Goal: Task Accomplishment & Management: Complete application form

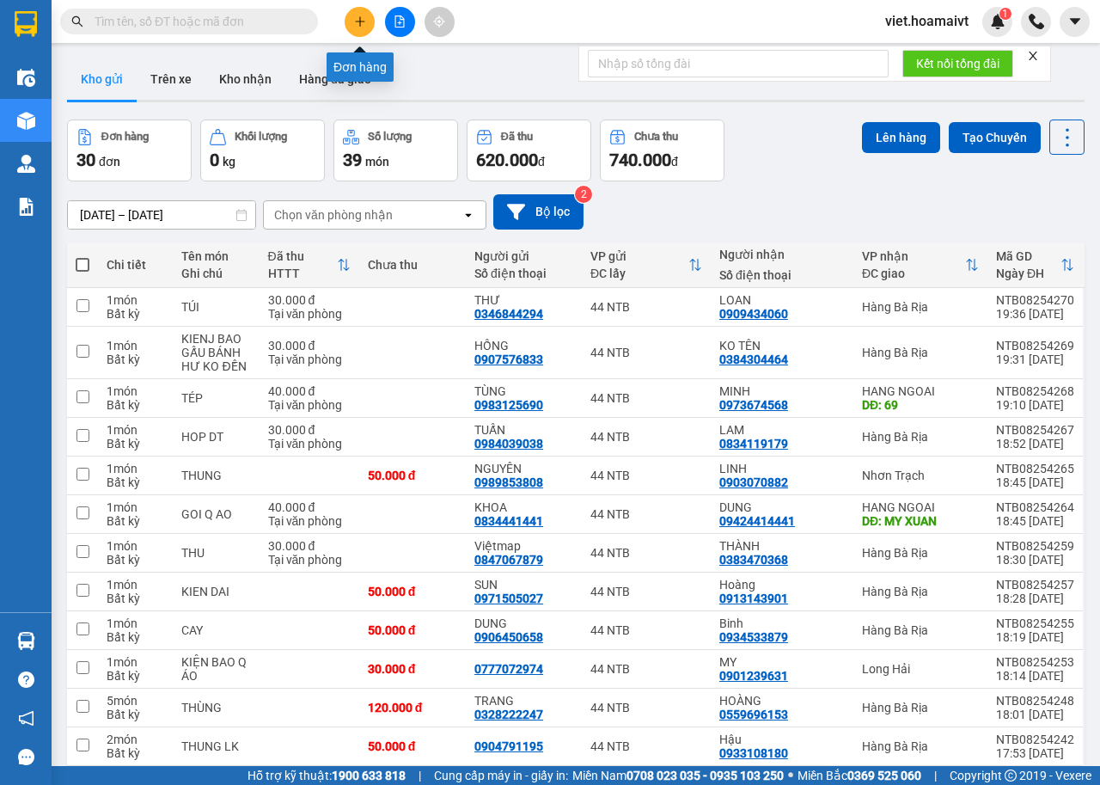
click at [354, 15] on icon "plus" at bounding box center [360, 21] width 12 height 12
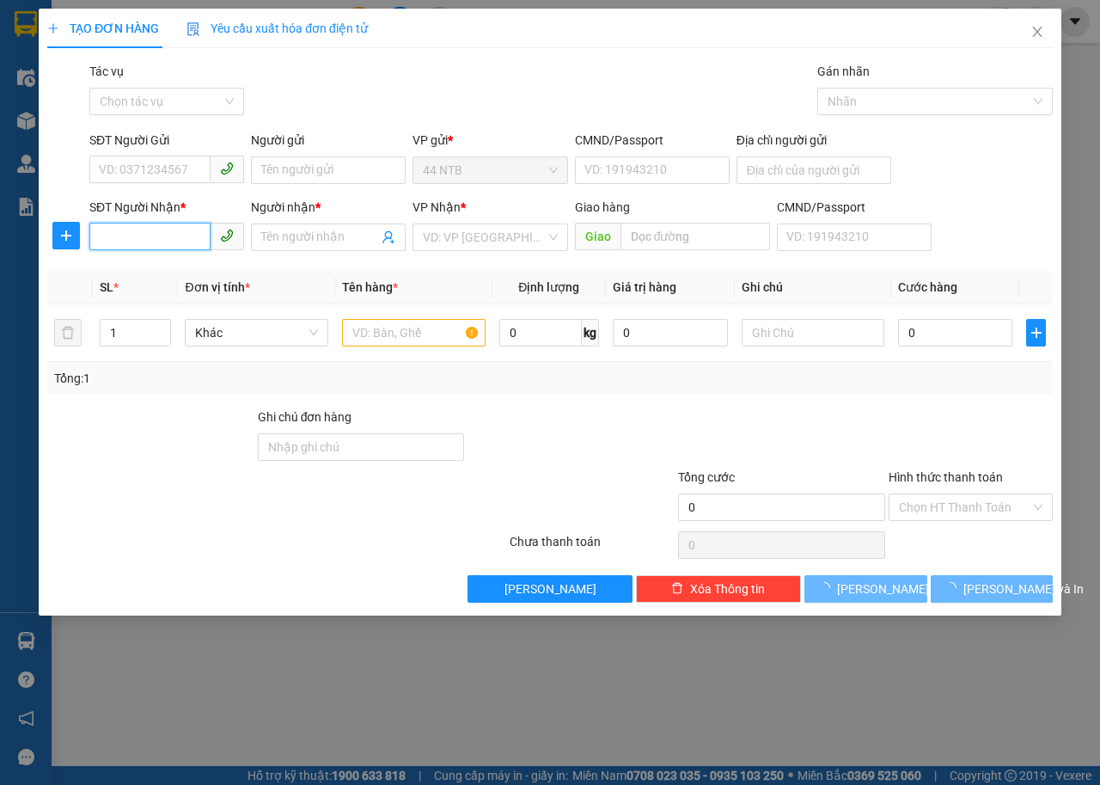
click at [181, 242] on input "SĐT Người Nhận *" at bounding box center [149, 237] width 121 height 28
type input "0984676646"
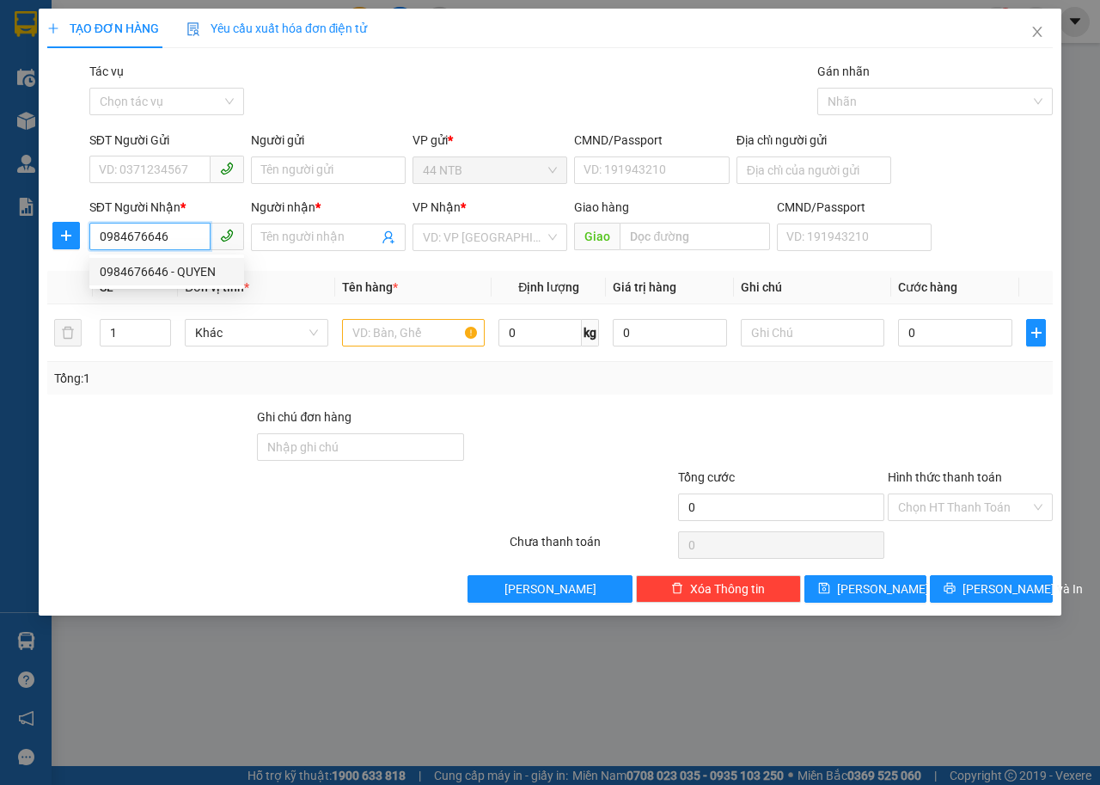
click at [189, 270] on div "0984676646 - QUYEN" at bounding box center [167, 271] width 134 height 19
type input "QUYEN"
type input "0984676646"
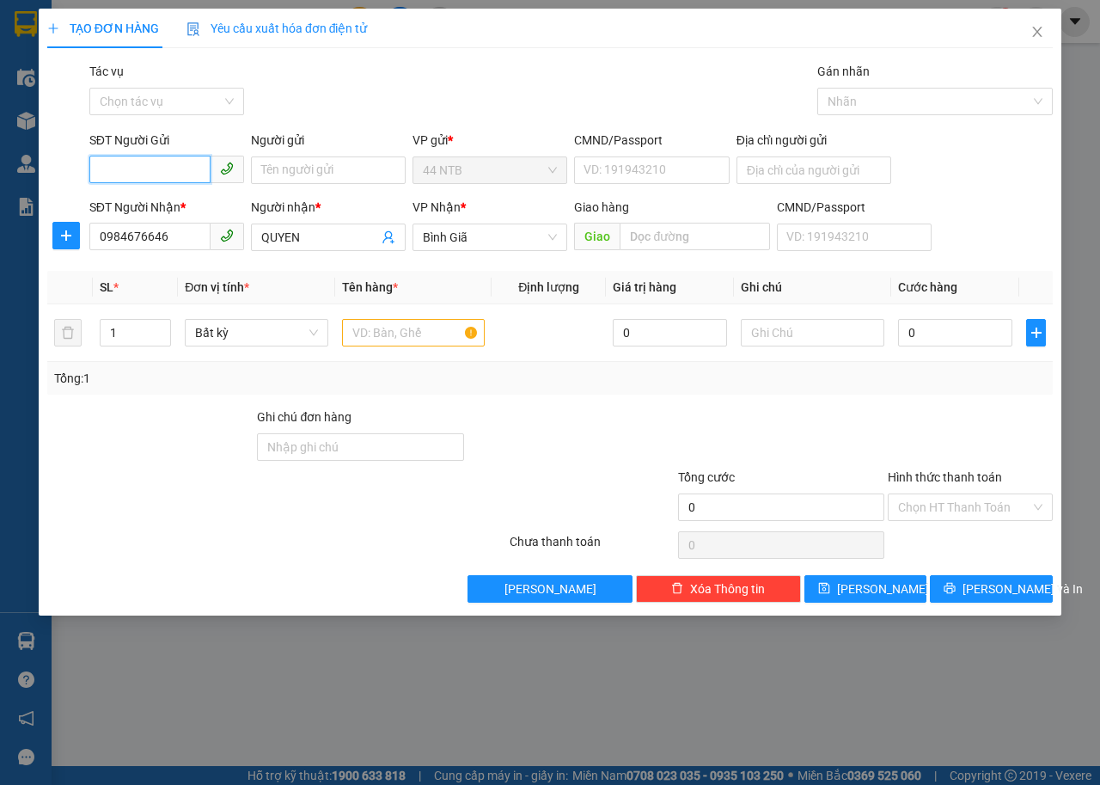
click at [181, 168] on input "SĐT Người Gửi" at bounding box center [149, 170] width 121 height 28
click at [415, 336] on input "text" at bounding box center [414, 333] width 144 height 28
type input "THÙNG"
click at [142, 178] on input "SĐT Người Gửi" at bounding box center [149, 170] width 121 height 28
click at [181, 206] on div "0908999587 - TRUONG" at bounding box center [167, 204] width 134 height 19
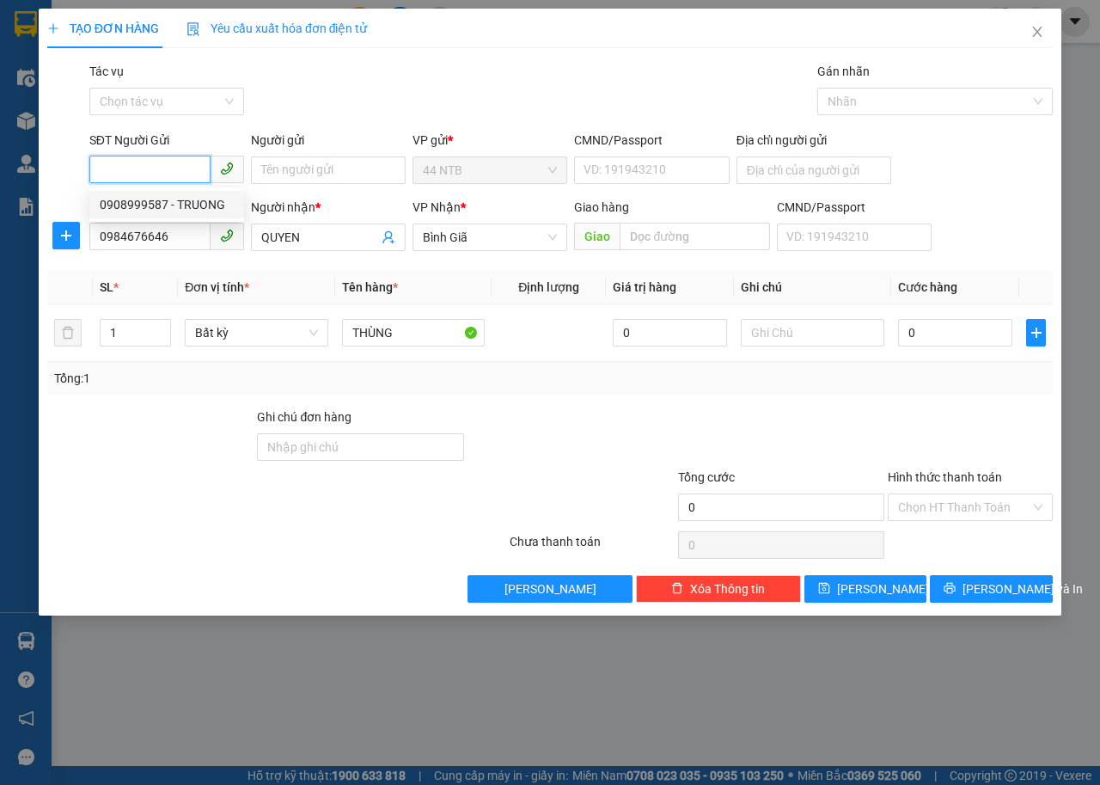
type input "0908999587"
type input "TRUONG"
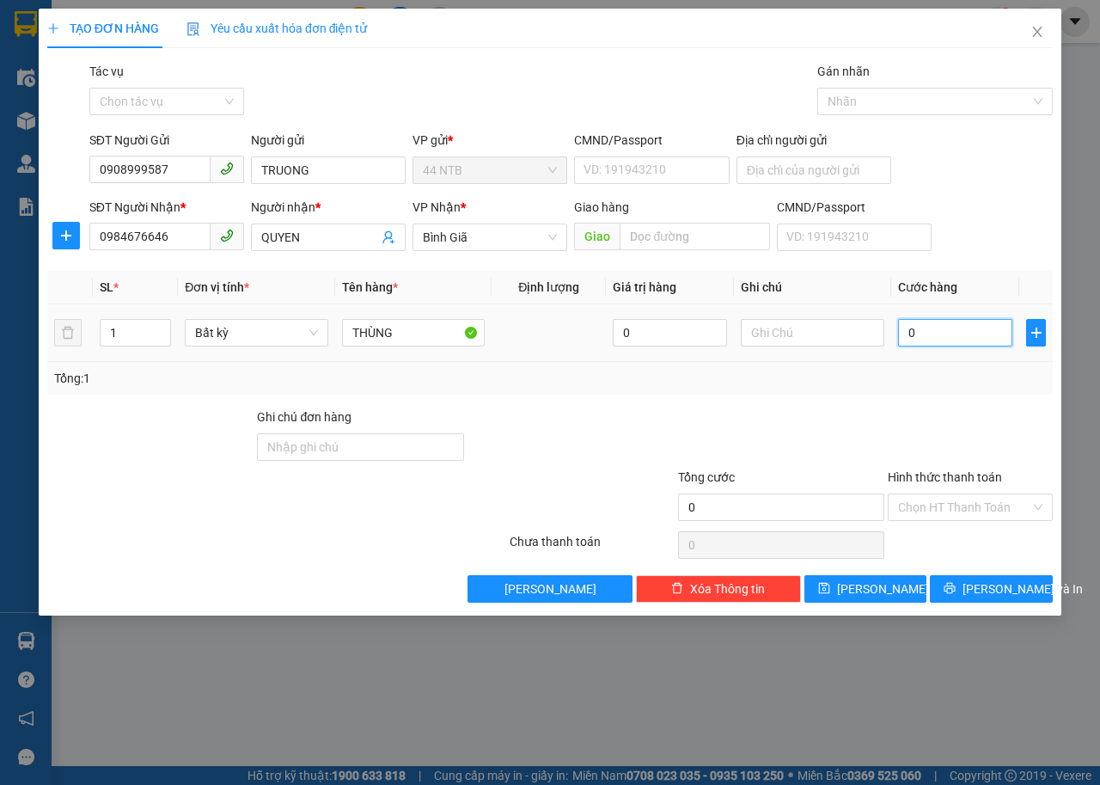
click at [978, 325] on input "0" at bounding box center [955, 333] width 114 height 28
type input "3"
type input "30"
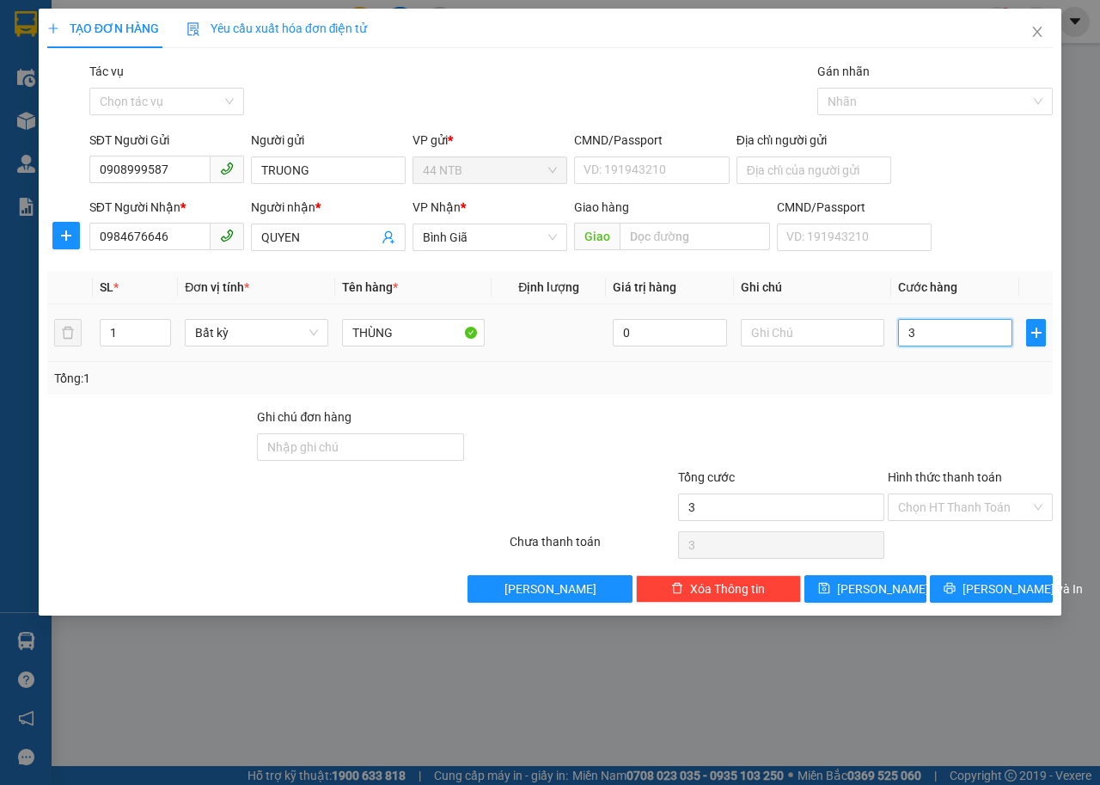
type input "30"
type input "30.000"
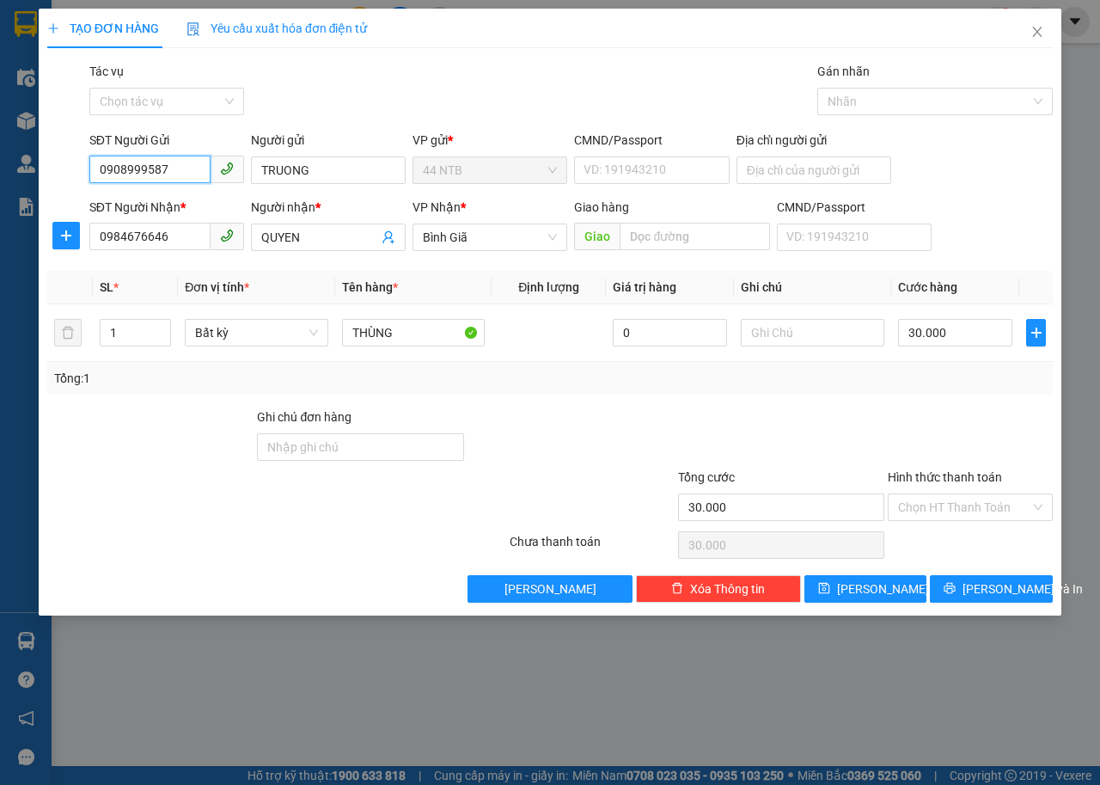
drag, startPoint x: 131, startPoint y: 162, endPoint x: 26, endPoint y: 172, distance: 105.4
click at [26, 172] on div "TẠO ĐƠN HÀNG Yêu cầu xuất hóa đơn điện tử Transit Pickup Surcharge Ids Transit …" at bounding box center [550, 392] width 1100 height 785
drag, startPoint x: 169, startPoint y: 169, endPoint x: 301, endPoint y: 139, distance: 134.8
click at [77, 170] on div "SĐT Người Gửi 0908999587 Người gửi TRUONG VP gửi * 44 NTB CMND/Passport VD: 191…" at bounding box center [550, 161] width 1009 height 60
type input "0932170047"
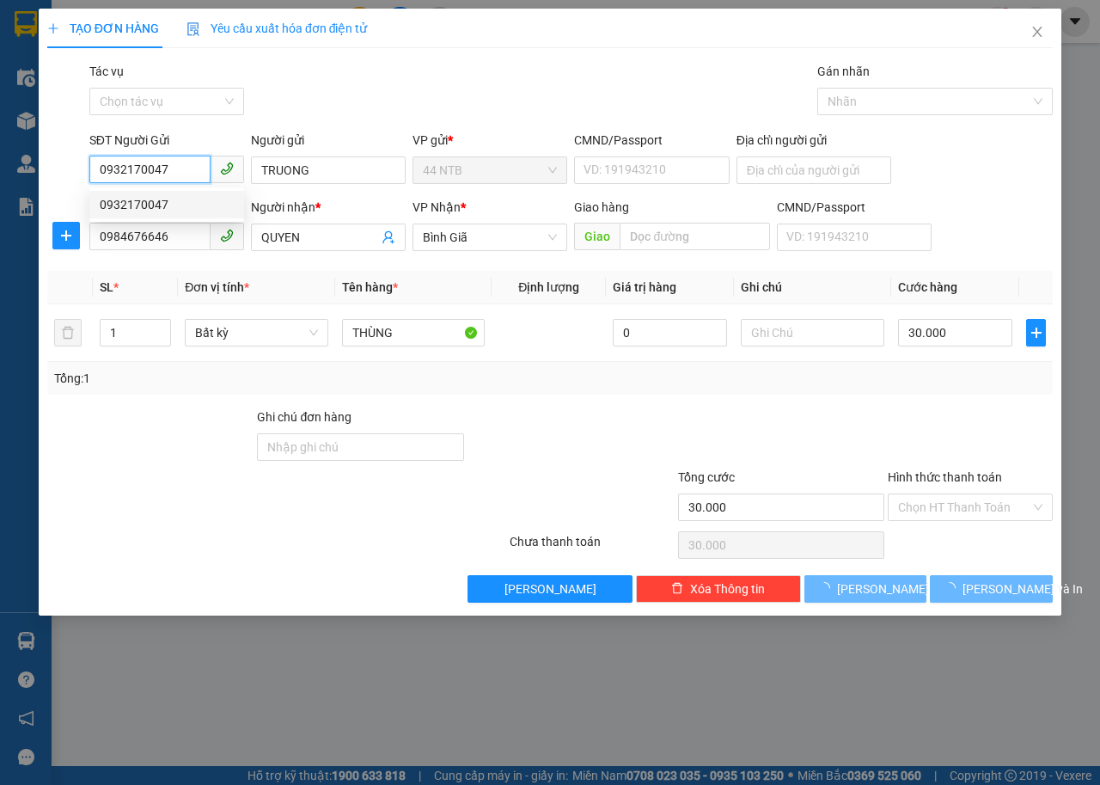
click at [169, 204] on div "0932170047" at bounding box center [167, 204] width 134 height 19
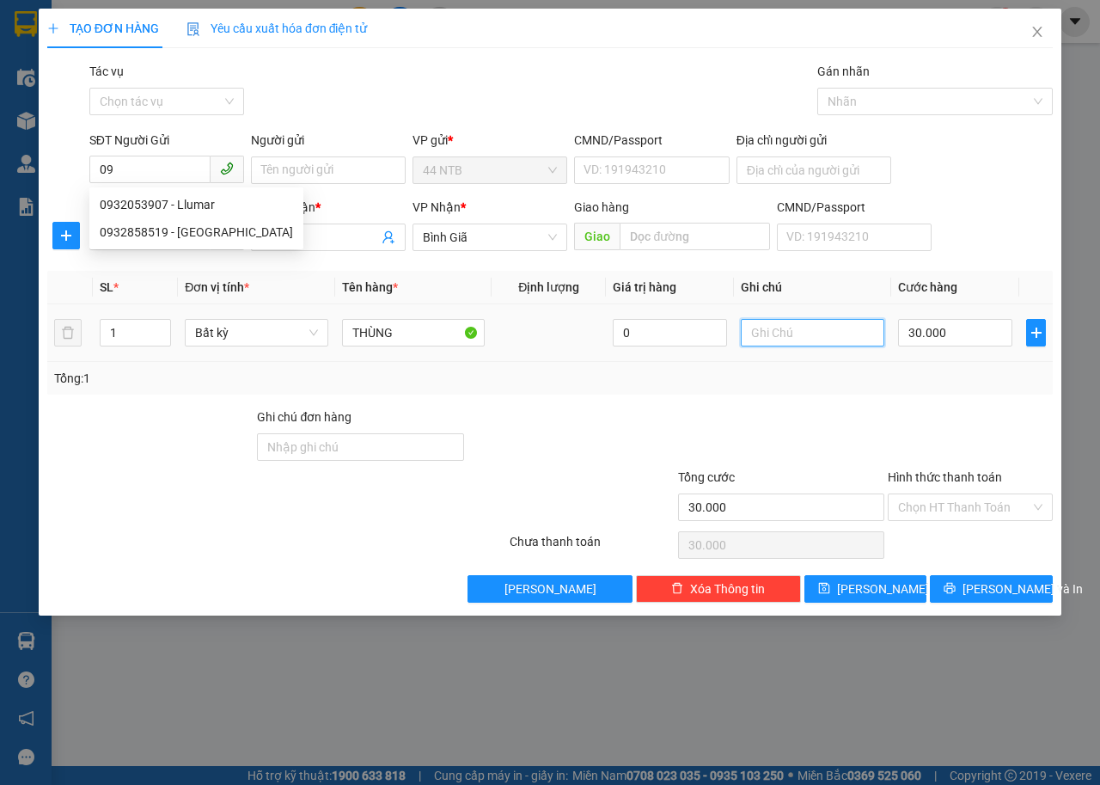
click at [815, 328] on input "text" at bounding box center [813, 333] width 144 height 28
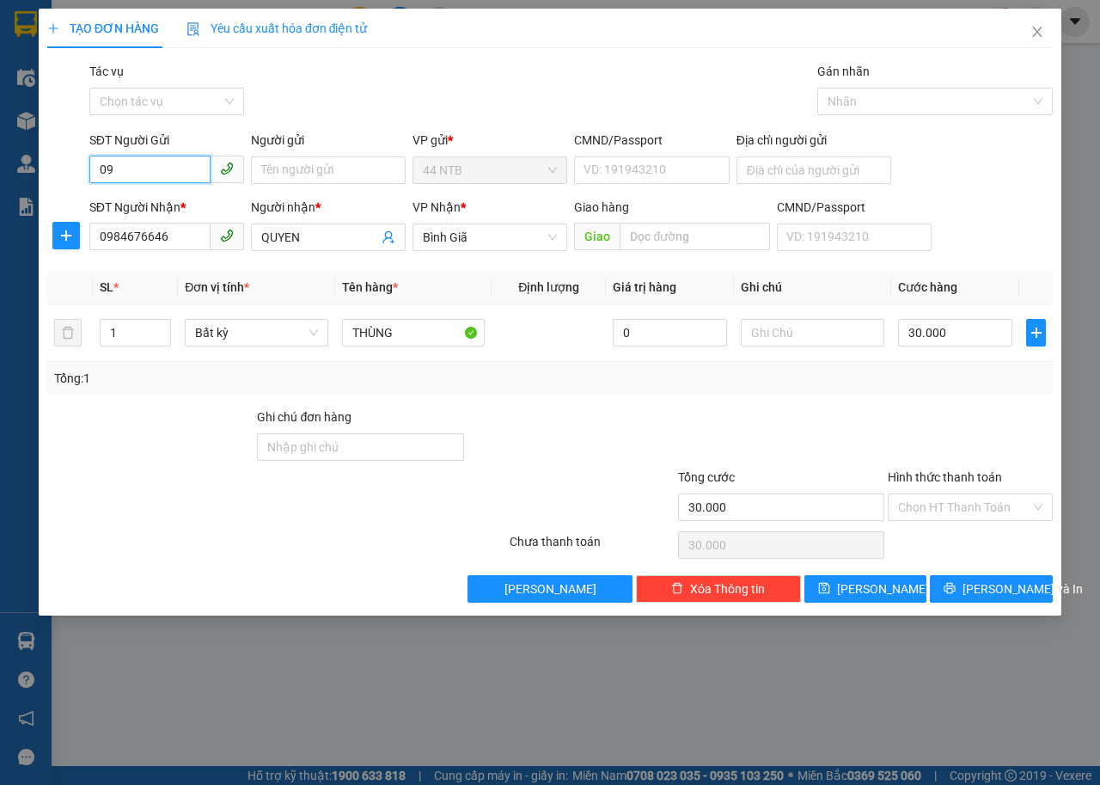
click at [167, 179] on input "09" at bounding box center [149, 170] width 121 height 28
type input "093"
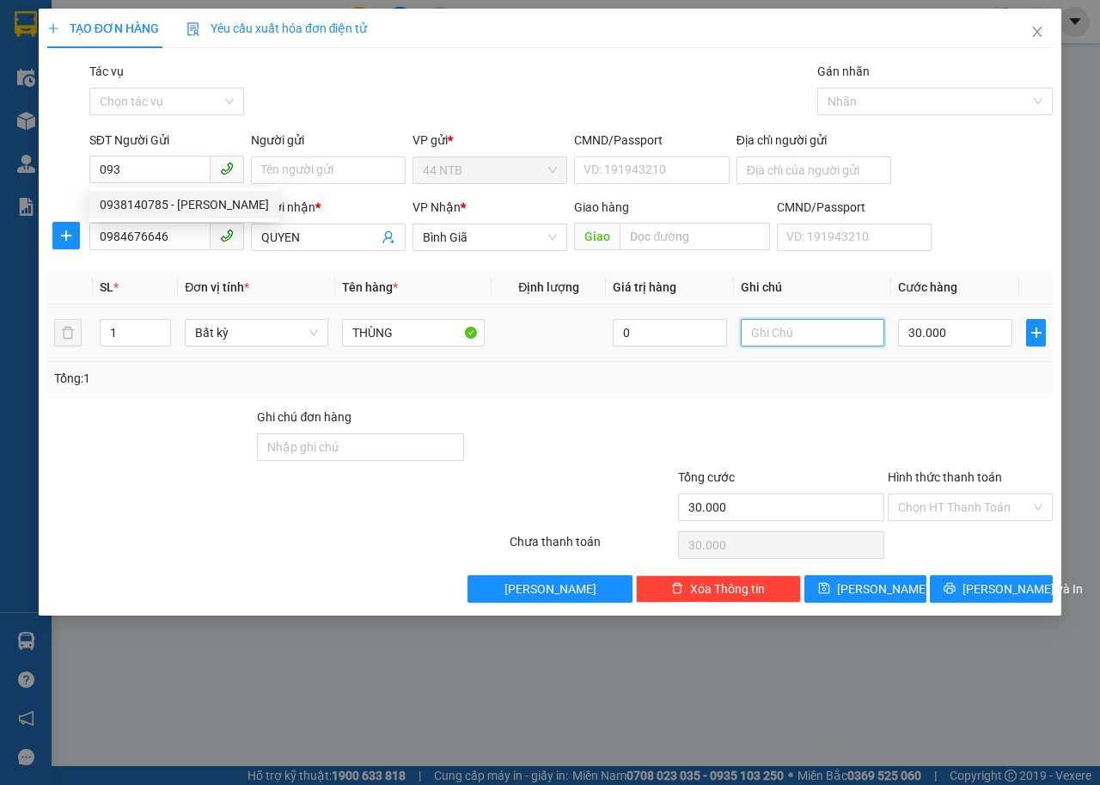
click at [777, 344] on input "text" at bounding box center [813, 333] width 144 height 28
type input "D"
type input "ĐỒ ĐT"
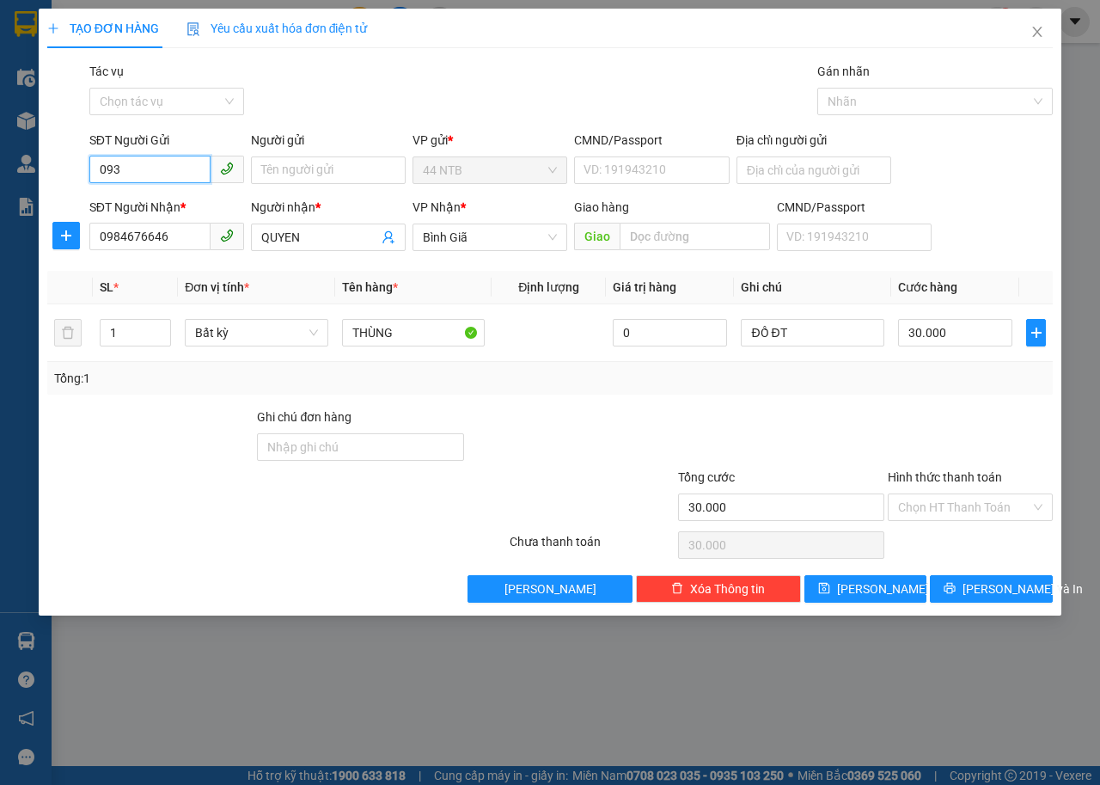
click at [178, 169] on input "093" at bounding box center [149, 170] width 121 height 28
drag, startPoint x: 193, startPoint y: 211, endPoint x: 266, endPoint y: 186, distance: 76.4
click at [195, 209] on div "0932170047" at bounding box center [167, 204] width 134 height 19
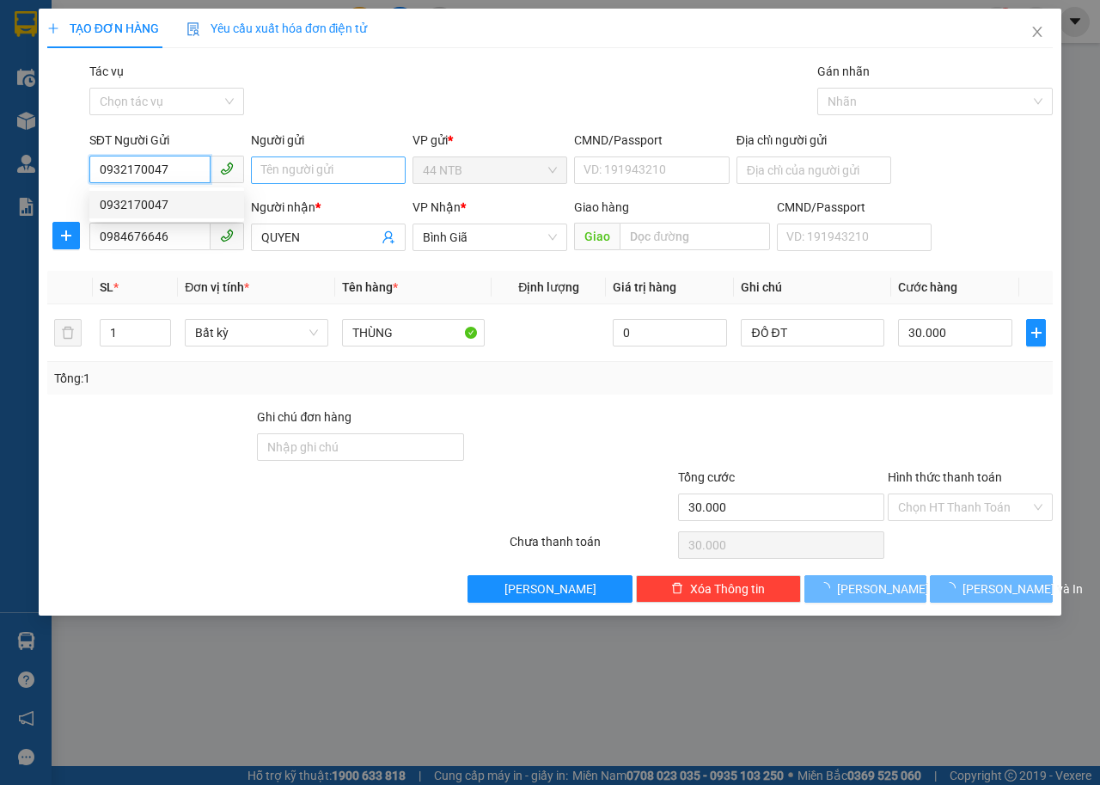
type input "0932170047"
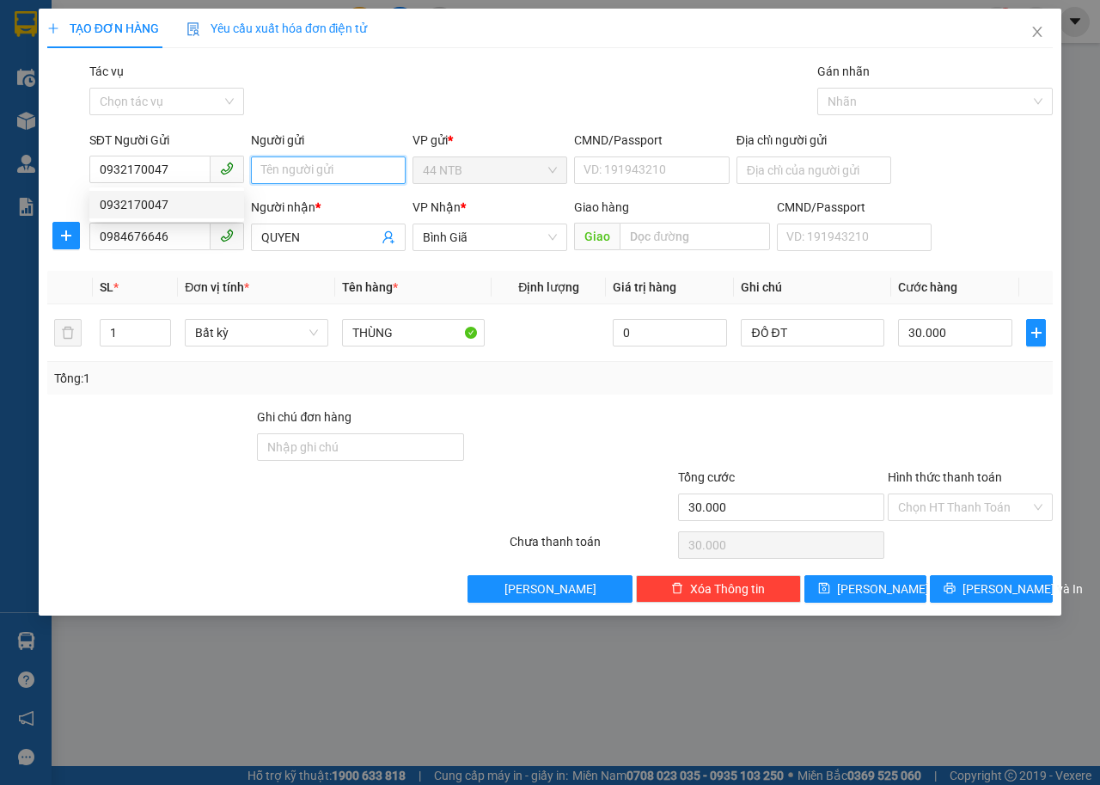
click at [304, 175] on input "Người gửi" at bounding box center [328, 170] width 155 height 28
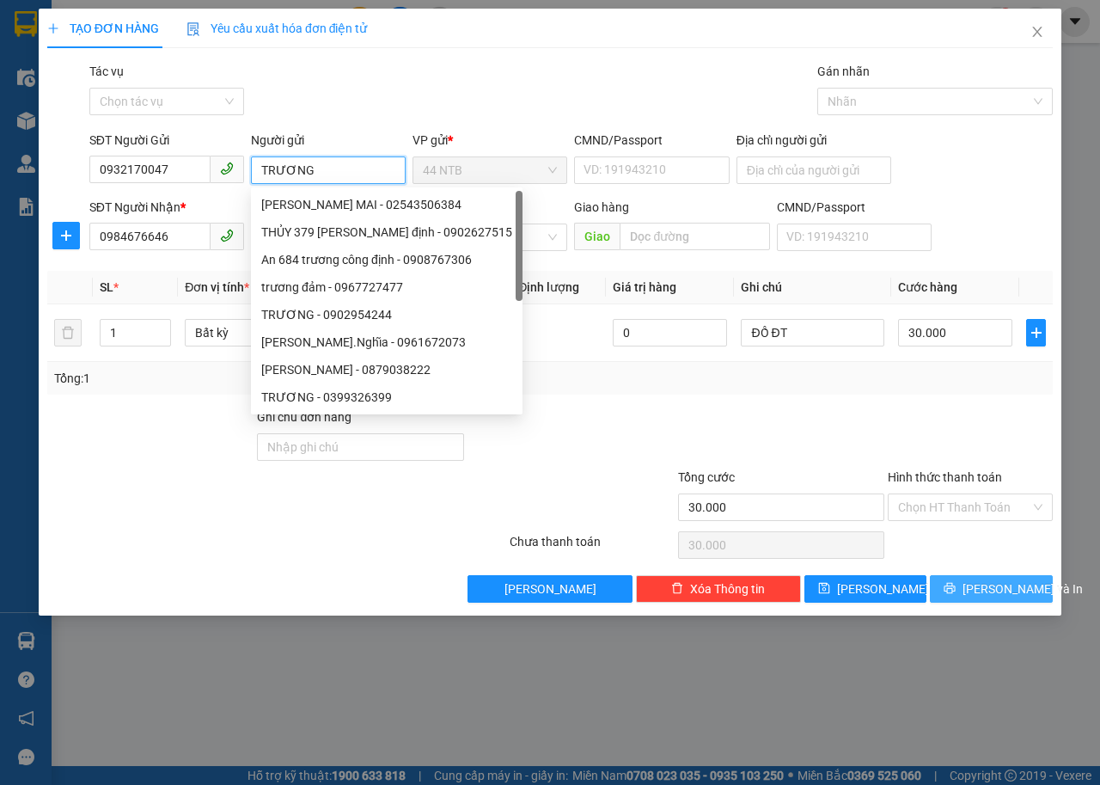
type input "TRƯƠNG"
click at [987, 592] on span "Lưu và In" at bounding box center [1023, 588] width 120 height 19
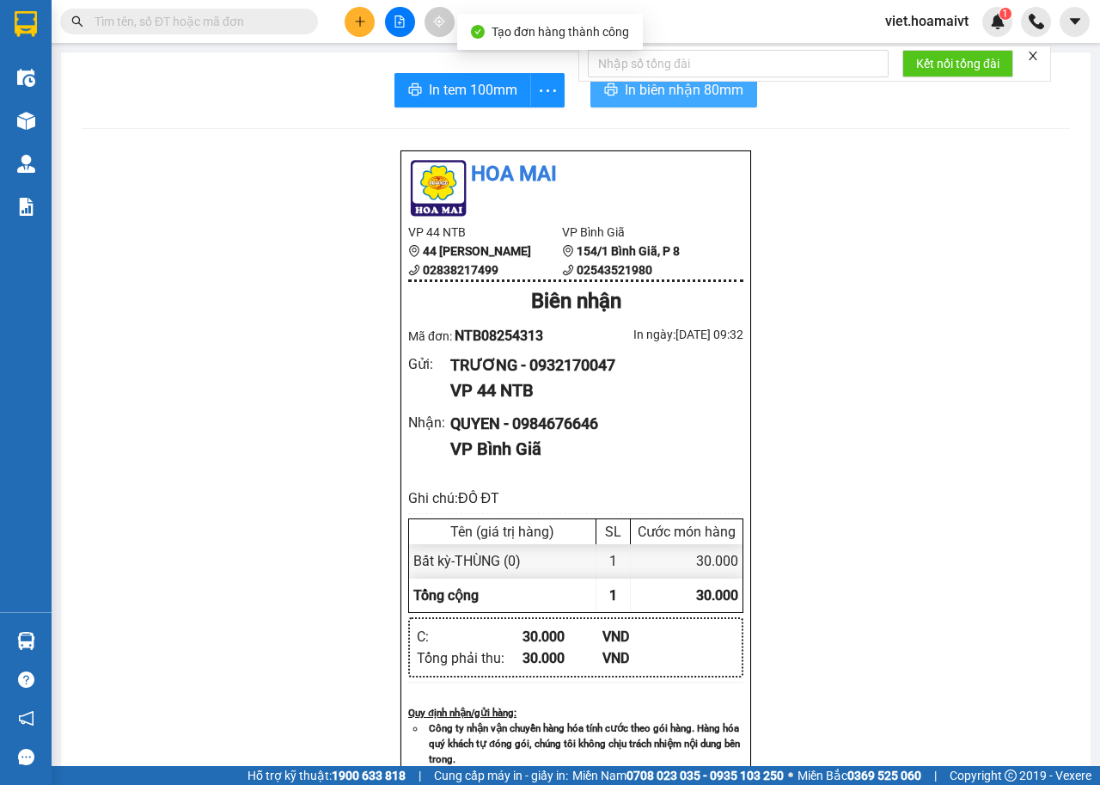
click at [630, 101] on button "In biên nhận 80mm" at bounding box center [674, 90] width 167 height 34
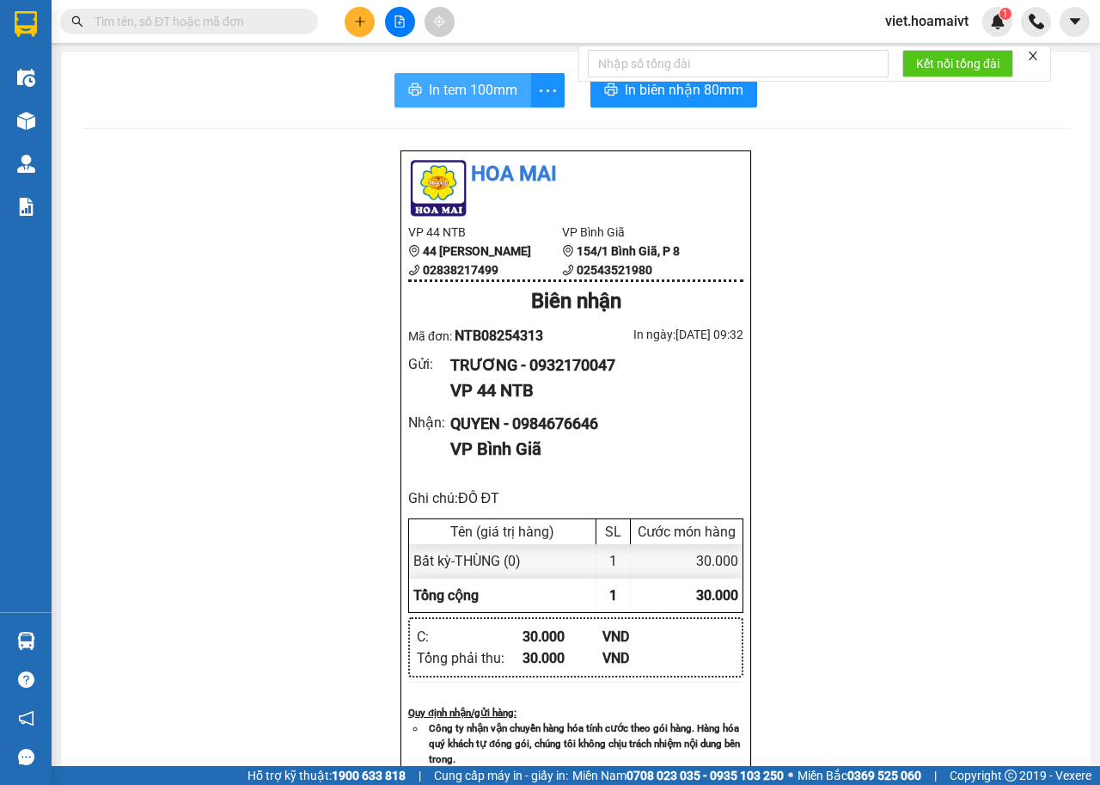
click at [478, 100] on span "In tem 100mm" at bounding box center [473, 89] width 89 height 21
click at [362, 17] on icon "plus" at bounding box center [360, 21] width 12 height 12
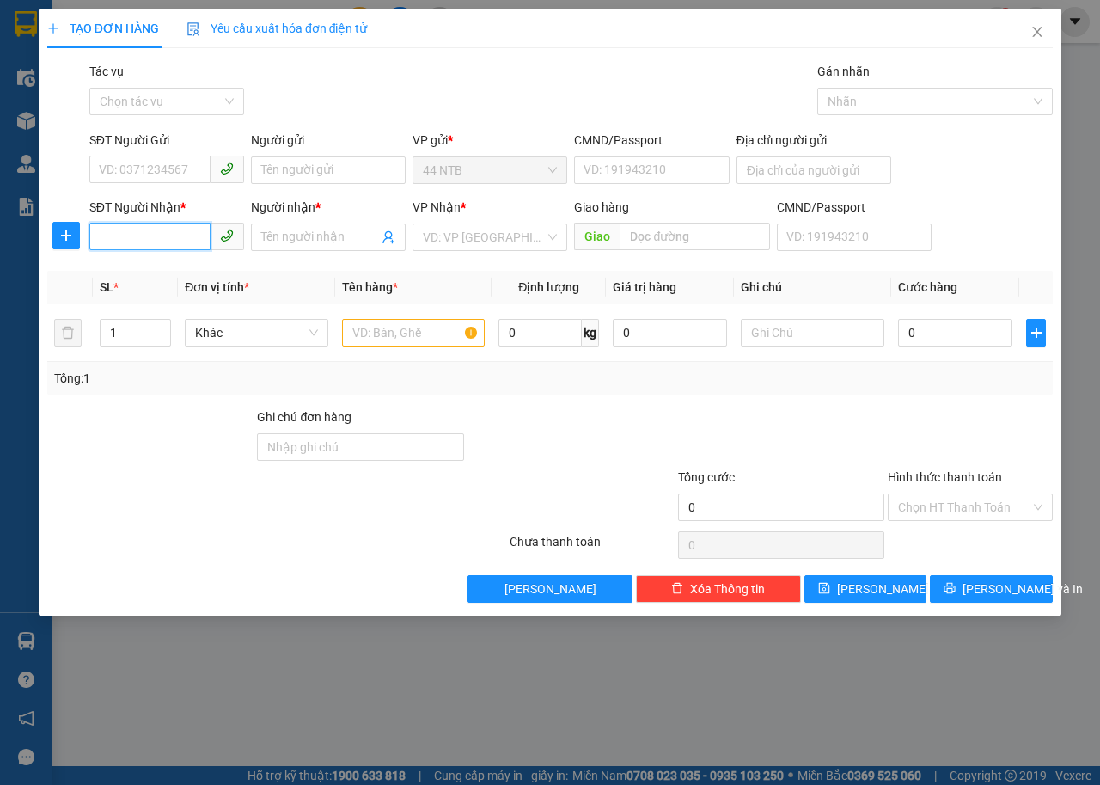
drag, startPoint x: 115, startPoint y: 245, endPoint x: 156, endPoint y: 241, distance: 40.6
click at [117, 245] on input "SĐT Người Nhận *" at bounding box center [149, 237] width 121 height 28
type input "0986367799"
click at [311, 248] on span at bounding box center [328, 238] width 155 height 28
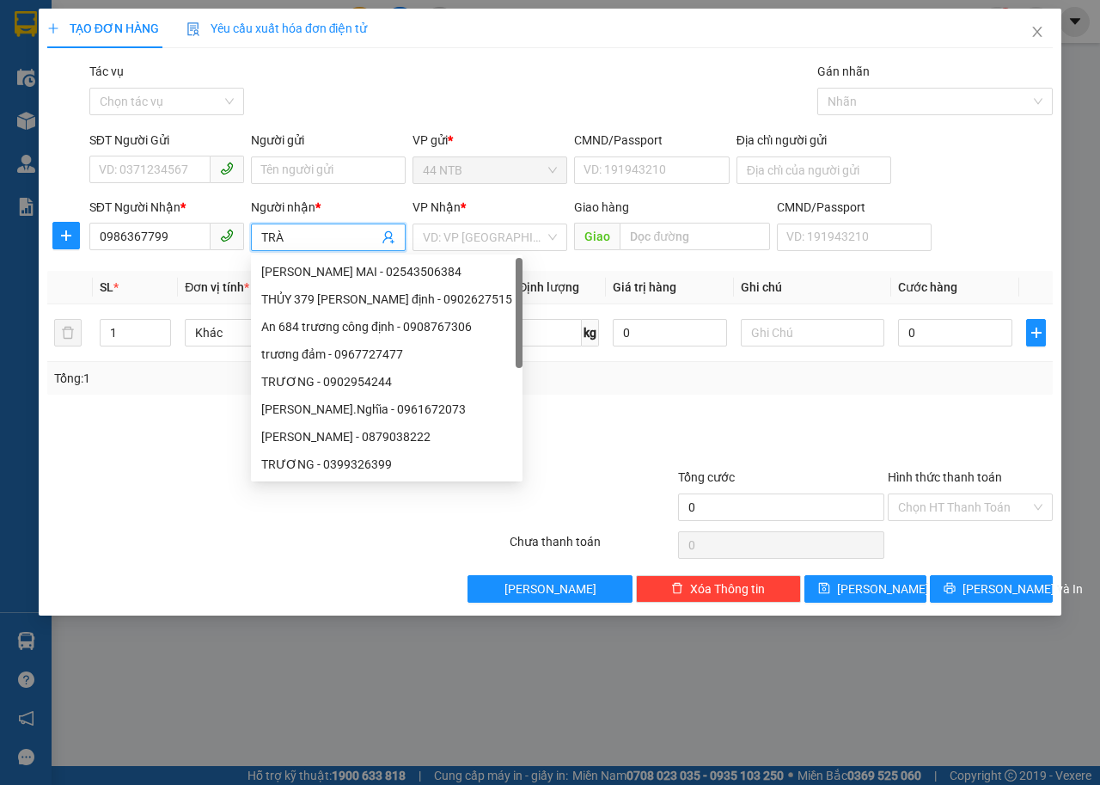
type input "TRÀ"
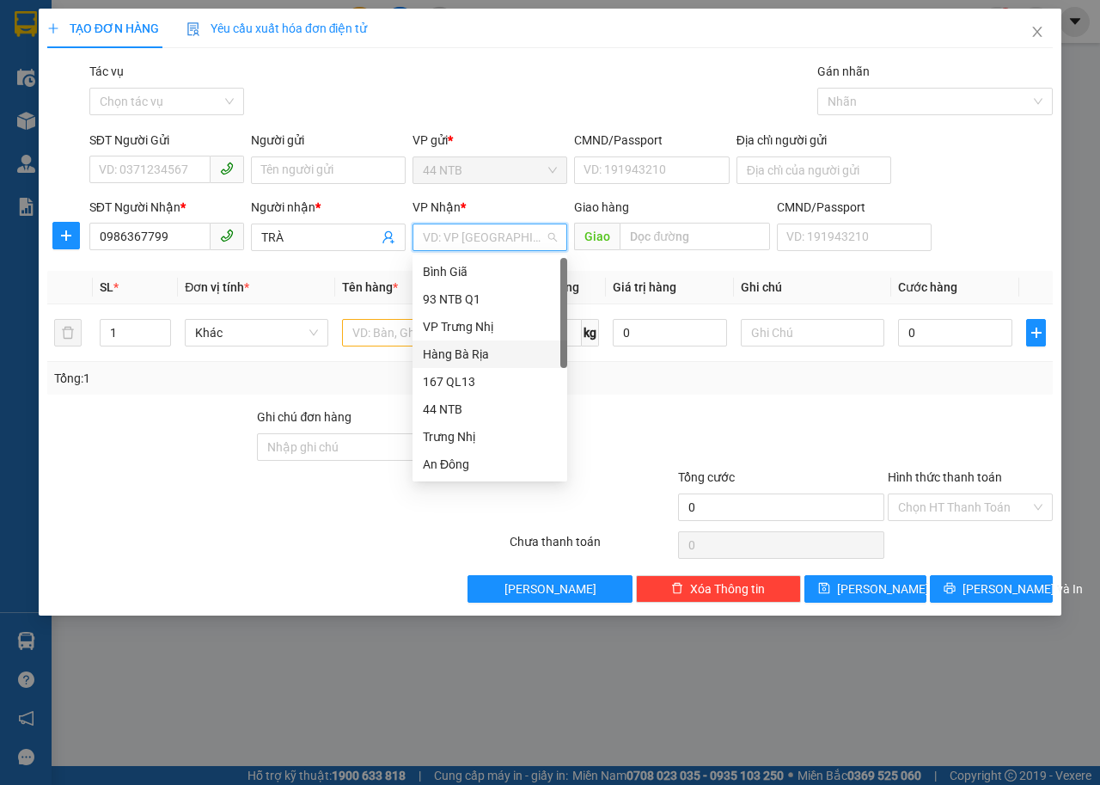
click at [483, 354] on div "Hàng Bà Rịa" at bounding box center [490, 354] width 134 height 19
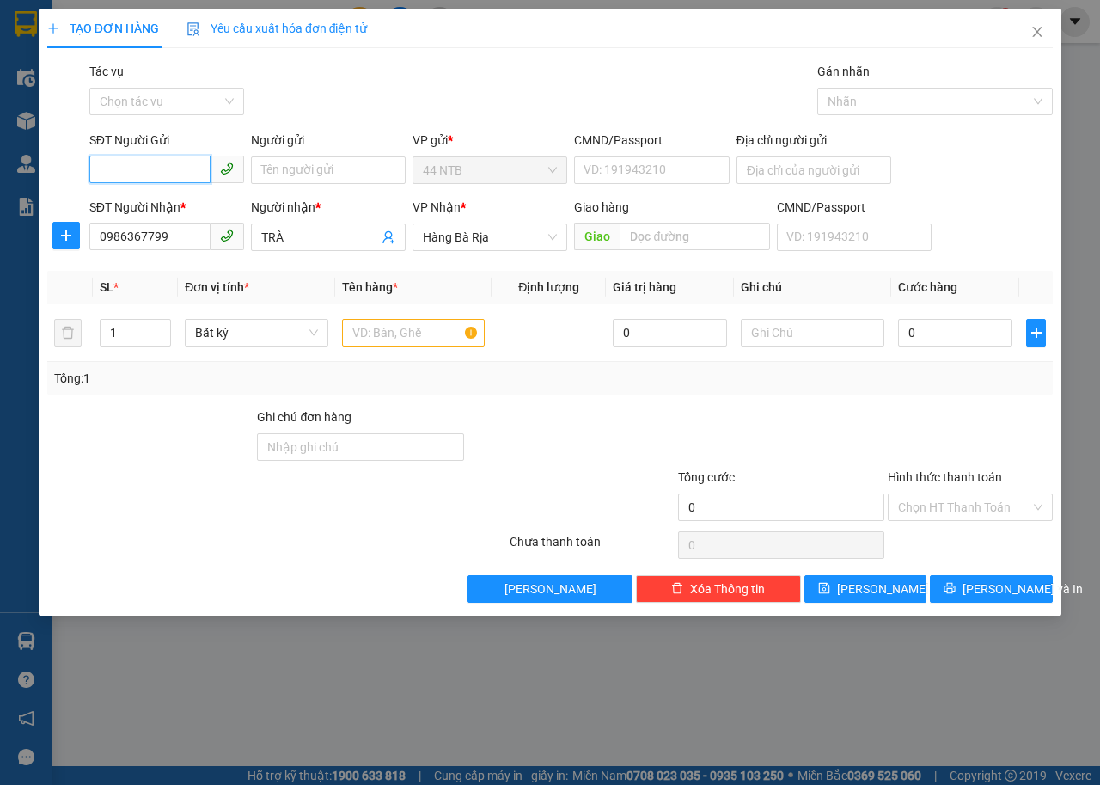
click at [143, 174] on input "SĐT Người Gửi" at bounding box center [149, 170] width 121 height 28
type input "1"
type input "0787795322"
click at [402, 341] on input "text" at bounding box center [414, 333] width 144 height 28
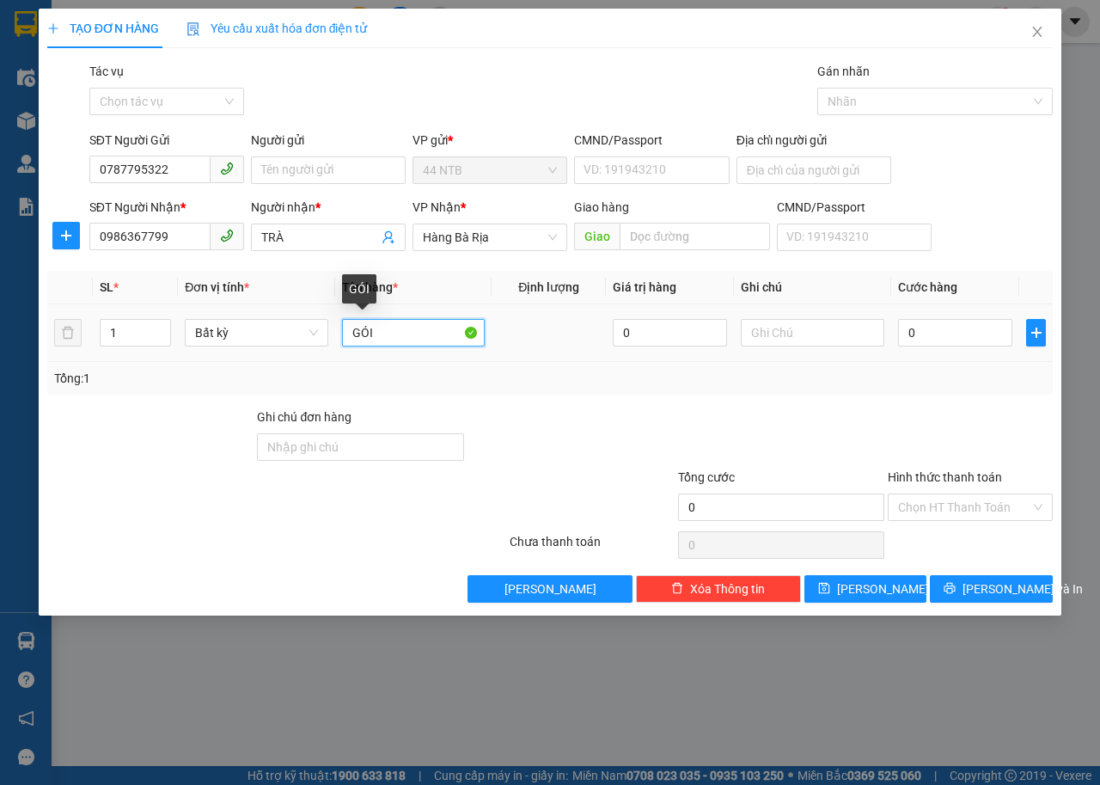
click at [421, 343] on input "GÓI" at bounding box center [414, 333] width 144 height 28
type input "GÓI BÁNH"
type input "3"
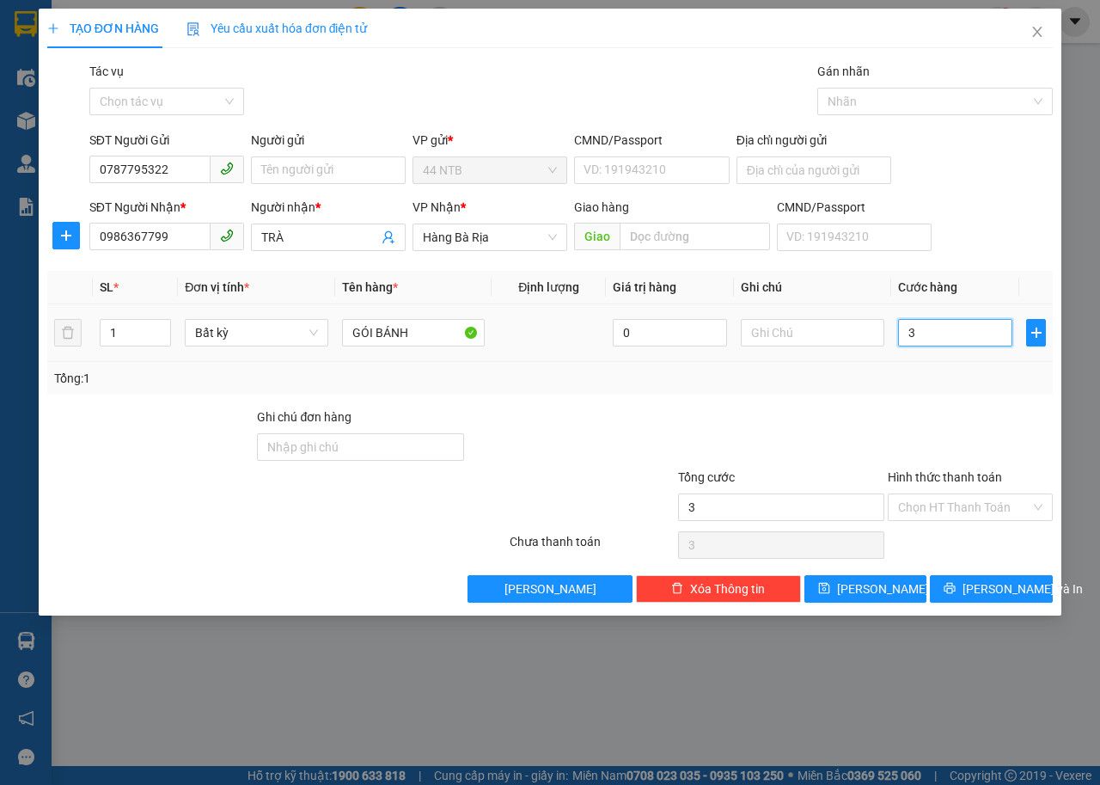
type input "30"
type input "30.000"
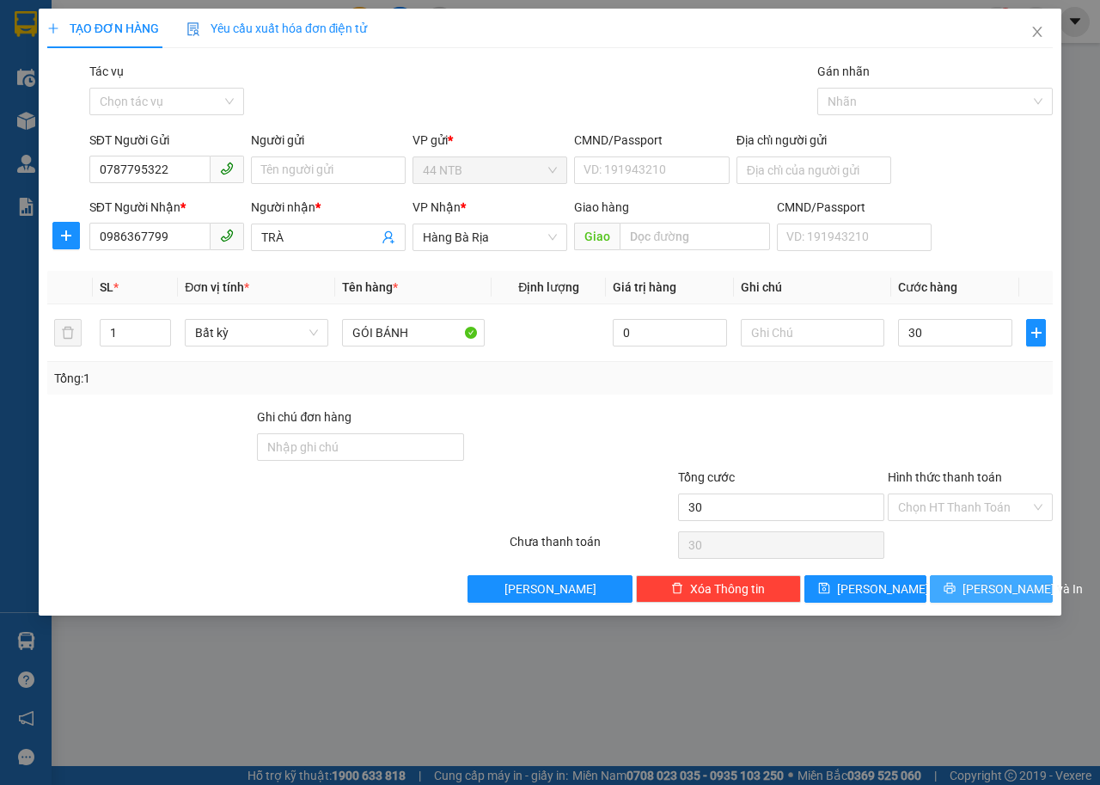
type input "30.000"
click at [994, 586] on span "[PERSON_NAME] và In" at bounding box center [1023, 588] width 120 height 19
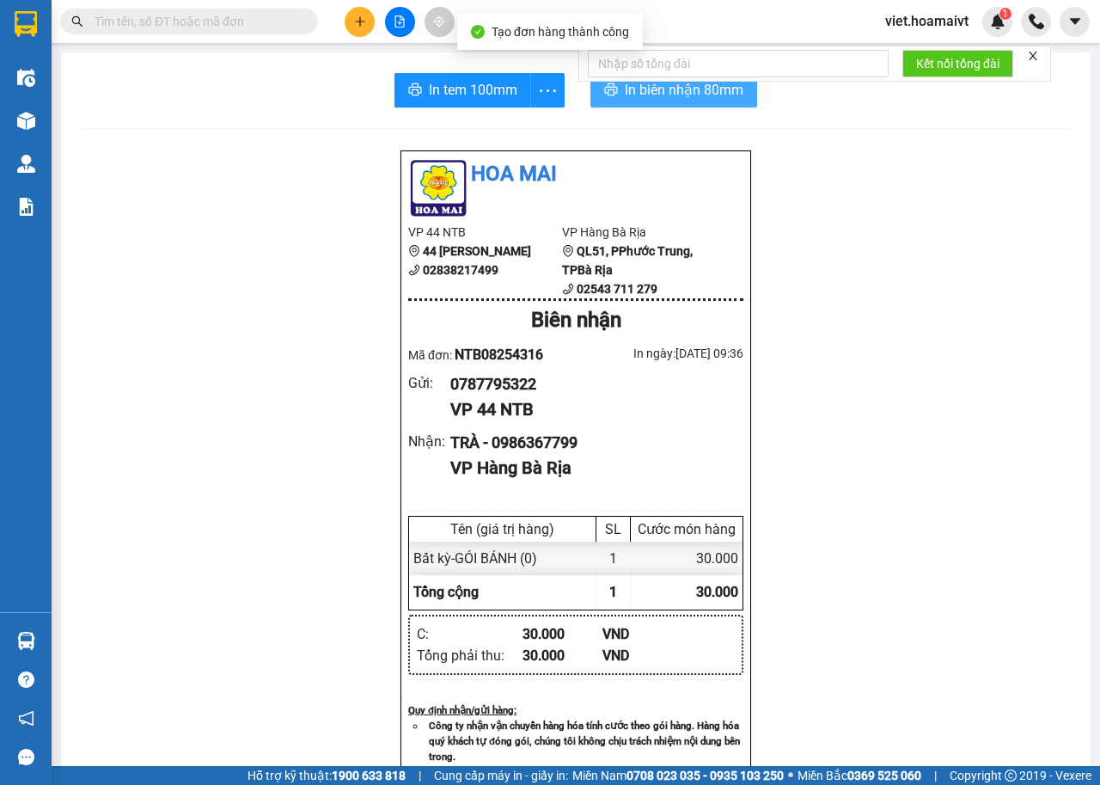
click at [691, 95] on span "In biên nhận 80mm" at bounding box center [684, 89] width 119 height 21
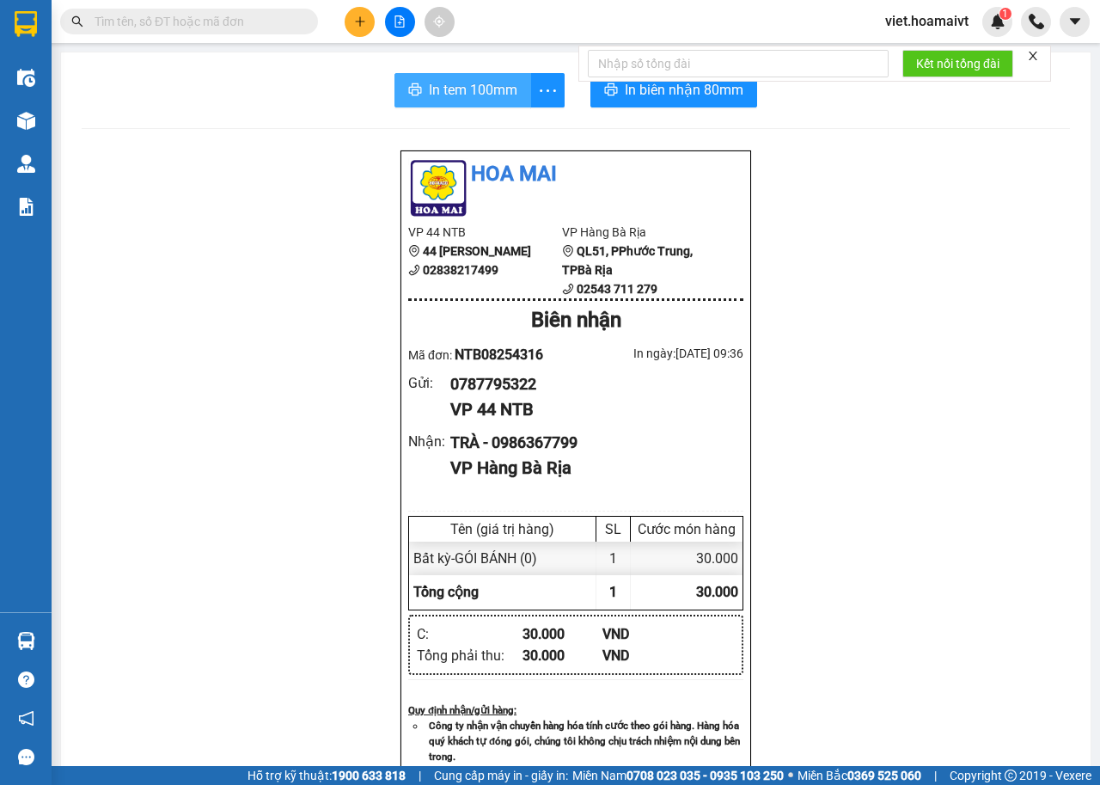
click at [483, 90] on span "In tem 100mm" at bounding box center [473, 89] width 89 height 21
click at [359, 23] on icon "plus" at bounding box center [360, 21] width 12 height 12
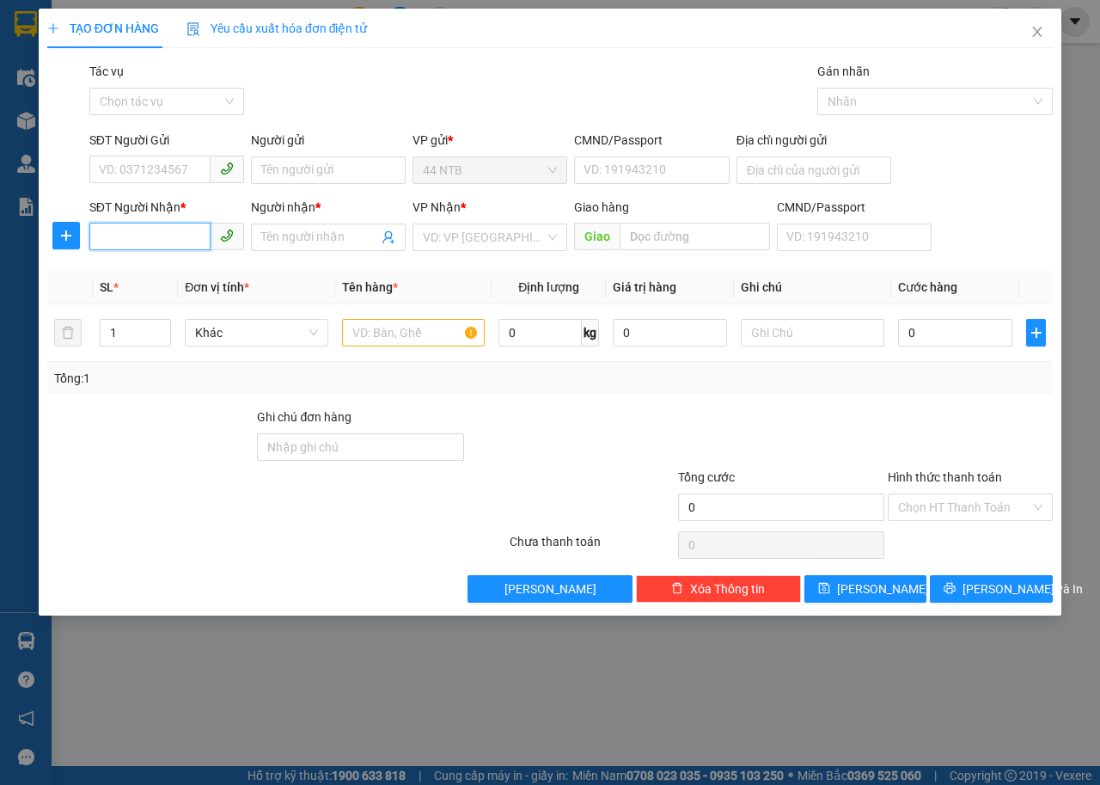
click at [187, 235] on input "SĐT Người Nhận *" at bounding box center [149, 237] width 121 height 28
type input "0935237923"
click at [196, 266] on div "0935237923 - THẢO" at bounding box center [167, 271] width 134 height 19
type input "THẢO"
type input "0935237923"
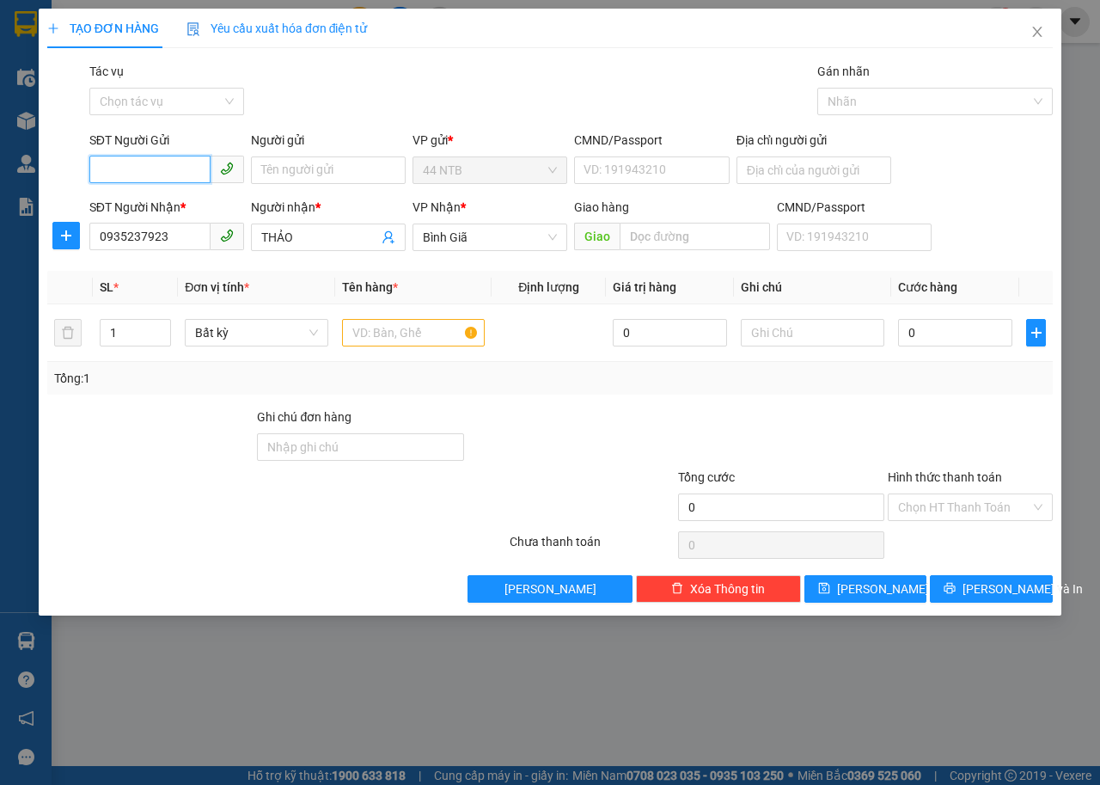
click at [181, 158] on input "SĐT Người Gửi" at bounding box center [149, 170] width 121 height 28
type input "0907878681"
drag, startPoint x: 207, startPoint y: 202, endPoint x: 451, endPoint y: 341, distance: 280.4
click at [225, 204] on div "0907878681 - CTY.mực.in_Việt" at bounding box center [198, 204] width 197 height 19
type input "CTY.mực.in_Việt"
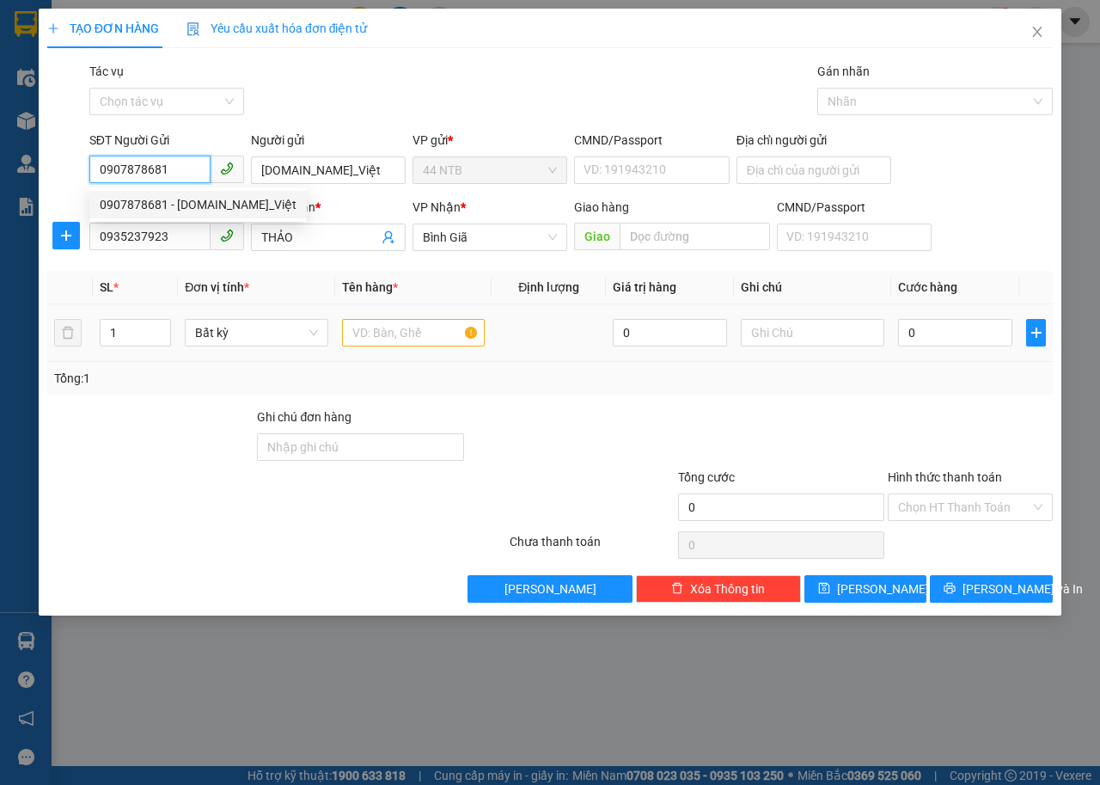
type input "0907878681"
click at [445, 341] on input "text" at bounding box center [414, 333] width 144 height 28
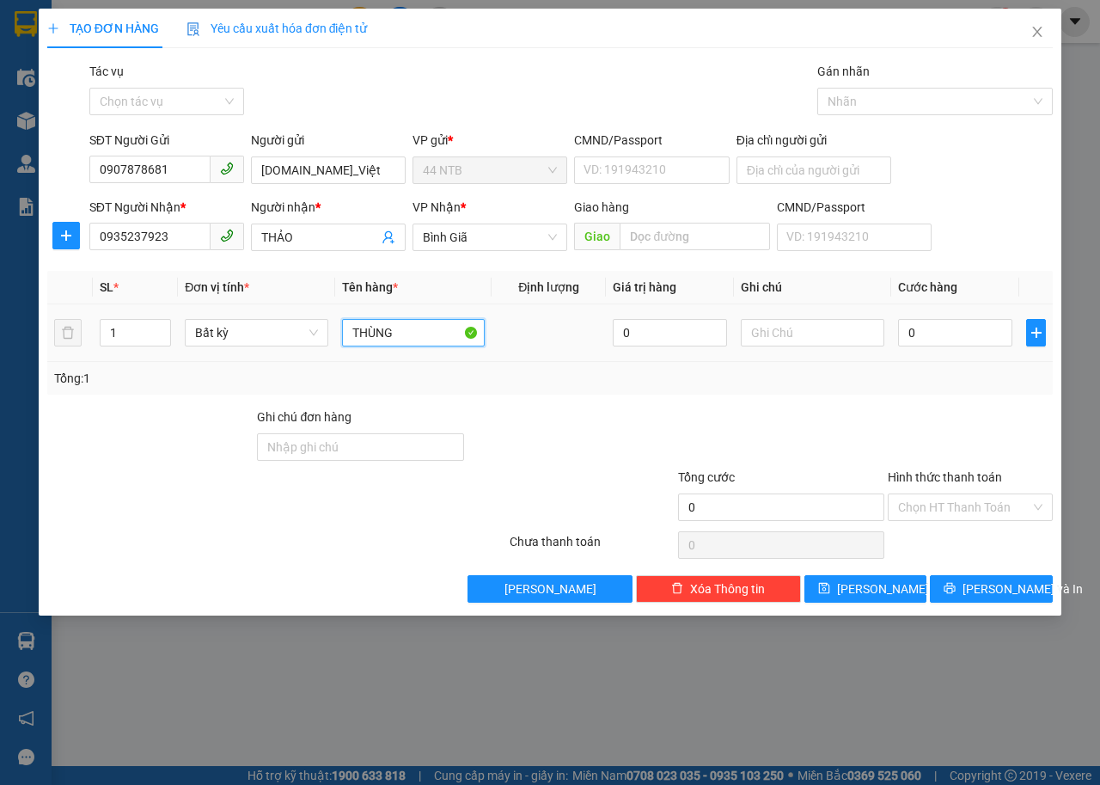
type input "THÙNG"
type input "30"
type input "30.000"
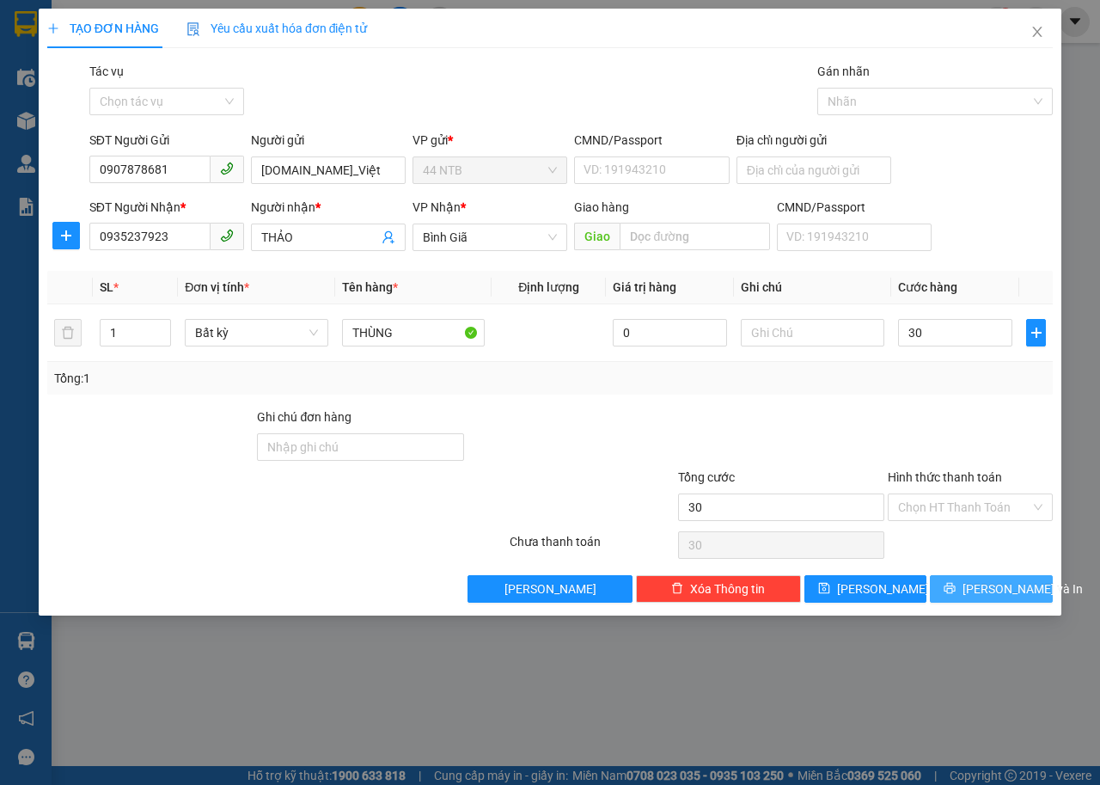
type input "30.000"
click at [1013, 598] on button "[PERSON_NAME] và In" at bounding box center [991, 589] width 123 height 28
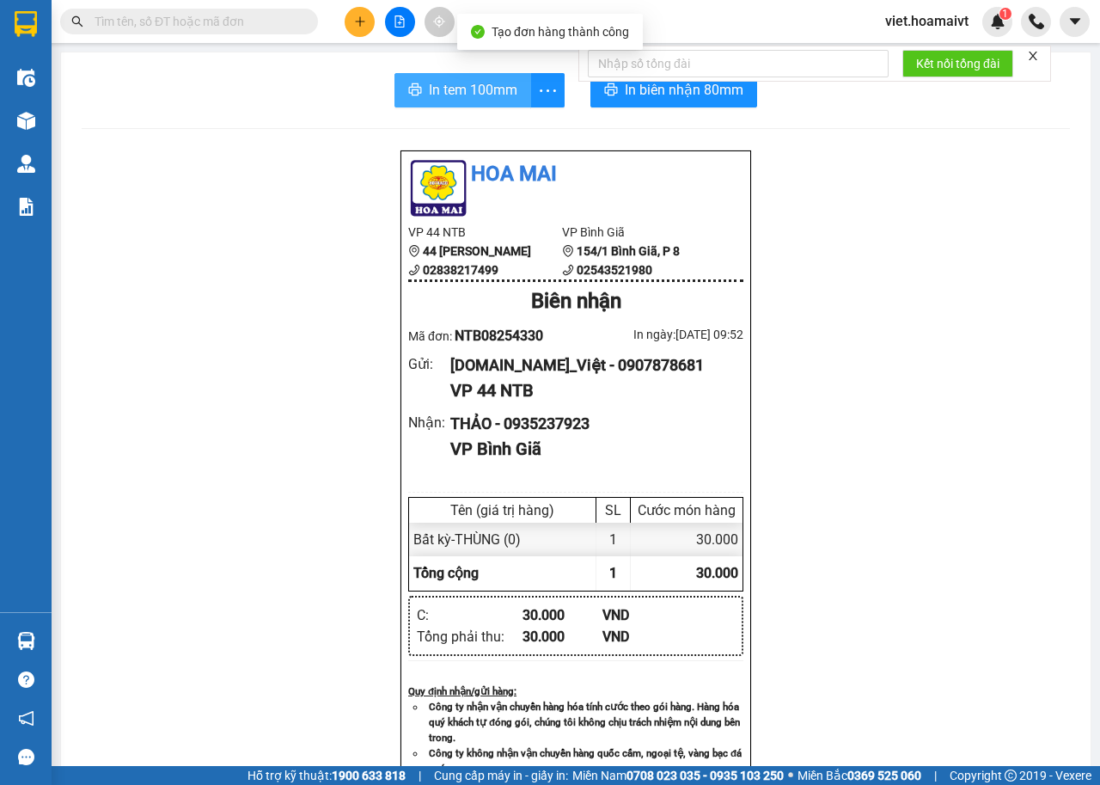
click at [438, 83] on span "In tem 100mm" at bounding box center [473, 89] width 89 height 21
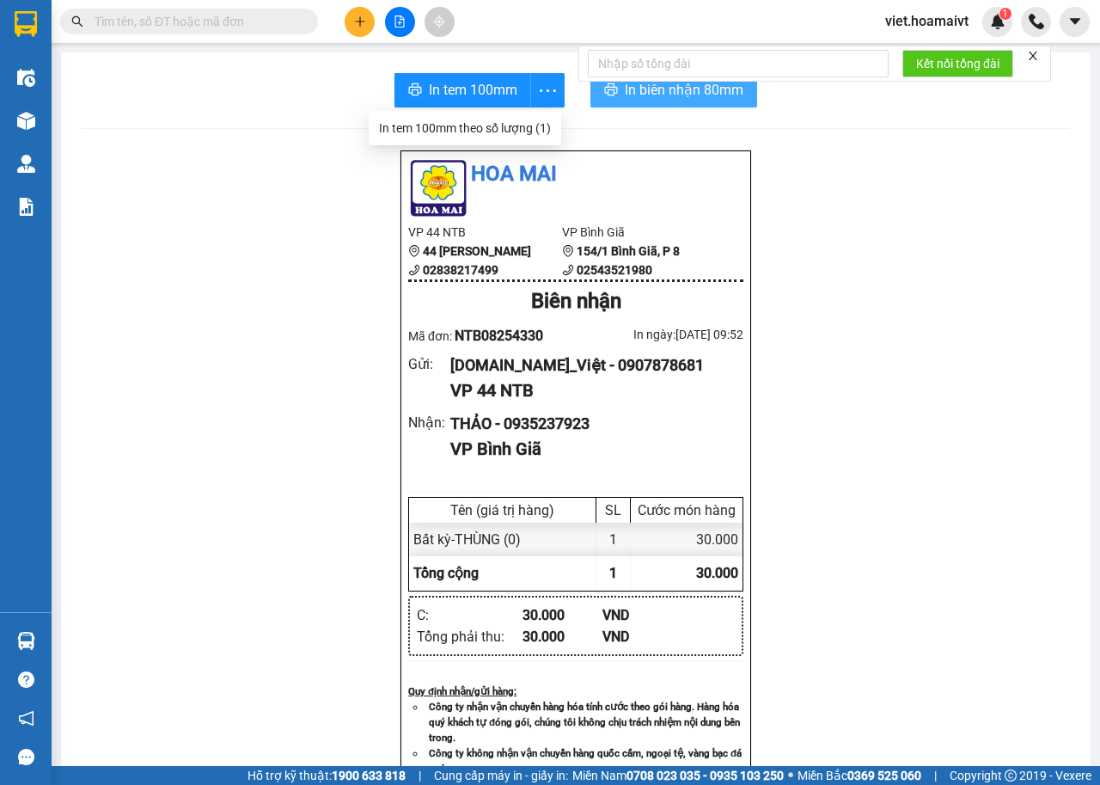
drag, startPoint x: 555, startPoint y: 84, endPoint x: 634, endPoint y: 101, distance: 81.8
click at [634, 101] on button "In biên nhận 80mm" at bounding box center [674, 90] width 167 height 34
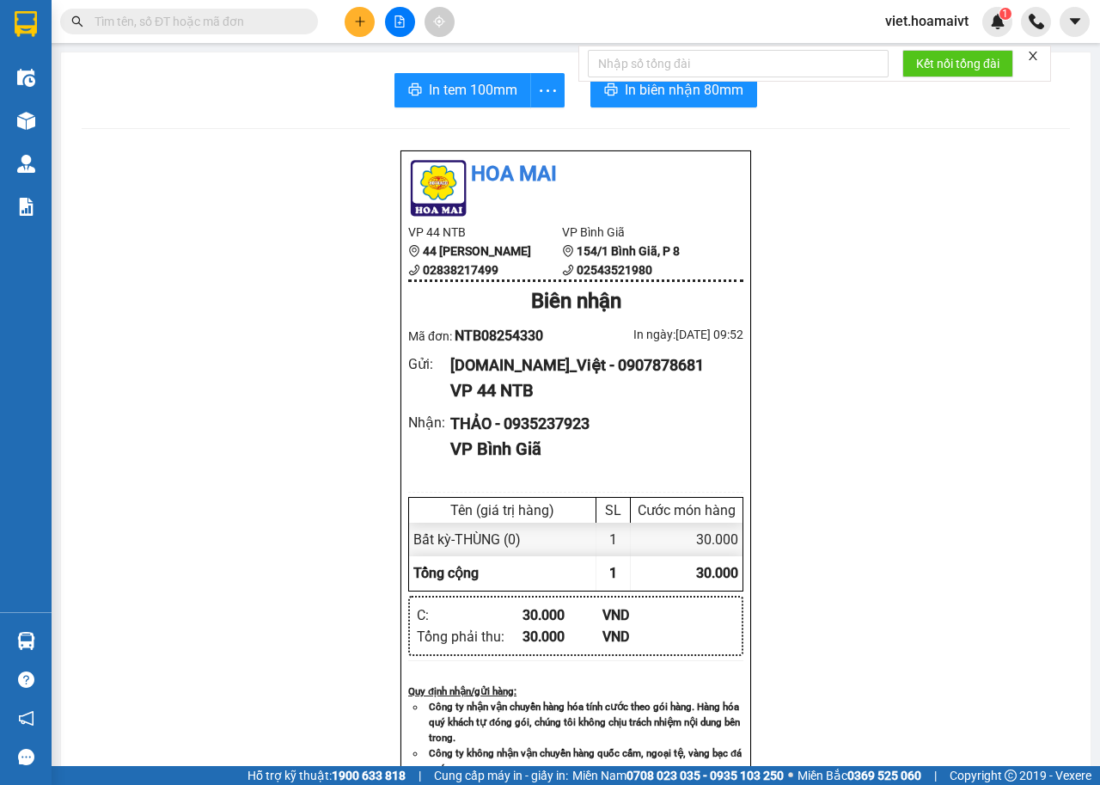
click at [359, 25] on icon "plus" at bounding box center [360, 21] width 12 height 12
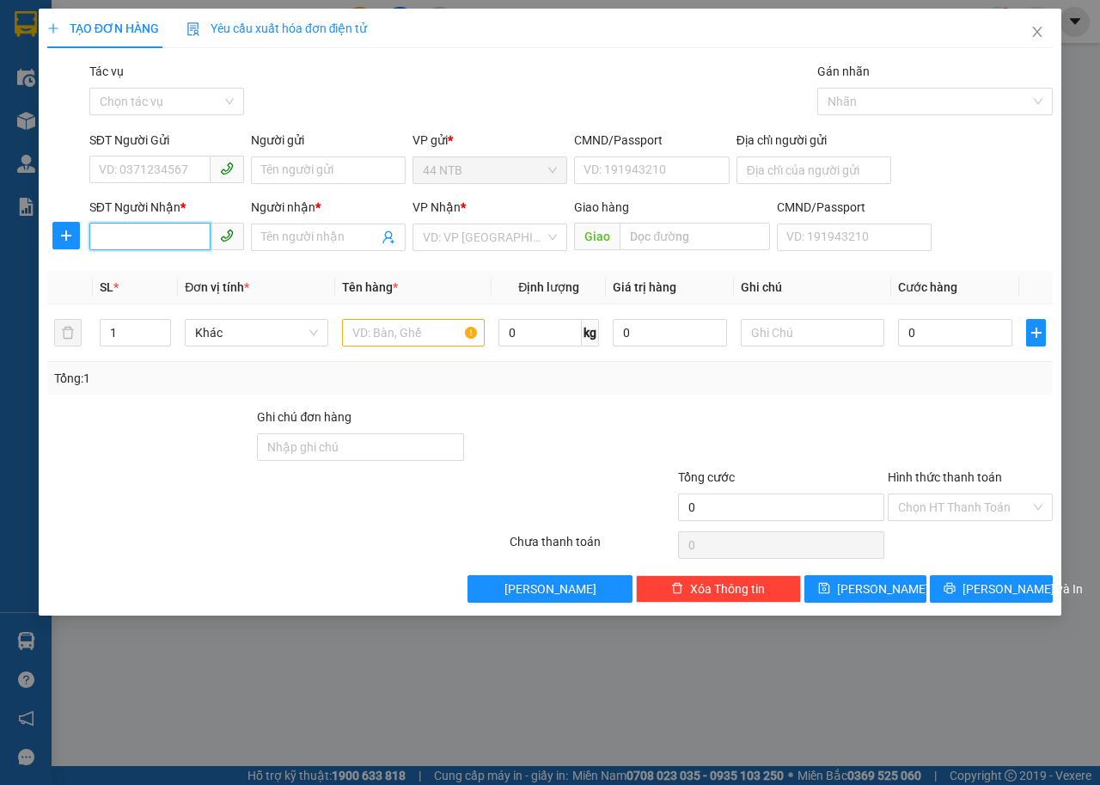
click at [166, 238] on input "SĐT Người Nhận *" at bounding box center [149, 237] width 121 height 28
type input "0938415408"
click at [334, 230] on input "Người nhận *" at bounding box center [319, 237] width 117 height 19
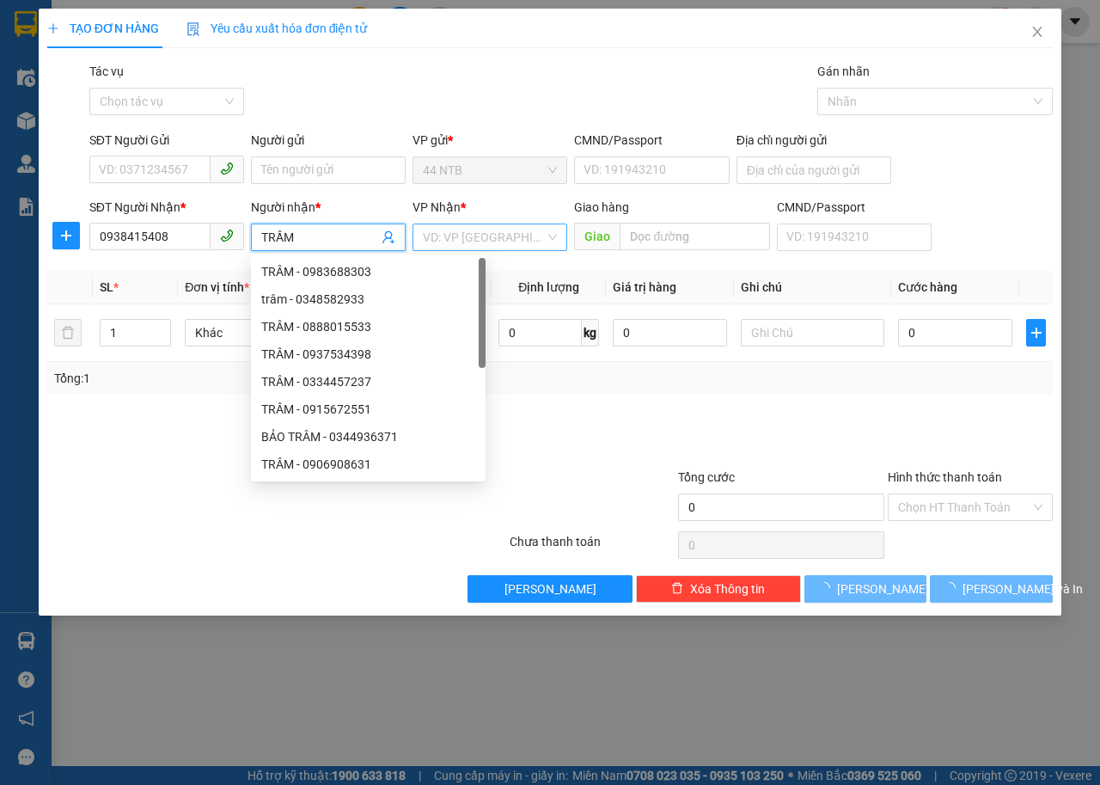
type input "TRẦM"
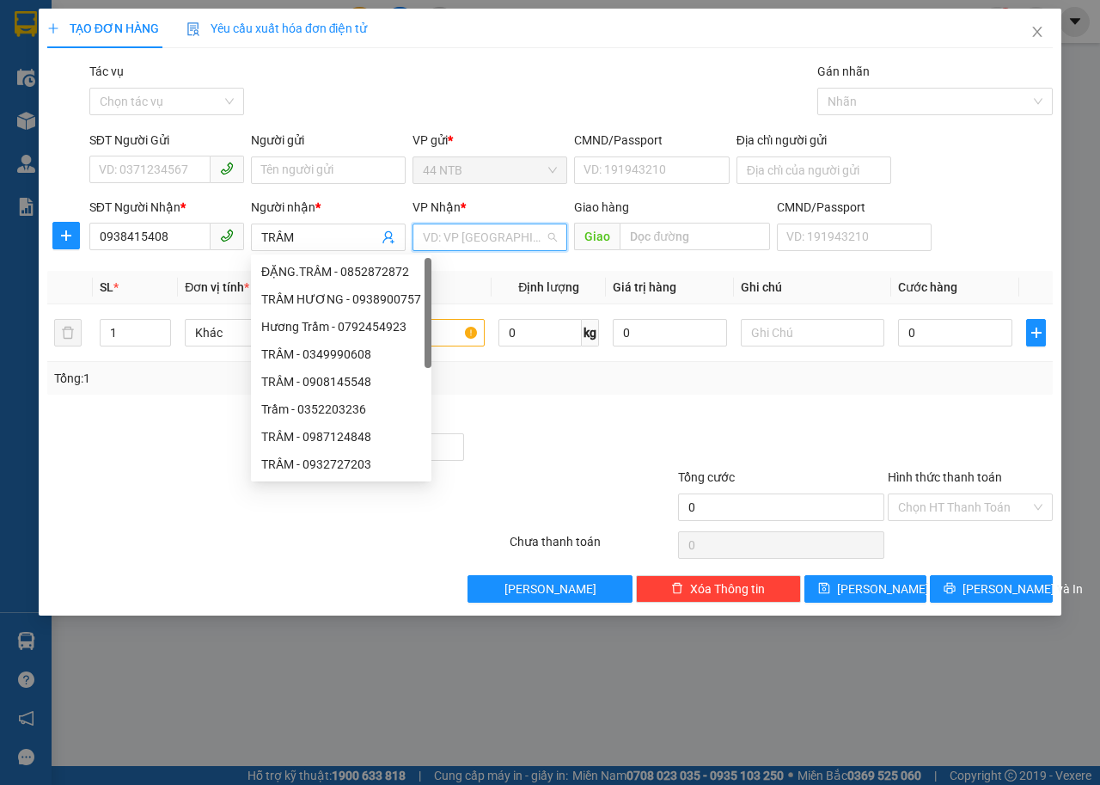
click at [511, 238] on input "search" at bounding box center [484, 237] width 122 height 26
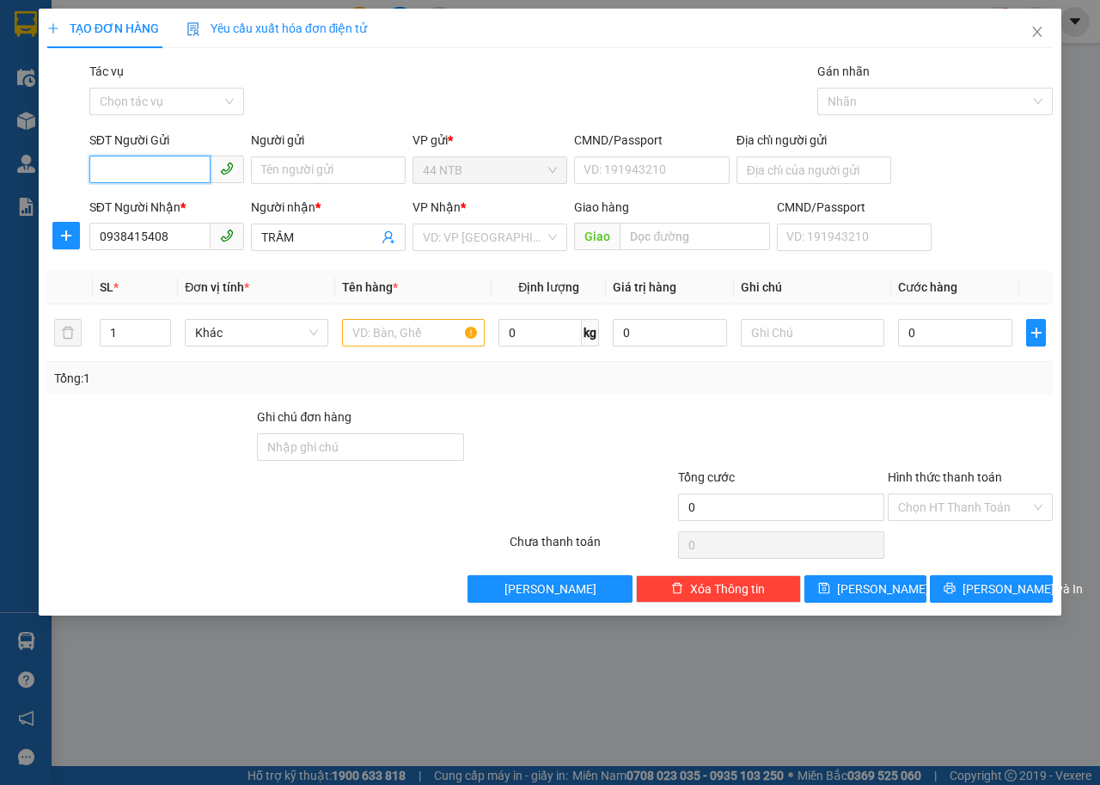
click at [136, 166] on input "SĐT Người Gửi" at bounding box center [149, 170] width 121 height 28
click at [136, 169] on input "096700161" at bounding box center [149, 170] width 121 height 28
type input "096700161"
click at [295, 163] on input "Người gửi" at bounding box center [328, 170] width 155 height 28
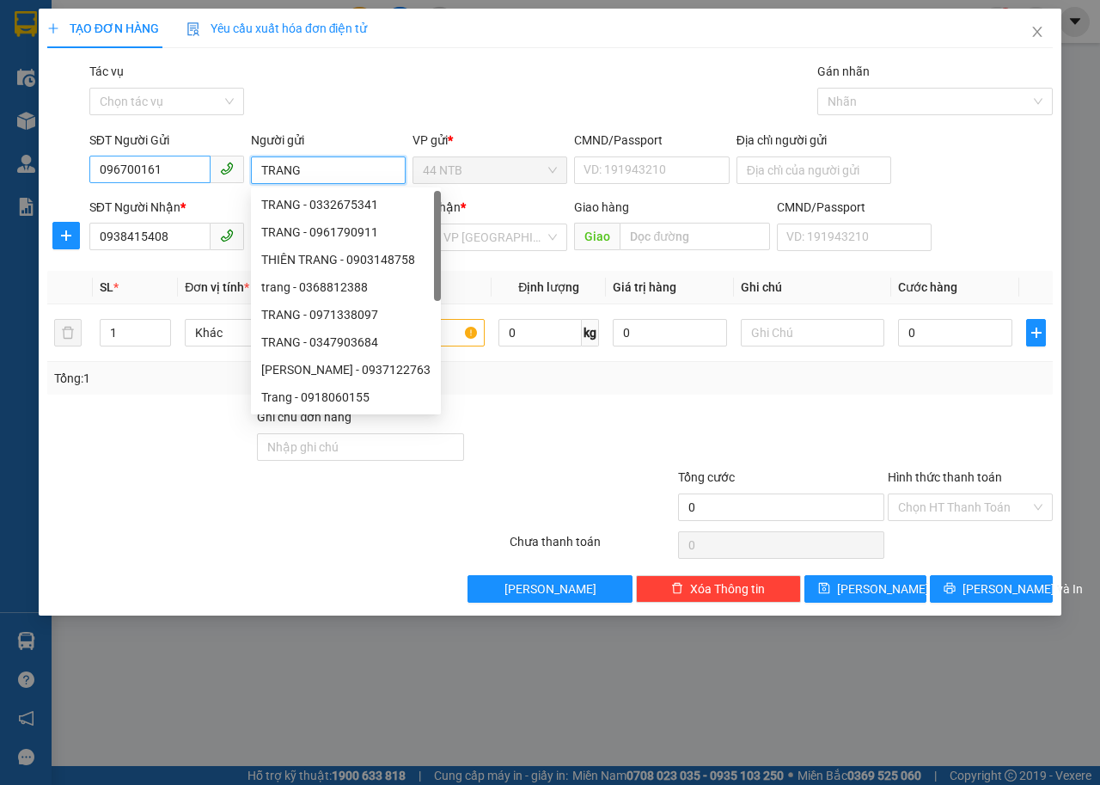
type input "TRANG"
click at [138, 169] on input "096700161" at bounding box center [149, 170] width 121 height 28
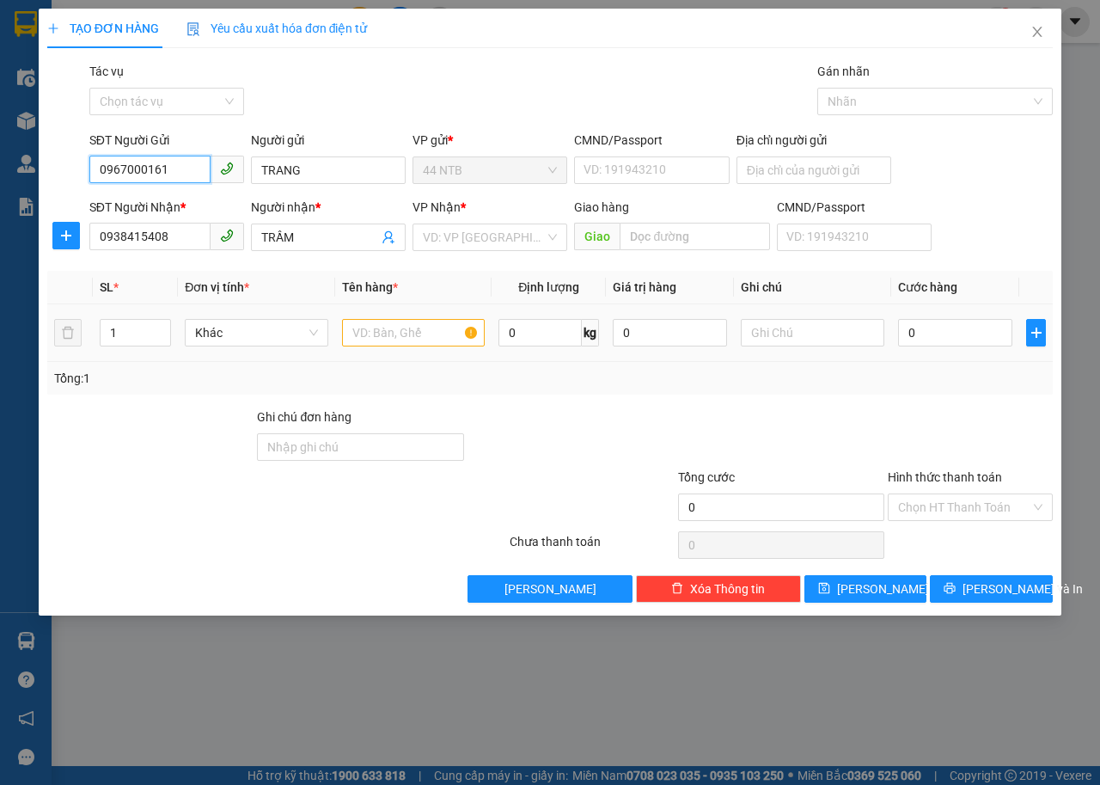
type input "0967000161"
click at [444, 344] on input "text" at bounding box center [414, 333] width 144 height 28
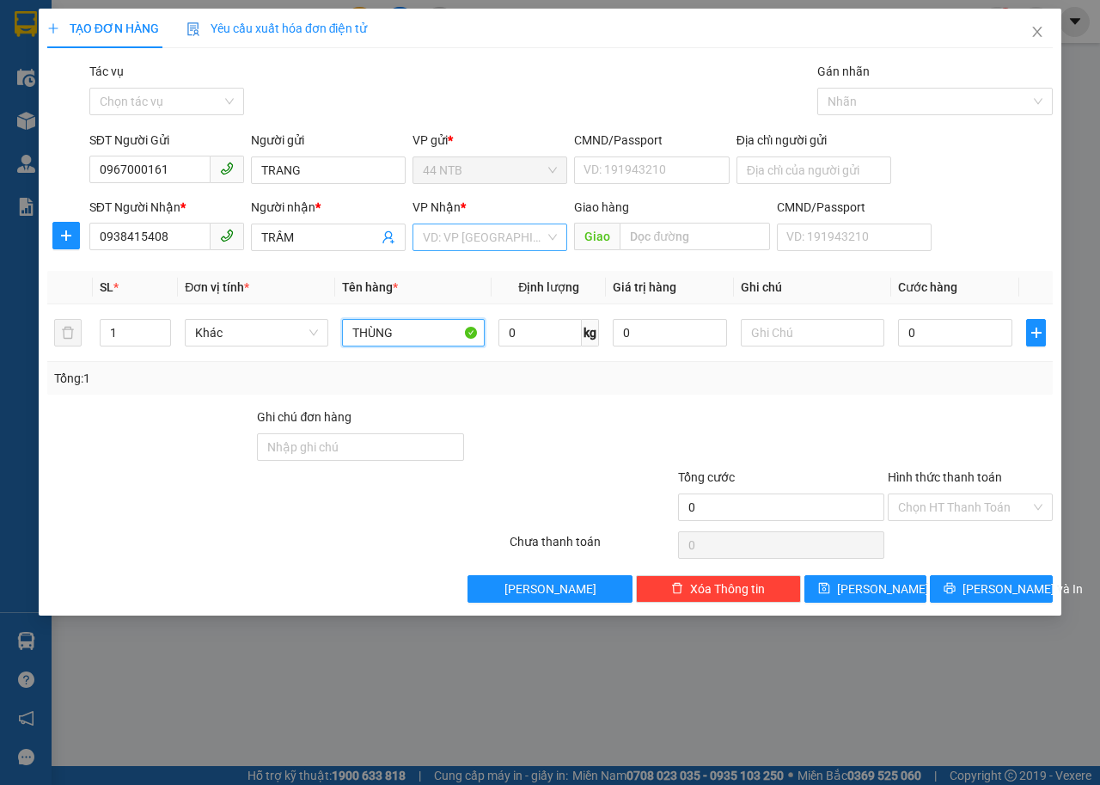
type input "THÙNG"
click at [489, 238] on input "search" at bounding box center [484, 237] width 122 height 26
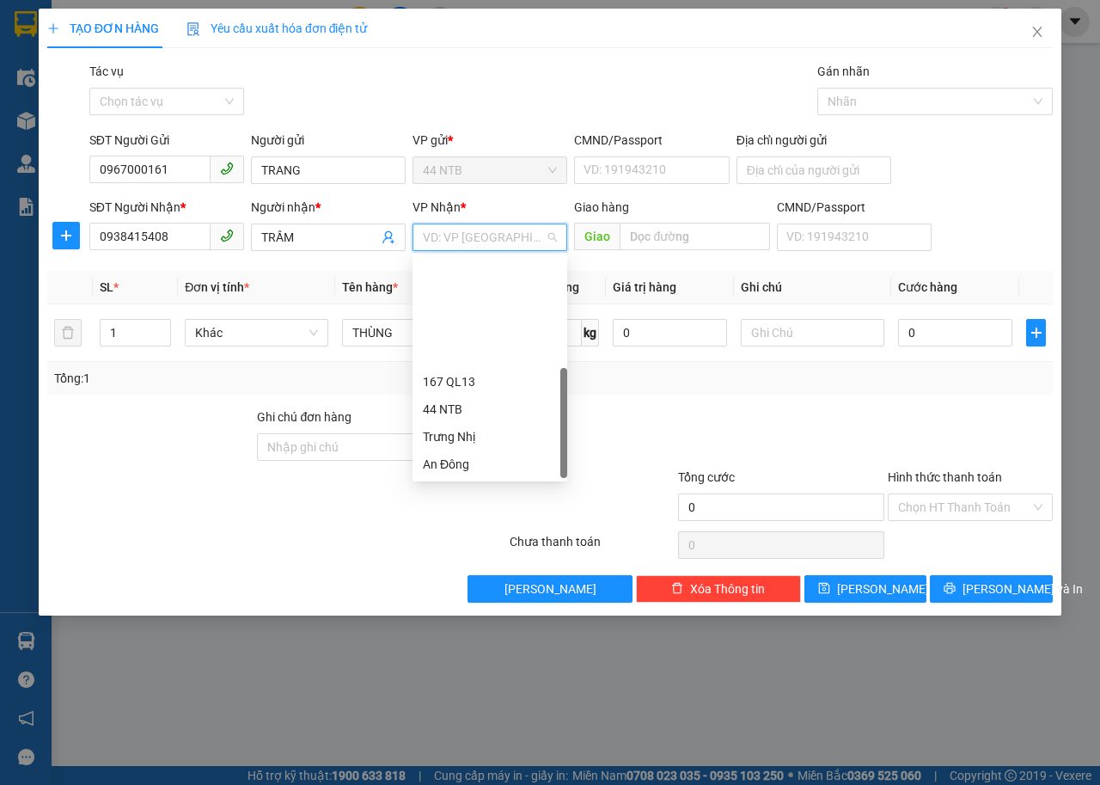
scroll to position [138, 0]
drag, startPoint x: 489, startPoint y: 438, endPoint x: 684, endPoint y: 241, distance: 277.2
click at [491, 434] on div "HANG NGOAI" at bounding box center [490, 436] width 134 height 19
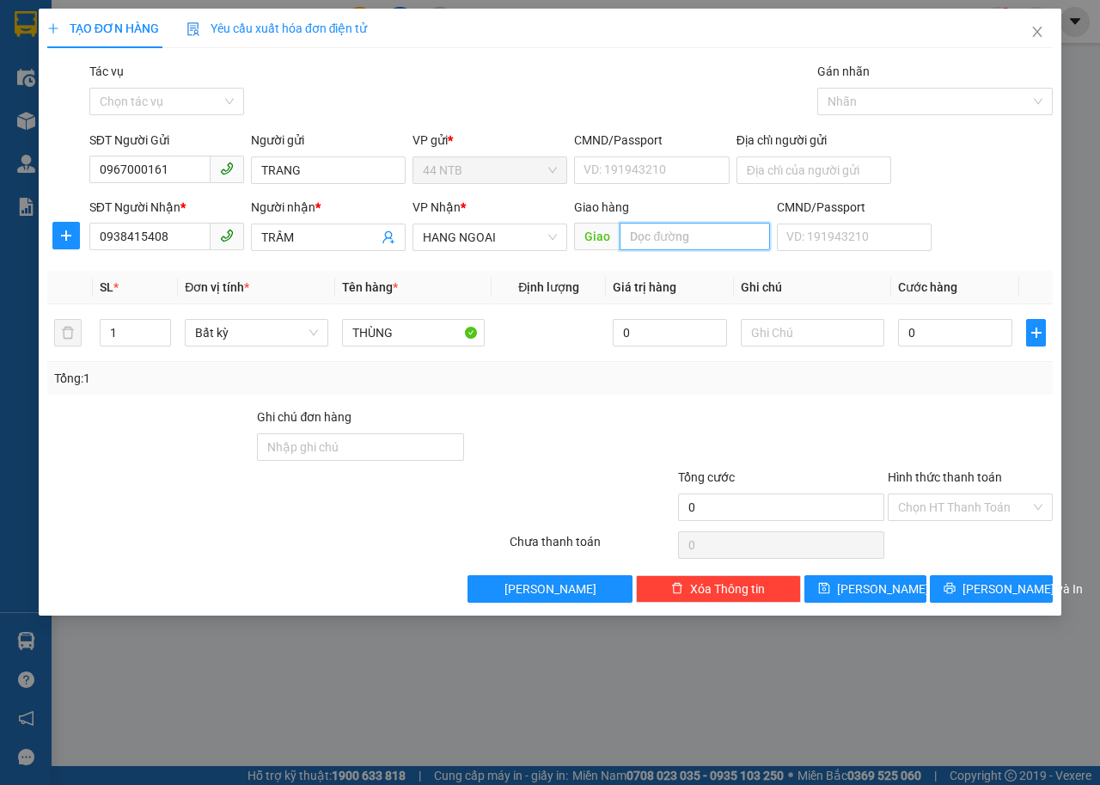
click at [684, 241] on input "text" at bounding box center [695, 237] width 150 height 28
type input "LONG SƠN"
click at [420, 340] on input "THÙNG" at bounding box center [414, 333] width 144 height 28
type input "T"
type input "XỐP"
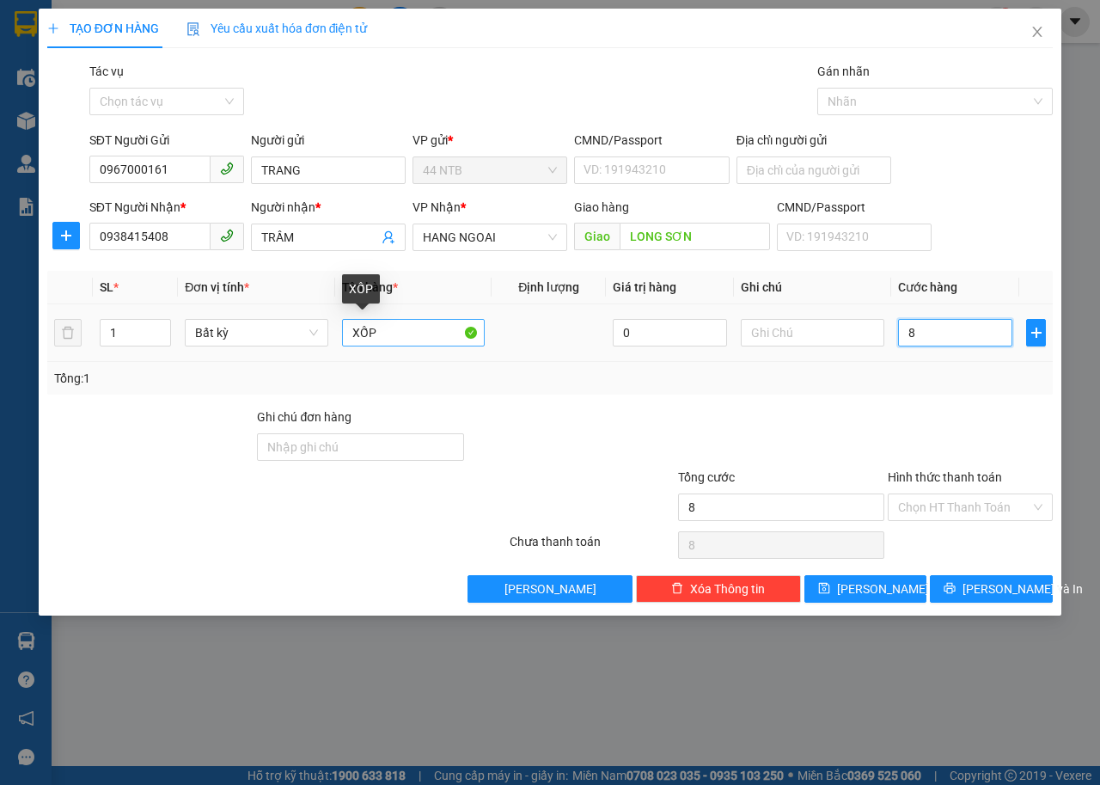
type input "8"
type input "80"
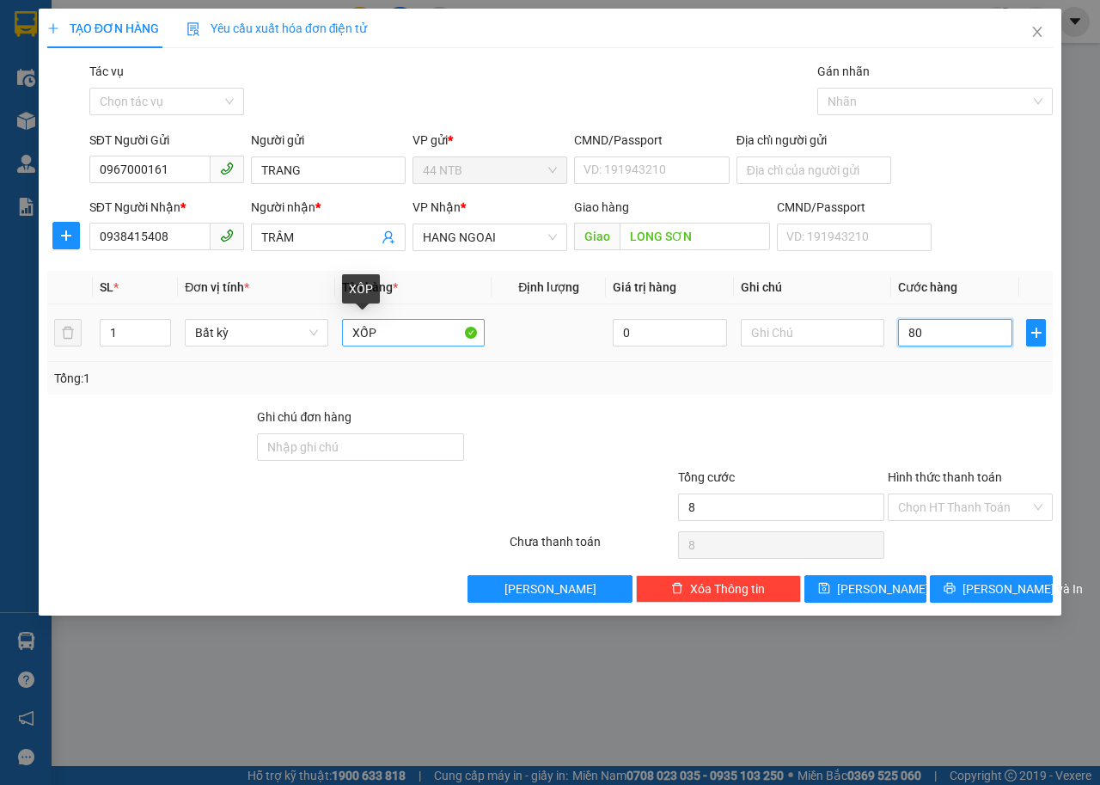
type input "80"
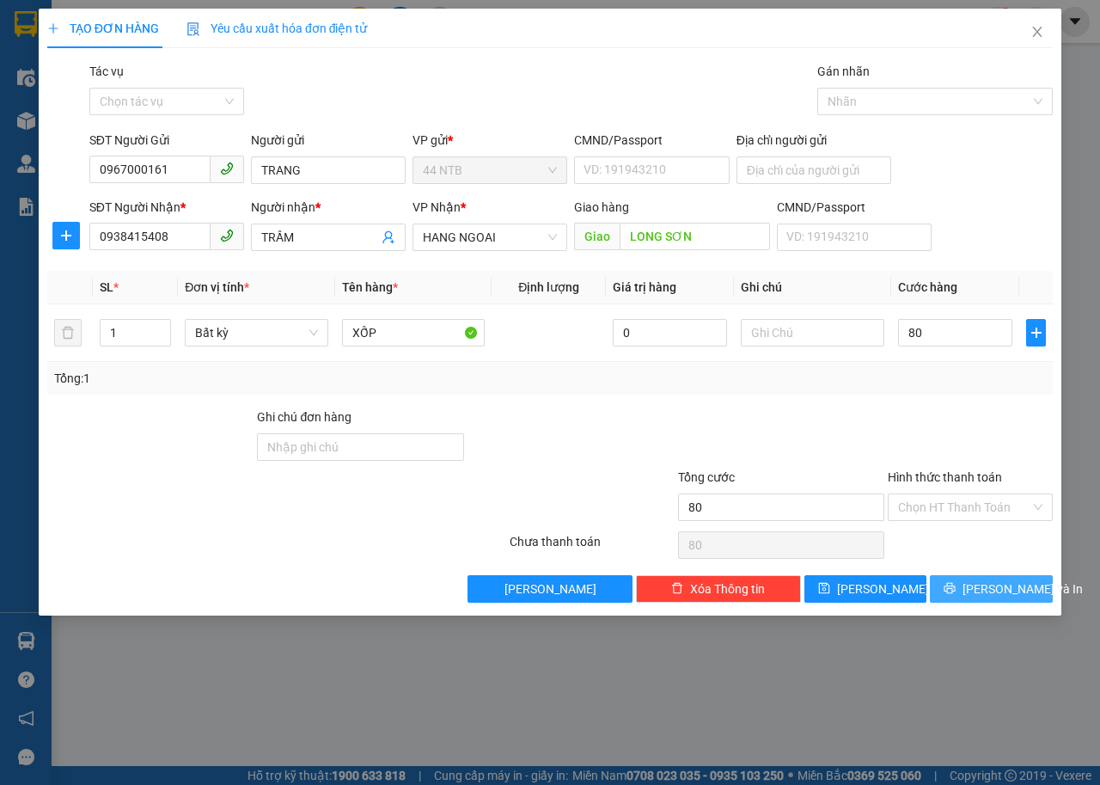
type input "80.000"
click at [1015, 594] on span "[PERSON_NAME] và In" at bounding box center [1023, 588] width 120 height 19
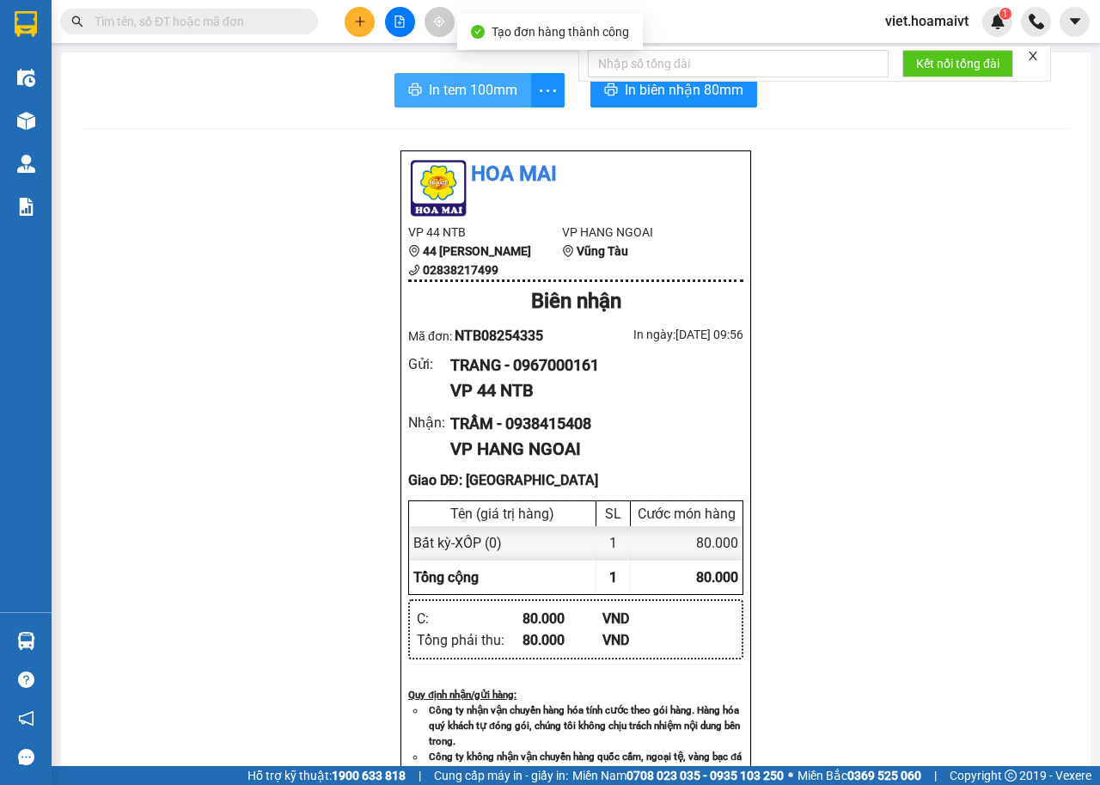
click at [460, 105] on button "In tem 100mm" at bounding box center [463, 90] width 137 height 34
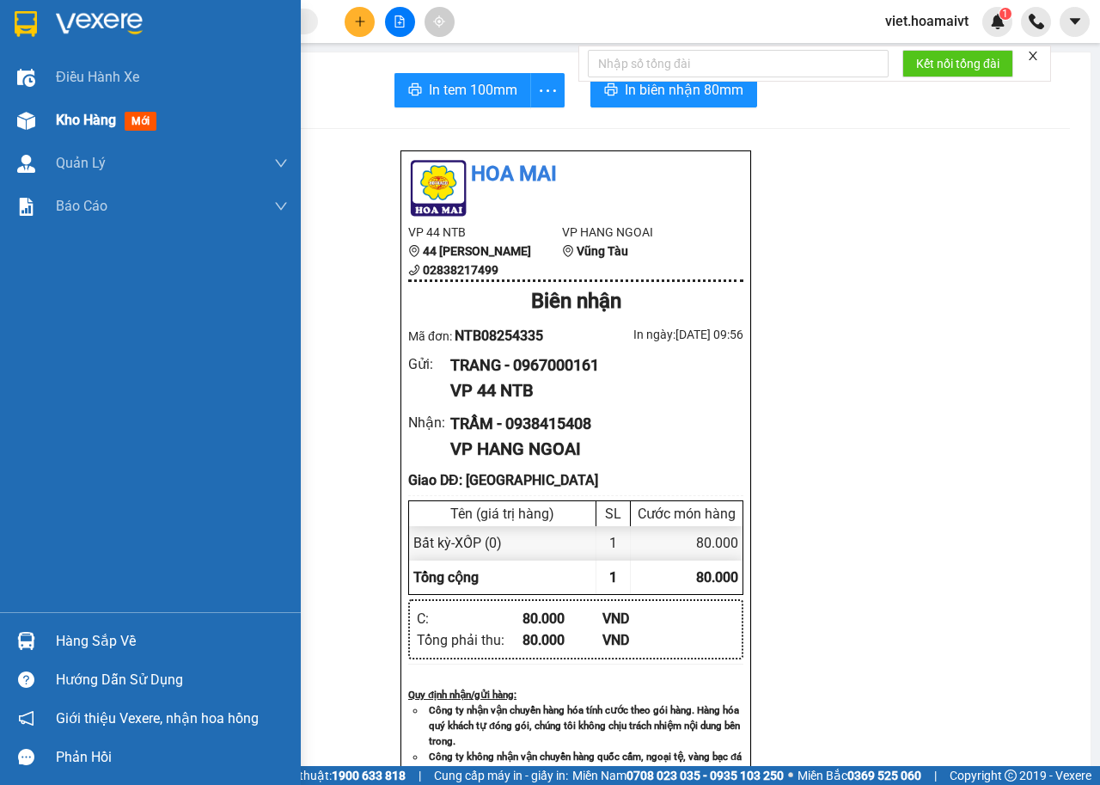
click at [64, 116] on span "Kho hàng" at bounding box center [86, 120] width 60 height 16
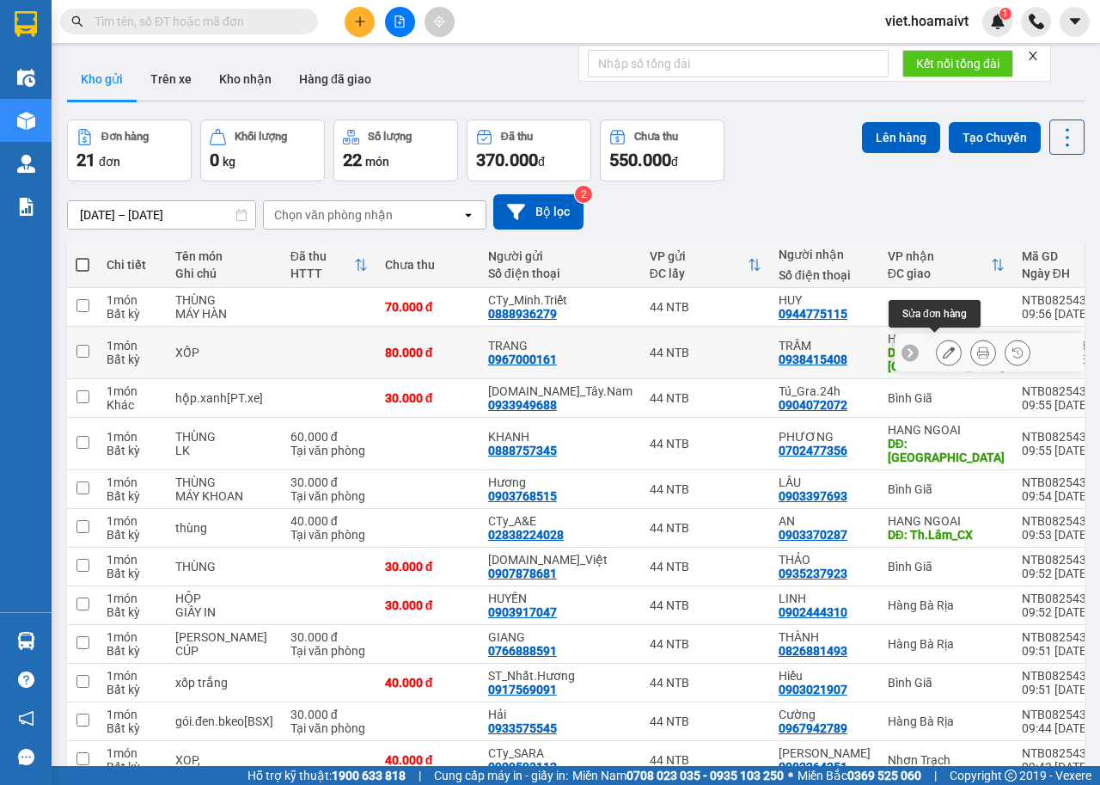
click at [943, 350] on icon at bounding box center [949, 352] width 12 height 12
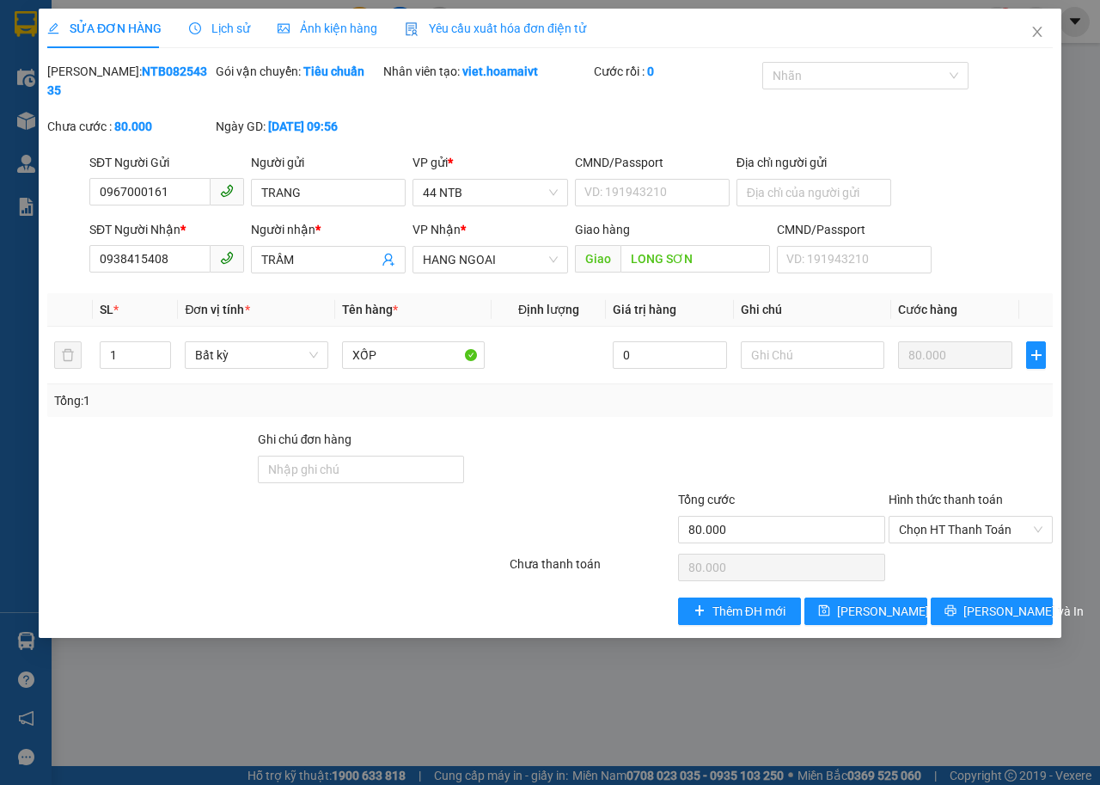
type input "0967000161"
type input "TRANG"
type input "0938415408"
type input "TRẦM"
type input "LONG SƠN"
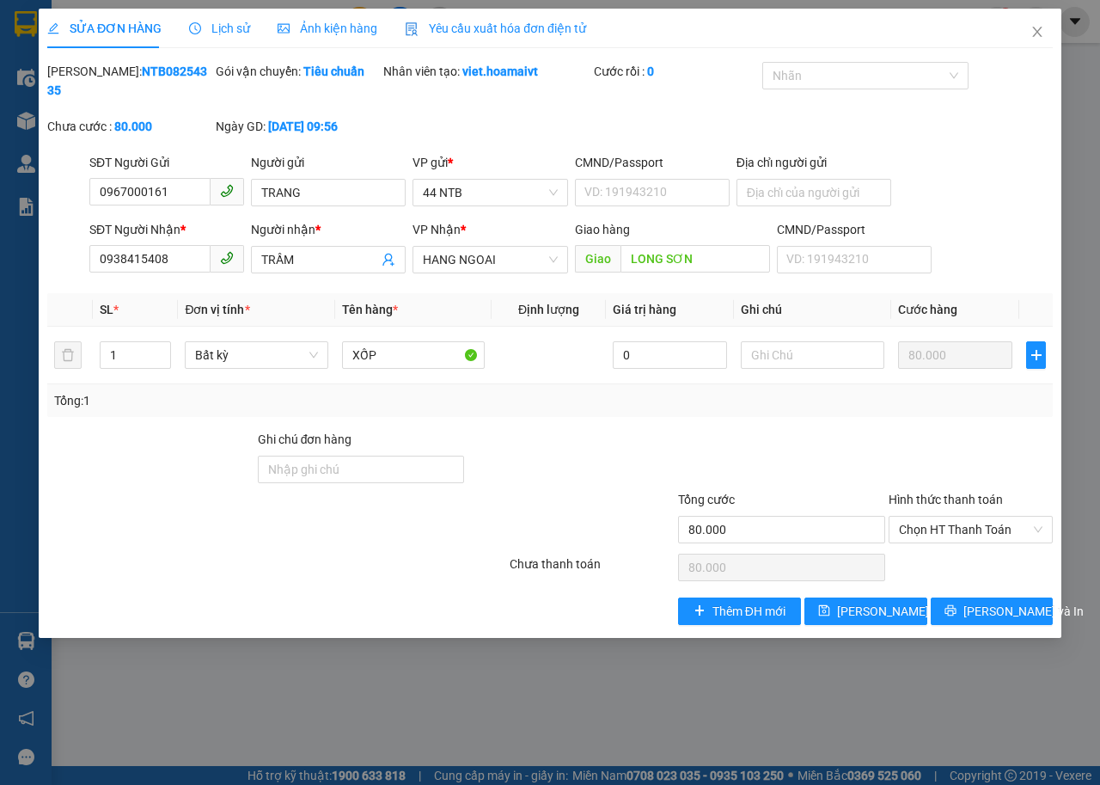
type input "80.000"
drag, startPoint x: 188, startPoint y: 258, endPoint x: 65, endPoint y: 257, distance: 122.9
click at [65, 257] on div "SĐT Người Nhận * 0938415408 0938415408 Người nhận * TRẦM VP Nhận * HANG NGOAI …" at bounding box center [550, 250] width 1009 height 60
type input "0967000161"
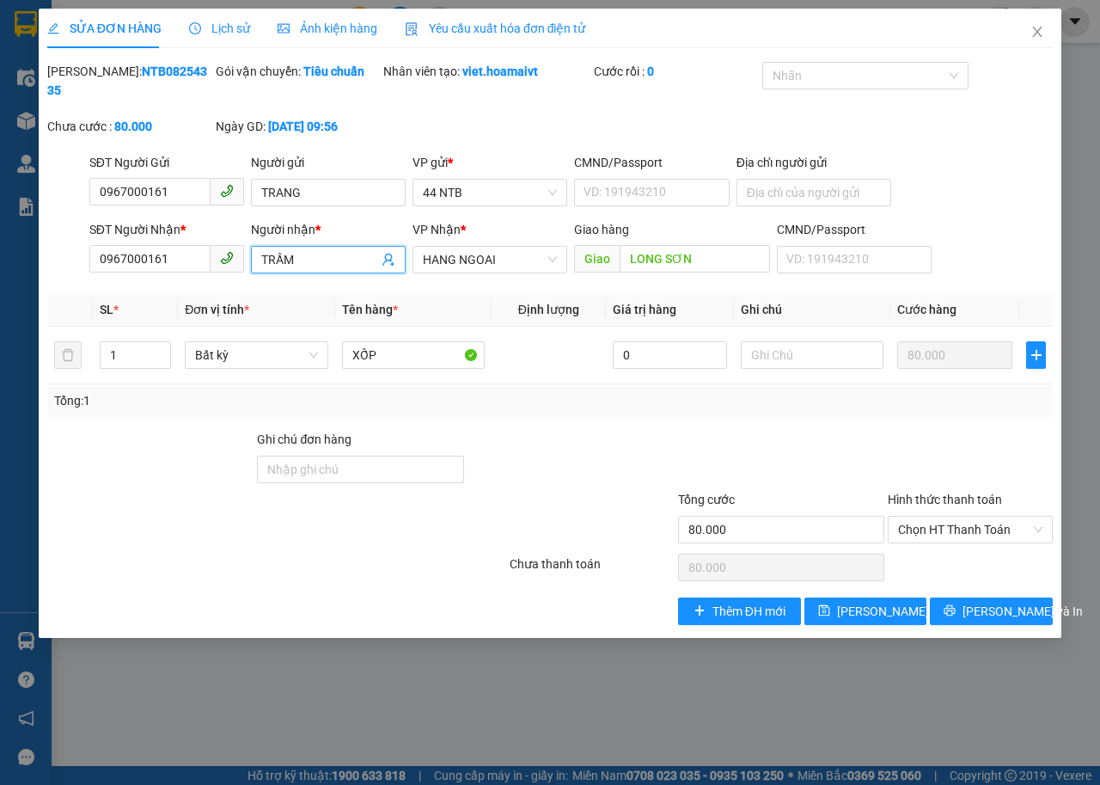
click at [330, 259] on input "TRẦM" at bounding box center [319, 259] width 117 height 19
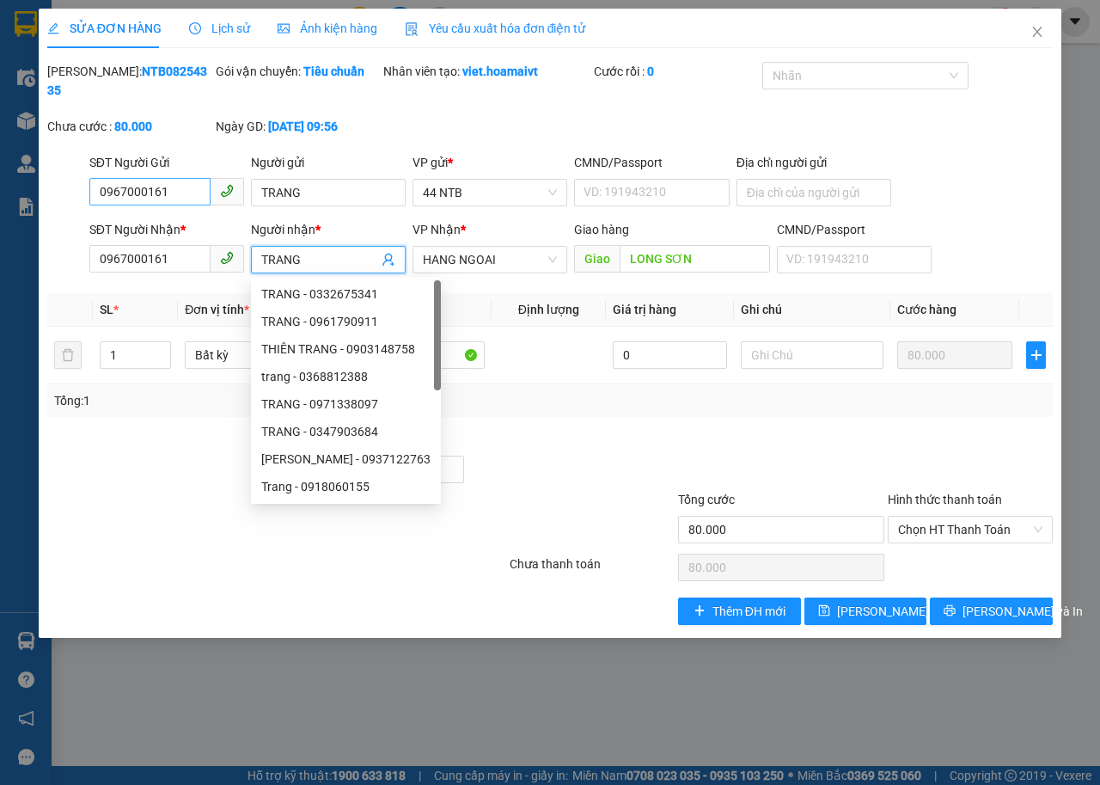
type input "TRANG"
drag, startPoint x: 176, startPoint y: 190, endPoint x: 90, endPoint y: 216, distance: 89.8
click at [37, 205] on div "SỬA ĐƠN HÀNG Lịch sử Ảnh kiện hàng Yêu cầu xuất hóa đơn điện tử Total Paid Fee …" at bounding box center [550, 392] width 1100 height 785
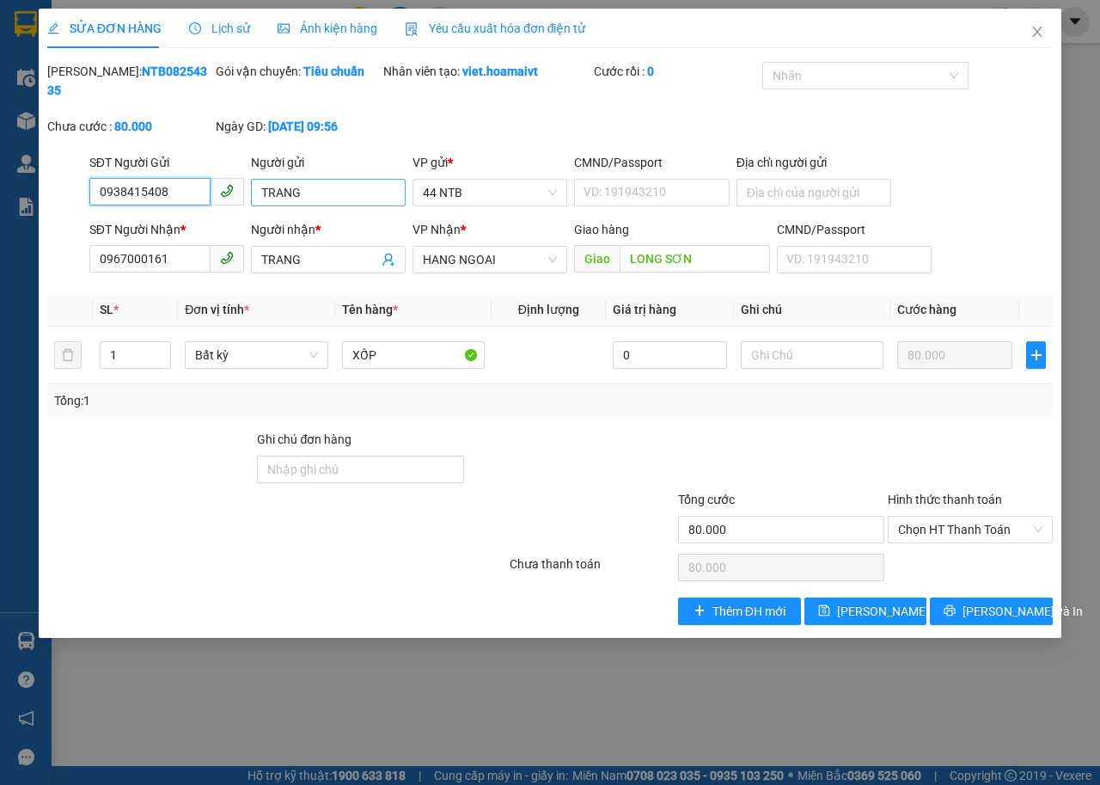
type input "0938415408"
drag, startPoint x: 337, startPoint y: 199, endPoint x: 226, endPoint y: 206, distance: 111.2
click at [226, 206] on div "SĐT Người Gửi 0938415408 Người gửi TRANG VP gửi * 44 NTB CMND/Passport VD: 1919…" at bounding box center [571, 183] width 971 height 60
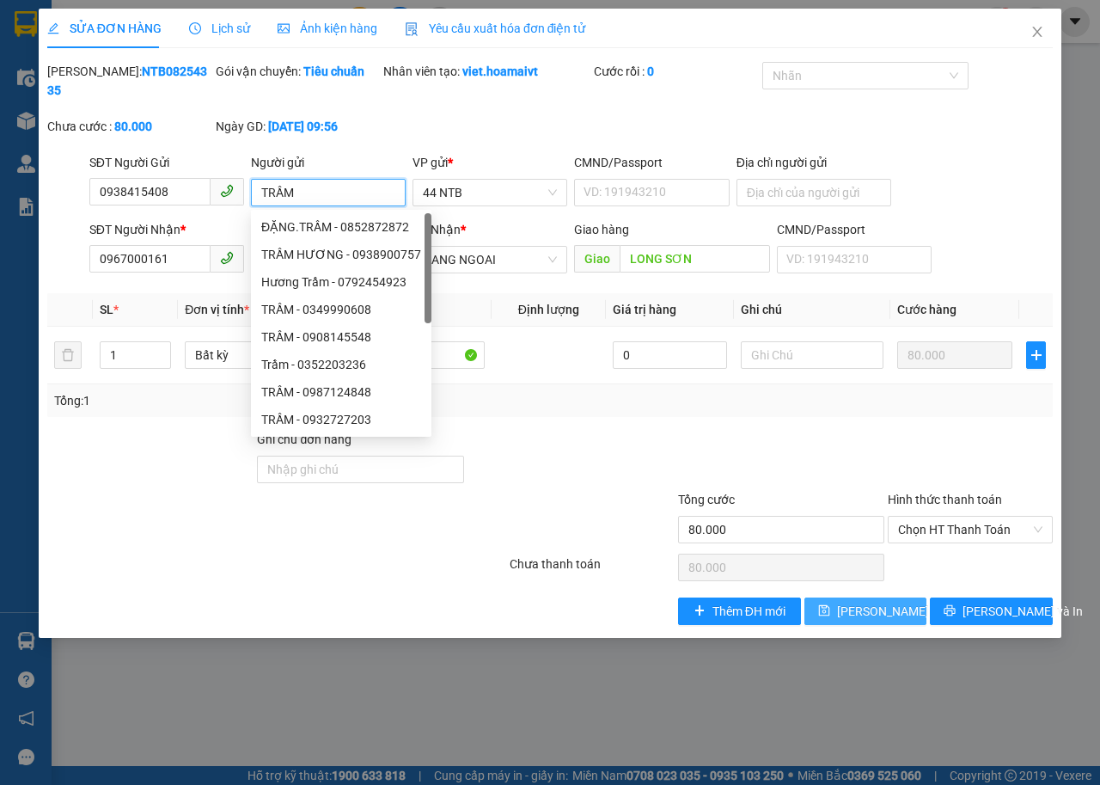
type input "TRẦM"
click at [881, 618] on span "[PERSON_NAME] thay đổi" at bounding box center [906, 611] width 138 height 19
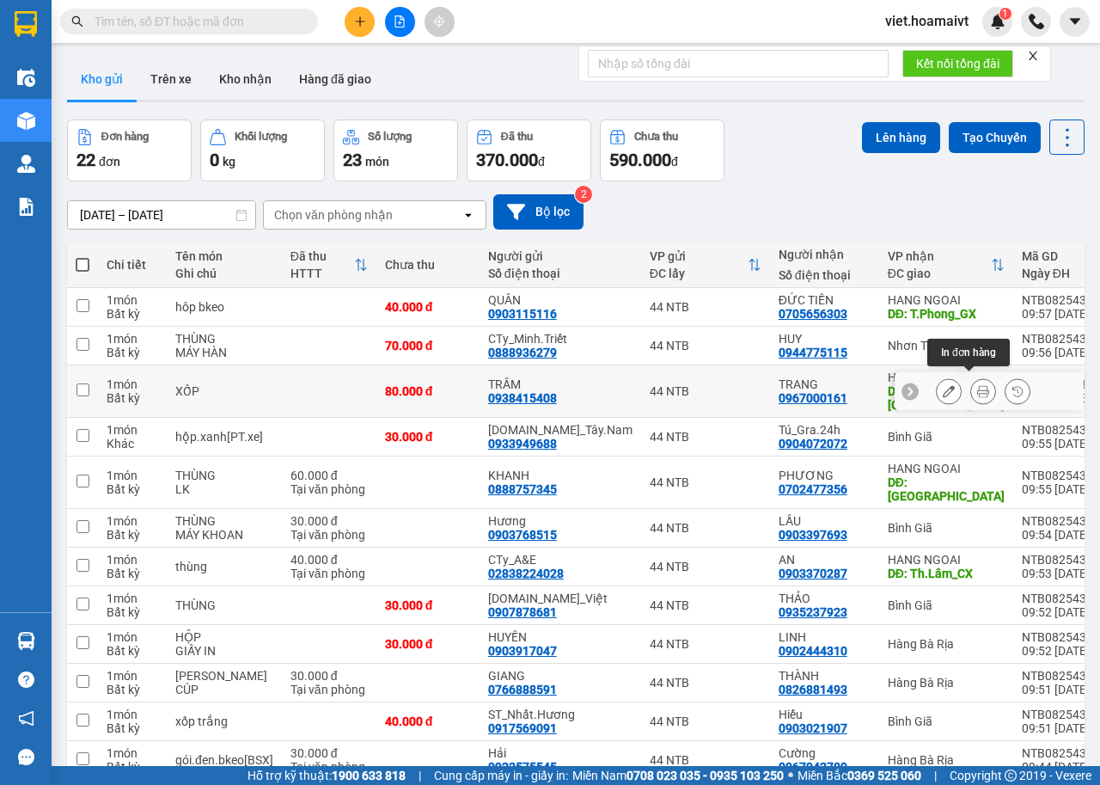
click at [978, 385] on icon at bounding box center [984, 391] width 12 height 12
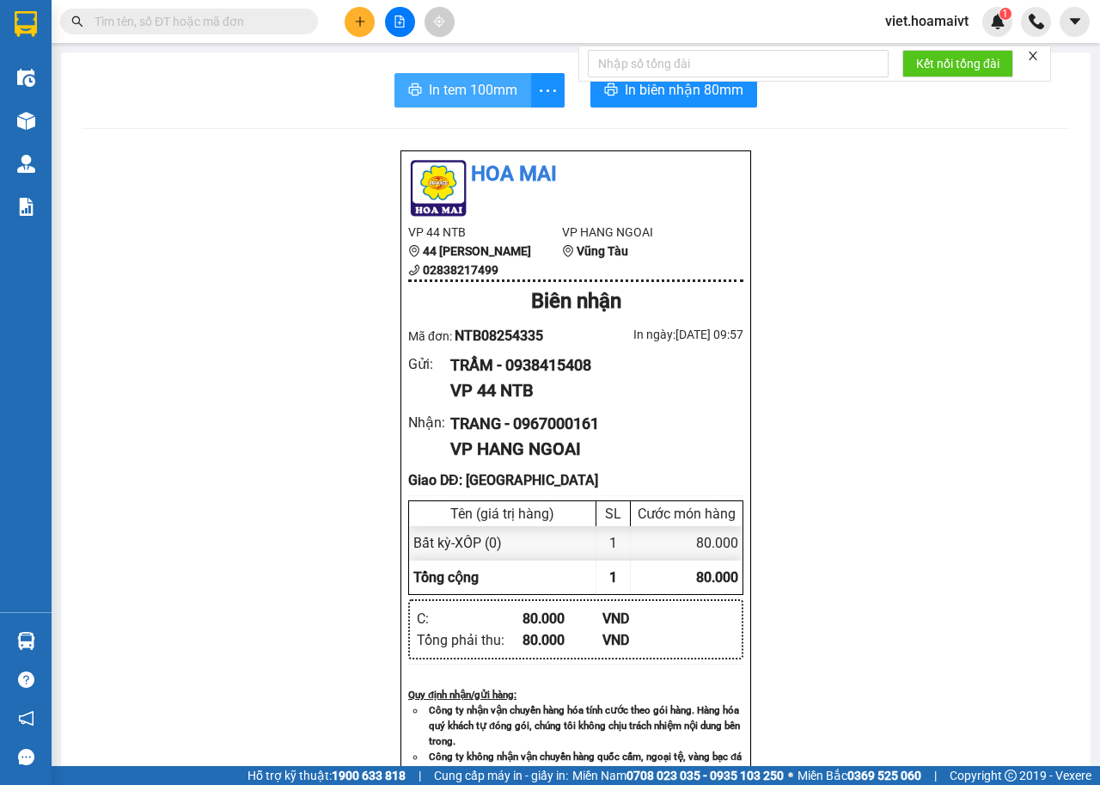
click at [472, 93] on span "In tem 100mm" at bounding box center [473, 89] width 89 height 21
click at [355, 21] on icon "plus" at bounding box center [360, 21] width 12 height 12
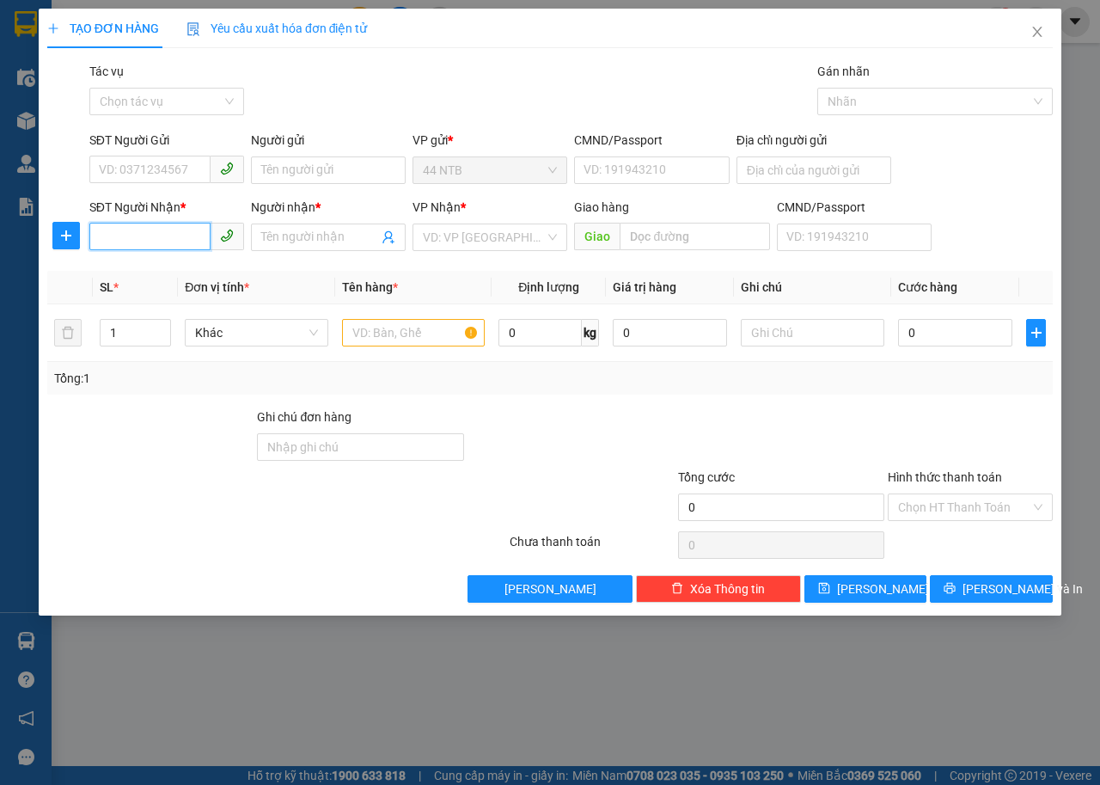
drag, startPoint x: 150, startPoint y: 240, endPoint x: 175, endPoint y: 238, distance: 25.0
click at [156, 238] on input "SĐT Người Nhận *" at bounding box center [149, 237] width 121 height 28
type input "0908727255"
click at [183, 262] on div "0908727255 - [PERSON_NAME]" at bounding box center [184, 271] width 169 height 19
type input "[PERSON_NAME]"
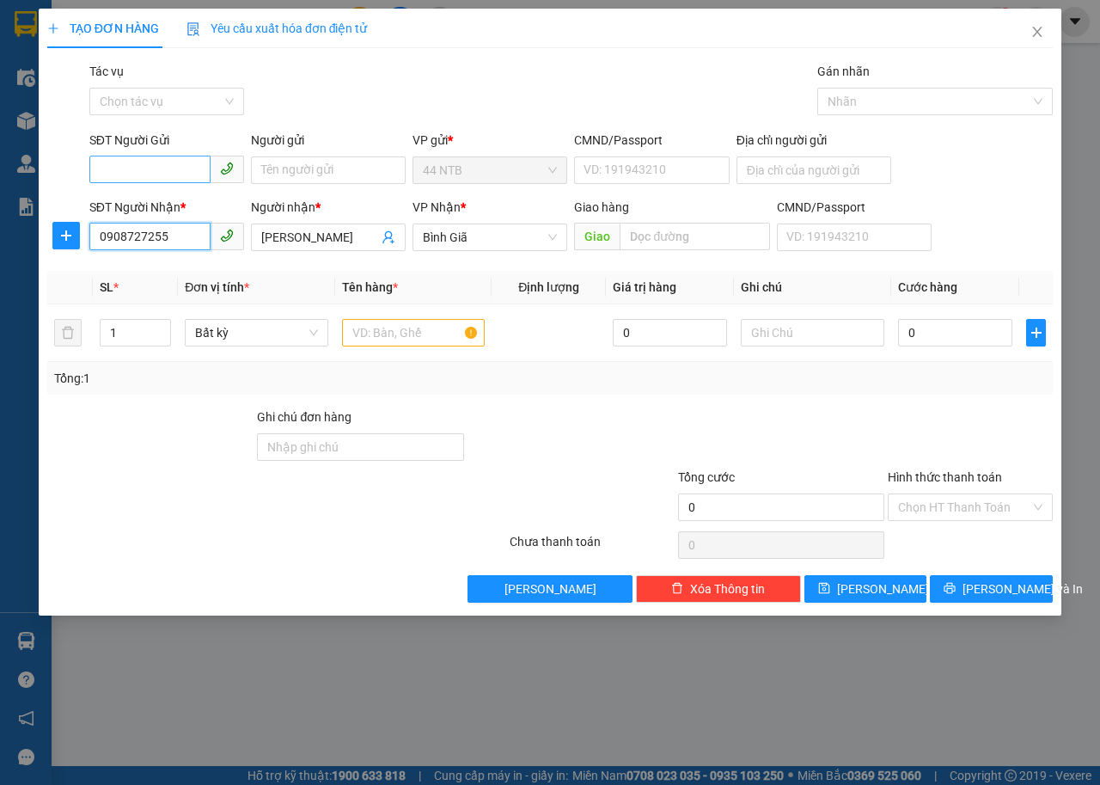
type input "0908727255"
click at [160, 165] on input "SĐT Người Gửi" at bounding box center [149, 170] width 121 height 28
type input "0903954784"
drag, startPoint x: 186, startPoint y: 202, endPoint x: 246, endPoint y: 236, distance: 69.3
click at [187, 202] on div "0903954784 - PHÚ" at bounding box center [167, 204] width 134 height 19
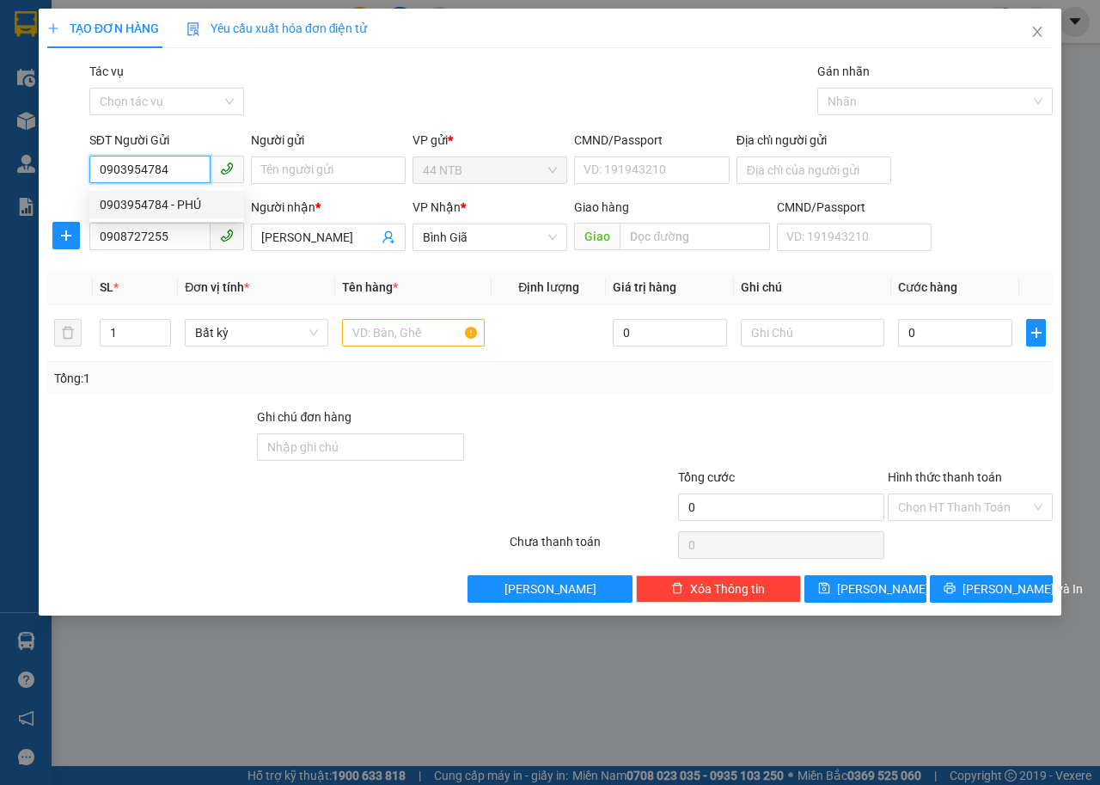
type input "PHÚ"
type input "0903954784"
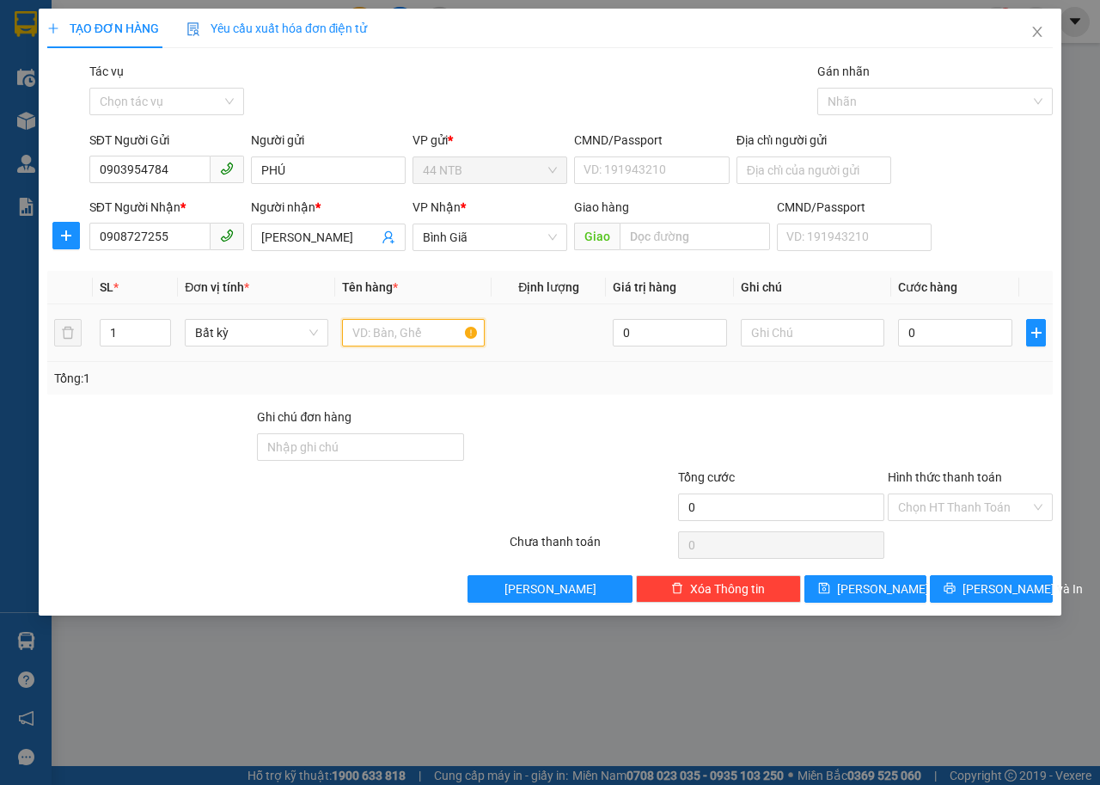
click at [392, 333] on input "text" at bounding box center [414, 333] width 144 height 28
type input "THÙNG"
type input "PT MÁY"
type input "3"
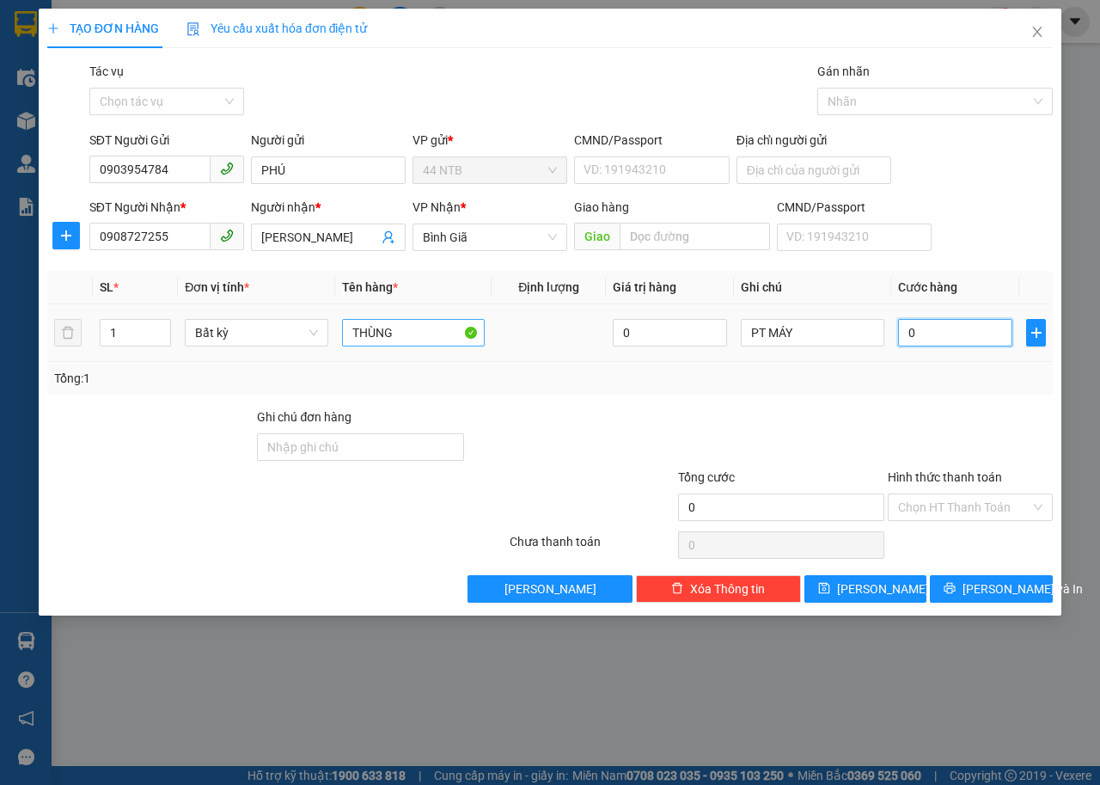
type input "3"
type input "30"
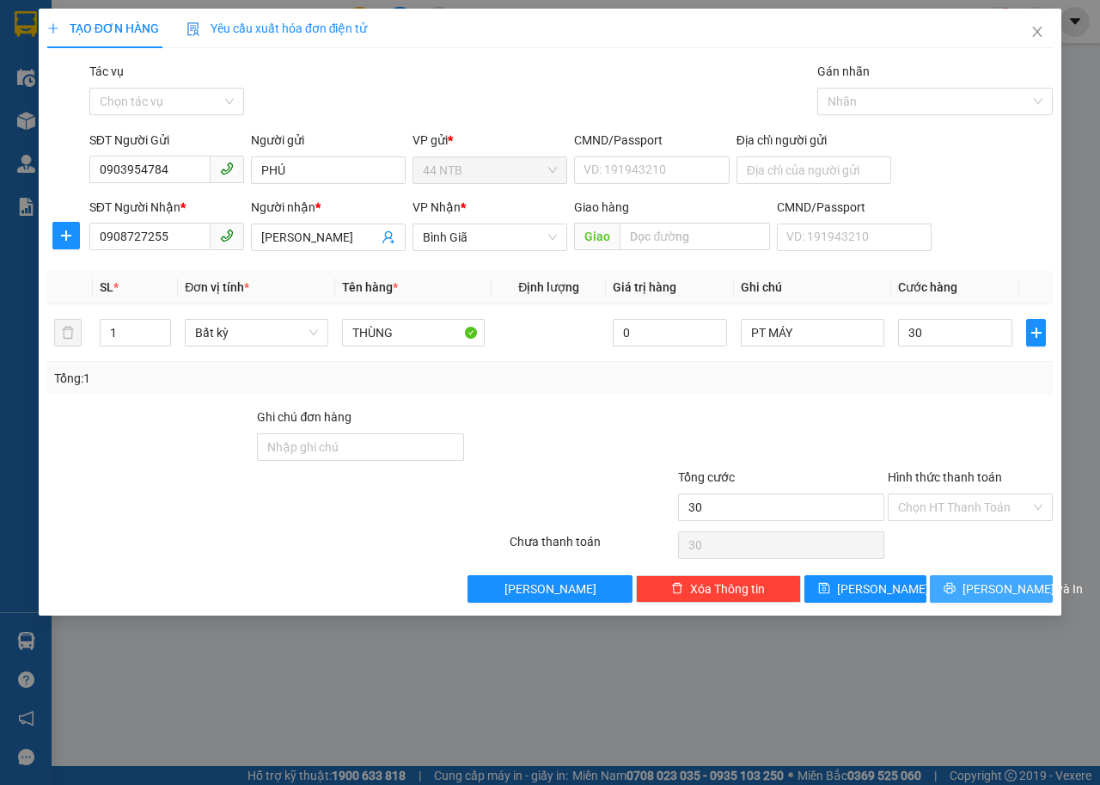
type input "30.000"
click at [956, 583] on icon "printer" at bounding box center [950, 588] width 12 height 12
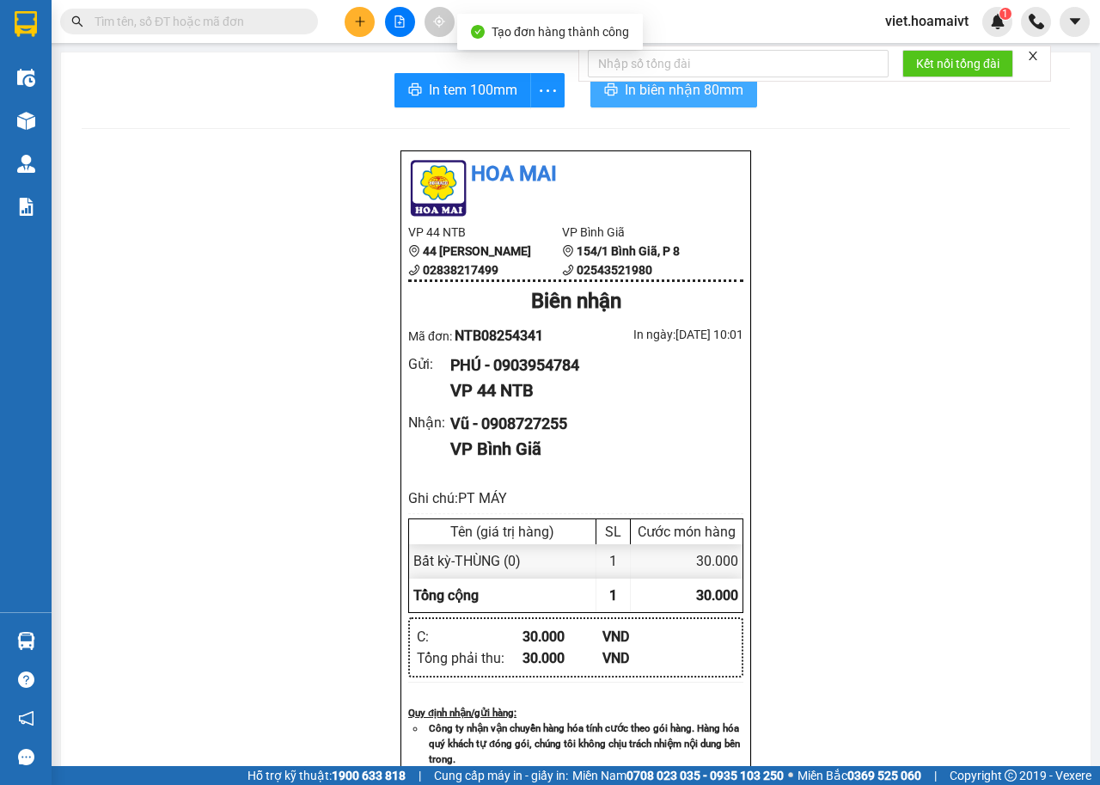
click at [656, 93] on span "In biên nhận 80mm" at bounding box center [684, 89] width 119 height 21
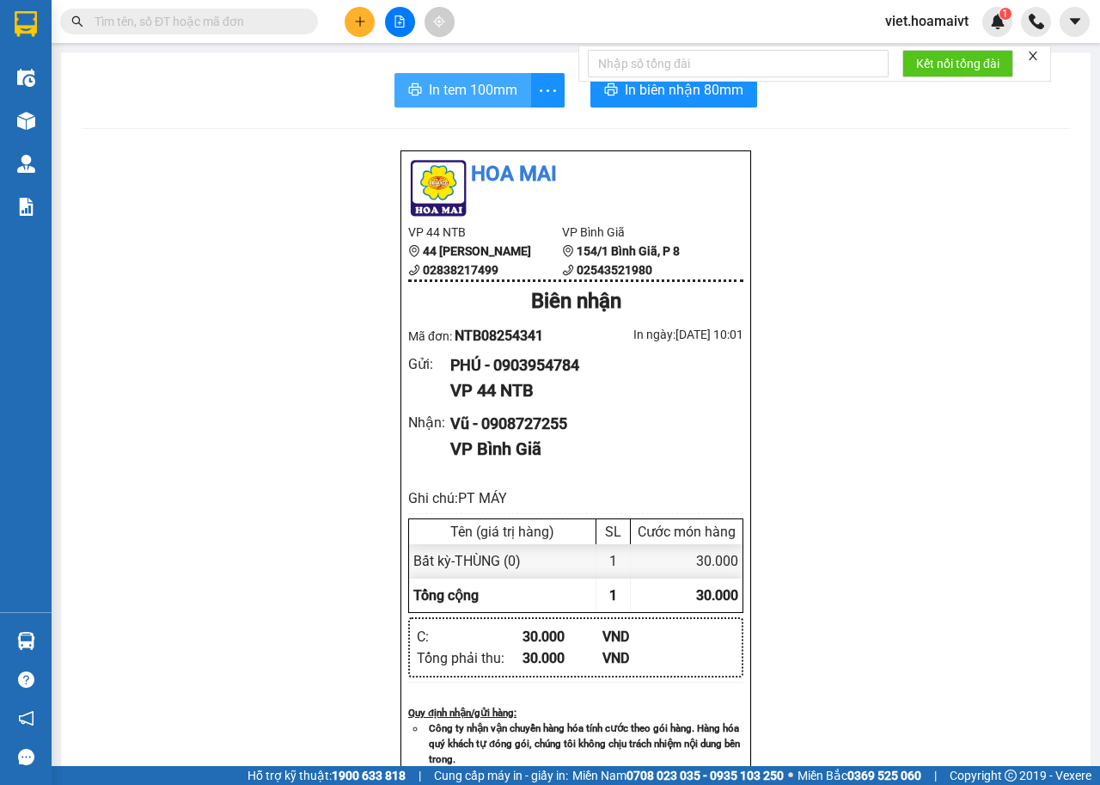
click at [481, 92] on span "In tem 100mm" at bounding box center [473, 89] width 89 height 21
click at [687, 99] on span "In biên nhận 80mm" at bounding box center [684, 89] width 119 height 21
click at [440, 104] on button "In tem 100mm" at bounding box center [463, 90] width 137 height 34
click at [365, 20] on icon "plus" at bounding box center [360, 21] width 12 height 12
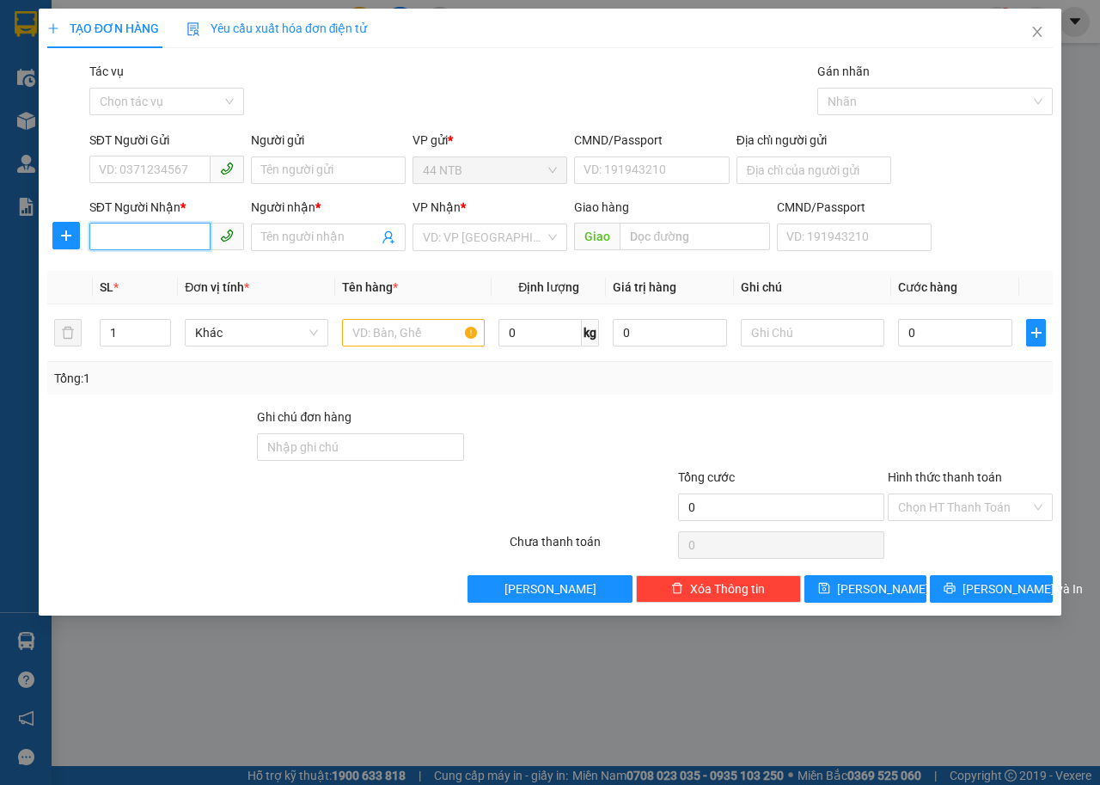
click at [150, 236] on input "SĐT Người Nhận *" at bounding box center [149, 237] width 121 height 28
click at [181, 270] on div "0902166705 - Mai Hoa" at bounding box center [184, 271] width 169 height 19
type input "0902166705"
type input "Mai Hoa"
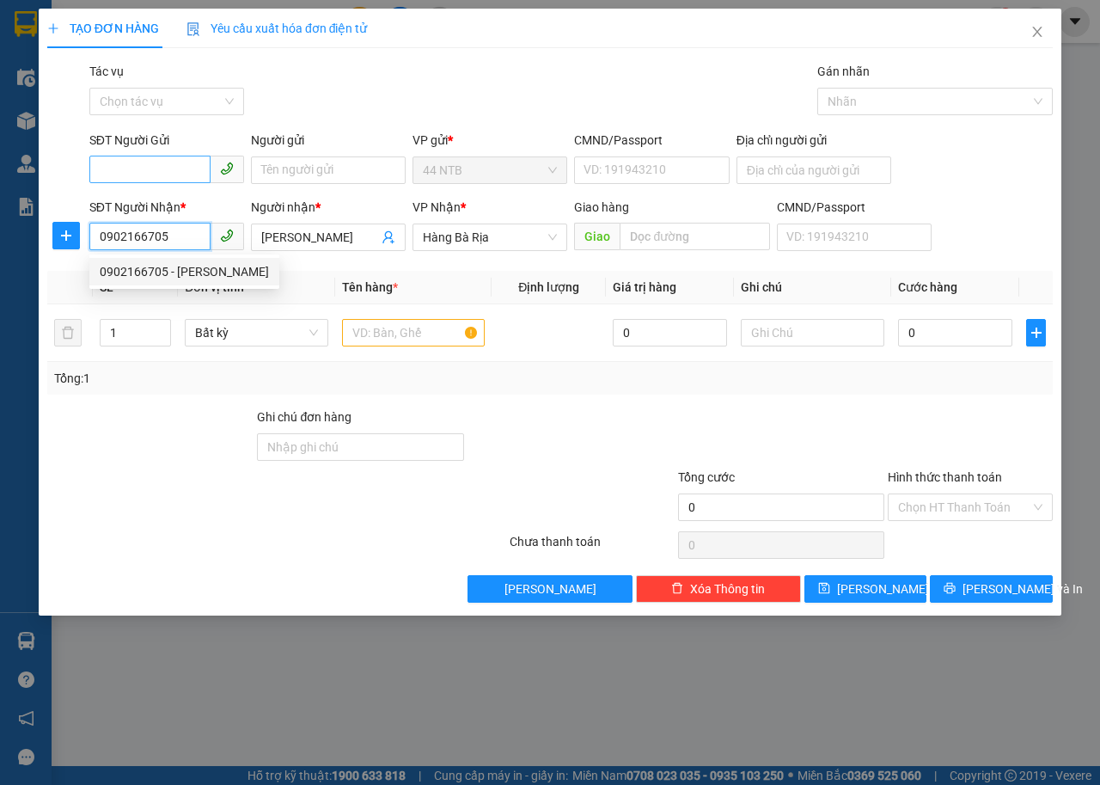
type input "0902166705"
click at [151, 165] on input "SĐT Người Gửi" at bounding box center [149, 170] width 121 height 28
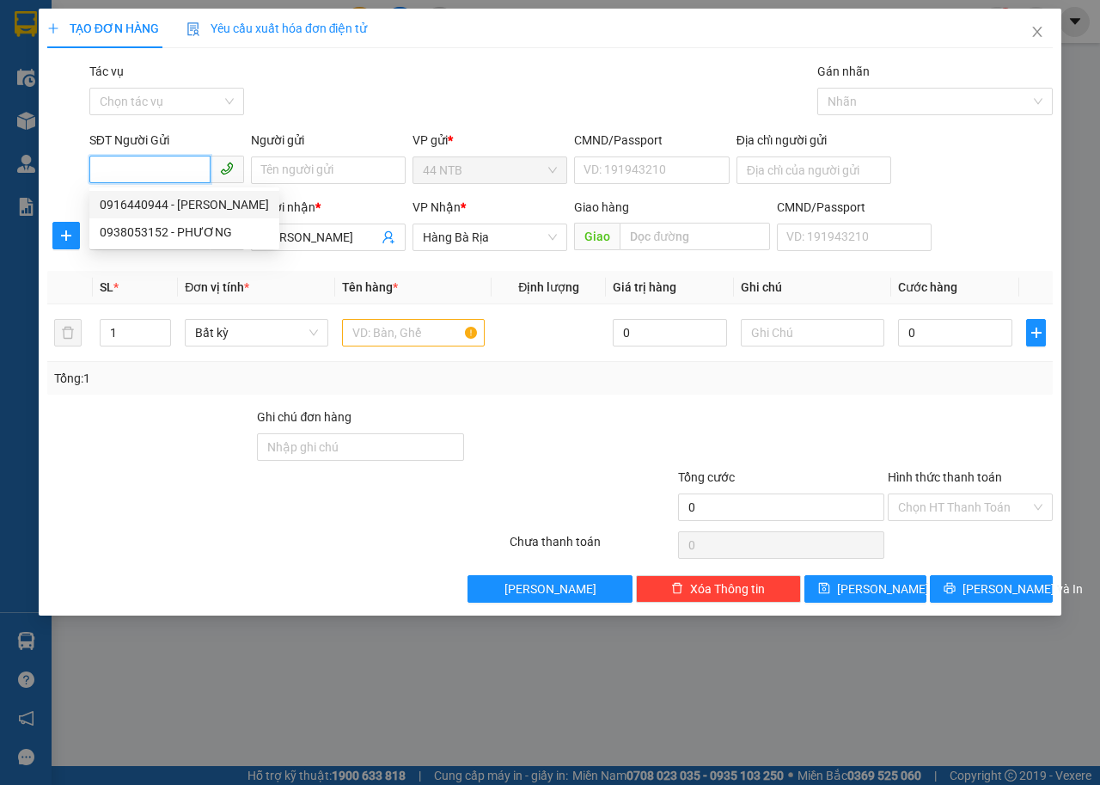
click at [178, 201] on div "0916440944 - Mai Anh" at bounding box center [184, 204] width 169 height 19
type input "0916440944"
type input "Mai Anh"
type input "03619007449"
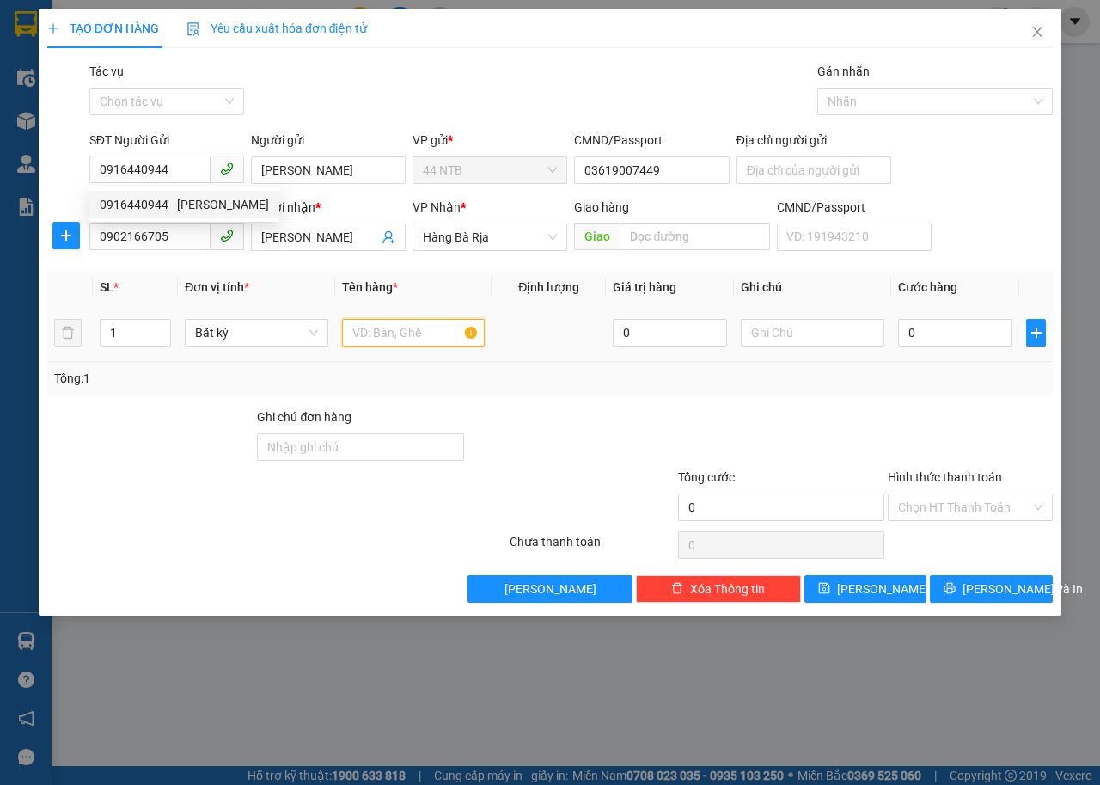
click at [416, 328] on input "text" at bounding box center [414, 333] width 144 height 28
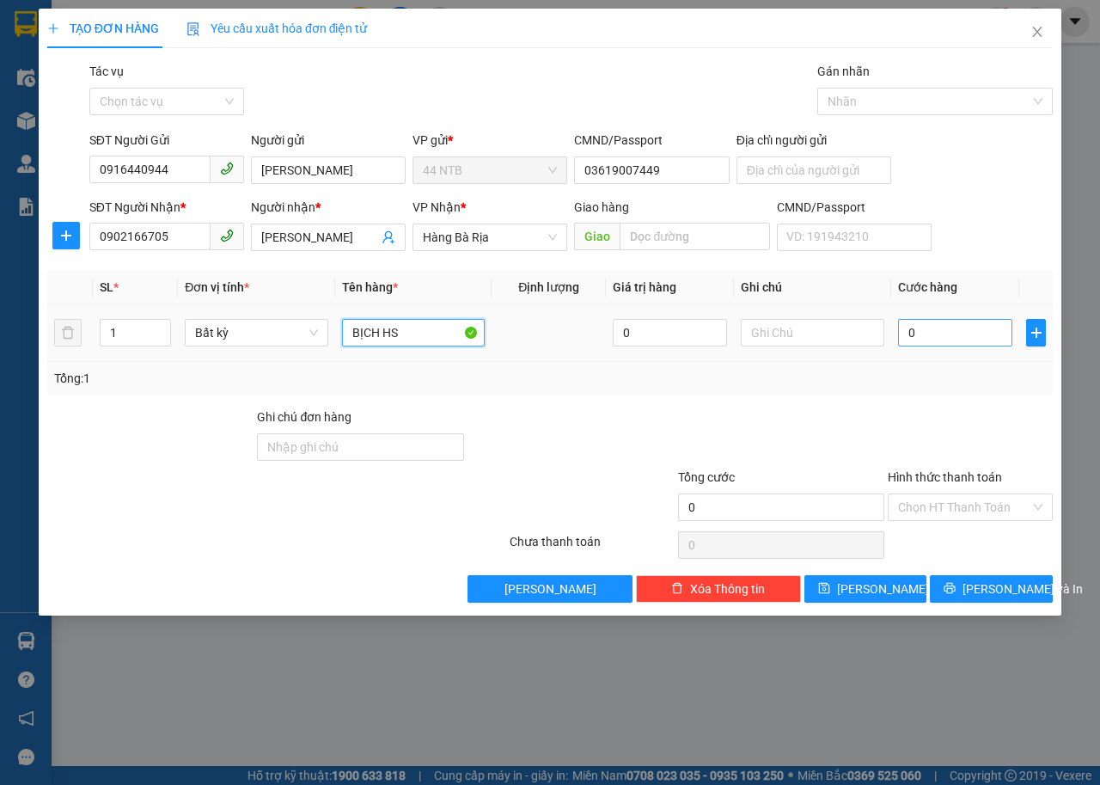
type input "BỊCH HS"
click at [930, 344] on input "0" at bounding box center [955, 333] width 114 height 28
type input "3"
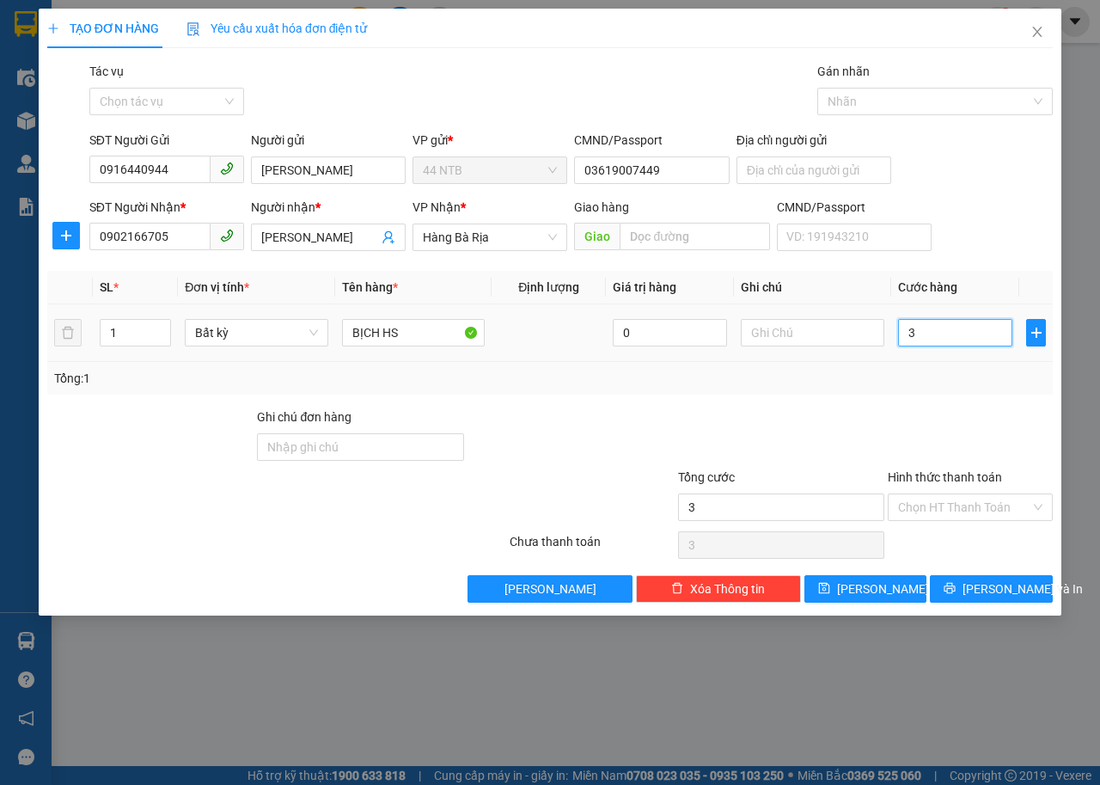
type input "30"
type input "30.000"
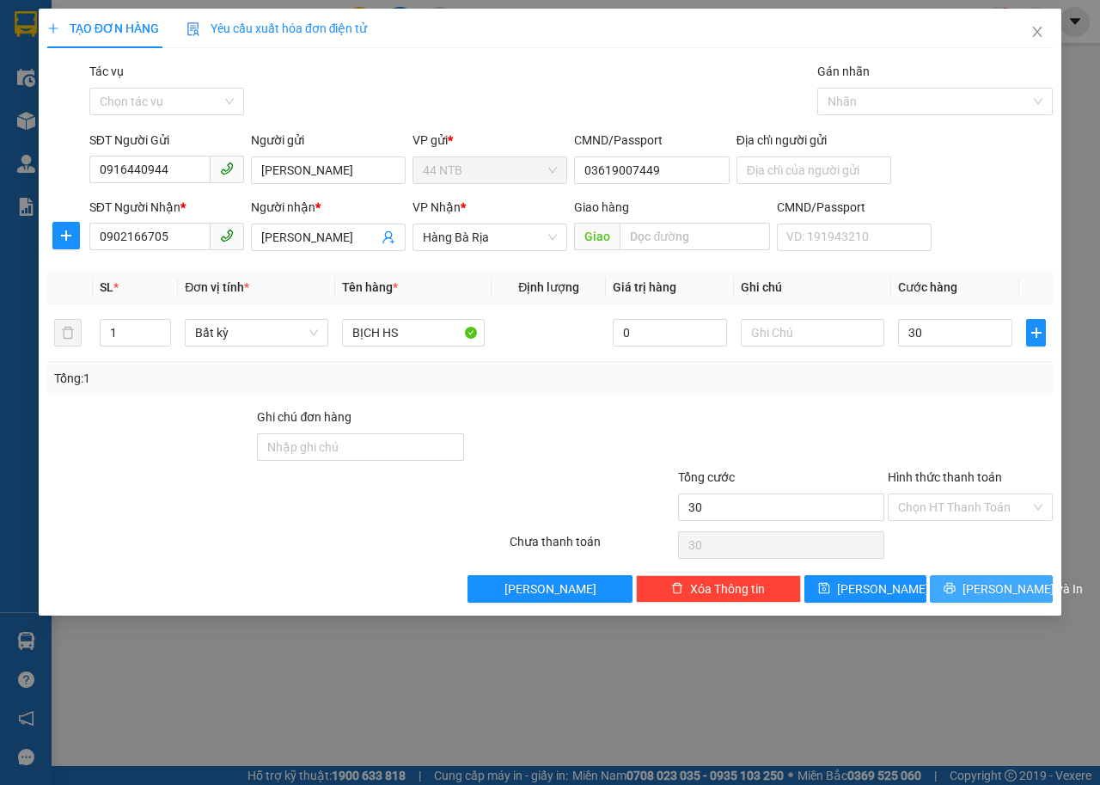
type input "30.000"
click at [956, 588] on icon "printer" at bounding box center [950, 588] width 12 height 12
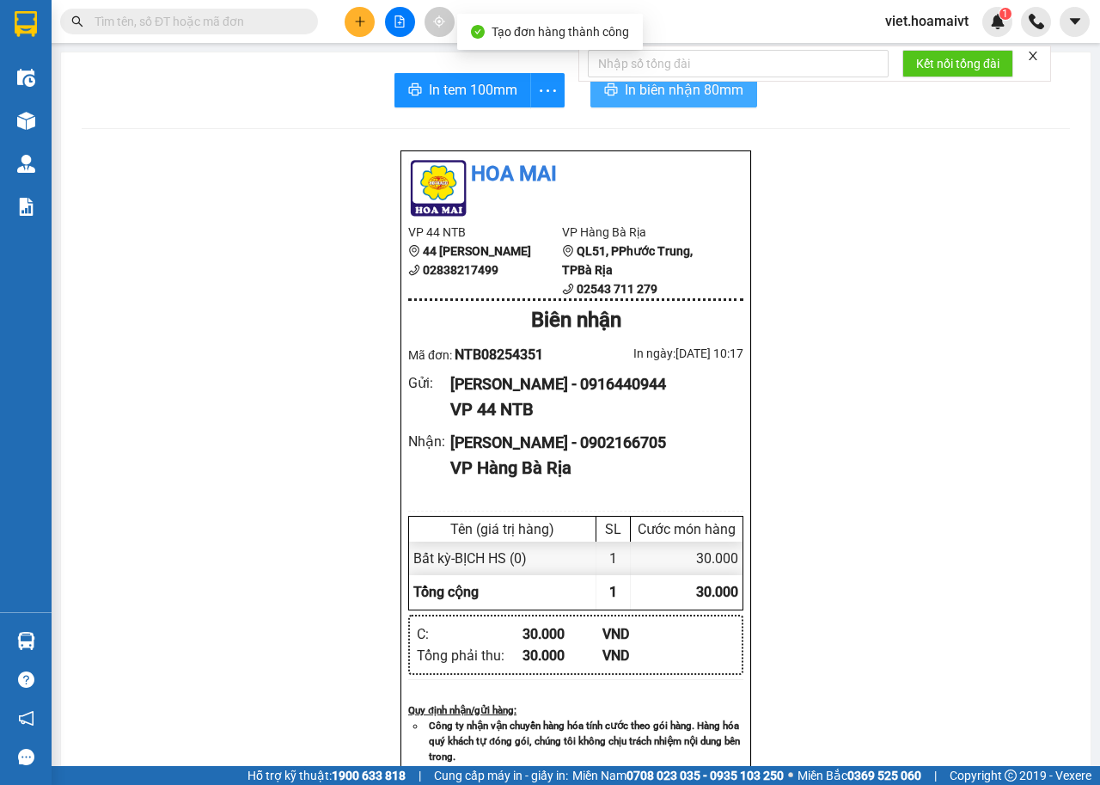
click at [635, 89] on span "In biên nhận 80mm" at bounding box center [684, 89] width 119 height 21
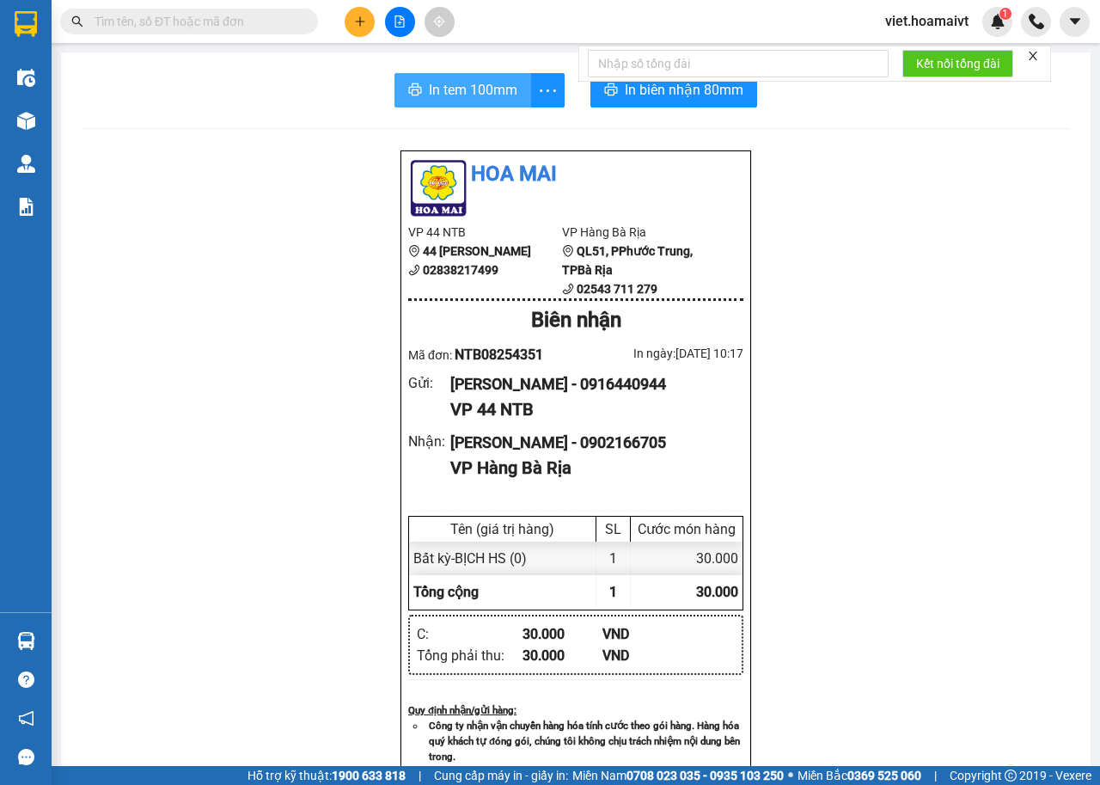
click at [477, 102] on button "In tem 100mm" at bounding box center [463, 90] width 137 height 34
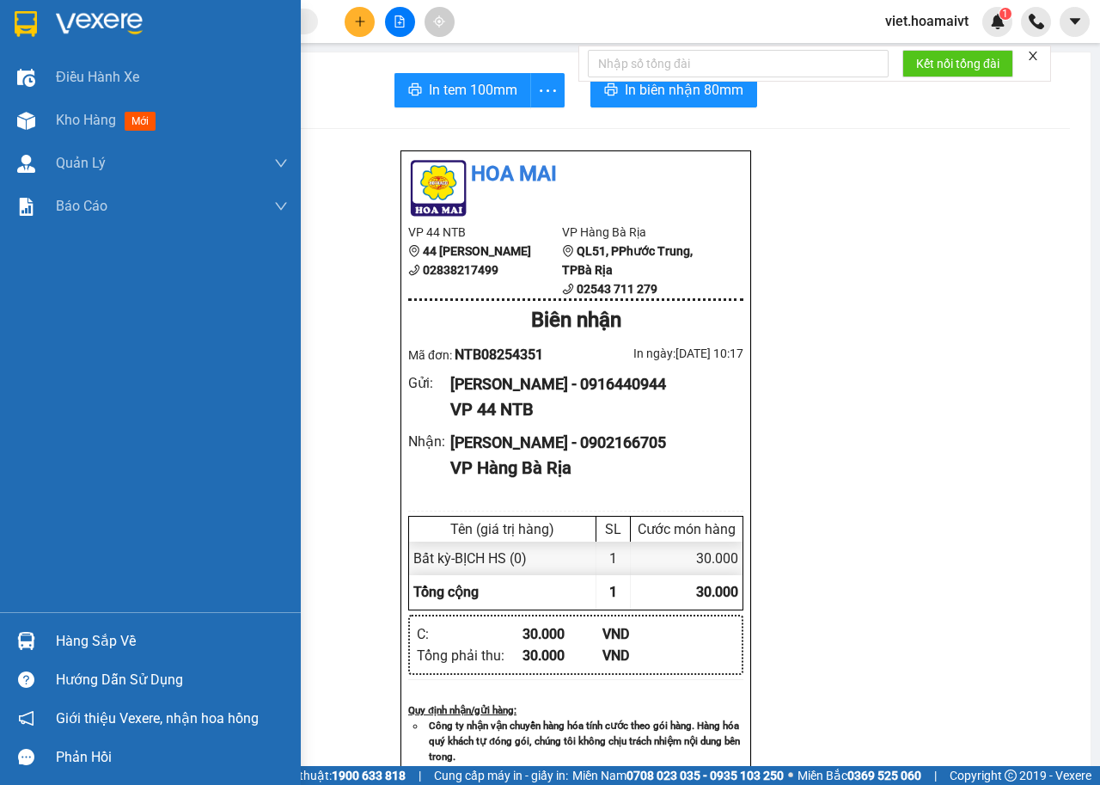
click at [115, 8] on div at bounding box center [150, 28] width 301 height 56
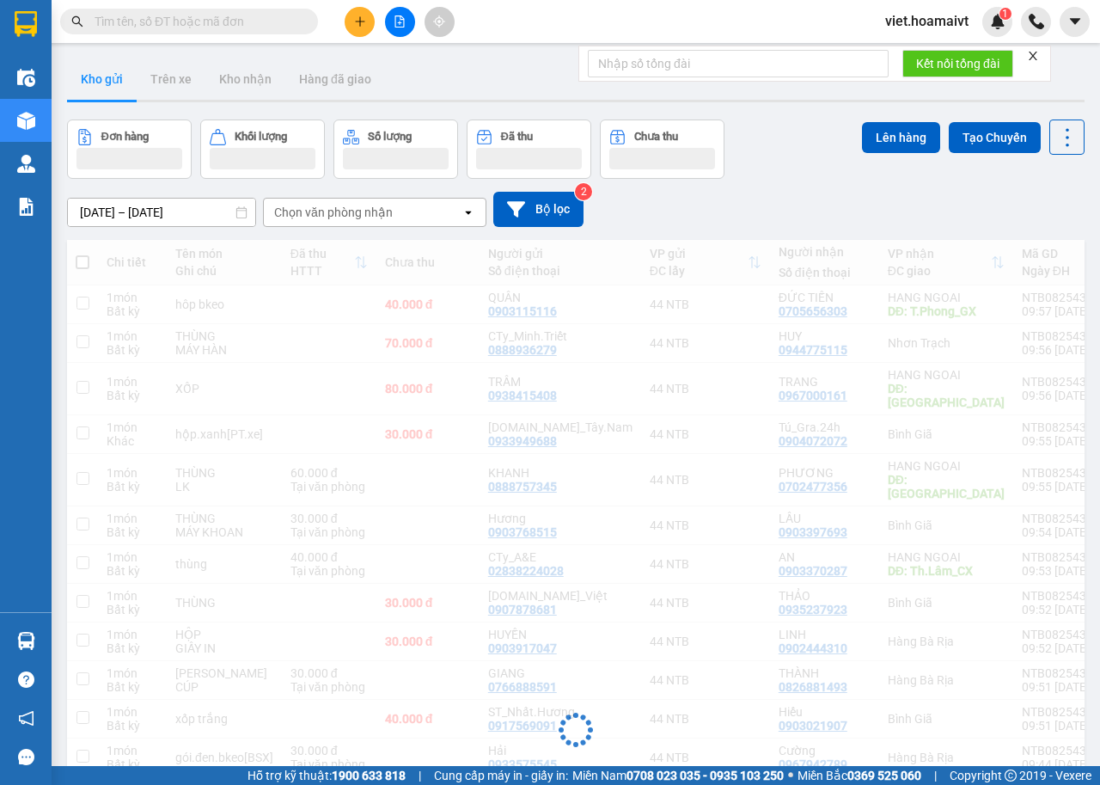
click at [829, 187] on div "[DATE] – [DATE] Press the down arrow key to interact with the calendar and sele…" at bounding box center [576, 209] width 1018 height 61
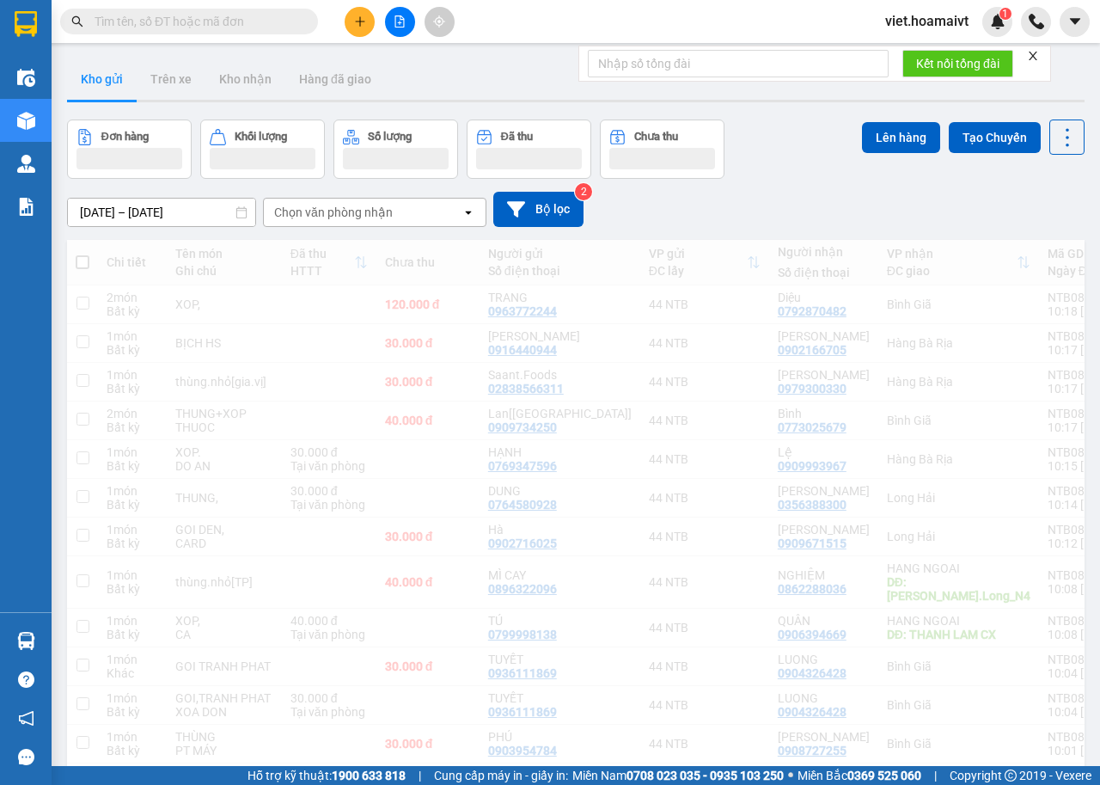
click at [810, 185] on div "[DATE] – [DATE] Press the down arrow key to interact with the calendar and sele…" at bounding box center [576, 209] width 1018 height 61
click at [811, 183] on div "[DATE] – [DATE] Press the down arrow key to interact with the calendar and sele…" at bounding box center [576, 209] width 1018 height 61
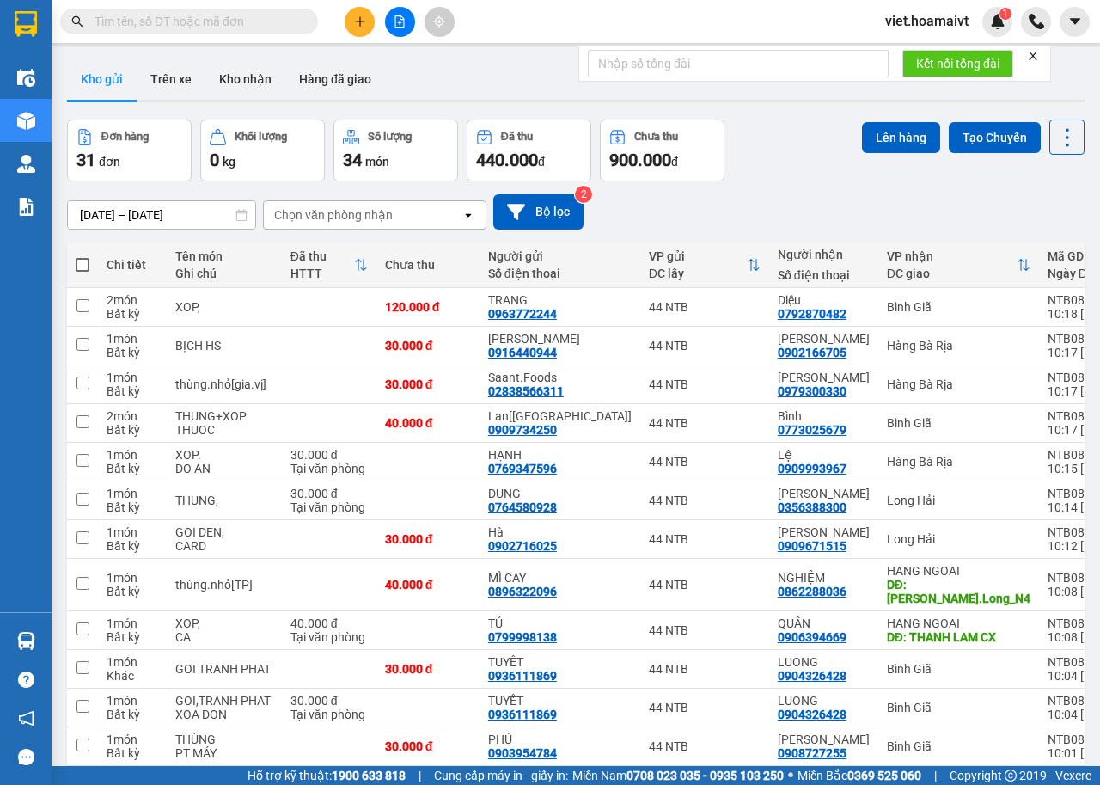
click at [811, 183] on div "[DATE] – [DATE] Press the down arrow key to interact with the calendar and sele…" at bounding box center [576, 211] width 1018 height 61
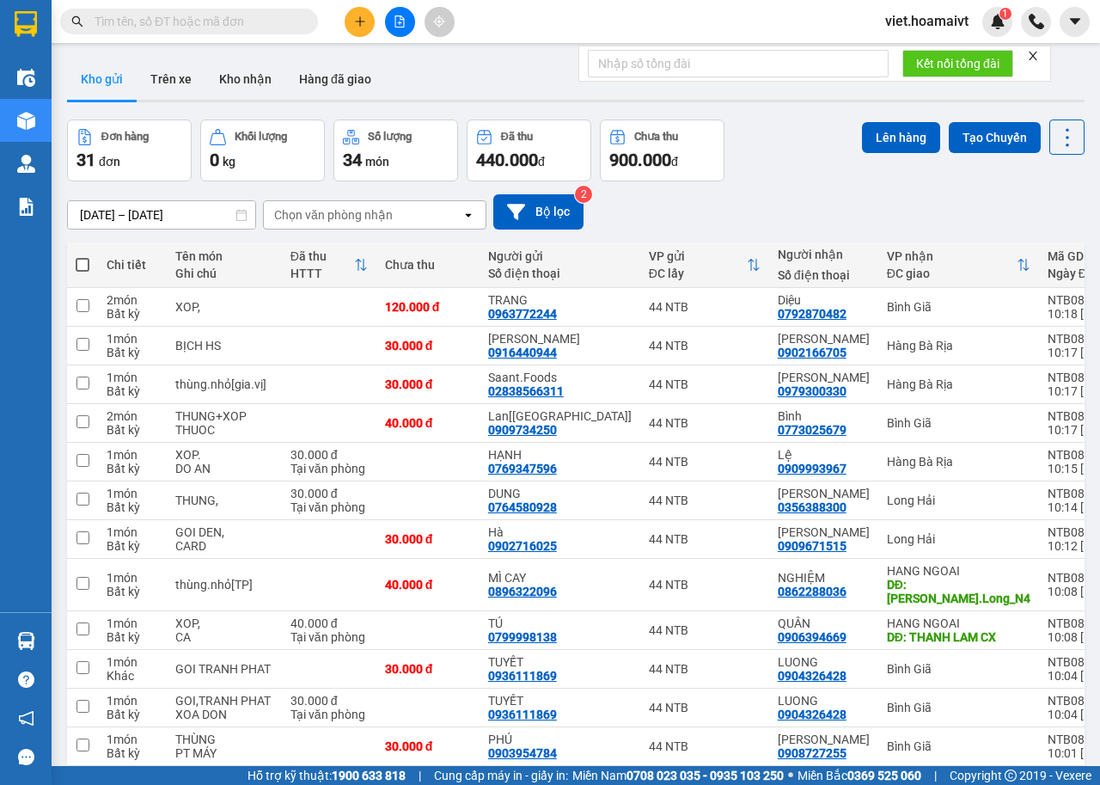
click at [318, 227] on div "Chọn văn phòng nhận" at bounding box center [363, 215] width 198 height 28
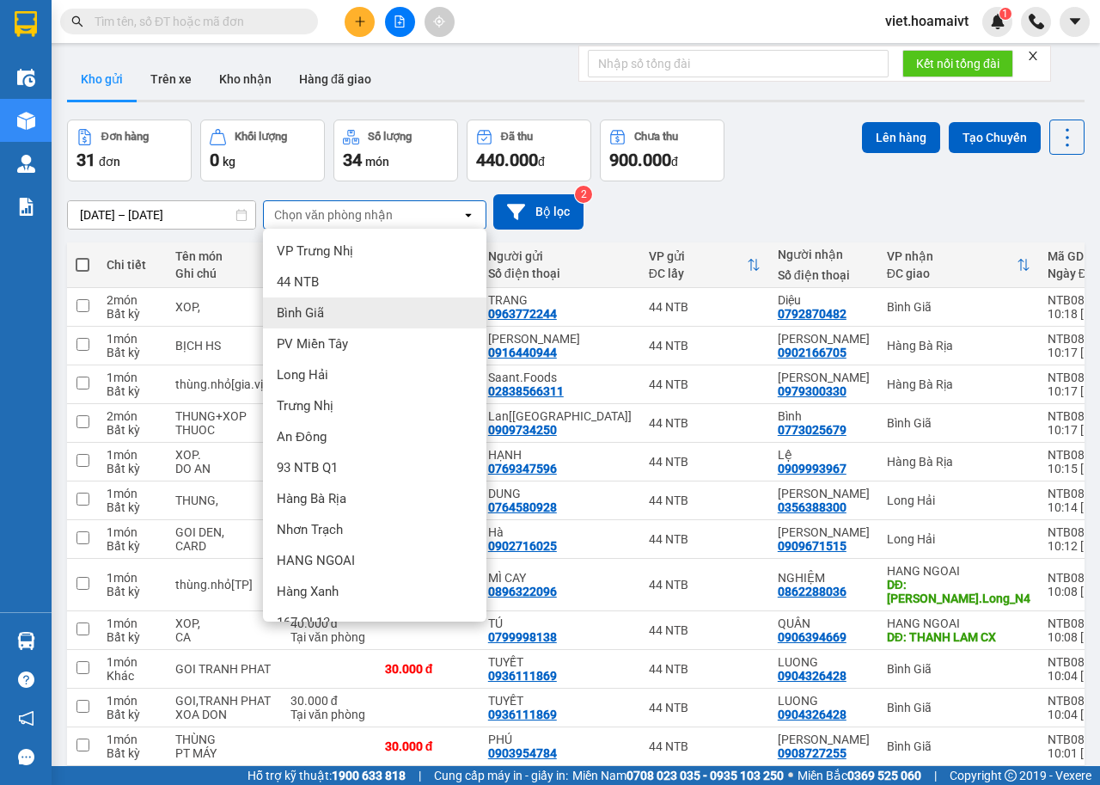
click at [340, 321] on div "Bình Giã" at bounding box center [375, 312] width 224 height 31
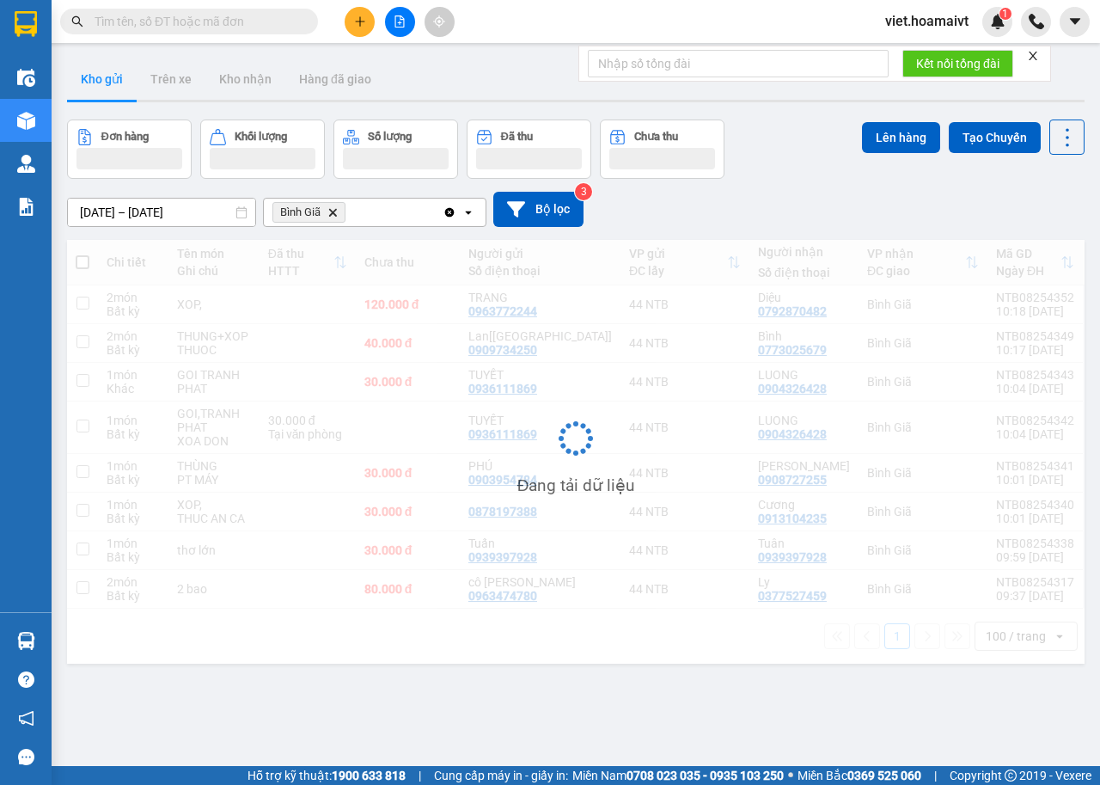
click at [811, 231] on div "[DATE] – [DATE] Press the down arrow key to interact with the calendar and sele…" at bounding box center [576, 209] width 1018 height 61
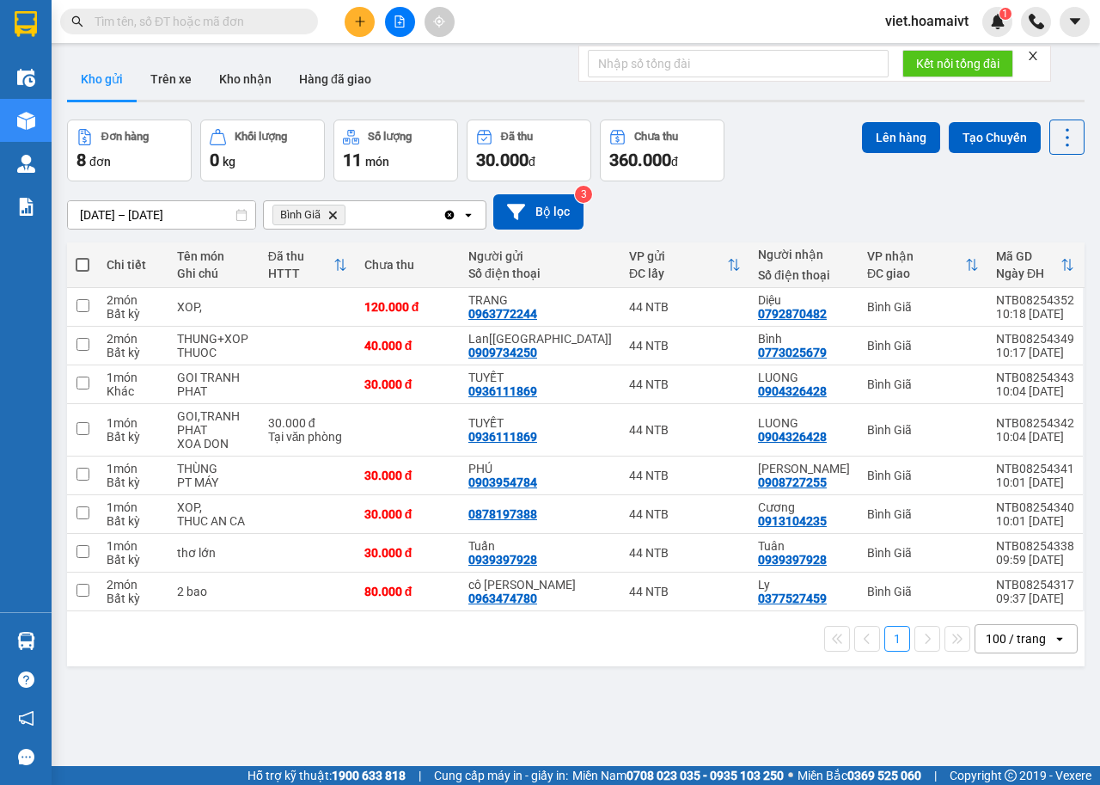
click at [810, 216] on div "[DATE] – [DATE] Press the down arrow key to interact with the calendar and sele…" at bounding box center [576, 211] width 1018 height 35
click at [328, 216] on icon "Delete" at bounding box center [333, 215] width 10 height 10
click at [328, 216] on div "Chọn văn phòng nhận" at bounding box center [333, 214] width 119 height 17
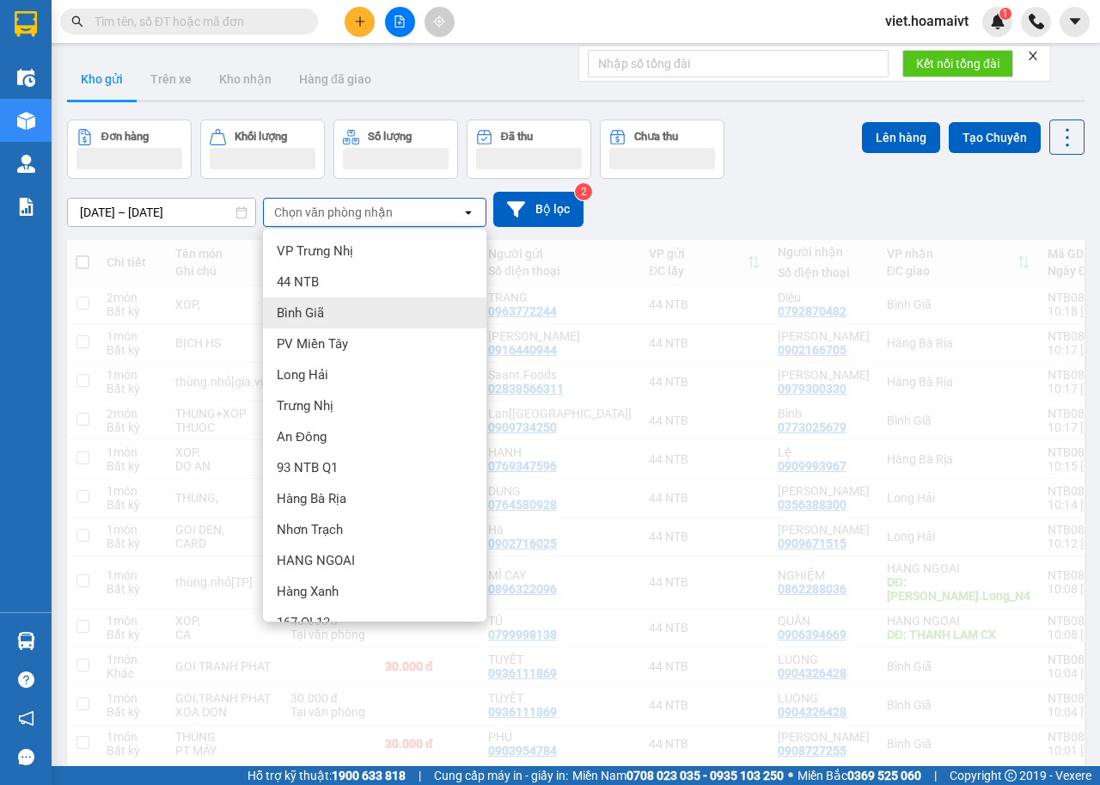
scroll to position [23, 0]
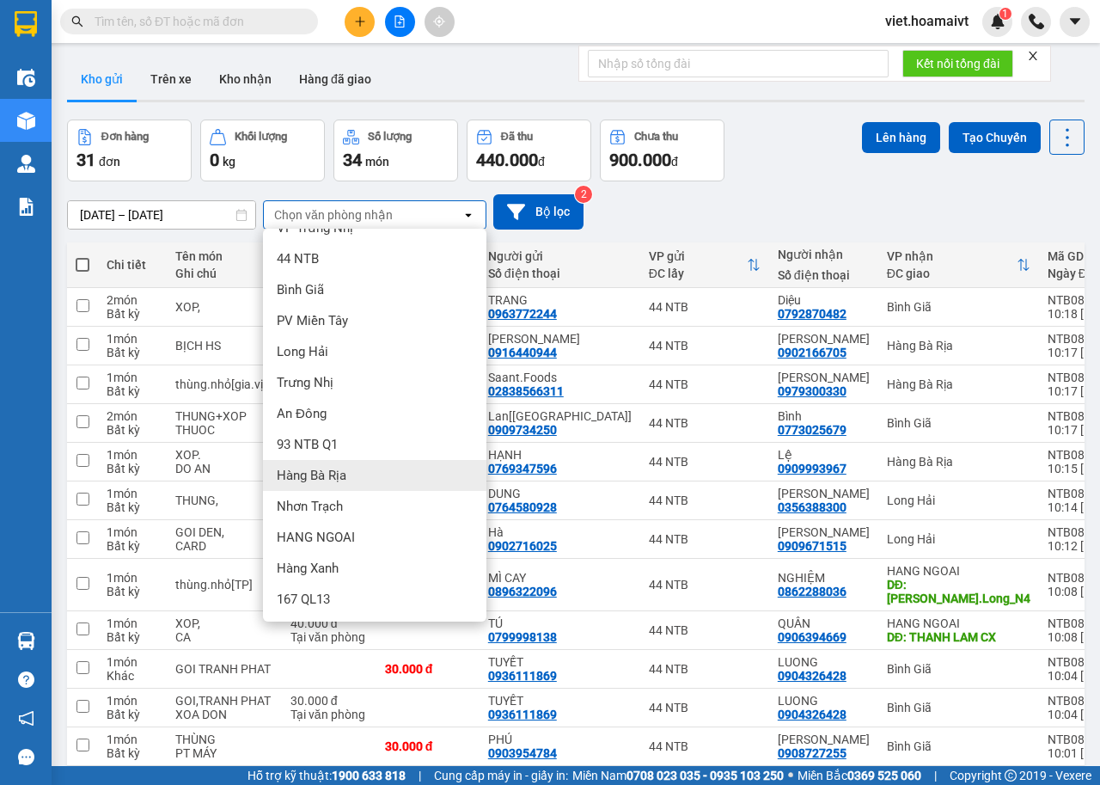
click at [360, 481] on div "Hàng Bà Rịa" at bounding box center [375, 475] width 224 height 31
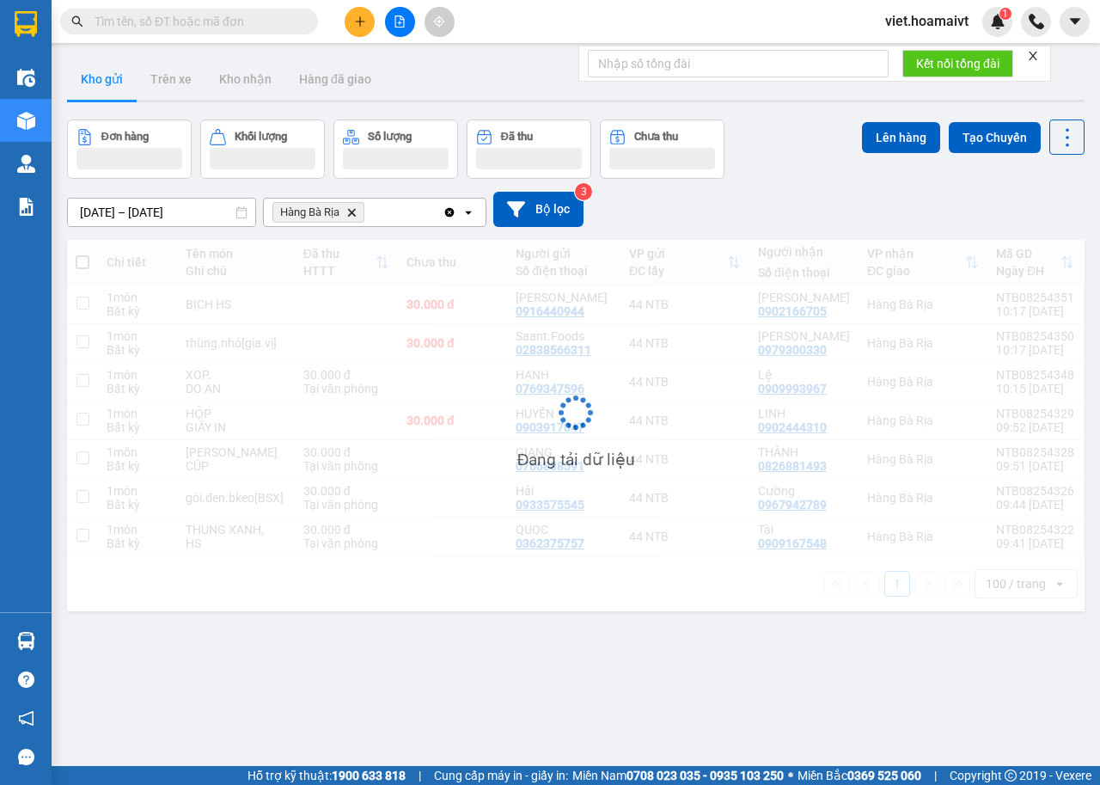
click at [714, 225] on div "[DATE] – [DATE] Press the down arrow key to interact with the calendar and sele…" at bounding box center [576, 209] width 1018 height 35
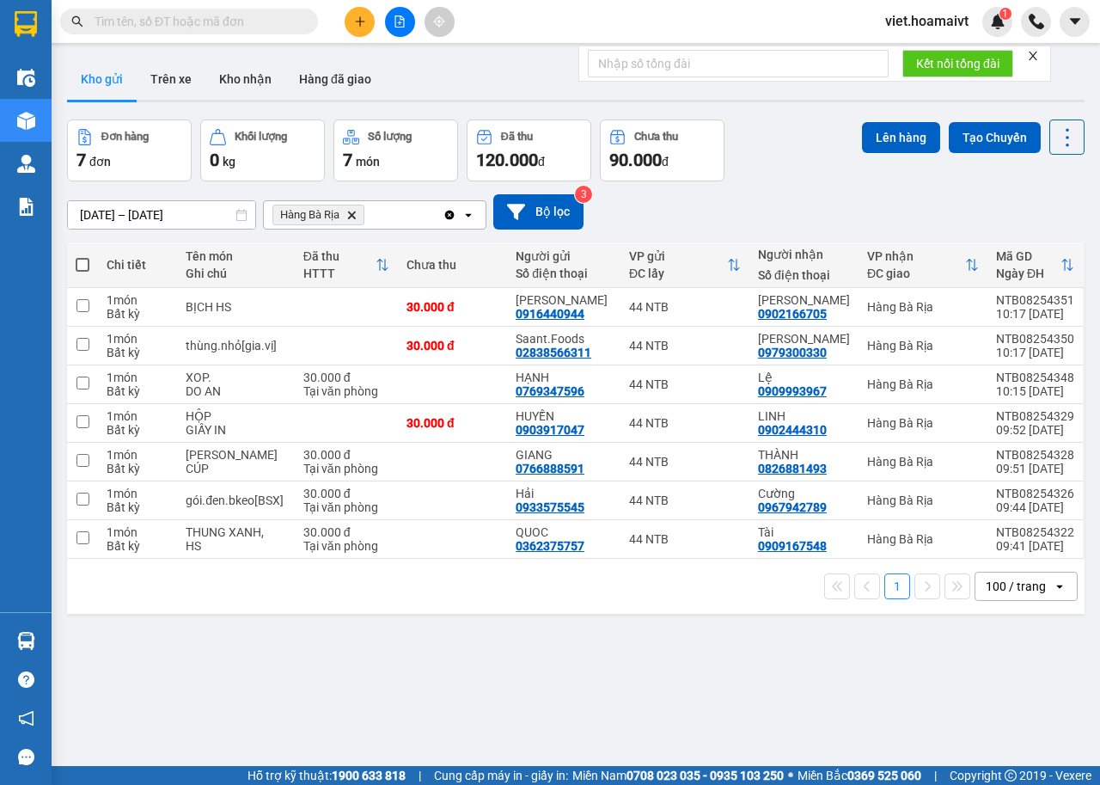
click at [714, 225] on div "[DATE] – [DATE] Press the down arrow key to interact with the calendar and sele…" at bounding box center [576, 211] width 1018 height 35
click at [79, 264] on span at bounding box center [83, 265] width 14 height 14
click at [83, 256] on input "checkbox" at bounding box center [83, 256] width 0 height 0
checkbox input "true"
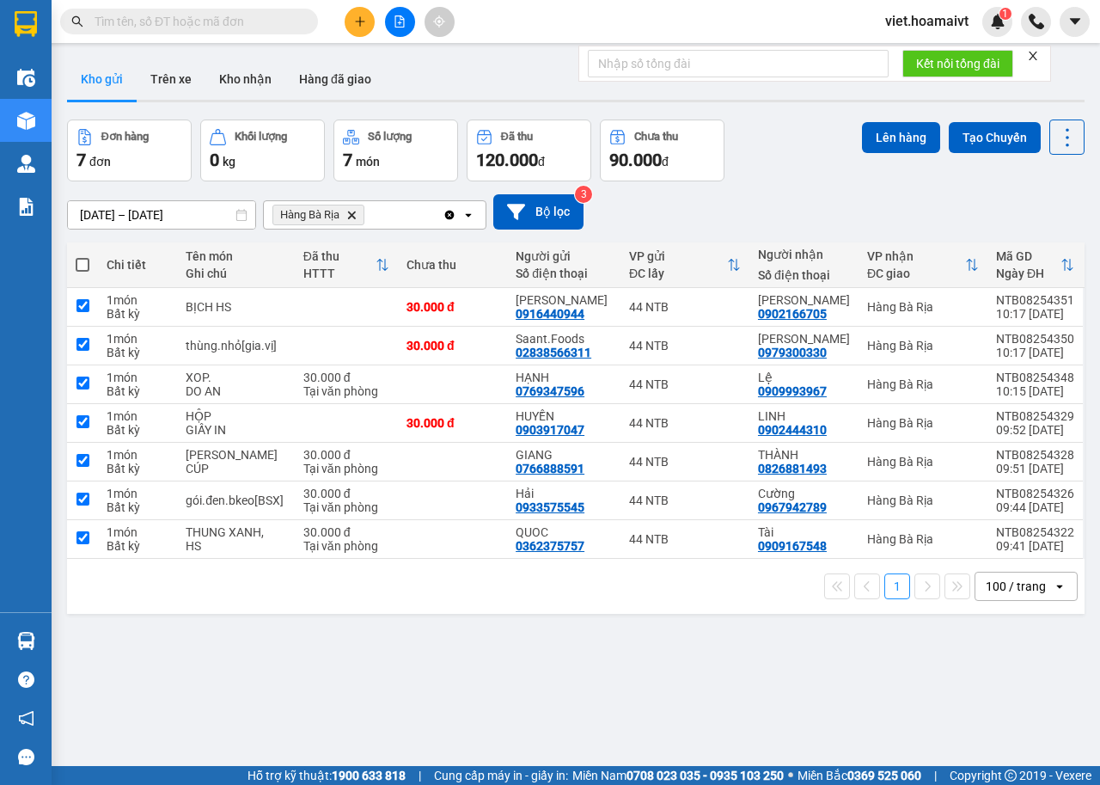
checkbox input "true"
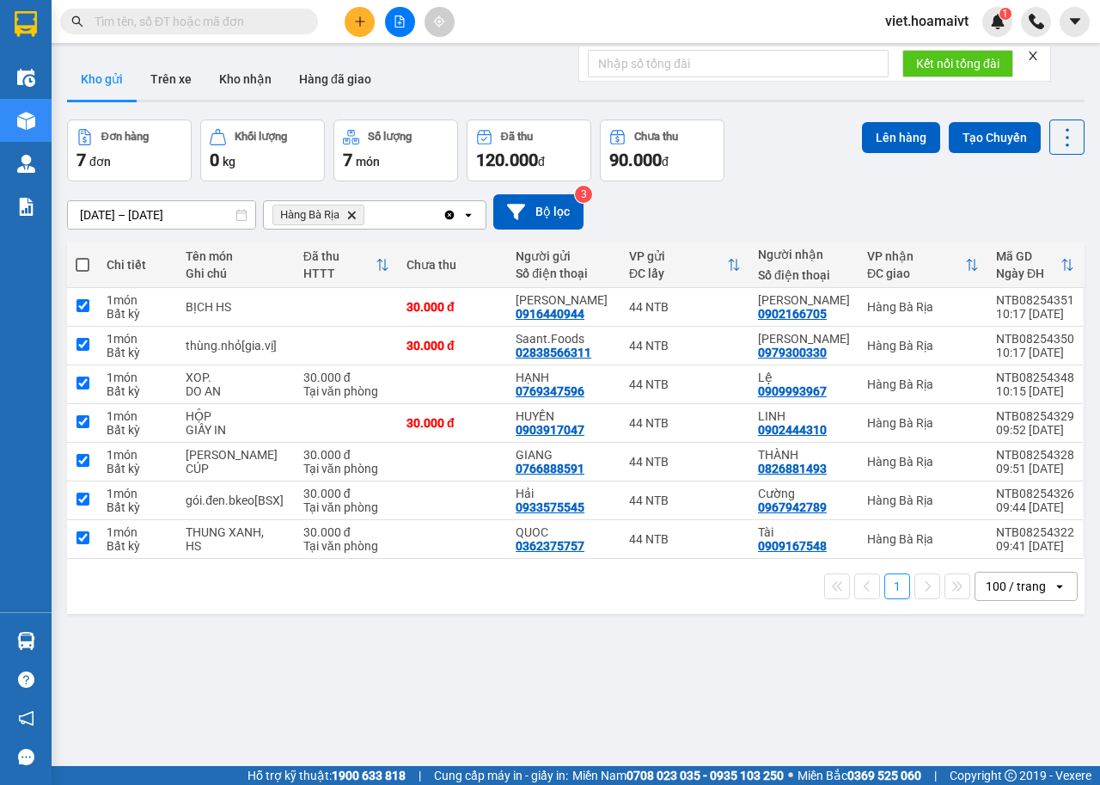
checkbox input "true"
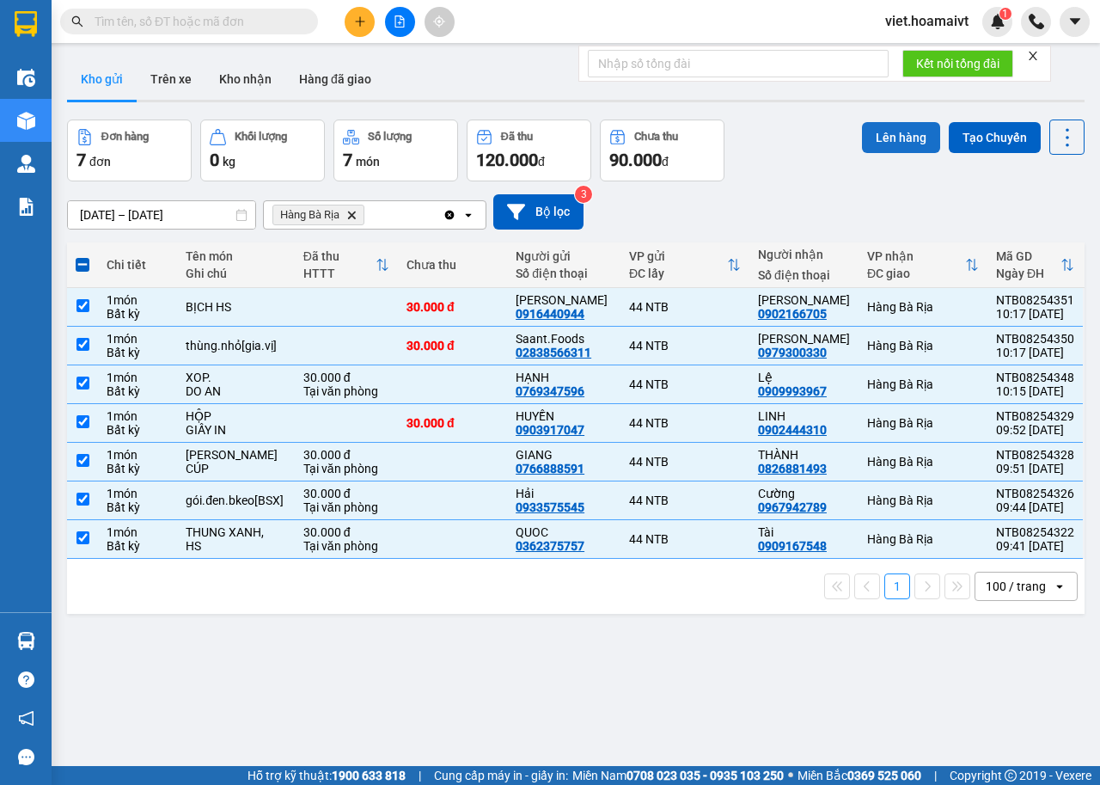
click at [871, 138] on button "Lên hàng" at bounding box center [901, 137] width 78 height 31
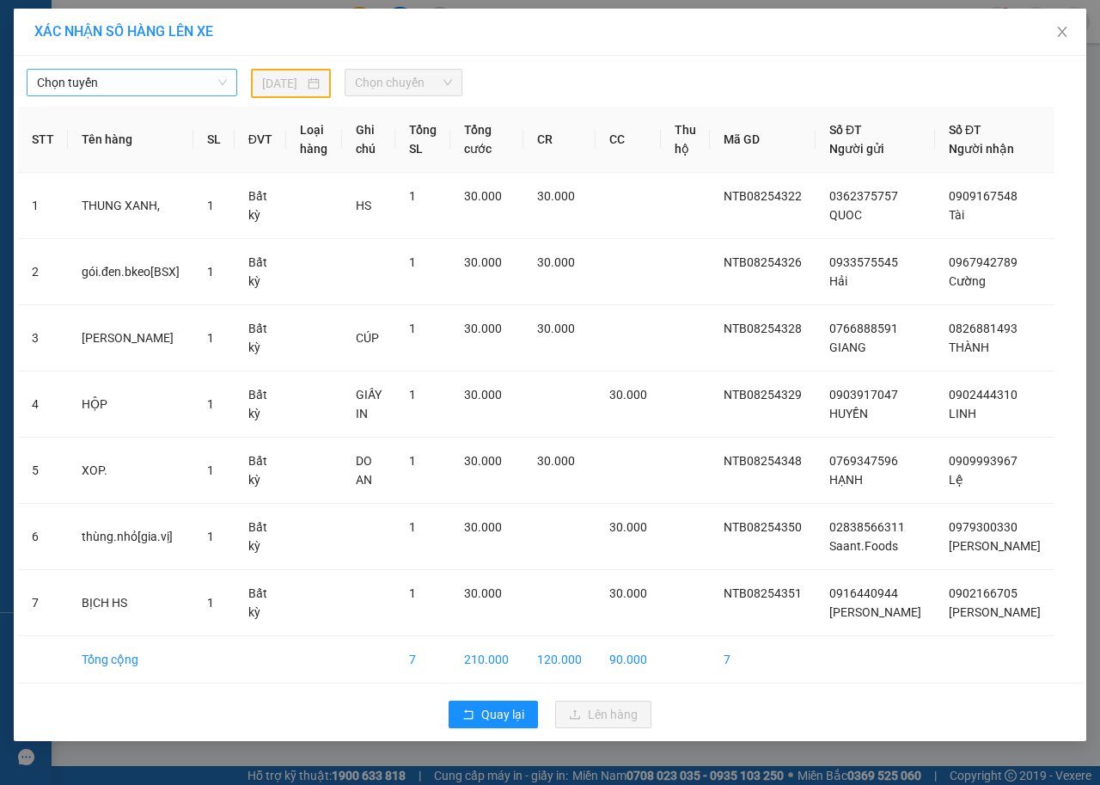
click at [101, 84] on span "Chọn tuyến" at bounding box center [132, 83] width 190 height 26
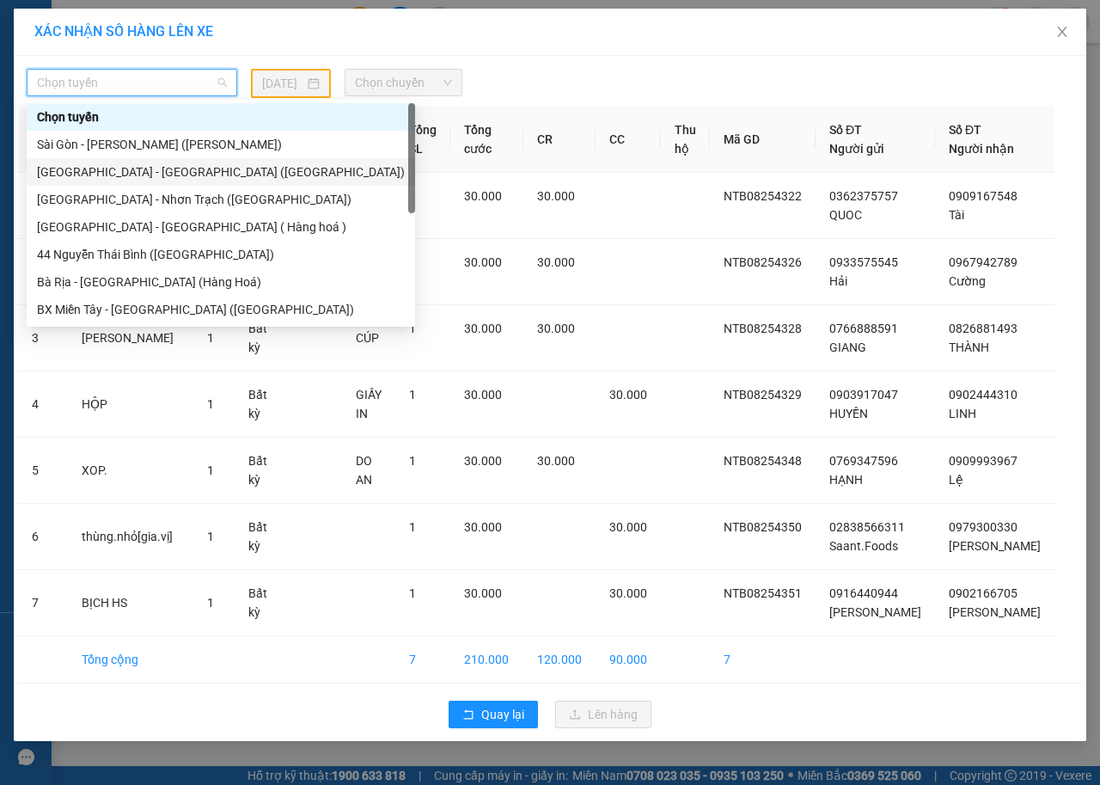
click at [136, 167] on div "[GEOGRAPHIC_DATA] - [GEOGRAPHIC_DATA] ([GEOGRAPHIC_DATA])" at bounding box center [221, 171] width 368 height 19
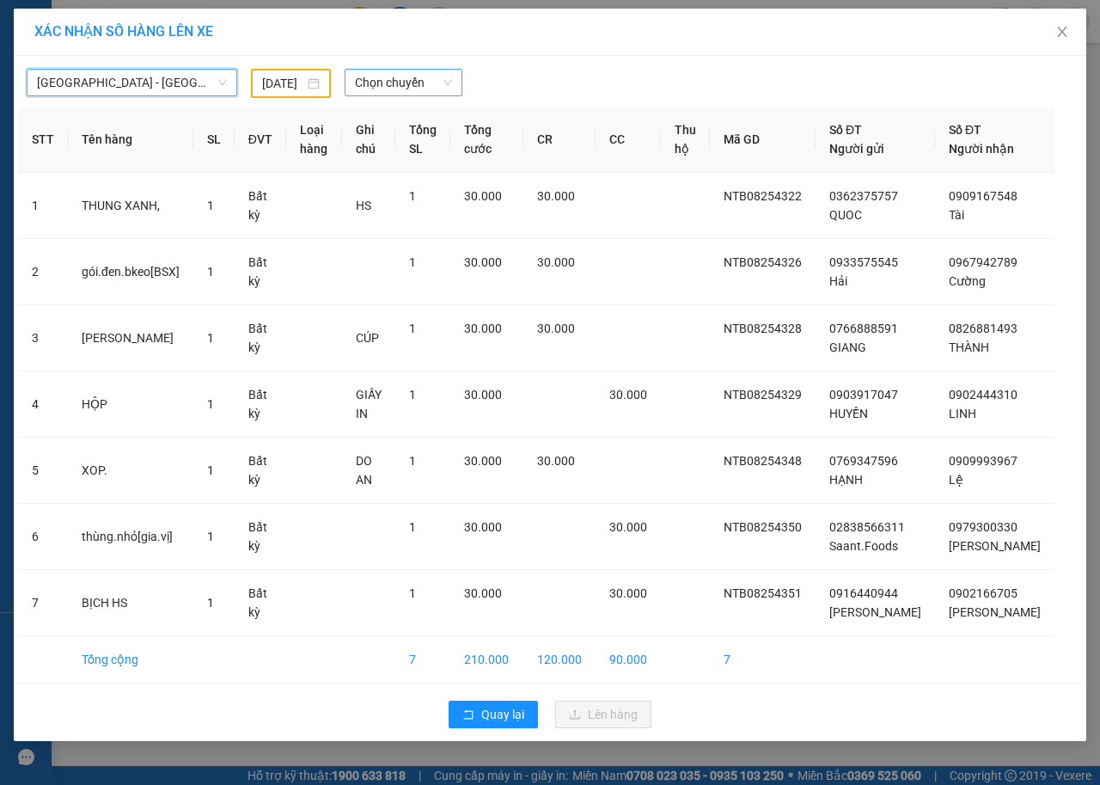
click at [397, 77] on span "Chọn chuyến" at bounding box center [403, 83] width 96 height 26
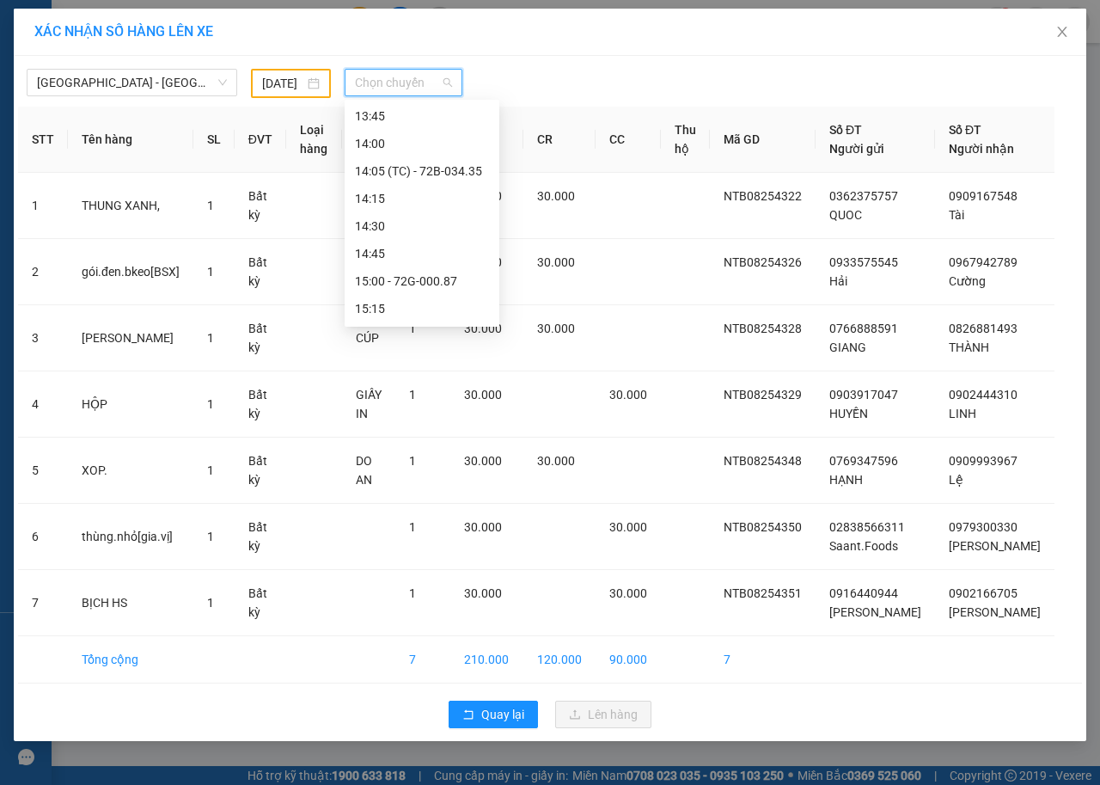
scroll to position [1204, 0]
click at [287, 83] on input "13/08/2025" at bounding box center [283, 83] width 42 height 19
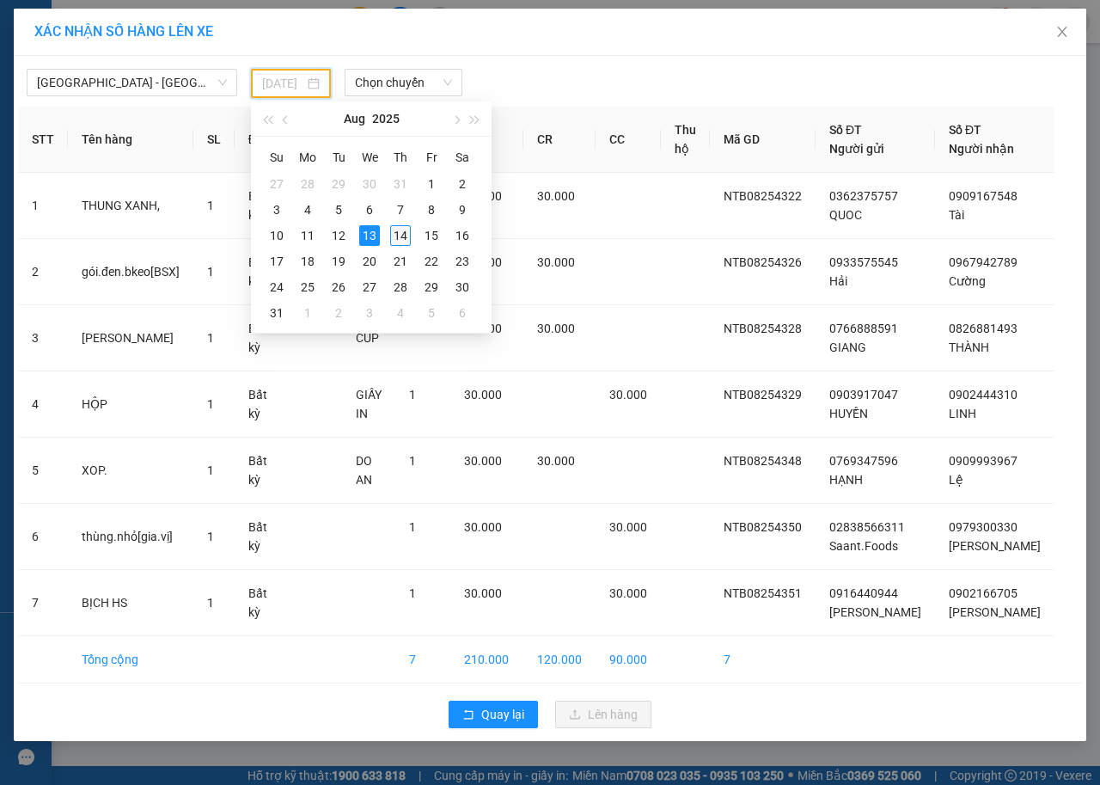
click at [400, 233] on div "14" at bounding box center [400, 235] width 21 height 21
type input "[DATE]"
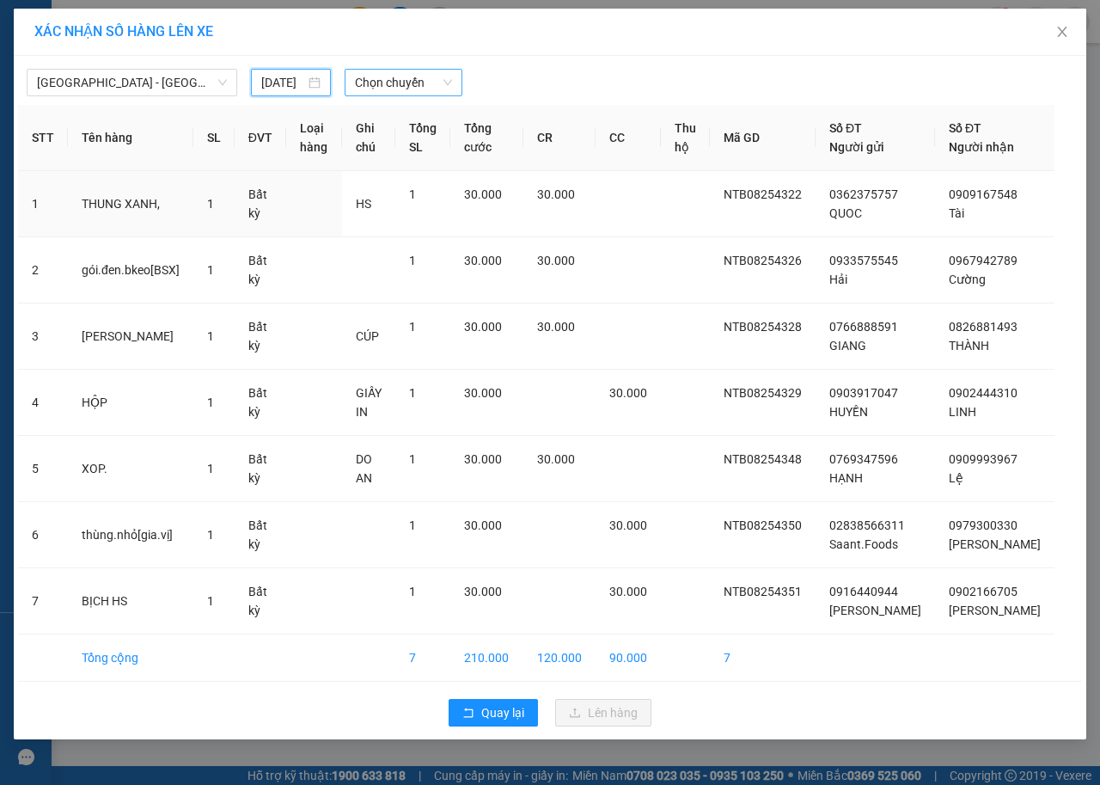
click at [411, 89] on span "Chọn chuyến" at bounding box center [403, 83] width 96 height 26
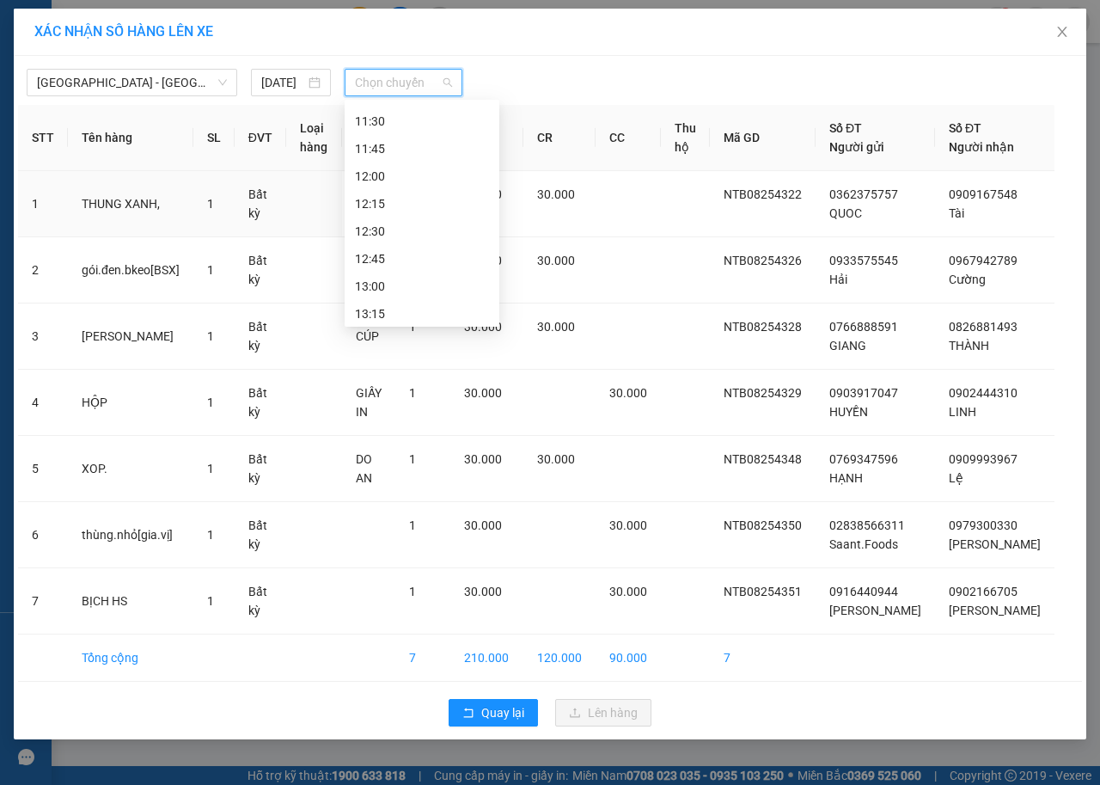
scroll to position [516, 0]
click at [395, 175] on div "10:30" at bounding box center [422, 178] width 134 height 19
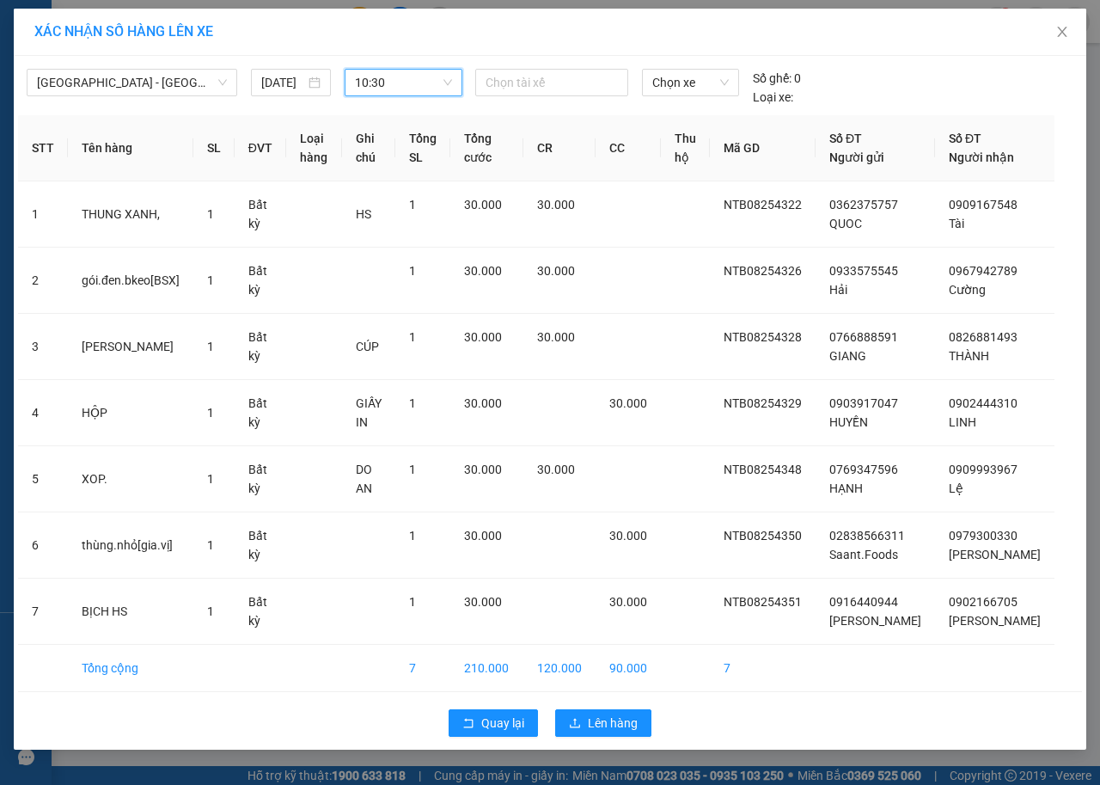
scroll to position [4, 0]
click at [610, 733] on span "Lên hàng" at bounding box center [613, 723] width 50 height 19
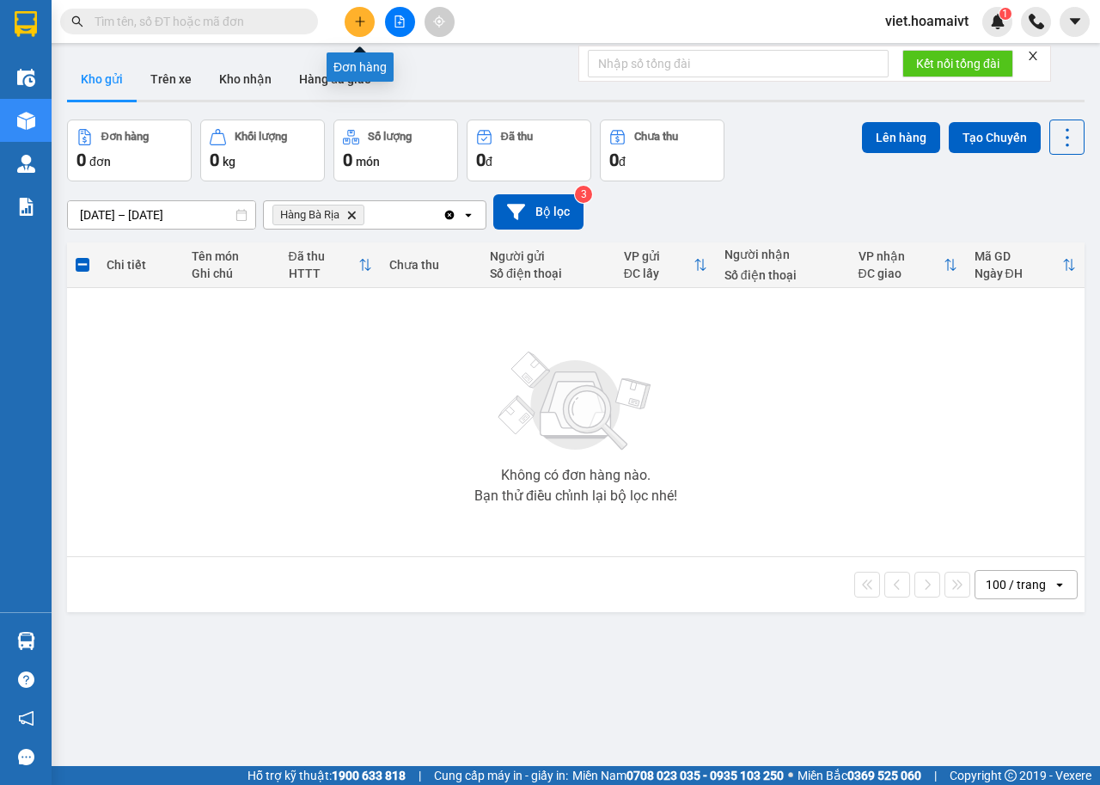
click at [354, 19] on icon "plus" at bounding box center [360, 21] width 12 height 12
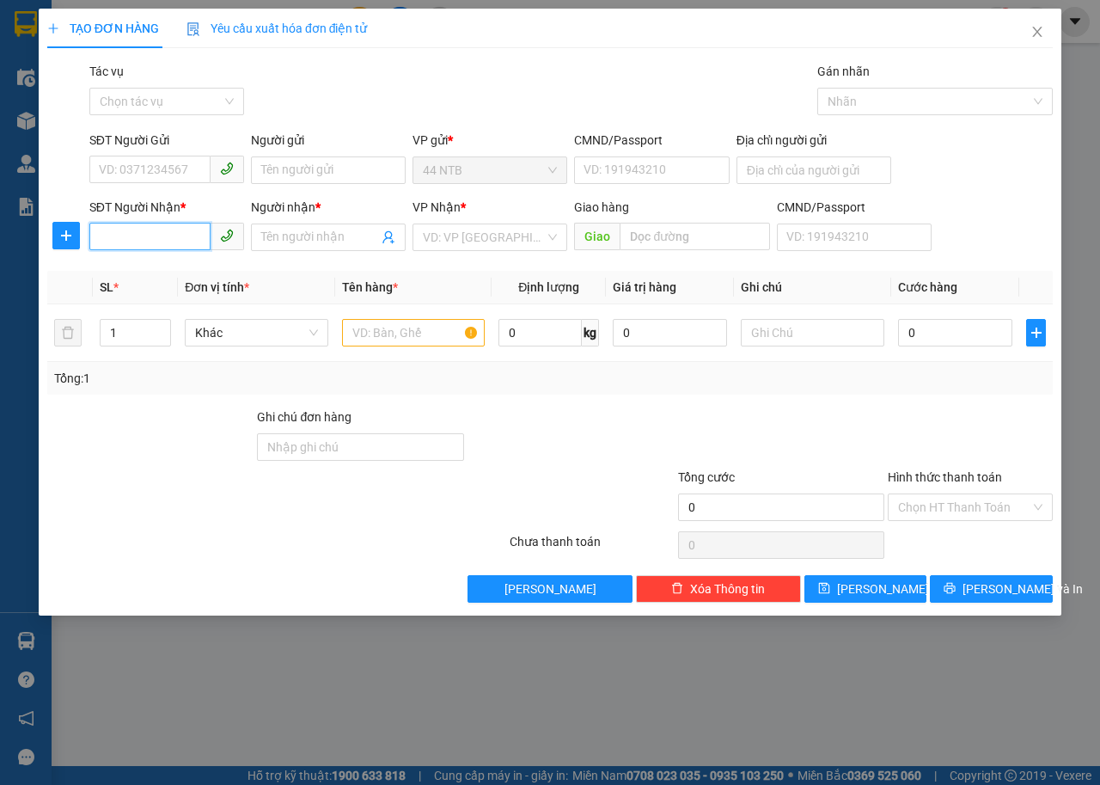
drag, startPoint x: 178, startPoint y: 240, endPoint x: 580, endPoint y: 167, distance: 408.9
click at [193, 242] on input "SĐT Người Nhận *" at bounding box center [149, 237] width 121 height 28
type input "0932032008"
click at [162, 267] on div "0932032008 - NAM" at bounding box center [167, 271] width 134 height 19
type input "NAM"
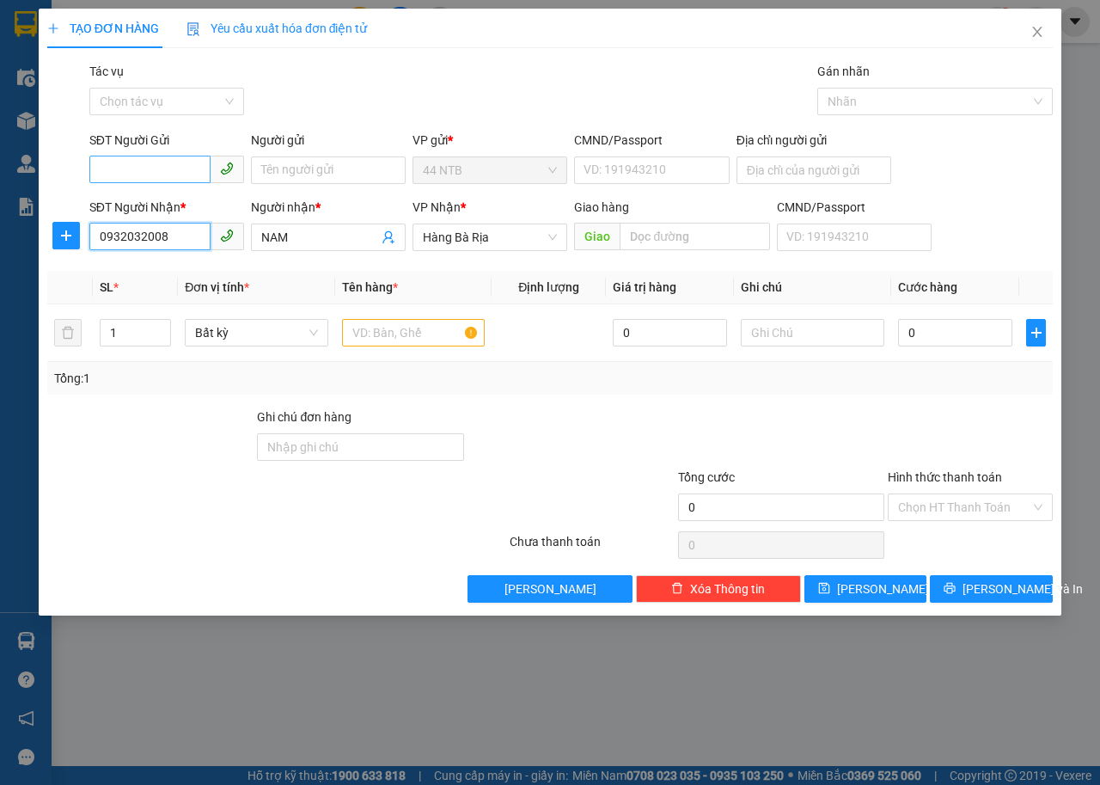
type input "0932032008"
click at [175, 170] on input "SĐT Người Gửi" at bounding box center [149, 170] width 121 height 28
click at [171, 197] on div "0903112131 - Long" at bounding box center [167, 204] width 134 height 19
type input "0903112131"
type input "Long"
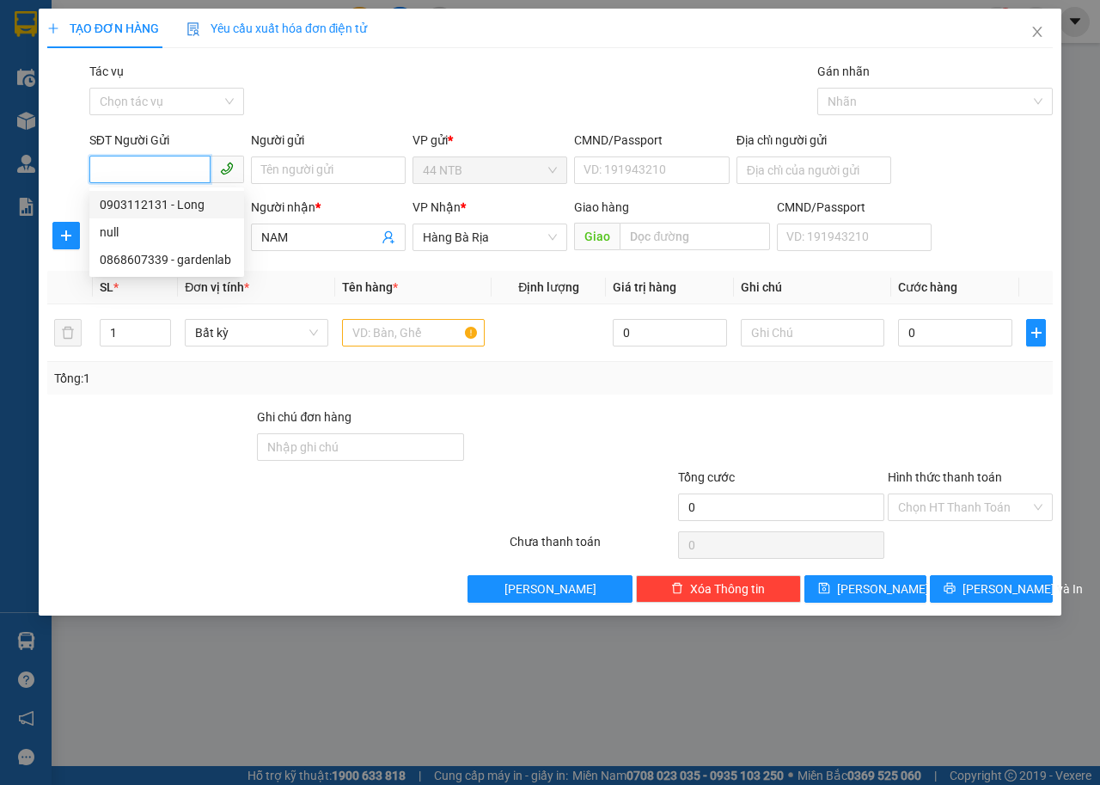
type input "074200008784"
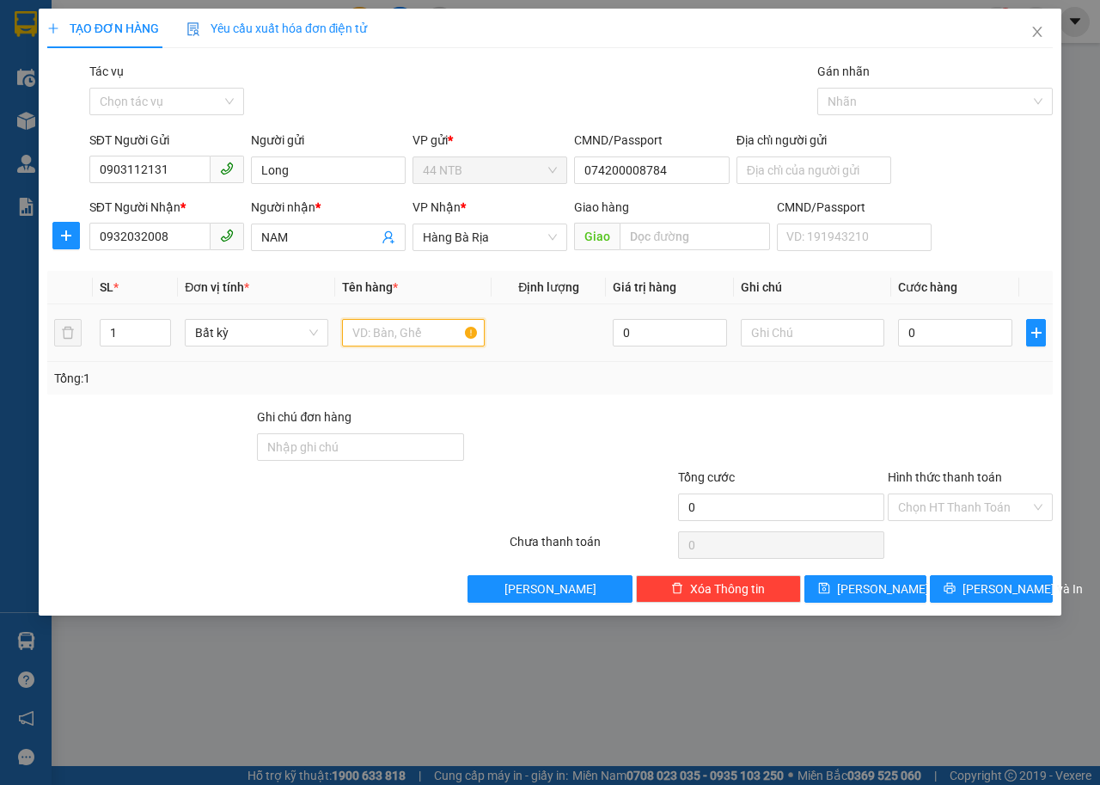
click at [398, 342] on input "text" at bounding box center [414, 333] width 144 height 28
type input "THÙNG"
type input "THỰC PHẨM"
type input "3"
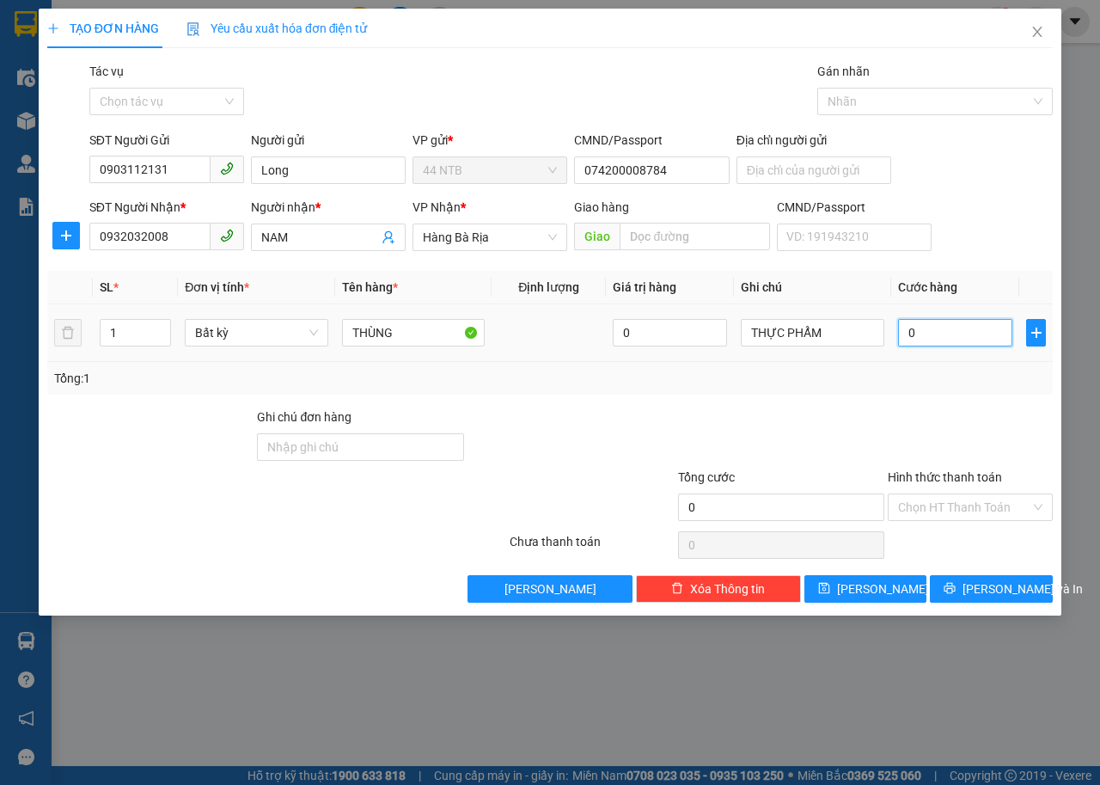
type input "3"
type input "30"
type input "30.000"
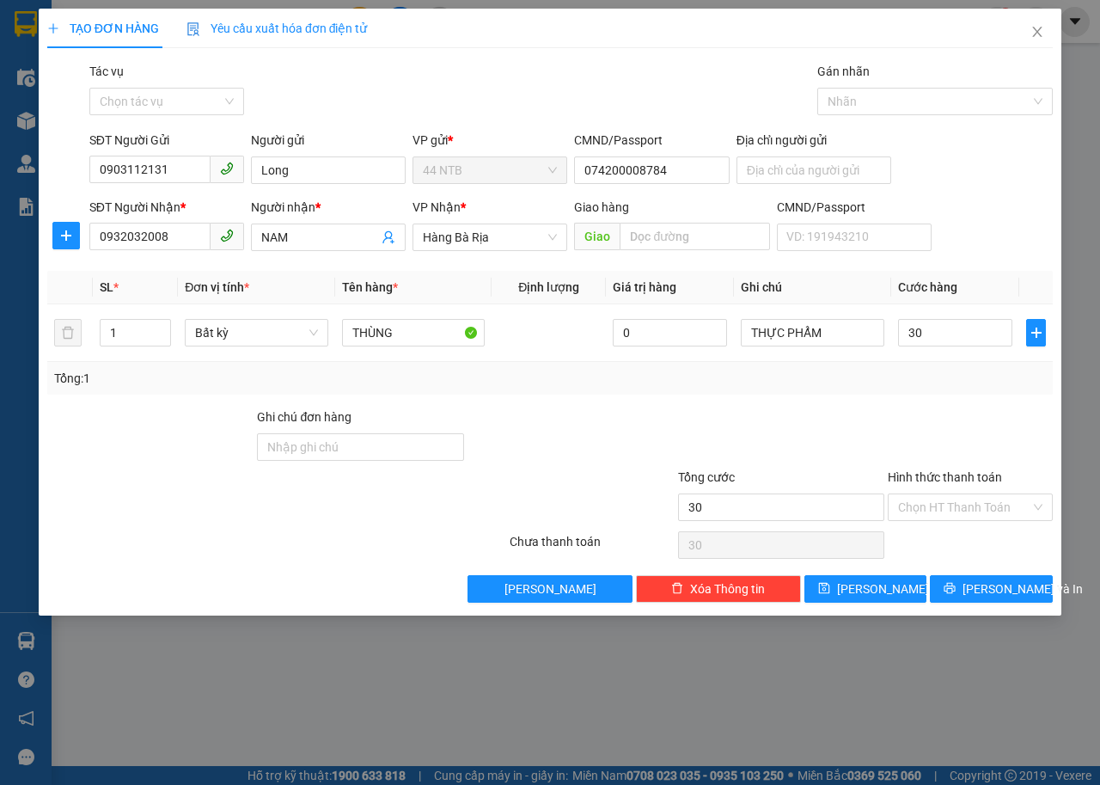
type input "30.000"
click at [973, 603] on div "TẠO ĐƠN HÀNG Yêu cầu xuất hóa đơn điện tử Transit Pickup Surcharge Ids Transit …" at bounding box center [550, 312] width 1023 height 607
click at [959, 598] on button "[PERSON_NAME] và In" at bounding box center [991, 589] width 123 height 28
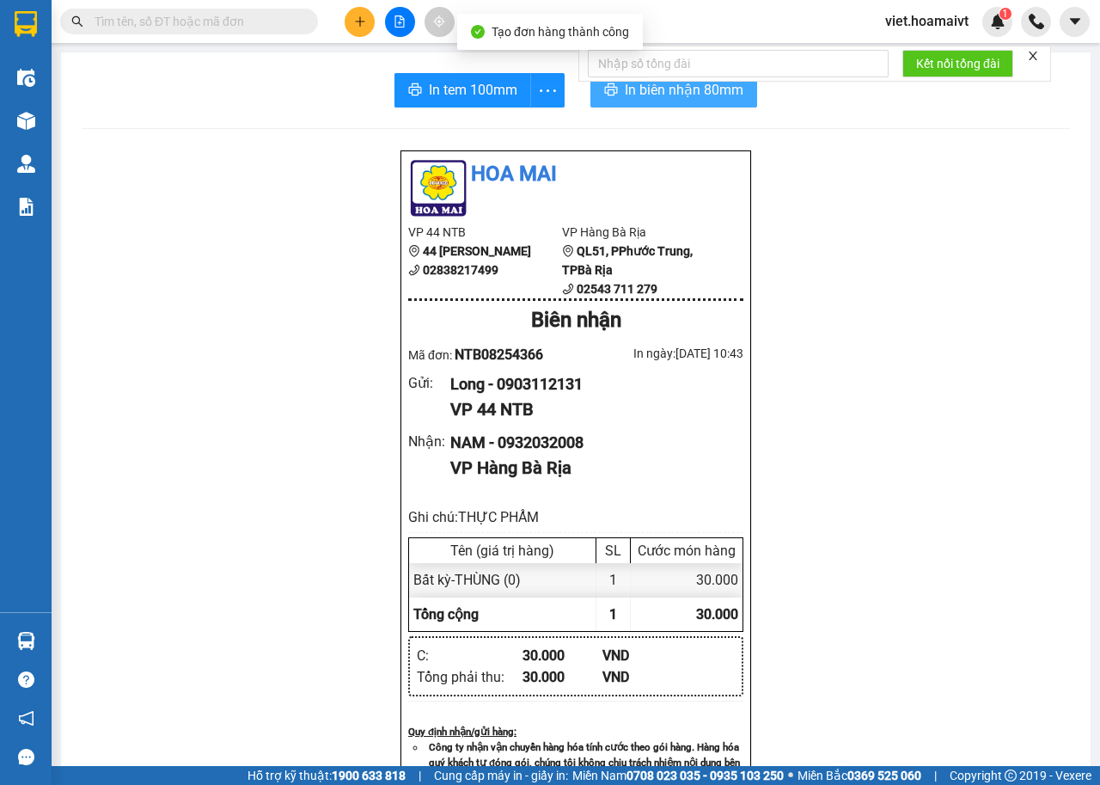
click at [665, 101] on button "In biên nhận 80mm" at bounding box center [674, 90] width 167 height 34
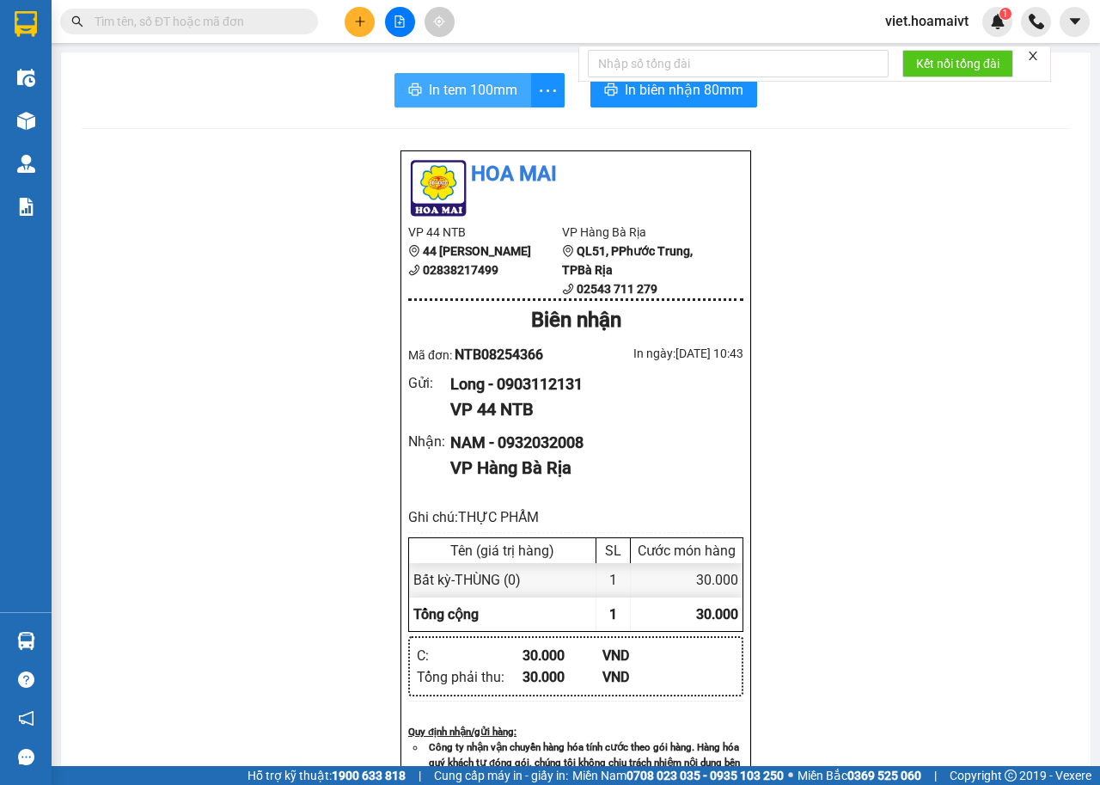
click at [467, 89] on span "In tem 100mm" at bounding box center [473, 89] width 89 height 21
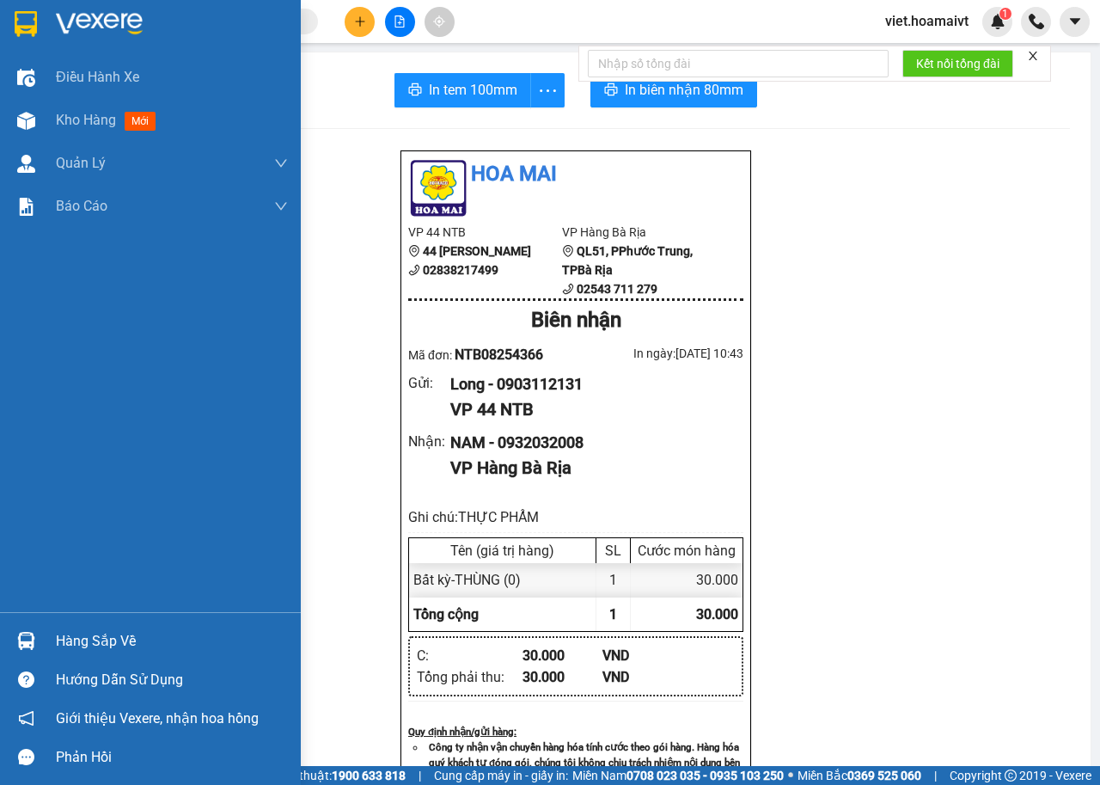
click at [110, 17] on img at bounding box center [99, 24] width 87 height 26
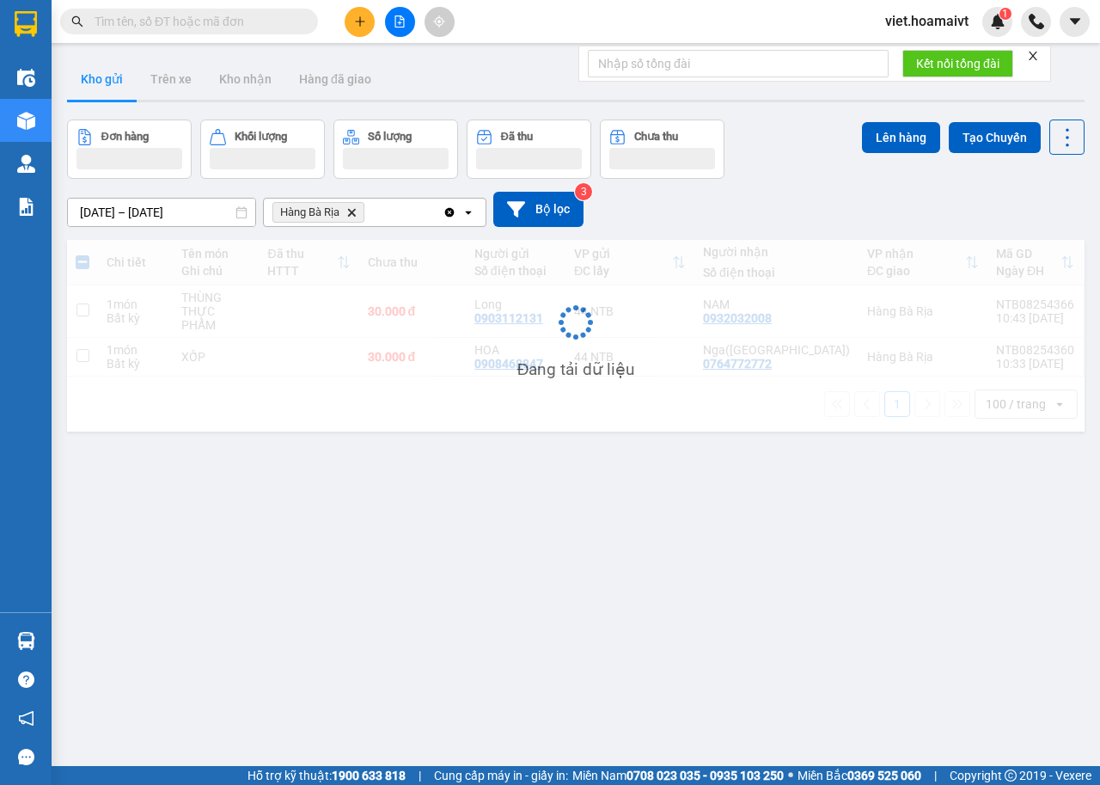
click at [823, 190] on div "[DATE] – [DATE] Press the down arrow key to interact with the calendar and sele…" at bounding box center [576, 209] width 1018 height 61
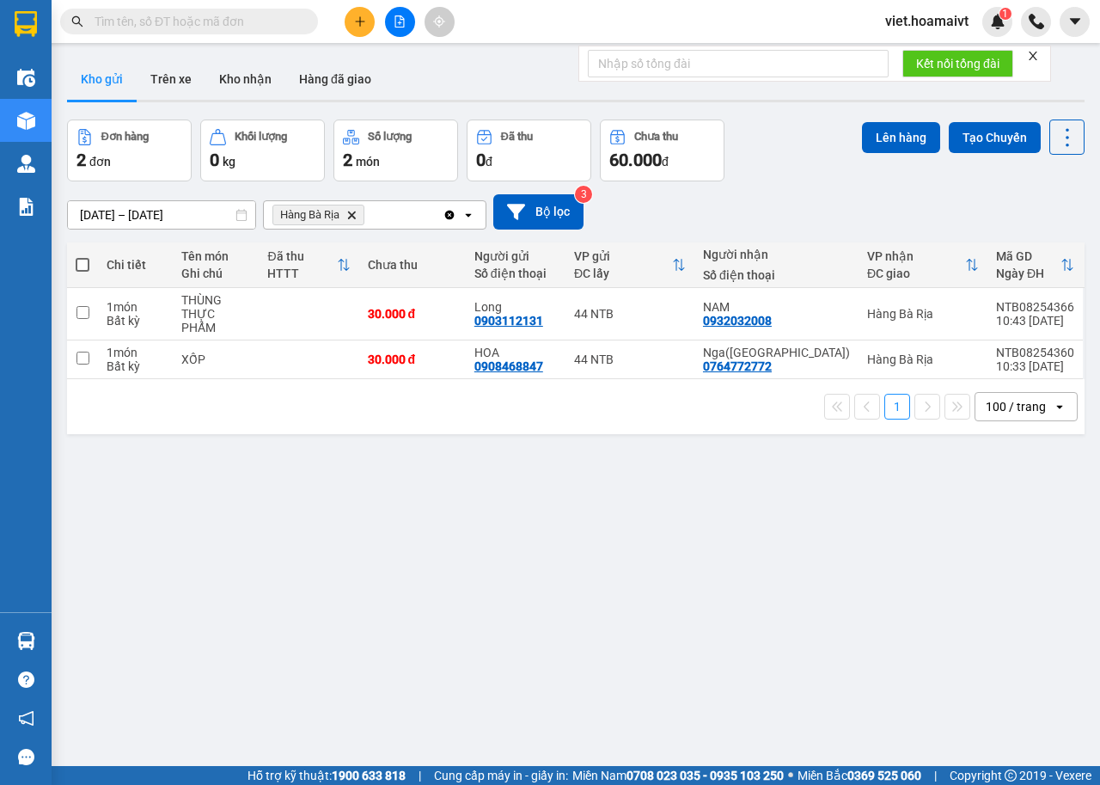
click at [823, 190] on div "[DATE] – [DATE] Press the down arrow key to interact with the calendar and sele…" at bounding box center [576, 211] width 1018 height 61
click at [352, 219] on icon "Delete" at bounding box center [351, 215] width 10 height 10
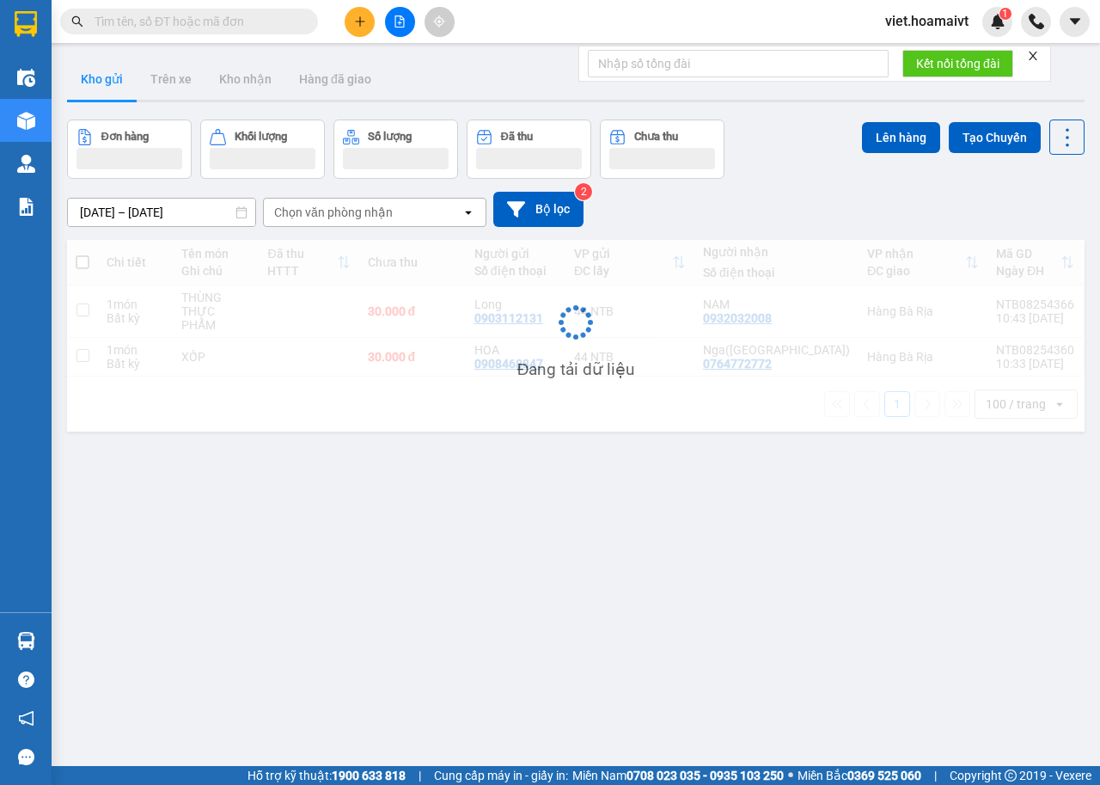
click at [761, 210] on div "[DATE] – [DATE] Press the down arrow key to interact with the calendar and sele…" at bounding box center [576, 209] width 1018 height 35
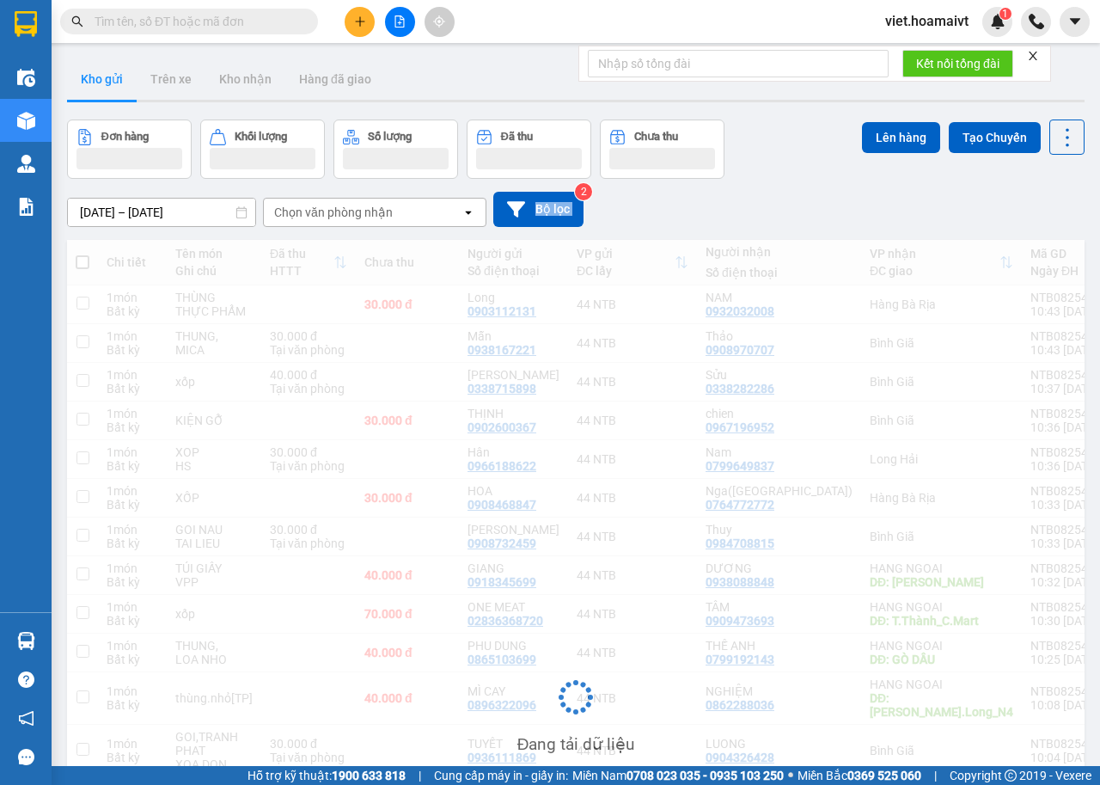
click at [761, 210] on div "[DATE] – [DATE] Press the down arrow key to interact with the calendar and sele…" at bounding box center [576, 209] width 1018 height 35
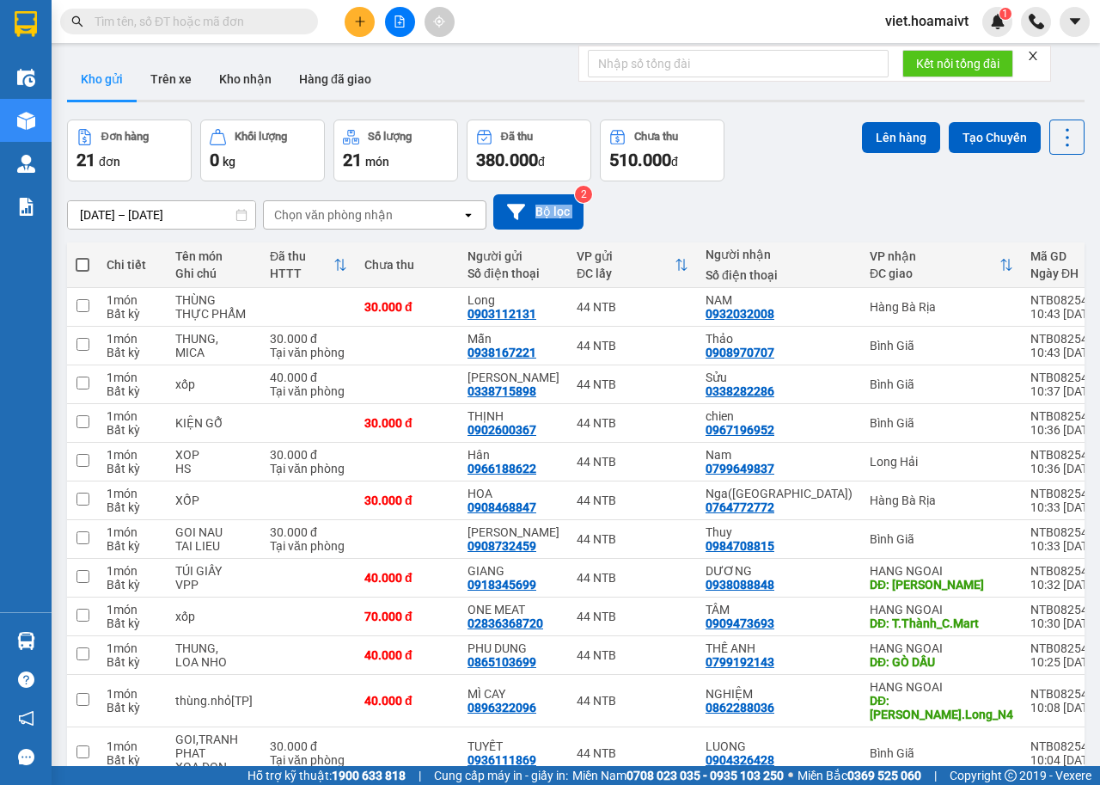
click at [761, 210] on div "[DATE] – [DATE] Press the down arrow key to interact with the calendar and sele…" at bounding box center [576, 211] width 1018 height 35
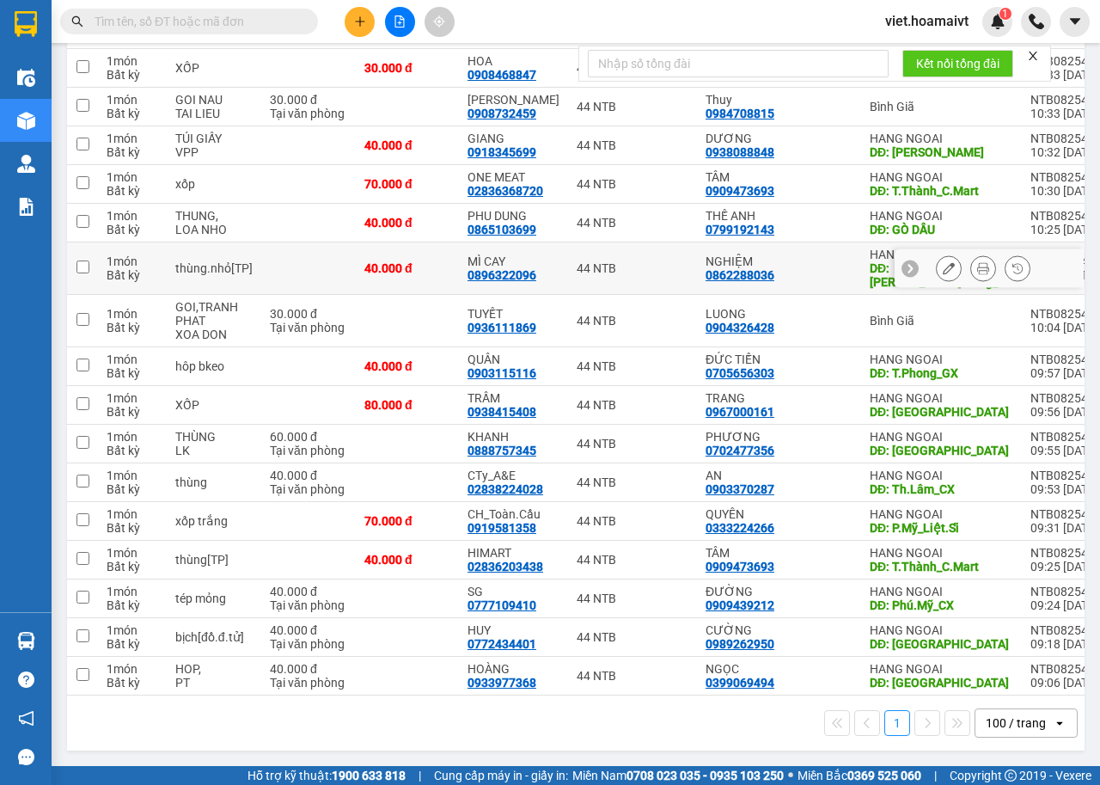
scroll to position [446, 0]
click at [673, 751] on div "ver 1.8.138 Kho gửi Trên xe Kho nhận Hàng đã giao Đơn hàng 21 đơn Khối lượng 0 …" at bounding box center [576, 188] width 1032 height 1138
click at [359, 23] on icon "plus" at bounding box center [360, 21] width 12 height 12
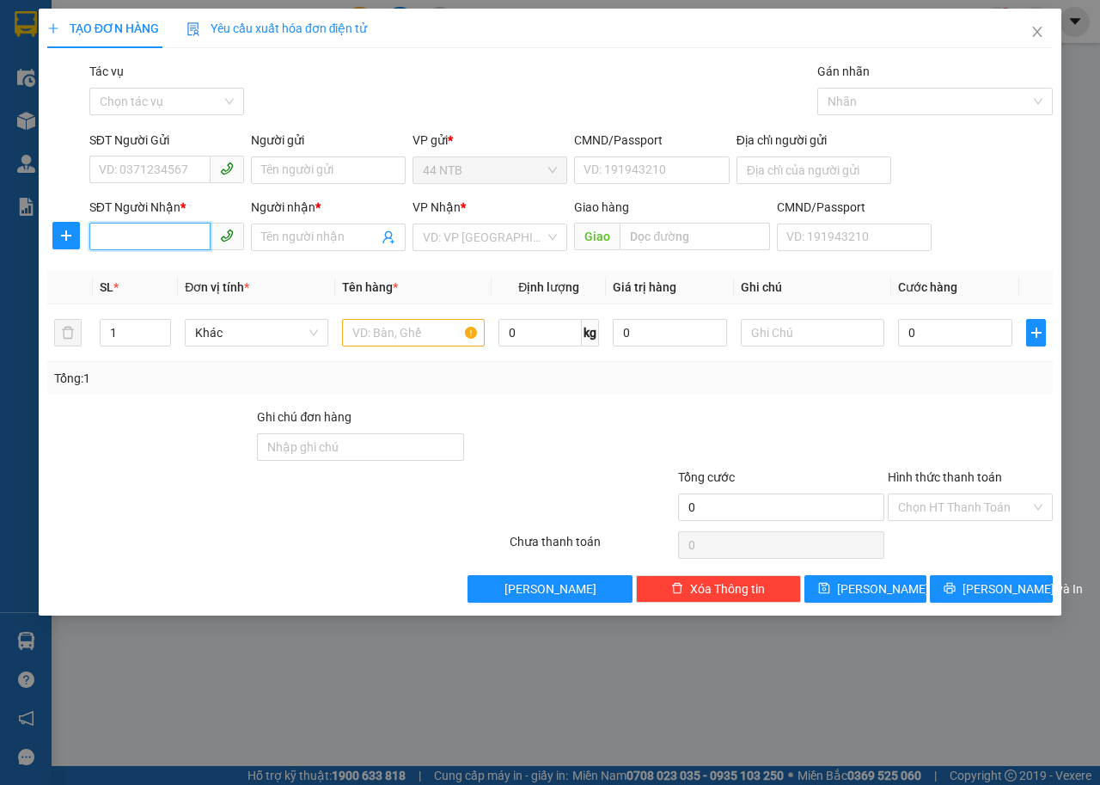
drag, startPoint x: 156, startPoint y: 246, endPoint x: 481, endPoint y: 147, distance: 338.9
click at [205, 233] on input "SĐT Người Nhận *" at bounding box center [149, 237] width 121 height 28
type input "0977026142"
click at [203, 269] on div "0977026142 - Oanh" at bounding box center [167, 271] width 134 height 19
type input "100 KY CON,Q1"
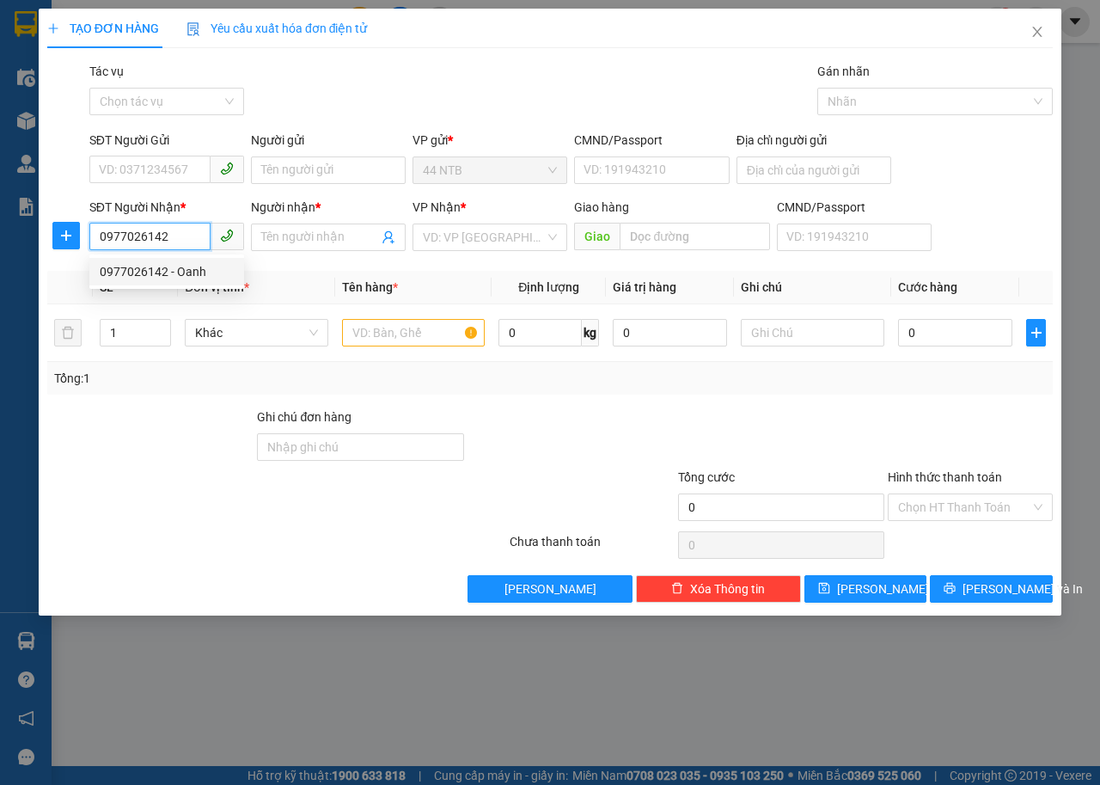
type input "Oanh"
type input "0977026142"
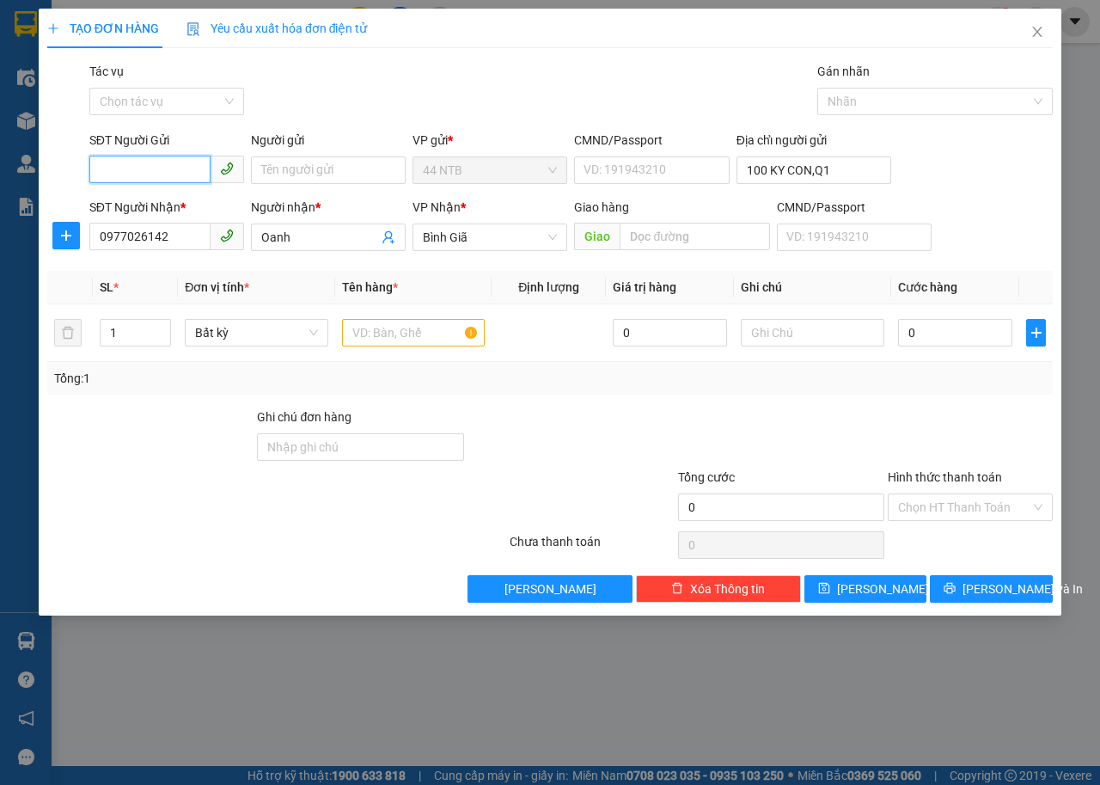
click at [188, 169] on input "SĐT Người Gửi" at bounding box center [149, 170] width 121 height 28
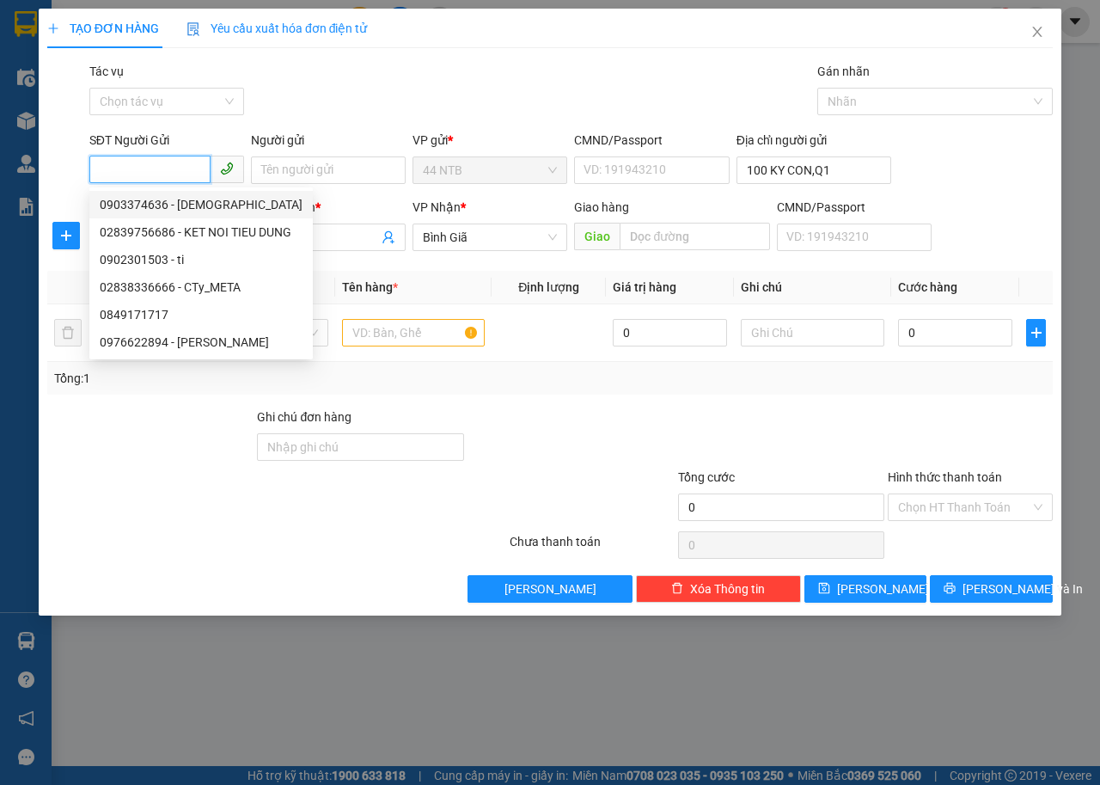
click at [200, 200] on div "0903374636 - DIEU" at bounding box center [201, 204] width 203 height 19
type input "0903374636"
type input "[DEMOGRAPHIC_DATA]"
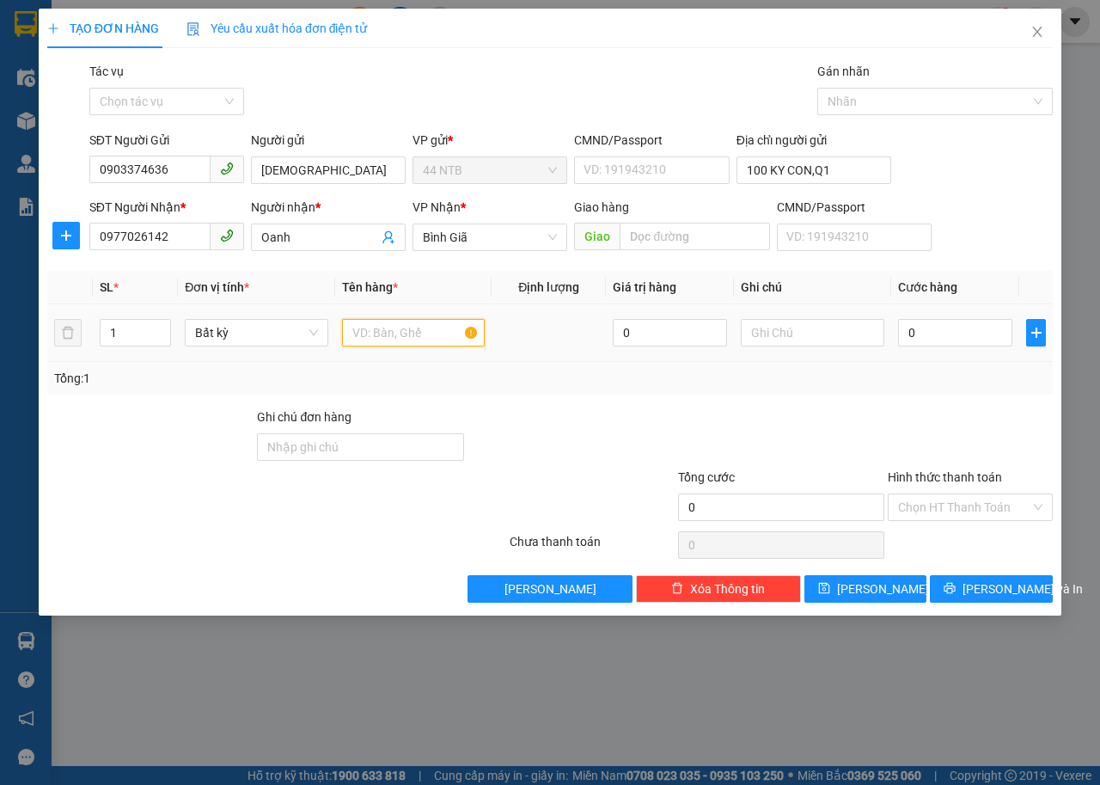
click at [405, 331] on input "text" at bounding box center [414, 333] width 144 height 28
type input "HỘP"
type input "LK ĐT"
type input "3"
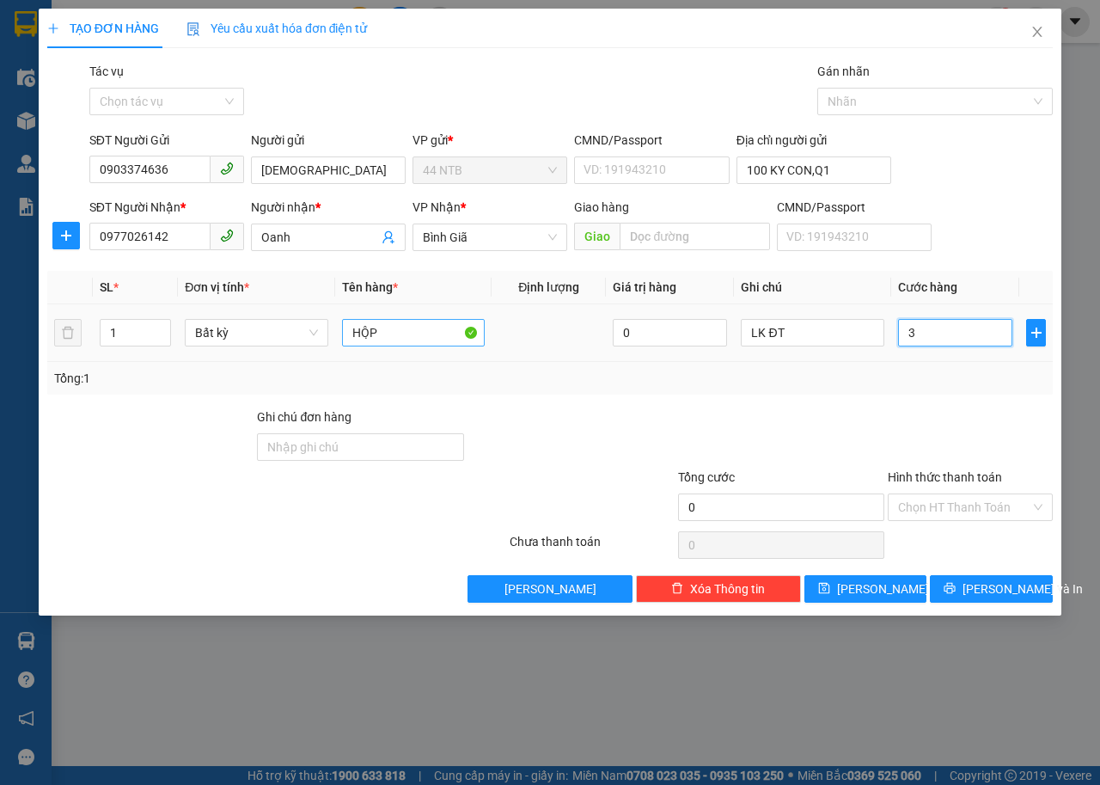
type input "3"
type input "30"
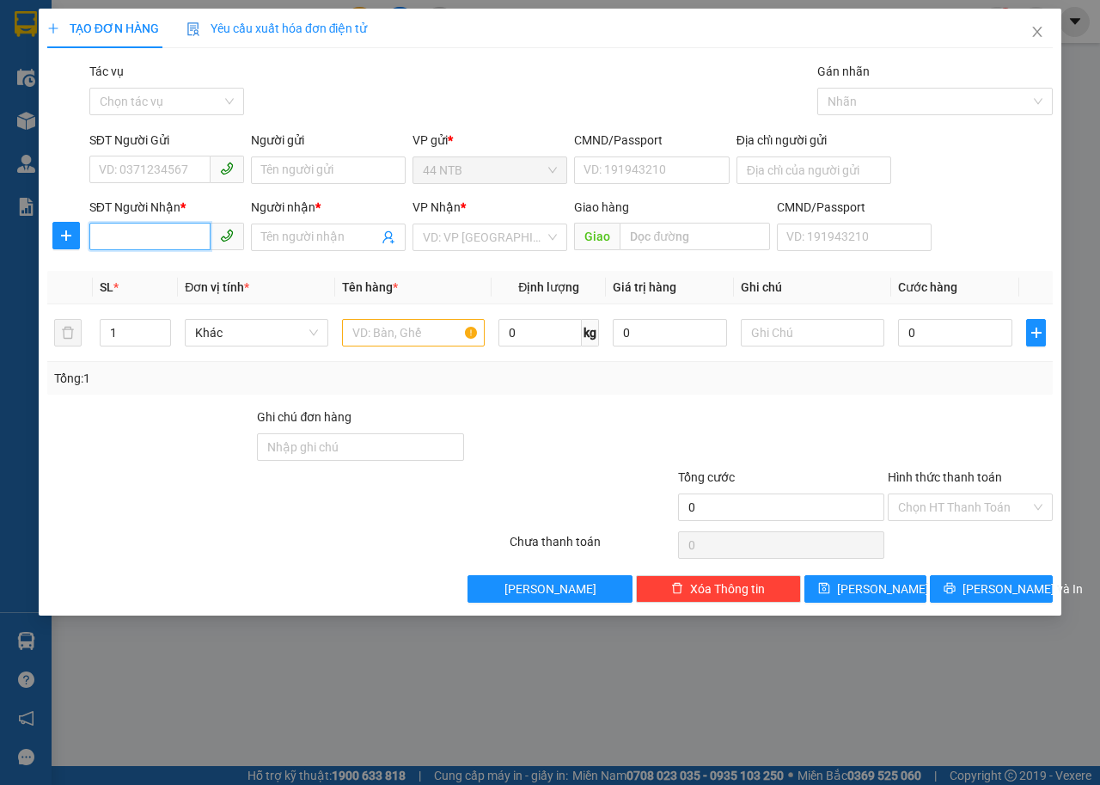
click at [157, 230] on input "SĐT Người Nhận *" at bounding box center [149, 237] width 121 height 28
type input "0937747572"
click at [190, 274] on div "0937747572 - Thái" at bounding box center [167, 271] width 134 height 19
type input "58/85_Ng.Minh.Hoàng_HCM"
type input "Thái"
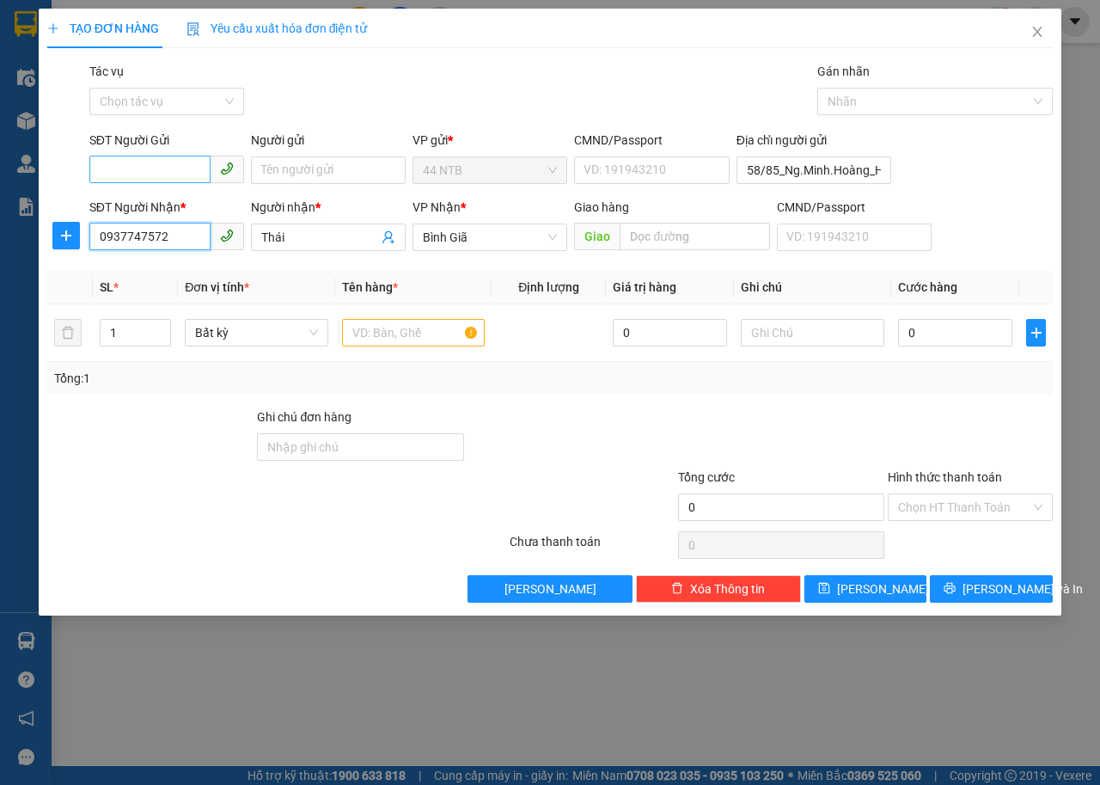
type input "0937747572"
click at [150, 171] on input "SĐT Người Gửi" at bounding box center [149, 170] width 121 height 28
type input "0909432118"
drag, startPoint x: 168, startPoint y: 207, endPoint x: 379, endPoint y: 312, distance: 236.1
click at [169, 207] on div "0909432118 - Phương" at bounding box center [167, 204] width 134 height 19
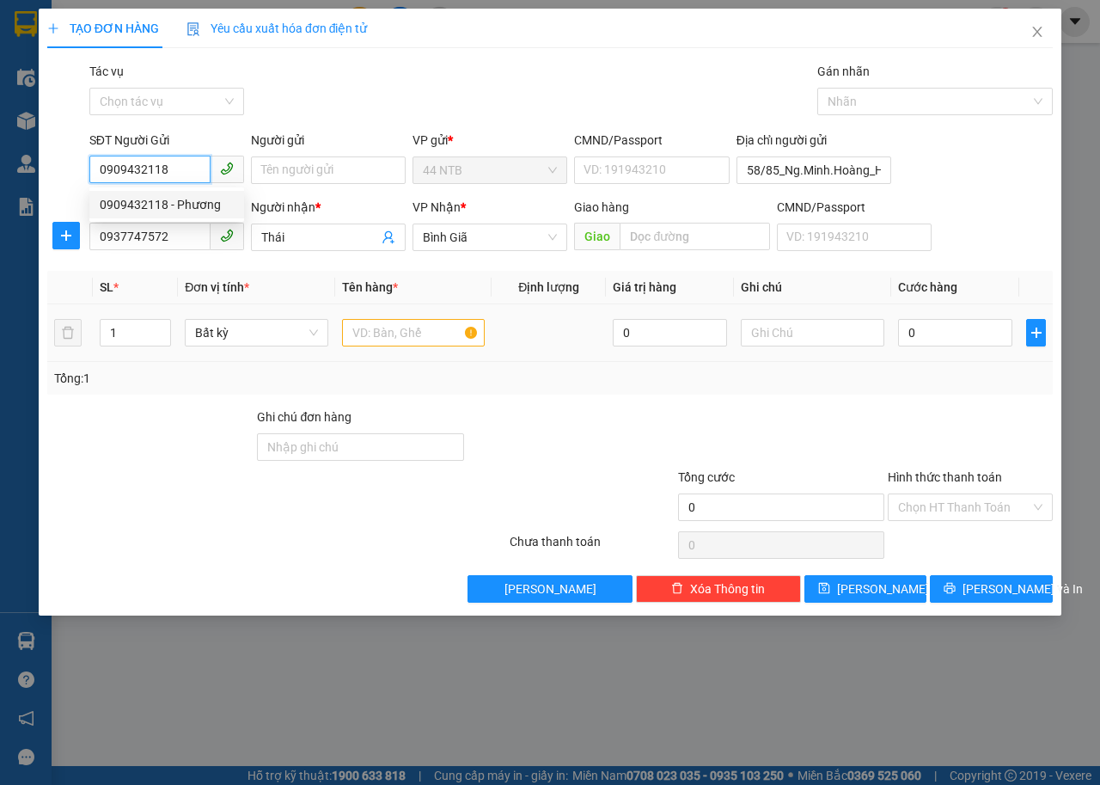
type input "Phương"
type input "079192008392"
type input "0909432118"
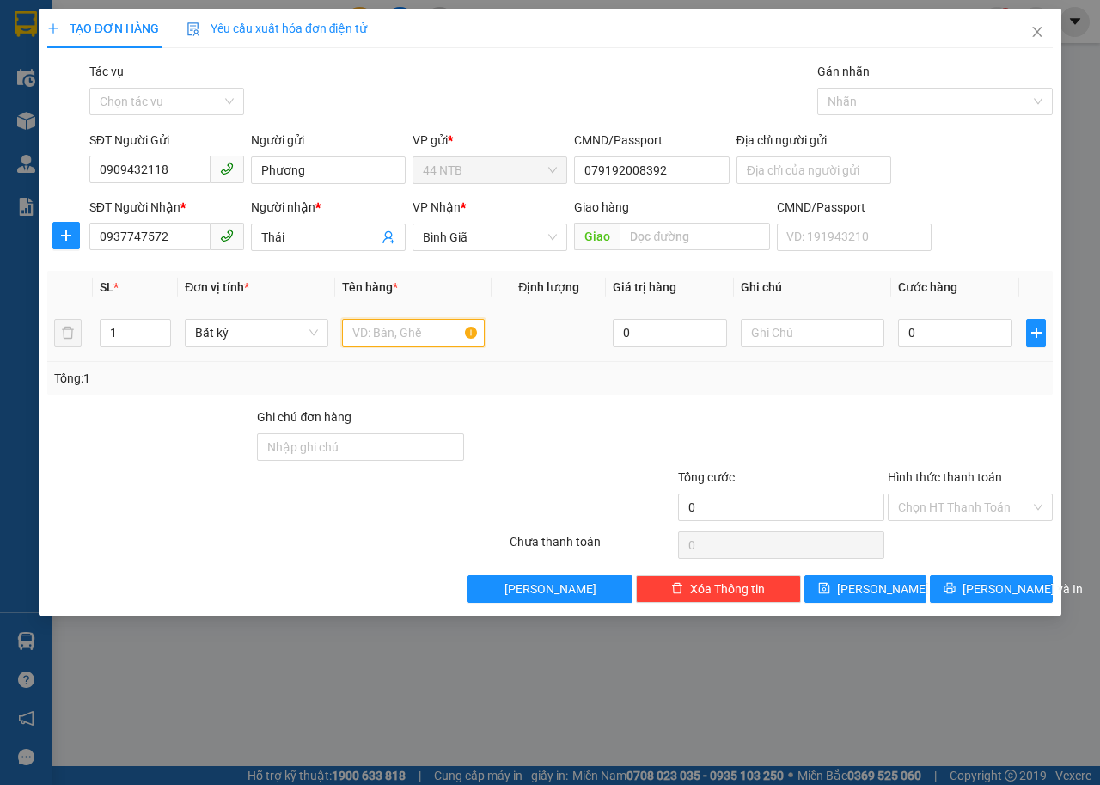
click at [376, 329] on input "text" at bounding box center [414, 333] width 144 height 28
type input "THÙNG"
type input "PT"
type input "3"
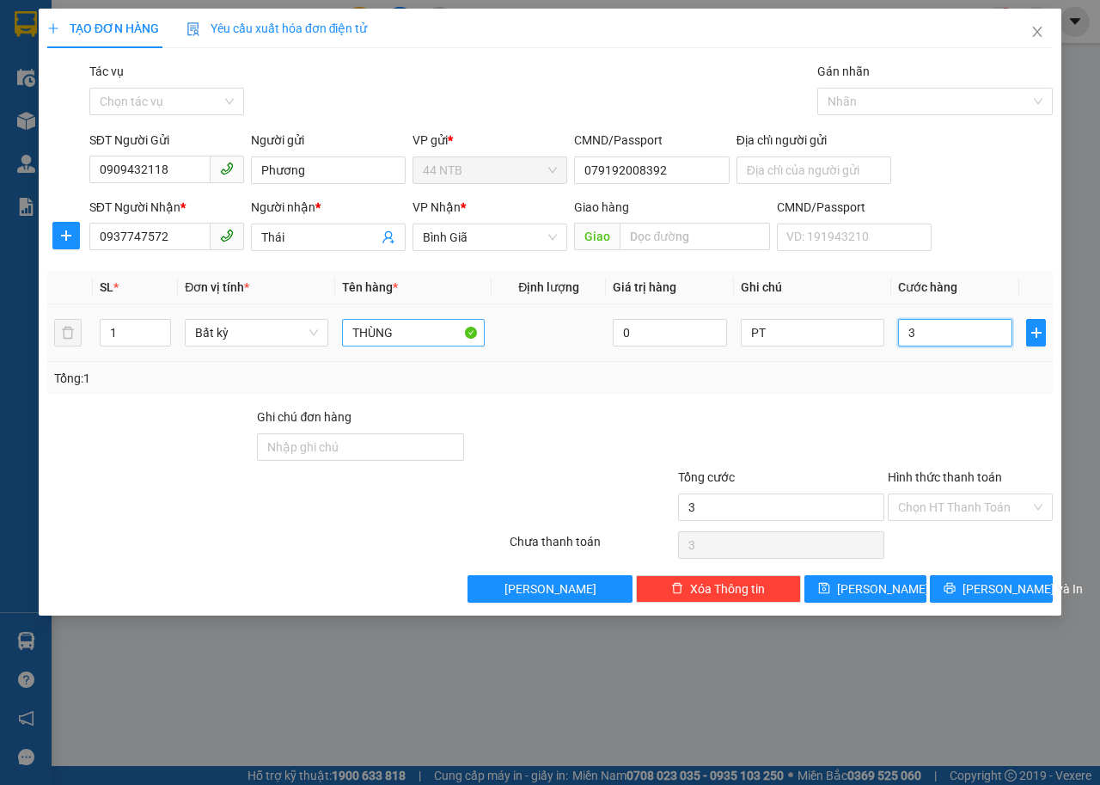
type input "3"
type input "30"
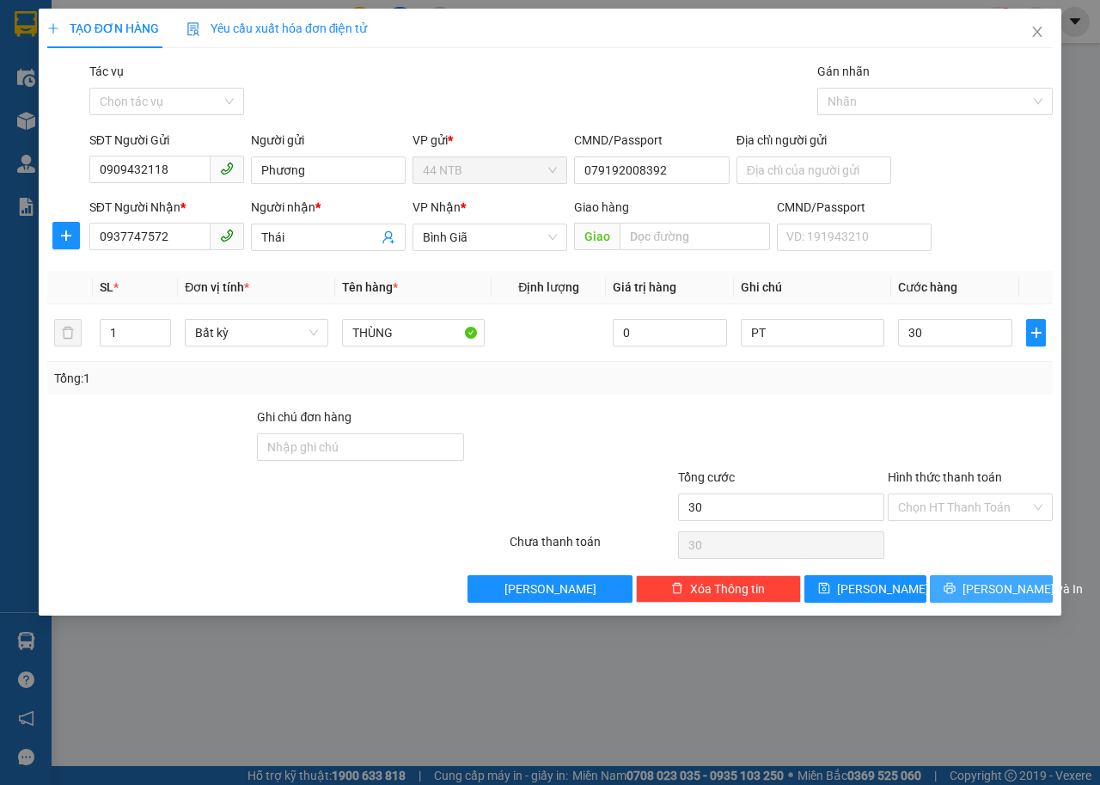
type input "30.000"
click at [974, 596] on button "Lưu và In" at bounding box center [991, 589] width 123 height 28
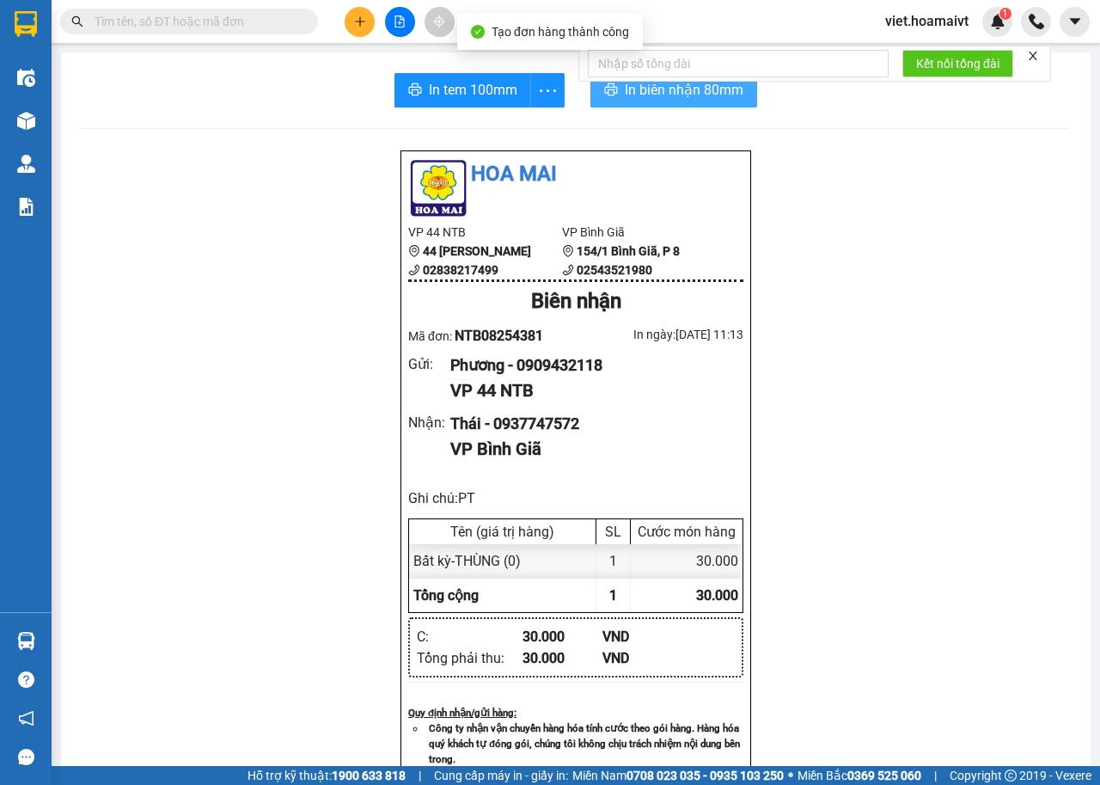
click at [629, 102] on button "In biên nhận 80mm" at bounding box center [674, 90] width 167 height 34
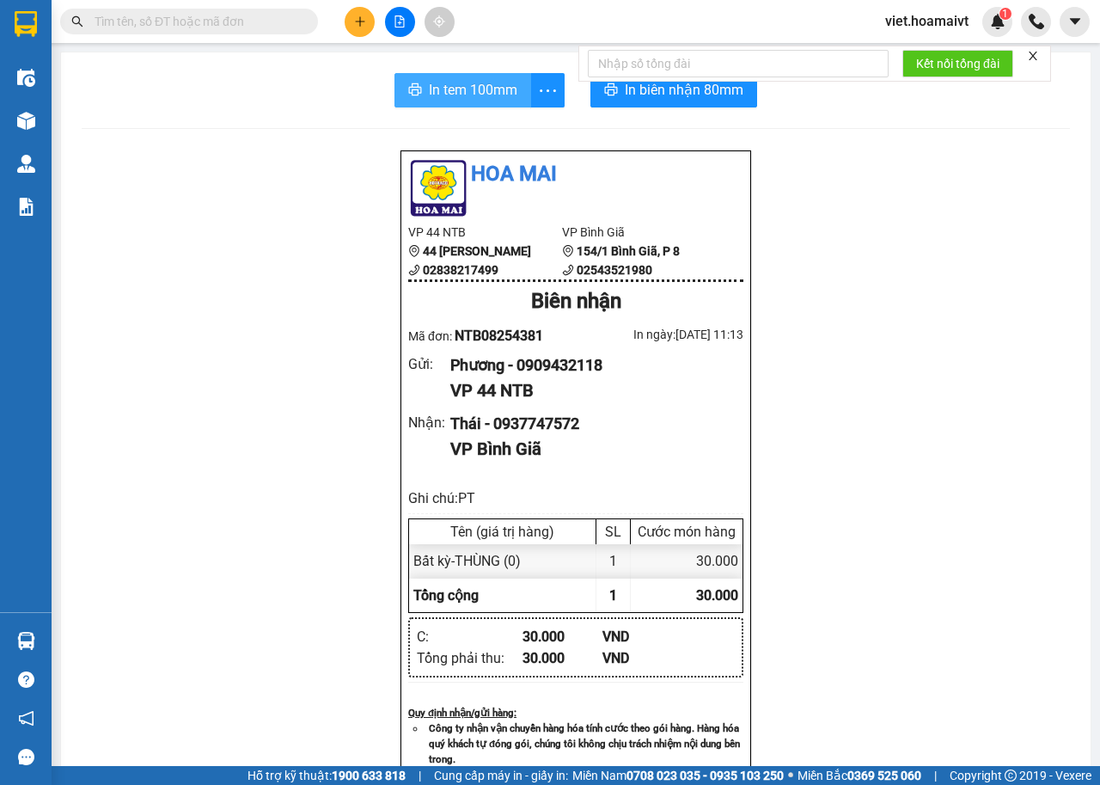
click at [451, 96] on span "In tem 100mm" at bounding box center [473, 89] width 89 height 21
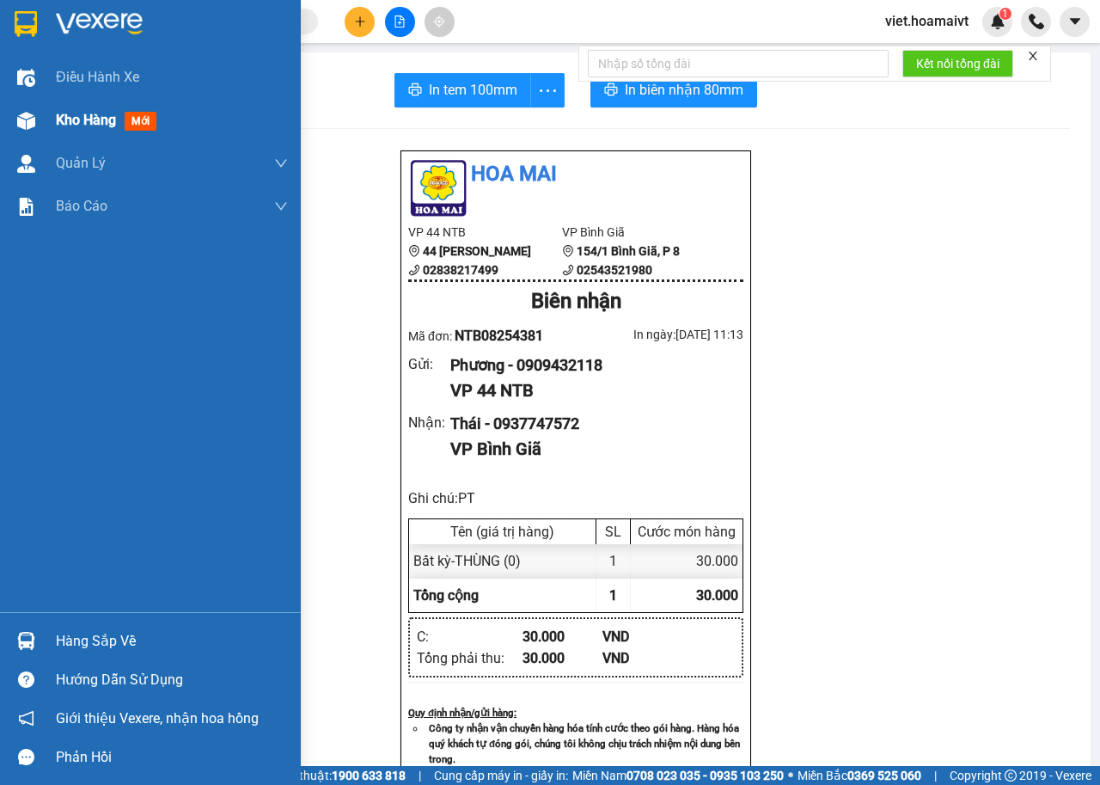
click at [58, 119] on span "Kho hàng" at bounding box center [86, 120] width 60 height 16
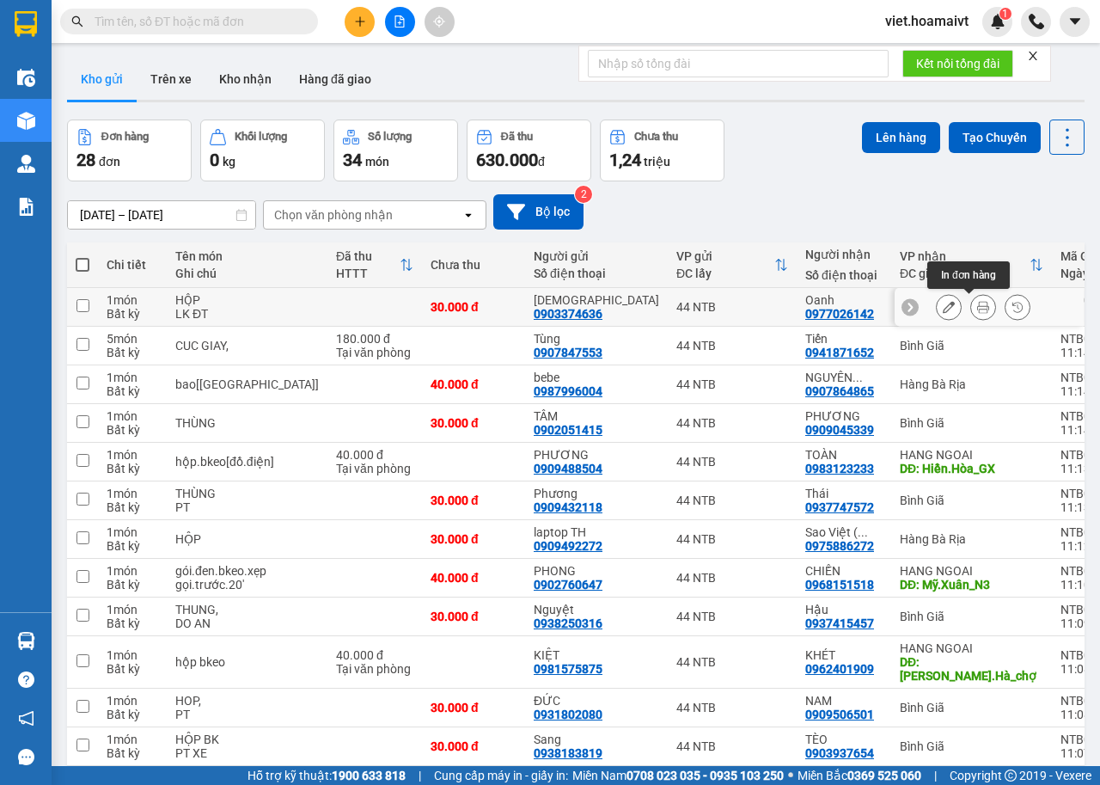
click at [978, 301] on icon at bounding box center [984, 307] width 12 height 12
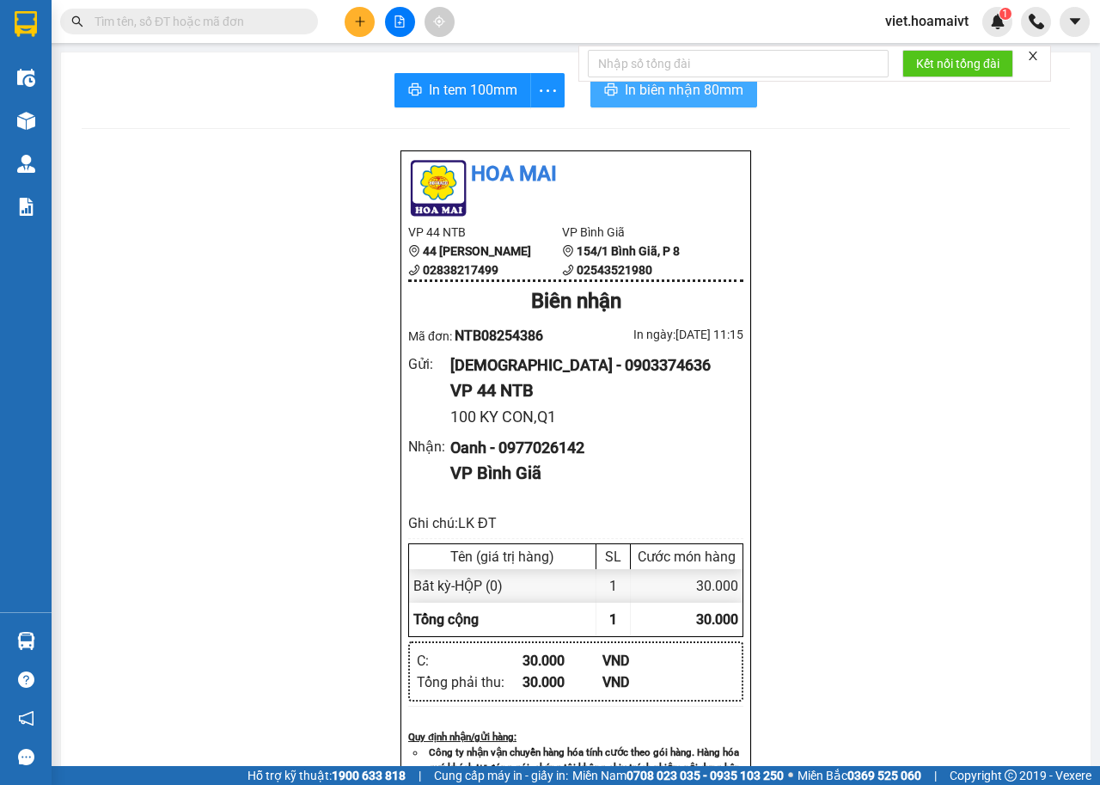
click at [651, 103] on button "In biên nhận 80mm" at bounding box center [674, 90] width 167 height 34
click at [443, 88] on span "In tem 100mm" at bounding box center [473, 89] width 89 height 21
drag, startPoint x: 322, startPoint y: 16, endPoint x: 389, endPoint y: 22, distance: 67.3
click at [343, 21] on div "Kết quả tìm kiếm ( 0 ) Bộ lọc Ngày tạo đơn gần nhất No Data" at bounding box center [232, 22] width 464 height 30
click at [352, 31] on button at bounding box center [360, 22] width 30 height 30
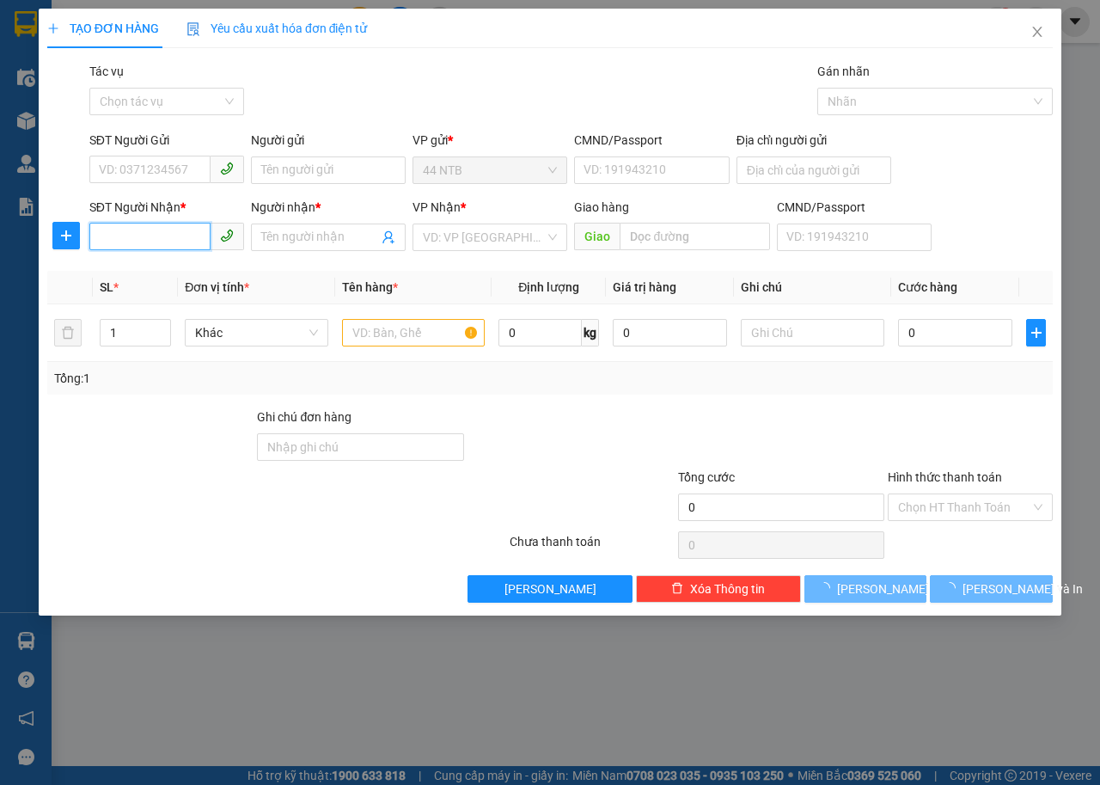
click at [147, 243] on input "SĐT Người Nhận *" at bounding box center [149, 237] width 121 height 28
type input "0968378252"
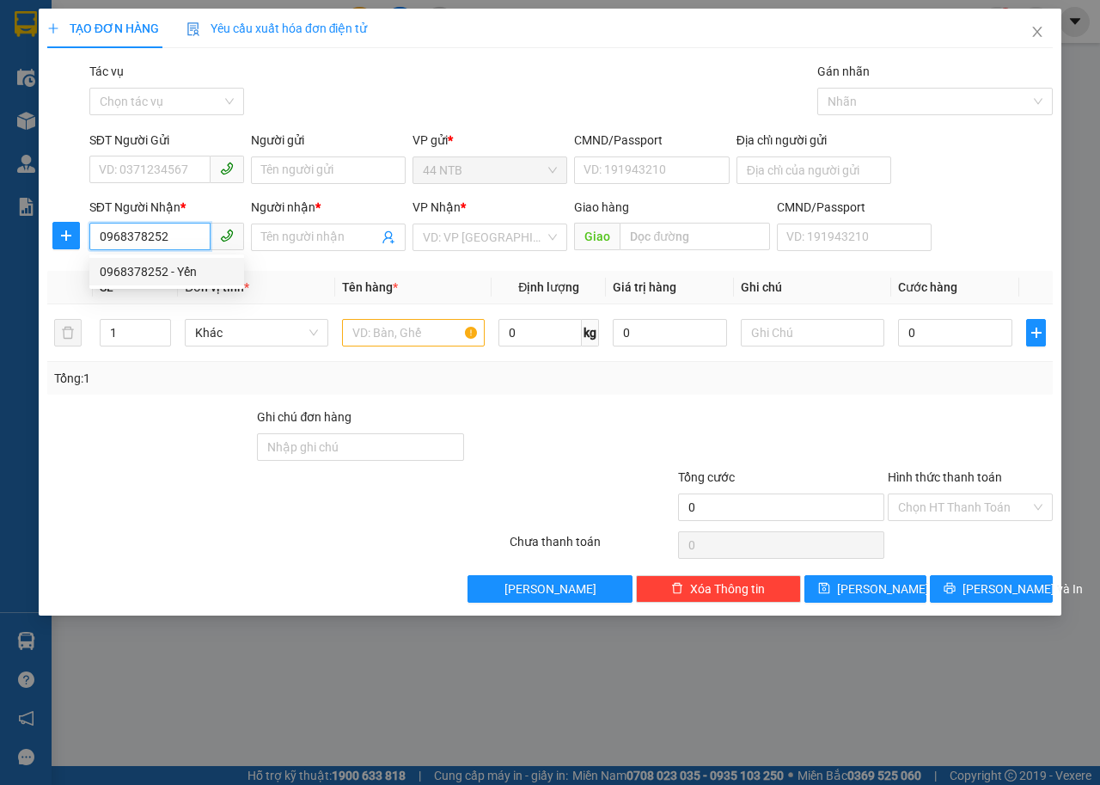
drag, startPoint x: 178, startPoint y: 262, endPoint x: 175, endPoint y: 211, distance: 51.7
click at [181, 263] on div "0968378252 - Yến" at bounding box center [167, 271] width 134 height 19
type input "Yến"
type input "0968378252"
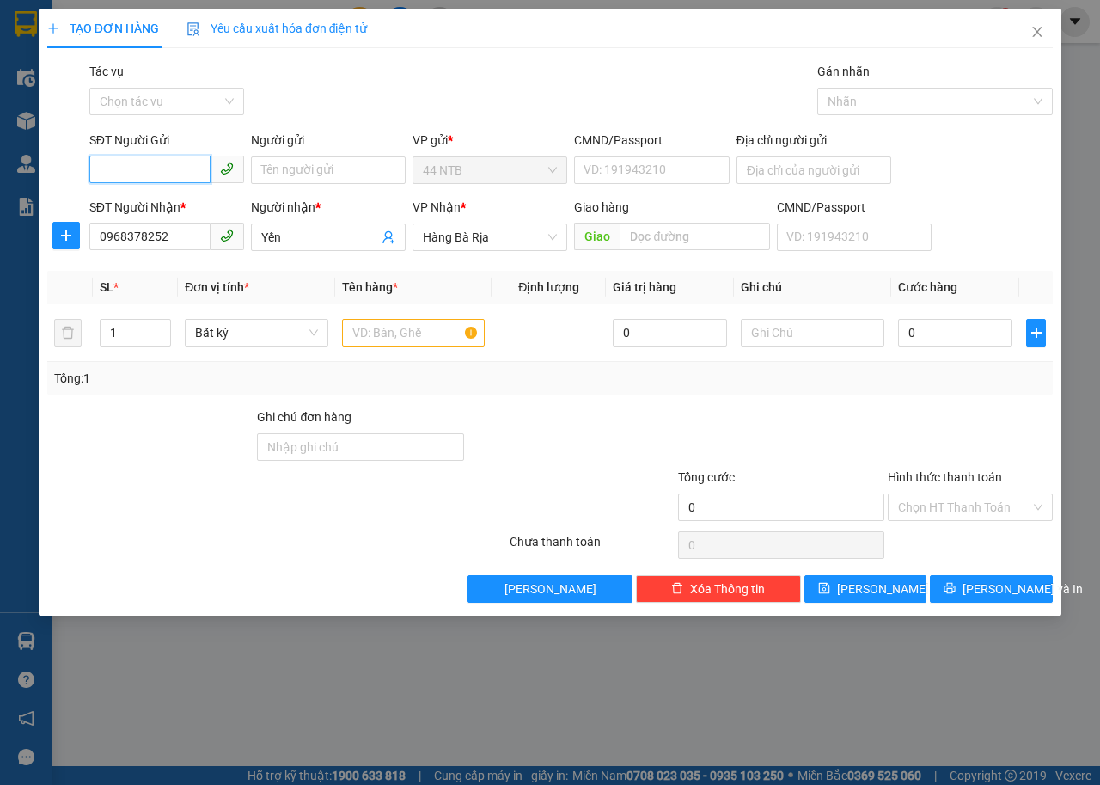
click at [130, 175] on input "SĐT Người Gửi" at bounding box center [149, 170] width 121 height 28
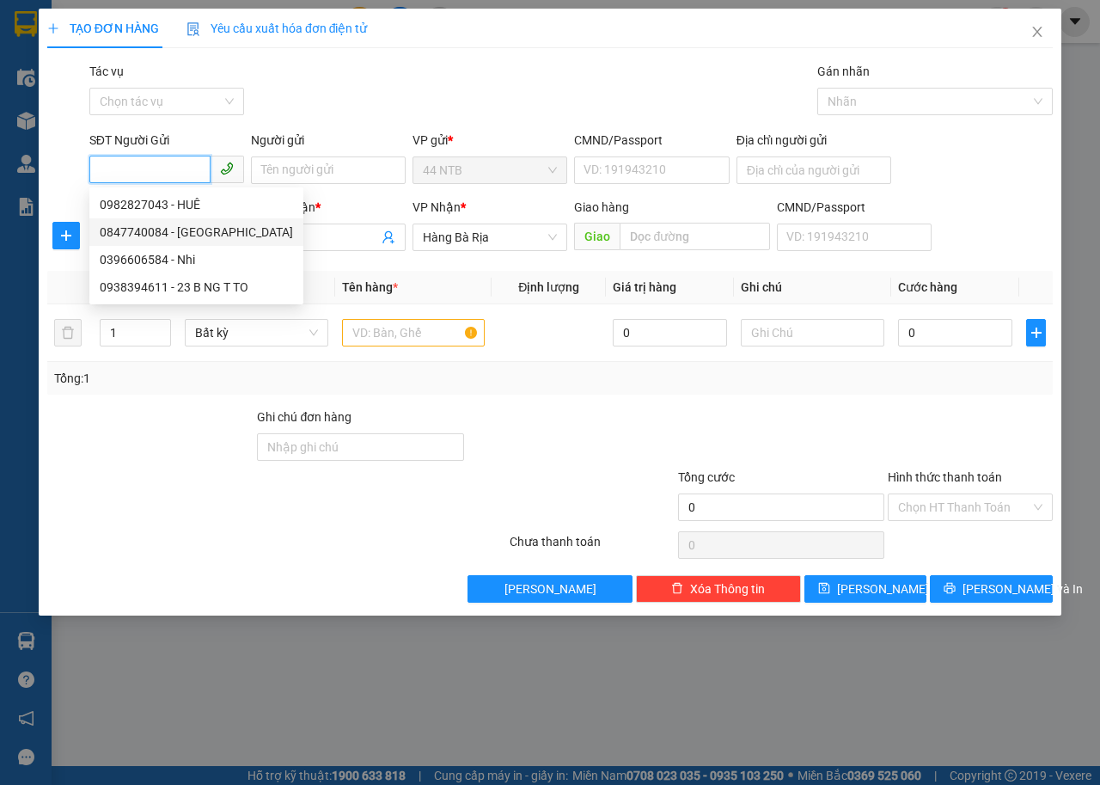
click at [209, 239] on div "0847740084 - Hồng Mỹ" at bounding box center [196, 232] width 193 height 19
type input "0847740084"
type input "Hồng Mỹ"
type input "080098013112"
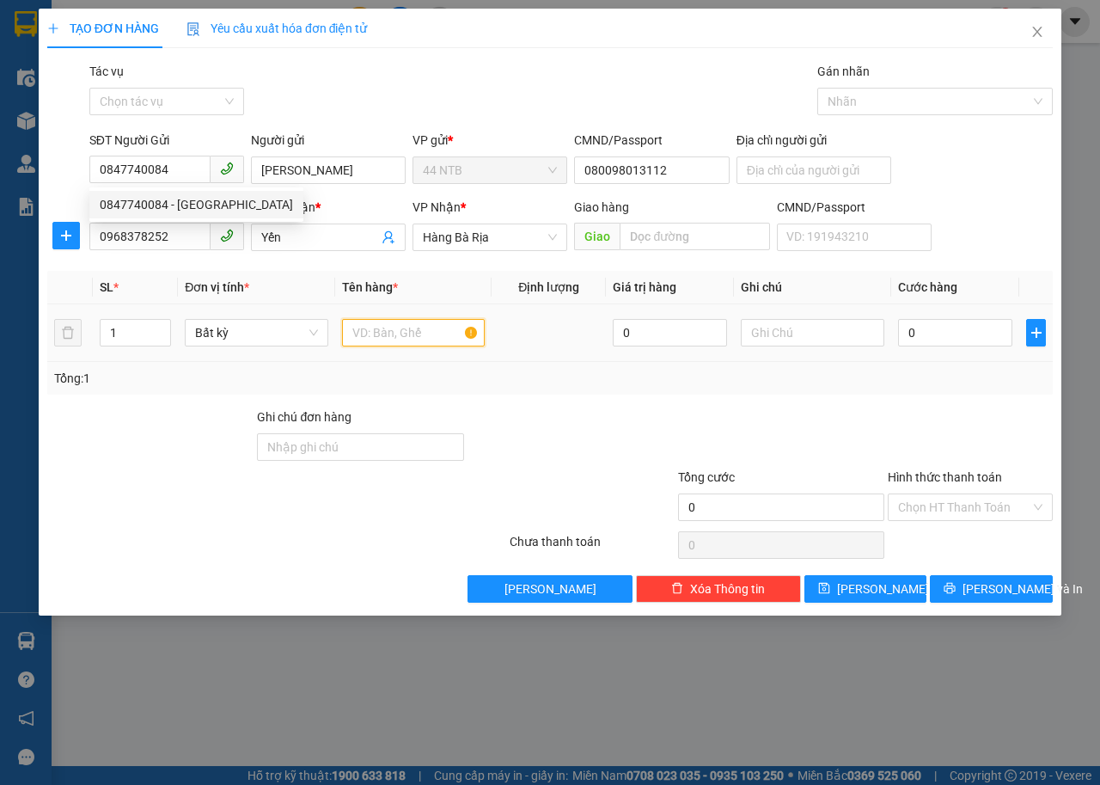
click at [375, 332] on input "text" at bounding box center [414, 333] width 144 height 28
type input "GÓI HỒNG"
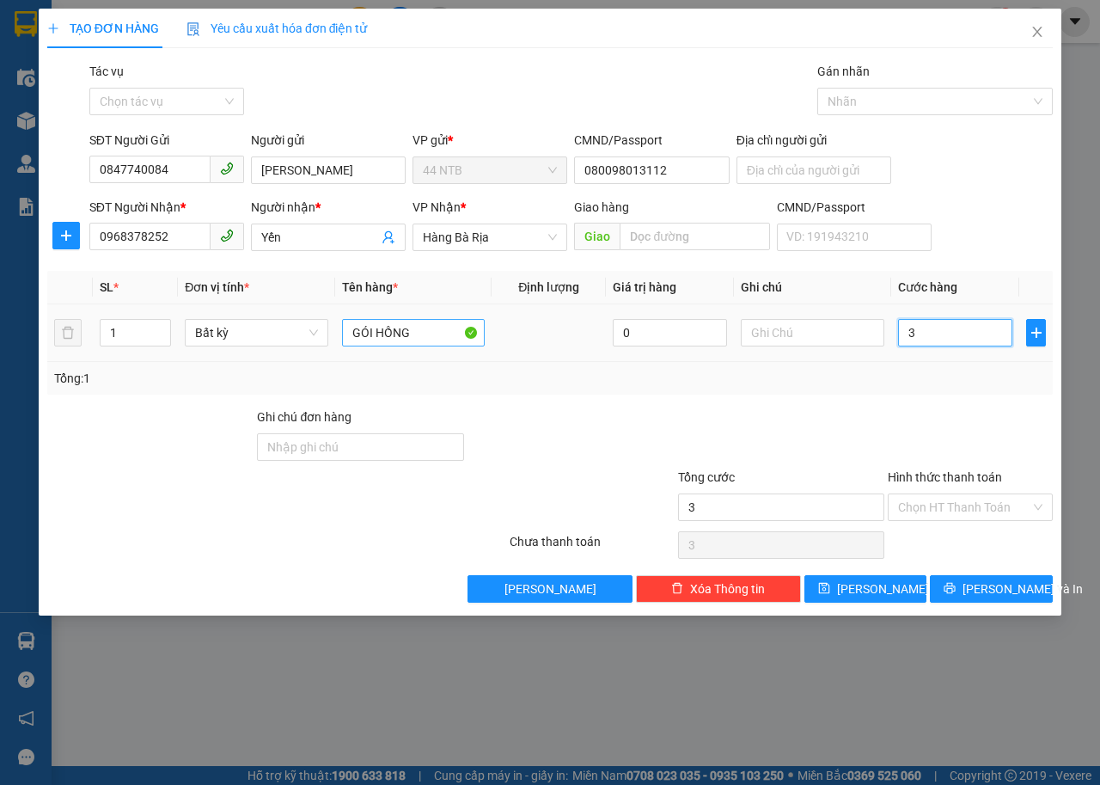
type input "3"
type input "30"
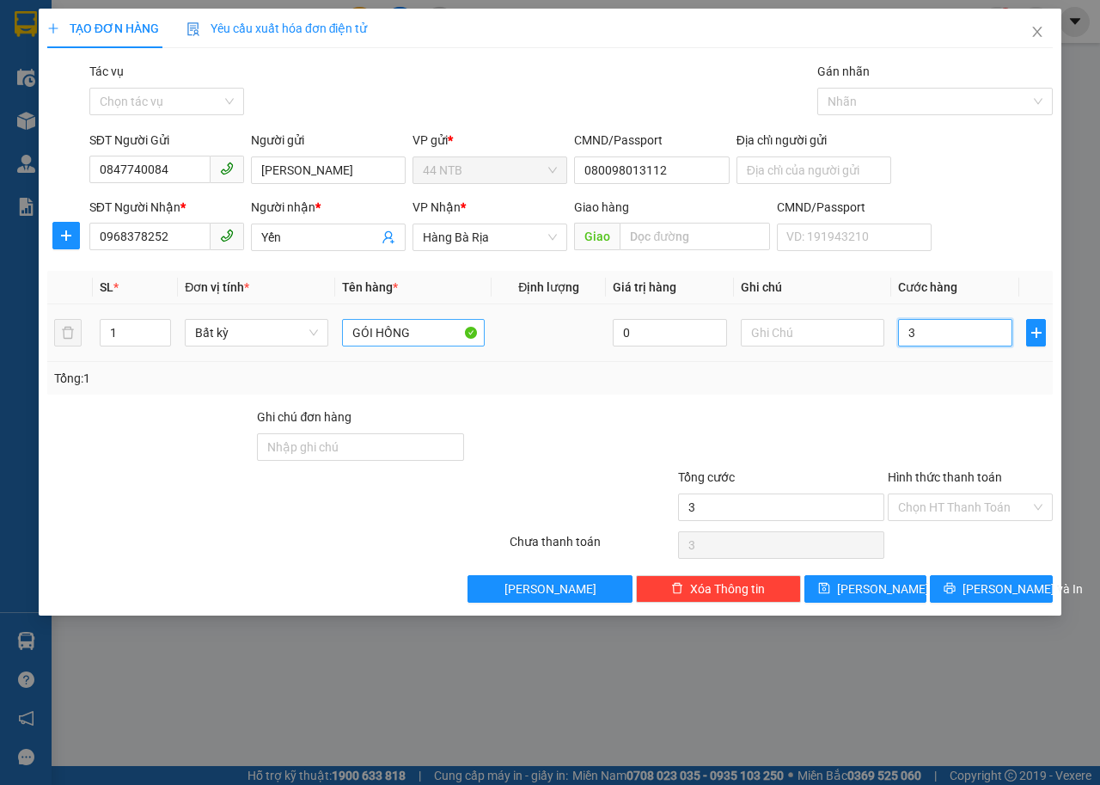
type input "30"
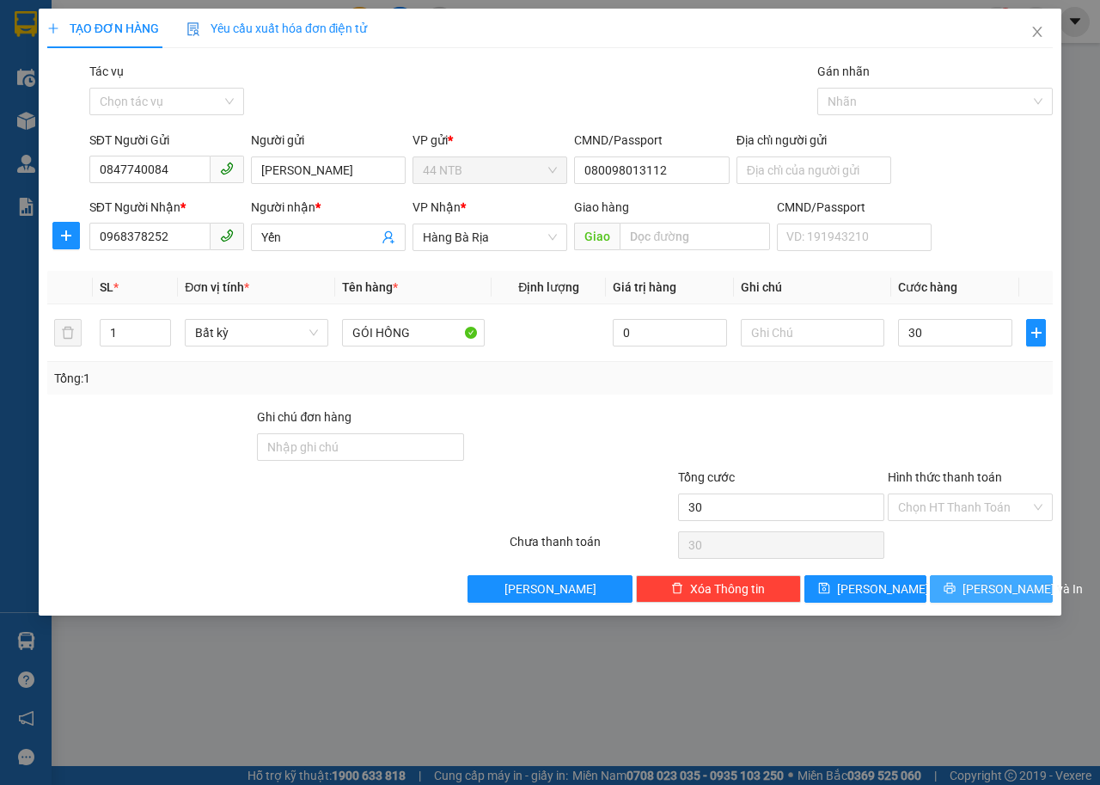
type input "30.000"
click at [1021, 592] on span "Lưu và In" at bounding box center [1023, 588] width 120 height 19
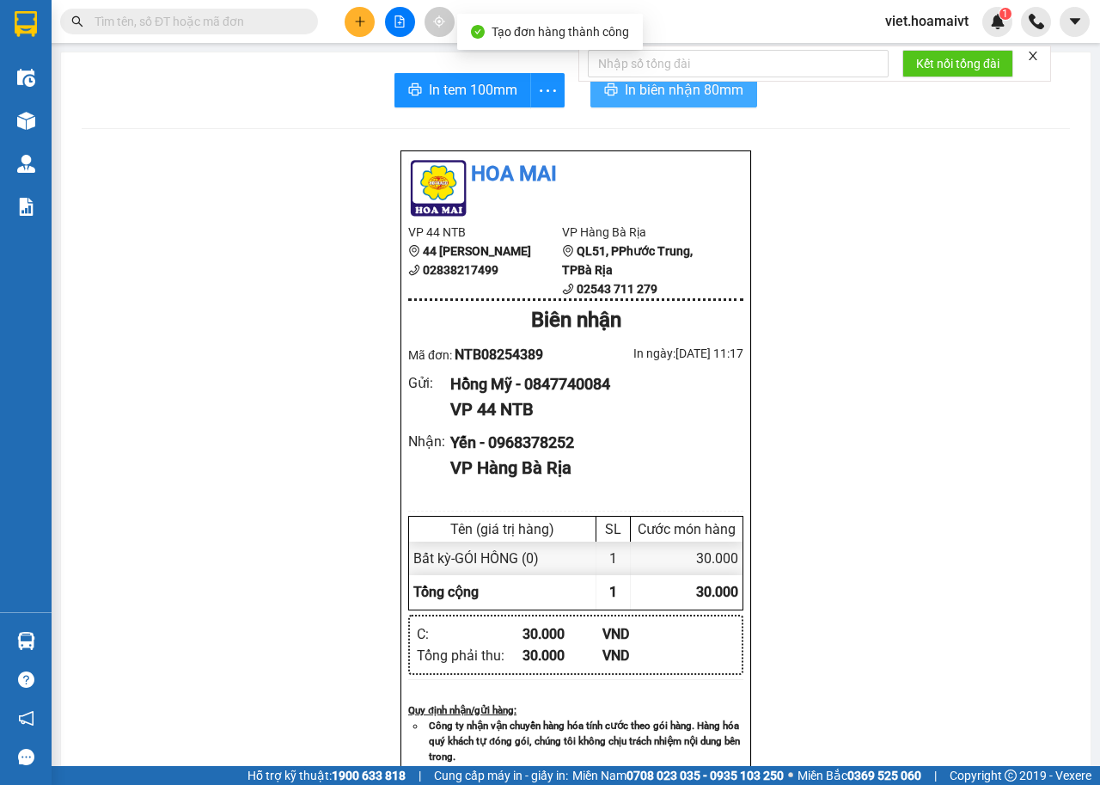
click at [660, 98] on span "In biên nhận 80mm" at bounding box center [684, 89] width 119 height 21
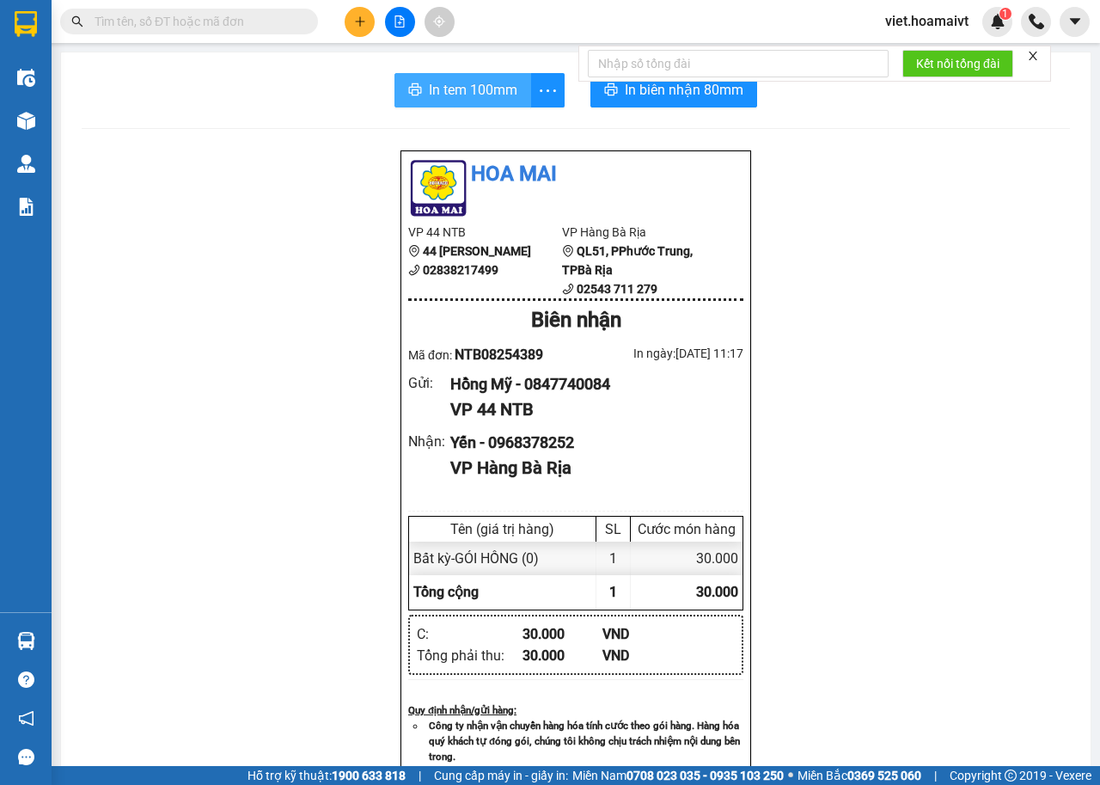
click at [448, 97] on span "In tem 100mm" at bounding box center [473, 89] width 89 height 21
click at [230, 30] on input "text" at bounding box center [196, 21] width 203 height 19
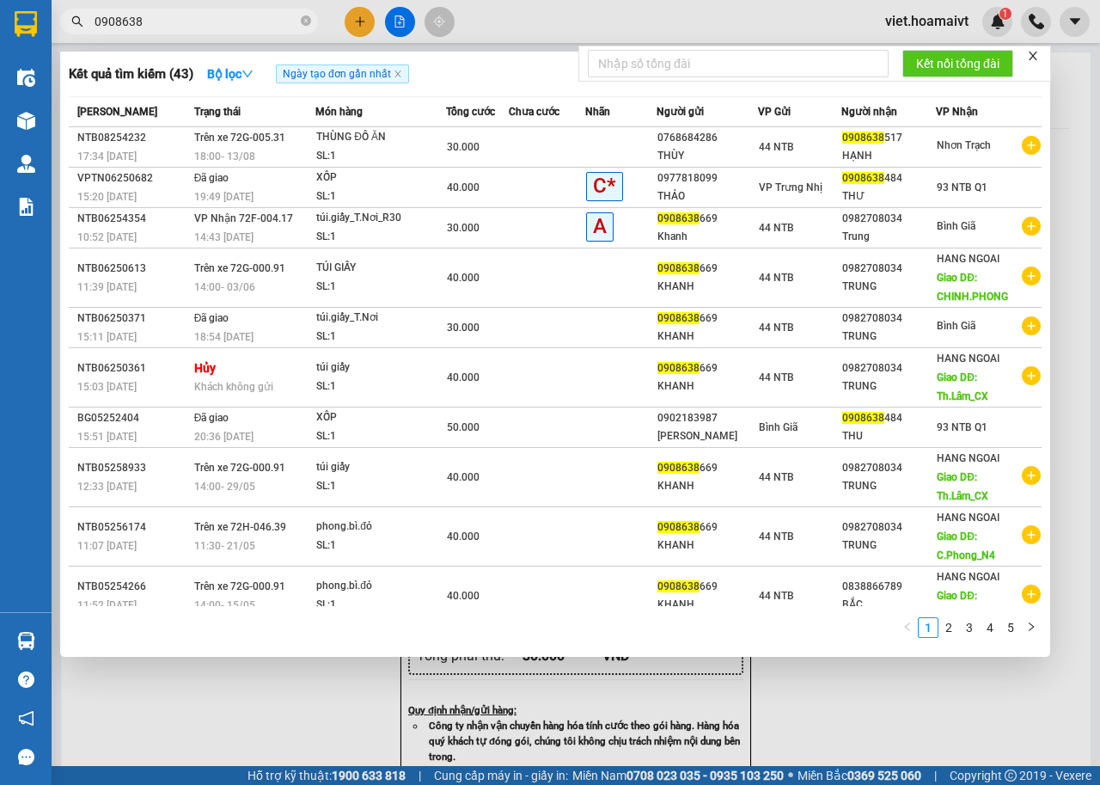
type input "0908638"
click at [1033, 58] on icon "close" at bounding box center [1033, 56] width 9 height 9
click at [1069, 116] on div at bounding box center [550, 392] width 1100 height 785
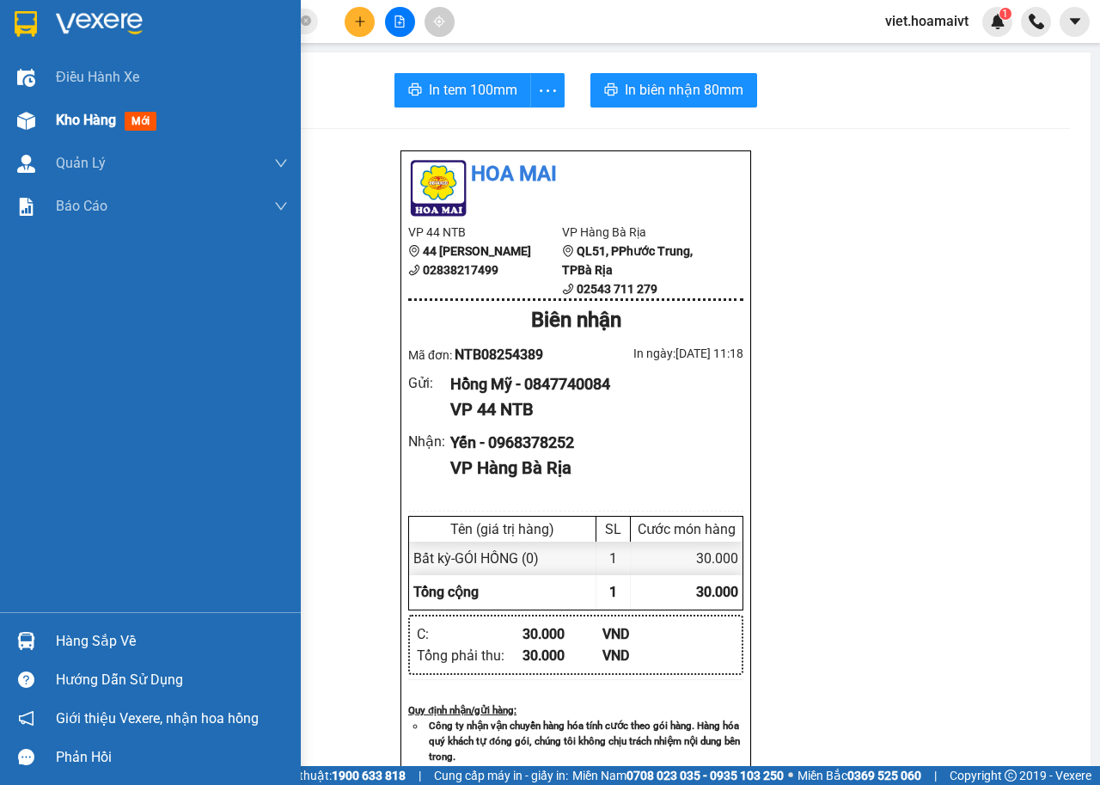
click at [102, 117] on span "Kho hàng" at bounding box center [86, 120] width 60 height 16
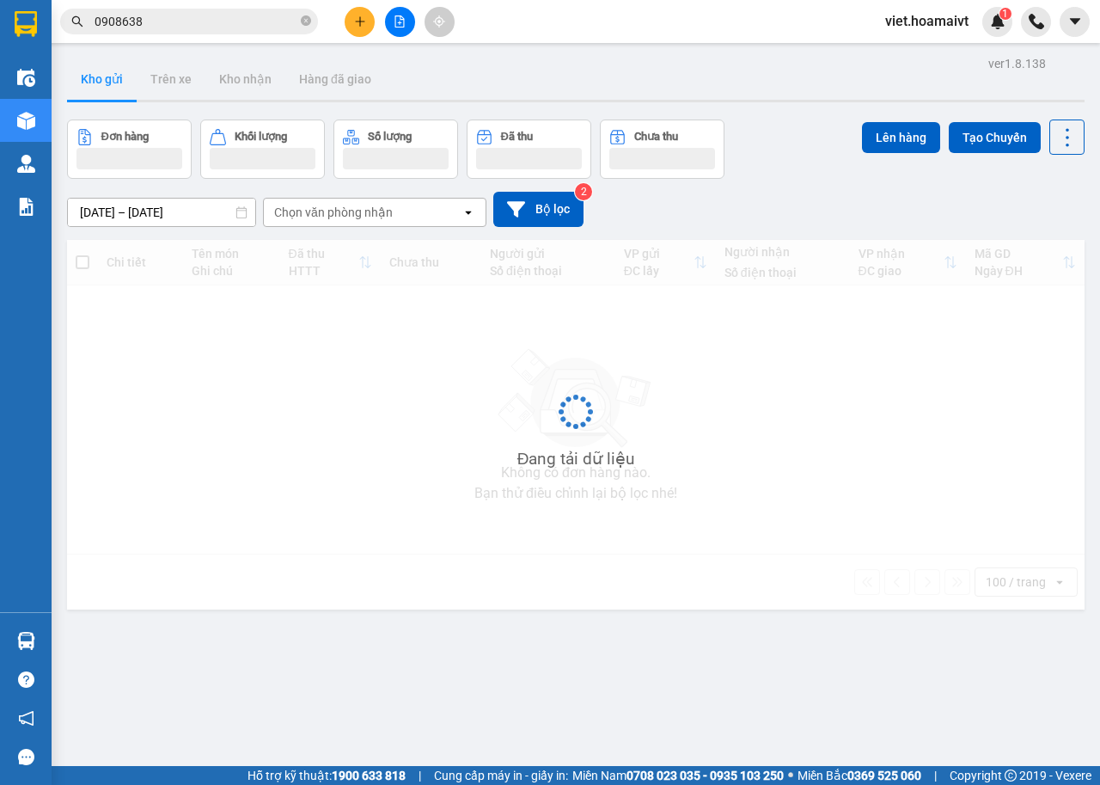
click at [340, 206] on div "Chọn văn phòng nhận" at bounding box center [333, 212] width 119 height 17
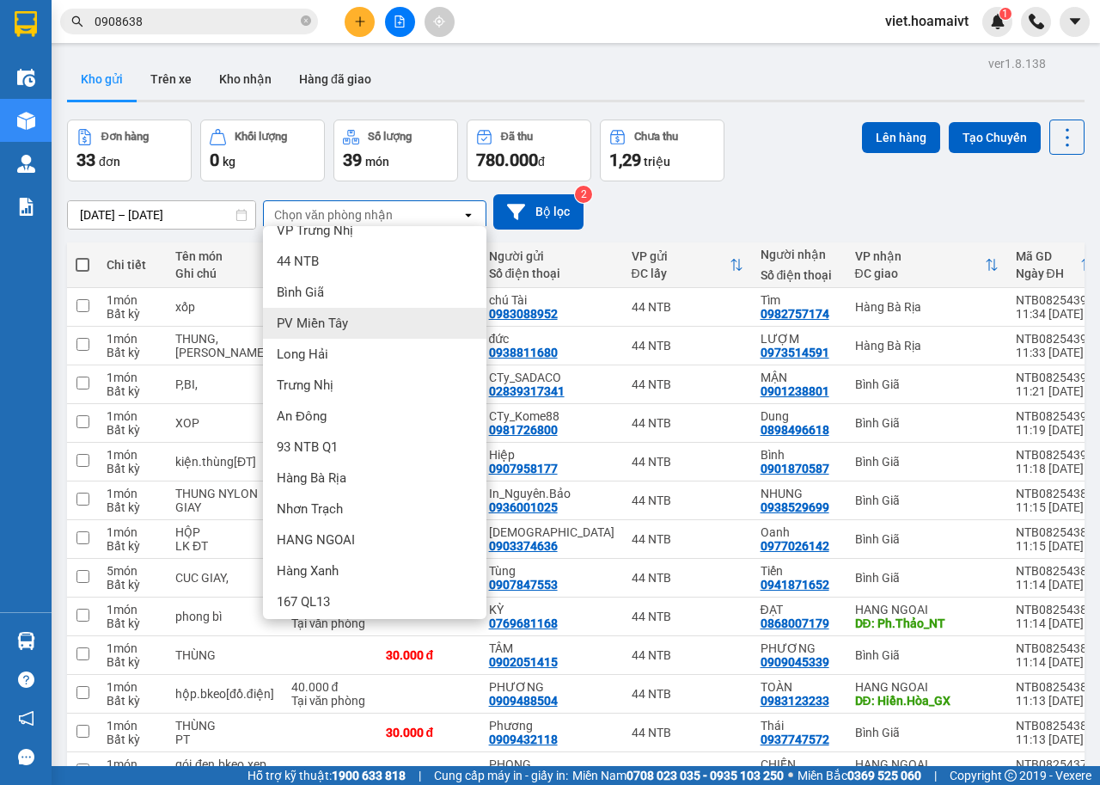
scroll to position [23, 0]
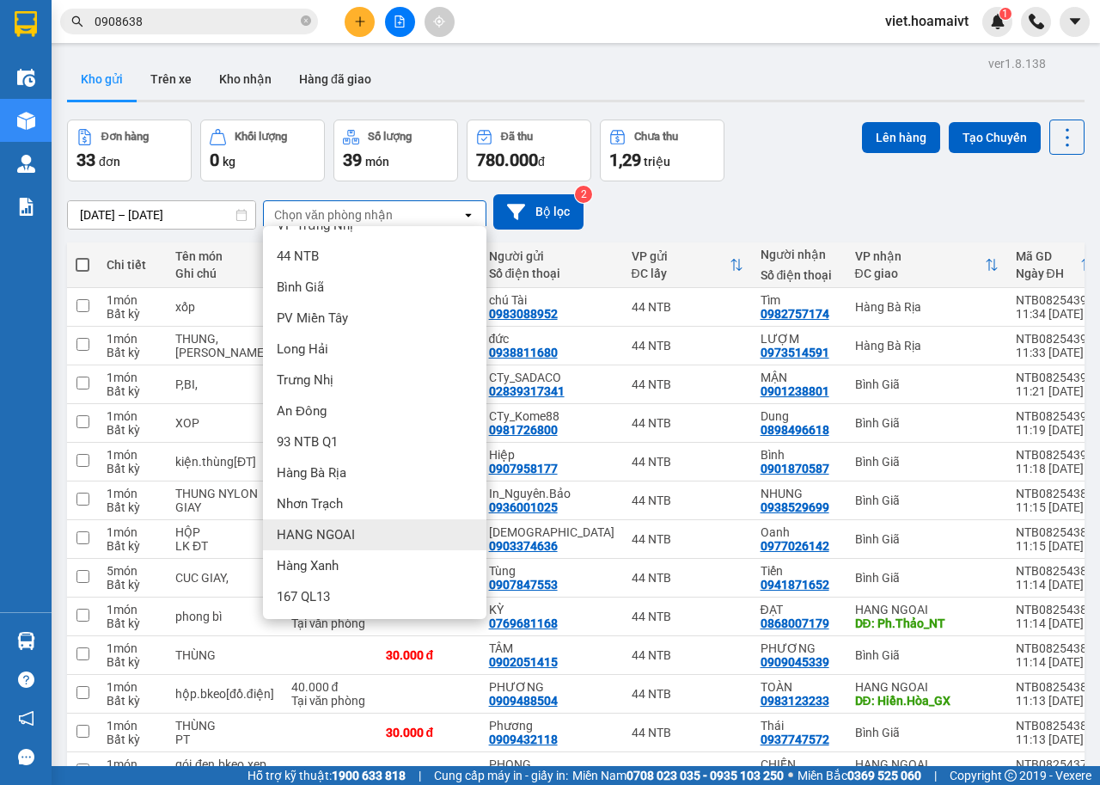
click at [340, 532] on span "HANG NGOAI" at bounding box center [316, 534] width 78 height 17
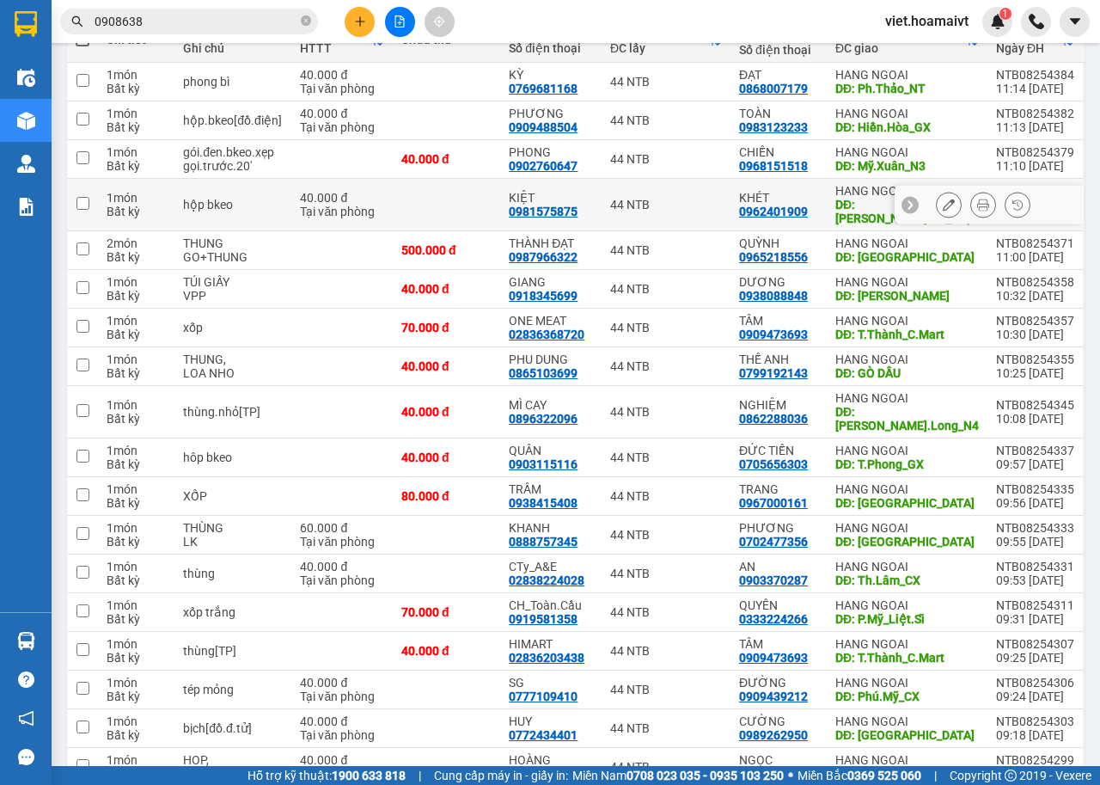
scroll to position [258, 0]
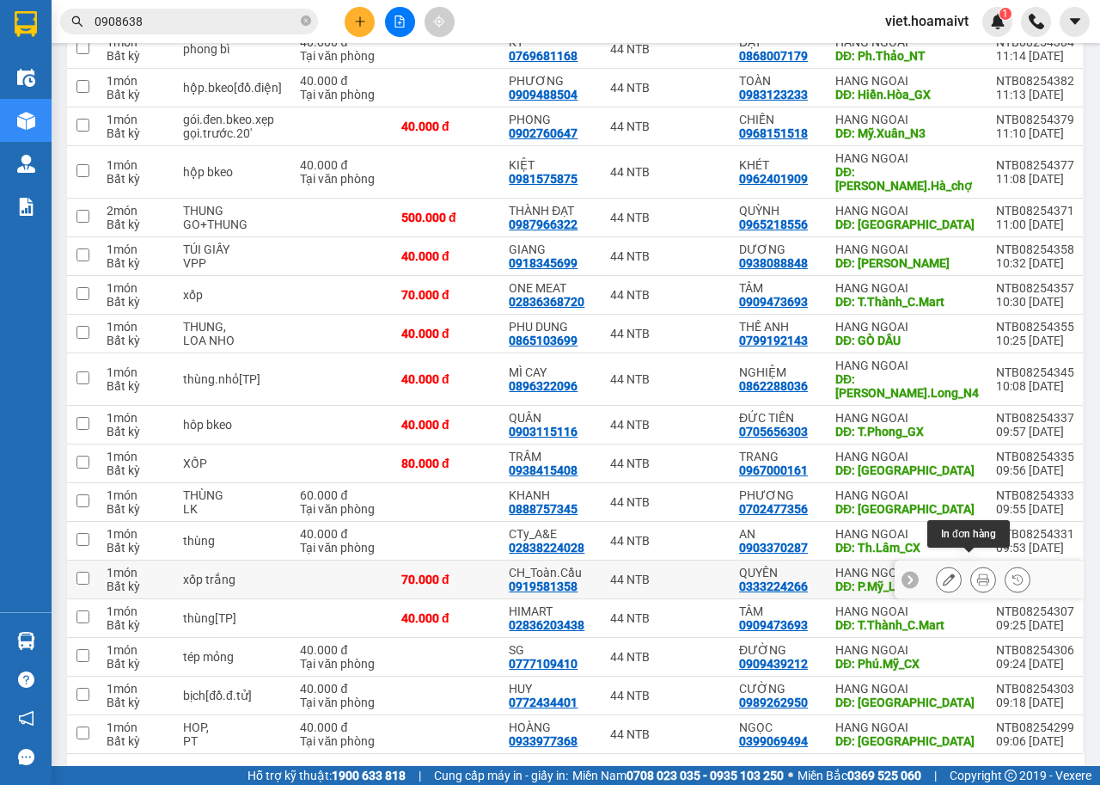
click at [978, 573] on icon at bounding box center [984, 579] width 12 height 12
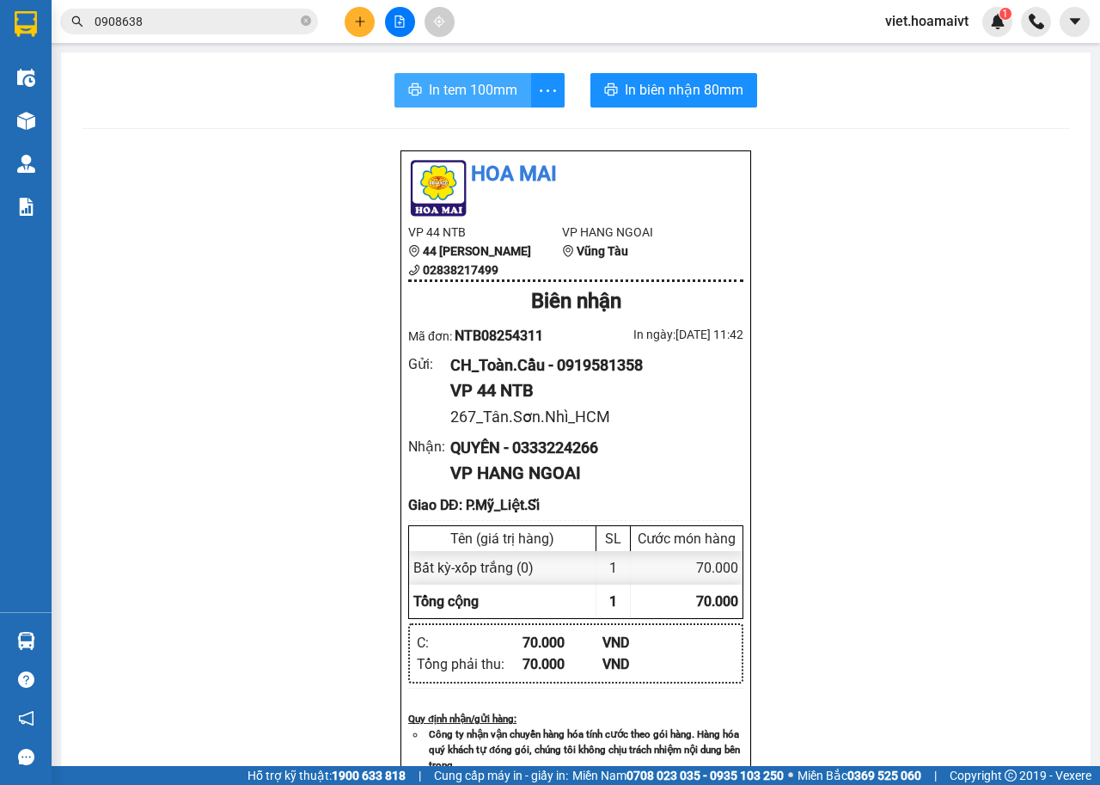
click at [475, 95] on span "In tem 100mm" at bounding box center [473, 89] width 89 height 21
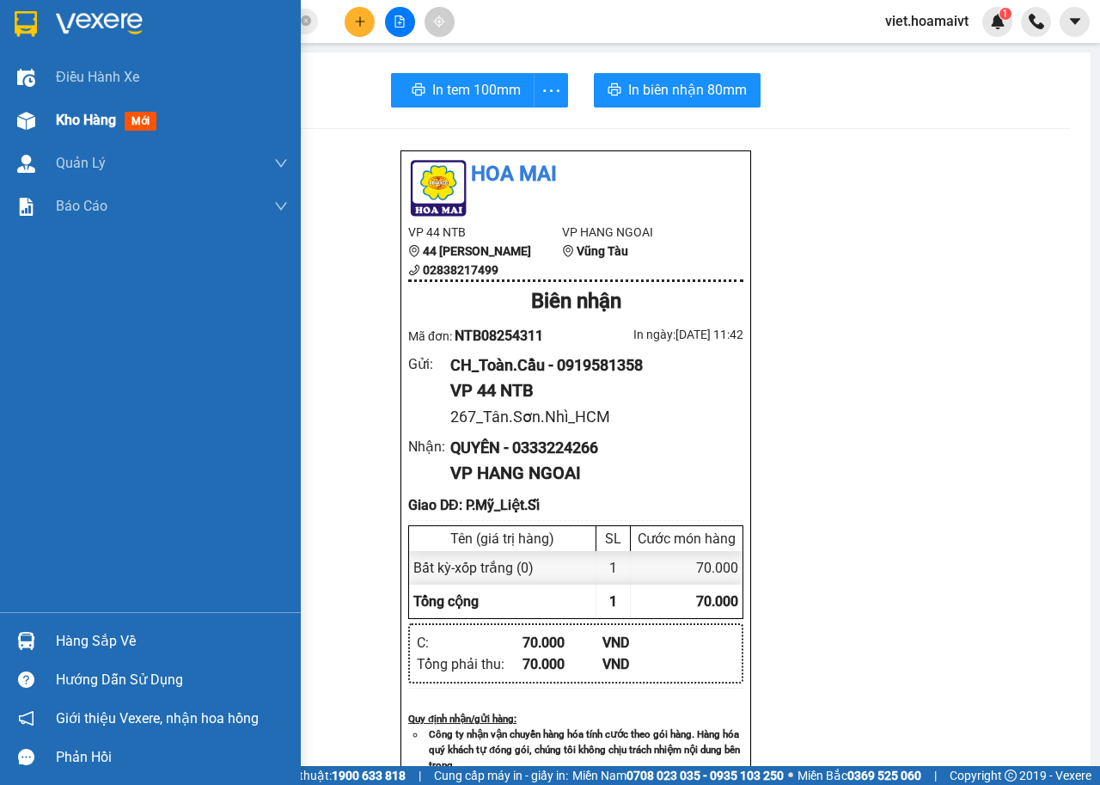
click at [52, 121] on div "Kho hàng mới" at bounding box center [150, 120] width 301 height 43
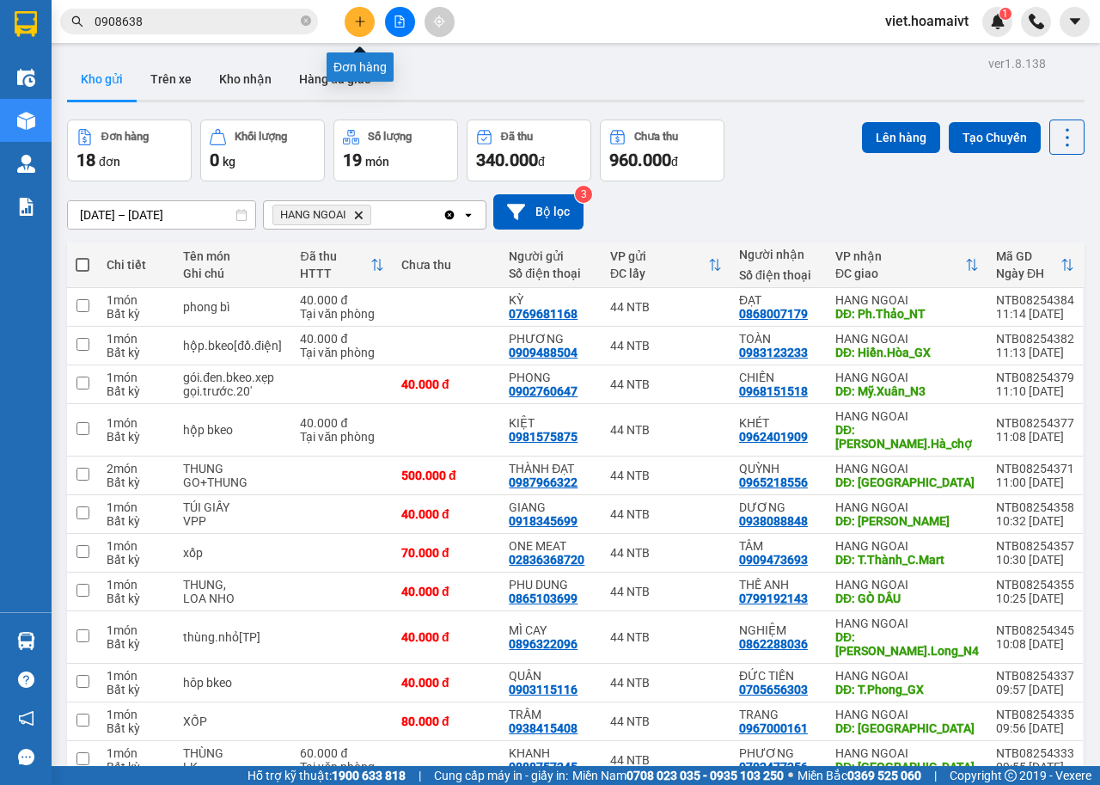
click at [364, 34] on button at bounding box center [360, 22] width 30 height 30
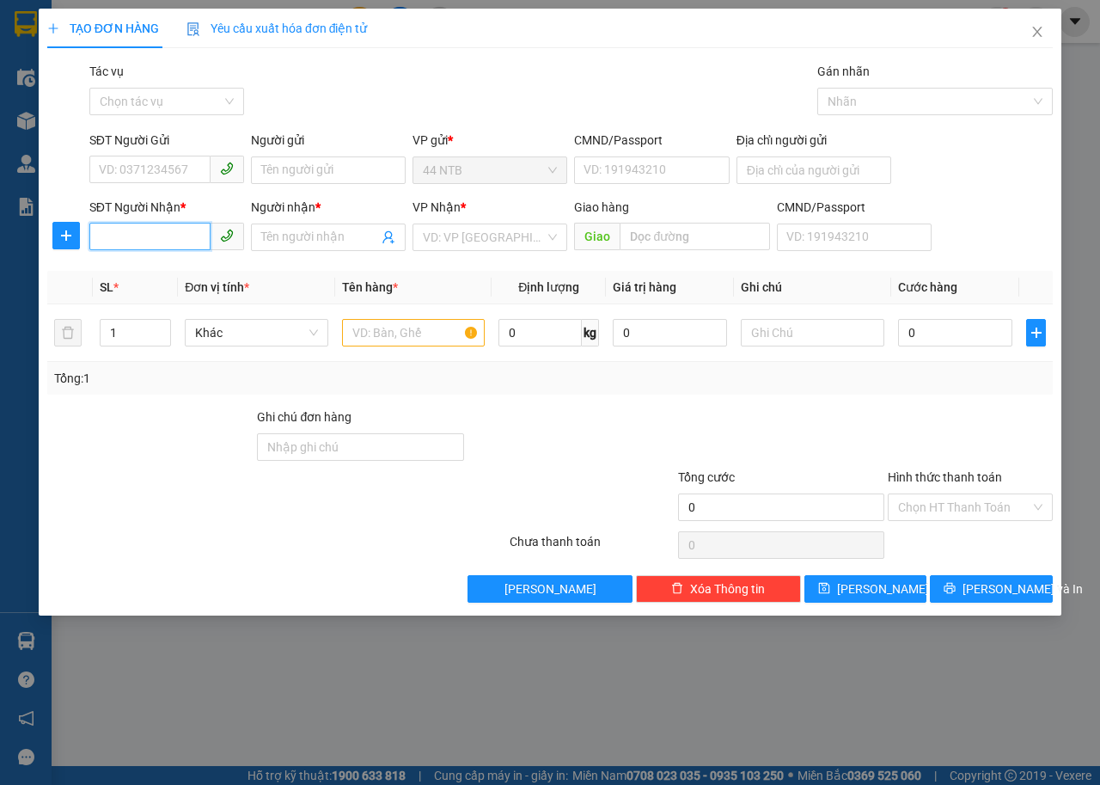
drag, startPoint x: 139, startPoint y: 241, endPoint x: 208, endPoint y: 242, distance: 68.8
click at [208, 242] on input "SĐT Người Nhận *" at bounding box center [149, 237] width 121 height 28
type input "0918394729"
click at [195, 271] on div "0918394729 - Quế" at bounding box center [196, 271] width 193 height 19
type input "Quế"
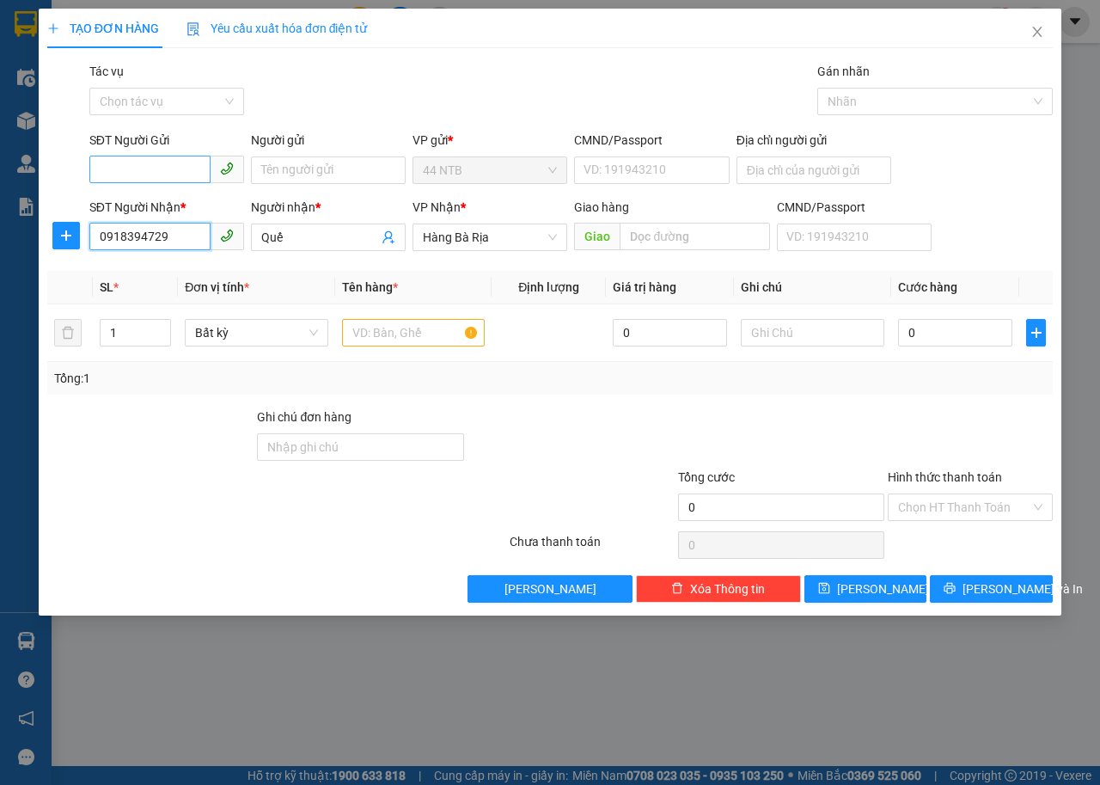
type input "0918394729"
click at [184, 171] on input "SĐT Người Gửi" at bounding box center [149, 170] width 121 height 28
click at [183, 201] on div "0909926071 - Lực" at bounding box center [167, 204] width 134 height 19
type input "0909926071"
type input "Lực"
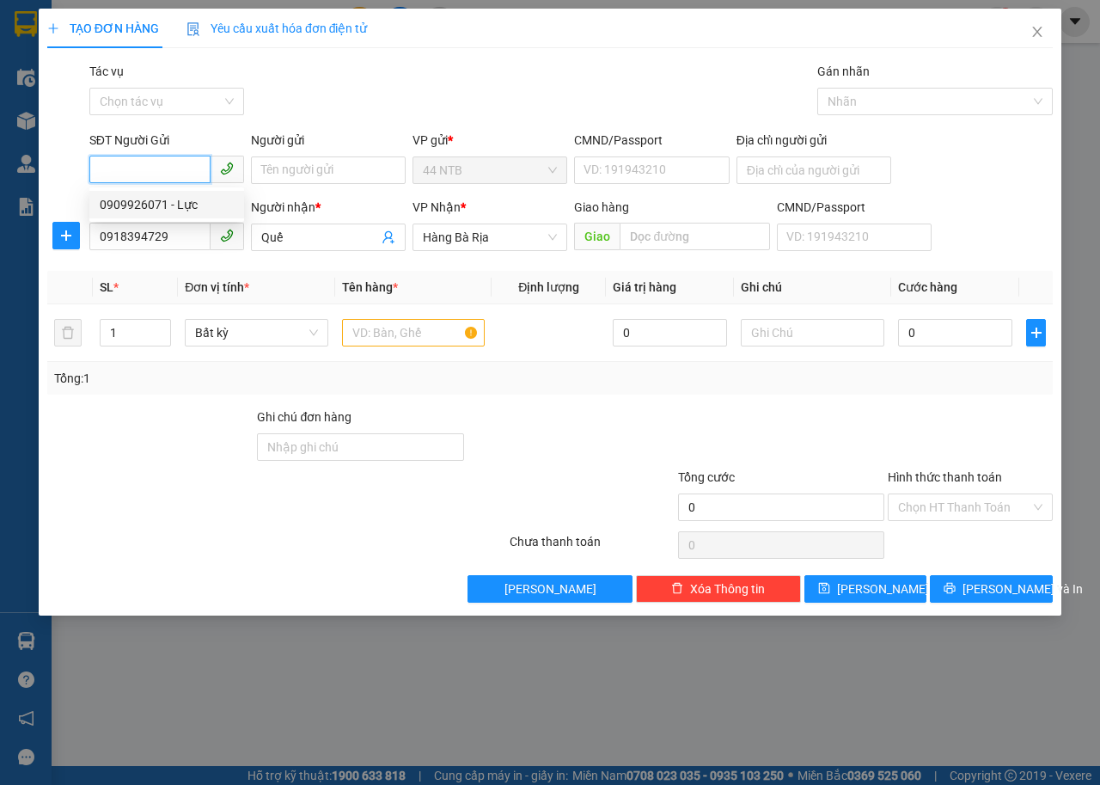
type input "080078000625"
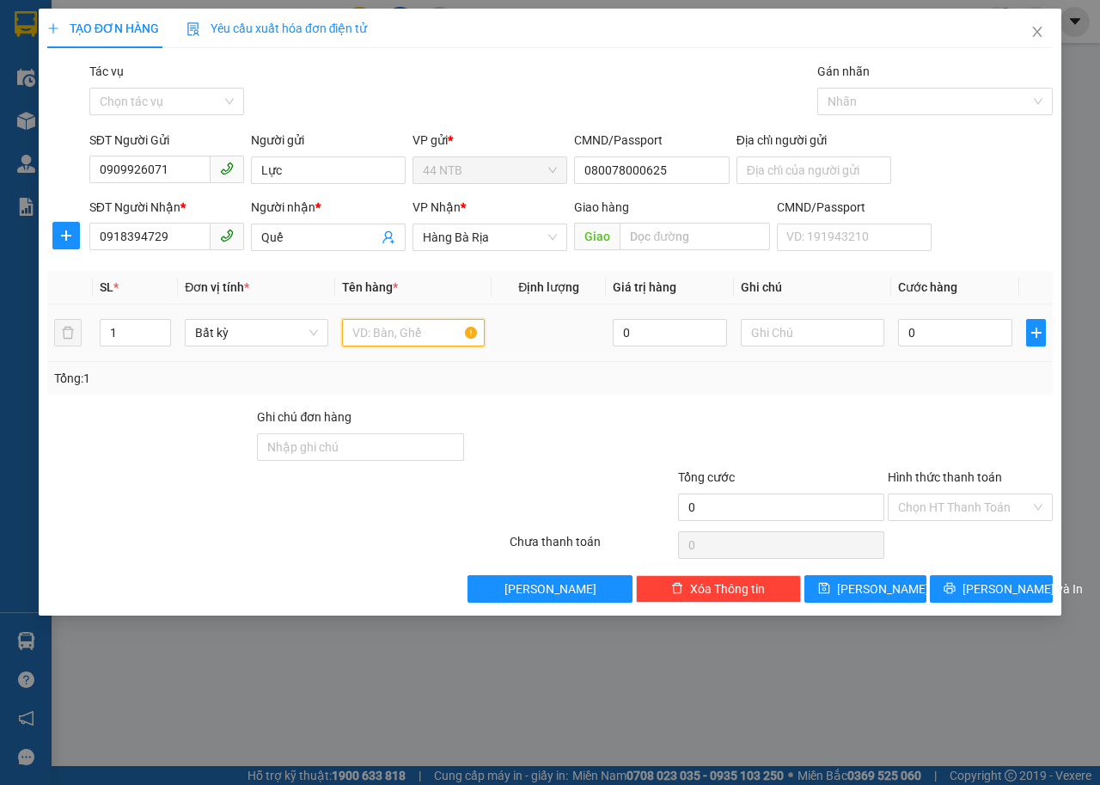
click at [425, 339] on input "text" at bounding box center [414, 333] width 144 height 28
type input "MIẾNG"
type input "PT"
type input "3"
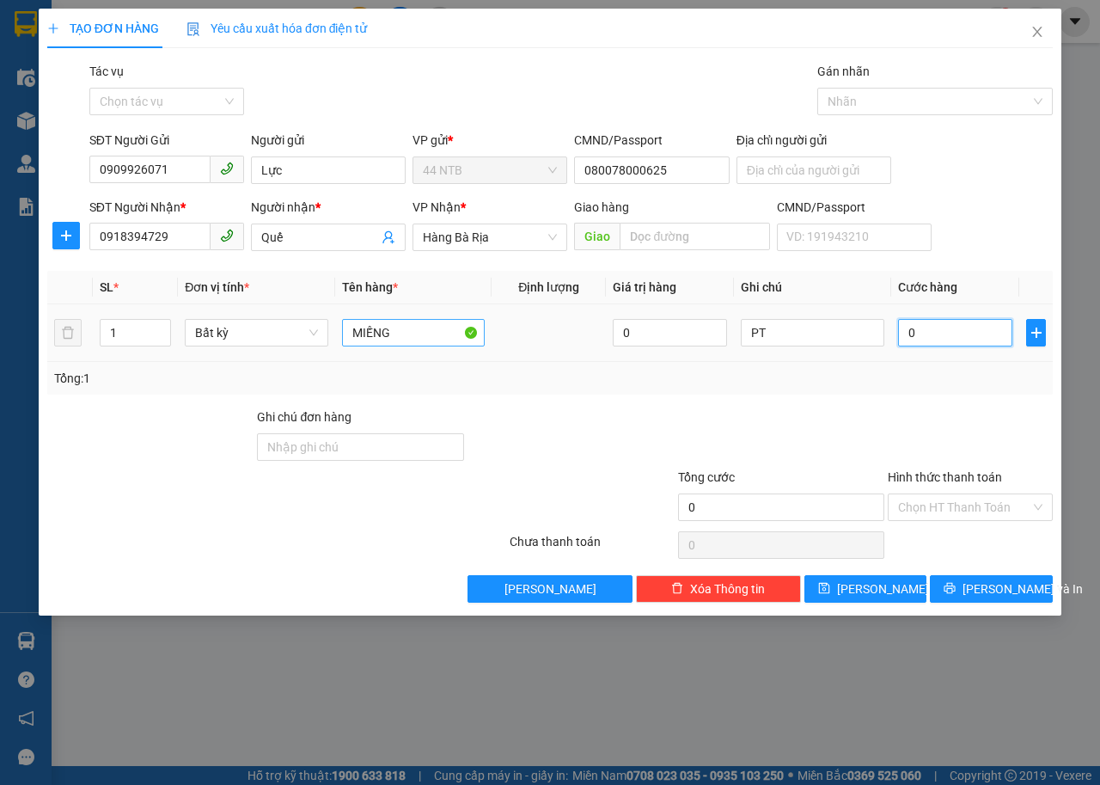
type input "3"
type input "30"
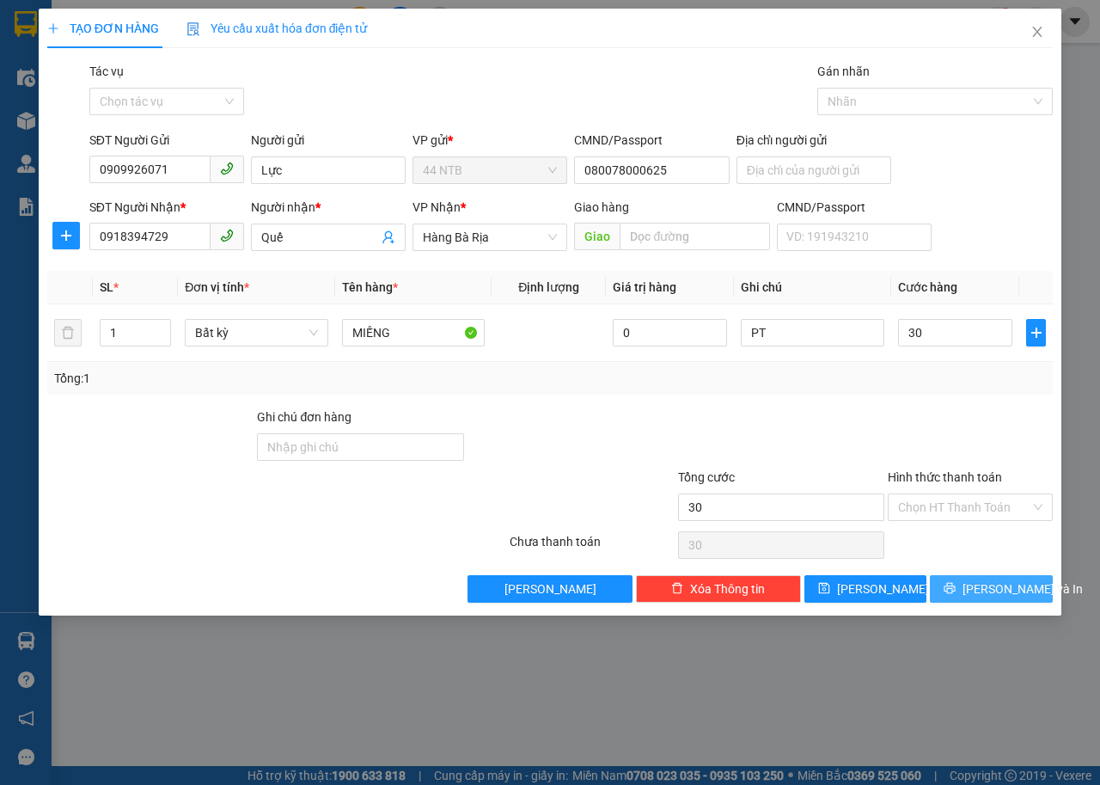
type input "30.000"
click at [979, 593] on span "[PERSON_NAME] và In" at bounding box center [1023, 588] width 120 height 19
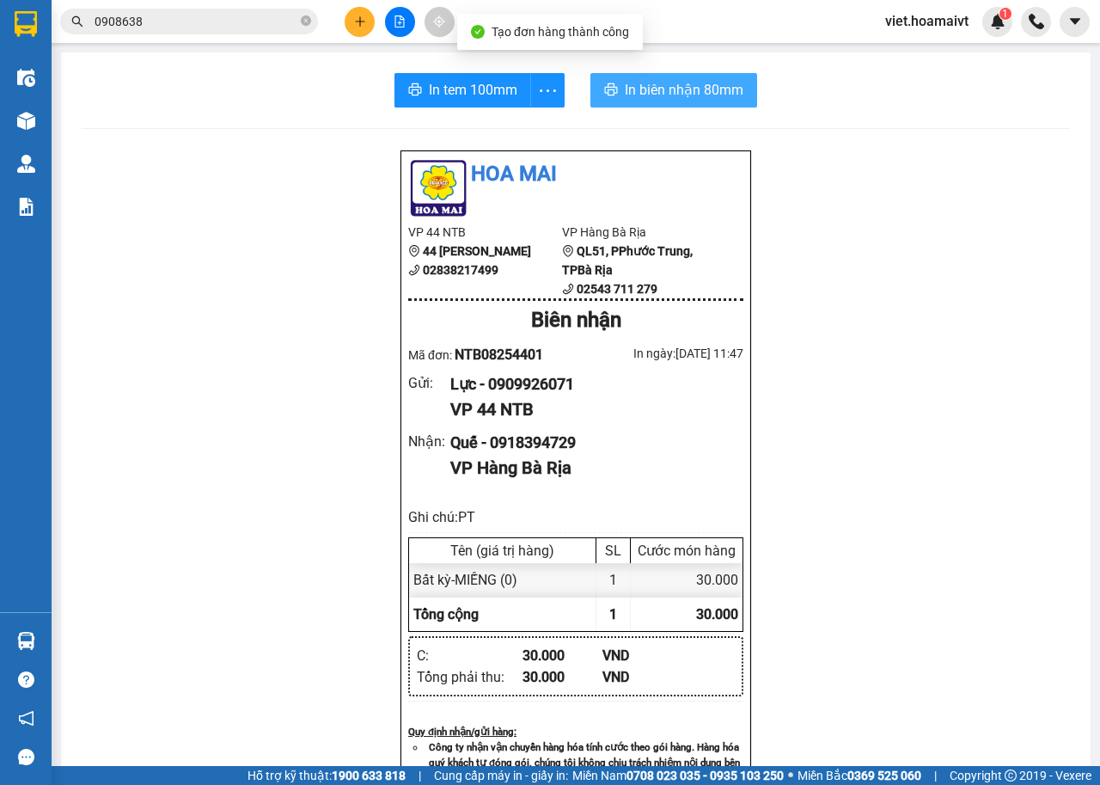
click at [675, 98] on span "In biên nhận 80mm" at bounding box center [684, 89] width 119 height 21
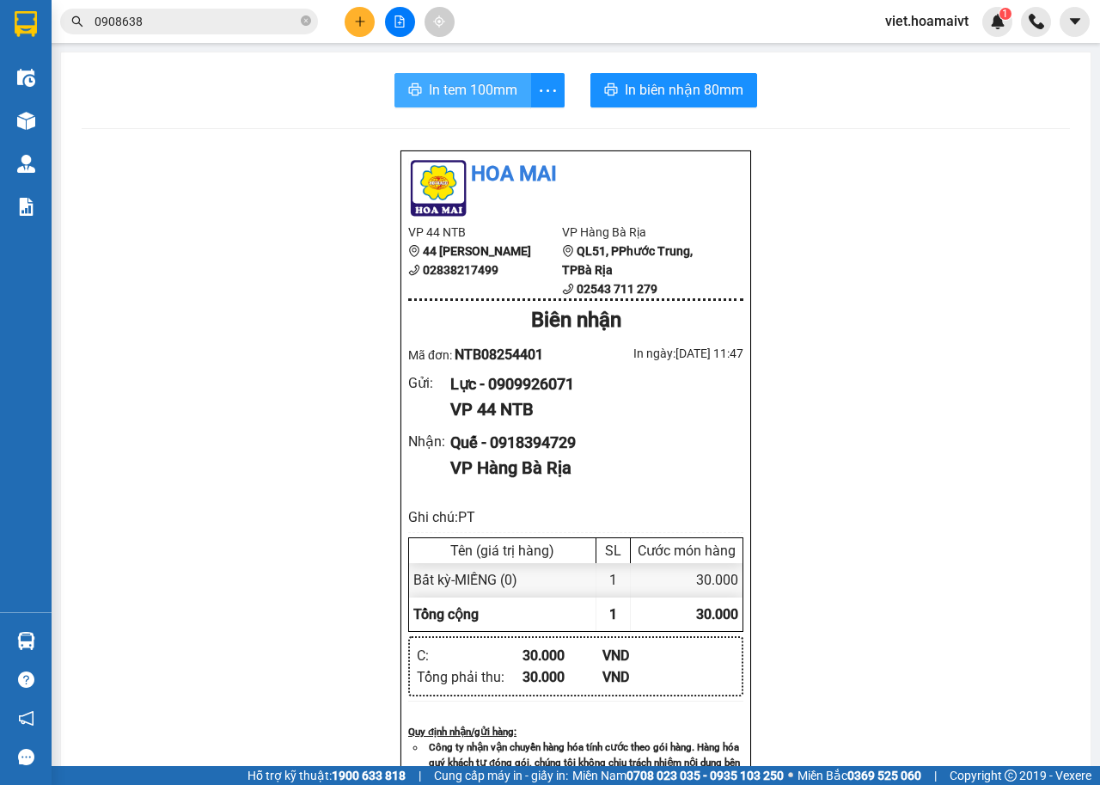
click at [467, 93] on span "In tem 100mm" at bounding box center [473, 89] width 89 height 21
click at [355, 22] on icon "plus" at bounding box center [360, 21] width 12 height 12
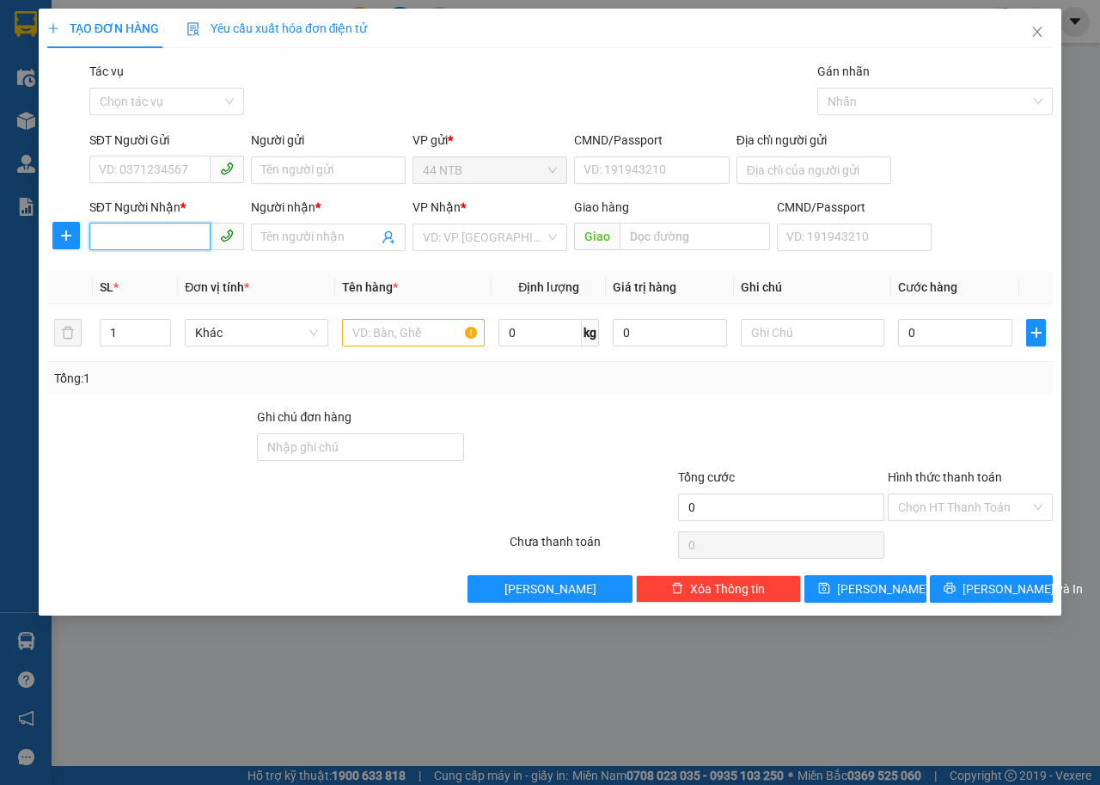
click at [193, 230] on input "SĐT Người Nhận *" at bounding box center [149, 237] width 121 height 28
type input "0888842986"
click at [178, 265] on div "0888842986 - duong" at bounding box center [167, 271] width 134 height 19
type input "duong"
type input "Hội.Bài_N4"
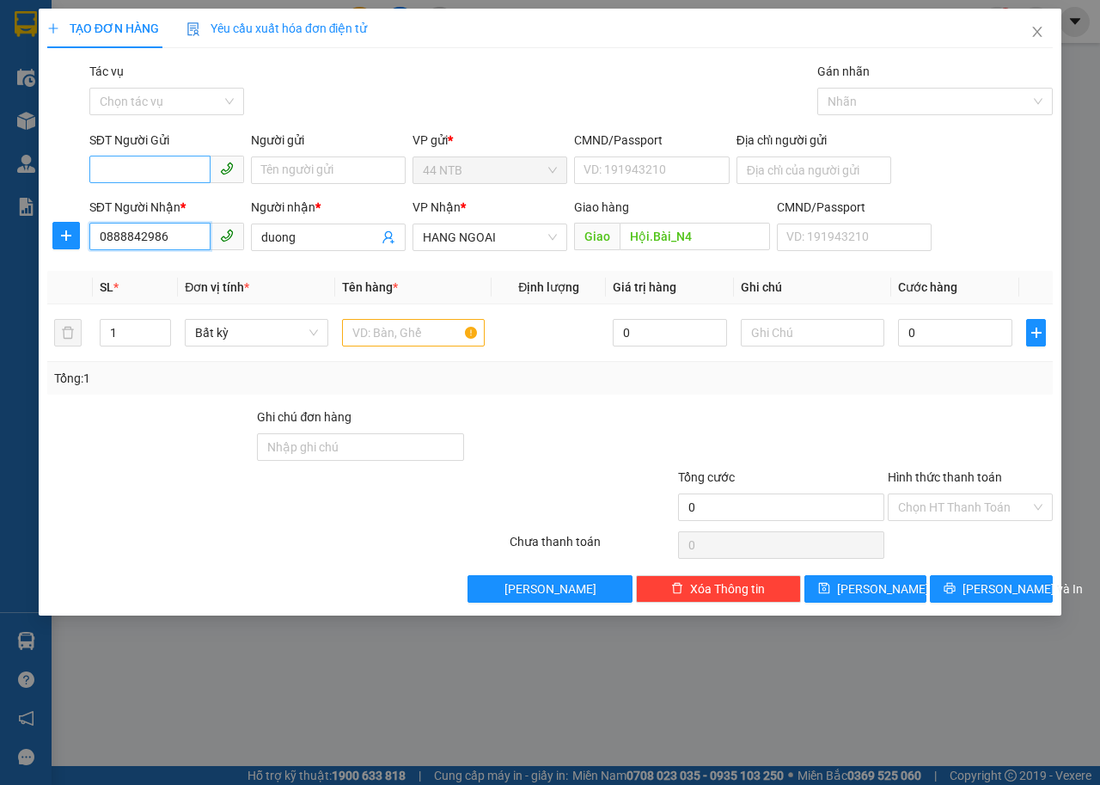
type input "0888842986"
click at [178, 172] on input "SĐT Người Gửi" at bounding box center [149, 170] width 121 height 28
type input "0961187879"
drag, startPoint x: 295, startPoint y: 175, endPoint x: 316, endPoint y: 183, distance: 23.1
click at [300, 178] on input "Người gửi" at bounding box center [328, 170] width 155 height 28
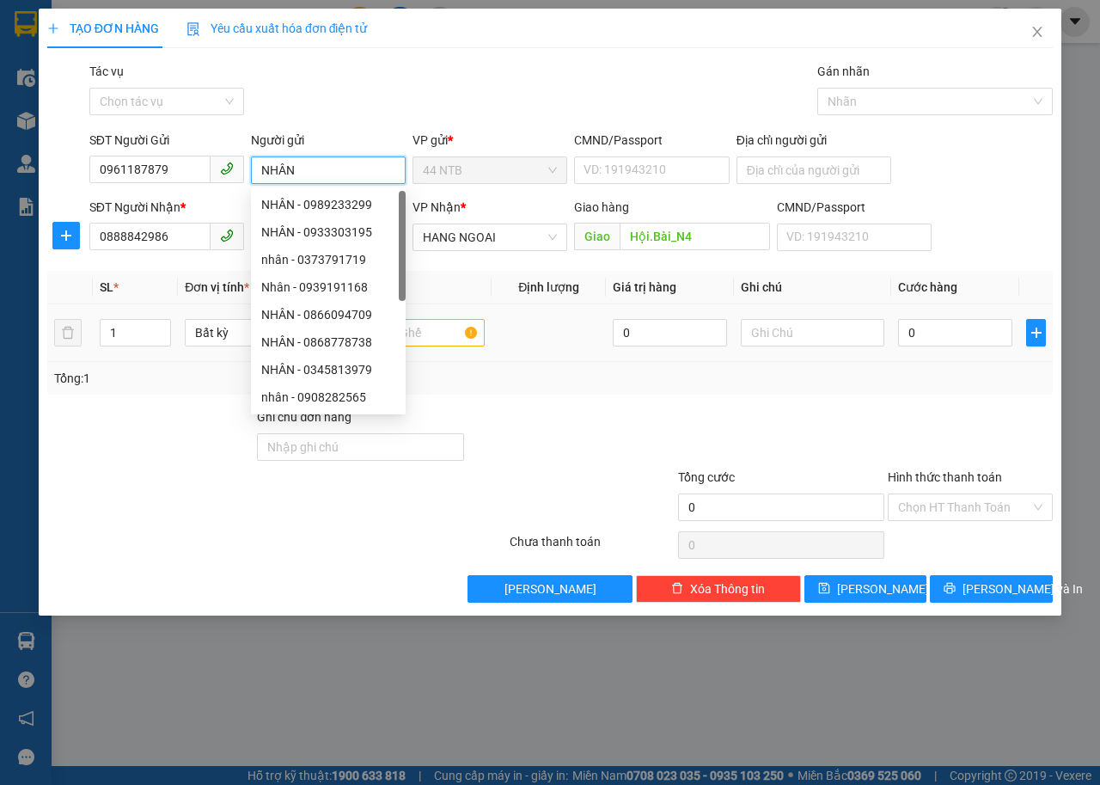
type input "NHÂN"
click at [431, 340] on input "text" at bounding box center [414, 333] width 144 height 28
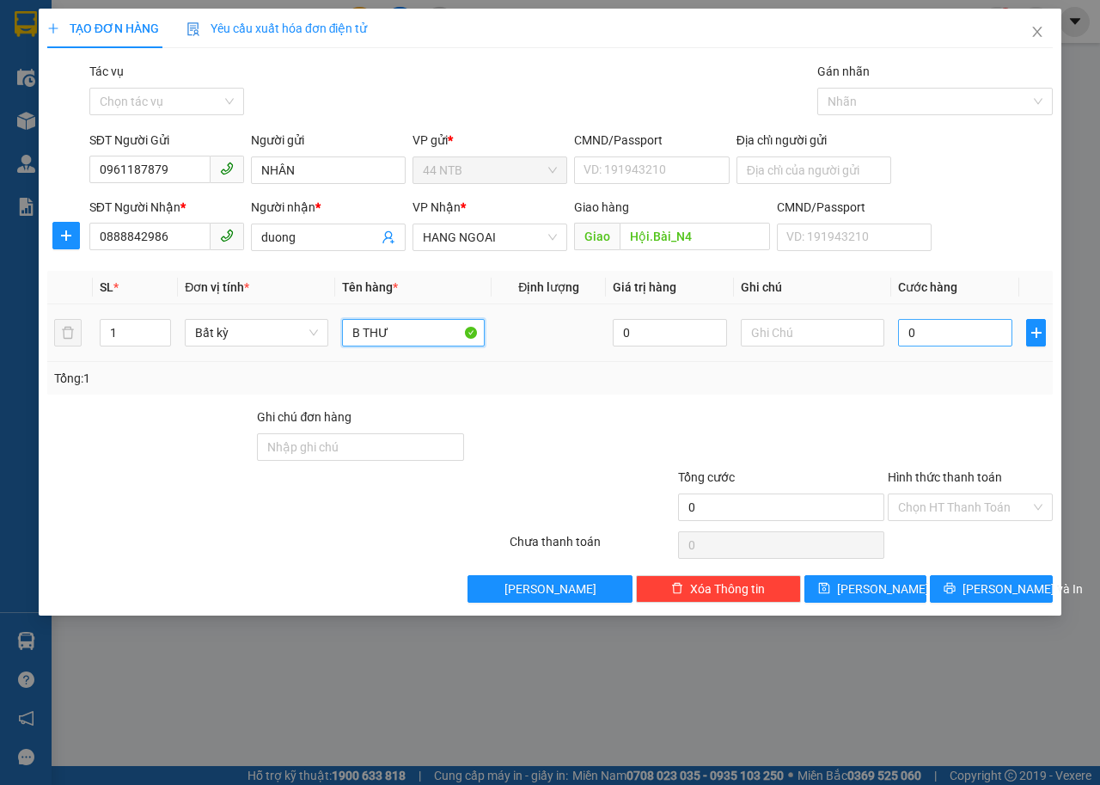
type input "B THƯ"
click at [955, 328] on input "0" at bounding box center [955, 333] width 114 height 28
type input "4"
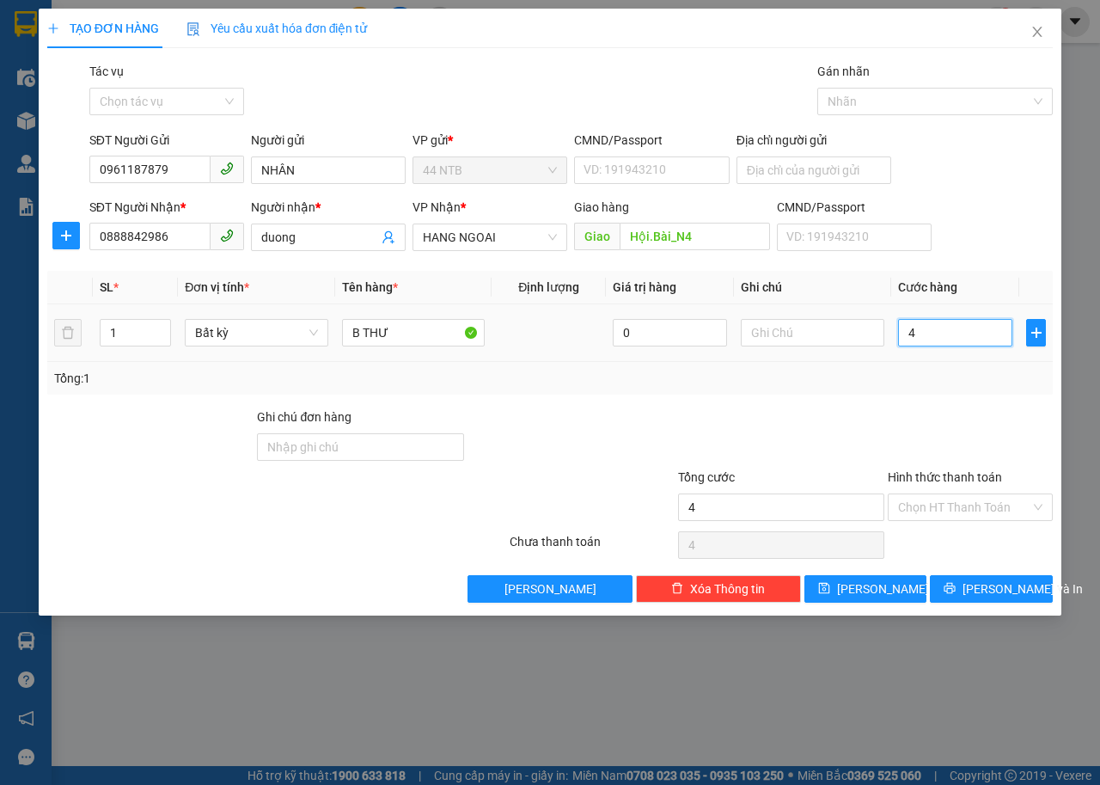
type input "40"
type input "40.000"
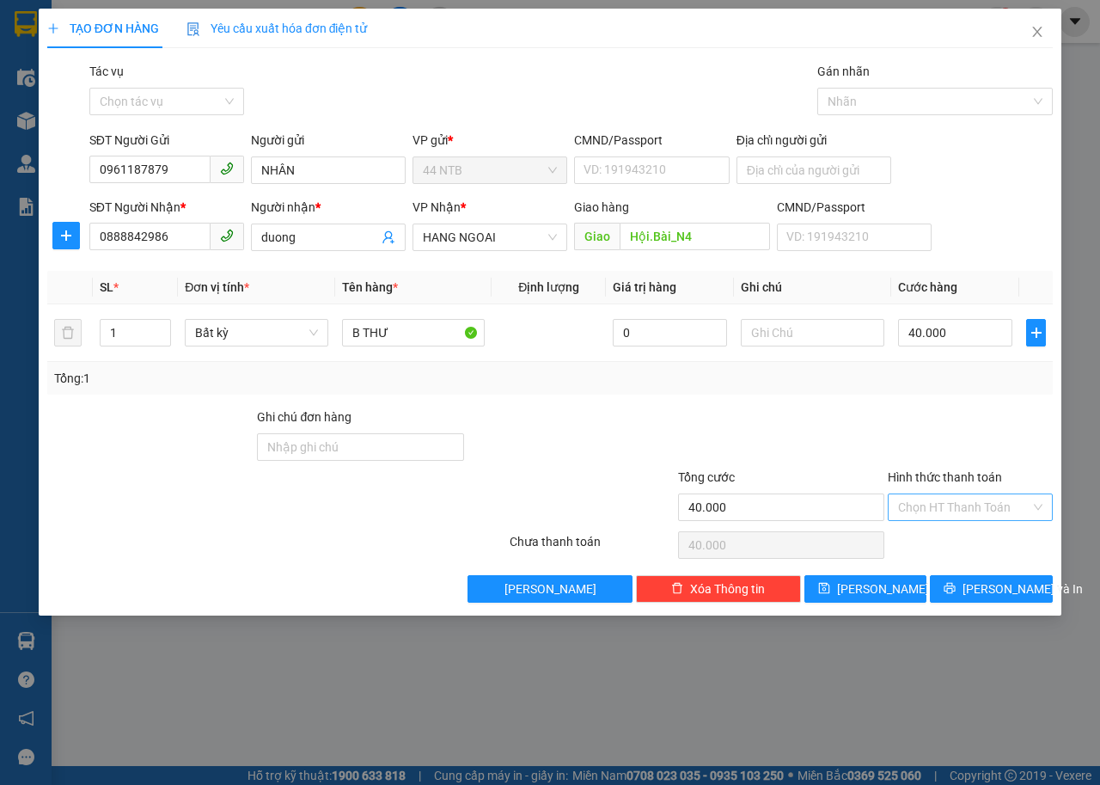
click at [947, 500] on input "Hình thức thanh toán" at bounding box center [964, 507] width 132 height 26
click at [945, 535] on div "Tại văn phòng" at bounding box center [970, 541] width 144 height 19
type input "0"
click at [957, 587] on button "[PERSON_NAME] và In" at bounding box center [991, 589] width 123 height 28
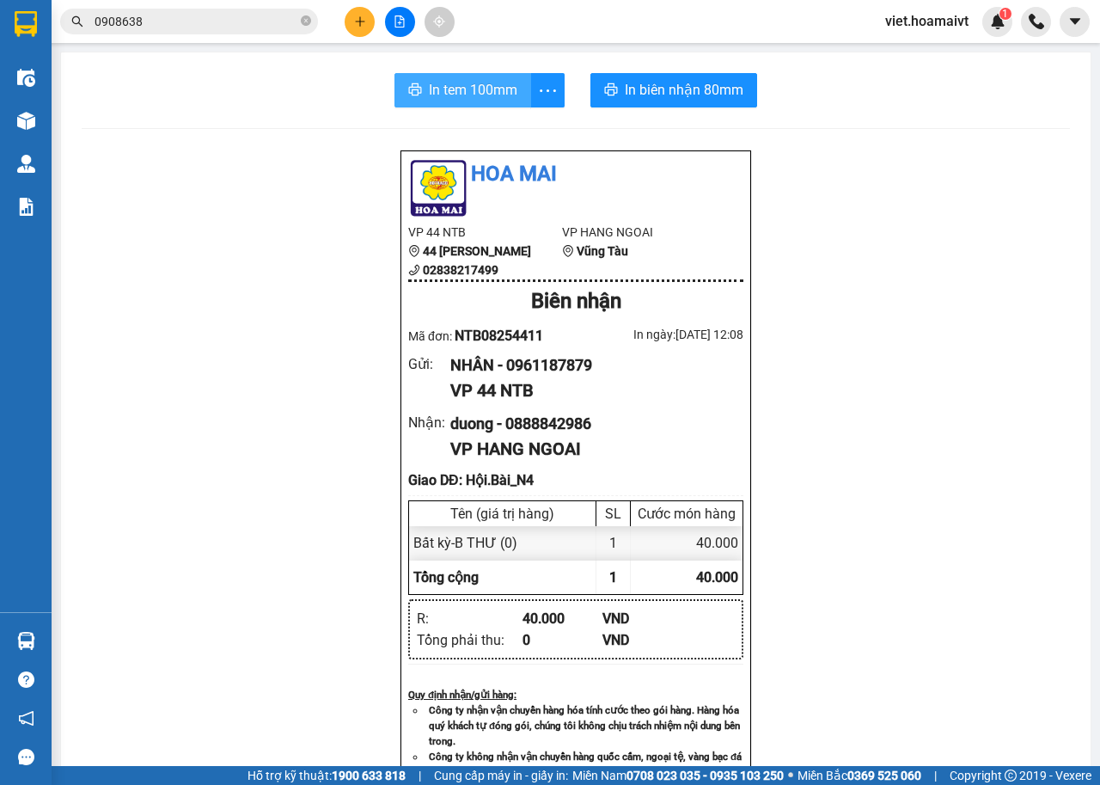
click at [466, 98] on span "In tem 100mm" at bounding box center [473, 89] width 89 height 21
click at [359, 18] on icon "plus" at bounding box center [360, 21] width 12 height 12
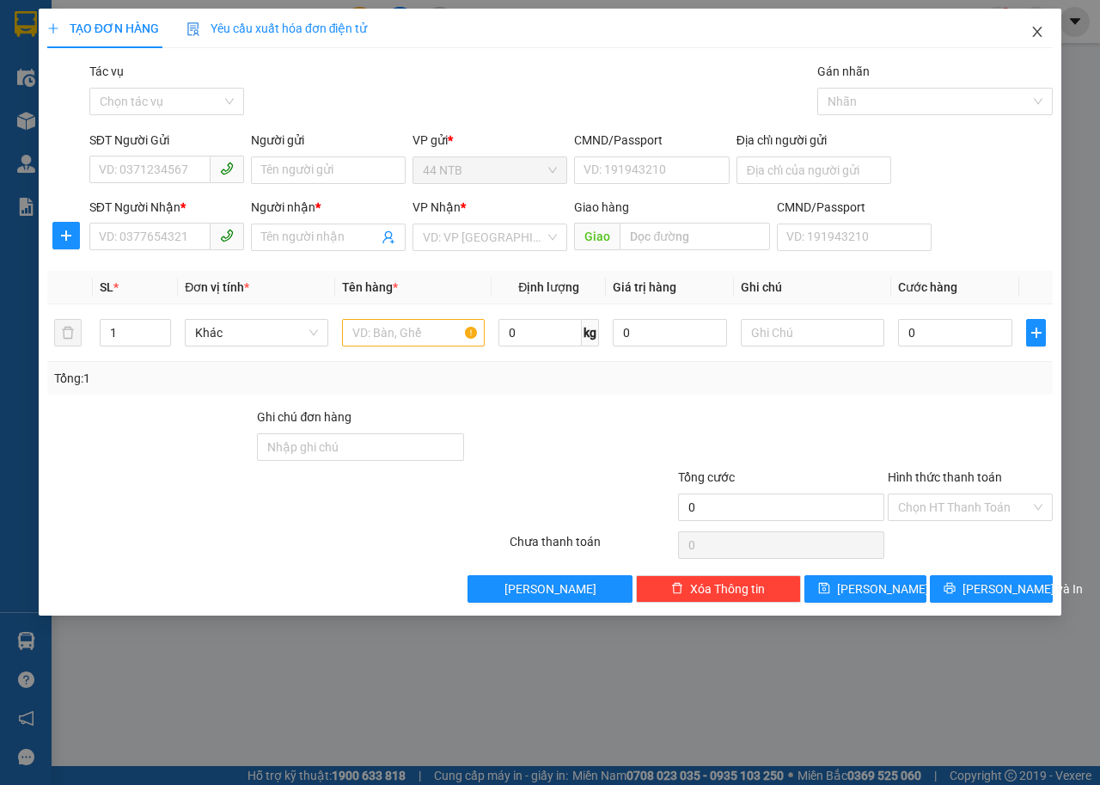
click at [1036, 29] on icon "close" at bounding box center [1038, 32] width 14 height 14
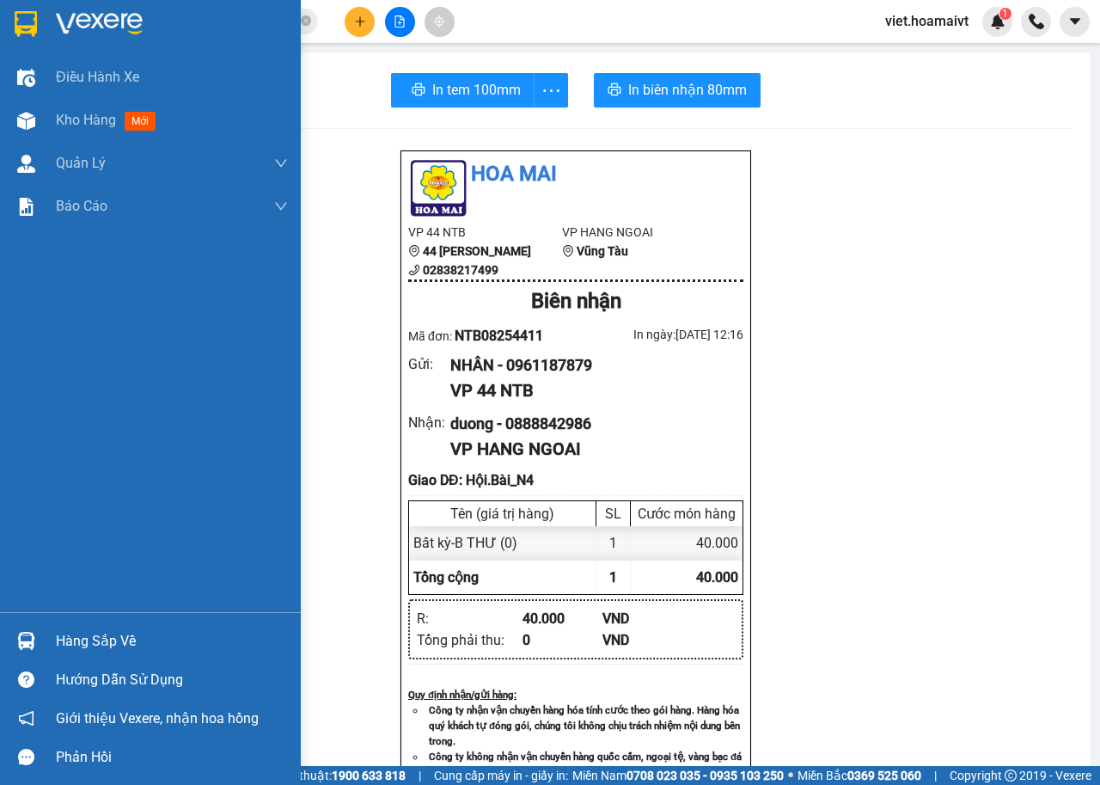
click at [121, 16] on img at bounding box center [99, 24] width 87 height 26
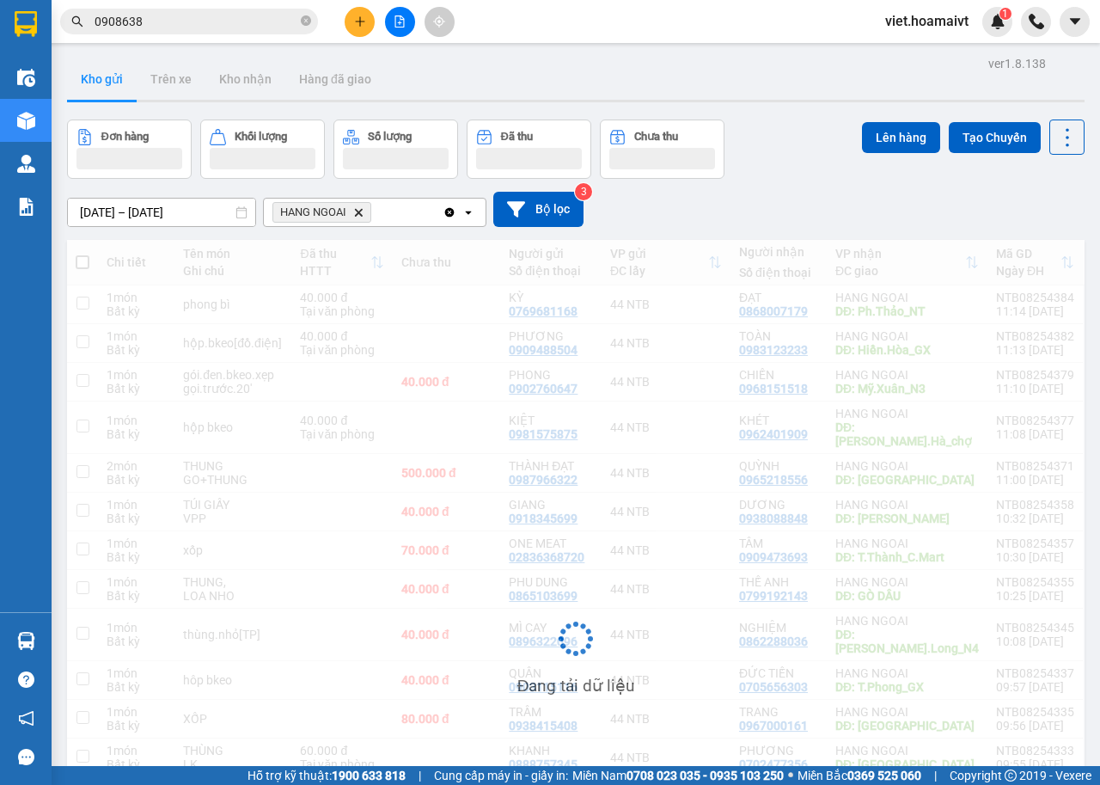
click at [785, 187] on div "13/08/2025 – 14/08/2025 Press the down arrow key to interact with the calendar …" at bounding box center [576, 209] width 1018 height 61
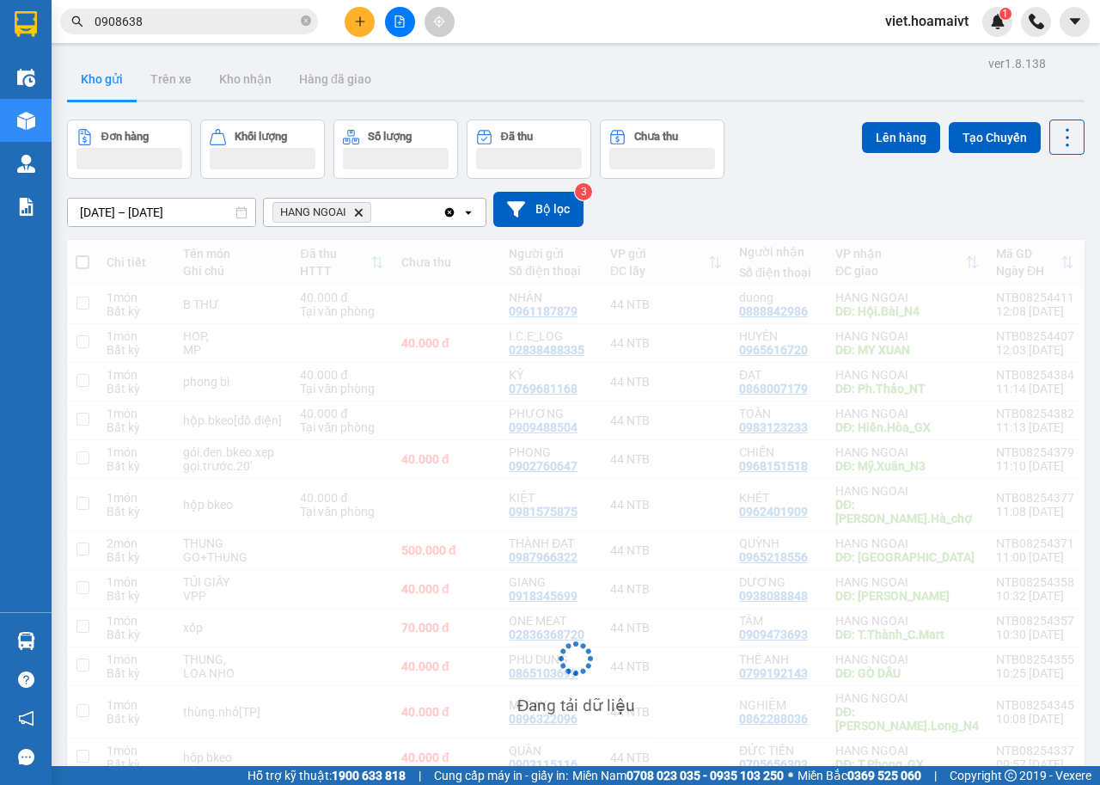
click at [785, 187] on div "13/08/2025 – 14/08/2025 Press the down arrow key to interact with the calendar …" at bounding box center [576, 209] width 1018 height 61
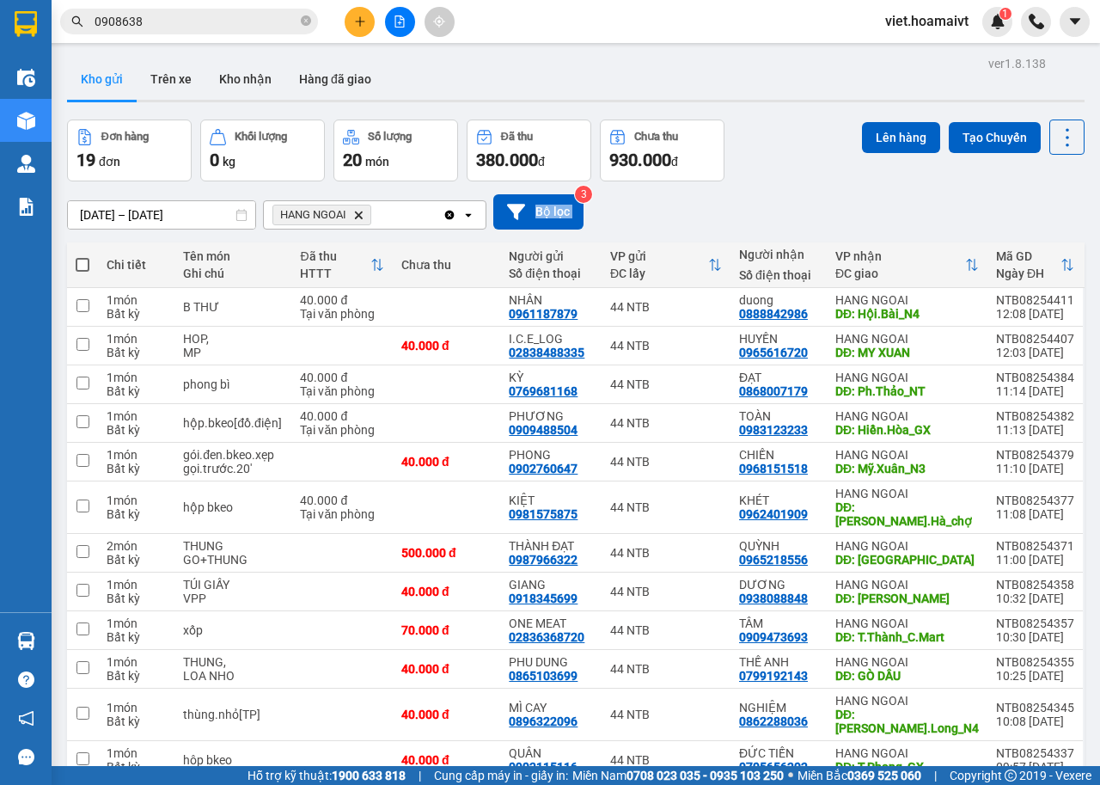
click at [785, 187] on div "13/08/2025 – 14/08/2025 Press the down arrow key to interact with the calendar …" at bounding box center [576, 211] width 1018 height 61
click at [218, 20] on input "0908638" at bounding box center [196, 21] width 203 height 19
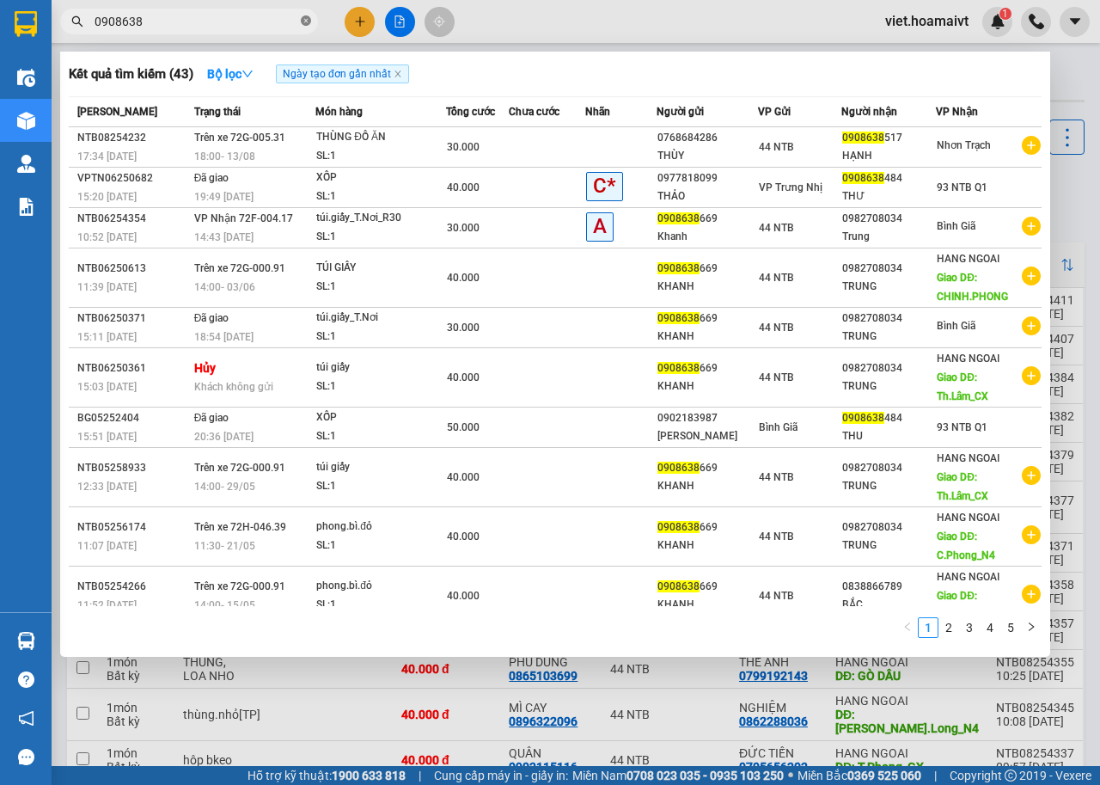
click at [310, 23] on icon "close-circle" at bounding box center [306, 20] width 10 height 10
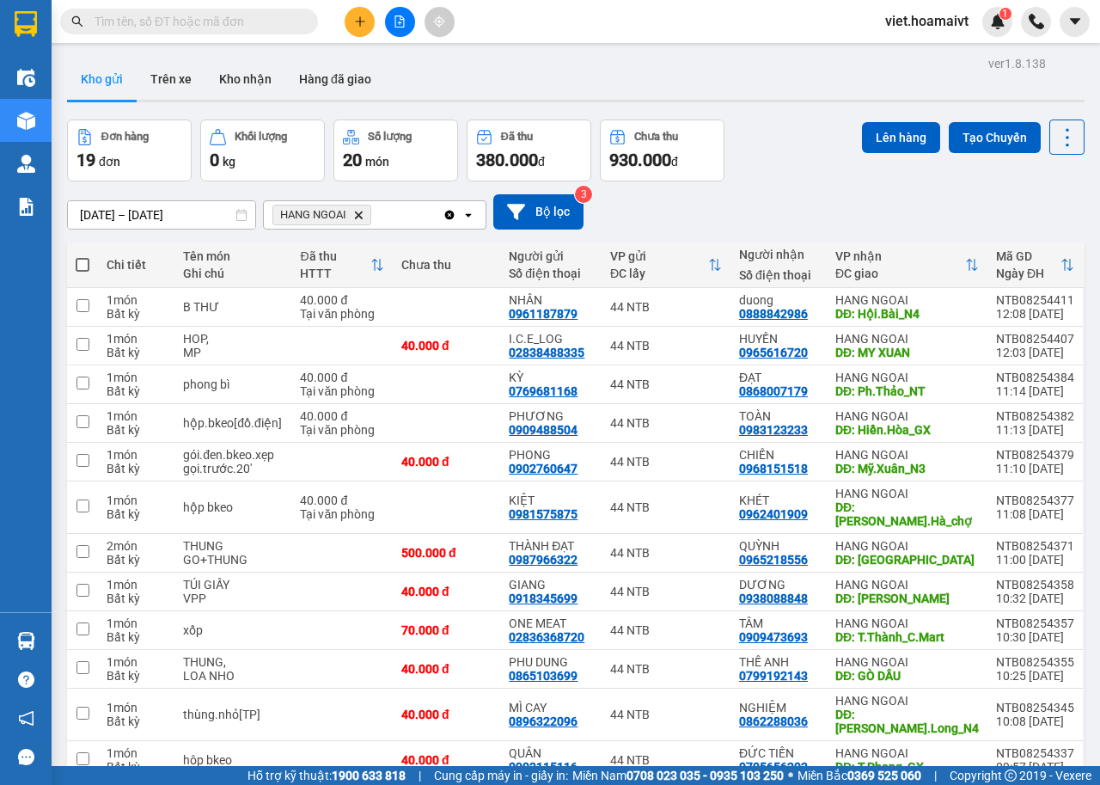
click at [779, 201] on div "13/08/2025 – 14/08/2025 Press the down arrow key to interact with the calendar …" at bounding box center [576, 211] width 1018 height 35
click at [784, 201] on div "13/08/2025 – 14/08/2025 Press the down arrow key to interact with the calendar …" at bounding box center [576, 211] width 1018 height 35
click at [794, 199] on div "13/08/2025 – 14/08/2025 Press the down arrow key to interact with the calendar …" at bounding box center [576, 211] width 1018 height 35
click at [794, 201] on div "13/08/2025 – 14/08/2025 Press the down arrow key to interact with the calendar …" at bounding box center [576, 211] width 1018 height 35
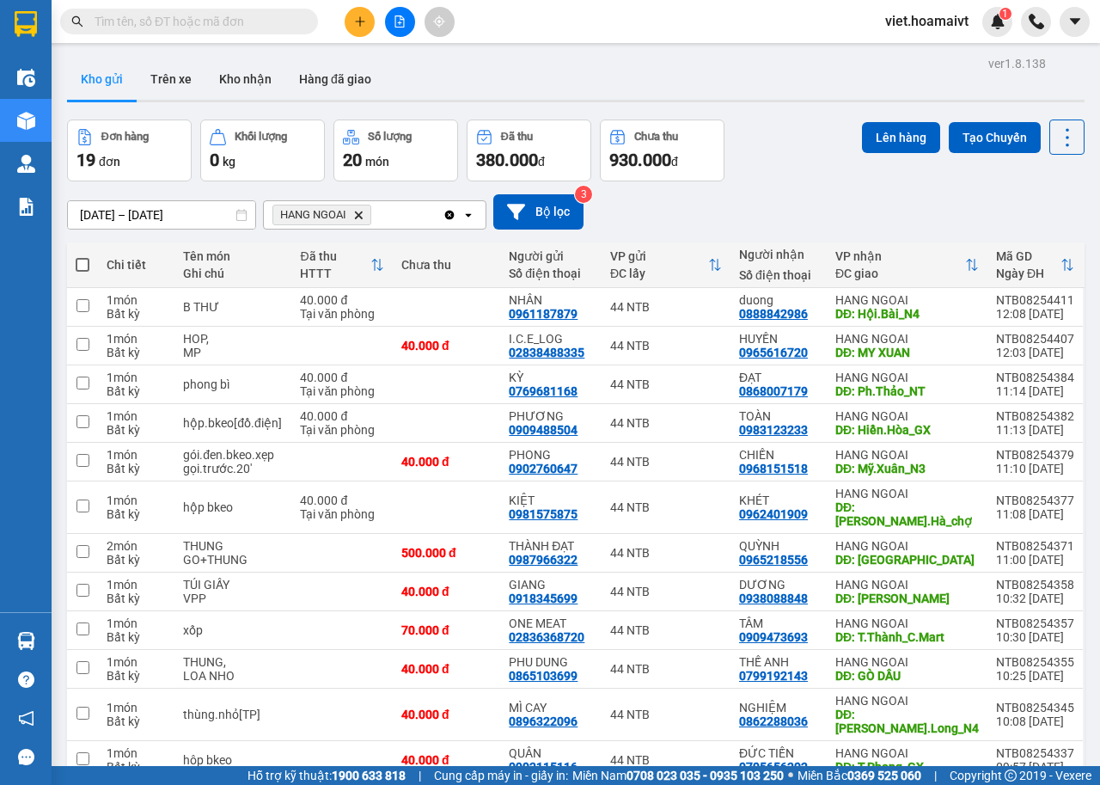
click at [787, 208] on div "13/08/2025 – 14/08/2025 Press the down arrow key to interact with the calendar …" at bounding box center [576, 211] width 1018 height 35
click at [358, 25] on icon "plus" at bounding box center [360, 21] width 12 height 12
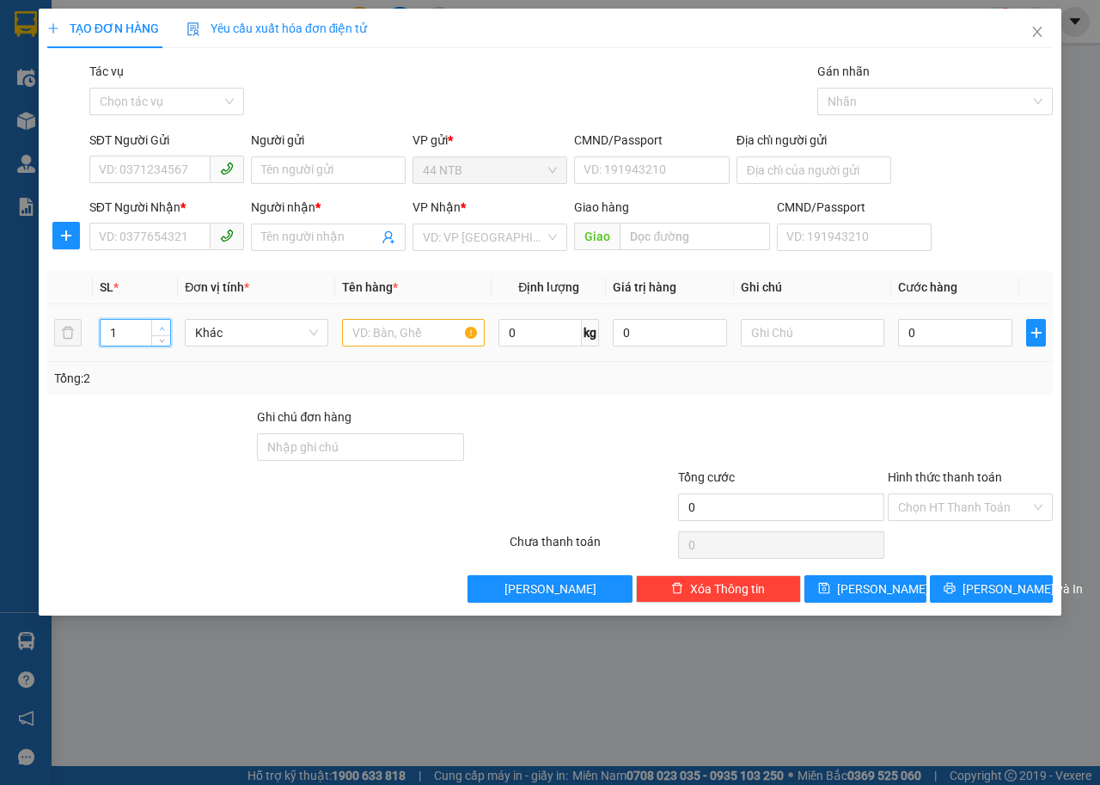
type input "2"
click at [159, 332] on span "up" at bounding box center [161, 328] width 10 height 10
click at [395, 333] on input "text" at bounding box center [414, 333] width 144 height 28
type input "THUNG"
click at [964, 345] on input "0" at bounding box center [955, 333] width 114 height 28
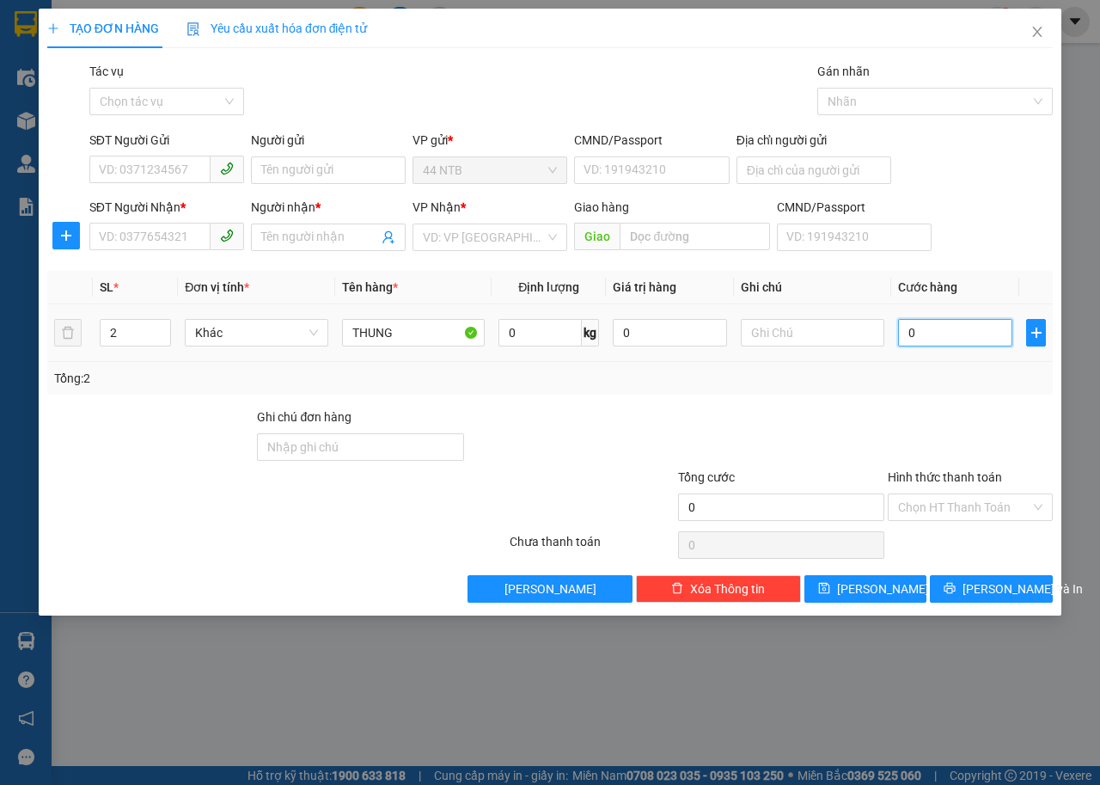
type input "6"
type input "60"
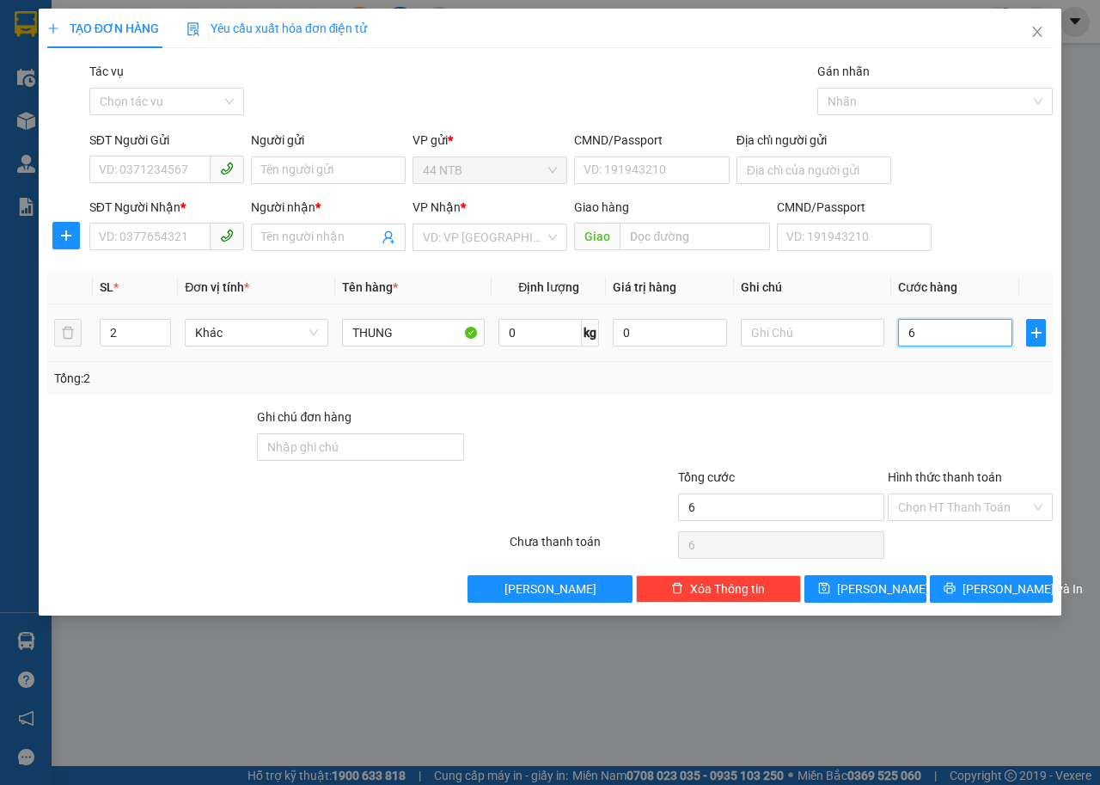
type input "60"
type input "60.000"
click at [107, 228] on input "SĐT Người Nhận *" at bounding box center [149, 237] width 121 height 28
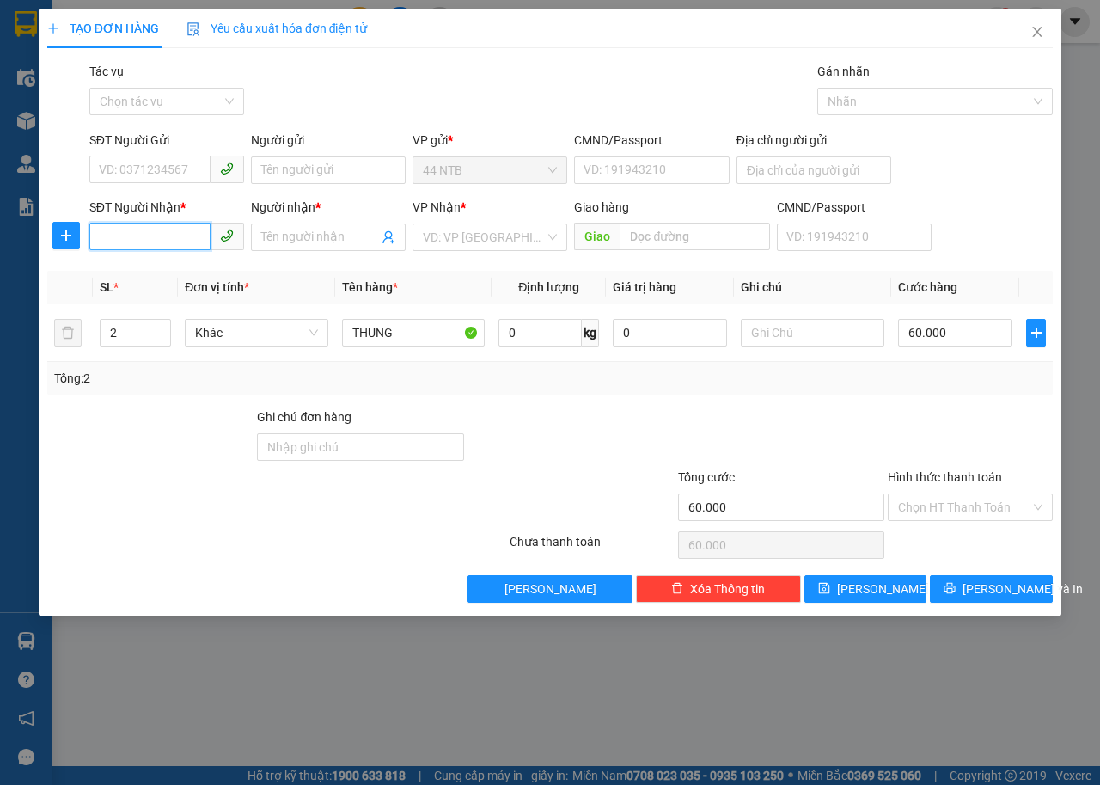
type input "."
type input "0905712895"
click at [209, 271] on div "0905712895 - HANG" at bounding box center [167, 271] width 134 height 19
type input "HANG"
type input "0905712895"
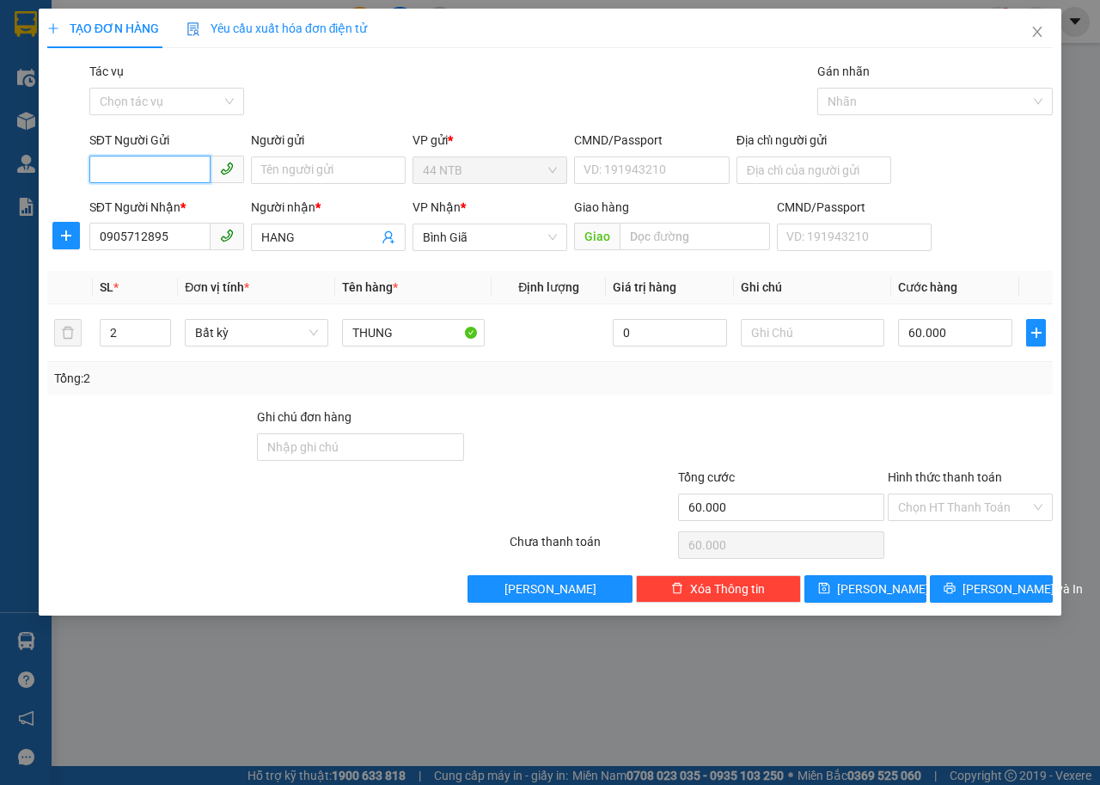
click at [167, 181] on input "SĐT Người Gửi" at bounding box center [149, 170] width 121 height 28
click at [189, 209] on div "0963440817 - THẢO" at bounding box center [184, 204] width 169 height 19
type input "0963440817"
type input "THẢO"
type input "052195011609"
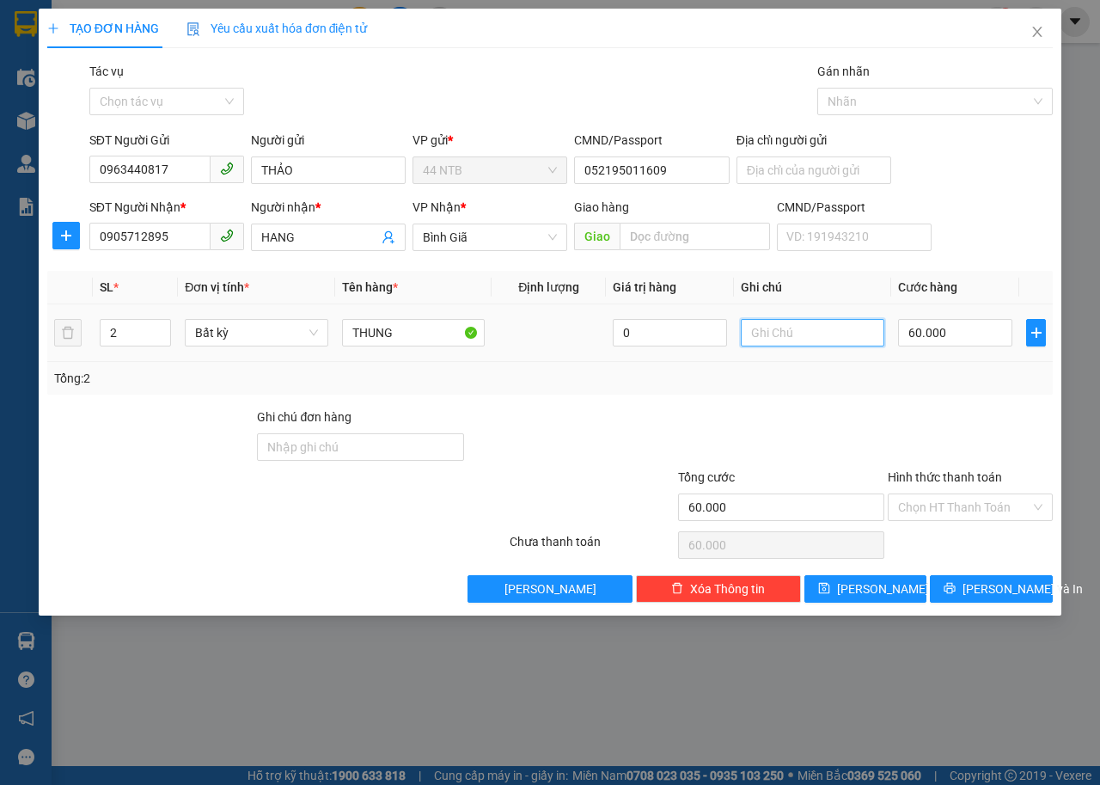
drag, startPoint x: 834, startPoint y: 332, endPoint x: 818, endPoint y: 382, distance: 52.5
click at [823, 363] on div "SL * Đơn vị tính * Tên hàng * Định lượng Giá trị hàng Ghi chú Cước hàng 2 Bất k…" at bounding box center [550, 333] width 1006 height 124
drag, startPoint x: 818, startPoint y: 382, endPoint x: 971, endPoint y: 199, distance: 238.0
click at [969, 199] on div "SĐT Người Nhận * 0905712895 Người nhận * HANG VP Nhận * Bình Giã Giao hàng Gi…" at bounding box center [571, 228] width 971 height 60
click at [831, 344] on input "text" at bounding box center [813, 333] width 144 height 28
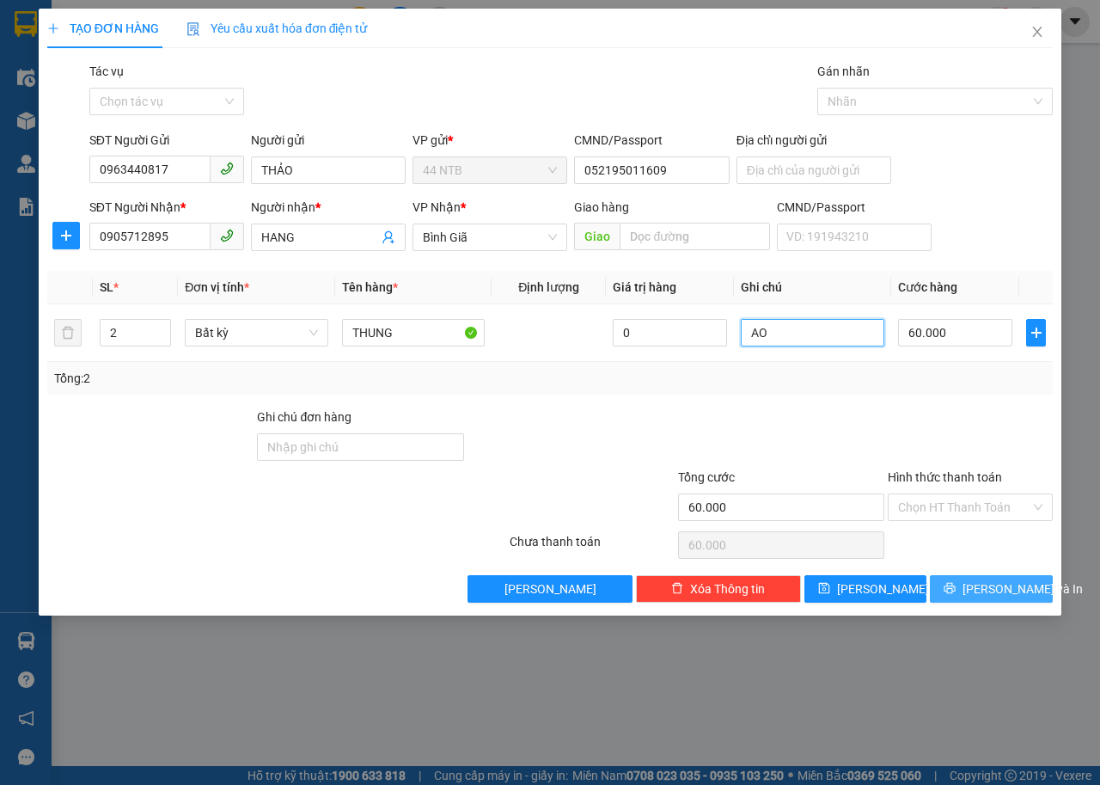
type input "AO"
click at [996, 586] on span "[PERSON_NAME] và In" at bounding box center [1023, 588] width 120 height 19
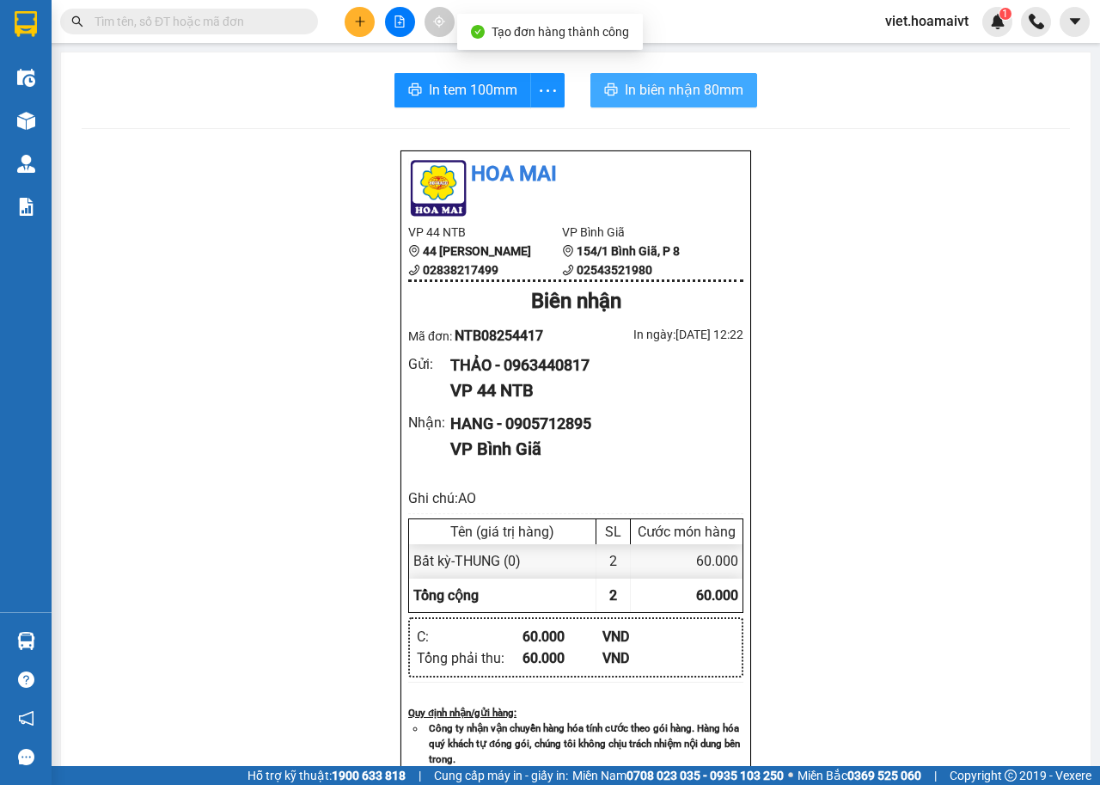
click at [628, 83] on span "In biên nhận 80mm" at bounding box center [684, 89] width 119 height 21
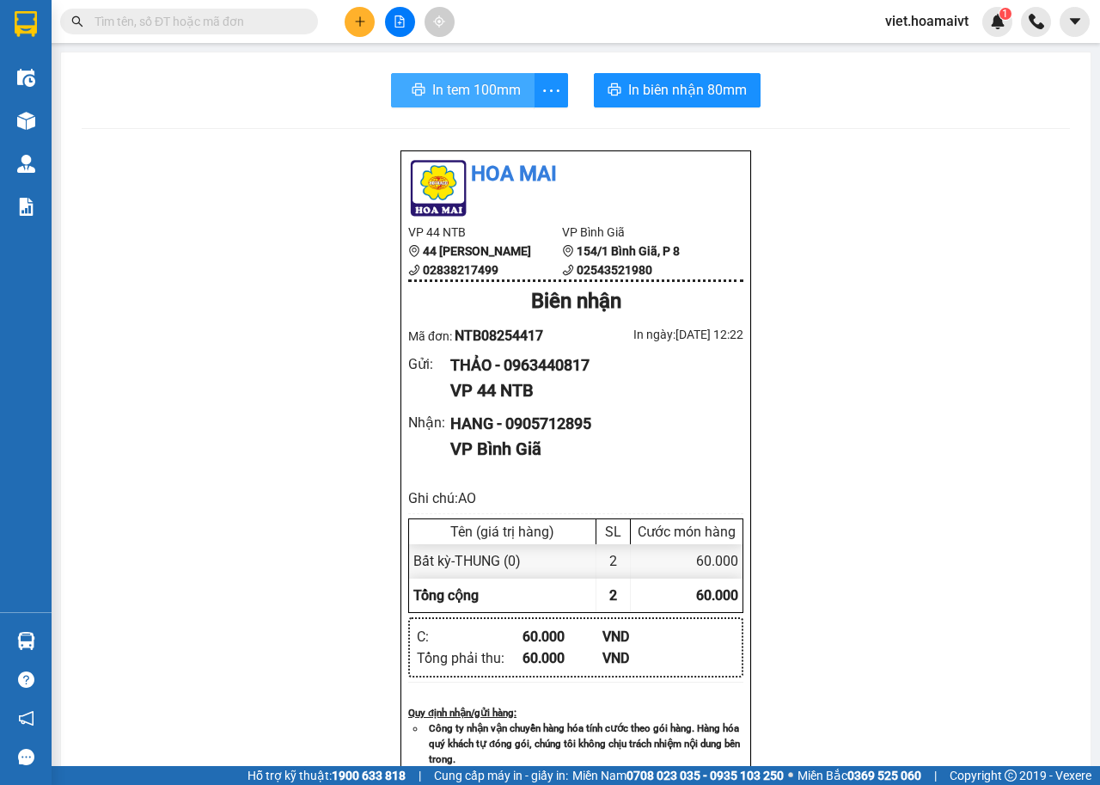
click at [458, 99] on span "In tem 100mm" at bounding box center [476, 89] width 89 height 21
click at [362, 21] on button at bounding box center [360, 22] width 30 height 30
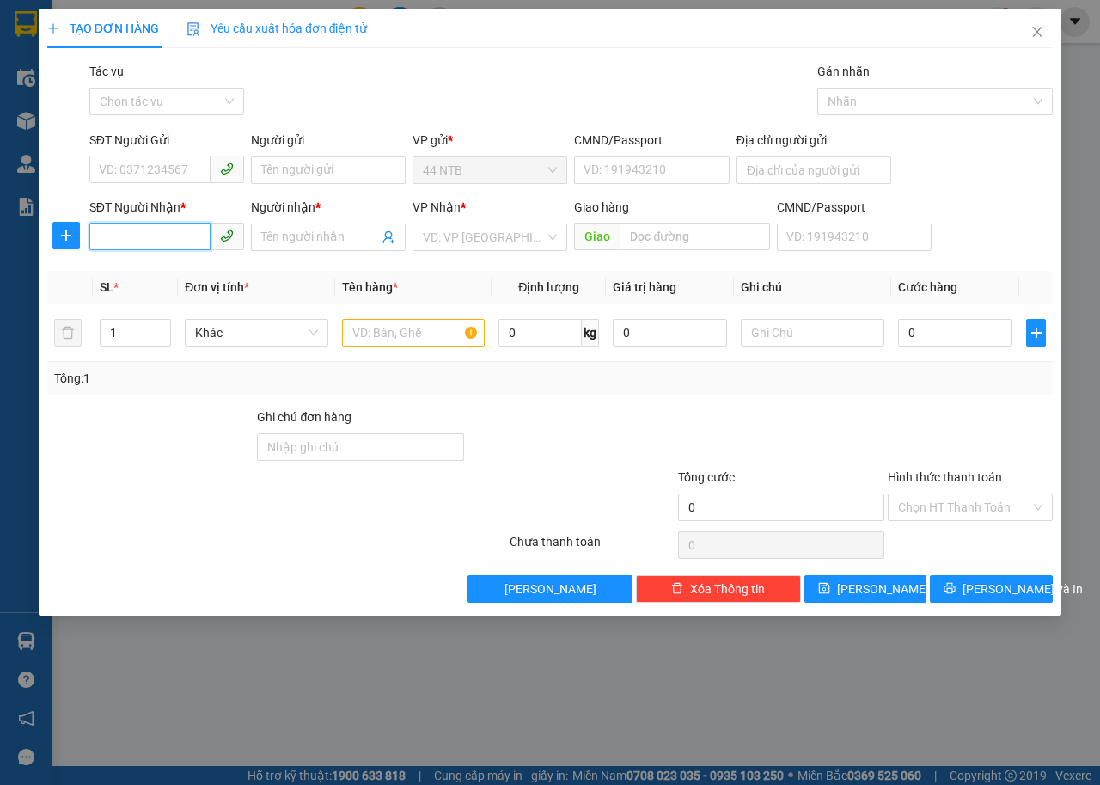
click at [150, 239] on input "SĐT Người Nhận *" at bounding box center [149, 237] width 121 height 28
click at [193, 277] on div "0906598918 - Giang" at bounding box center [196, 271] width 193 height 19
type input "0906598918"
type input "Giang"
type input "0906598918"
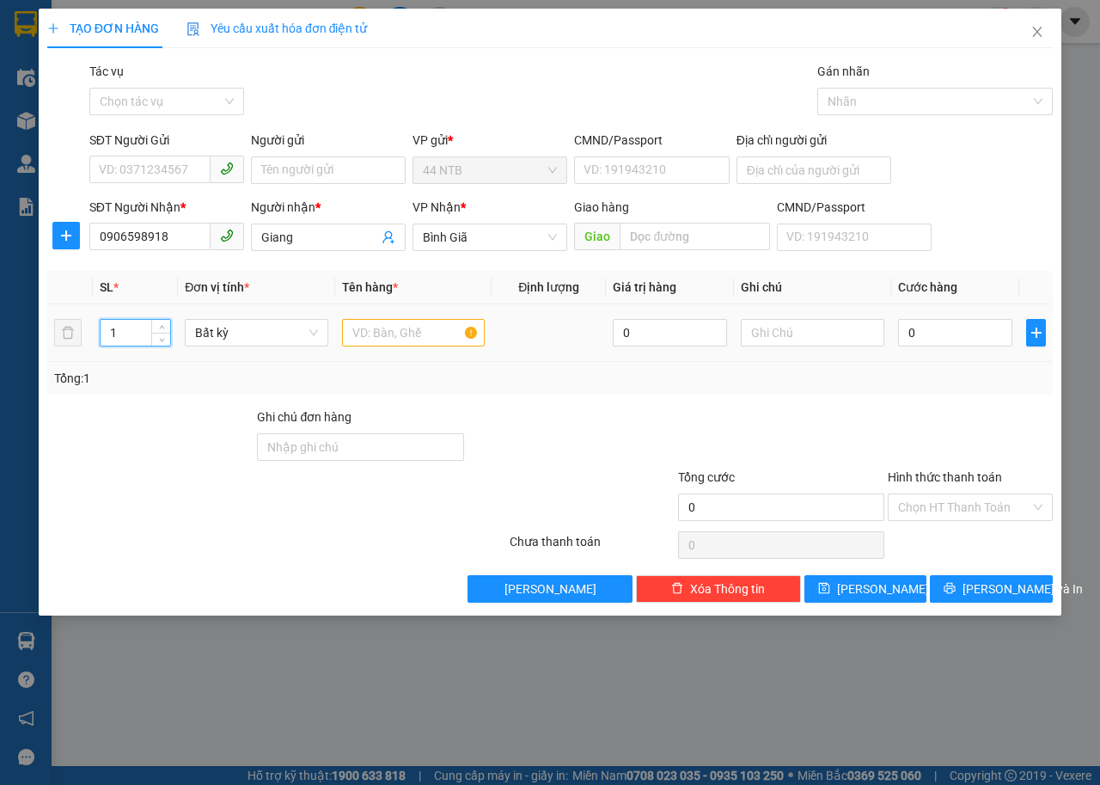
click at [145, 334] on input "1" at bounding box center [136, 333] width 70 height 26
type input "5"
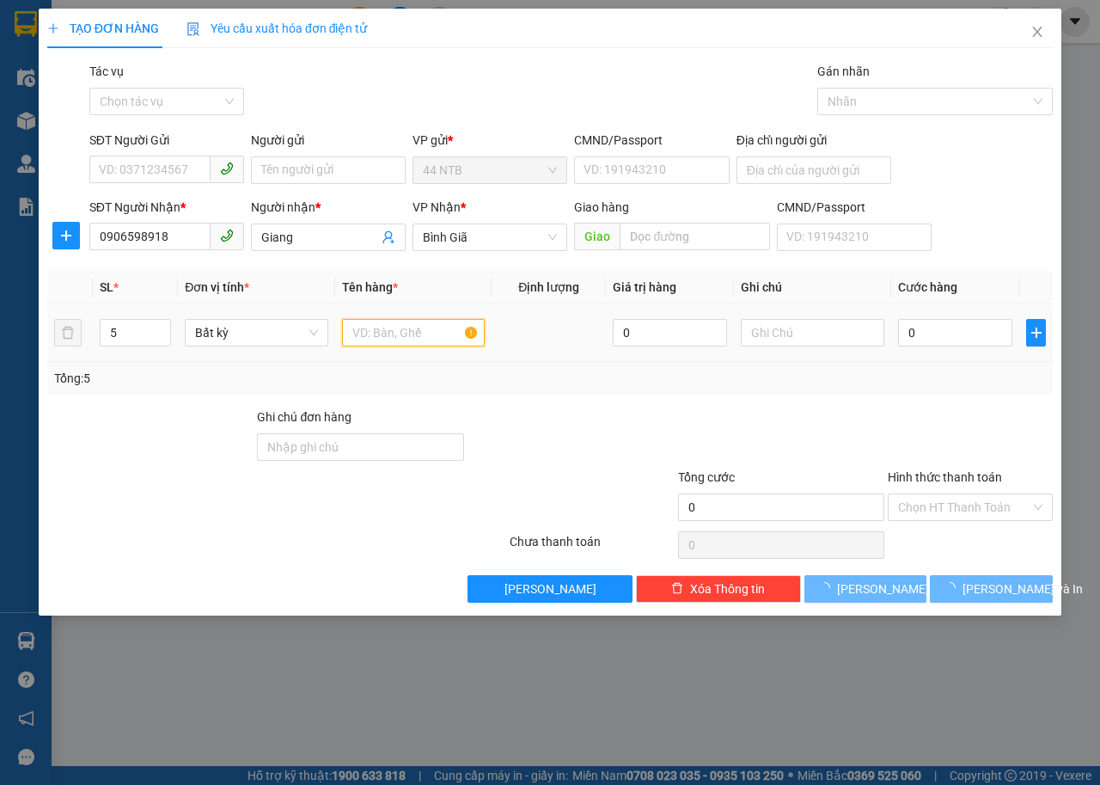
click at [408, 334] on input "text" at bounding box center [414, 333] width 144 height 28
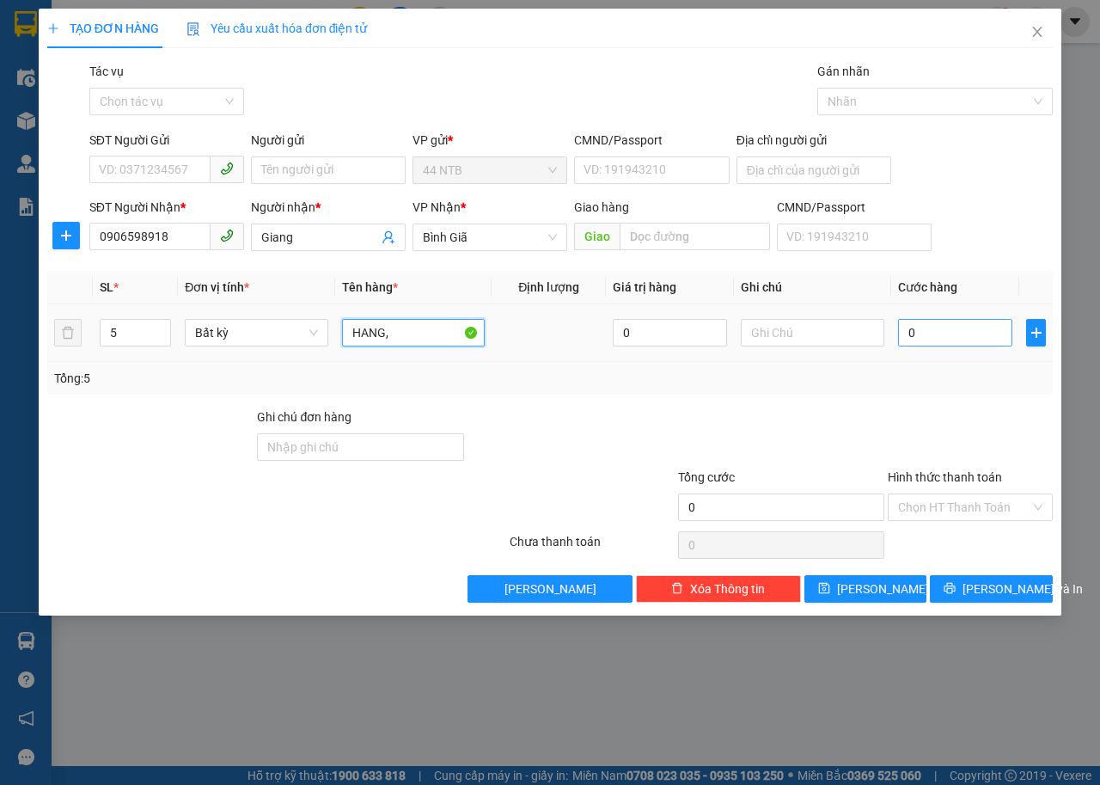
type input "HANG,"
type input "1"
type input "12"
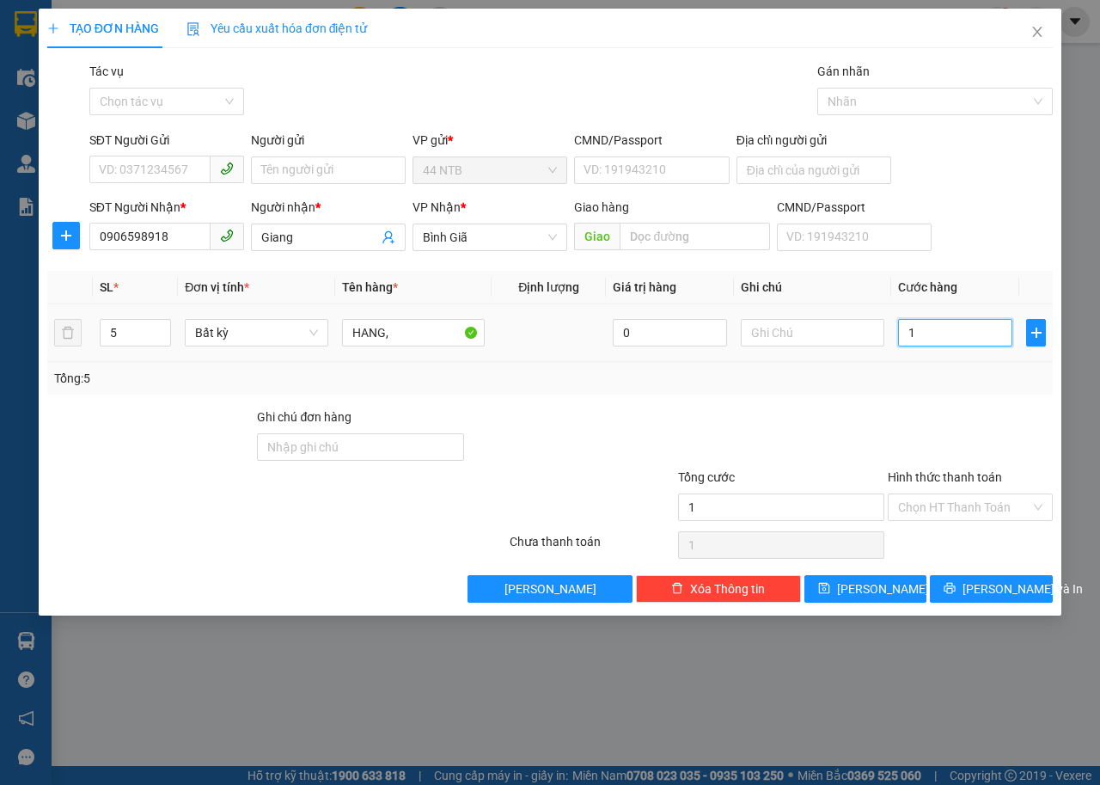
type input "12"
type input "120"
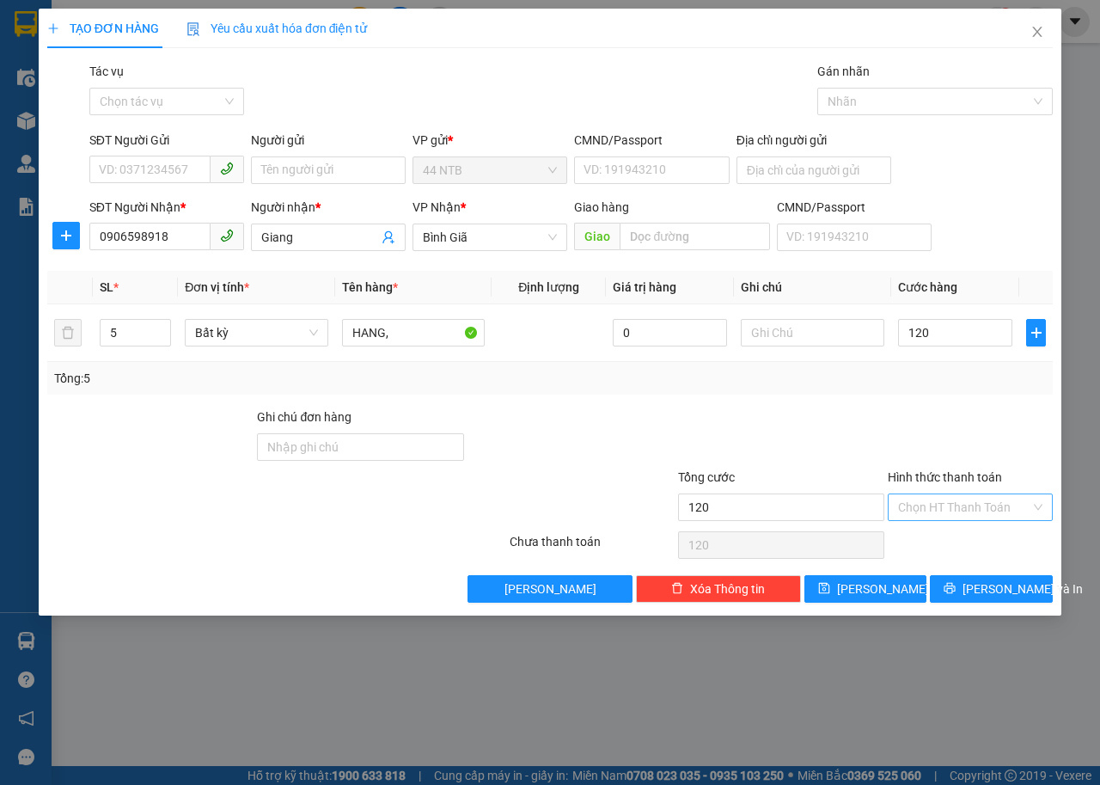
type input "120.000"
drag, startPoint x: 955, startPoint y: 509, endPoint x: 953, endPoint y: 530, distance: 21.6
click at [954, 518] on input "Hình thức thanh toán" at bounding box center [964, 507] width 132 height 26
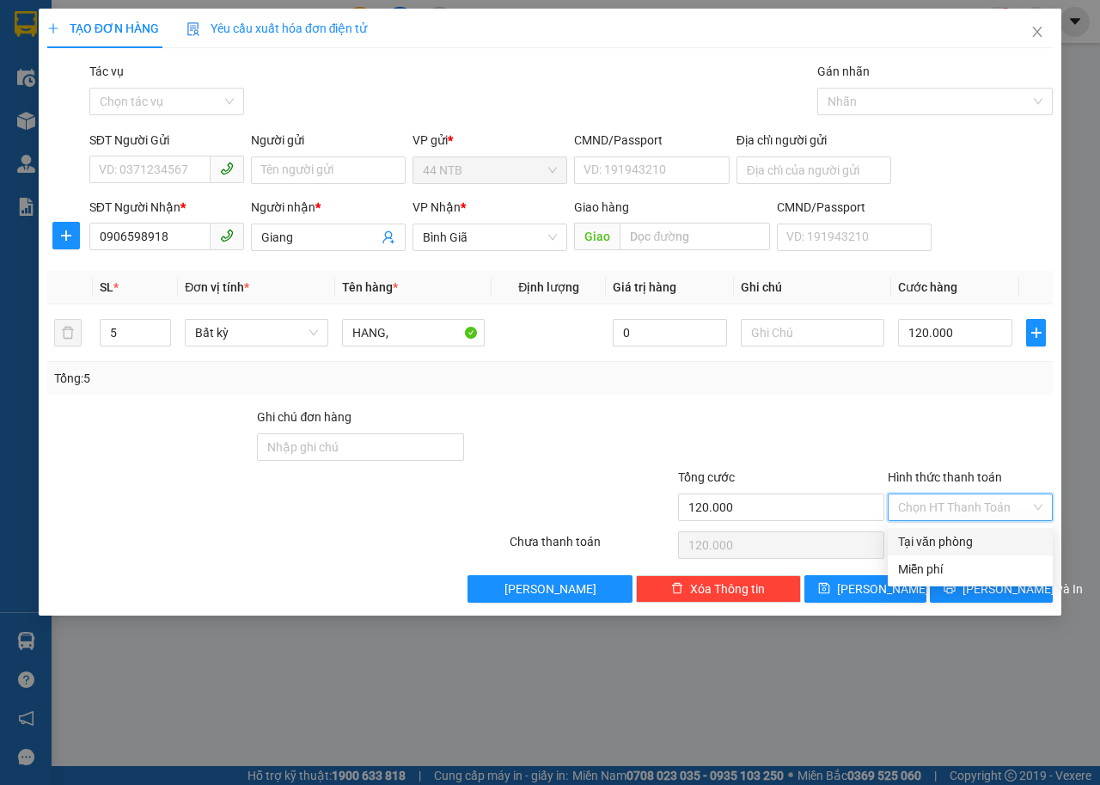
drag, startPoint x: 952, startPoint y: 532, endPoint x: 958, endPoint y: 584, distance: 51.9
click at [951, 535] on div "Tại văn phòng" at bounding box center [970, 541] width 144 height 19
type input "0"
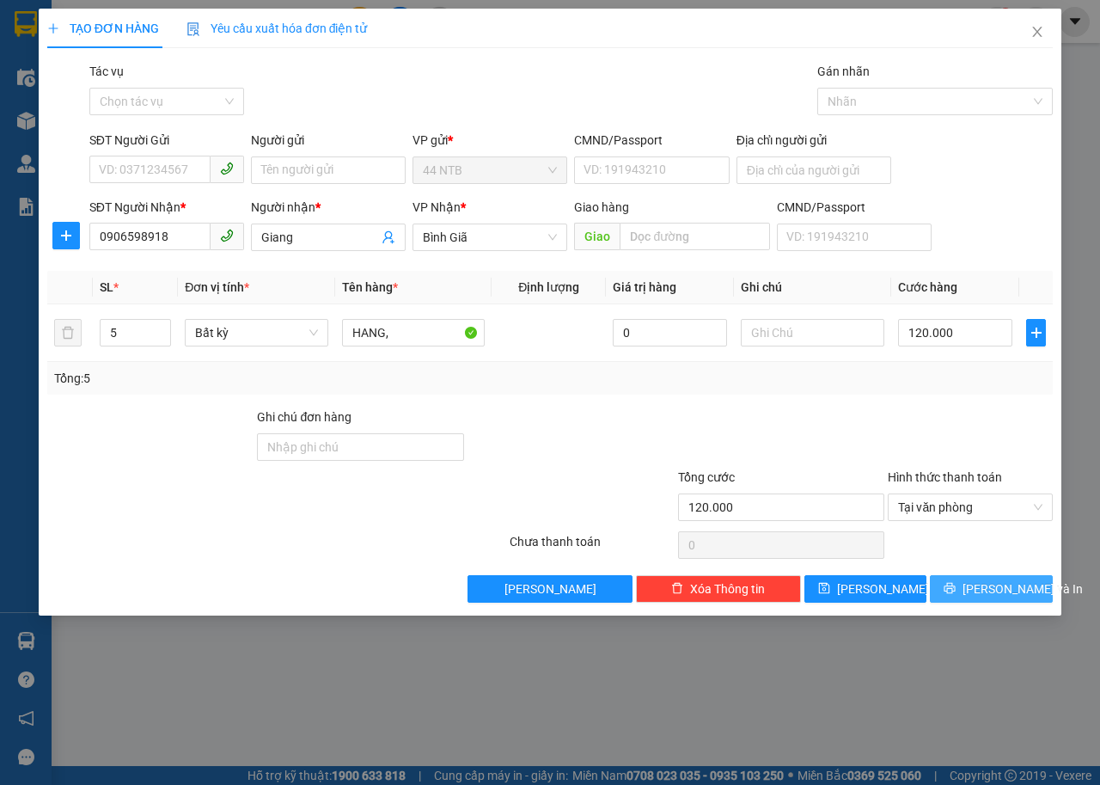
click at [956, 585] on icon "printer" at bounding box center [950, 588] width 12 height 12
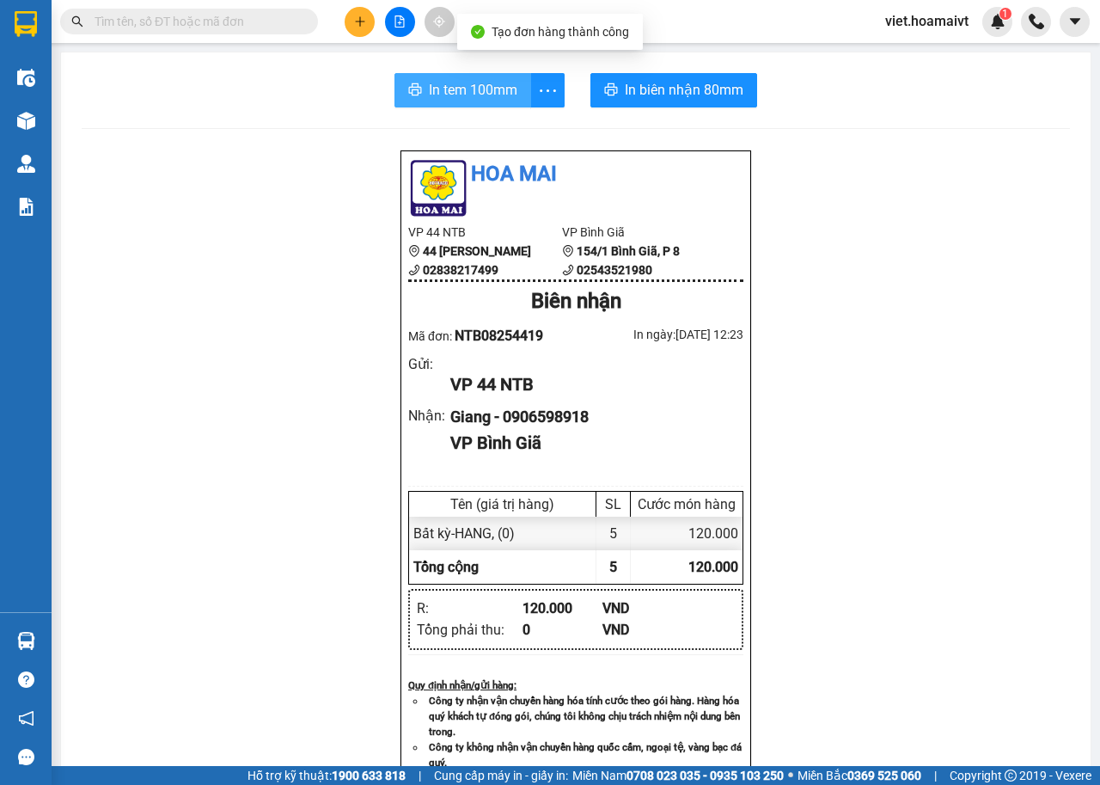
click at [415, 99] on button "In tem 100mm" at bounding box center [463, 90] width 137 height 34
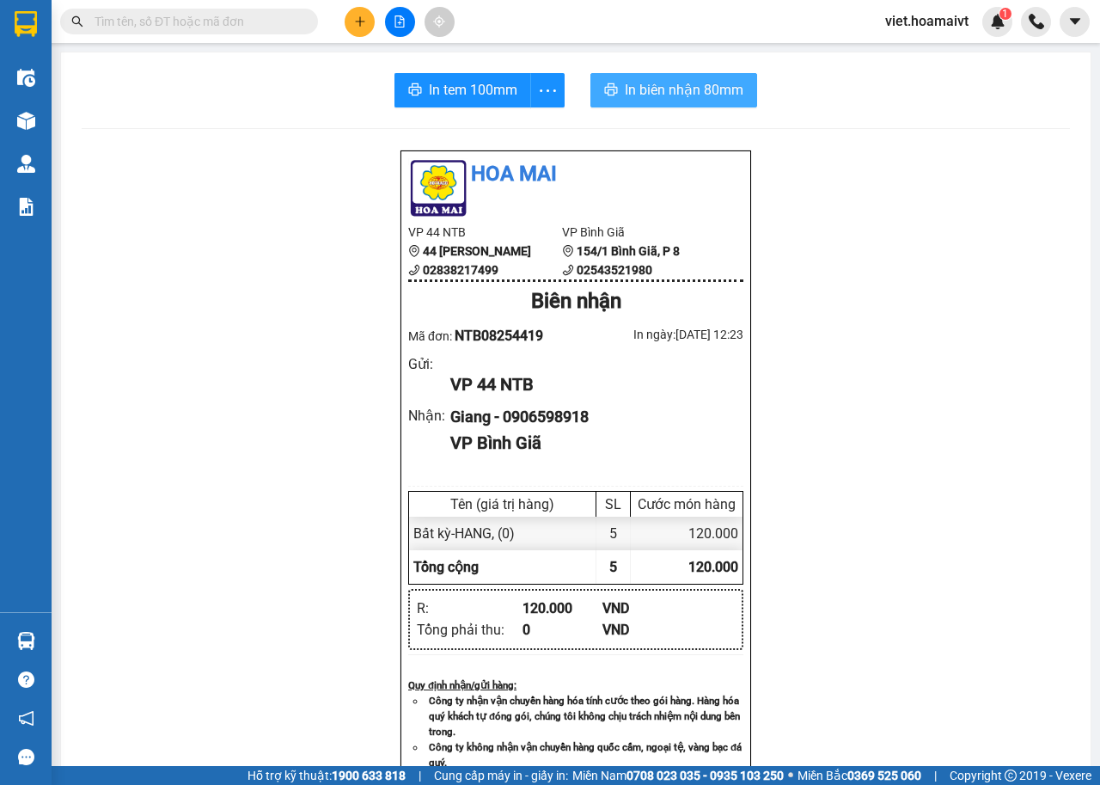
click at [635, 86] on span "In biên nhận 80mm" at bounding box center [684, 89] width 119 height 21
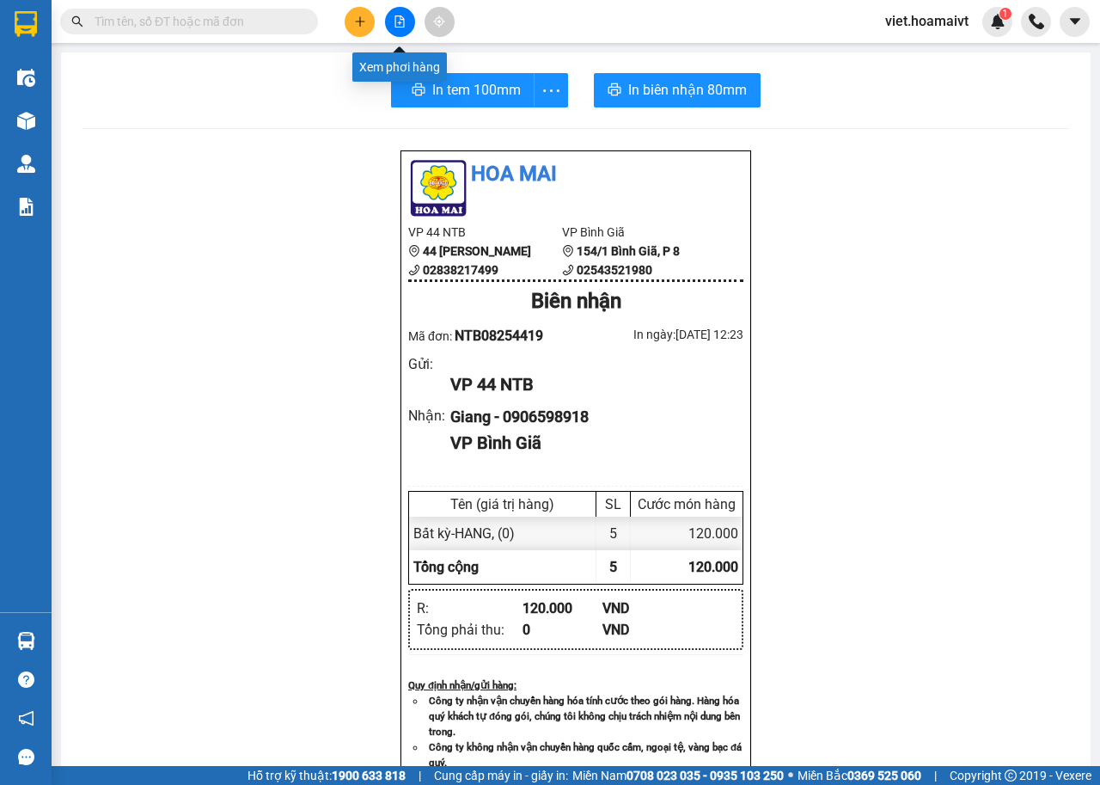
click at [400, 24] on icon "file-add" at bounding box center [399, 21] width 9 height 12
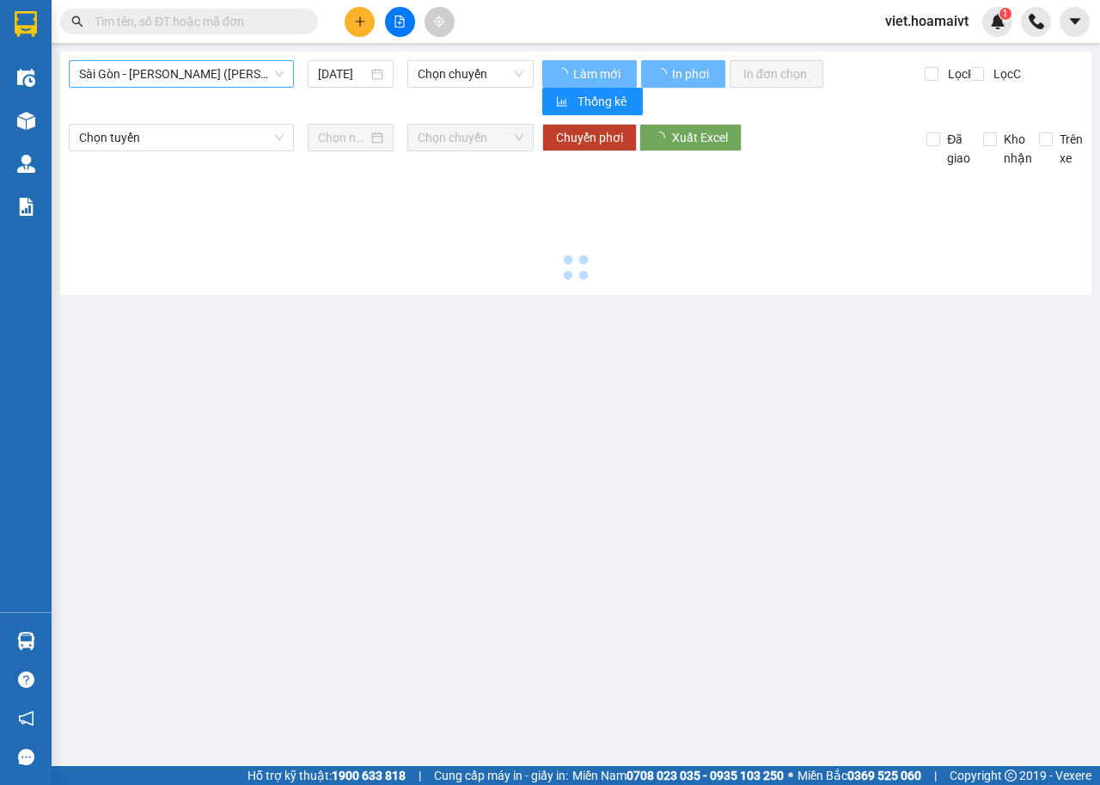
click at [192, 64] on span "Sài Gòn - [PERSON_NAME] ([PERSON_NAME])" at bounding box center [181, 74] width 205 height 26
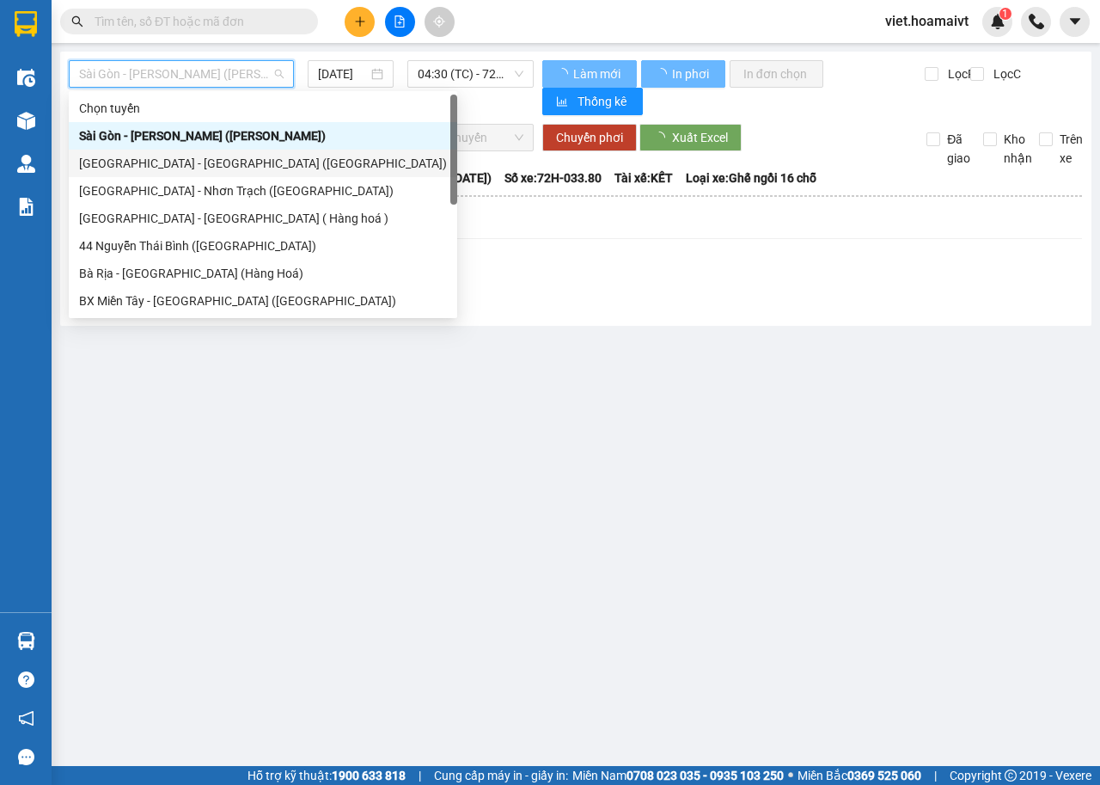
click at [193, 163] on div "[GEOGRAPHIC_DATA] - [GEOGRAPHIC_DATA] ([GEOGRAPHIC_DATA])" at bounding box center [263, 163] width 368 height 19
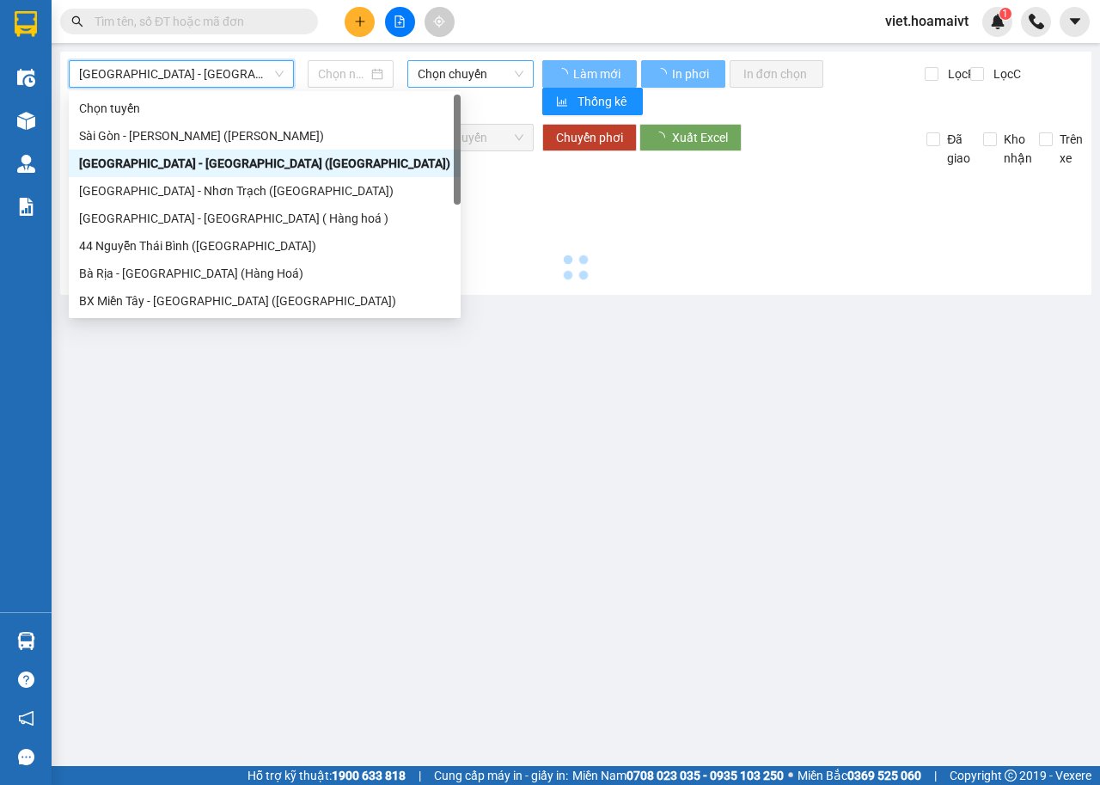
type input "[DATE]"
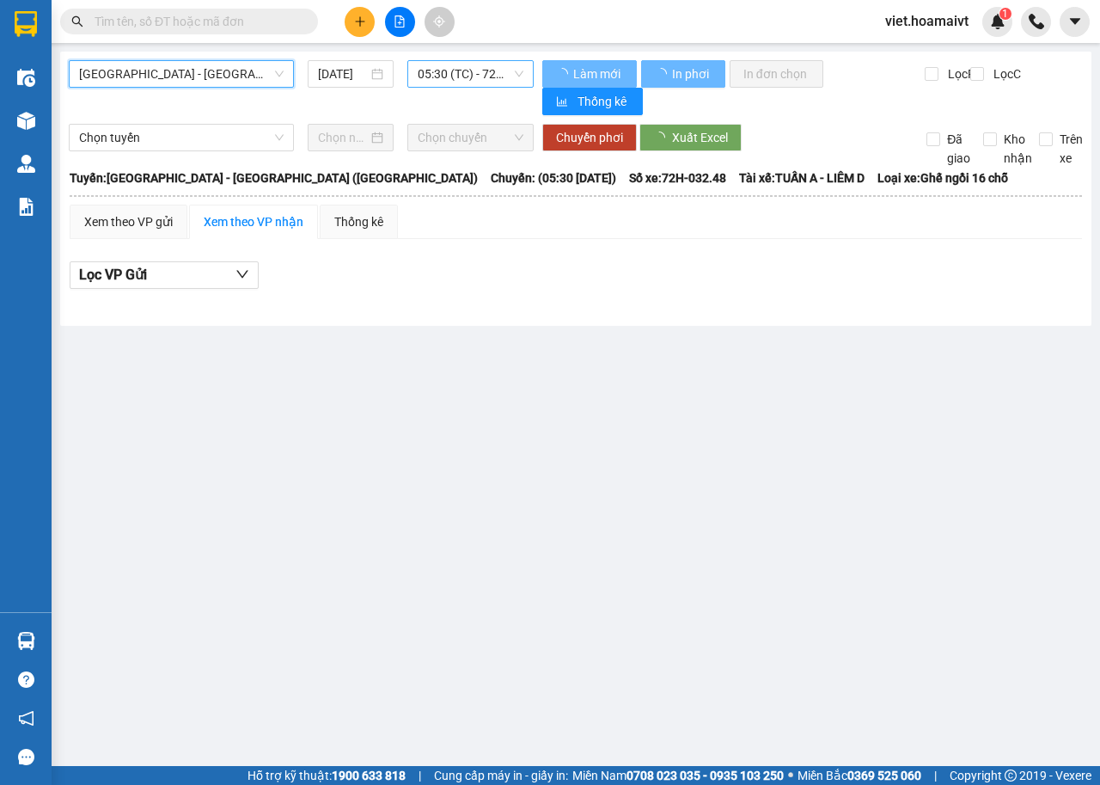
click at [485, 74] on span "05:30 (TC) - 72H-032.48" at bounding box center [470, 74] width 105 height 26
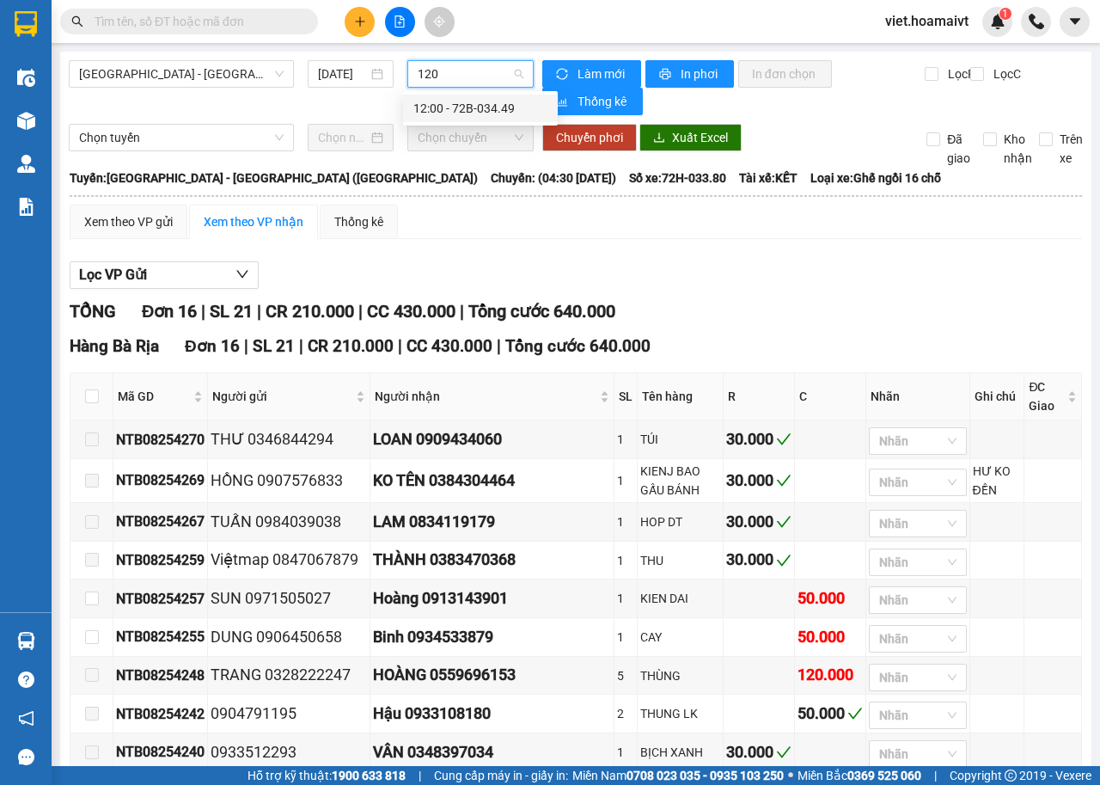
type input "1200"
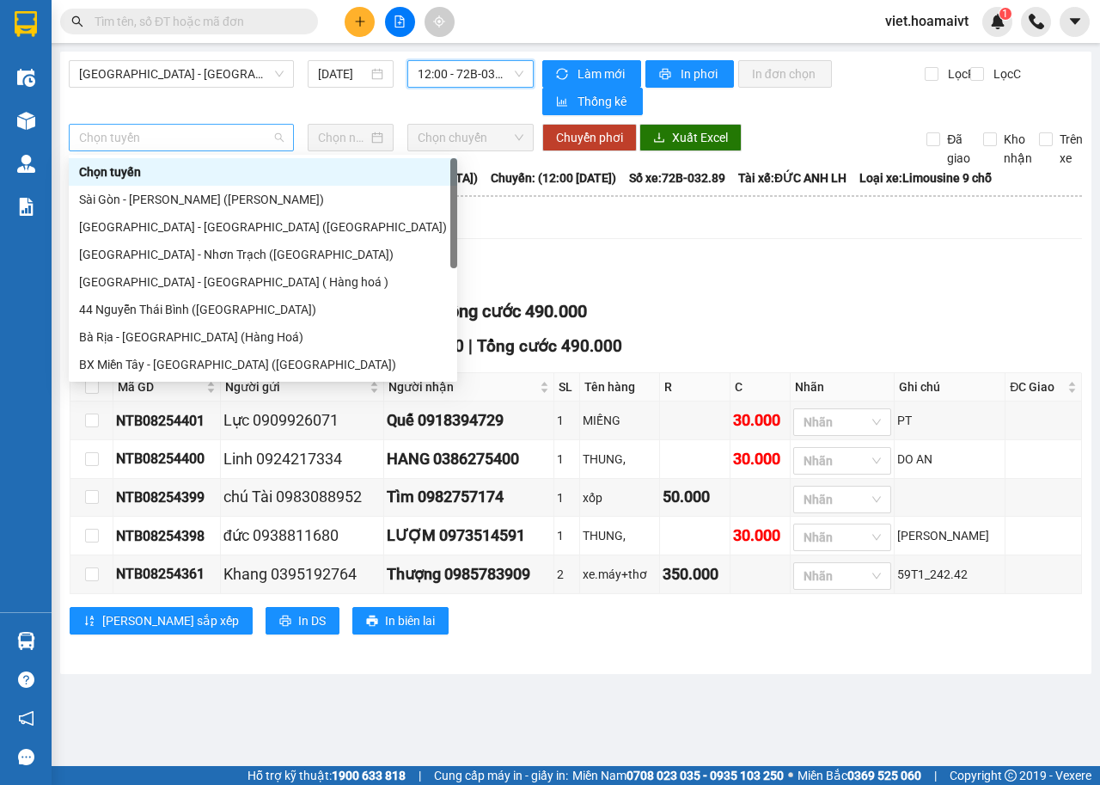
click at [175, 138] on span "Chọn tuyến" at bounding box center [181, 138] width 205 height 26
click at [174, 224] on div "[GEOGRAPHIC_DATA] - [GEOGRAPHIC_DATA] ([GEOGRAPHIC_DATA])" at bounding box center [263, 227] width 368 height 19
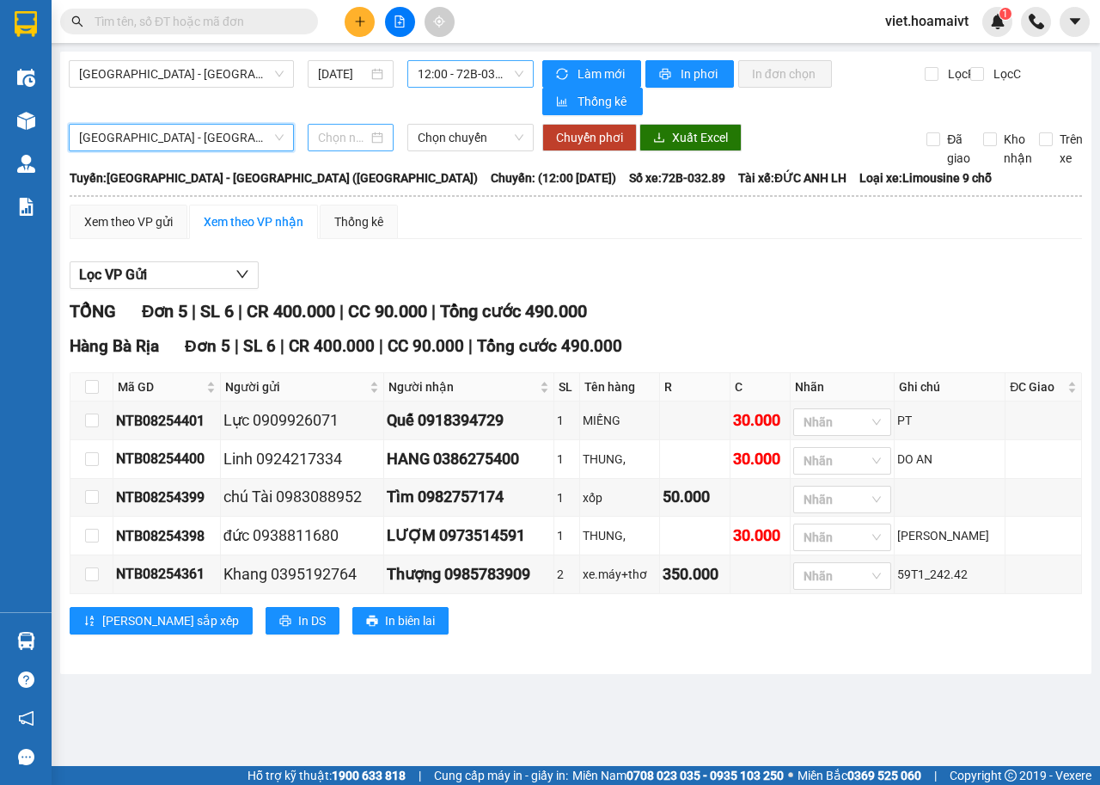
click at [345, 136] on input at bounding box center [343, 137] width 50 height 19
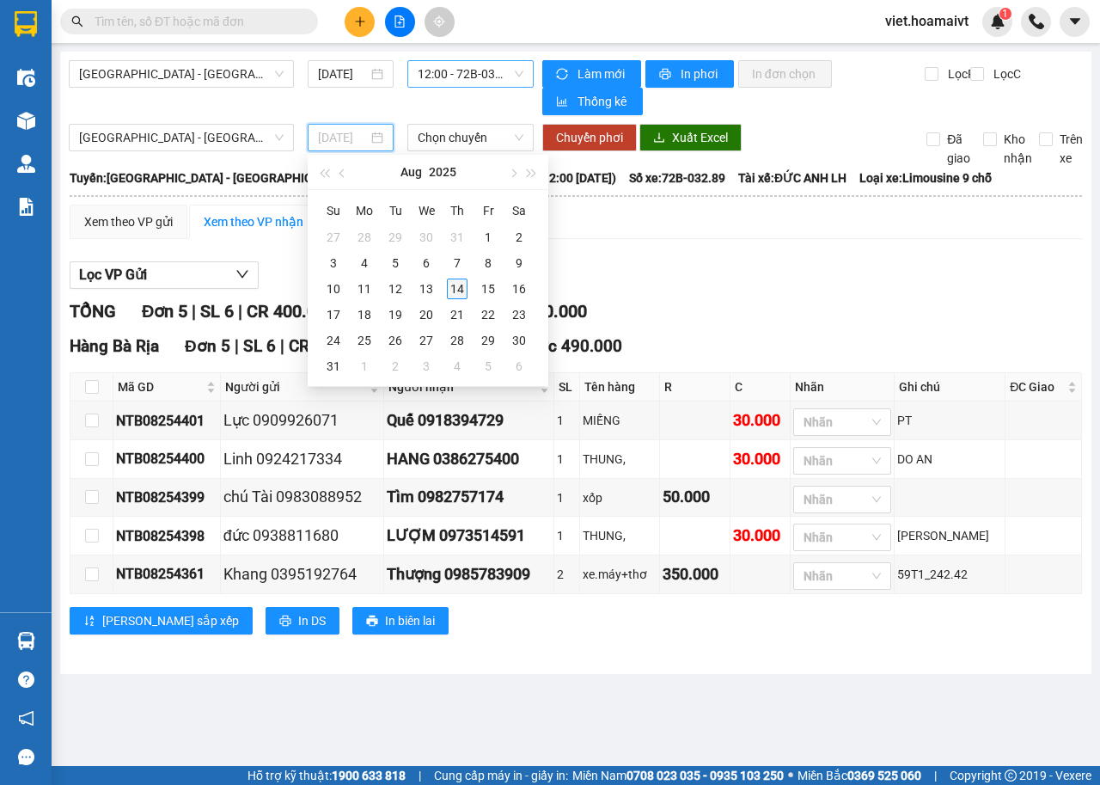
type input "[DATE]"
drag, startPoint x: 460, startPoint y: 289, endPoint x: 454, endPoint y: 247, distance: 42.6
click at [460, 284] on div "14" at bounding box center [457, 289] width 21 height 21
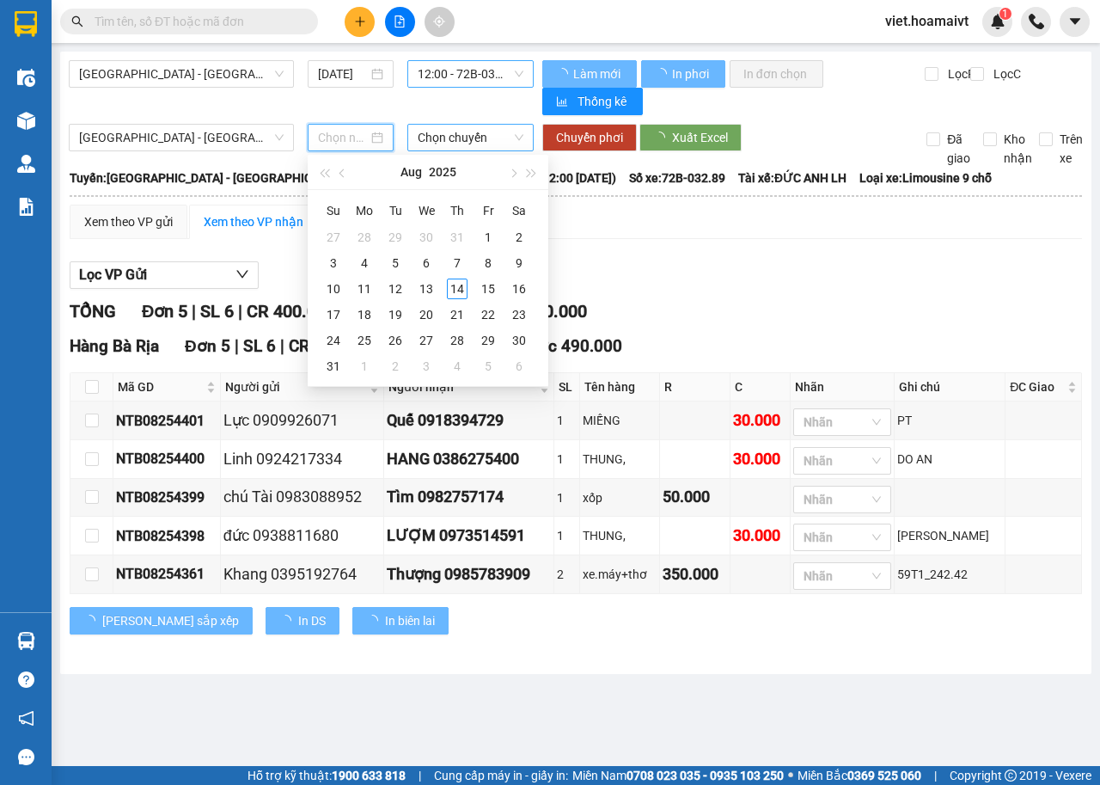
type input "[DATE]"
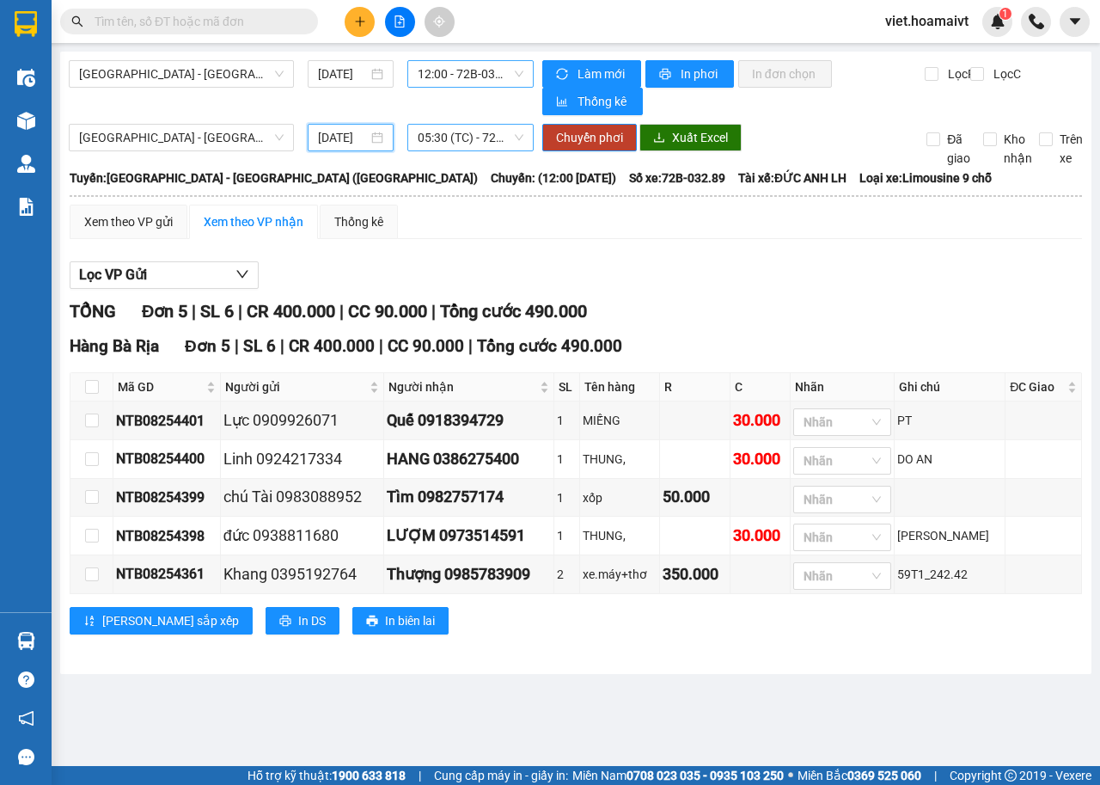
click at [490, 132] on span "05:30 (TC) - 72H-032.48" at bounding box center [470, 138] width 105 height 26
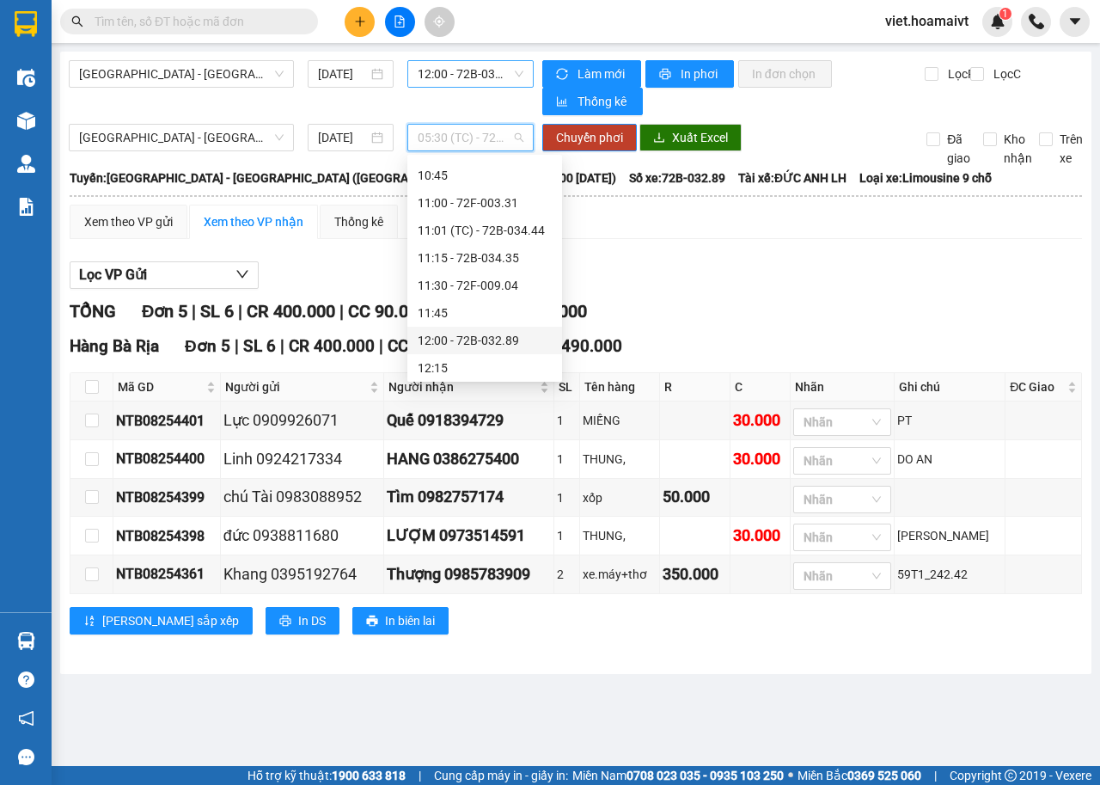
scroll to position [688, 0]
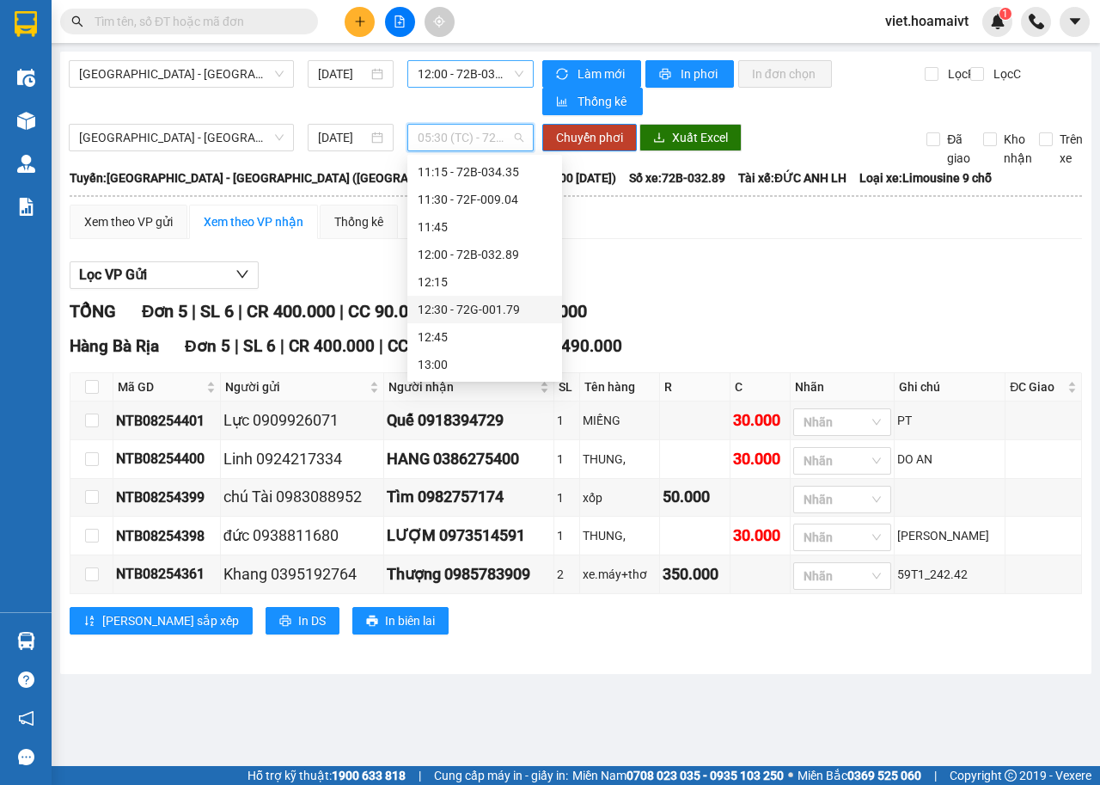
click at [504, 313] on div "12:30 - 72G-001.79" at bounding box center [485, 309] width 134 height 19
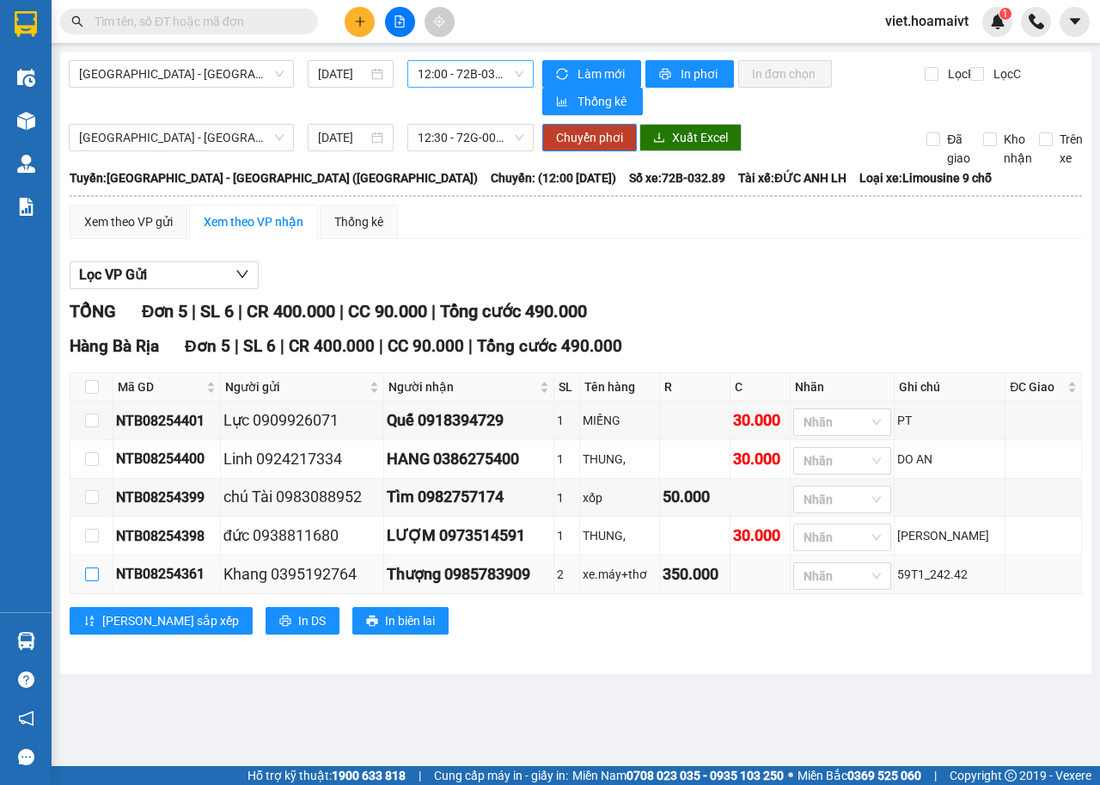
click at [94, 581] on input "checkbox" at bounding box center [92, 574] width 14 height 14
checkbox input "true"
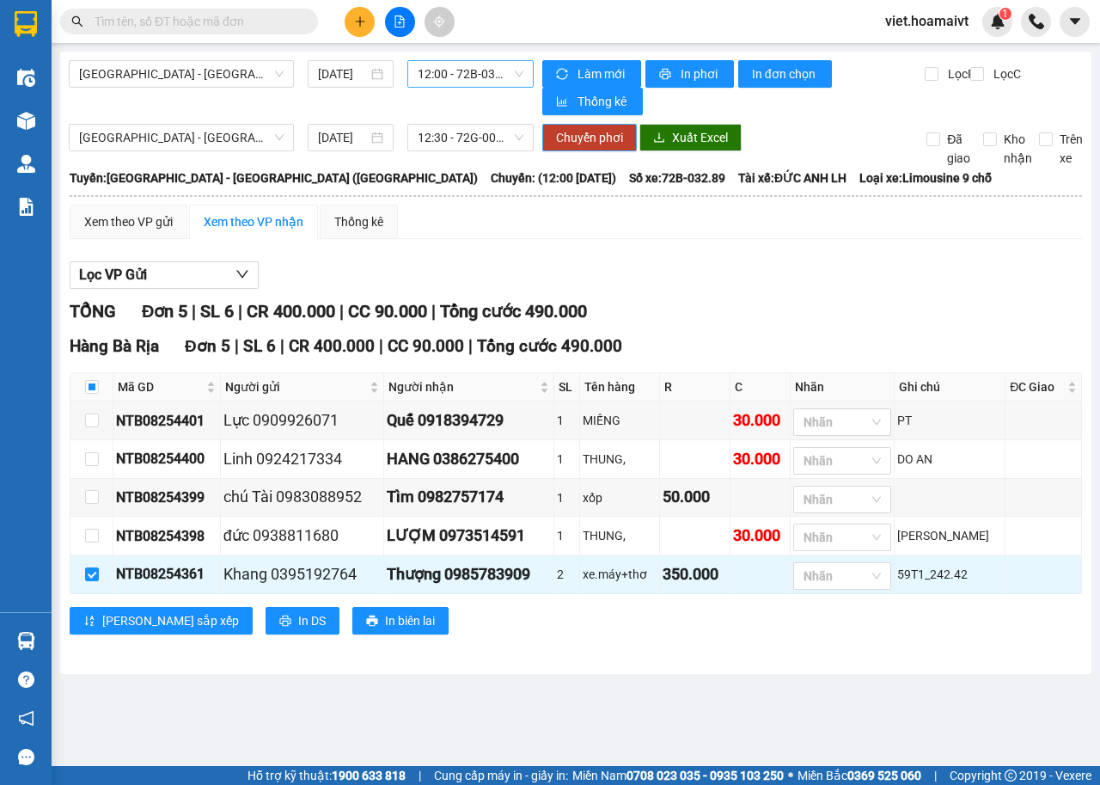
click at [591, 141] on span "Chuyển phơi" at bounding box center [589, 137] width 67 height 19
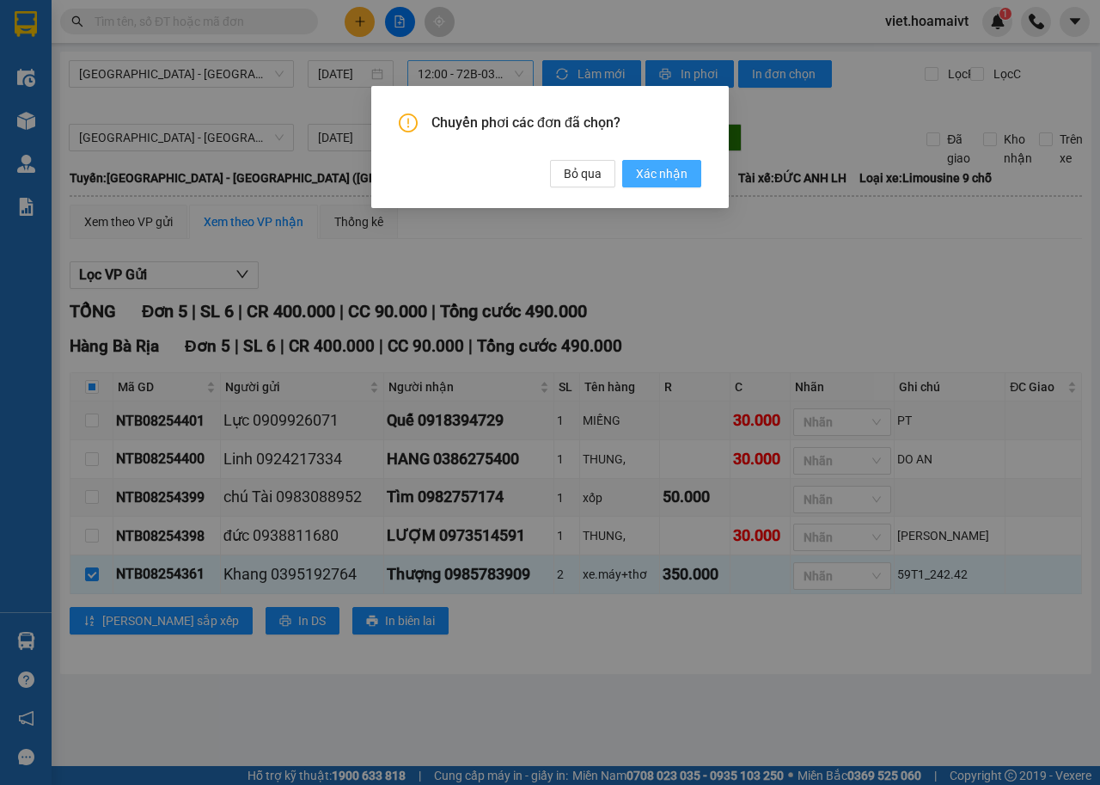
click at [676, 179] on span "Xác nhận" at bounding box center [662, 173] width 52 height 19
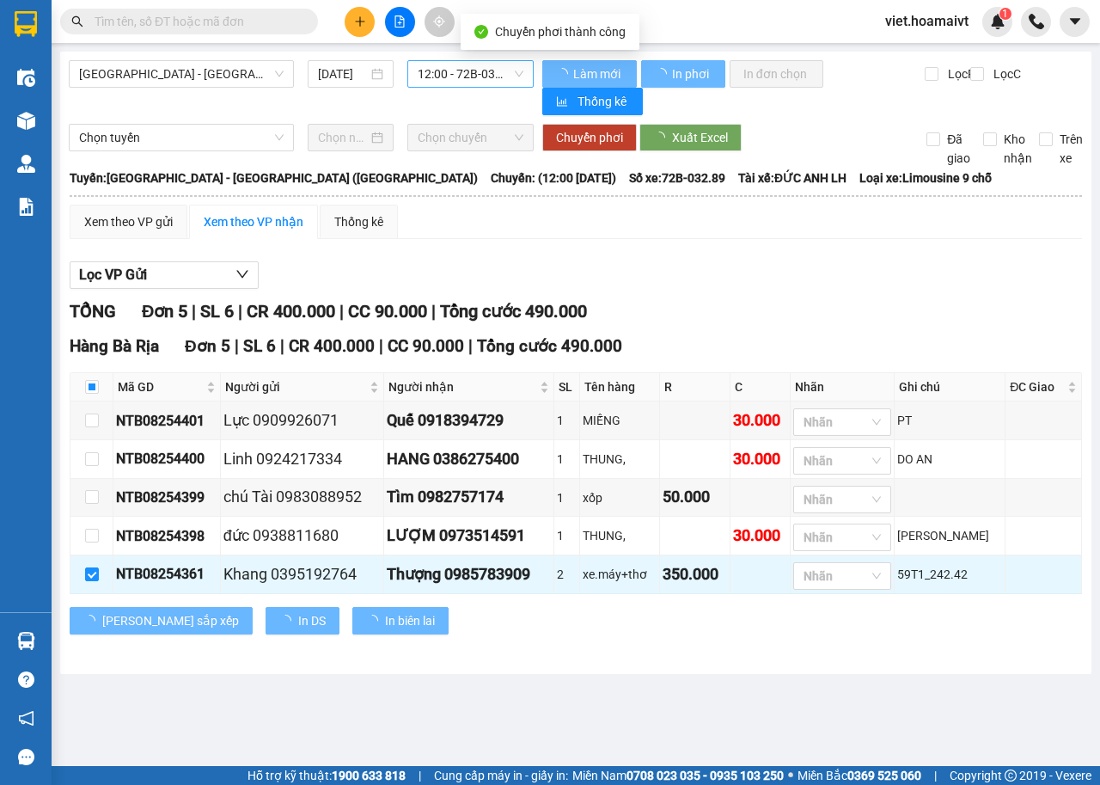
checkbox input "false"
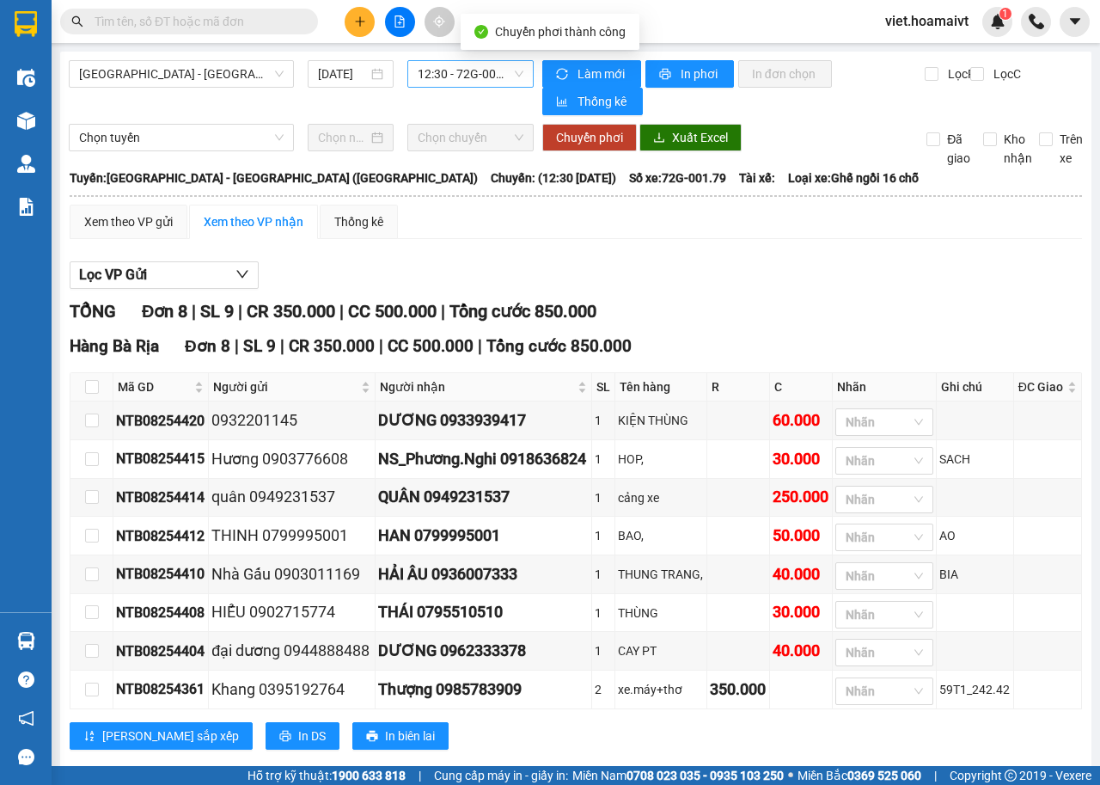
scroll to position [64, 0]
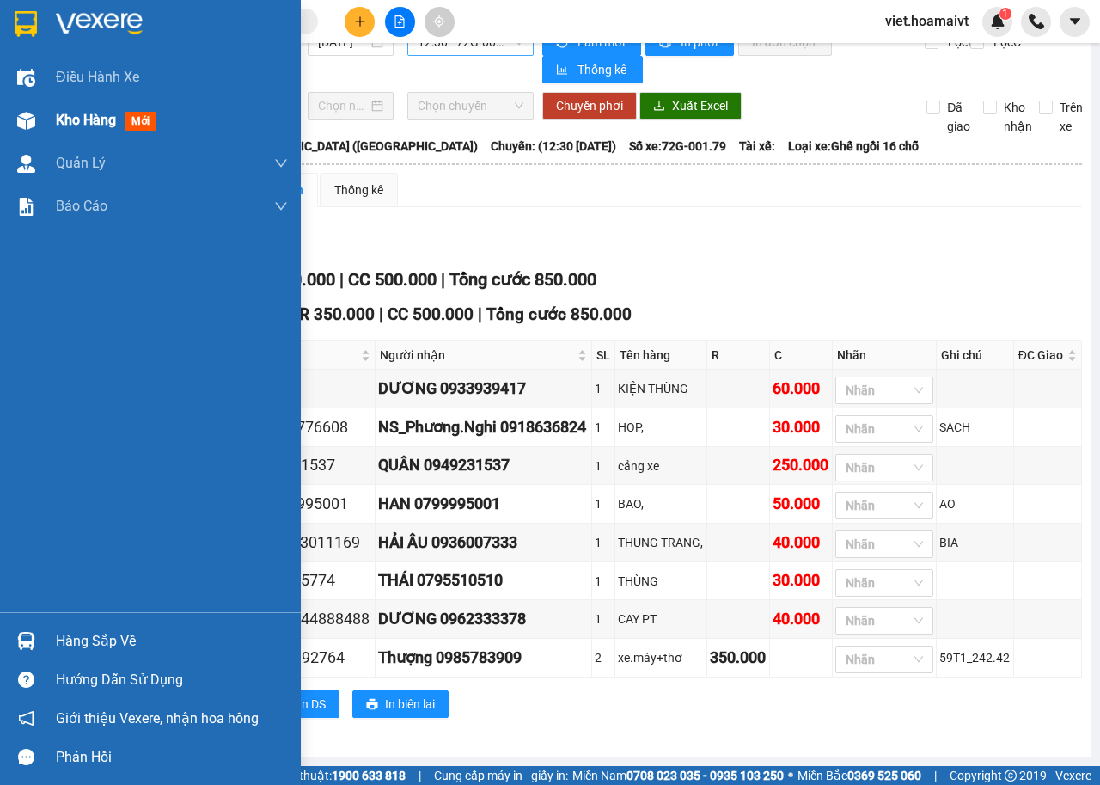
click at [72, 123] on span "Kho hàng" at bounding box center [86, 120] width 60 height 16
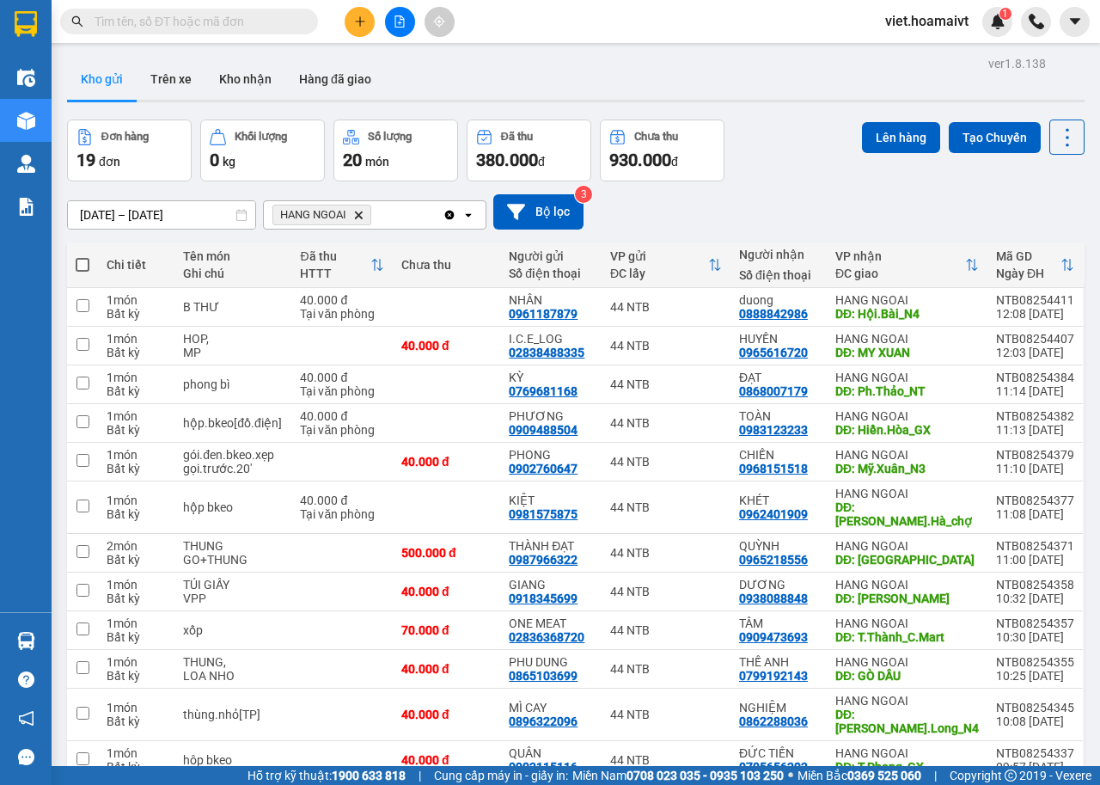
click at [356, 34] on button at bounding box center [360, 22] width 30 height 30
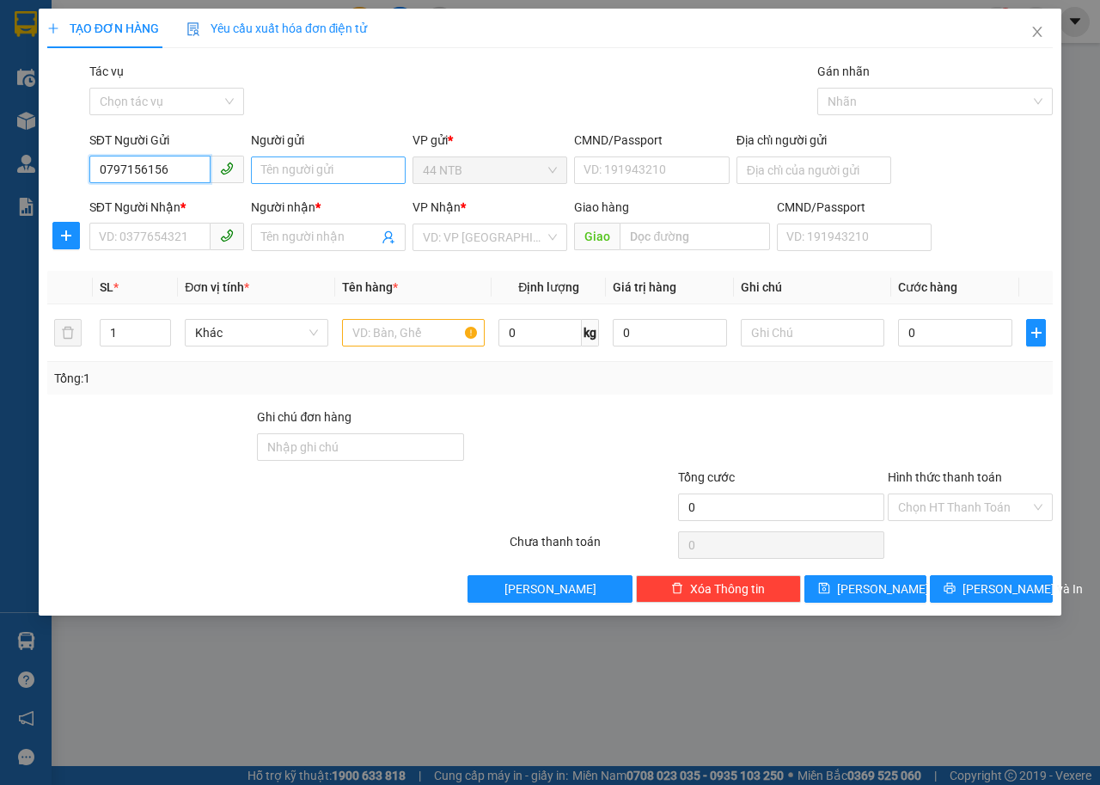
type input "0797156156"
click at [297, 173] on input "Người gửi" at bounding box center [328, 170] width 155 height 28
type input "THỊNH"
click at [146, 243] on input "SĐT Người Nhận *" at bounding box center [149, 237] width 121 height 28
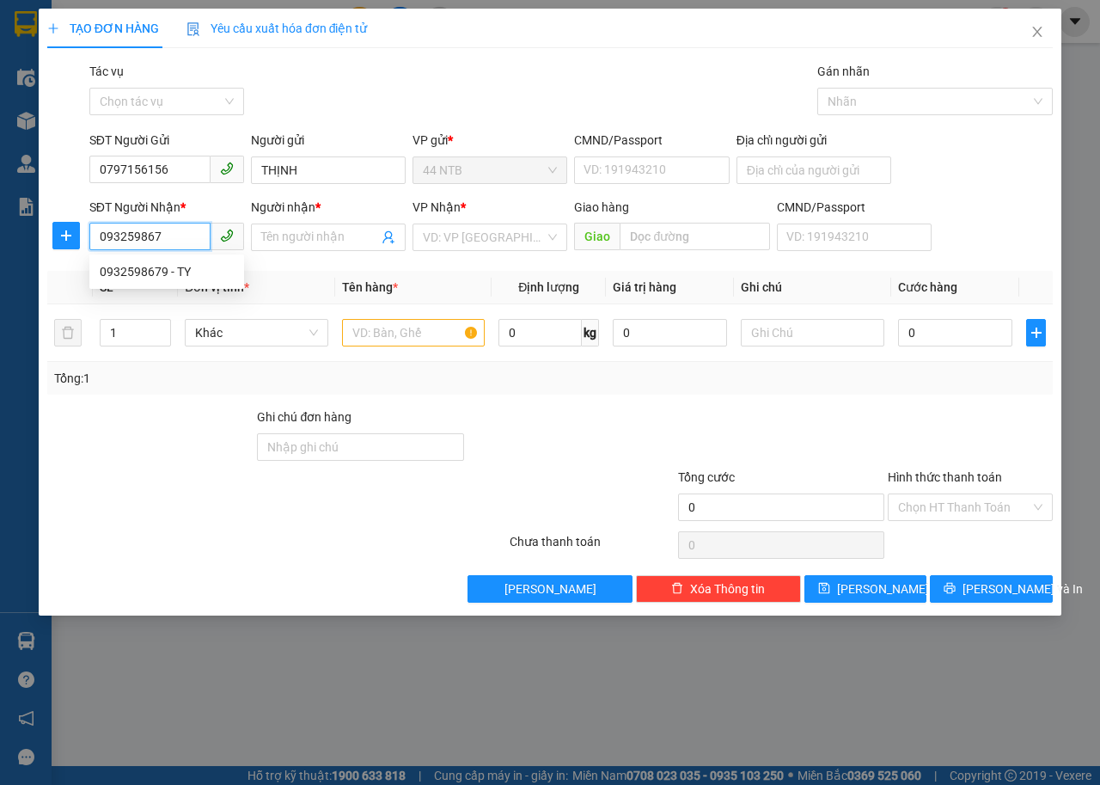
type input "0932598679"
click at [165, 273] on div "0932598679 - TY" at bounding box center [167, 271] width 134 height 19
type input "TY"
type input "0932598679"
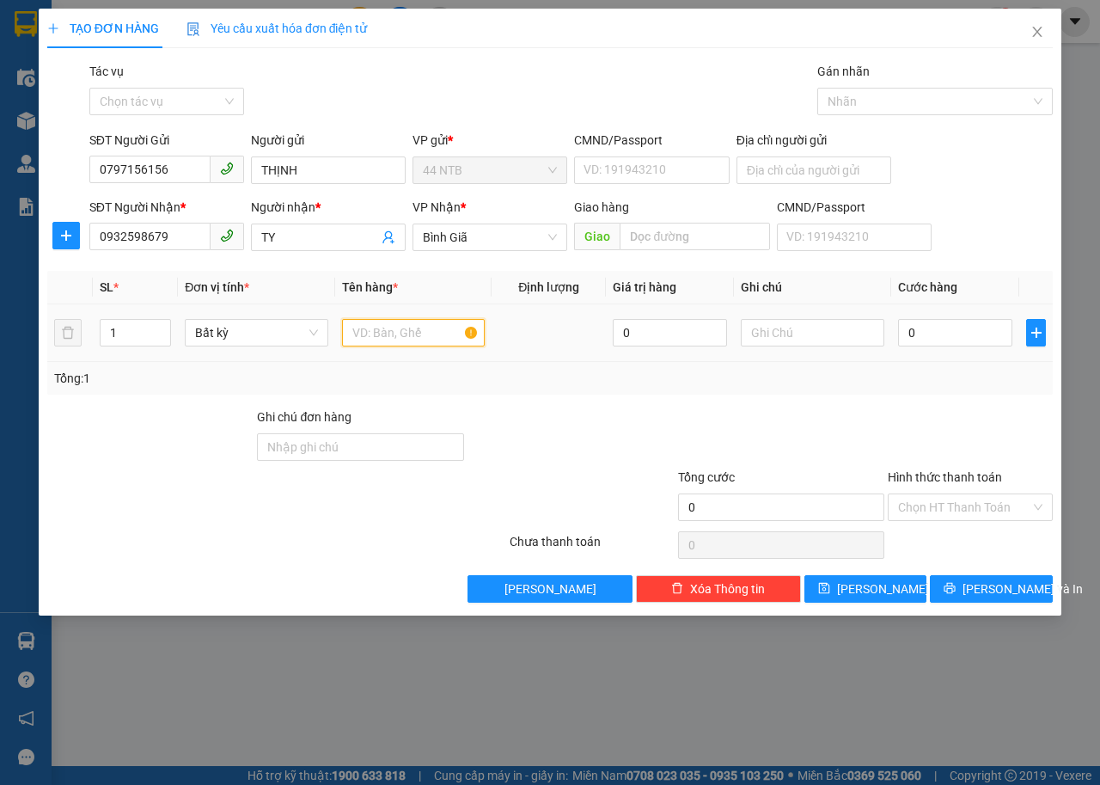
click at [394, 336] on input "text" at bounding box center [414, 333] width 144 height 28
type input "HỘP"
click at [812, 338] on input "text" at bounding box center [813, 333] width 144 height 28
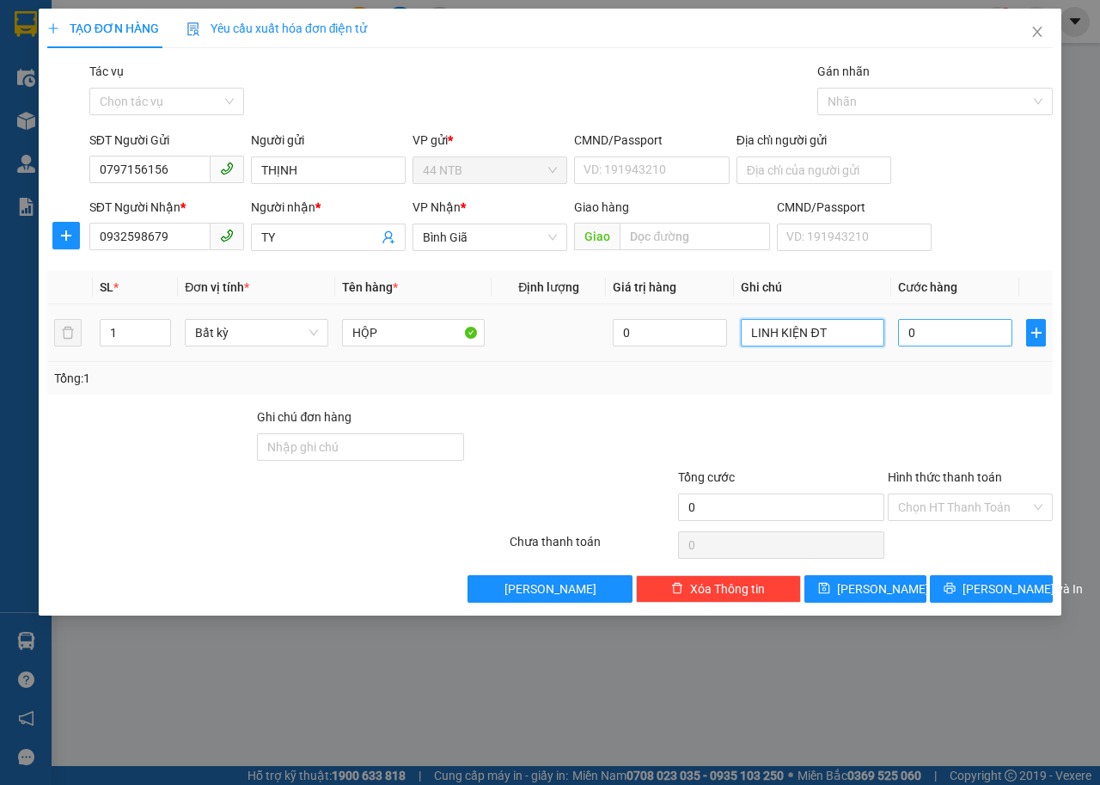
type input "LINH KIỆN ĐT"
click at [924, 330] on input "0" at bounding box center [955, 333] width 114 height 28
type input "3"
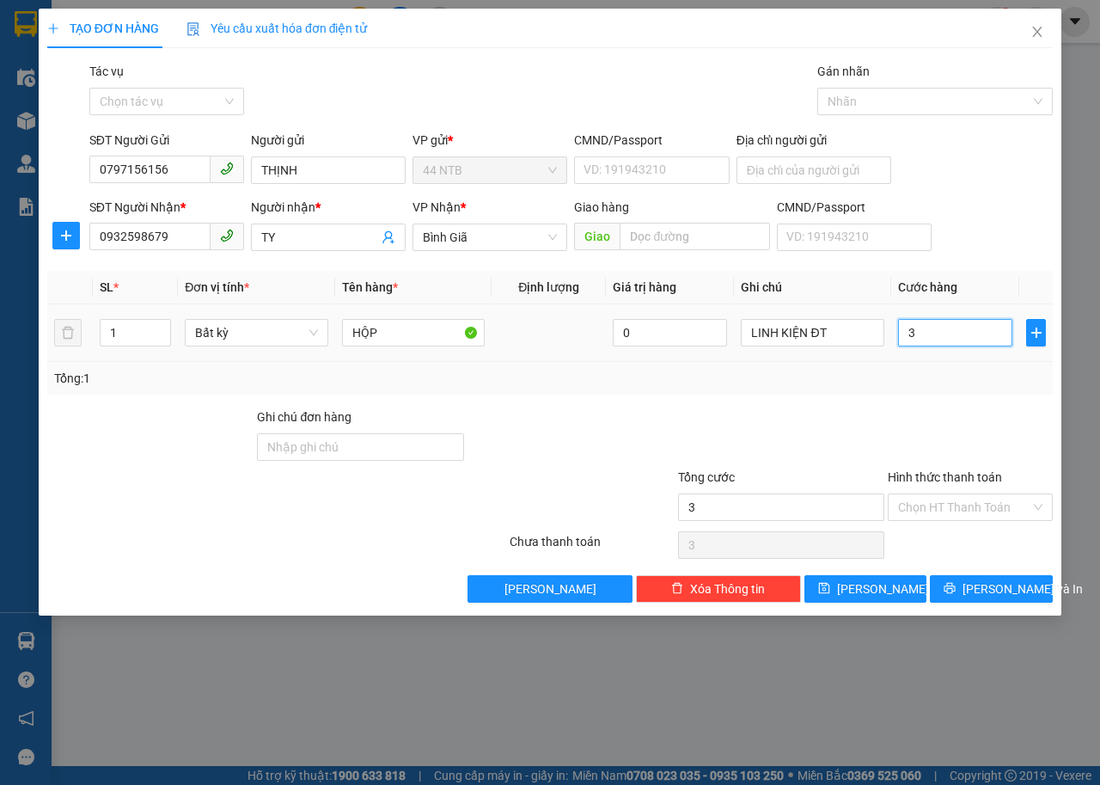
type input "30"
type input "30.000"
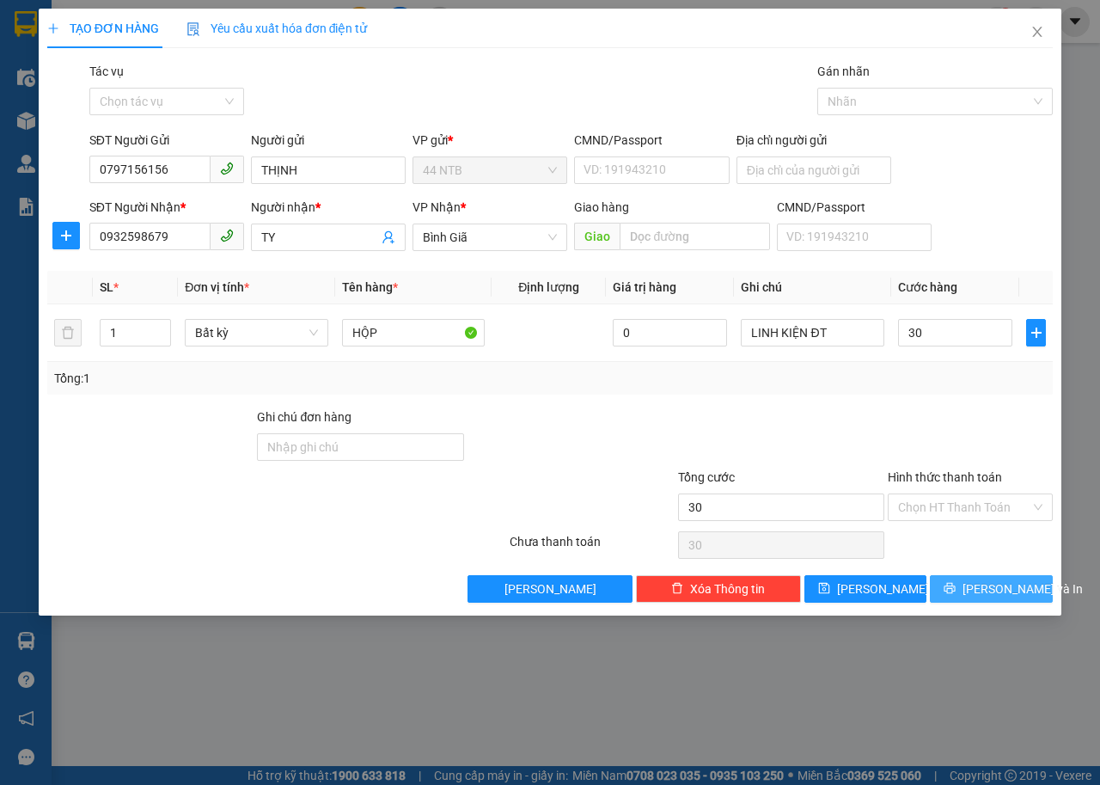
type input "30.000"
click at [997, 590] on span "[PERSON_NAME] và In" at bounding box center [1023, 588] width 120 height 19
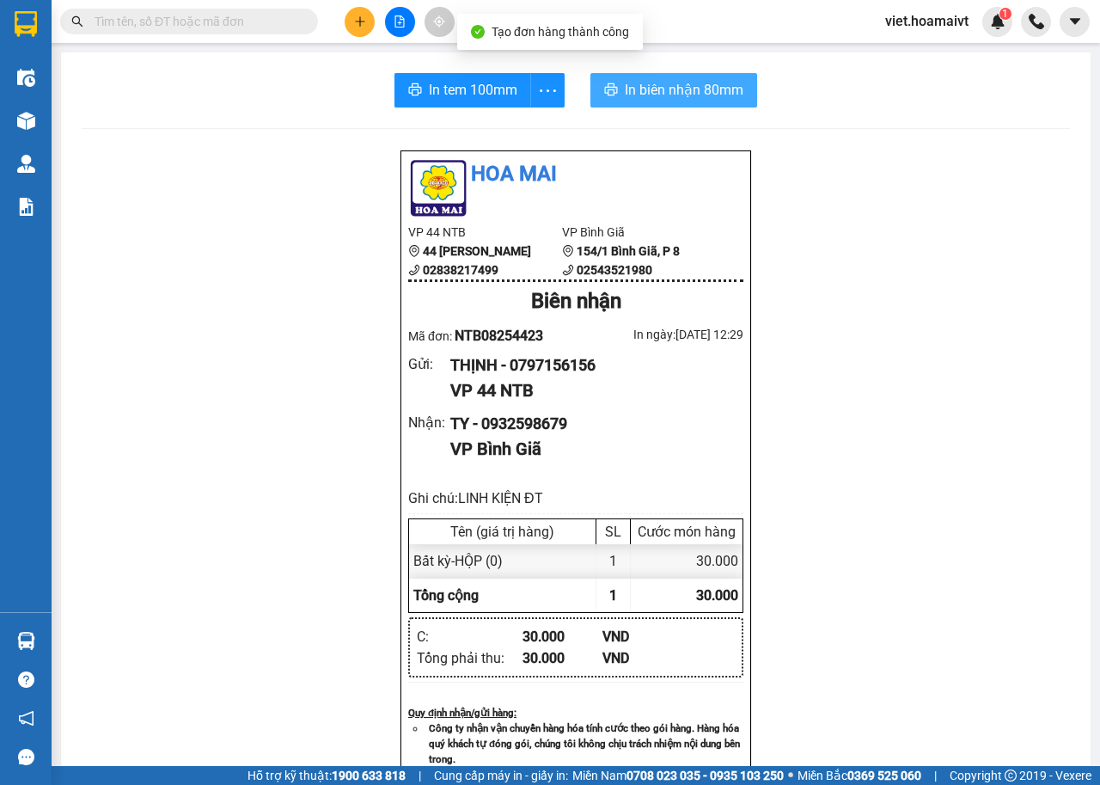
click at [695, 79] on span "In biên nhận 80mm" at bounding box center [684, 89] width 119 height 21
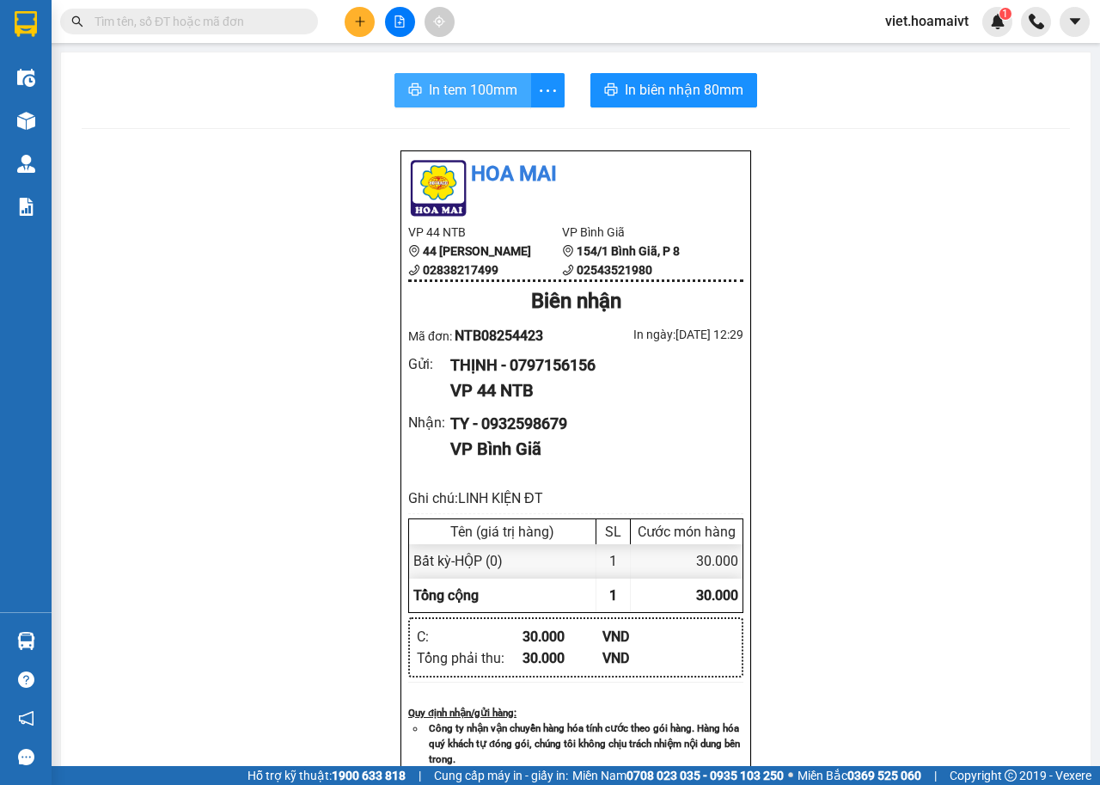
click at [463, 95] on span "In tem 100mm" at bounding box center [473, 89] width 89 height 21
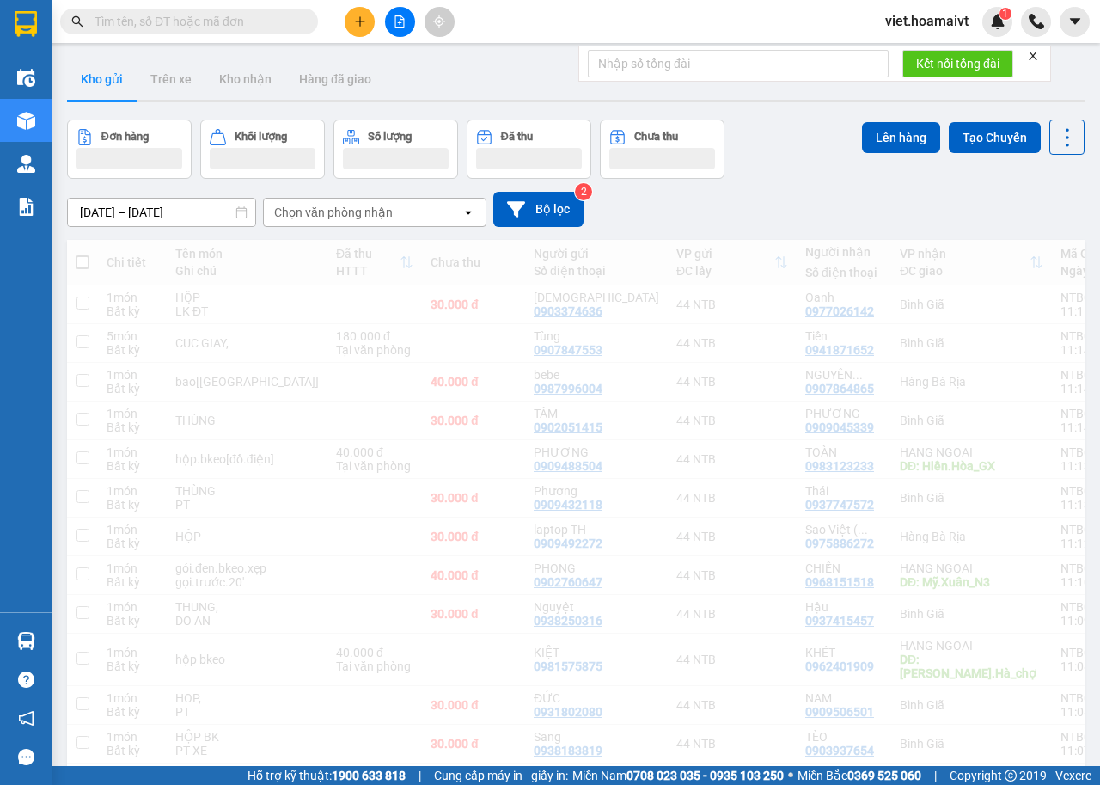
click at [842, 205] on div "[DATE] – [DATE] Press the down arrow key to interact with the calendar and sele…" at bounding box center [576, 209] width 1018 height 35
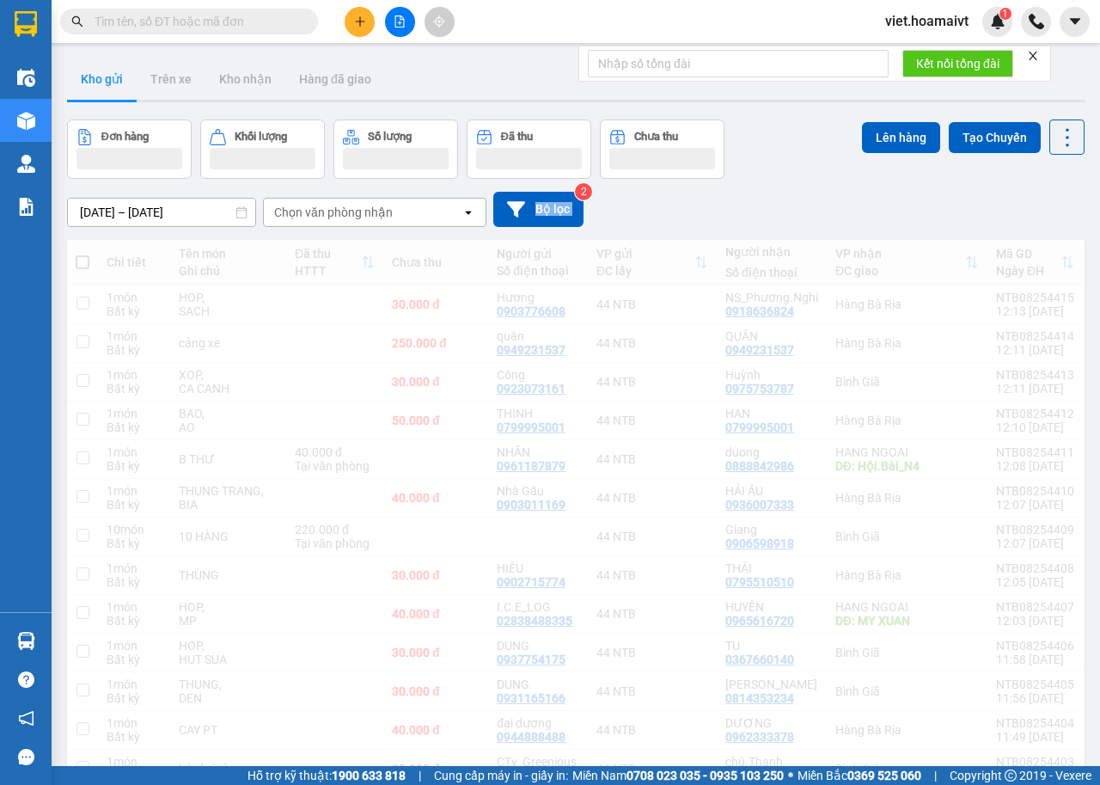
click at [841, 204] on div "[DATE] – [DATE] Press the down arrow key to interact with the calendar and sele…" at bounding box center [576, 209] width 1018 height 35
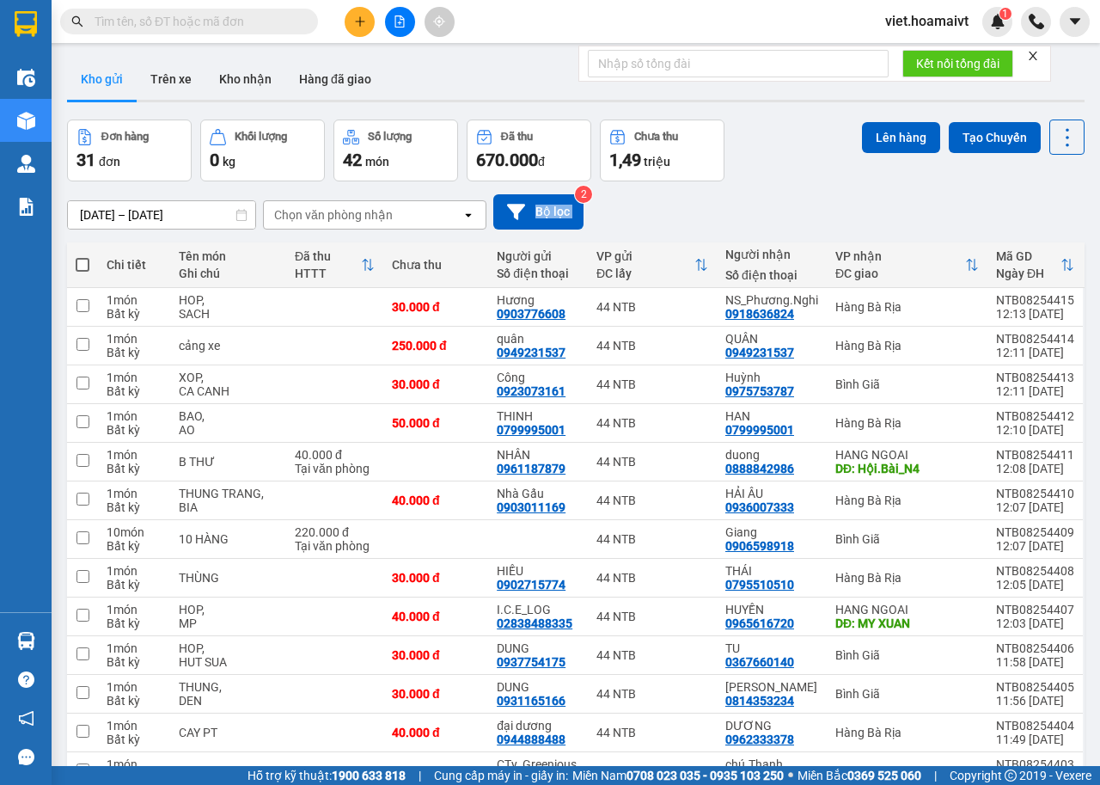
click at [841, 204] on div "[DATE] – [DATE] Press the down arrow key to interact with the calendar and sele…" at bounding box center [576, 211] width 1018 height 35
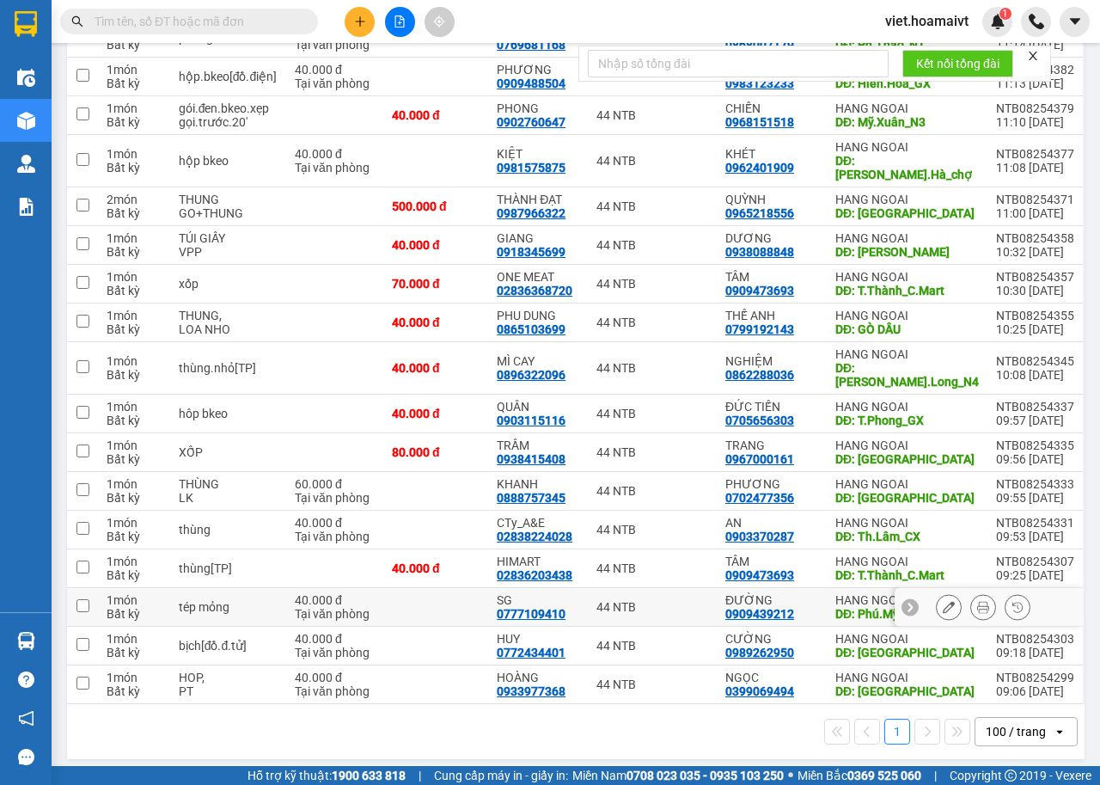
scroll to position [819, 0]
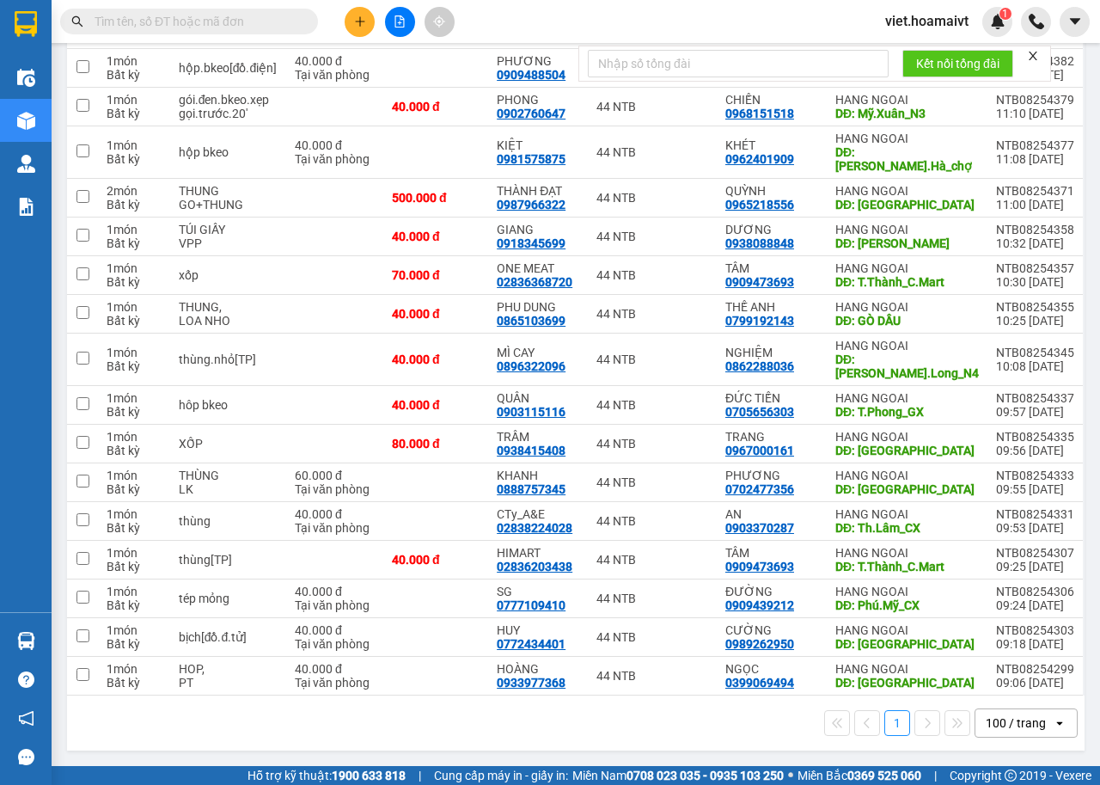
click at [734, 732] on div "1 100 / trang open" at bounding box center [576, 722] width 1004 height 29
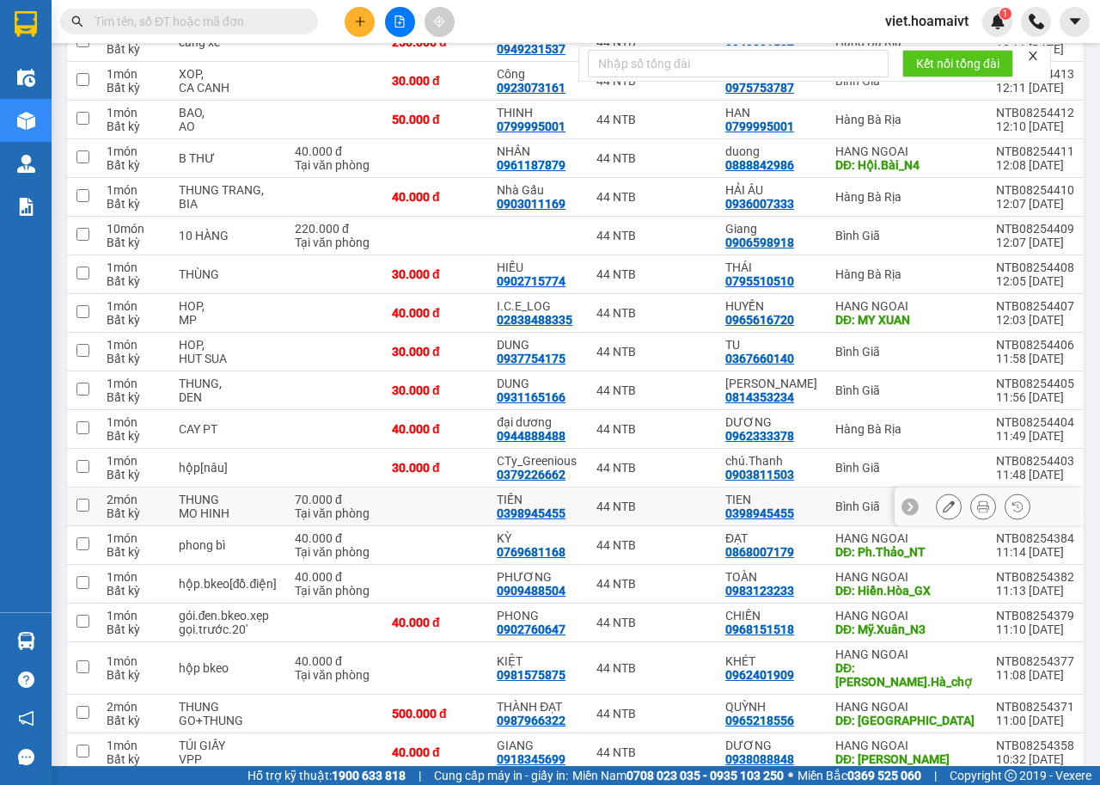
scroll to position [0, 0]
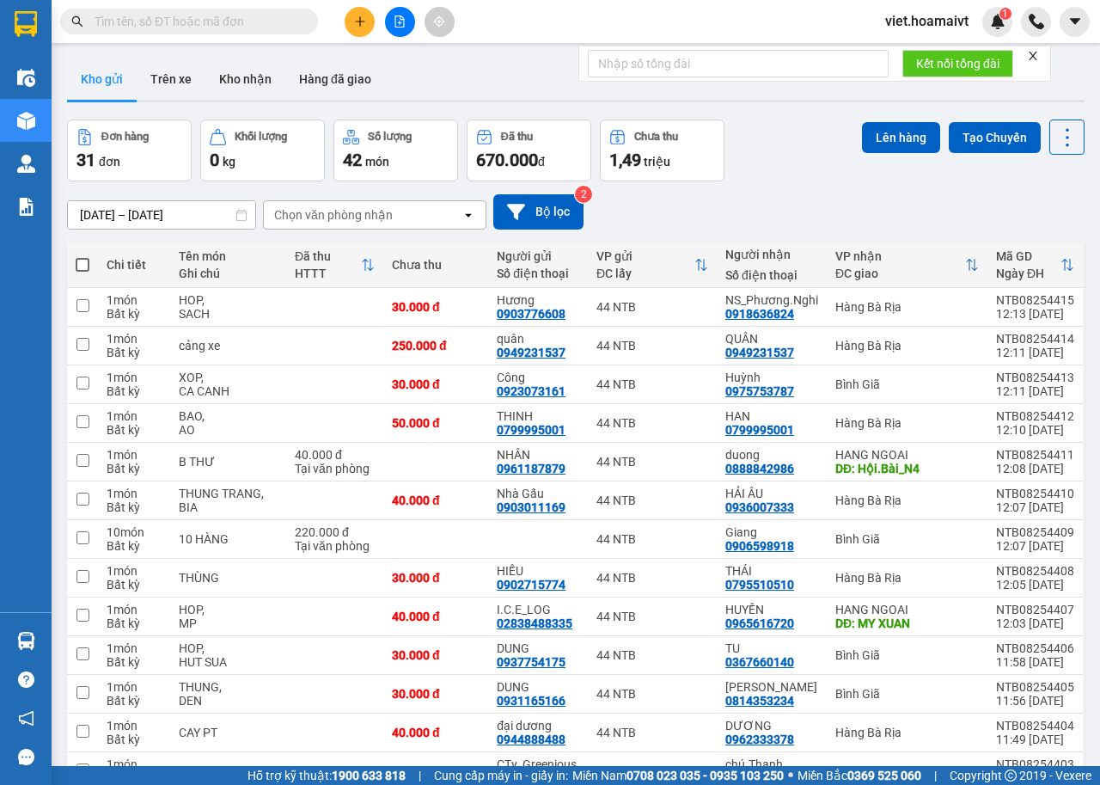
click at [297, 216] on div "Chọn văn phòng nhận" at bounding box center [333, 214] width 119 height 17
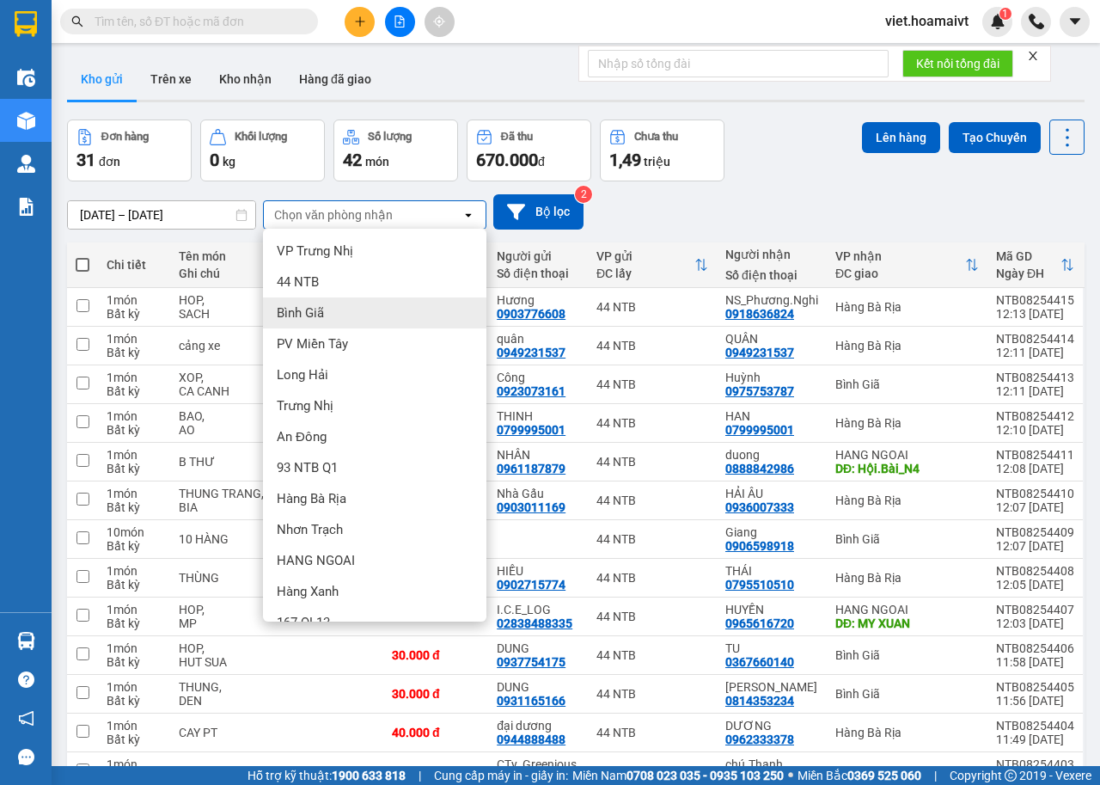
click at [341, 308] on div "Bình Giã" at bounding box center [375, 312] width 224 height 31
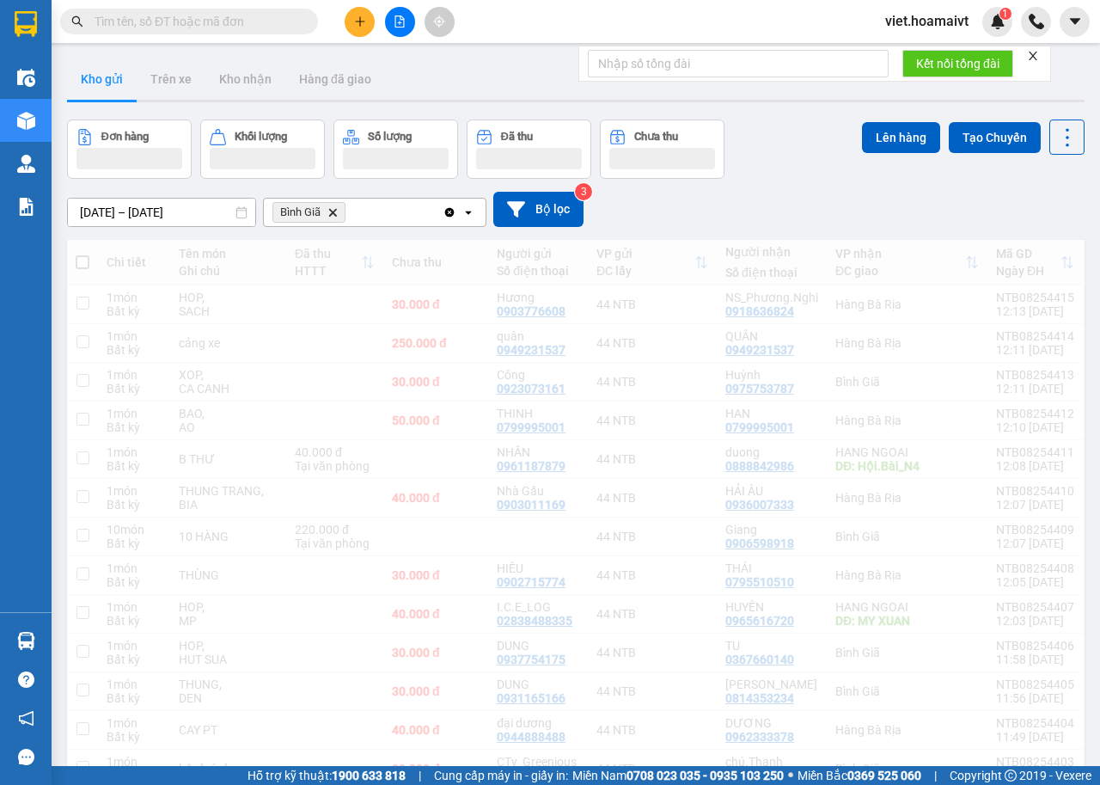
click at [794, 218] on div "[DATE] – [DATE] Press the down arrow key to interact with the calendar and sele…" at bounding box center [576, 209] width 1018 height 35
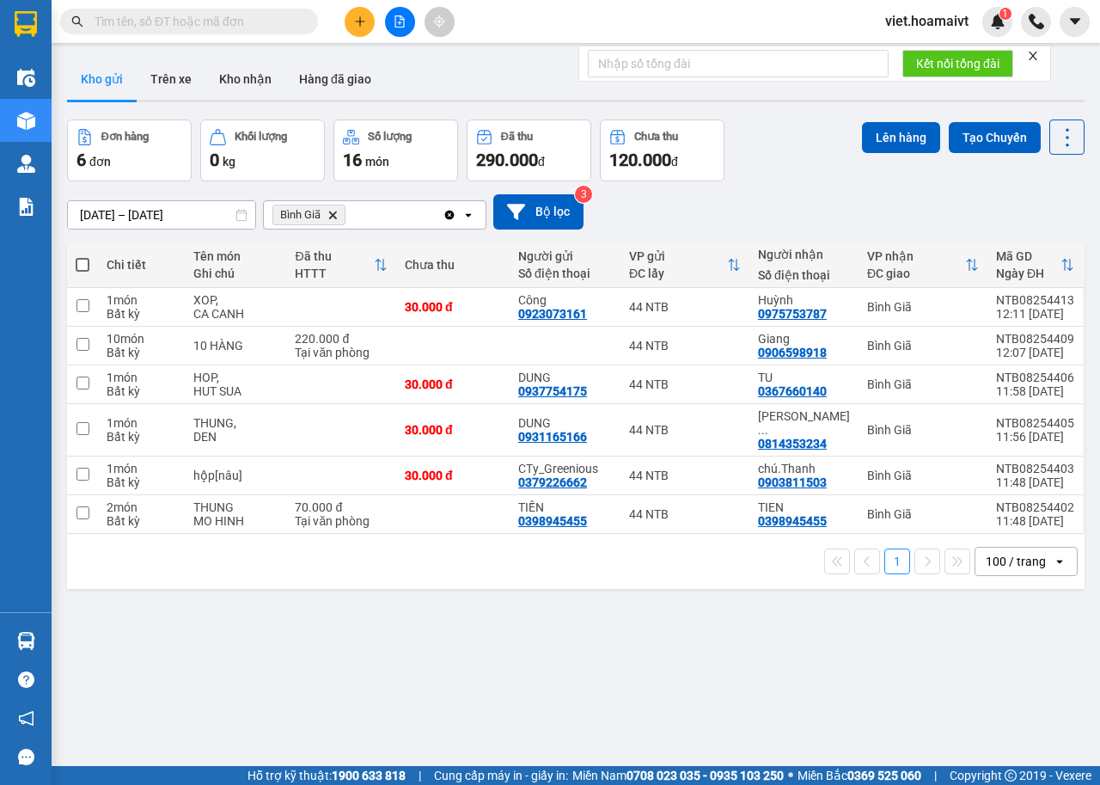
click at [794, 218] on div "[DATE] – [DATE] Press the down arrow key to interact with the calendar and sele…" at bounding box center [576, 211] width 1018 height 35
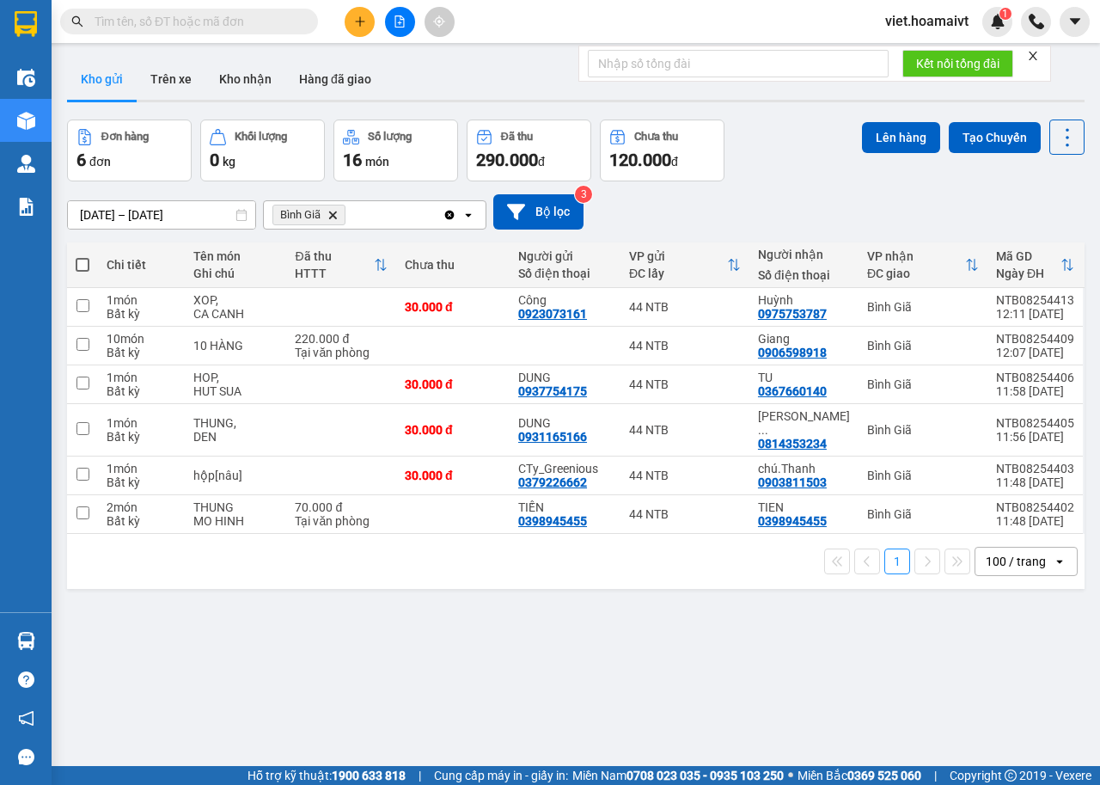
click at [794, 218] on div "[DATE] – [DATE] Press the down arrow key to interact with the calendar and sele…" at bounding box center [576, 211] width 1018 height 35
click at [794, 214] on div "[DATE] – [DATE] Press the down arrow key to interact with the calendar and sele…" at bounding box center [576, 211] width 1018 height 35
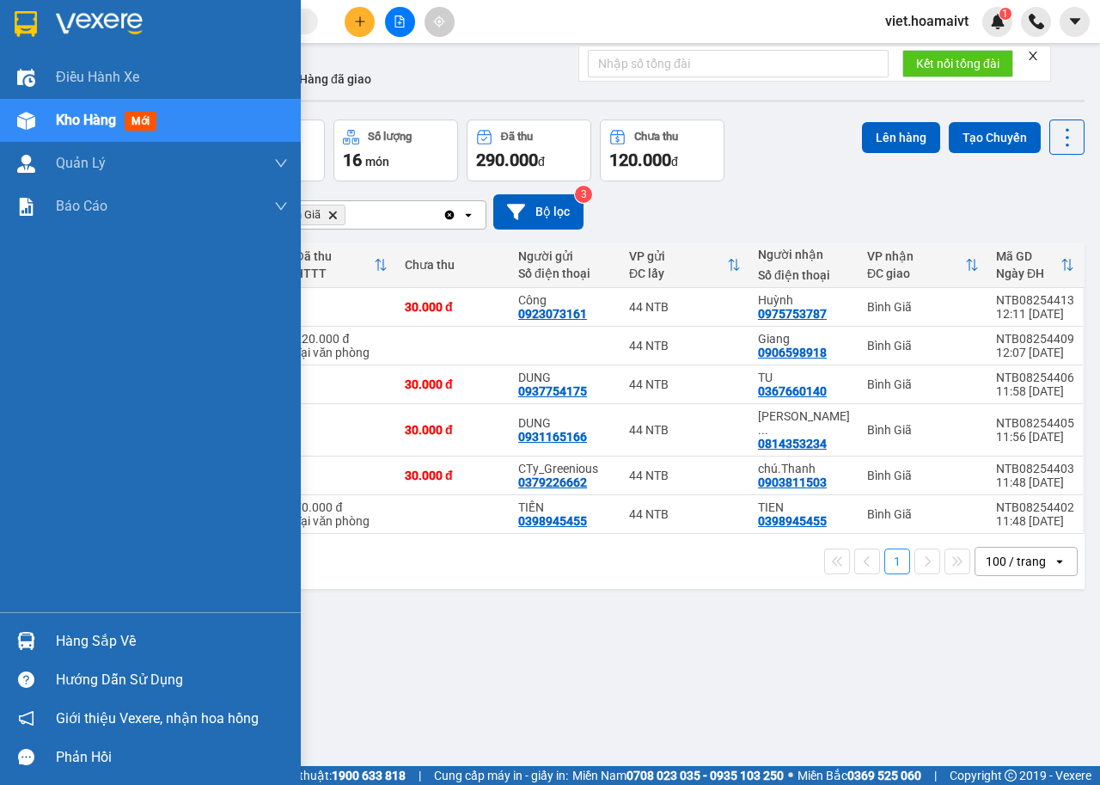
click at [55, 31] on div at bounding box center [150, 28] width 301 height 56
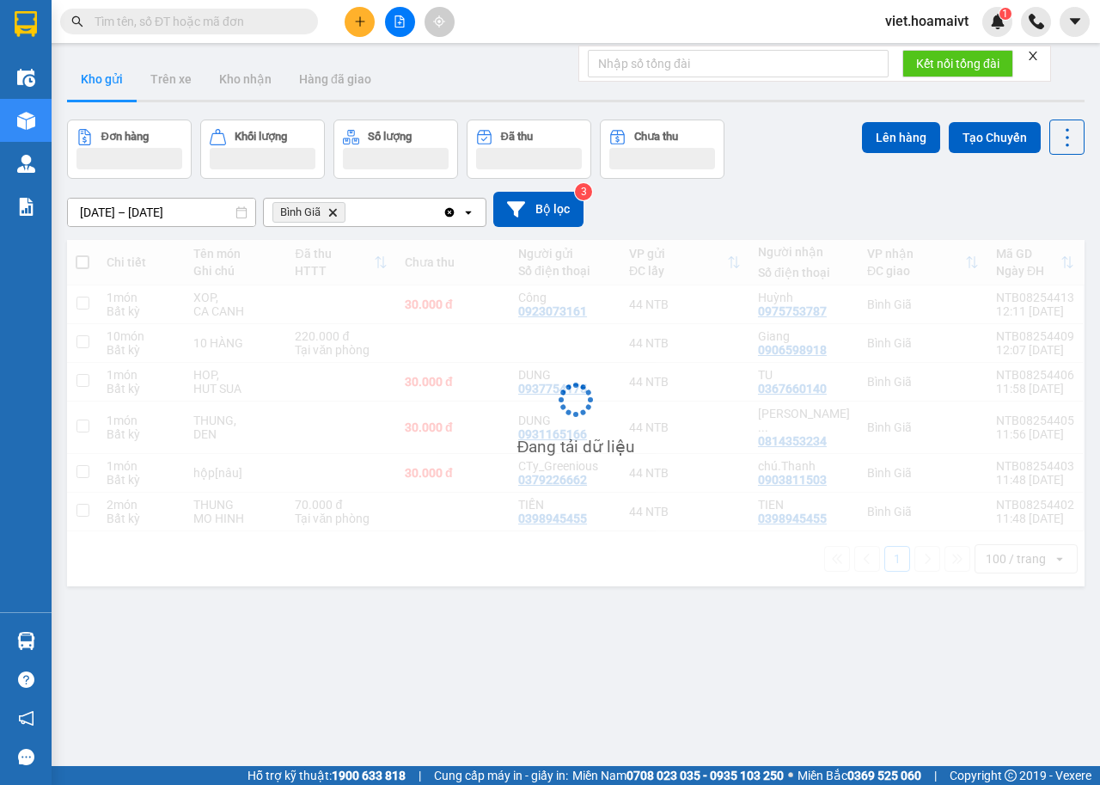
click at [782, 202] on div "[DATE] – [DATE] Press the down arrow key to interact with the calendar and sele…" at bounding box center [576, 209] width 1018 height 35
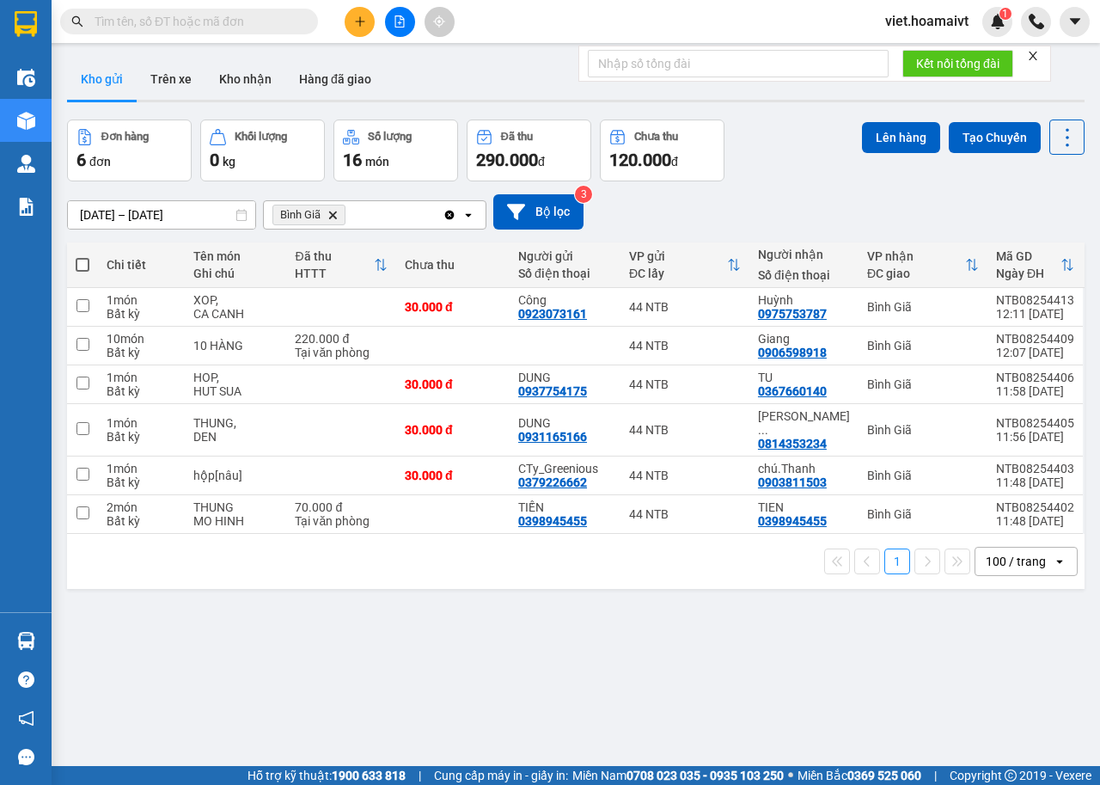
click at [782, 202] on div "[DATE] – [DATE] Press the down arrow key to interact with the calendar and sele…" at bounding box center [576, 211] width 1018 height 35
click at [328, 212] on icon "Delete" at bounding box center [333, 215] width 10 height 10
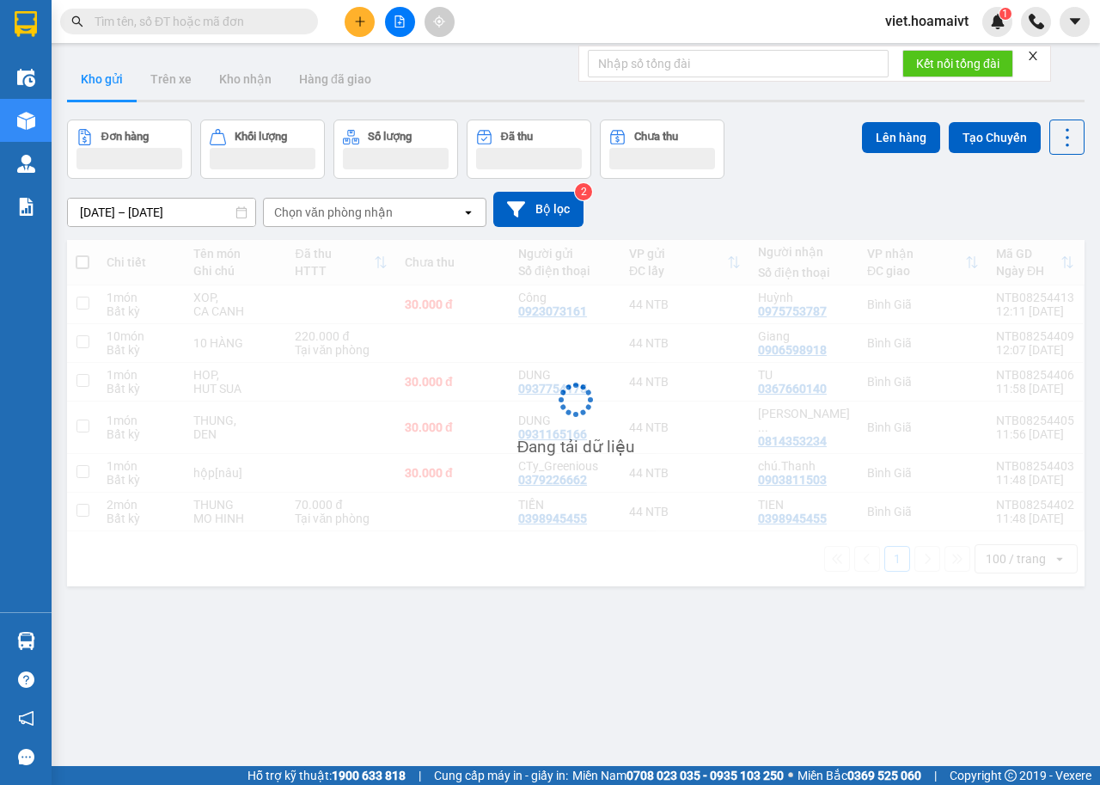
click at [821, 212] on div "[DATE] – [DATE] Press the down arrow key to interact with the calendar and sele…" at bounding box center [576, 209] width 1018 height 35
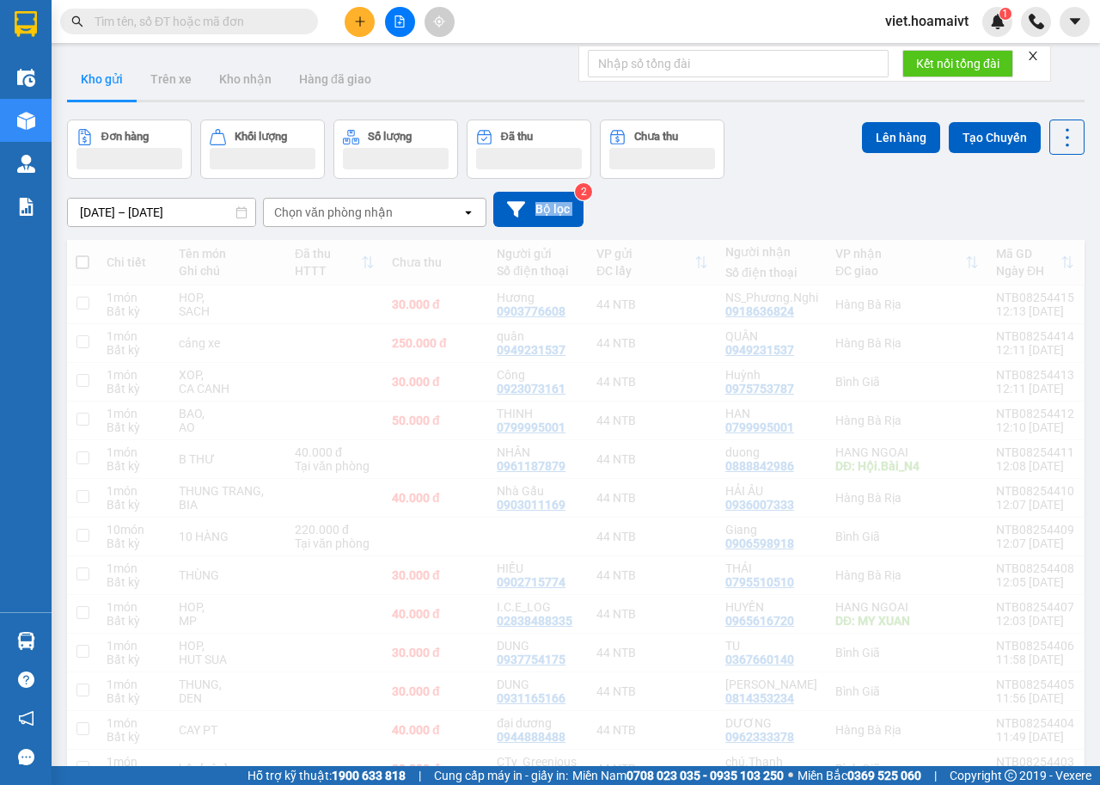
click at [821, 212] on div "[DATE] – [DATE] Press the down arrow key to interact with the calendar and sele…" at bounding box center [576, 209] width 1018 height 35
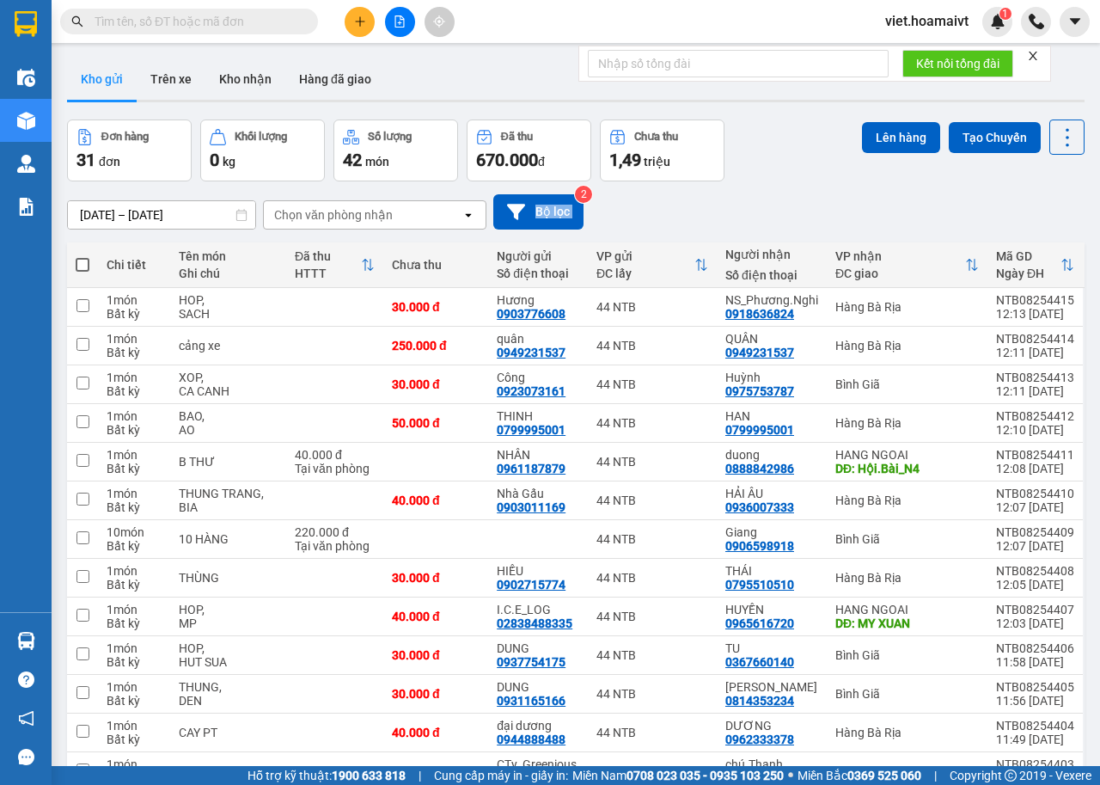
click at [821, 212] on div "[DATE] – [DATE] Press the down arrow key to interact with the calendar and sele…" at bounding box center [576, 211] width 1018 height 35
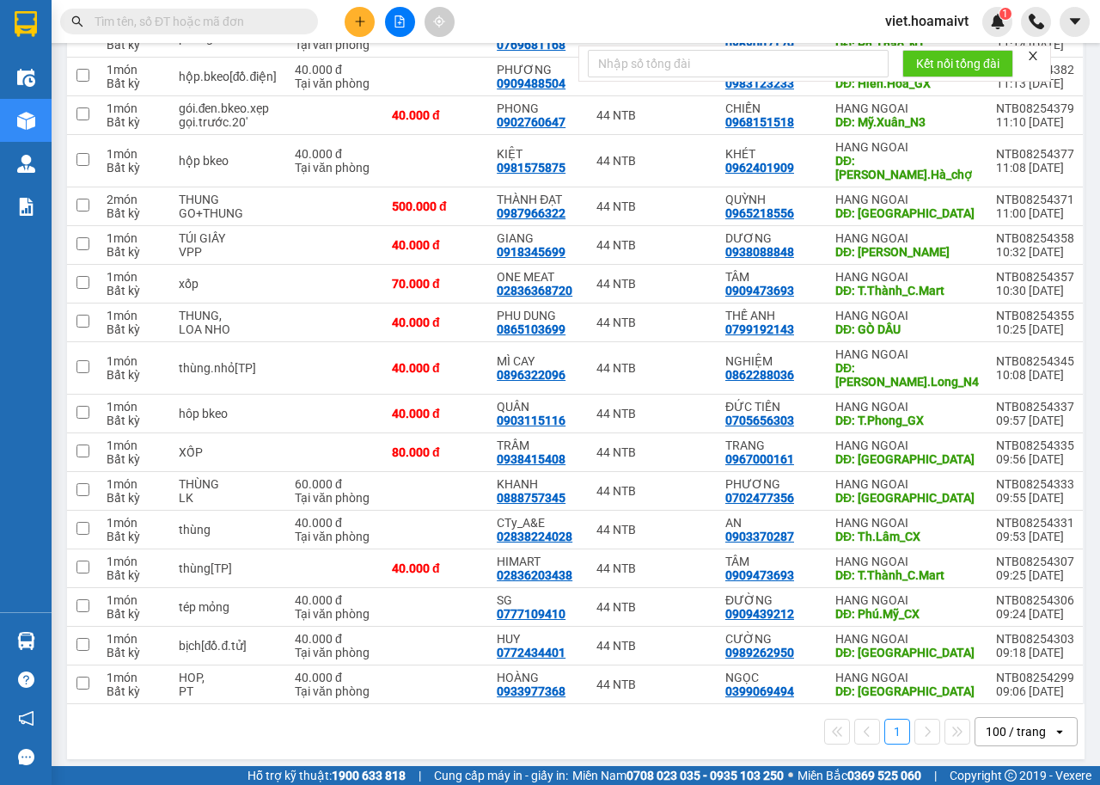
scroll to position [819, 0]
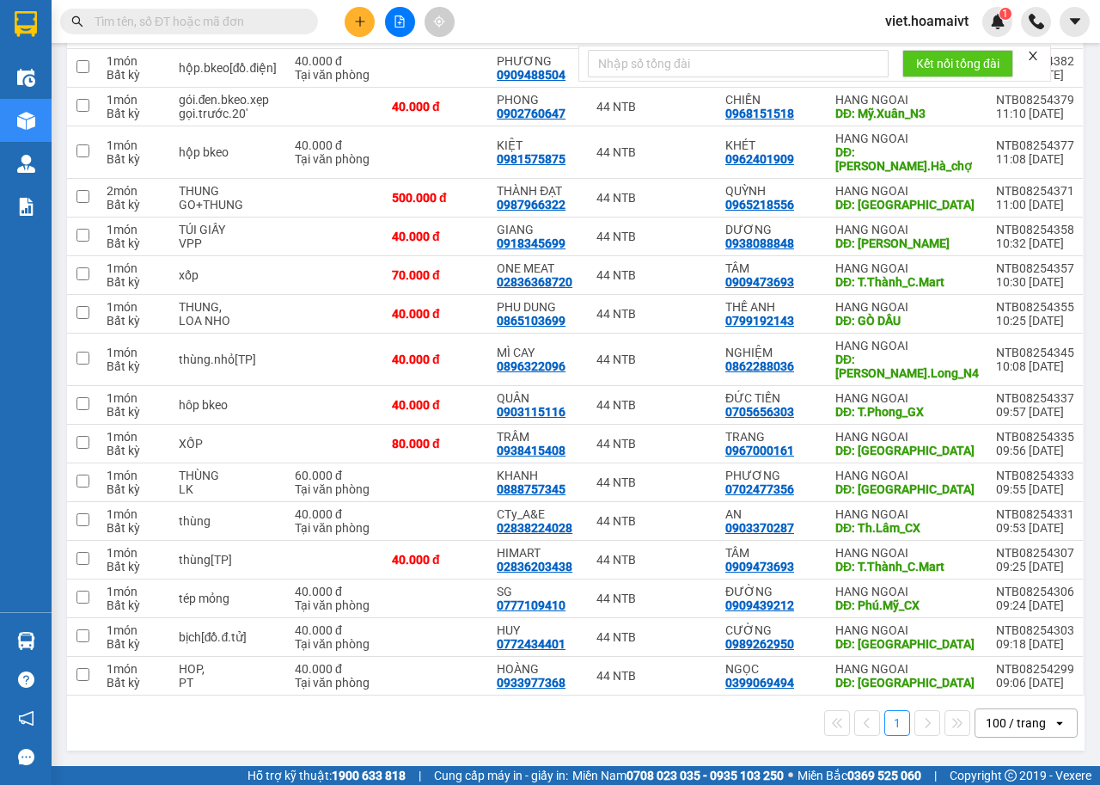
click at [629, 748] on div "1 100 / trang open" at bounding box center [576, 723] width 1018 height 55
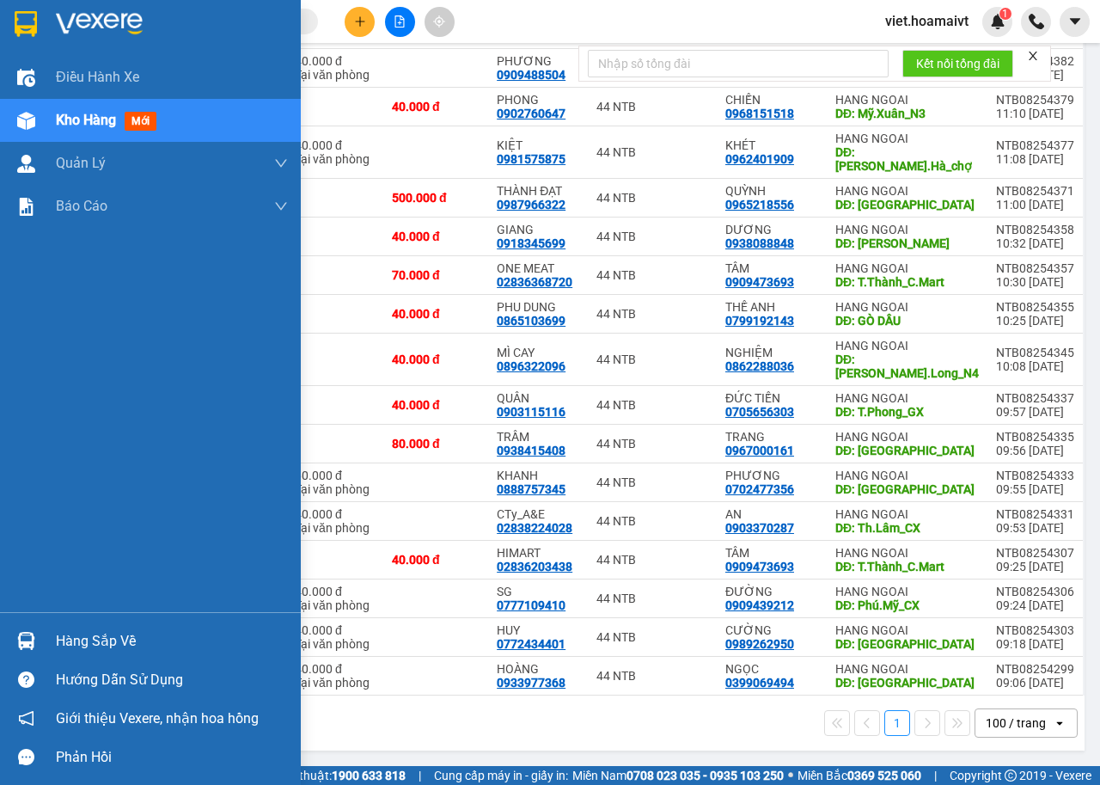
click at [107, 25] on img at bounding box center [99, 24] width 87 height 26
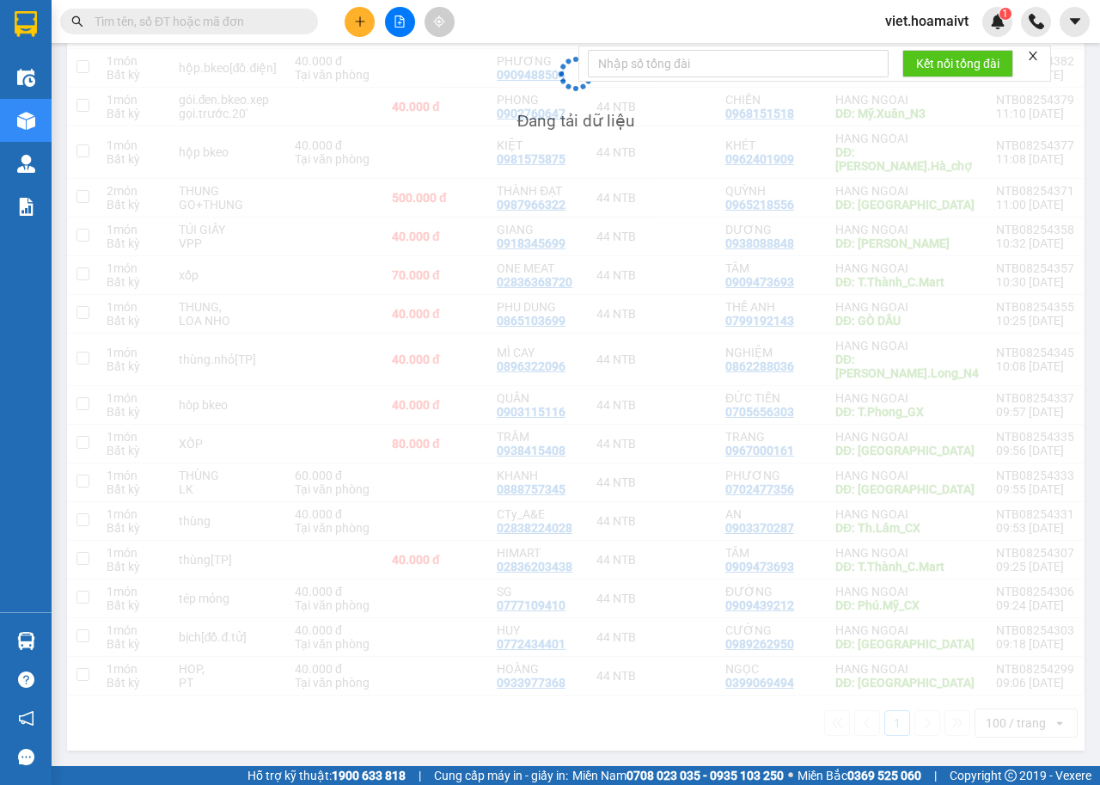
scroll to position [819, 0]
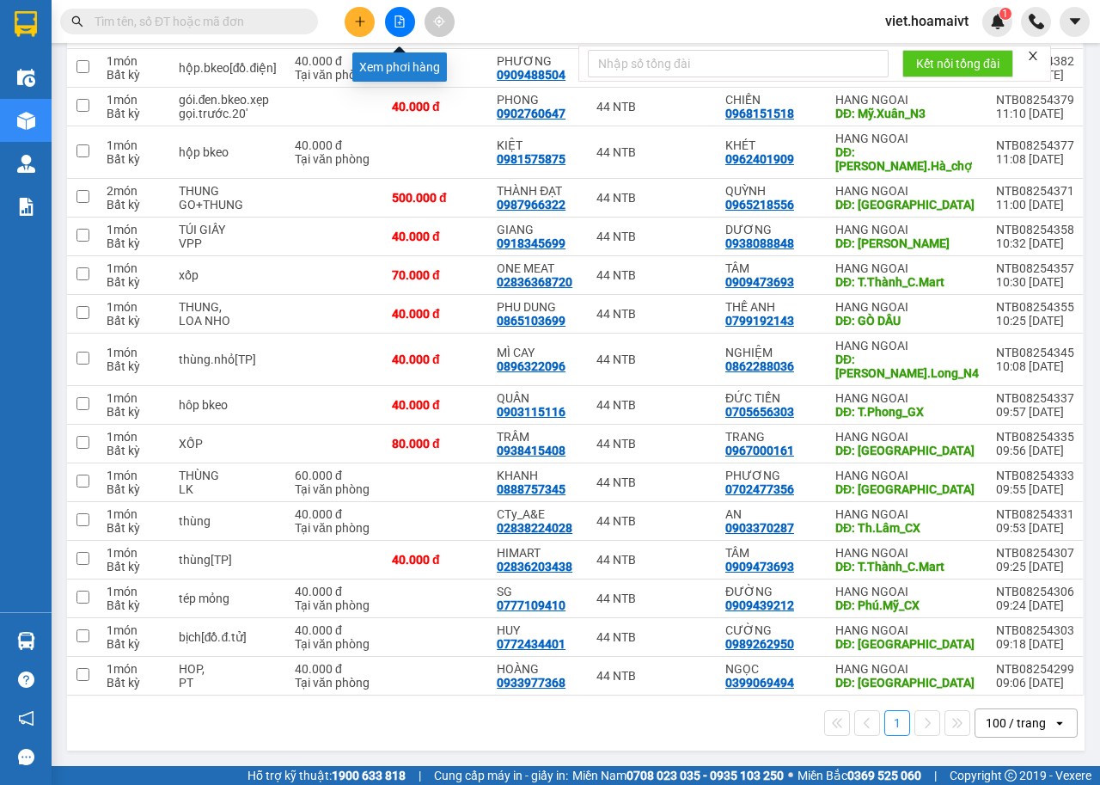
click at [400, 28] on button at bounding box center [400, 22] width 30 height 30
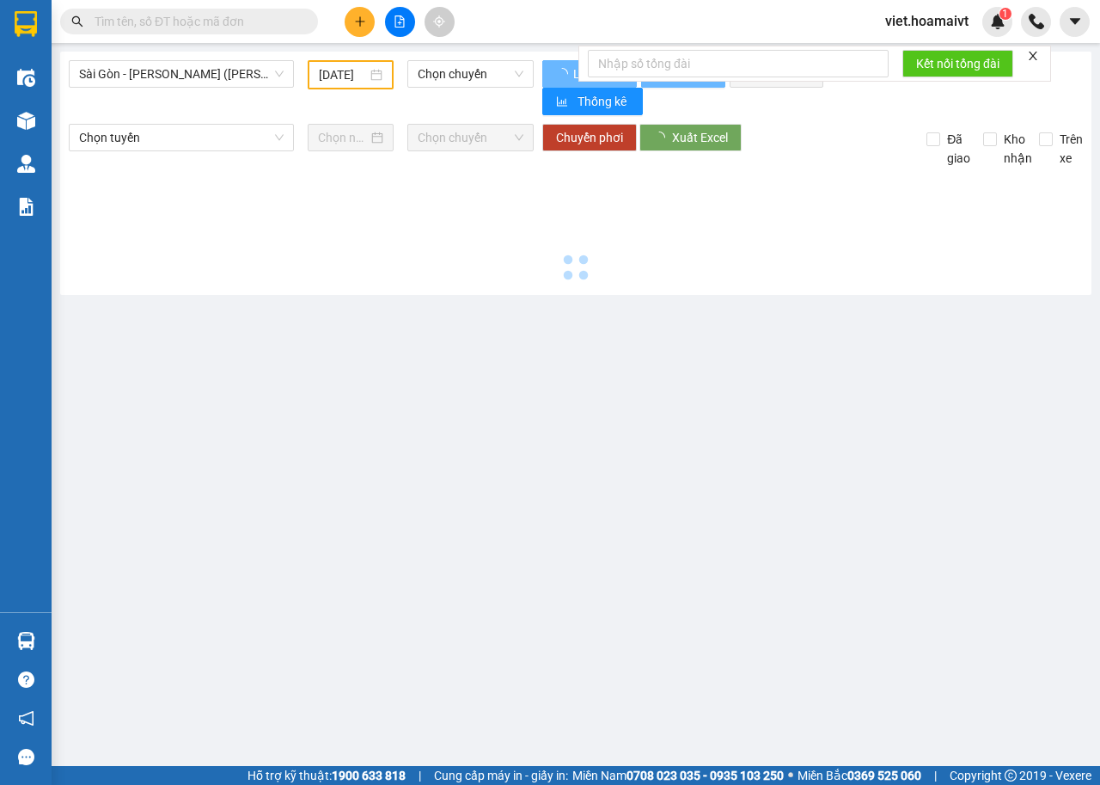
type input "[DATE]"
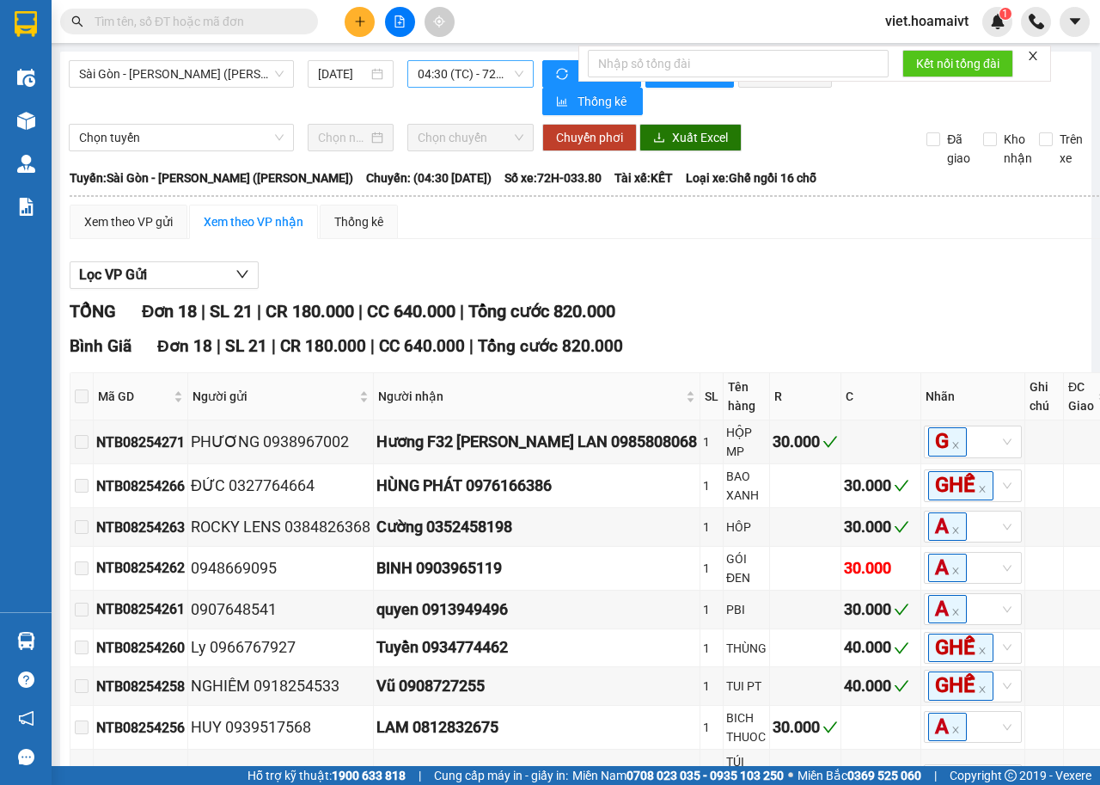
click at [478, 76] on span "04:30 (TC) - 72H-033.80" at bounding box center [470, 74] width 105 height 26
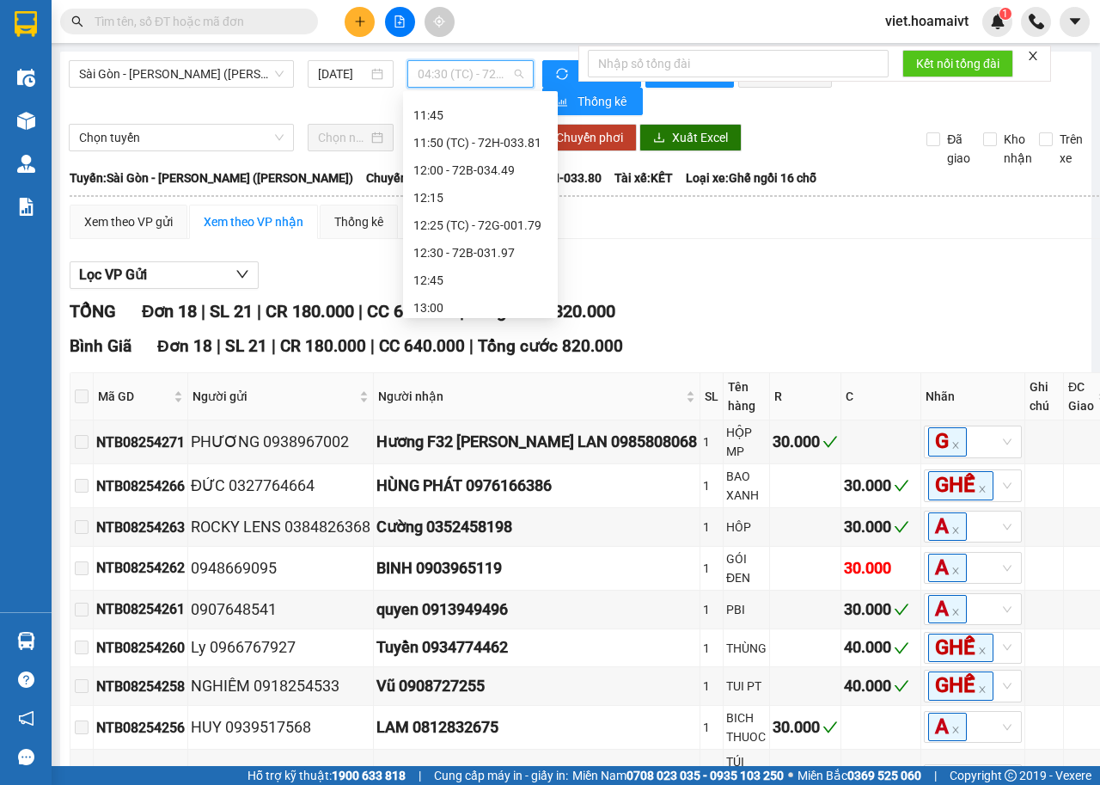
scroll to position [860, 0]
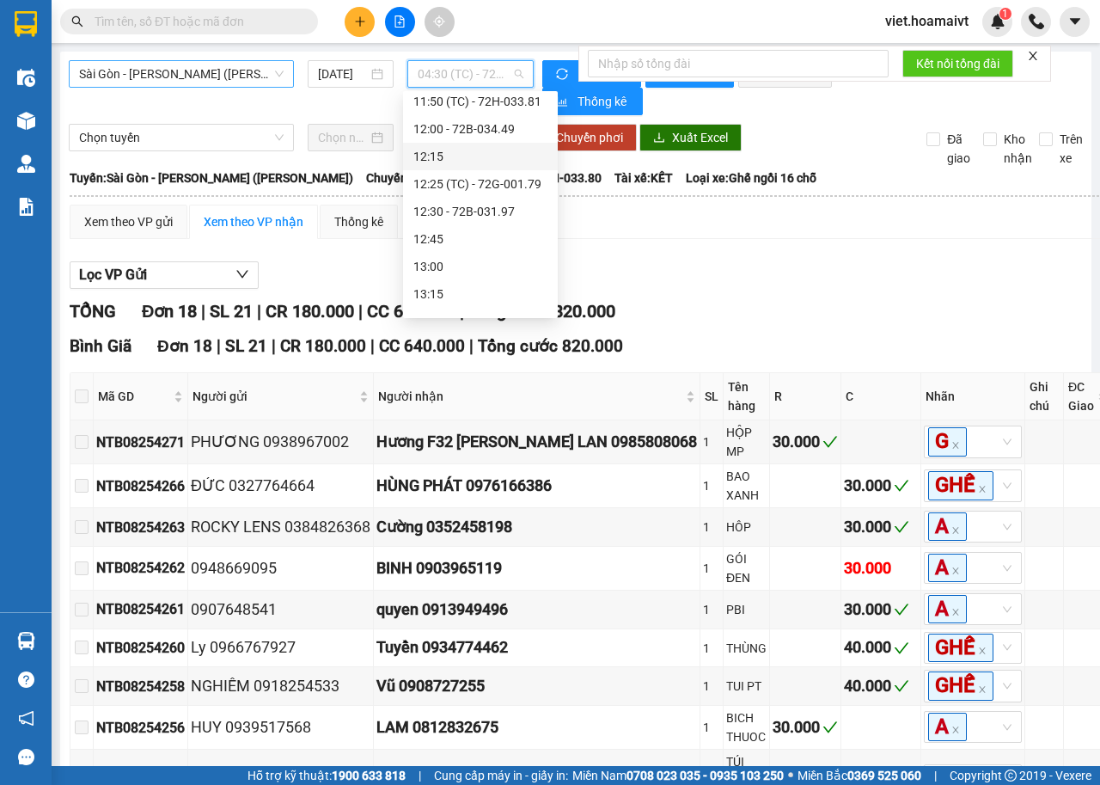
click at [219, 77] on span "Sài Gòn - [PERSON_NAME] ([PERSON_NAME])" at bounding box center [181, 74] width 205 height 26
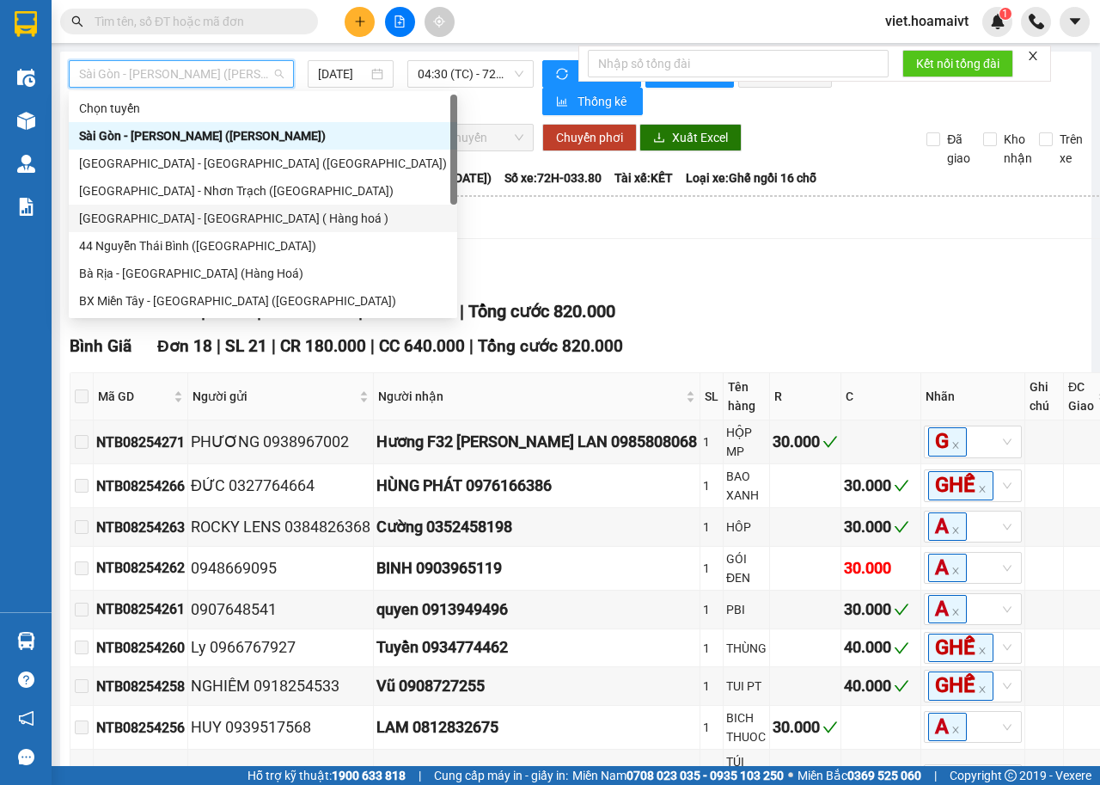
click at [218, 243] on div "44 Nguyễn Thái Bình ([GEOGRAPHIC_DATA])" at bounding box center [263, 245] width 368 height 19
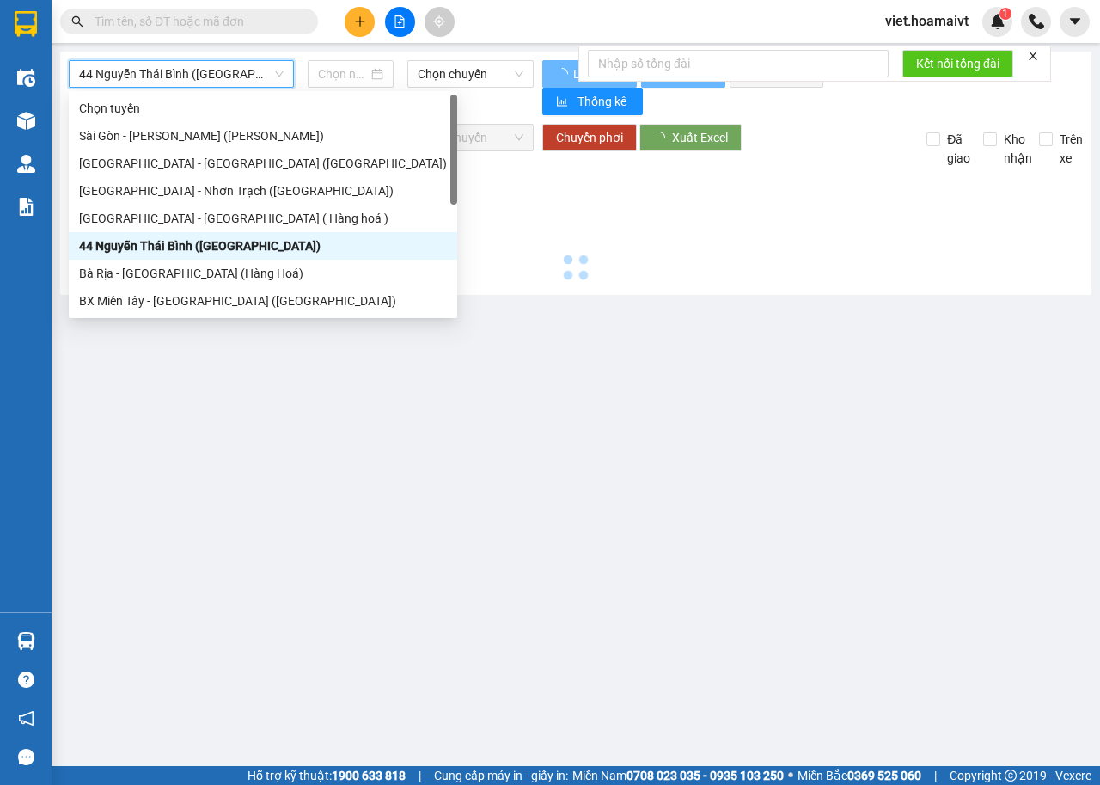
type input "[DATE]"
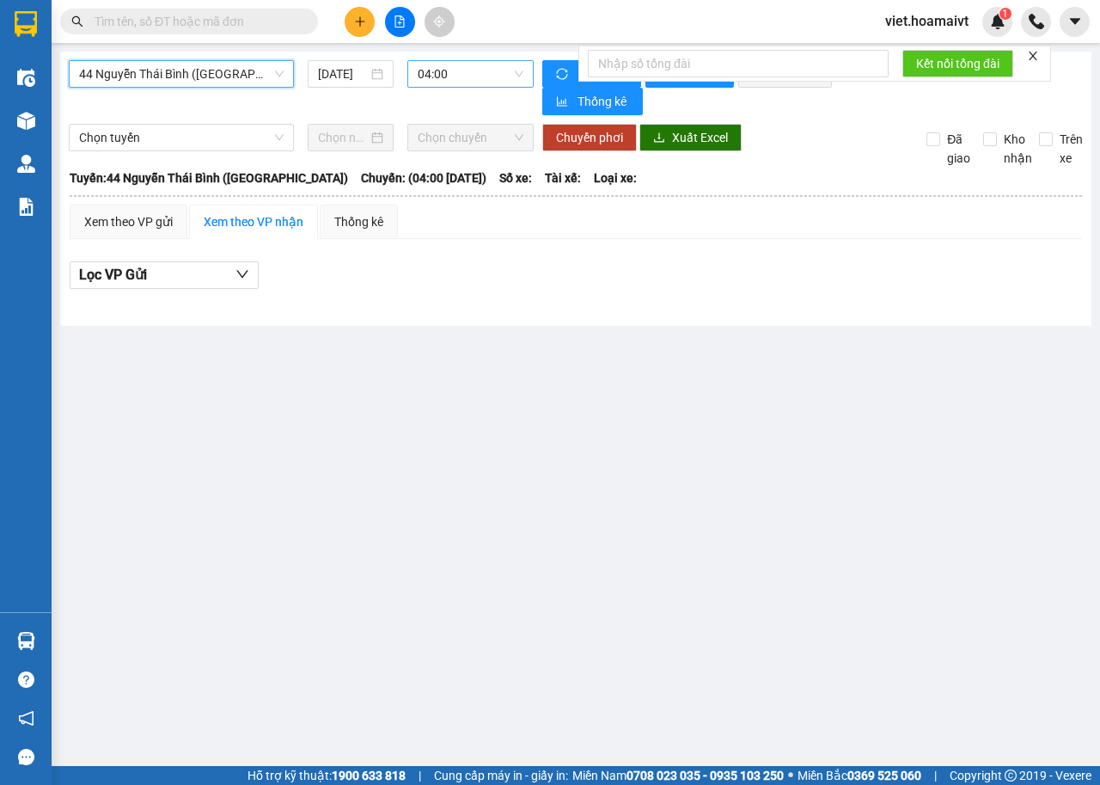
click at [473, 66] on span "04:00" at bounding box center [470, 74] width 105 height 26
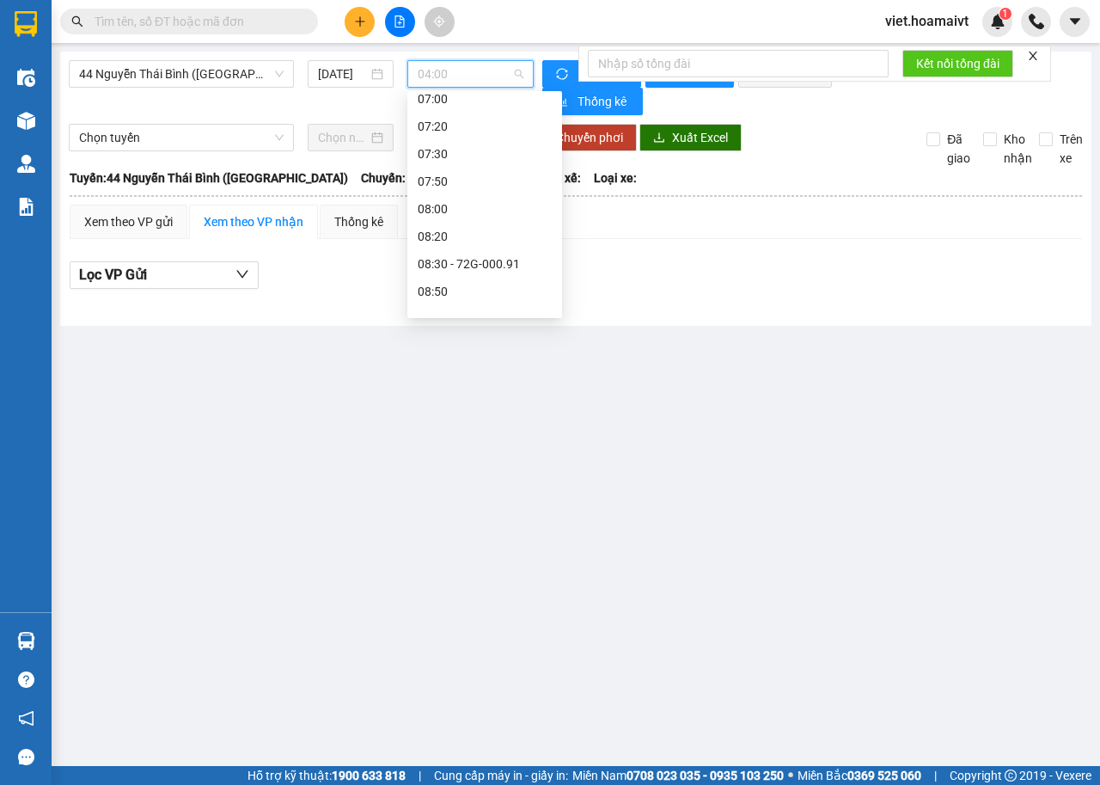
scroll to position [199, 0]
click at [517, 266] on div "08:30 - 72G-000.91" at bounding box center [485, 266] width 134 height 19
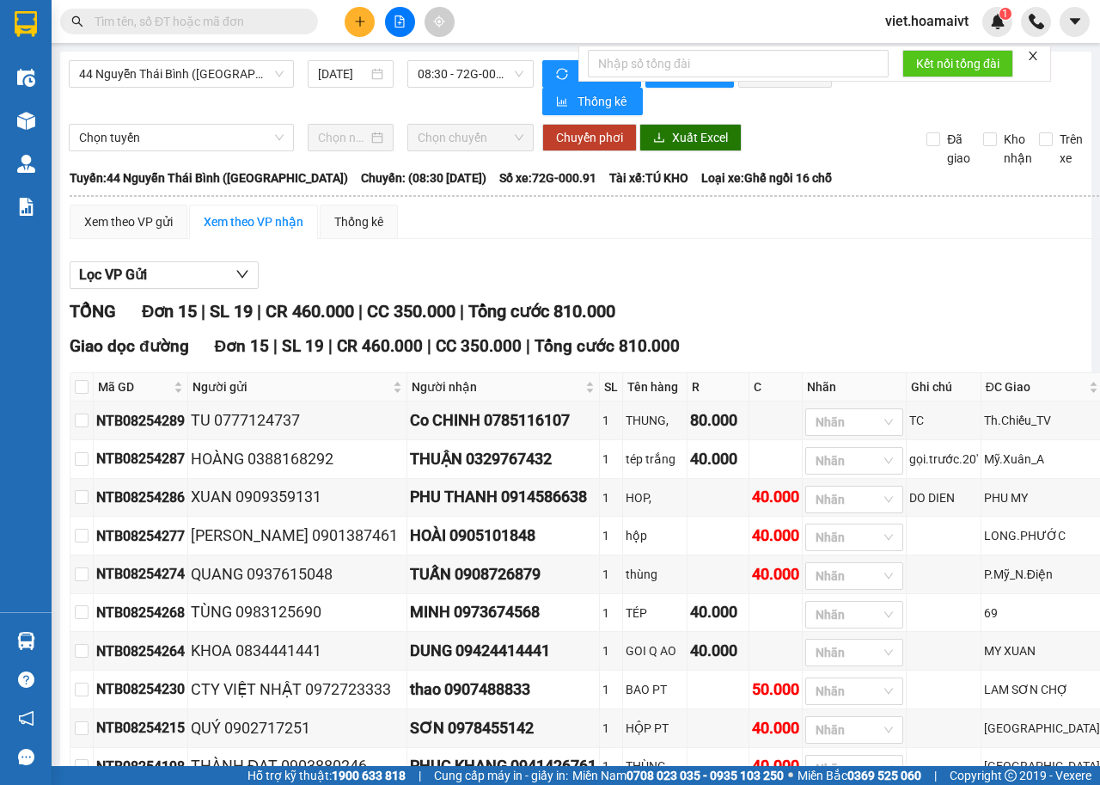
click at [719, 247] on div "Xem theo VP gửi Xem theo VP nhận Thống kê Lọc VP Gửi TỔNG Đơn 15 | SL 19 | CR …" at bounding box center [587, 623] width 1034 height 836
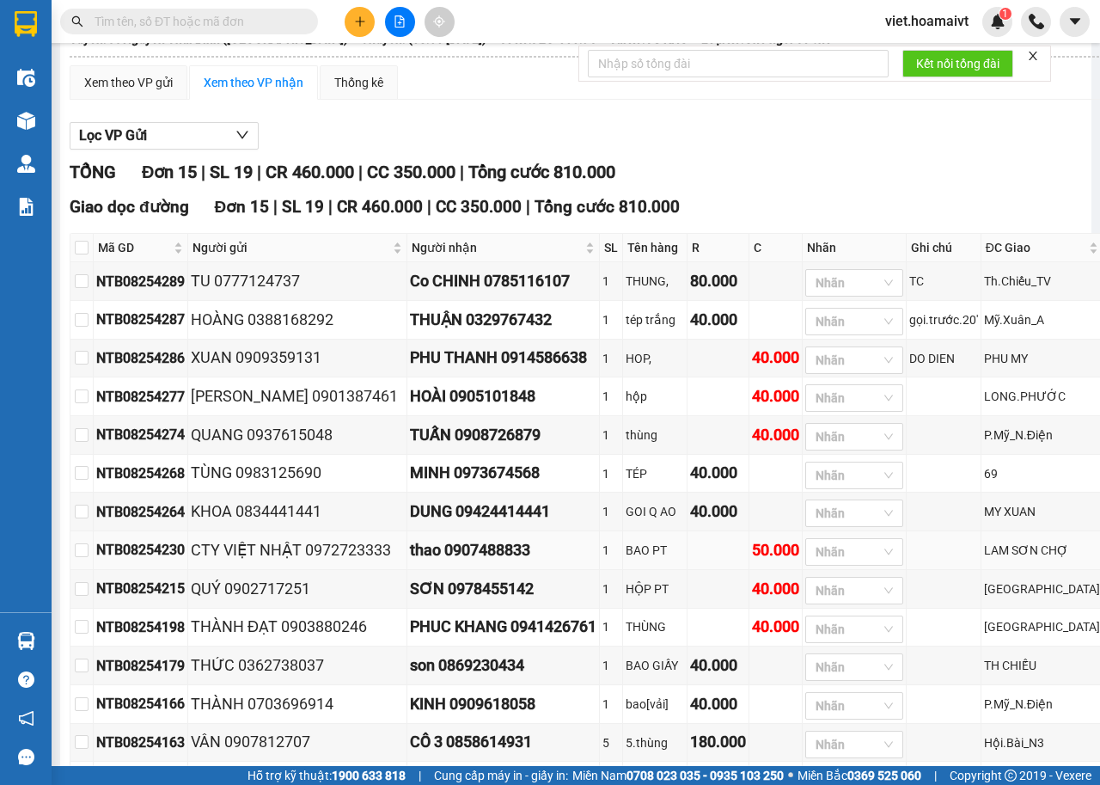
scroll to position [322, 0]
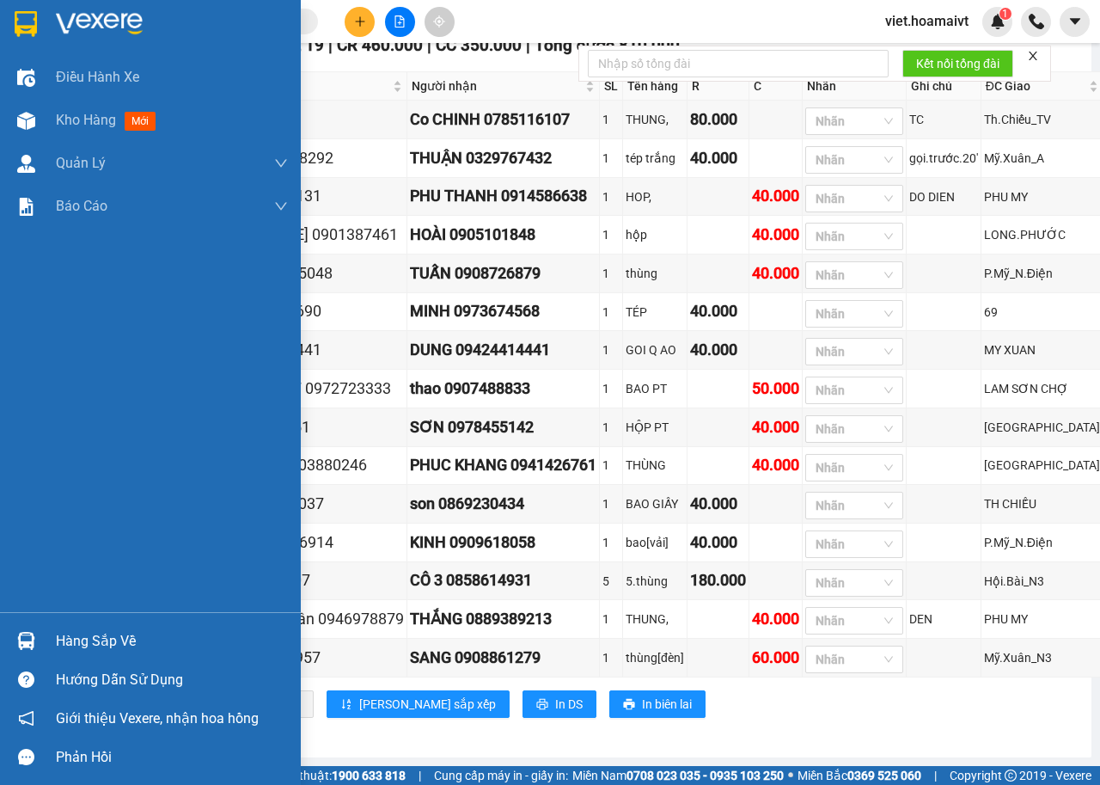
click at [97, 9] on div at bounding box center [150, 28] width 301 height 56
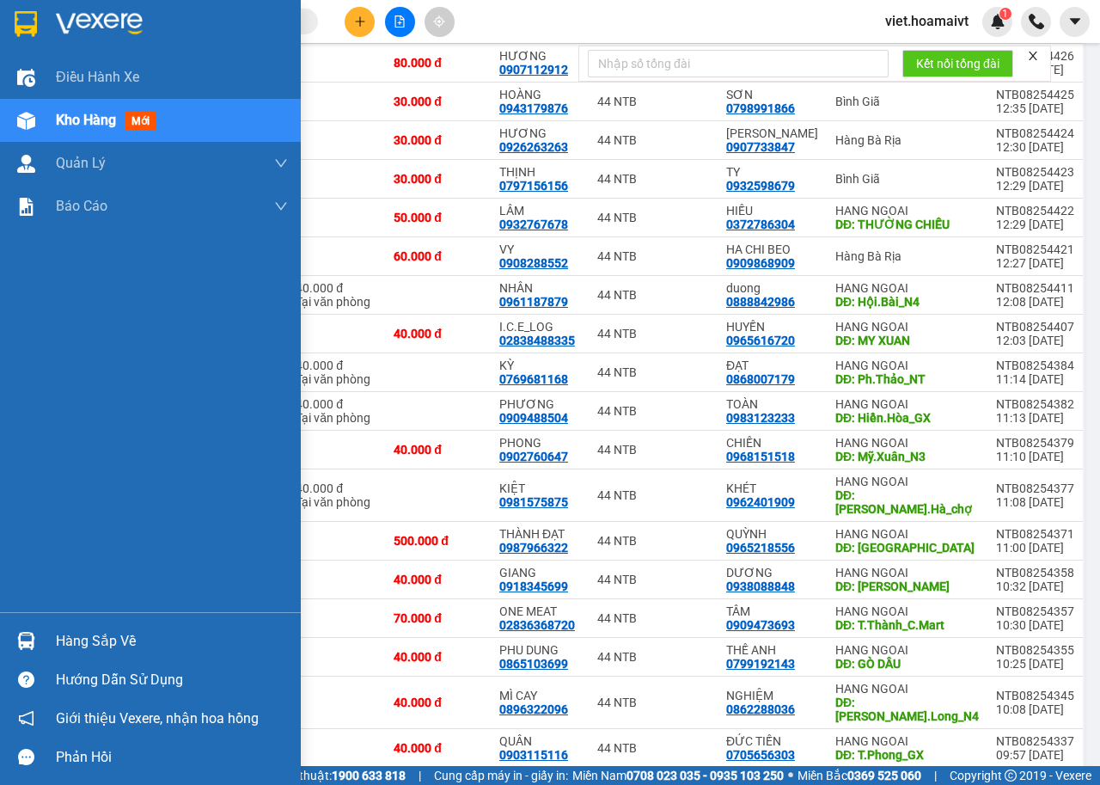
click at [83, 41] on div at bounding box center [150, 28] width 301 height 56
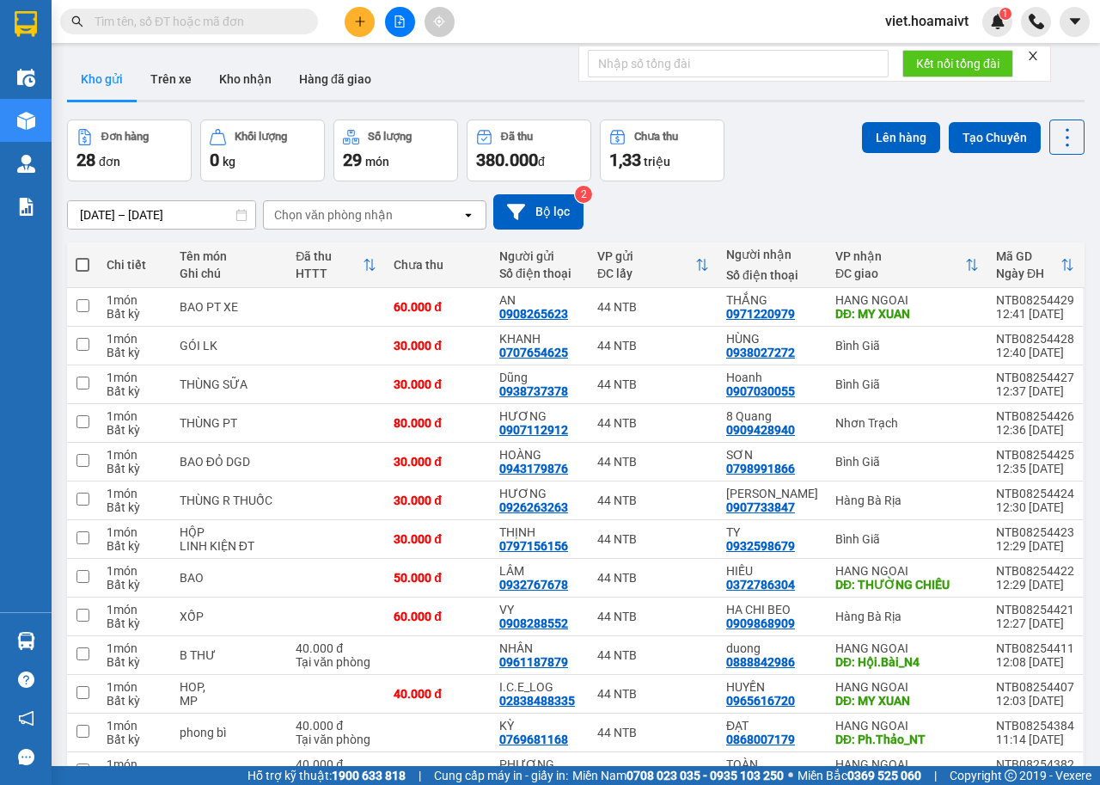
click at [772, 215] on div "[DATE] – [DATE] Press the down arrow key to interact with the calendar and sele…" at bounding box center [576, 211] width 1018 height 35
click at [294, 219] on div "Chọn văn phòng nhận" at bounding box center [333, 214] width 119 height 17
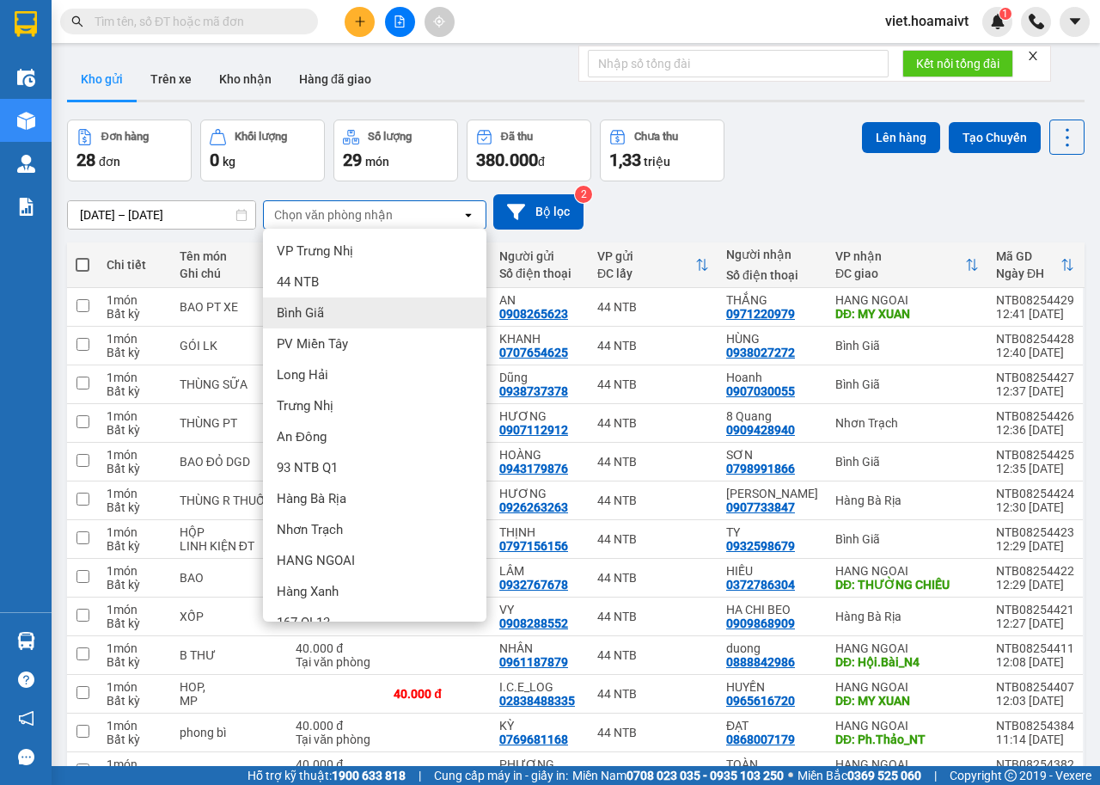
click at [308, 313] on span "Bình Giã" at bounding box center [300, 312] width 47 height 17
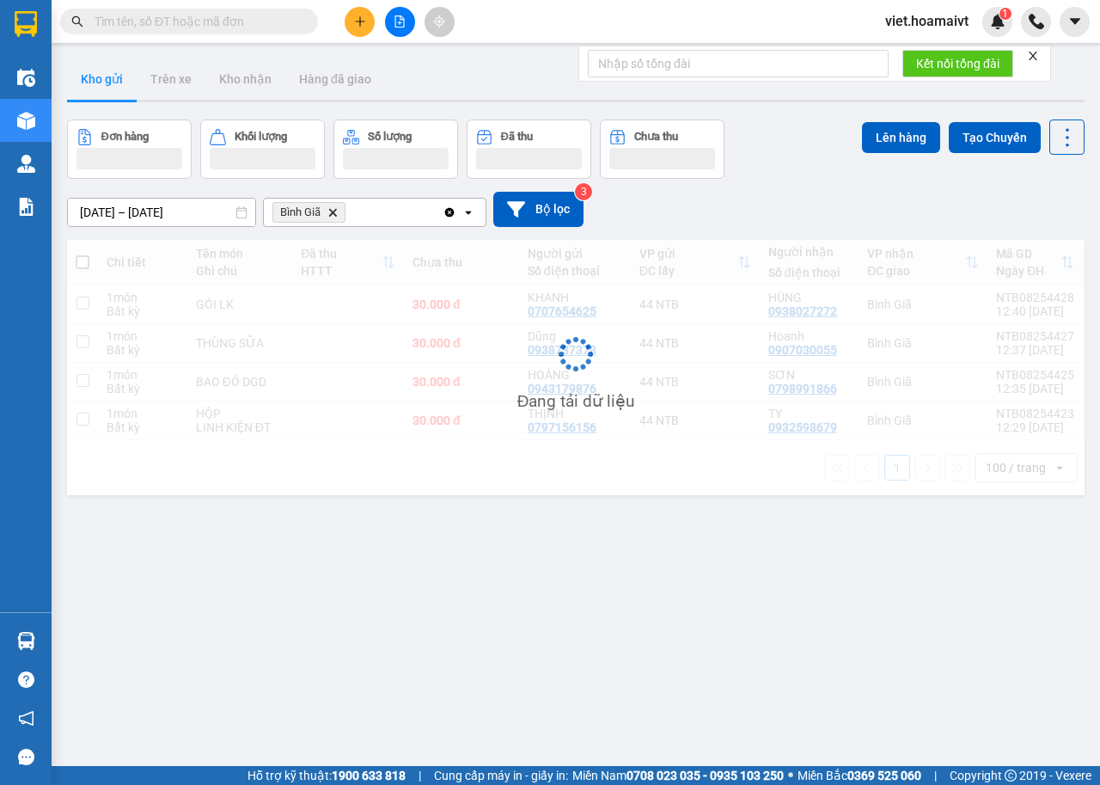
click at [752, 193] on div "[DATE] – [DATE] Press the down arrow key to interact with the calendar and sele…" at bounding box center [576, 209] width 1018 height 35
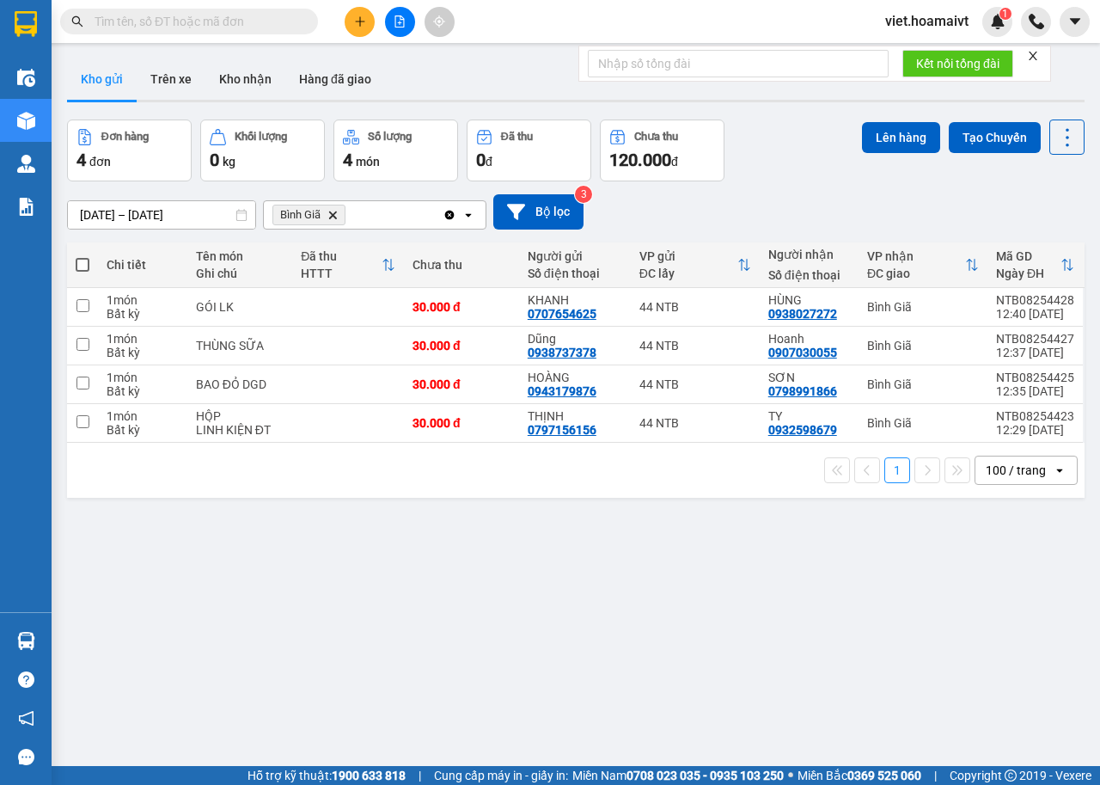
click at [752, 193] on div "[DATE] – [DATE] Press the down arrow key to interact with the calendar and sele…" at bounding box center [576, 211] width 1018 height 61
click at [328, 217] on span "Bình Giã Delete" at bounding box center [309, 215] width 73 height 21
click at [333, 217] on icon "Delete" at bounding box center [333, 215] width 10 height 10
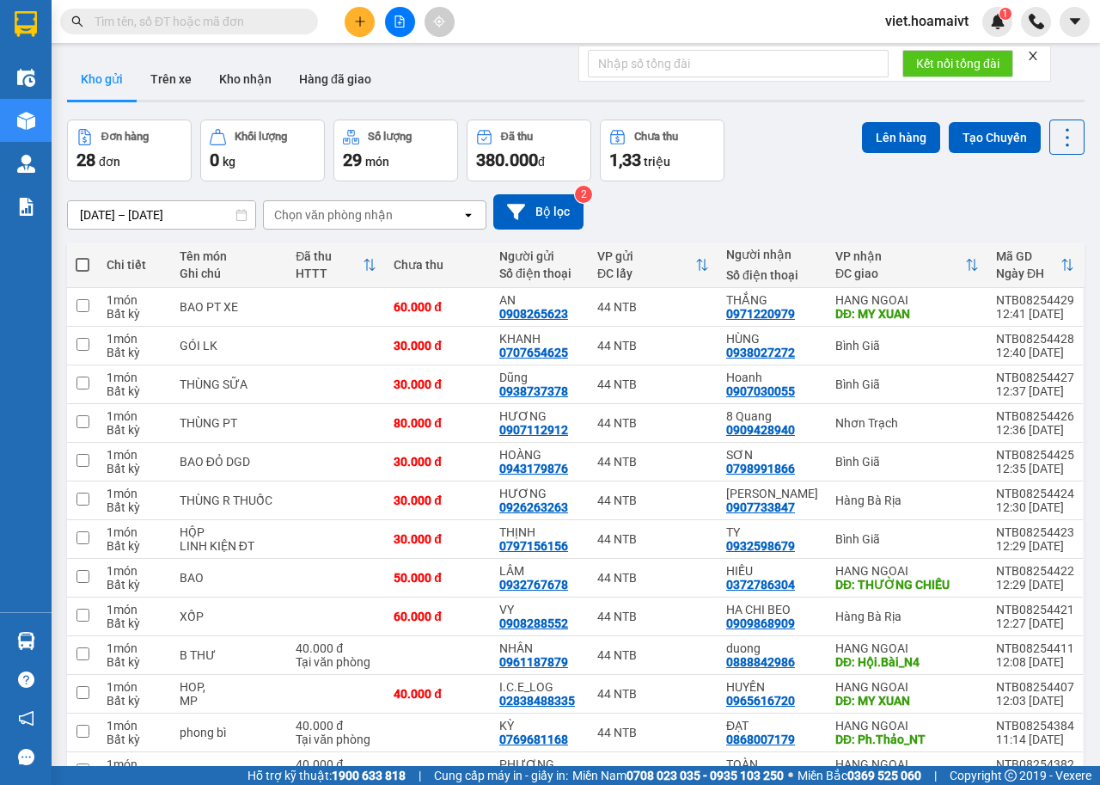
click at [815, 211] on div "[DATE] – [DATE] Press the down arrow key to interact with the calendar and sele…" at bounding box center [576, 211] width 1018 height 35
click at [298, 206] on div "Chọn văn phòng nhận" at bounding box center [333, 214] width 119 height 17
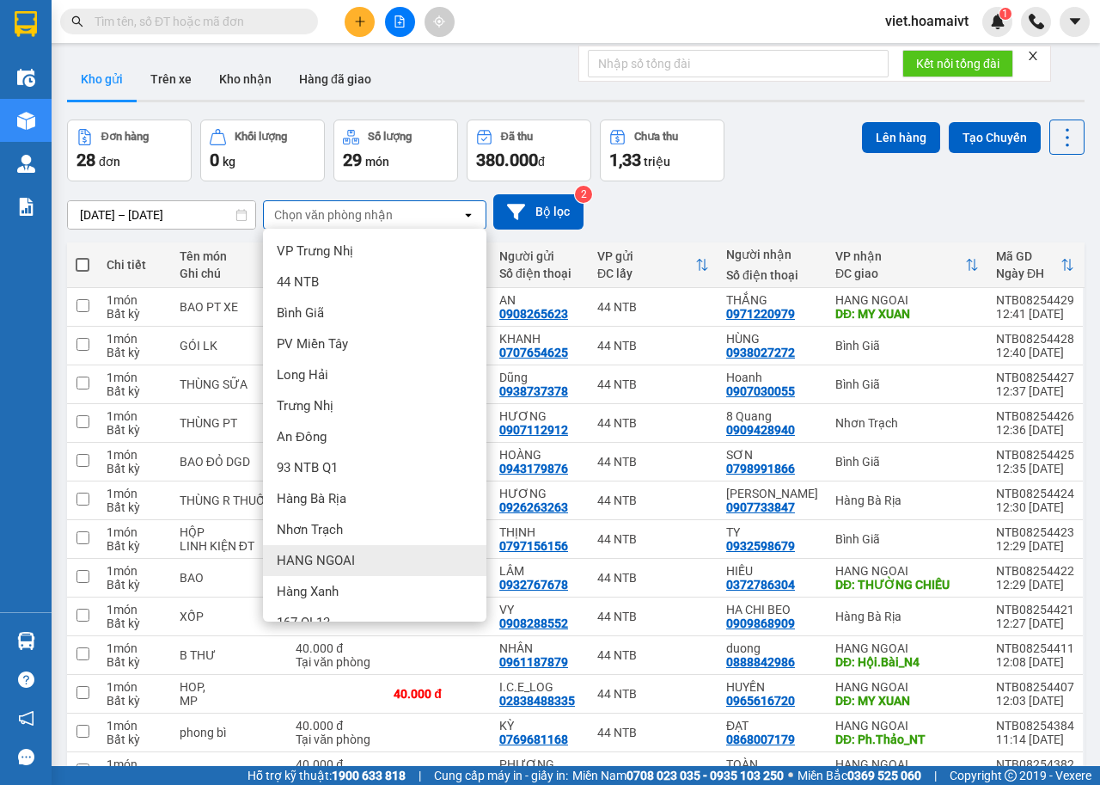
click at [334, 567] on span "HANG NGOAI" at bounding box center [316, 560] width 78 height 17
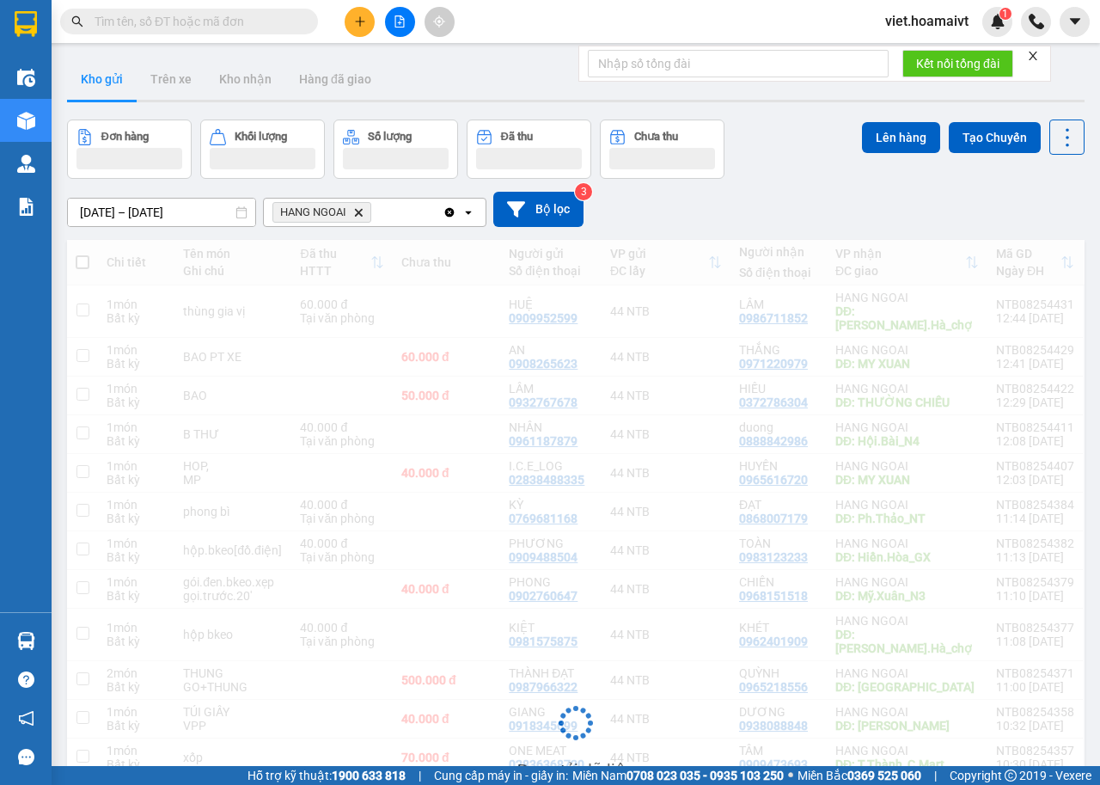
click at [781, 188] on div "13/08/2025 – 14/08/2025 Press the down arrow key to interact with the calendar …" at bounding box center [576, 209] width 1018 height 61
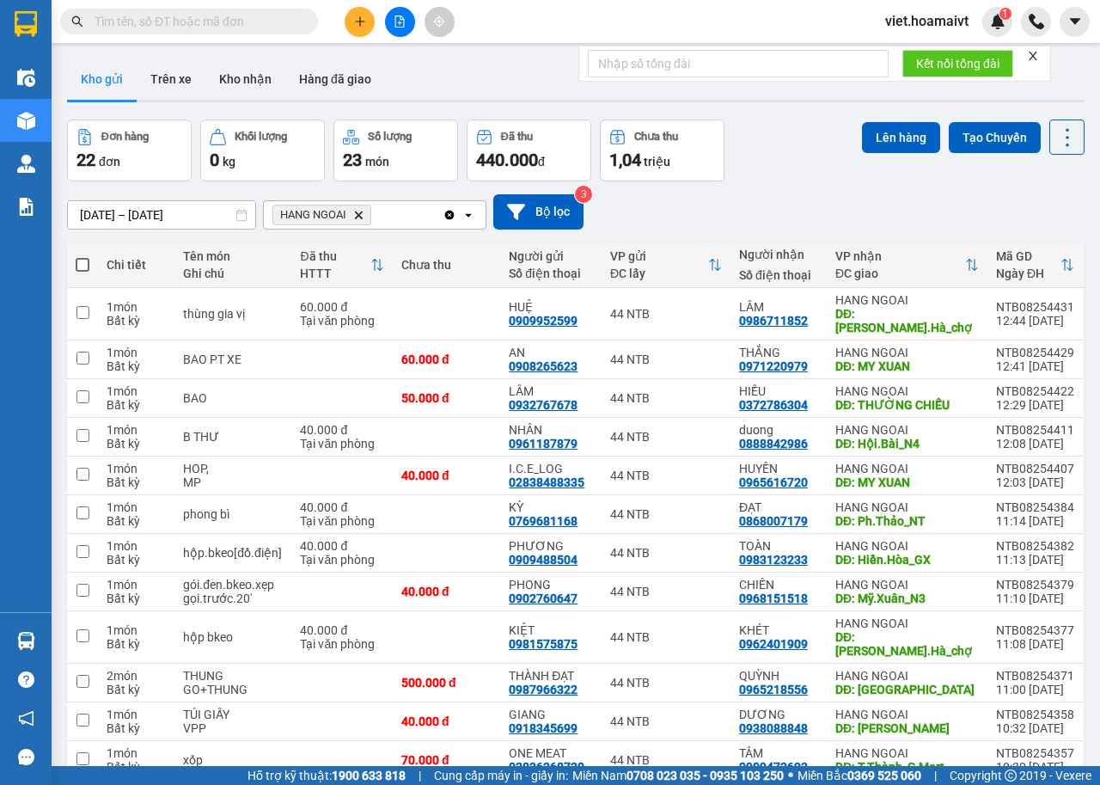
click at [781, 188] on div "13/08/2025 – 14/08/2025 Press the down arrow key to interact with the calendar …" at bounding box center [576, 211] width 1018 height 61
click at [795, 181] on div "13/08/2025 – 14/08/2025 Press the down arrow key to interact with the calendar …" at bounding box center [576, 211] width 1018 height 61
click at [836, 195] on div "13/08/2025 – 14/08/2025 Press the down arrow key to interact with the calendar …" at bounding box center [576, 211] width 1018 height 35
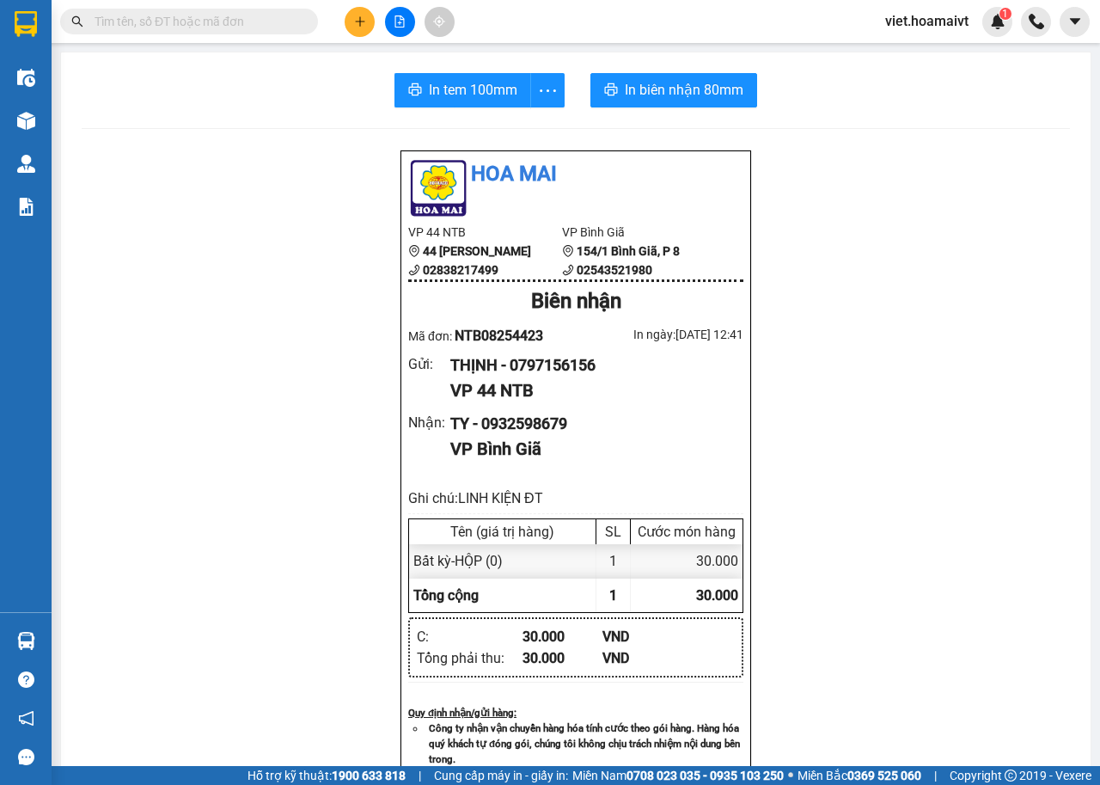
drag, startPoint x: 288, startPoint y: 322, endPoint x: 260, endPoint y: 284, distance: 48.0
click at [284, 318] on div "Hoa Mai VP 44 NTB 44 [PERSON_NAME] 02838217499 VP Bình Giã 154/1 [GEOGRAPHIC_…" at bounding box center [576, 717] width 989 height 1135
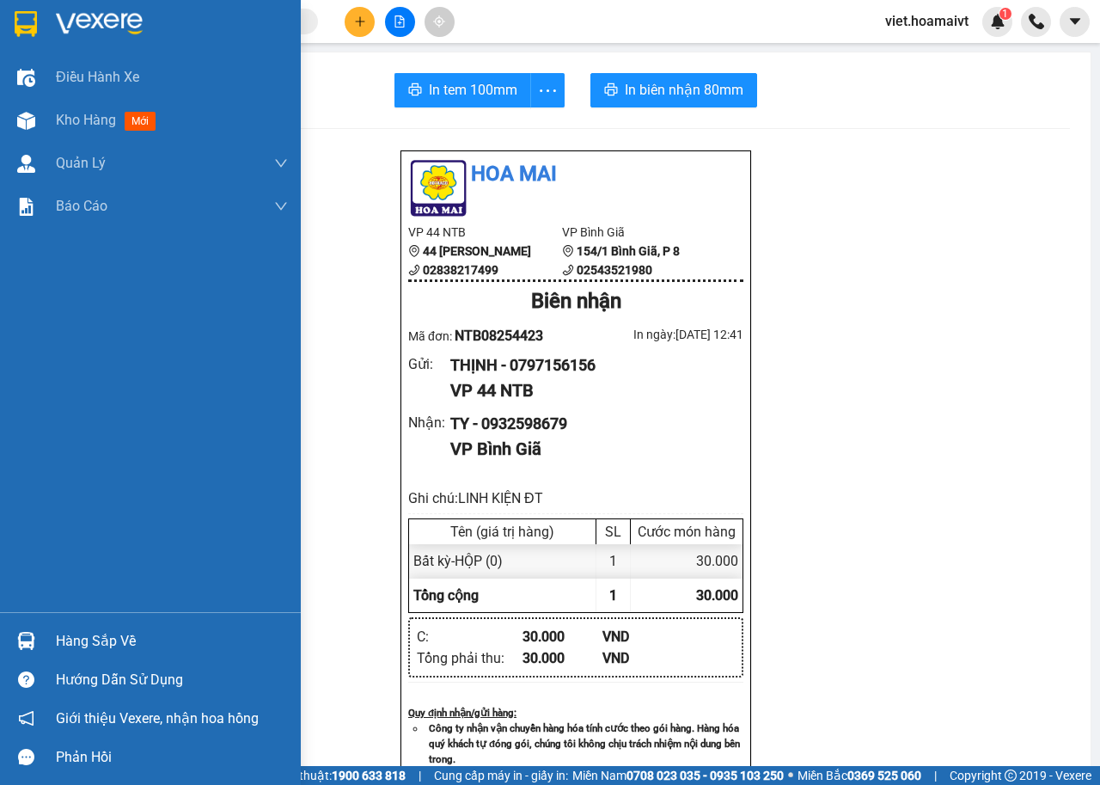
click at [105, 21] on img at bounding box center [99, 24] width 87 height 26
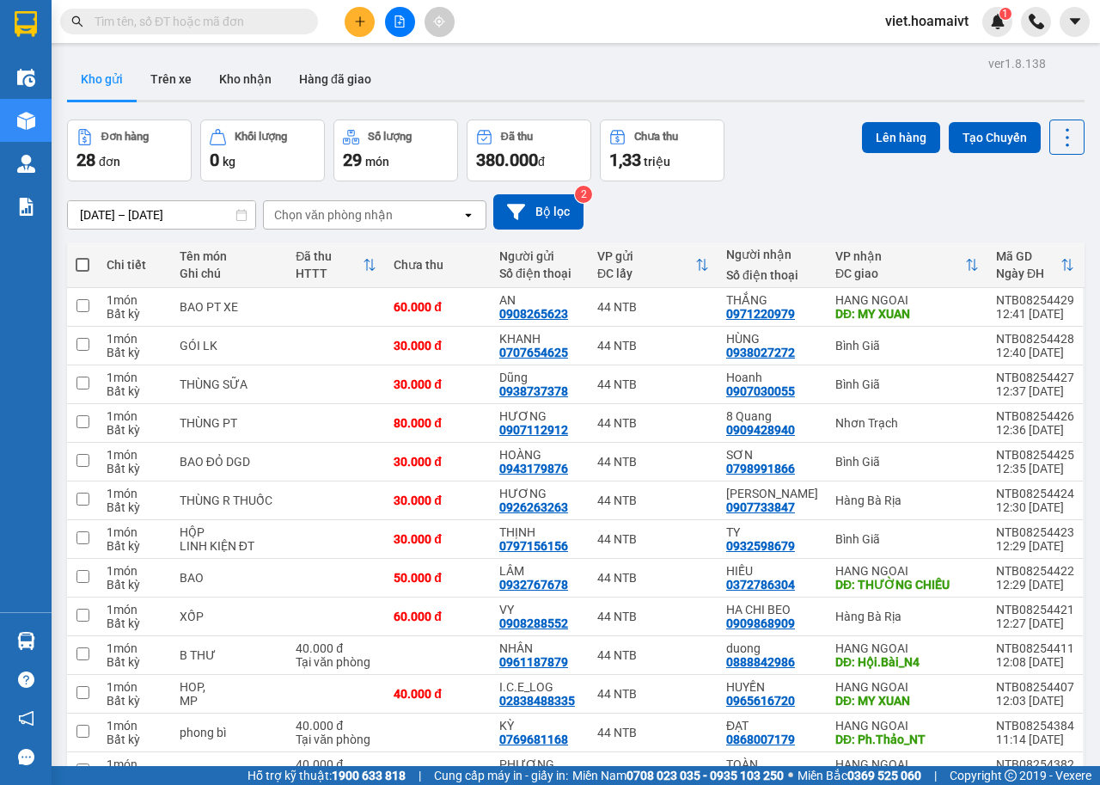
click at [780, 178] on div "Đơn hàng 28 đơn Khối lượng 0 kg Số lượng 29 món Đã thu 380.000 đ Chưa thu 1,33 …" at bounding box center [576, 151] width 1018 height 62
click at [778, 179] on div "Đơn hàng 28 đơn Khối lượng 0 kg Số lượng 29 món Đã thu 380.000 đ Chưa thu 1,33 …" at bounding box center [576, 151] width 1018 height 62
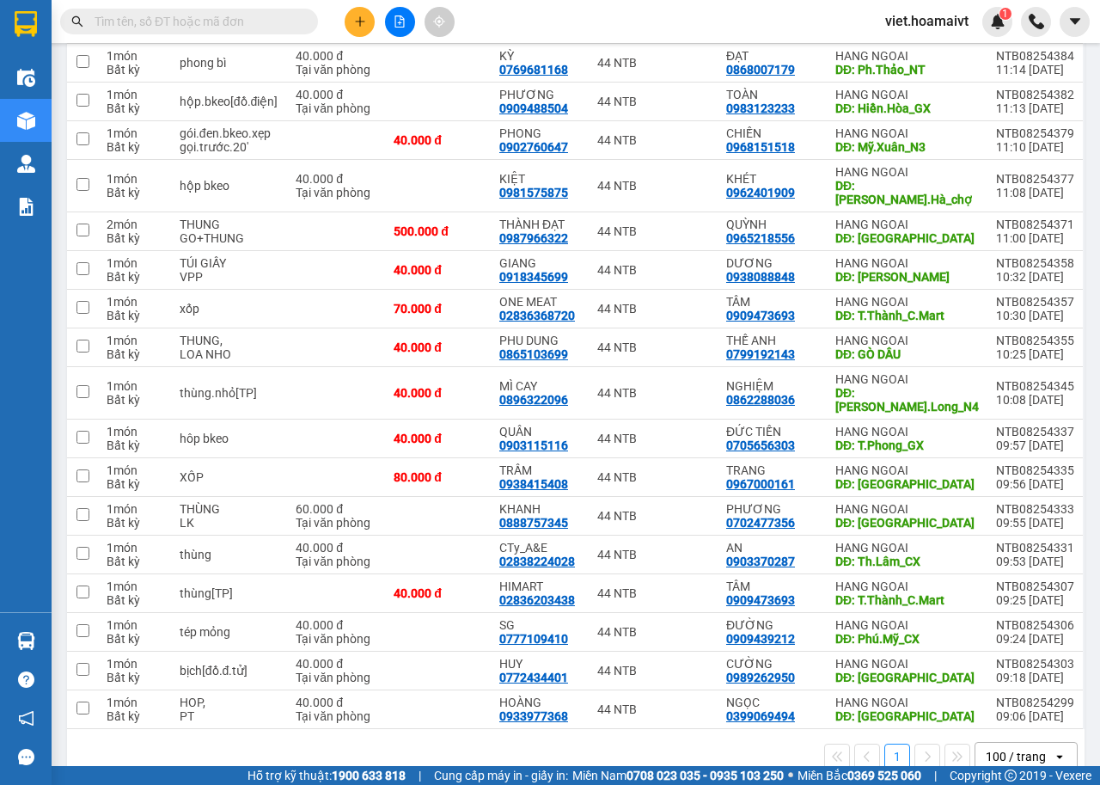
click at [273, 18] on input "text" at bounding box center [196, 21] width 203 height 19
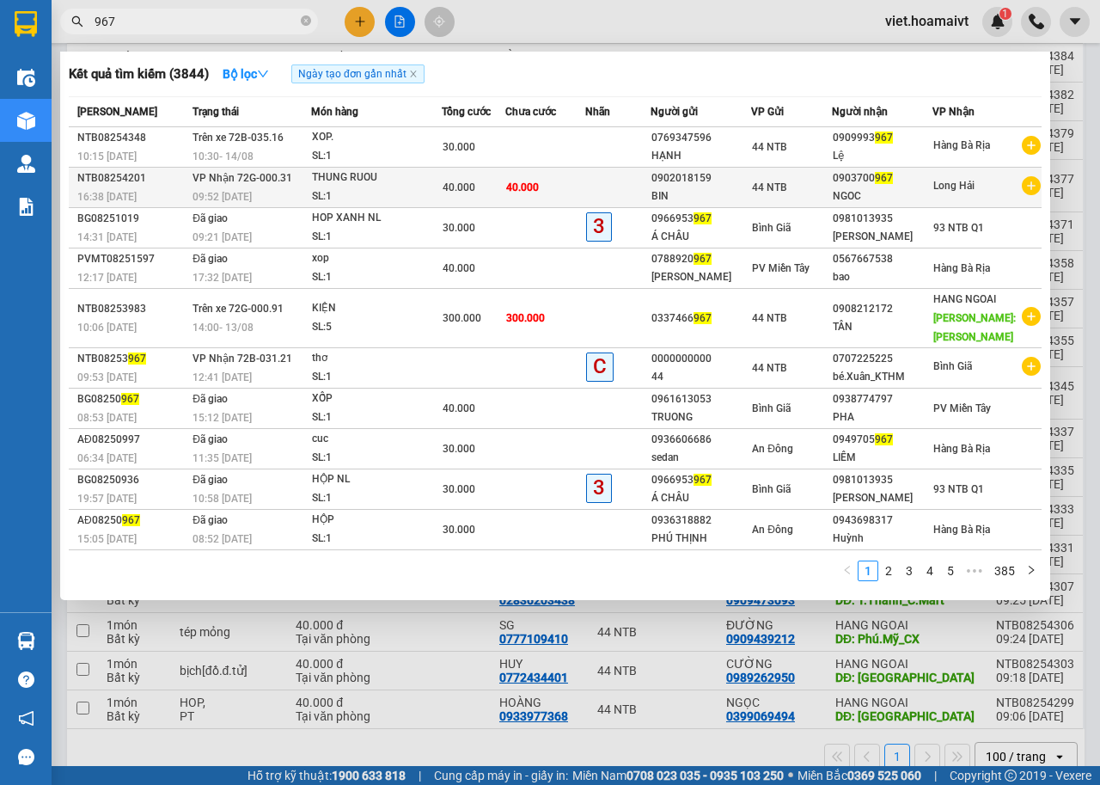
type input "967"
click at [429, 190] on div "SL: 1" at bounding box center [376, 196] width 129 height 19
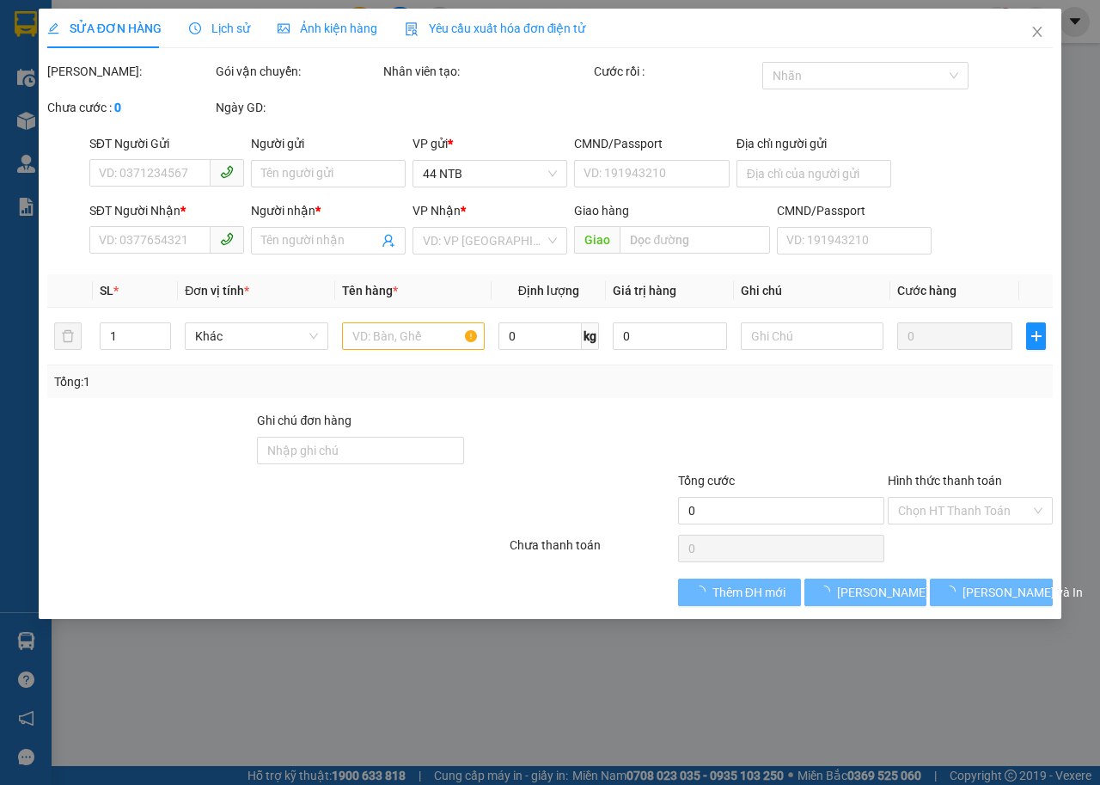
click at [211, 25] on span "Lịch sử" at bounding box center [219, 28] width 61 height 14
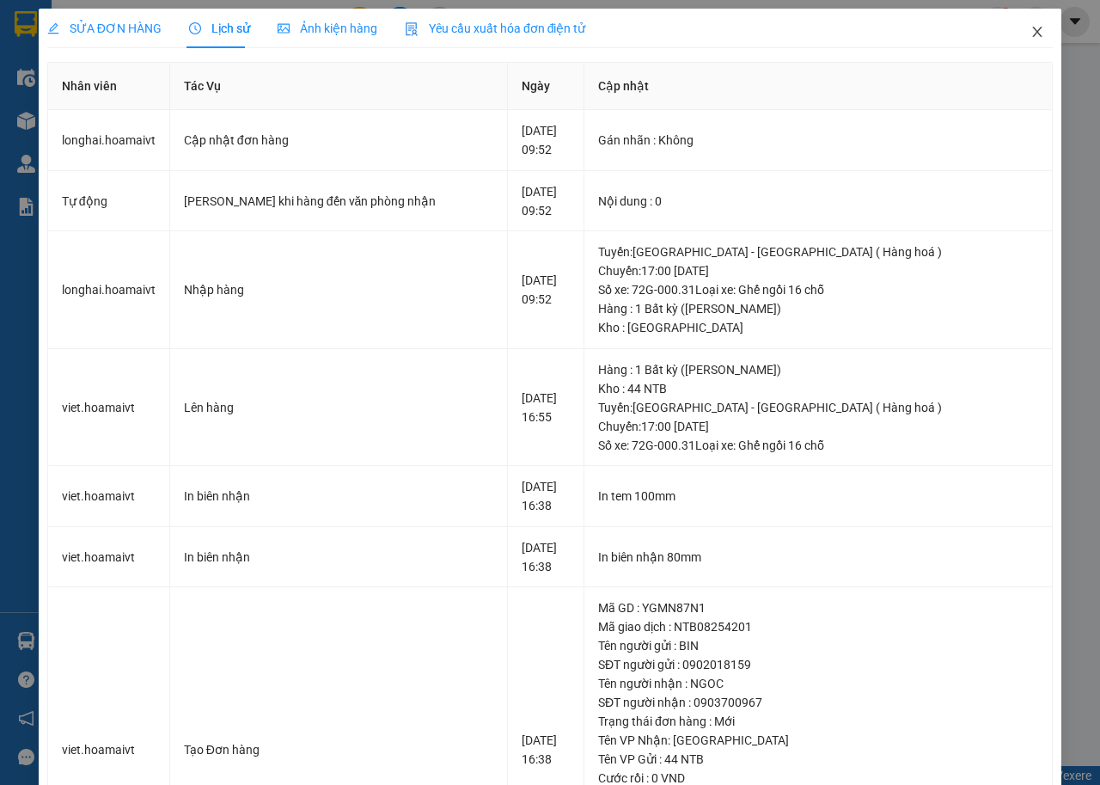
click at [1031, 27] on icon "close" at bounding box center [1038, 32] width 14 height 14
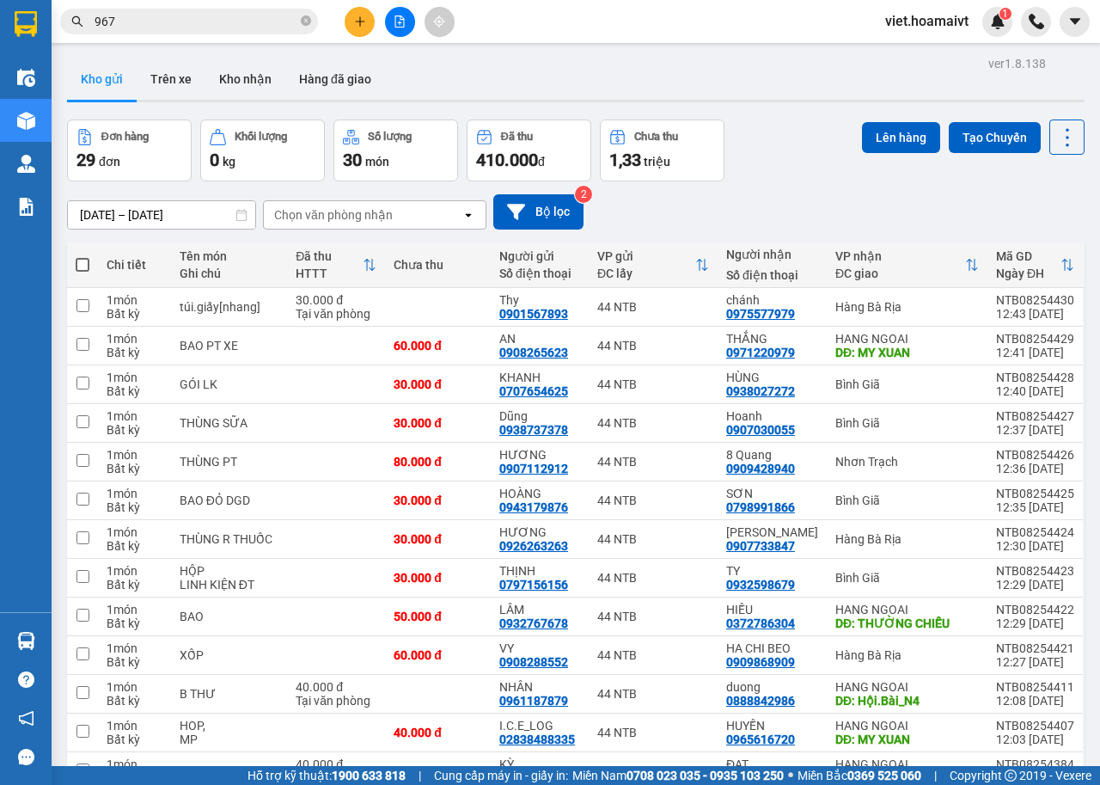
click at [235, 28] on input "967" at bounding box center [196, 21] width 203 height 19
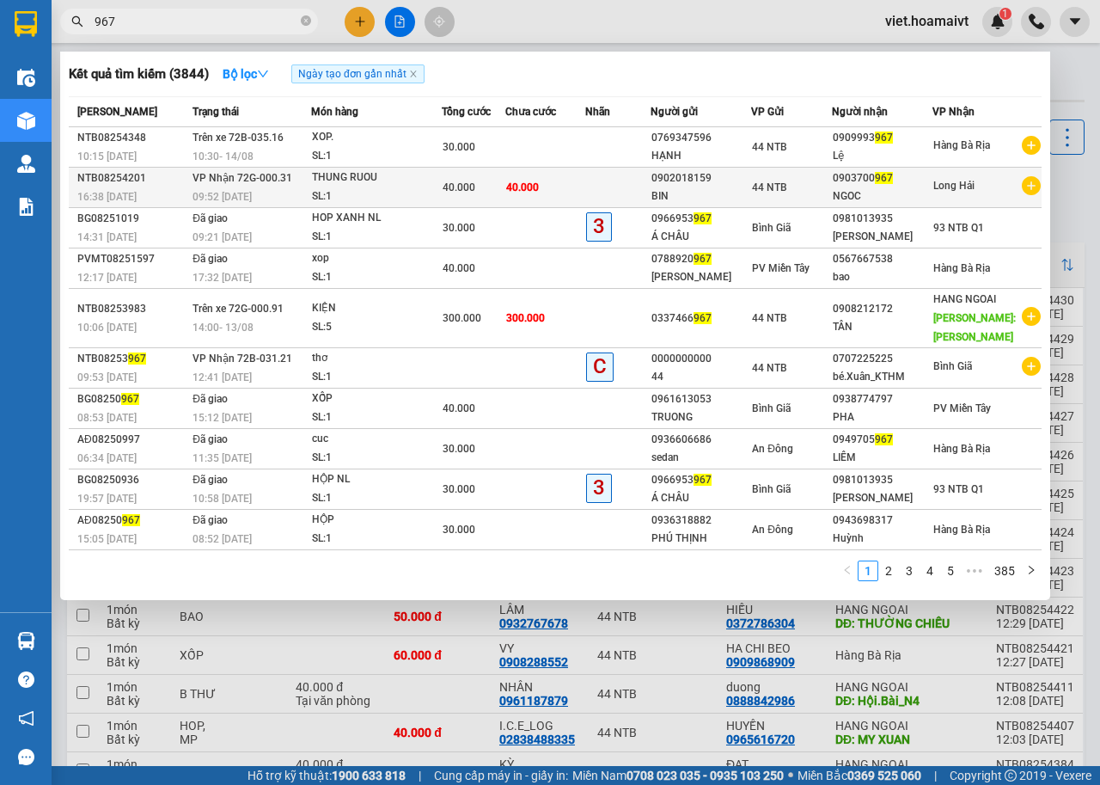
click at [294, 197] on div "09:52 [DATE]" at bounding box center [251, 196] width 117 height 19
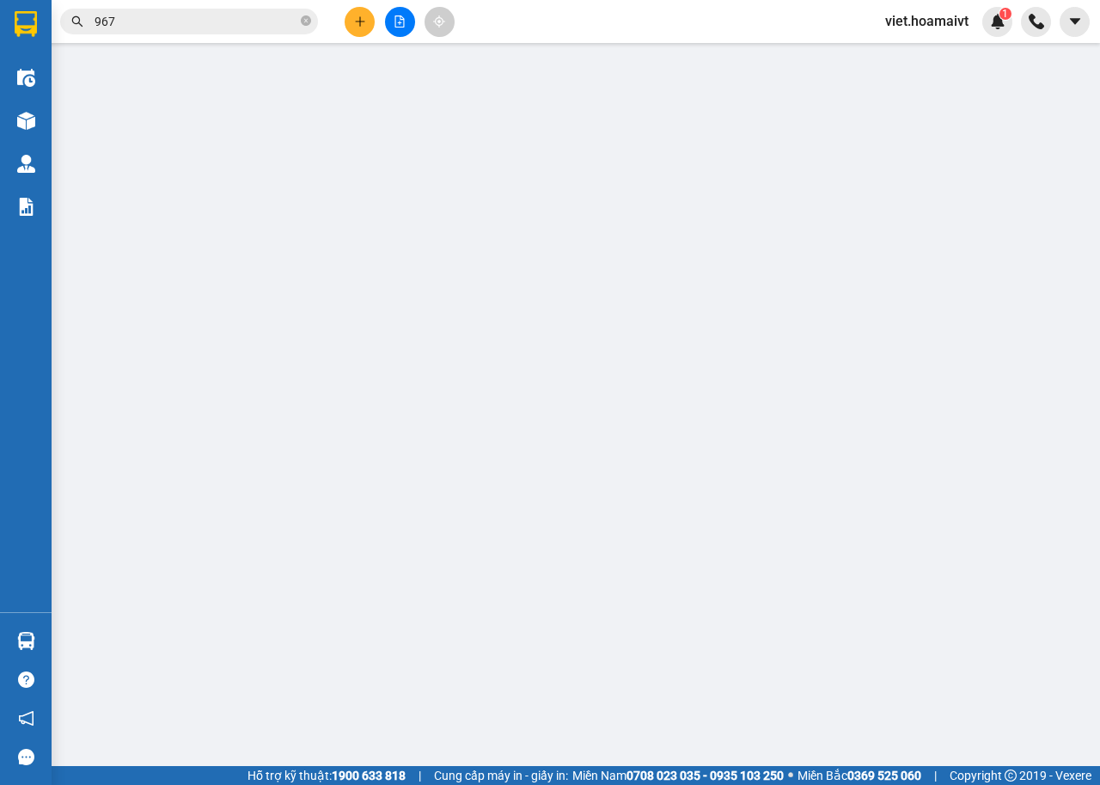
type input "0902018159"
type input "BIN"
type input "0903700967"
type input "NGOC"
type input "40.000"
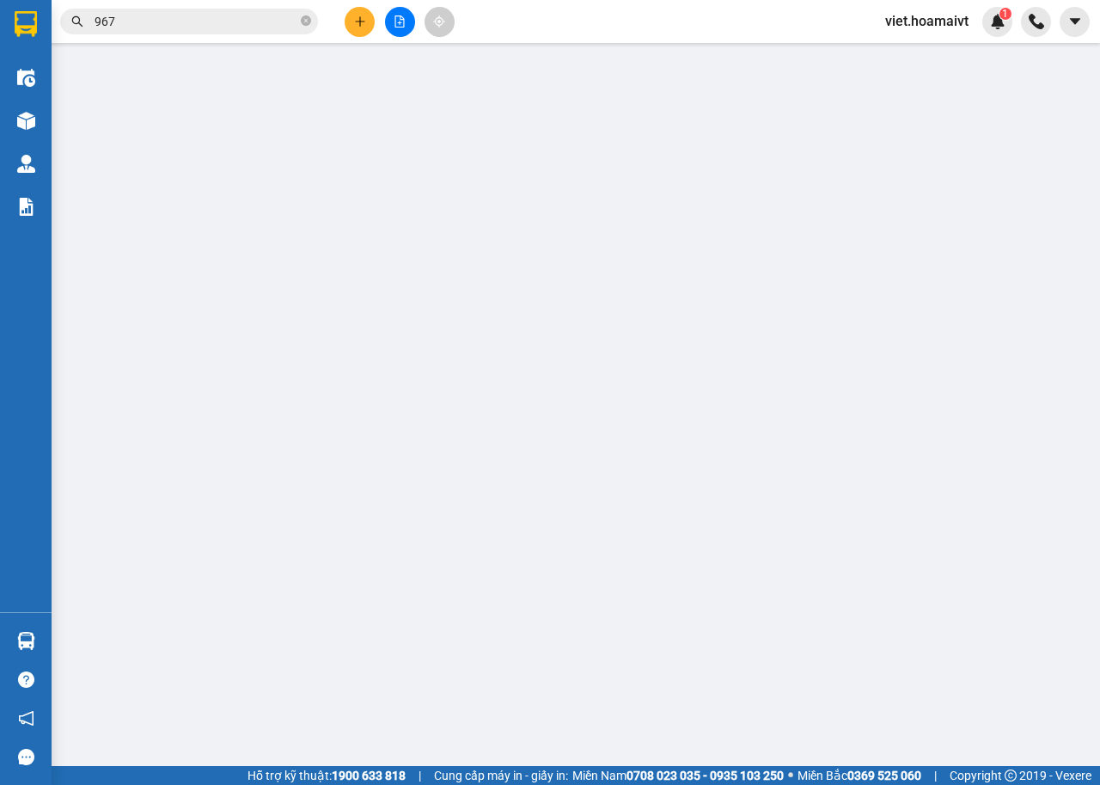
type input "40.000"
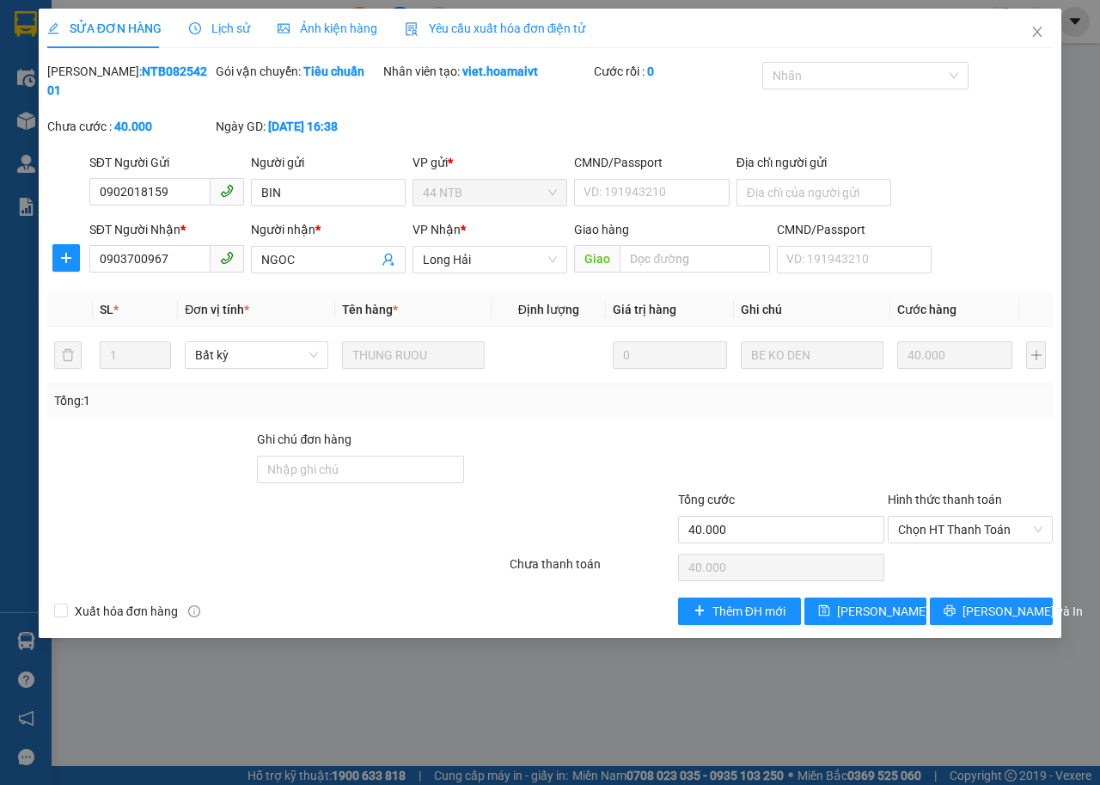
click at [234, 21] on span "Lịch sử" at bounding box center [219, 28] width 61 height 14
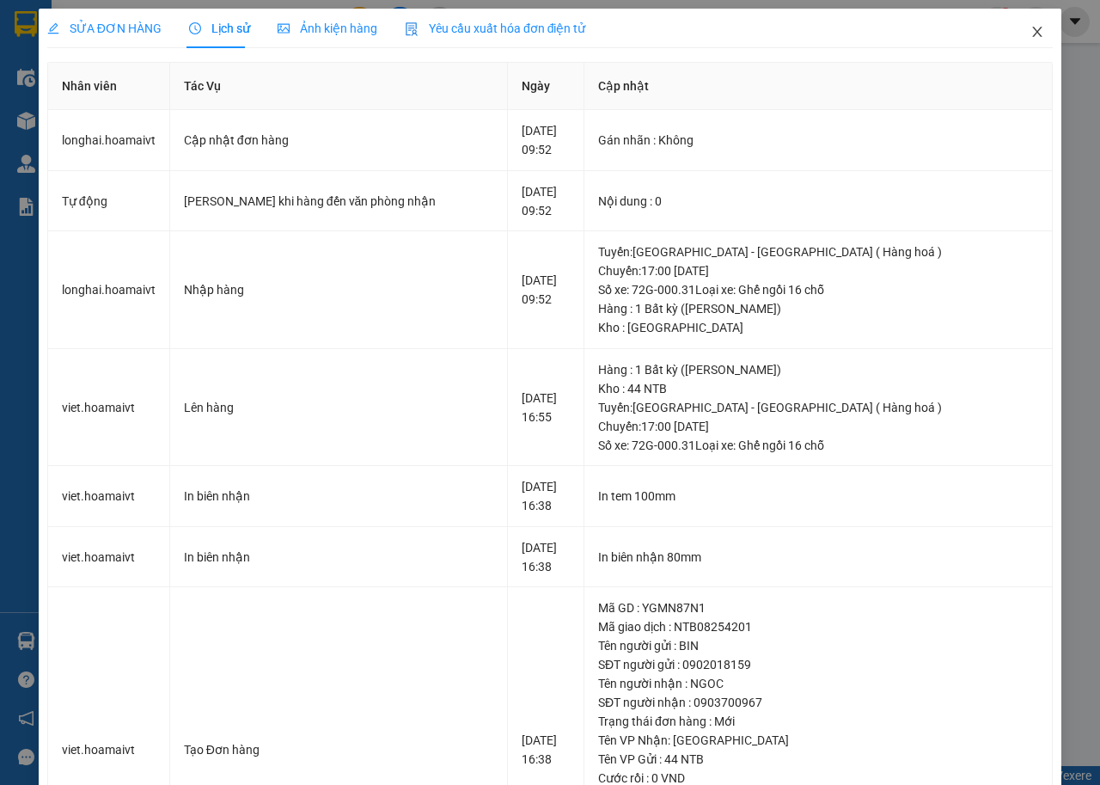
click at [1031, 28] on icon "close" at bounding box center [1038, 32] width 14 height 14
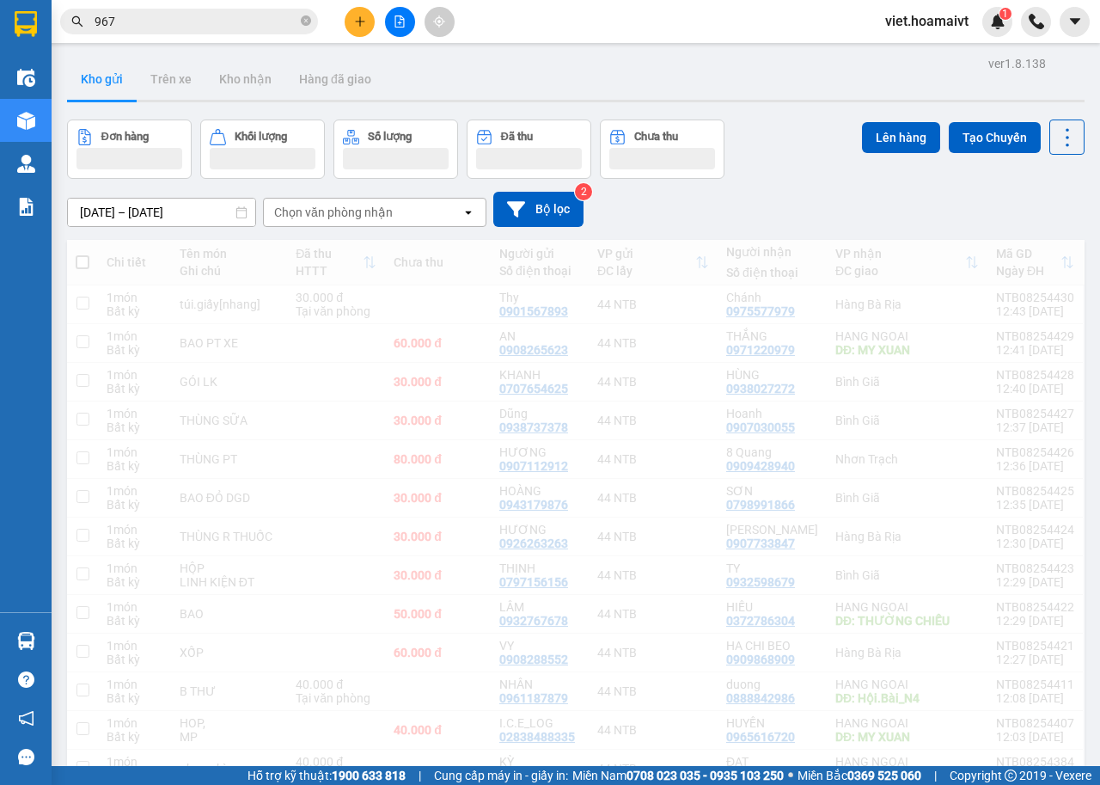
click at [149, 26] on input "967" at bounding box center [196, 21] width 203 height 19
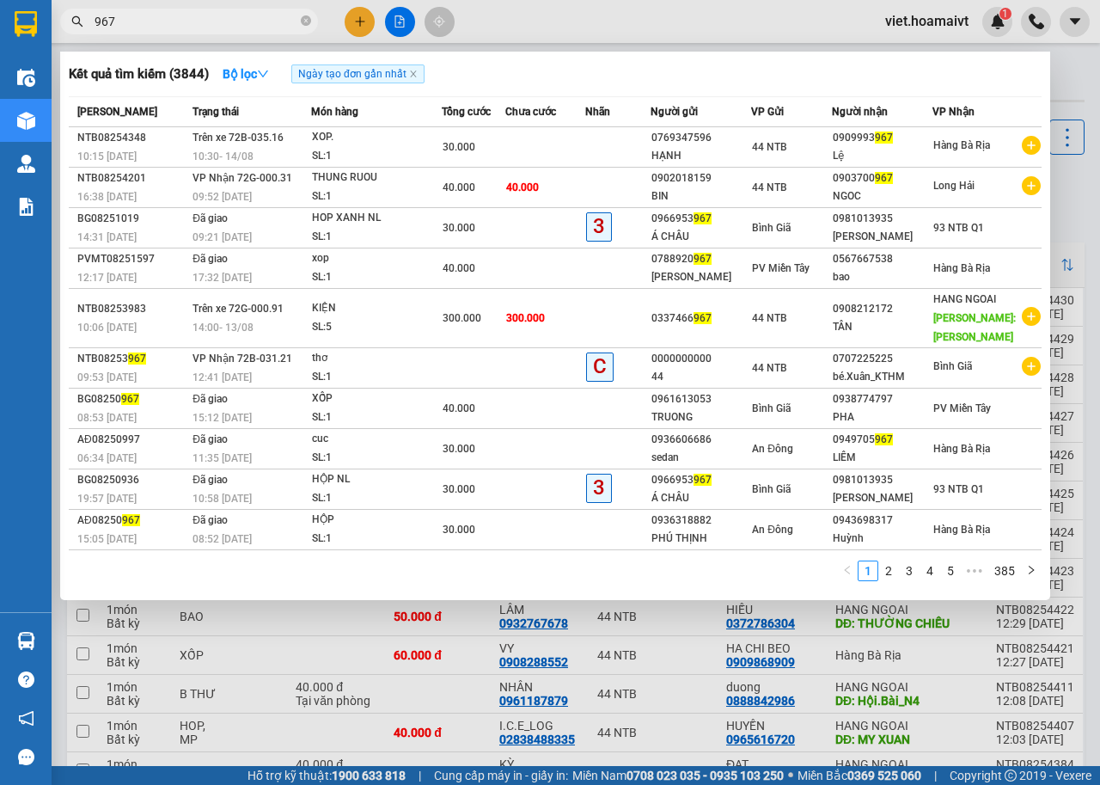
click at [352, 625] on div at bounding box center [550, 392] width 1100 height 785
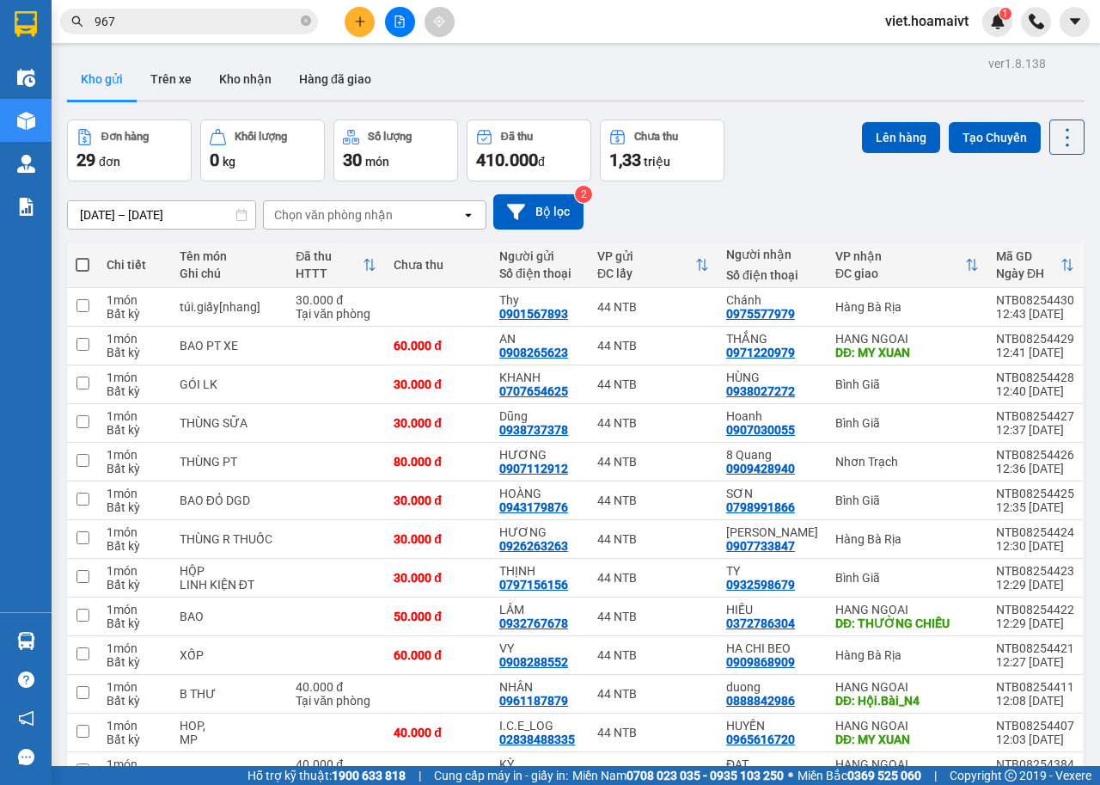
click at [351, 208] on div "Chọn văn phòng nhận" at bounding box center [363, 215] width 198 height 28
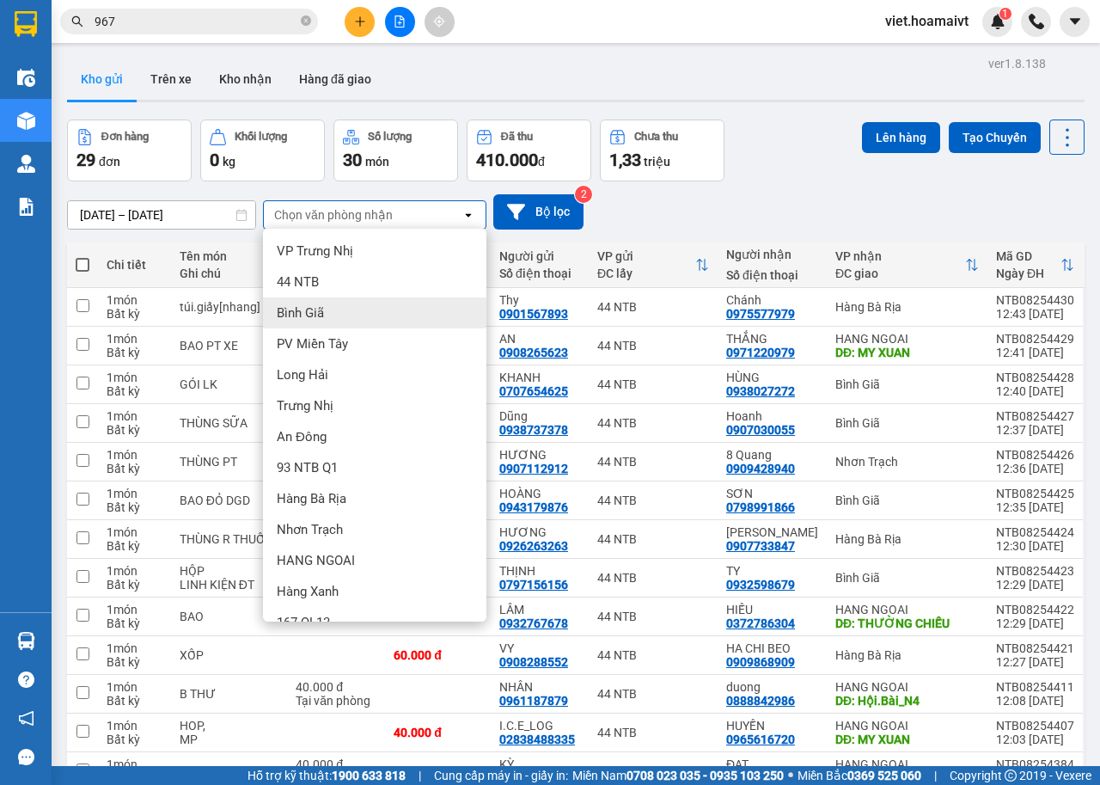
click at [346, 322] on div "Bình Giã" at bounding box center [375, 312] width 224 height 31
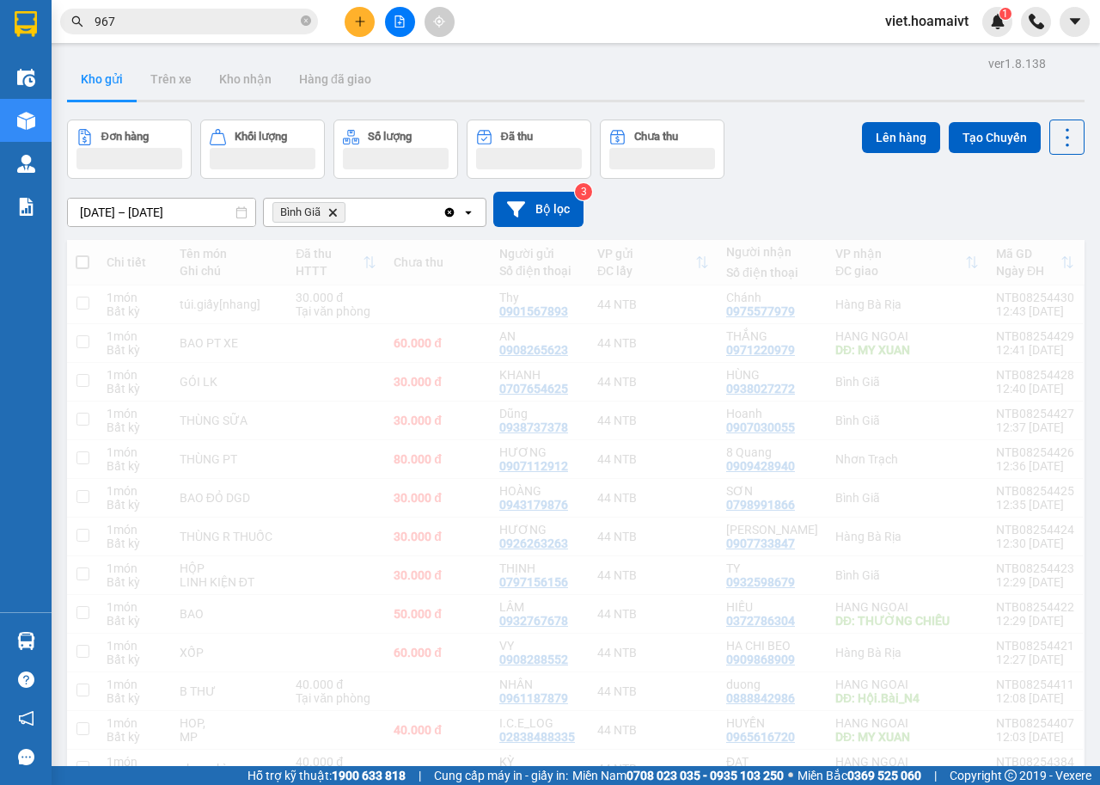
click at [801, 182] on div "[DATE] – [DATE] Press the down arrow key to interact with the calendar and sele…" at bounding box center [576, 209] width 1018 height 61
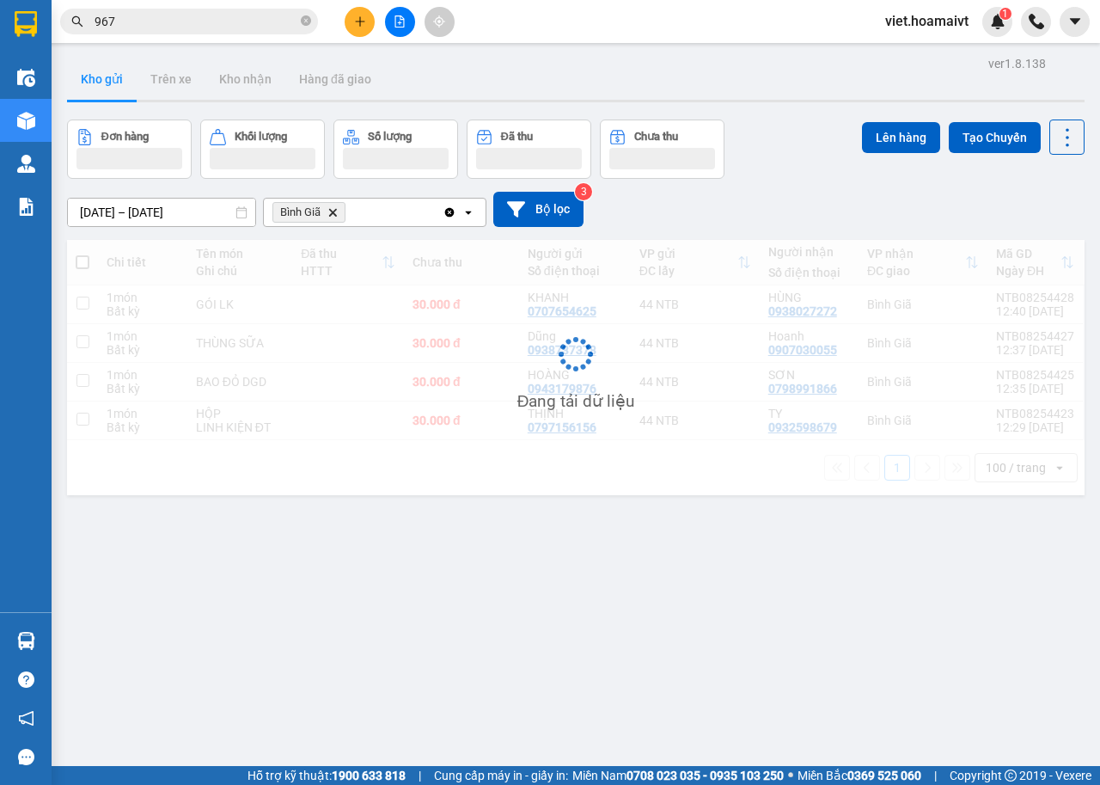
click at [801, 182] on div "[DATE] – [DATE] Press the down arrow key to interact with the calendar and sele…" at bounding box center [576, 209] width 1018 height 61
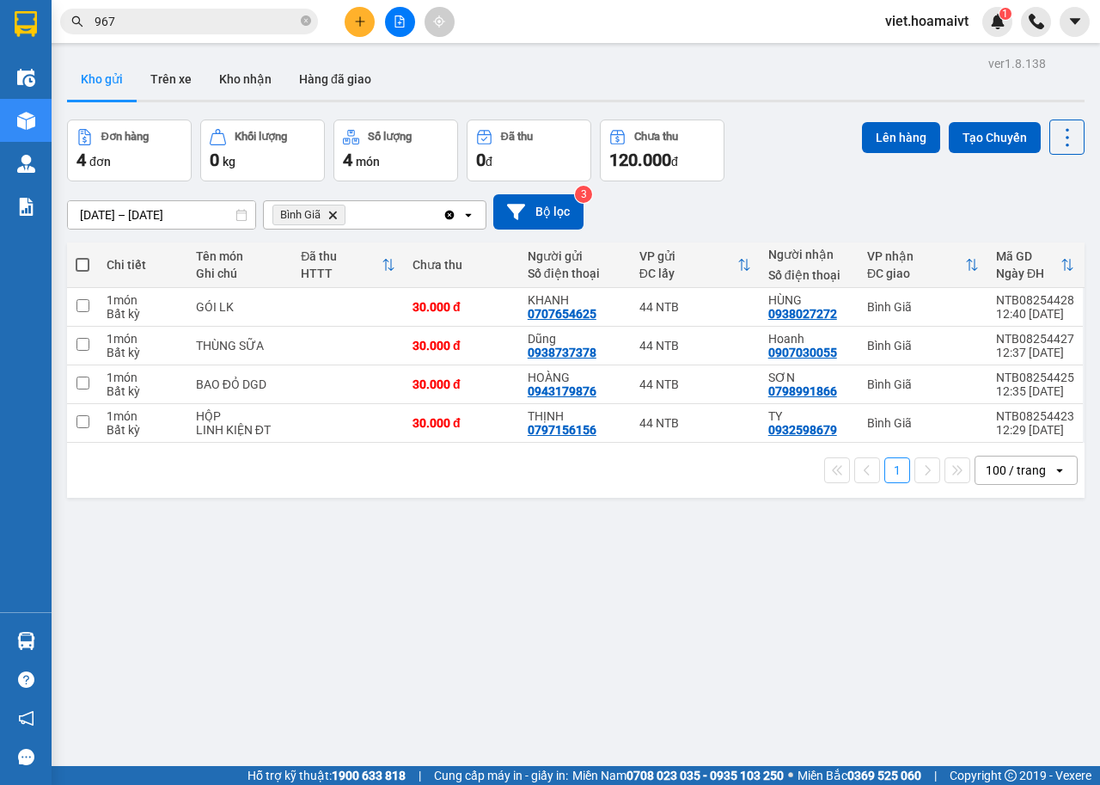
click at [474, 506] on div "ver 1.8.138 Kho gửi Trên xe Kho nhận Hàng đã giao Đơn hàng 4 đơn Khối lượng 0 k…" at bounding box center [576, 444] width 1032 height 785
click at [474, 503] on div "ver 1.8.138 Kho gửi Trên xe Kho nhận Hàng đã giao Đơn hàng 4 đơn Khối lượng 0 k…" at bounding box center [576, 444] width 1032 height 785
click at [361, 310] on td at bounding box center [348, 307] width 112 height 39
checkbox input "true"
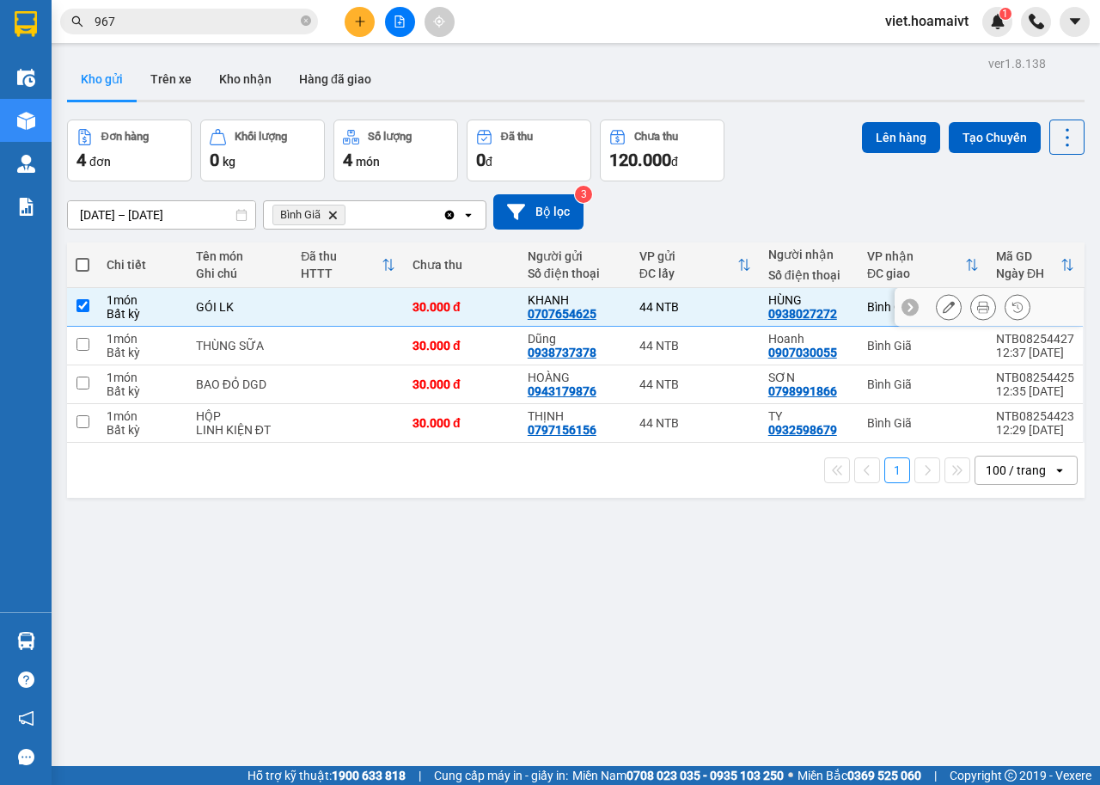
click at [361, 343] on td at bounding box center [348, 346] width 112 height 39
checkbox input "true"
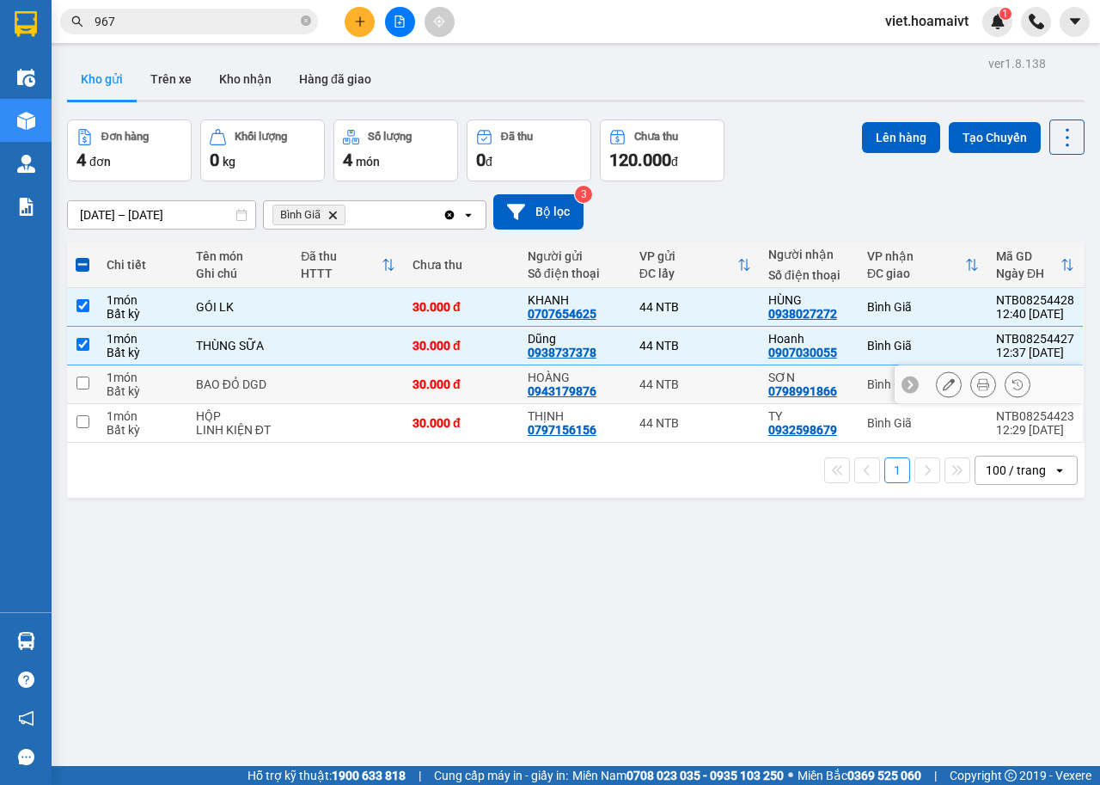
drag, startPoint x: 362, startPoint y: 389, endPoint x: 369, endPoint y: 406, distance: 17.7
click at [363, 391] on td at bounding box center [348, 384] width 112 height 39
checkbox input "true"
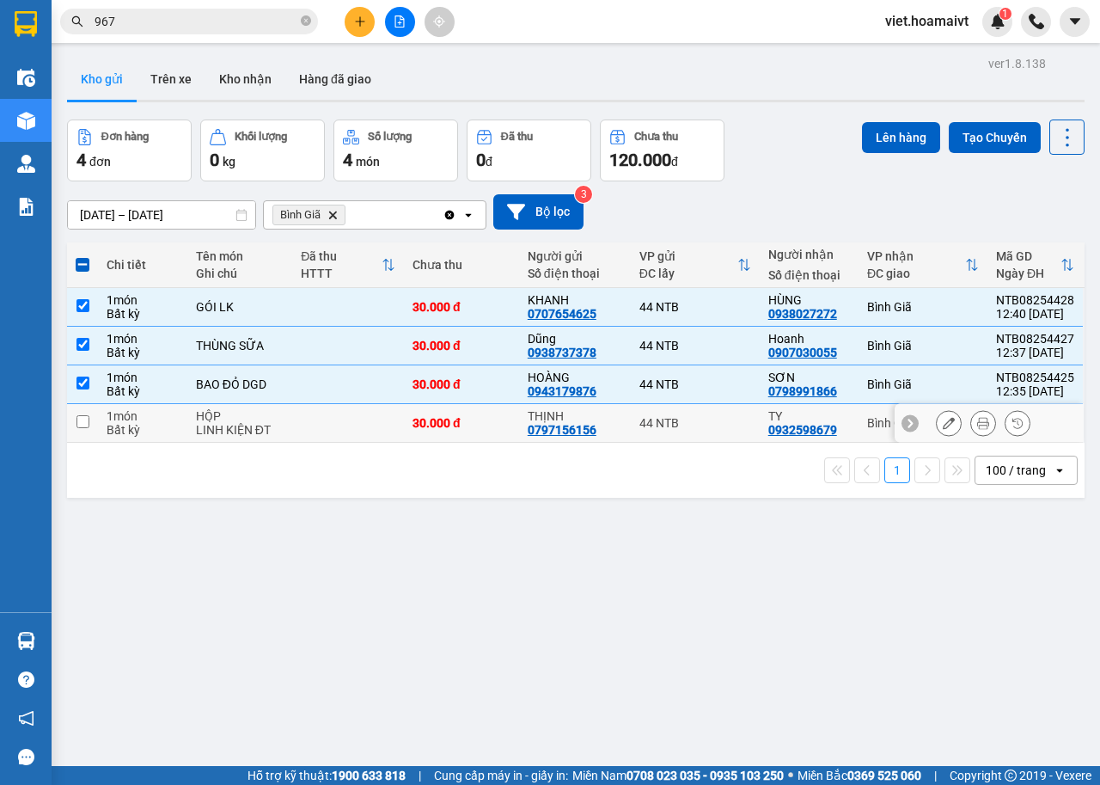
click at [377, 432] on td at bounding box center [348, 423] width 112 height 39
checkbox input "true"
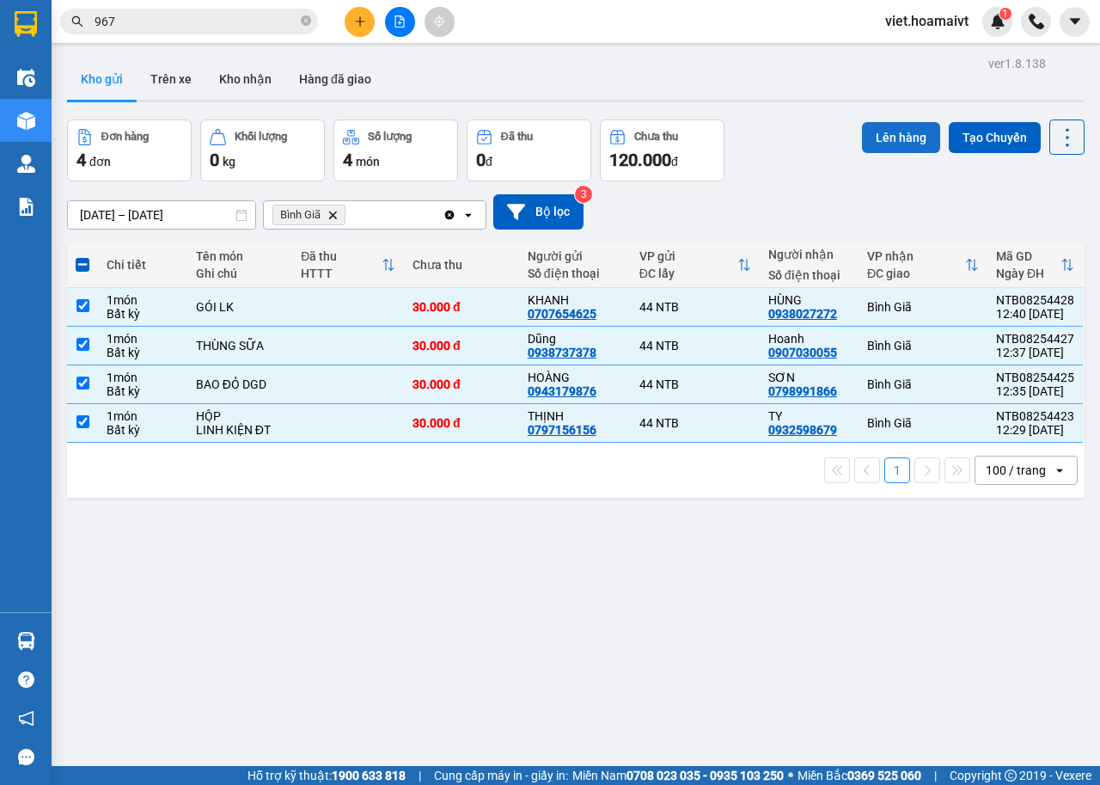
click at [902, 142] on button "Lên hàng" at bounding box center [901, 137] width 78 height 31
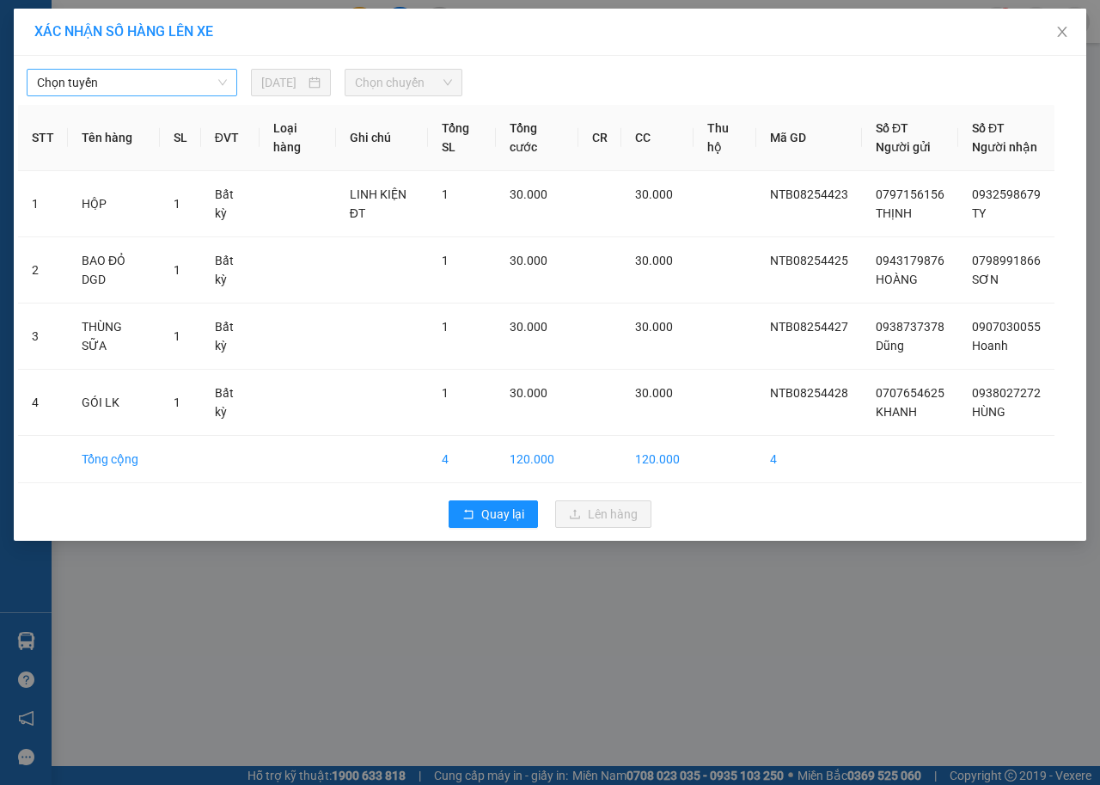
click at [127, 83] on span "Chọn tuyến" at bounding box center [132, 83] width 190 height 26
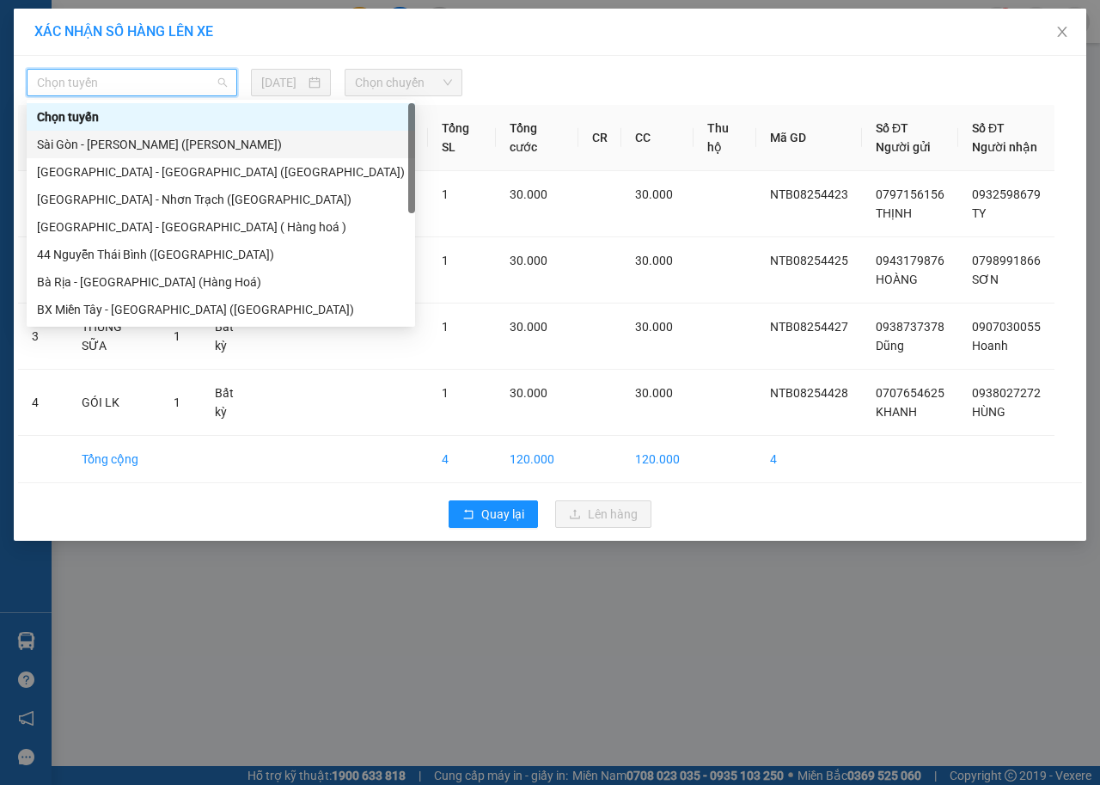
drag, startPoint x: 155, startPoint y: 135, endPoint x: 223, endPoint y: 117, distance: 70.3
click at [156, 136] on div "Sài Gòn - [PERSON_NAME] ([PERSON_NAME])" at bounding box center [221, 144] width 368 height 19
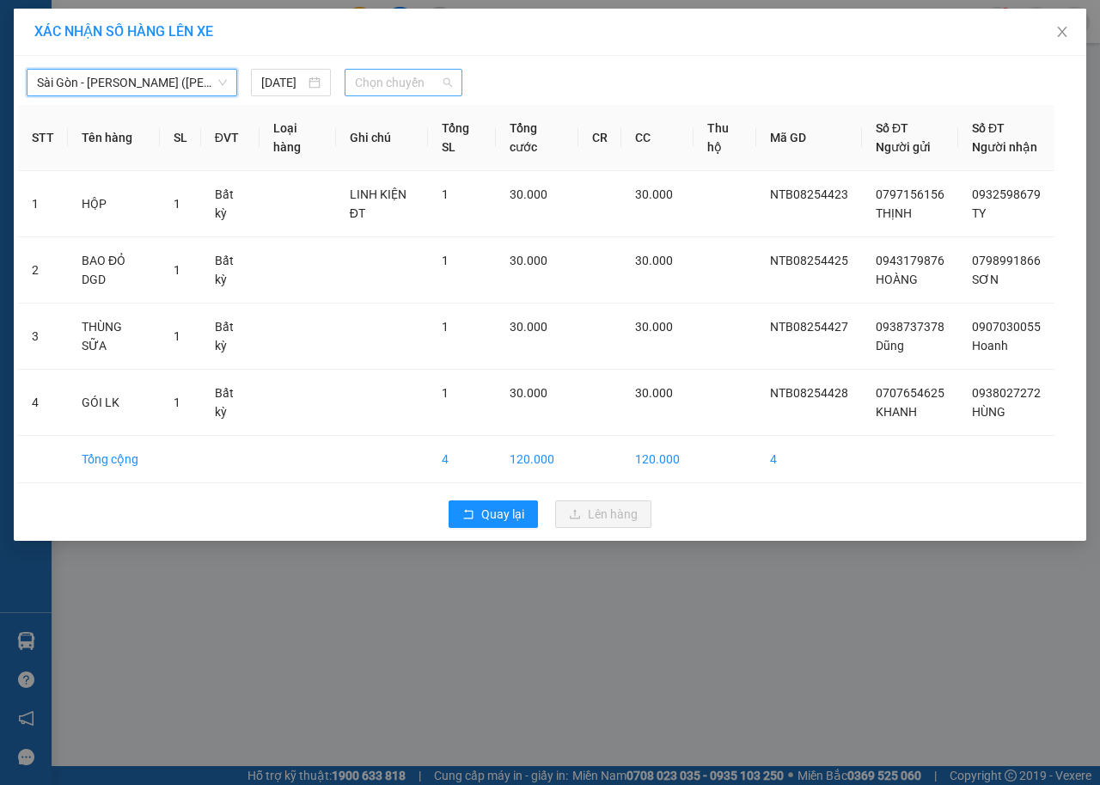
click at [379, 78] on span "Chọn chuyến" at bounding box center [403, 83] width 96 height 26
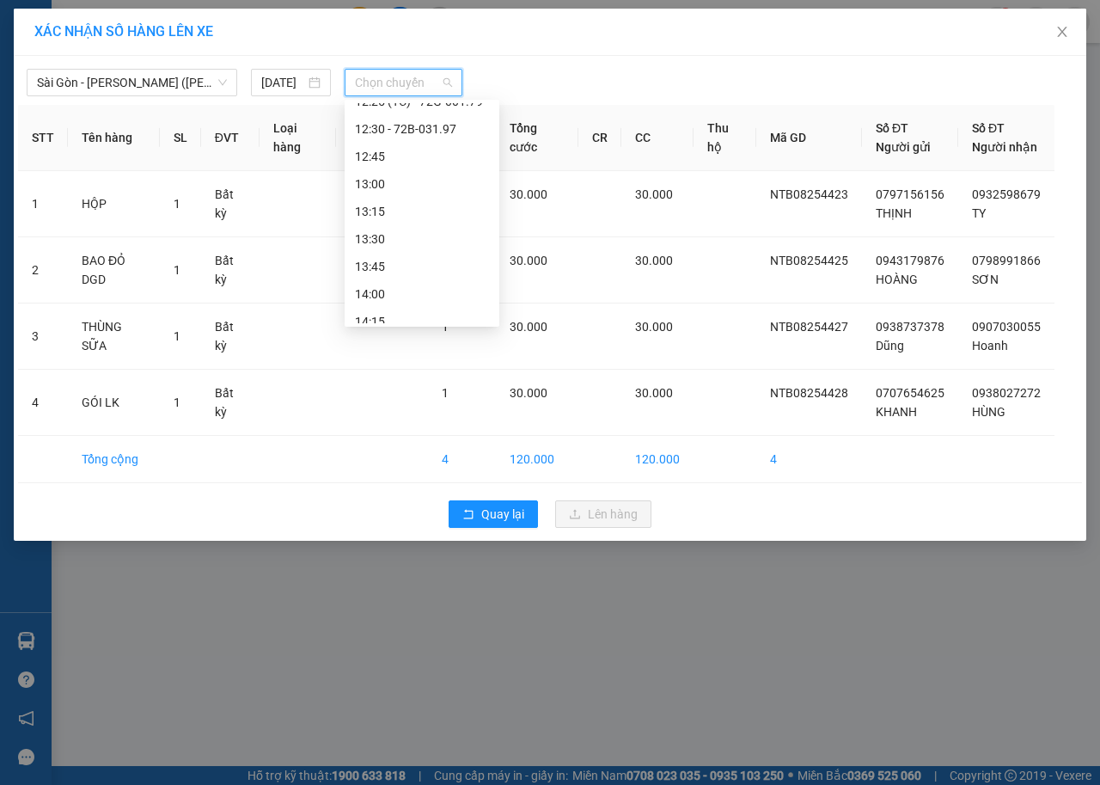
scroll to position [946, 0]
click at [399, 156] on div "12:45" at bounding box center [422, 161] width 134 height 19
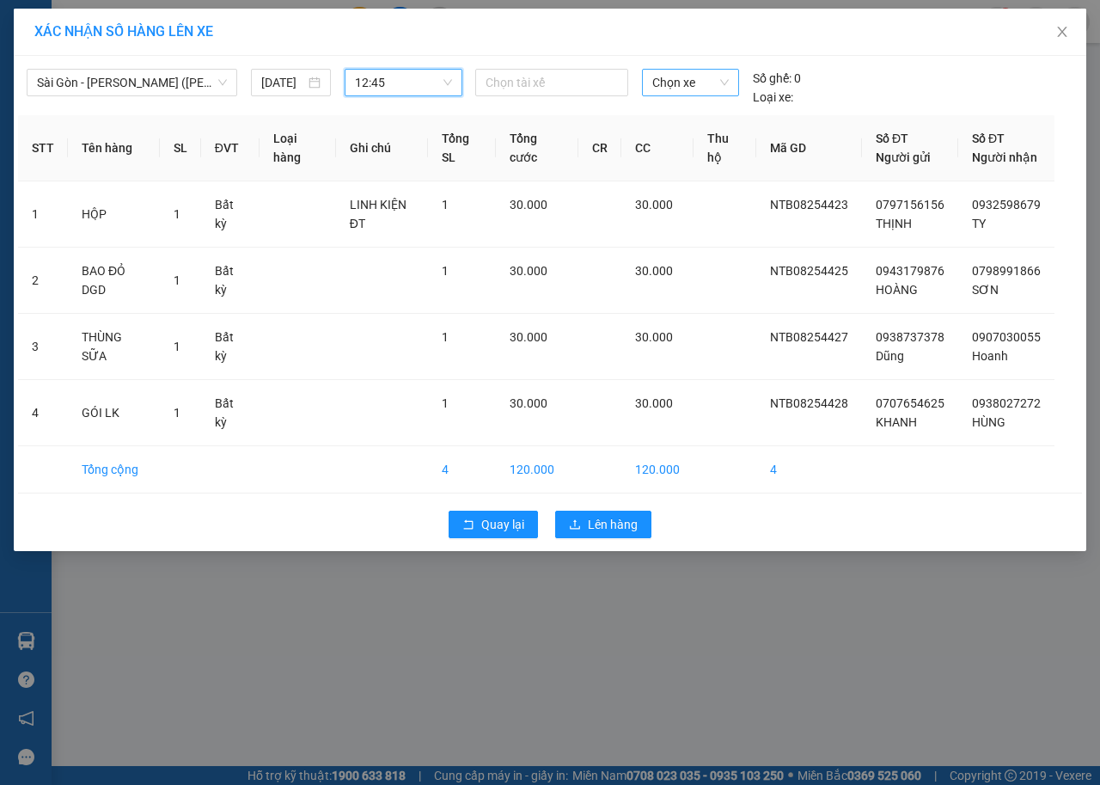
click at [707, 79] on span "Chọn xe" at bounding box center [691, 83] width 77 height 26
type input "4639"
click at [718, 111] on div "72H-046.39" at bounding box center [691, 116] width 77 height 19
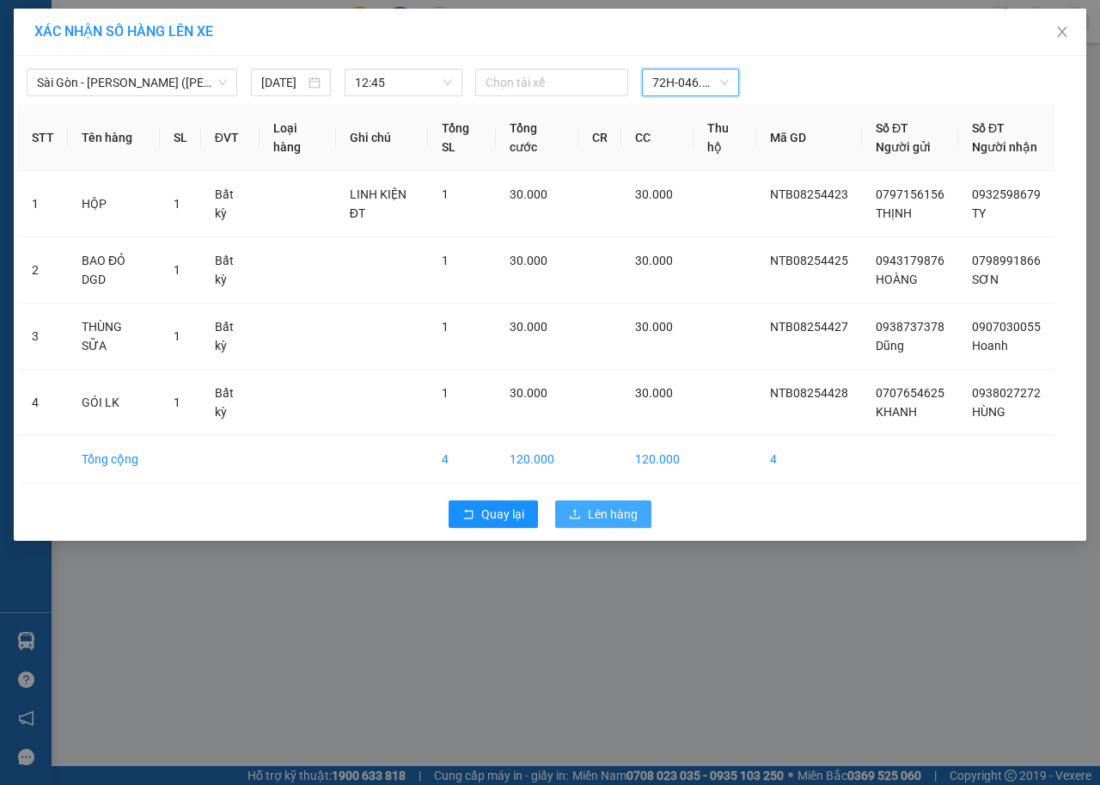
click at [607, 524] on span "Lên hàng" at bounding box center [613, 514] width 50 height 19
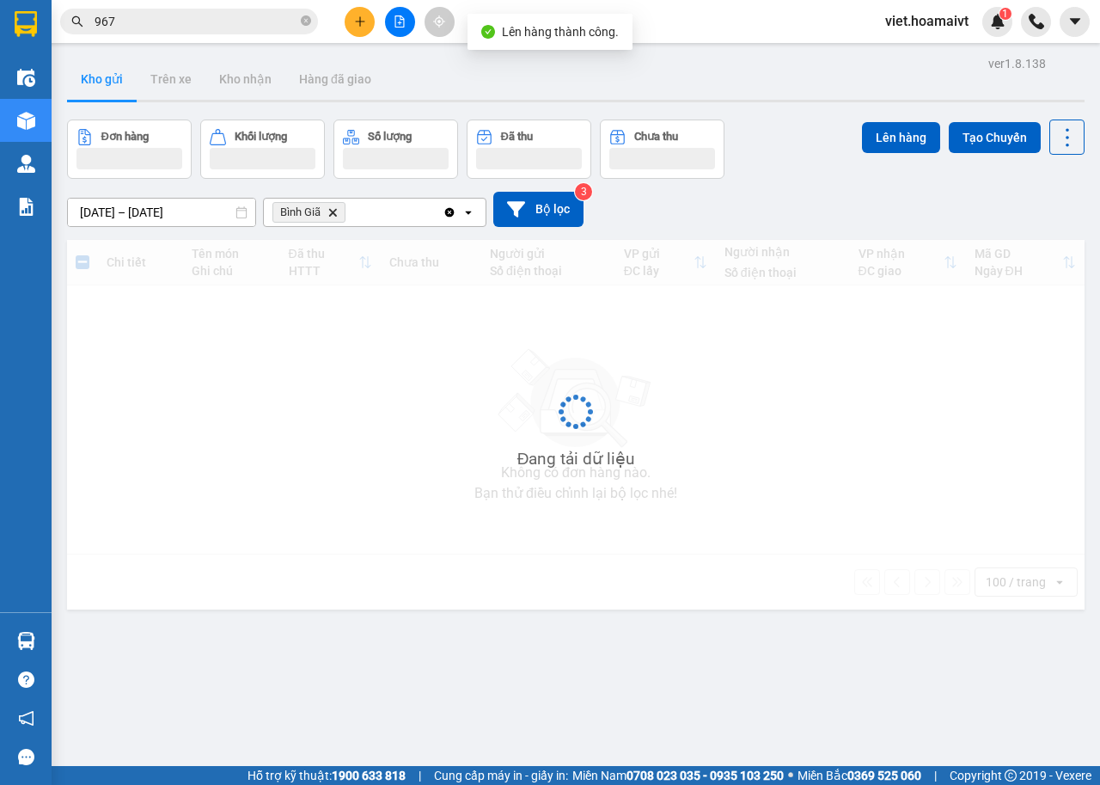
click at [333, 215] on icon "Delete" at bounding box center [333, 212] width 10 height 10
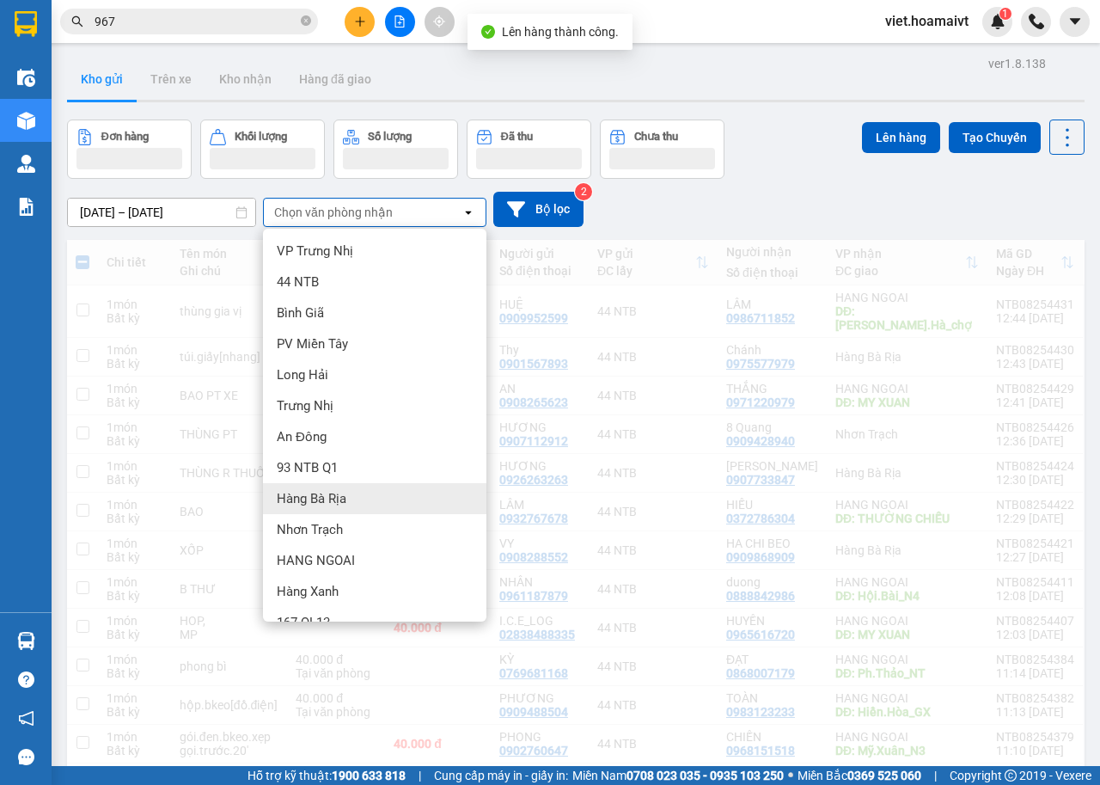
scroll to position [23, 0]
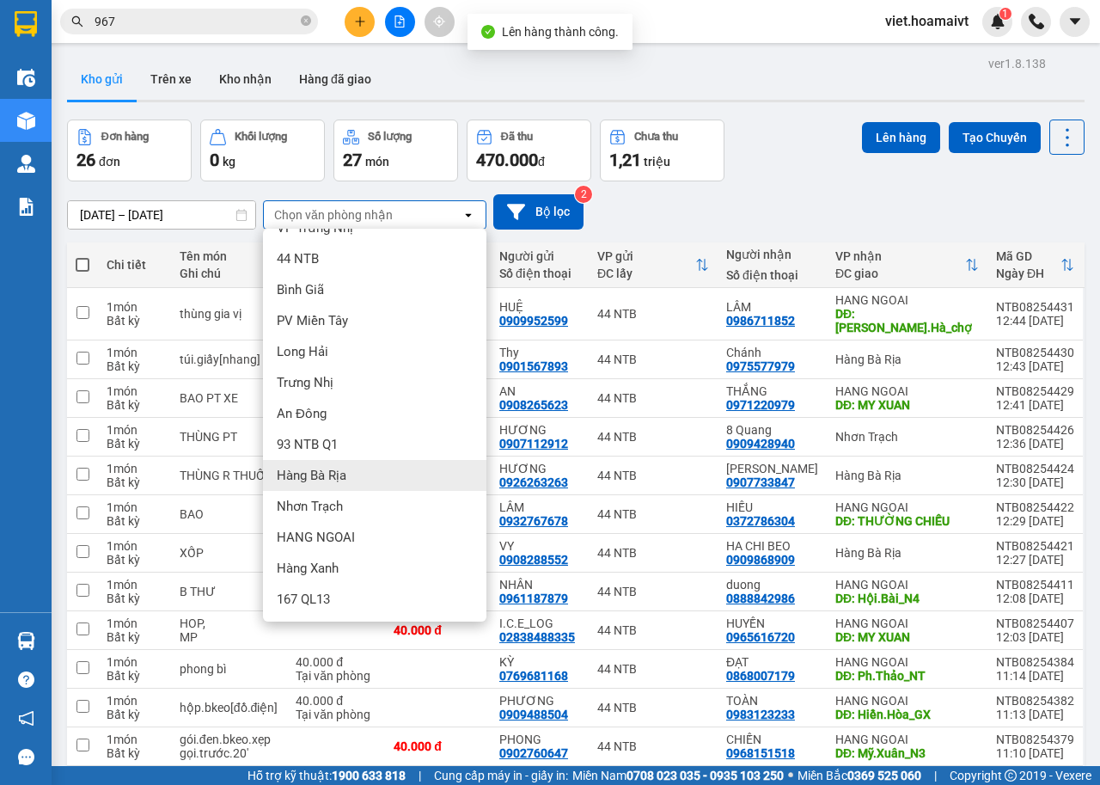
click at [368, 468] on div "Hàng Bà Rịa" at bounding box center [375, 475] width 224 height 31
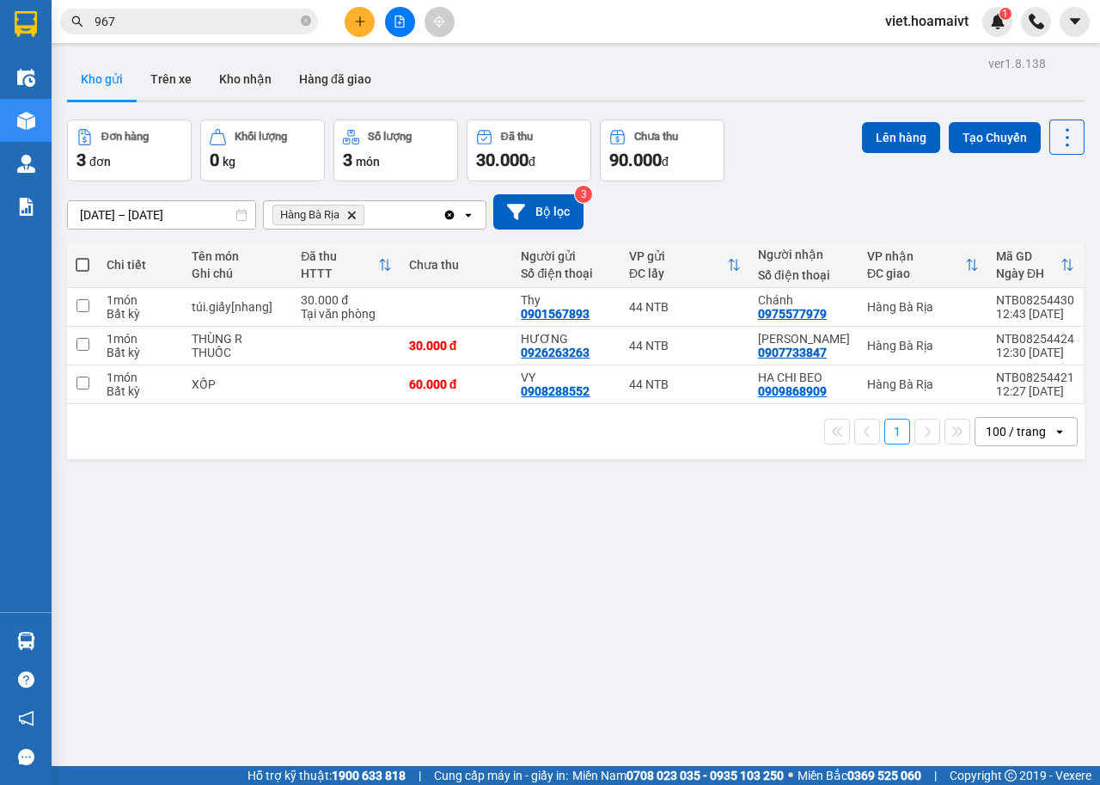
click at [813, 203] on div "[DATE] – [DATE] Press the down arrow key to interact with the calendar and sele…" at bounding box center [576, 211] width 1018 height 35
click at [282, 305] on div "túi.giấy[nhang]" at bounding box center [238, 307] width 93 height 14
checkbox input "true"
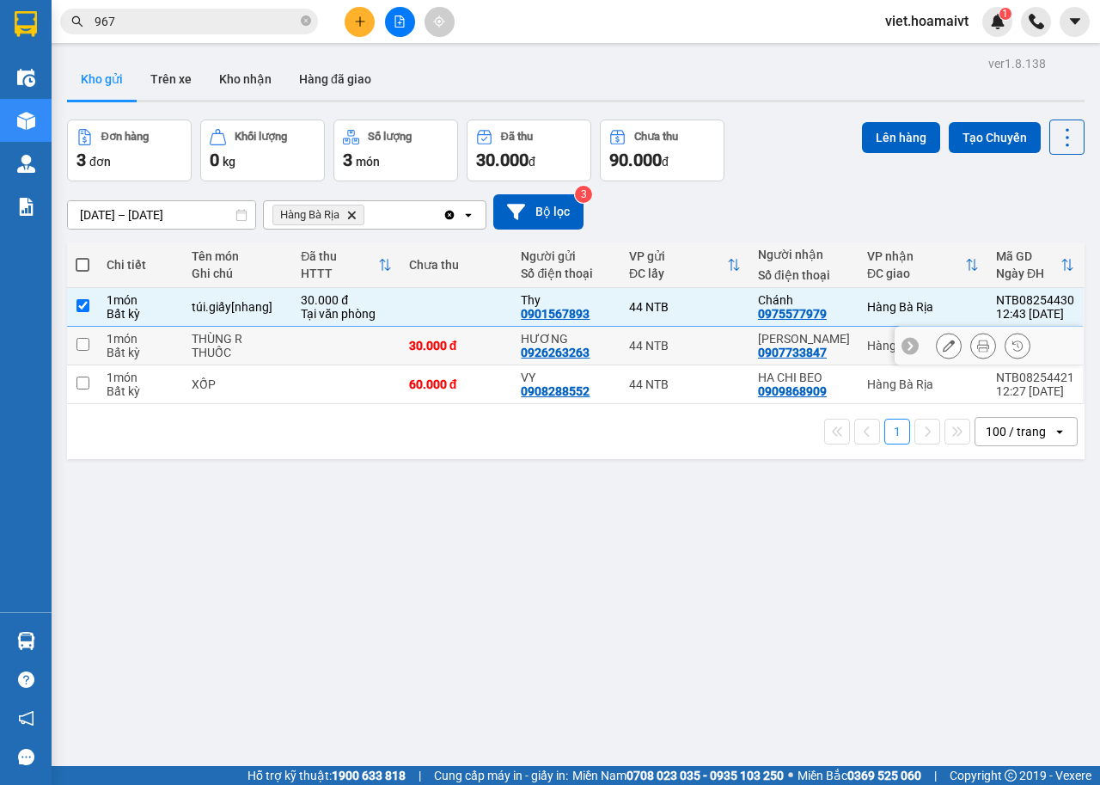
click at [305, 348] on td at bounding box center [346, 346] width 108 height 39
checkbox input "true"
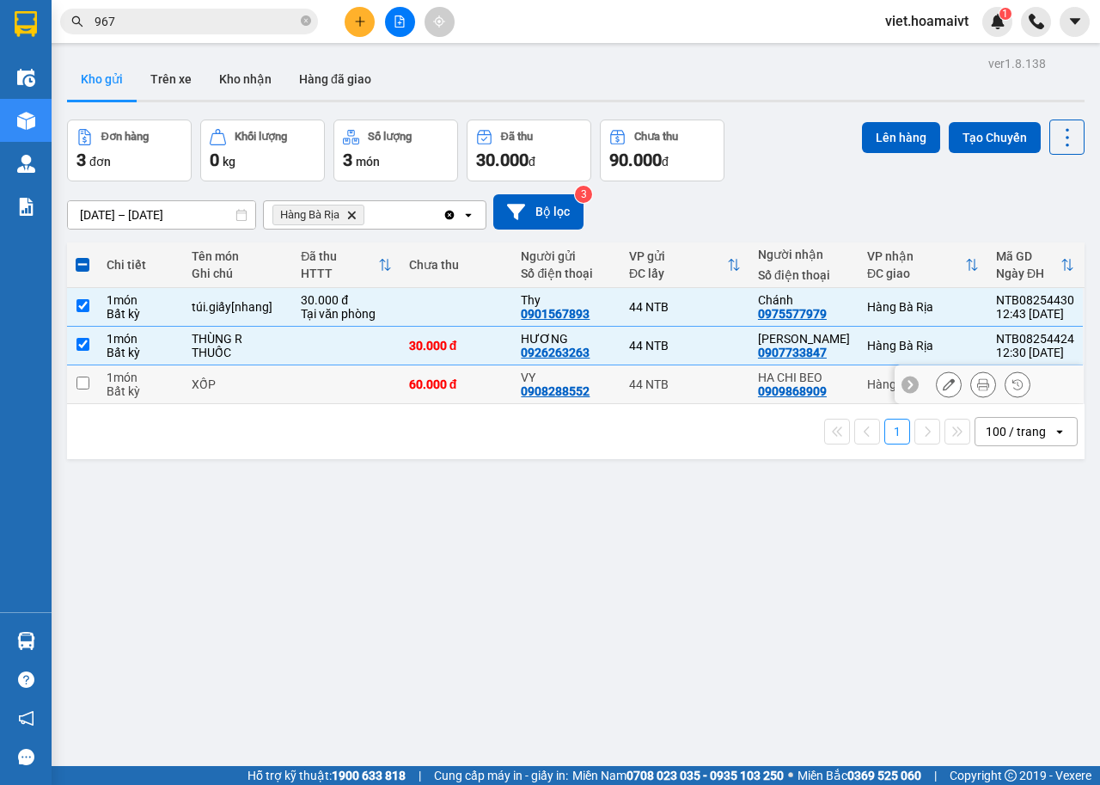
click at [324, 397] on td at bounding box center [346, 384] width 108 height 39
checkbox input "true"
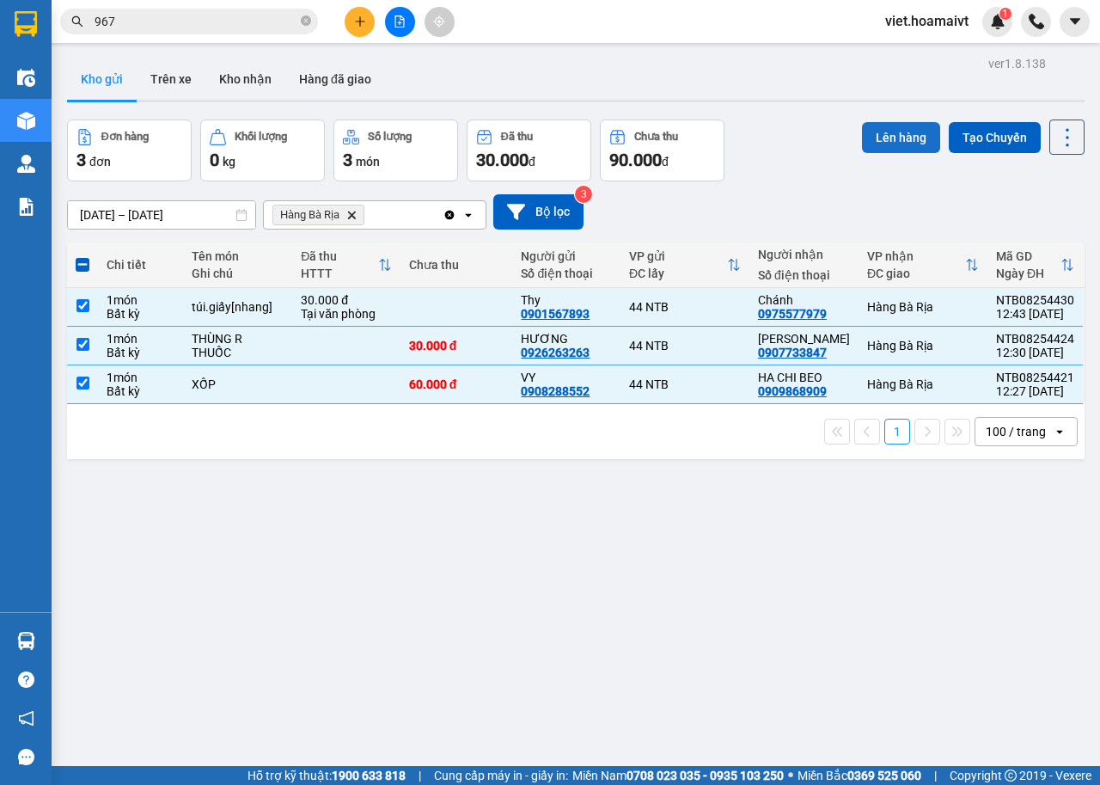
click at [866, 137] on button "Lên hàng" at bounding box center [901, 137] width 78 height 31
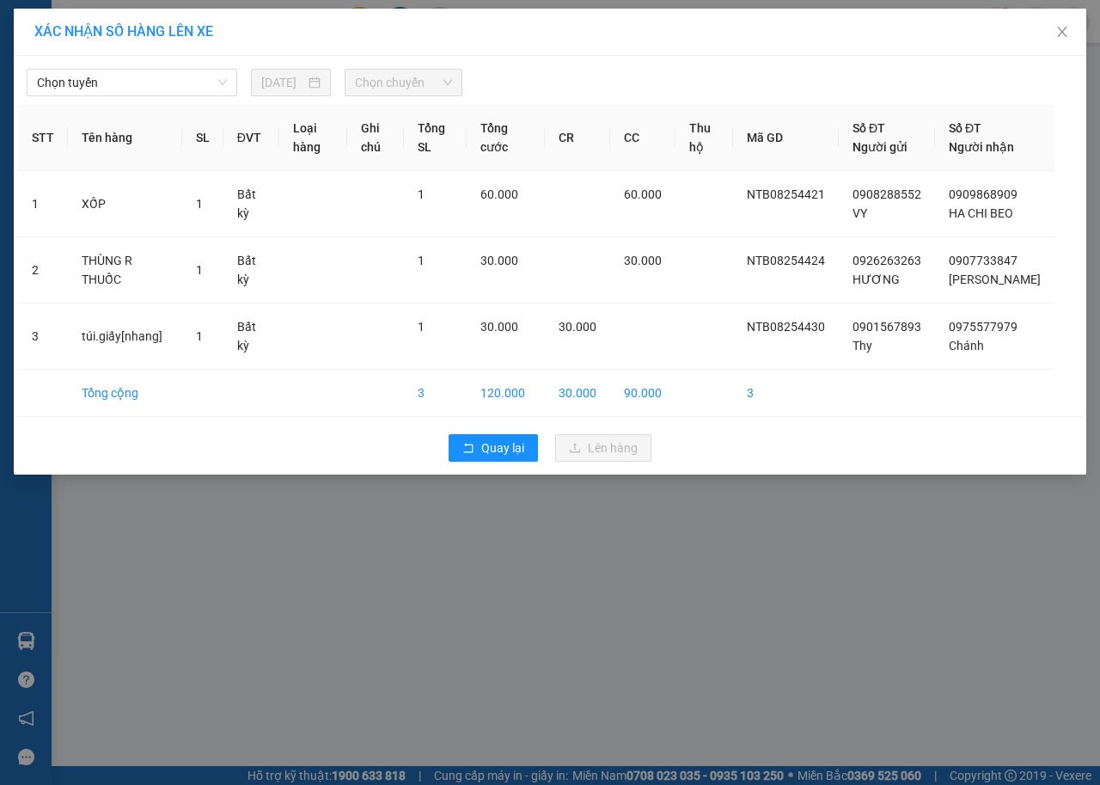
click at [170, 62] on div "Chọn tuyến [DATE] Chọn chuyến" at bounding box center [550, 78] width 1064 height 36
click at [170, 81] on span "Chọn tuyến" at bounding box center [132, 83] width 190 height 26
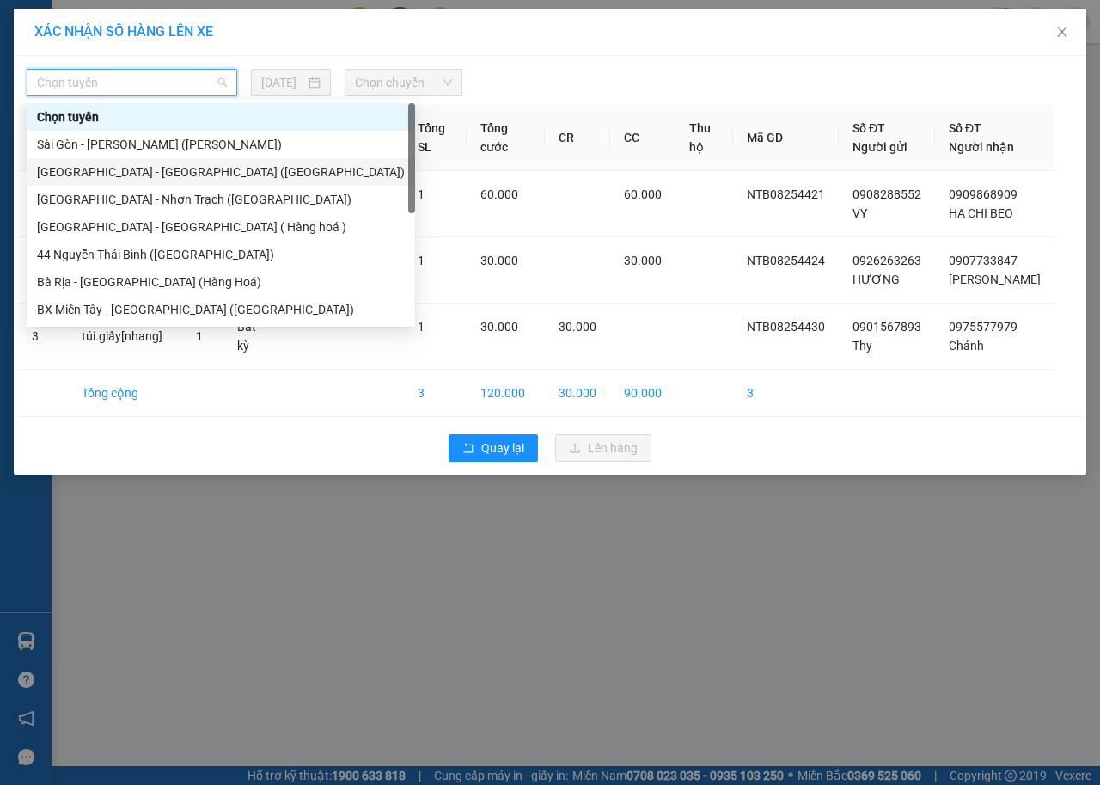
click at [160, 169] on div "[GEOGRAPHIC_DATA] - [GEOGRAPHIC_DATA] ([GEOGRAPHIC_DATA])" at bounding box center [221, 171] width 368 height 19
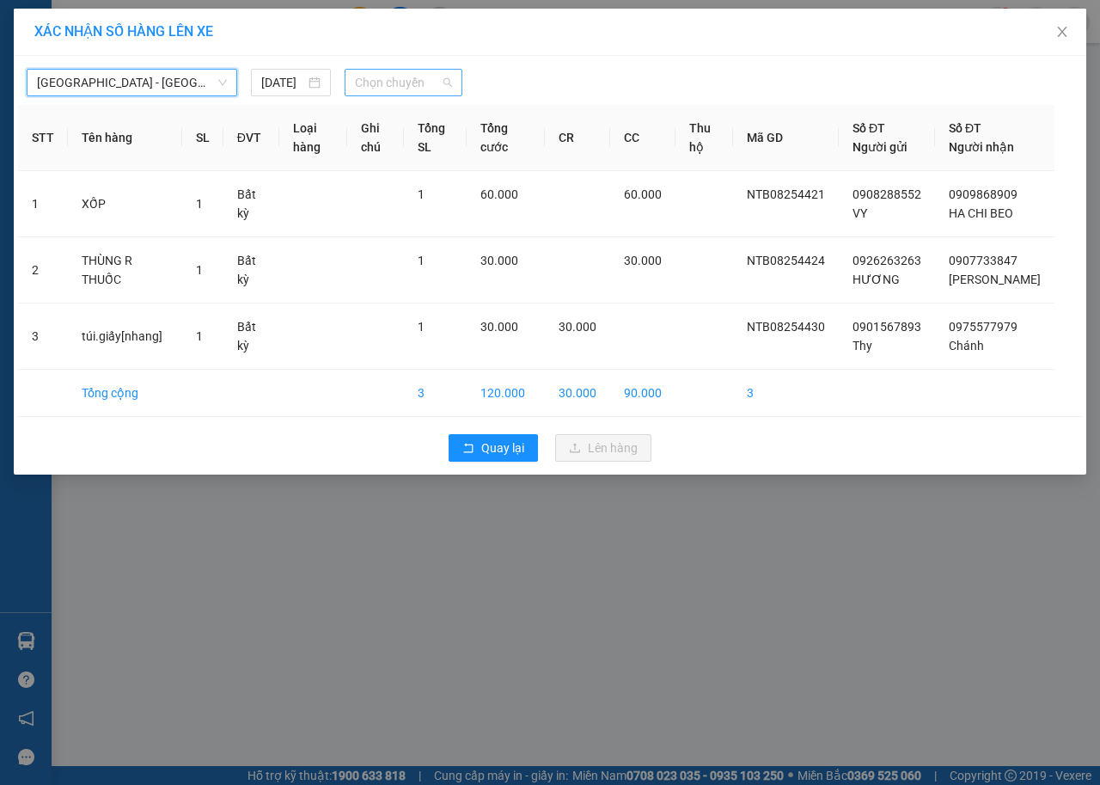
click at [370, 75] on span "Chọn chuyến" at bounding box center [403, 83] width 96 height 26
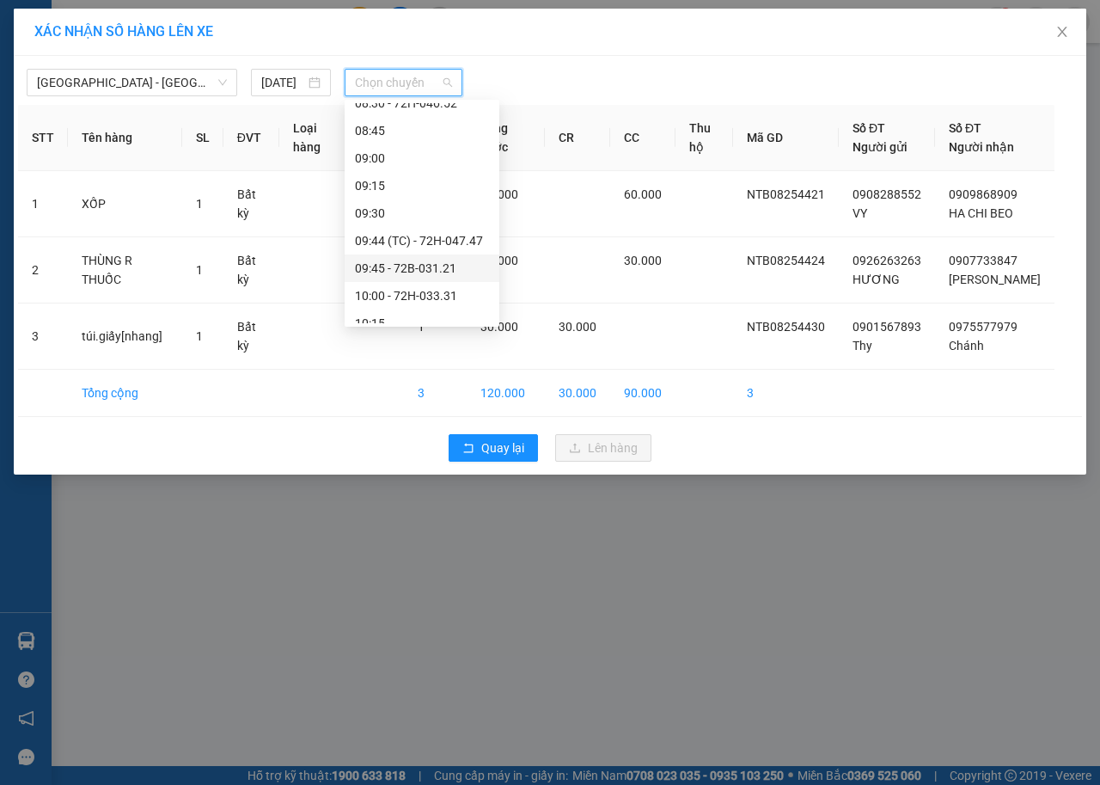
scroll to position [774, 0]
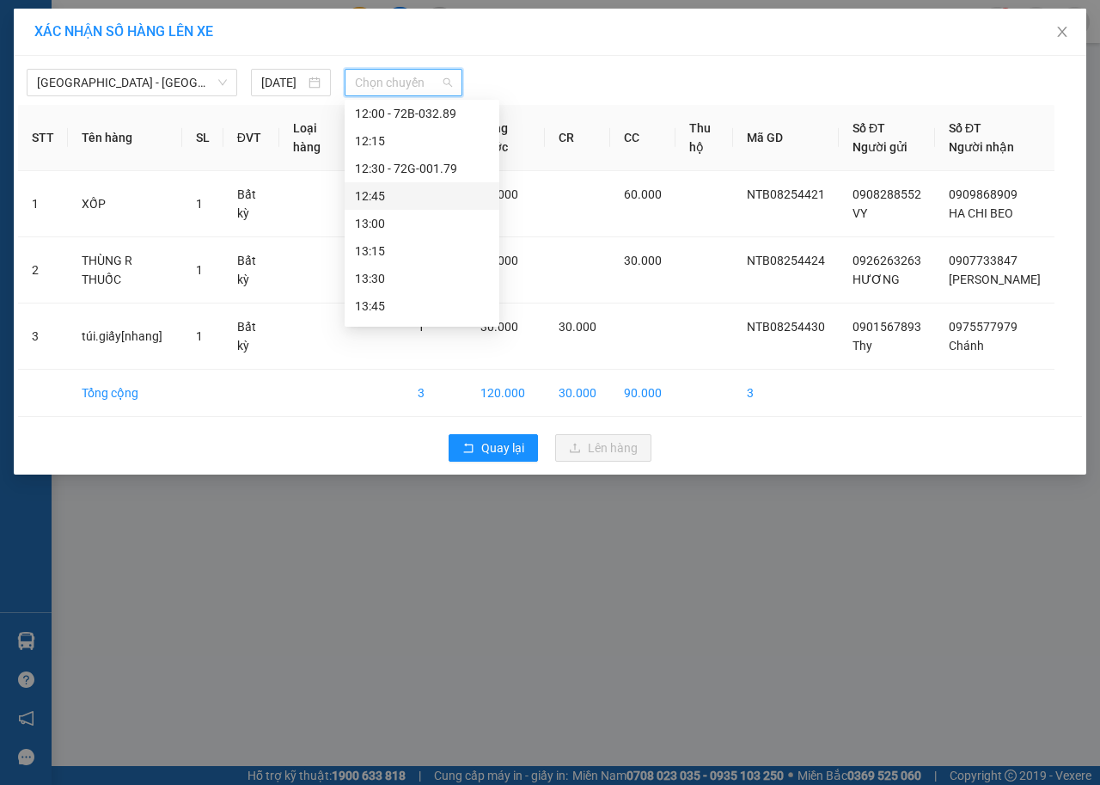
click at [396, 195] on div "12:45" at bounding box center [422, 196] width 134 height 19
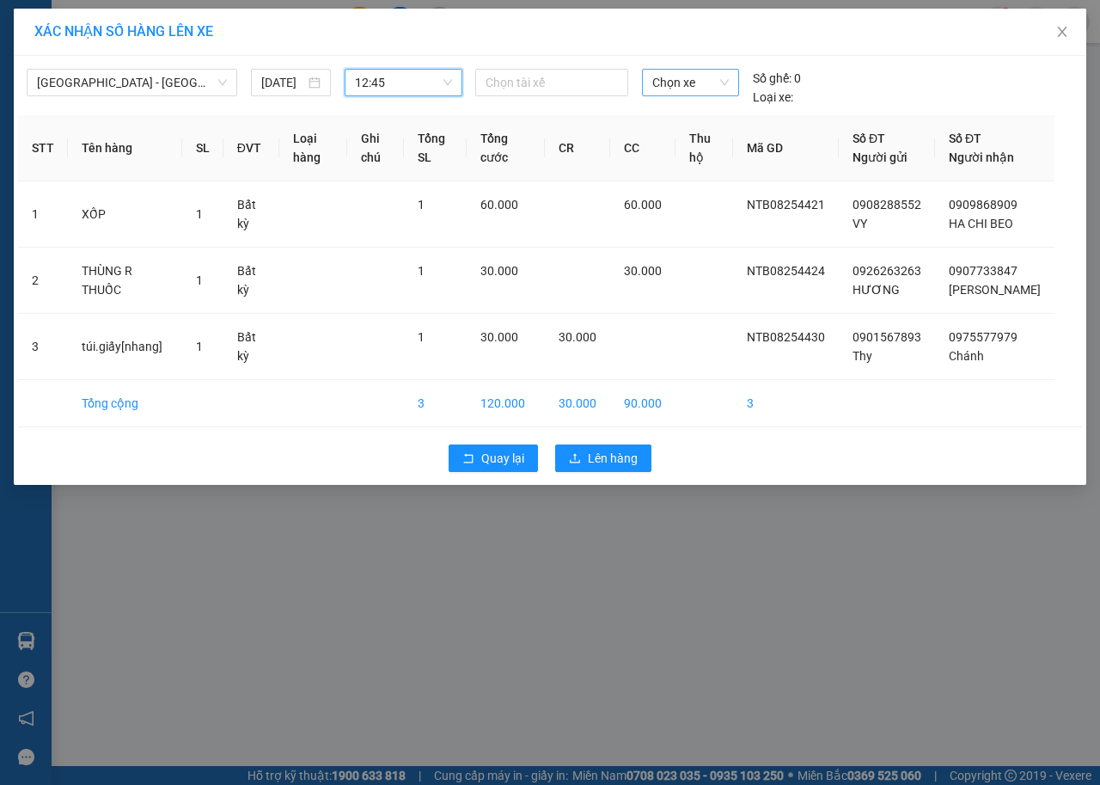
click at [706, 86] on span "Chọn xe" at bounding box center [691, 83] width 77 height 26
type input "4639"
click at [688, 114] on div "72H-046.39" at bounding box center [691, 116] width 77 height 19
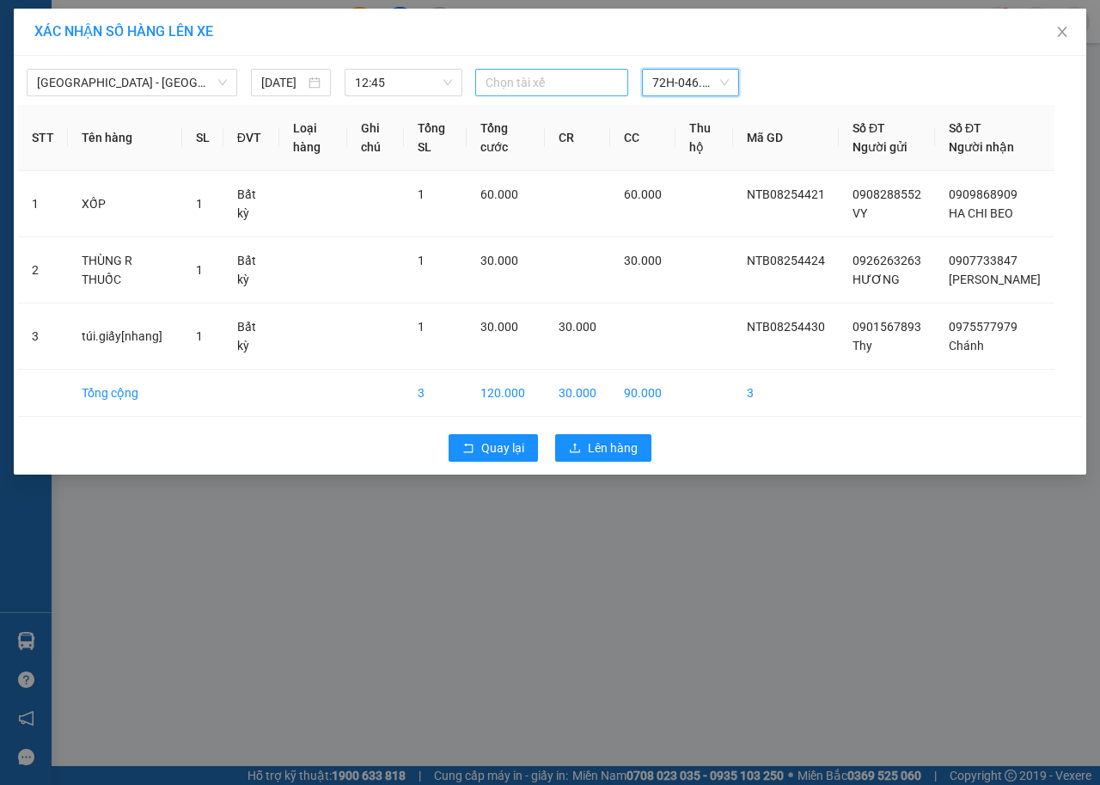
click at [553, 82] on div at bounding box center [552, 82] width 144 height 21
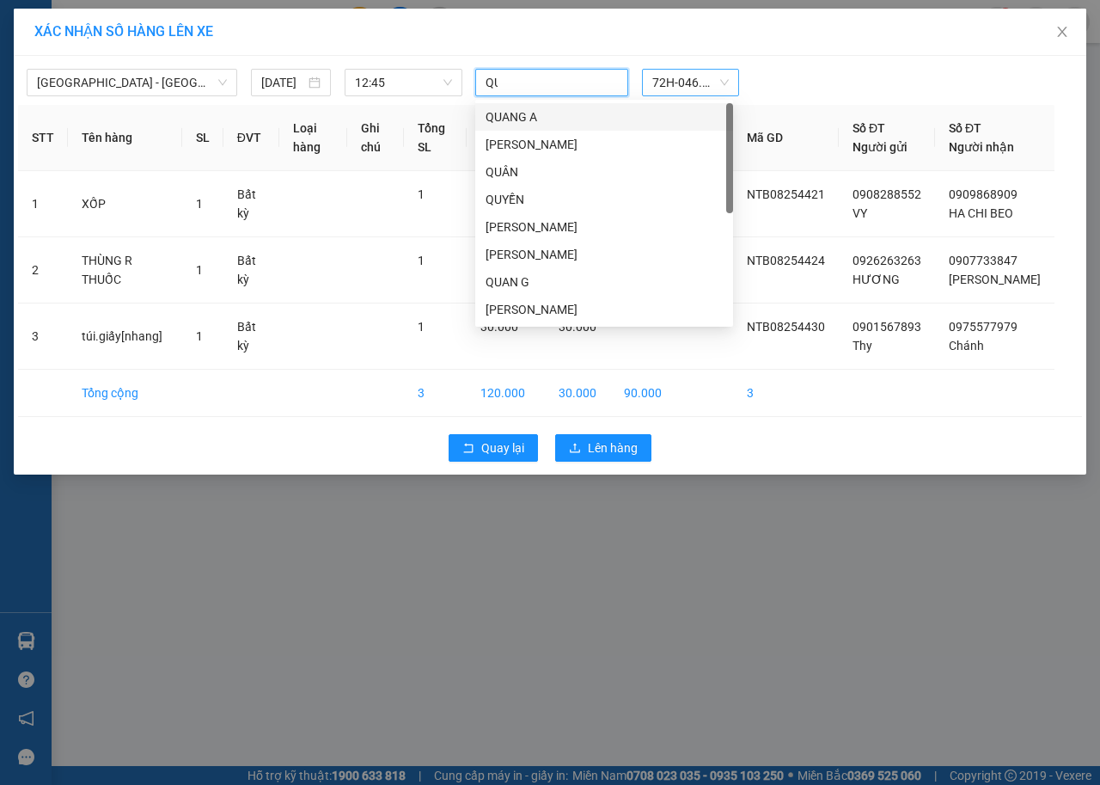
type input "QUY"
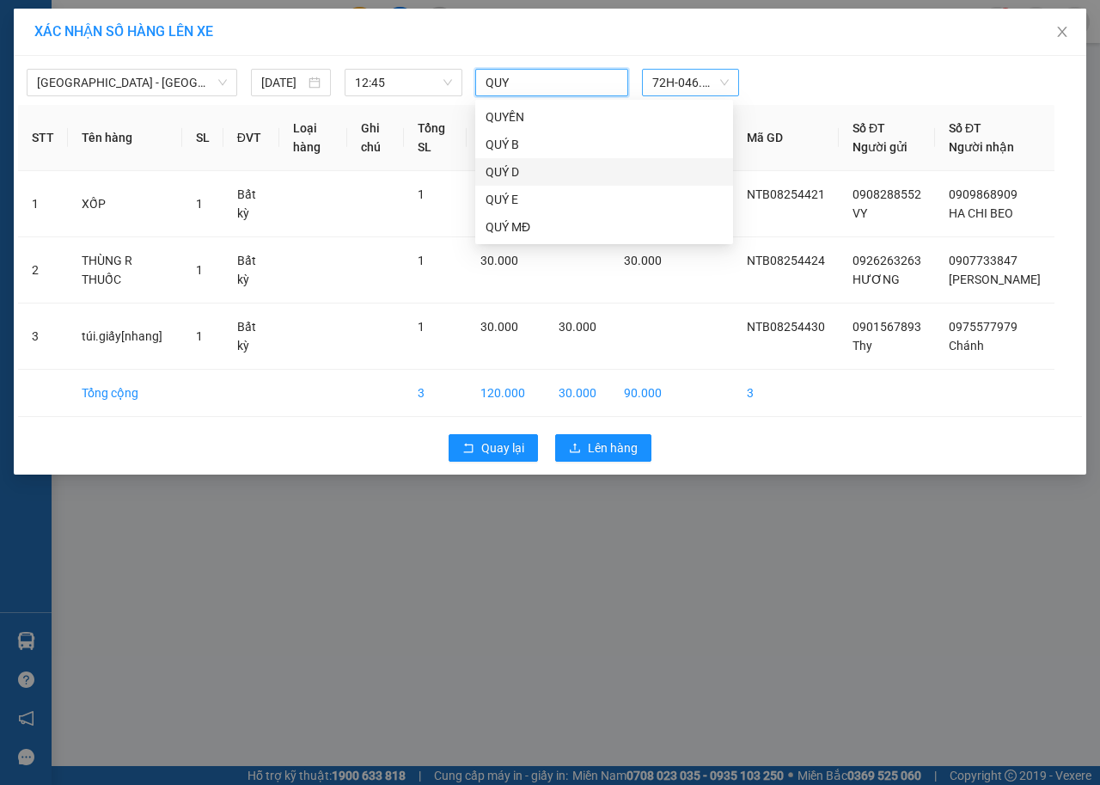
click at [597, 179] on div "QUÝ D" at bounding box center [604, 171] width 237 height 19
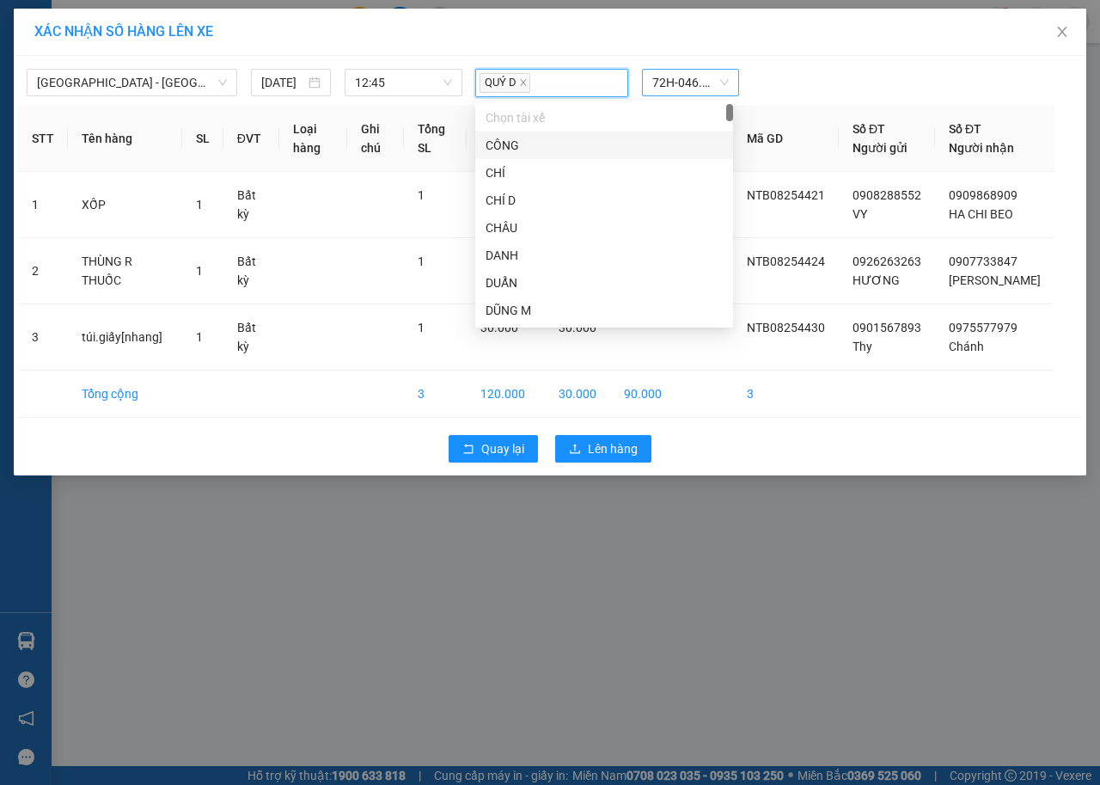
drag, startPoint x: 993, startPoint y: 68, endPoint x: 949, endPoint y: 115, distance: 64.5
click at [994, 68] on div "[GEOGRAPHIC_DATA] - Bà Rịa (Hàng Hoá) [DATE] 12:45 QUÝ D 72H-046.39" at bounding box center [550, 78] width 1064 height 37
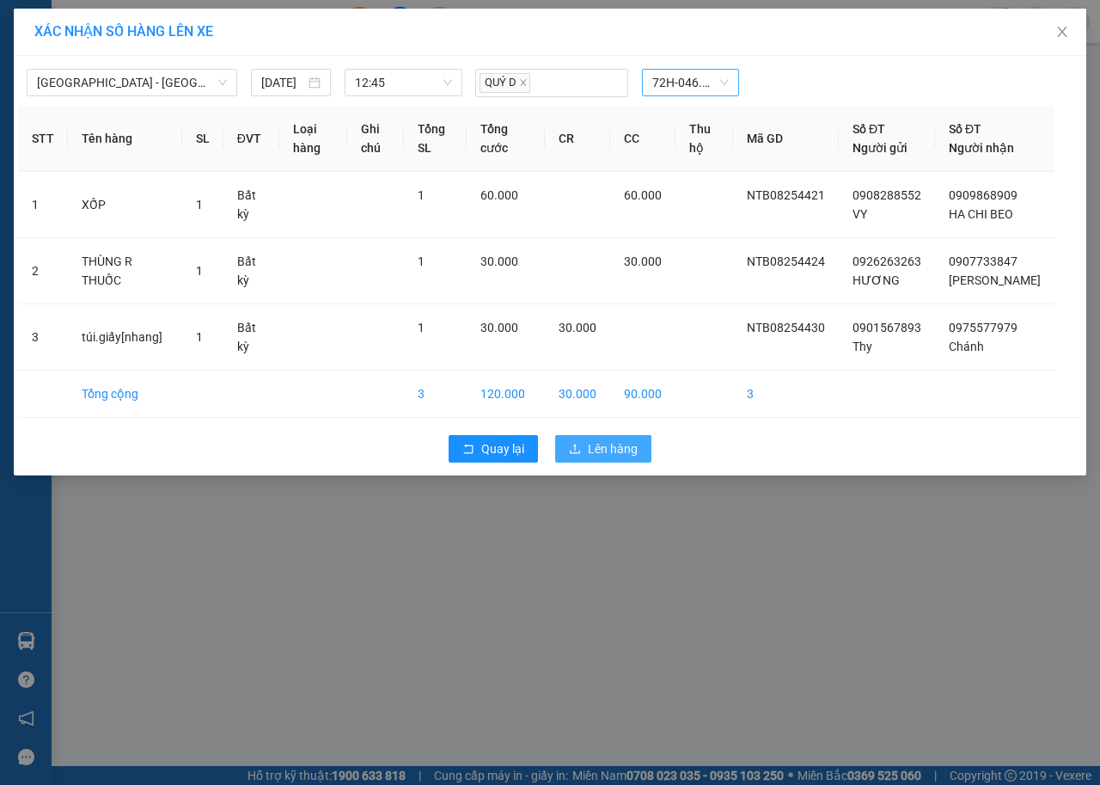
click at [632, 458] on span "Lên hàng" at bounding box center [613, 448] width 50 height 19
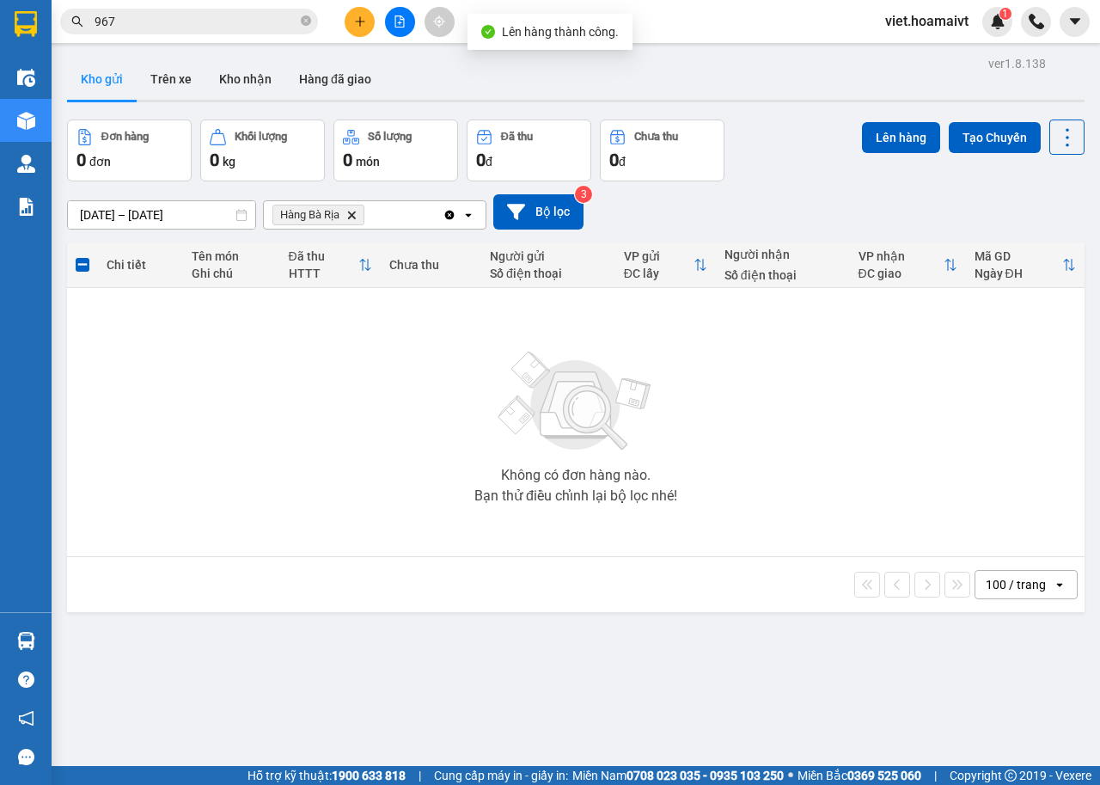
click at [350, 207] on span "Hàng Bà Rịa Delete" at bounding box center [319, 215] width 92 height 21
click at [351, 222] on span "Hàng Bà Rịa Delete" at bounding box center [319, 215] width 92 height 21
click at [352, 217] on icon "Hàng Bà Rịa, close by backspace" at bounding box center [352, 215] width 8 height 8
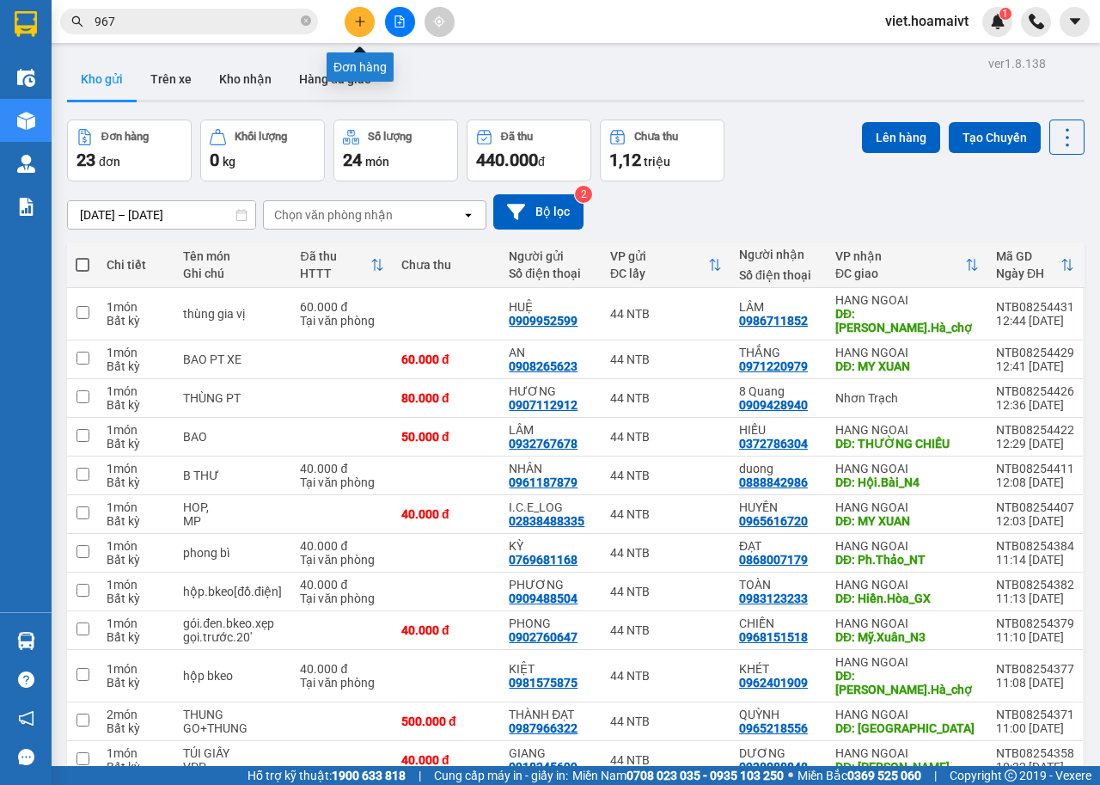
click at [354, 21] on icon "plus" at bounding box center [360, 21] width 12 height 12
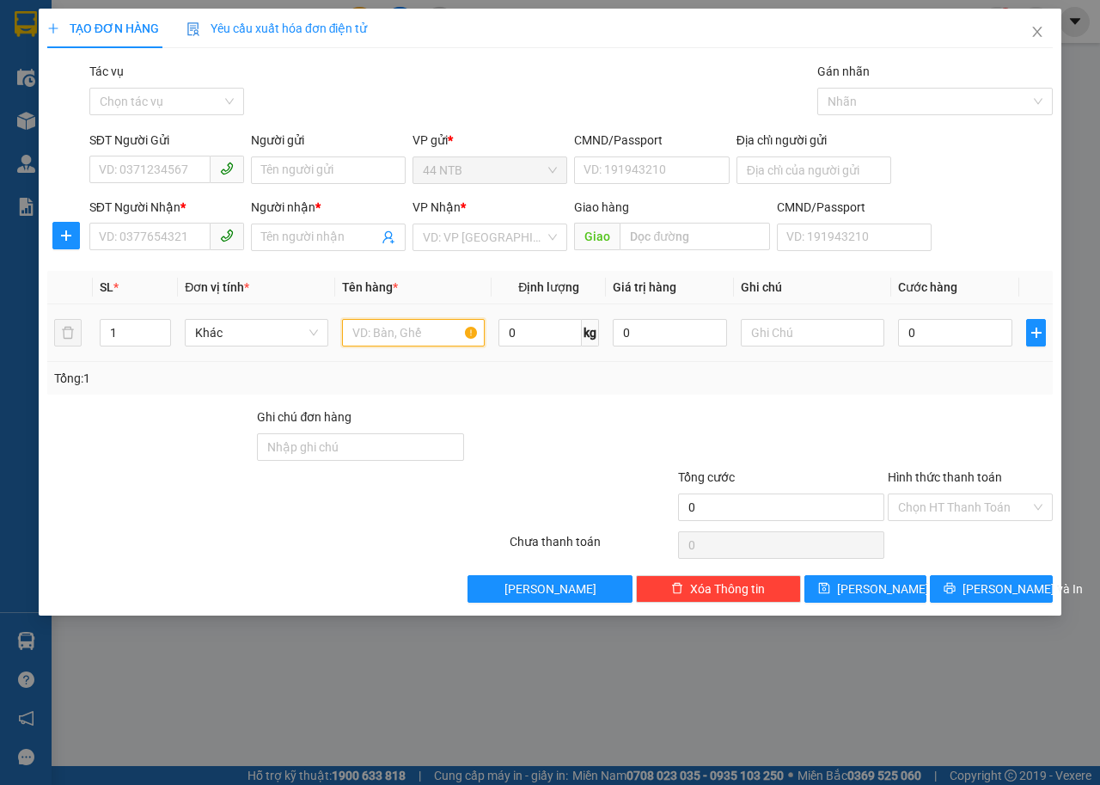
click at [429, 333] on input "text" at bounding box center [414, 333] width 144 height 28
type input "THUNG,"
click at [939, 323] on input "0" at bounding box center [955, 333] width 114 height 28
type input "3"
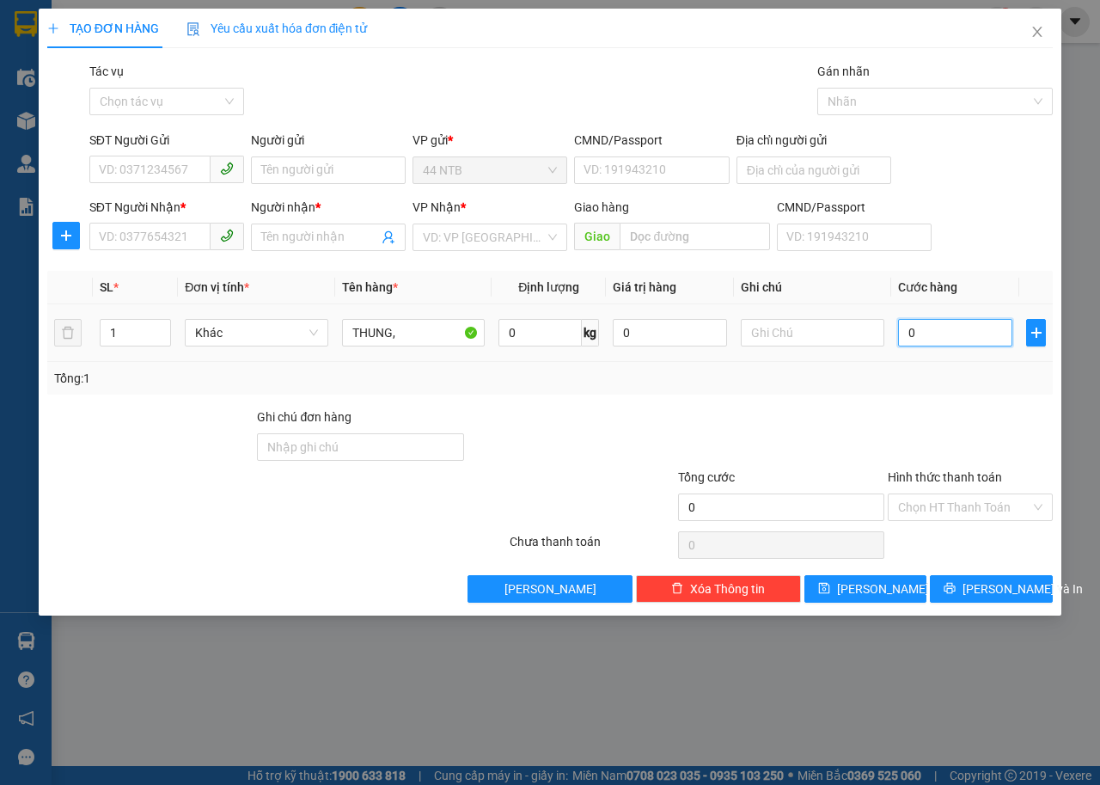
type input "3"
type input "30"
type input "30.000"
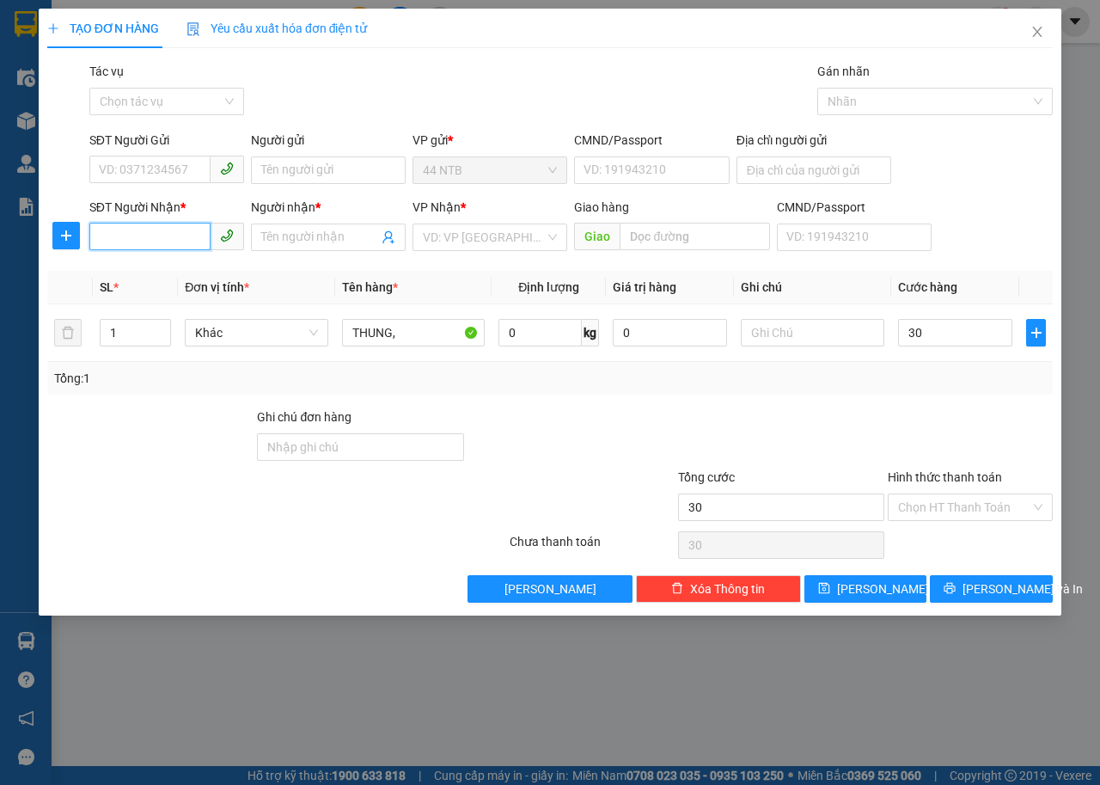
type input "30.000"
click at [129, 235] on input "SĐT Người Nhận *" at bounding box center [149, 237] width 121 height 28
click at [308, 240] on input "Người nhận *" at bounding box center [319, 237] width 117 height 19
click at [121, 235] on input "098105139" at bounding box center [149, 237] width 121 height 28
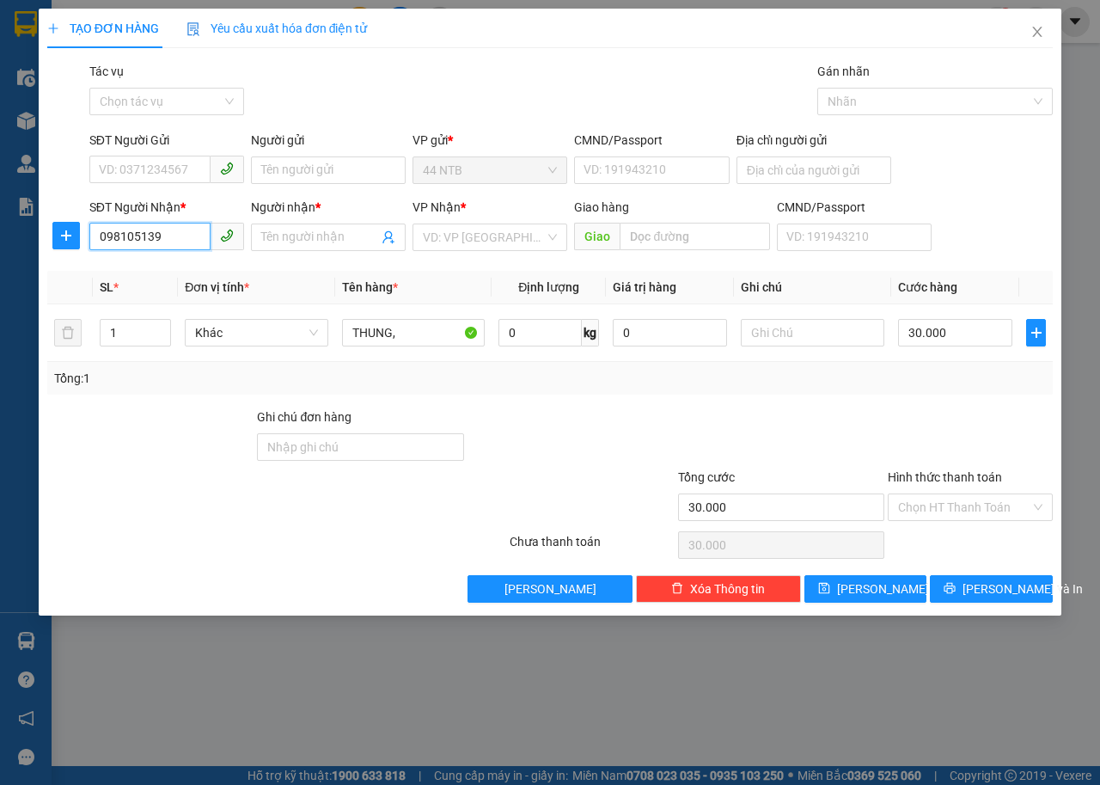
type input "0988105139"
click at [187, 281] on div "0988105139 - [PERSON_NAME]" at bounding box center [184, 272] width 190 height 28
type input "50_Nhiêu.Tâm_Q5"
type input "Hồng"
type input "0988105139"
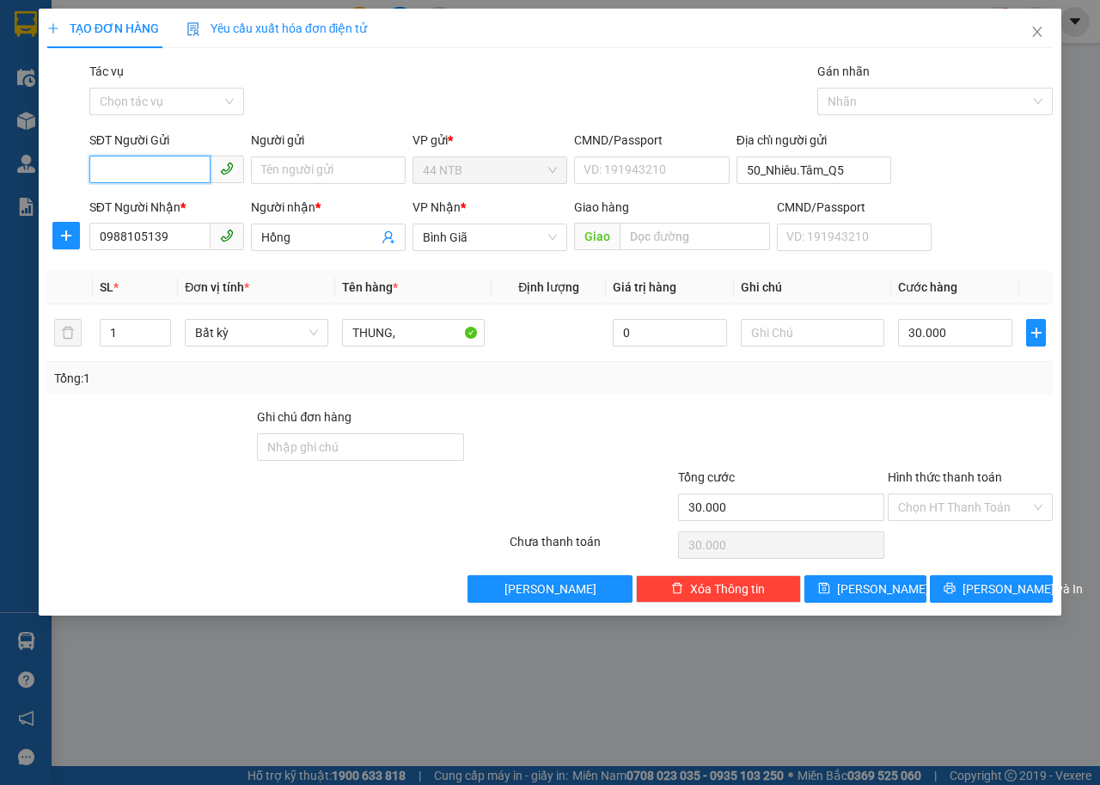
click at [137, 168] on input "SĐT Người Gửi" at bounding box center [149, 170] width 121 height 28
drag, startPoint x: 158, startPoint y: 207, endPoint x: 315, endPoint y: 175, distance: 159.8
click at [158, 207] on div "0934100586 - Saja" at bounding box center [167, 204] width 134 height 19
type input "0934100586"
type input "Saja"
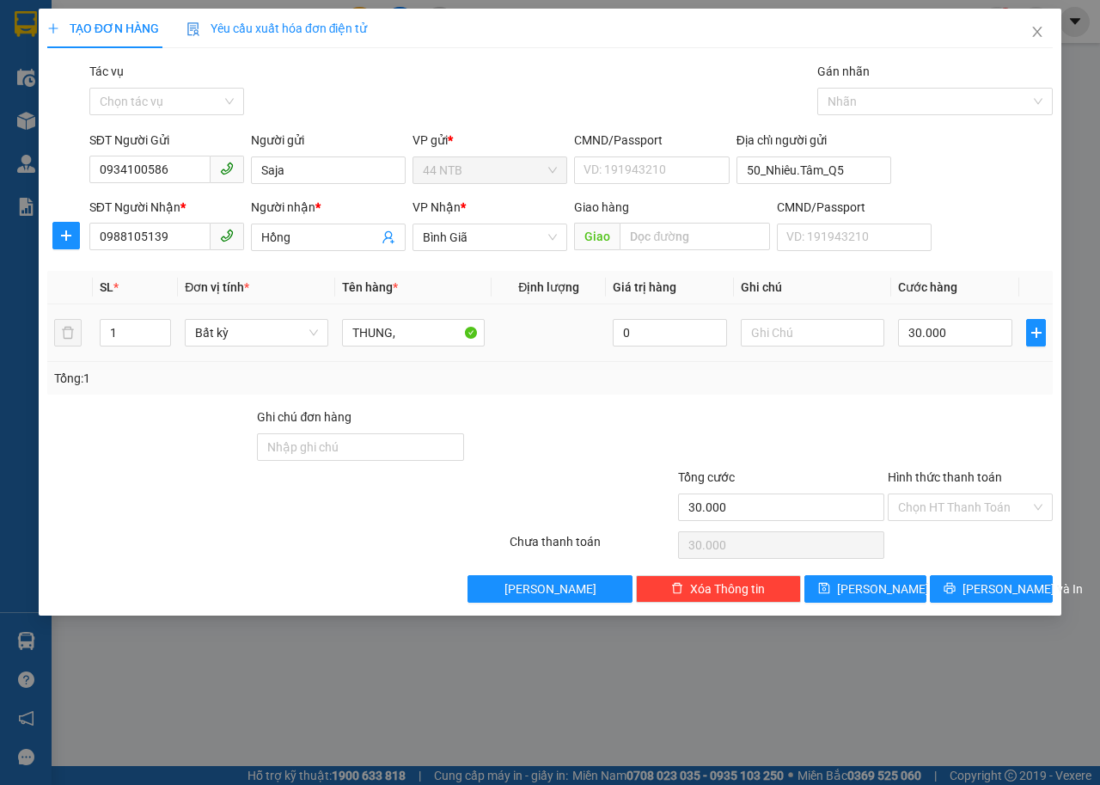
click at [957, 348] on div "30.000" at bounding box center [955, 333] width 114 height 34
drag, startPoint x: 819, startPoint y: 348, endPoint x: 817, endPoint y: 338, distance: 10.6
click at [817, 339] on div at bounding box center [813, 333] width 144 height 34
click at [816, 337] on input "text" at bounding box center [813, 333] width 144 height 28
type input "DA PTHUY"
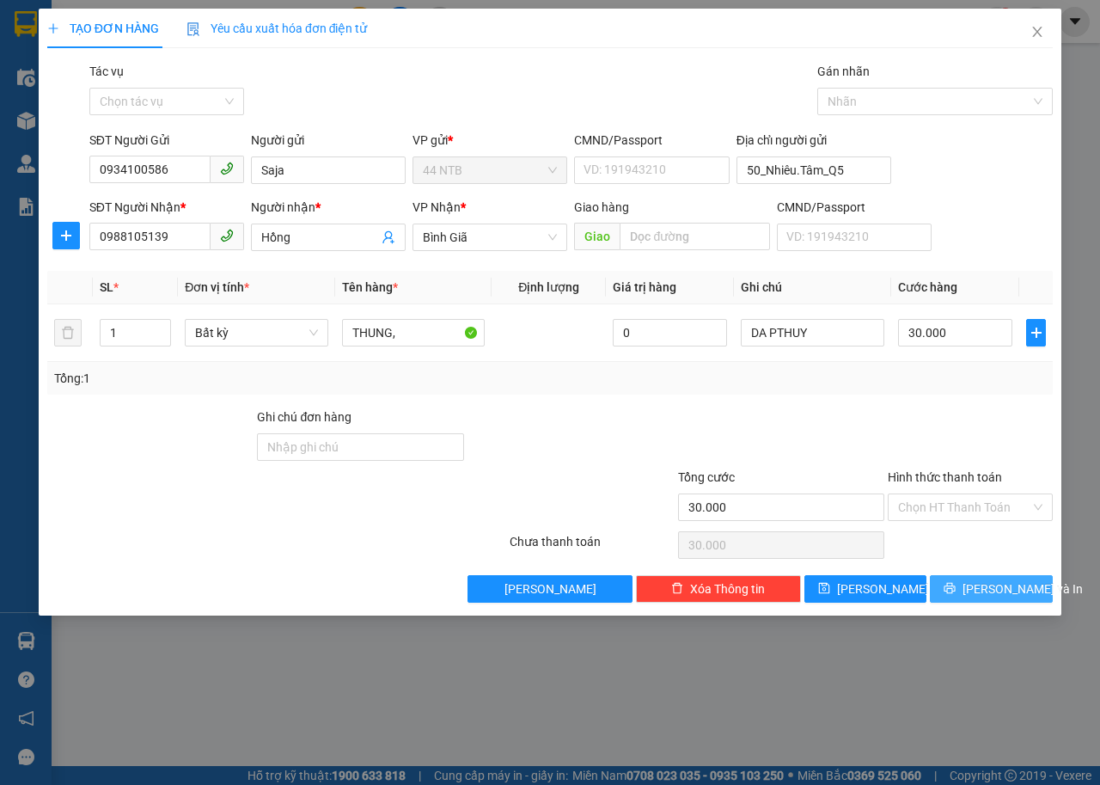
click at [972, 583] on button "[PERSON_NAME] và In" at bounding box center [991, 589] width 123 height 28
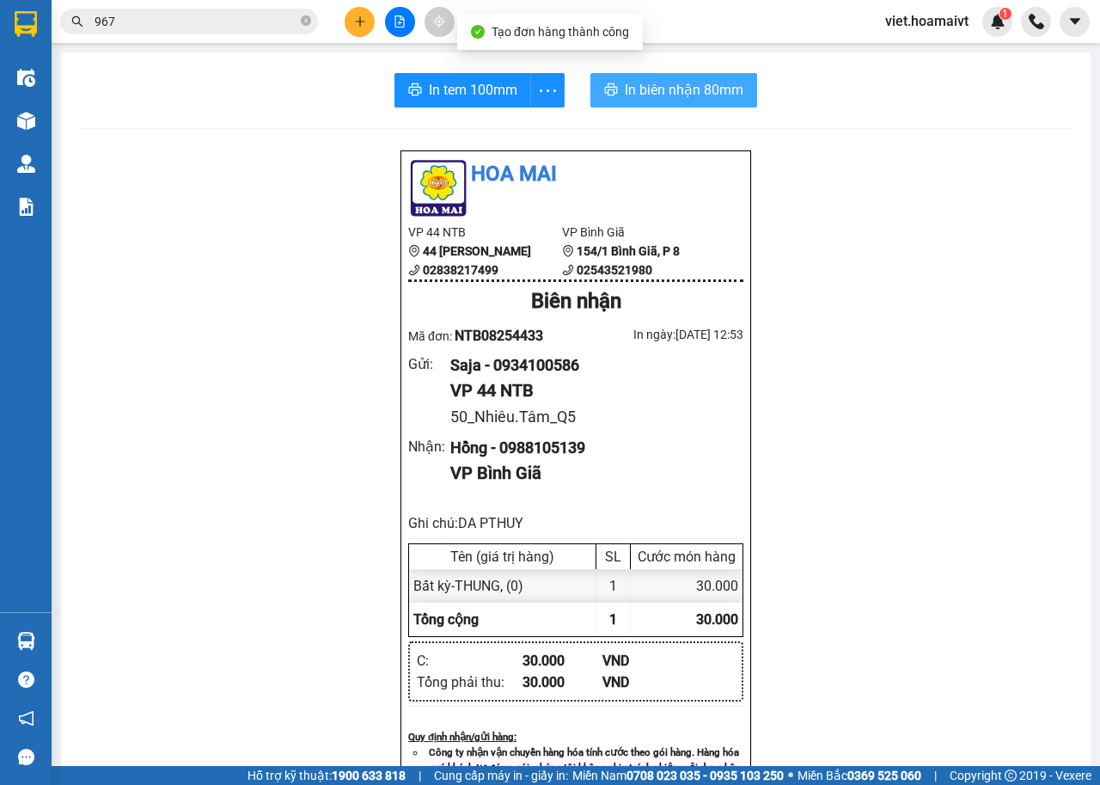
click at [634, 94] on span "In biên nhận 80mm" at bounding box center [684, 89] width 119 height 21
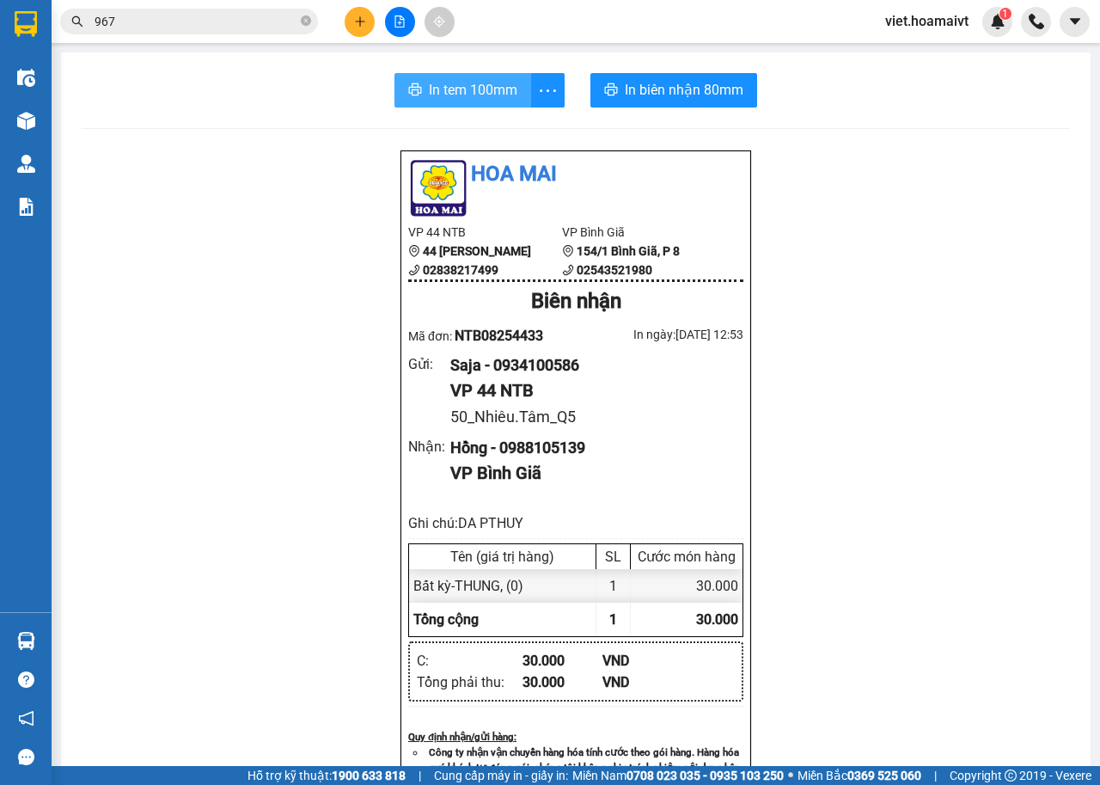
click at [475, 89] on span "In tem 100mm" at bounding box center [473, 89] width 89 height 21
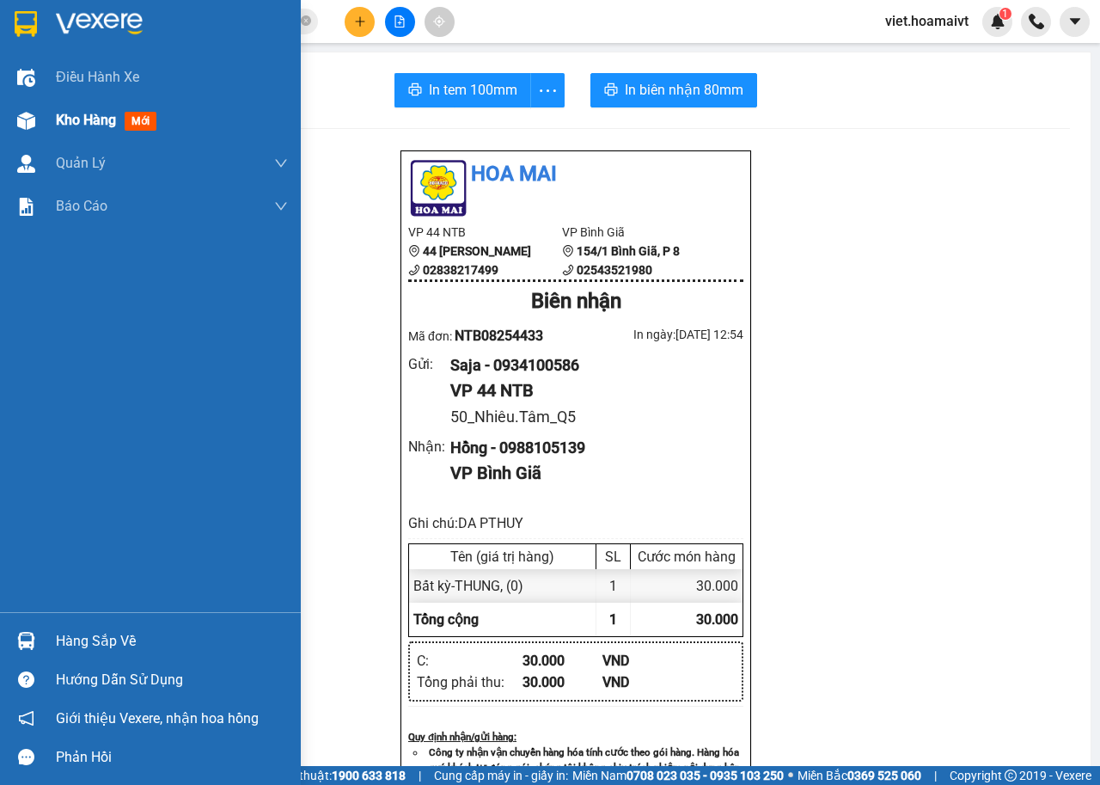
drag, startPoint x: 107, startPoint y: 113, endPoint x: 103, endPoint y: 124, distance: 10.9
click at [107, 113] on span "Kho hàng" at bounding box center [86, 120] width 60 height 16
click at [101, 113] on span "Kho hàng" at bounding box center [86, 120] width 60 height 16
click at [101, 114] on span "Kho hàng" at bounding box center [86, 120] width 60 height 16
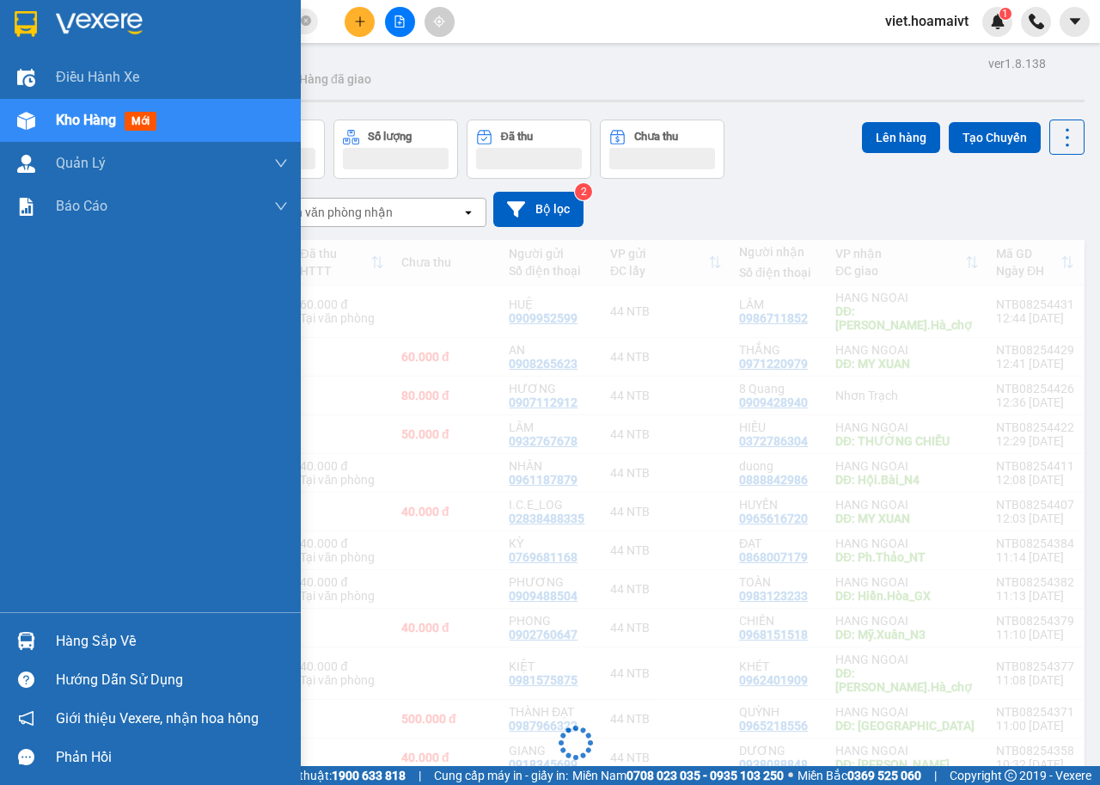
click at [103, 124] on span "Kho hàng" at bounding box center [86, 120] width 60 height 16
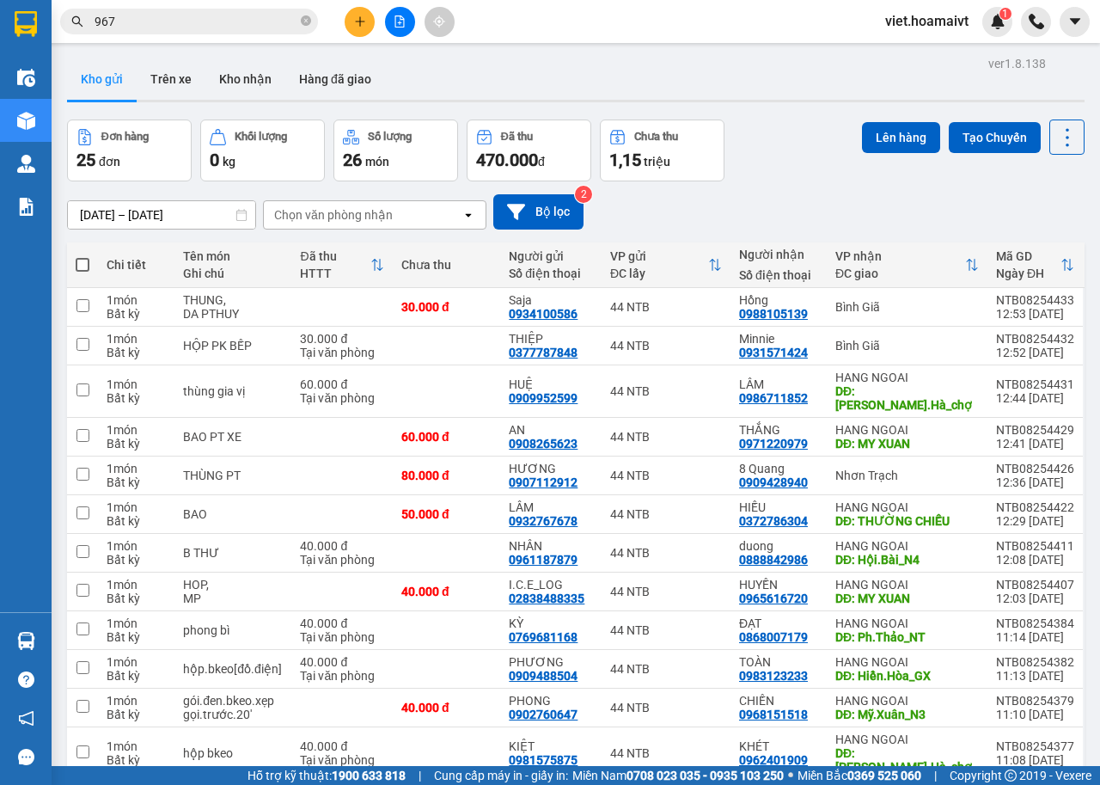
click at [364, 220] on div "Chọn văn phòng nhận" at bounding box center [333, 214] width 119 height 17
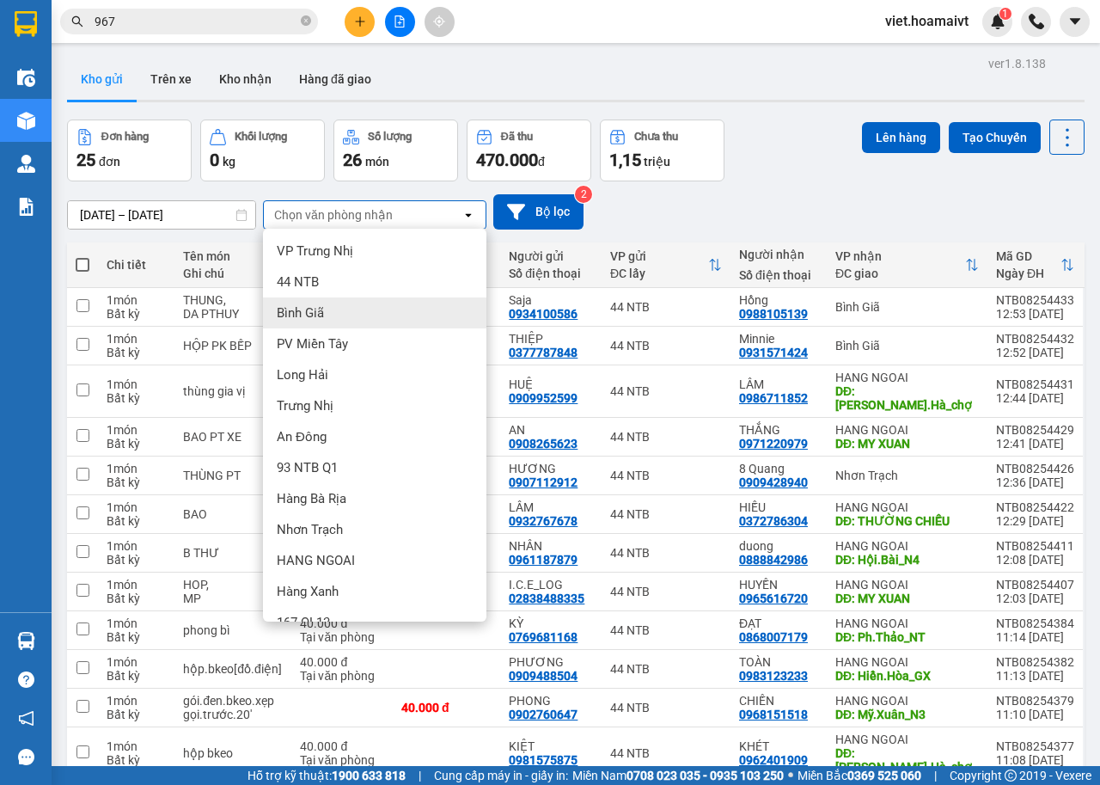
click at [331, 313] on div "Bình Giã" at bounding box center [375, 312] width 224 height 31
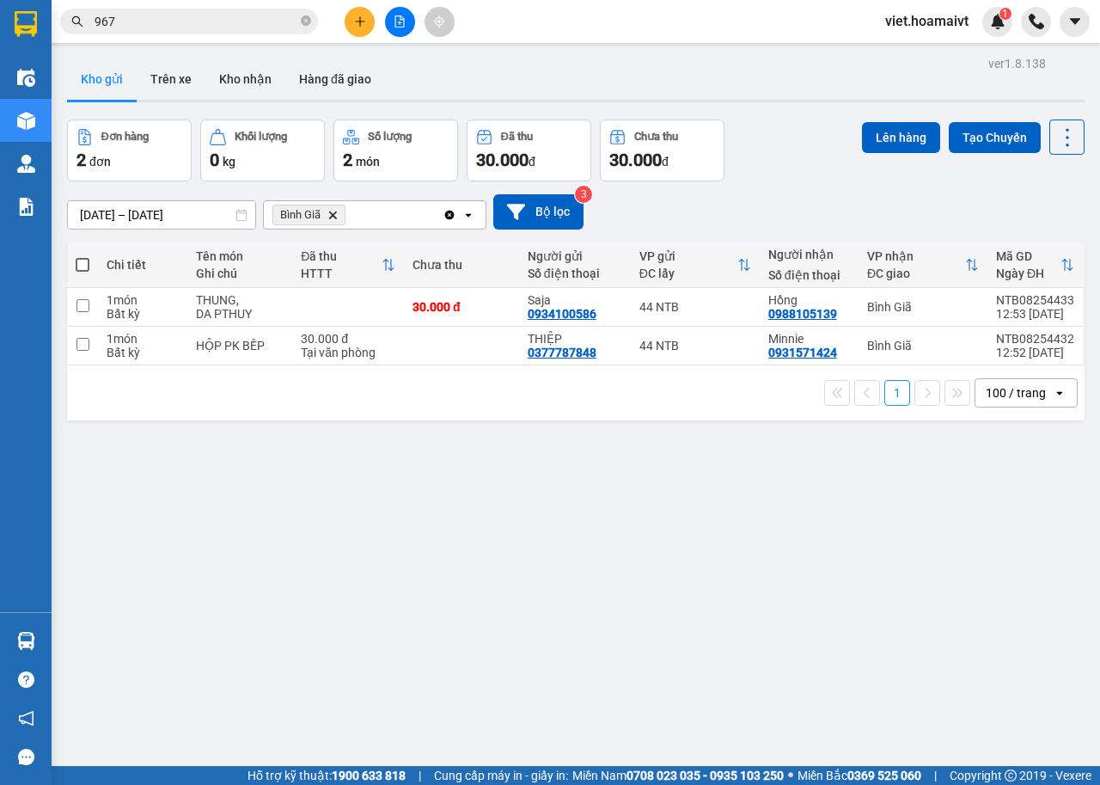
click at [330, 213] on icon "Bình Giã, close by backspace" at bounding box center [333, 215] width 8 height 8
click at [330, 213] on div "Chọn văn phòng nhận" at bounding box center [333, 214] width 119 height 17
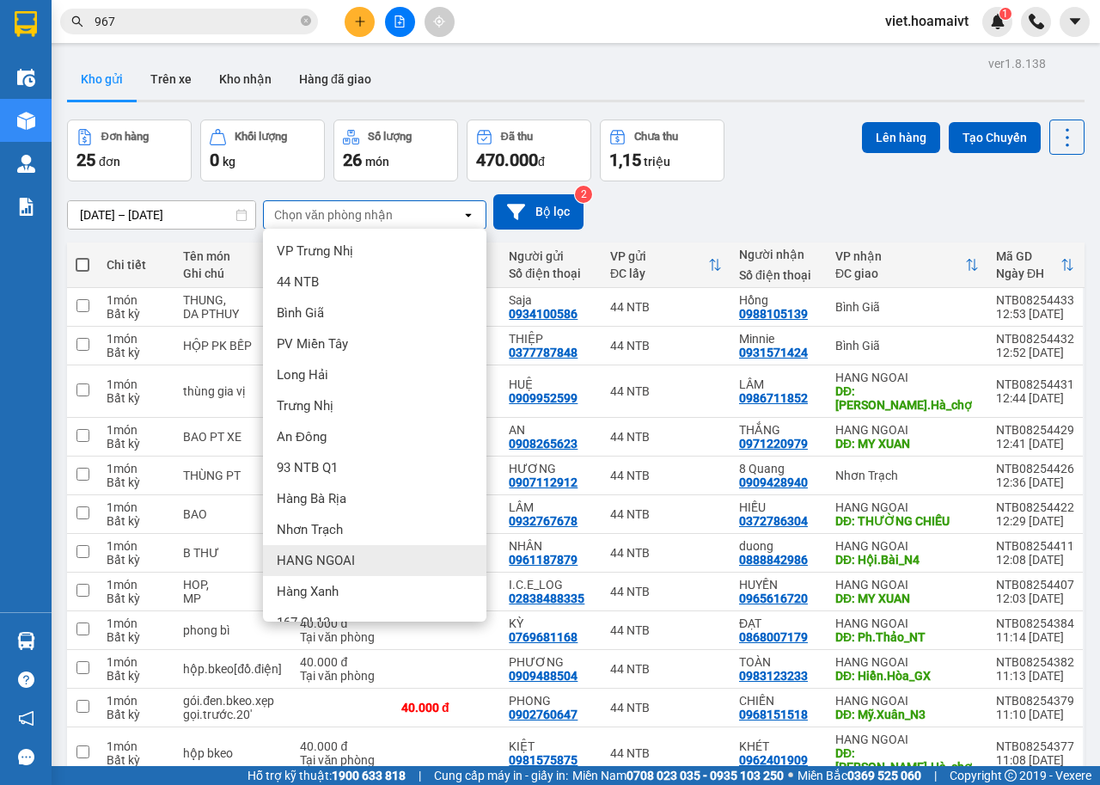
click at [321, 553] on span "HANG NGOAI" at bounding box center [316, 560] width 78 height 17
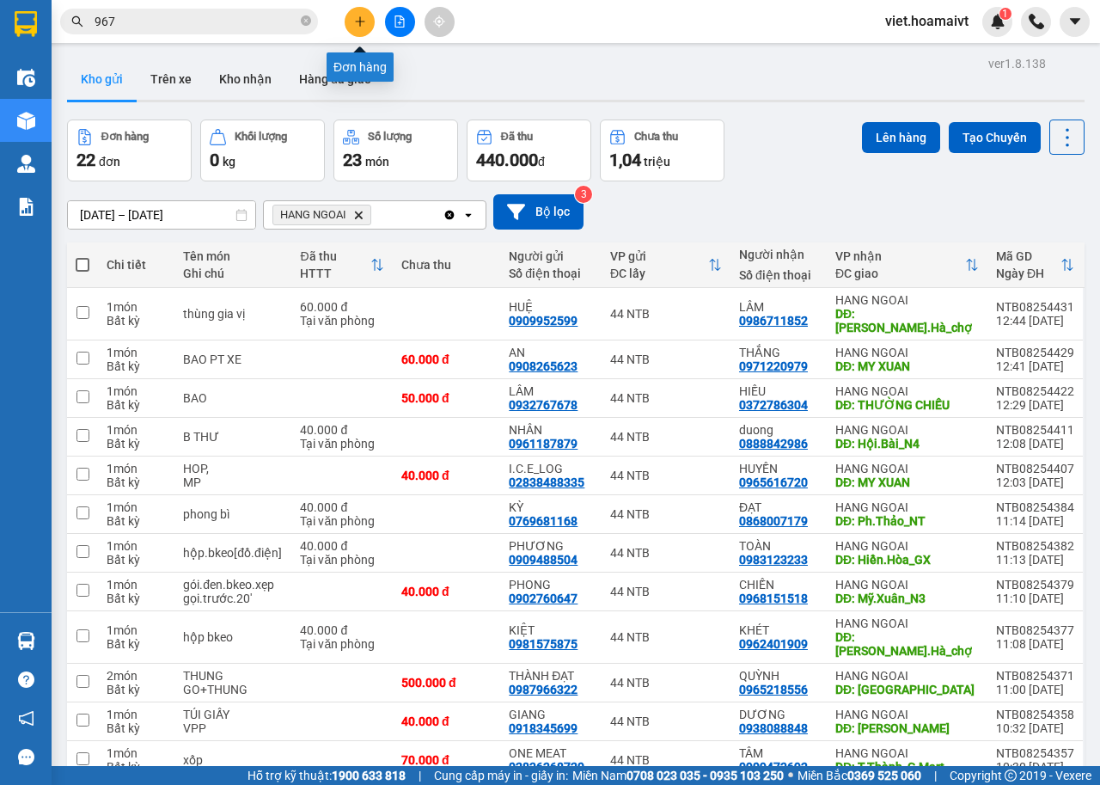
click at [357, 18] on icon "plus" at bounding box center [360, 21] width 12 height 12
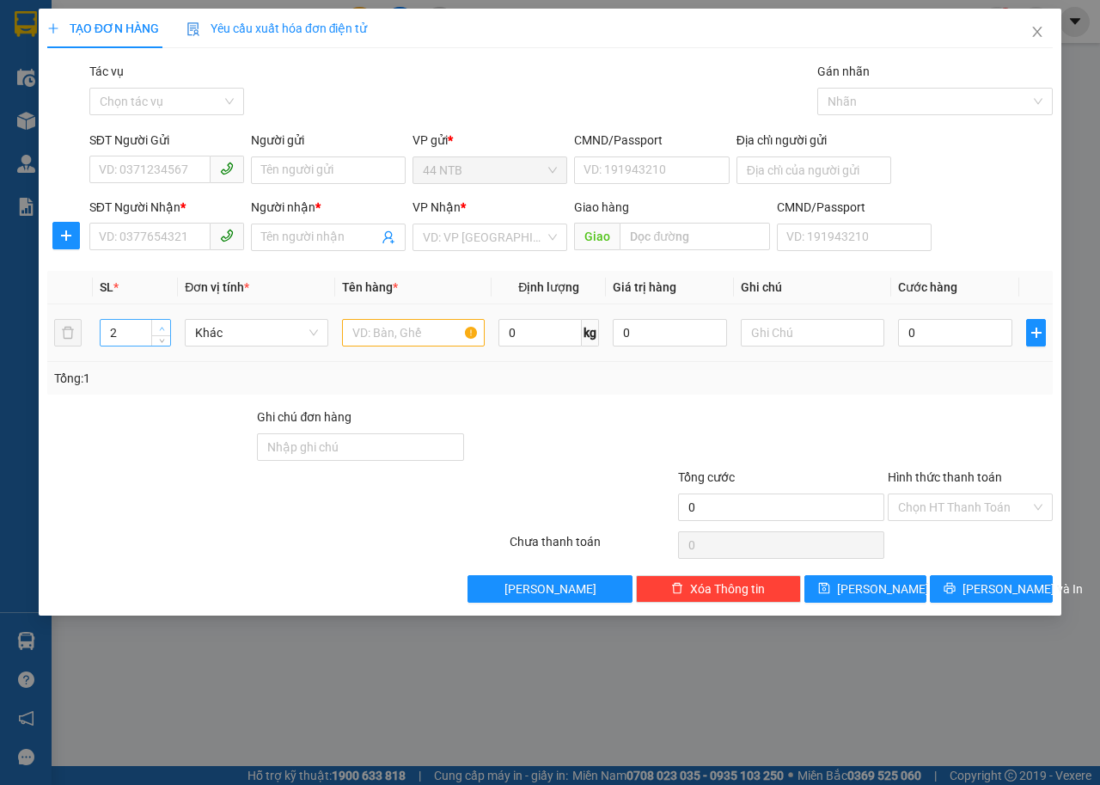
click at [162, 328] on icon "up" at bounding box center [161, 328] width 5 height 3
type input "3"
click at [162, 328] on icon "up" at bounding box center [161, 328] width 5 height 3
click at [411, 337] on input "text" at bounding box center [414, 333] width 144 height 28
type input "THUNG,"
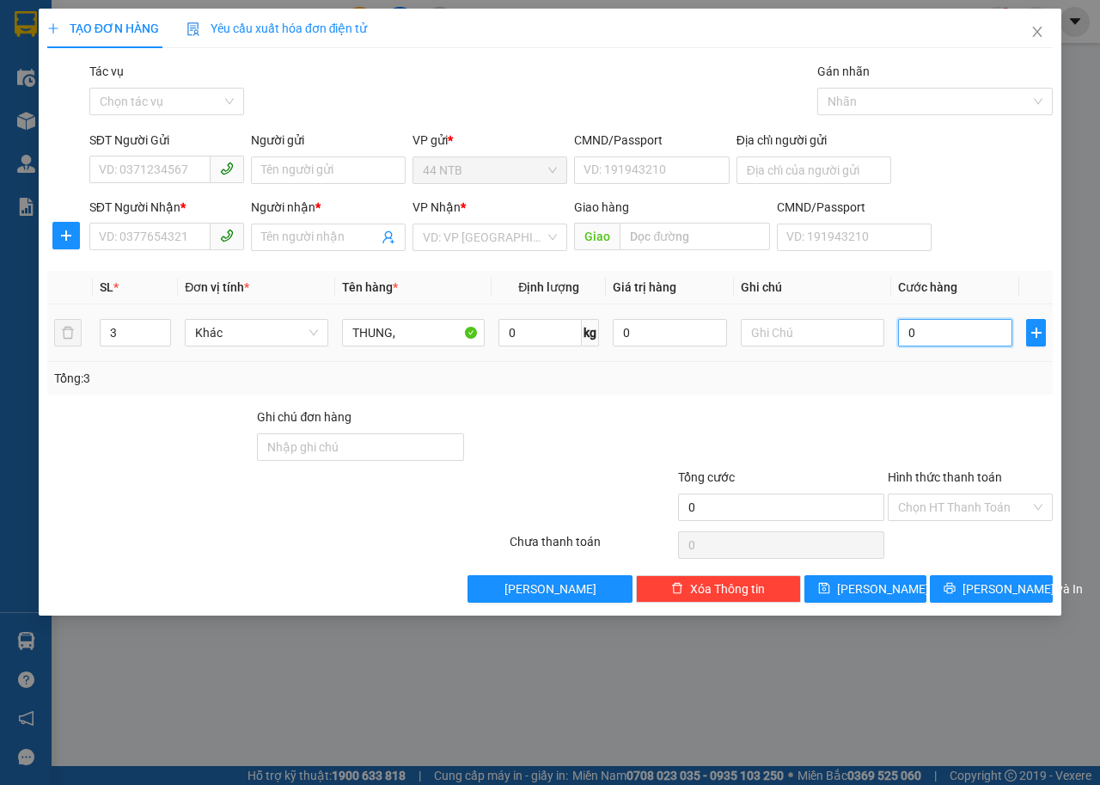
click at [934, 330] on input "0" at bounding box center [955, 333] width 114 height 28
type input "8"
type input "80"
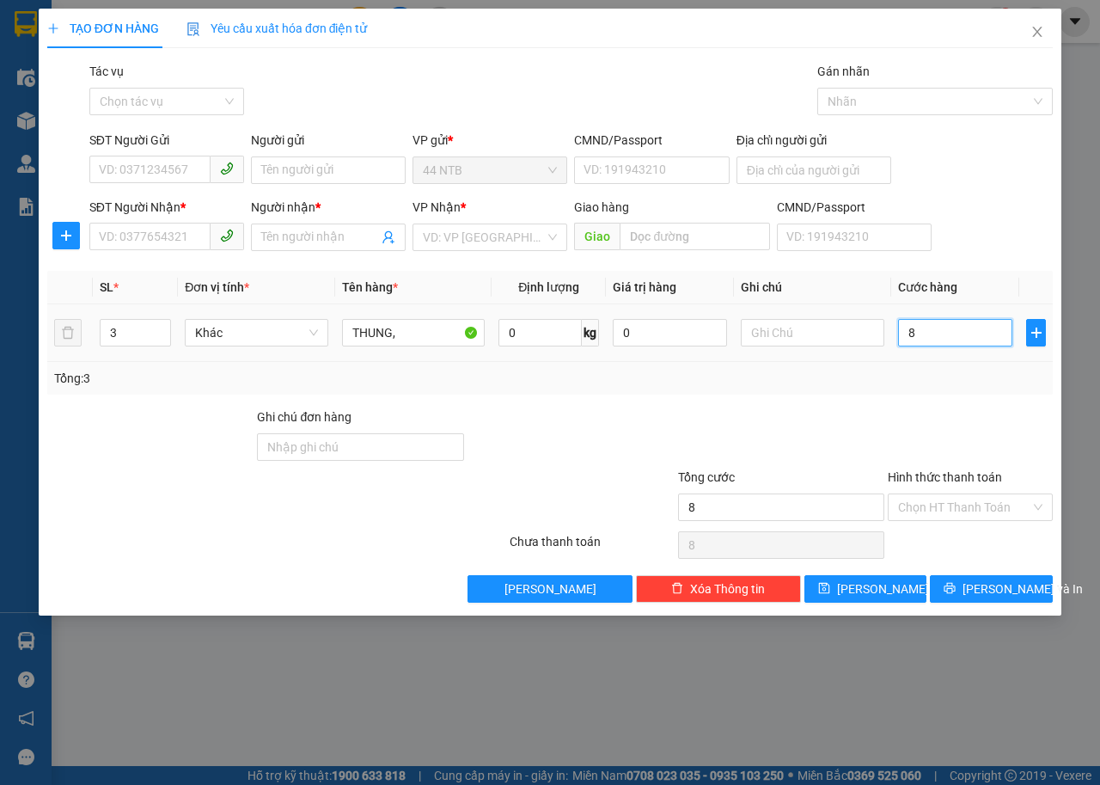
type input "80"
type input "80.000"
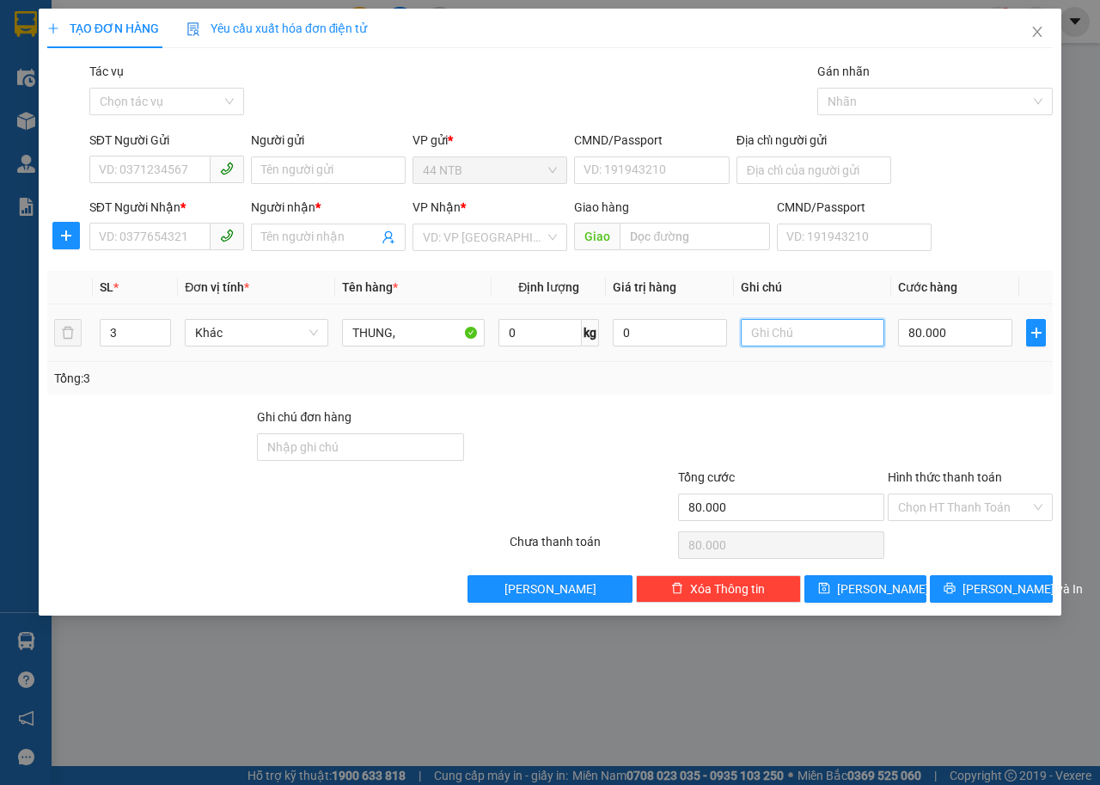
click at [834, 334] on input "text" at bounding box center [813, 333] width 144 height 28
click at [139, 183] on span at bounding box center [166, 170] width 155 height 28
type input "SUA"
click at [147, 179] on input "SĐT Người Gửi" at bounding box center [149, 170] width 121 height 28
click at [126, 168] on input "039451830" at bounding box center [149, 170] width 121 height 28
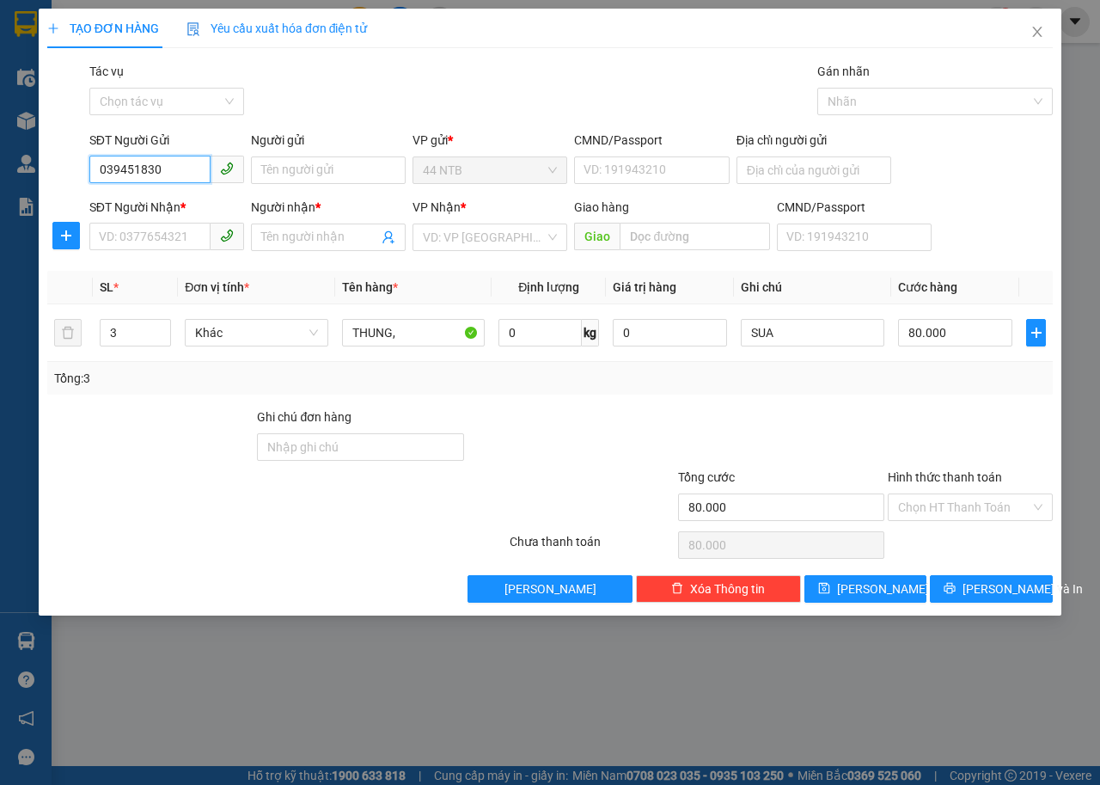
type input "0394151830"
click at [194, 206] on div "0394151830 - THU" at bounding box center [167, 204] width 134 height 19
type input "THU"
type input "064193002577"
type input "0825791995"
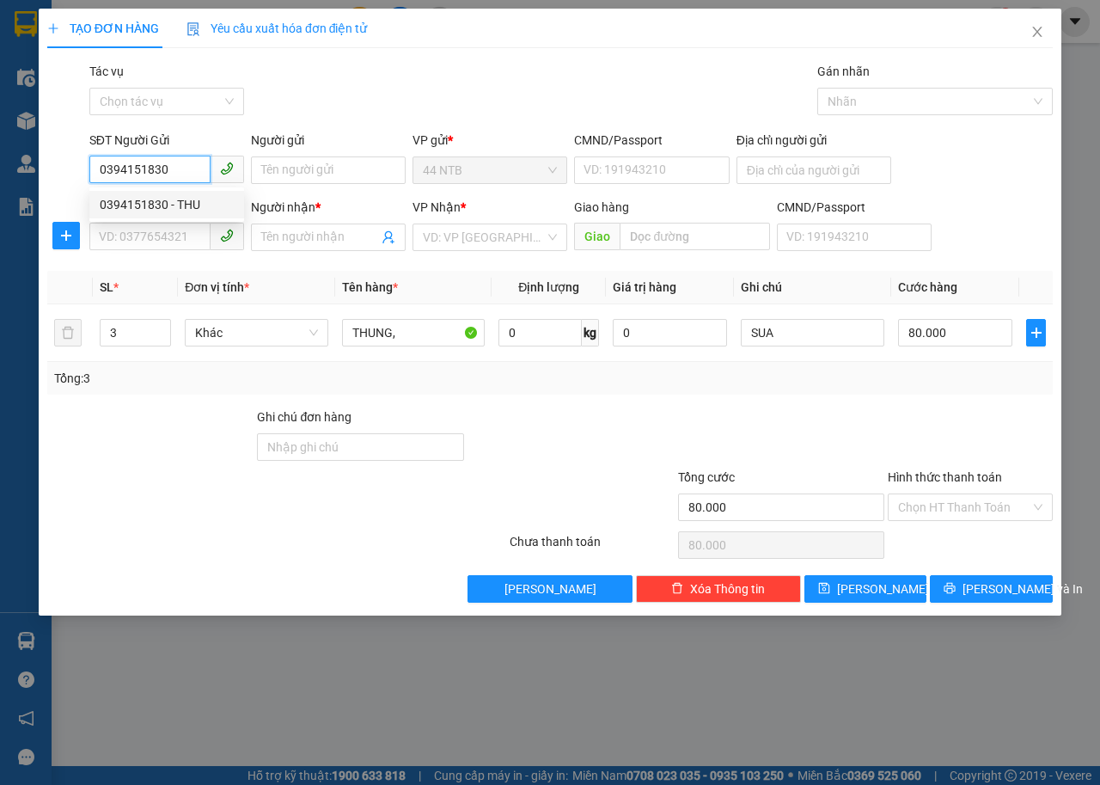
type input "Thái Dương"
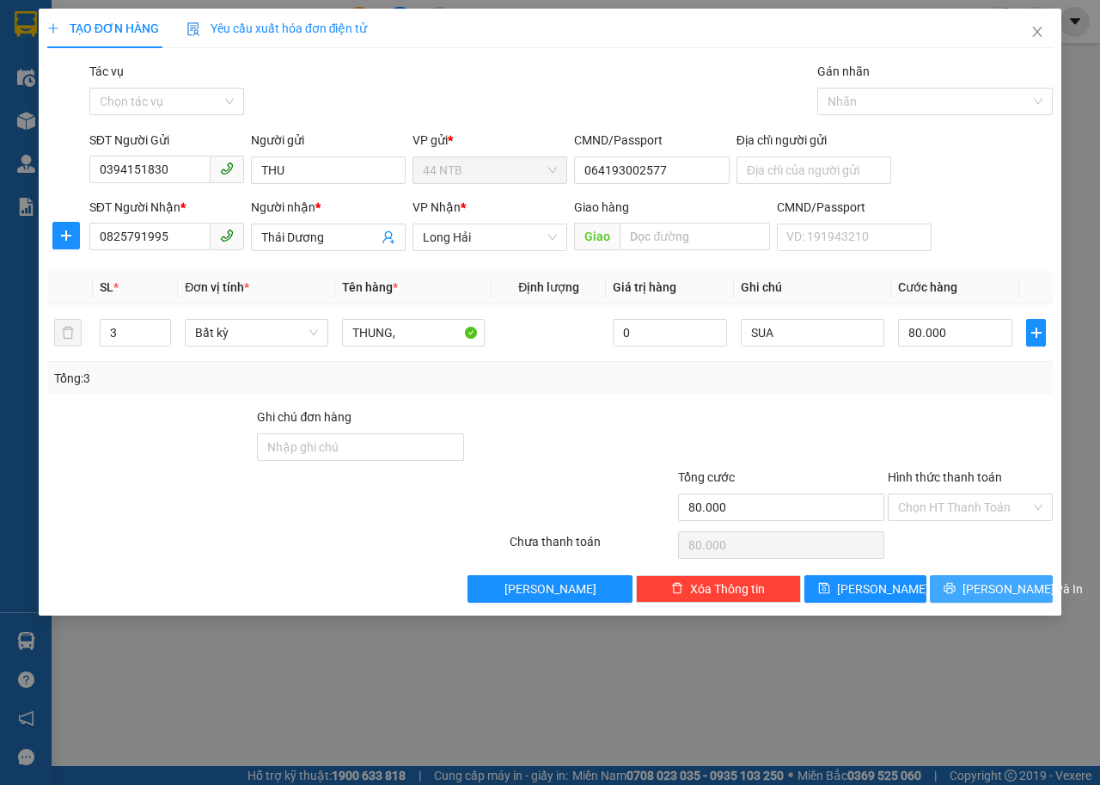
click at [956, 592] on icon "printer" at bounding box center [950, 588] width 12 height 12
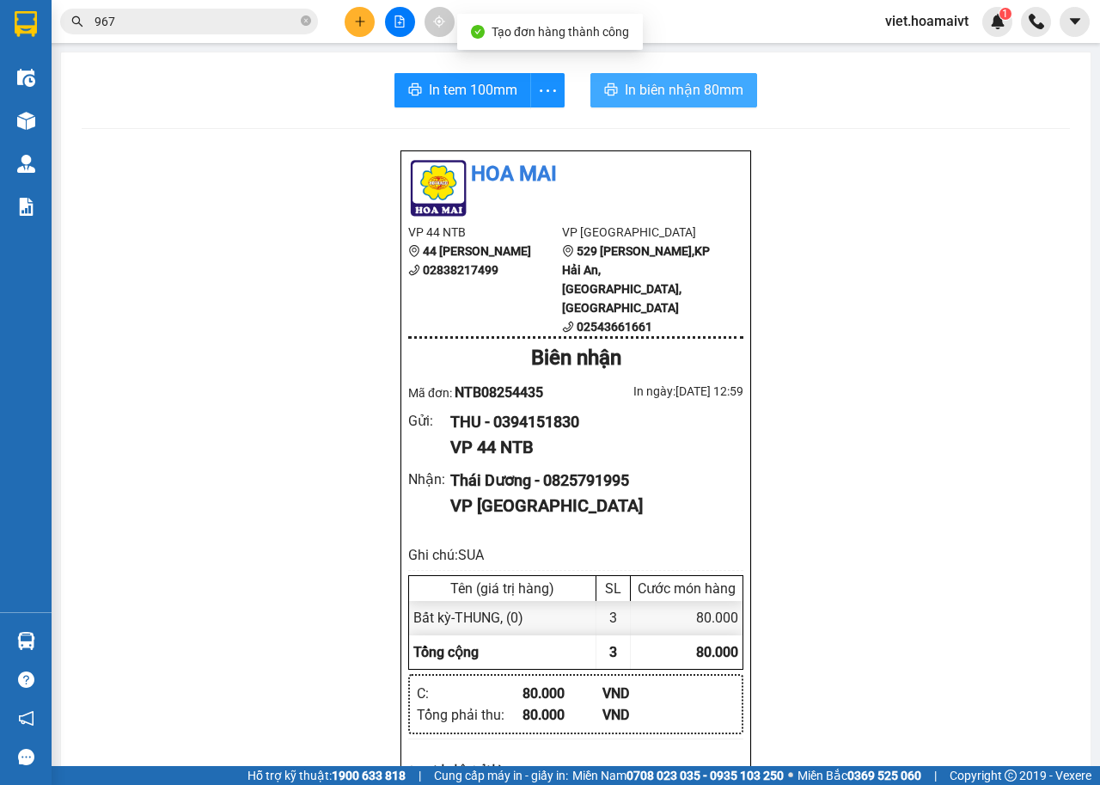
click at [647, 81] on span "In biên nhận 80mm" at bounding box center [684, 89] width 119 height 21
click at [852, 530] on div "Hoa Mai VP 44 NTB 44 [PERSON_NAME] 02838217499 VP Long Hải 529 Võ Thị Sáu,[GEOG…" at bounding box center [576, 746] width 989 height 1192
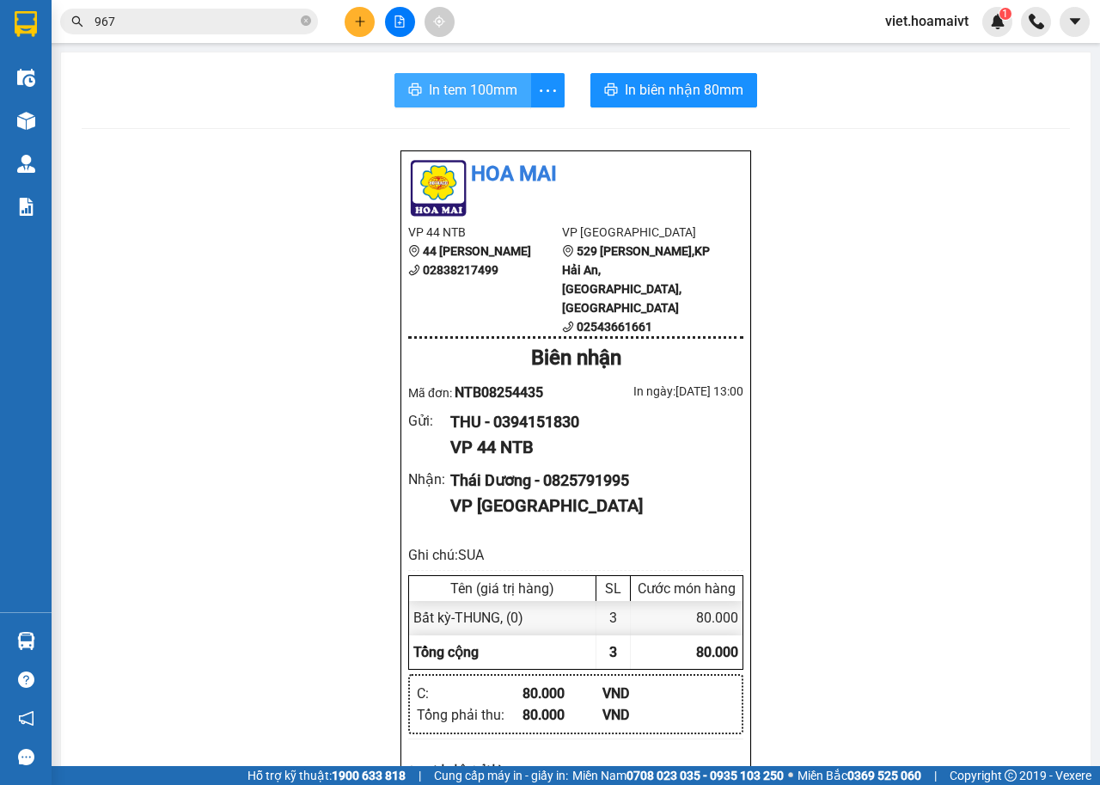
click at [474, 94] on span "In tem 100mm" at bounding box center [473, 89] width 89 height 21
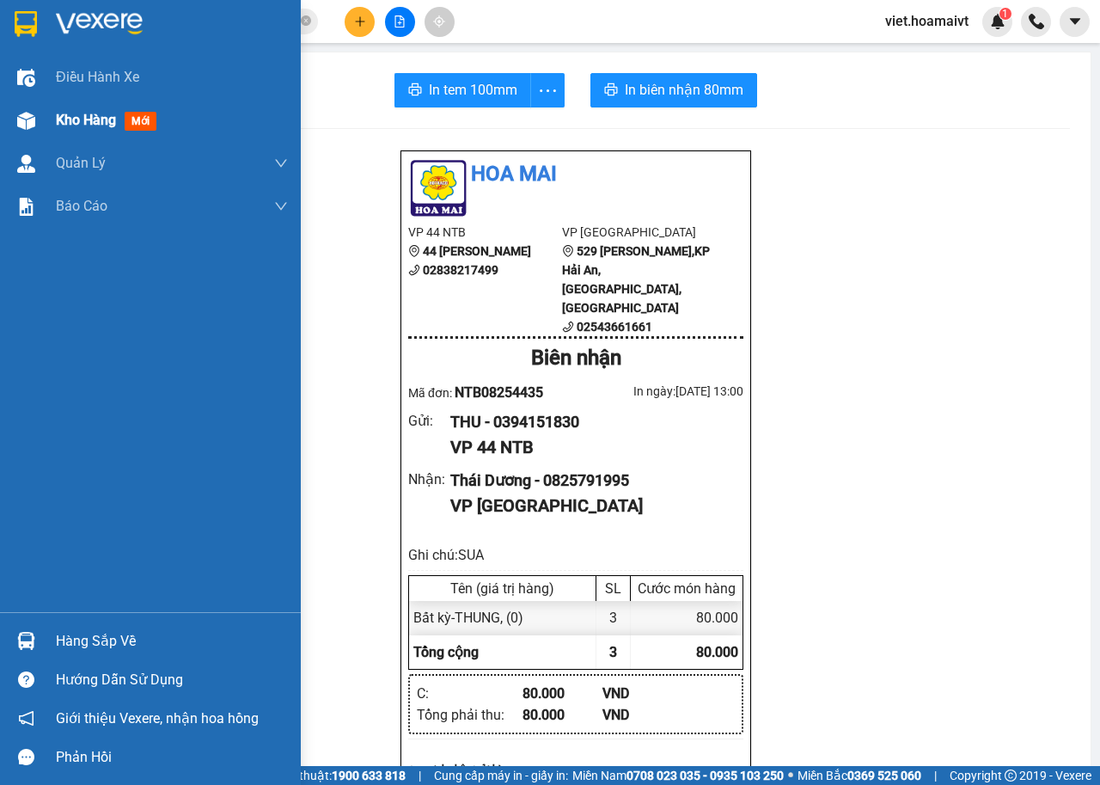
drag, startPoint x: 78, startPoint y: 113, endPoint x: 115, endPoint y: 126, distance: 39.2
click at [80, 115] on span "Kho hàng" at bounding box center [86, 120] width 60 height 16
click at [83, 119] on span "Kho hàng" at bounding box center [86, 120] width 60 height 16
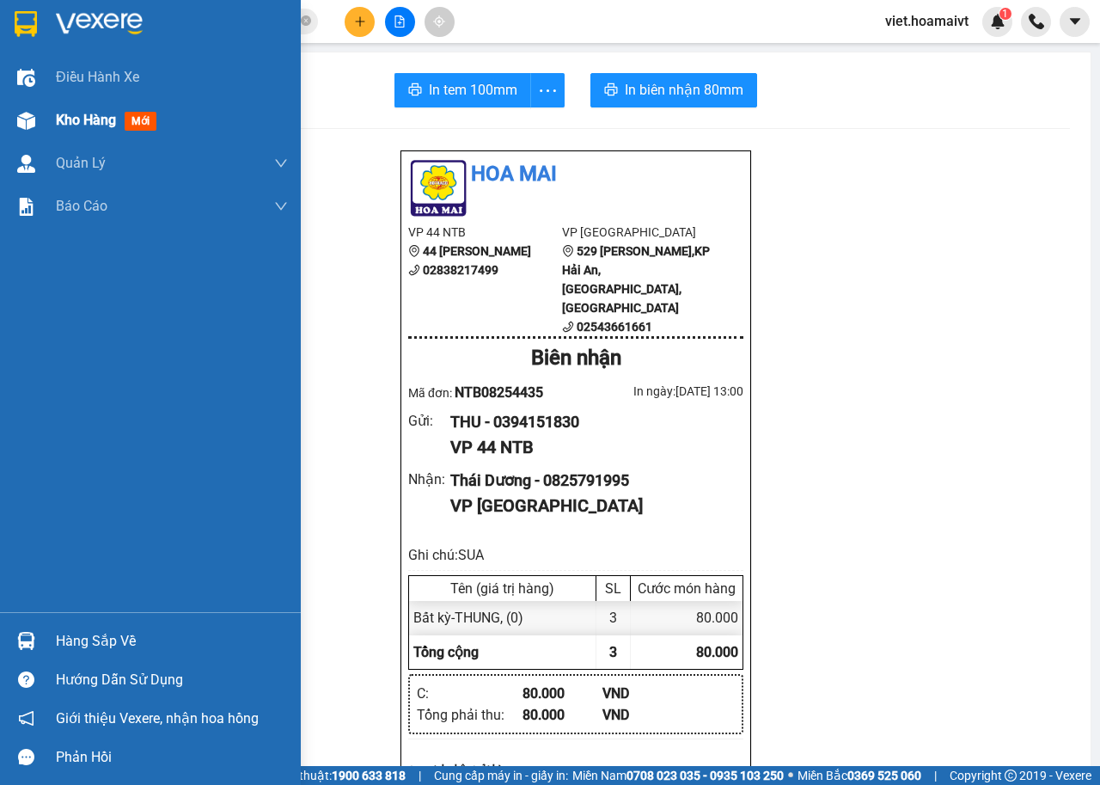
click at [83, 119] on span "Kho hàng" at bounding box center [86, 120] width 60 height 16
click at [116, 126] on div "Kho hàng mới" at bounding box center [109, 119] width 107 height 21
click at [116, 126] on span "Kho hàng" at bounding box center [86, 120] width 60 height 16
click at [115, 126] on span "Kho hàng" at bounding box center [86, 120] width 60 height 16
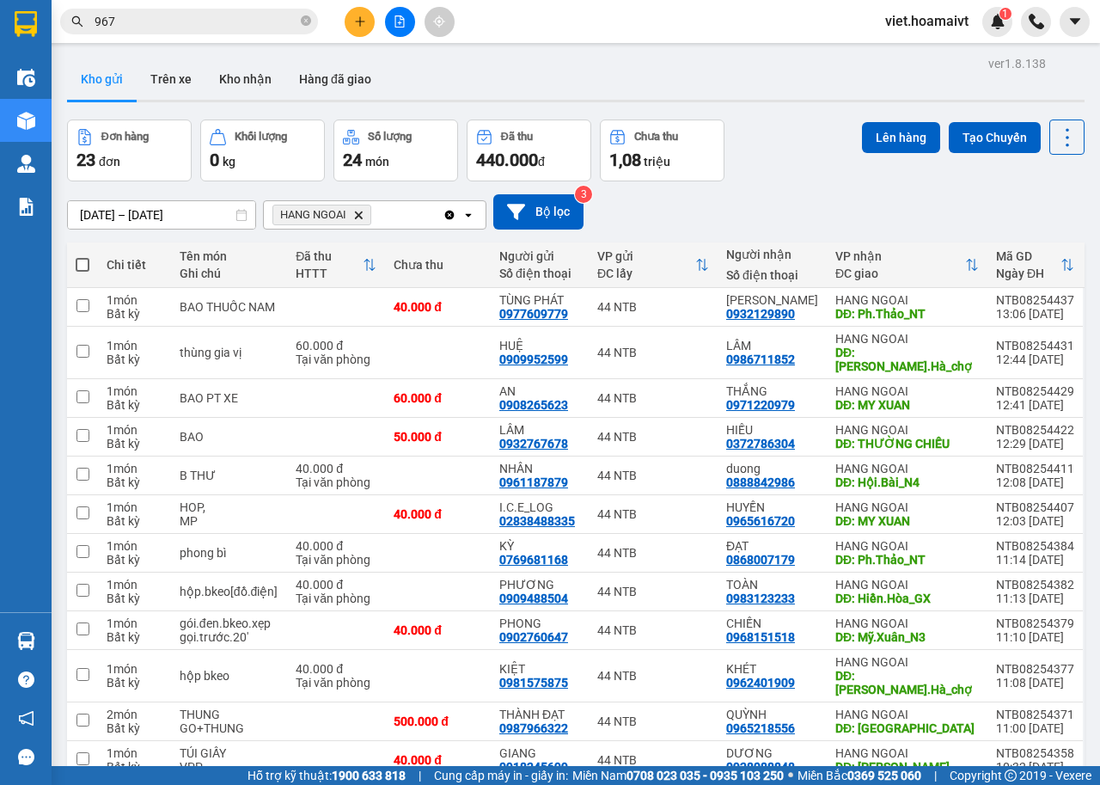
click at [359, 214] on icon "Delete" at bounding box center [358, 215] width 10 height 10
click at [360, 213] on div "Chọn văn phòng nhận" at bounding box center [333, 214] width 119 height 17
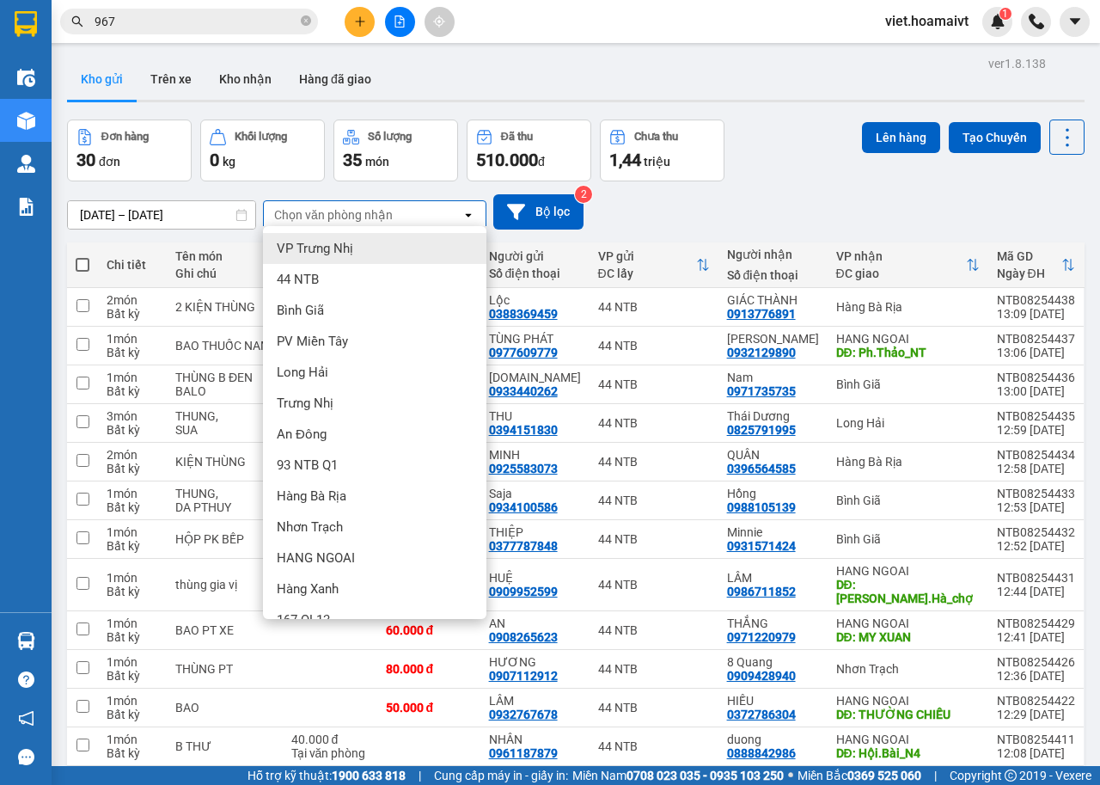
click at [876, 241] on div "[DATE] – [DATE] Press the down arrow key to interact with the calendar and sele…" at bounding box center [576, 211] width 1018 height 61
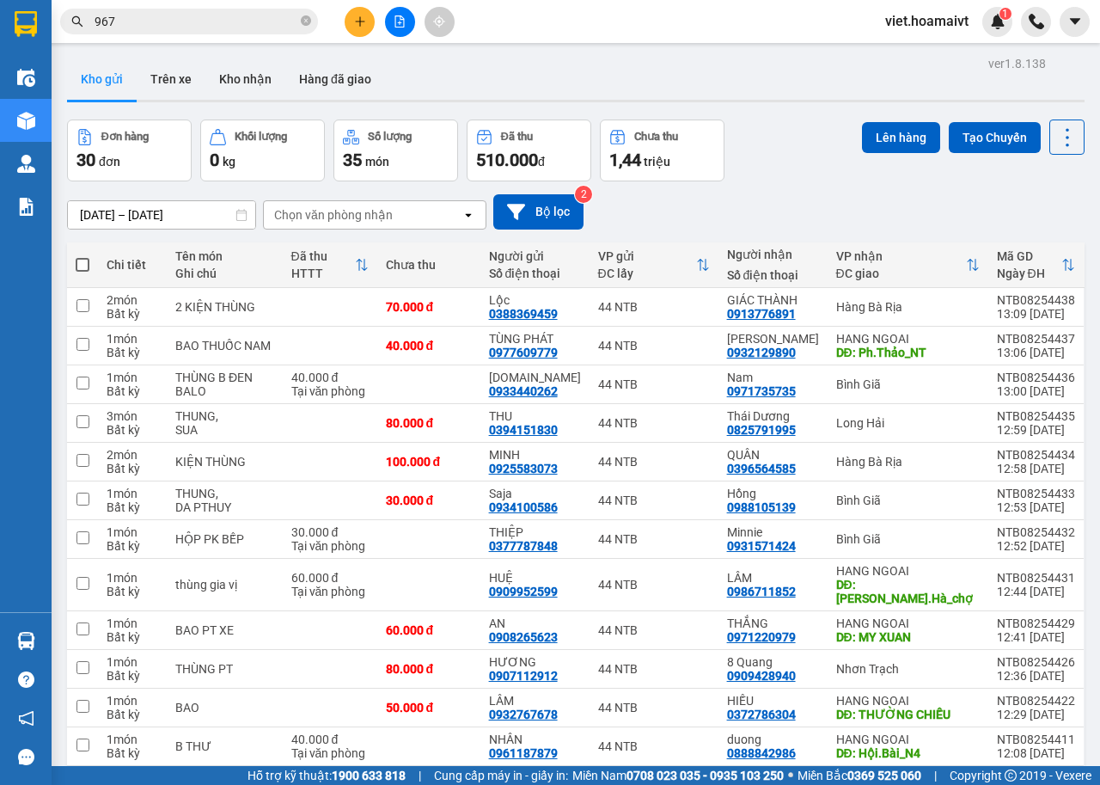
click at [389, 221] on div "Chọn văn phòng nhận" at bounding box center [333, 214] width 119 height 17
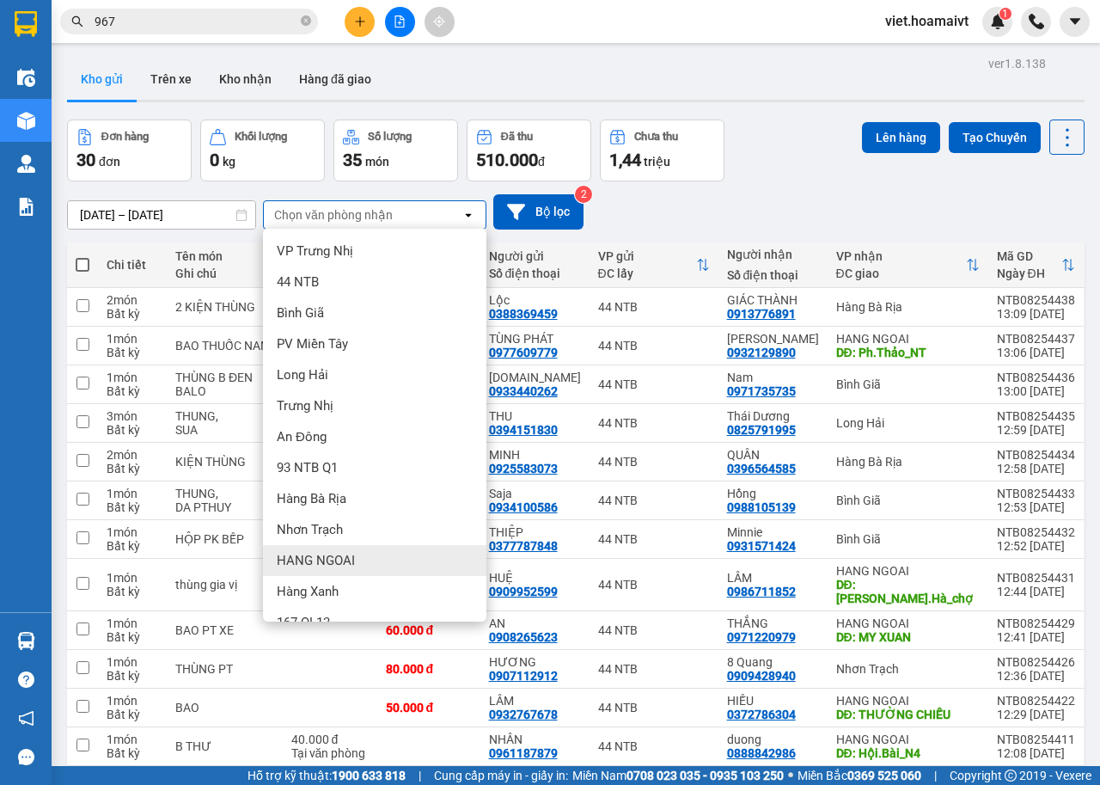
drag, startPoint x: 376, startPoint y: 549, endPoint x: 381, endPoint y: 522, distance: 27.1
click at [376, 548] on div "HANG NGOAI" at bounding box center [375, 560] width 224 height 31
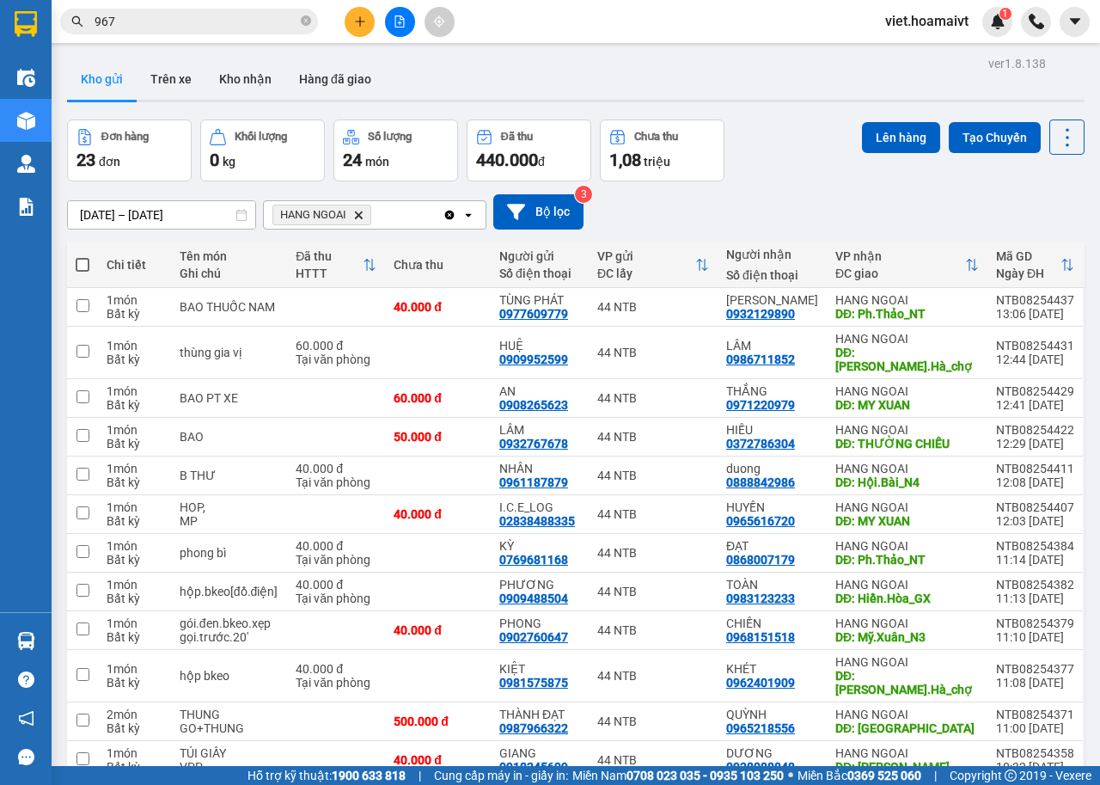
click at [193, 3] on div "Kết quả tìm kiếm ( 3844 ) Bộ lọc Ngày tạo đơn gần nhất Mã ĐH Trạng thái Món hàn…" at bounding box center [550, 21] width 1100 height 43
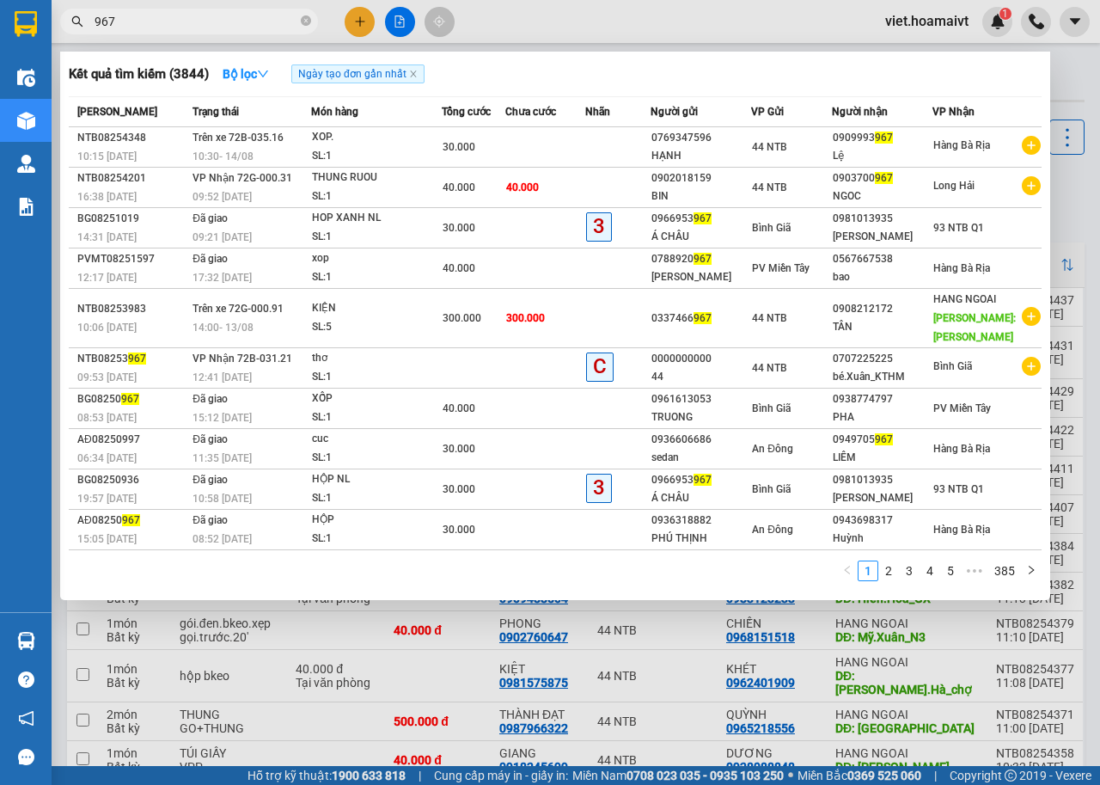
click at [182, 15] on input "967" at bounding box center [196, 21] width 203 height 19
type input "9"
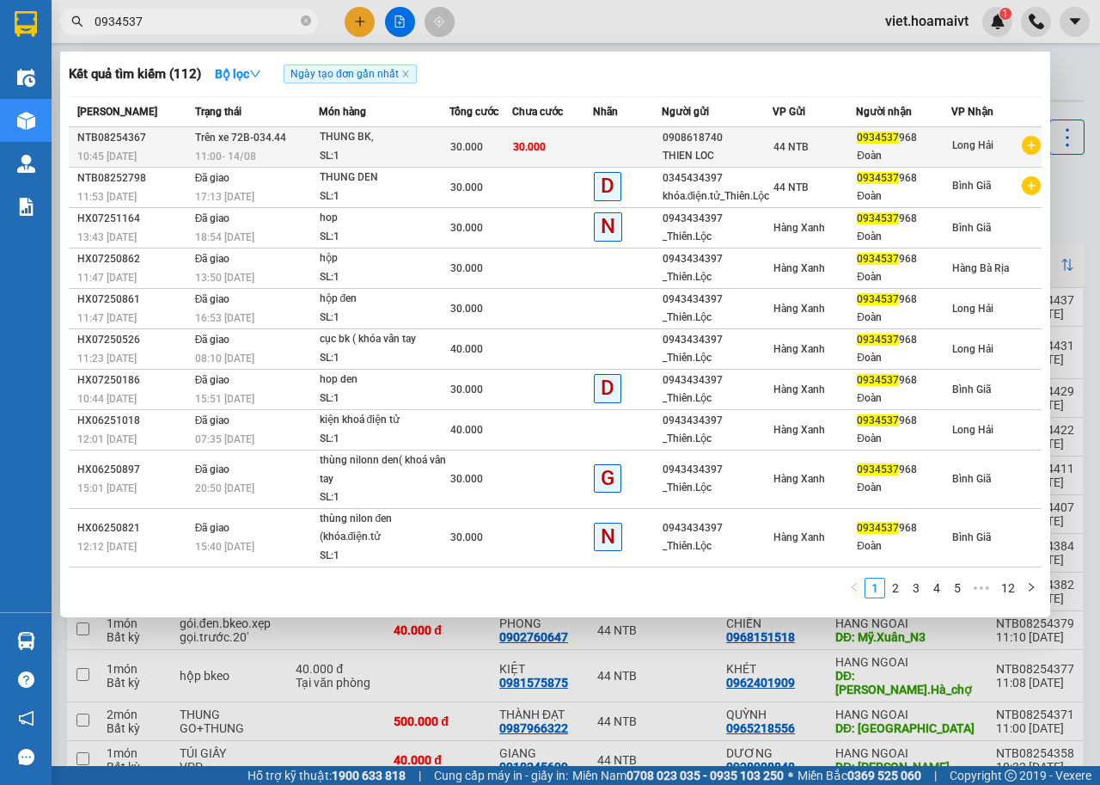
click at [880, 139] on span "0934537" at bounding box center [878, 138] width 42 height 12
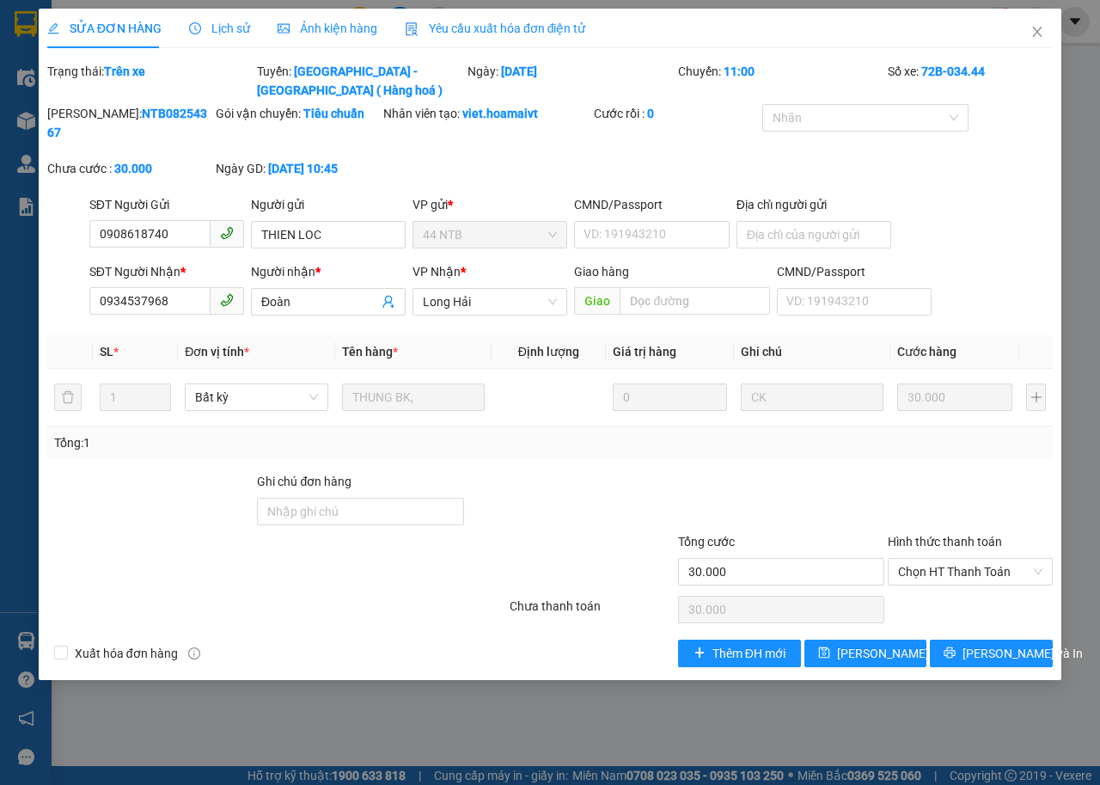
click at [225, 24] on span "Lịch sử" at bounding box center [219, 28] width 61 height 14
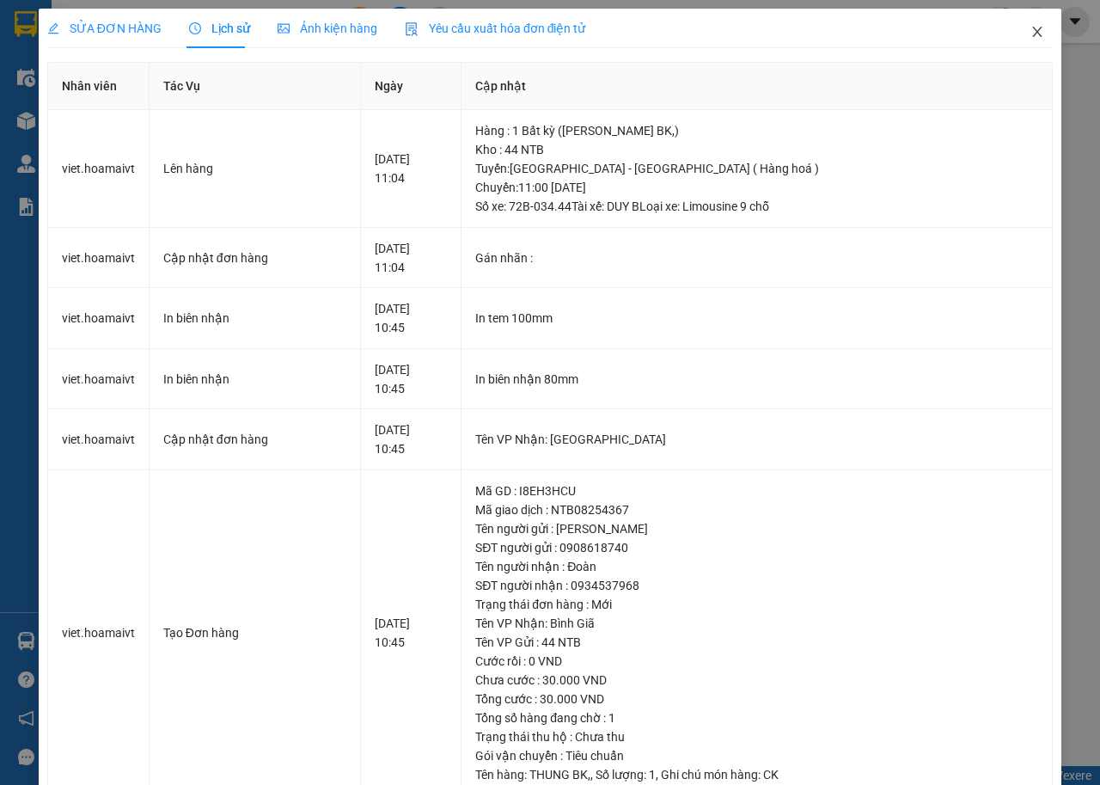
click at [1033, 34] on span "Close" at bounding box center [1038, 33] width 48 height 48
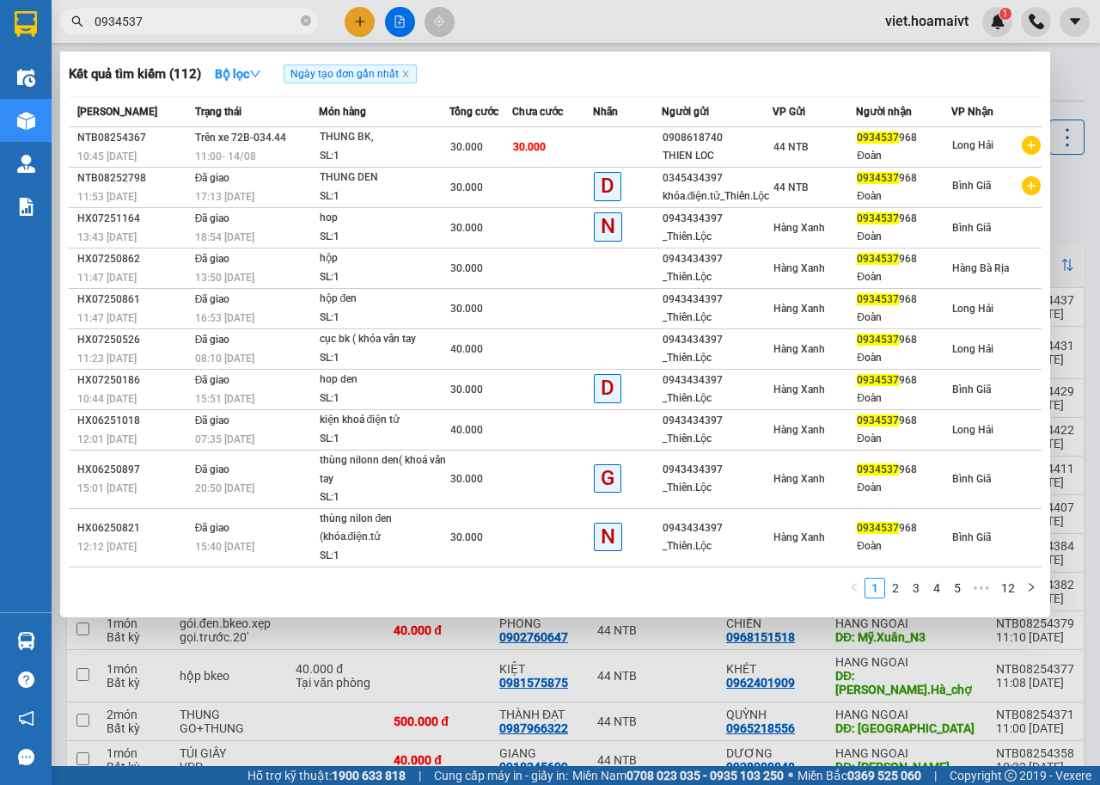
click at [183, 11] on span "0934537" at bounding box center [189, 22] width 258 height 26
click at [201, 21] on input "0934537" at bounding box center [196, 21] width 203 height 19
type input "0"
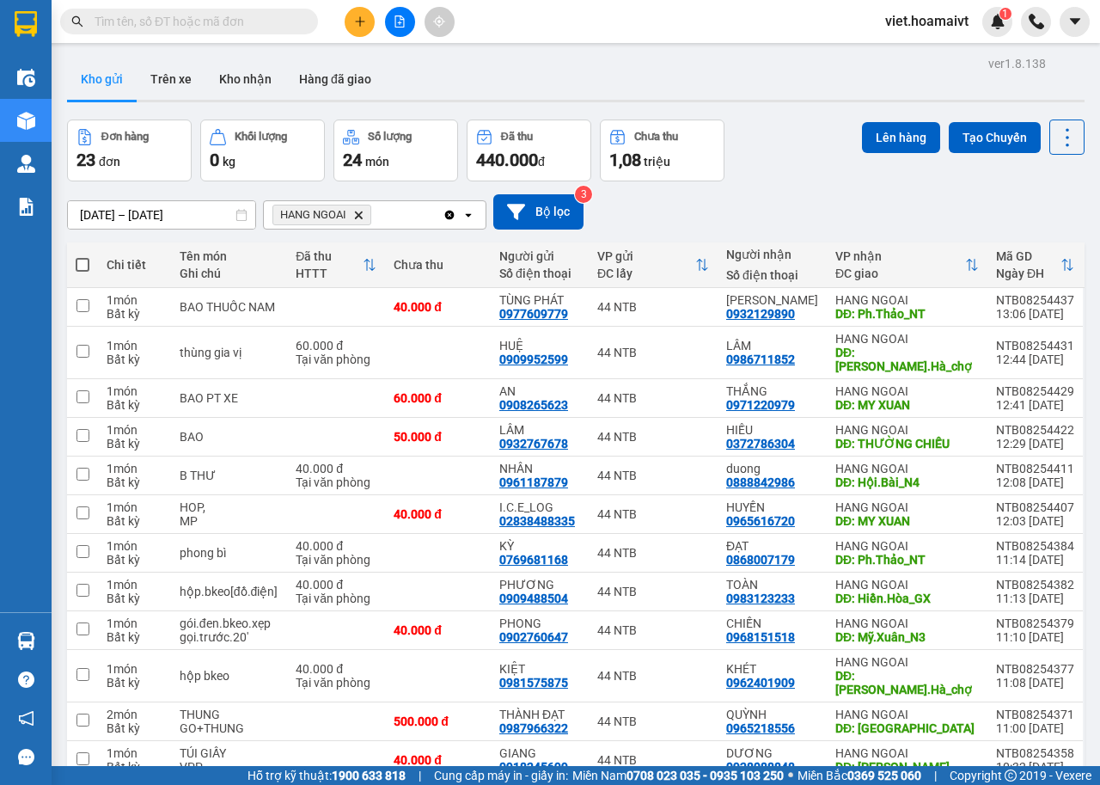
click at [362, 213] on icon "Delete" at bounding box center [358, 215] width 10 height 10
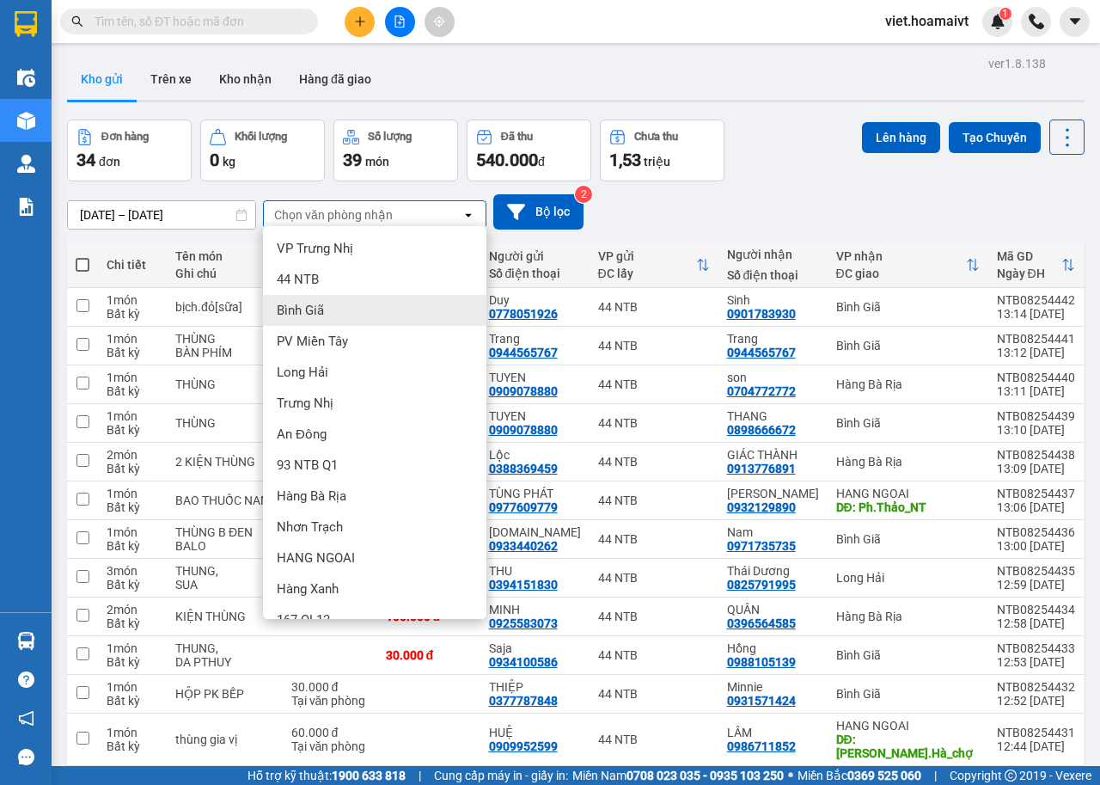
click at [318, 313] on span "Bình Giã" at bounding box center [300, 310] width 47 height 17
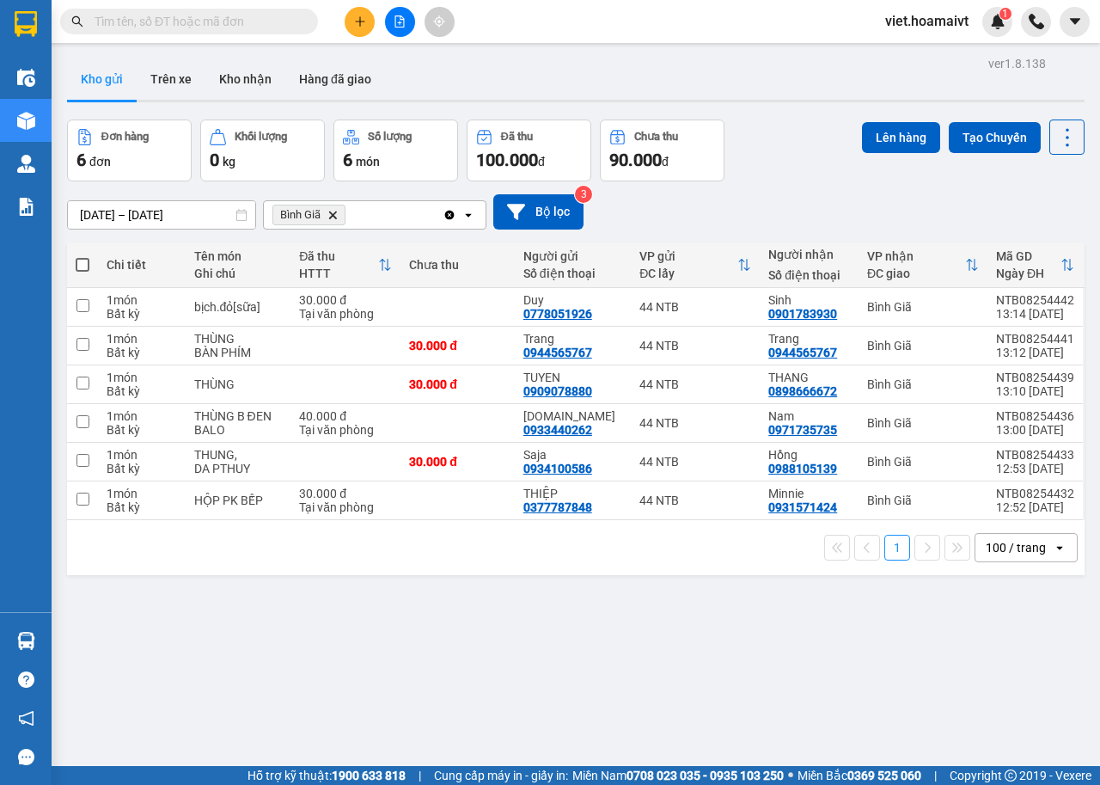
click at [334, 218] on icon "Delete" at bounding box center [333, 215] width 10 height 10
click at [334, 218] on div "Chọn văn phòng nhận" at bounding box center [333, 214] width 119 height 17
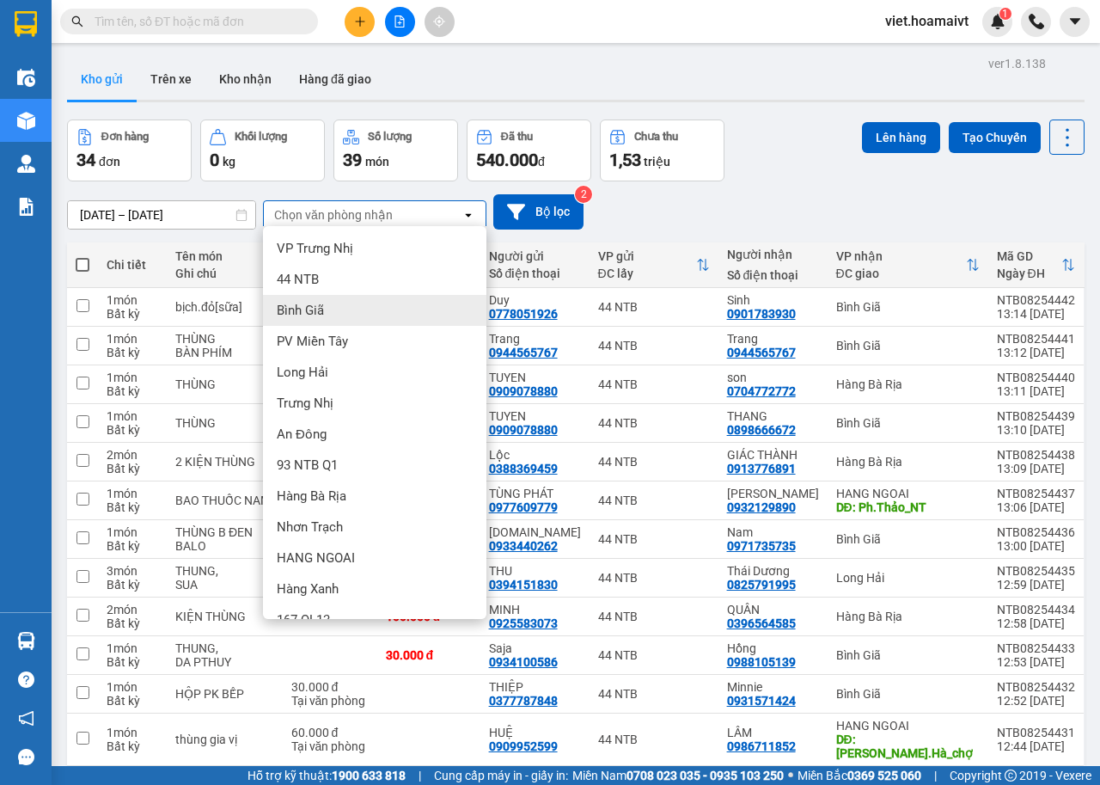
click at [311, 323] on div "Bình Giã" at bounding box center [375, 310] width 224 height 31
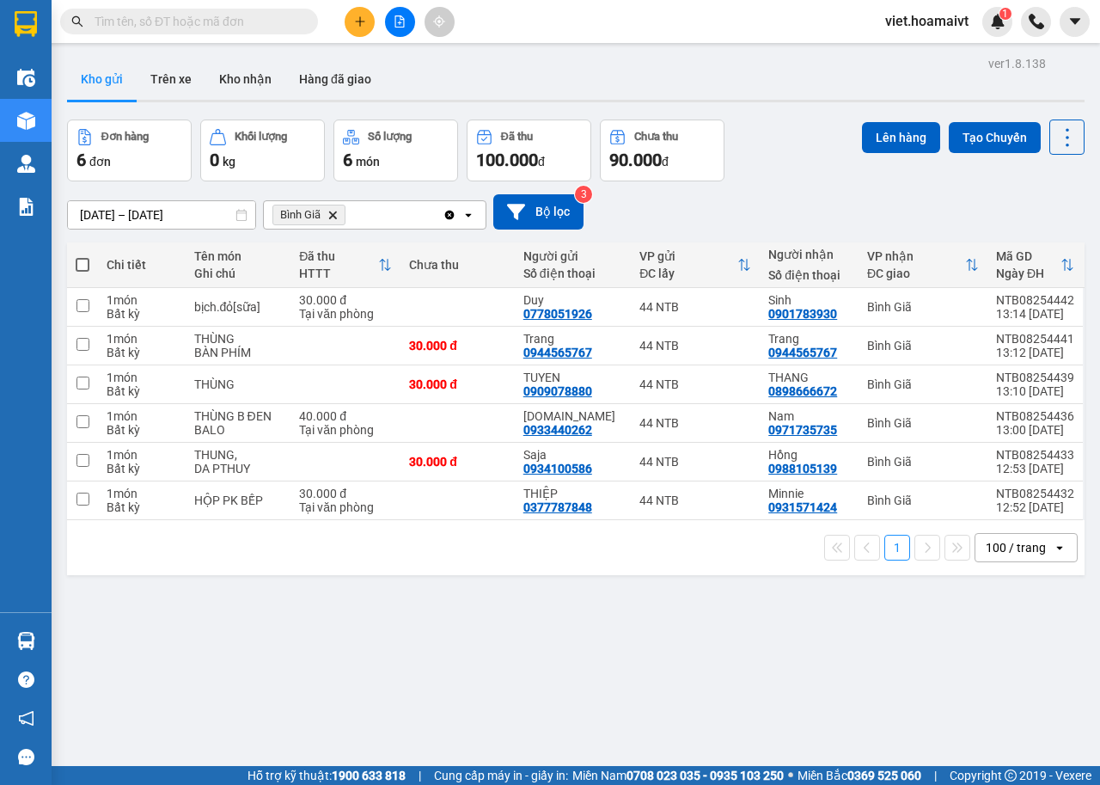
click at [330, 215] on icon "Delete" at bounding box center [333, 215] width 10 height 10
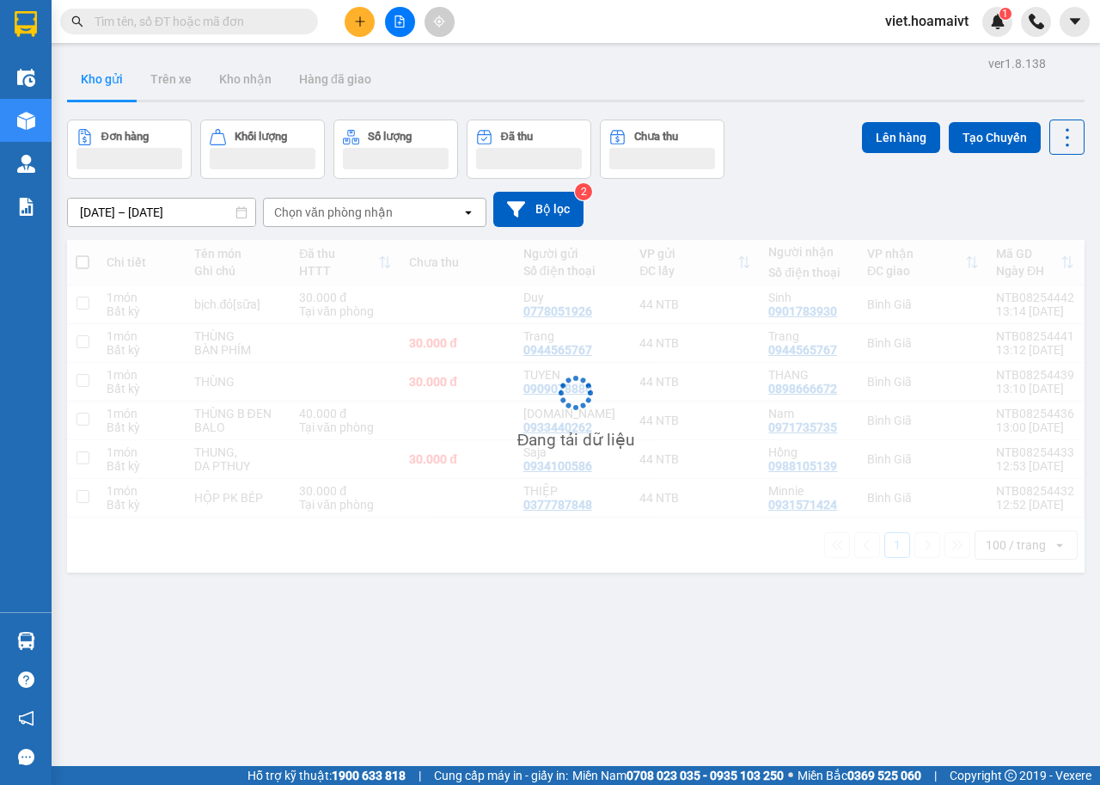
click at [331, 214] on div "Chọn văn phòng nhận" at bounding box center [333, 212] width 119 height 17
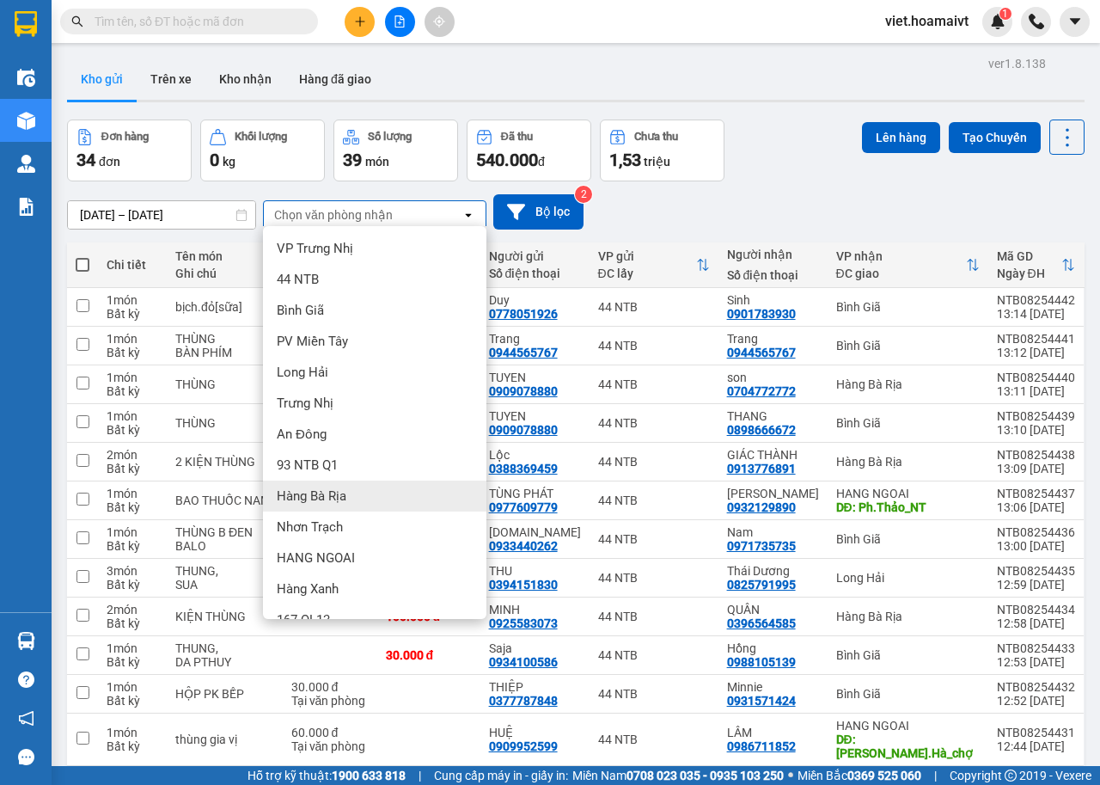
click at [331, 485] on div "Hàng Bà Rịa" at bounding box center [375, 496] width 224 height 31
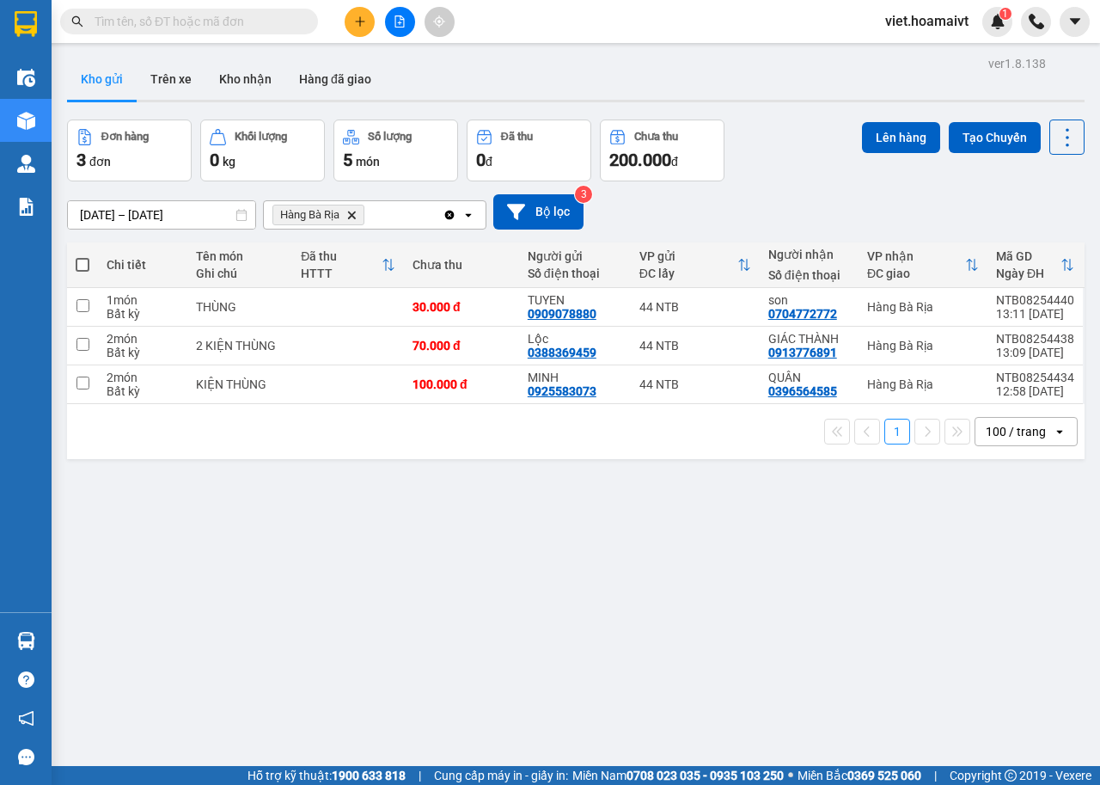
click at [346, 218] on span "Hàng Bà Rịa Delete" at bounding box center [319, 215] width 92 height 21
click at [357, 221] on span "Hàng Bà Rịa Delete" at bounding box center [319, 215] width 92 height 21
click at [356, 215] on span "Hàng Bà Rịa Delete" at bounding box center [319, 215] width 92 height 21
click at [352, 215] on icon "Hàng Bà Rịa, close by backspace" at bounding box center [352, 215] width 8 height 8
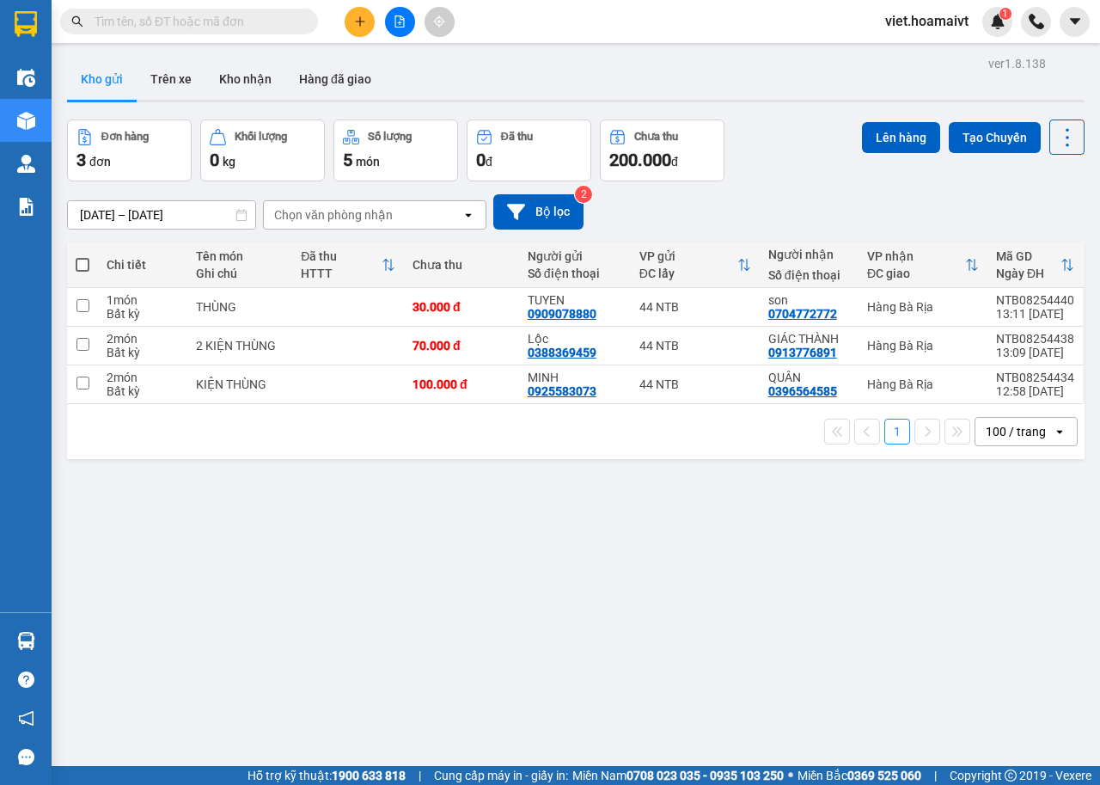
click at [352, 215] on div "Chọn văn phòng nhận" at bounding box center [333, 214] width 119 height 17
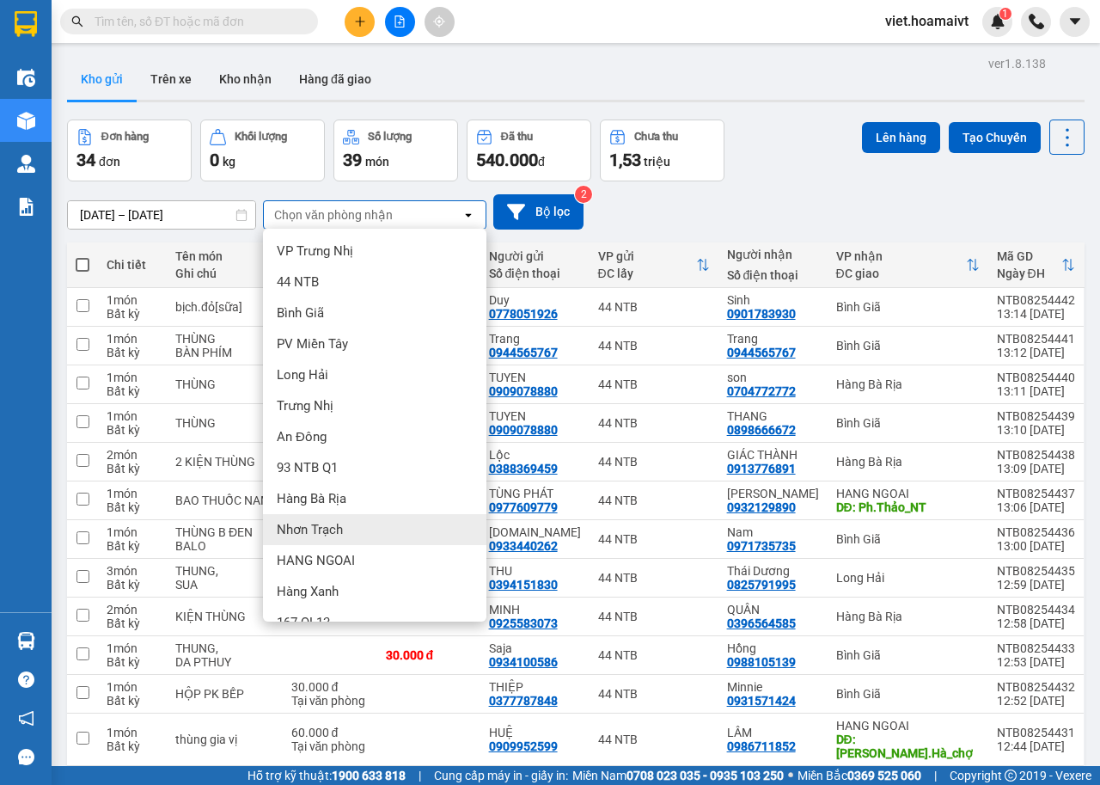
click at [335, 521] on span "Nhơn Trạch" at bounding box center [310, 529] width 66 height 17
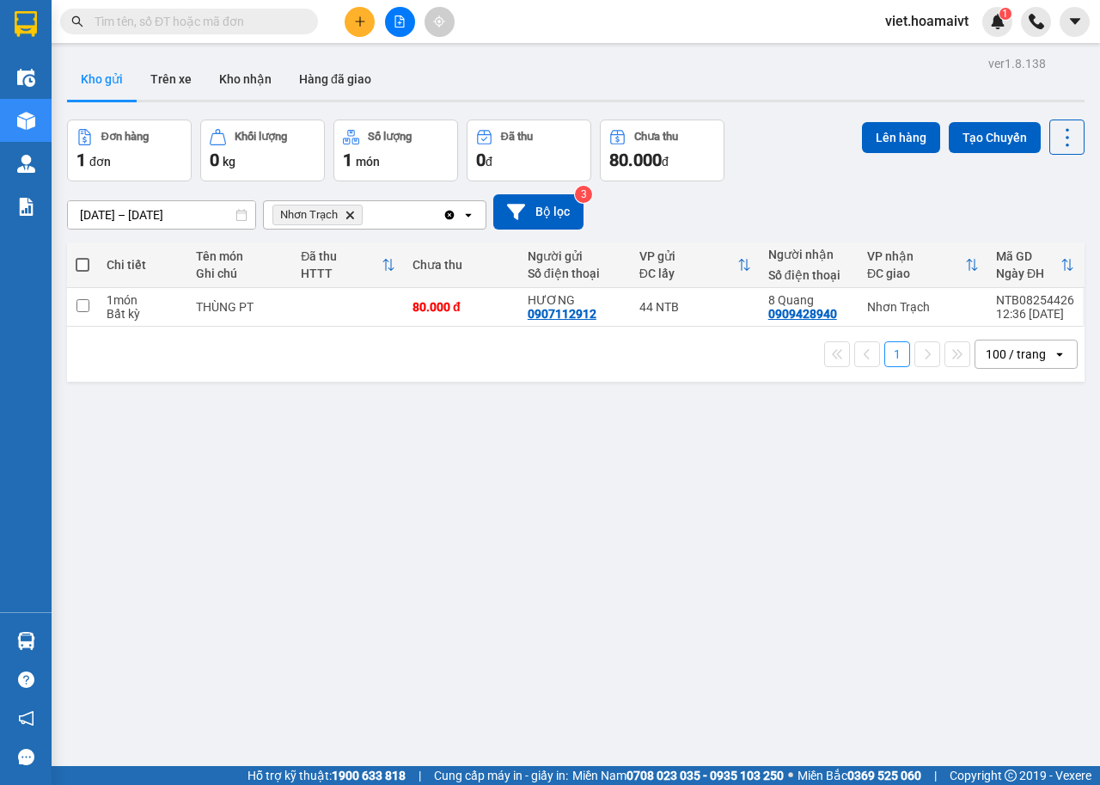
click at [400, 35] on button at bounding box center [400, 22] width 30 height 30
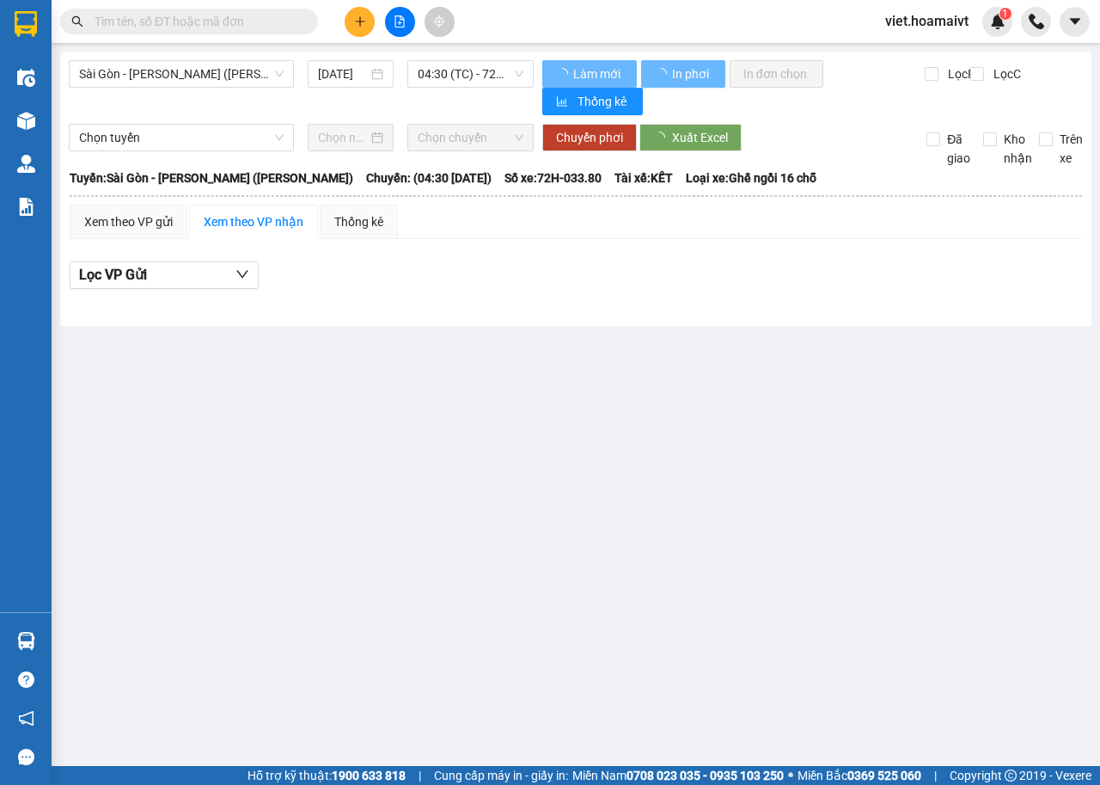
click at [475, 78] on span "04:30 (TC) - 72H-033.80" at bounding box center [470, 74] width 105 height 26
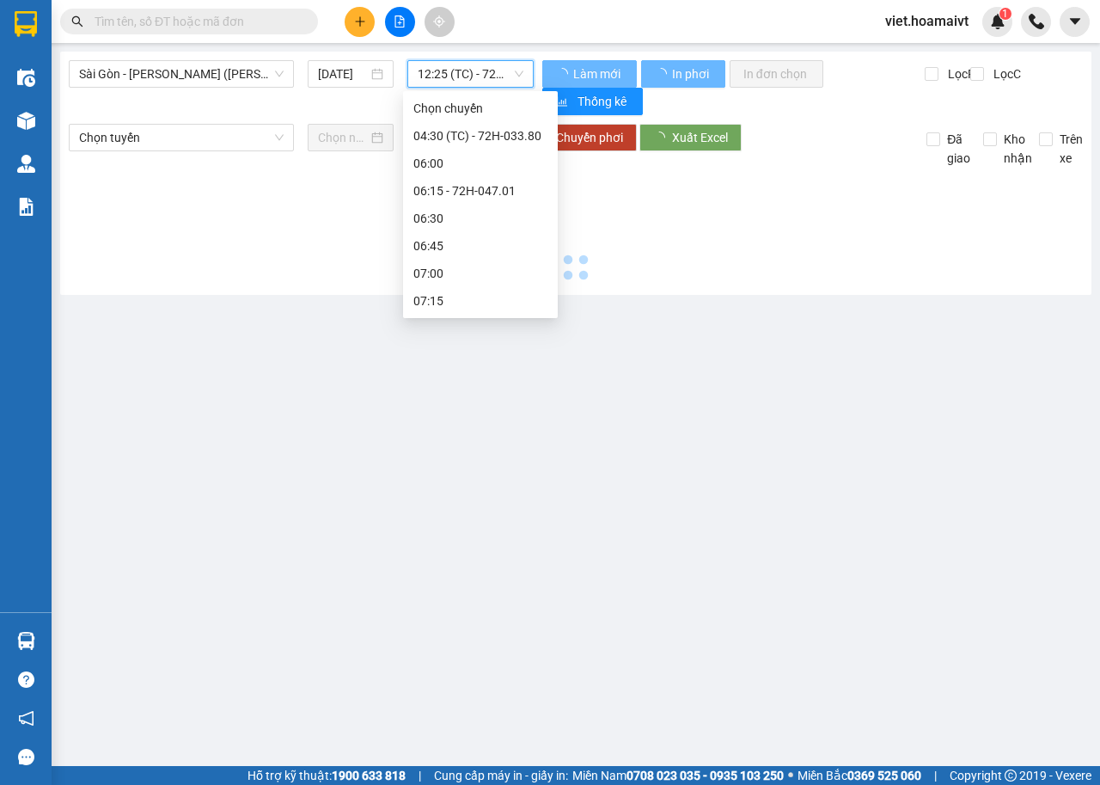
click at [712, 286] on div "Sài Gòn - Vũng Tàu (Hàng Hoá) 14/08/2025 12:25 12:25 (TC) - 72G-001.79 Làm mớ…" at bounding box center [576, 173] width 1032 height 243
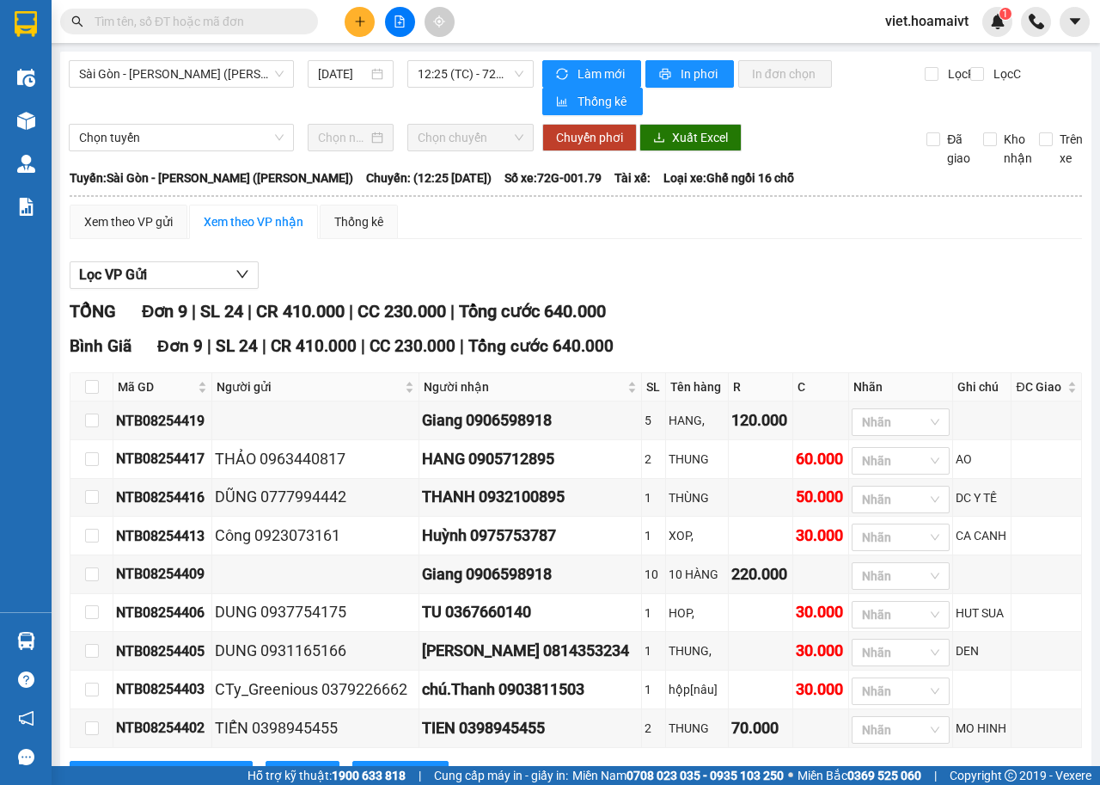
click at [711, 286] on div "Lọc VP Gửi" at bounding box center [576, 275] width 1013 height 28
click at [691, 261] on div "Lọc VP Gửi" at bounding box center [576, 275] width 1013 height 28
click at [182, 25] on input "text" at bounding box center [196, 21] width 203 height 19
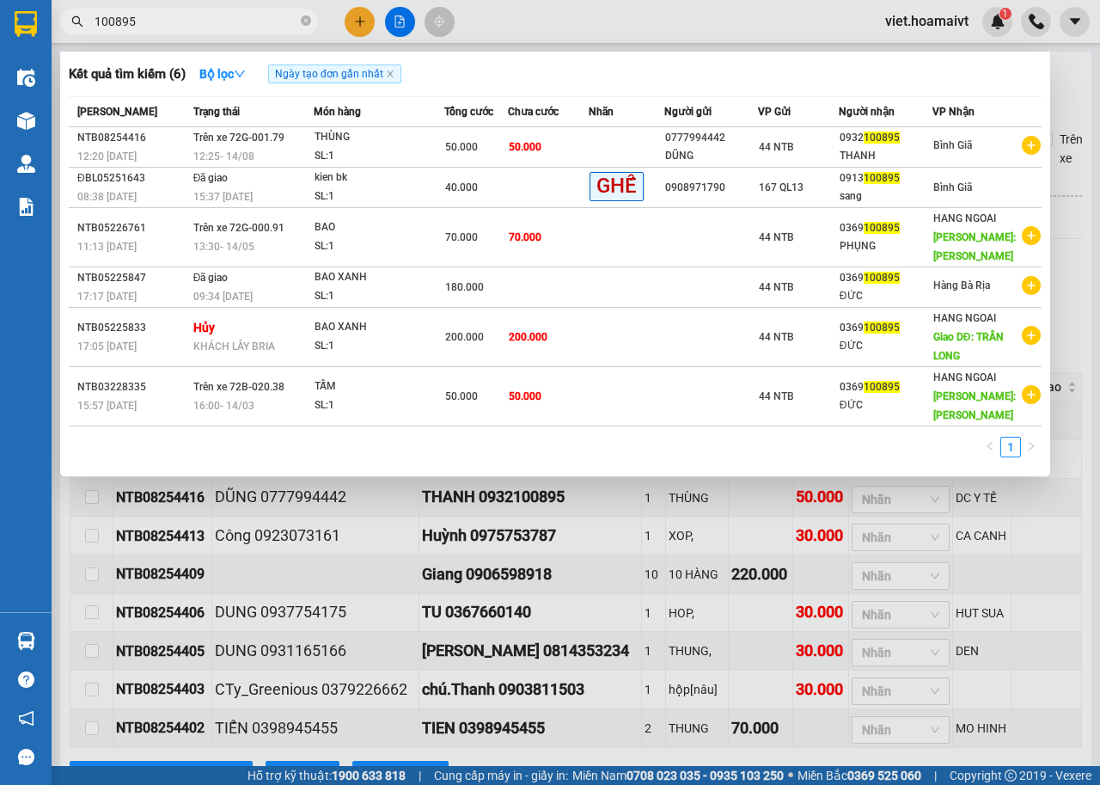
click at [745, 698] on div at bounding box center [550, 392] width 1100 height 785
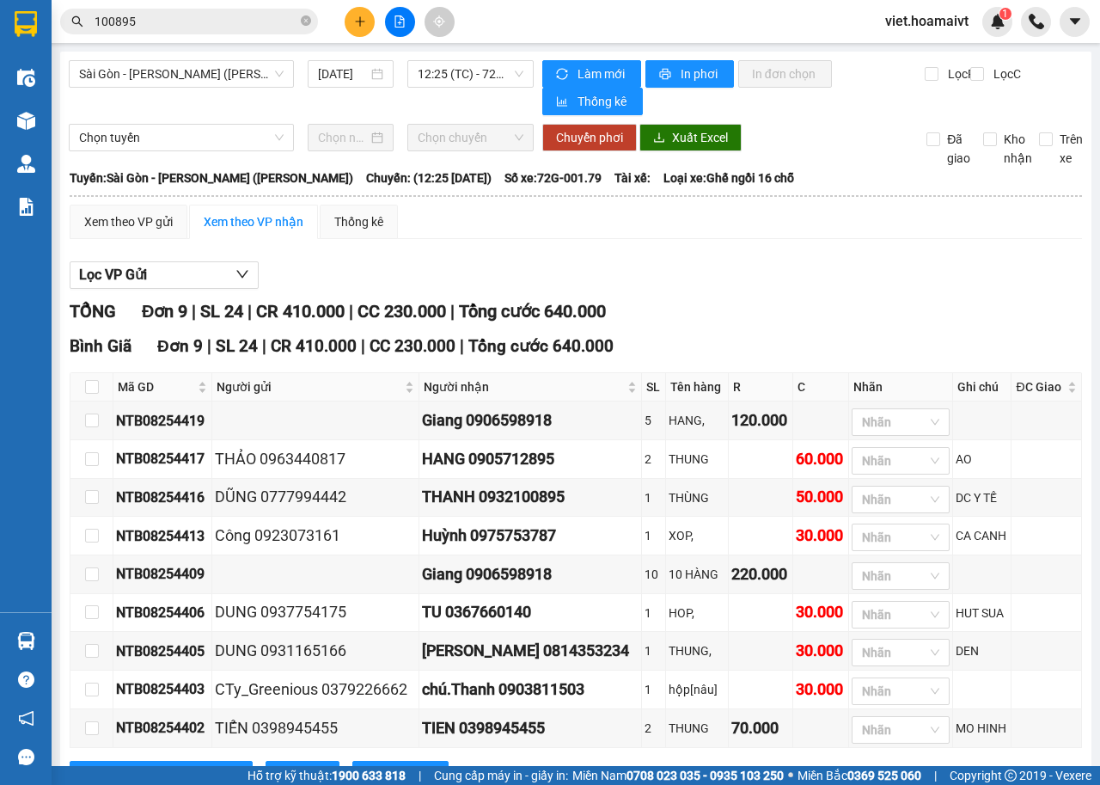
click at [218, 31] on span "100895" at bounding box center [189, 22] width 258 height 26
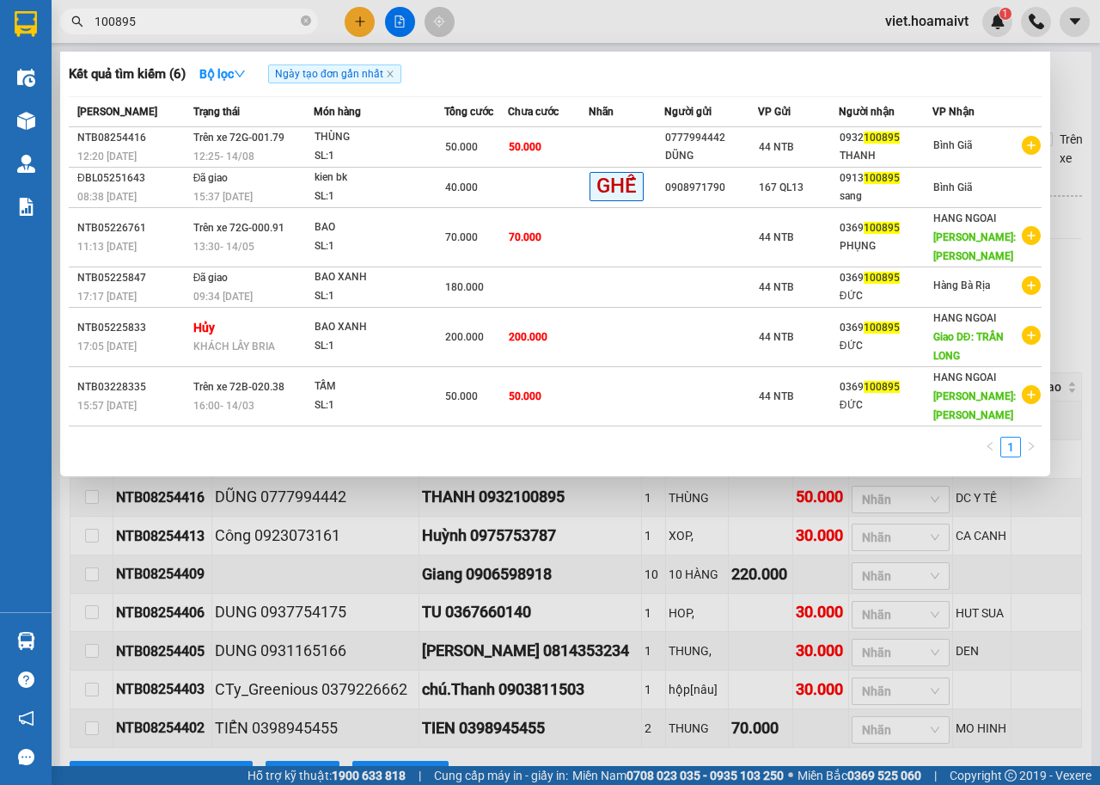
click at [217, 19] on input "100895" at bounding box center [196, 21] width 203 height 19
type input "686"
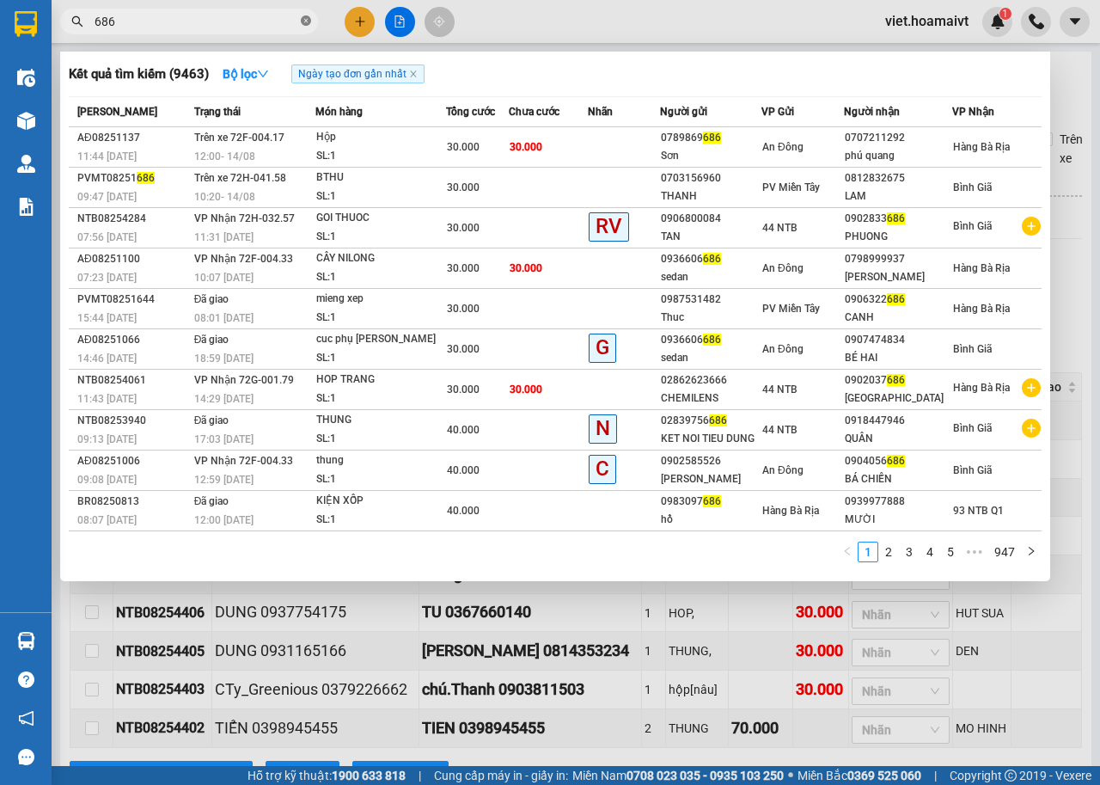
click at [303, 16] on icon "close-circle" at bounding box center [306, 20] width 10 height 10
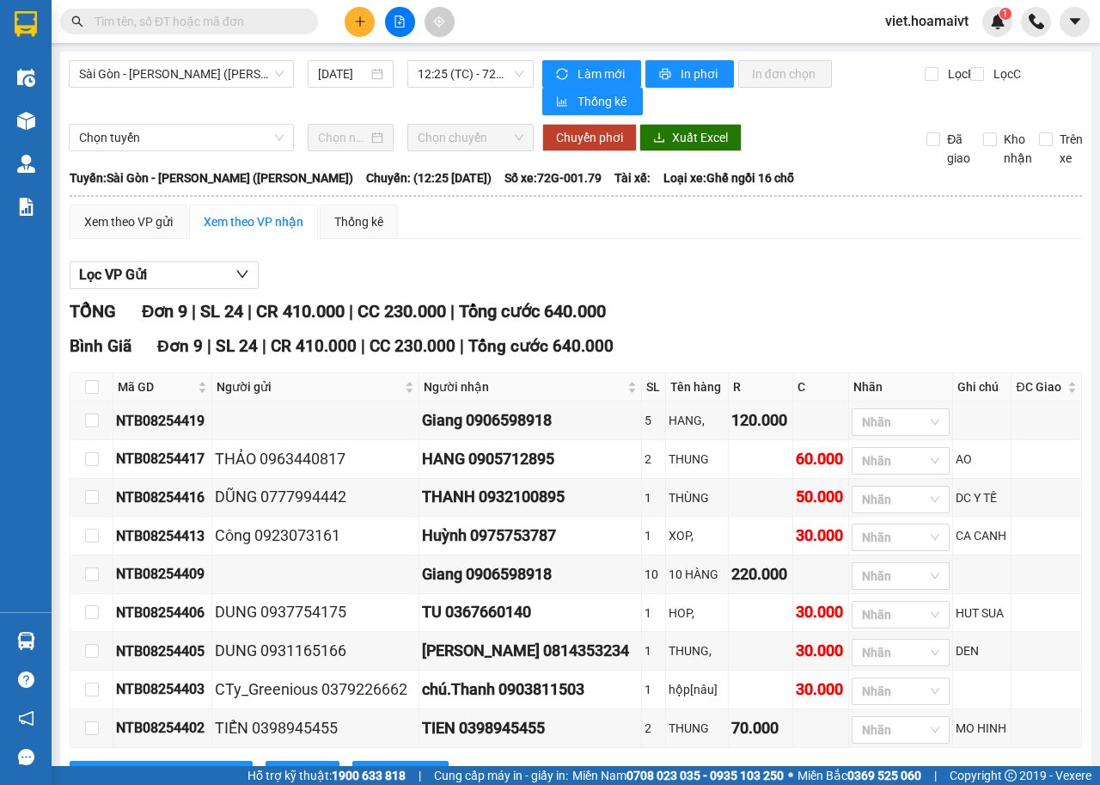
click at [264, 23] on input "text" at bounding box center [196, 21] width 203 height 19
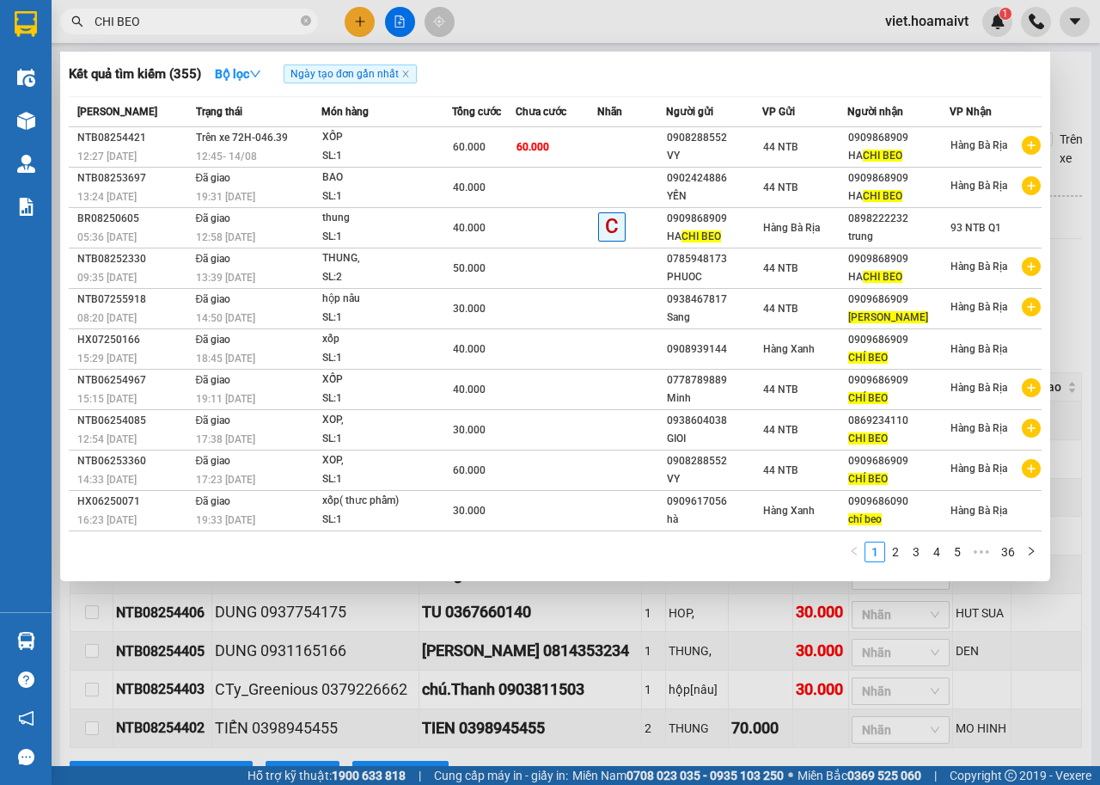
type input "CHI BEO"
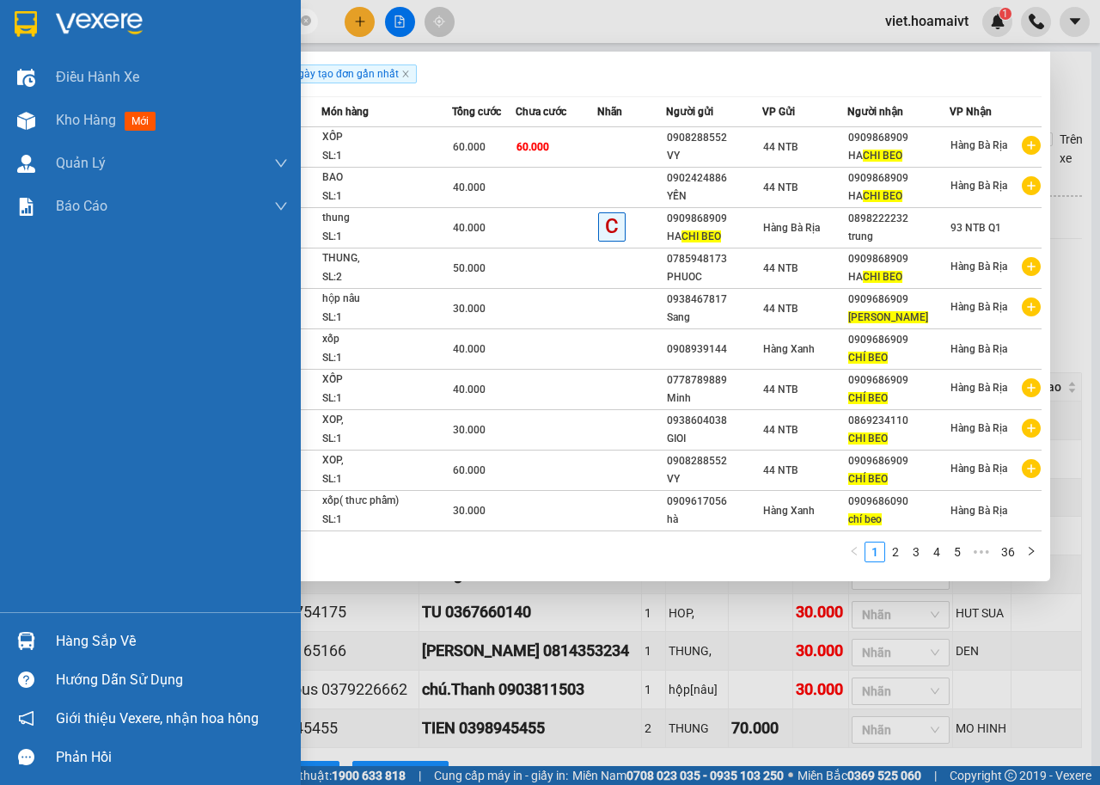
click at [52, 15] on div at bounding box center [150, 28] width 301 height 56
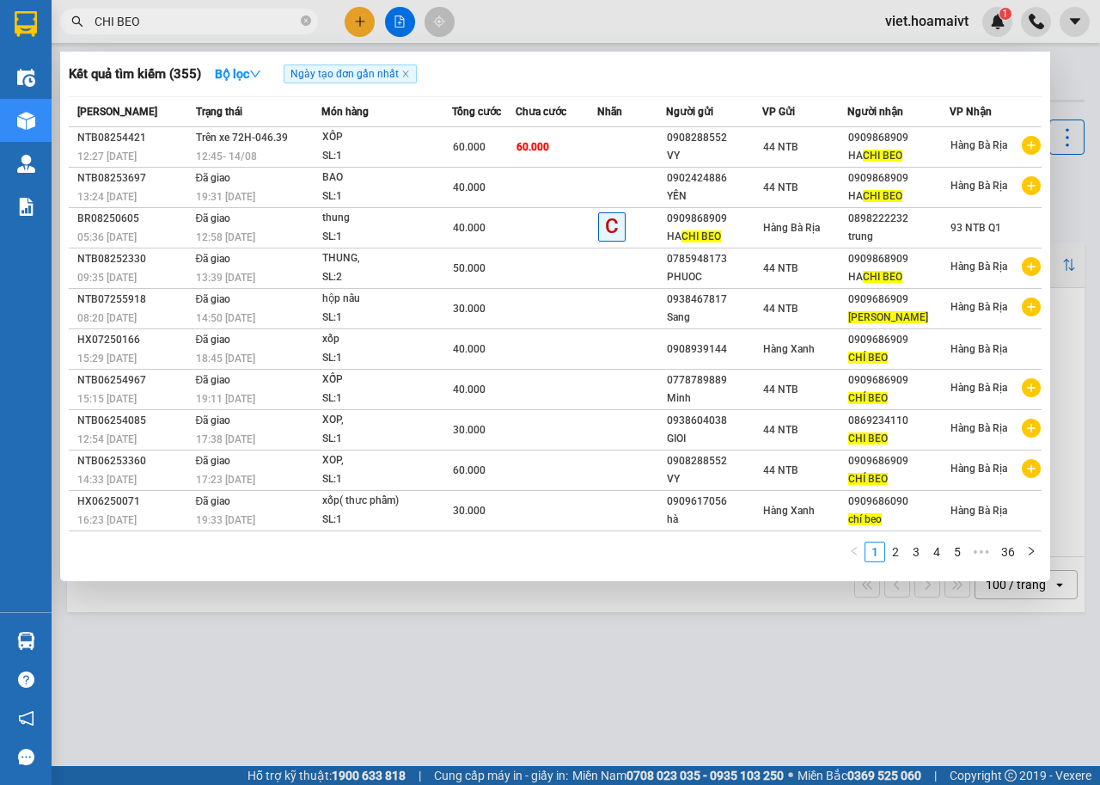
click at [712, 703] on div at bounding box center [550, 392] width 1100 height 785
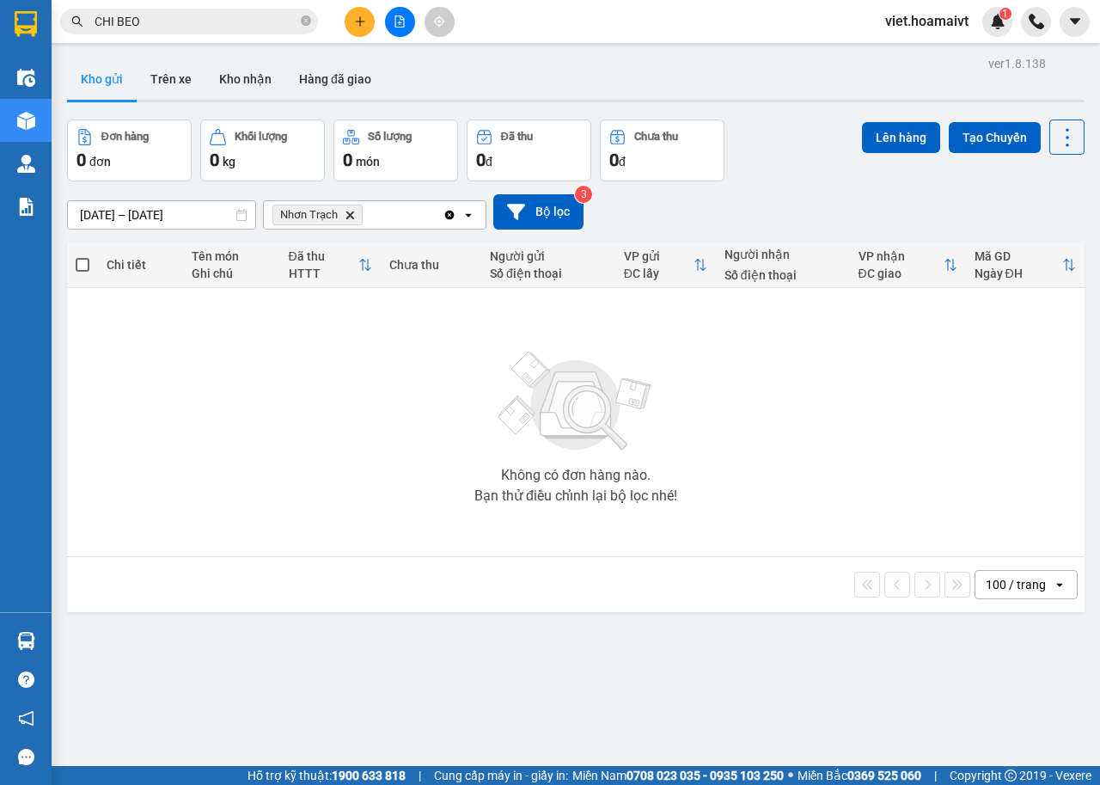
click at [805, 120] on div "Đơn hàng 0 đơn Khối lượng 0 kg Số lượng 0 món Đã thu 0 đ Chưa thu 0 đ Lên hàng …" at bounding box center [576, 151] width 1018 height 62
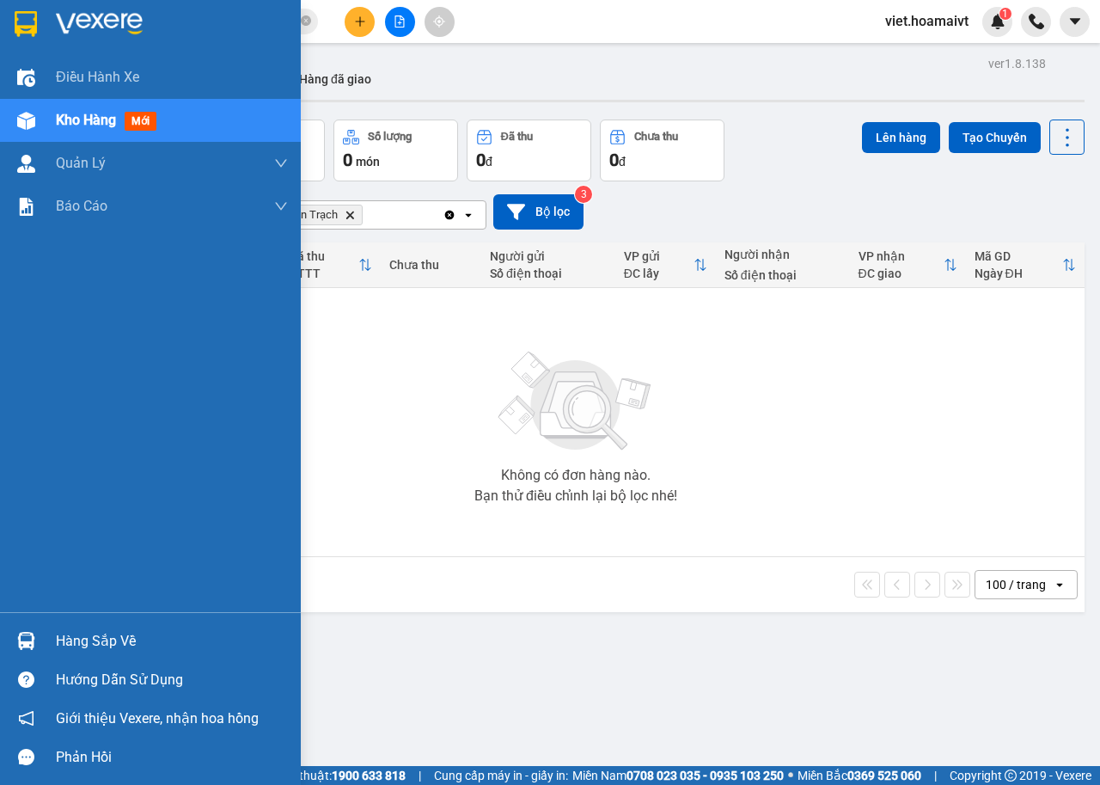
click at [108, 28] on img at bounding box center [99, 24] width 87 height 26
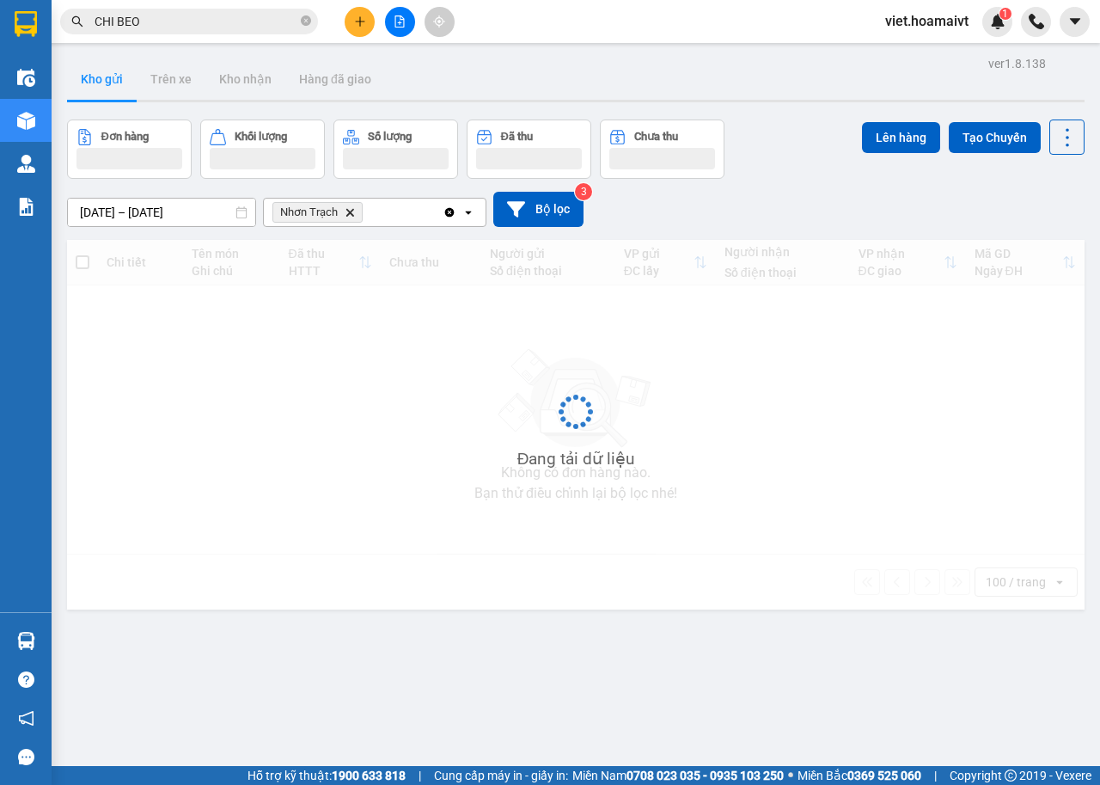
click at [846, 192] on div "13/08/2025 – 14/08/2025 Press the down arrow key to interact with the calendar …" at bounding box center [576, 209] width 1018 height 35
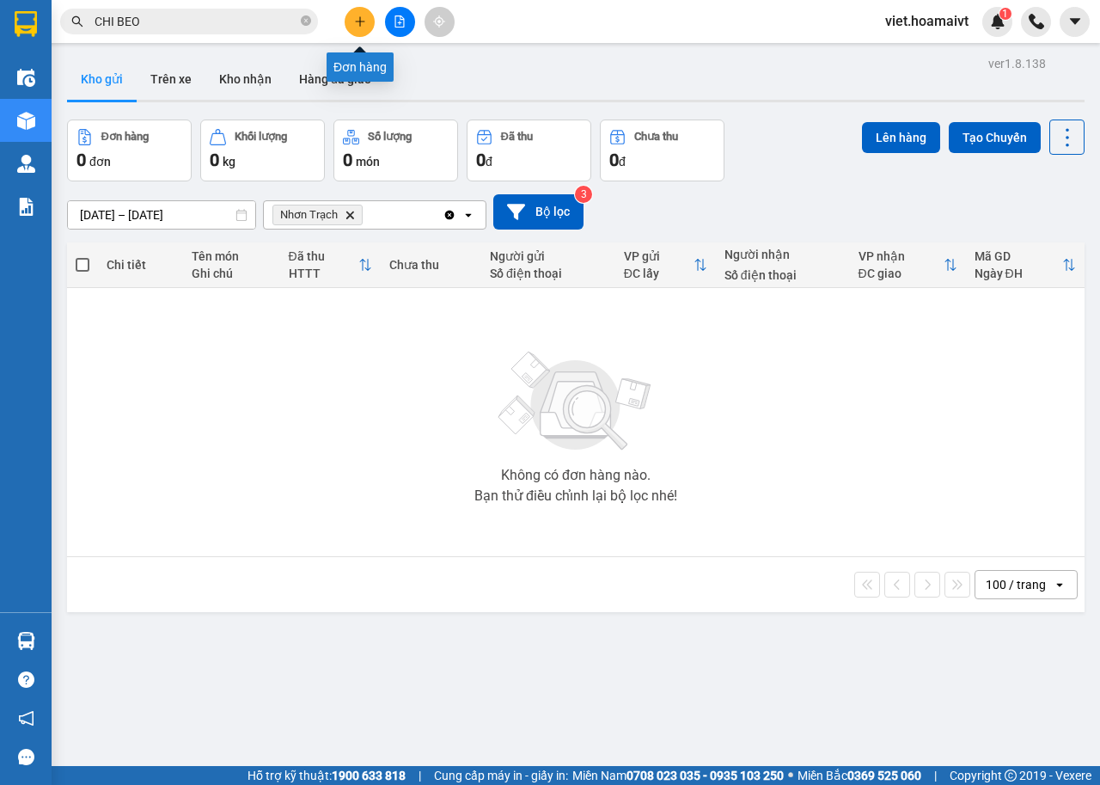
click at [354, 20] on icon "plus" at bounding box center [360, 21] width 12 height 12
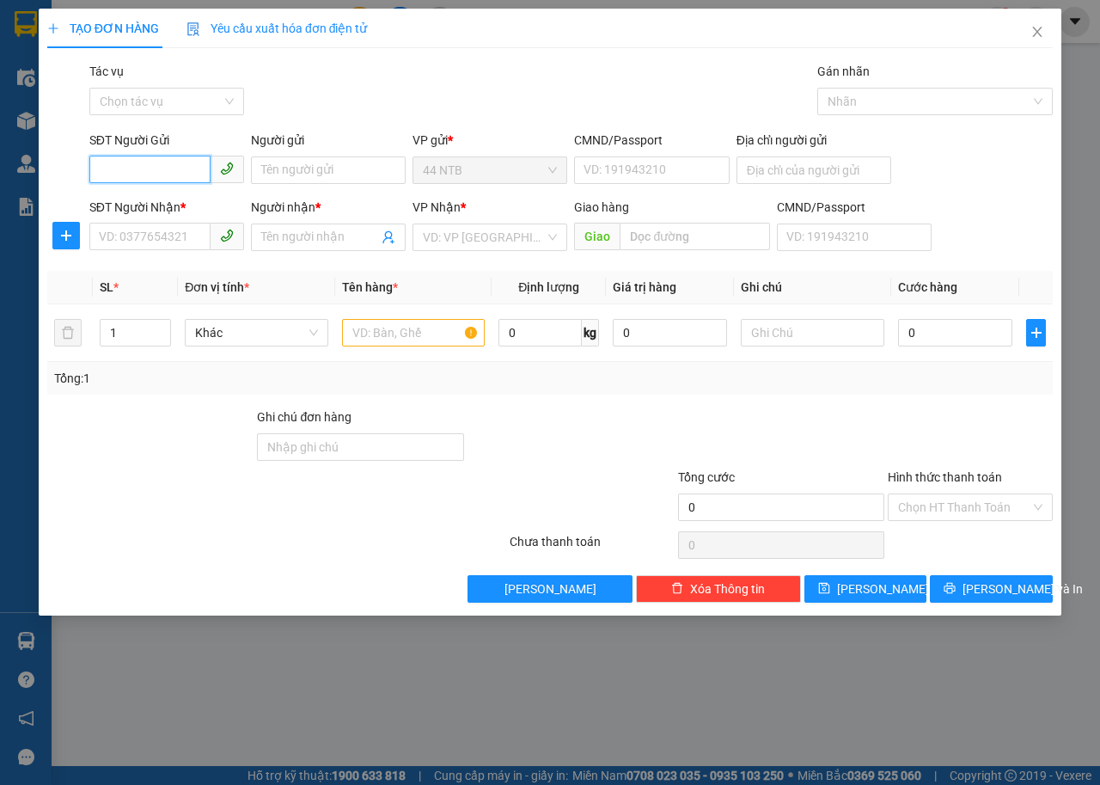
click at [188, 175] on input "SĐT Người Gửi" at bounding box center [149, 170] width 121 height 28
click at [185, 212] on div "0903965119 - BINH" at bounding box center [167, 204] width 134 height 19
type input "0903965119"
type input "BINH"
type input "079706001321"
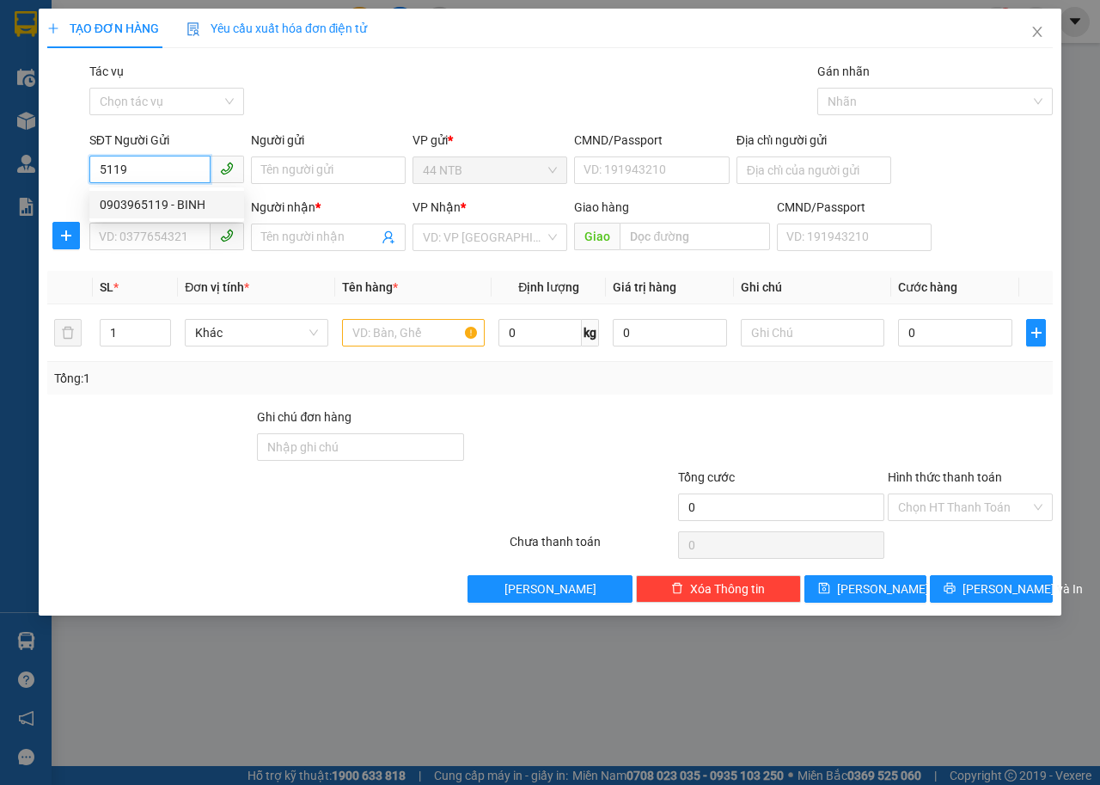
type input "0918004272"
type input "BÌNH"
type input "0903965119"
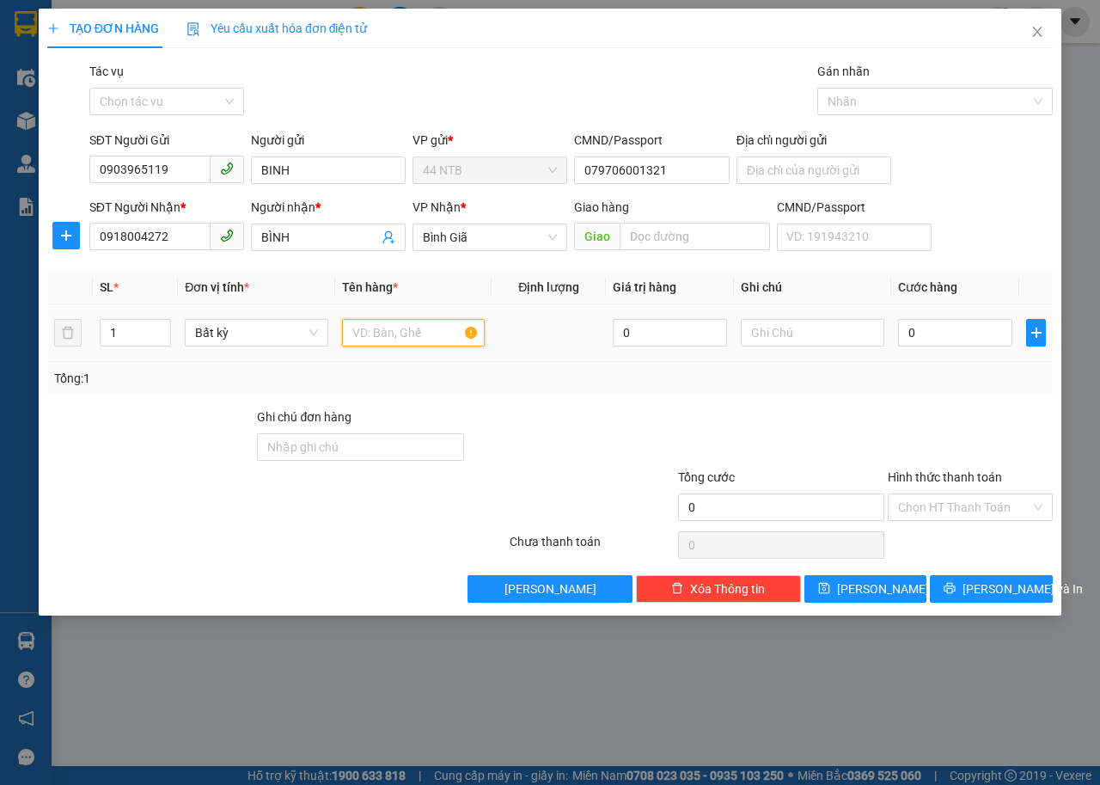
click at [376, 327] on input "text" at bounding box center [414, 333] width 144 height 28
type input "GÓI"
click at [931, 331] on input "0" at bounding box center [955, 333] width 114 height 28
type input "3"
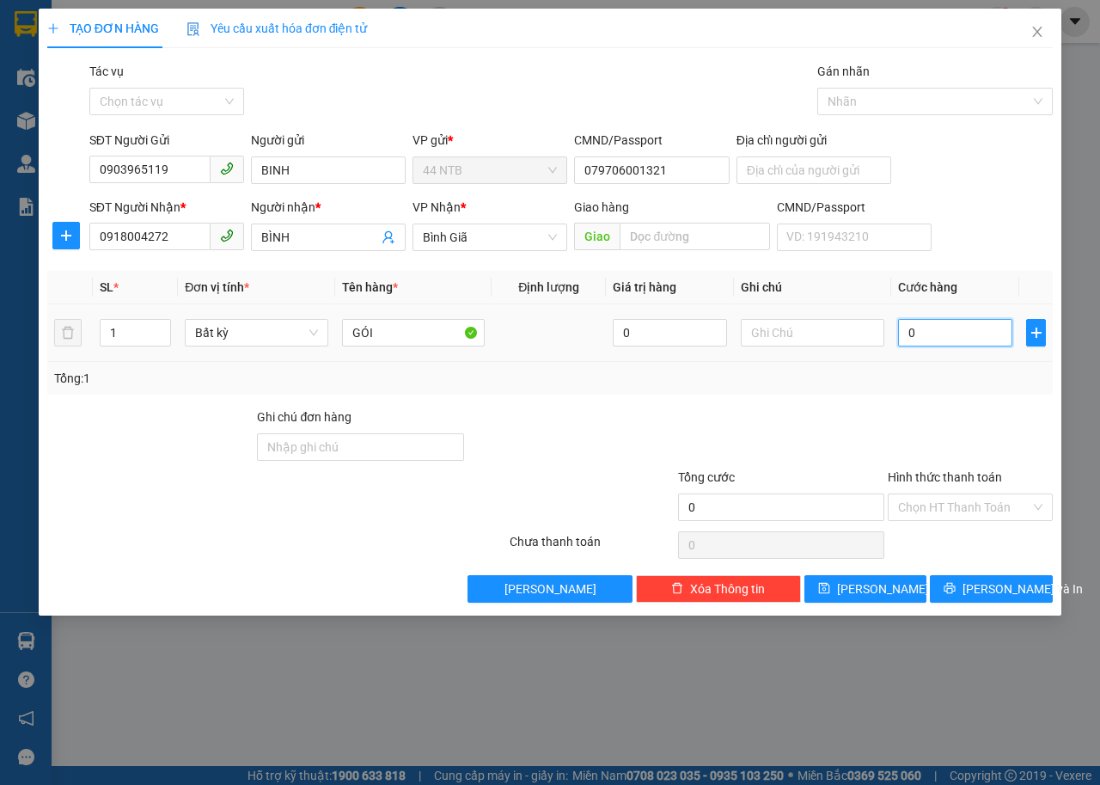
type input "3"
type input "30"
type input "30.000"
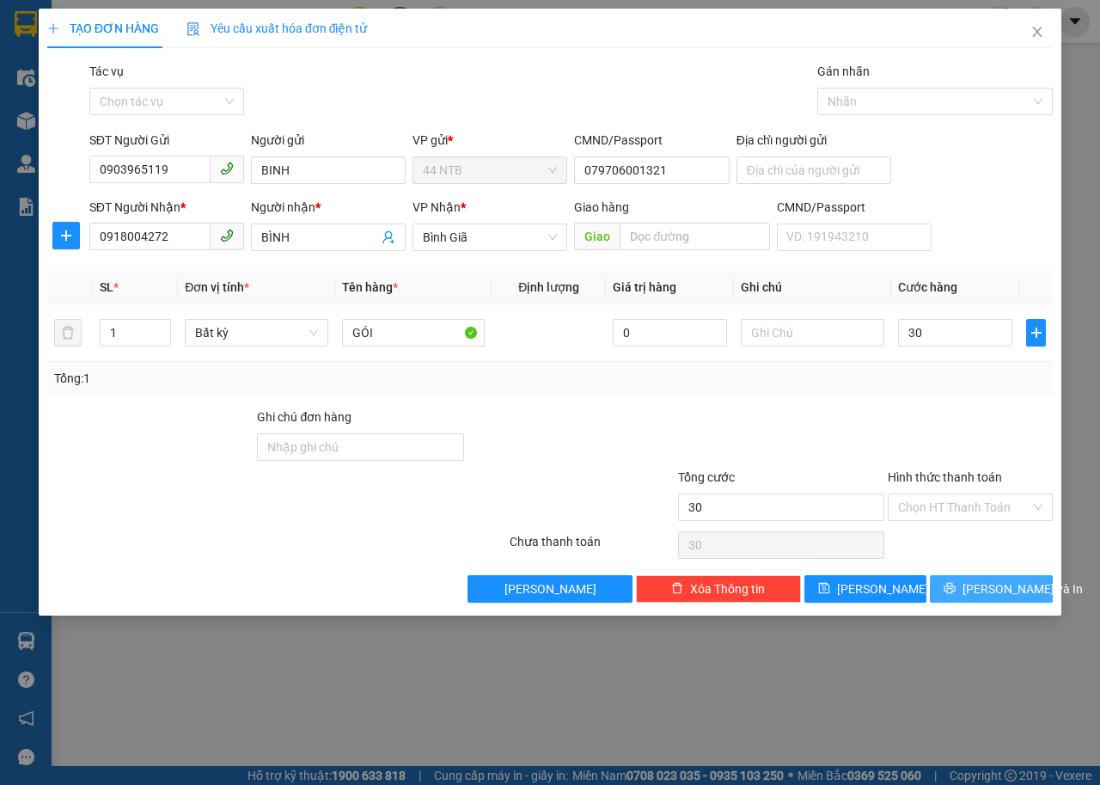
type input "30.000"
click at [990, 582] on span "[PERSON_NAME] và In" at bounding box center [1023, 588] width 120 height 19
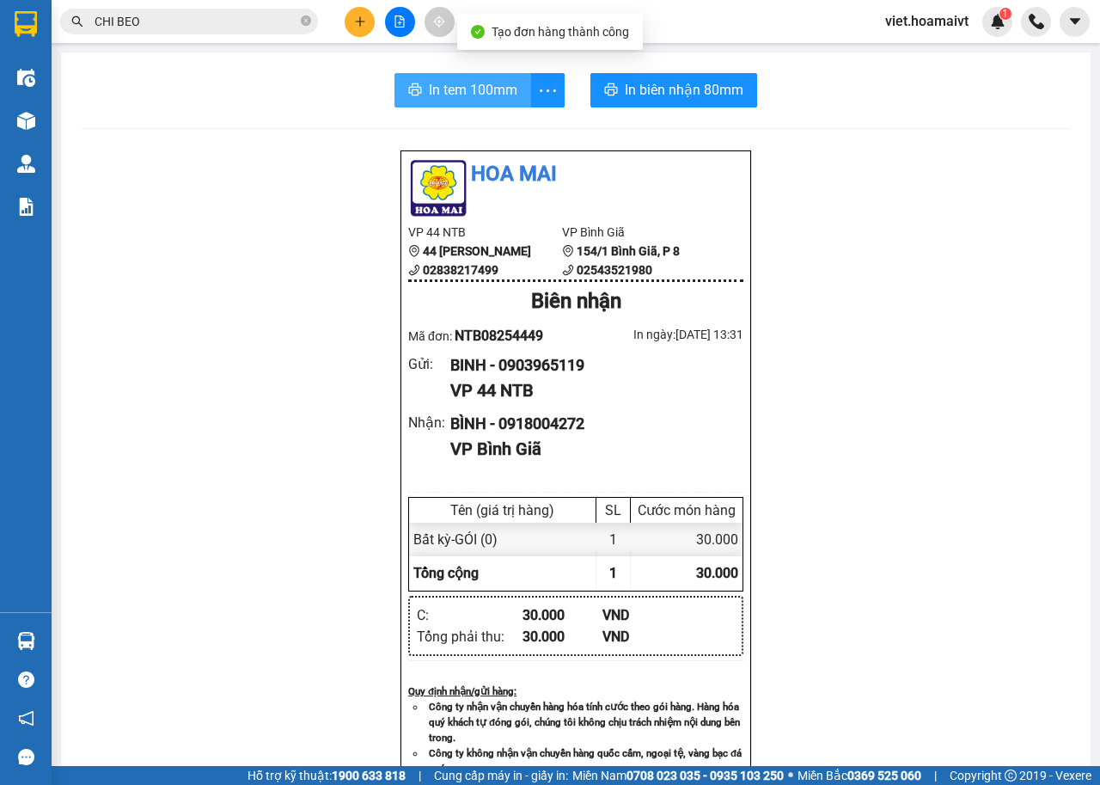
click at [487, 92] on span "In tem 100mm" at bounding box center [473, 89] width 89 height 21
click at [901, 477] on div "Hoa Mai VP 44 NTB 44 Nguyễn Thái Bình 02838217499 VP Bình Giã 154/1 Bình Giã,…" at bounding box center [576, 696] width 989 height 1092
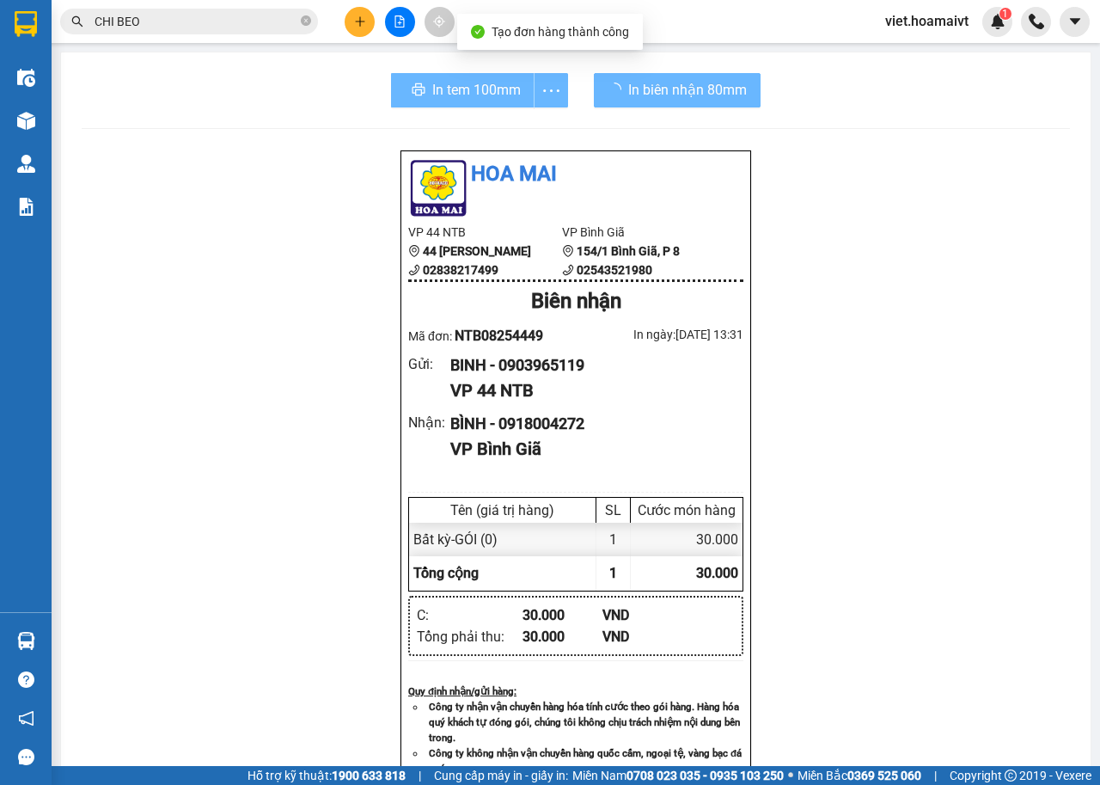
click at [901, 477] on div "Hoa Mai VP 44 NTB 44 Nguyễn Thái Bình 02838217499 VP Bình Giã 154/1 Bình Giã,…" at bounding box center [576, 696] width 989 height 1092
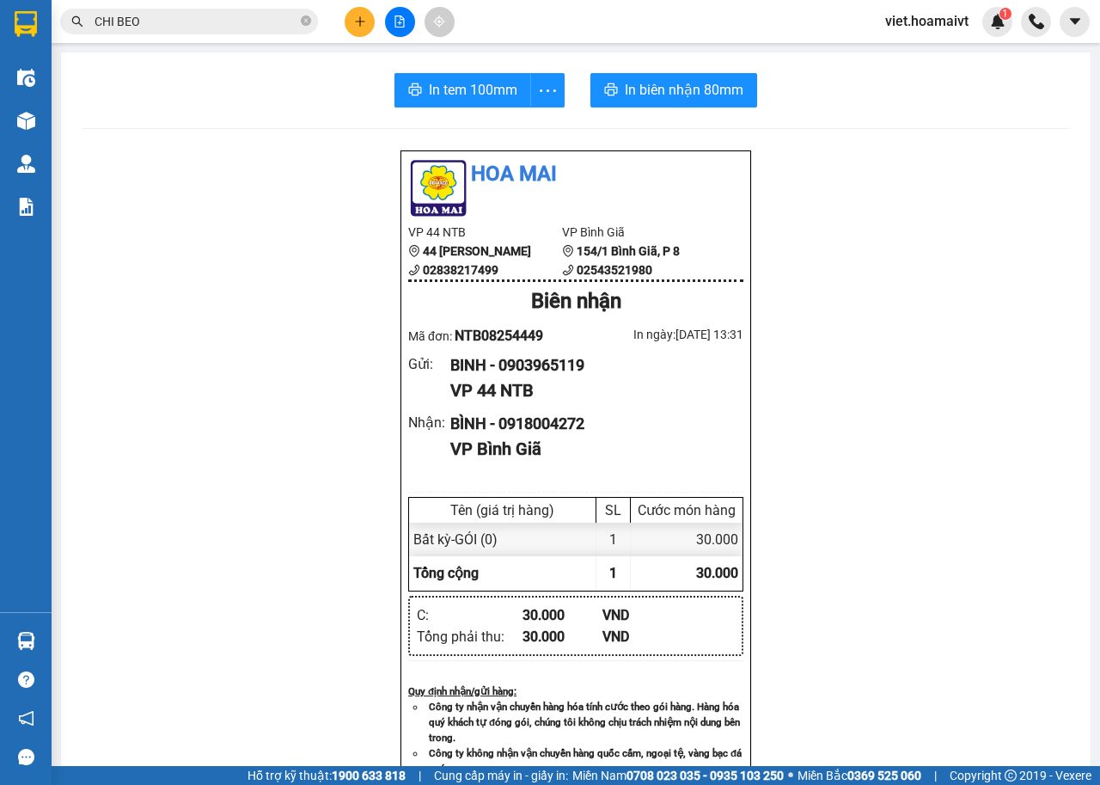
drag, startPoint x: 887, startPoint y: 194, endPoint x: 845, endPoint y: 7, distance: 192.1
click at [888, 194] on div "Hoa Mai VP 44 NTB 44 Nguyễn Thái Bình 02838217499 VP Bình Giã 154/1 Bình Giã,…" at bounding box center [576, 696] width 989 height 1092
click at [906, 232] on div "Hoa Mai VP 44 NTB 44 Nguyễn Thái Bình 02838217499 VP Bình Giã 154/1 Bình Giã,…" at bounding box center [576, 696] width 989 height 1092
click at [898, 271] on div "Hoa Mai VP 44 NTB 44 Nguyễn Thái Bình 02838217499 VP Bình Giã 154/1 Bình Giã,…" at bounding box center [576, 696] width 989 height 1092
click at [911, 278] on div "Hoa Mai VP 44 NTB 44 Nguyễn Thái Bình 02838217499 VP Bình Giã 154/1 Bình Giã,…" at bounding box center [576, 696] width 989 height 1092
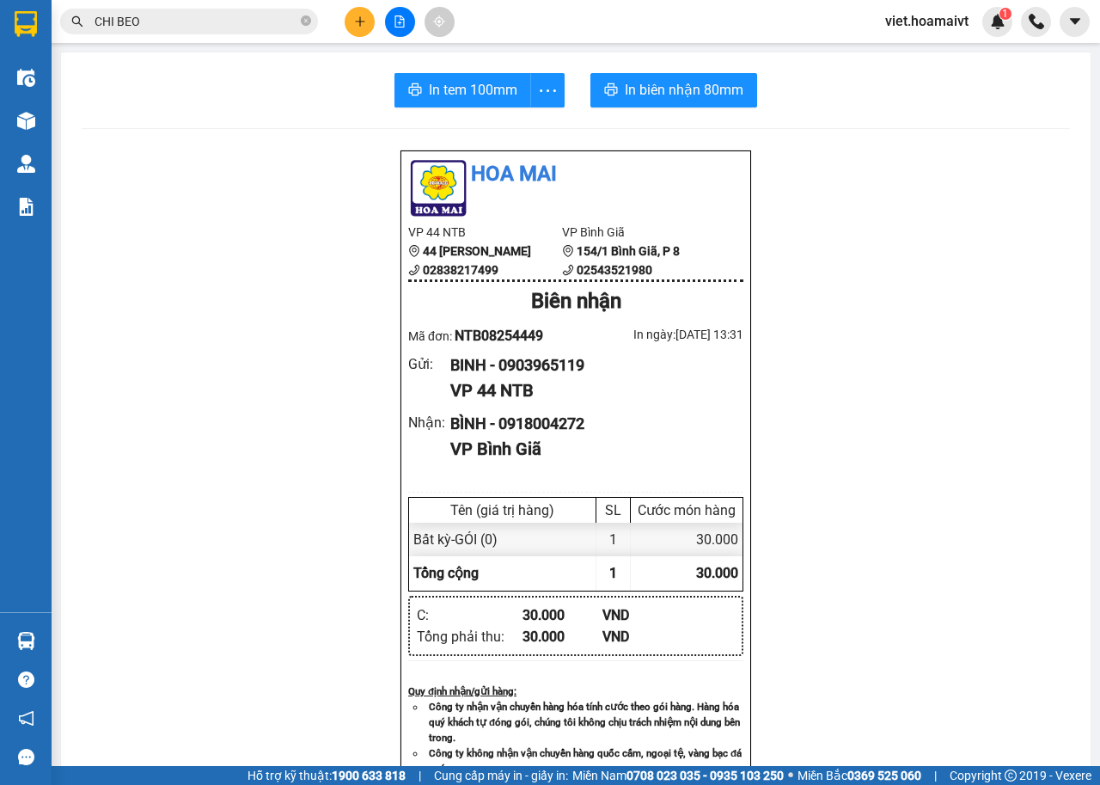
click at [256, 26] on input "CHI BEO" at bounding box center [196, 21] width 203 height 19
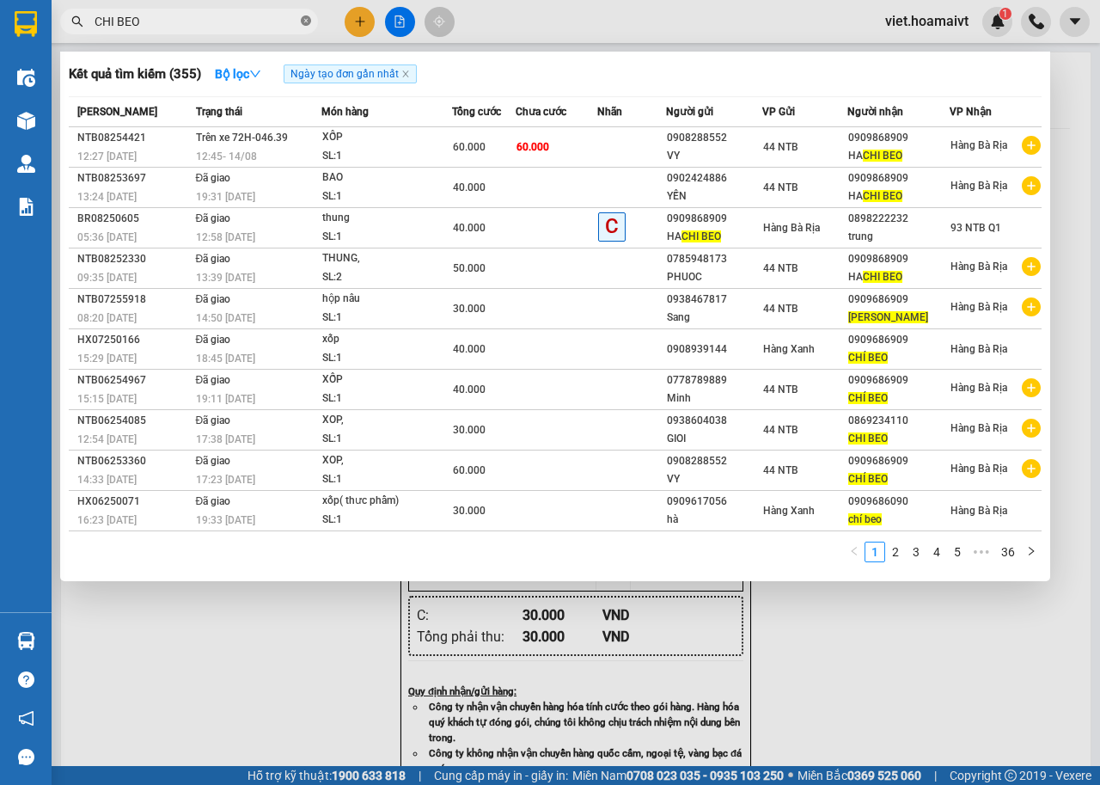
click at [304, 19] on icon "close-circle" at bounding box center [306, 20] width 10 height 10
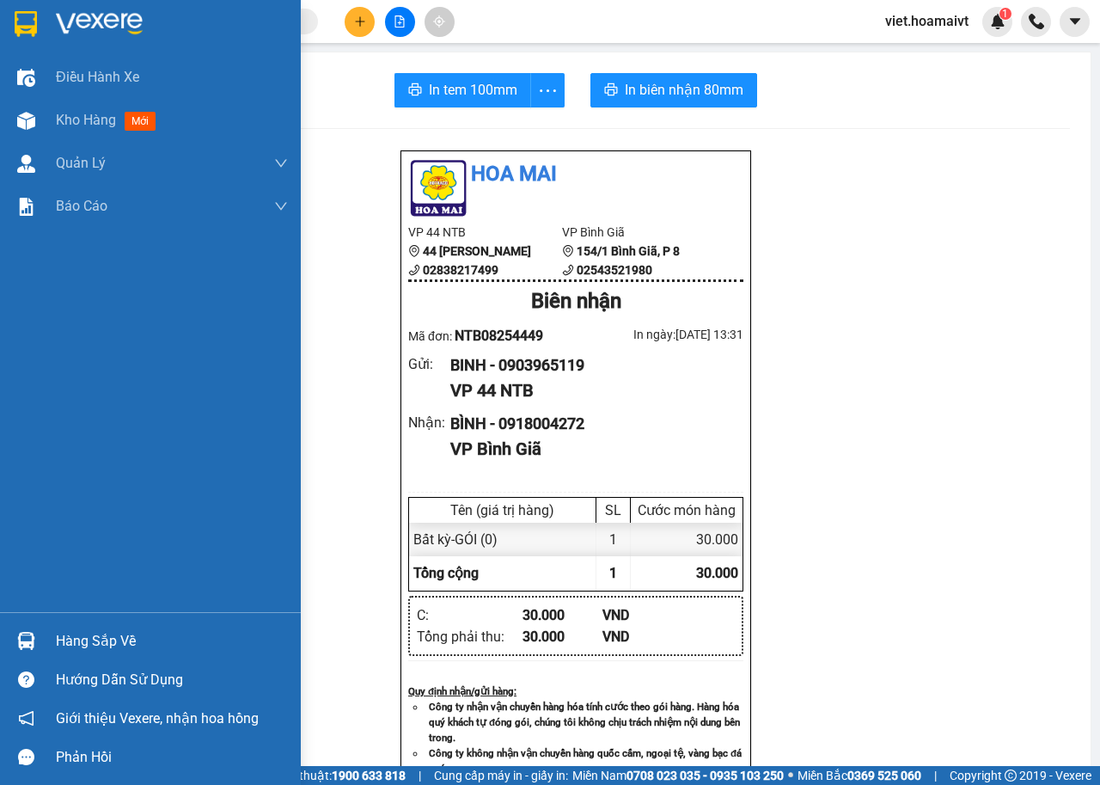
click at [82, 21] on img at bounding box center [99, 24] width 87 height 26
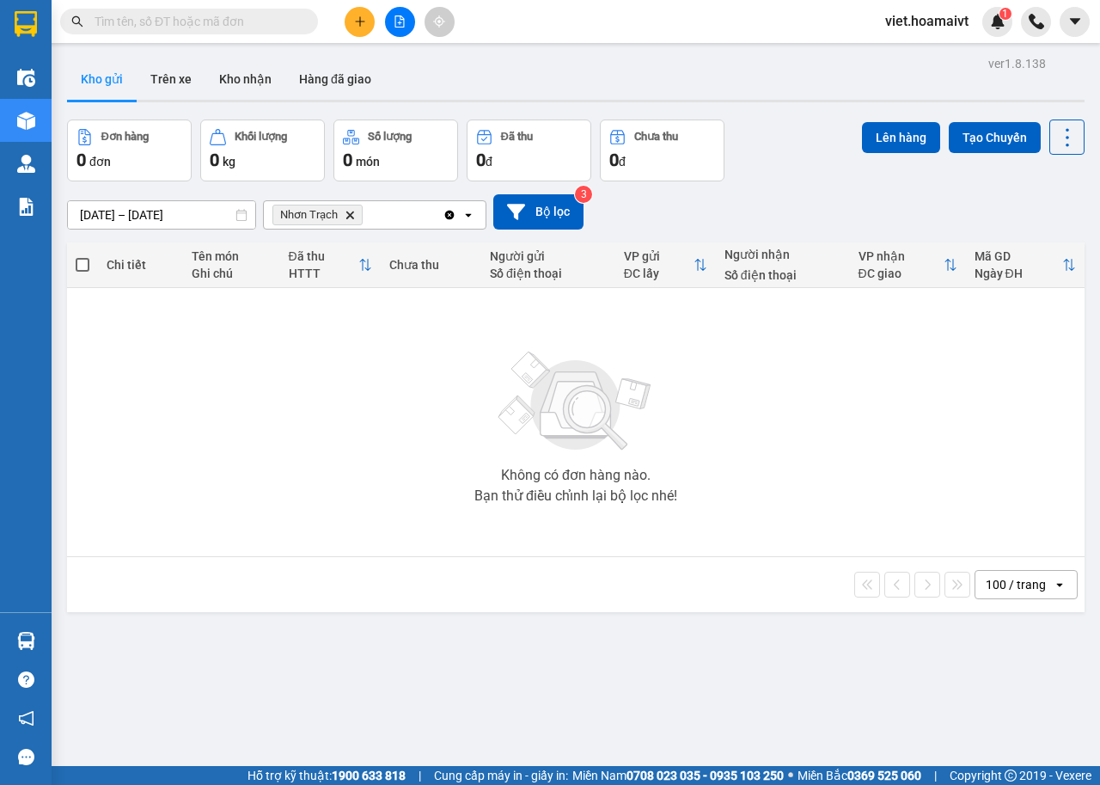
drag, startPoint x: 782, startPoint y: 211, endPoint x: 756, endPoint y: 218, distance: 27.8
click at [756, 218] on div "13/08/2025 – 14/08/2025 Press the down arrow key to interact with the calendar …" at bounding box center [576, 211] width 1018 height 35
click at [346, 215] on icon "Delete" at bounding box center [350, 215] width 10 height 10
click at [346, 215] on div "Chọn văn phòng nhận" at bounding box center [333, 214] width 119 height 17
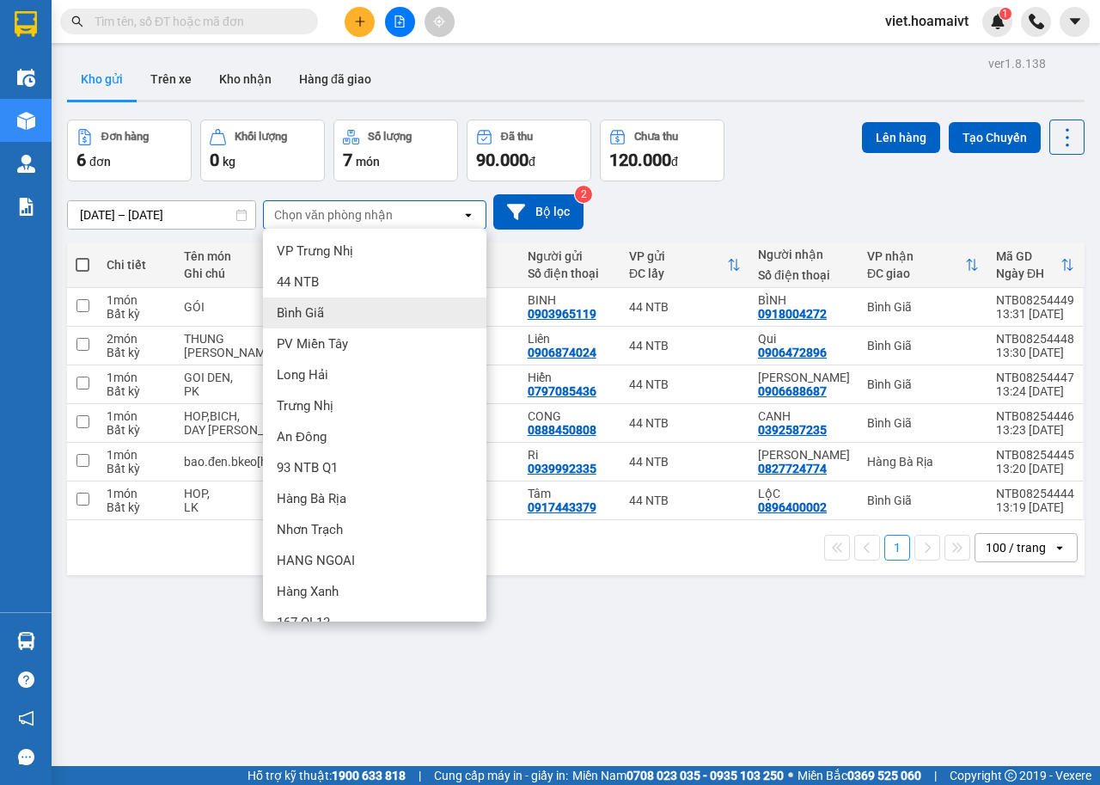
click at [359, 313] on div "Bình Giã" at bounding box center [375, 312] width 224 height 31
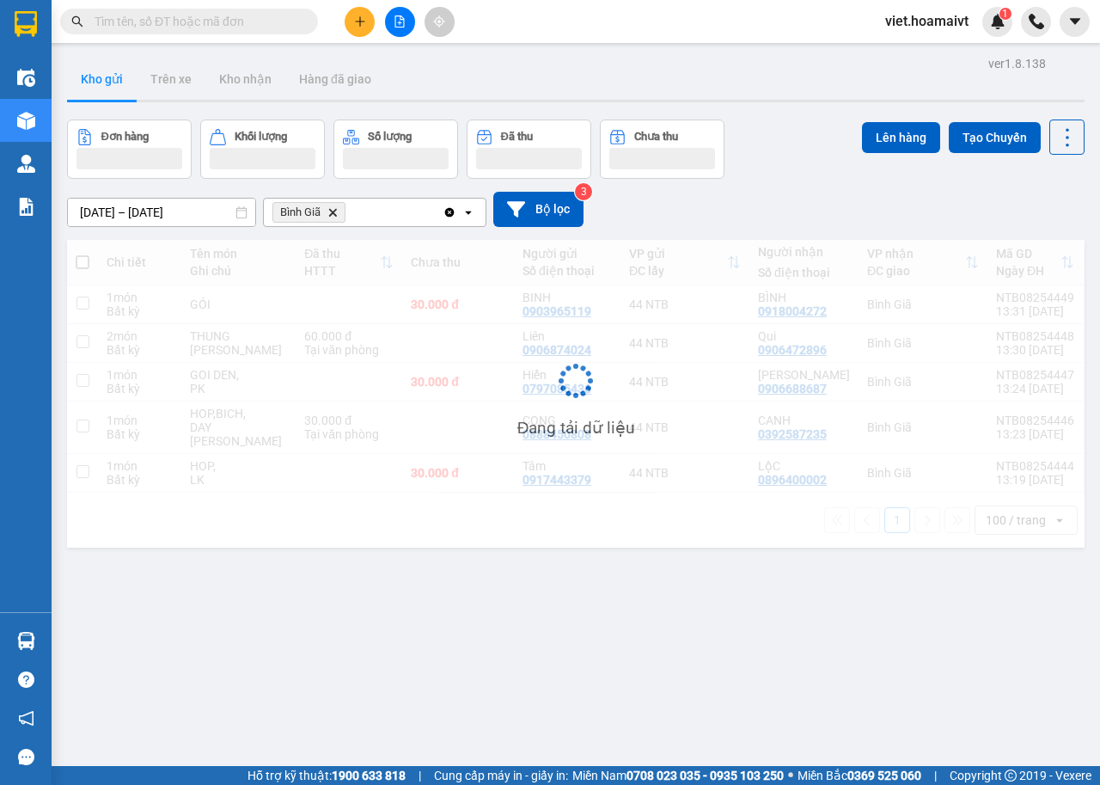
click at [783, 218] on div "13/08/2025 – 14/08/2025 Press the down arrow key to interact with the calendar …" at bounding box center [576, 209] width 1018 height 35
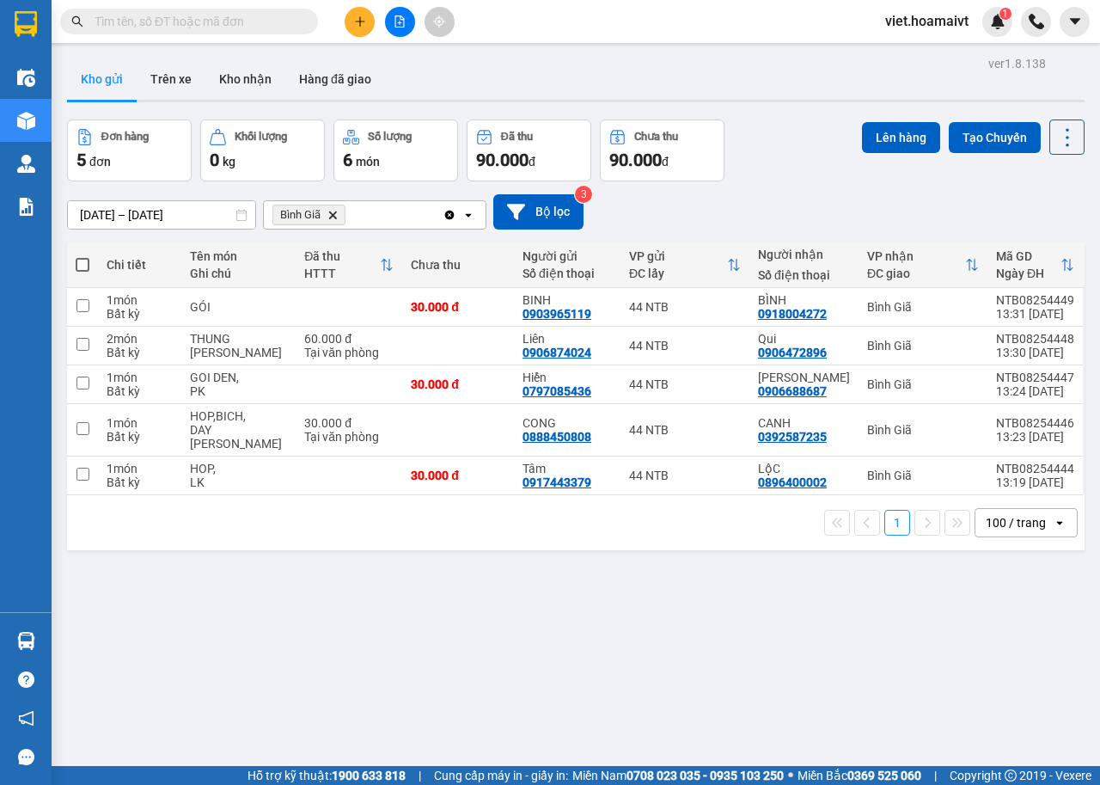
click at [783, 218] on div "13/08/2025 – 14/08/2025 Press the down arrow key to interact with the calendar …" at bounding box center [576, 211] width 1018 height 35
click at [332, 212] on icon "Delete" at bounding box center [333, 215] width 10 height 10
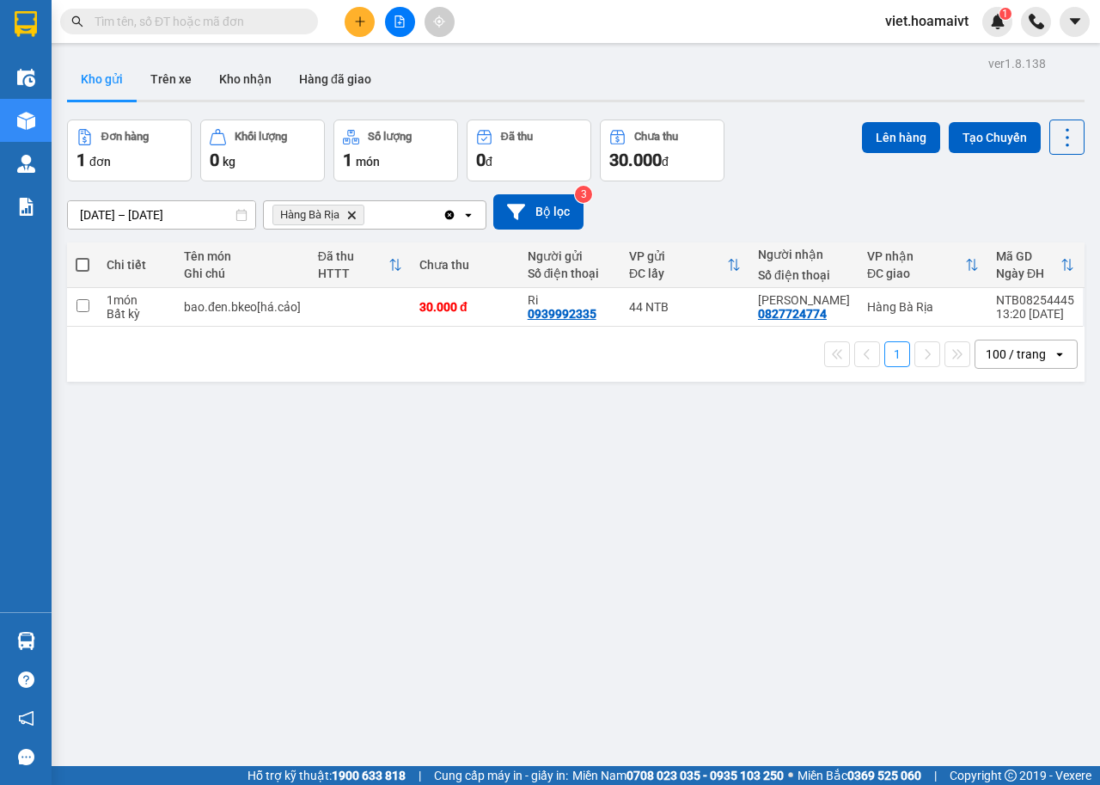
click at [772, 207] on div "13/08/2025 – 14/08/2025 Press the down arrow key to interact with the calendar …" at bounding box center [576, 211] width 1018 height 35
click at [189, 24] on input "text" at bounding box center [196, 21] width 203 height 19
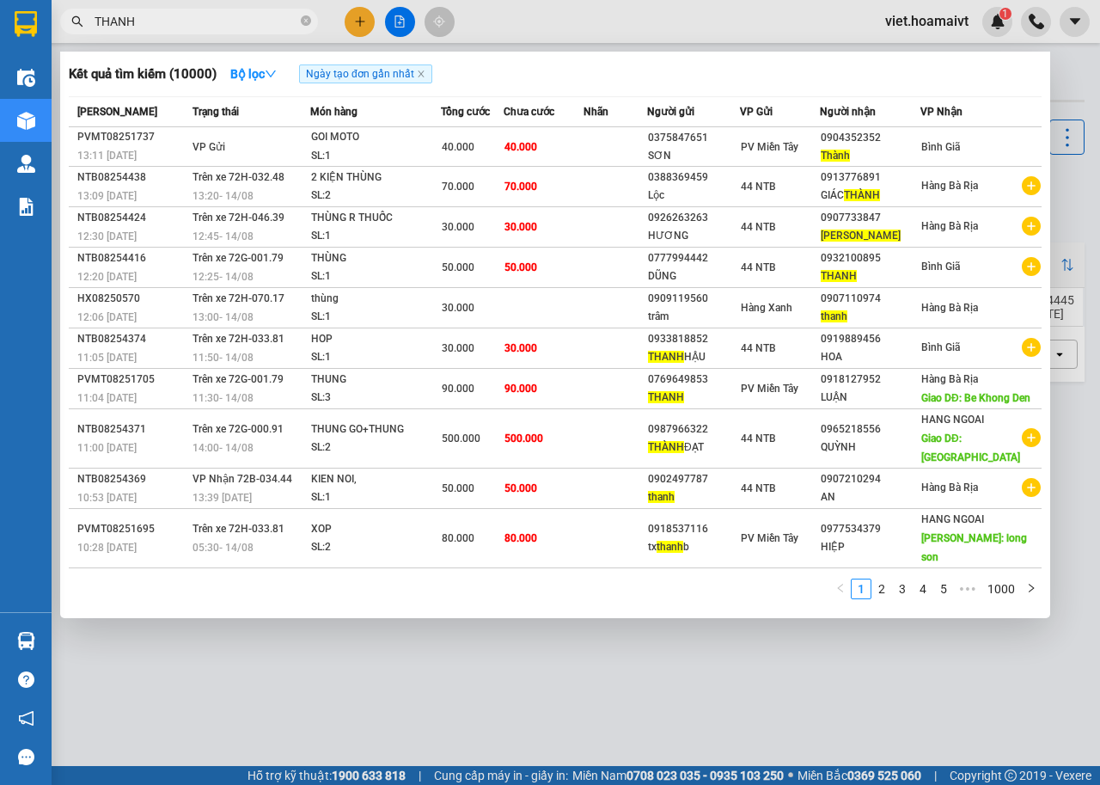
type input "THANH"
click at [929, 695] on div at bounding box center [550, 392] width 1100 height 785
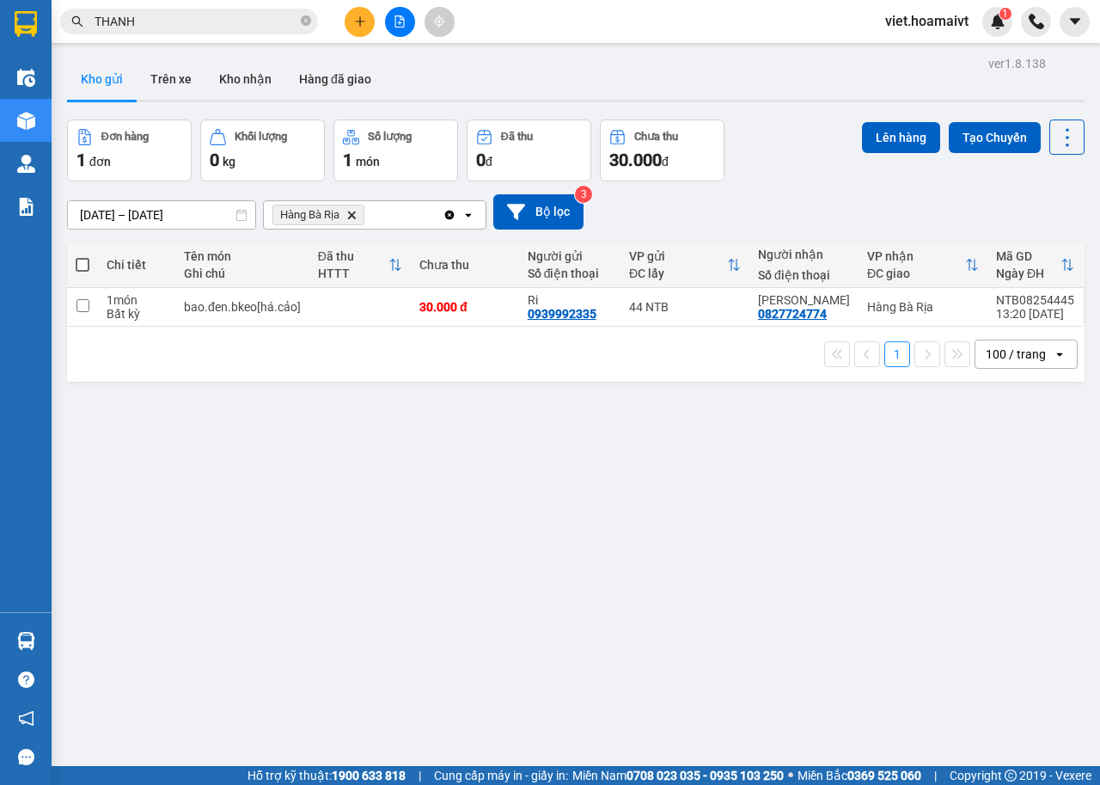
click at [273, 13] on input "THANH" at bounding box center [196, 21] width 203 height 19
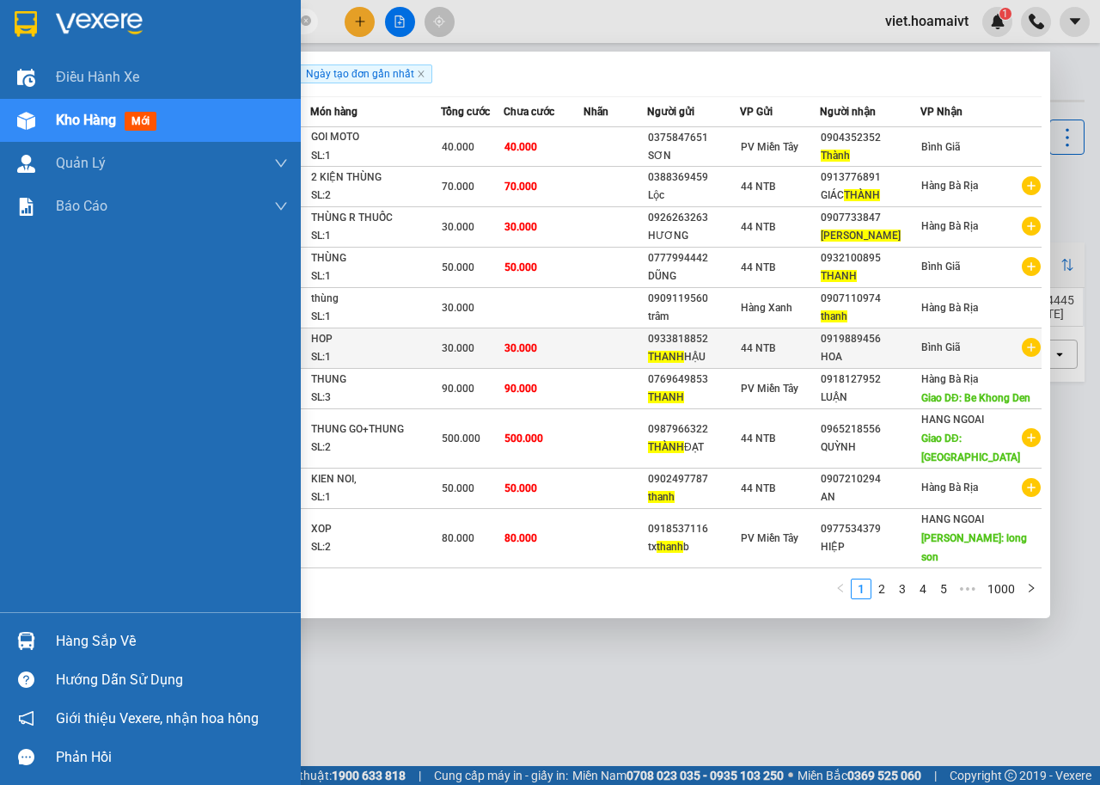
click at [85, 23] on img at bounding box center [99, 24] width 87 height 26
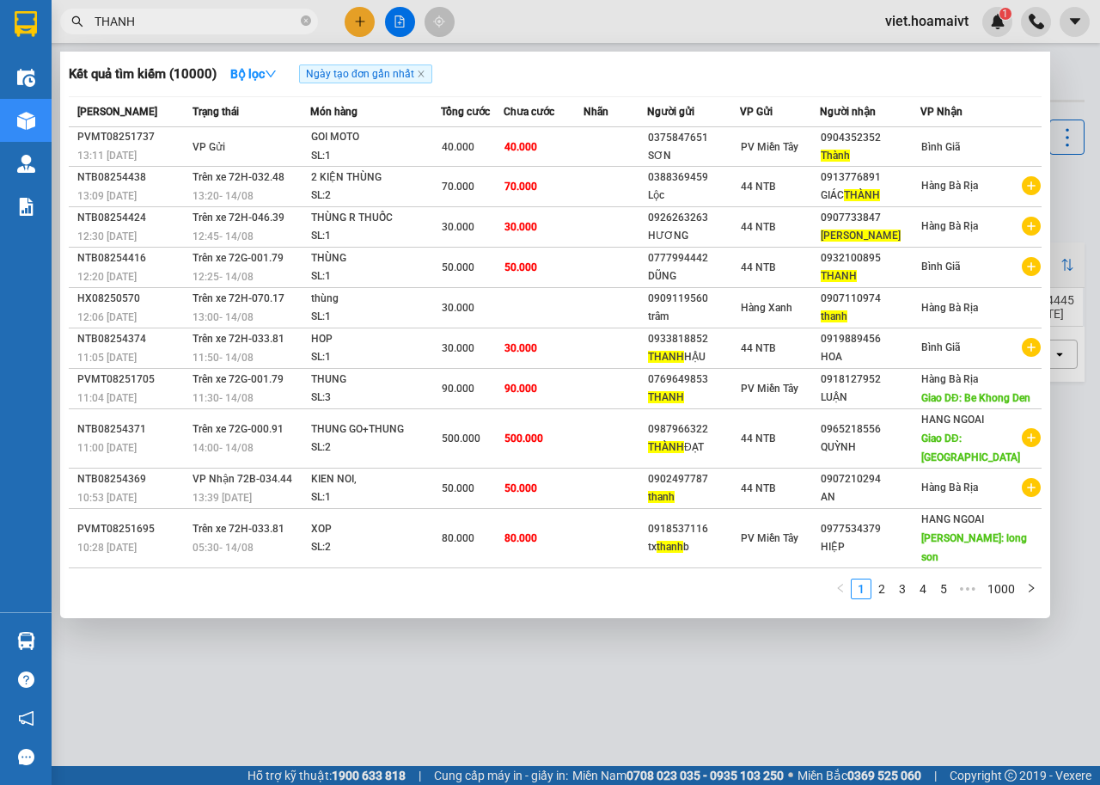
drag, startPoint x: 635, startPoint y: 664, endPoint x: 623, endPoint y: 669, distance: 13.1
click at [634, 665] on div at bounding box center [550, 392] width 1100 height 785
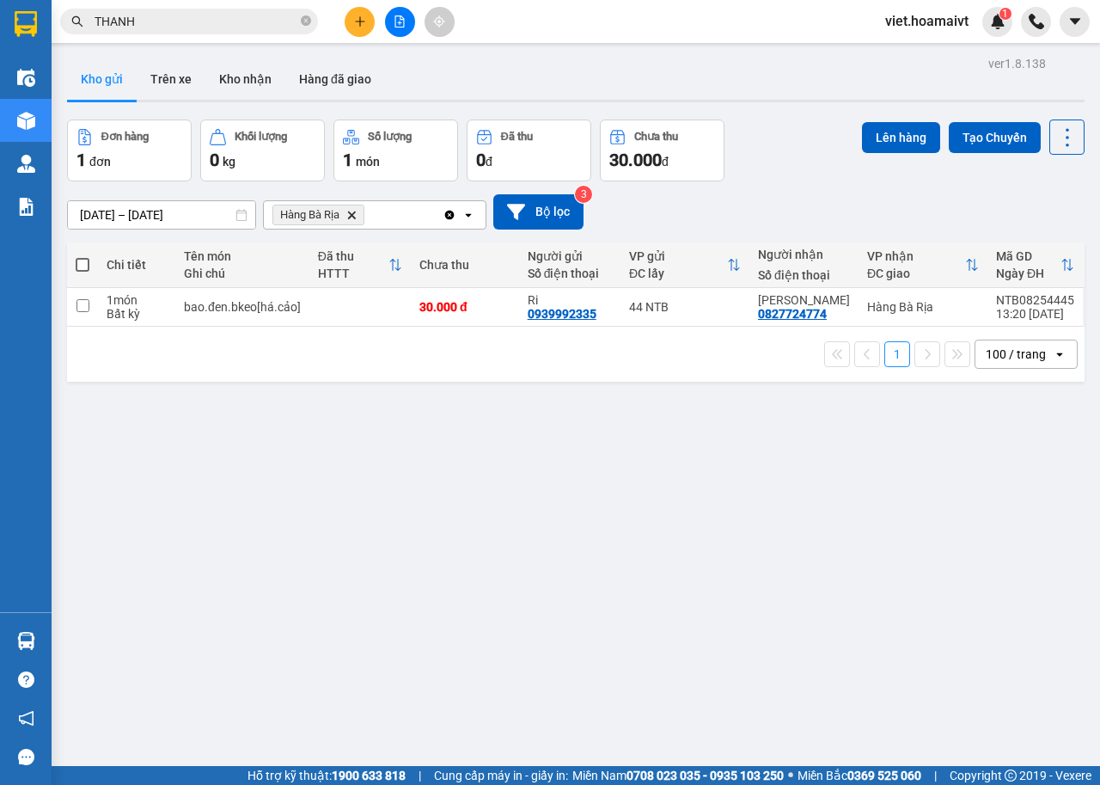
click at [351, 215] on icon "Hàng Bà Rịa, close by backspace" at bounding box center [352, 215] width 8 height 8
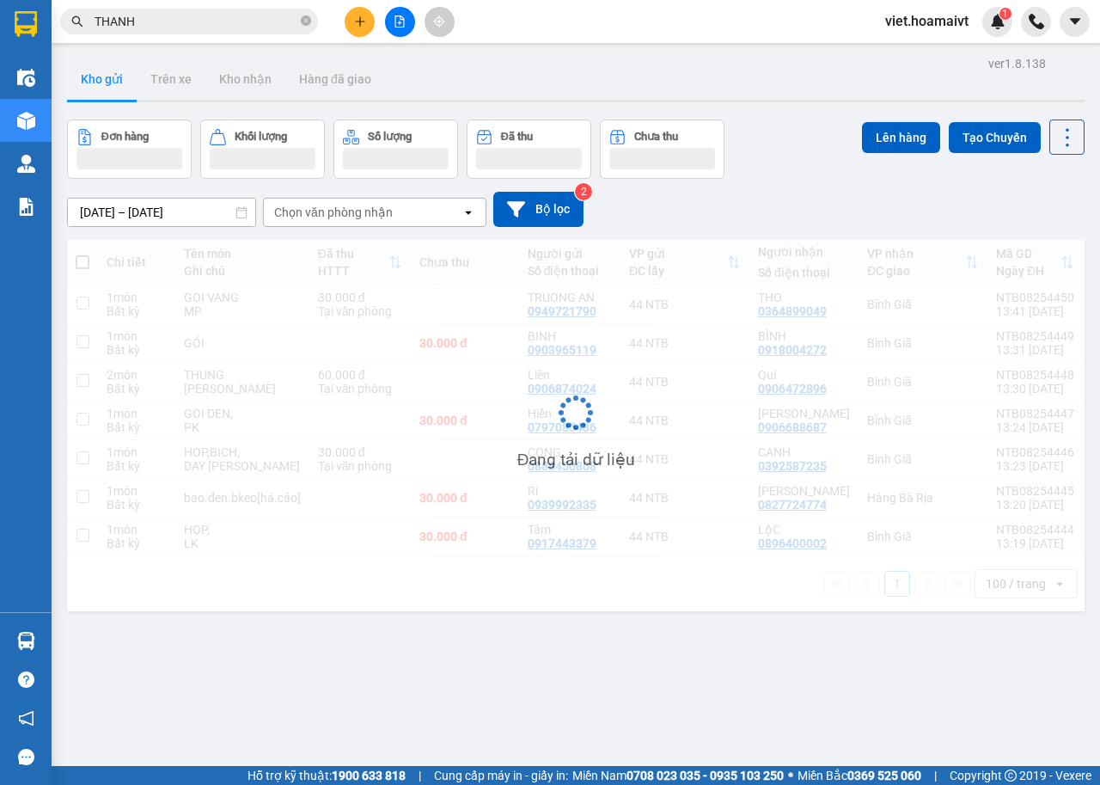
click at [784, 208] on div "13/08/2025 – 14/08/2025 Press the down arrow key to interact with the calendar …" at bounding box center [576, 209] width 1018 height 35
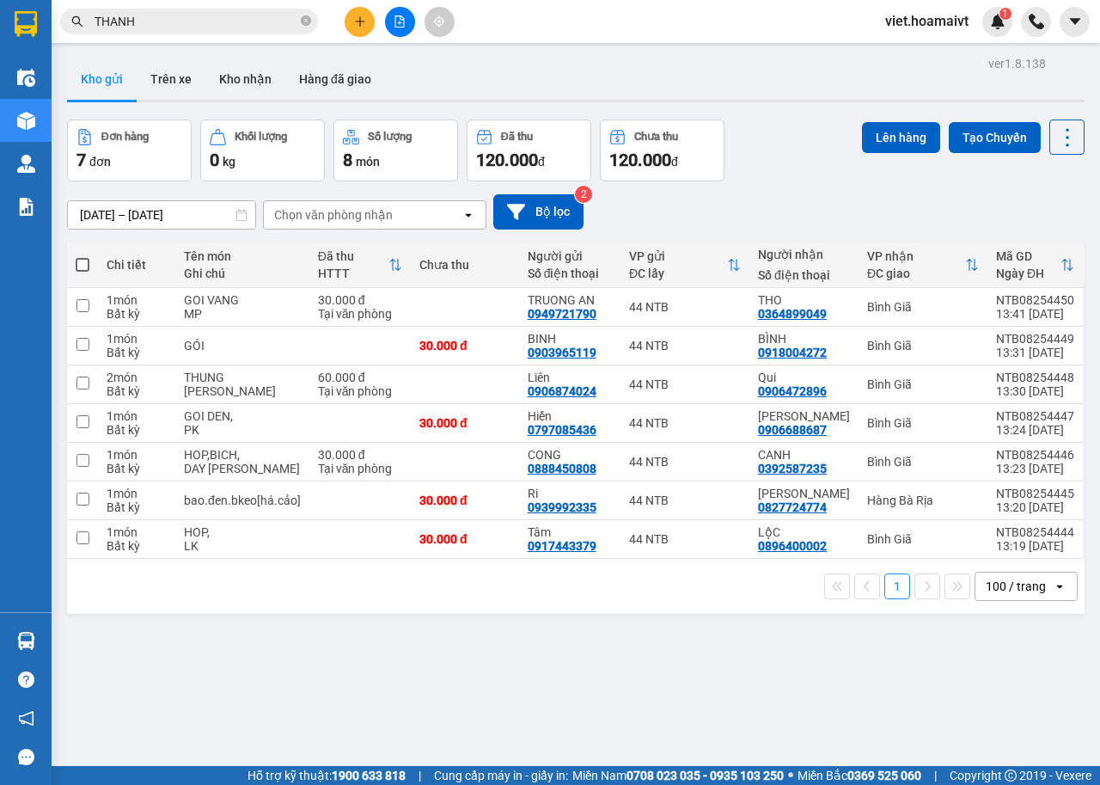
click at [784, 208] on div "13/08/2025 – 14/08/2025 Press the down arrow key to interact with the calendar …" at bounding box center [576, 211] width 1018 height 35
click at [743, 218] on div "13/08/2025 – 14/08/2025 Press the down arrow key to interact with the calendar …" at bounding box center [576, 211] width 1018 height 35
click at [750, 218] on div "13/08/2025 – 14/08/2025 Press the down arrow key to interact with the calendar …" at bounding box center [576, 211] width 1018 height 35
click at [317, 206] on div "Chọn văn phòng nhận" at bounding box center [333, 214] width 119 height 17
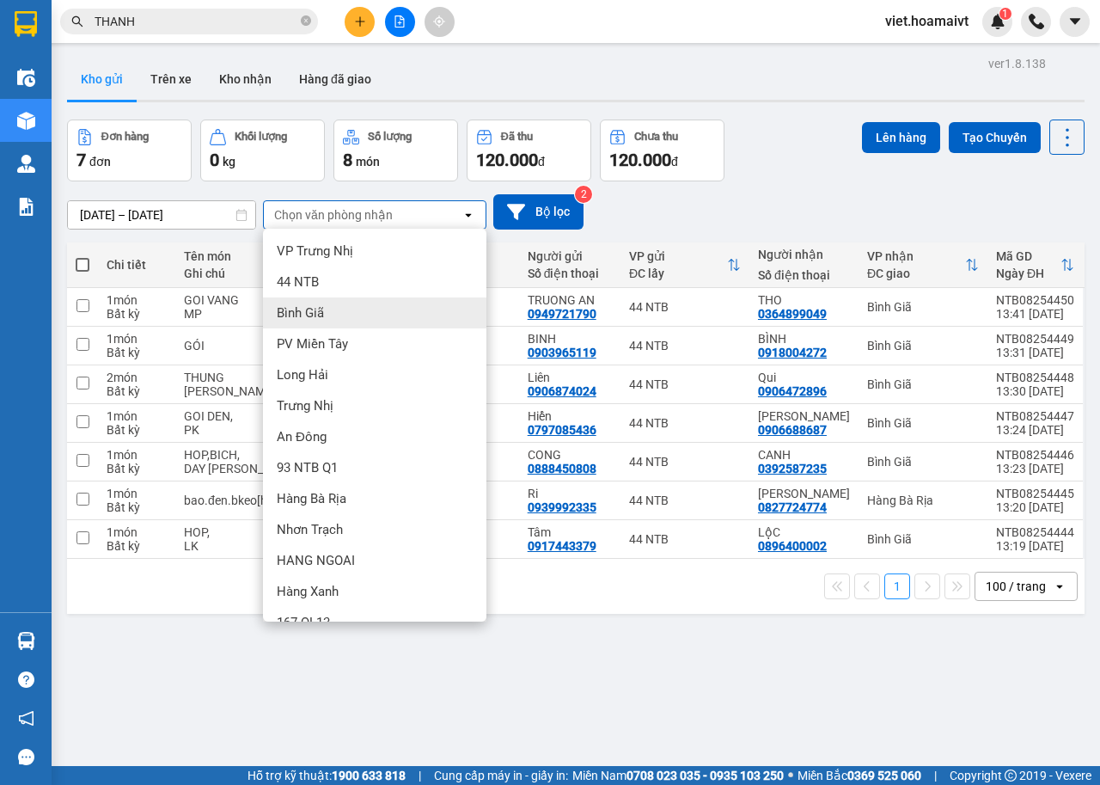
click at [337, 297] on div "Bình Giã" at bounding box center [375, 312] width 224 height 31
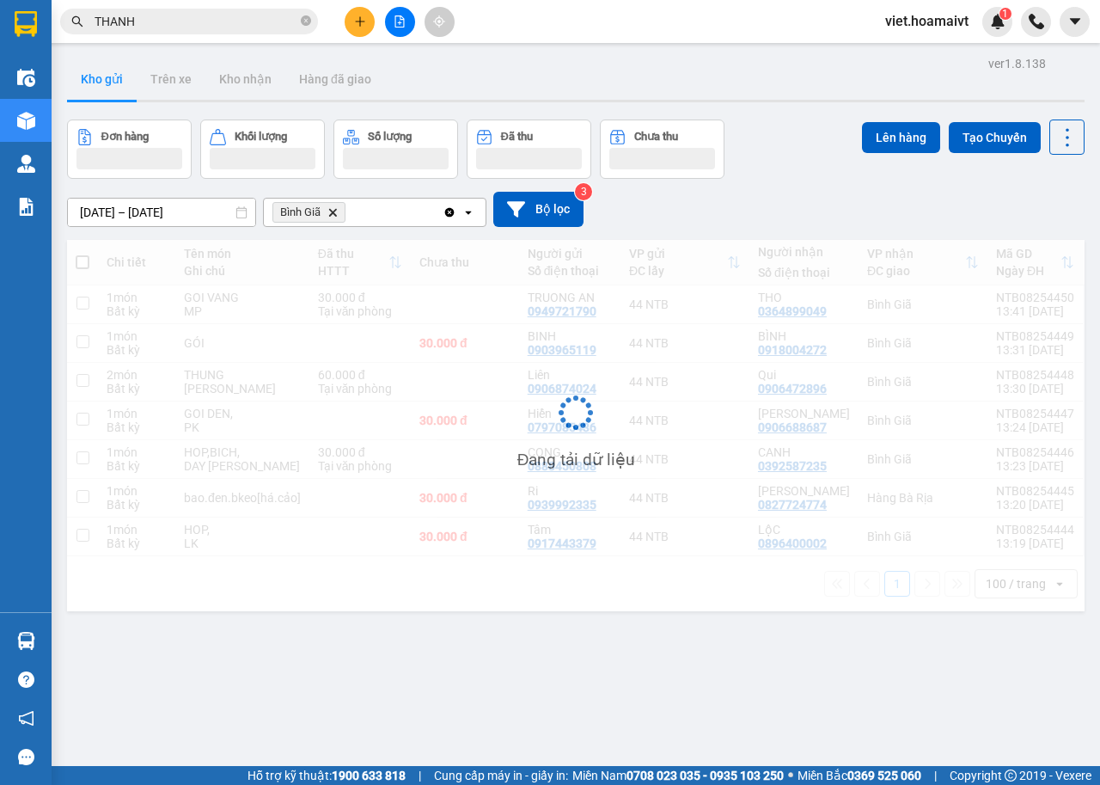
click at [804, 192] on div "13/08/2025 – 14/08/2025 Press the down arrow key to interact with the calendar …" at bounding box center [576, 209] width 1018 height 35
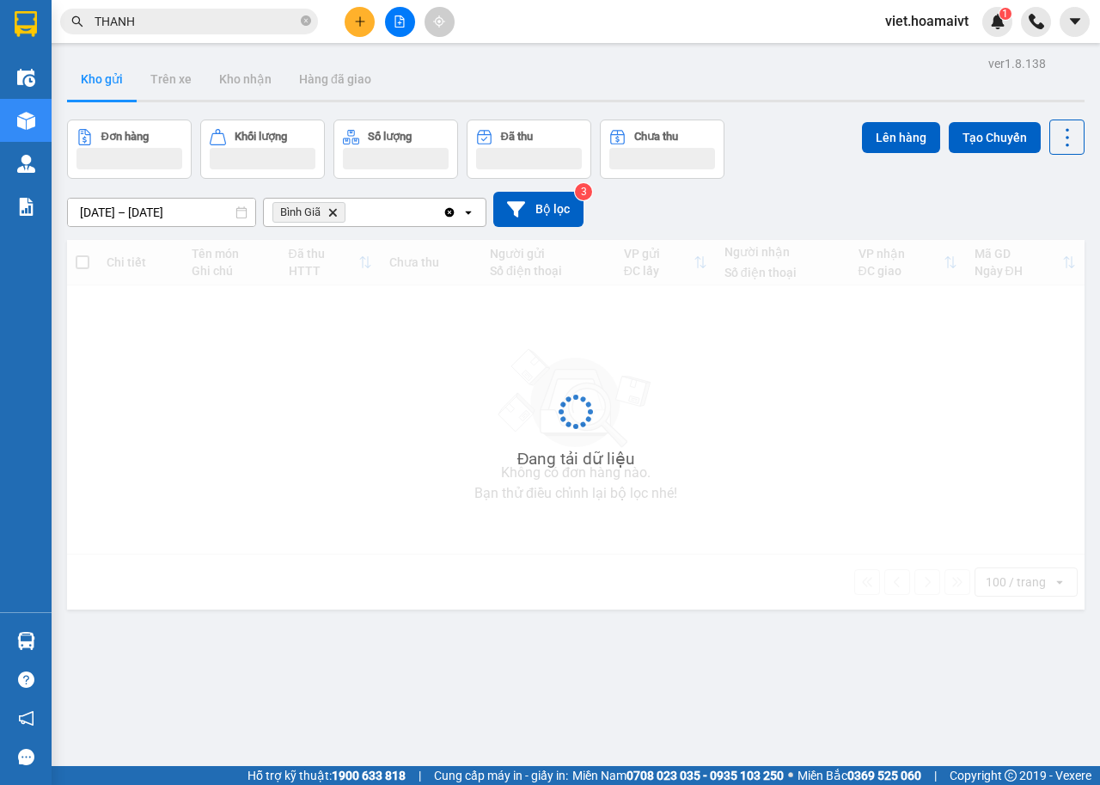
click at [804, 192] on div "13/08/2025 – 14/08/2025 Press the down arrow key to interact with the calendar …" at bounding box center [576, 209] width 1018 height 35
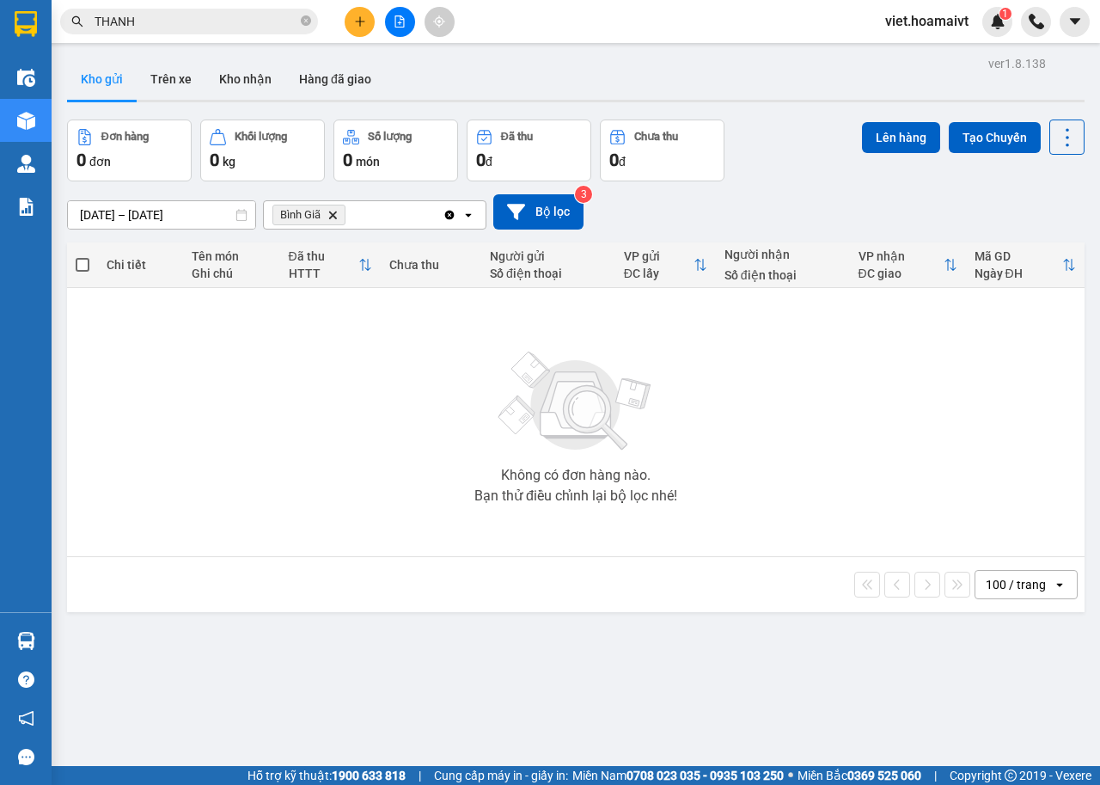
click at [334, 210] on icon "Delete" at bounding box center [333, 215] width 10 height 10
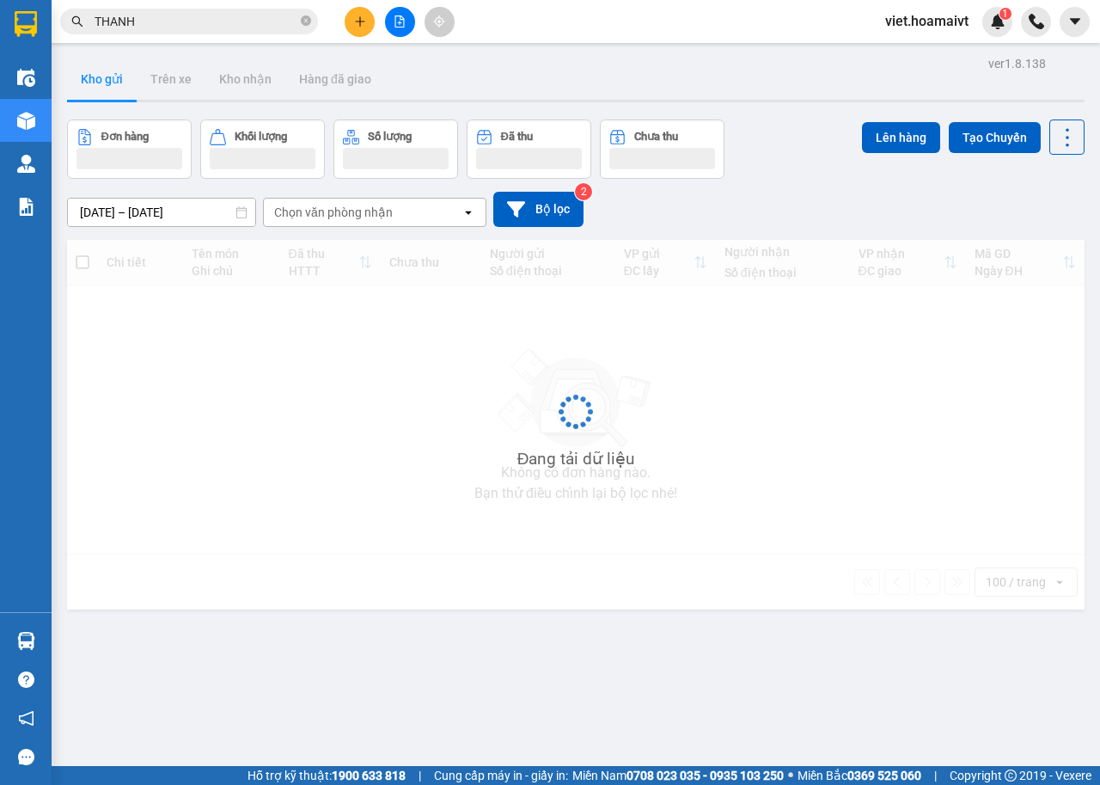
click at [792, 192] on div "13/08/2025 – 14/08/2025 Press the down arrow key to interact with the calendar …" at bounding box center [576, 209] width 1018 height 35
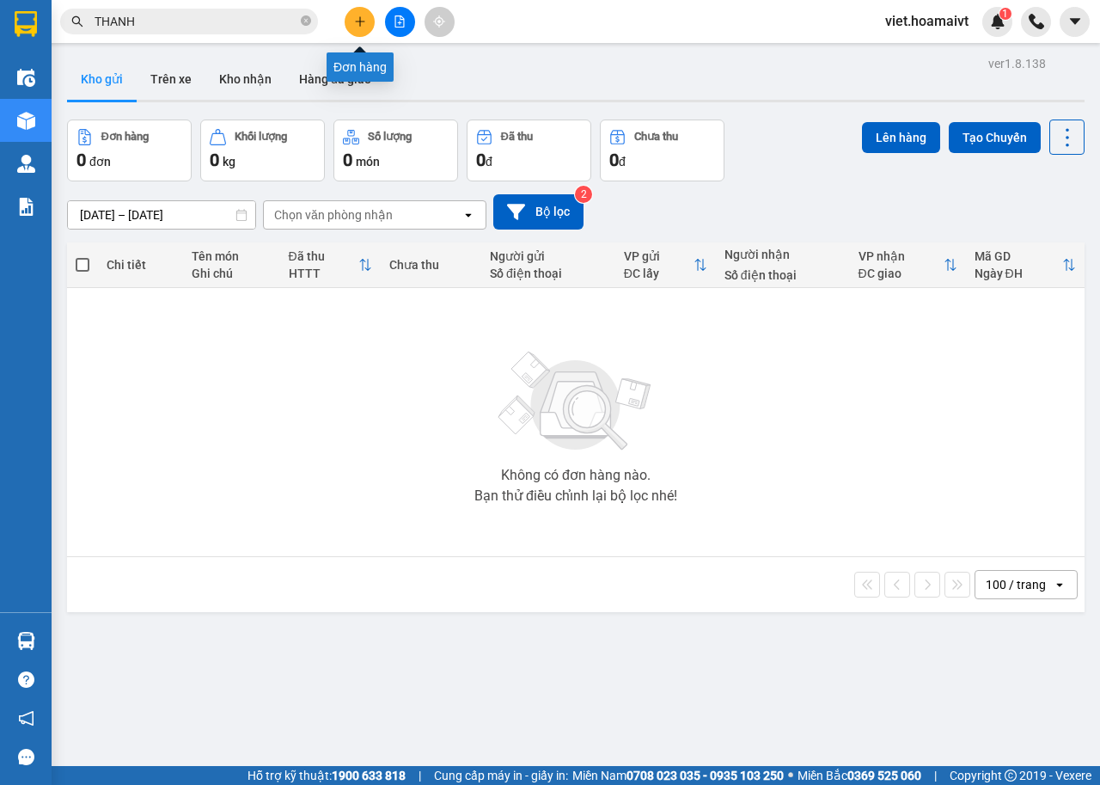
click at [355, 20] on icon "plus" at bounding box center [360, 21] width 12 height 12
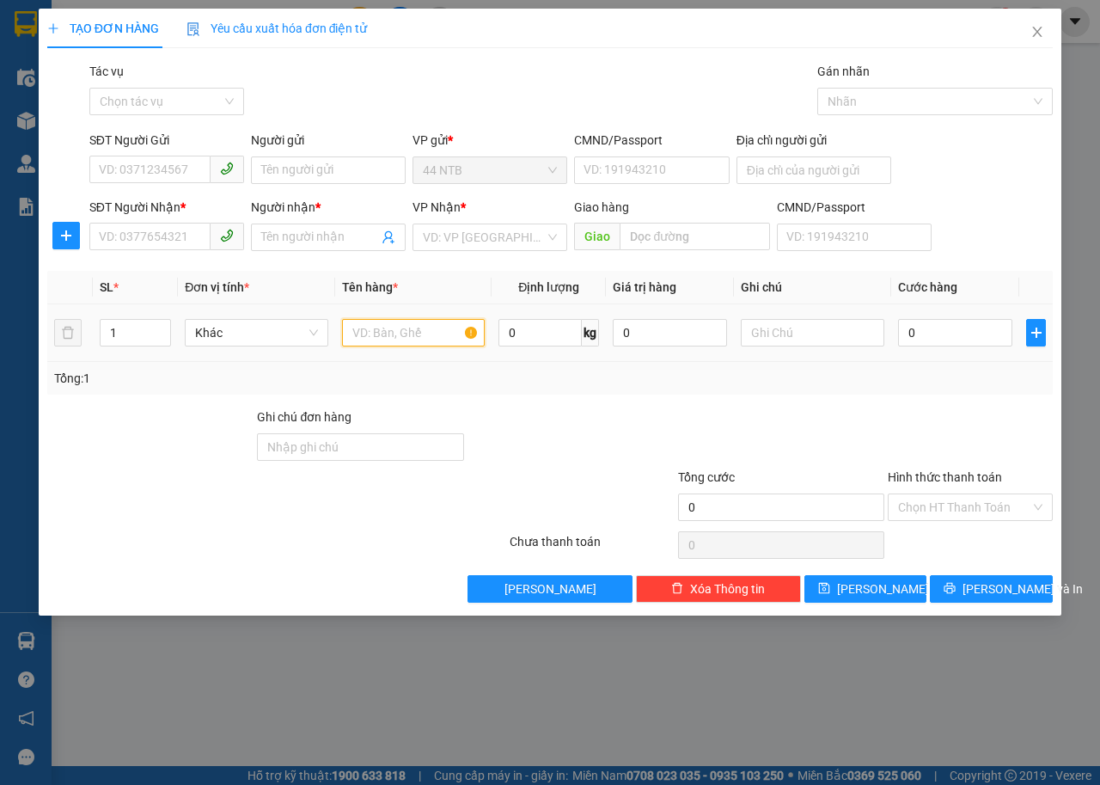
click at [388, 330] on input "text" at bounding box center [414, 333] width 144 height 28
type input "HỘP MÁY"
click at [931, 333] on input "0" at bounding box center [955, 333] width 114 height 28
type input "3"
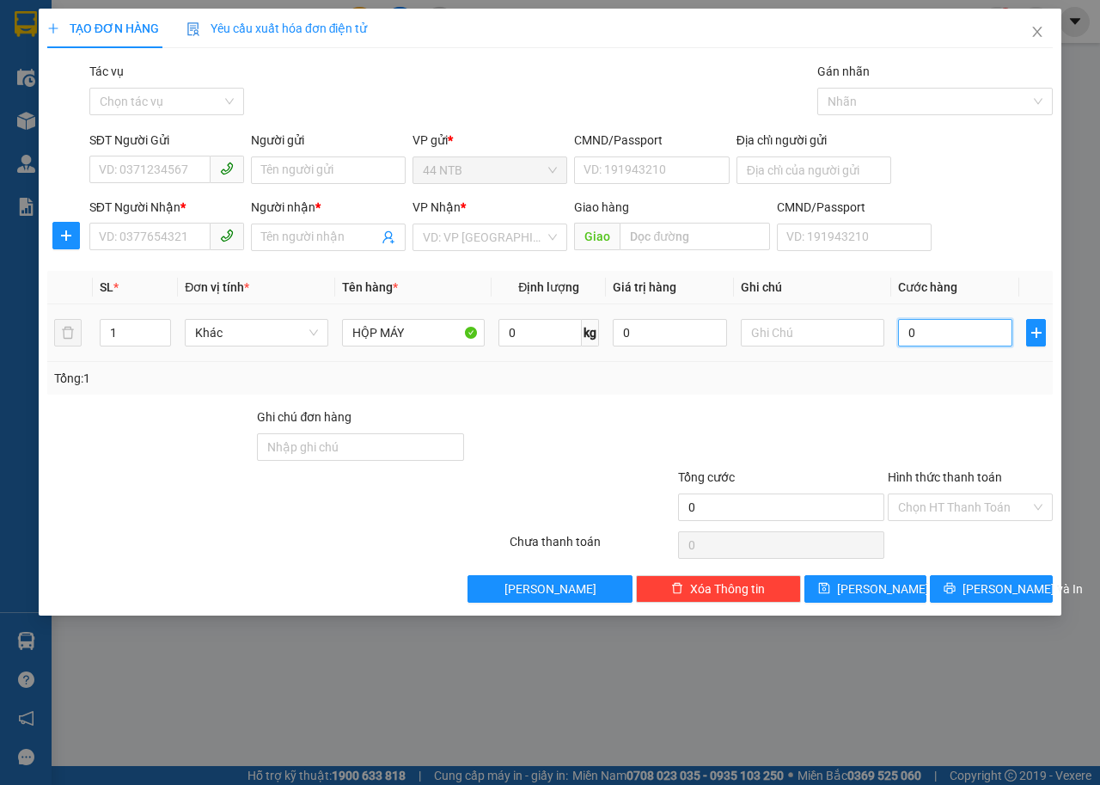
type input "3"
type input "30"
click at [441, 235] on input "search" at bounding box center [484, 237] width 122 height 26
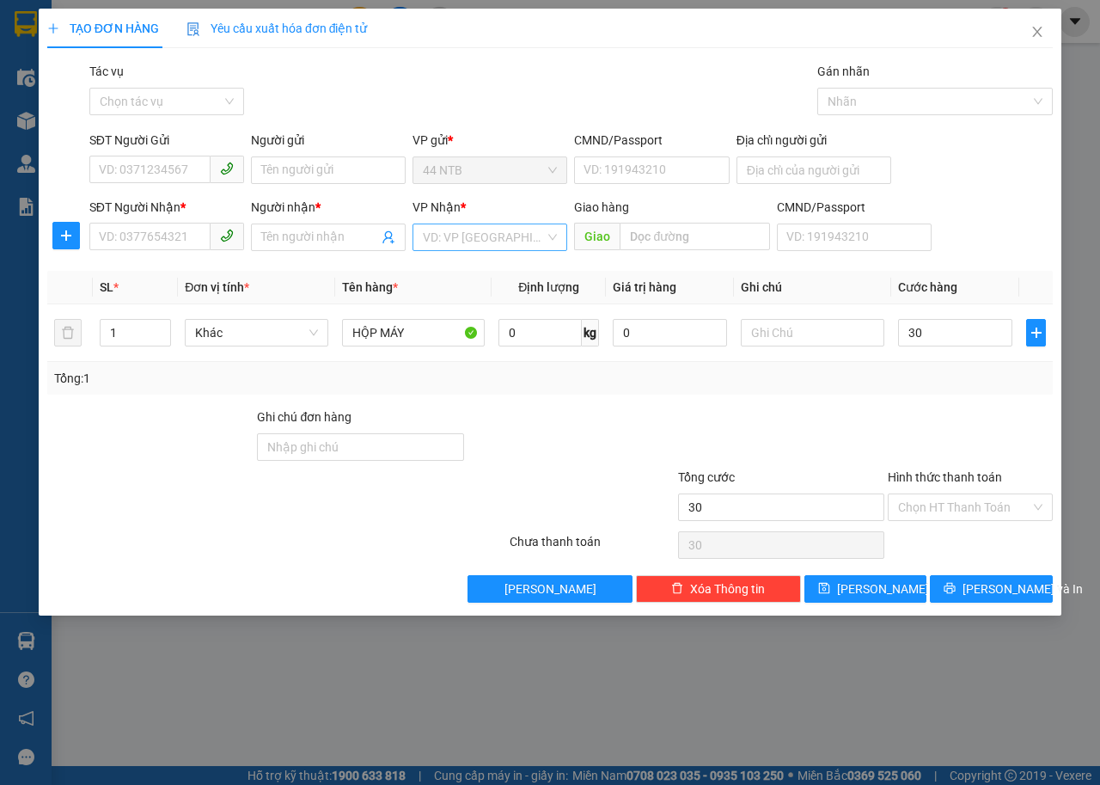
type input "30.000"
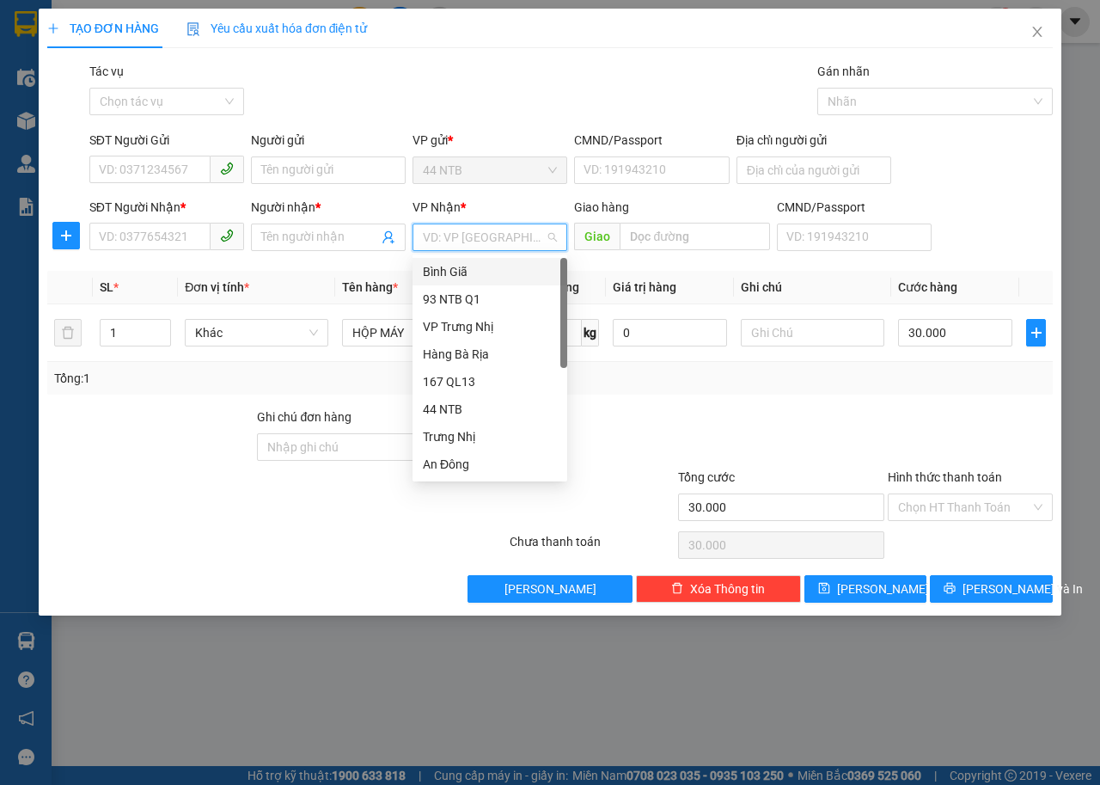
click at [455, 267] on div "Bình Giã" at bounding box center [490, 271] width 134 height 19
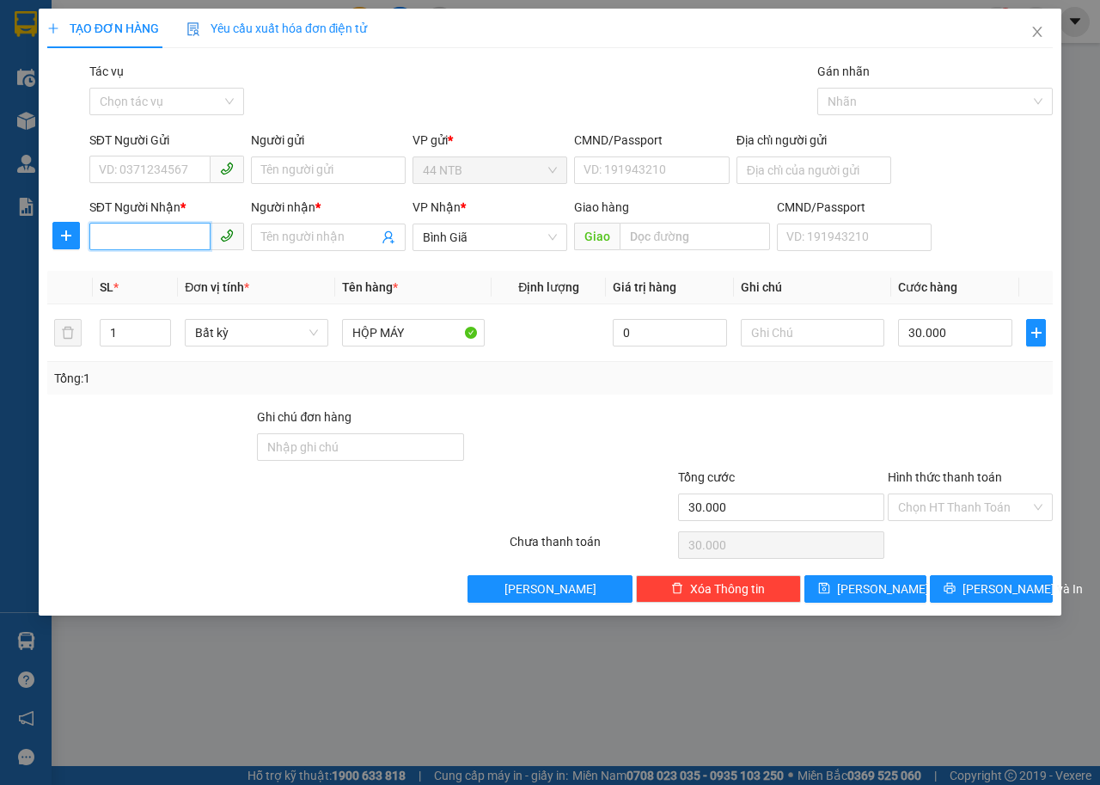
click at [180, 236] on input "SĐT Người Nhận *" at bounding box center [149, 237] width 121 height 28
type input "0908800026"
click at [192, 270] on div "0908800026 - Thong" at bounding box center [167, 271] width 134 height 19
type input "Thong"
type input "0908800026"
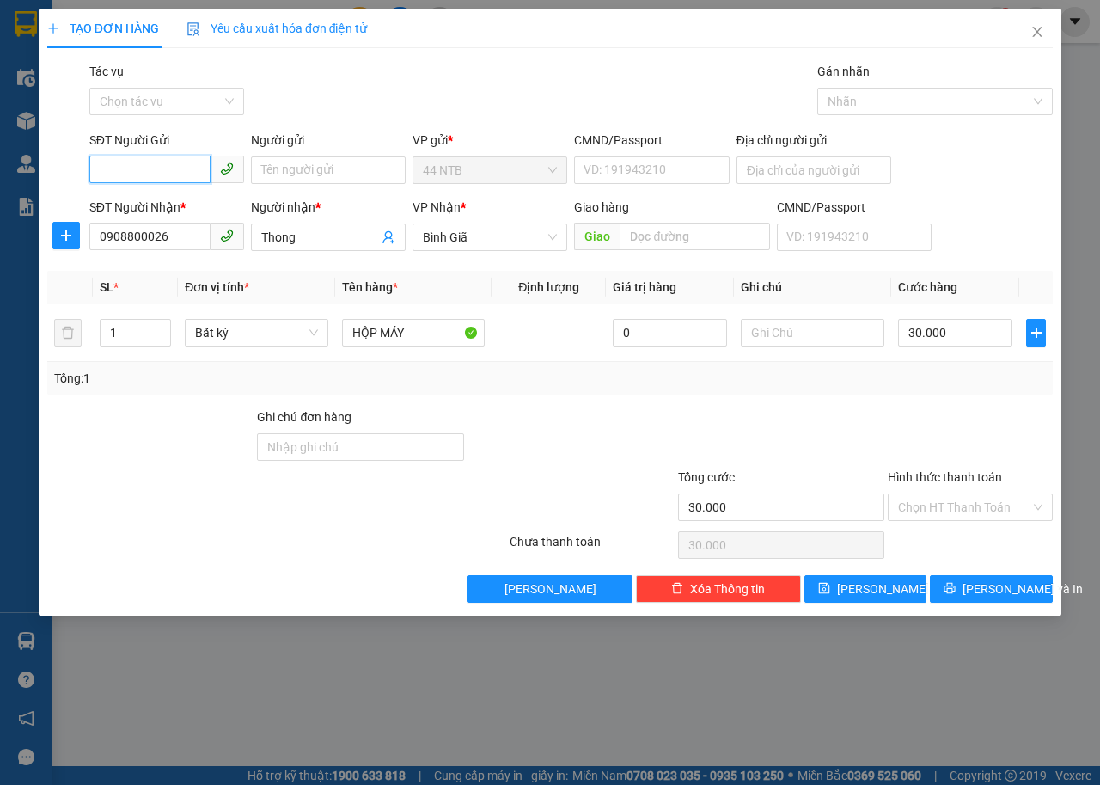
click at [195, 171] on input "SĐT Người Gửi" at bounding box center [149, 170] width 121 height 28
type input "0985759798"
click at [286, 165] on input "Người gửi" at bounding box center [328, 170] width 155 height 28
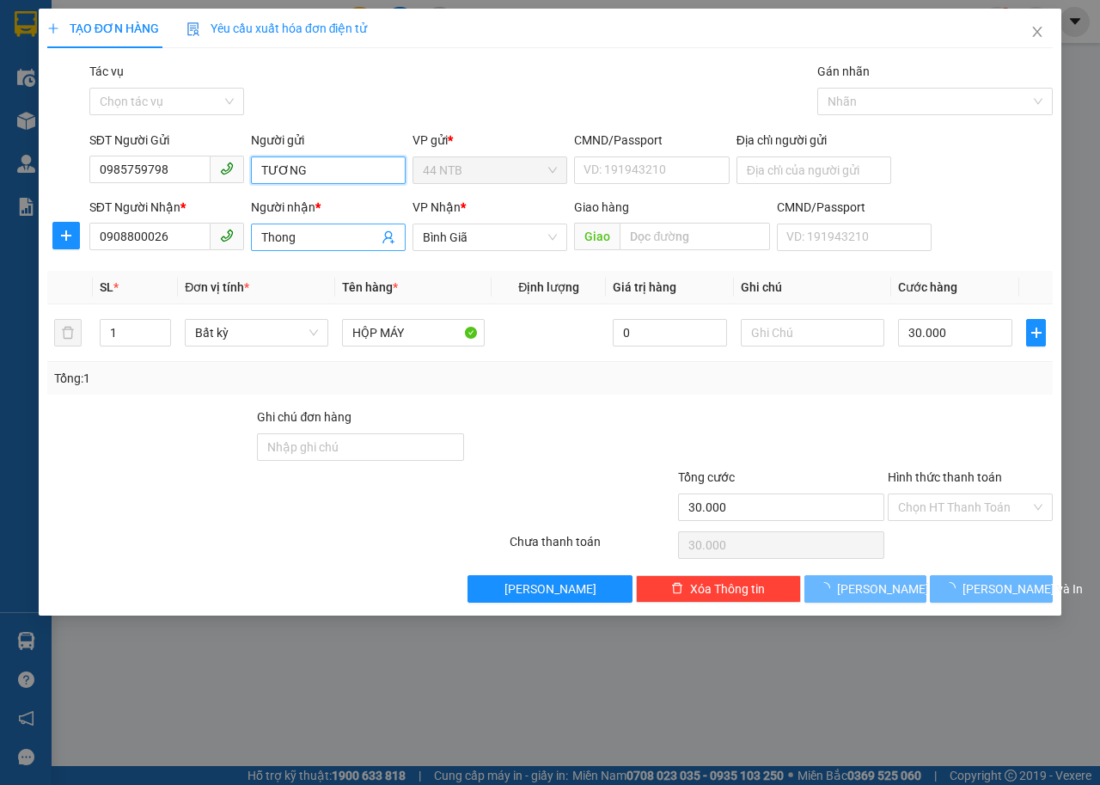
type input "TƯƠNG"
click at [280, 236] on input "Thong" at bounding box center [319, 237] width 117 height 19
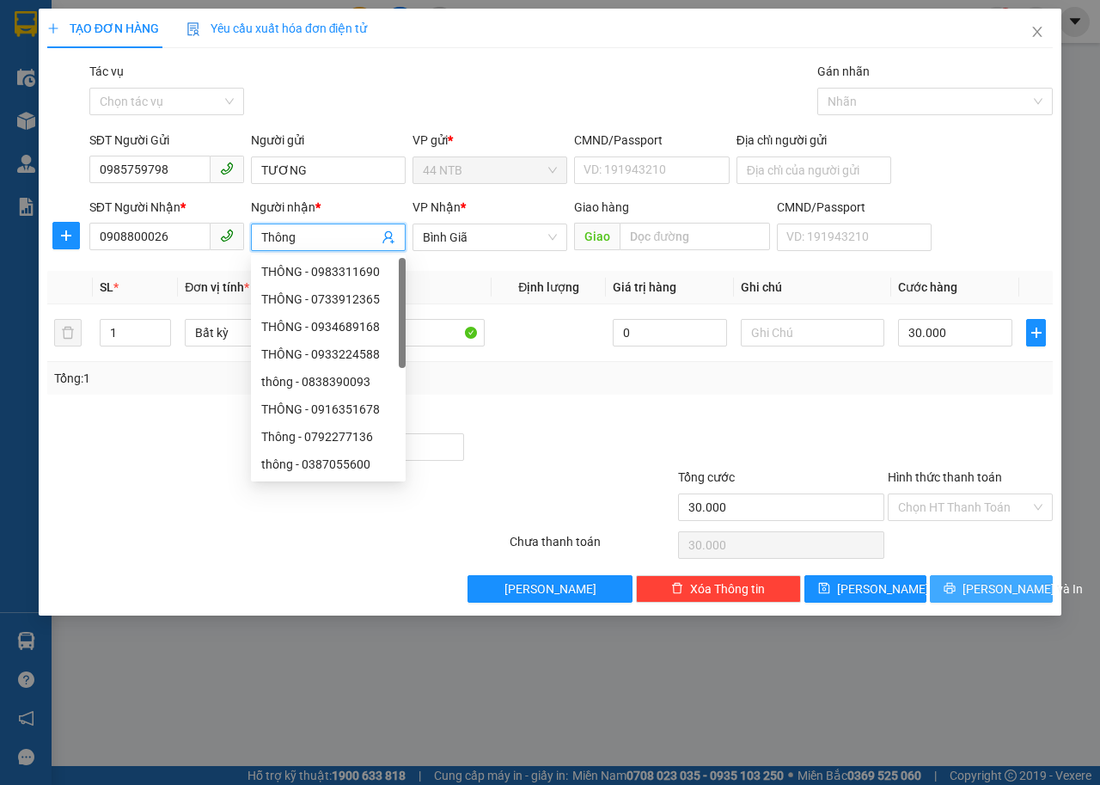
type input "Thông"
click at [956, 586] on icon "printer" at bounding box center [950, 588] width 11 height 11
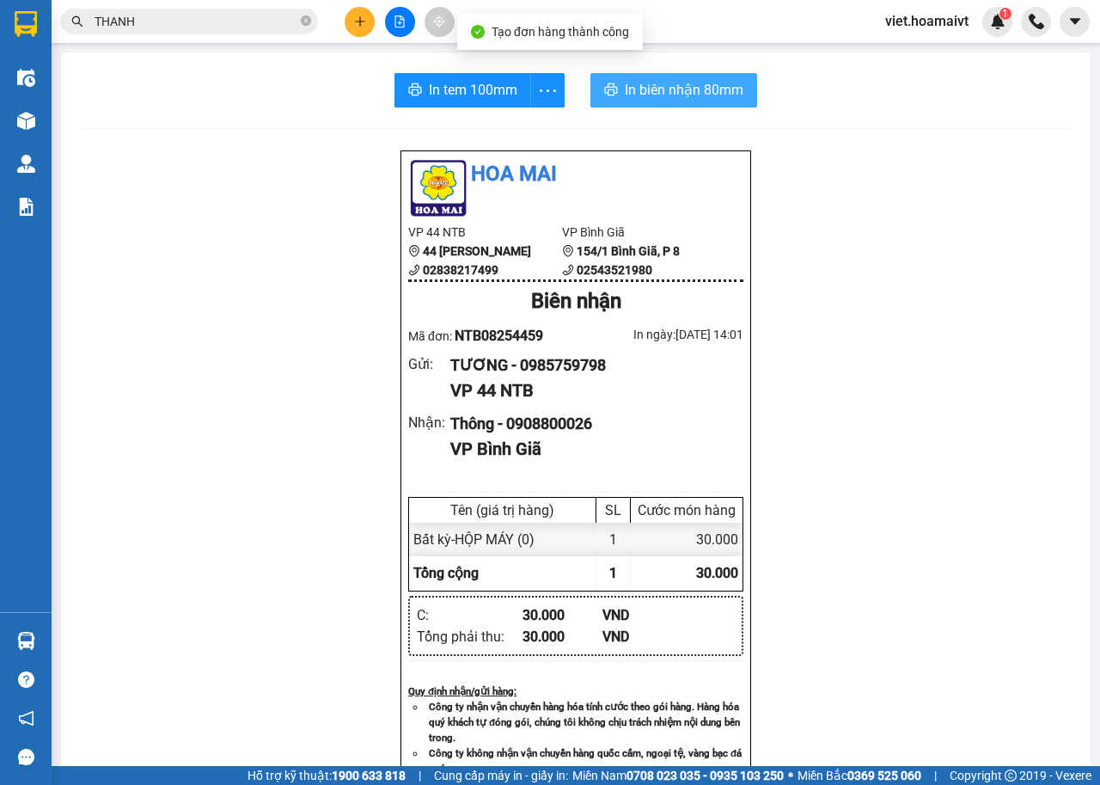
click at [684, 92] on span "In biên nhận 80mm" at bounding box center [684, 89] width 119 height 21
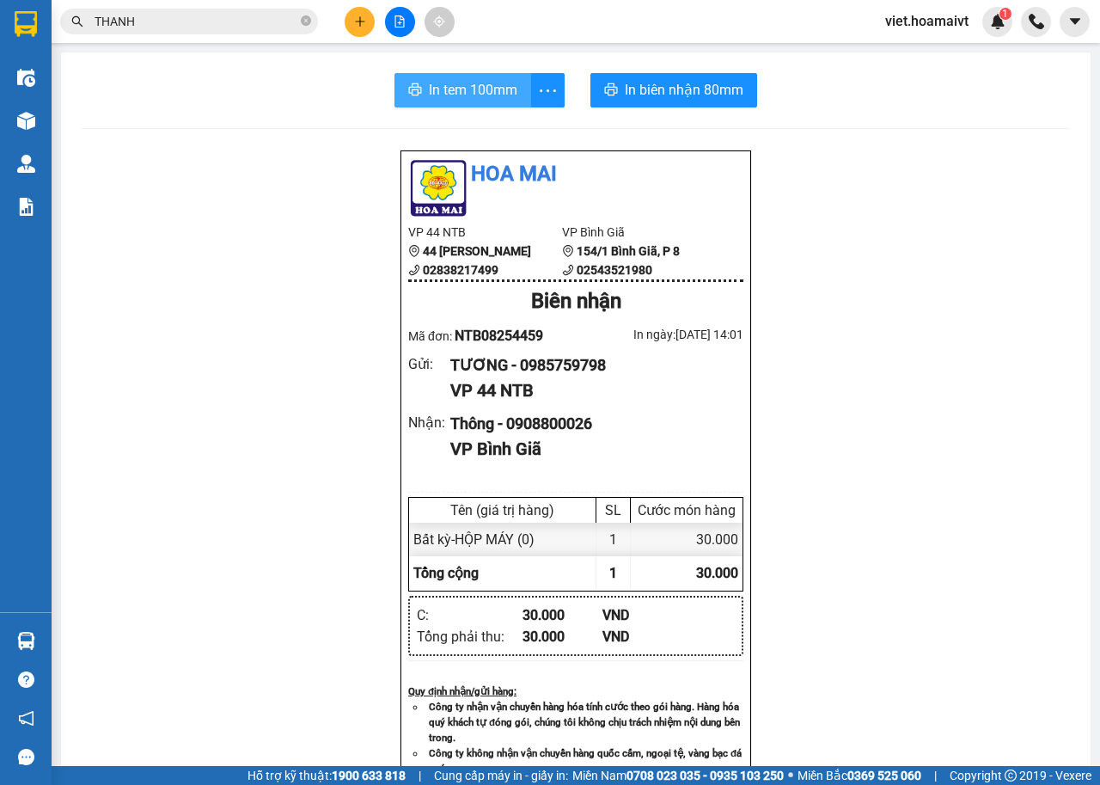
click at [503, 99] on span "In tem 100mm" at bounding box center [473, 89] width 89 height 21
click at [359, 21] on icon "plus" at bounding box center [360, 21] width 12 height 12
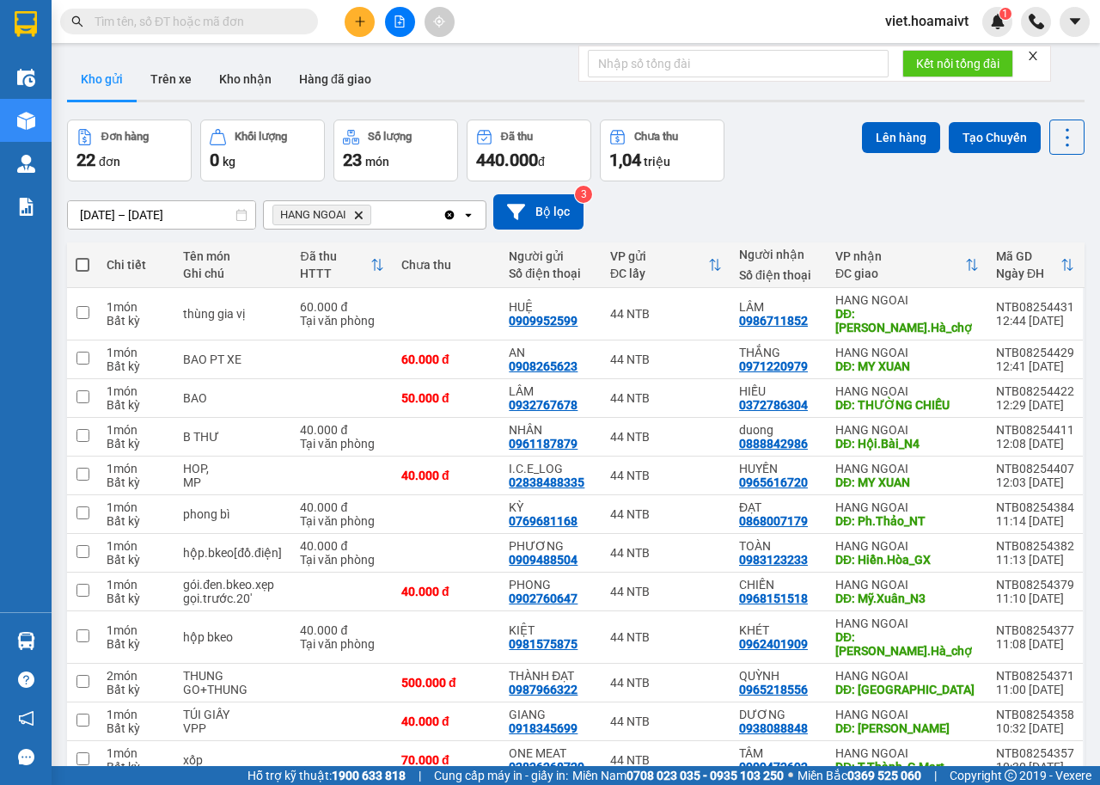
click at [357, 211] on icon "Delete" at bounding box center [358, 215] width 10 height 10
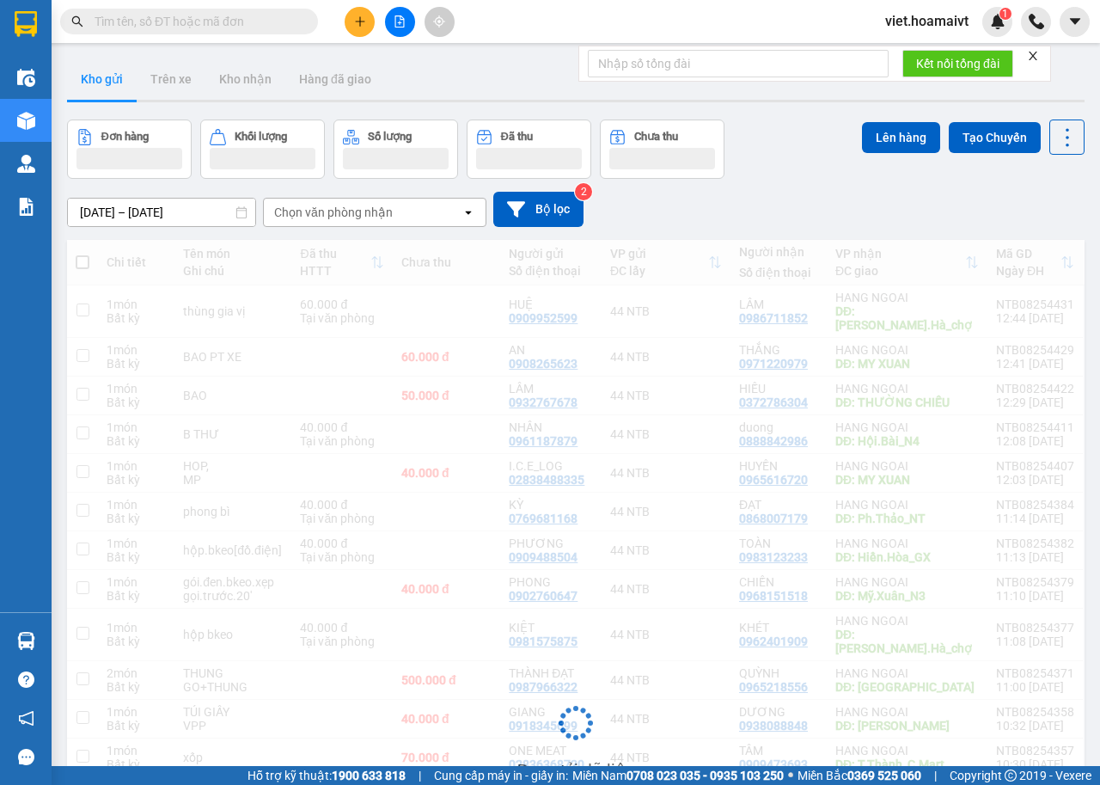
click at [739, 220] on div "[DATE] – [DATE] Press the down arrow key to interact with the calendar and sele…" at bounding box center [576, 209] width 1018 height 35
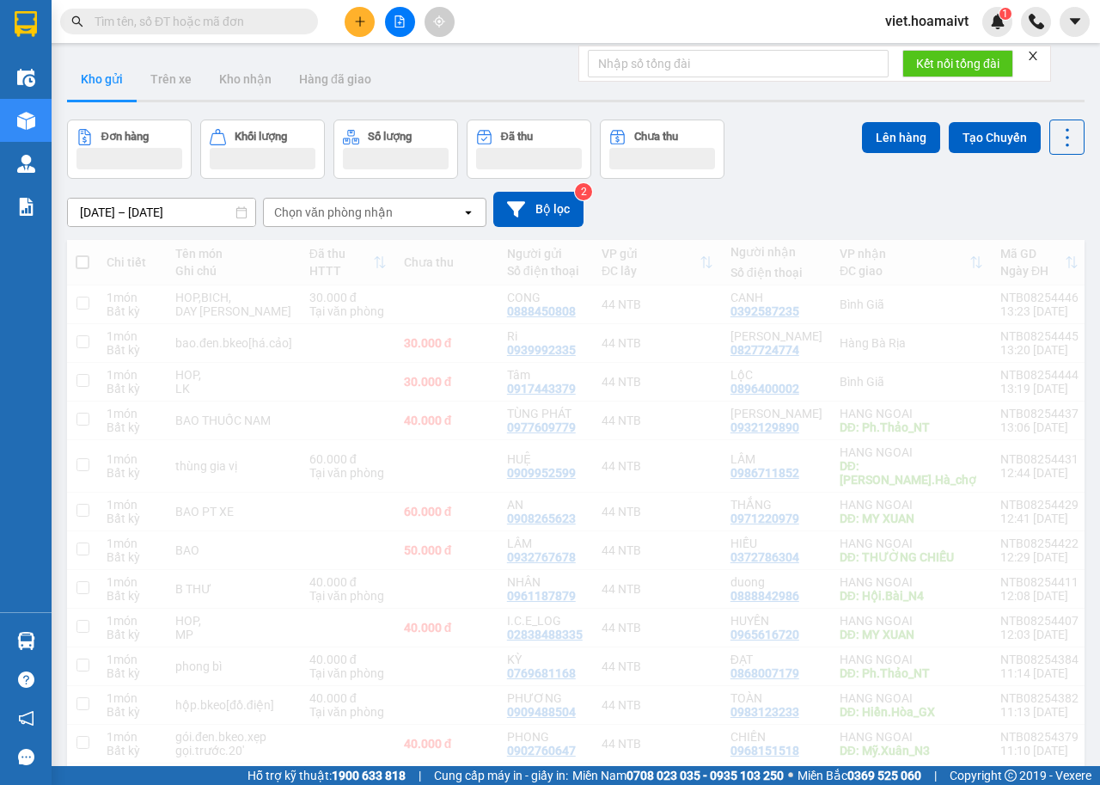
click at [739, 220] on div "[DATE] – [DATE] Press the down arrow key to interact with the calendar and sele…" at bounding box center [576, 209] width 1018 height 35
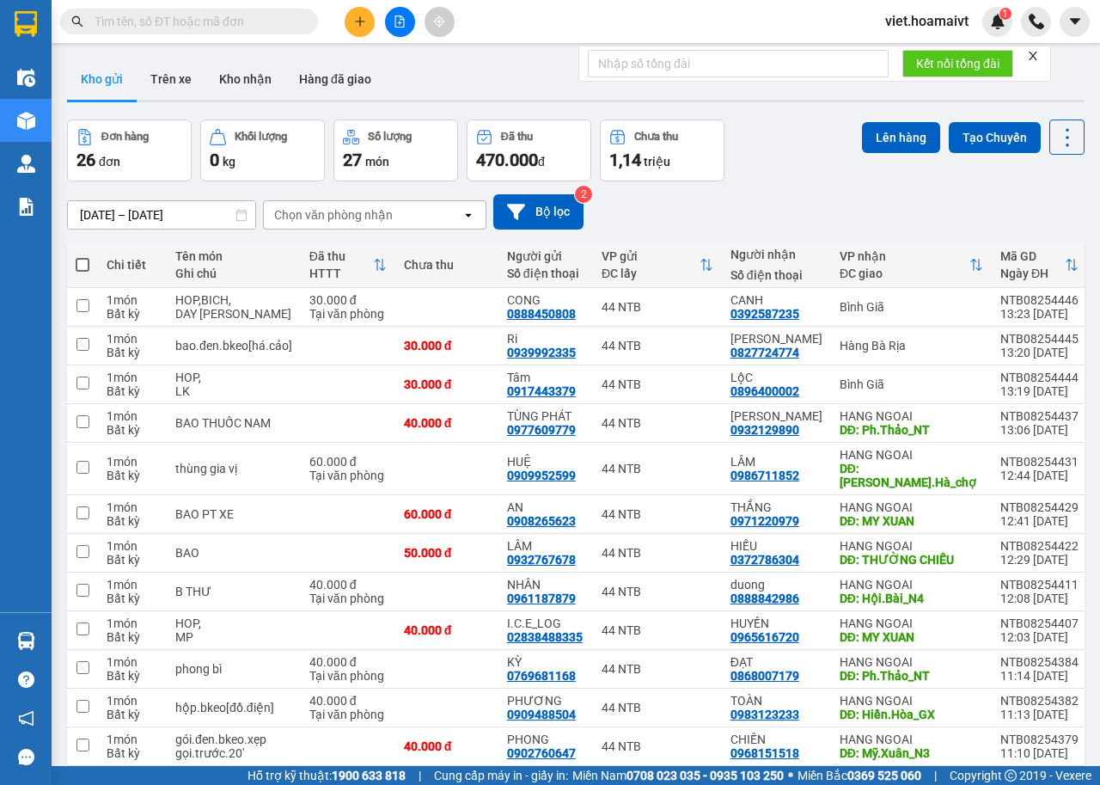
click at [739, 220] on div "[DATE] – [DATE] Press the down arrow key to interact with the calendar and sele…" at bounding box center [576, 211] width 1018 height 35
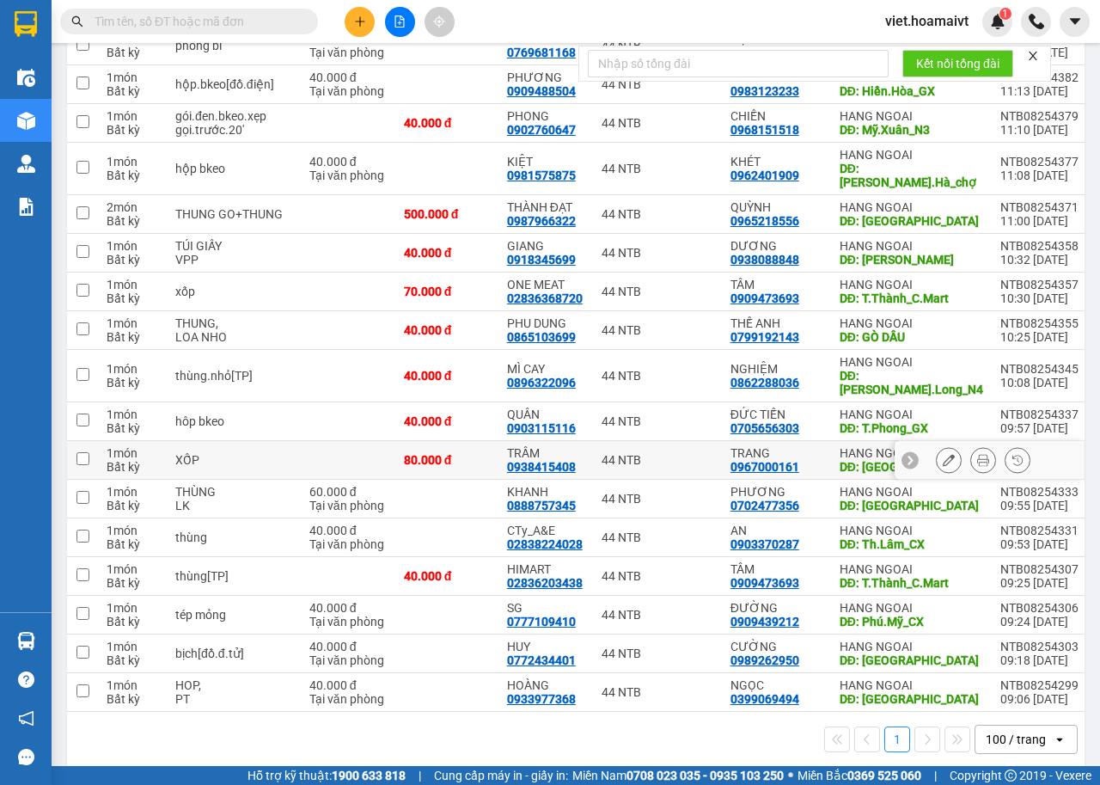
scroll to position [640, 0]
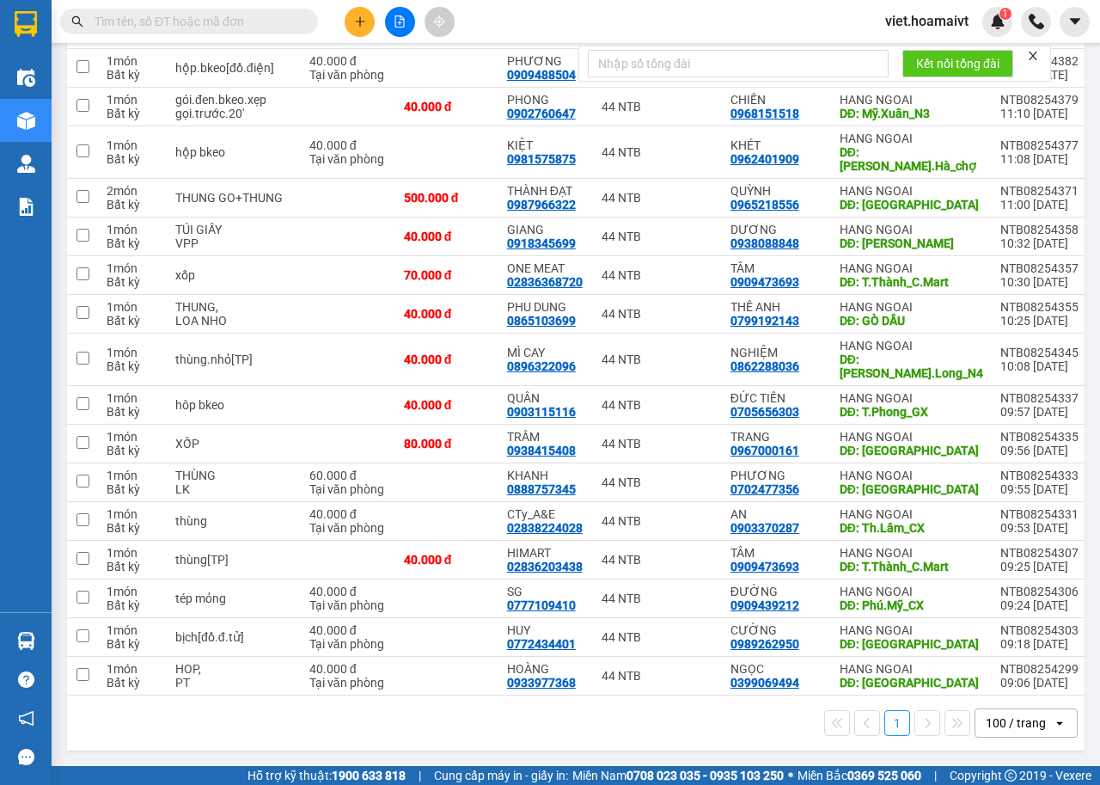
click at [632, 720] on div "1 100 / trang open" at bounding box center [576, 722] width 1004 height 29
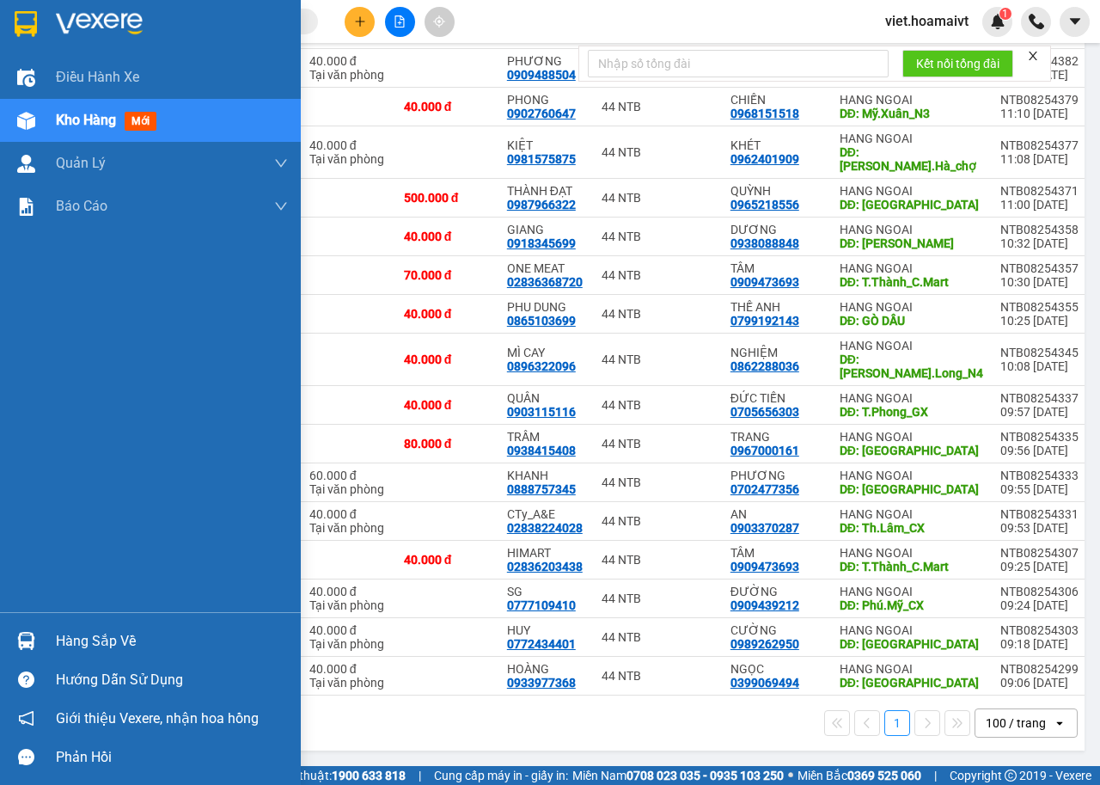
click at [70, 15] on img at bounding box center [99, 24] width 87 height 26
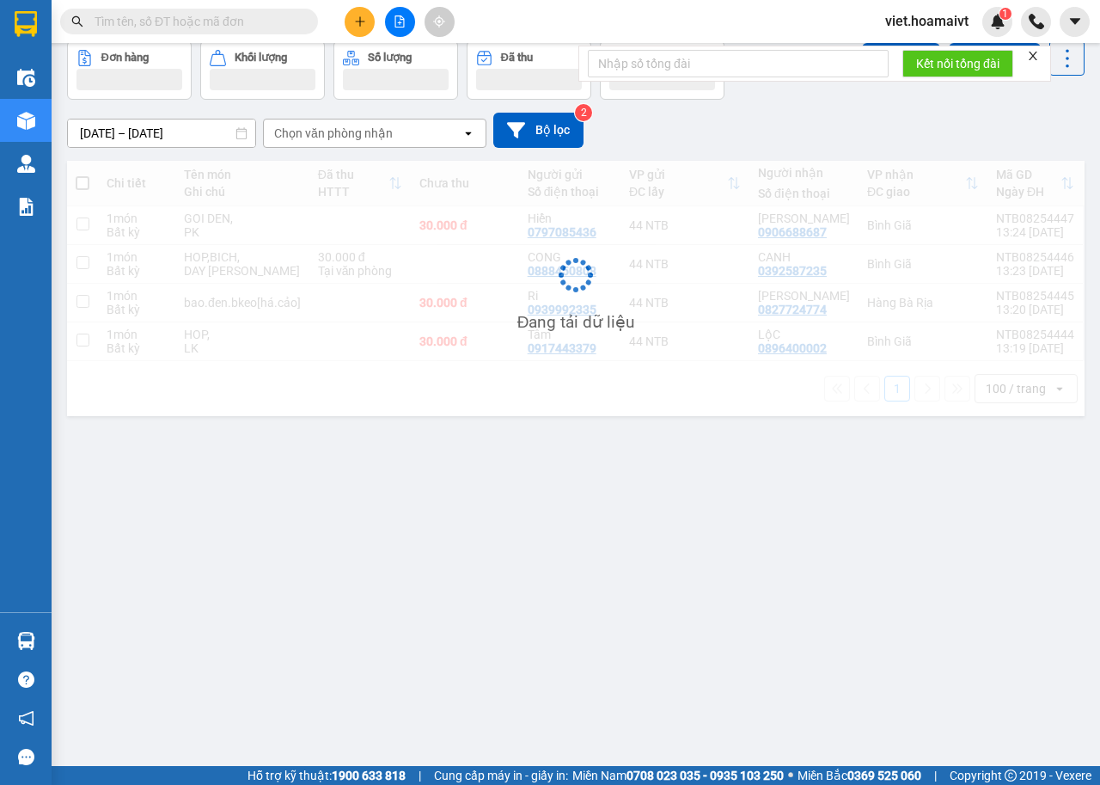
scroll to position [79, 0]
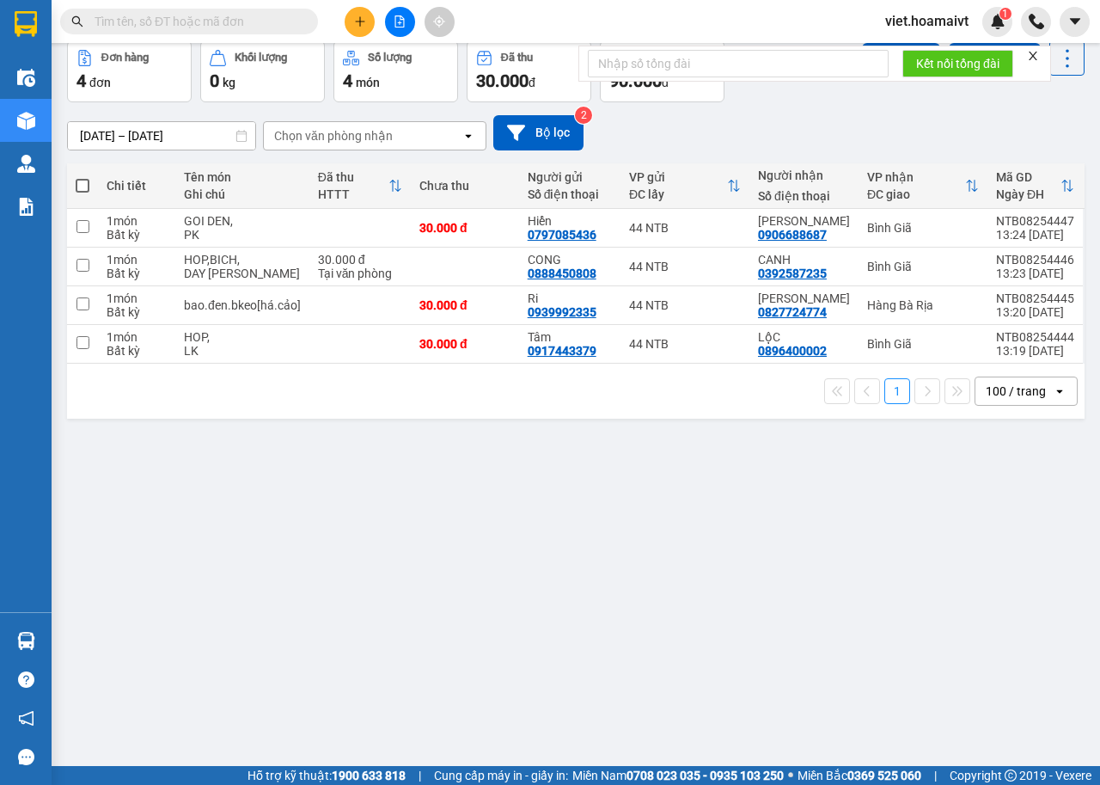
click at [655, 524] on div "ver 1.8.138 Kho gửi Trên xe Kho nhận Hàng đã giao Đơn hàng 4 đơn Khối lượng 0 k…" at bounding box center [576, 364] width 1032 height 785
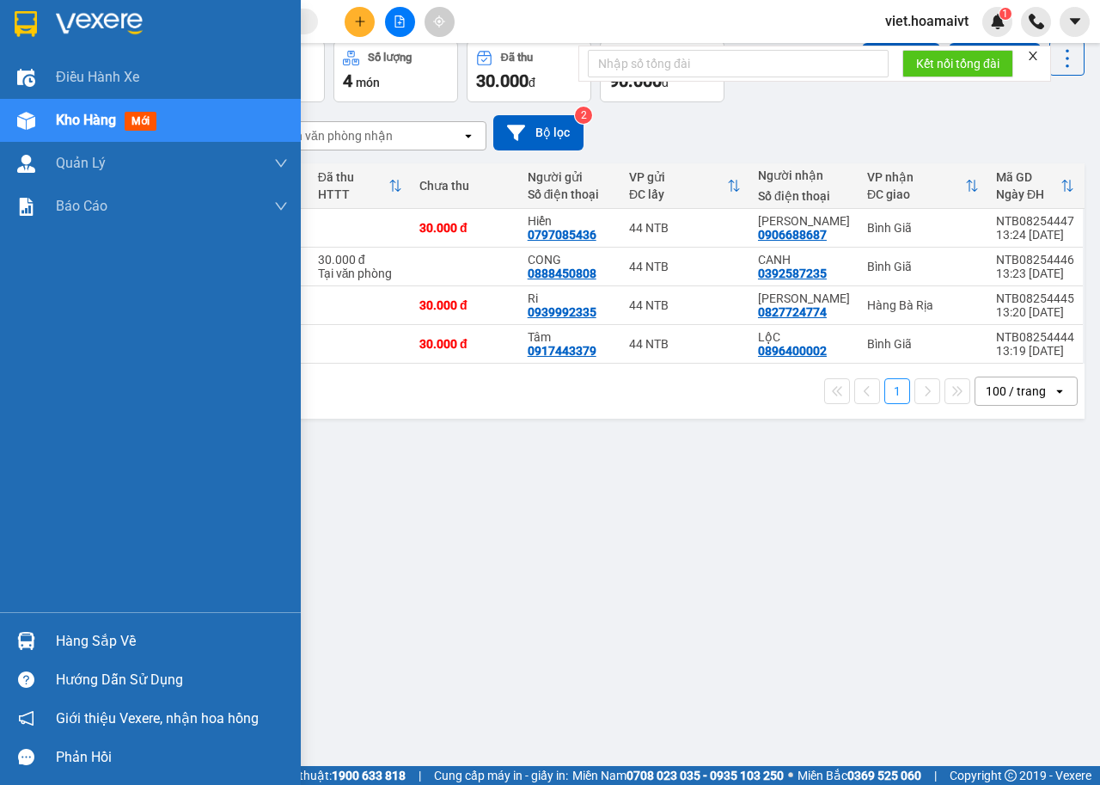
click at [91, 26] on img at bounding box center [99, 24] width 87 height 26
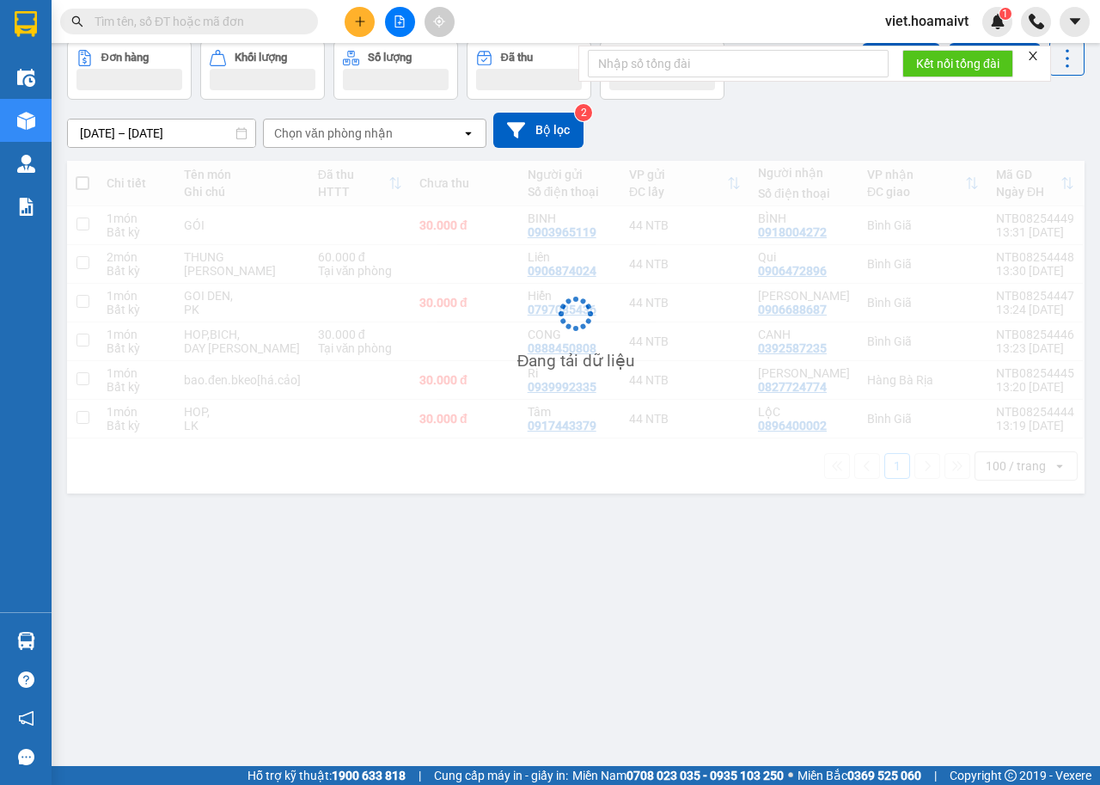
click at [785, 135] on div "[DATE] – [DATE] Press the down arrow key to interact with the calendar and sele…" at bounding box center [576, 130] width 1018 height 35
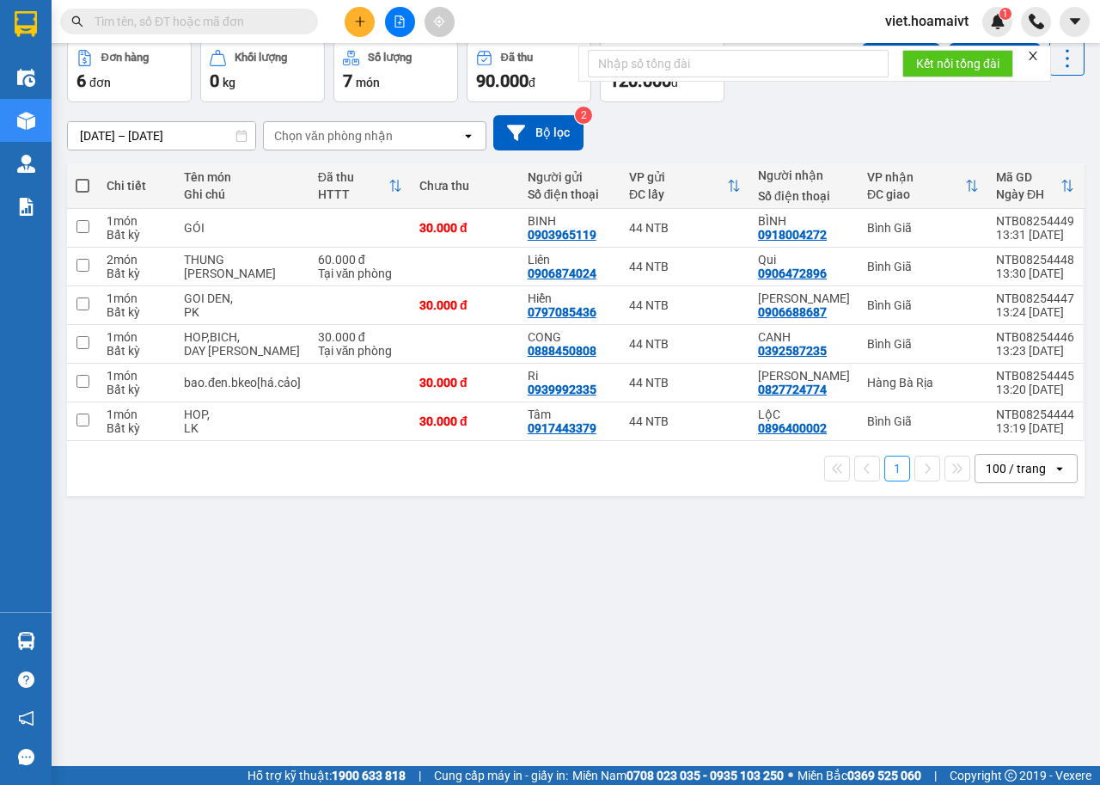
click at [273, 25] on input "text" at bounding box center [196, 21] width 203 height 19
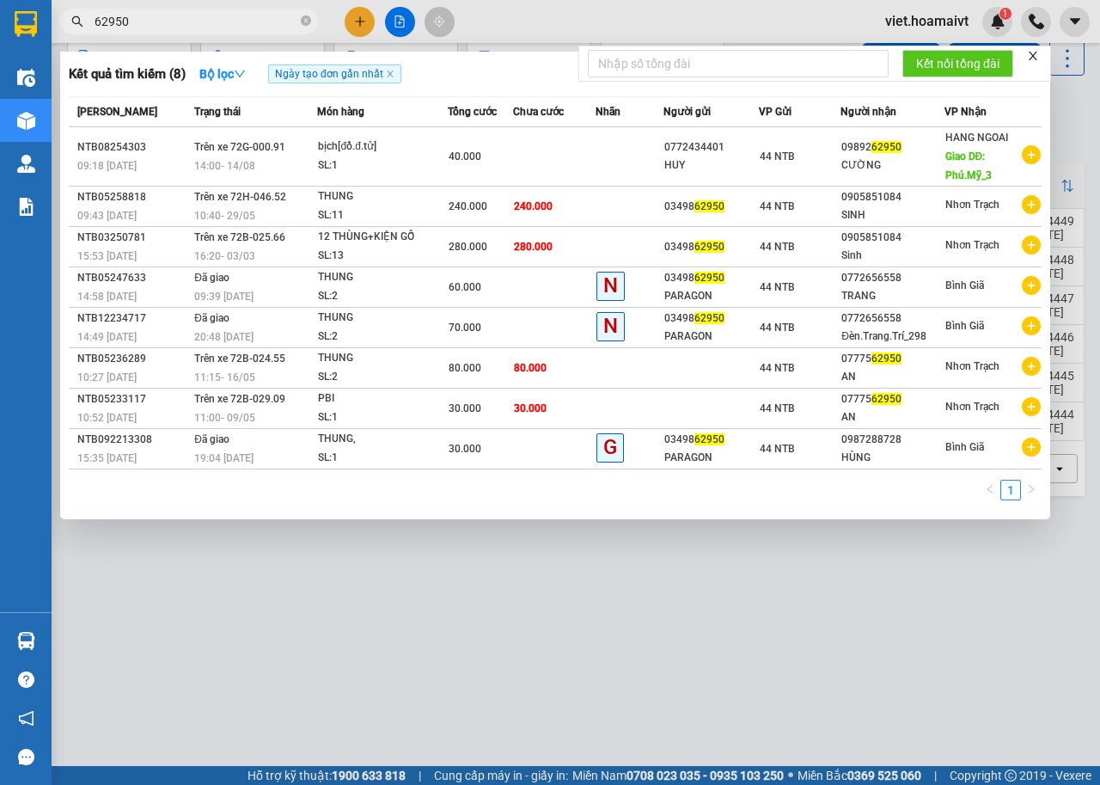
click at [97, 17] on input "62950" at bounding box center [196, 21] width 203 height 19
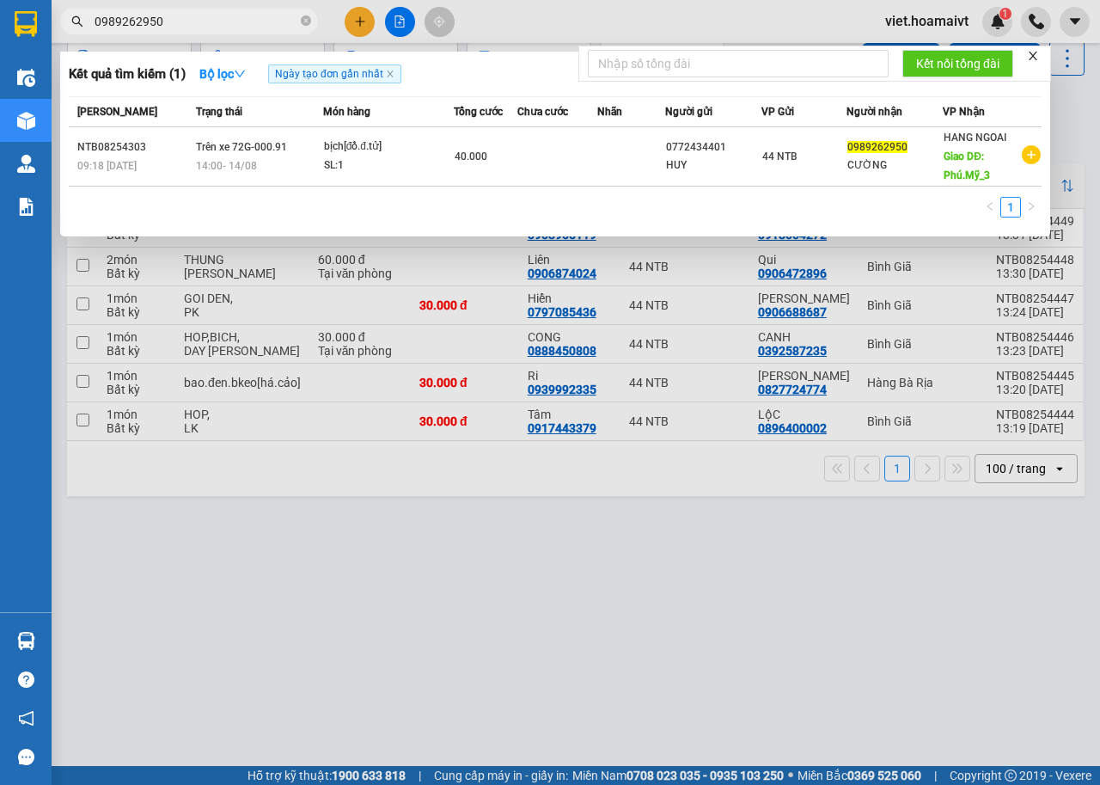
type input "0989262950"
click at [601, 621] on div at bounding box center [550, 392] width 1100 height 785
click at [308, 20] on icon "close-circle" at bounding box center [306, 20] width 10 height 10
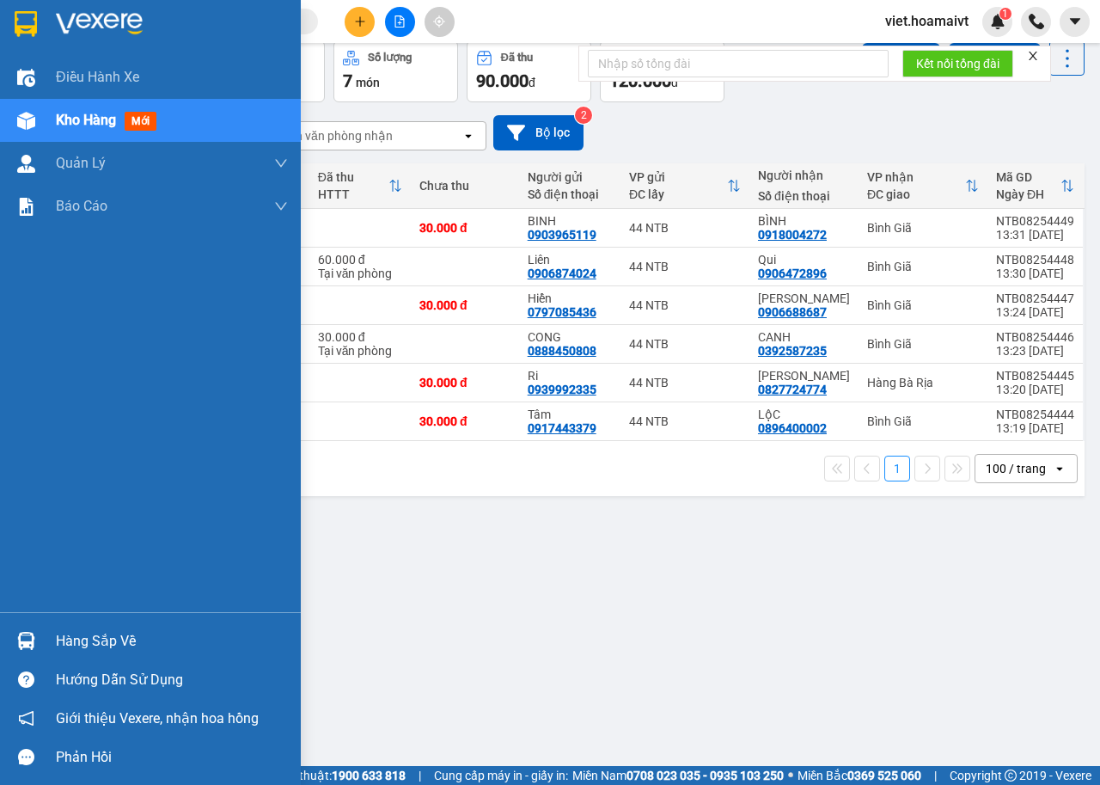
click at [59, 28] on img at bounding box center [99, 24] width 87 height 26
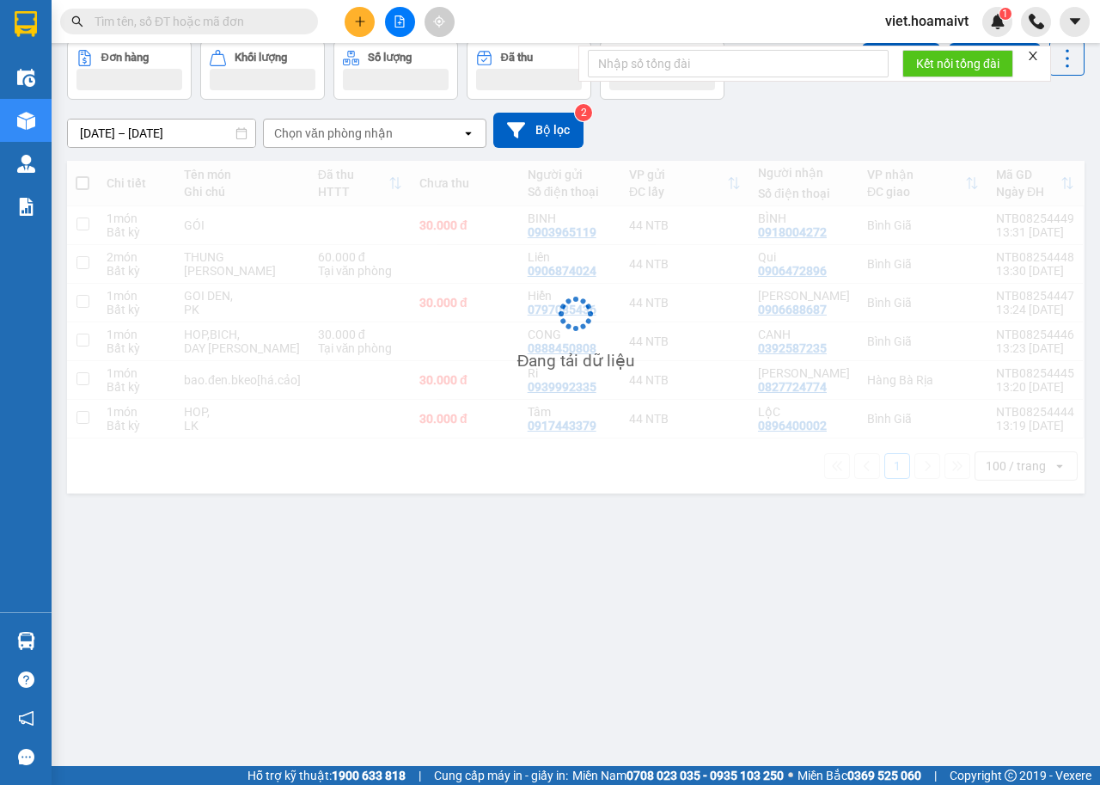
click at [899, 123] on div "13/08/2025 – 14/08/2025 Press the down arrow key to interact with the calendar …" at bounding box center [576, 130] width 1018 height 35
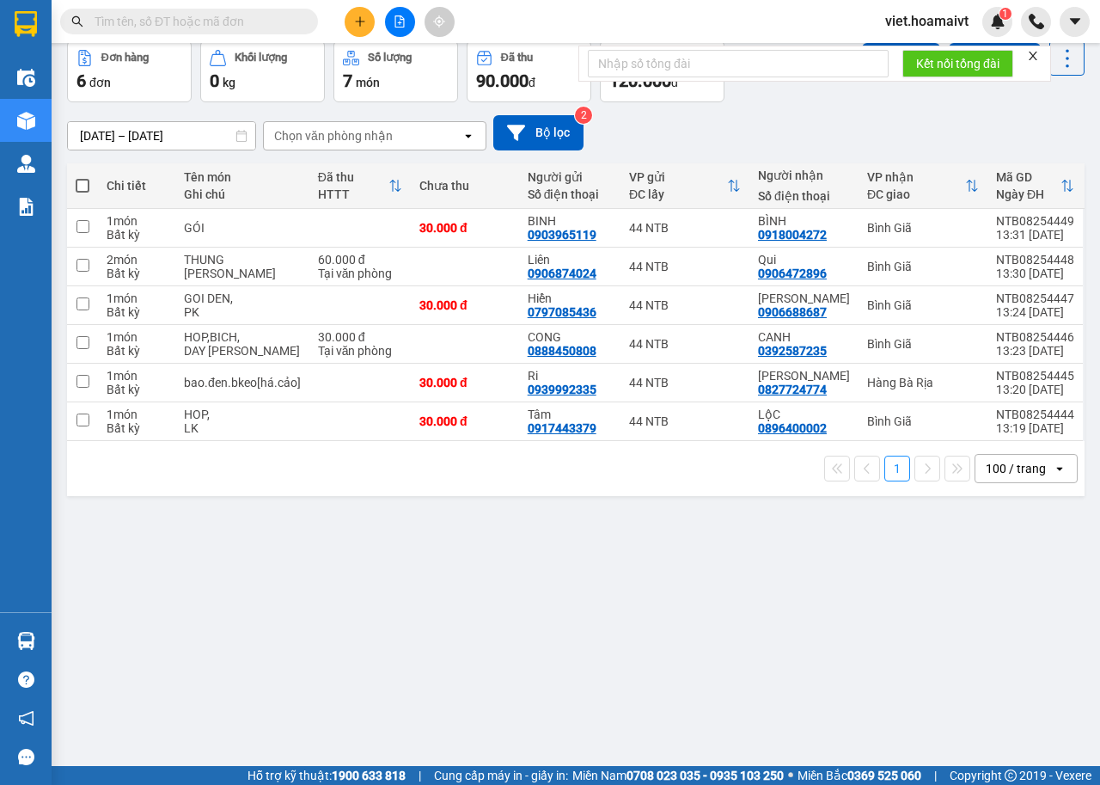
click at [899, 123] on div "13/08/2025 – 14/08/2025 Press the down arrow key to interact with the calendar …" at bounding box center [576, 132] width 1018 height 35
click at [437, 665] on div "ver 1.8.138 Kho gửi Trên xe Kho nhận Hàng đã giao Đơn hàng 6 đơn Khối lượng 0 k…" at bounding box center [576, 364] width 1032 height 785
click at [458, 671] on div "ver 1.8.138 Kho gửi Trên xe Kho nhận Hàng đã giao Đơn hàng 6 đơn Khối lượng 0 k…" at bounding box center [576, 364] width 1032 height 785
click at [341, 118] on div "13/08/2025 – 14/08/2025 Press the down arrow key to interact with the calendar …" at bounding box center [576, 132] width 1018 height 35
click at [346, 131] on div "Chọn văn phòng nhận" at bounding box center [333, 135] width 119 height 17
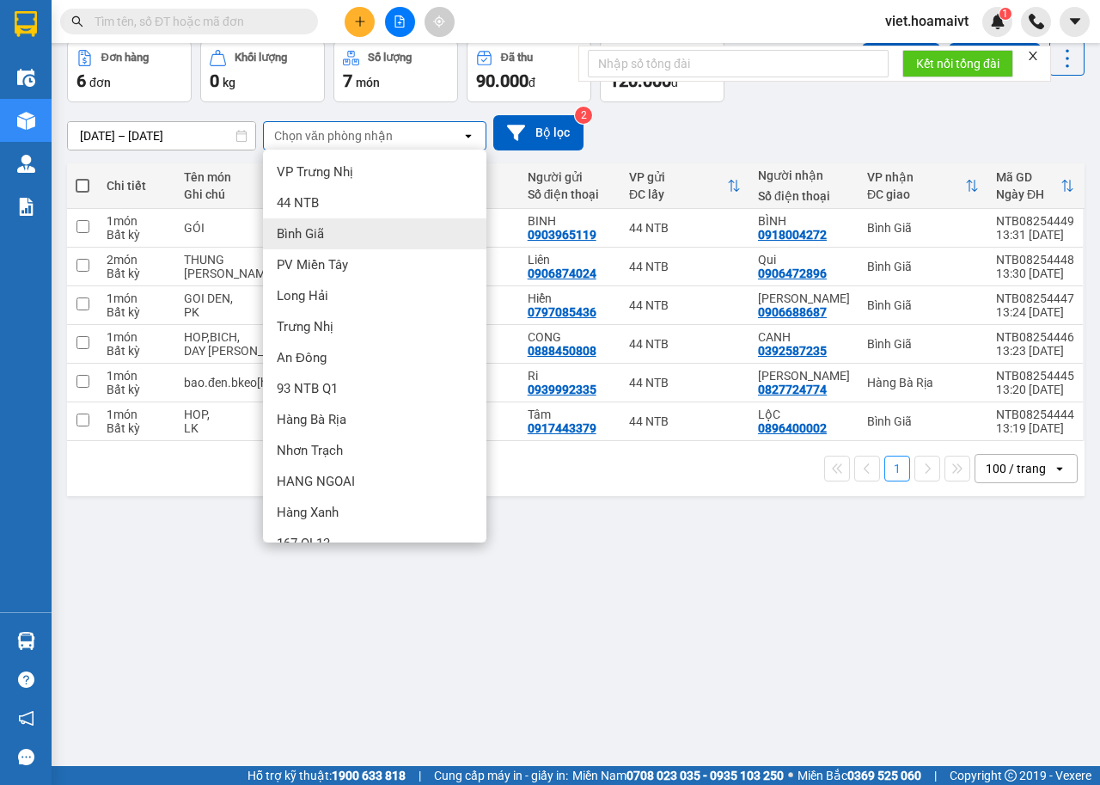
click at [358, 229] on div "Bình Giã" at bounding box center [375, 233] width 224 height 31
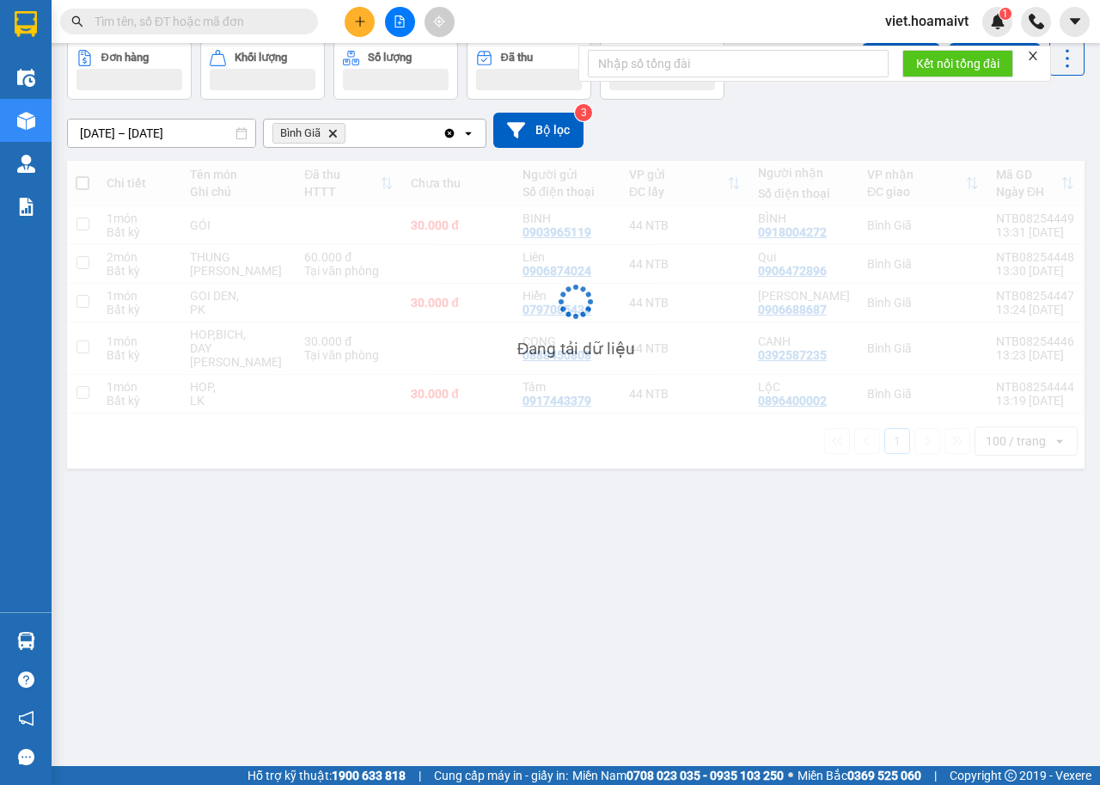
click at [779, 136] on div "13/08/2025 – 14/08/2025 Press the down arrow key to interact with the calendar …" at bounding box center [576, 130] width 1018 height 35
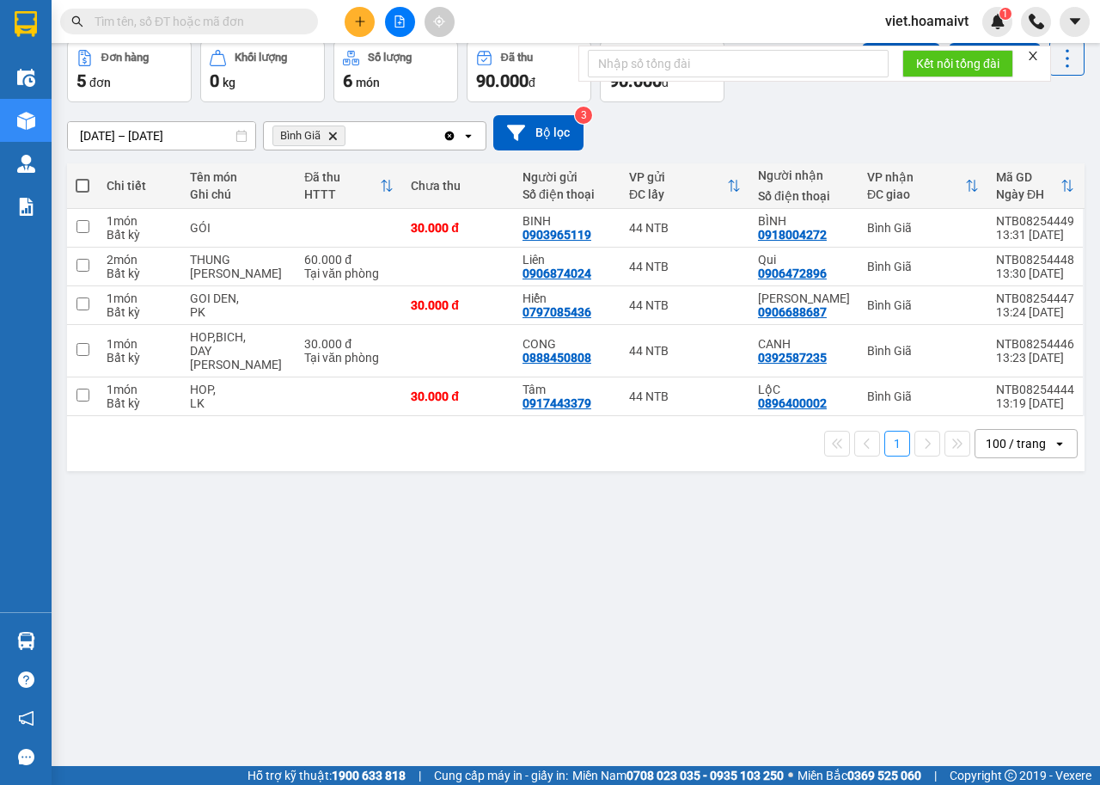
click at [331, 134] on icon "Bình Giã, close by backspace" at bounding box center [333, 136] width 8 height 8
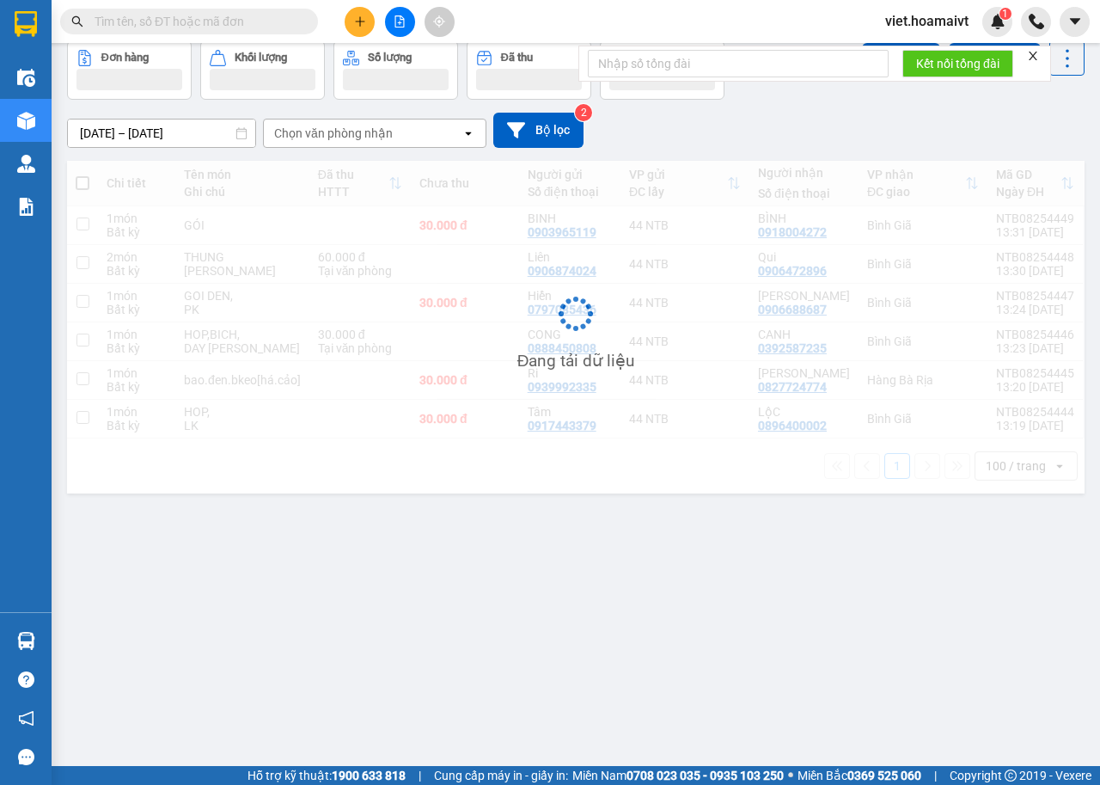
click at [729, 137] on div "13/08/2025 – 14/08/2025 Press the down arrow key to interact with the calendar …" at bounding box center [576, 130] width 1018 height 35
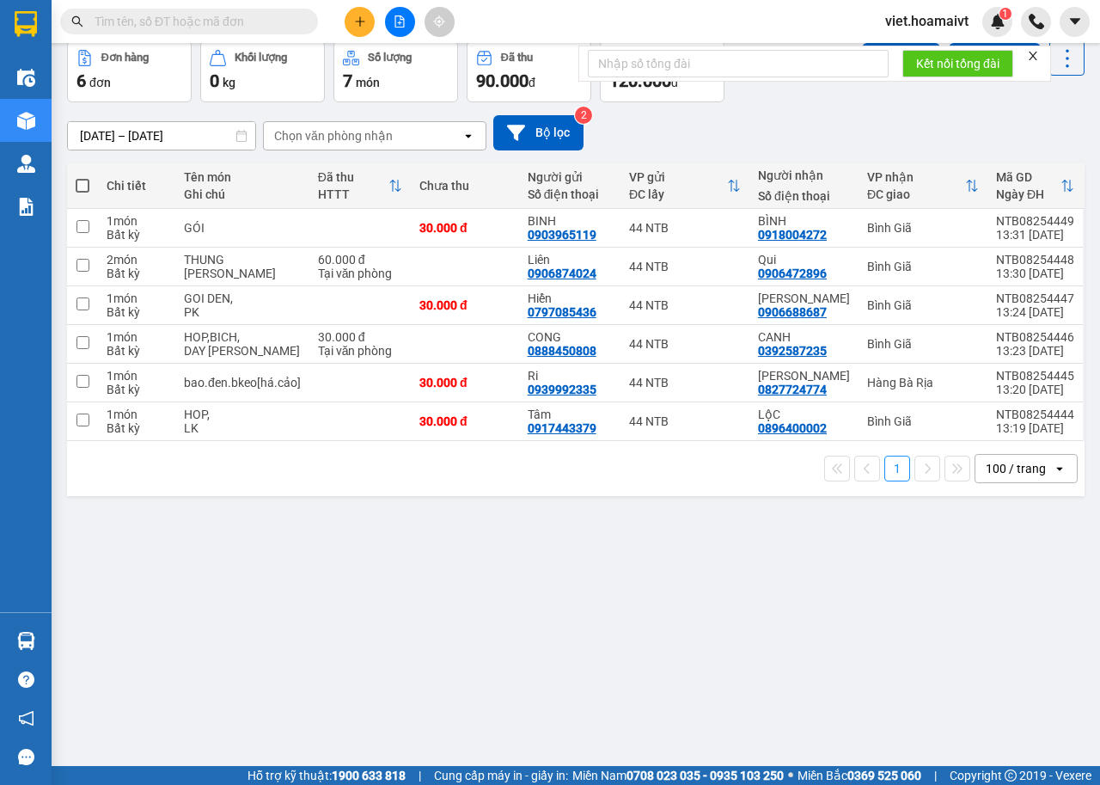
click at [729, 137] on div "13/08/2025 – 14/08/2025 Press the down arrow key to interact with the calendar …" at bounding box center [576, 132] width 1018 height 35
click at [737, 149] on div "13/08/2025 – 14/08/2025 Press the down arrow key to interact with the calendar …" at bounding box center [576, 132] width 1018 height 35
click at [729, 150] on div "13/08/2025 – 14/08/2025 Press the down arrow key to interact with the calendar …" at bounding box center [576, 132] width 1018 height 35
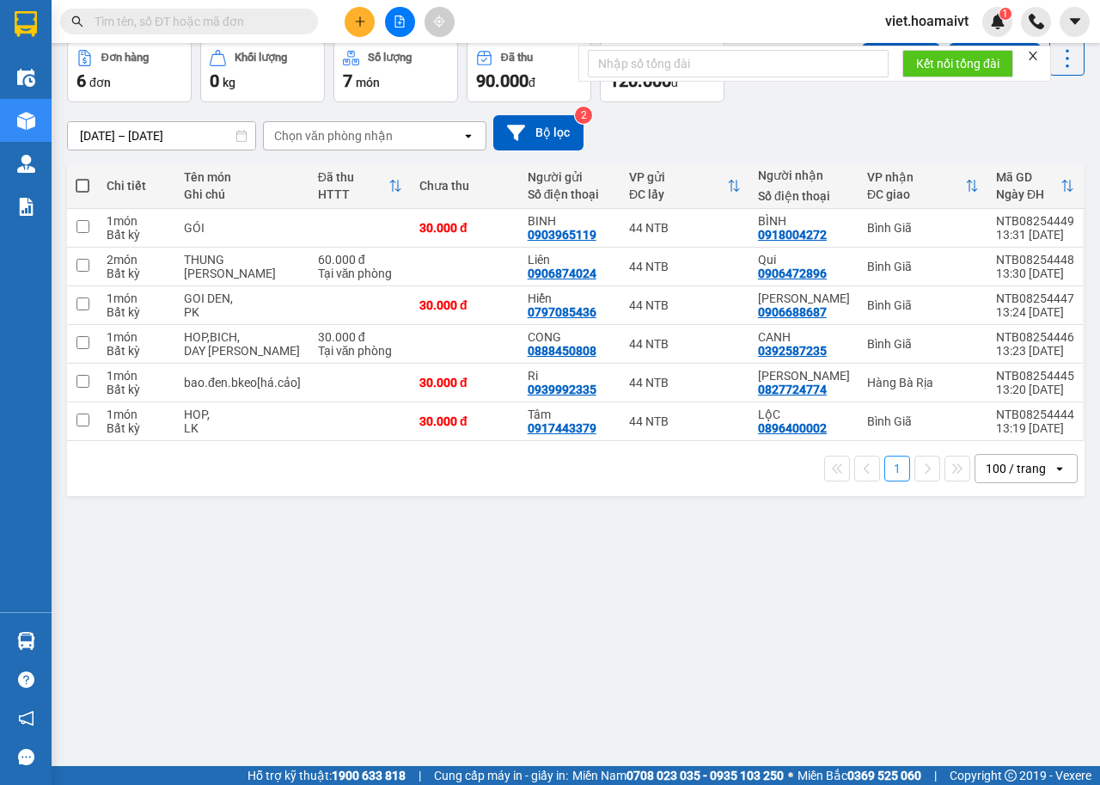
click at [342, 133] on div "Chọn văn phòng nhận" at bounding box center [333, 135] width 119 height 17
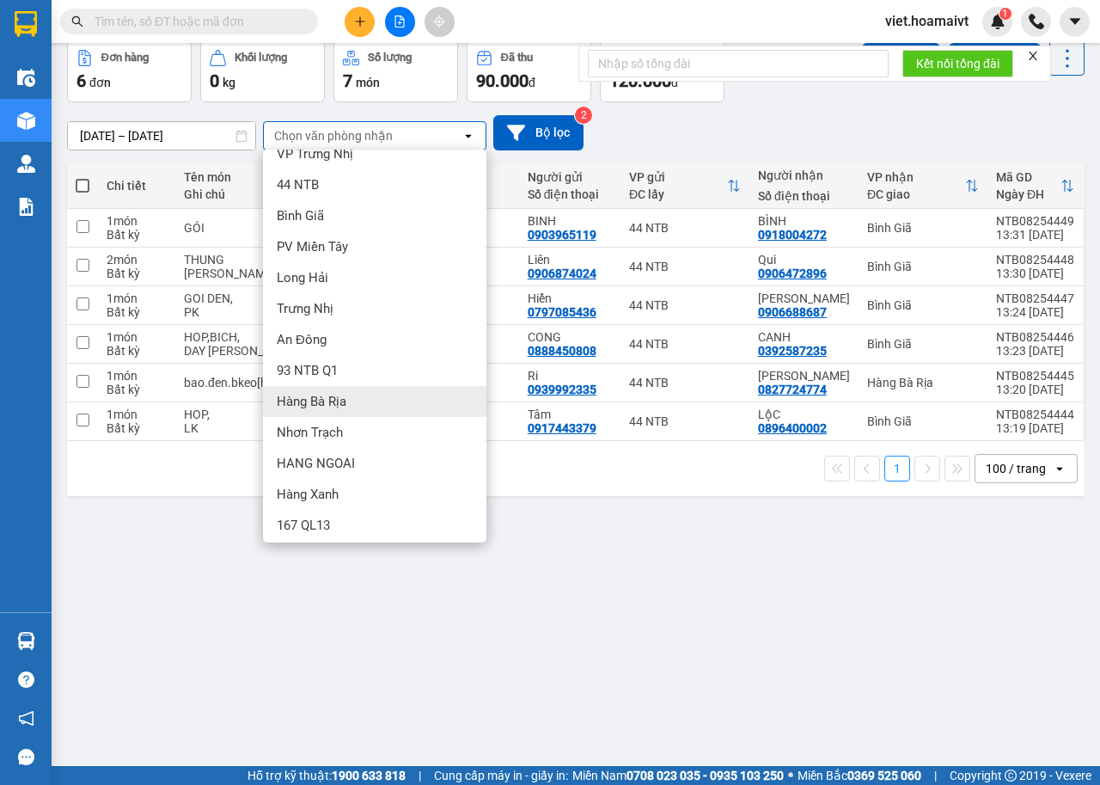
scroll to position [23, 0]
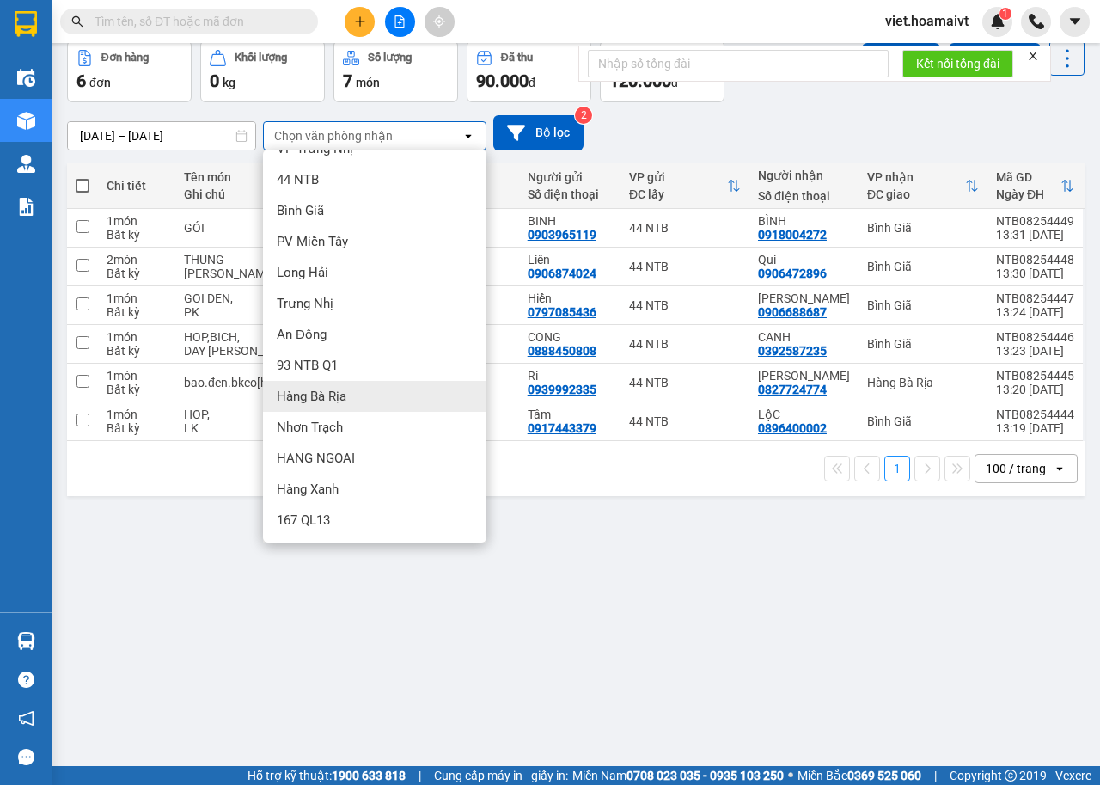
click at [372, 409] on div "Hàng Bà Rịa" at bounding box center [375, 396] width 224 height 31
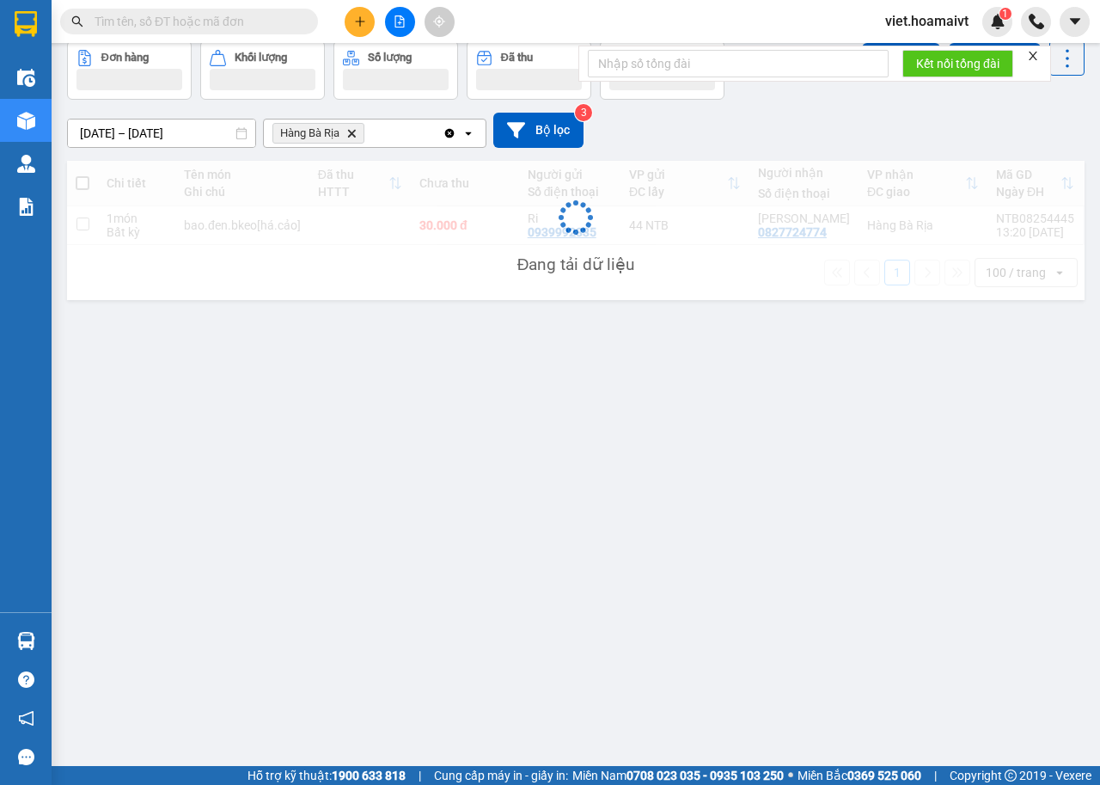
click at [767, 132] on div "13/08/2025 – 14/08/2025 Press the down arrow key to interact with the calendar …" at bounding box center [576, 130] width 1018 height 35
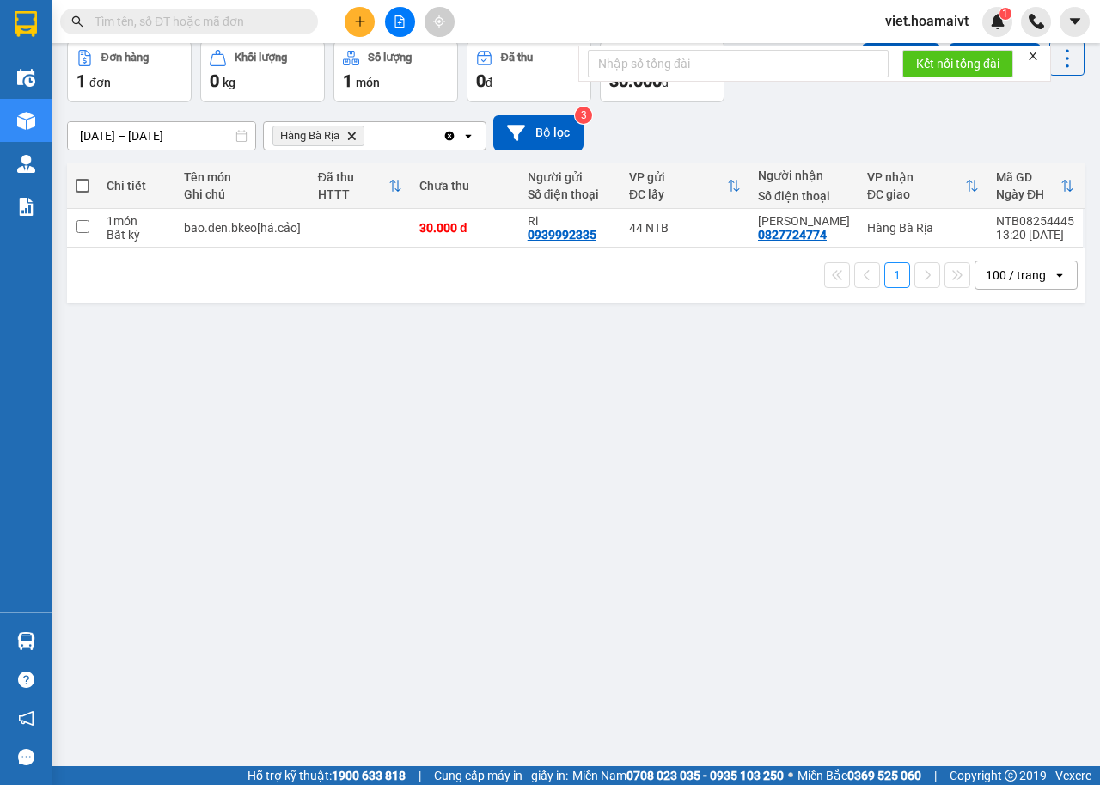
click at [854, 130] on div "13/08/2025 – 14/08/2025 Press the down arrow key to interact with the calendar …" at bounding box center [576, 132] width 1018 height 35
click at [447, 437] on div "ver 1.8.138 Kho gửi Trên xe Kho nhận Hàng đã giao Đơn hàng 1 đơn Khối lượng 0 k…" at bounding box center [576, 364] width 1032 height 785
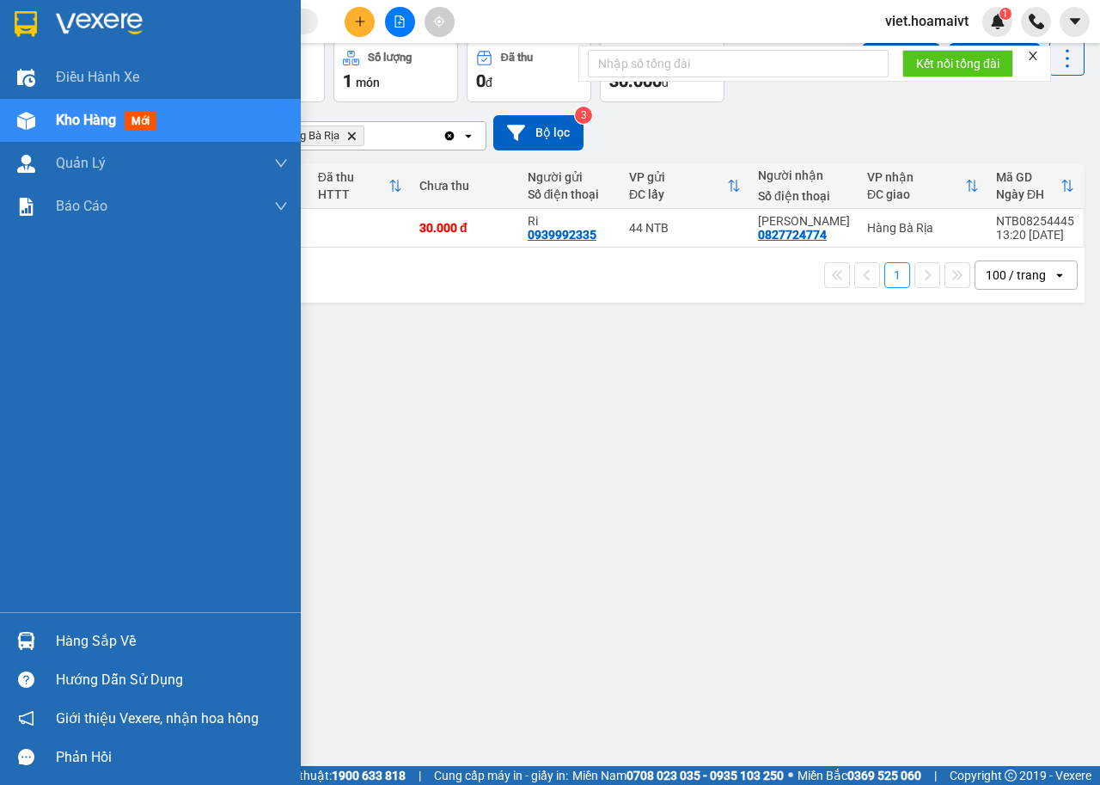
click at [67, 25] on img at bounding box center [99, 24] width 87 height 26
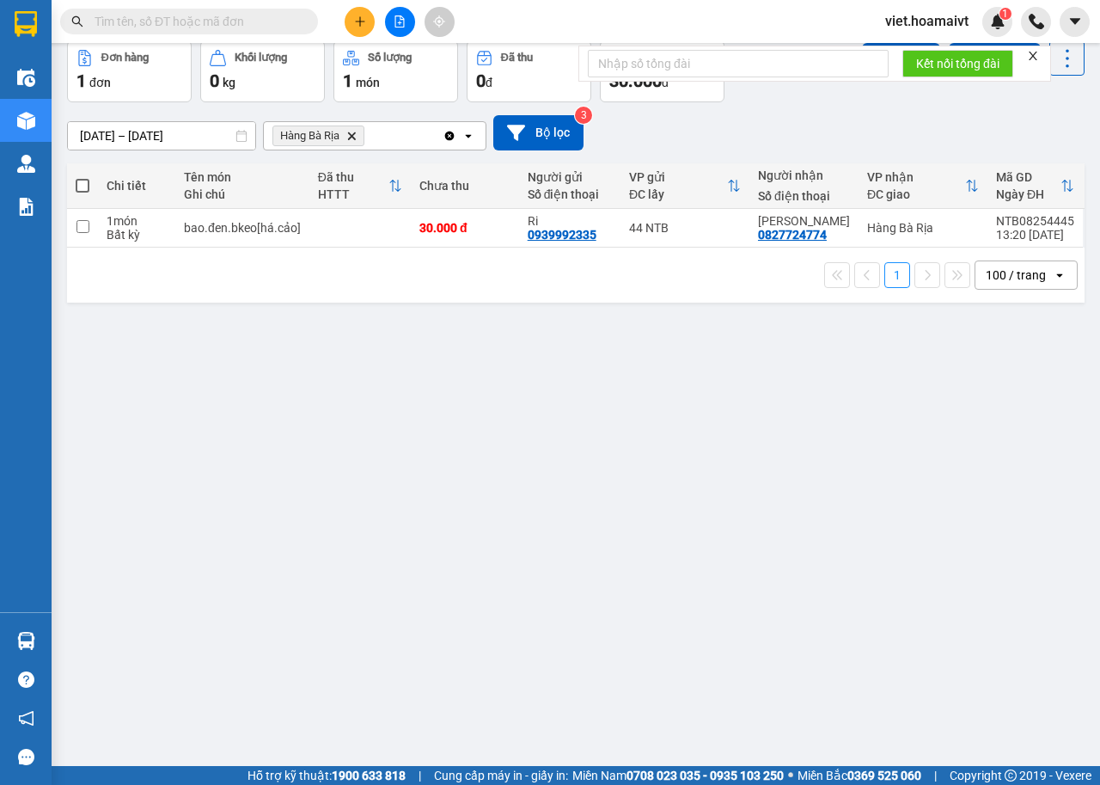
drag, startPoint x: 816, startPoint y: 436, endPoint x: 787, endPoint y: 438, distance: 29.3
click at [814, 438] on div "ver 1.8.138 Kho gửi Trên xe Kho nhận Hàng đã giao Đơn hàng 1 đơn Khối lượng 0 k…" at bounding box center [576, 364] width 1032 height 785
click at [349, 132] on icon "Hàng Bà Rịa, close by backspace" at bounding box center [352, 136] width 8 height 8
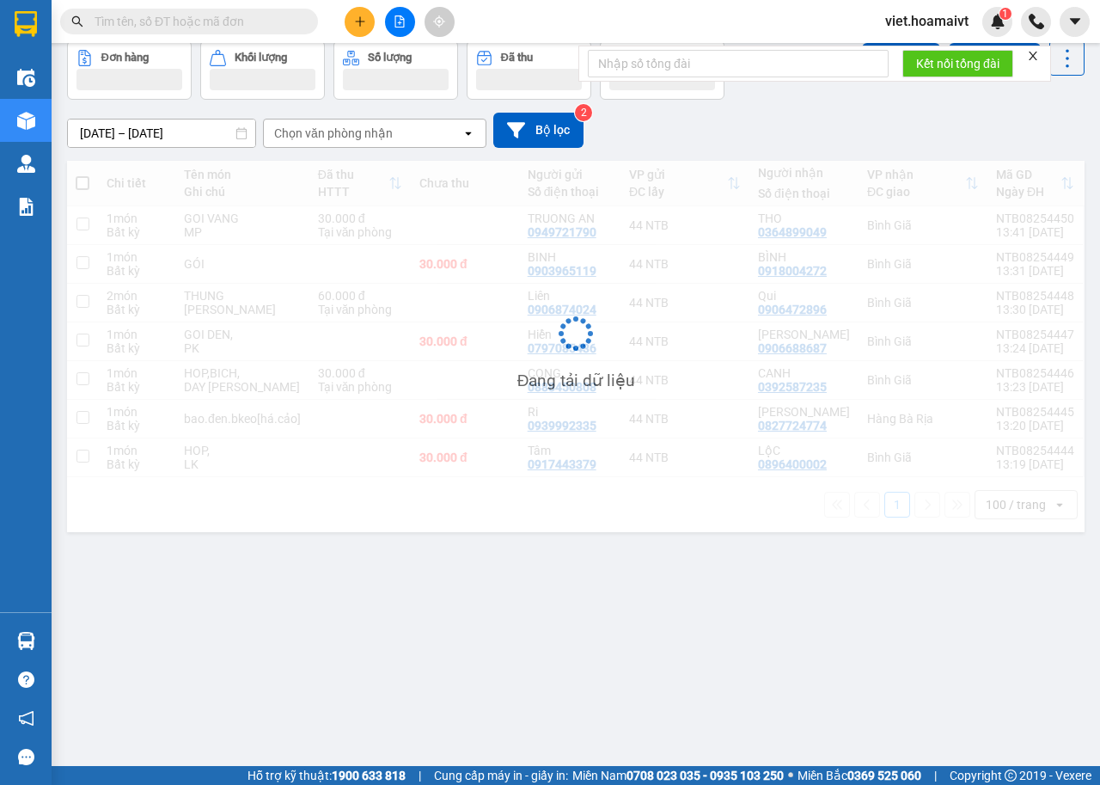
click at [755, 163] on div "Đang tải dữ liệu" at bounding box center [576, 346] width 1018 height 371
click at [755, 136] on div "13/08/2025 – 14/08/2025 Press the down arrow key to interact with the calendar …" at bounding box center [576, 130] width 1018 height 35
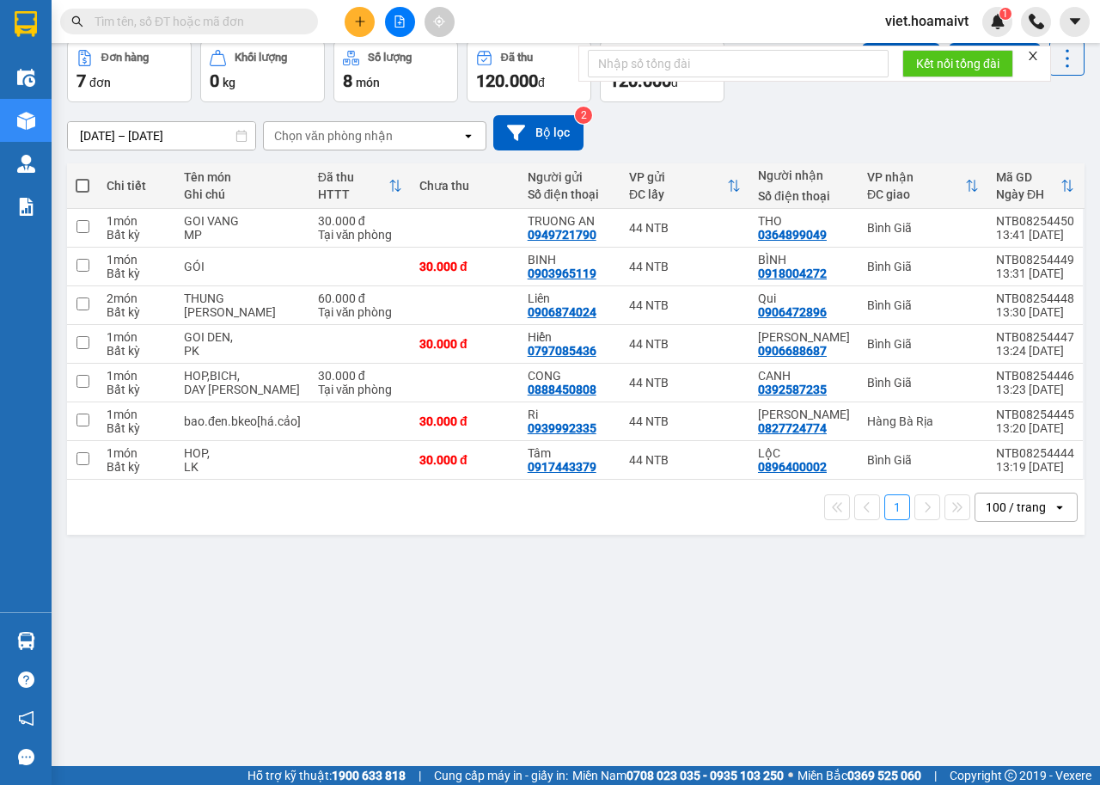
click at [755, 136] on div "13/08/2025 – 14/08/2025 Press the down arrow key to interact with the calendar …" at bounding box center [576, 132] width 1018 height 35
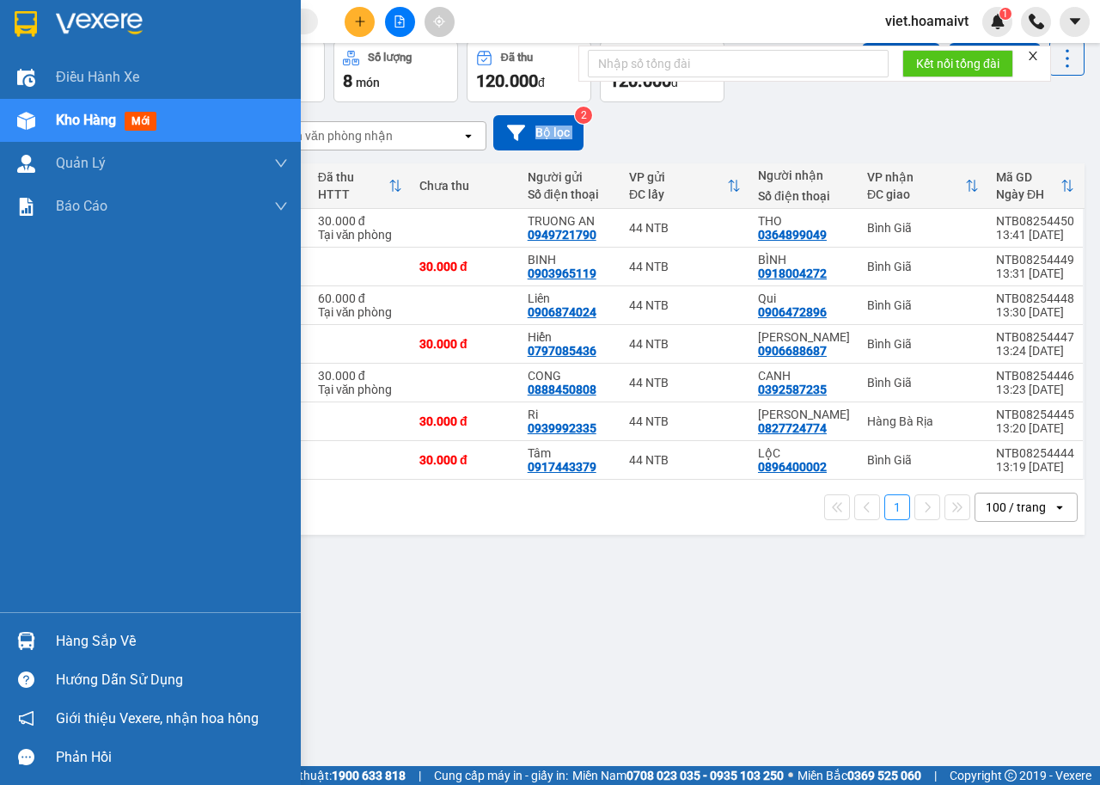
click at [58, 20] on img at bounding box center [99, 24] width 87 height 26
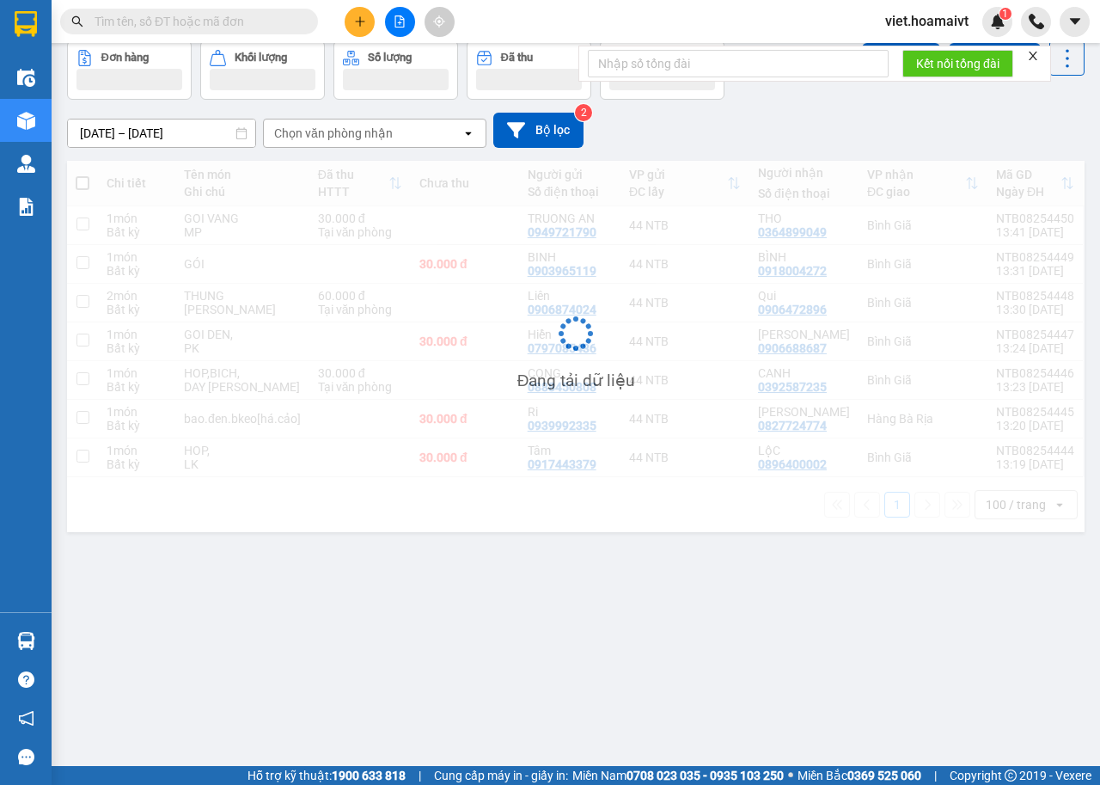
click at [849, 122] on div "13/08/2025 – 14/08/2025 Press the down arrow key to interact with the calendar …" at bounding box center [576, 130] width 1018 height 35
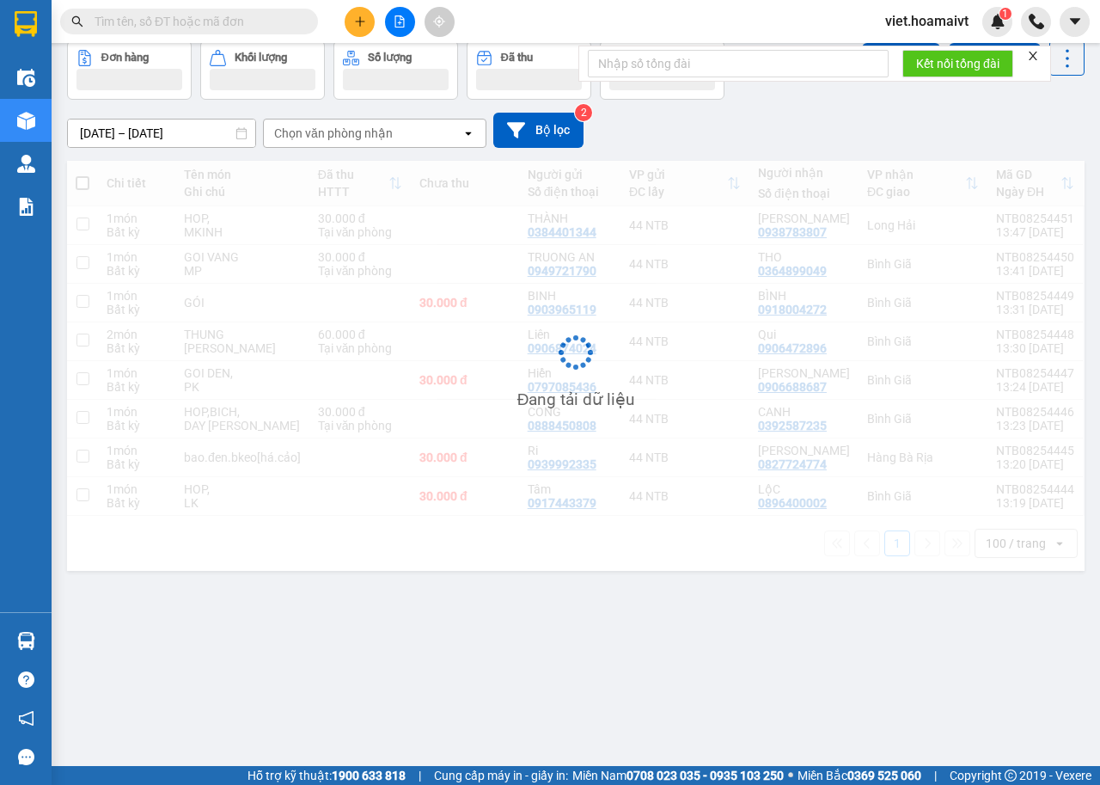
click at [849, 122] on div "13/08/2025 – 14/08/2025 Press the down arrow key to interact with the calendar …" at bounding box center [576, 130] width 1018 height 35
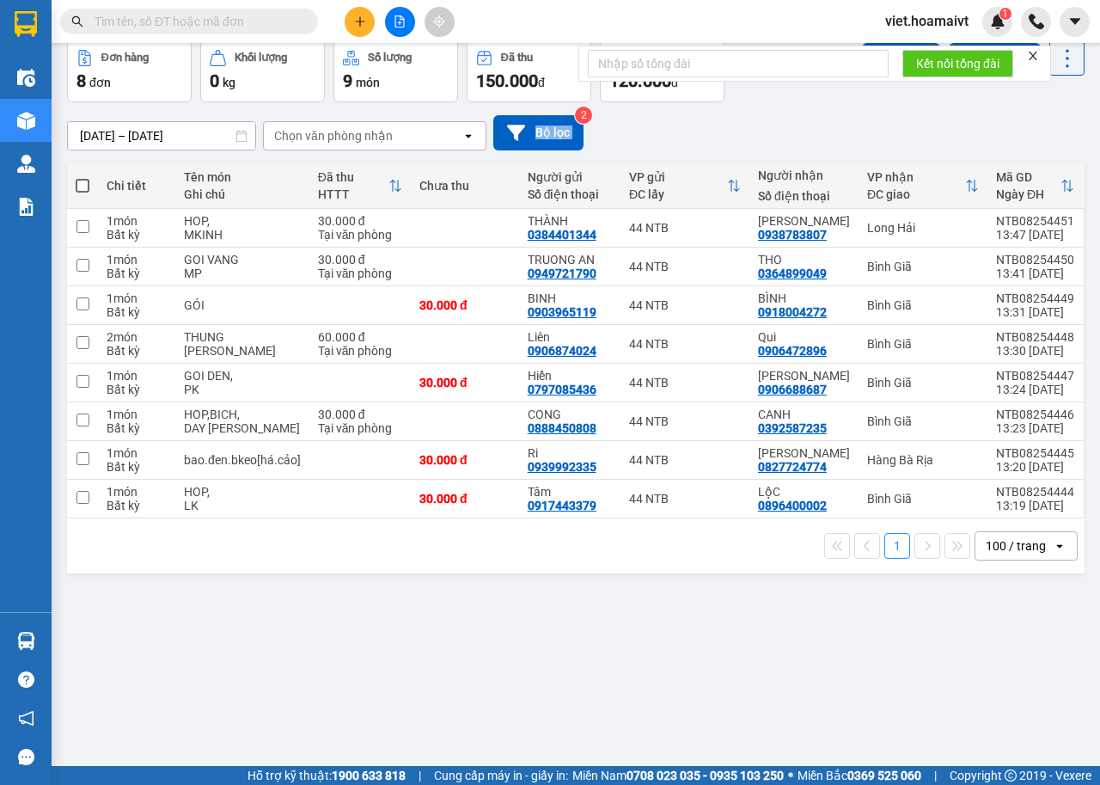
click at [849, 122] on div "13/08/2025 – 14/08/2025 Press the down arrow key to interact with the calendar …" at bounding box center [576, 132] width 1018 height 35
click at [573, 679] on div "ver 1.8.138 Kho gửi Trên xe Kho nhận Hàng đã giao Đơn hàng 8 đơn Khối lượng 0 k…" at bounding box center [576, 364] width 1032 height 785
click at [786, 132] on div "13/08/2025 – 14/08/2025 Press the down arrow key to interact with the calendar …" at bounding box center [576, 132] width 1018 height 35
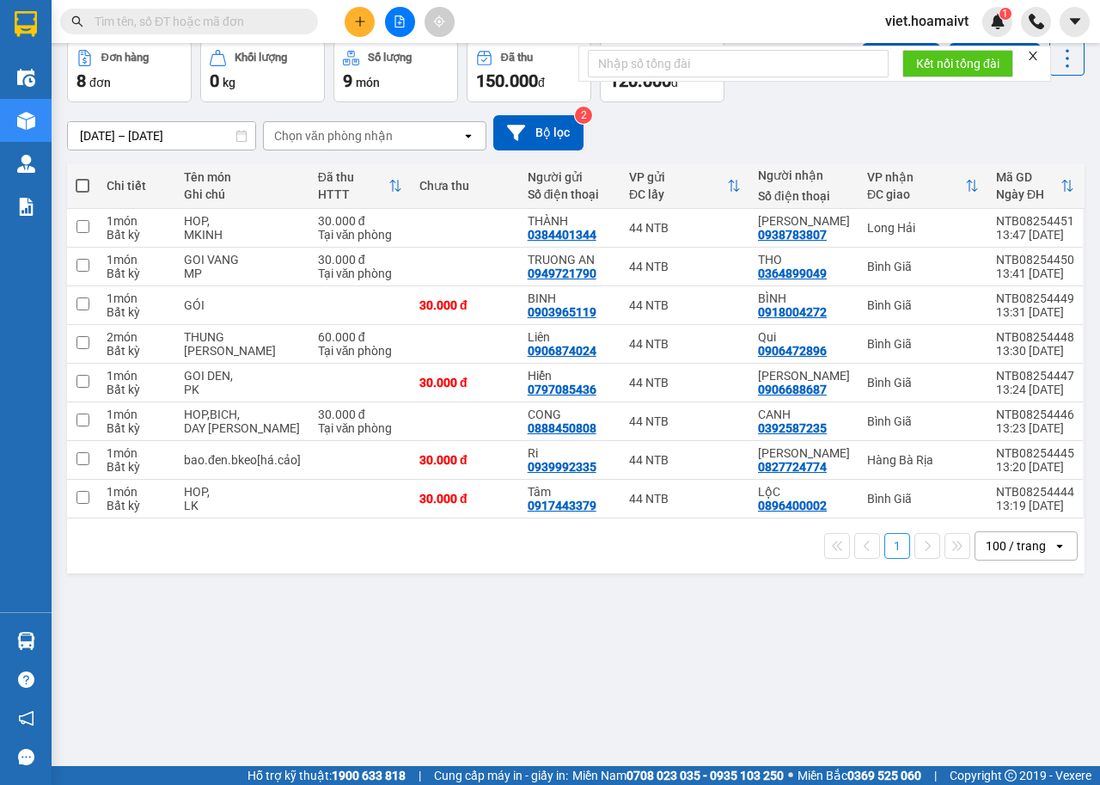
click at [320, 130] on div "Chọn văn phòng nhận" at bounding box center [333, 135] width 119 height 17
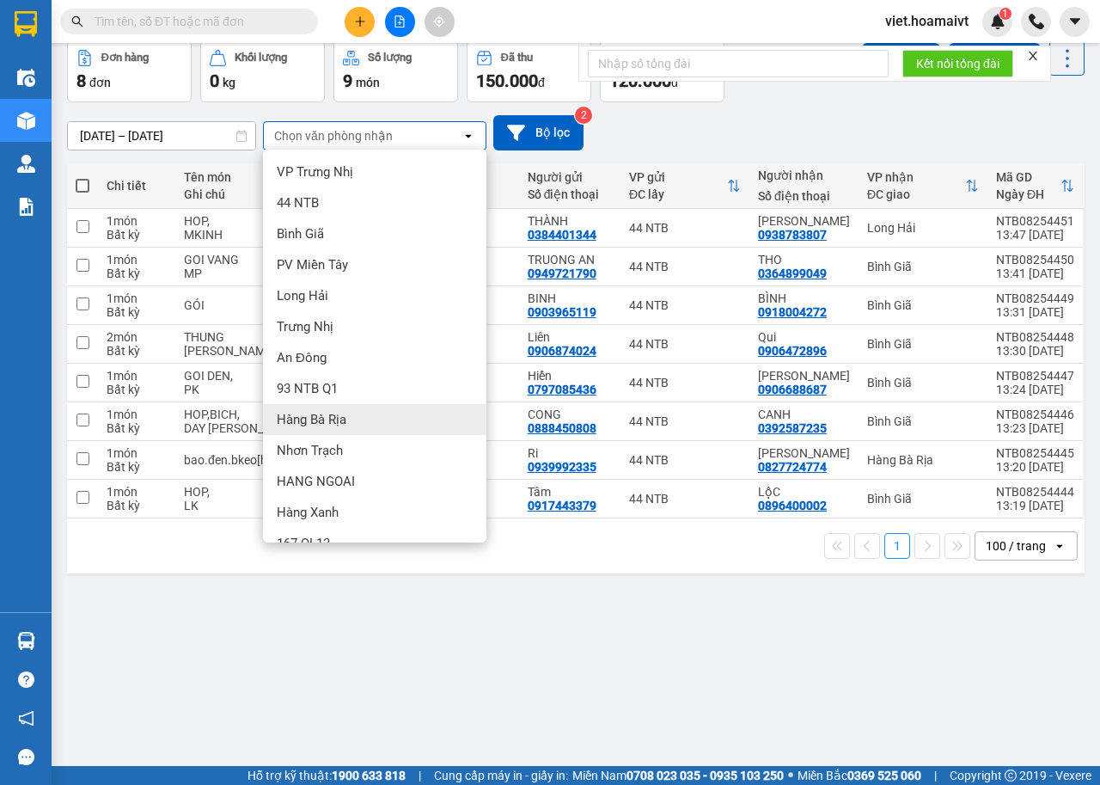
click at [393, 428] on div "Hàng Bà Rịa" at bounding box center [375, 419] width 224 height 31
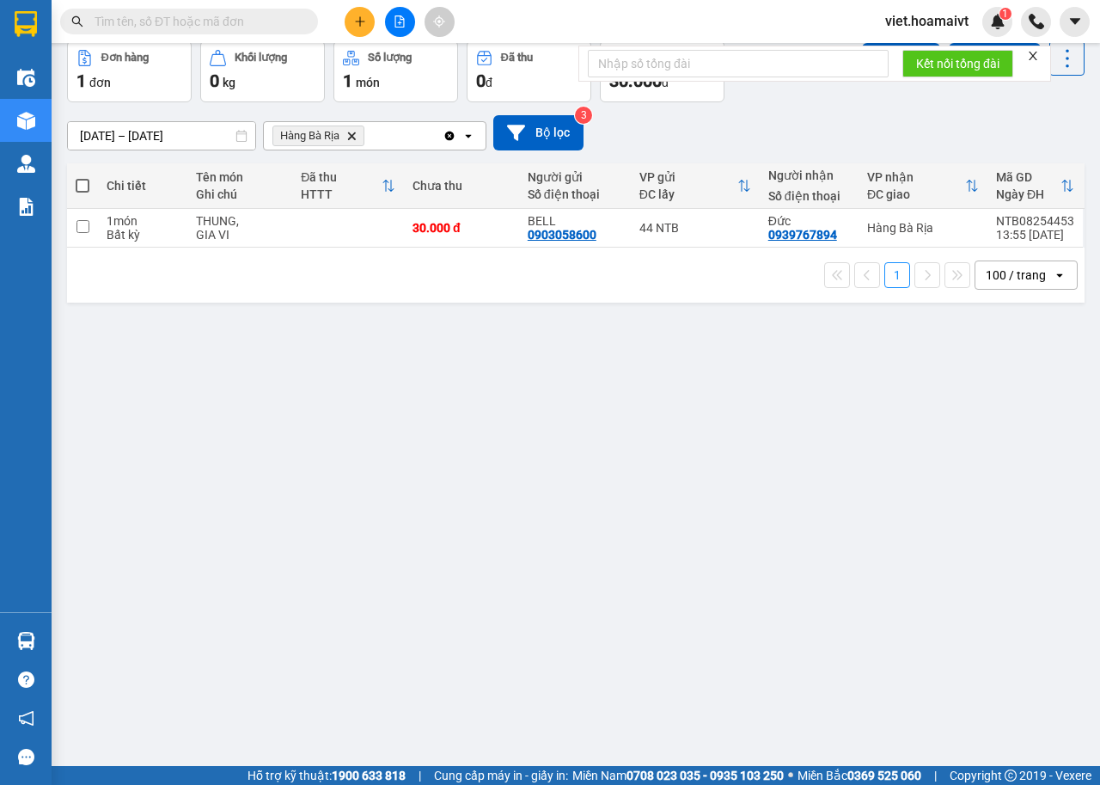
click at [349, 135] on icon "Delete" at bounding box center [351, 136] width 10 height 10
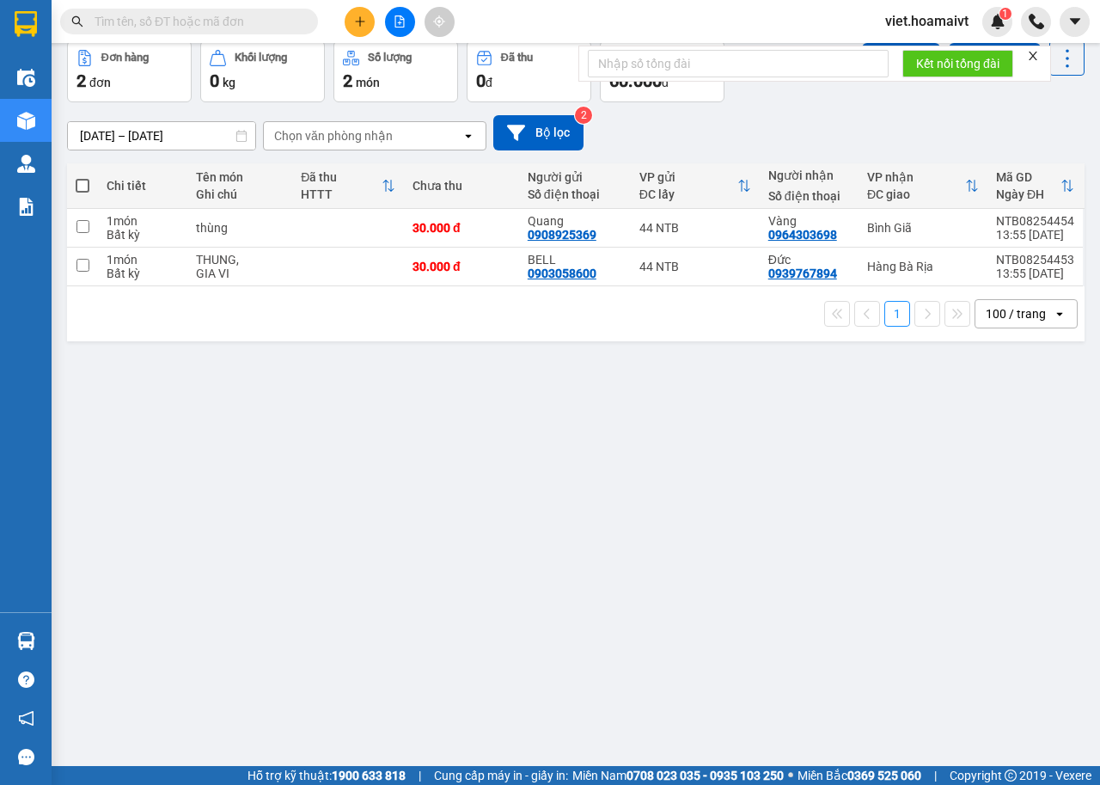
click at [705, 125] on div "13/08/2025 – 14/08/2025 Press the down arrow key to interact with the calendar …" at bounding box center [576, 132] width 1018 height 35
click at [1038, 55] on icon "close" at bounding box center [1033, 56] width 12 height 12
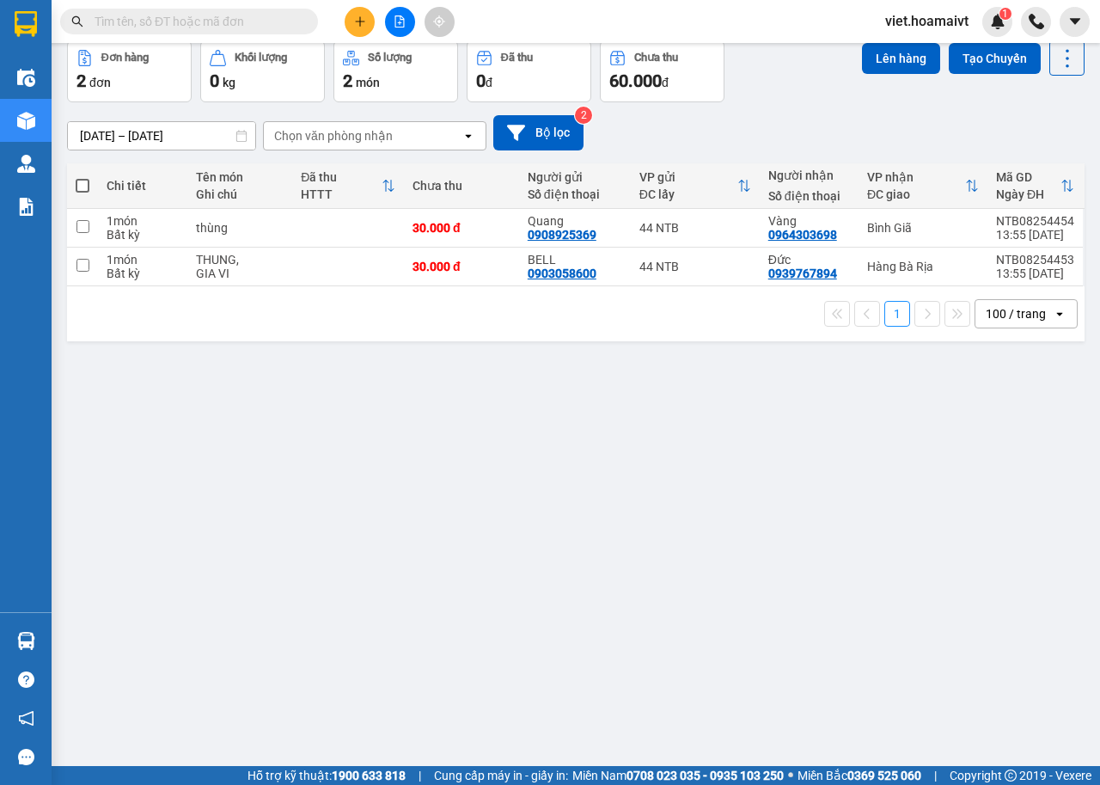
click at [261, 22] on input "text" at bounding box center [196, 21] width 203 height 19
click at [194, 22] on input "text" at bounding box center [196, 21] width 203 height 19
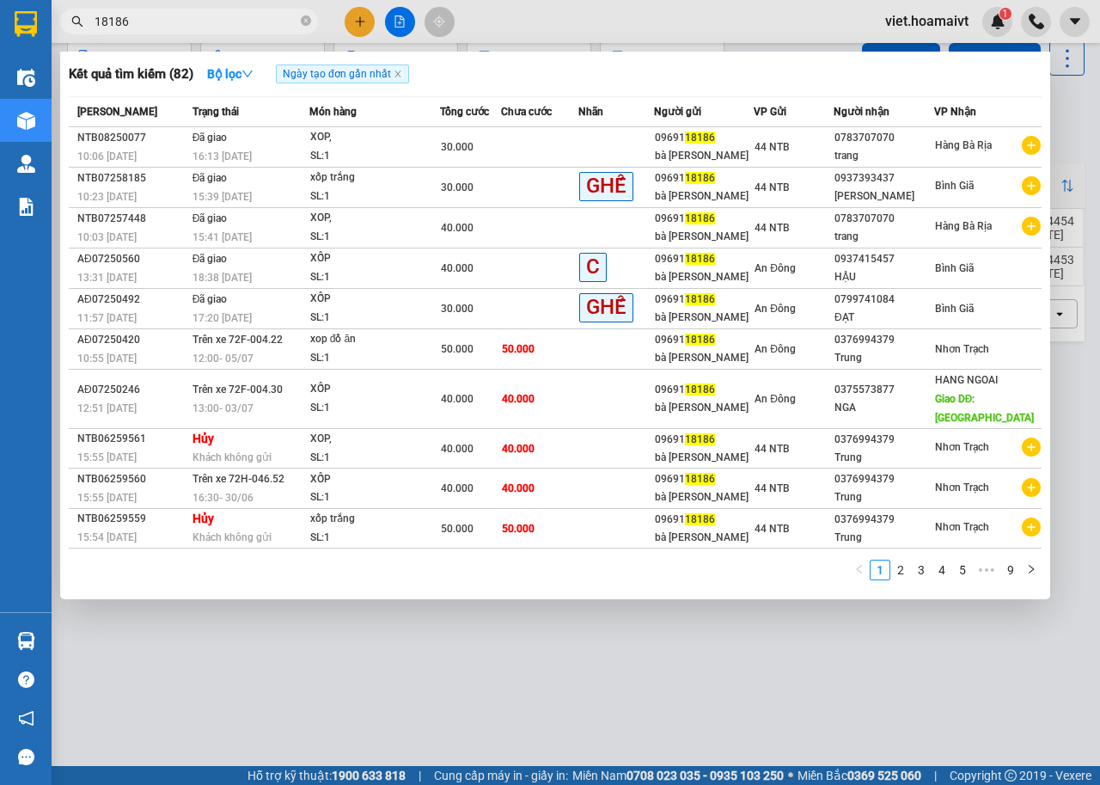
type input "18186"
click at [93, 21] on span "18186" at bounding box center [189, 22] width 258 height 26
click at [94, 15] on span "18186" at bounding box center [189, 22] width 258 height 26
click at [95, 27] on input "18186" at bounding box center [196, 21] width 203 height 19
click at [307, 21] on icon "close-circle" at bounding box center [306, 20] width 10 height 10
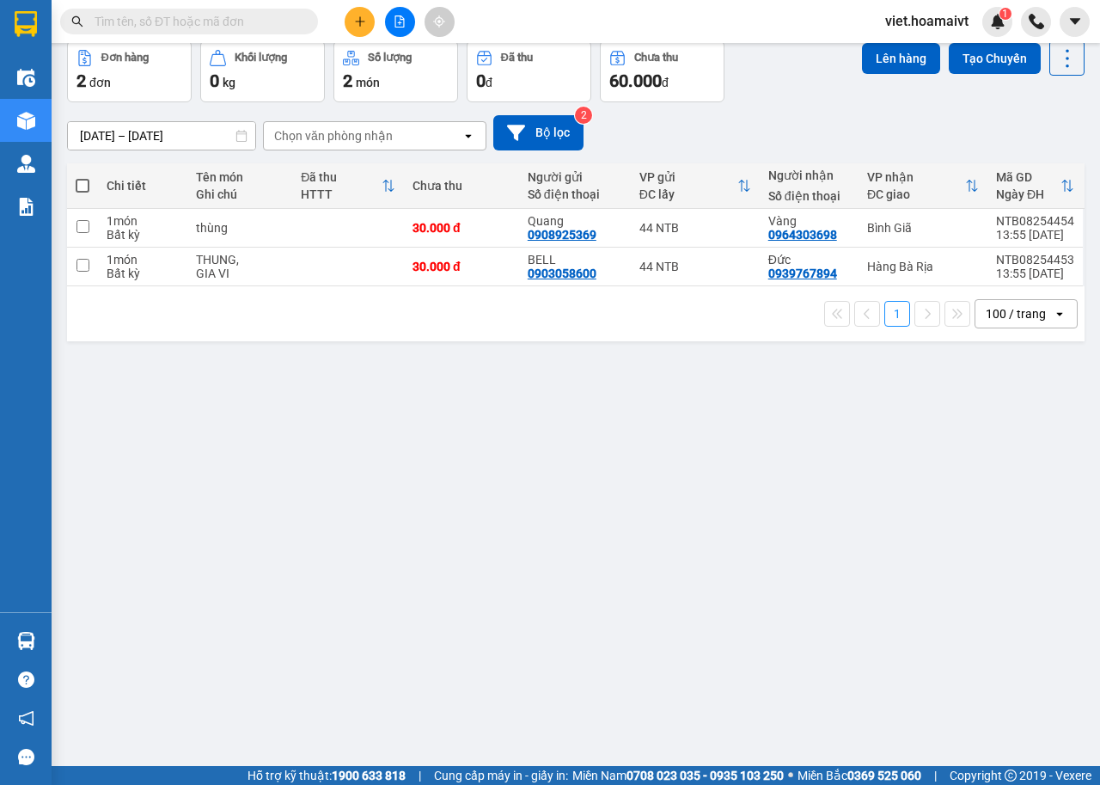
click at [287, 24] on input "text" at bounding box center [196, 21] width 203 height 19
click at [365, 24] on icon "plus" at bounding box center [360, 21] width 12 height 12
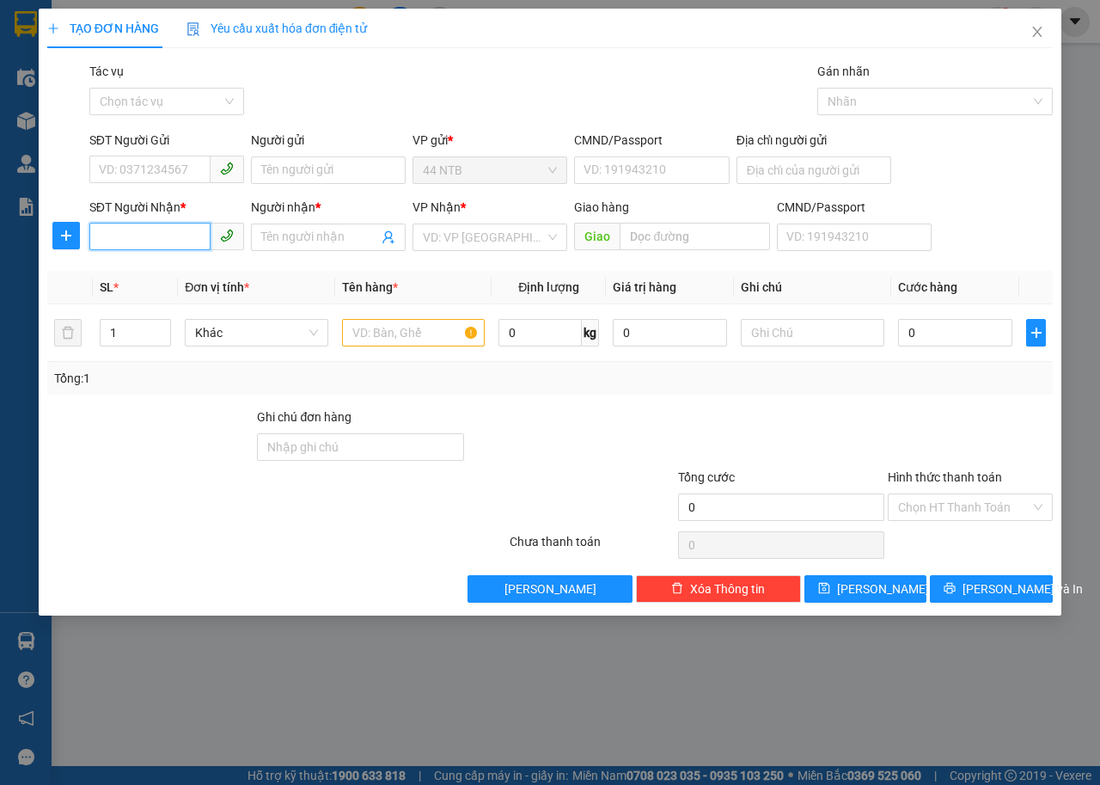
click at [198, 240] on input "SĐT Người Nhận *" at bounding box center [149, 237] width 121 height 28
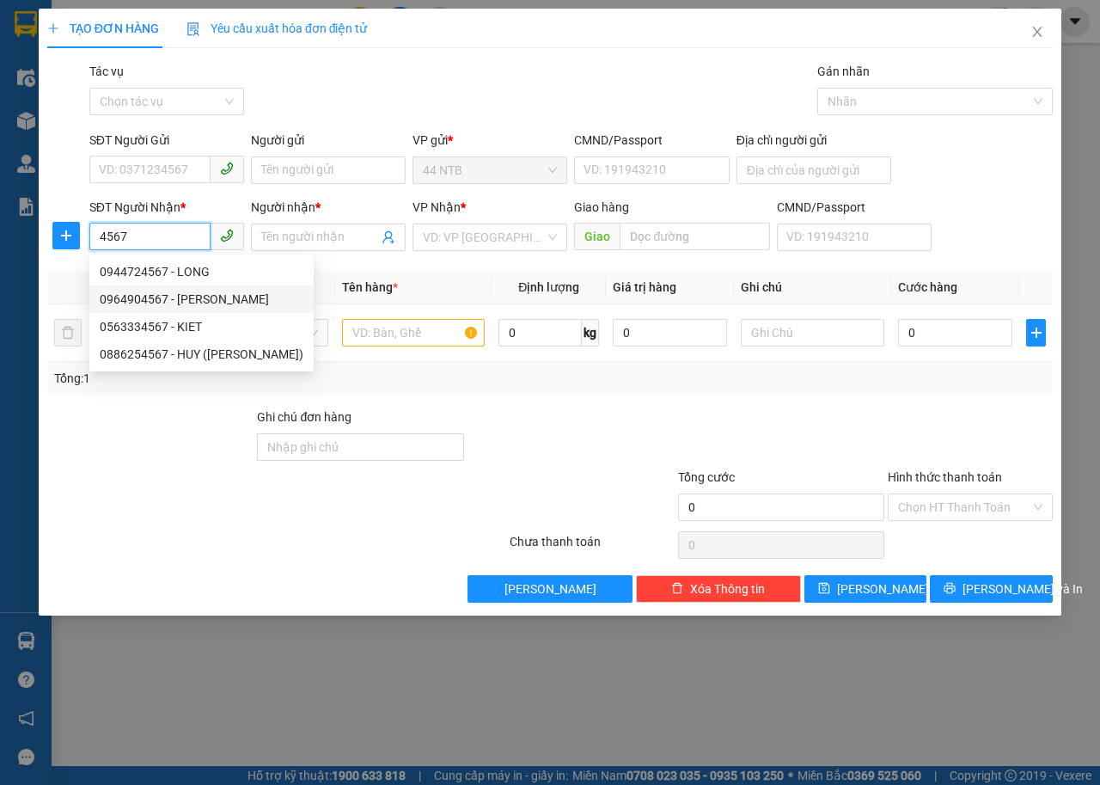
click at [188, 299] on div "0964904567 - Hồng" at bounding box center [202, 299] width 204 height 19
type input "0964904567"
type input "Hồng"
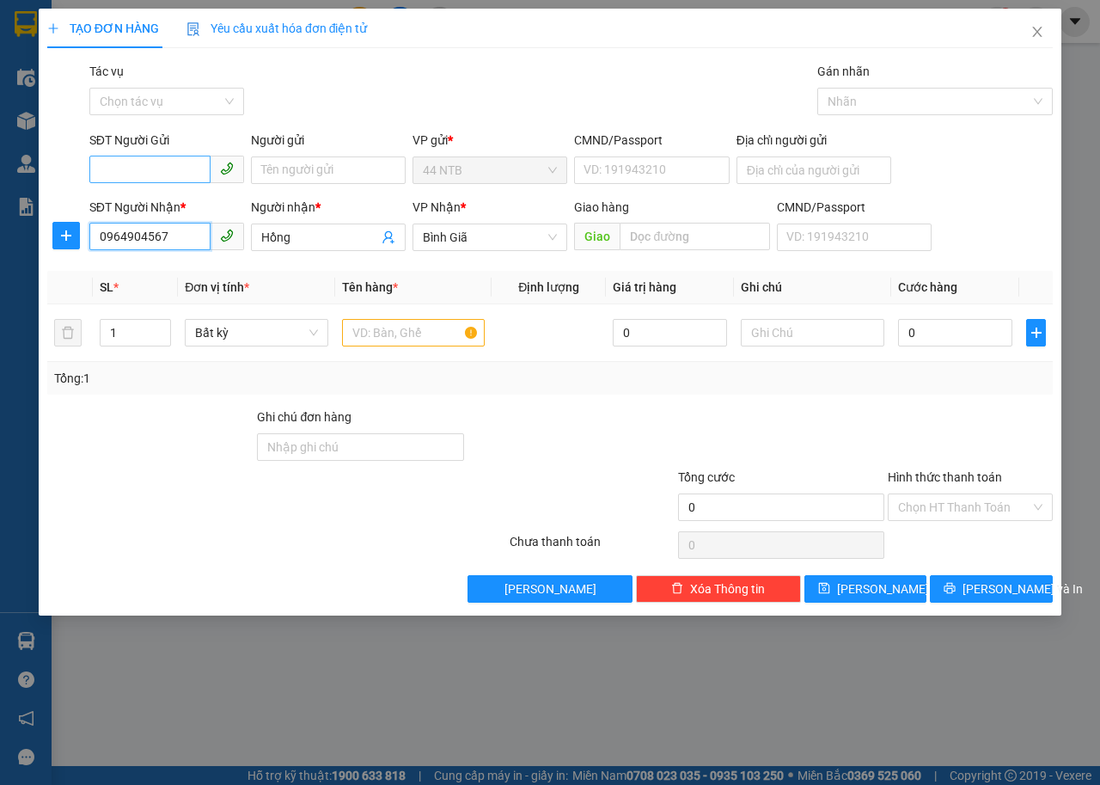
type input "0964904567"
click at [178, 171] on input "SĐT Người Gửi" at bounding box center [149, 170] width 121 height 28
drag, startPoint x: 196, startPoint y: 231, endPoint x: 218, endPoint y: 244, distance: 25.1
click at [194, 231] on div "0901866696 - Binh" at bounding box center [167, 232] width 134 height 19
type input "0901866696"
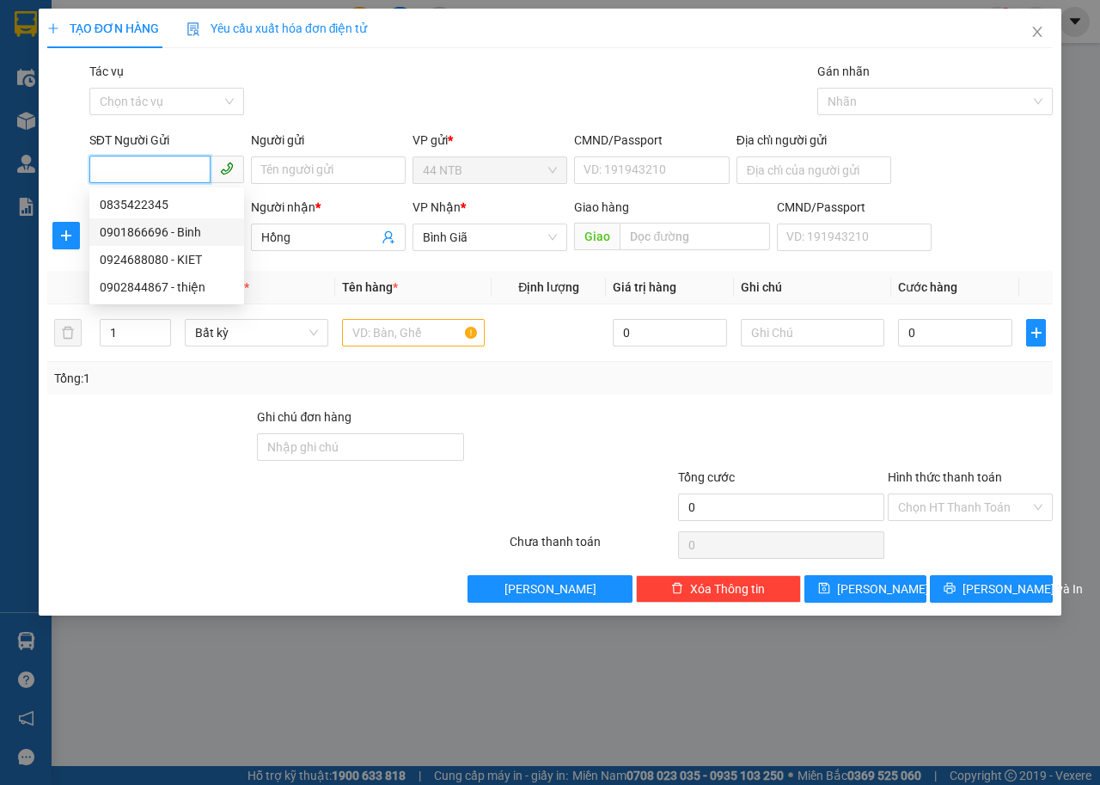
type input "Binh"
type input "089087018735"
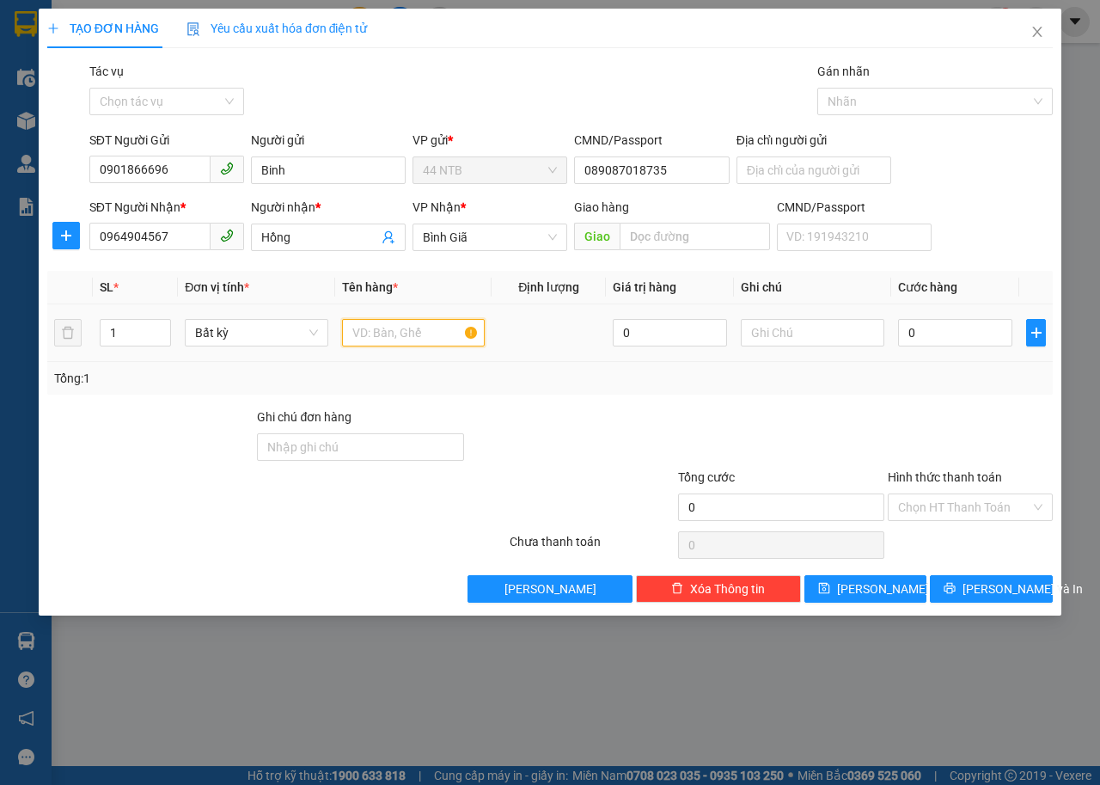
click at [373, 338] on input "text" at bounding box center [414, 333] width 144 height 28
type input "H"
click at [408, 331] on input "GÓI XANG C DẤU" at bounding box center [414, 333] width 144 height 28
type input "GÓI XANH C DẤU"
click at [938, 328] on input "0" at bounding box center [955, 333] width 114 height 28
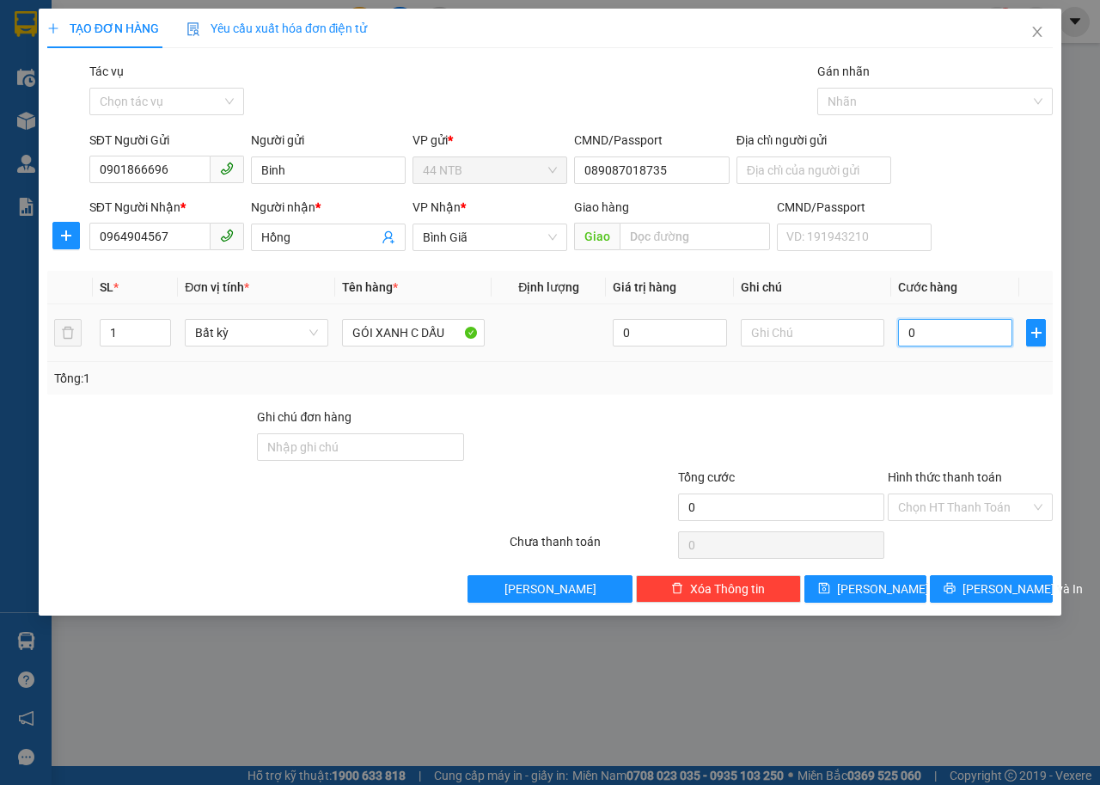
type input "3"
type input "30"
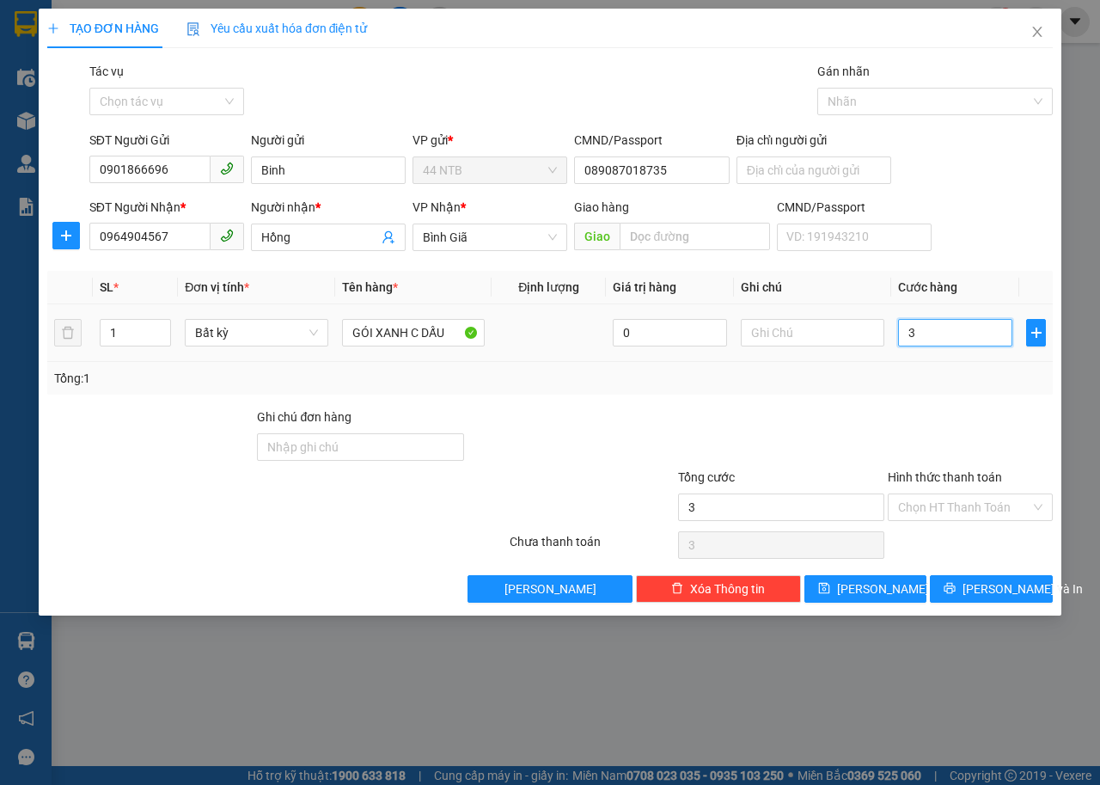
type input "30"
type input "30.000"
click at [978, 583] on span "[PERSON_NAME] và In" at bounding box center [1023, 588] width 120 height 19
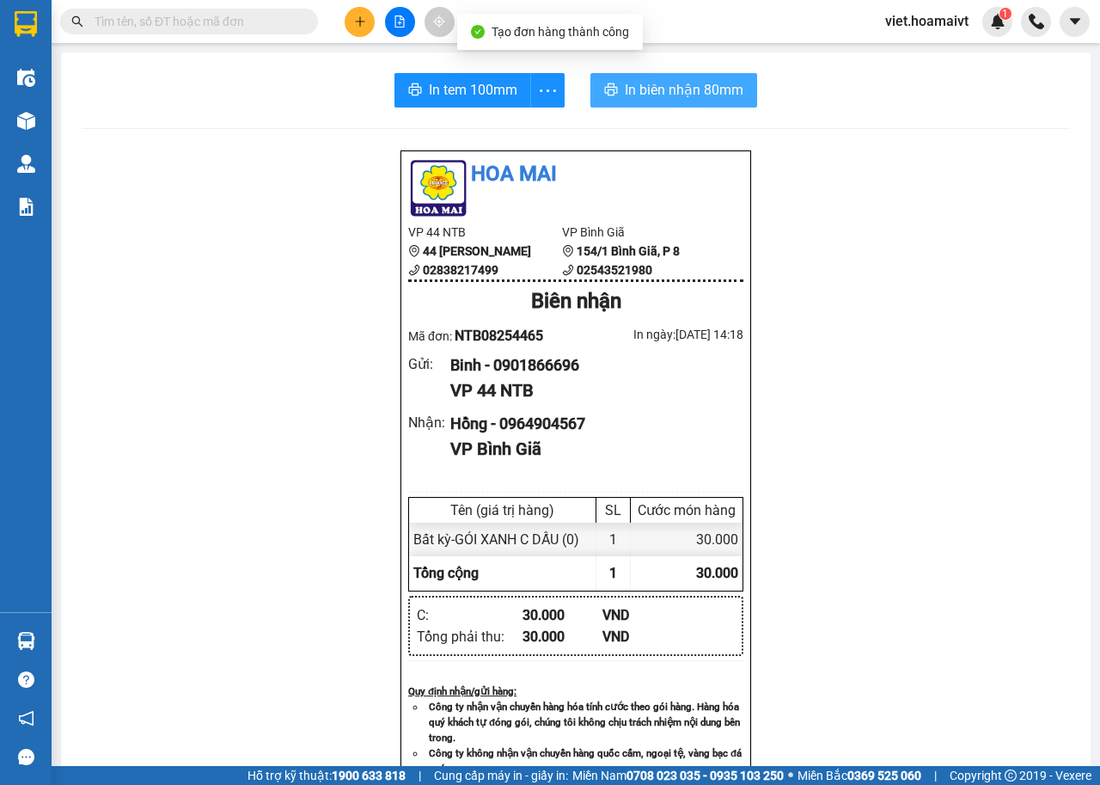
drag, startPoint x: 642, startPoint y: 92, endPoint x: 704, endPoint y: 112, distance: 65.0
click at [650, 95] on span "In biên nhận 80mm" at bounding box center [684, 89] width 119 height 21
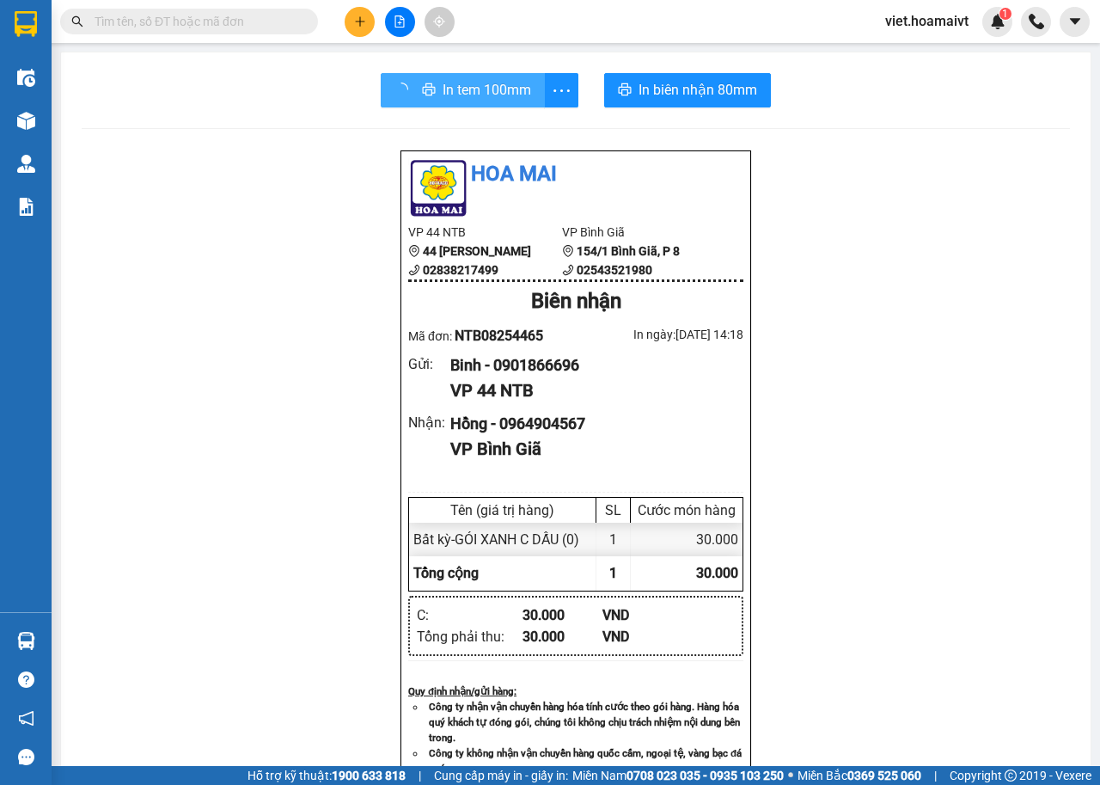
click at [507, 96] on span "In tem 100mm" at bounding box center [487, 89] width 89 height 21
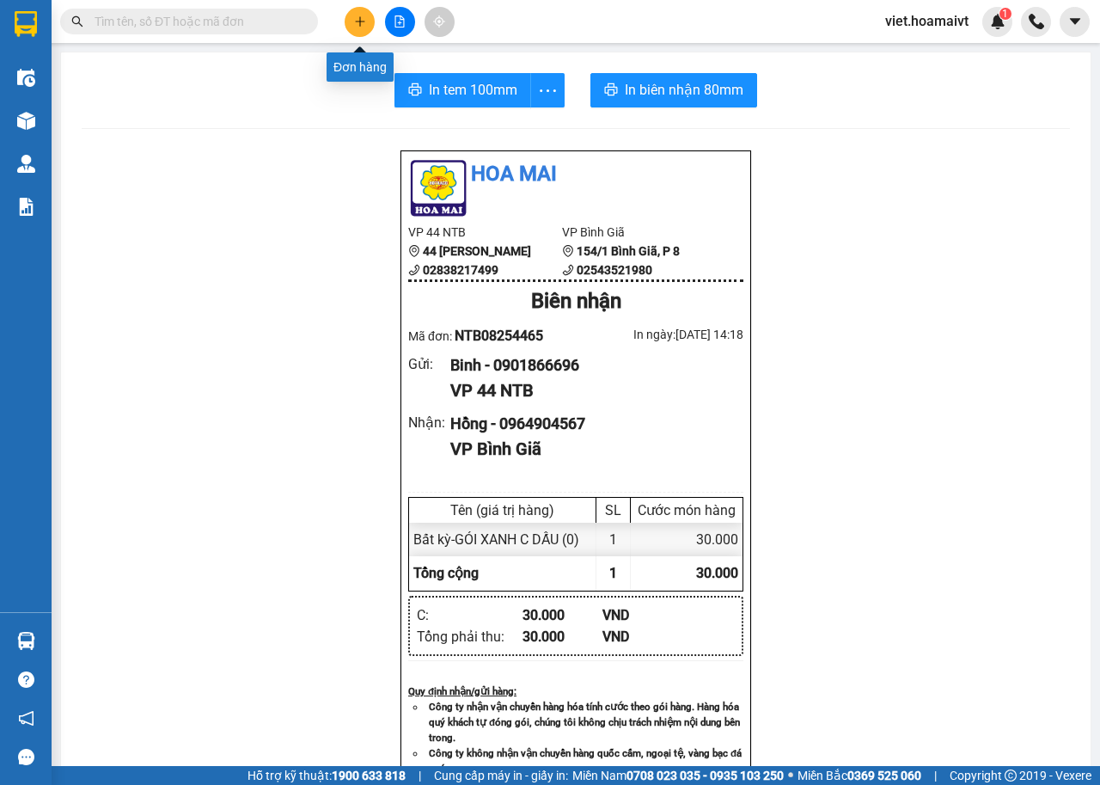
click at [360, 21] on icon "plus" at bounding box center [359, 21] width 9 height 1
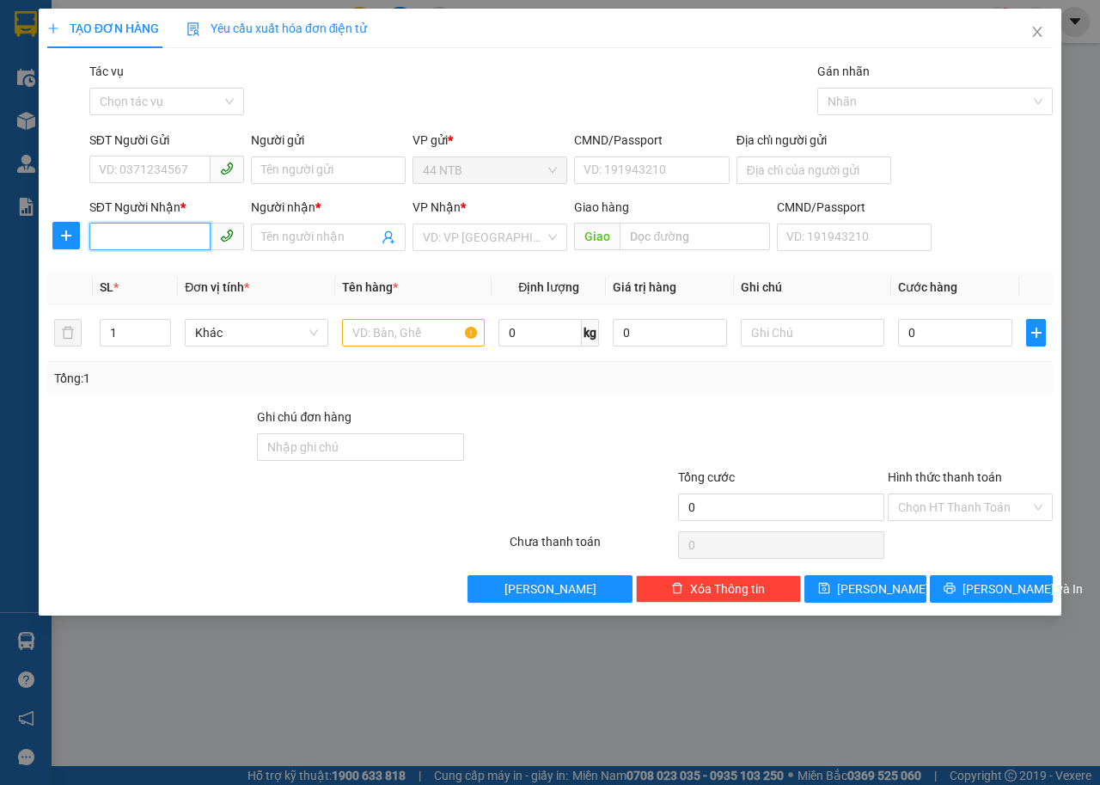
click at [194, 229] on input "SĐT Người Nhận *" at bounding box center [149, 237] width 121 height 28
click at [186, 261] on div "0938987958 - Tuấn" at bounding box center [166, 272] width 155 height 28
type input "0938987958"
type input "Tuấn"
type input "0938987958"
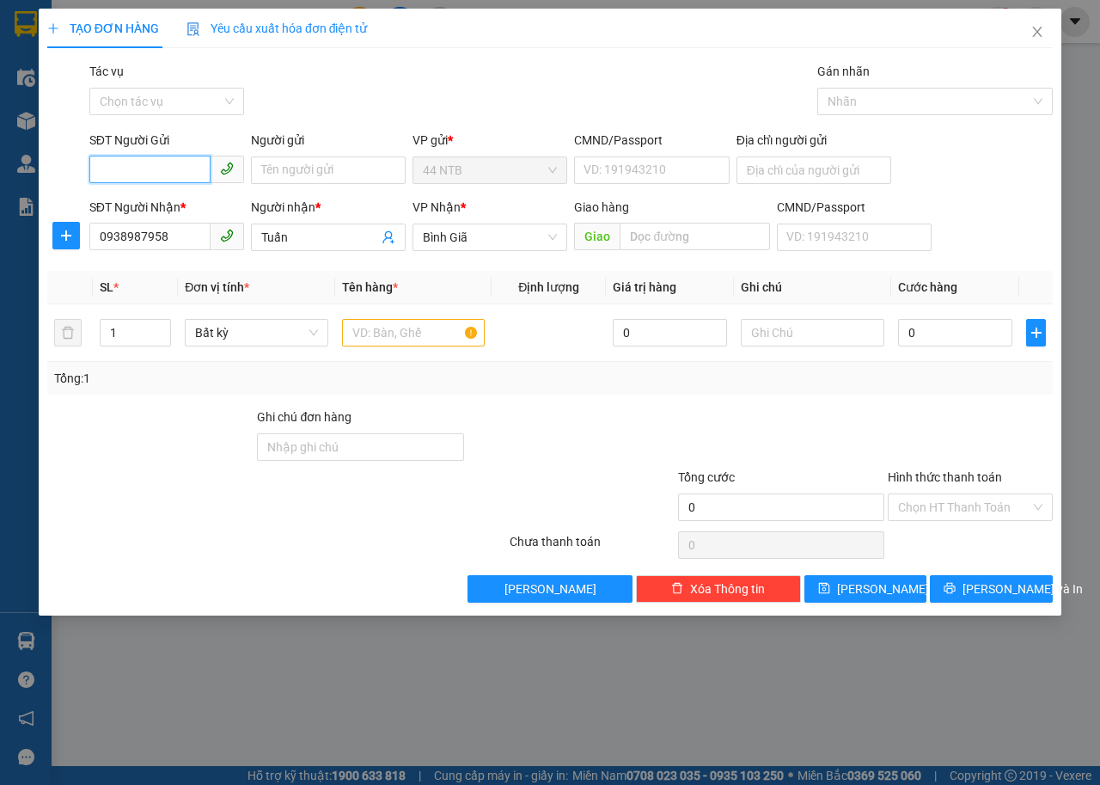
click at [167, 164] on input "SĐT Người Gửi" at bounding box center [149, 170] width 121 height 28
drag, startPoint x: 184, startPoint y: 204, endPoint x: 385, endPoint y: 323, distance: 234.0
click at [187, 204] on div "0919002849 - Đào" at bounding box center [167, 204] width 134 height 19
type input "0919002849"
type input "Đào"
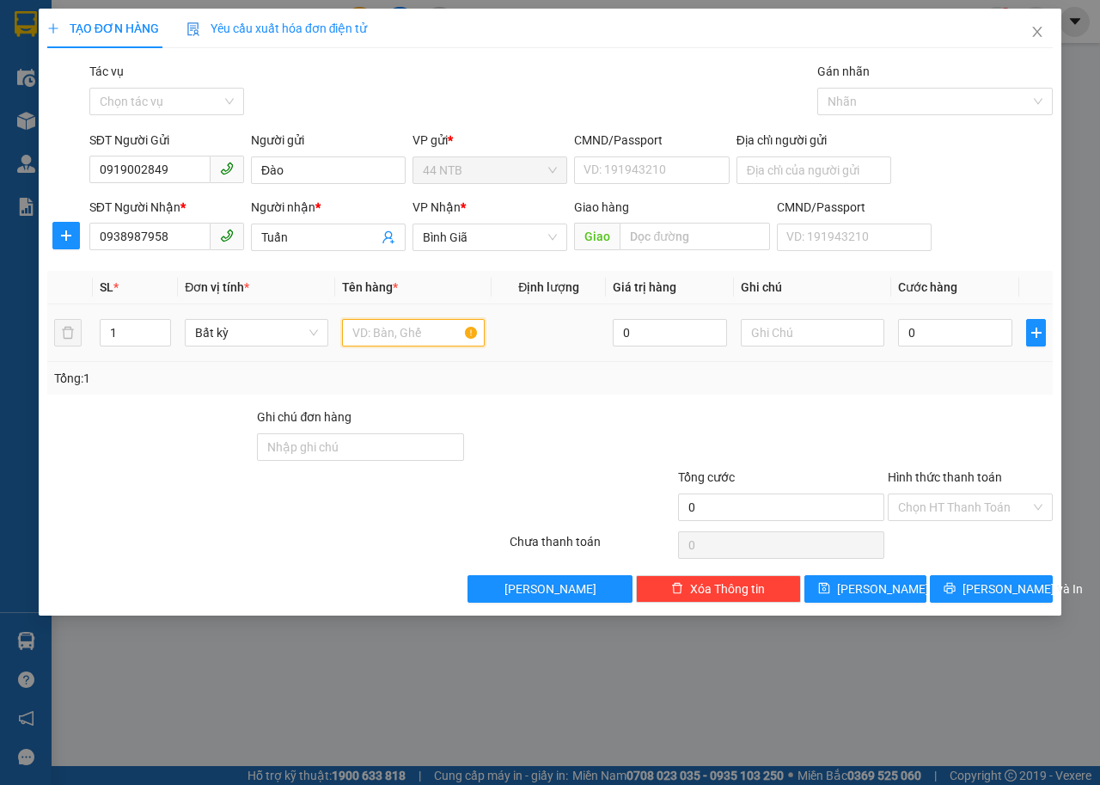
click at [387, 329] on input "text" at bounding box center [414, 333] width 144 height 28
type input "BAO ĐỒ ĂN"
click at [931, 322] on input "0" at bounding box center [955, 333] width 114 height 28
type input "3"
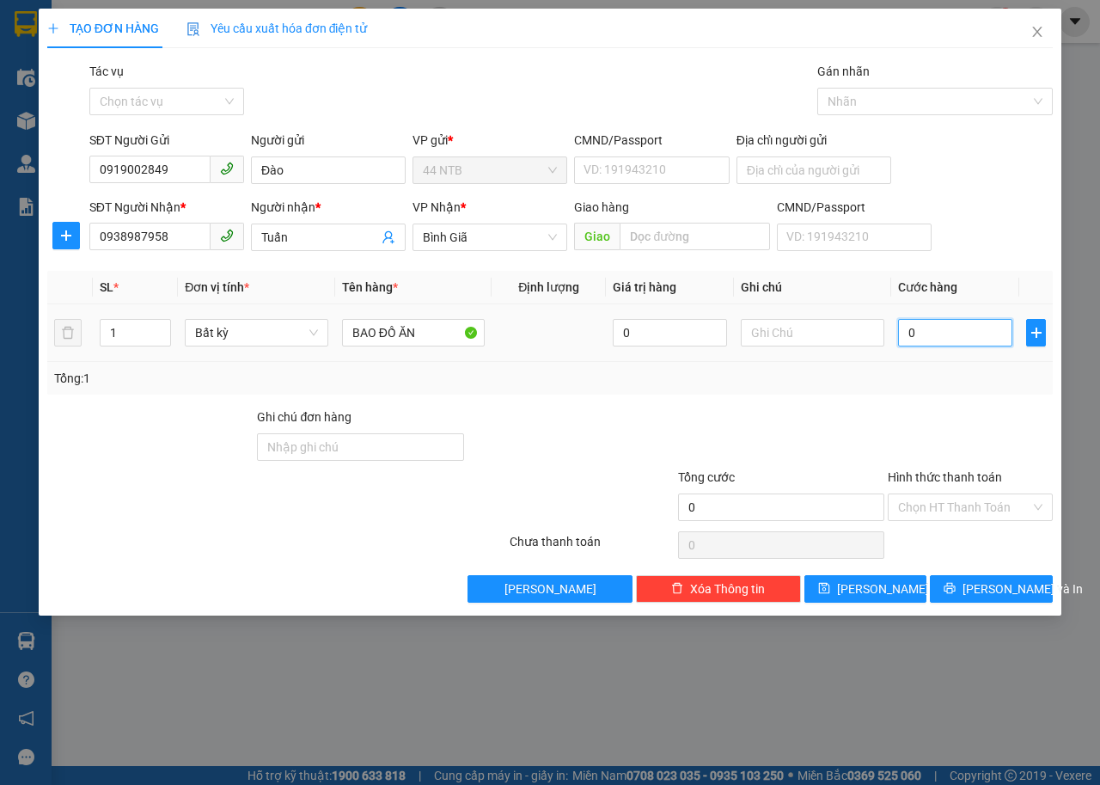
type input "3"
type input "30"
type input "30.000"
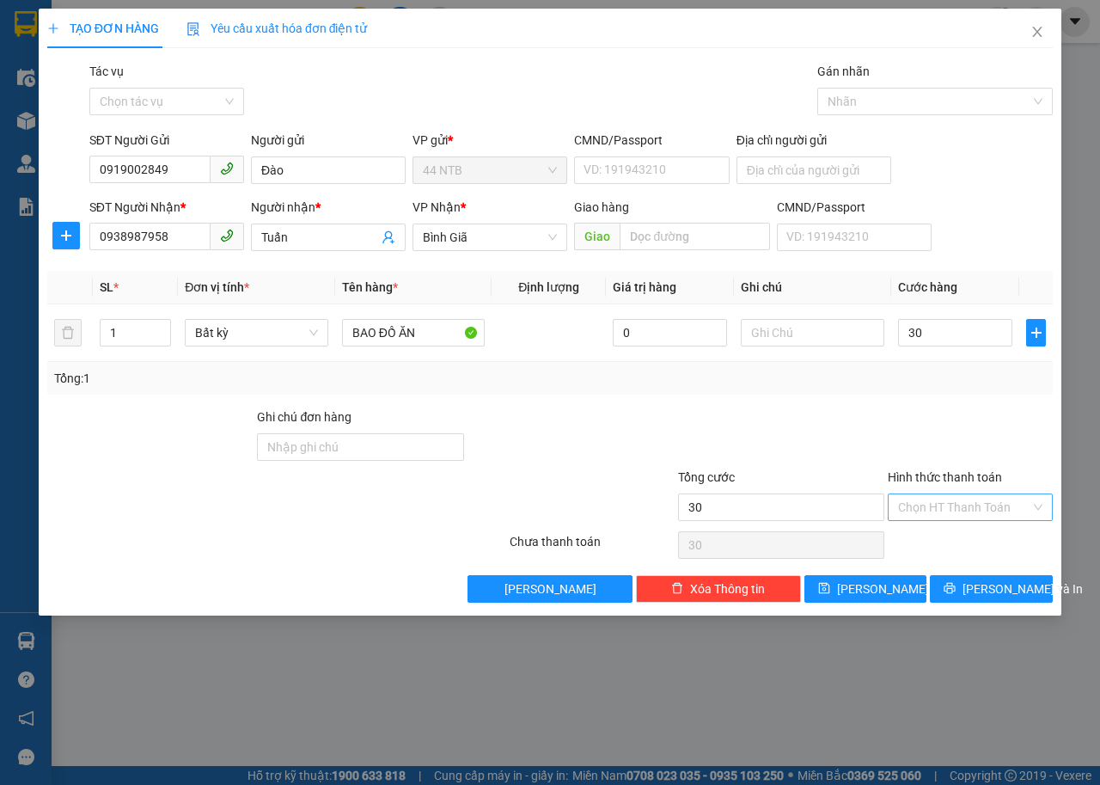
type input "30.000"
click at [921, 505] on input "Hình thức thanh toán" at bounding box center [964, 507] width 132 height 26
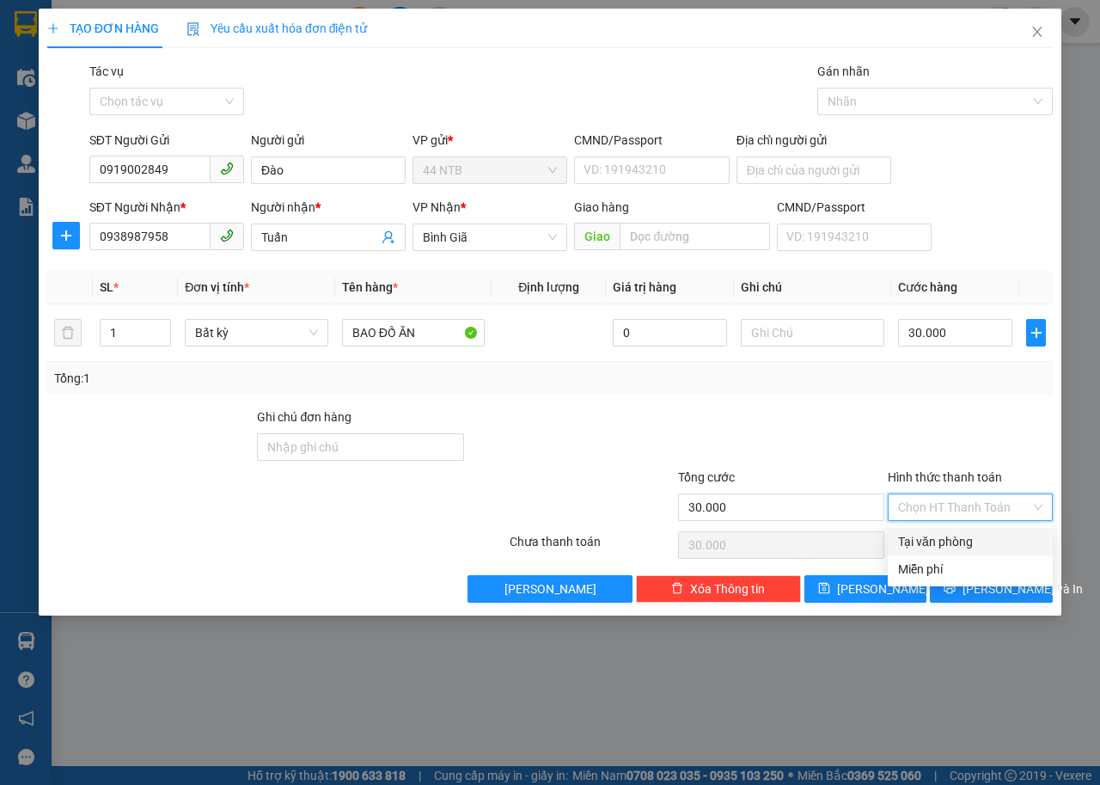
drag, startPoint x: 923, startPoint y: 536, endPoint x: 929, endPoint y: 559, distance: 24.0
click at [924, 543] on div "Tại văn phòng" at bounding box center [970, 541] width 144 height 19
type input "0"
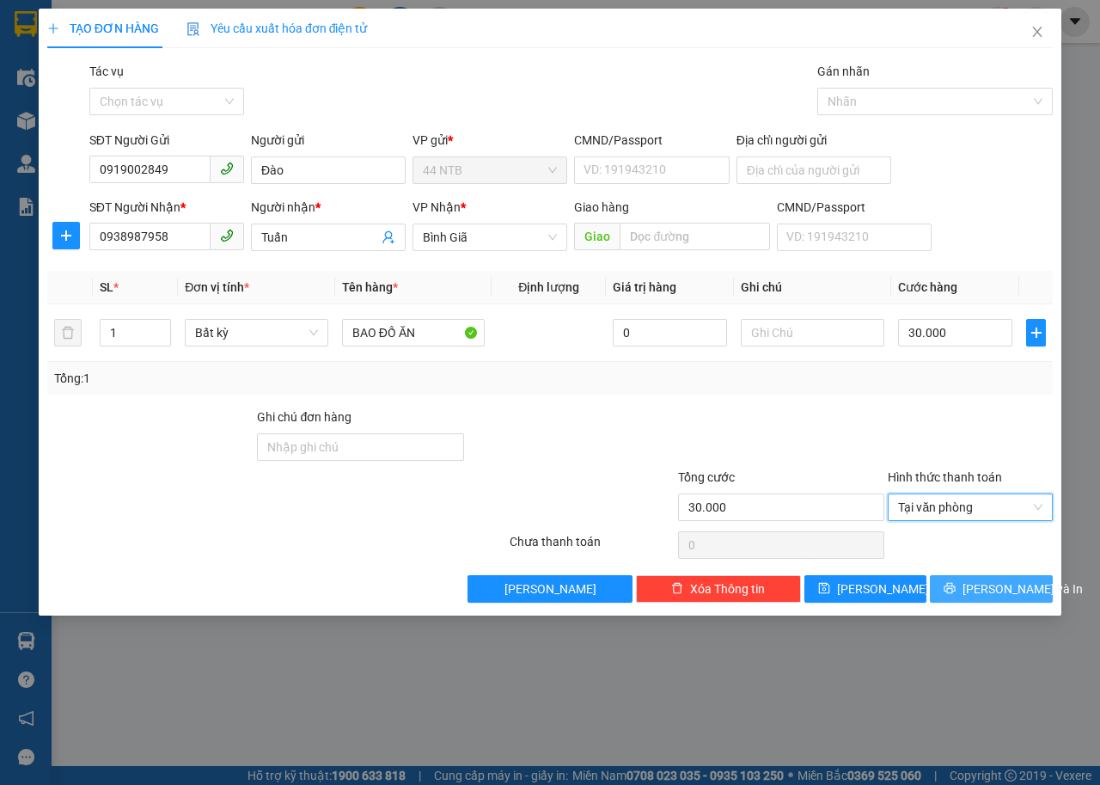
click at [951, 590] on button "[PERSON_NAME] và In" at bounding box center [991, 589] width 123 height 28
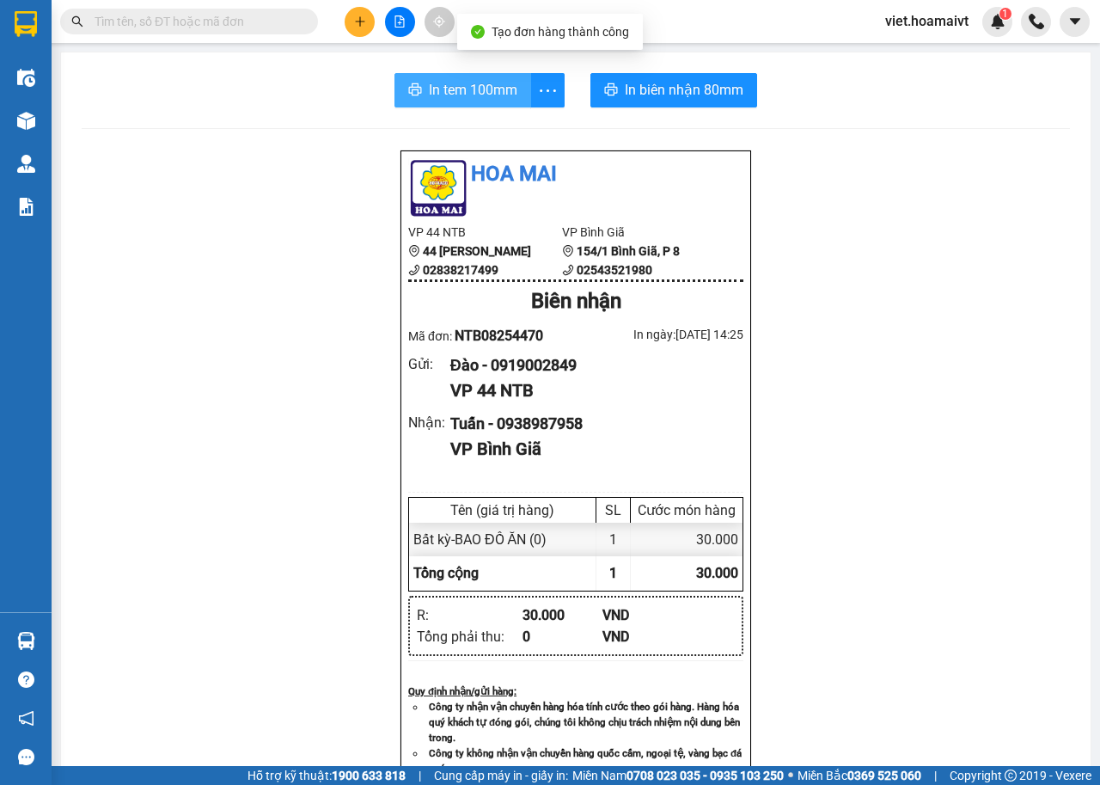
click at [461, 92] on span "In tem 100mm" at bounding box center [473, 89] width 89 height 21
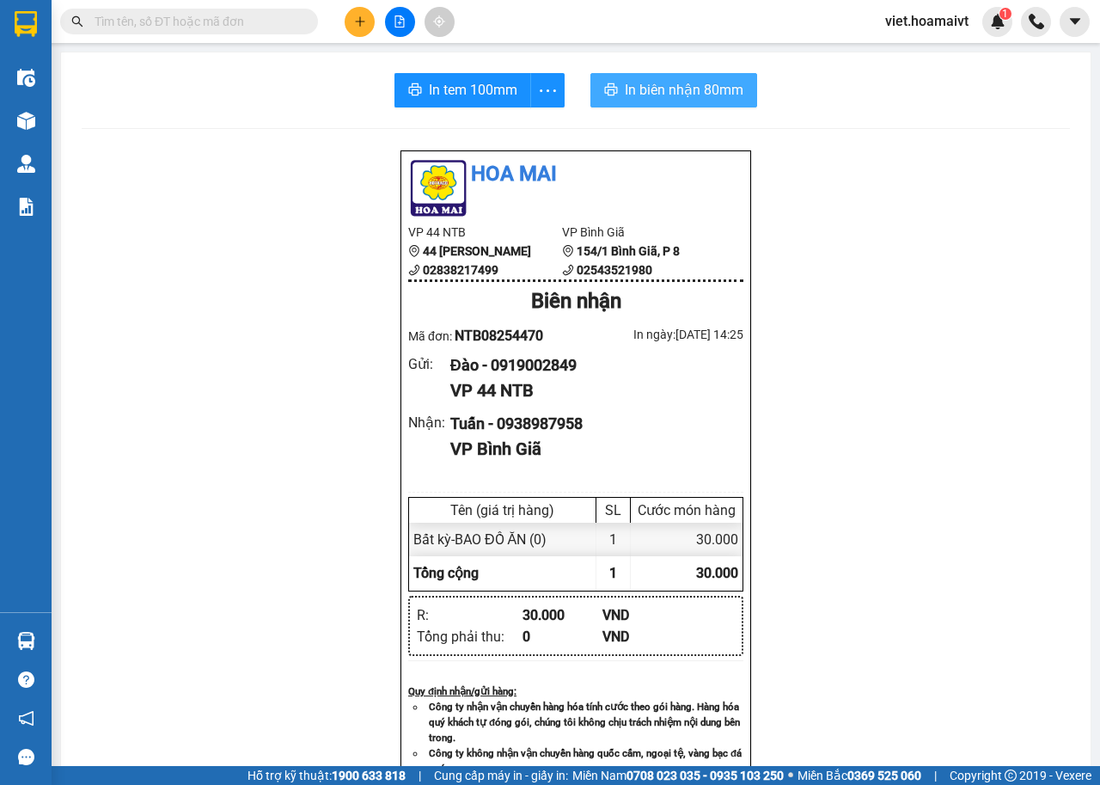
click at [616, 104] on button "In biên nhận 80mm" at bounding box center [674, 90] width 167 height 34
click at [632, 102] on button "In biên nhận 80mm" at bounding box center [674, 90] width 167 height 34
click at [365, 25] on icon "plus" at bounding box center [360, 21] width 12 height 12
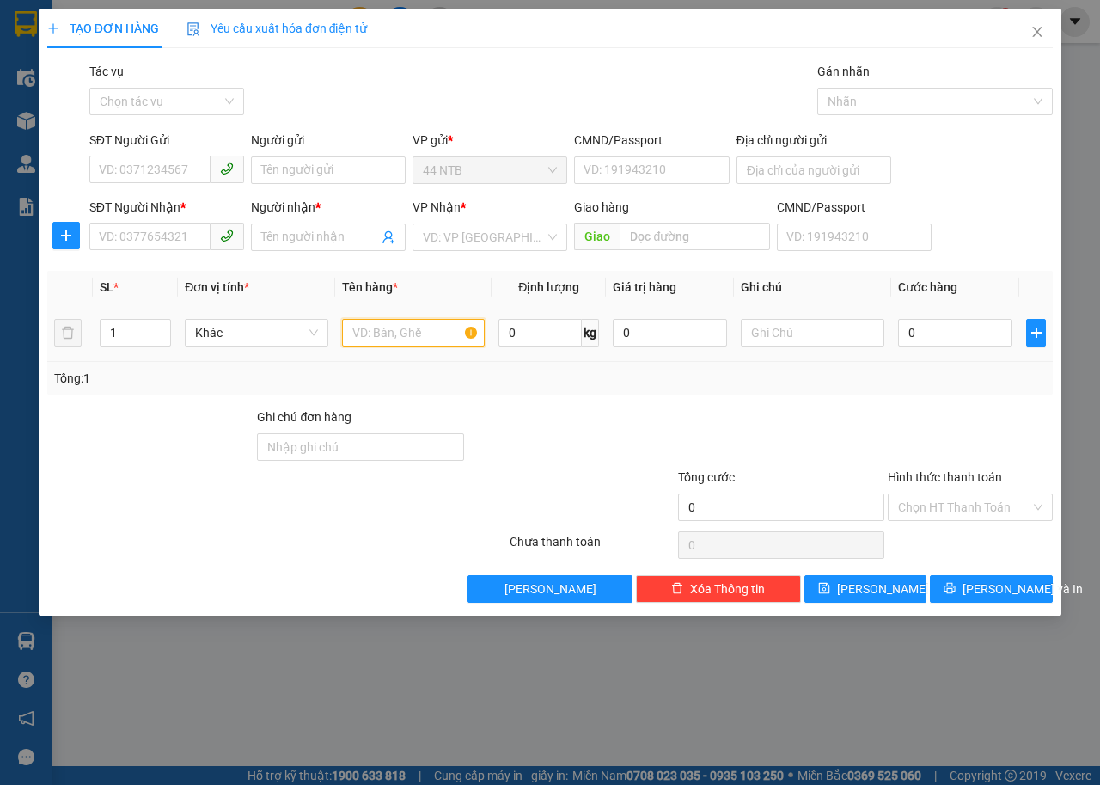
click at [389, 331] on input "text" at bounding box center [414, 333] width 144 height 28
type input "HỘP"
click at [444, 230] on input "search" at bounding box center [484, 237] width 122 height 26
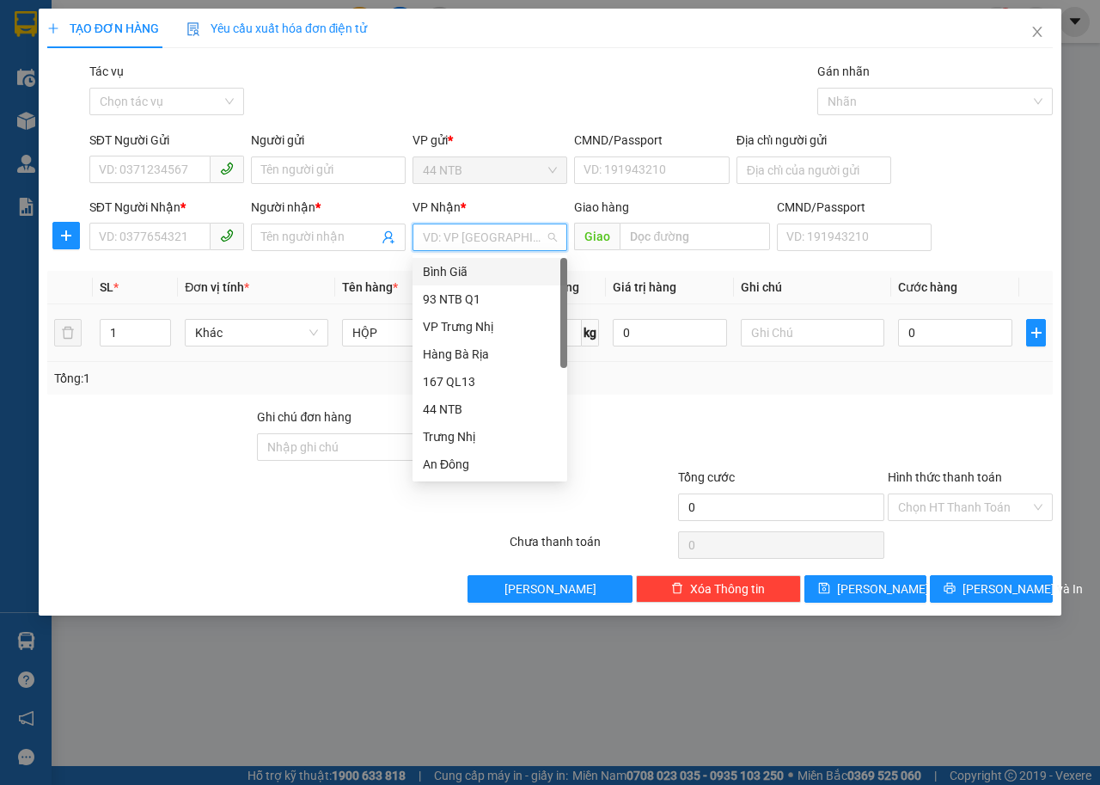
drag, startPoint x: 444, startPoint y: 269, endPoint x: 708, endPoint y: 307, distance: 267.5
click at [445, 269] on div "Bình Giã" at bounding box center [490, 271] width 134 height 19
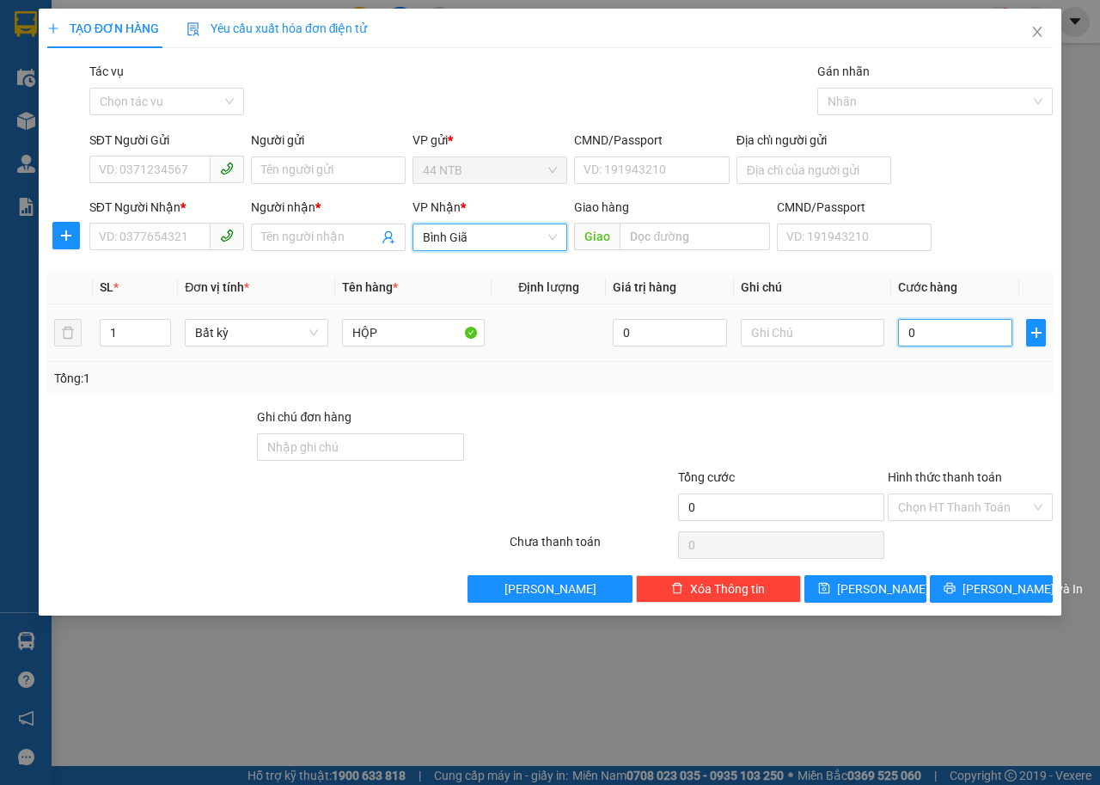
click at [923, 325] on input "0" at bounding box center [955, 333] width 114 height 28
type input "3"
type input "30"
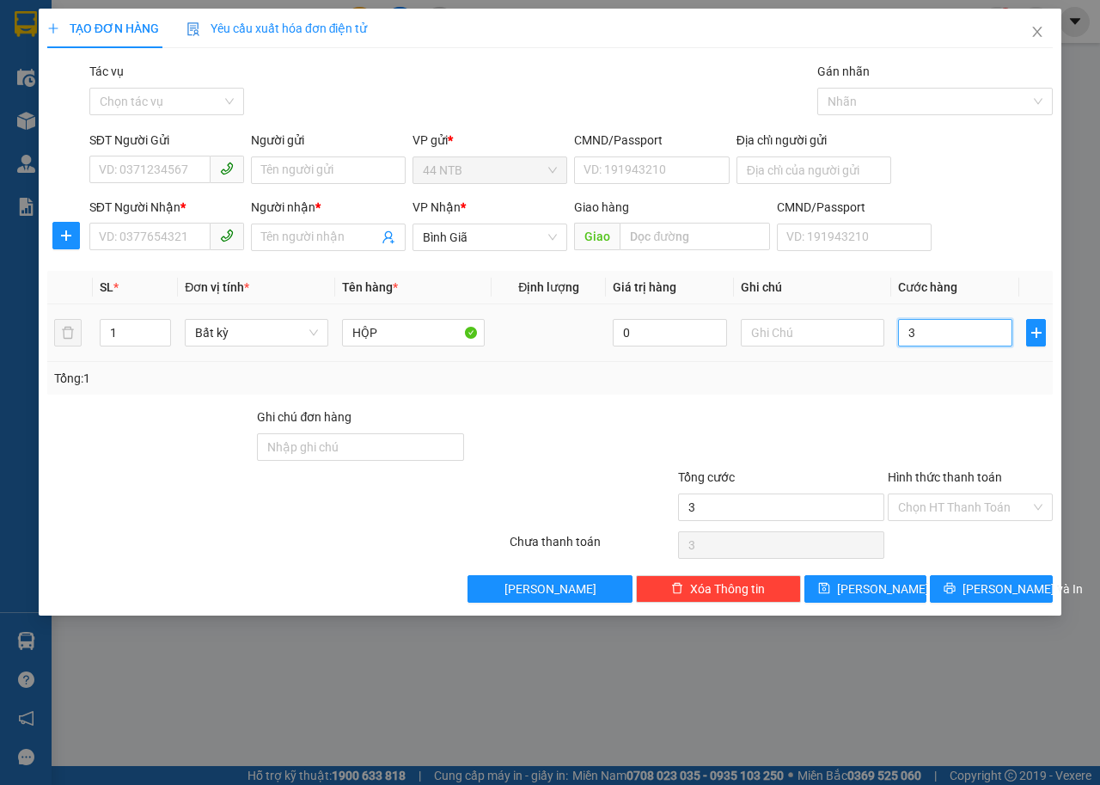
type input "30"
type input "30.000"
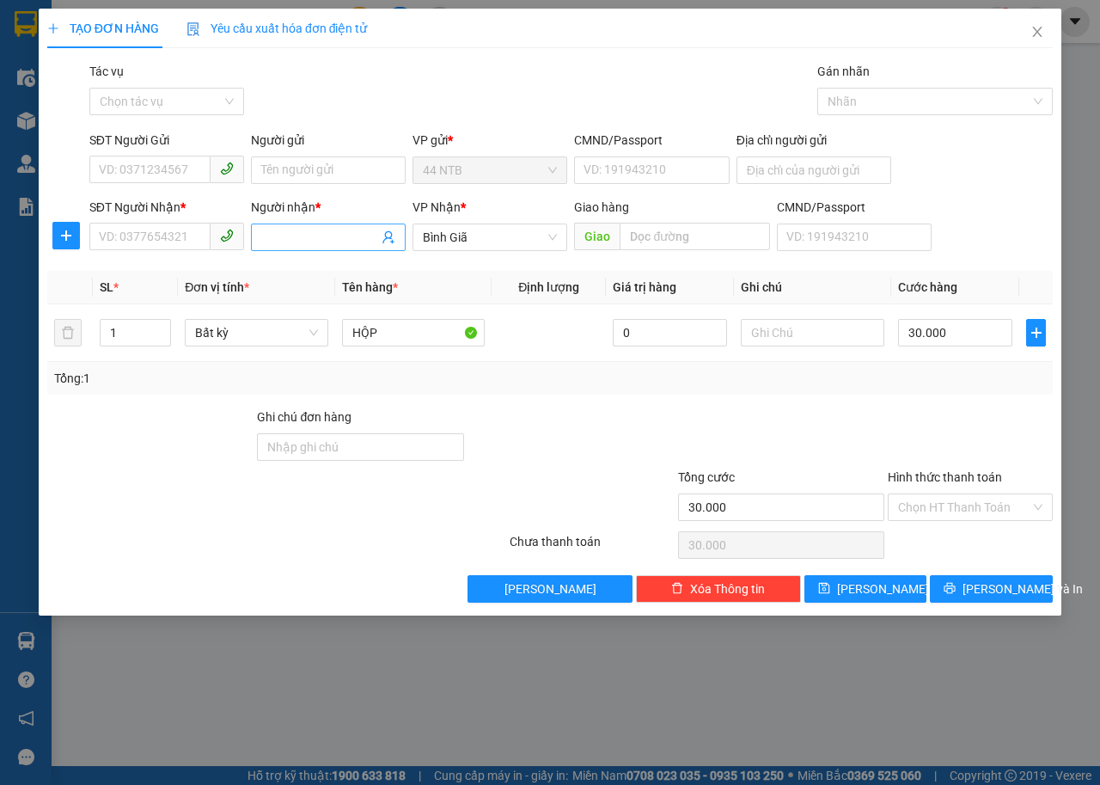
click at [305, 236] on input "Người nhận *" at bounding box center [319, 237] width 117 height 19
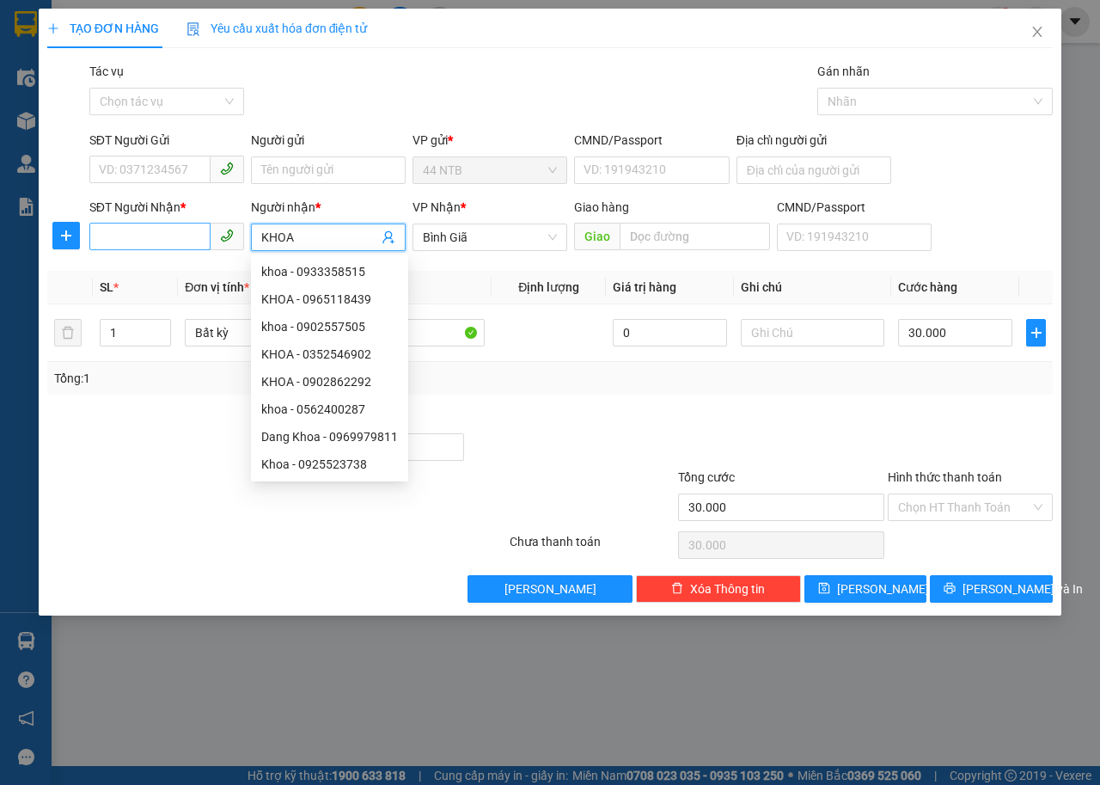
type input "KHOA"
click at [197, 244] on input "SĐT Người Nhận *" at bounding box center [149, 237] width 121 height 28
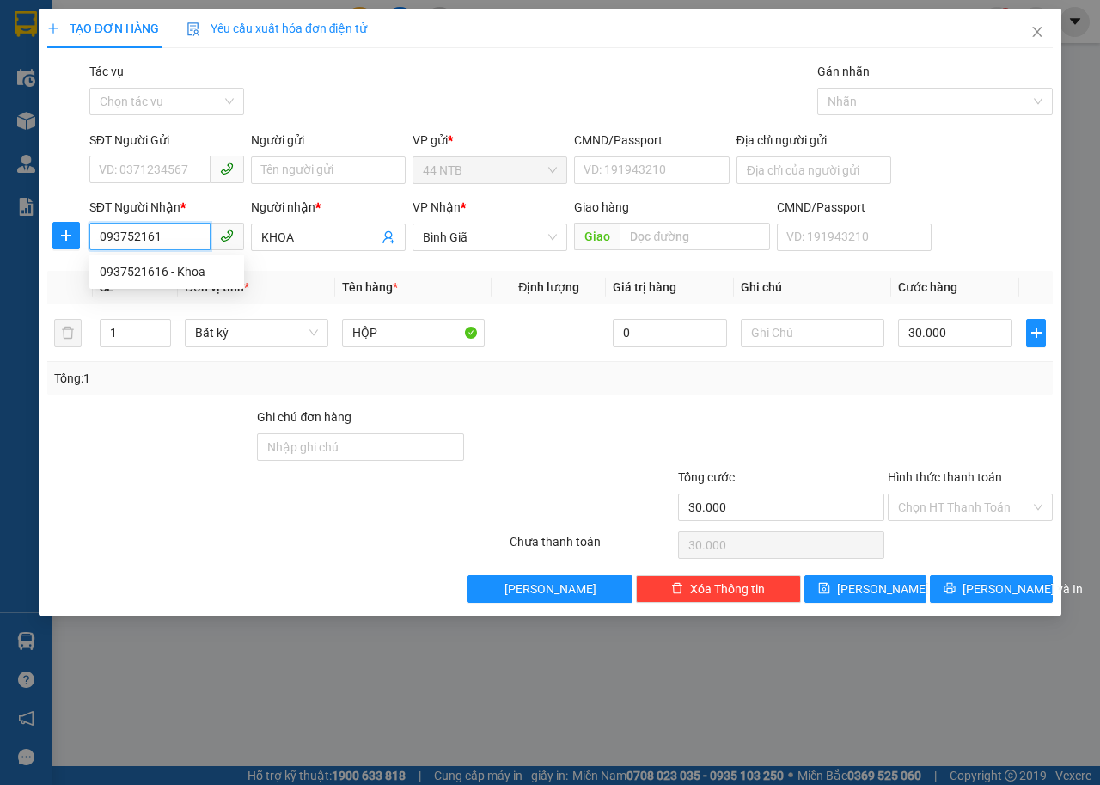
type input "0937521616"
click at [196, 271] on div "0937521616 - Khoa" at bounding box center [167, 271] width 134 height 19
type input "Khoa"
type input "0937521616"
click at [184, 160] on input "SĐT Người Gửi" at bounding box center [149, 170] width 121 height 28
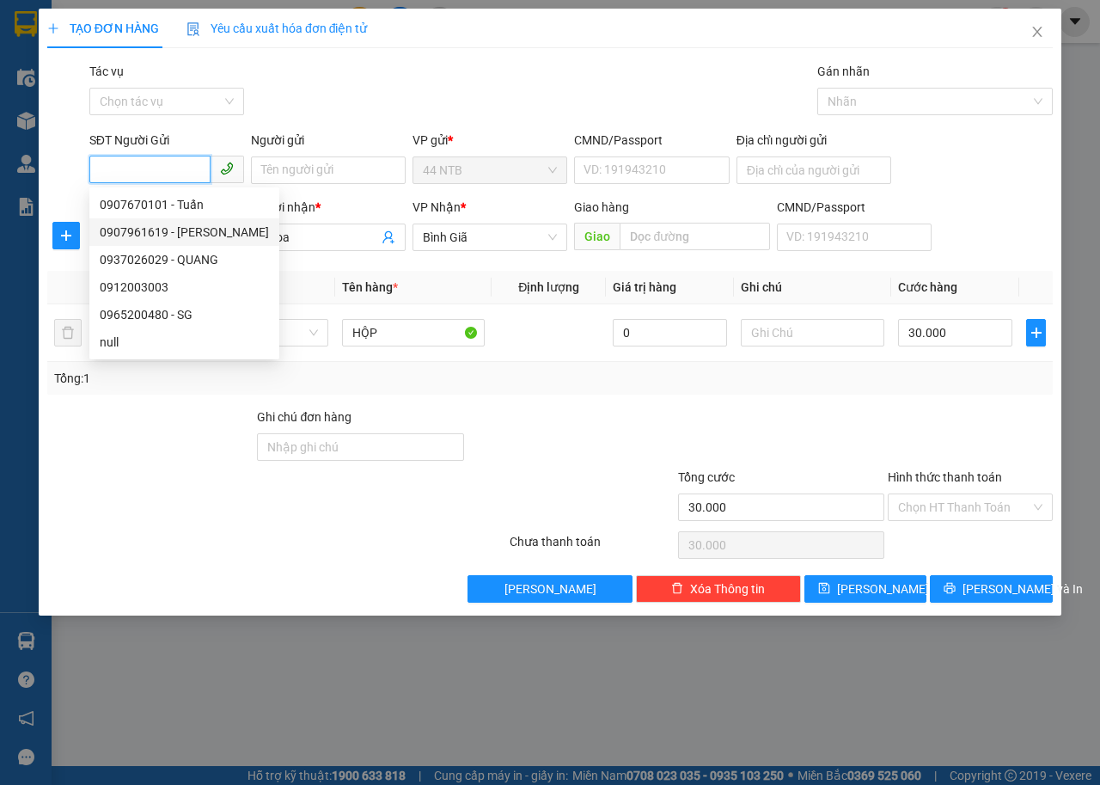
click at [170, 230] on div "0907961619 - TUAN" at bounding box center [184, 232] width 169 height 19
type input "0907961619"
type input "TUAN"
type input "079090005452"
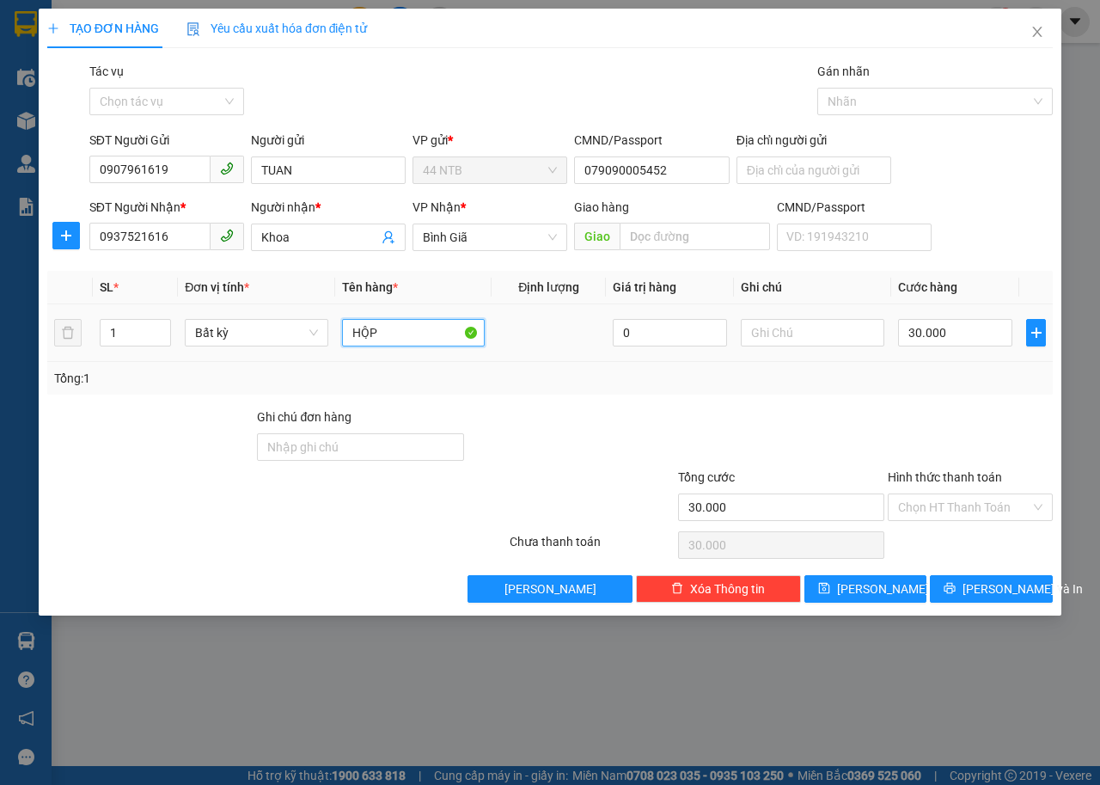
click at [402, 334] on input "HỘP" at bounding box center [414, 333] width 144 height 28
type input "HỘP ÁO"
click at [973, 591] on button "[PERSON_NAME] và In" at bounding box center [991, 589] width 123 height 28
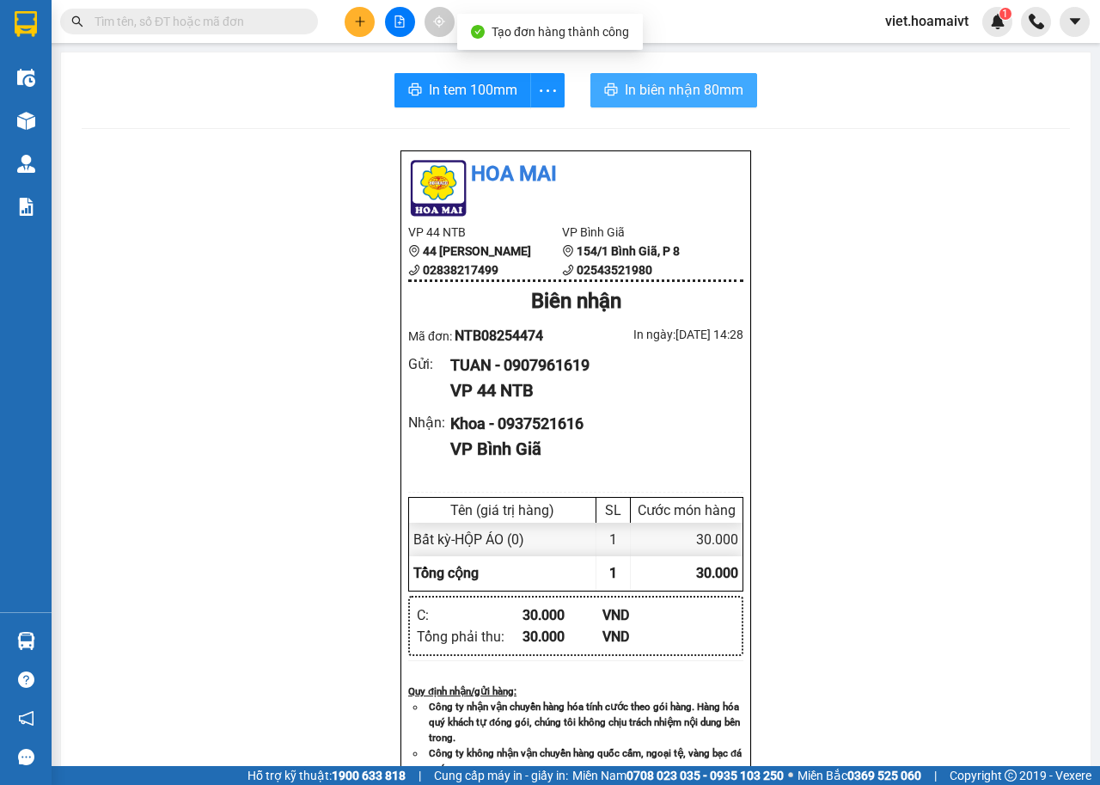
drag, startPoint x: 622, startPoint y: 91, endPoint x: 665, endPoint y: 102, distance: 44.4
click at [625, 92] on span "In biên nhận 80mm" at bounding box center [684, 89] width 119 height 21
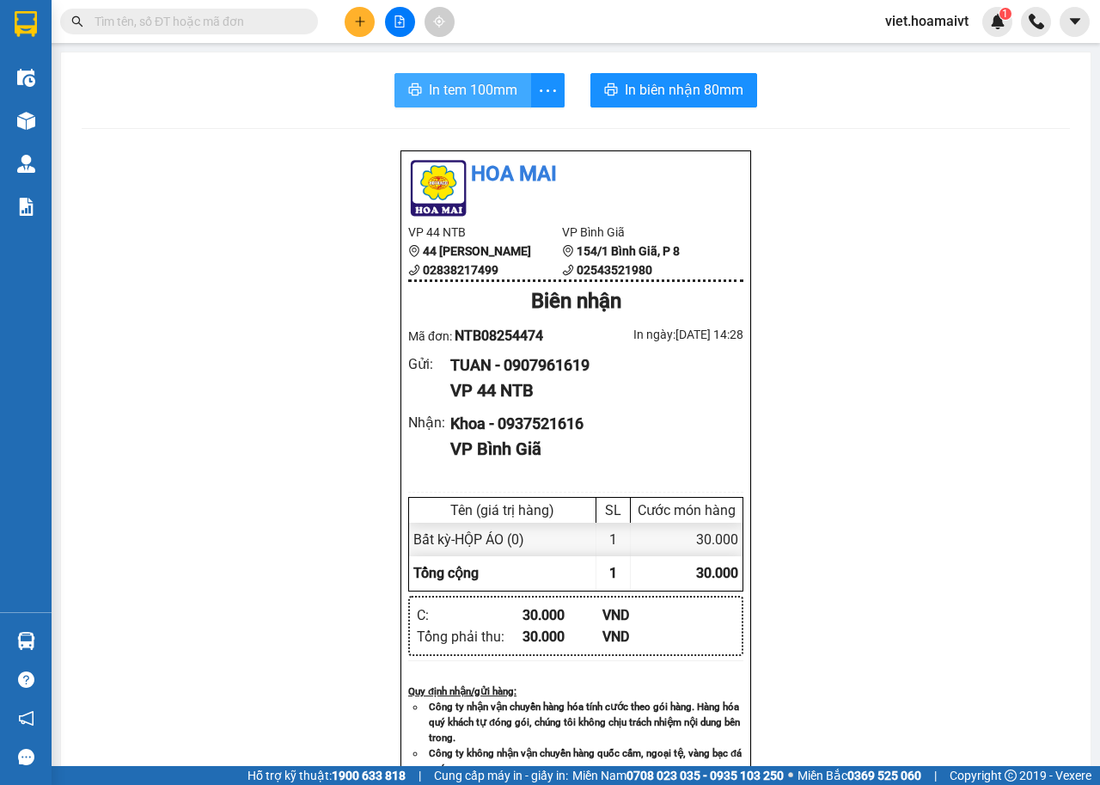
click at [488, 92] on span "In tem 100mm" at bounding box center [473, 89] width 89 height 21
click at [351, 21] on button at bounding box center [360, 22] width 30 height 30
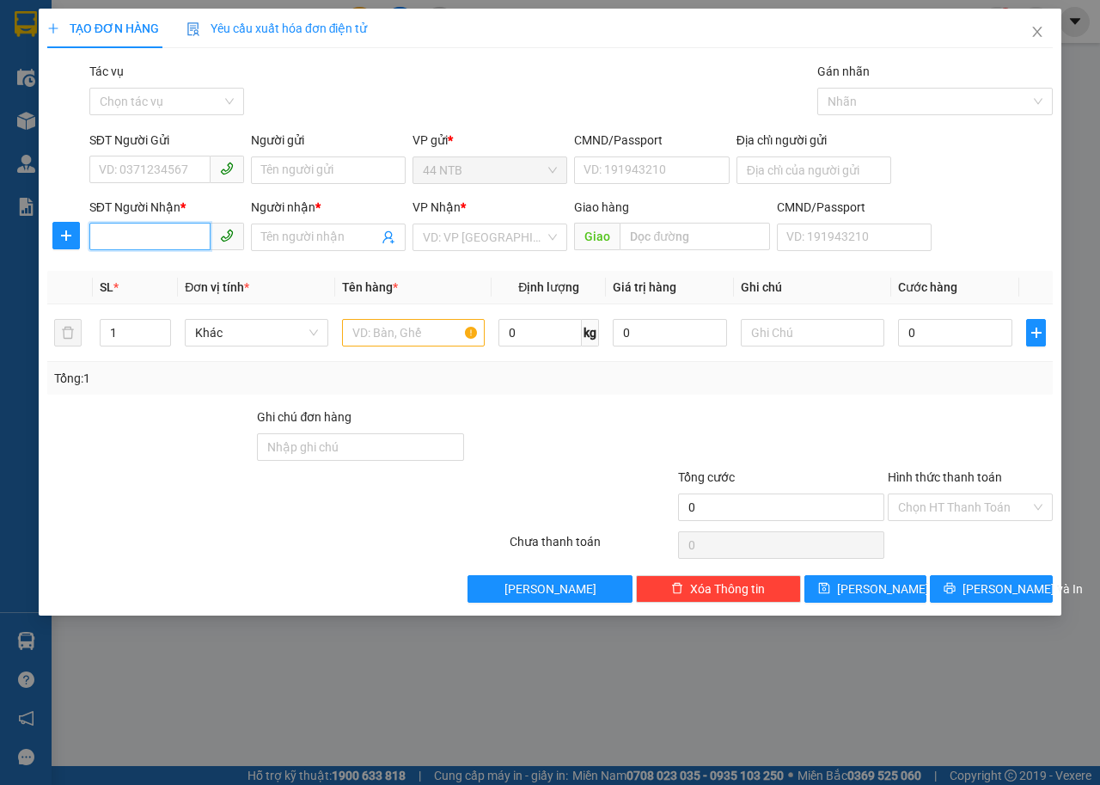
click at [182, 239] on input "SĐT Người Nhận *" at bounding box center [149, 237] width 121 height 28
type input "0325705706"
click at [289, 239] on input "Người nhận *" at bounding box center [319, 237] width 117 height 19
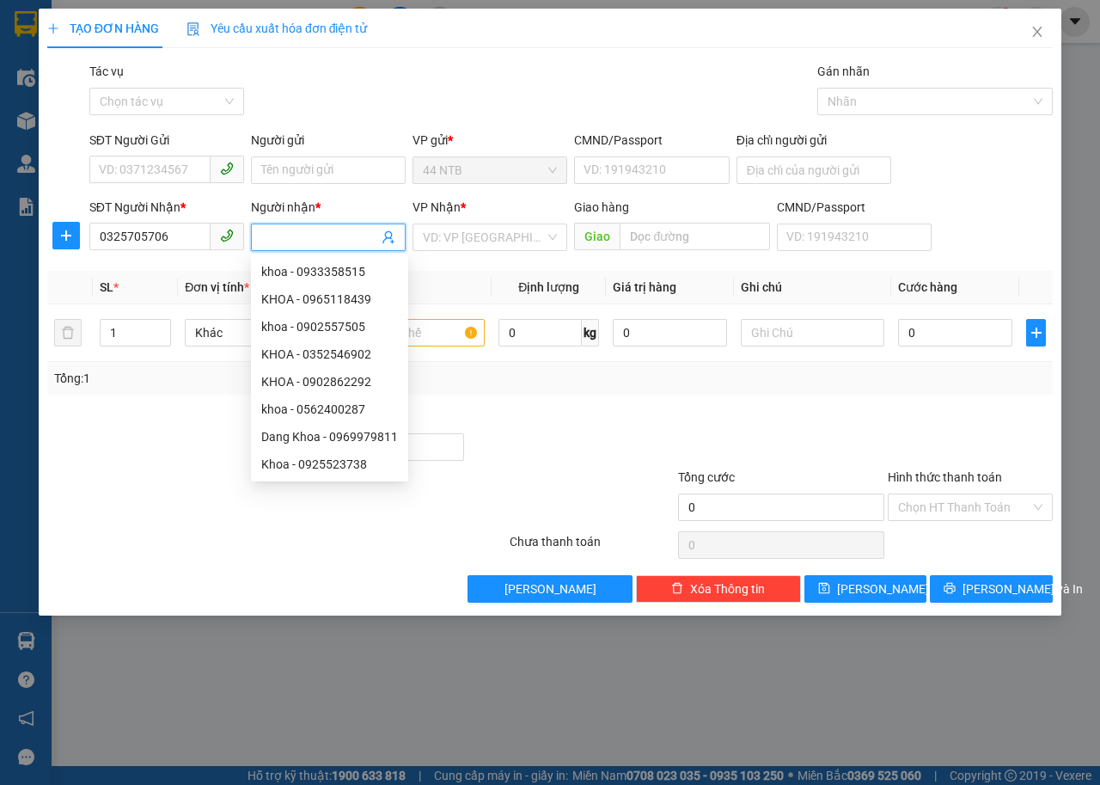
click at [289, 239] on input "Người nhận *" at bounding box center [319, 237] width 117 height 19
type input "D"
type input "ĐIỆP"
click at [524, 236] on input "search" at bounding box center [484, 237] width 122 height 26
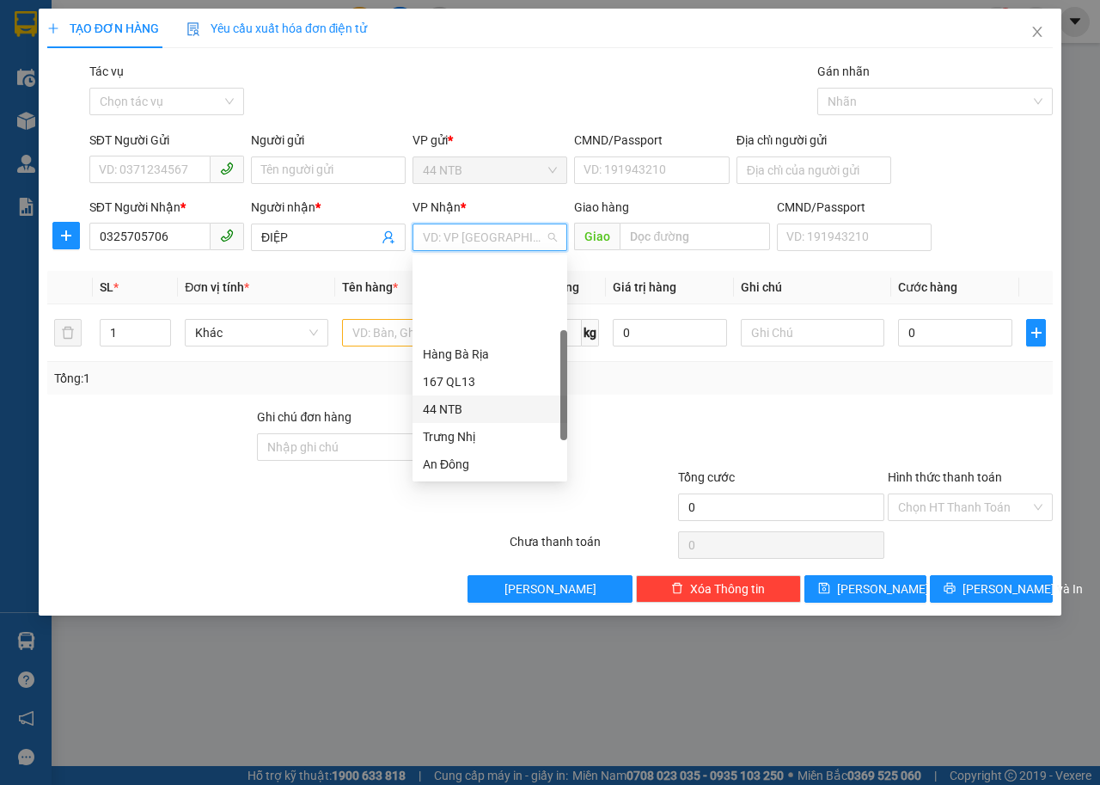
scroll to position [138, 0]
drag, startPoint x: 499, startPoint y: 435, endPoint x: 573, endPoint y: 371, distance: 98.1
click at [508, 428] on div "HANG NGOAI" at bounding box center [490, 436] width 134 height 19
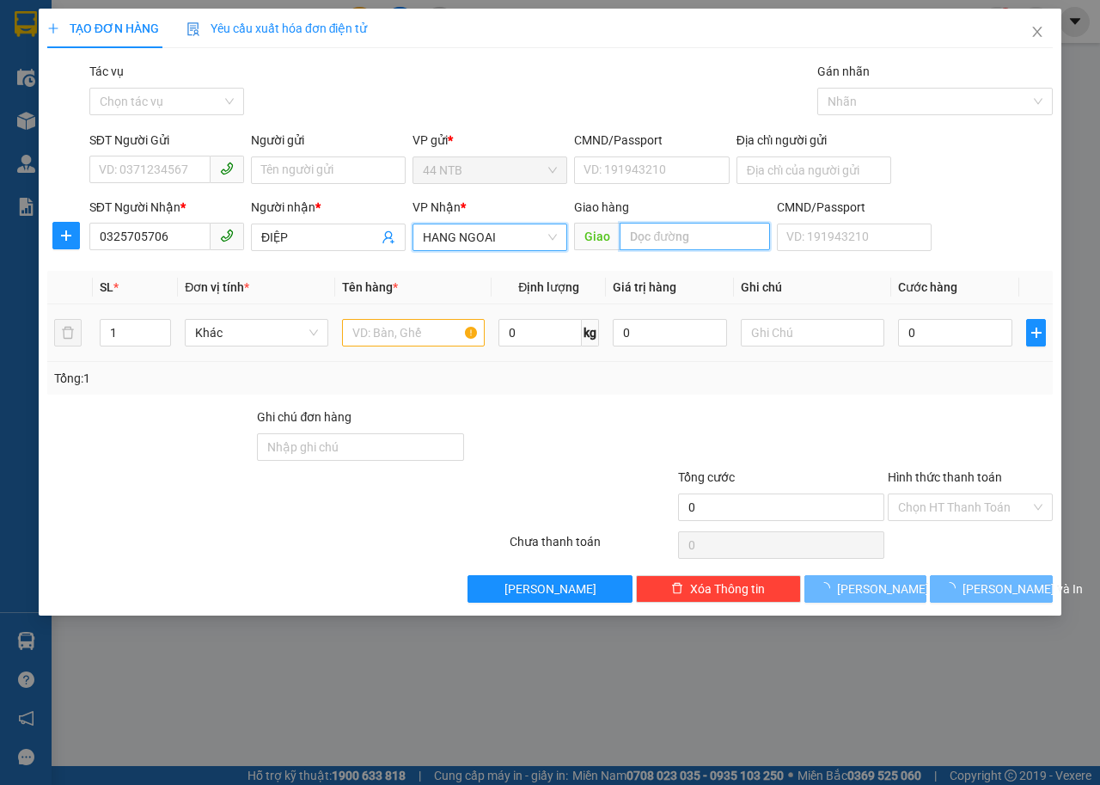
click at [657, 232] on input "text" at bounding box center [695, 237] width 150 height 28
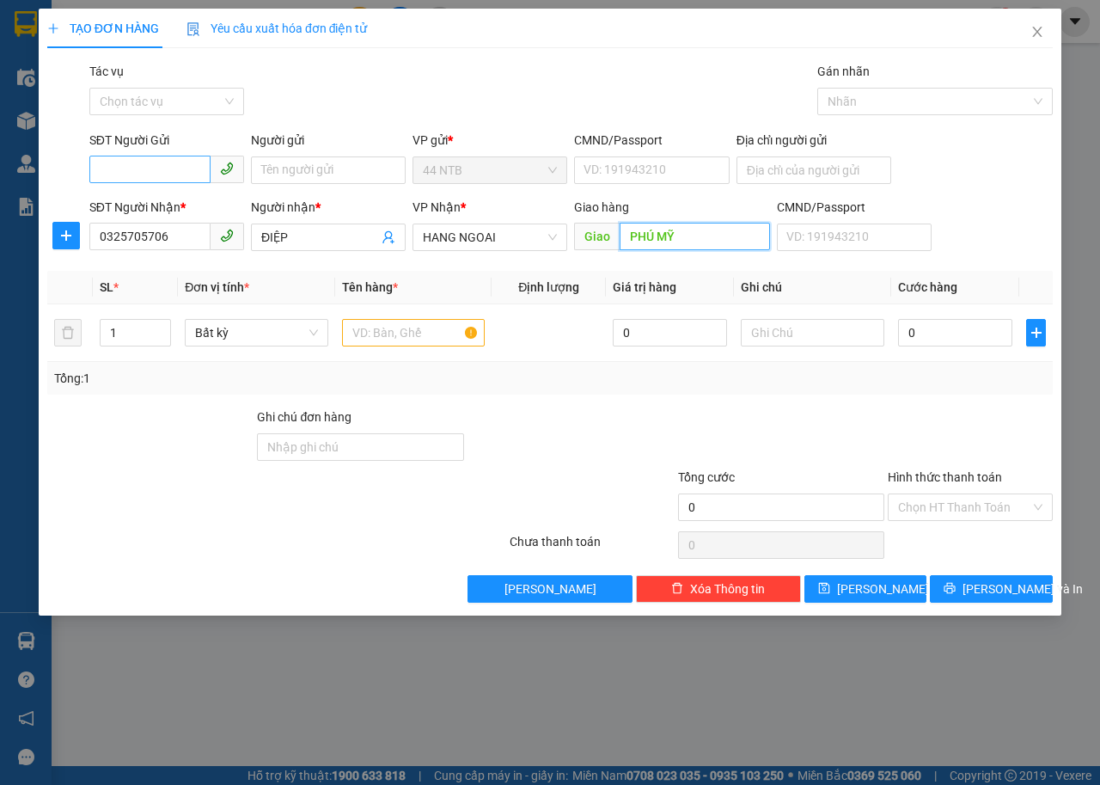
type input "PHÚ MỸ"
click at [187, 175] on input "SĐT Người Gửi" at bounding box center [149, 170] width 121 height 28
type input "0932829288"
click at [295, 166] on input "Người gửi" at bounding box center [328, 170] width 155 height 28
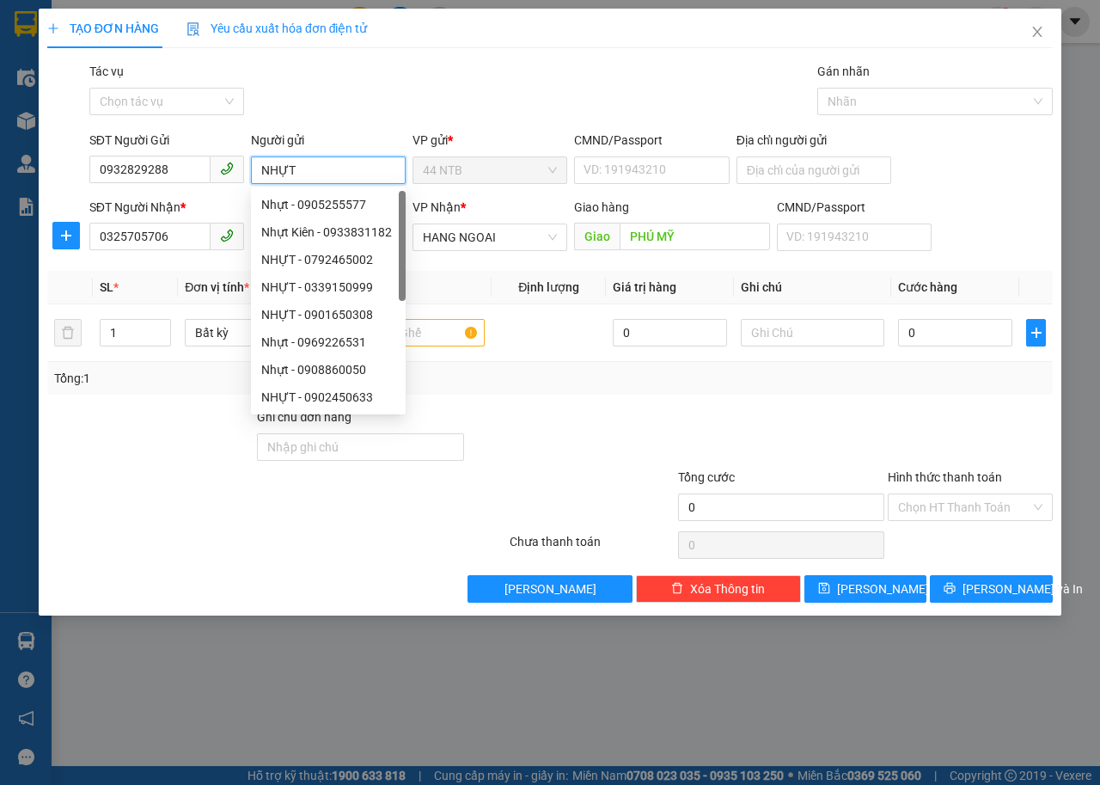
type input "NHỰT"
click at [583, 379] on div "Tổng: 1" at bounding box center [550, 378] width 992 height 19
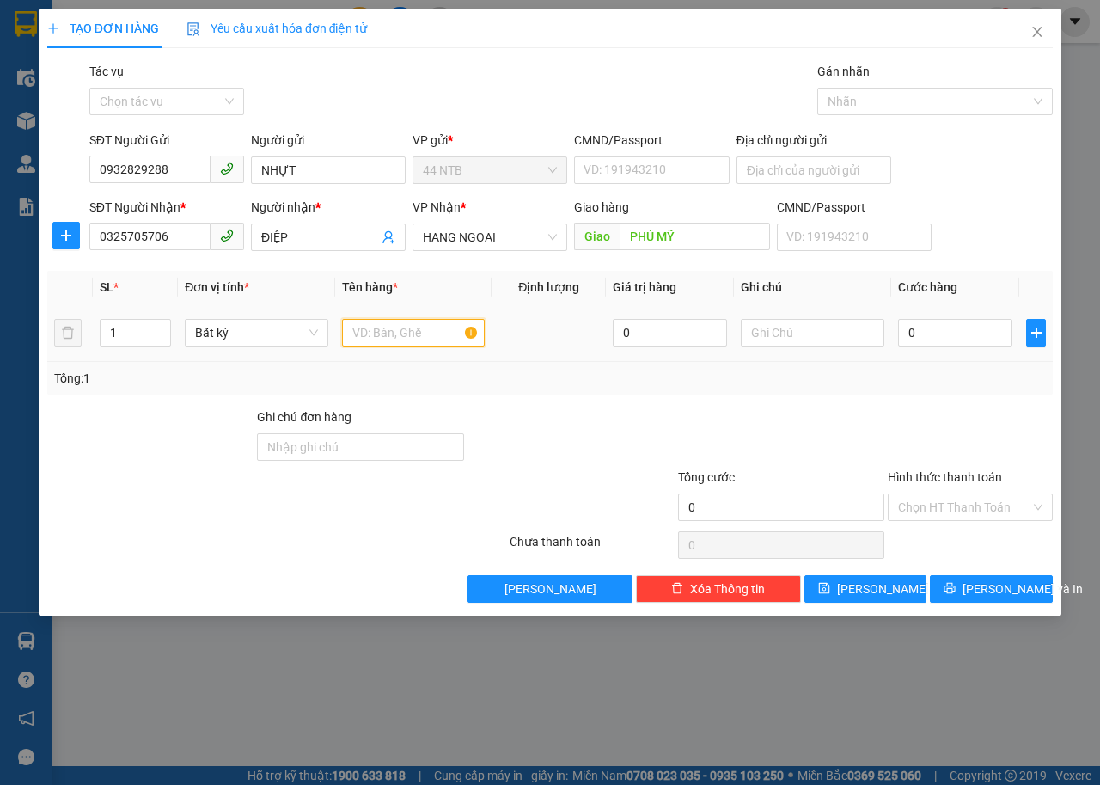
click at [431, 327] on input "text" at bounding box center [414, 333] width 144 height 28
type input "BAO GT"
click at [945, 335] on input "0" at bounding box center [955, 333] width 114 height 28
type input "4"
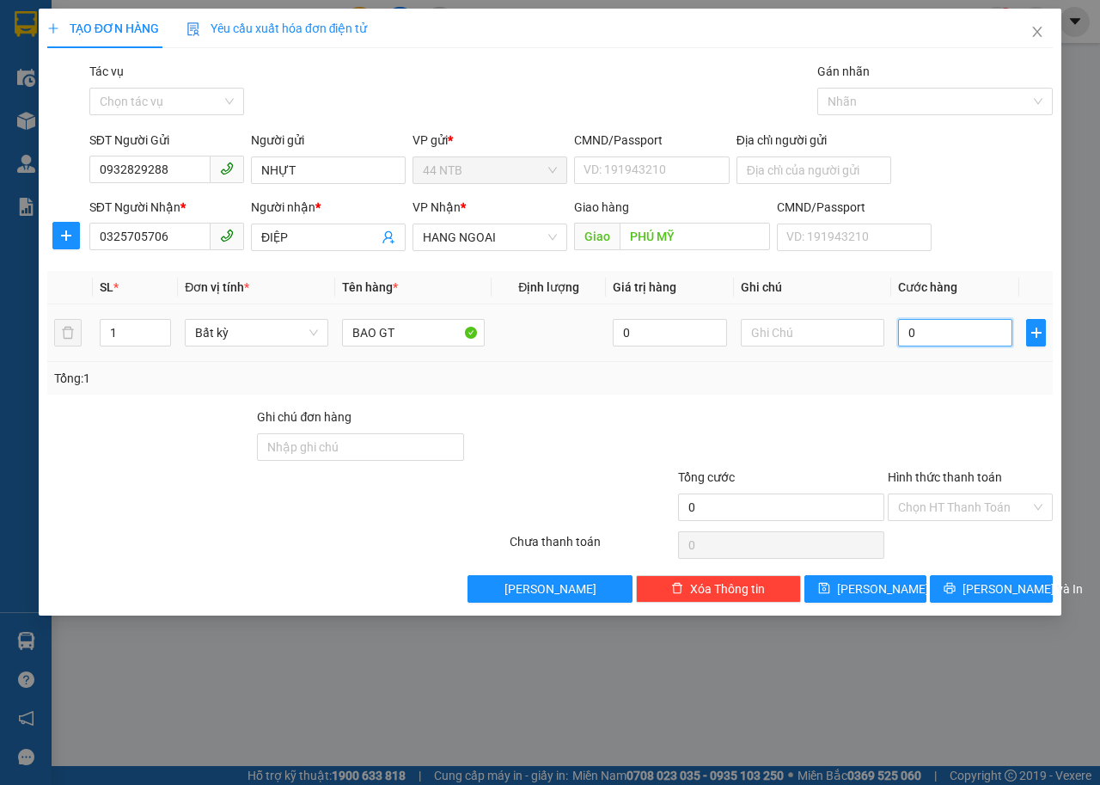
type input "4"
type input "40"
type input "40.000"
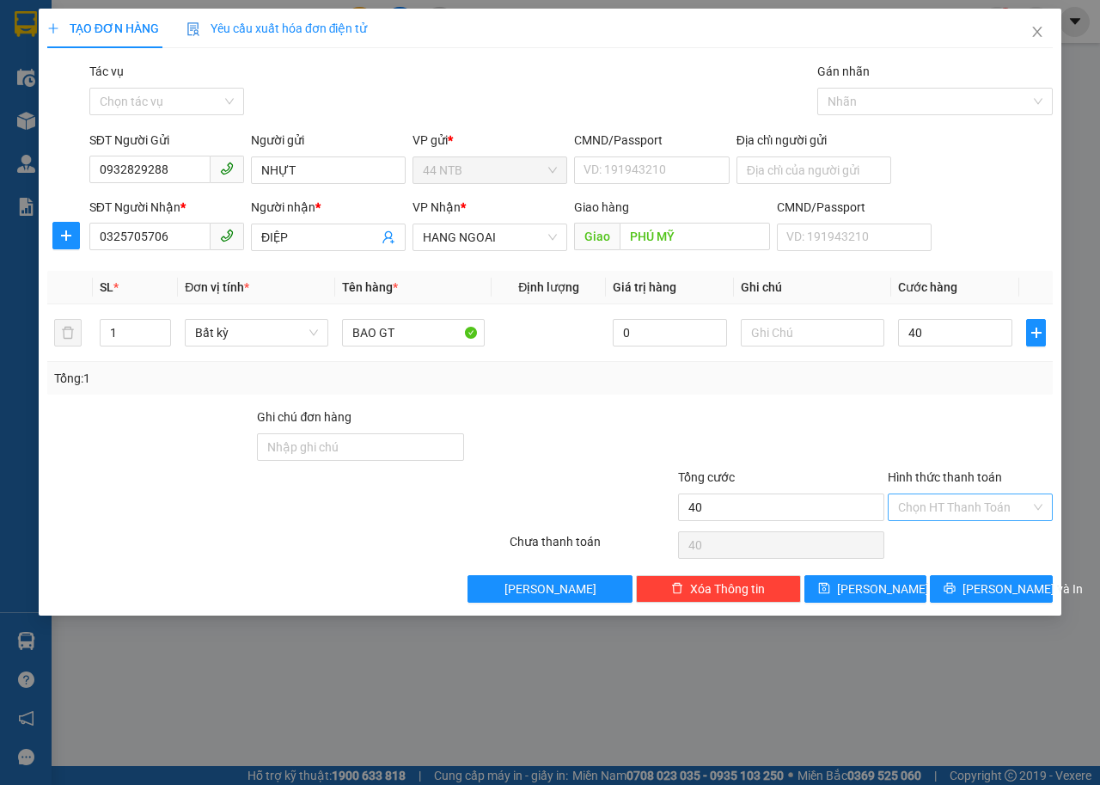
type input "40.000"
click at [947, 506] on input "Hình thức thanh toán" at bounding box center [964, 507] width 132 height 26
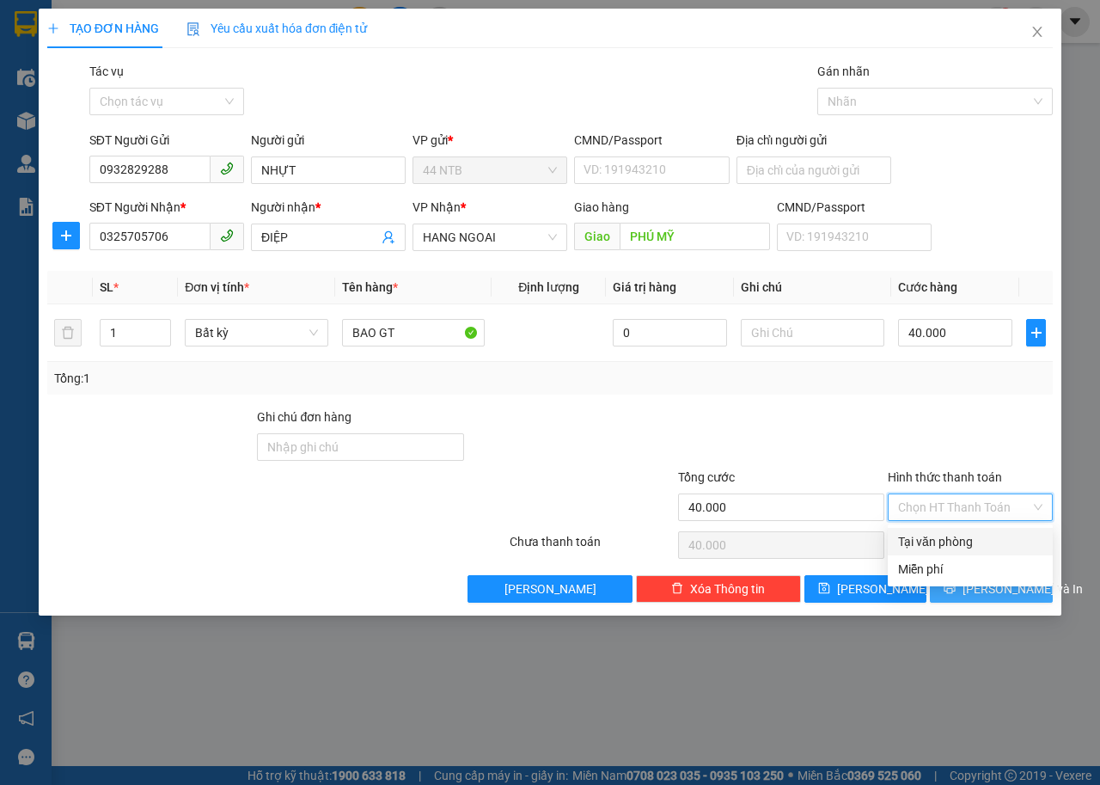
drag, startPoint x: 935, startPoint y: 545, endPoint x: 932, endPoint y: 574, distance: 29.3
click at [935, 544] on div "Tại văn phòng" at bounding box center [970, 541] width 144 height 19
type input "0"
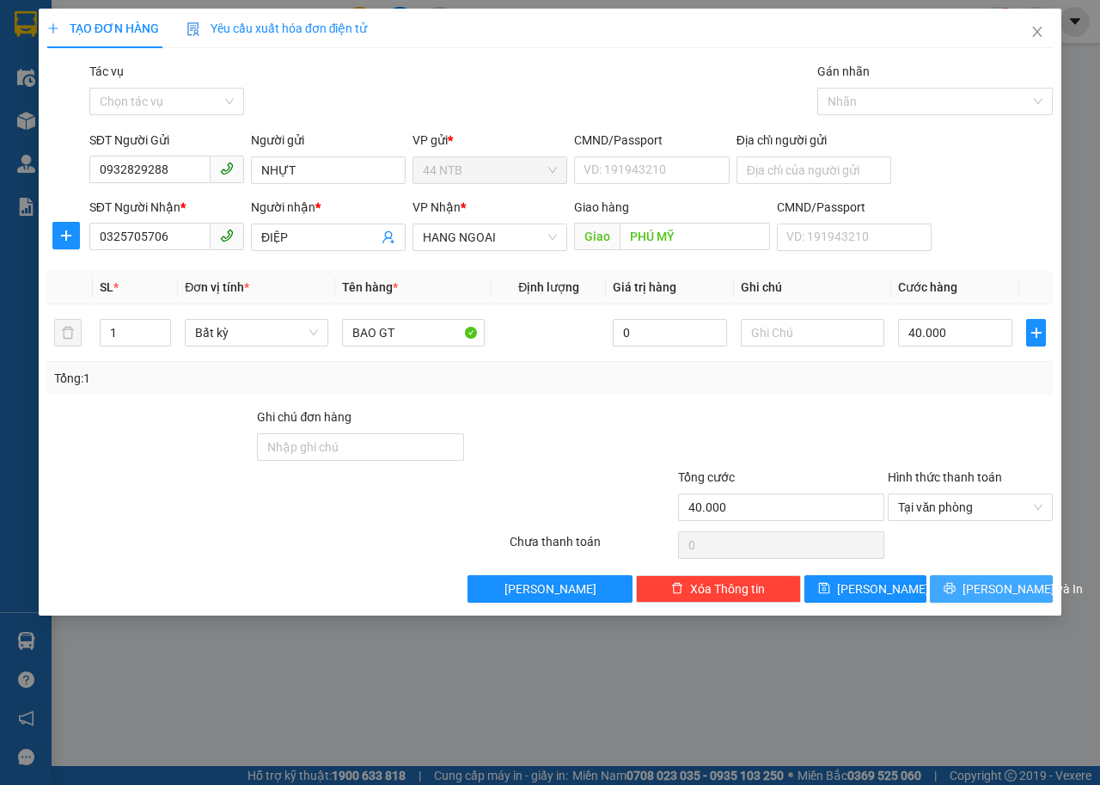
click at [945, 591] on button "[PERSON_NAME] và In" at bounding box center [991, 589] width 123 height 28
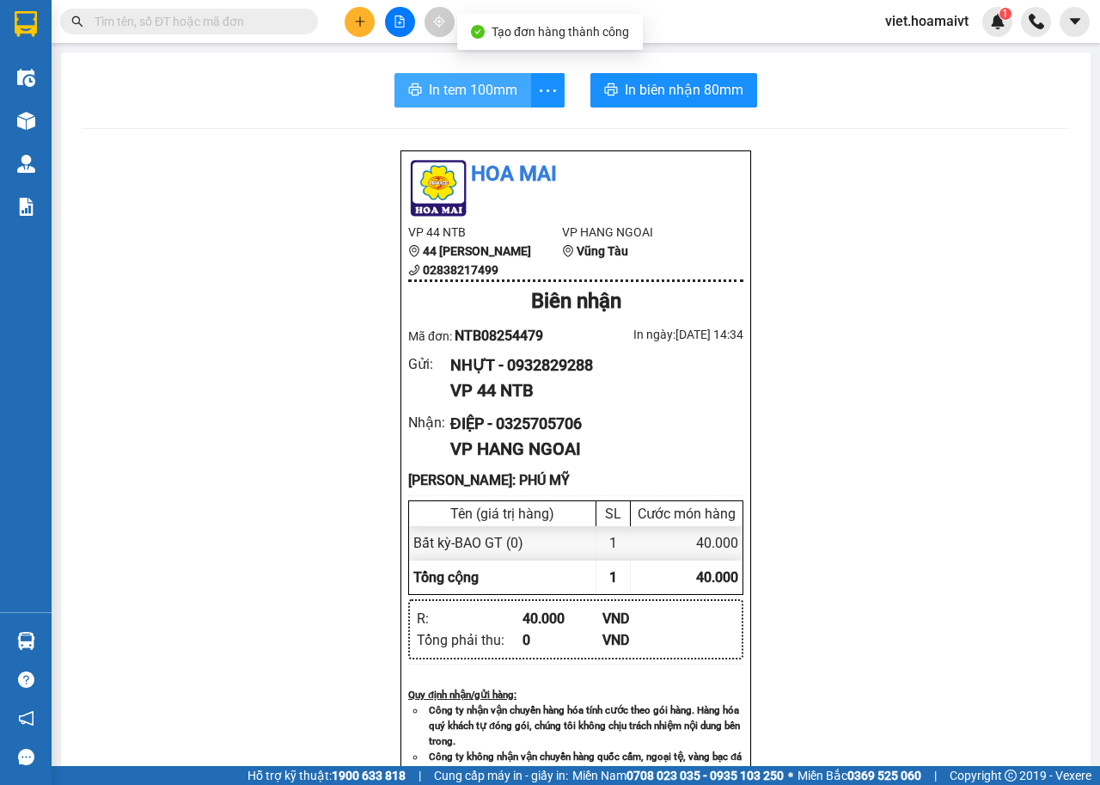
click at [439, 93] on span "In tem 100mm" at bounding box center [473, 89] width 89 height 21
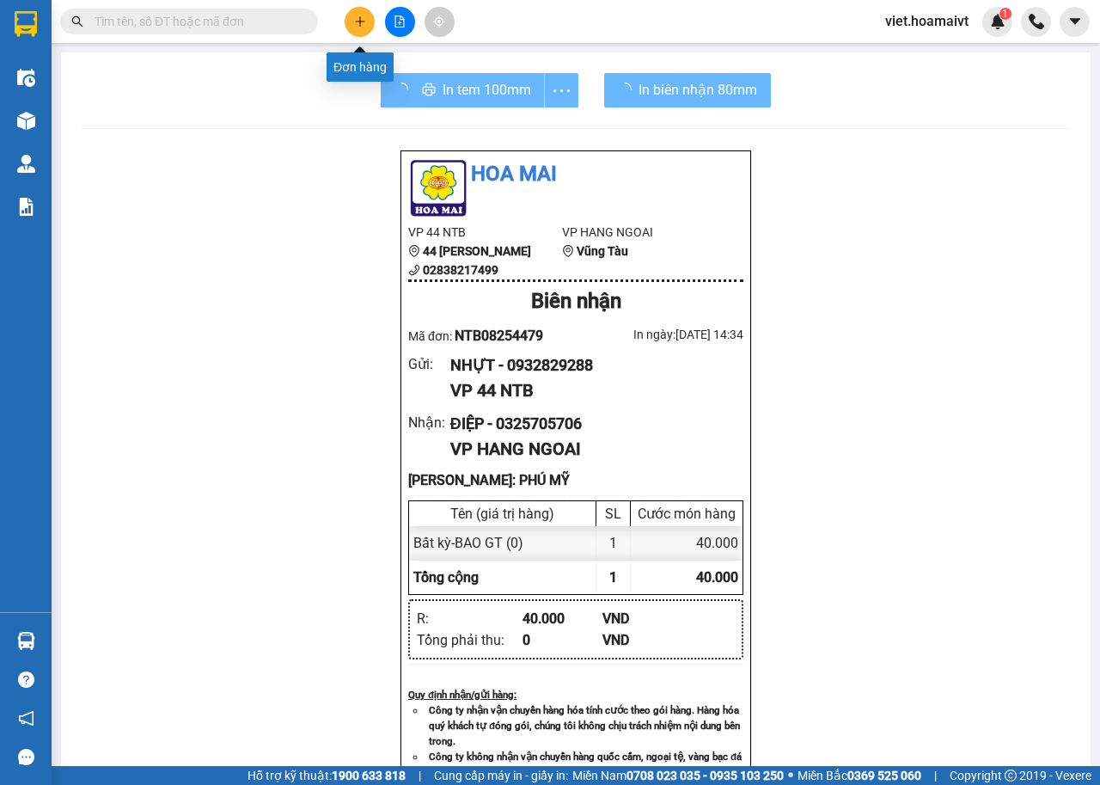
click at [352, 28] on button at bounding box center [360, 22] width 30 height 30
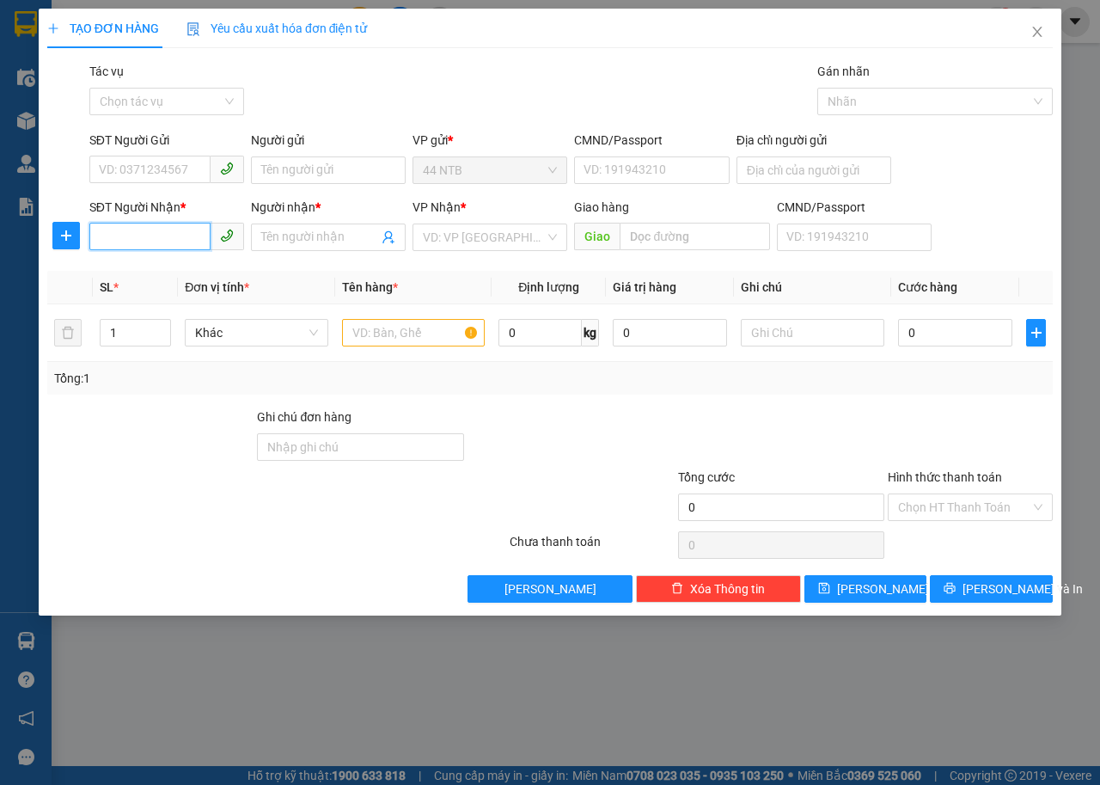
click at [187, 236] on input "SĐT Người Nhận *" at bounding box center [149, 237] width 121 height 28
type input "0933356007"
click at [280, 241] on input "Người nhận *" at bounding box center [319, 237] width 117 height 19
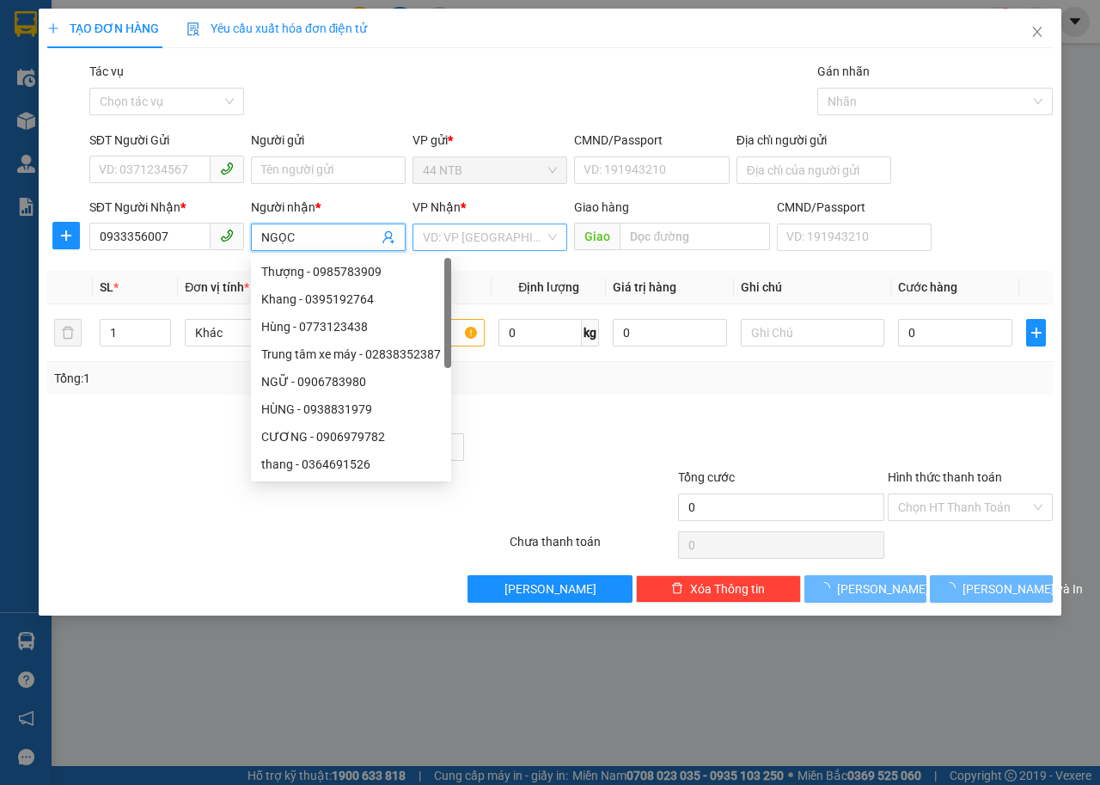
type input "NGỌC"
click at [514, 236] on input "search" at bounding box center [484, 237] width 122 height 26
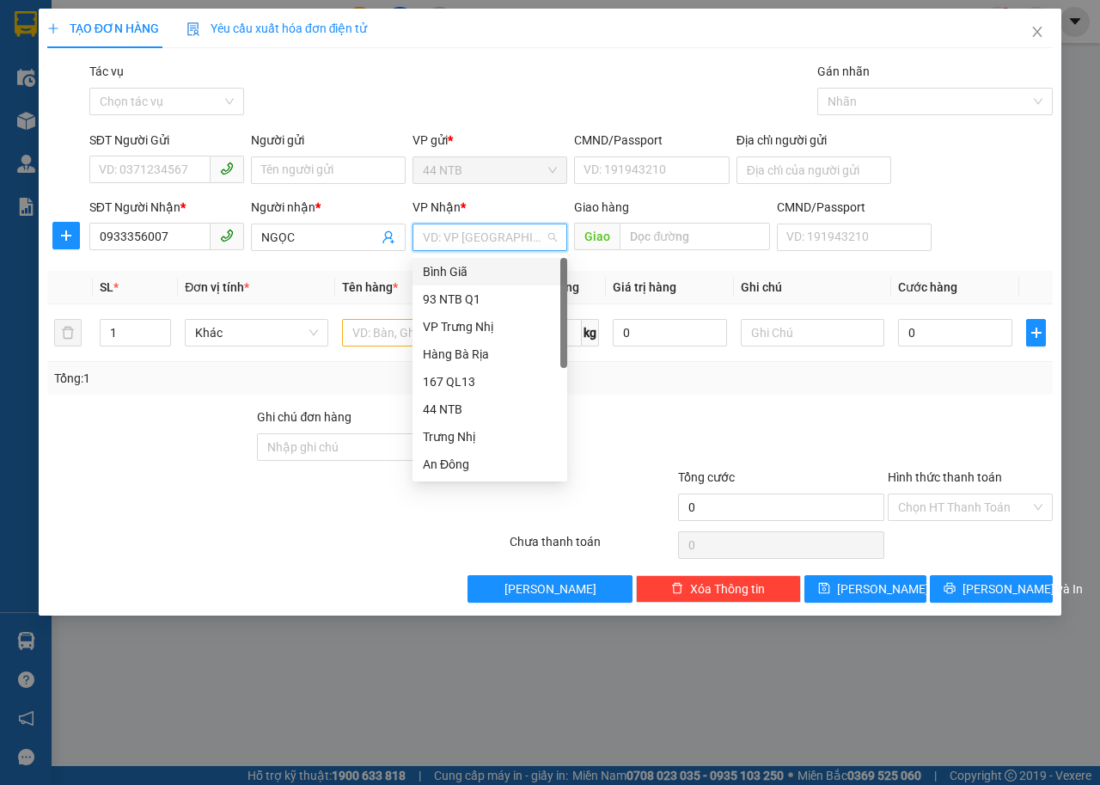
click at [485, 269] on div "Bình Giã" at bounding box center [490, 271] width 134 height 19
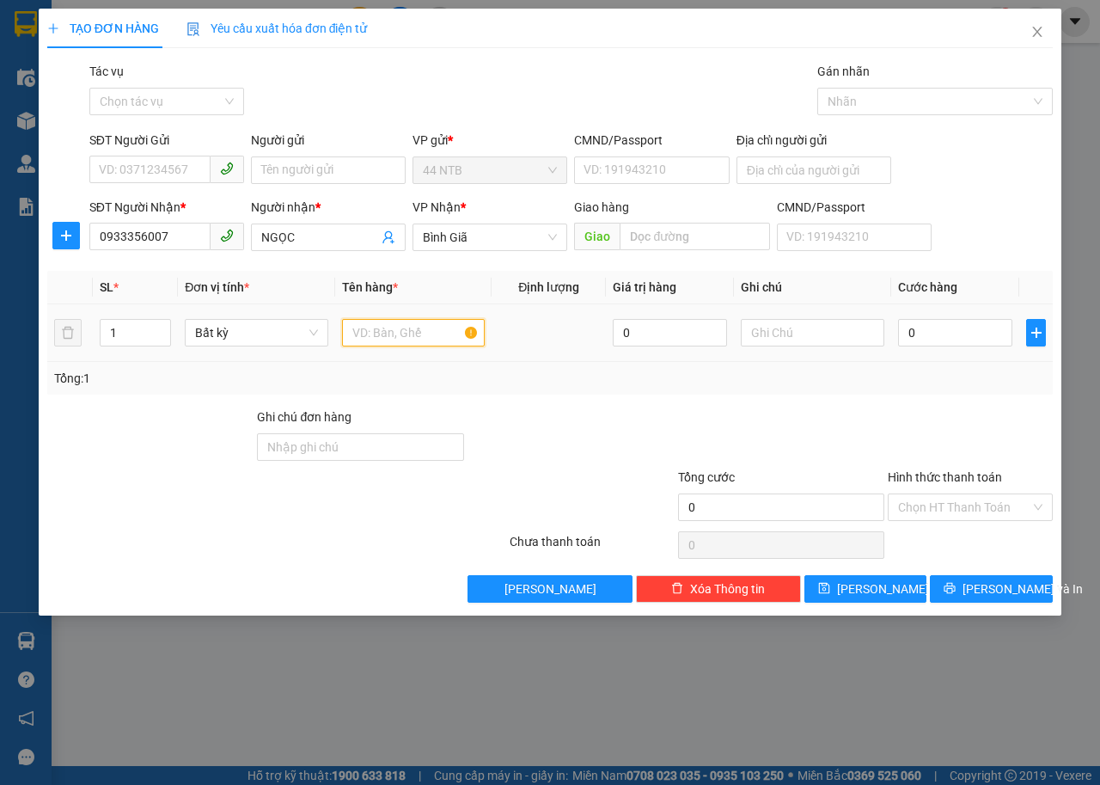
click at [399, 328] on input "text" at bounding box center [414, 333] width 144 height 28
type input "THÙNG T CÂY"
click at [933, 330] on input "0" at bounding box center [955, 333] width 114 height 28
type input "3"
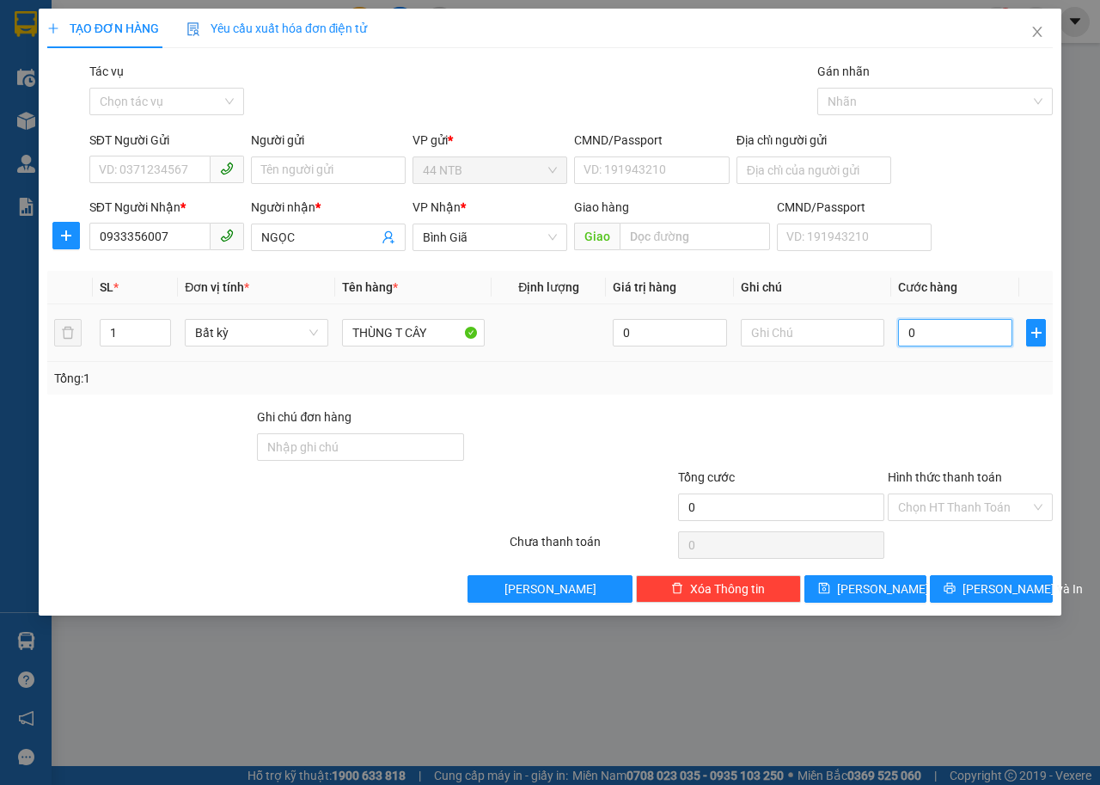
type input "3"
type input "30"
type input "30.000"
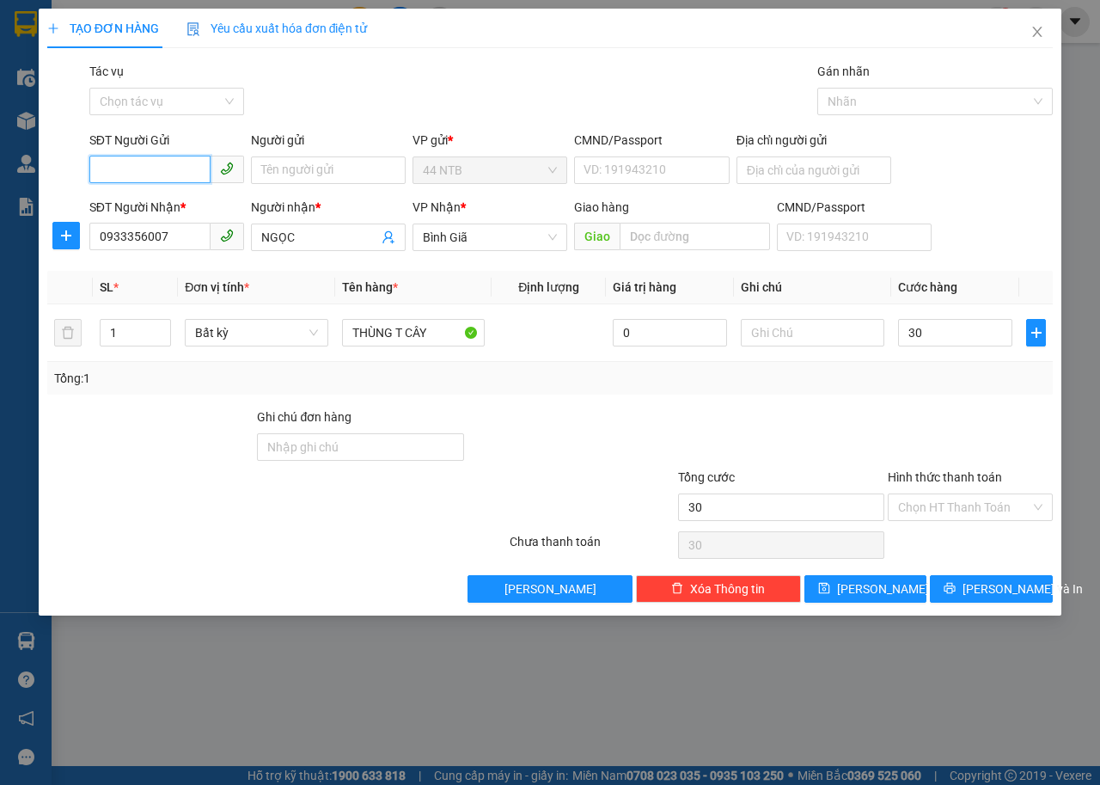
type input "30.000"
click at [177, 171] on input "SĐT Người Gửi" at bounding box center [149, 170] width 121 height 28
type input "0828330513"
click at [274, 170] on input "Người gửi" at bounding box center [328, 170] width 155 height 28
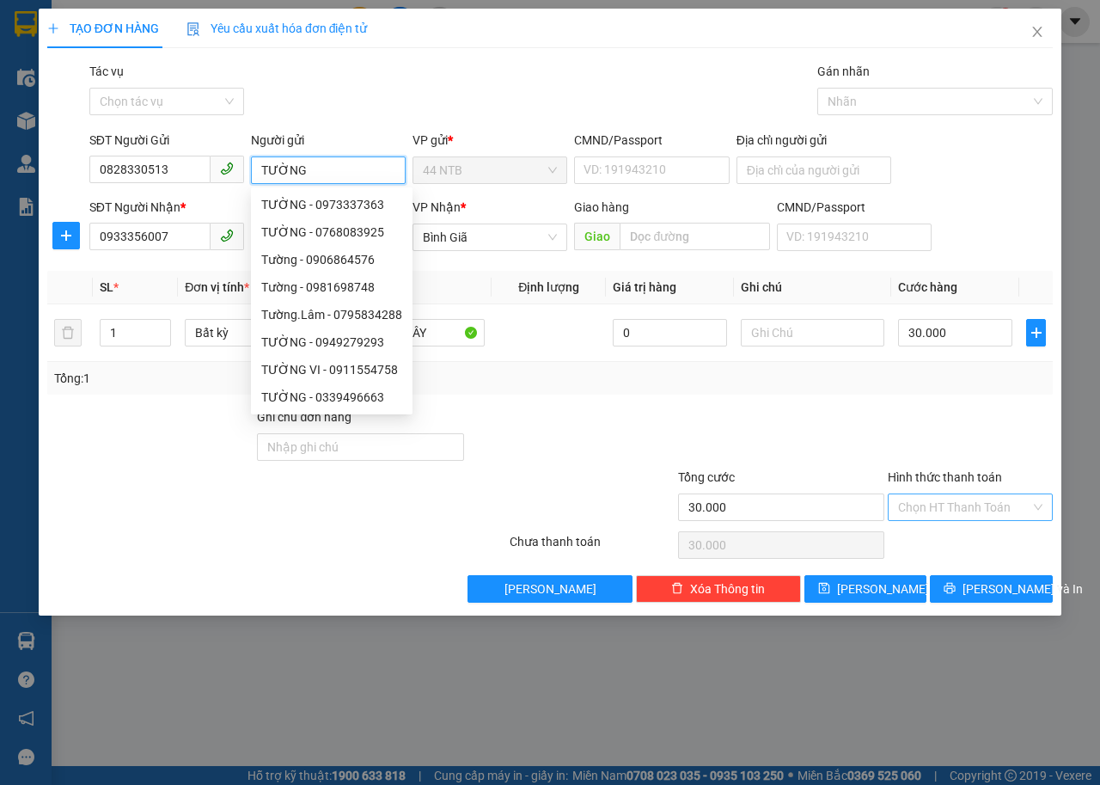
type input "TƯỜNG"
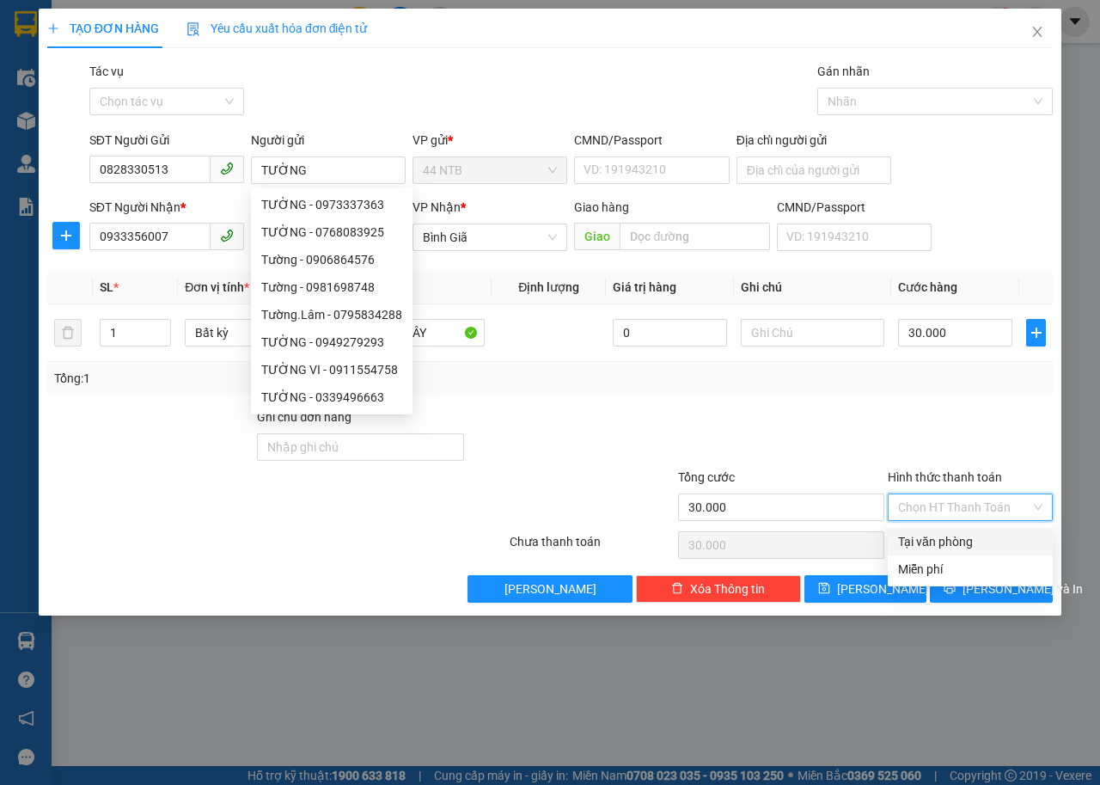
click at [941, 504] on input "Hình thức thanh toán" at bounding box center [964, 507] width 132 height 26
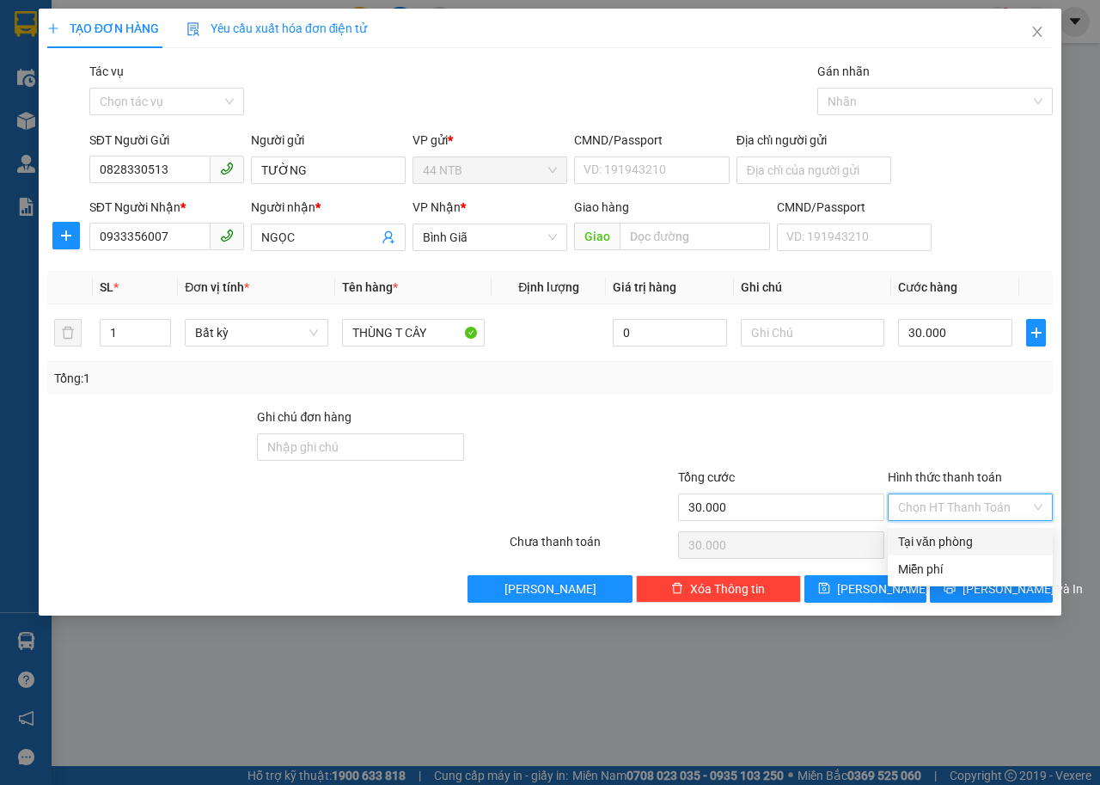
click at [948, 538] on div "Tại văn phòng" at bounding box center [970, 541] width 144 height 19
type input "0"
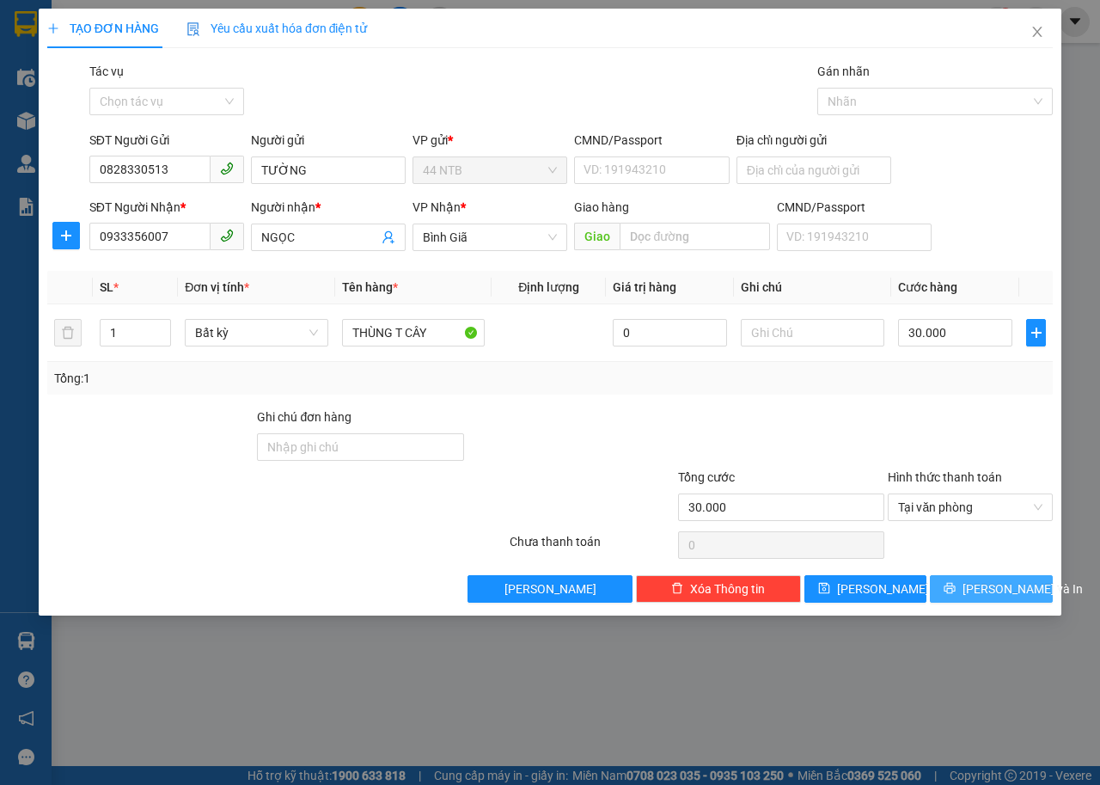
click at [972, 590] on button "[PERSON_NAME] và In" at bounding box center [991, 589] width 123 height 28
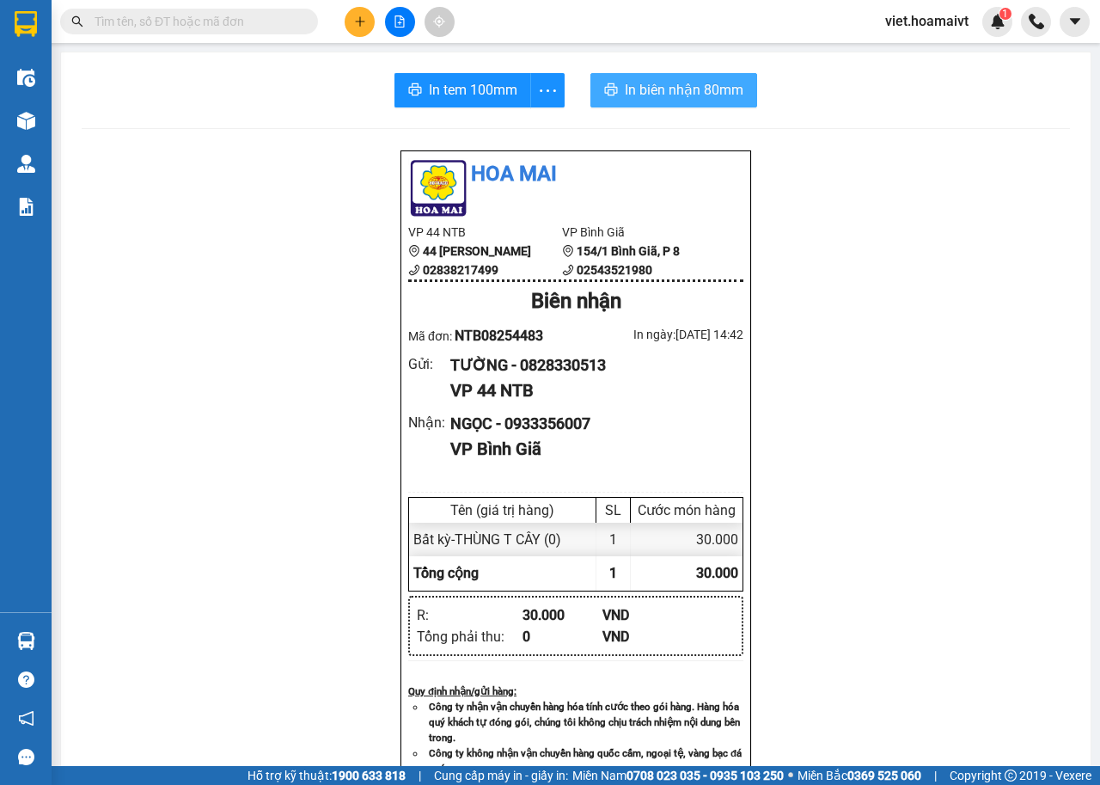
drag, startPoint x: 626, startPoint y: 81, endPoint x: 729, endPoint y: 171, distance: 137.1
click at [628, 89] on span "In biên nhận 80mm" at bounding box center [684, 89] width 119 height 21
click at [484, 92] on div "In tem 100mm" at bounding box center [480, 90] width 170 height 34
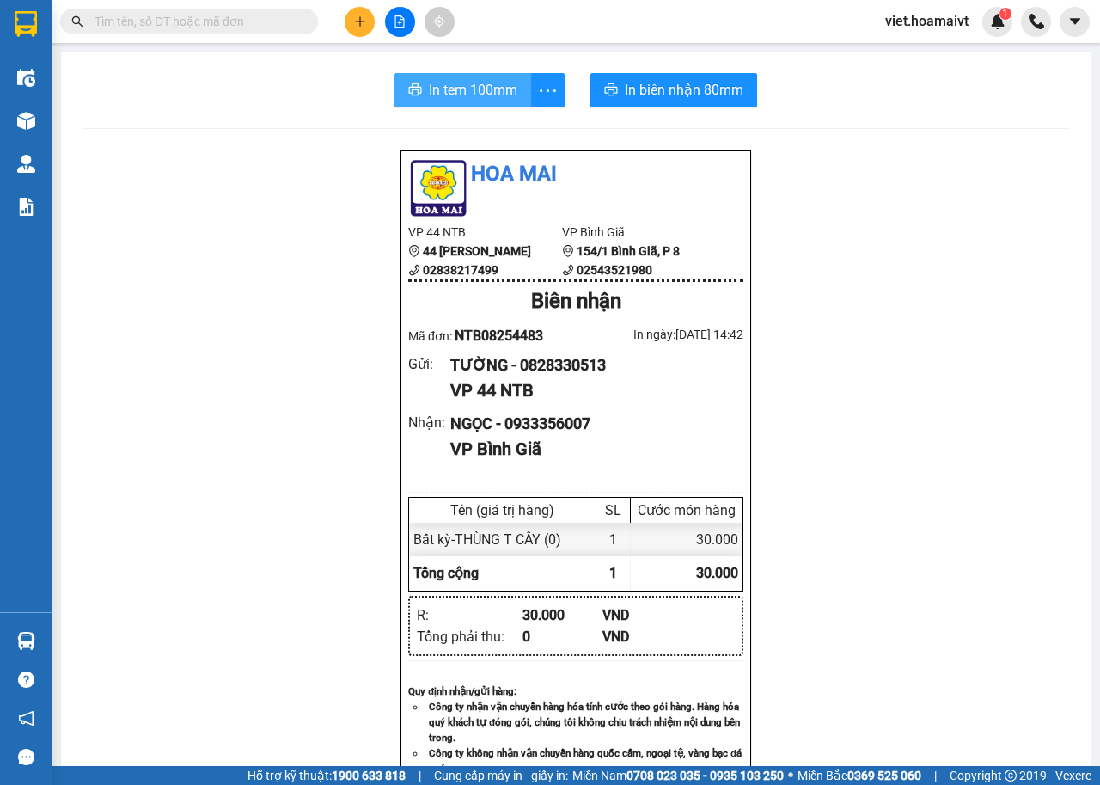
click at [492, 93] on span "In tem 100mm" at bounding box center [473, 89] width 89 height 21
click at [349, 27] on button at bounding box center [360, 22] width 30 height 30
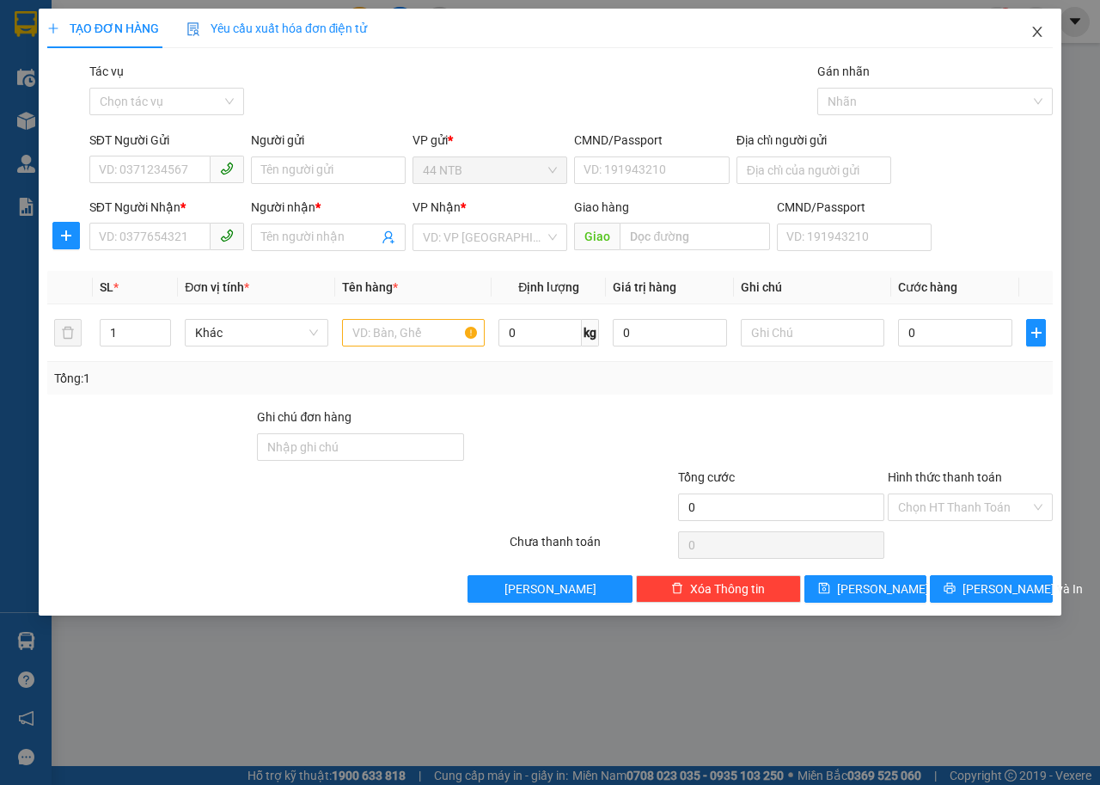
click at [1033, 34] on icon "close" at bounding box center [1038, 32] width 14 height 14
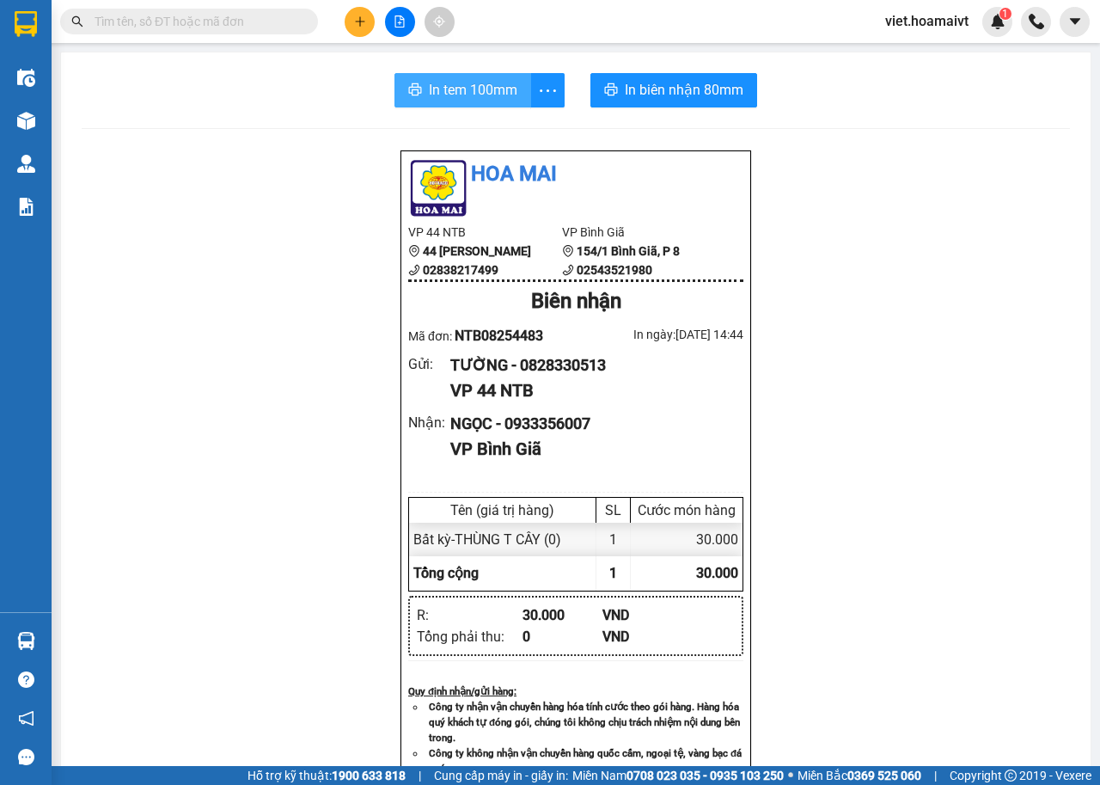
click at [463, 93] on span "In tem 100mm" at bounding box center [473, 89] width 89 height 21
click at [200, 30] on input "text" at bounding box center [196, 21] width 203 height 19
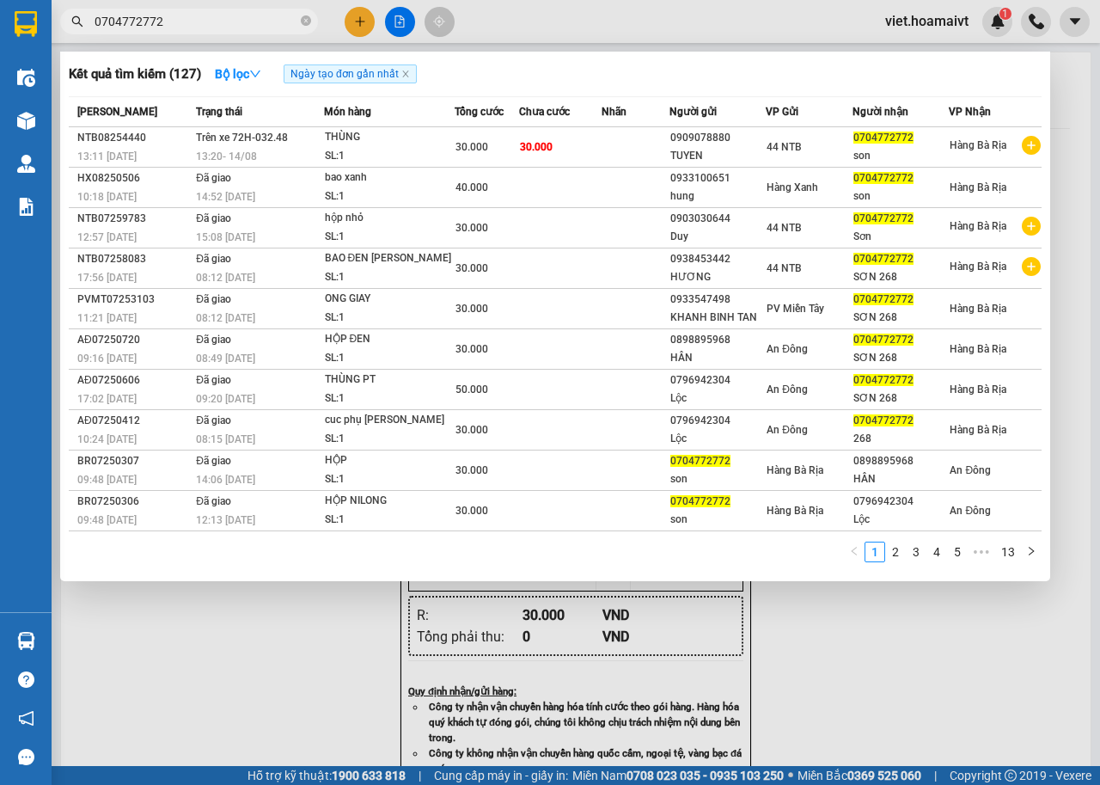
type input "0704772772"
click at [364, 21] on div at bounding box center [550, 392] width 1100 height 785
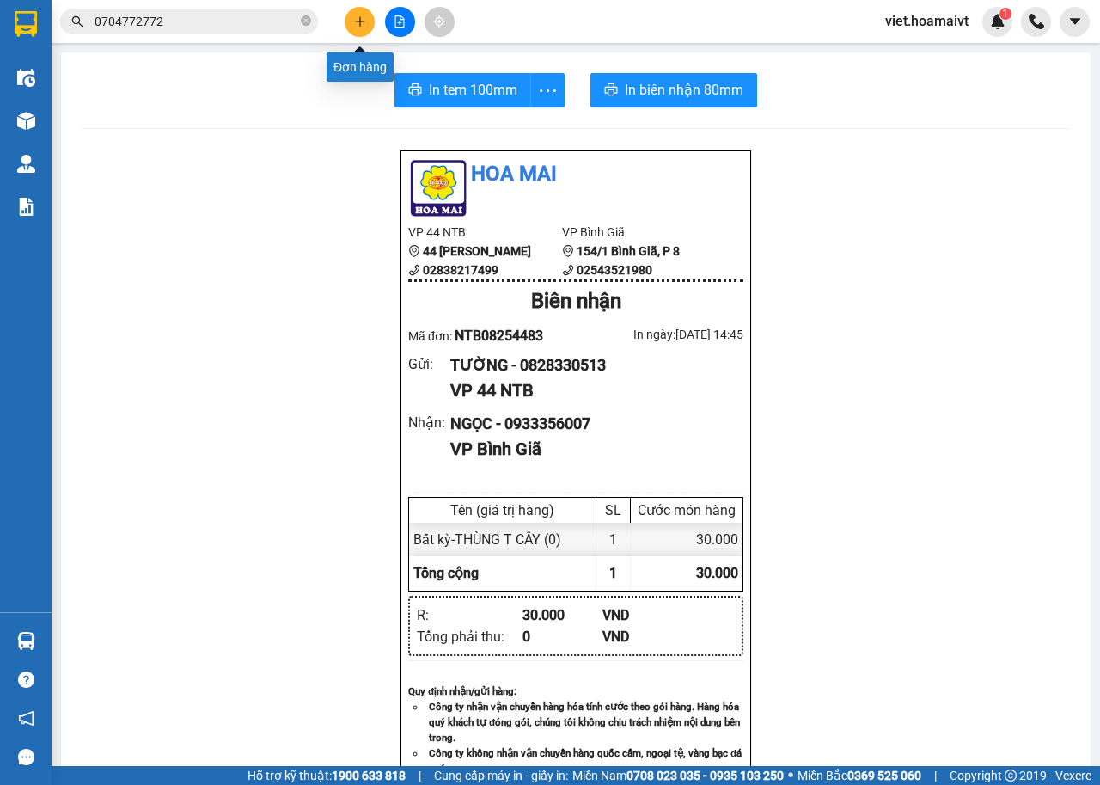
click at [360, 21] on icon "plus" at bounding box center [359, 21] width 9 height 1
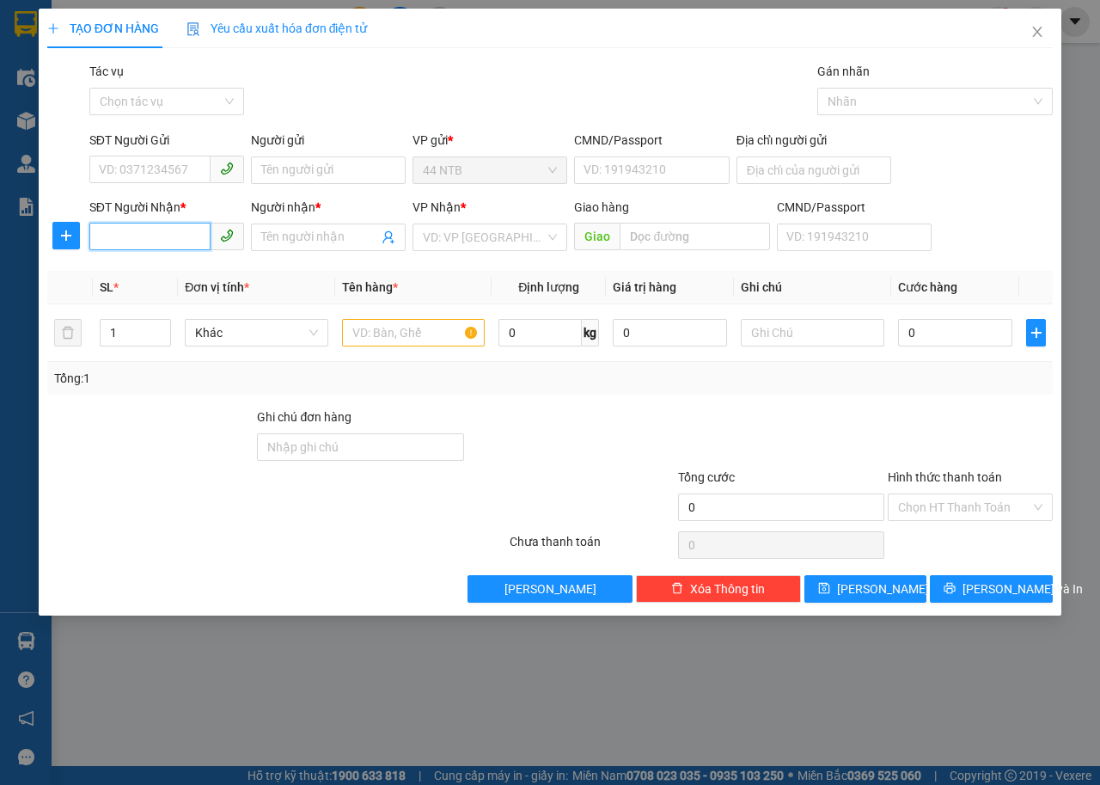
click at [151, 239] on input "SĐT Người Nhận *" at bounding box center [149, 237] width 121 height 28
type input "0948797261"
click at [170, 174] on input "SĐT Người Gửi" at bounding box center [149, 170] width 121 height 28
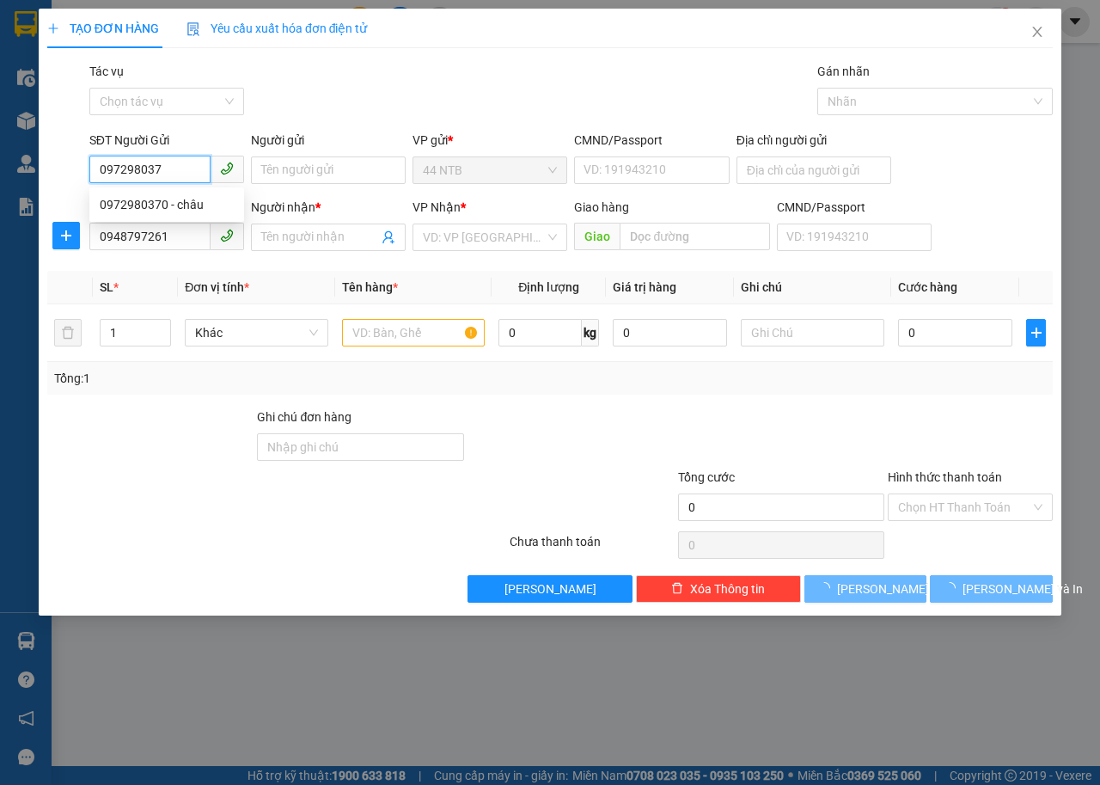
type input "0972980370"
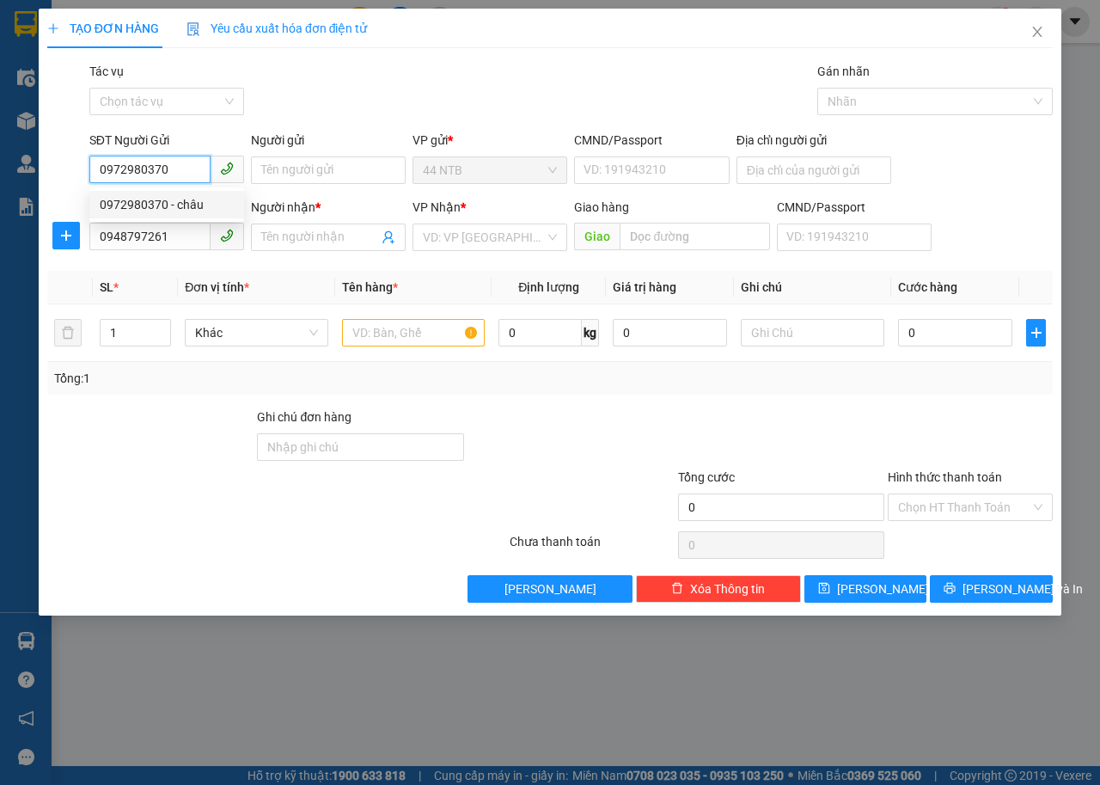
click at [128, 195] on div "0972980370 - châu" at bounding box center [167, 204] width 134 height 19
type input "châu"
type input "0972980370"
click at [193, 233] on input "0948797261" at bounding box center [149, 237] width 121 height 28
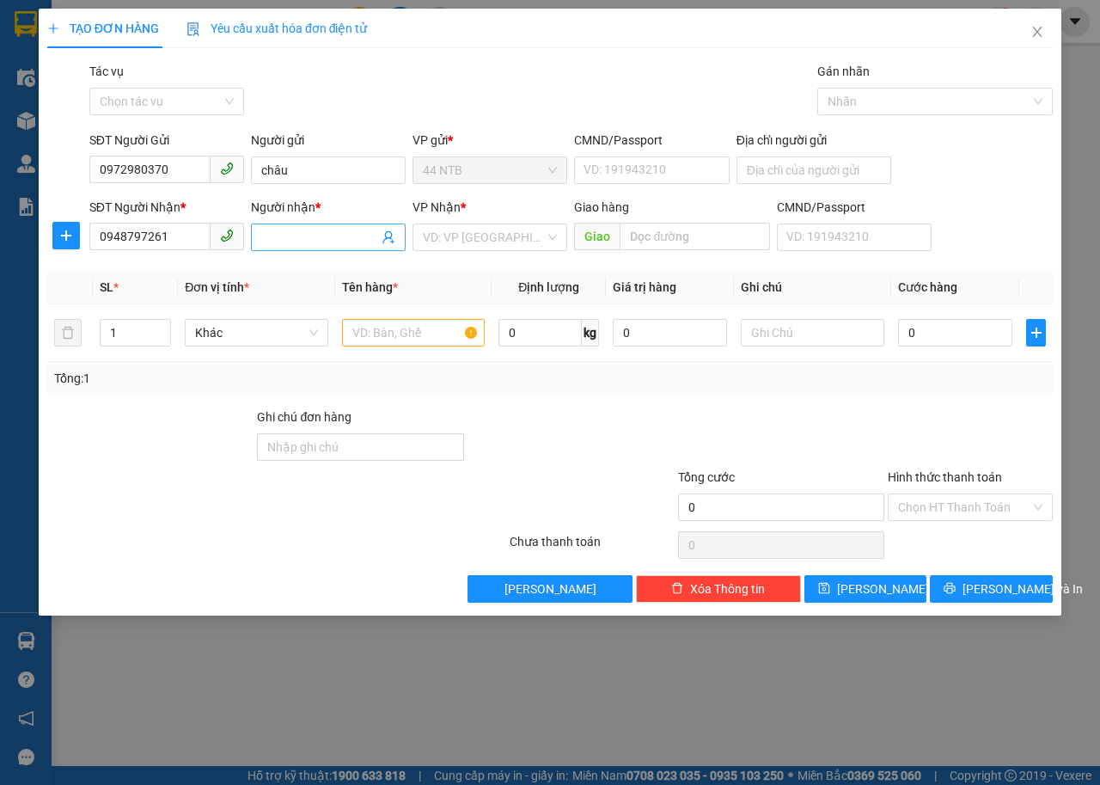
click at [365, 234] on input "Người nhận *" at bounding box center [319, 237] width 117 height 19
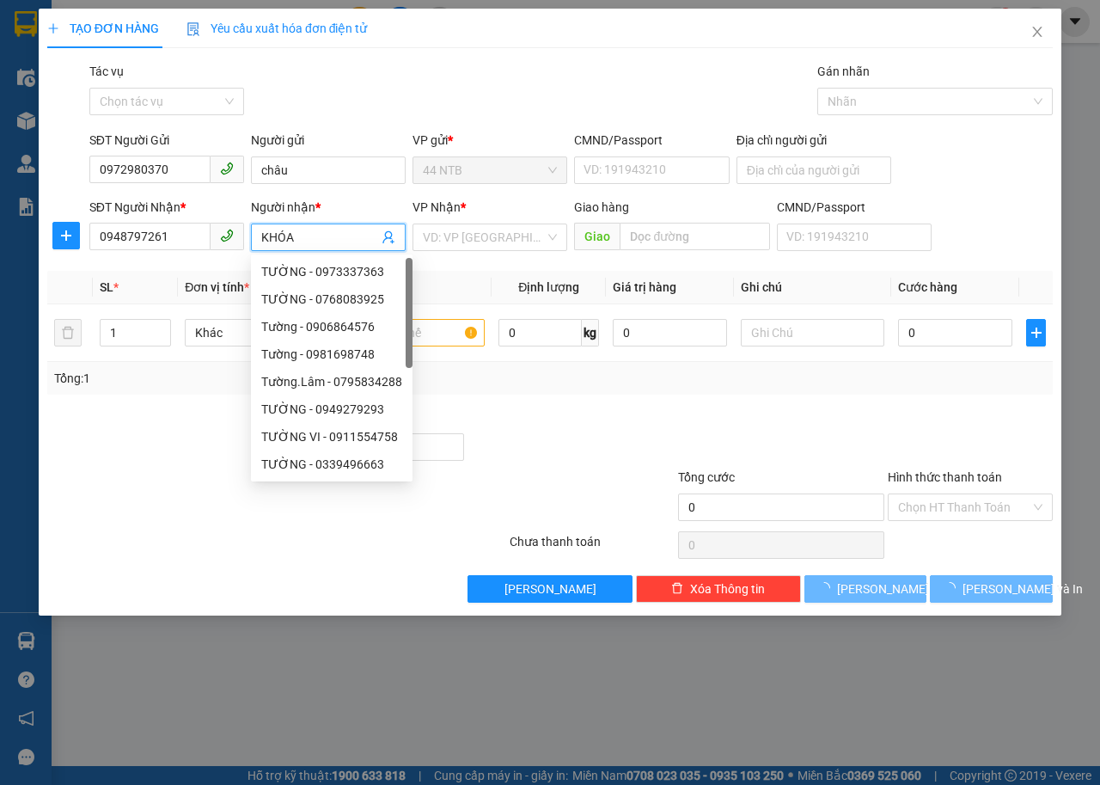
type input "KHÓA"
click at [540, 223] on div "VP Nhận *" at bounding box center [490, 211] width 155 height 26
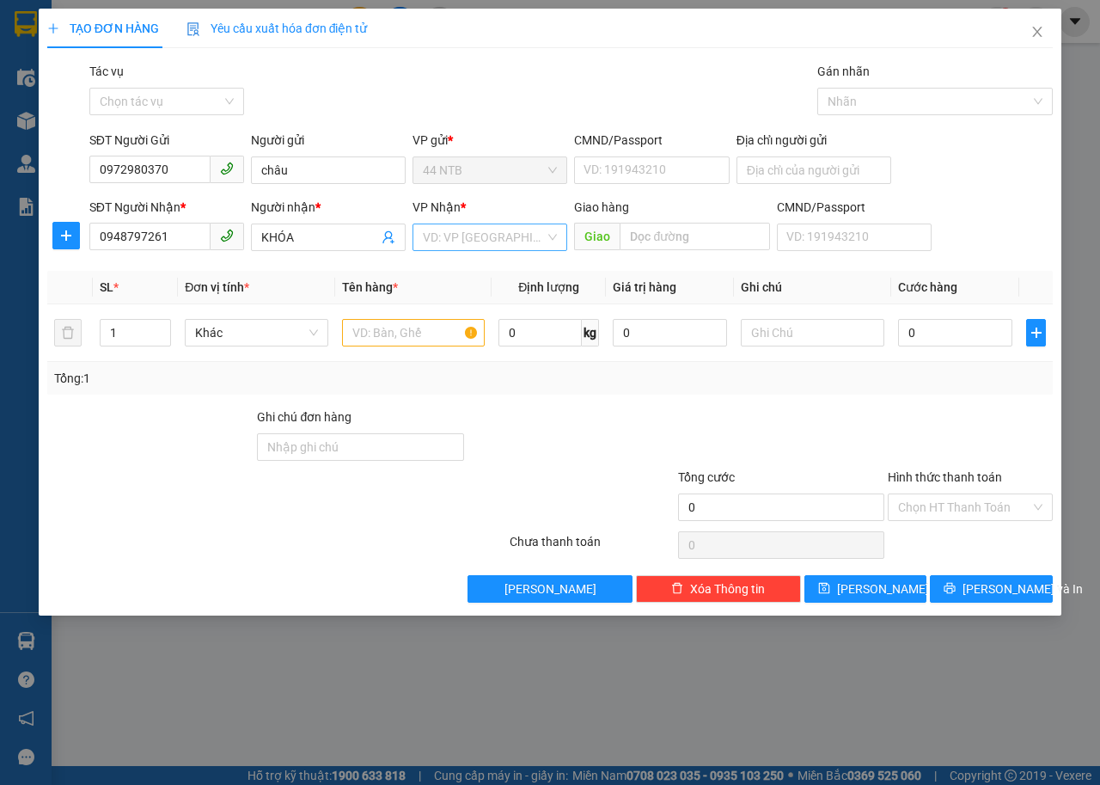
click at [538, 234] on input "search" at bounding box center [484, 237] width 122 height 26
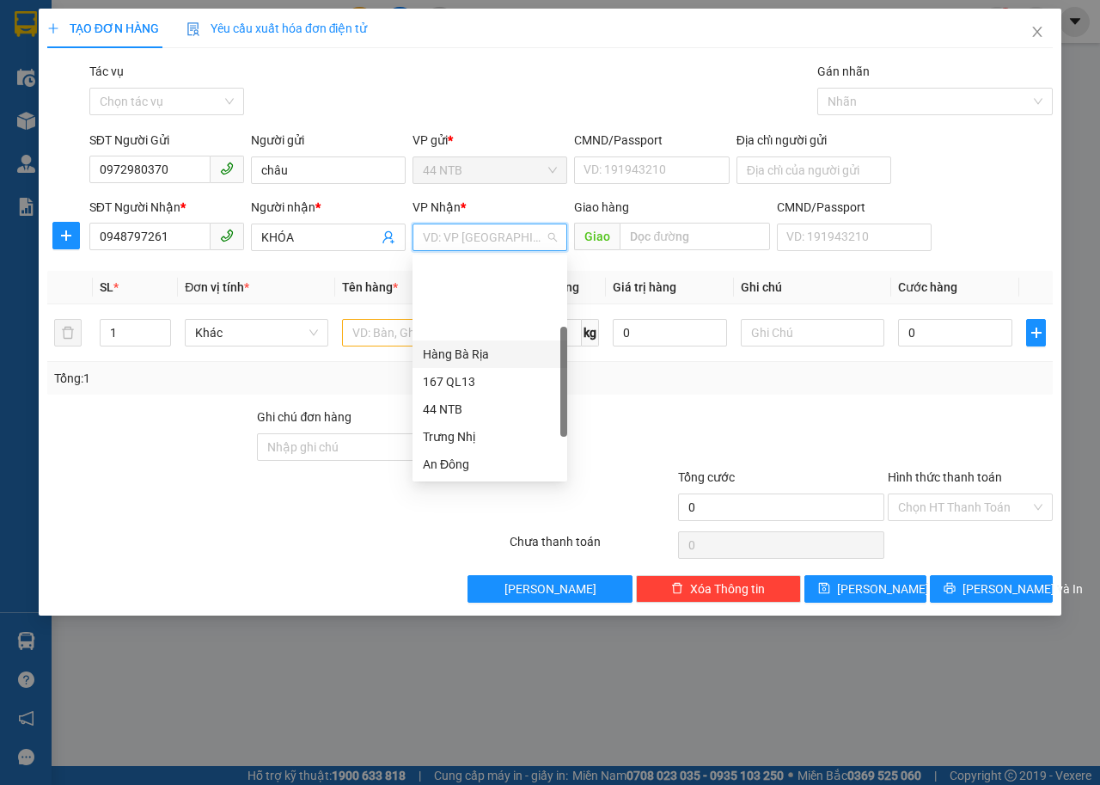
scroll to position [138, 0]
click at [501, 433] on div "HANG NGOAI" at bounding box center [490, 436] width 134 height 19
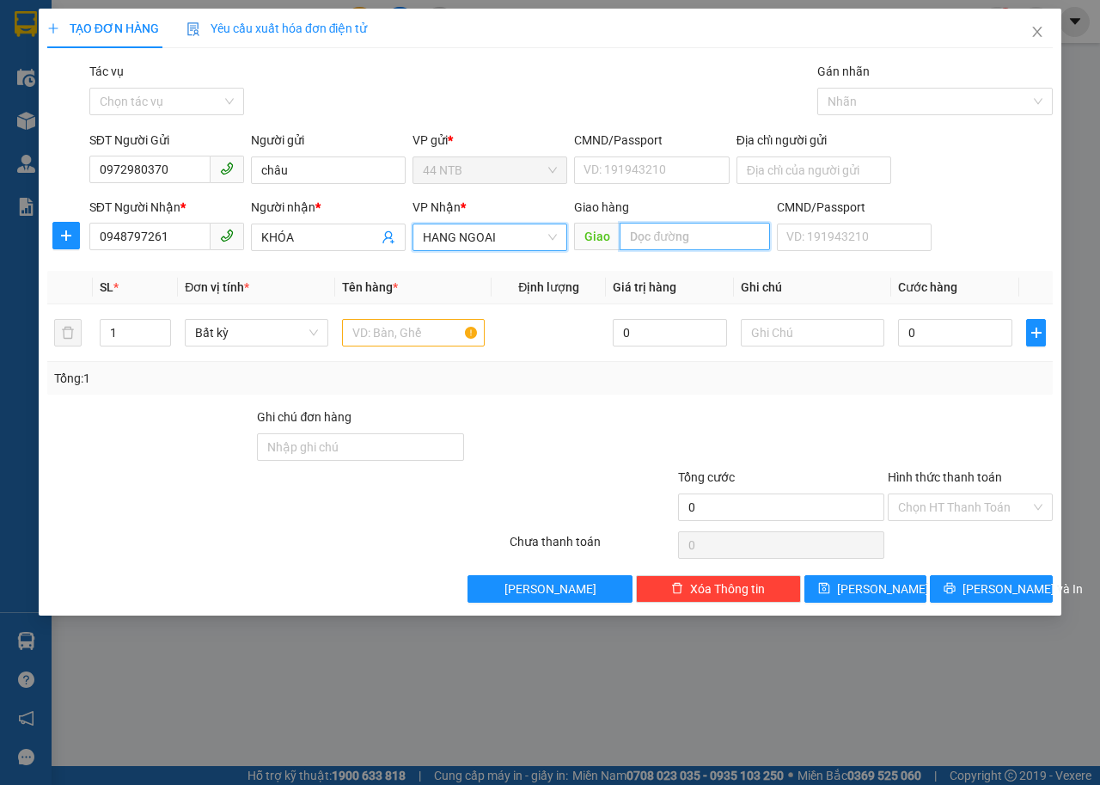
click at [666, 242] on input "text" at bounding box center [695, 237] width 150 height 28
type input "PHƯỚC THÁI"
click at [420, 327] on input "text" at bounding box center [414, 333] width 144 height 28
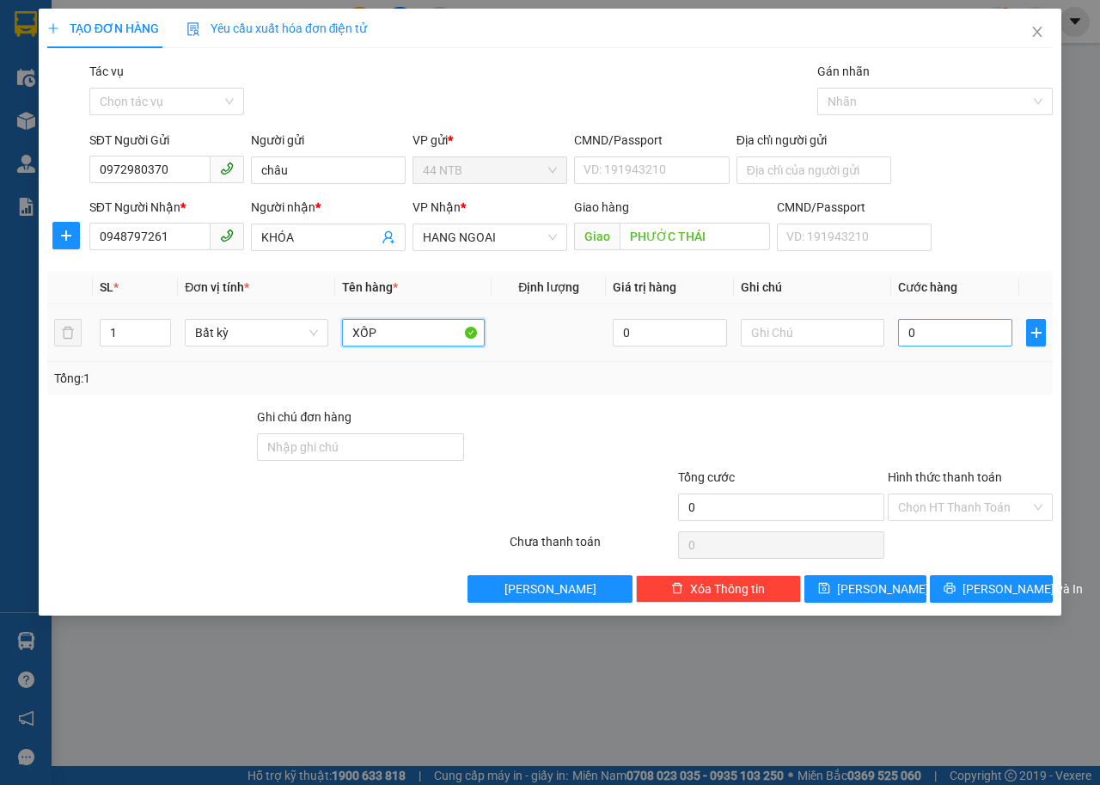
type input "XỐP"
click at [929, 336] on input "0" at bounding box center [955, 333] width 114 height 28
type input "4"
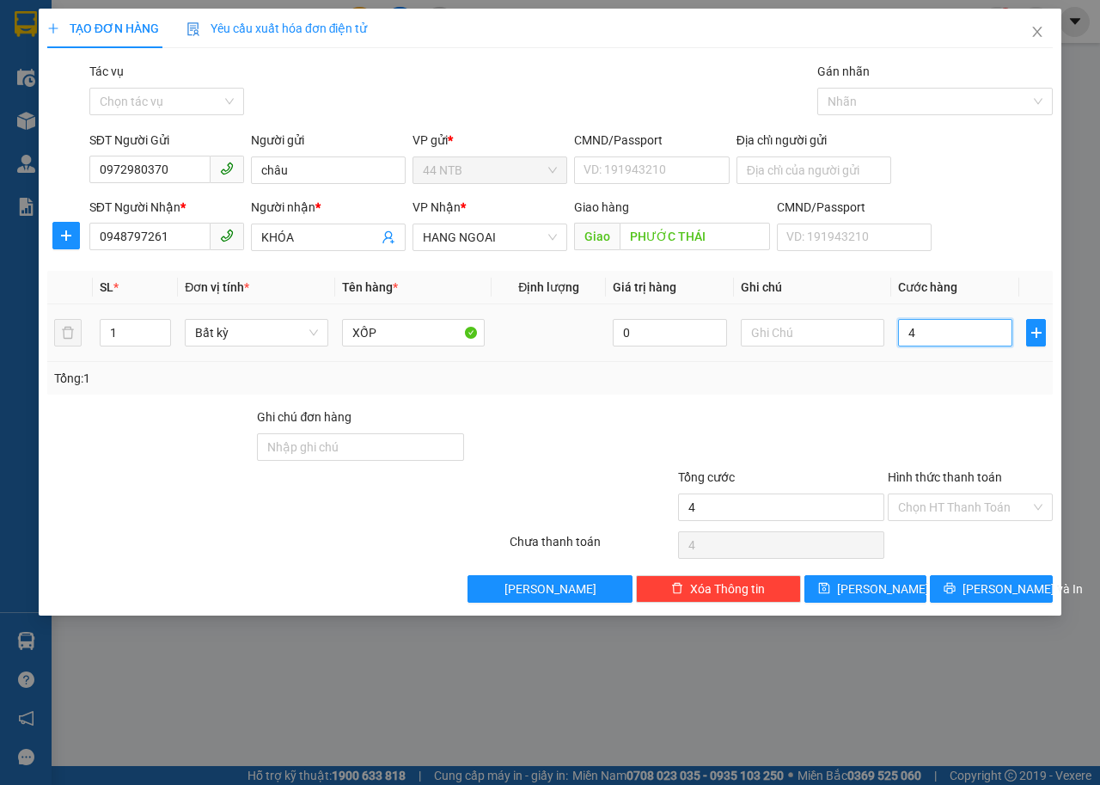
type input "40"
type input "40.000"
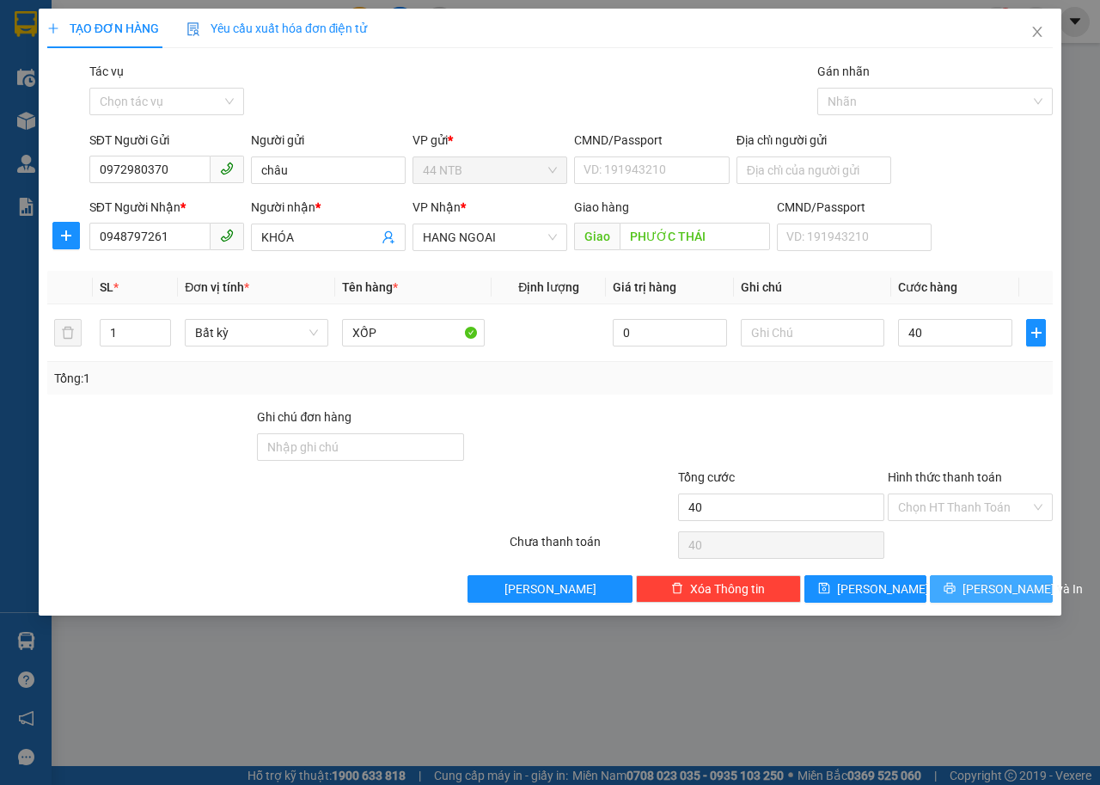
type input "40.000"
click at [1021, 584] on span "[PERSON_NAME] và In" at bounding box center [1023, 588] width 120 height 19
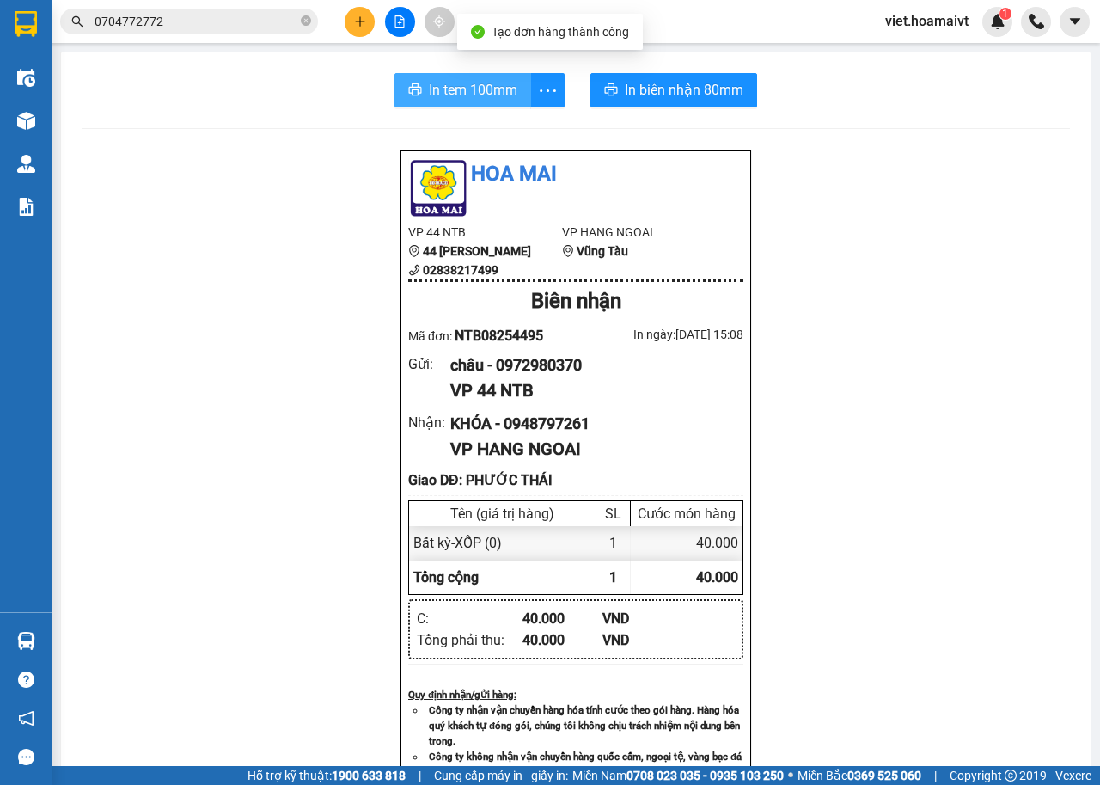
click at [443, 92] on span "In tem 100mm" at bounding box center [473, 89] width 89 height 21
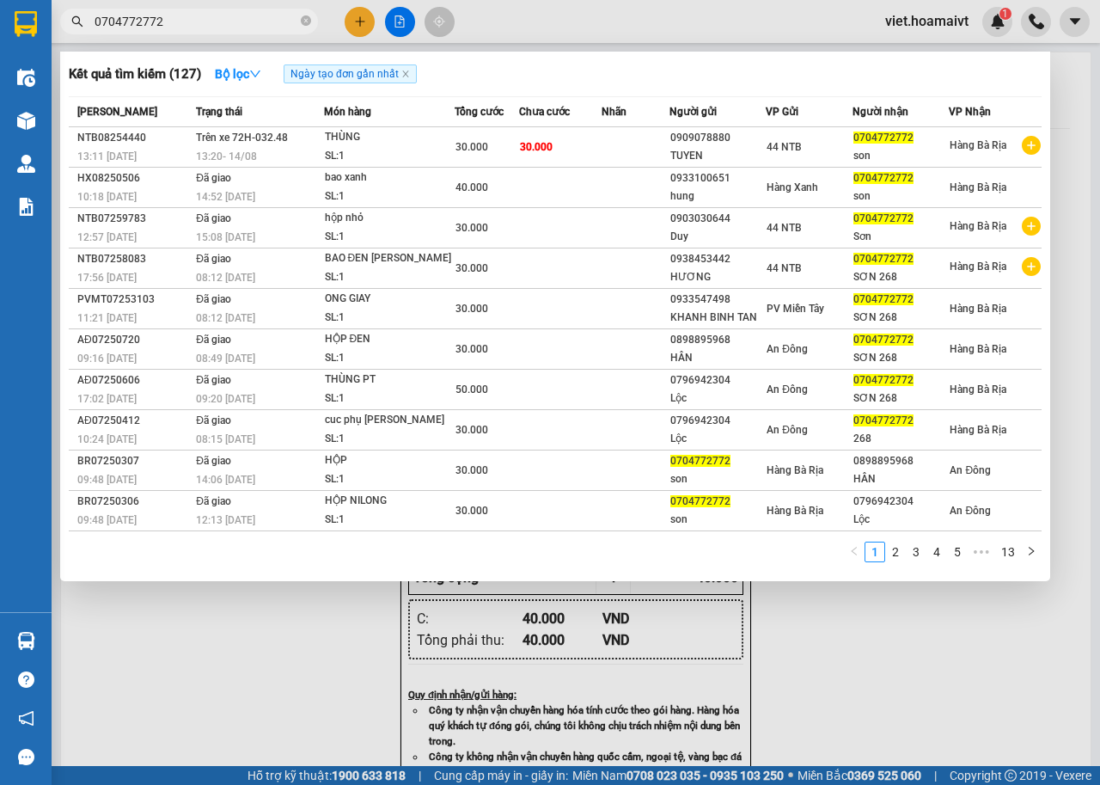
click at [197, 19] on input "0704772772" at bounding box center [196, 21] width 203 height 19
type input "0"
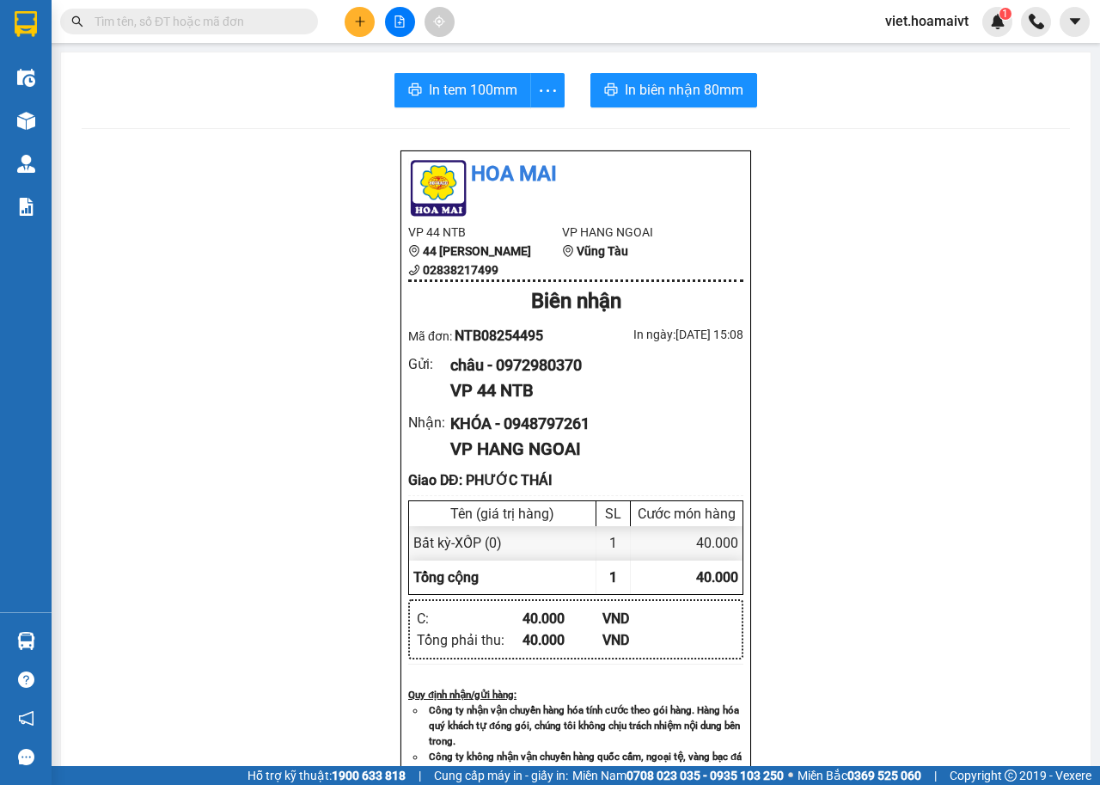
click at [224, 18] on input "text" at bounding box center [196, 21] width 203 height 19
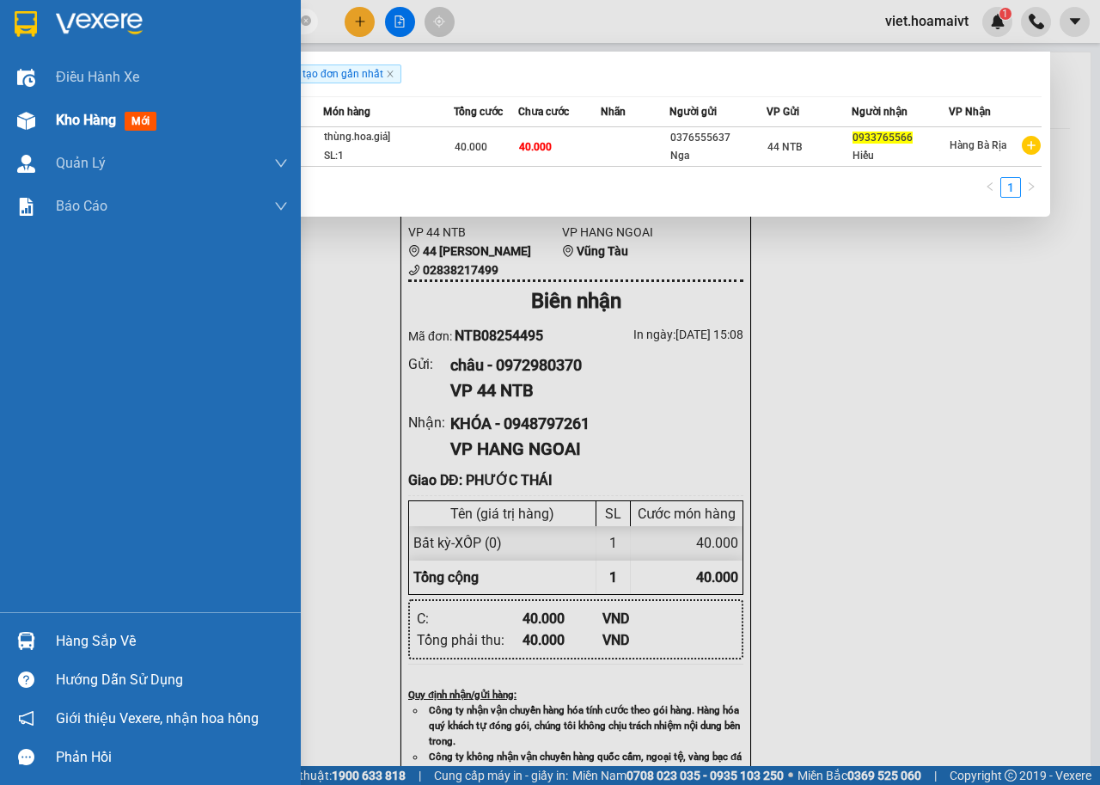
type input "0933765566"
click at [98, 132] on div "Kho hàng mới" at bounding box center [172, 120] width 232 height 43
click at [98, 127] on span "Kho hàng" at bounding box center [86, 120] width 60 height 16
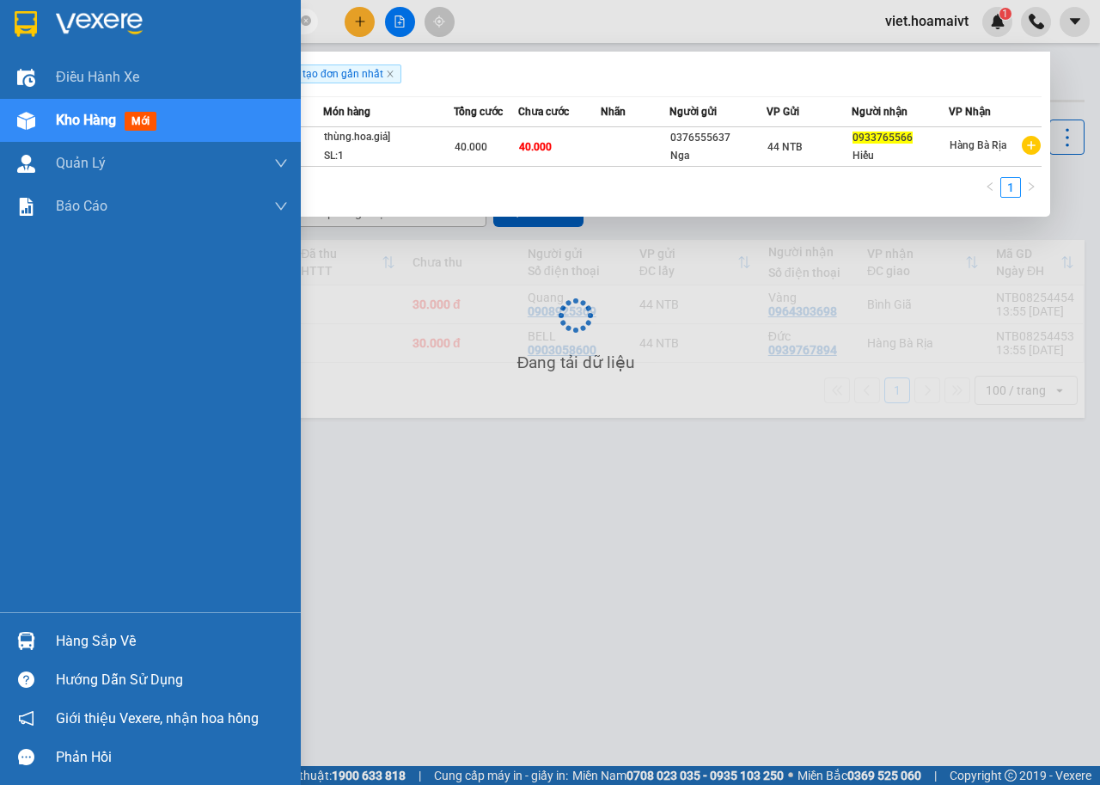
click at [98, 127] on span "Kho hàng" at bounding box center [86, 120] width 60 height 16
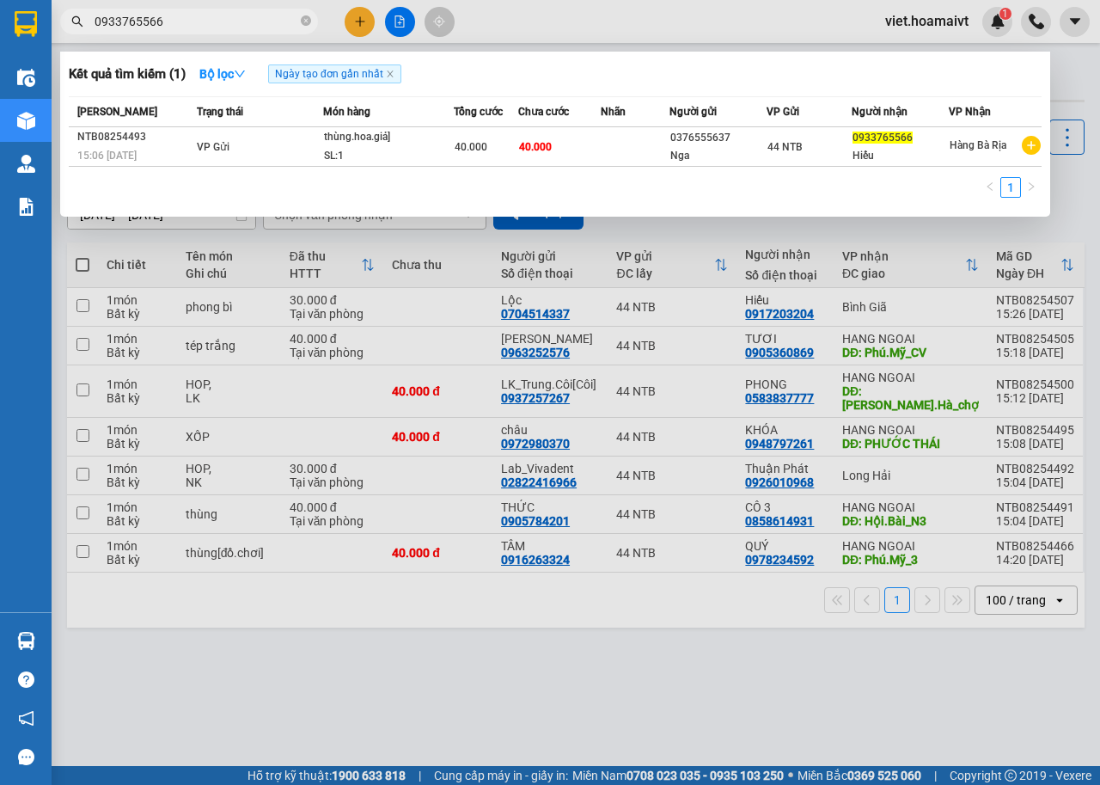
click at [965, 424] on div at bounding box center [550, 392] width 1100 height 785
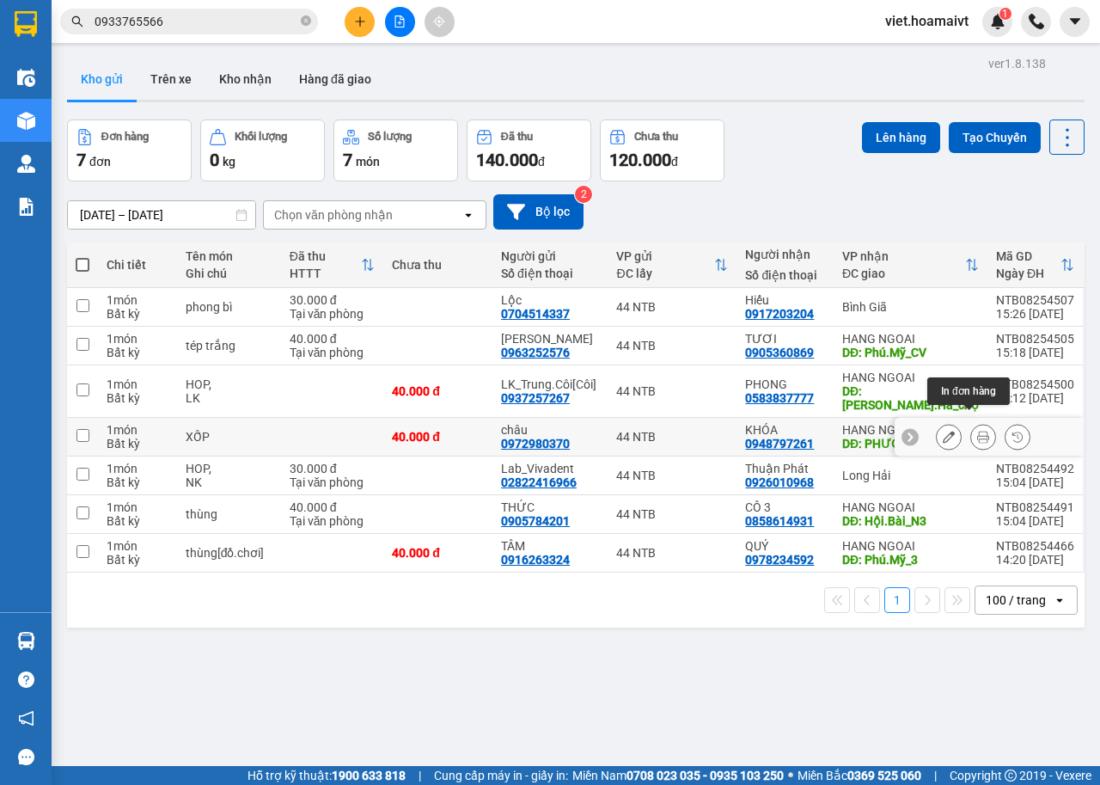
click at [978, 431] on icon at bounding box center [984, 437] width 12 height 12
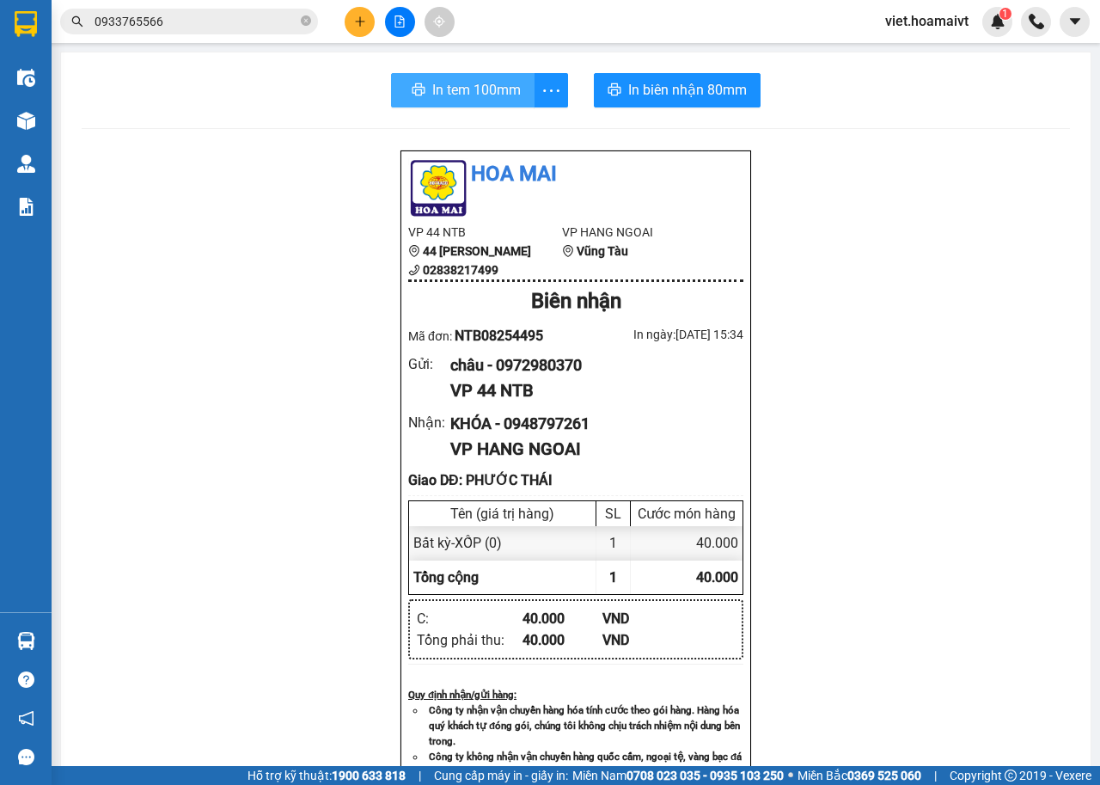
click at [481, 97] on span "In tem 100mm" at bounding box center [476, 89] width 89 height 21
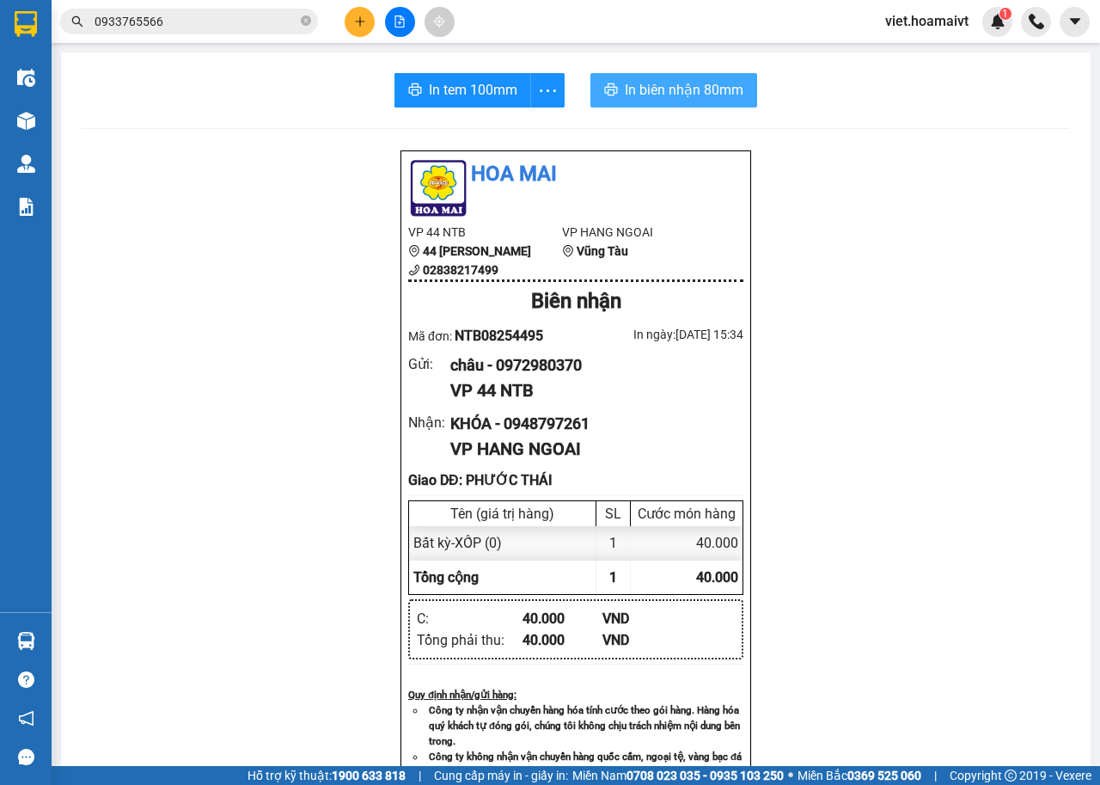
click at [658, 100] on span "In biên nhận 80mm" at bounding box center [684, 89] width 119 height 21
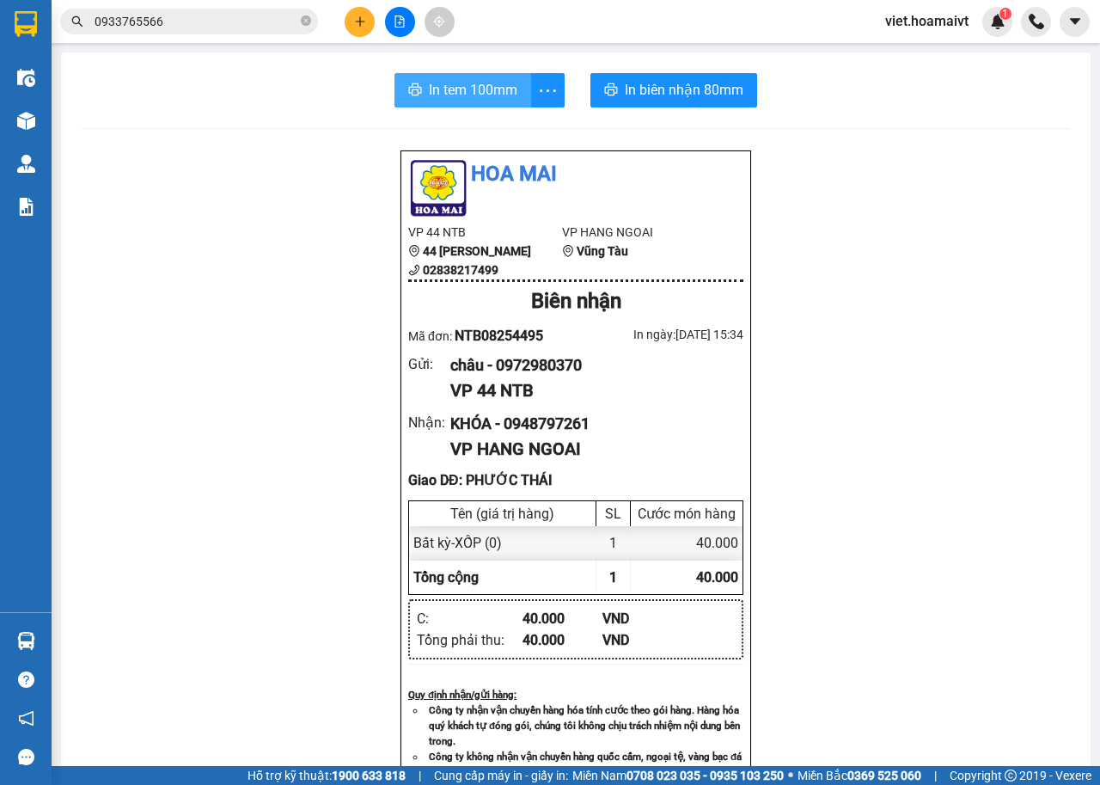
click at [432, 99] on span "In tem 100mm" at bounding box center [473, 89] width 89 height 21
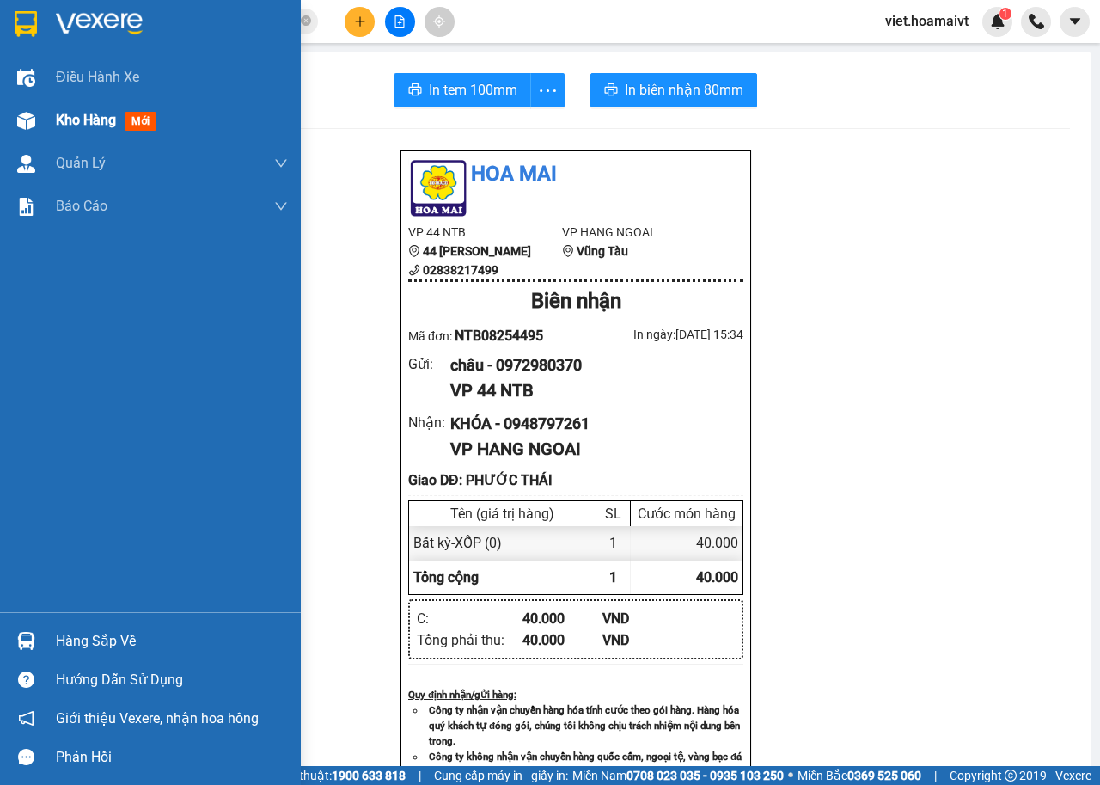
click at [59, 123] on span "Kho hàng" at bounding box center [86, 120] width 60 height 16
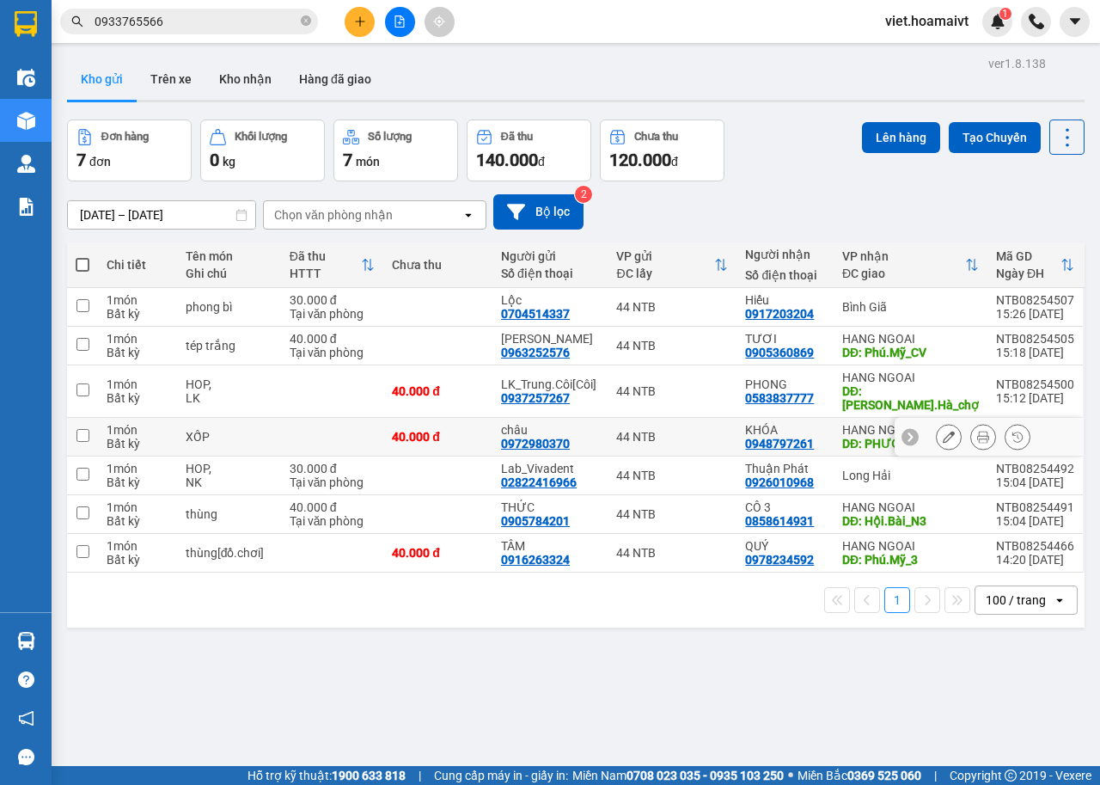
click at [370, 418] on td at bounding box center [332, 437] width 103 height 39
checkbox input "true"
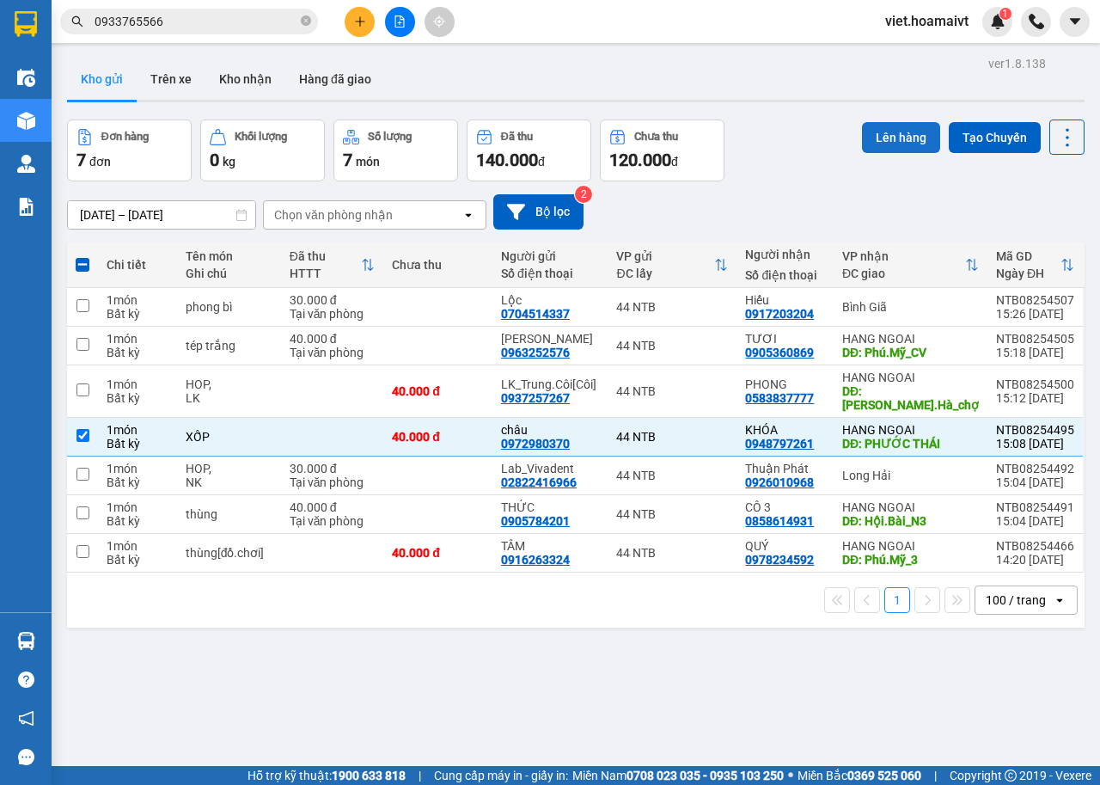
click at [898, 138] on button "Lên hàng" at bounding box center [901, 137] width 78 height 31
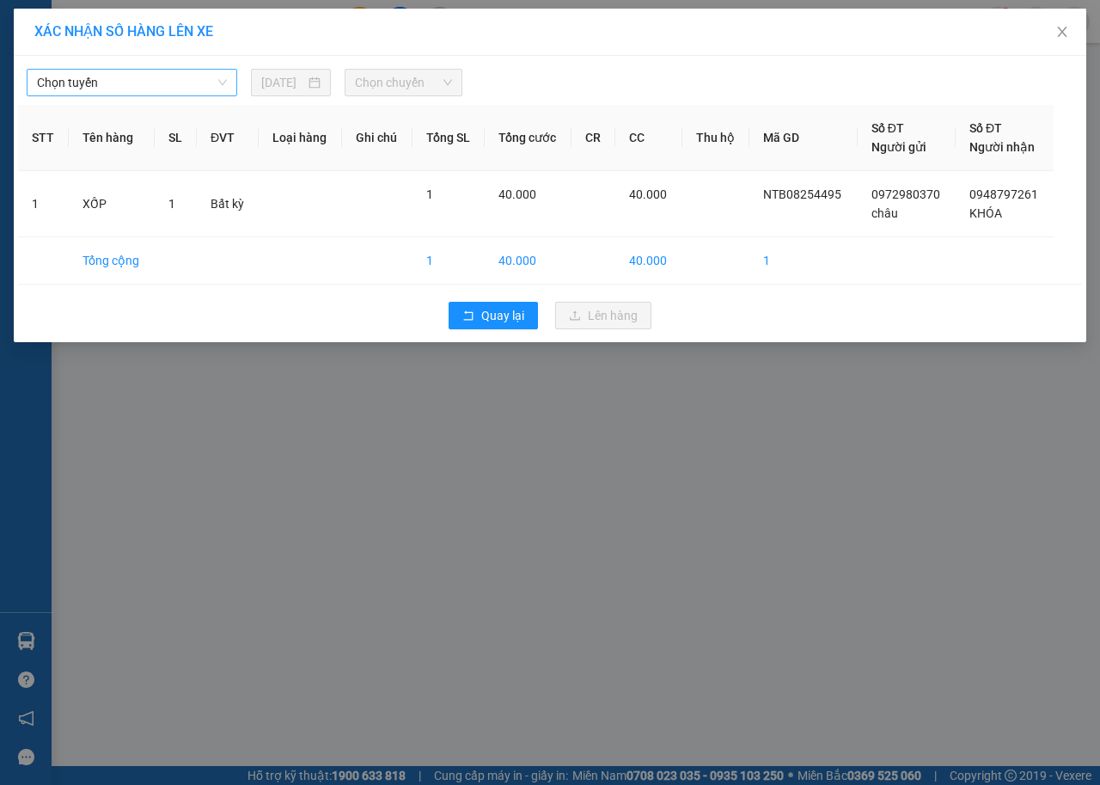
click at [155, 83] on span "Chọn tuyến" at bounding box center [132, 83] width 190 height 26
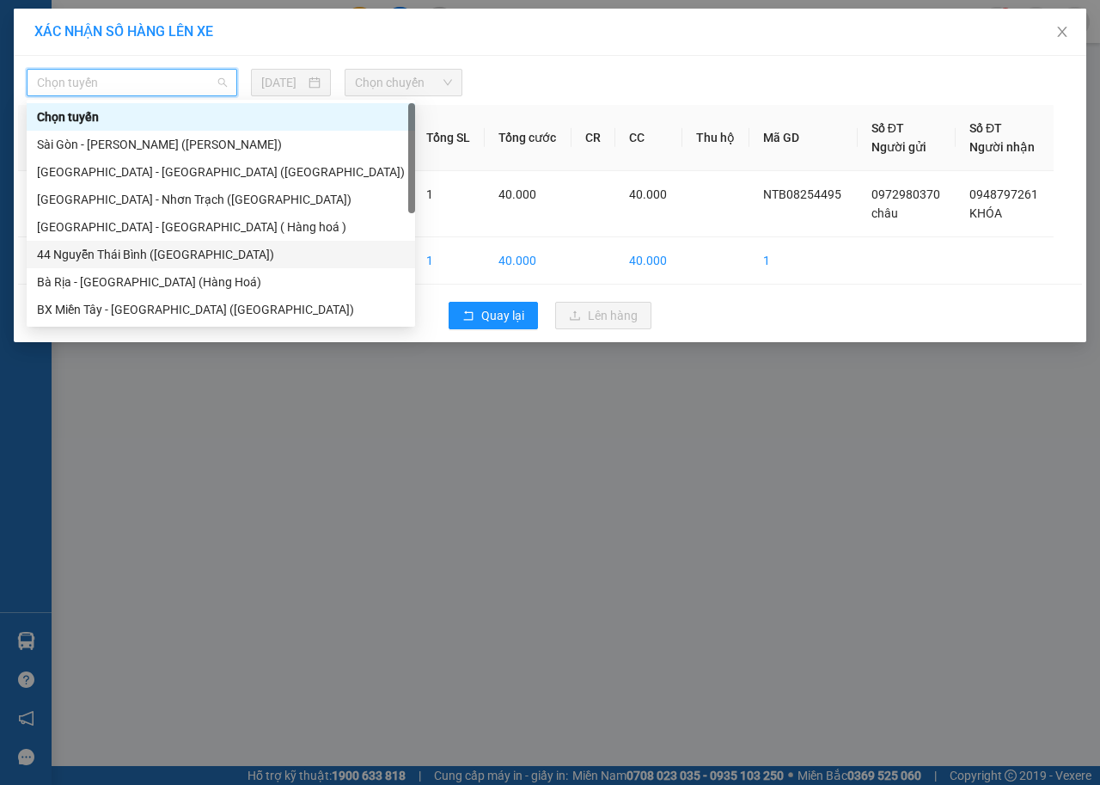
click at [126, 245] on div "44 Nguyễn Thái Bình (Hàng Ngoài)" at bounding box center [221, 254] width 368 height 19
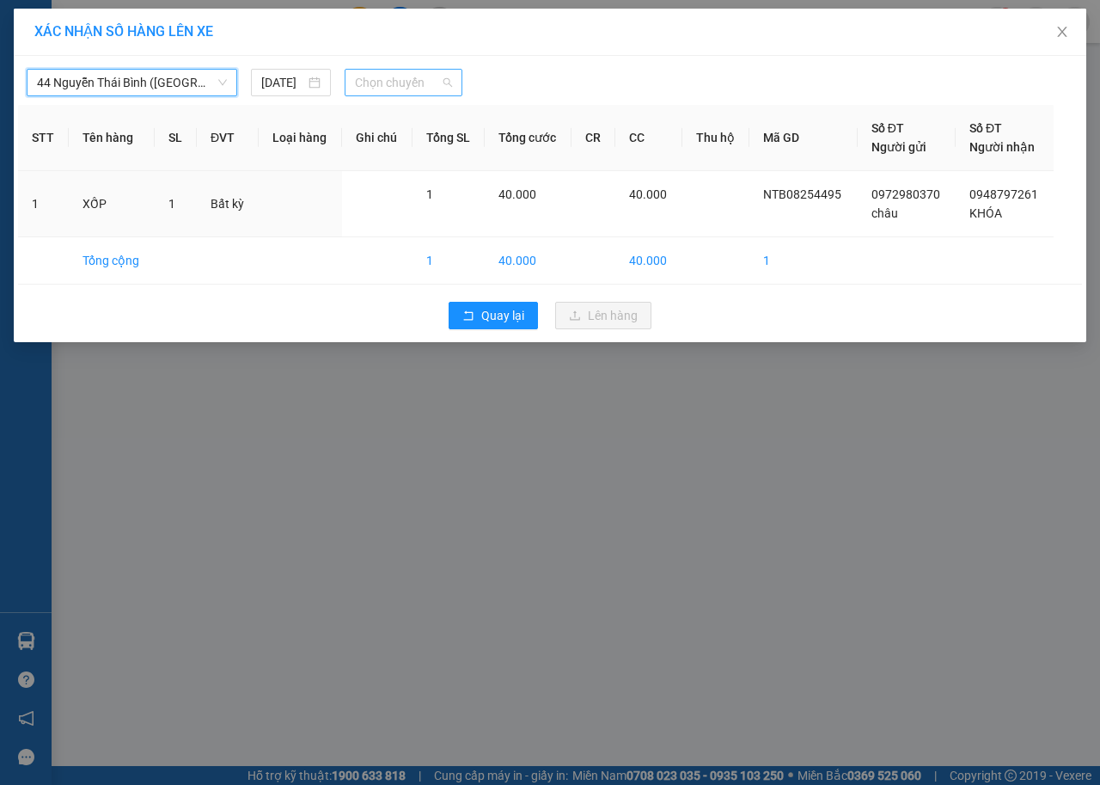
click at [387, 83] on span "Chọn chuyến" at bounding box center [403, 83] width 96 height 26
type input "1545"
click at [476, 146] on div "Thêm chuyến " 15:45 "" at bounding box center [436, 145] width 183 height 29
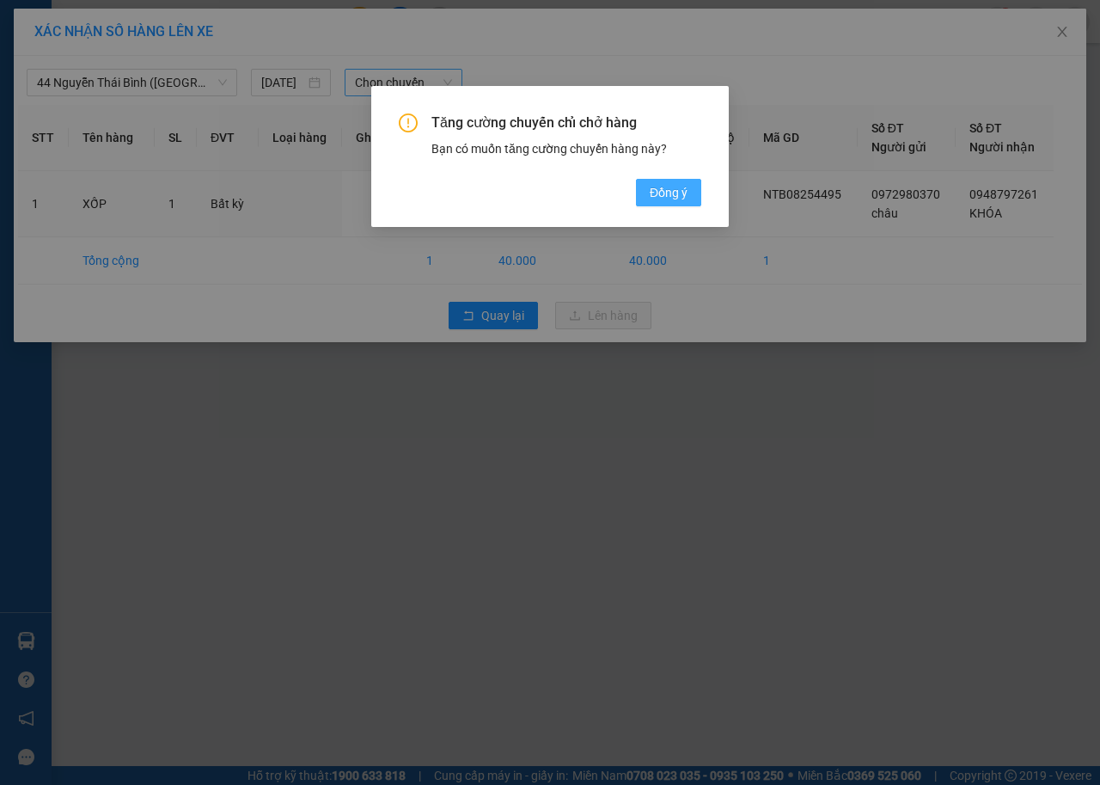
click at [672, 196] on span "Đồng ý" at bounding box center [669, 192] width 38 height 19
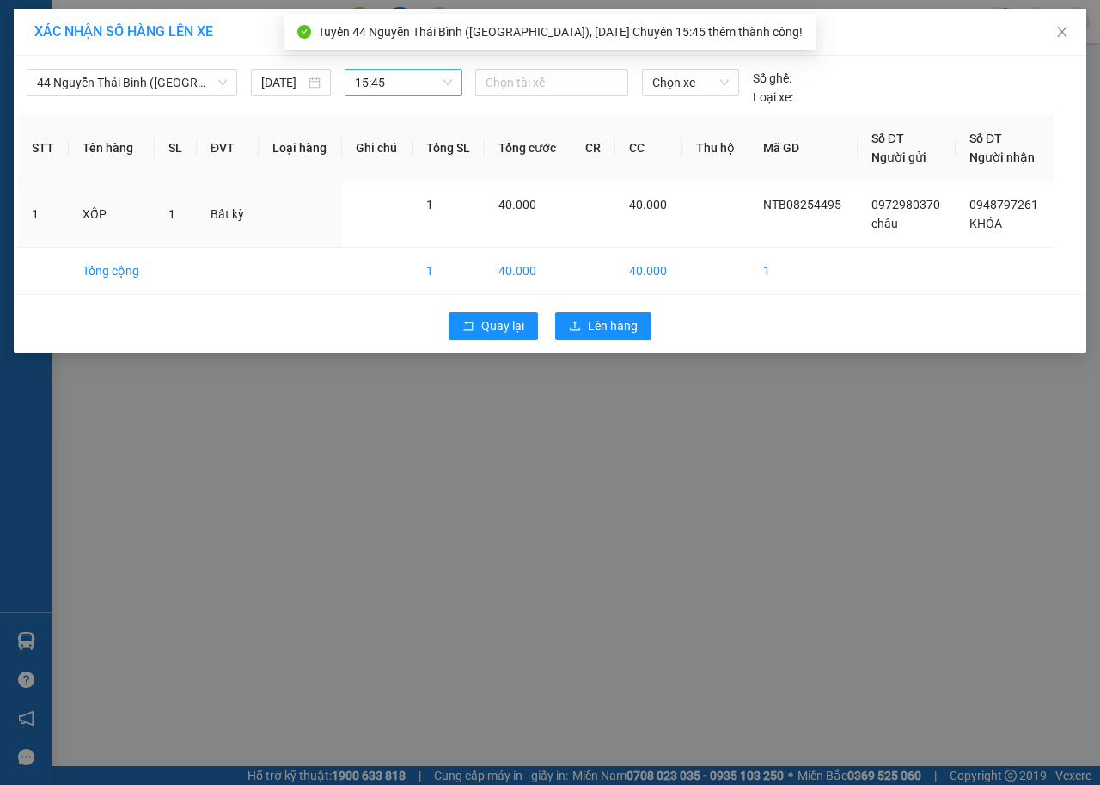
click at [575, 87] on div at bounding box center [552, 82] width 144 height 21
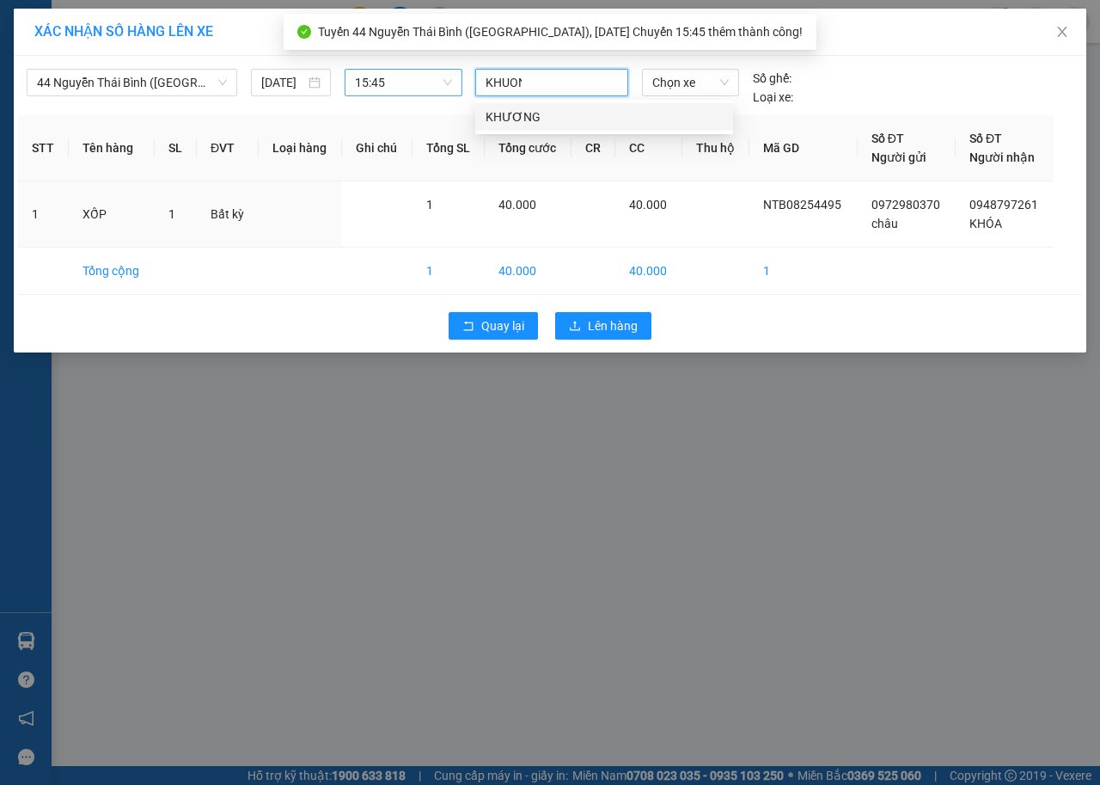
type input "KHUONG"
drag, startPoint x: 571, startPoint y: 117, endPoint x: 673, endPoint y: 100, distance: 103.7
click at [572, 117] on div "KHƯƠNG" at bounding box center [604, 116] width 237 height 19
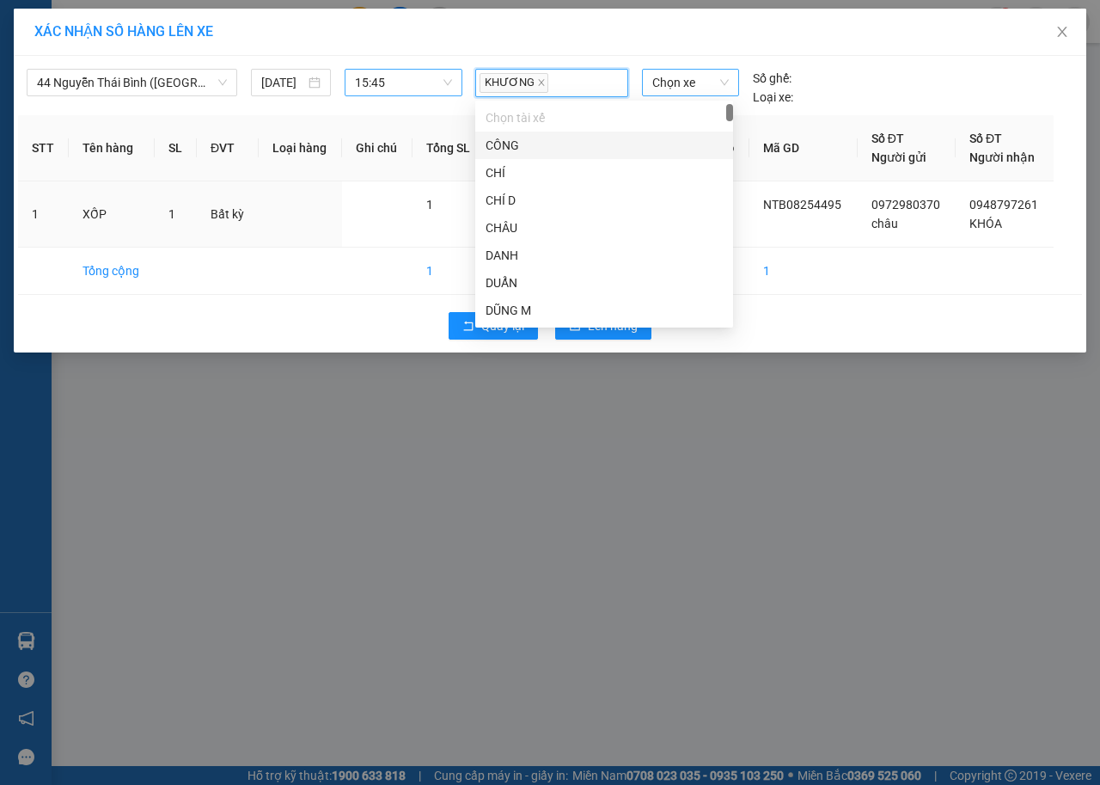
click at [696, 82] on span "Chọn xe" at bounding box center [691, 83] width 77 height 26
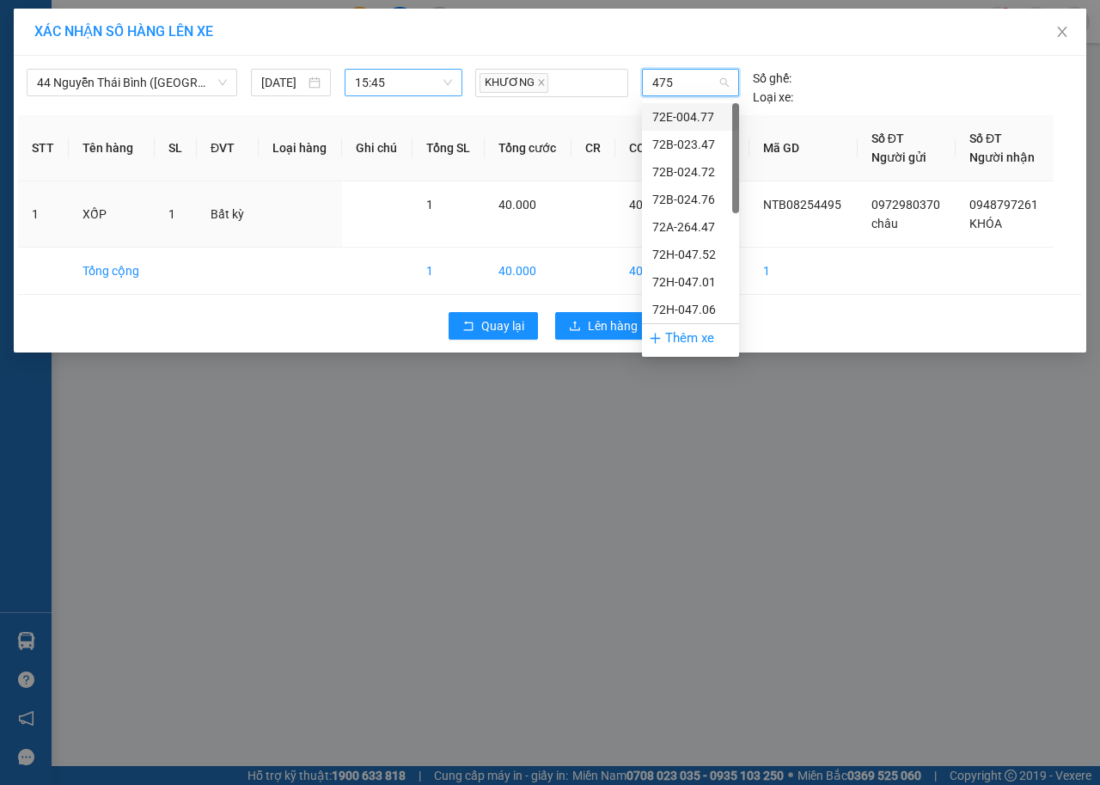
type input "4752"
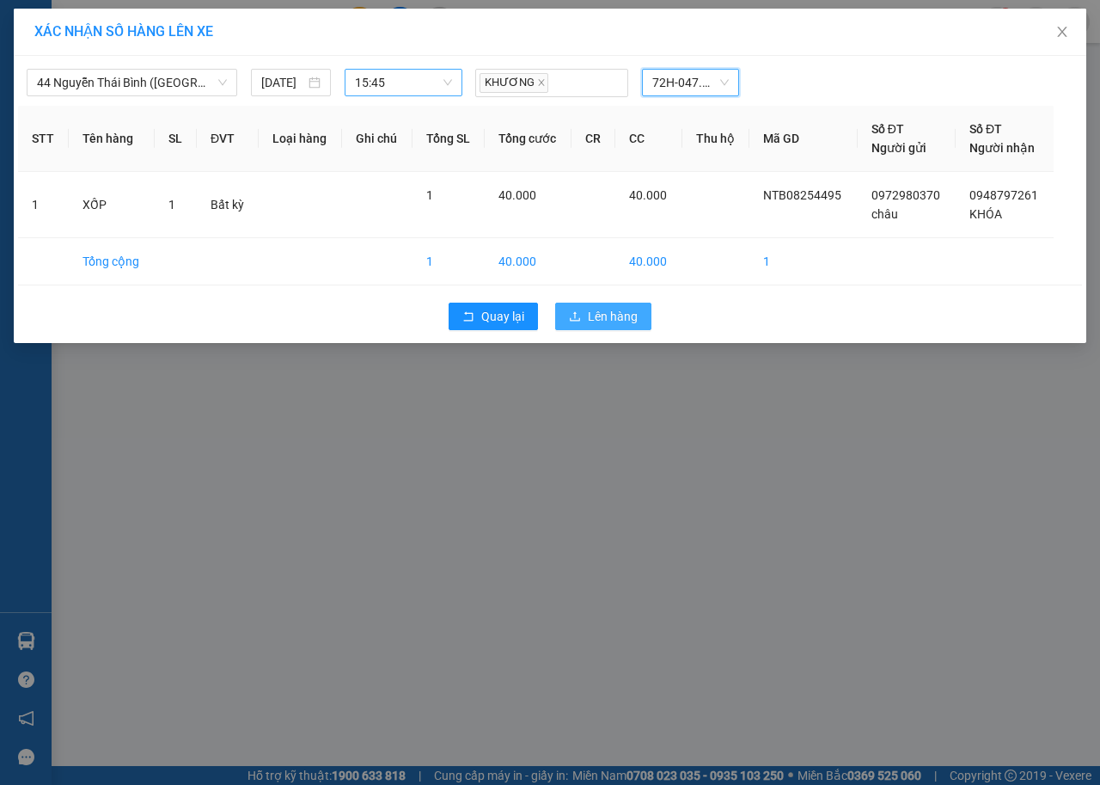
click at [575, 324] on button "Lên hàng" at bounding box center [603, 317] width 96 height 28
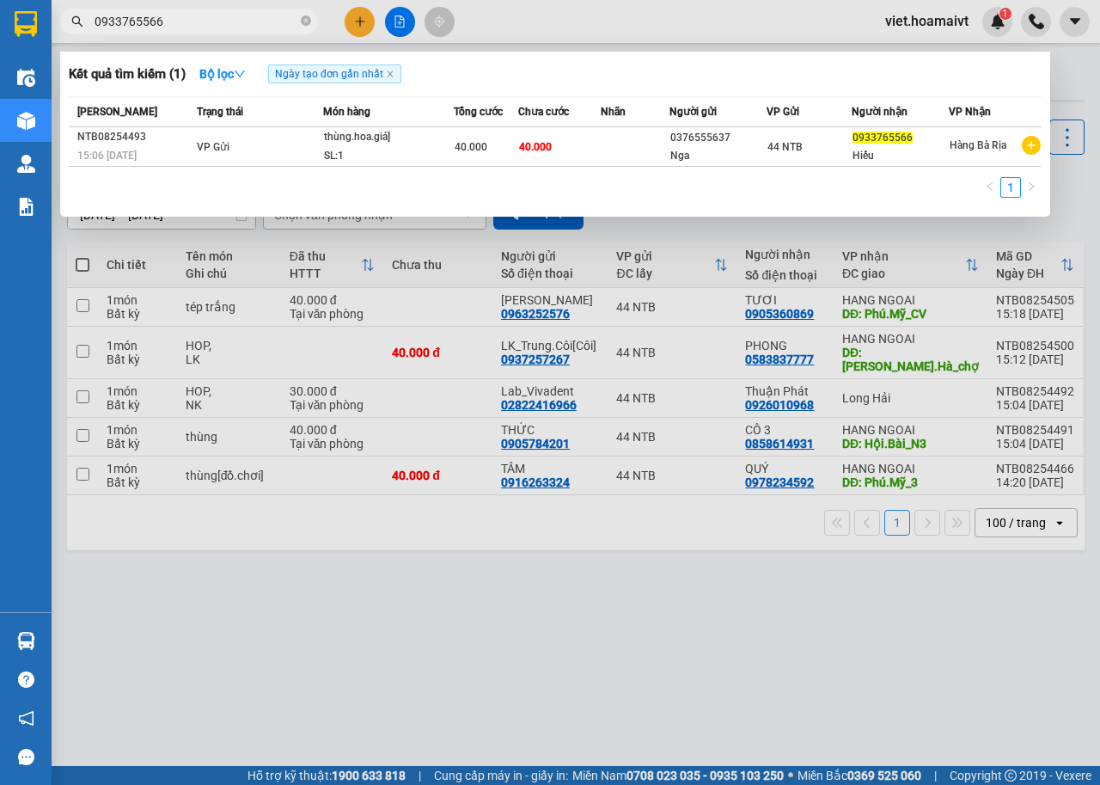
click at [214, 15] on input "0933765566" at bounding box center [196, 21] width 203 height 19
click at [201, 24] on input "0933765566" at bounding box center [196, 21] width 203 height 19
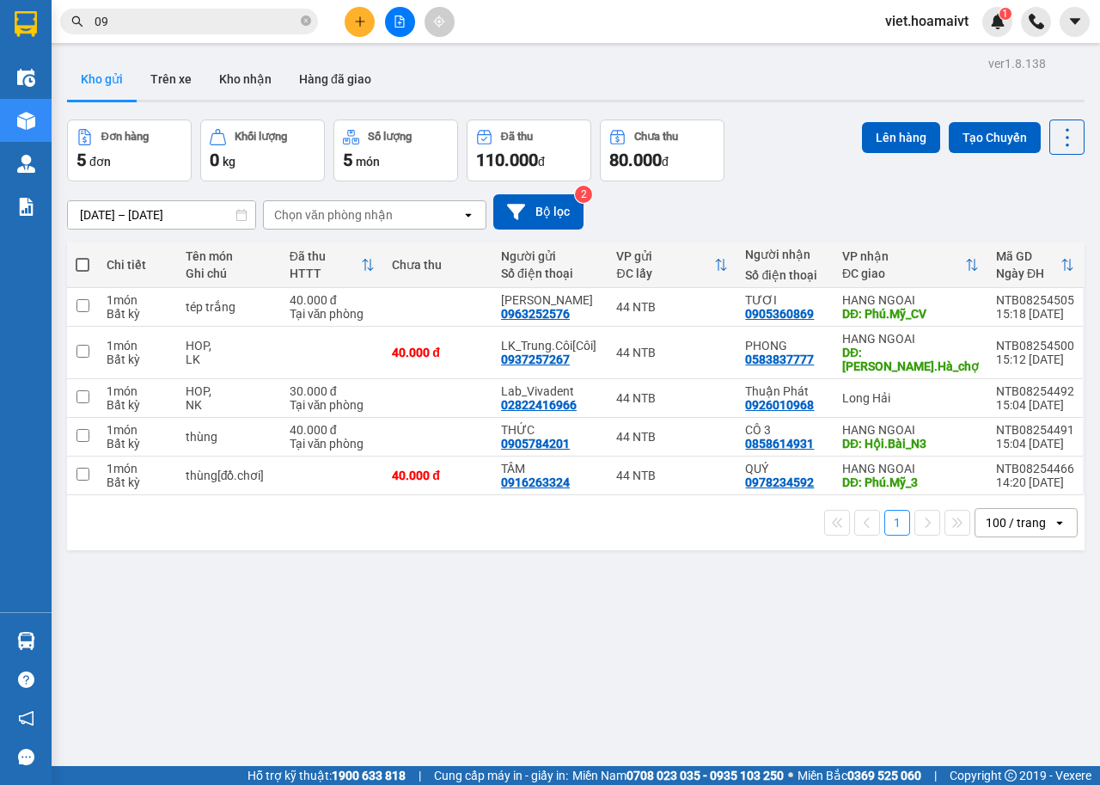
type input "0"
click at [464, 28] on div "Kết quả tìm kiếm ( 1 ) Bộ lọc Ngày tạo đơn gần nhất Mã ĐH Trạng thái Món hàng T…" at bounding box center [550, 21] width 1100 height 43
click at [352, 31] on button at bounding box center [360, 22] width 30 height 30
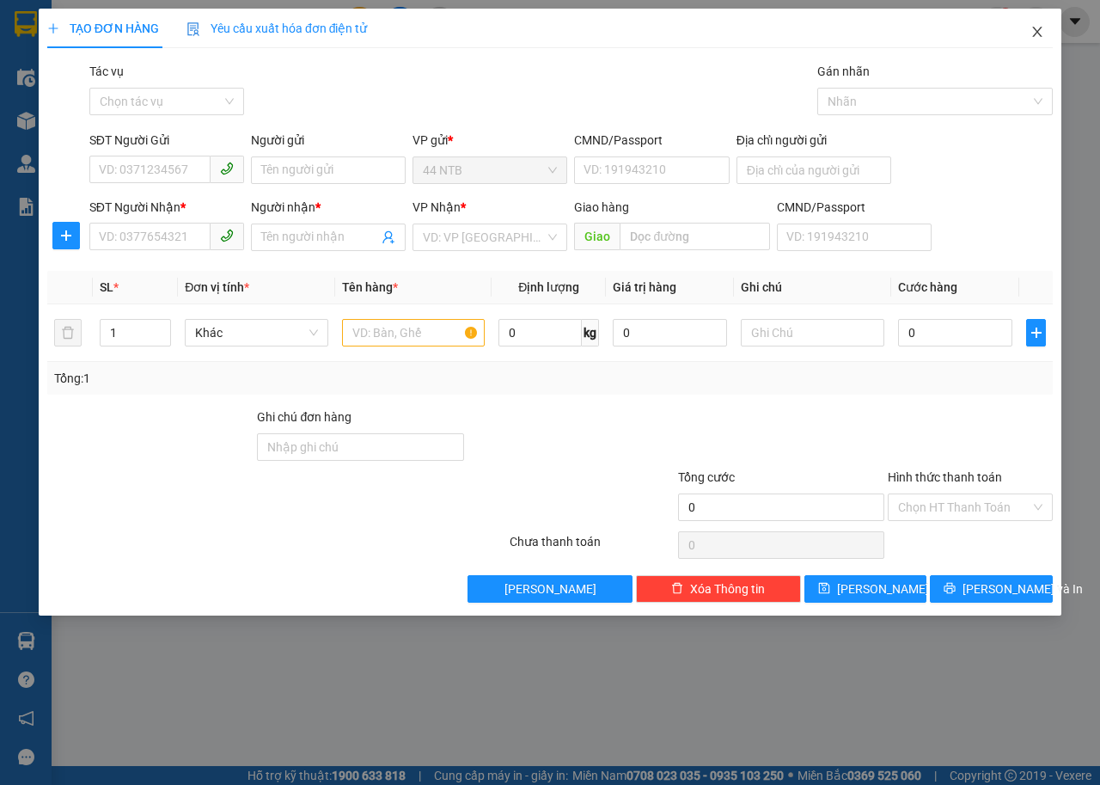
click at [1036, 35] on icon "close" at bounding box center [1037, 32] width 9 height 10
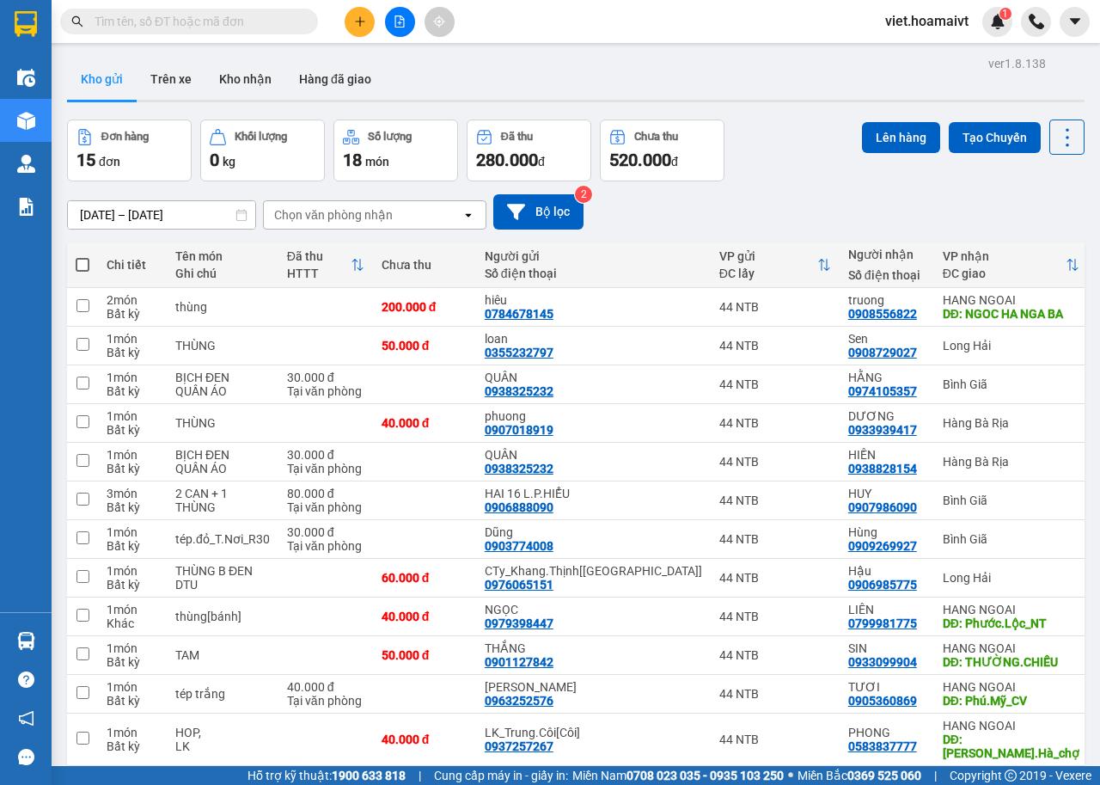
click at [398, 220] on div "Chọn văn phòng nhận" at bounding box center [363, 215] width 198 height 28
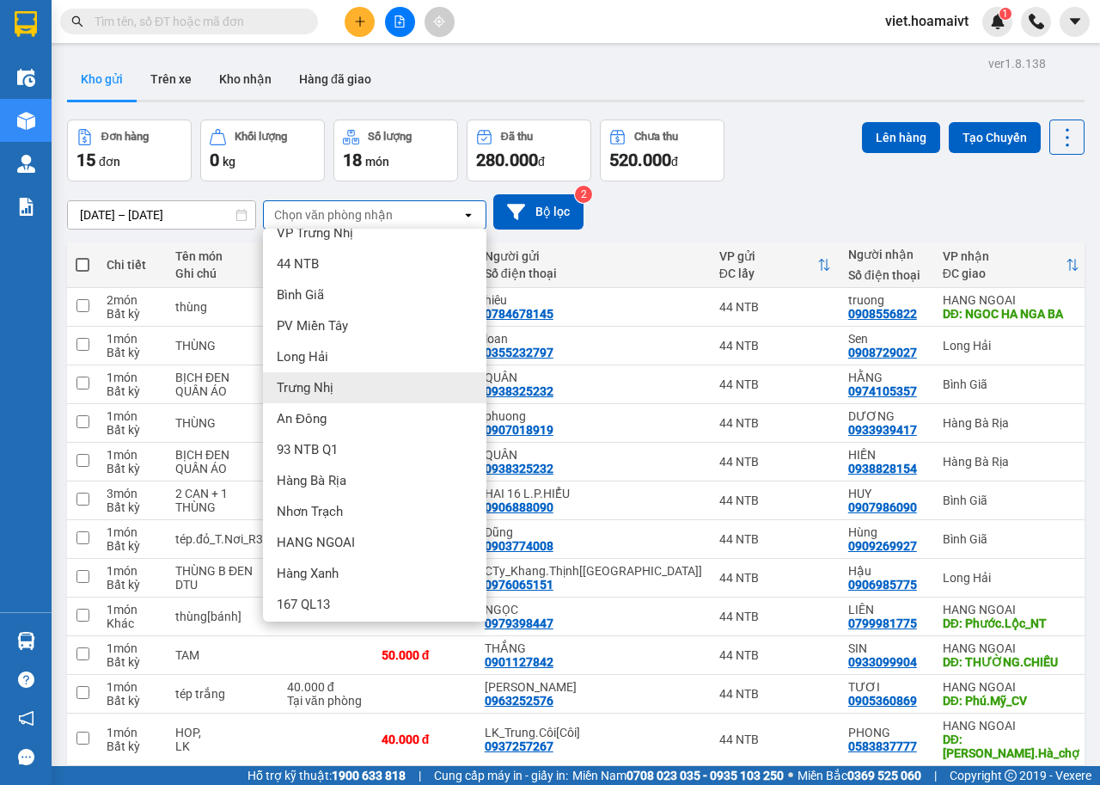
scroll to position [23, 0]
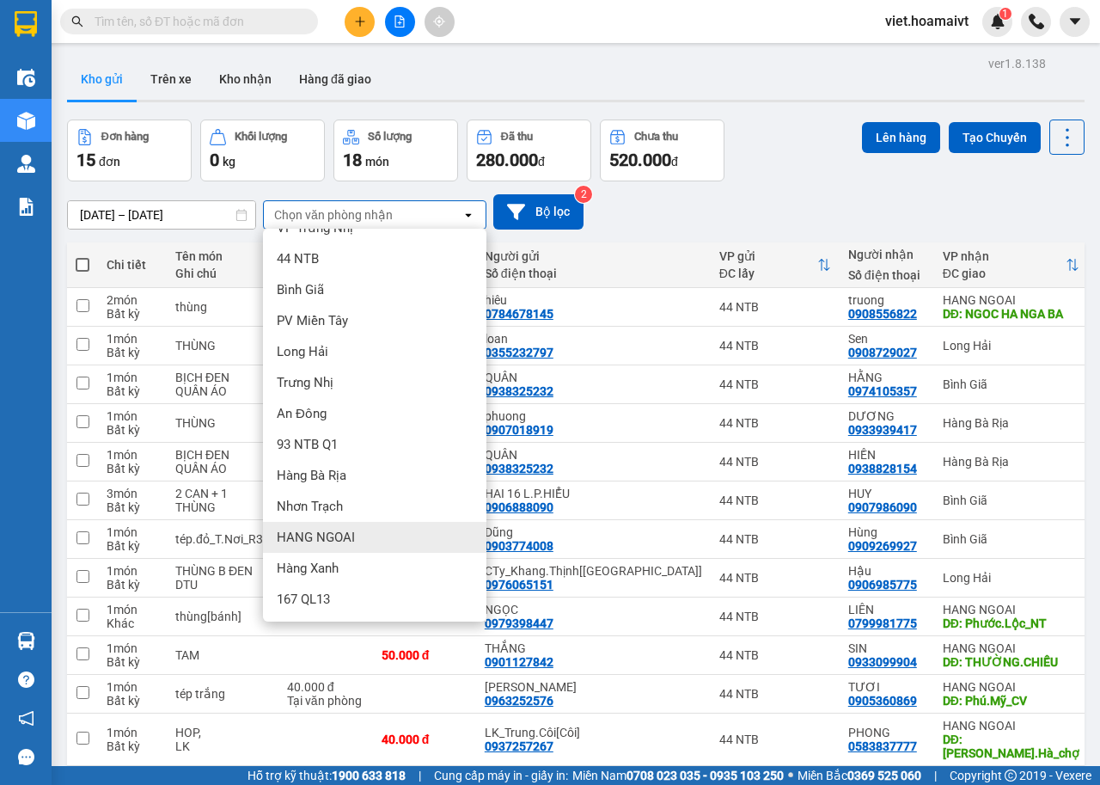
click at [321, 529] on div "HANG NGOAI" at bounding box center [375, 537] width 224 height 31
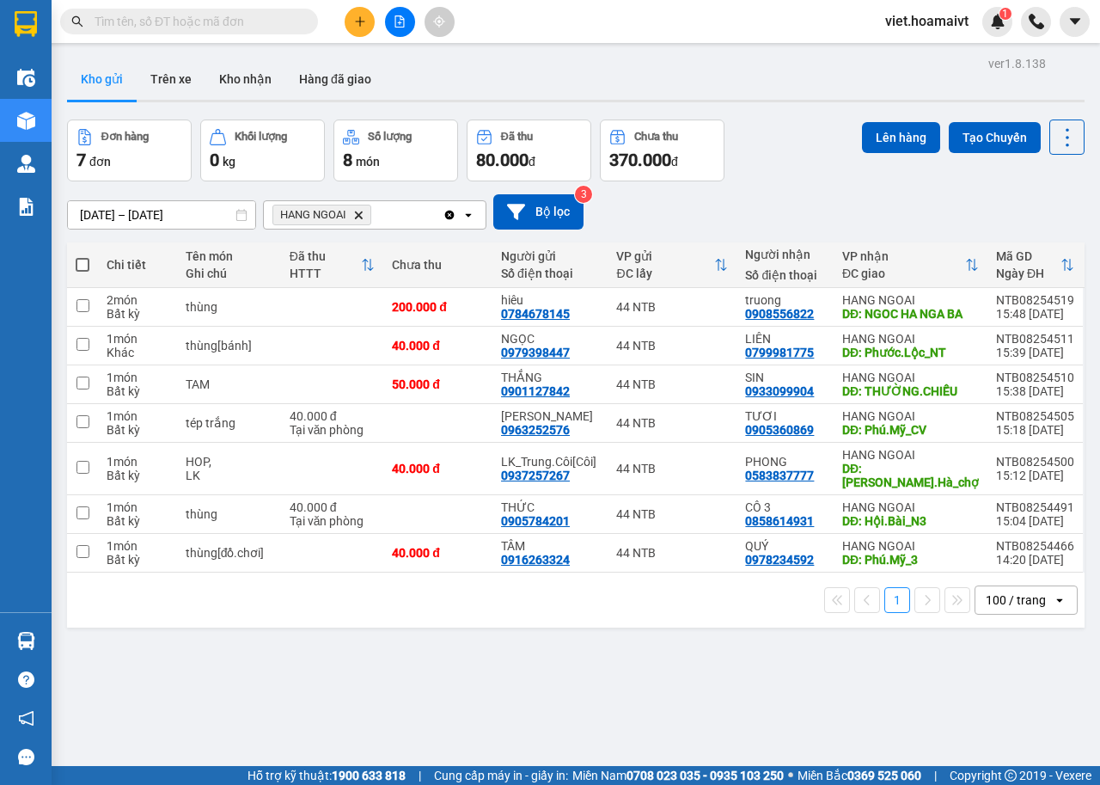
click at [359, 216] on icon "HANG NGOAI, close by backspace" at bounding box center [359, 215] width 8 height 8
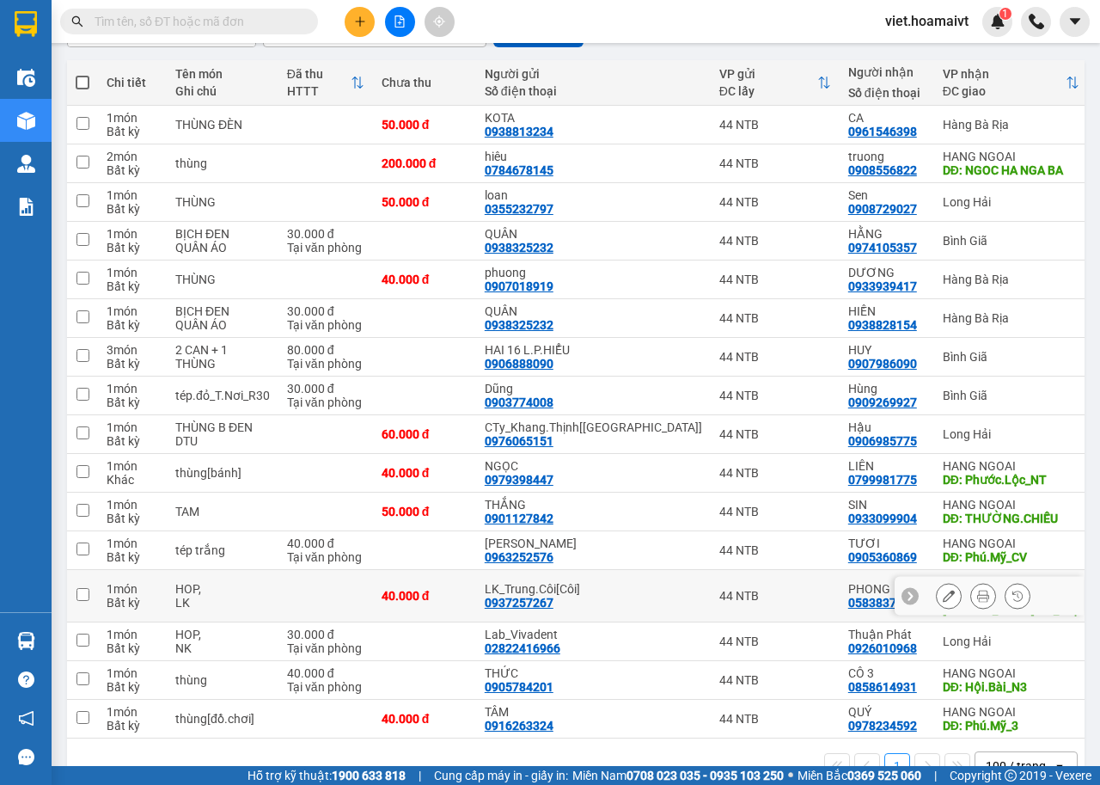
scroll to position [0, 0]
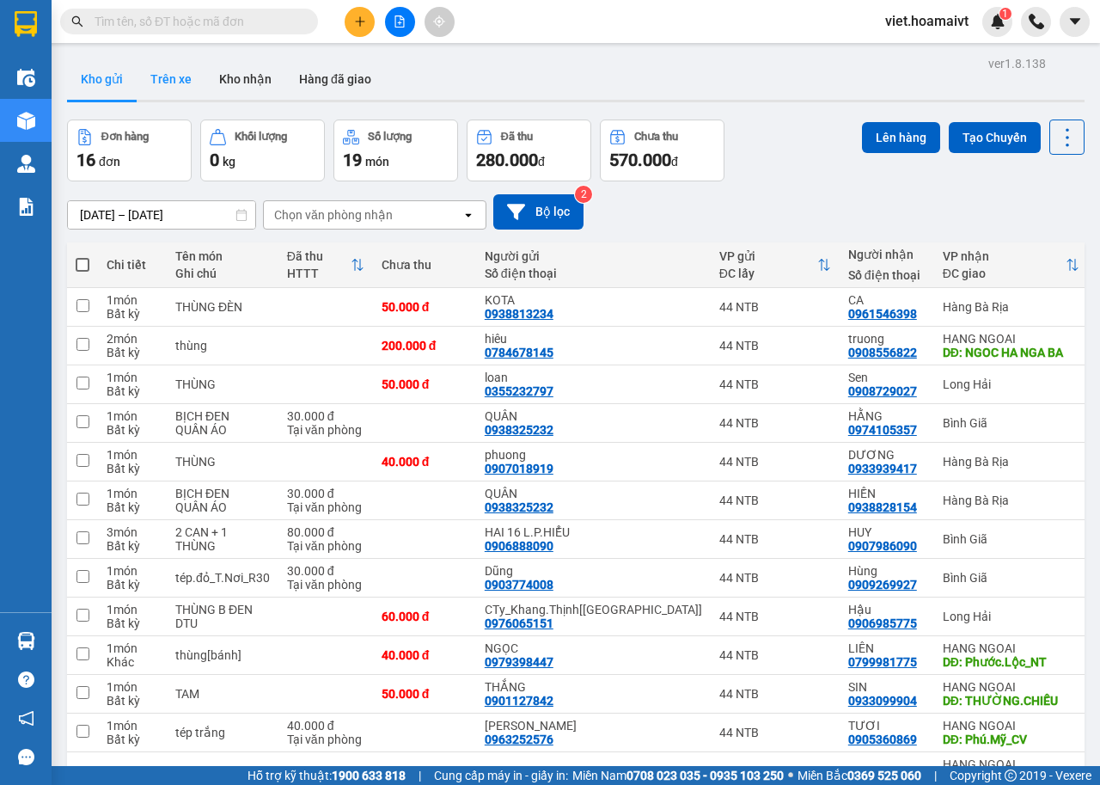
click at [175, 76] on button "Trên xe" at bounding box center [171, 78] width 69 height 41
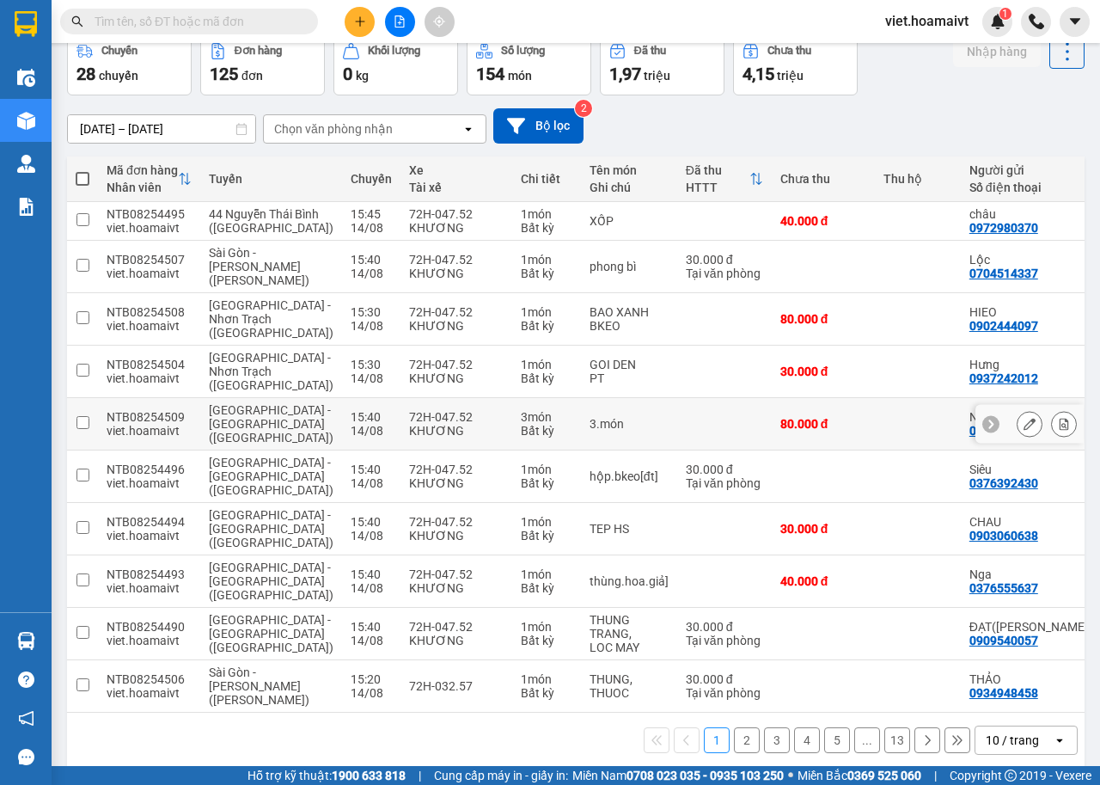
scroll to position [138, 0]
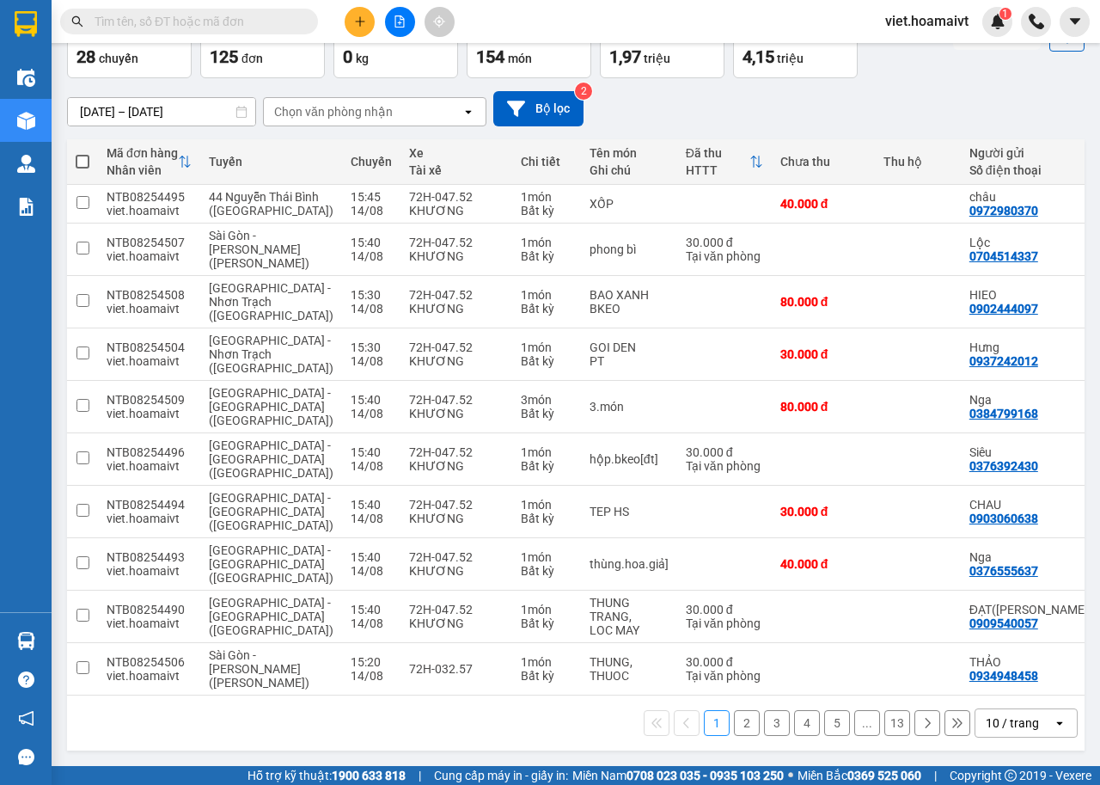
click at [1005, 725] on div "10 / trang" at bounding box center [1012, 722] width 53 height 17
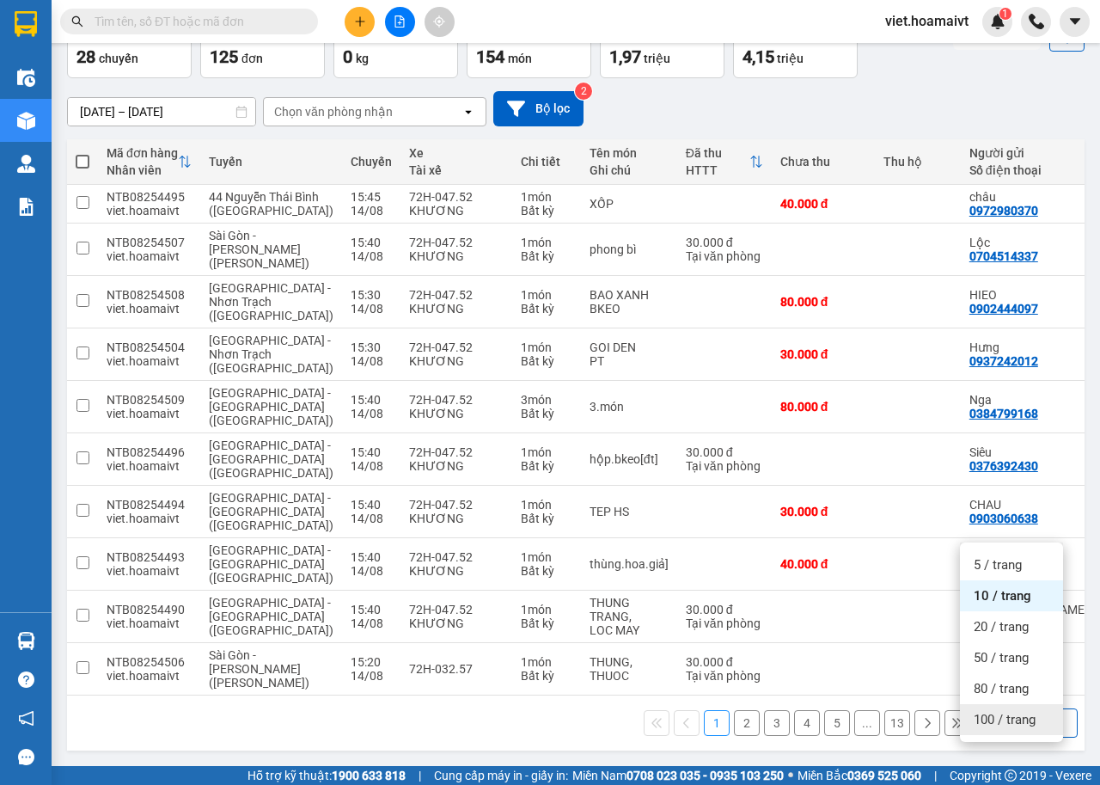
click at [1024, 711] on span "100 / trang" at bounding box center [1005, 719] width 62 height 17
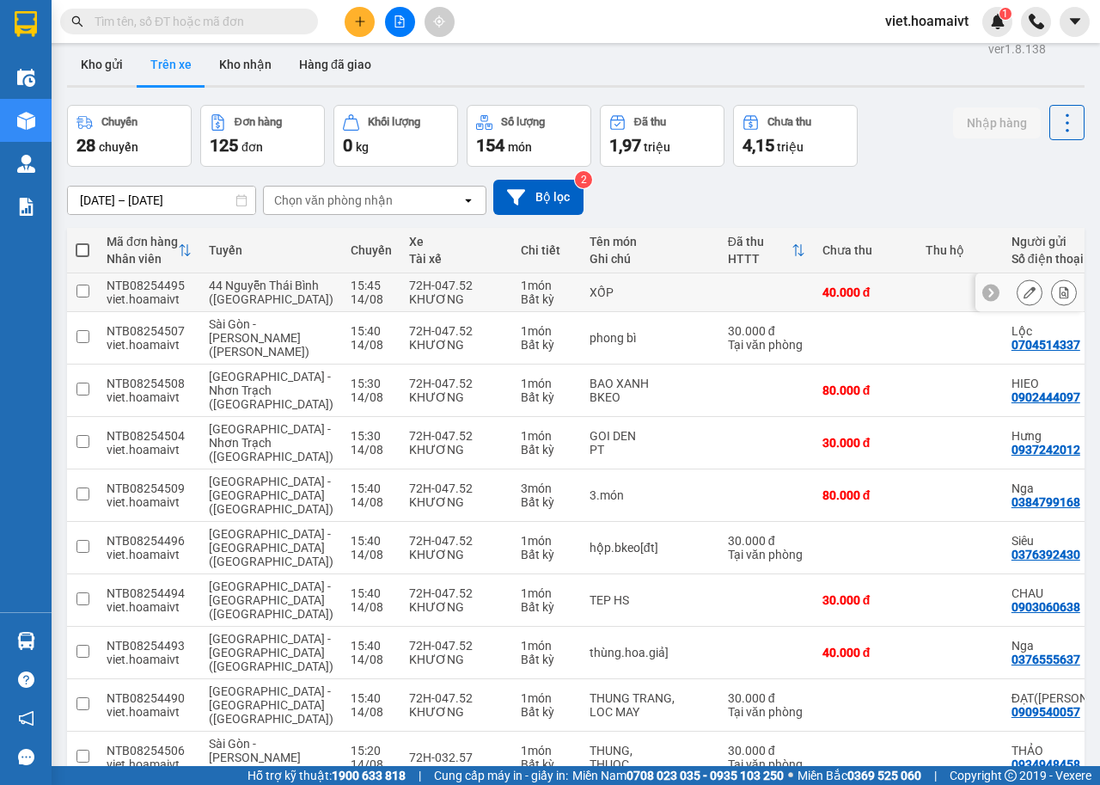
scroll to position [0, 0]
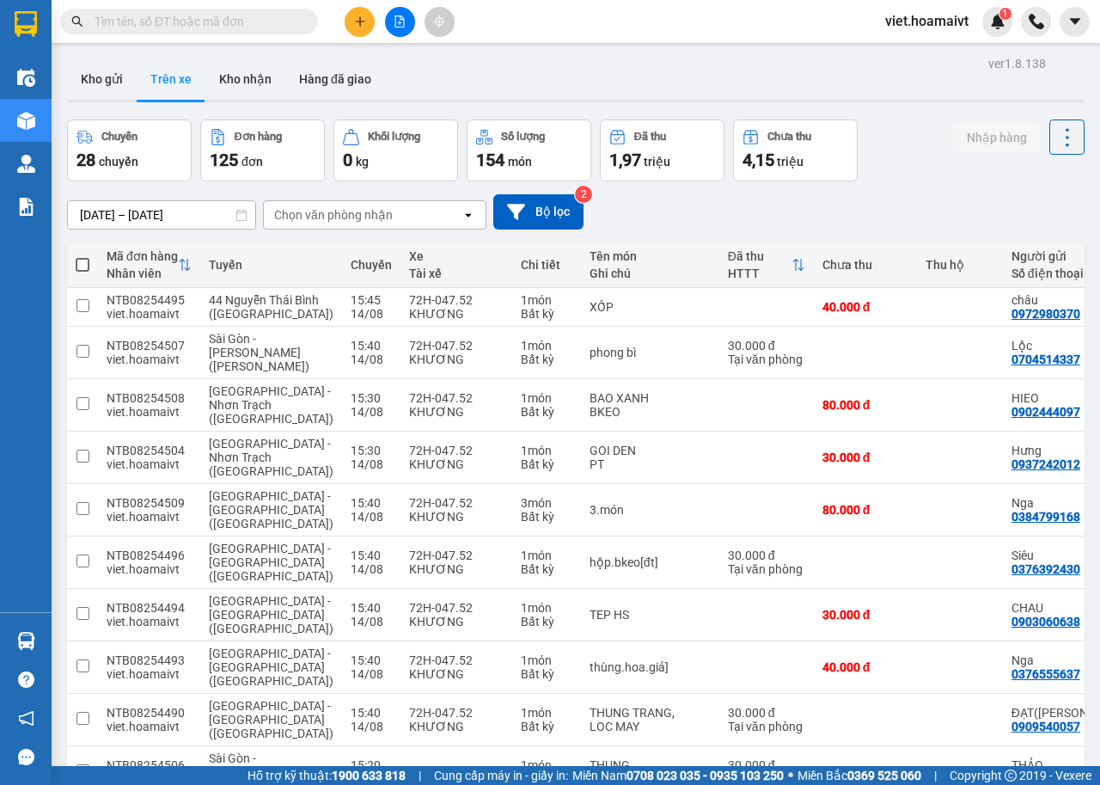
drag, startPoint x: 99, startPoint y: 82, endPoint x: 219, endPoint y: 145, distance: 136.1
click at [99, 82] on button "Kho gửi" at bounding box center [102, 78] width 70 height 41
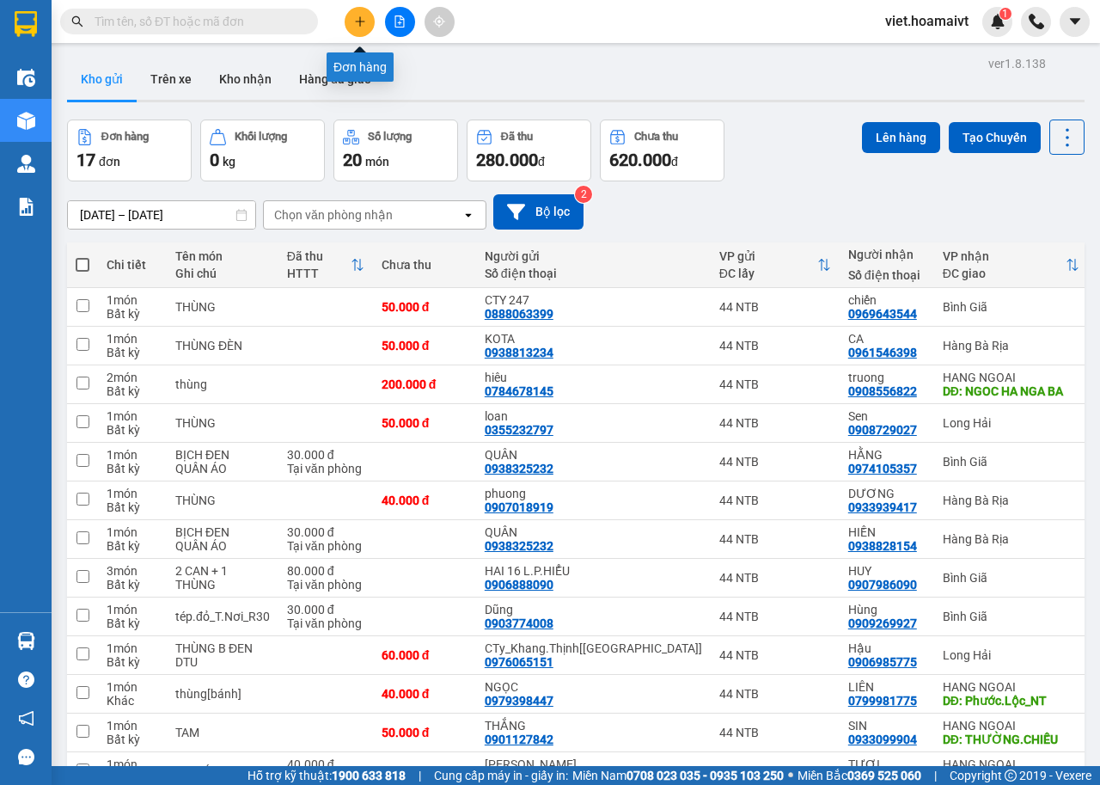
click at [365, 25] on icon "plus" at bounding box center [360, 21] width 12 height 12
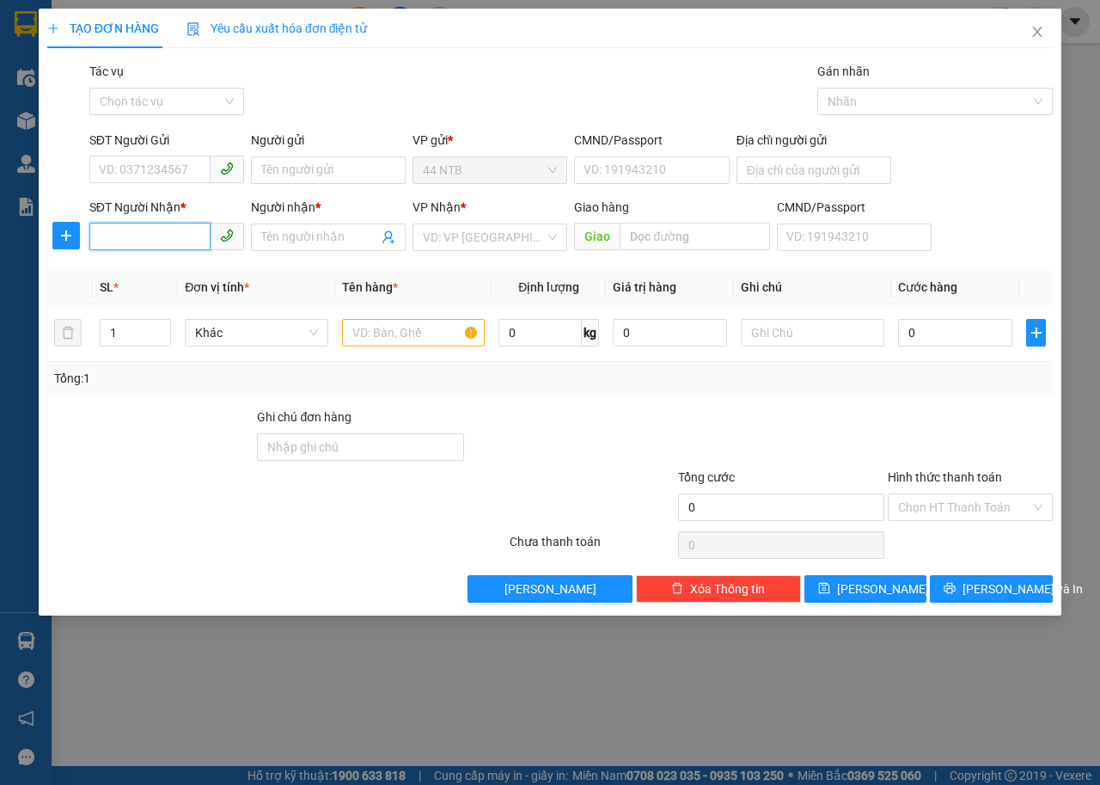
click at [175, 238] on input "SĐT Người Nhận *" at bounding box center [149, 237] width 121 height 28
type input "0932857244"
click at [204, 241] on input "0932857244" at bounding box center [149, 237] width 121 height 28
click at [153, 266] on div "0932857244 - [PERSON_NAME]" at bounding box center [184, 271] width 169 height 19
type input "TẤN"
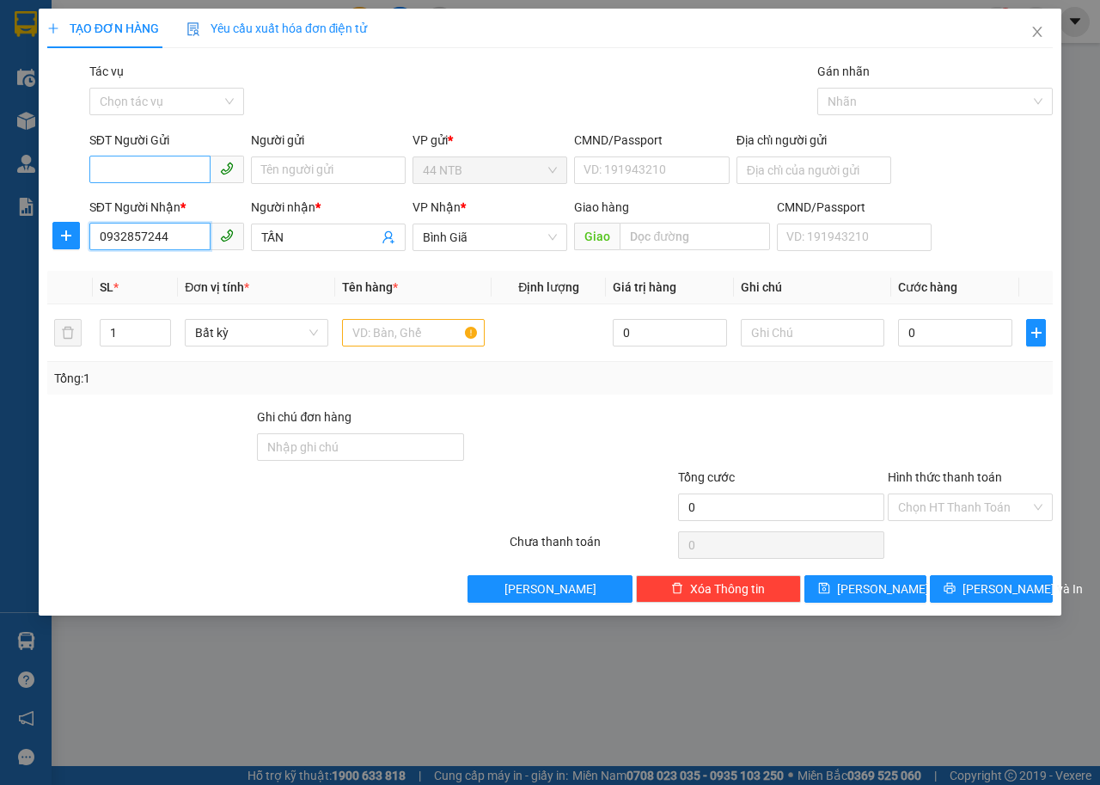
type input "0932857244"
click at [162, 172] on input "SĐT Người Gửi" at bounding box center [149, 170] width 121 height 28
click at [158, 172] on input "SĐT Người Gửi" at bounding box center [149, 170] width 121 height 28
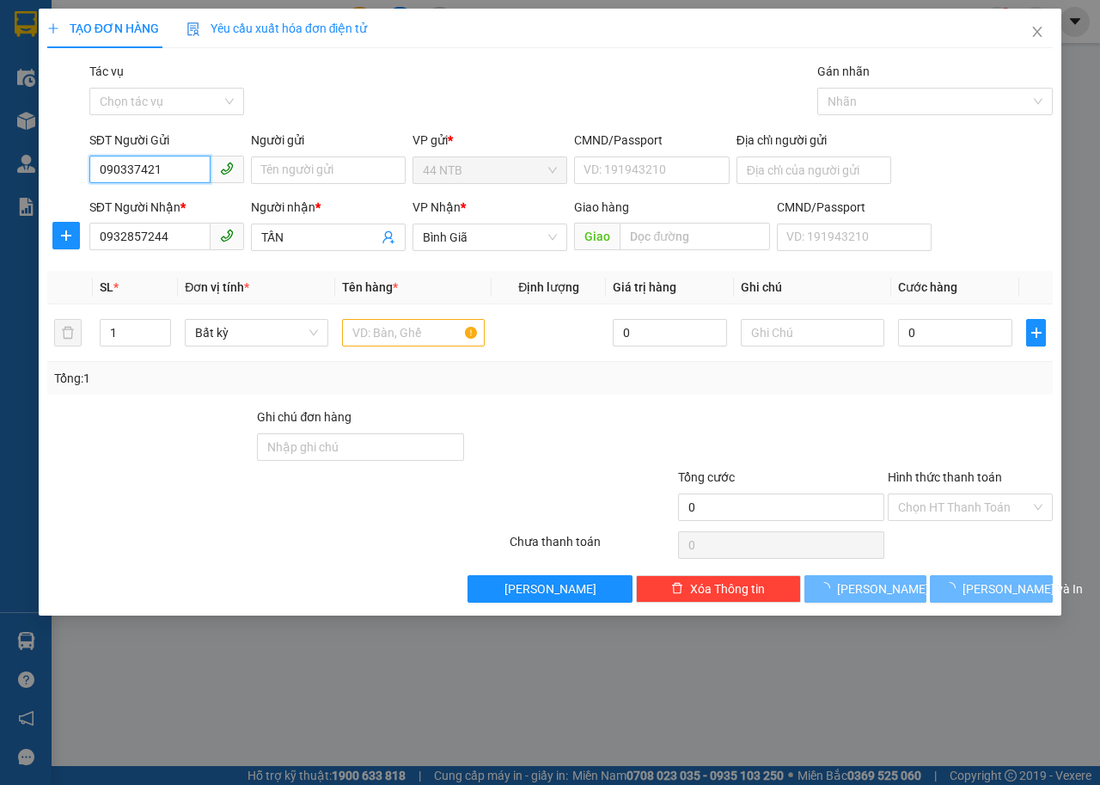
type input "0903374218"
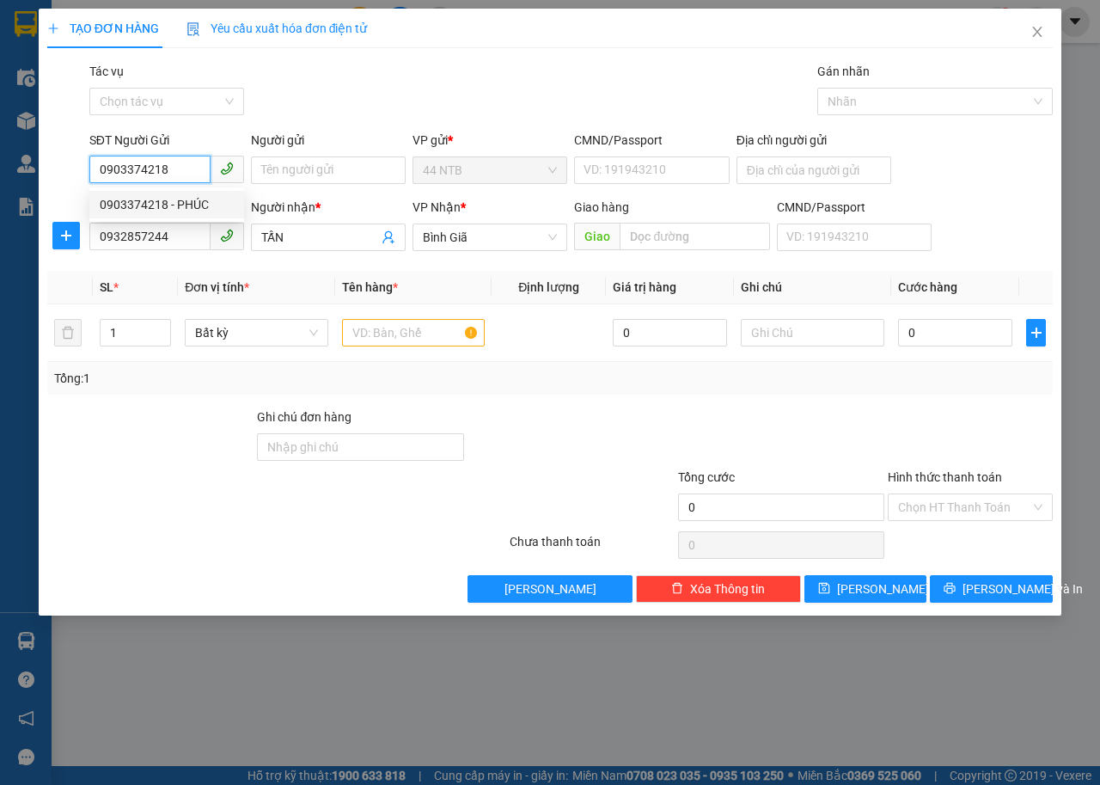
click at [184, 203] on div "0903374218 - PHÚC" at bounding box center [167, 204] width 134 height 19
type input "PHÚC"
type input "0903374218"
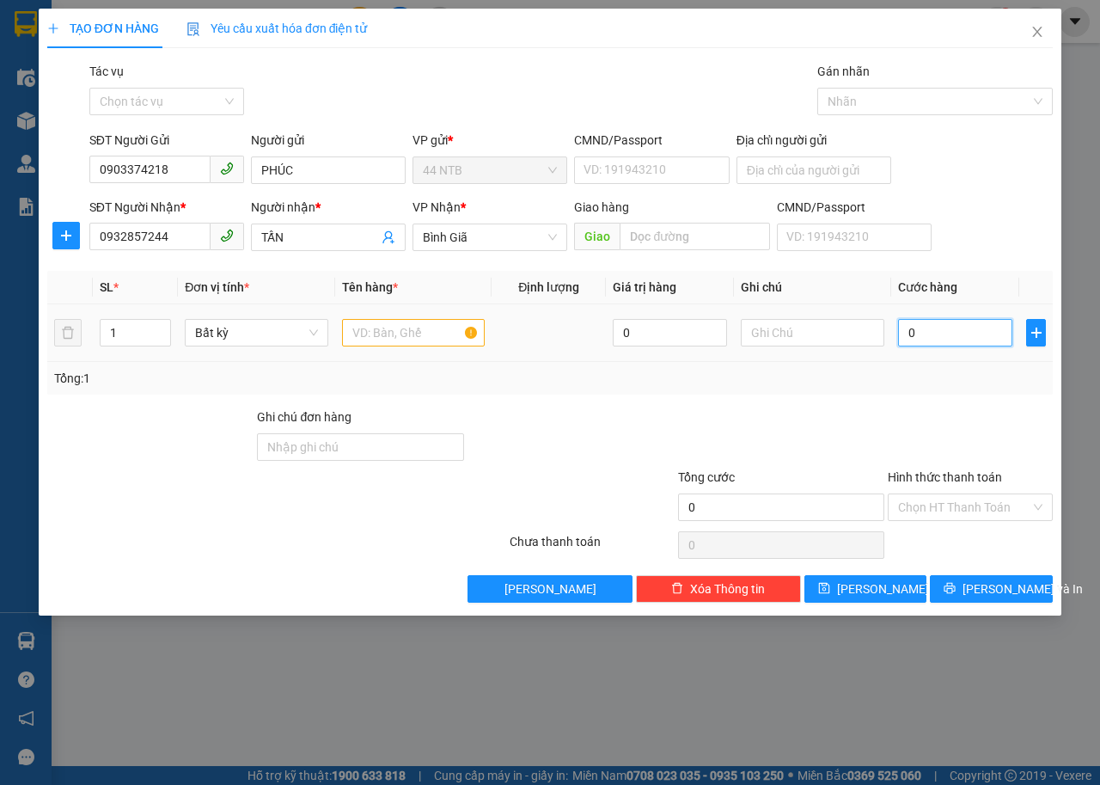
click at [984, 332] on input "0" at bounding box center [955, 333] width 114 height 28
type input "3"
type input "30"
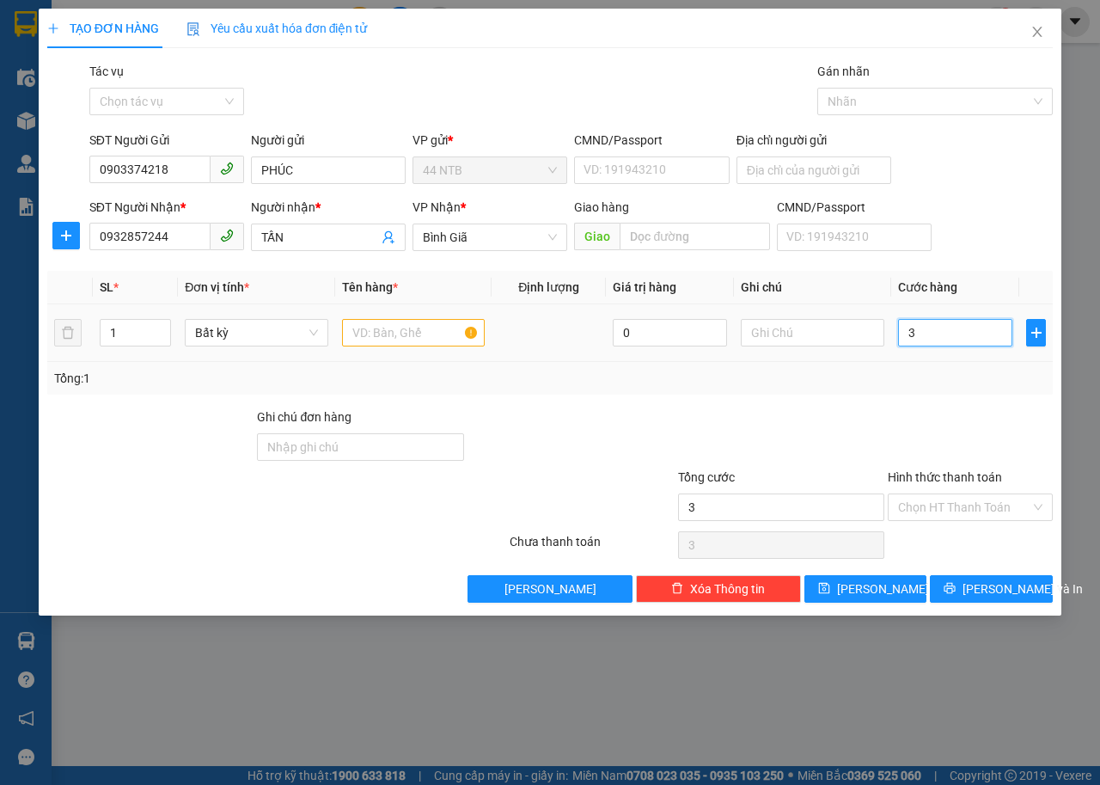
type input "30"
type input "30.000"
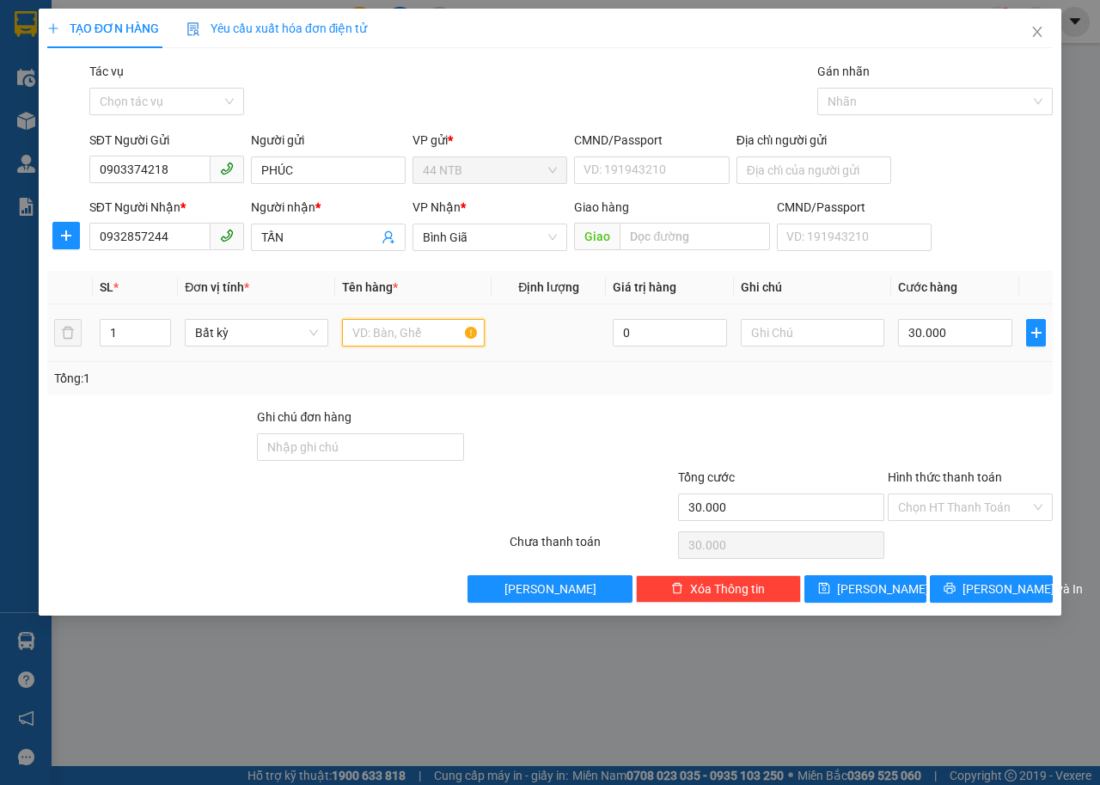
click at [417, 338] on input "text" at bounding box center [414, 333] width 144 height 28
type input "THUNG"
drag, startPoint x: 986, startPoint y: 587, endPoint x: 696, endPoint y: 413, distance: 339.0
click at [984, 585] on span "[PERSON_NAME] và In" at bounding box center [1023, 588] width 120 height 19
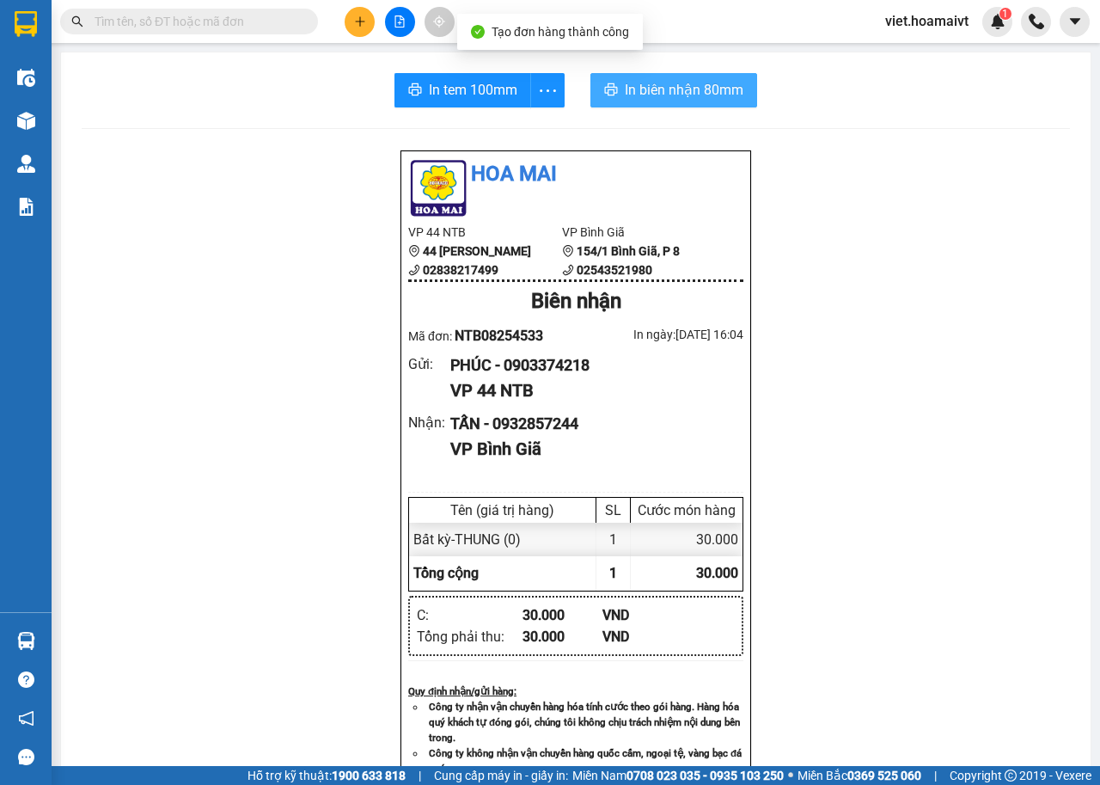
click at [664, 105] on button "In biên nhận 80mm" at bounding box center [674, 90] width 167 height 34
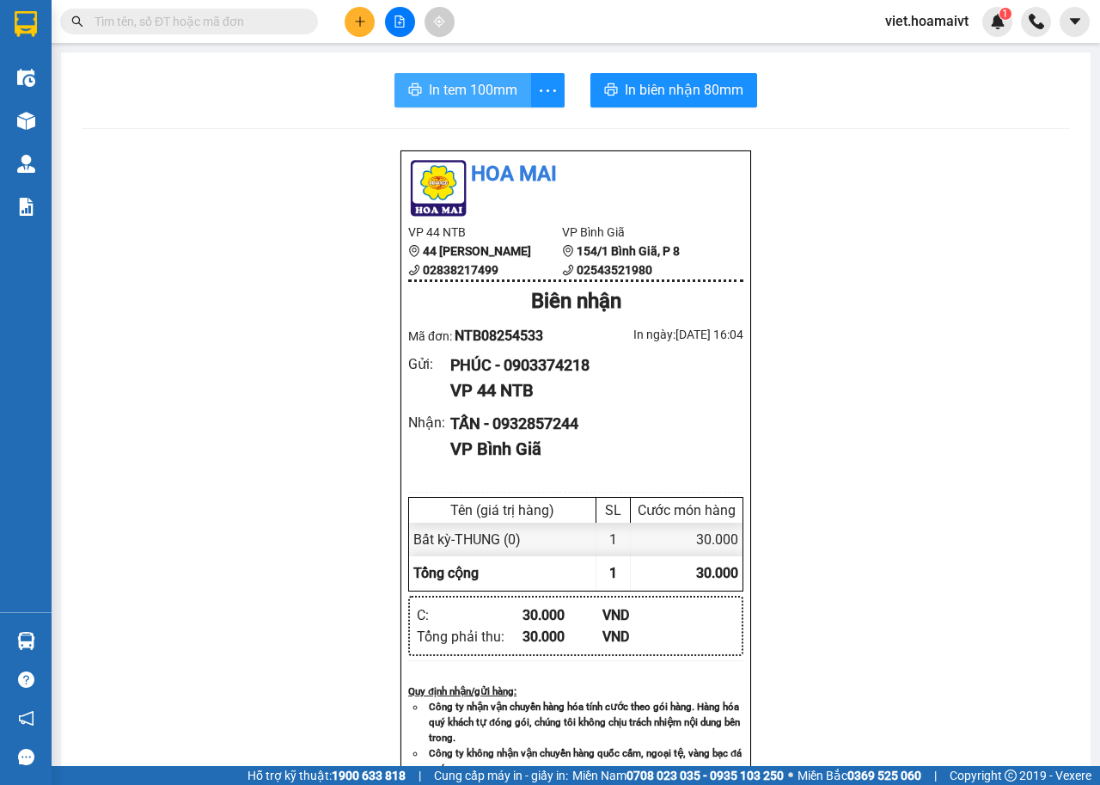
click at [481, 82] on span "In tem 100mm" at bounding box center [473, 89] width 89 height 21
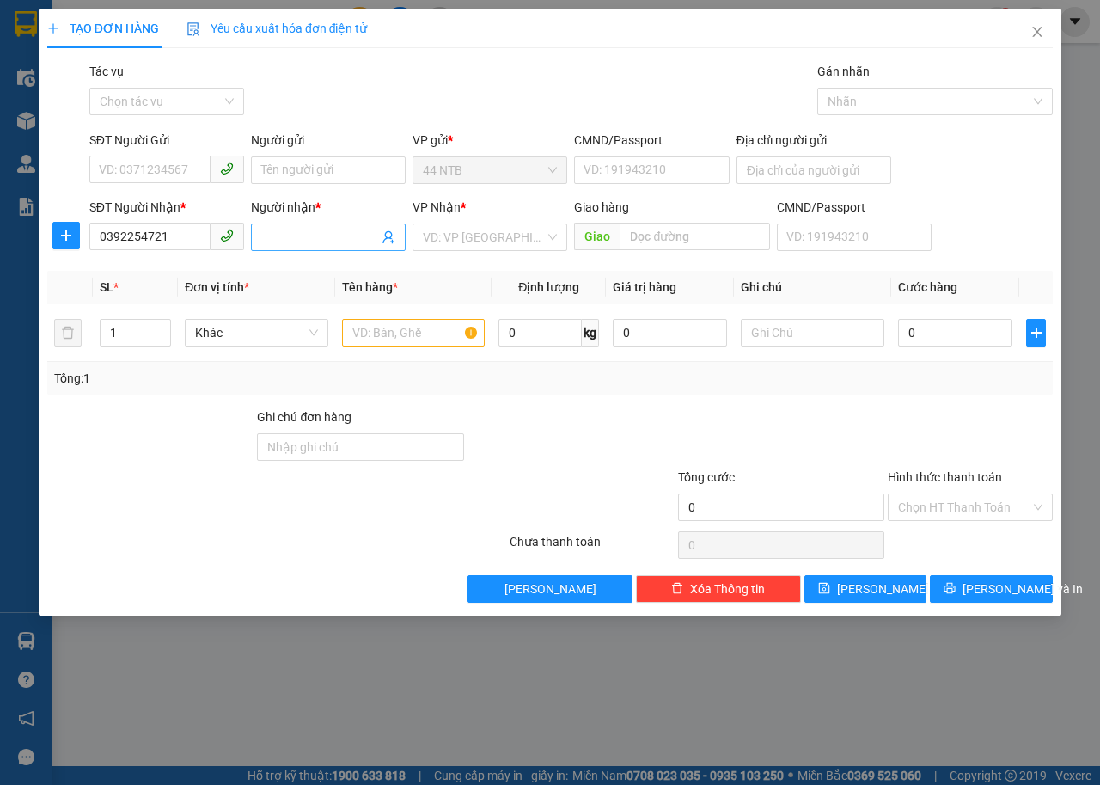
type input "0392254721"
click at [269, 239] on input "Người nhận *" at bounding box center [319, 237] width 117 height 19
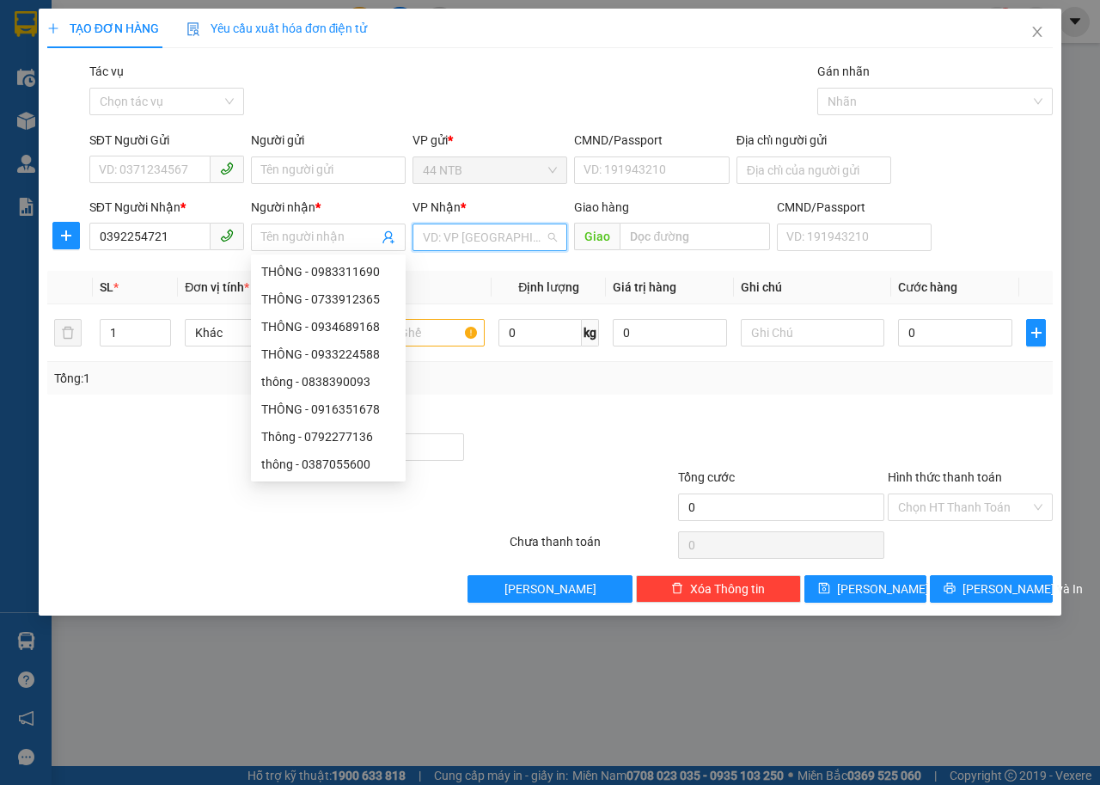
click at [483, 235] on input "search" at bounding box center [484, 237] width 122 height 26
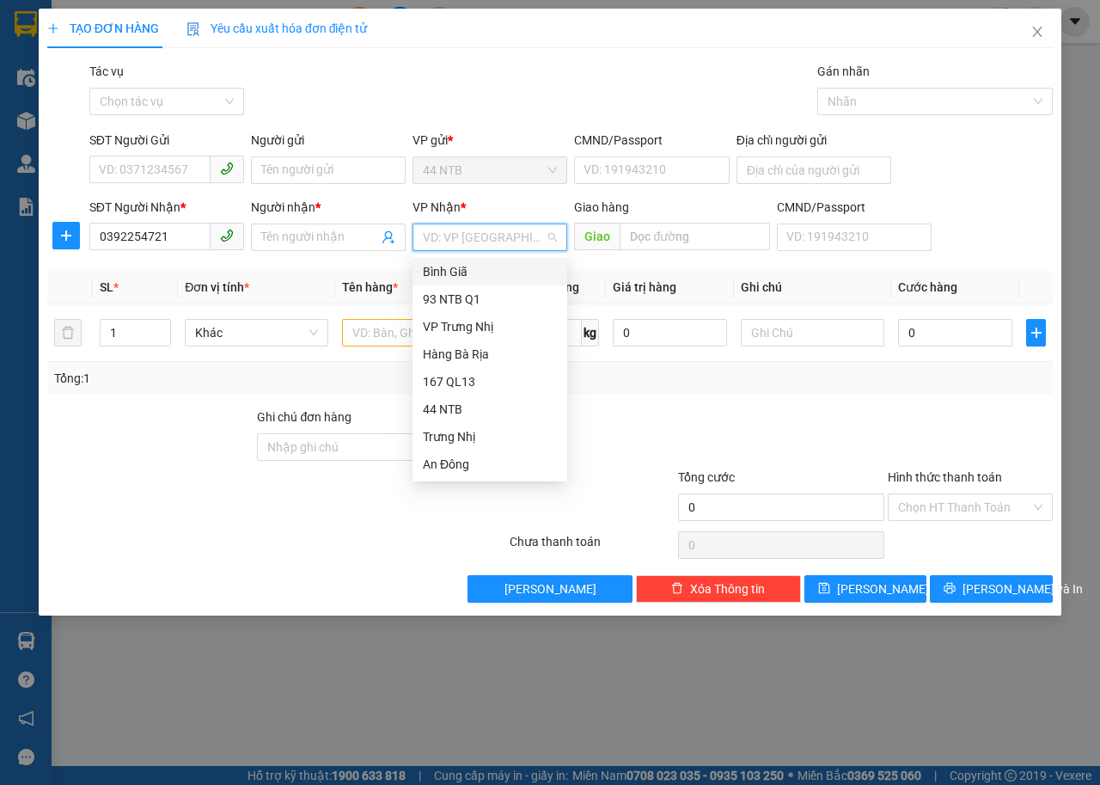
click at [487, 238] on input "search" at bounding box center [484, 237] width 122 height 26
click at [461, 265] on div "Bình Giã" at bounding box center [490, 271] width 134 height 19
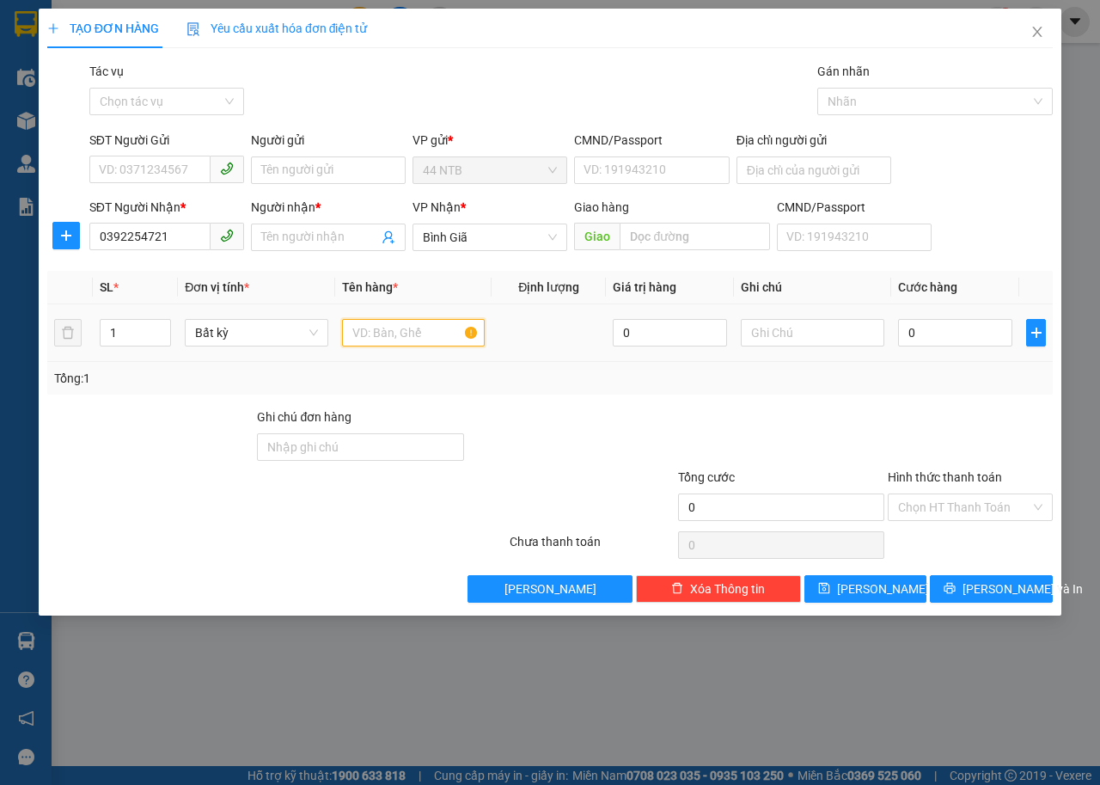
click at [393, 322] on input "text" at bounding box center [414, 333] width 144 height 28
type input "HỘP"
click at [973, 334] on input "0" at bounding box center [955, 333] width 114 height 28
type input "3"
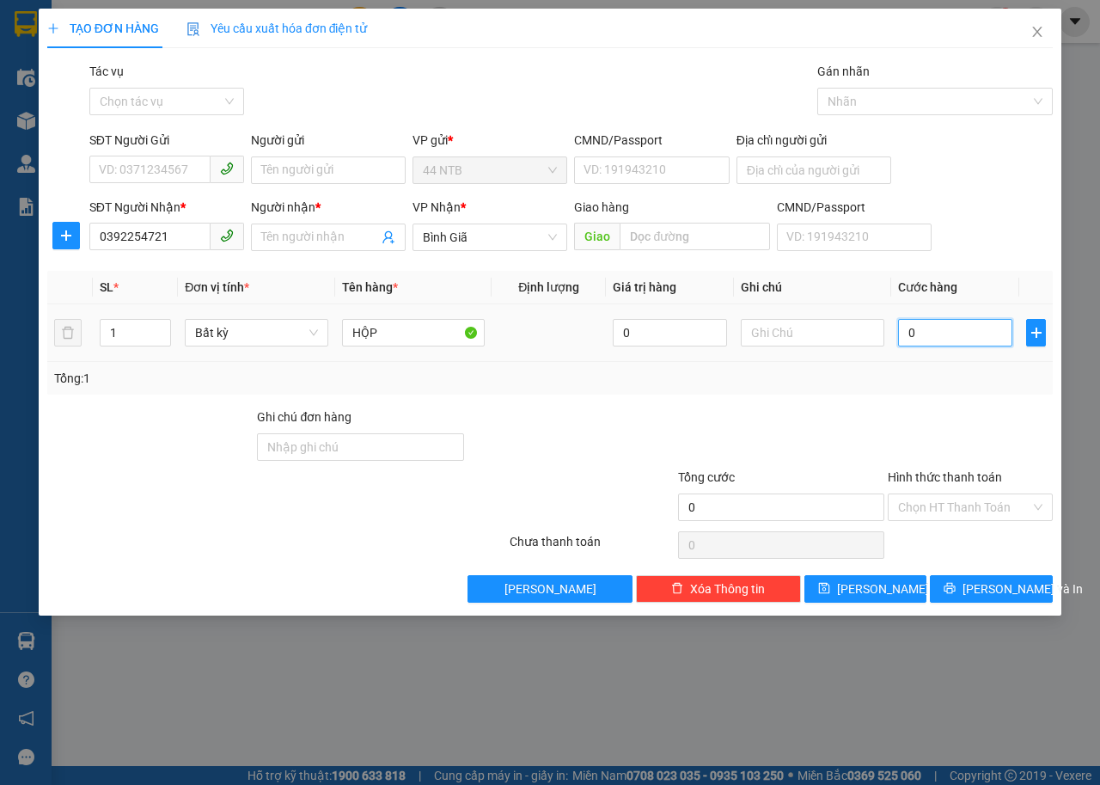
type input "3"
type input "30"
type input "30.000"
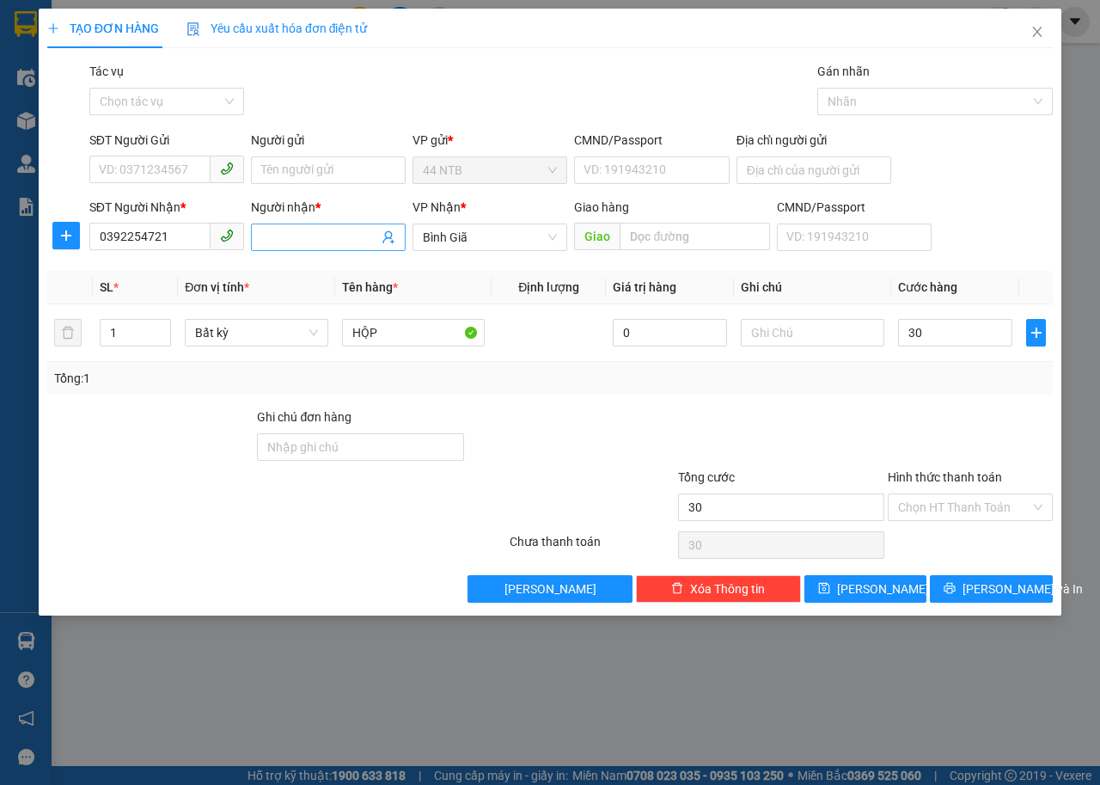
type input "30.000"
click at [334, 242] on input "Người nhận *" at bounding box center [319, 237] width 117 height 19
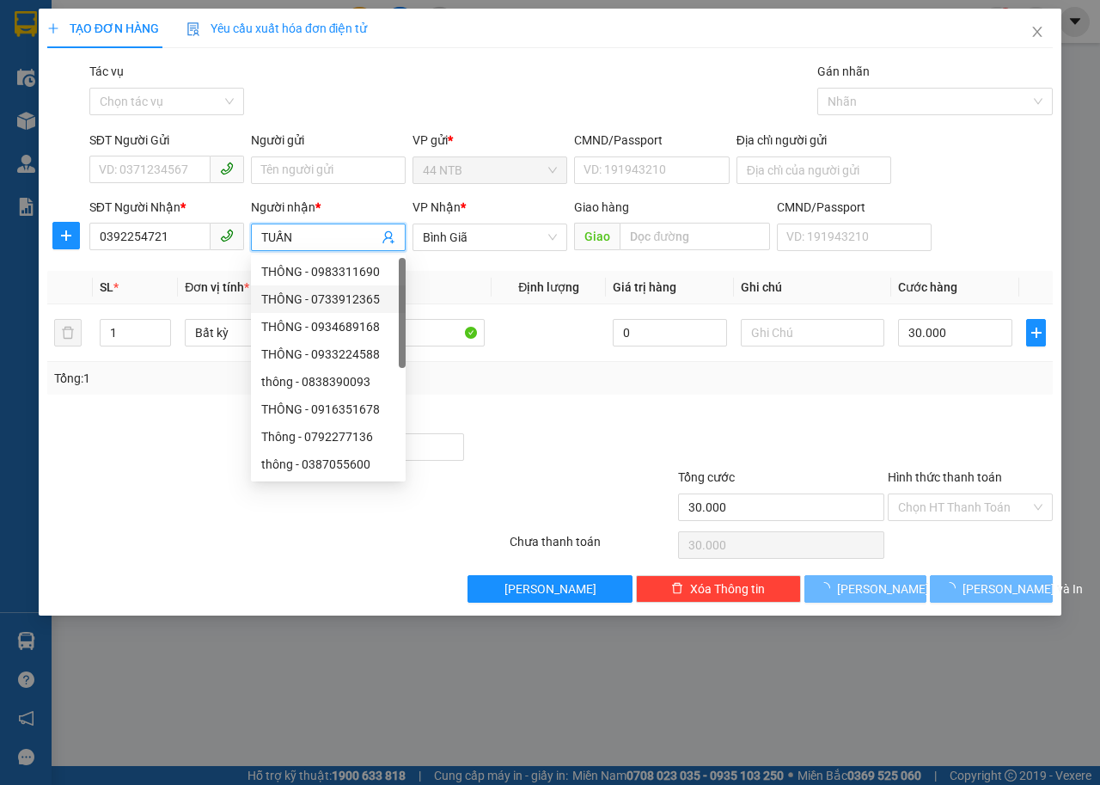
type input "TUẤN"
click at [482, 392] on div "Tổng: 1" at bounding box center [550, 378] width 1006 height 33
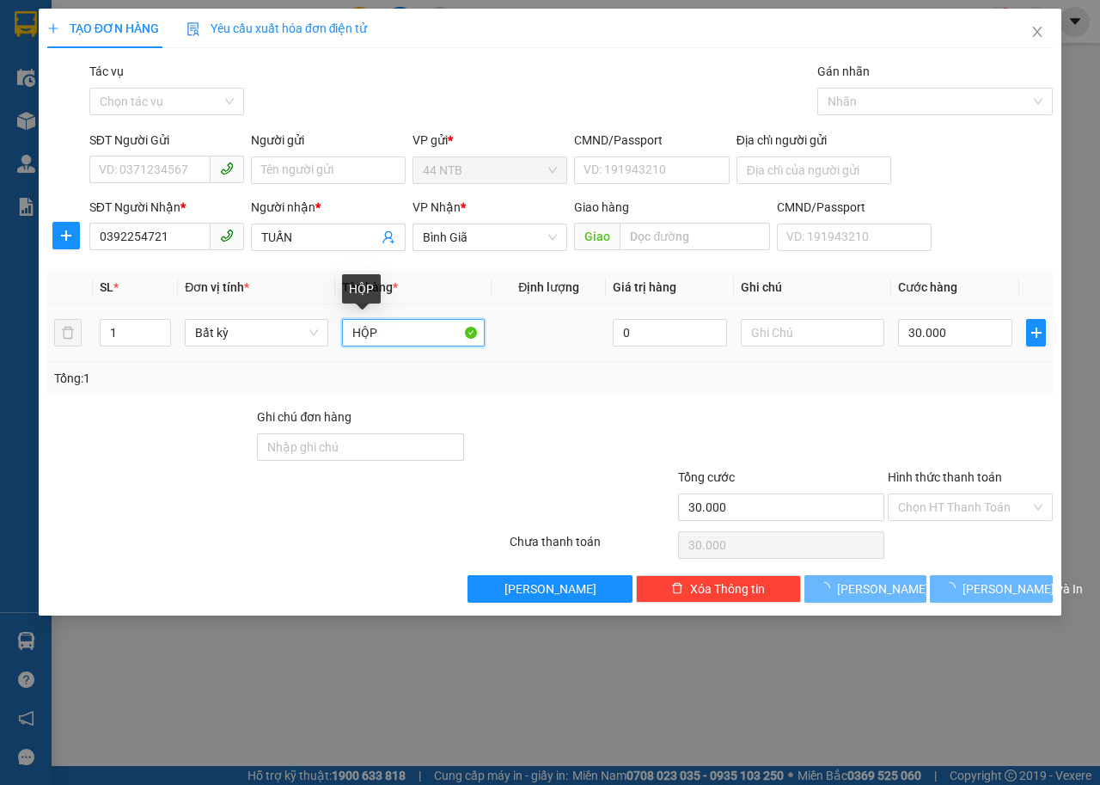
click at [433, 328] on input "HỘP" at bounding box center [414, 333] width 144 height 28
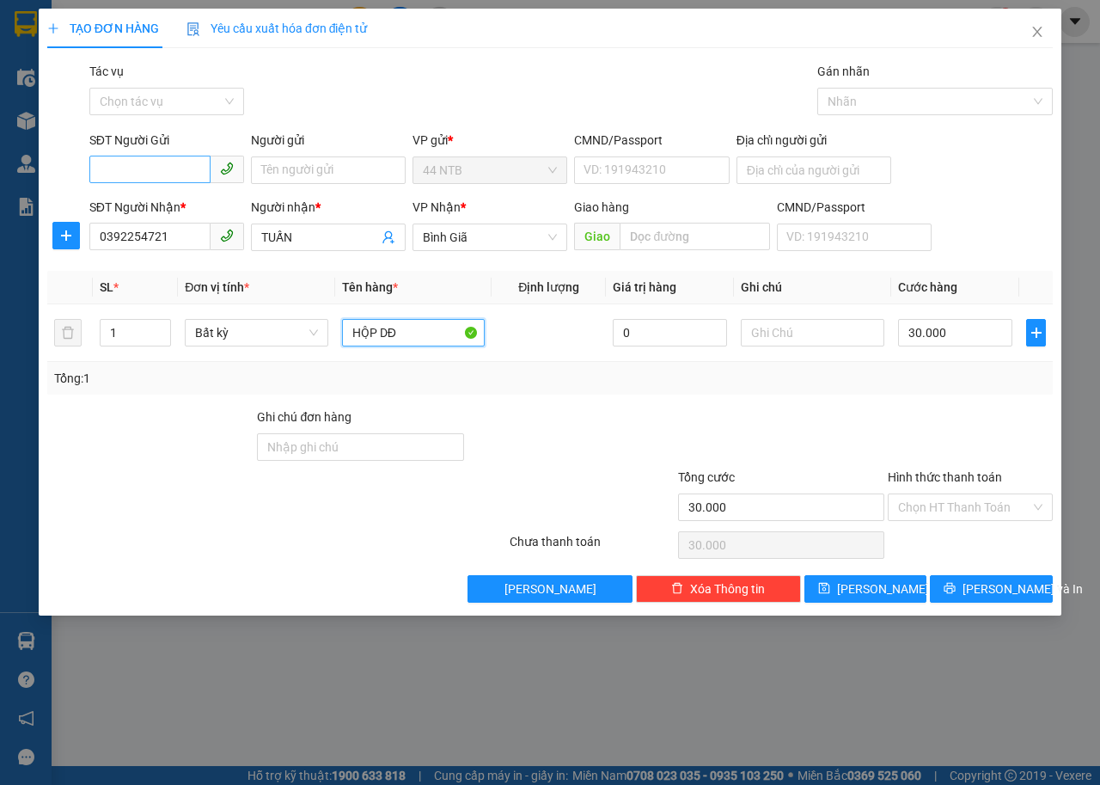
type input "HỘP DĐ"
click at [191, 162] on input "SĐT Người Gửi" at bounding box center [149, 170] width 121 height 28
type input "0938222845"
click at [270, 176] on input "Người gửi" at bounding box center [328, 170] width 155 height 28
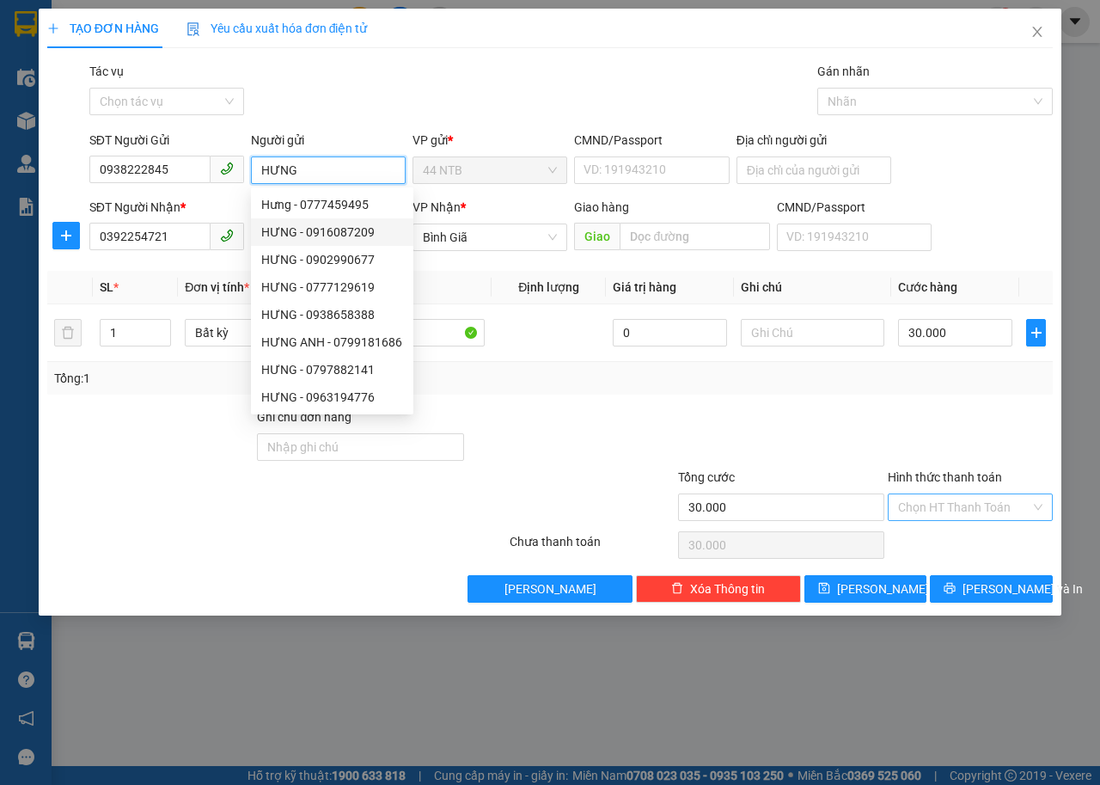
type input "HƯNG"
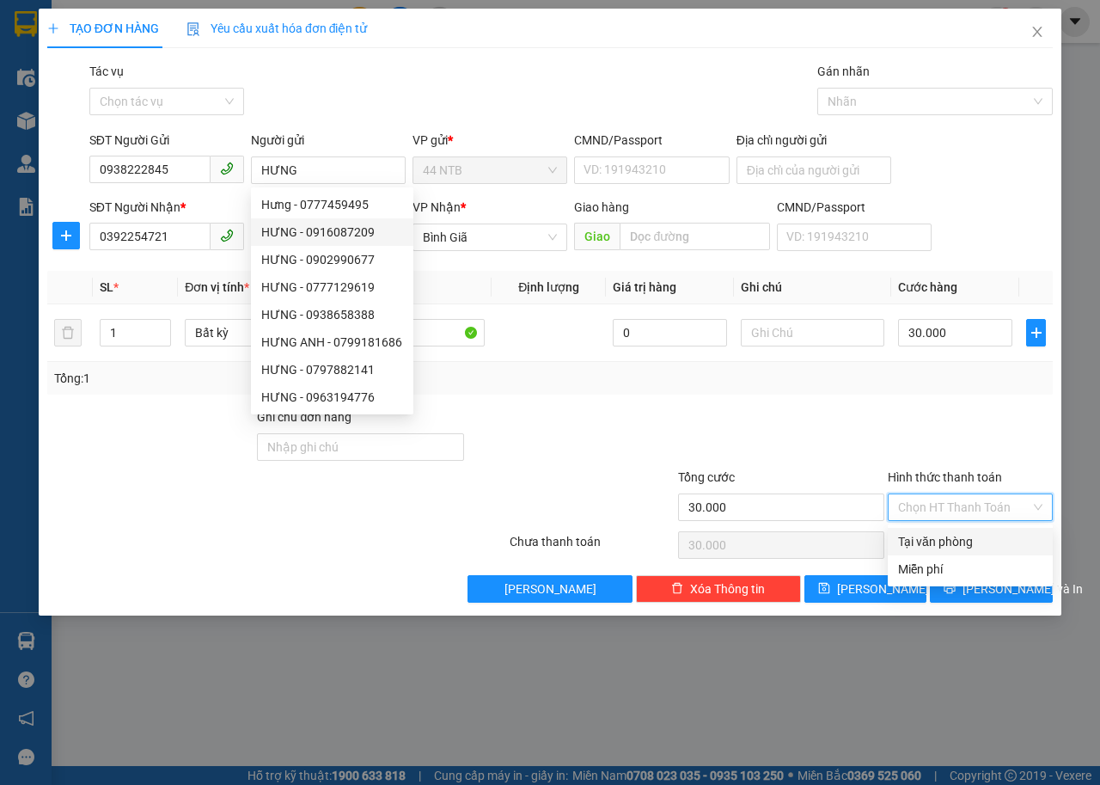
click at [993, 500] on input "Hình thức thanh toán" at bounding box center [964, 507] width 132 height 26
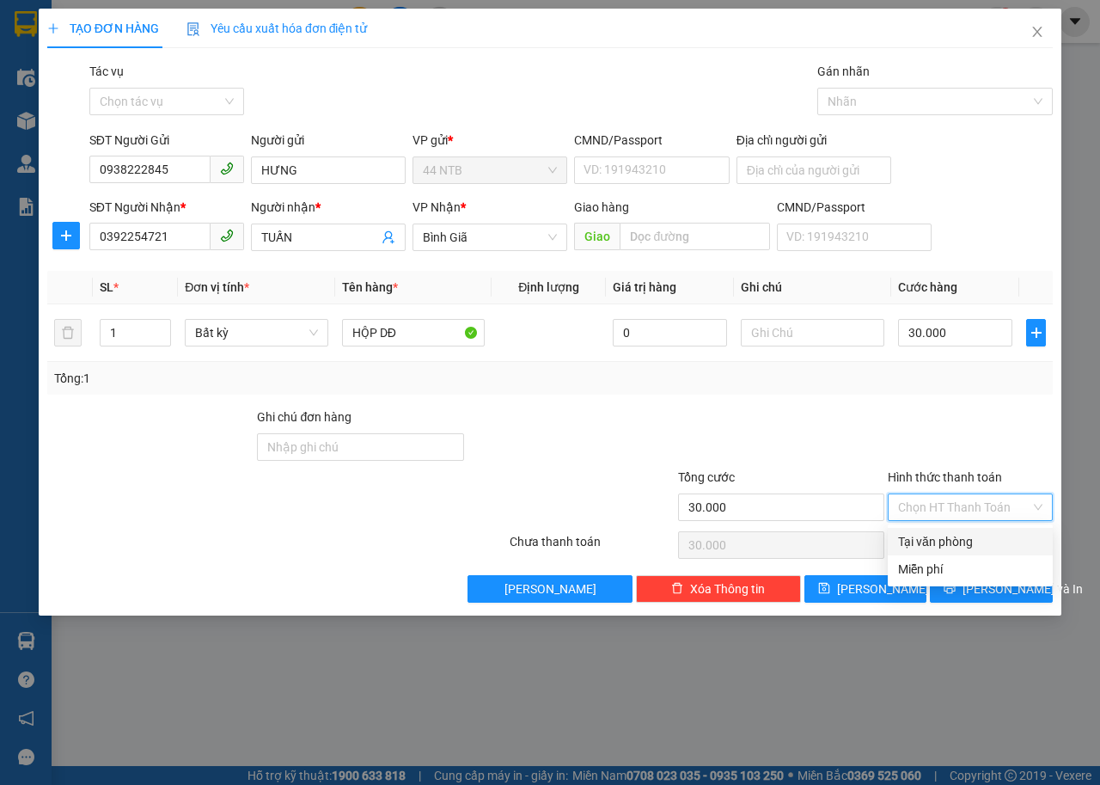
click at [983, 541] on div "Tại văn phòng" at bounding box center [970, 541] width 144 height 19
type input "30.000"
click at [953, 590] on button "[PERSON_NAME] và In" at bounding box center [991, 589] width 123 height 28
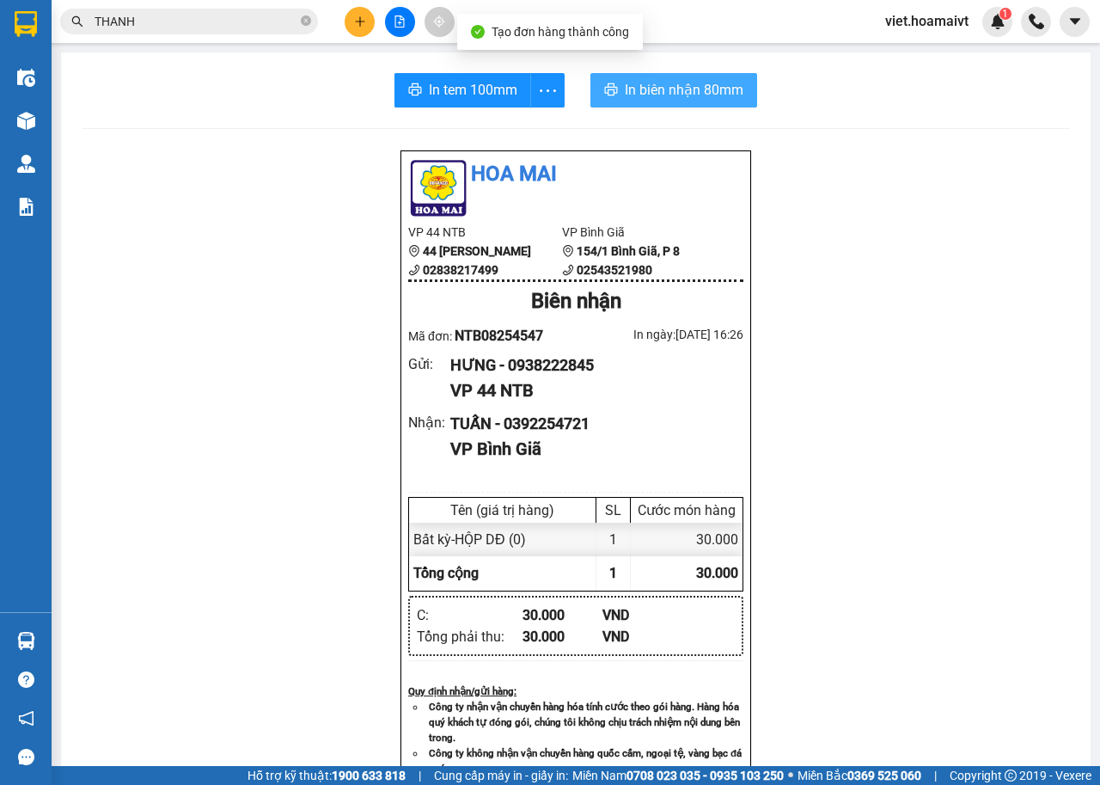
click at [702, 95] on span "In biên nhận 80mm" at bounding box center [684, 89] width 119 height 21
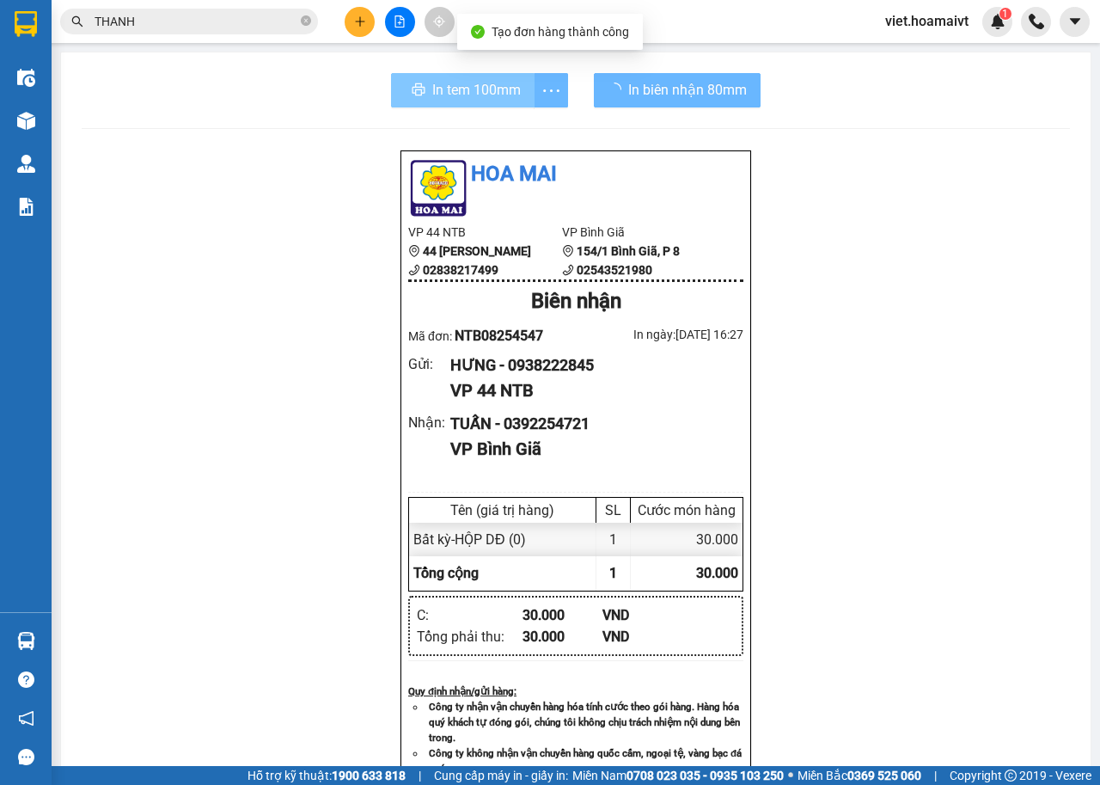
click at [432, 89] on div "In tem 100mm" at bounding box center [479, 90] width 177 height 34
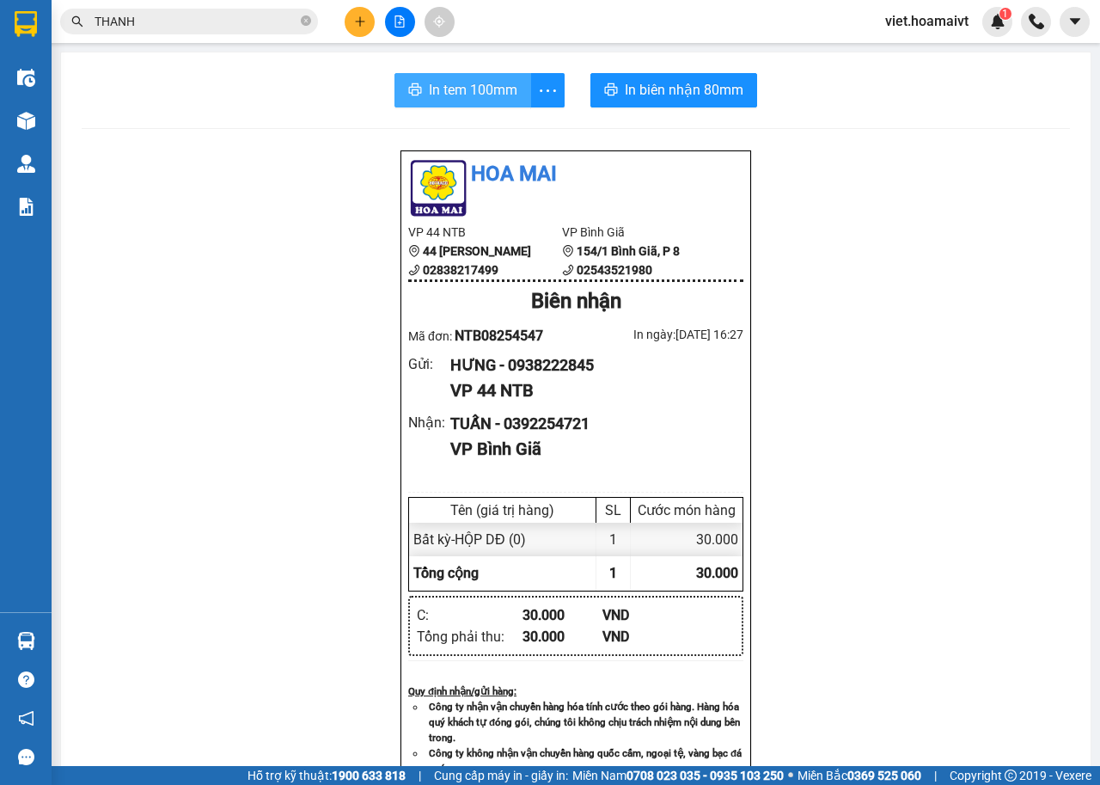
click at [481, 95] on span "In tem 100mm" at bounding box center [473, 89] width 89 height 21
click at [350, 18] on button at bounding box center [360, 22] width 30 height 30
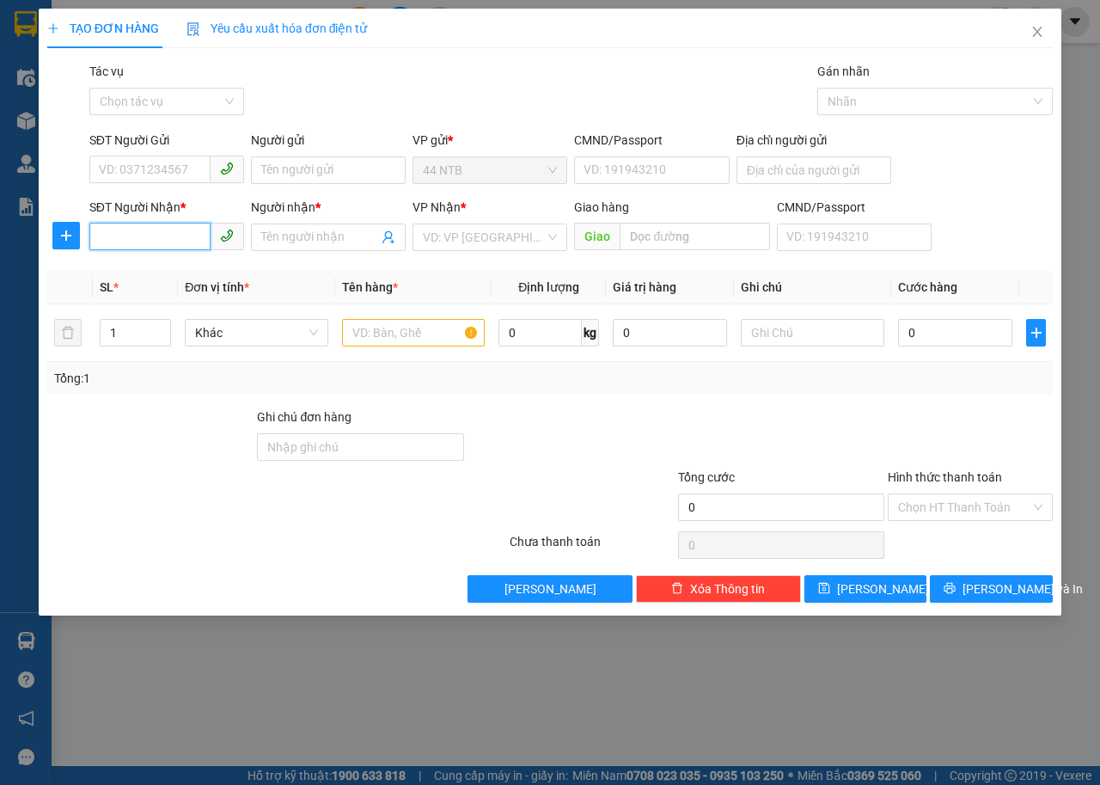
click at [196, 238] on input "SĐT Người Nhận *" at bounding box center [149, 237] width 121 height 28
type input "0908003703"
click at [278, 235] on input "Người nhận *" at bounding box center [319, 237] width 117 height 19
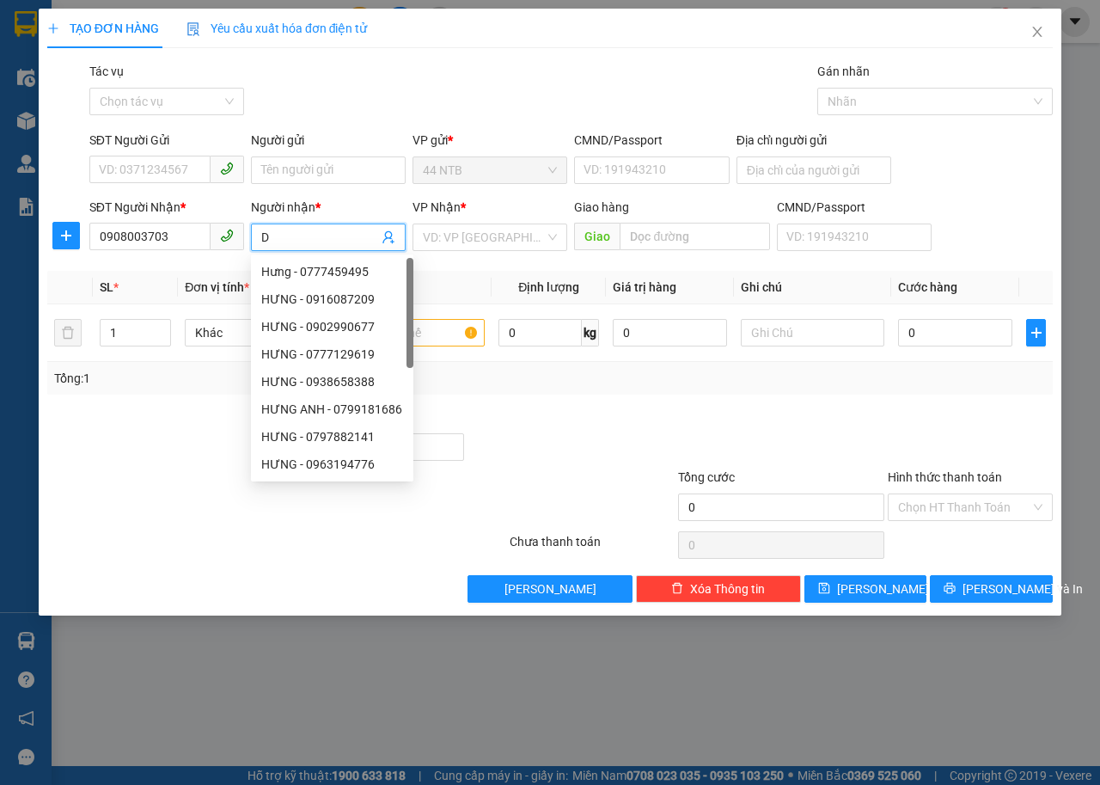
type input "D"
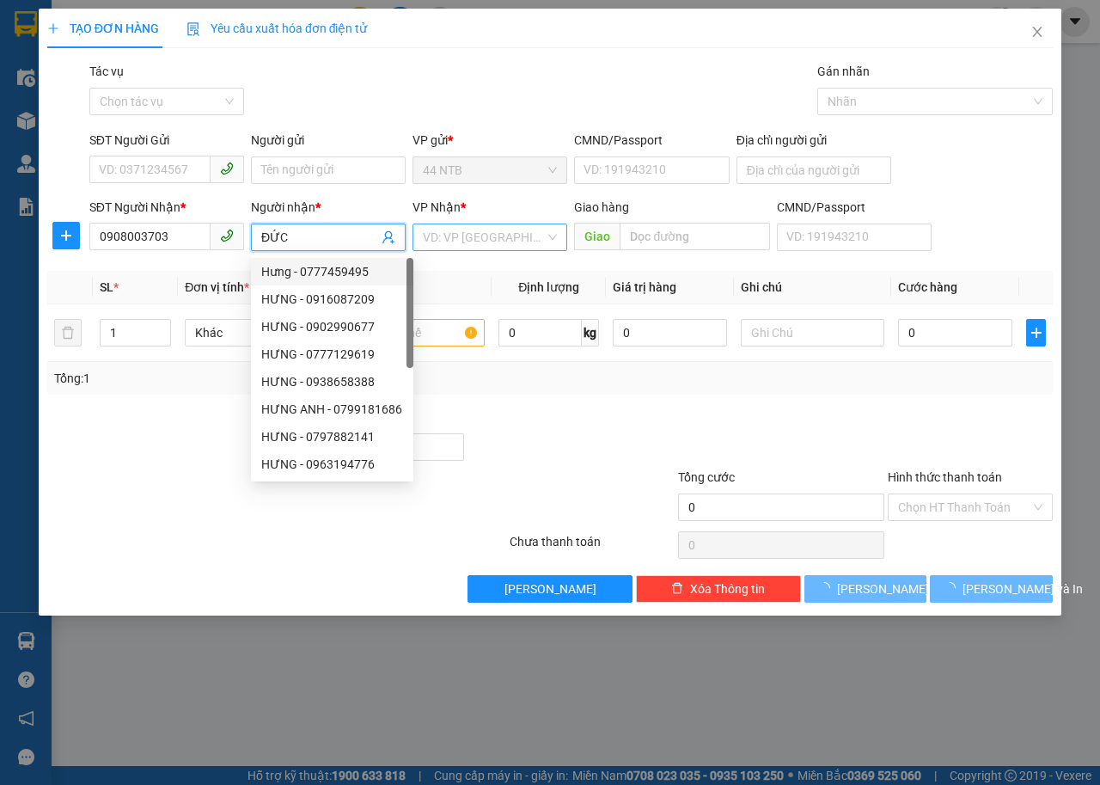
type input "ĐỨC"
click at [469, 235] on input "search" at bounding box center [484, 237] width 122 height 26
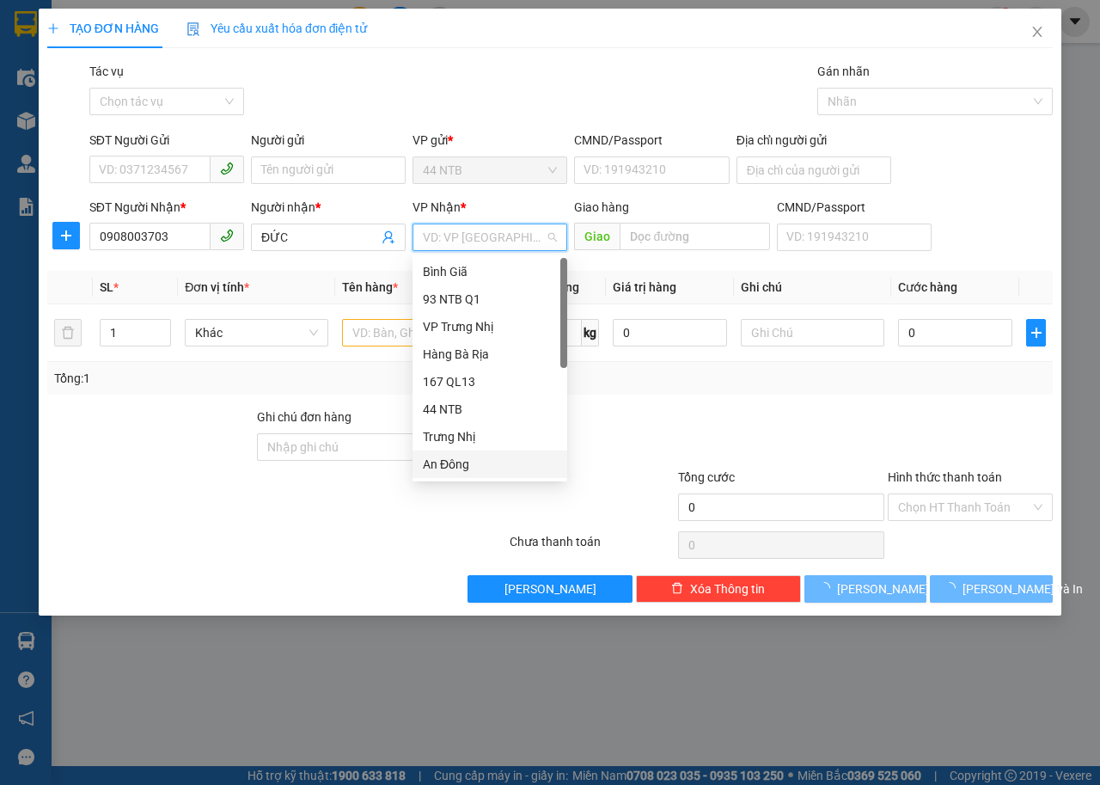
scroll to position [138, 0]
click at [512, 436] on div "HANG NGOAI" at bounding box center [490, 436] width 134 height 19
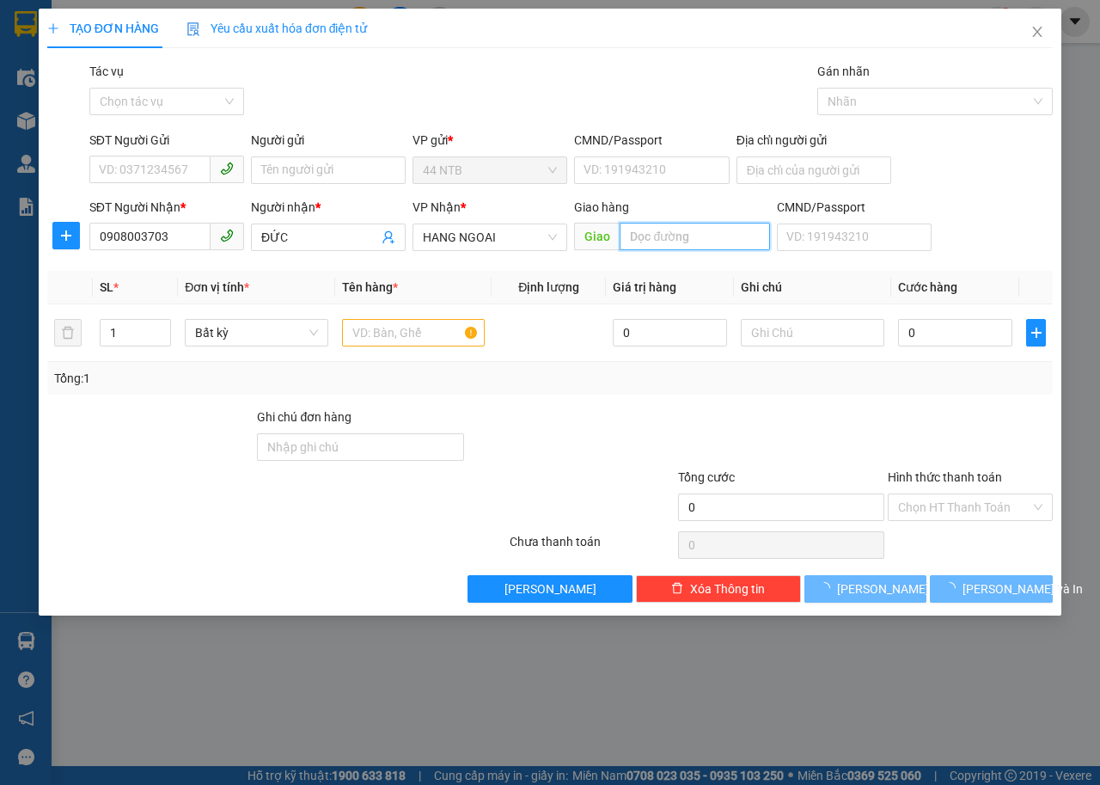
click at [645, 236] on input "text" at bounding box center [695, 237] width 150 height 28
type input "NGỌC HÀ"
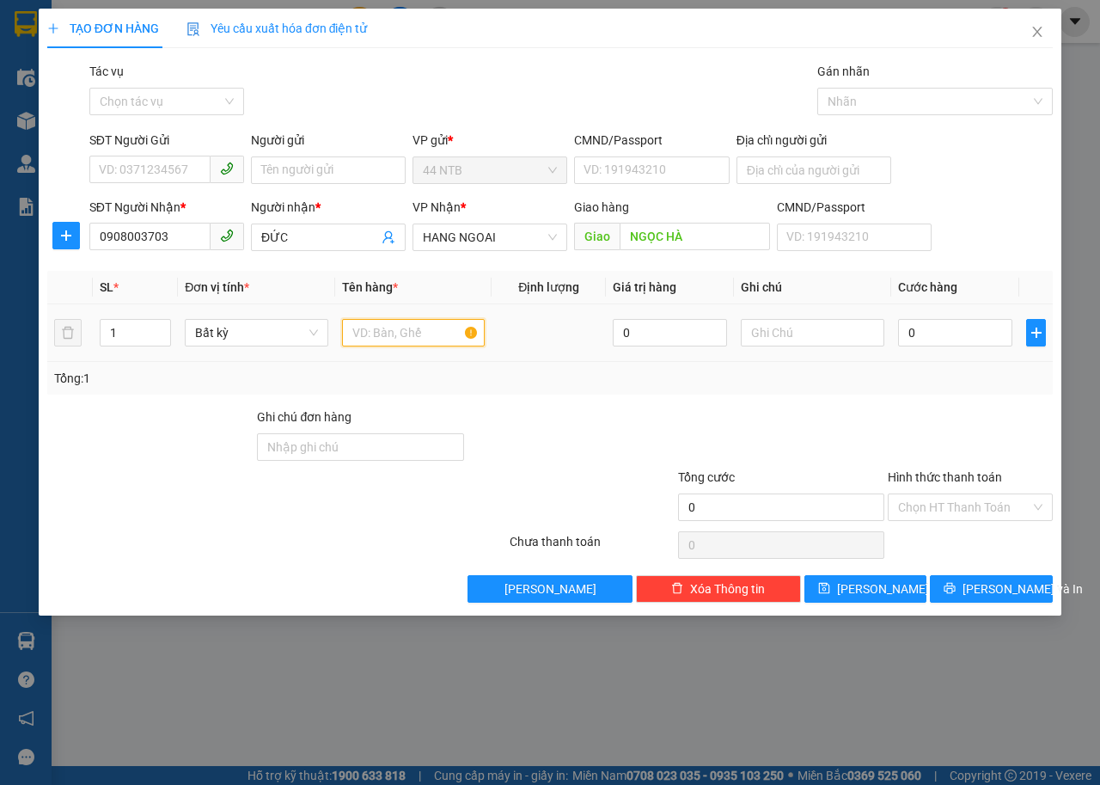
click at [385, 332] on input "text" at bounding box center [414, 333] width 144 height 28
type input "THÙNG DTU"
click at [193, 172] on input "SĐT Người Gửi" at bounding box center [149, 170] width 121 height 28
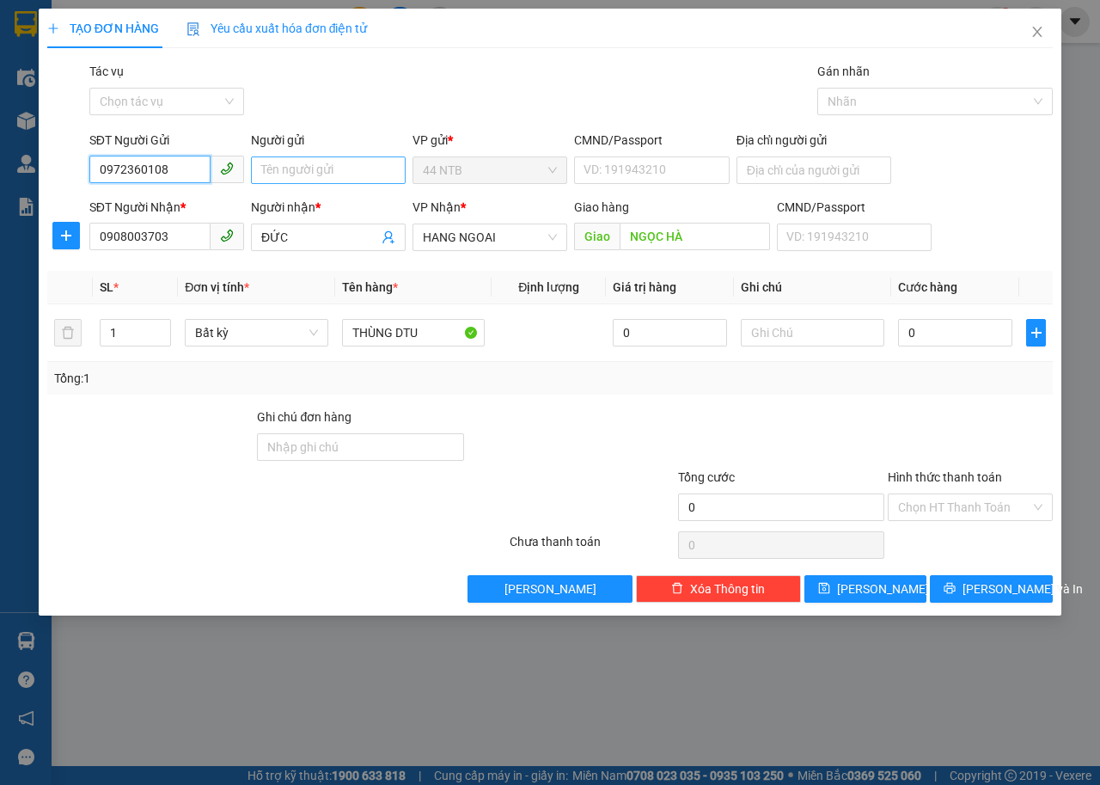
type input "0972360108"
click at [317, 168] on input "Người gửi" at bounding box center [328, 170] width 155 height 28
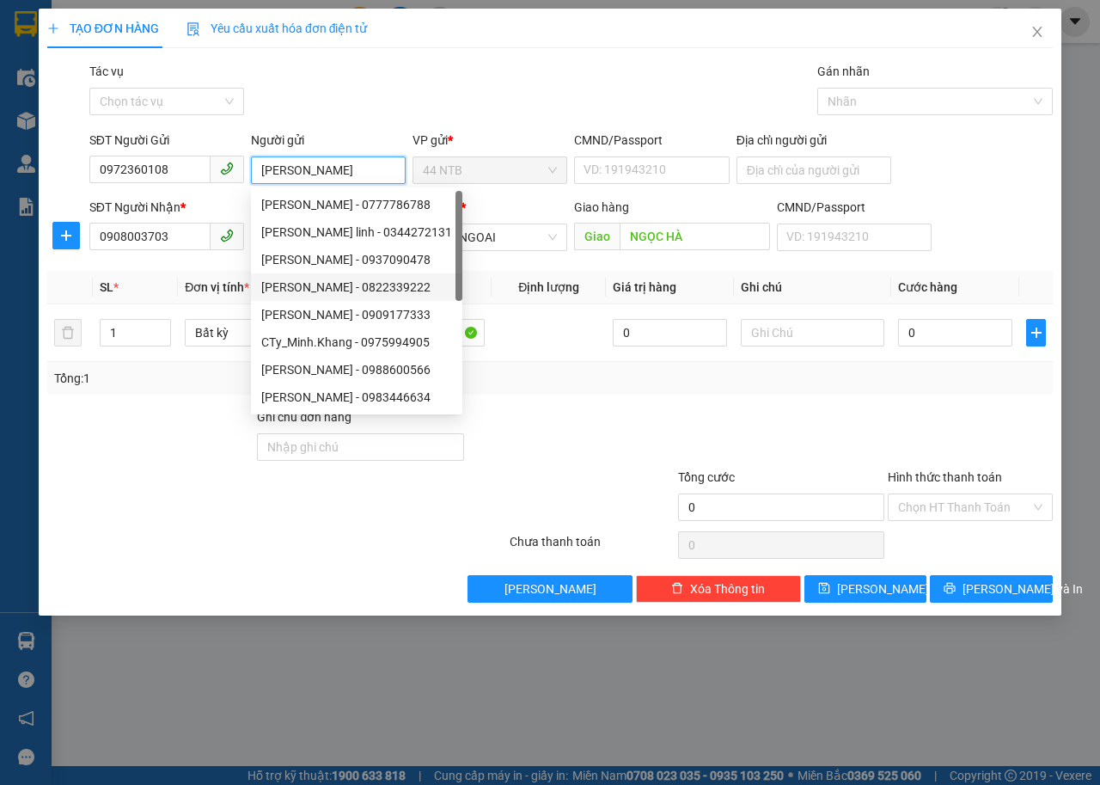
type input "[PERSON_NAME]"
click at [558, 410] on div at bounding box center [571, 438] width 211 height 60
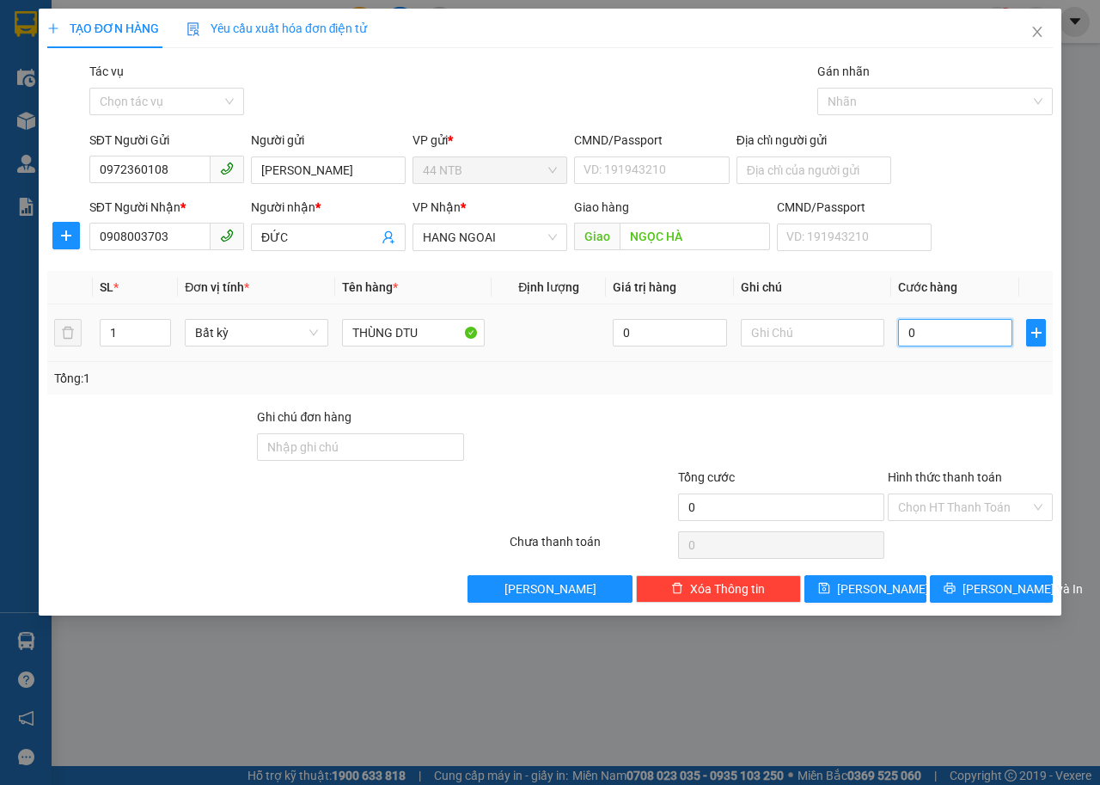
click at [937, 333] on input "0" at bounding box center [955, 333] width 114 height 28
type input "4"
type input "40"
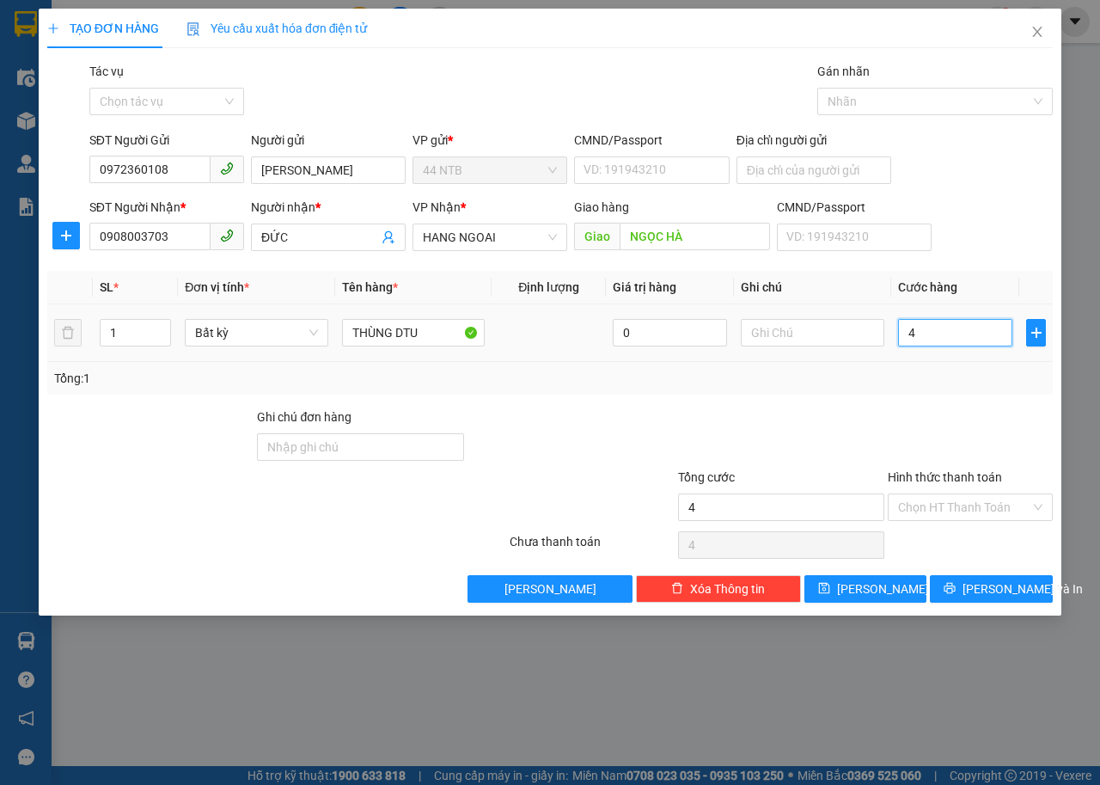
type input "40"
type input "40.000"
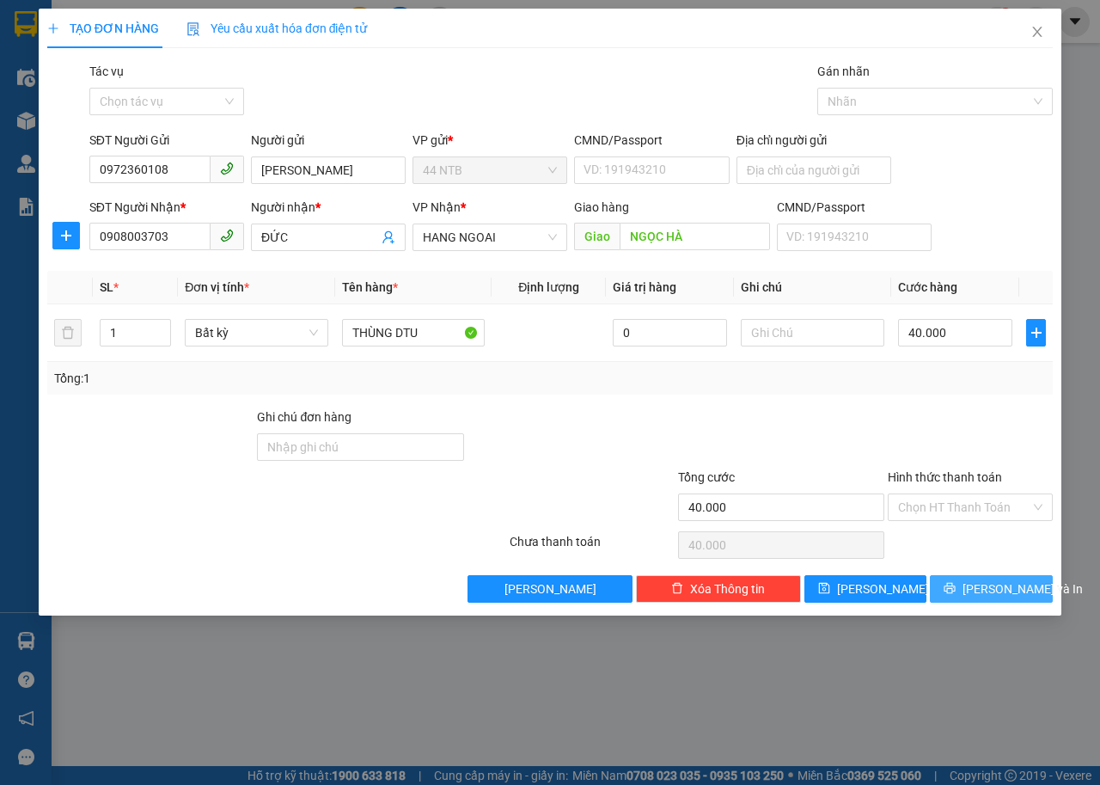
click at [978, 593] on span "[PERSON_NAME] và In" at bounding box center [1023, 588] width 120 height 19
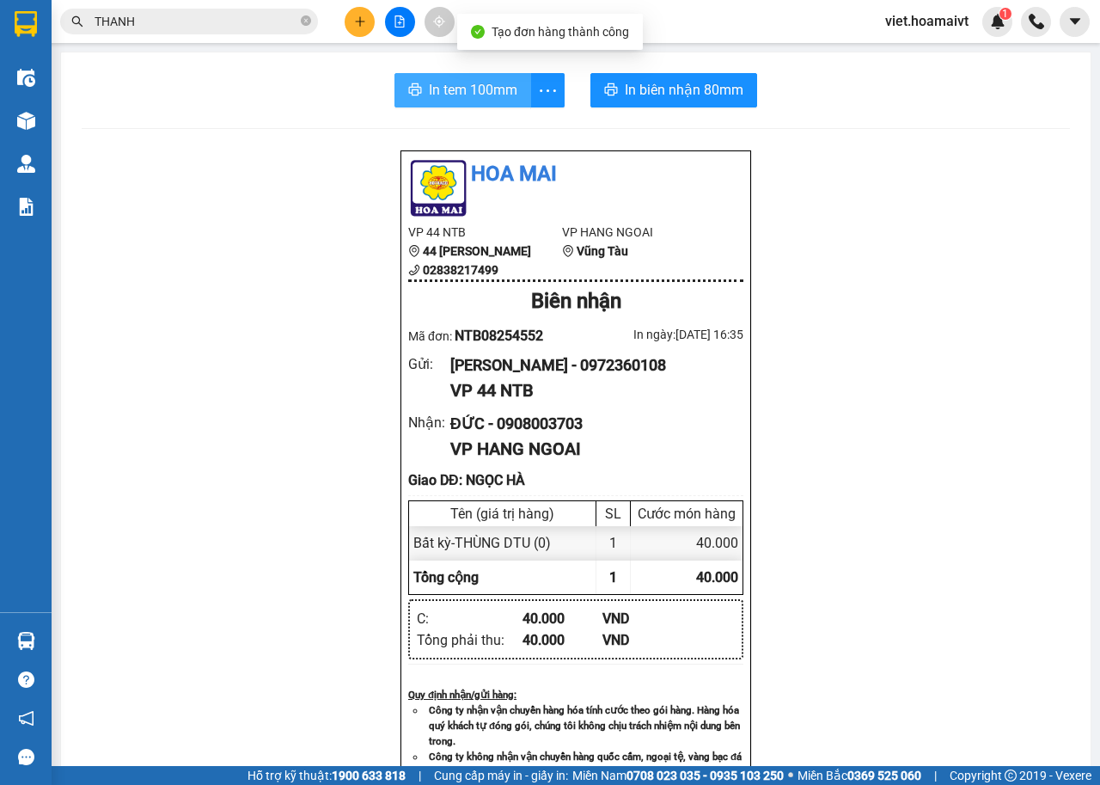
click at [450, 93] on span "In tem 100mm" at bounding box center [473, 89] width 89 height 21
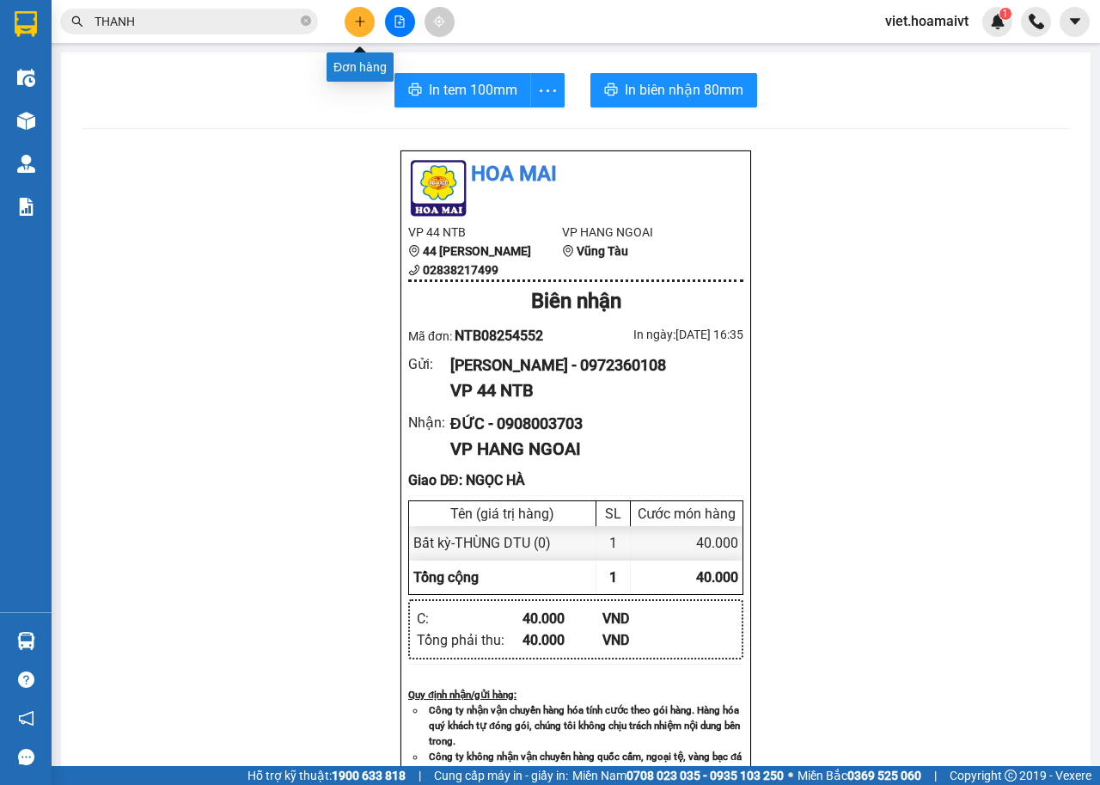
click at [363, 20] on icon "plus" at bounding box center [360, 21] width 12 height 12
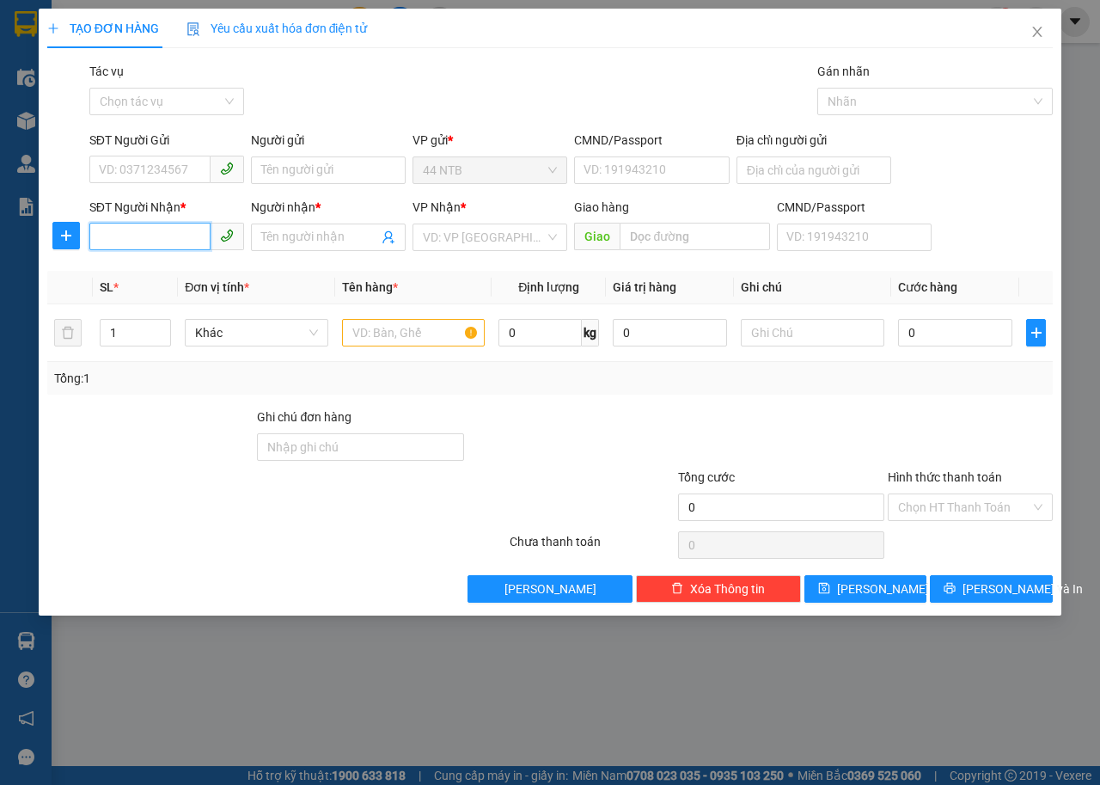
click at [193, 242] on input "SĐT Người Nhận *" at bounding box center [149, 237] width 121 height 28
type input "0909986464"
click at [185, 273] on div "0909986464 - Sơn" at bounding box center [167, 271] width 134 height 19
type input "Sơn"
type input "0909986464"
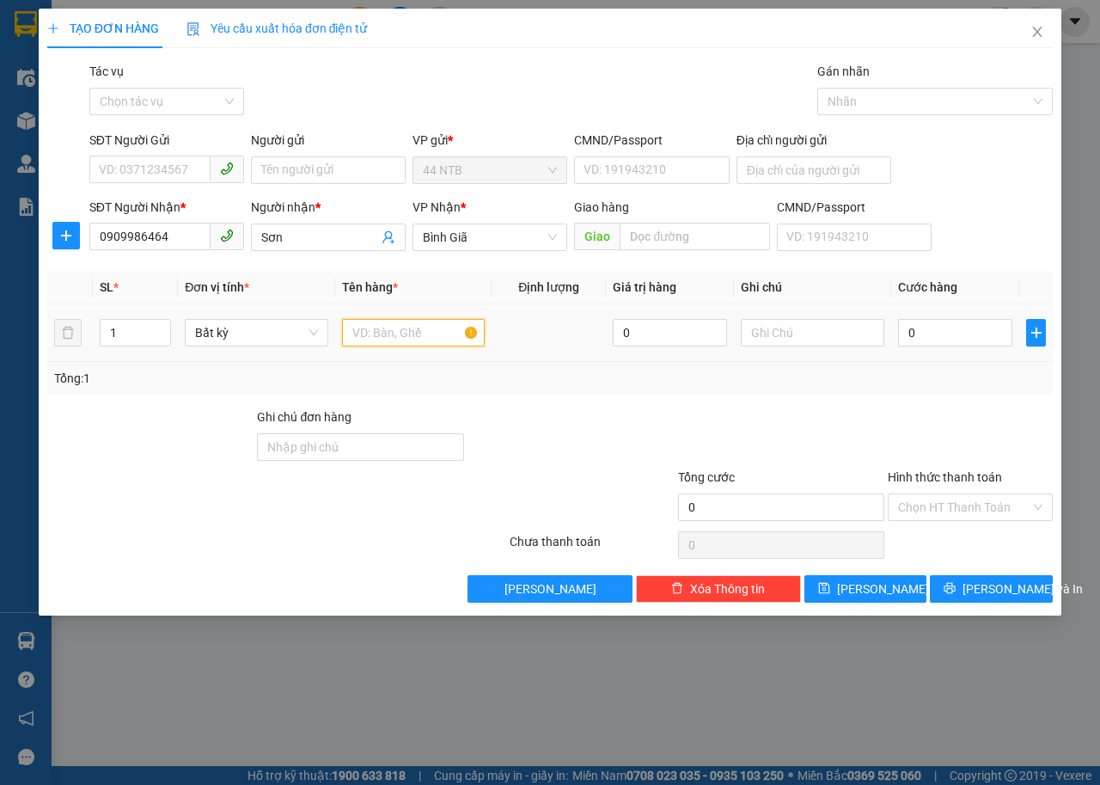
click at [377, 330] on input "text" at bounding box center [414, 333] width 144 height 28
type input "THÙNG DTU"
click at [960, 338] on input "0" at bounding box center [955, 333] width 114 height 28
type input "3"
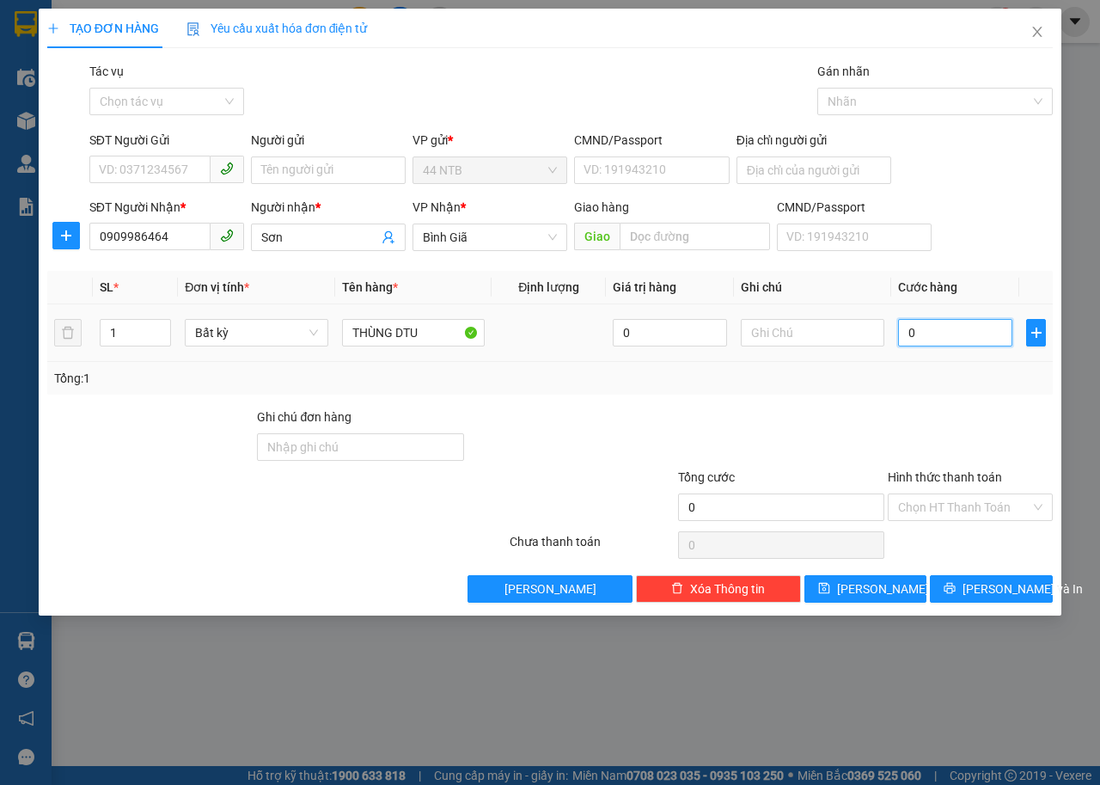
type input "3"
type input "30"
type input "30.000"
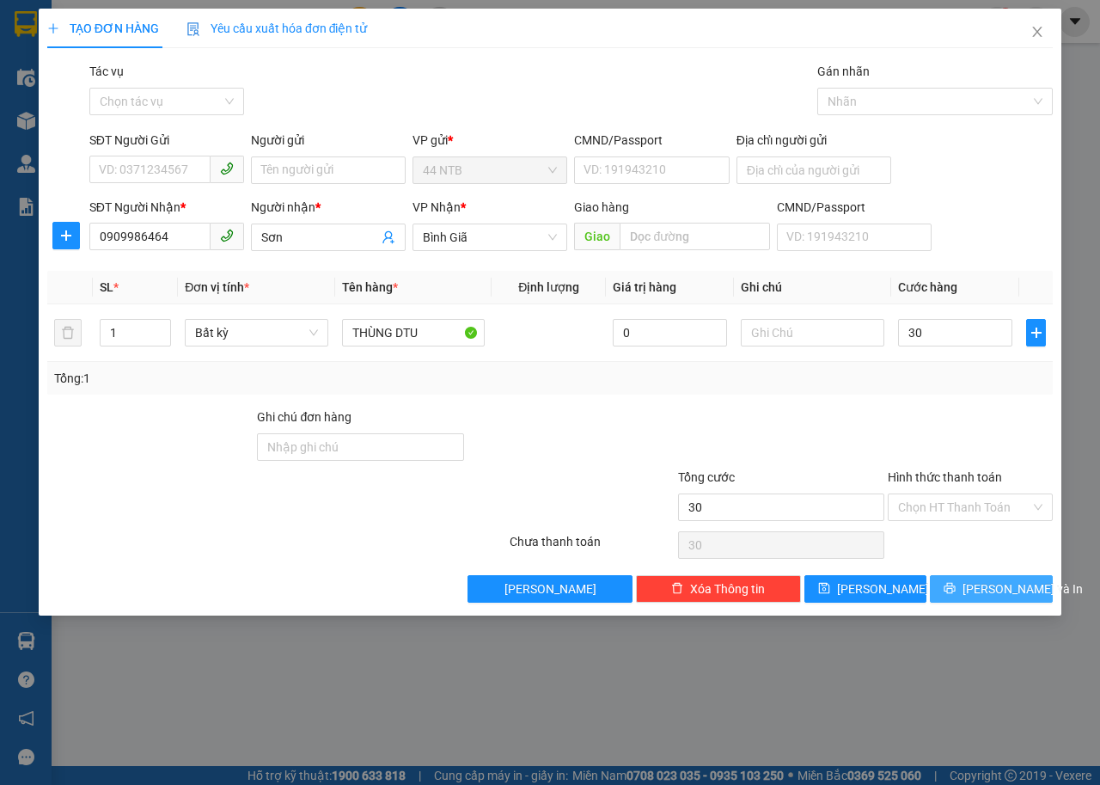
type input "30.000"
click at [978, 577] on button "[PERSON_NAME] và In" at bounding box center [991, 589] width 123 height 28
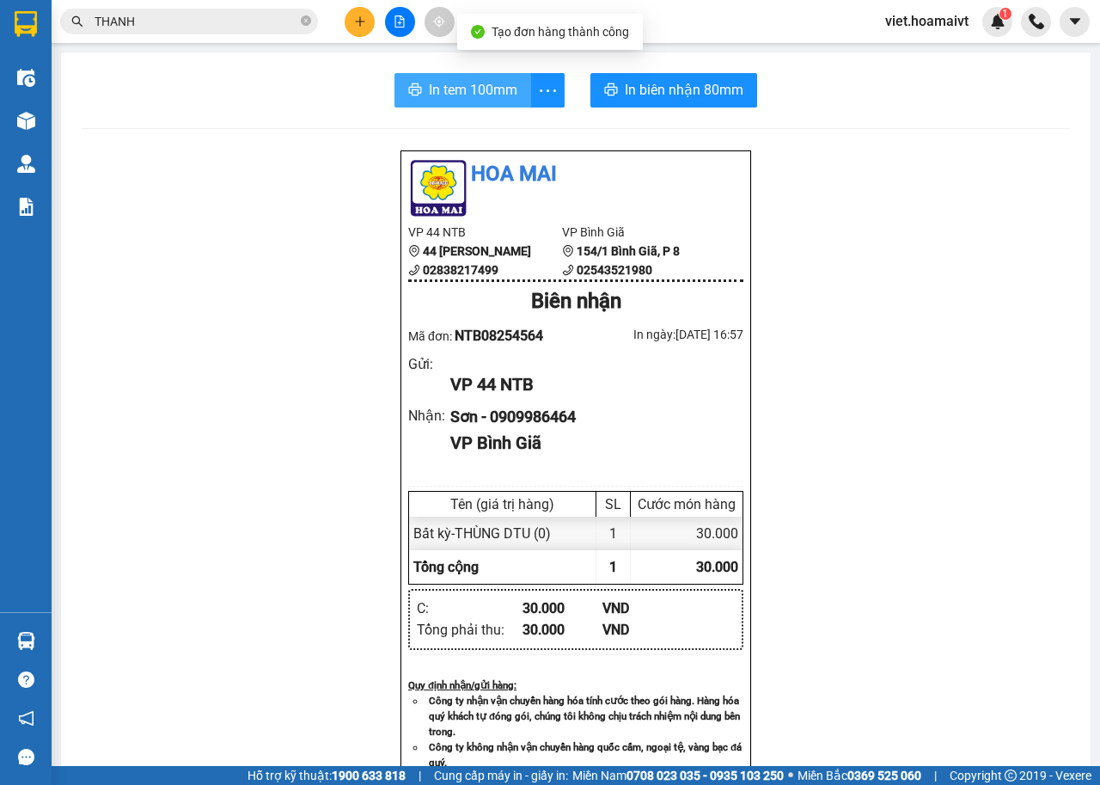
drag, startPoint x: 479, startPoint y: 77, endPoint x: 523, endPoint y: 120, distance: 62.0
click at [487, 82] on button "In tem 100mm" at bounding box center [463, 90] width 137 height 34
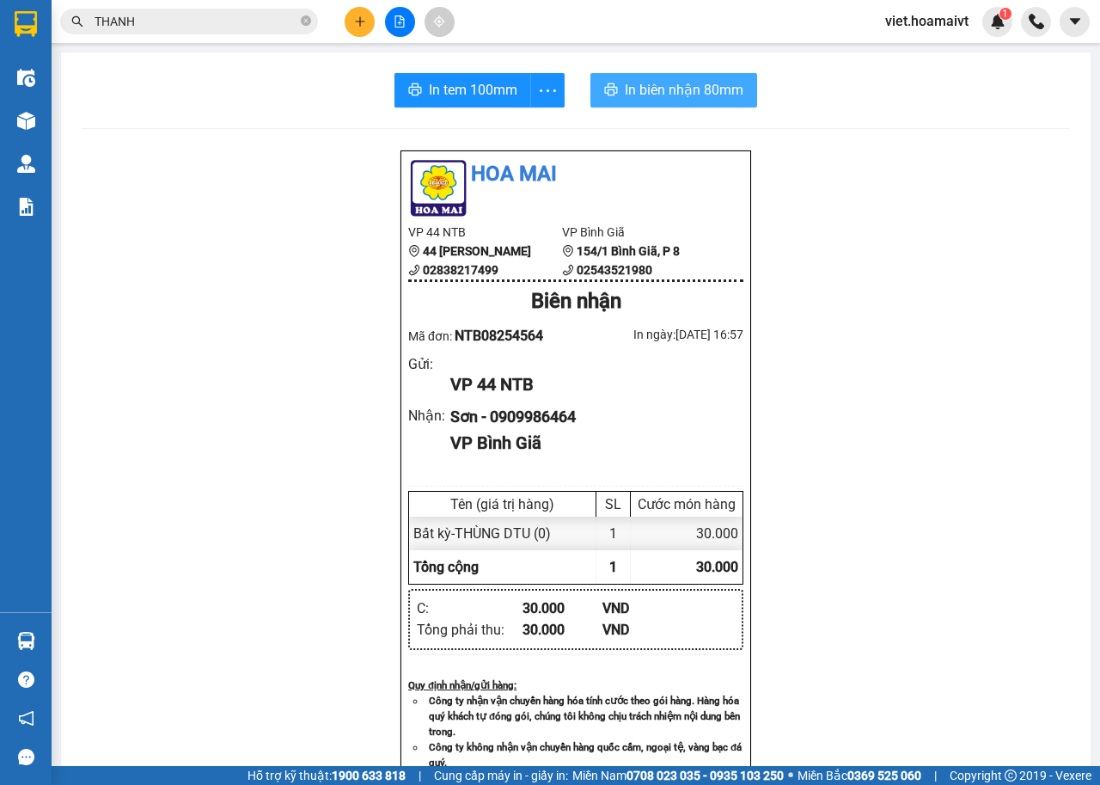
click at [703, 83] on span "In biên nhận 80mm" at bounding box center [684, 89] width 119 height 21
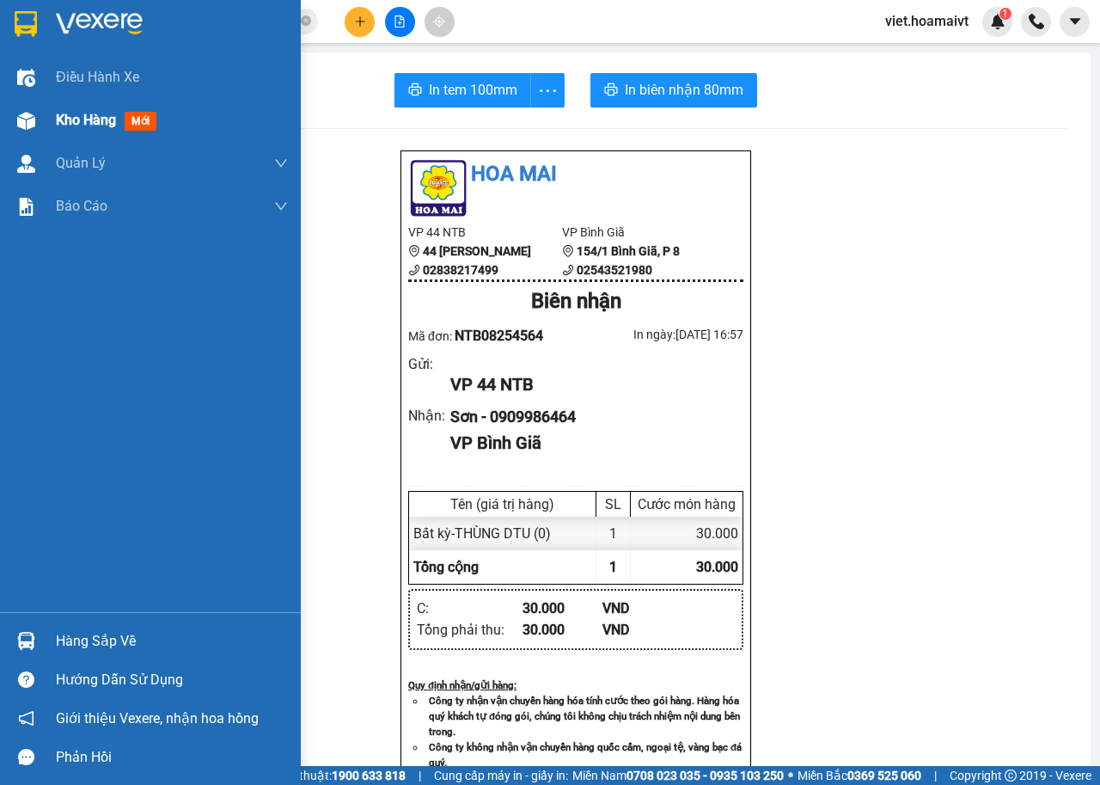
click at [30, 122] on img at bounding box center [26, 121] width 18 height 18
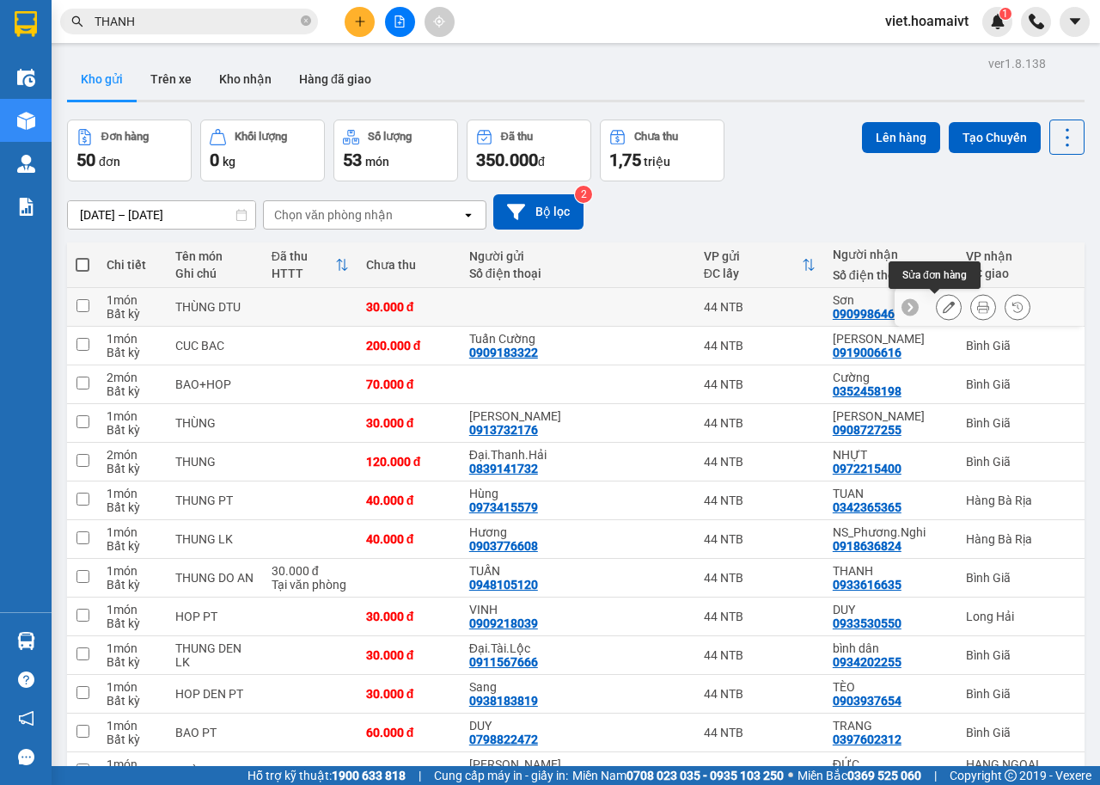
click at [937, 305] on button at bounding box center [949, 307] width 24 height 30
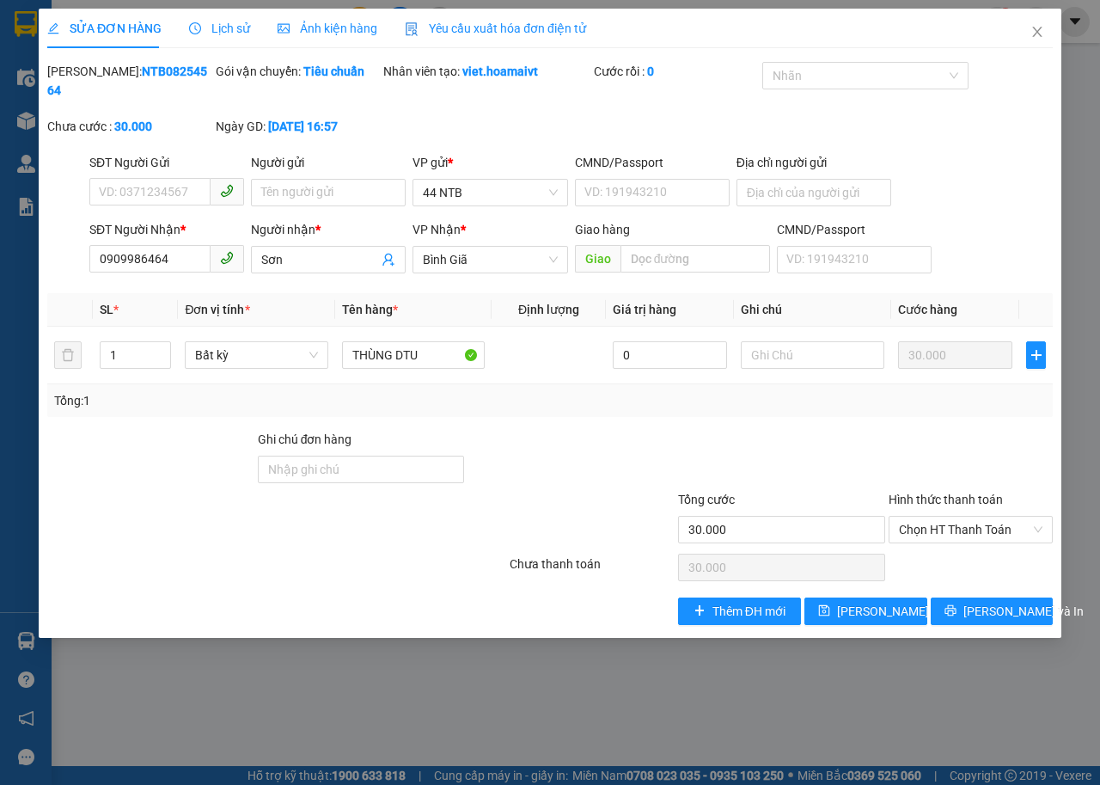
type input "0909986464"
type input "Sơn"
type input "30.000"
click at [187, 195] on input "SĐT Người Gửi" at bounding box center [149, 192] width 121 height 28
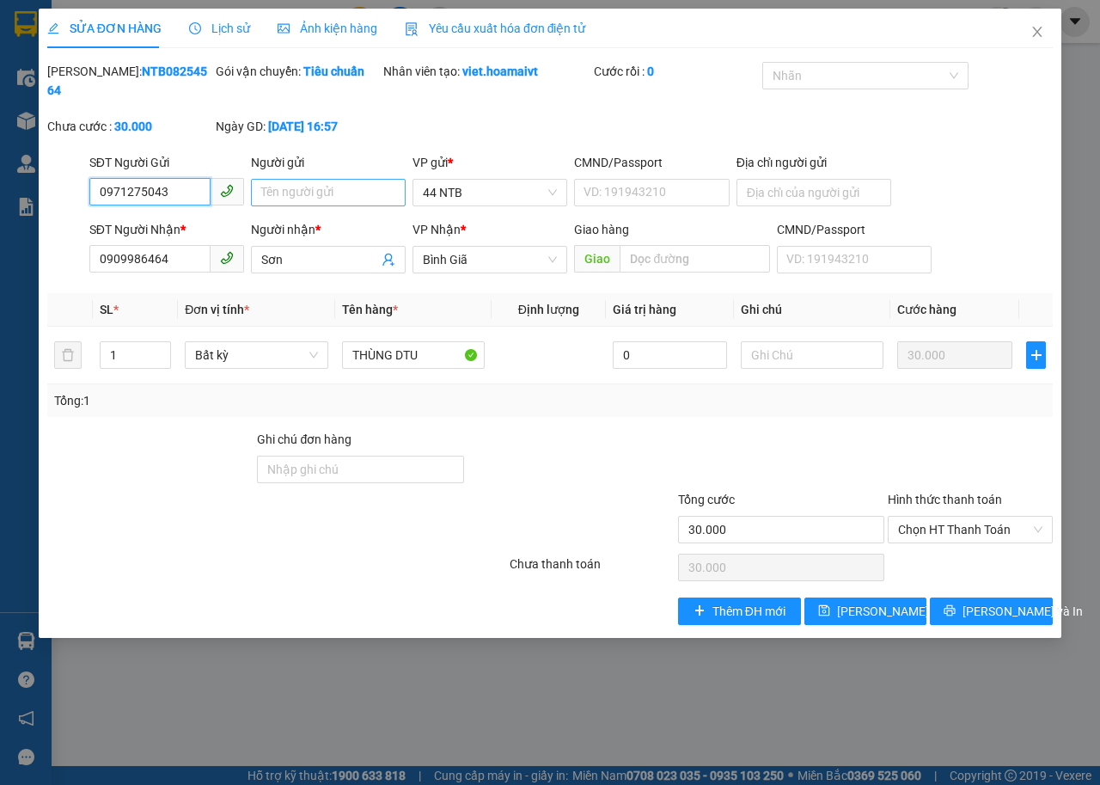
type input "0971275043"
click at [299, 195] on input "Người gửi" at bounding box center [328, 193] width 155 height 28
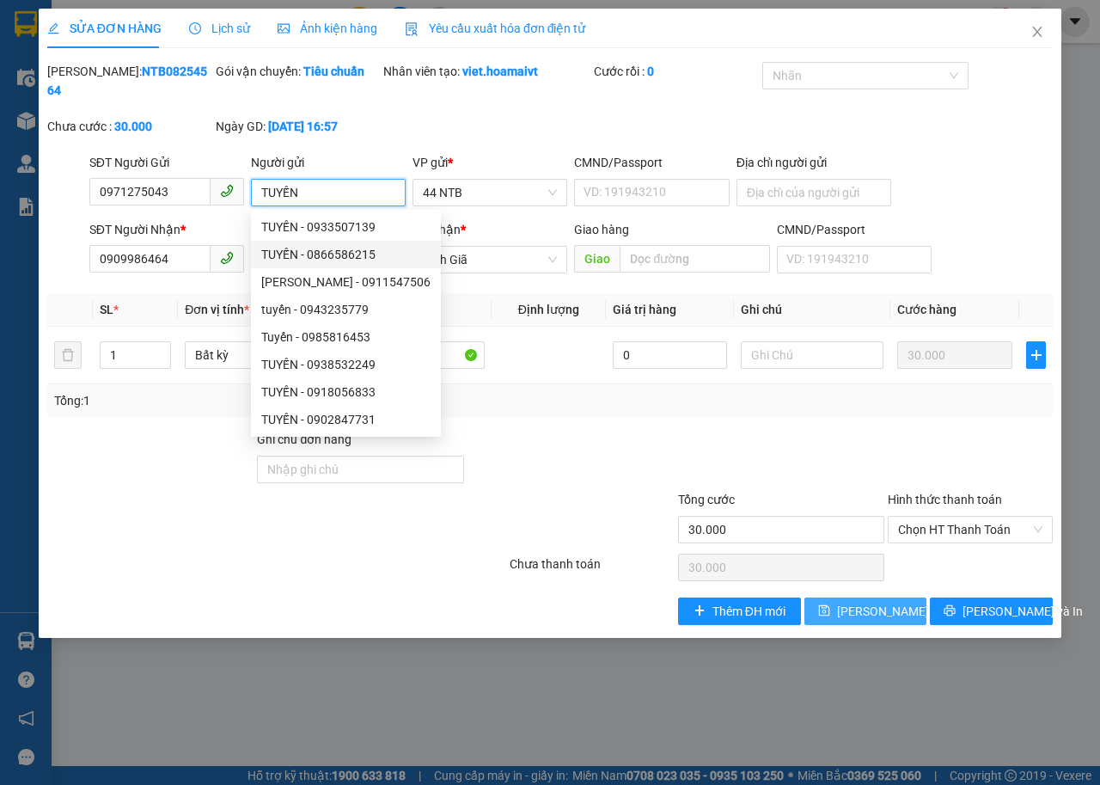
type input "TUYẾN"
click at [887, 614] on span "[PERSON_NAME] thay đổi" at bounding box center [906, 611] width 138 height 19
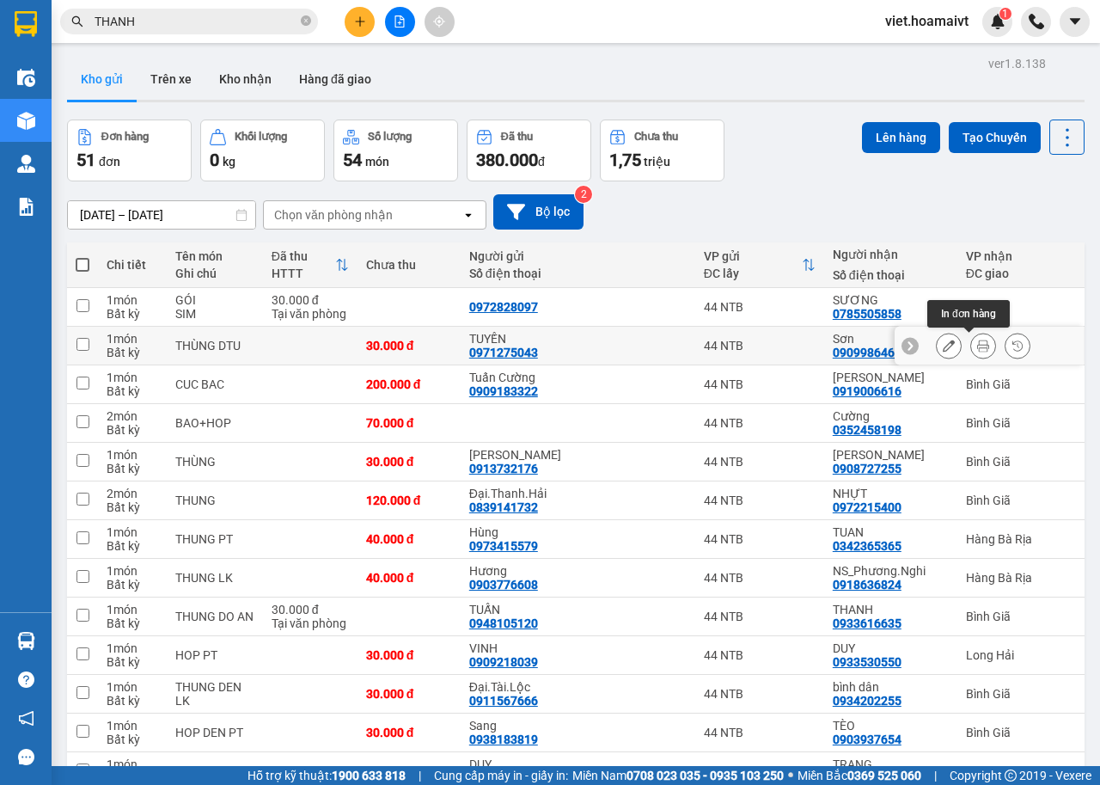
click at [978, 350] on icon at bounding box center [984, 346] width 12 height 12
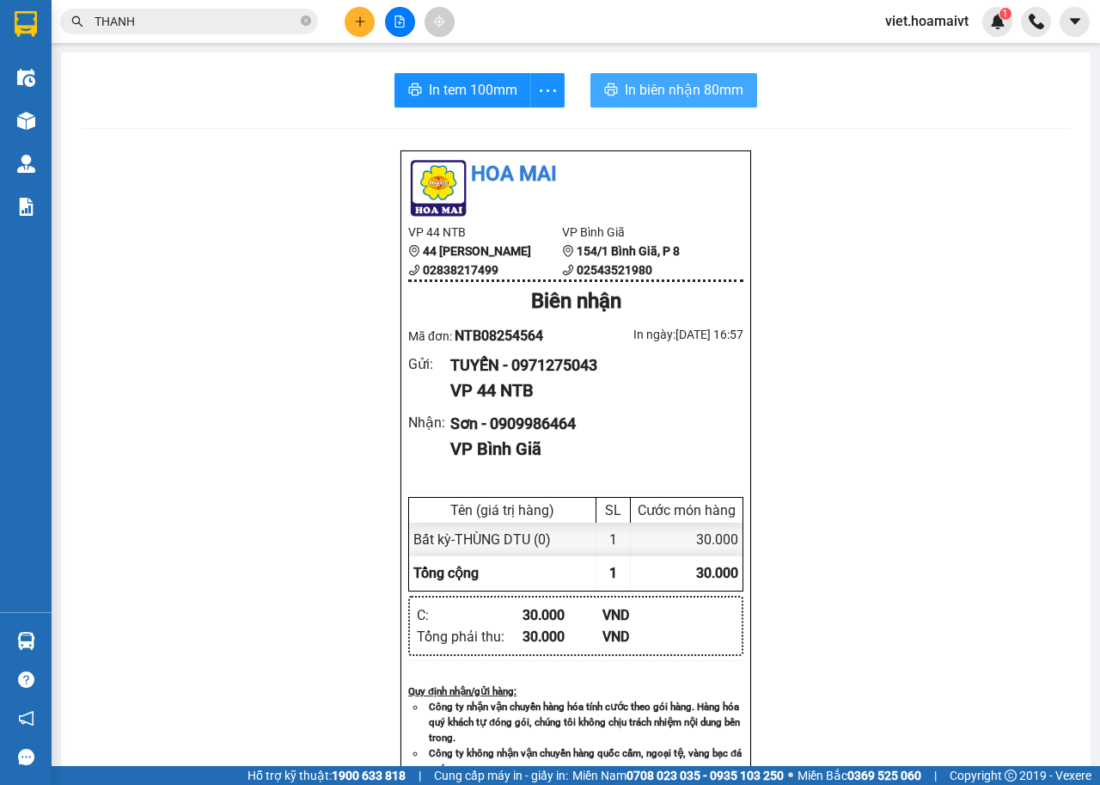
click at [616, 102] on button "In biên nhận 80mm" at bounding box center [674, 90] width 167 height 34
click at [359, 25] on icon "plus" at bounding box center [360, 21] width 12 height 12
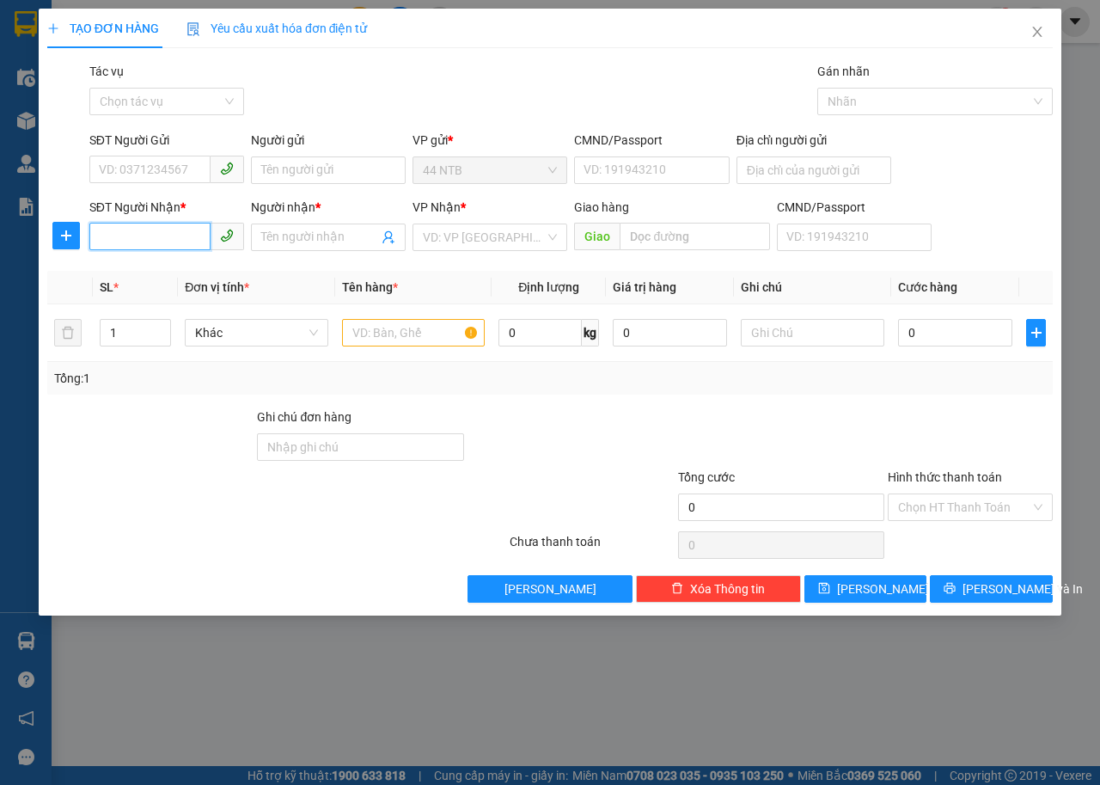
click at [191, 236] on input "SĐT Người Nhận *" at bounding box center [149, 237] width 121 height 28
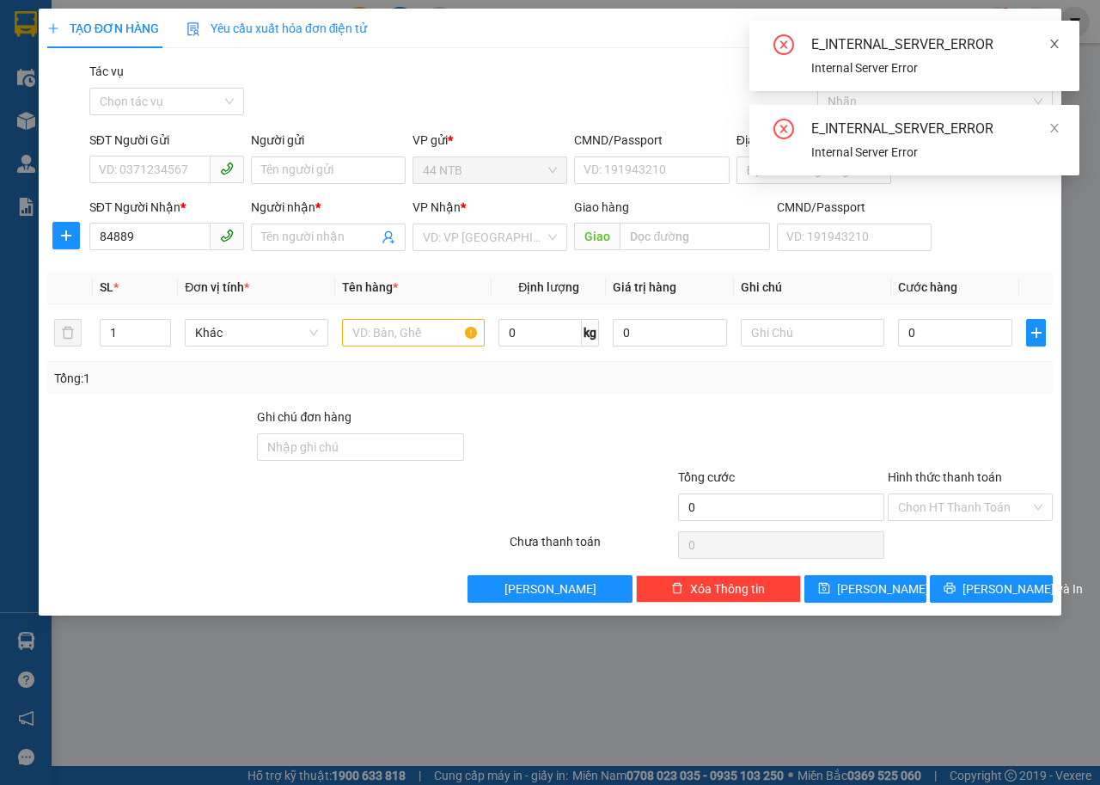
click at [1055, 41] on icon "close" at bounding box center [1055, 44] width 12 height 12
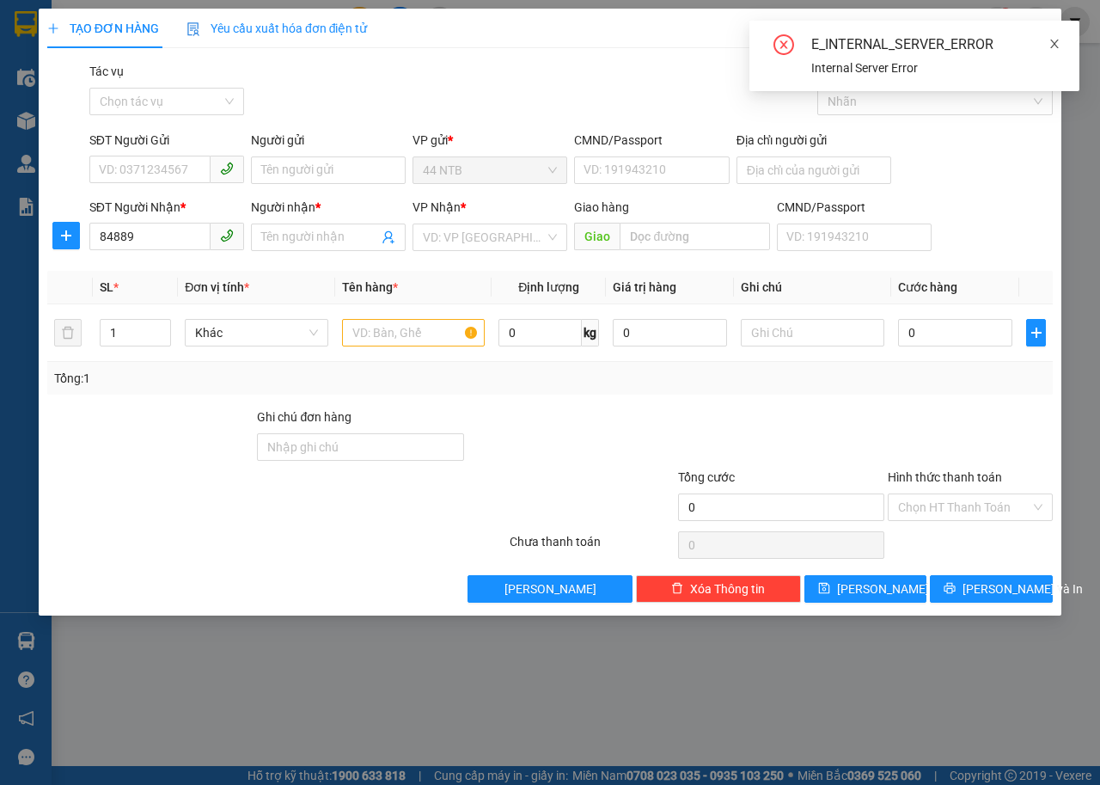
click at [1055, 45] on icon "close" at bounding box center [1055, 44] width 12 height 12
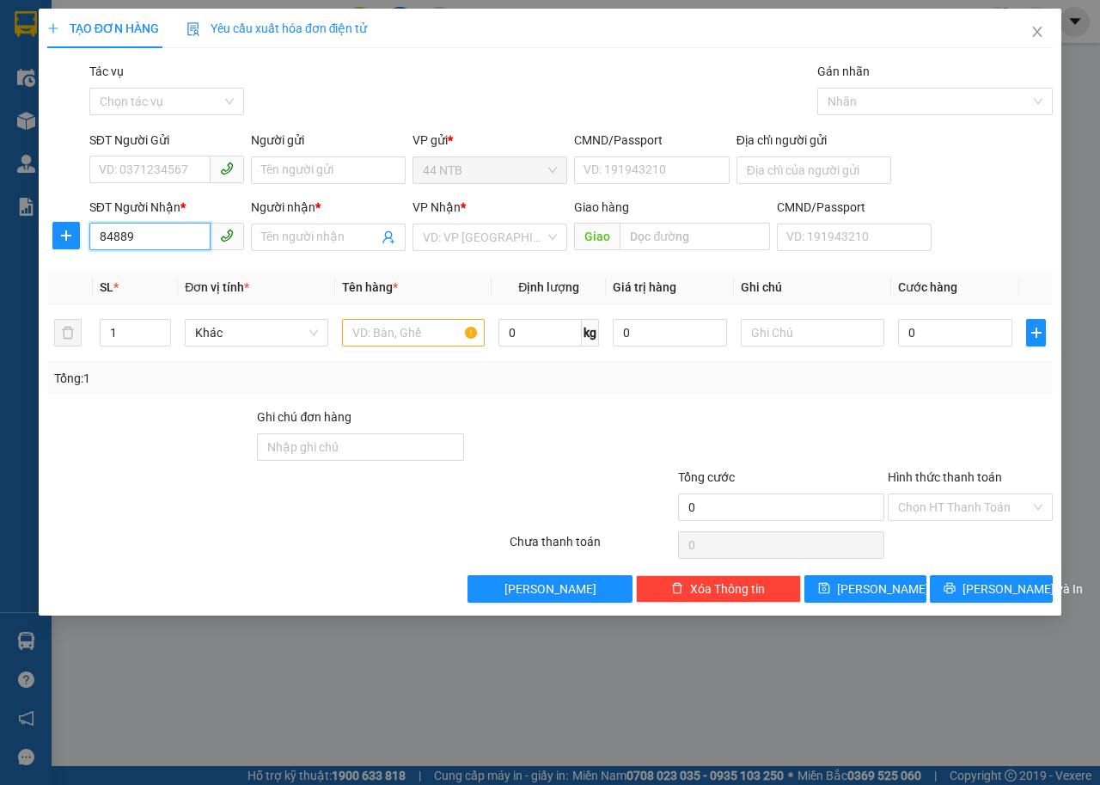
click at [105, 236] on input "84889" at bounding box center [149, 237] width 121 height 28
click at [173, 236] on input "4889" at bounding box center [149, 237] width 121 height 28
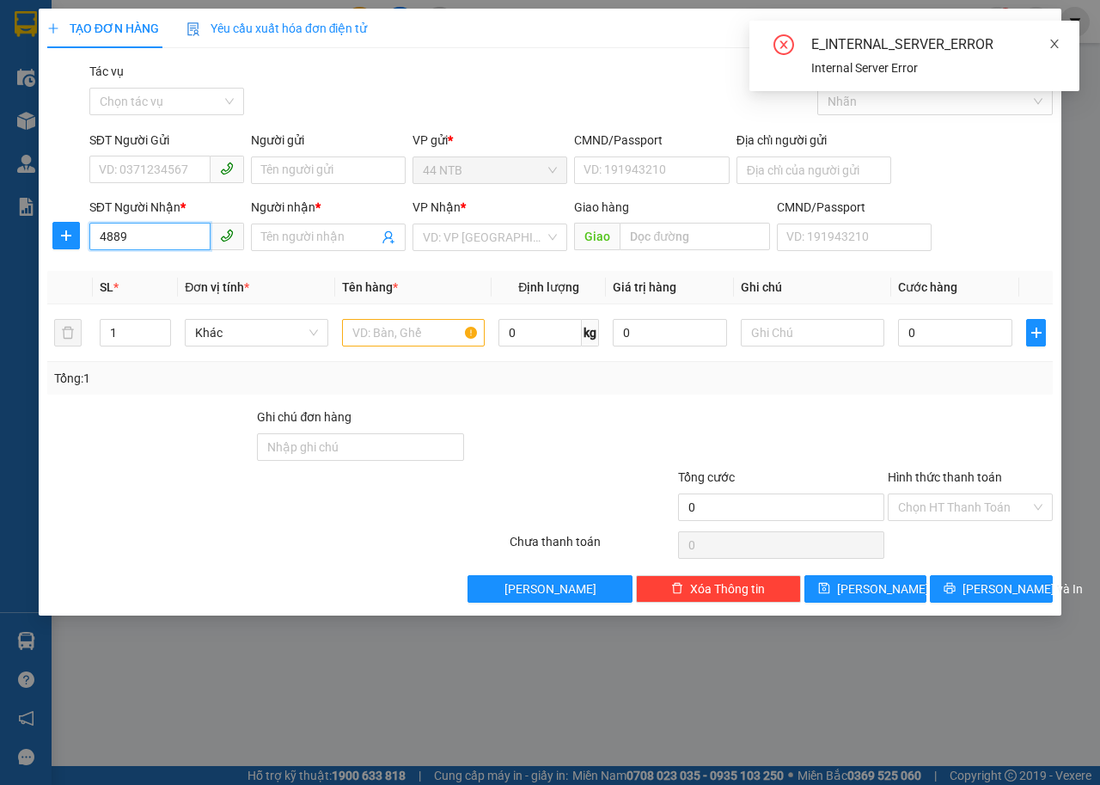
type input "4889"
click at [1055, 44] on icon "close" at bounding box center [1055, 44] width 9 height 9
